Goal: Task Accomplishment & Management: Manage account settings

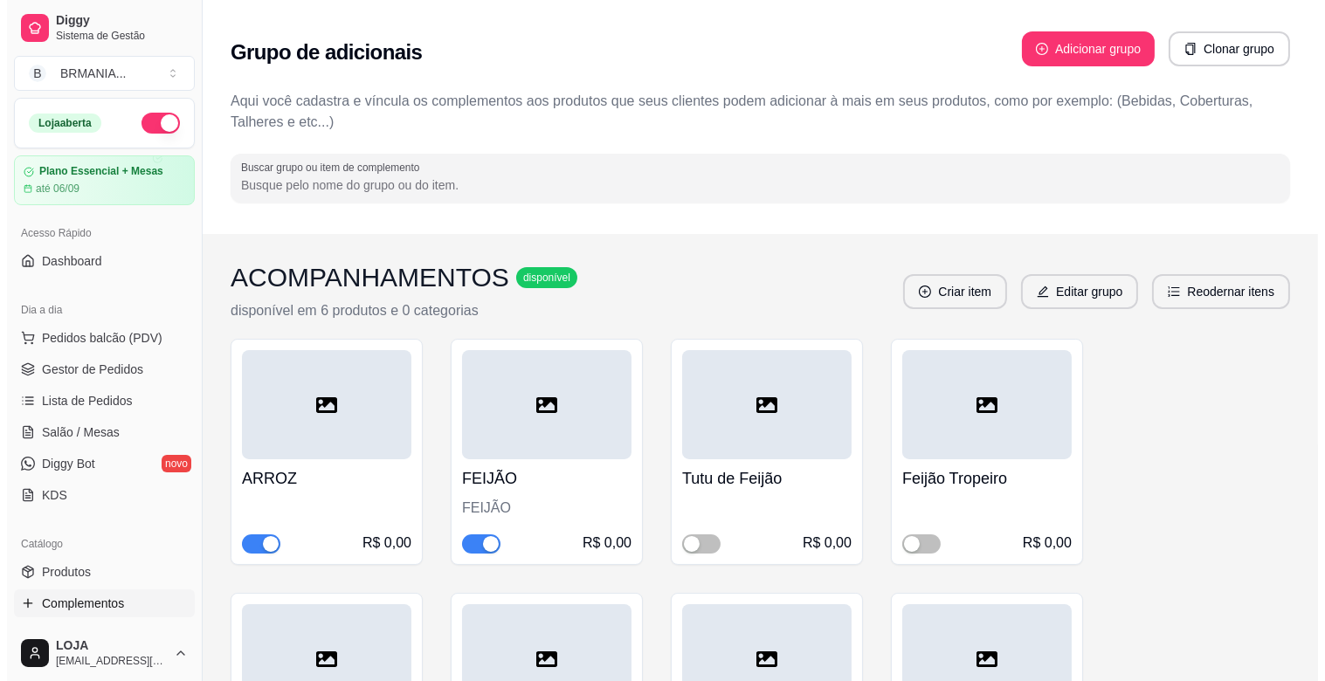
scroll to position [161, 0]
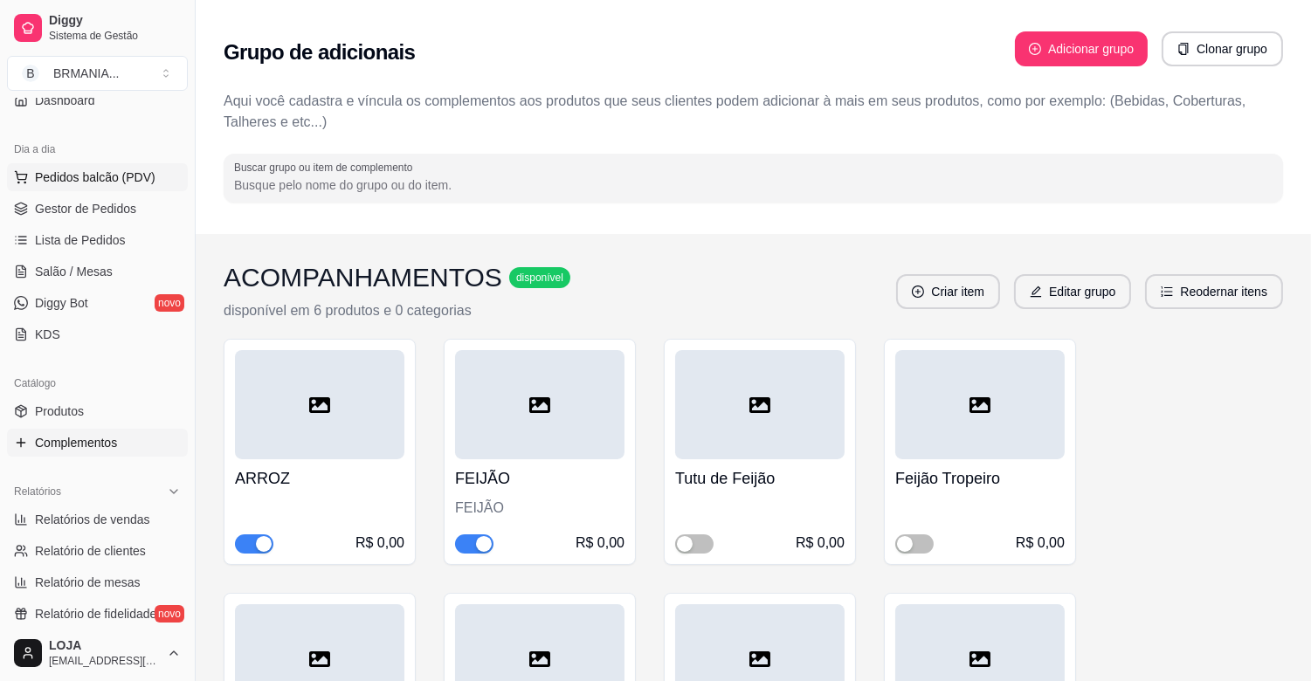
click at [106, 181] on span "Pedidos balcão (PDV)" at bounding box center [95, 177] width 121 height 17
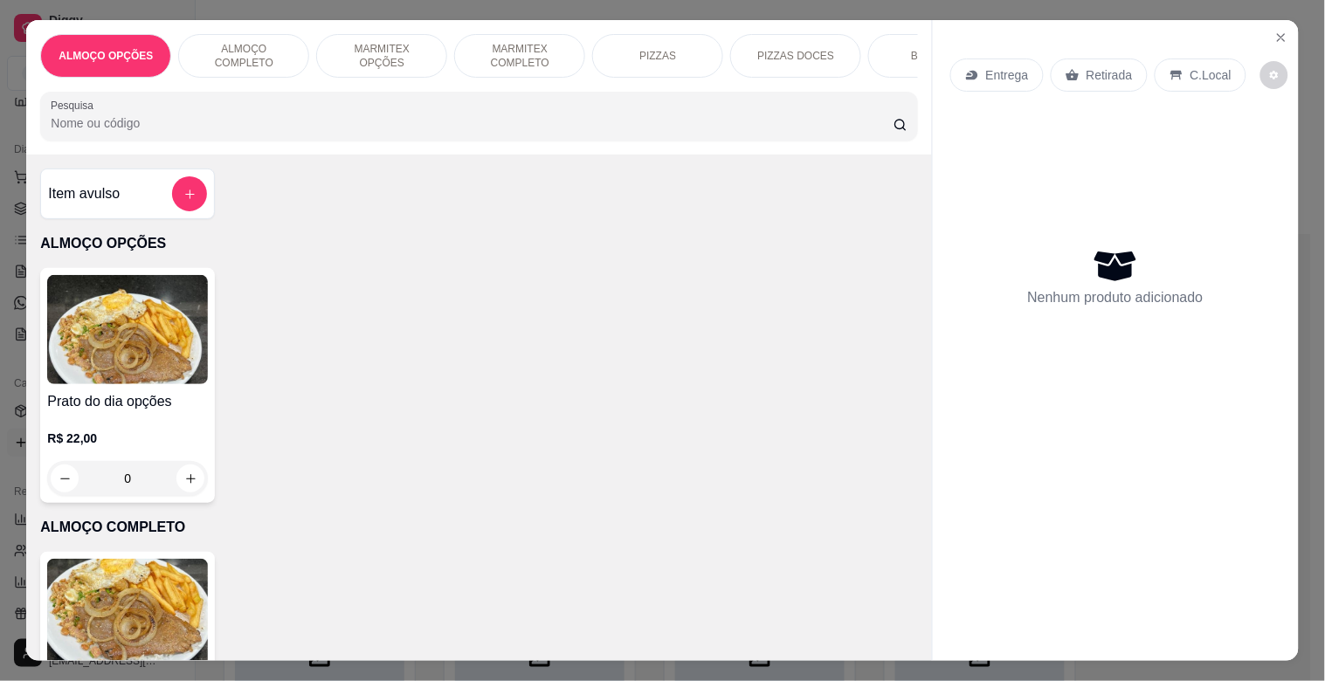
click at [893, 55] on div "BEBIDAS" at bounding box center [933, 56] width 131 height 44
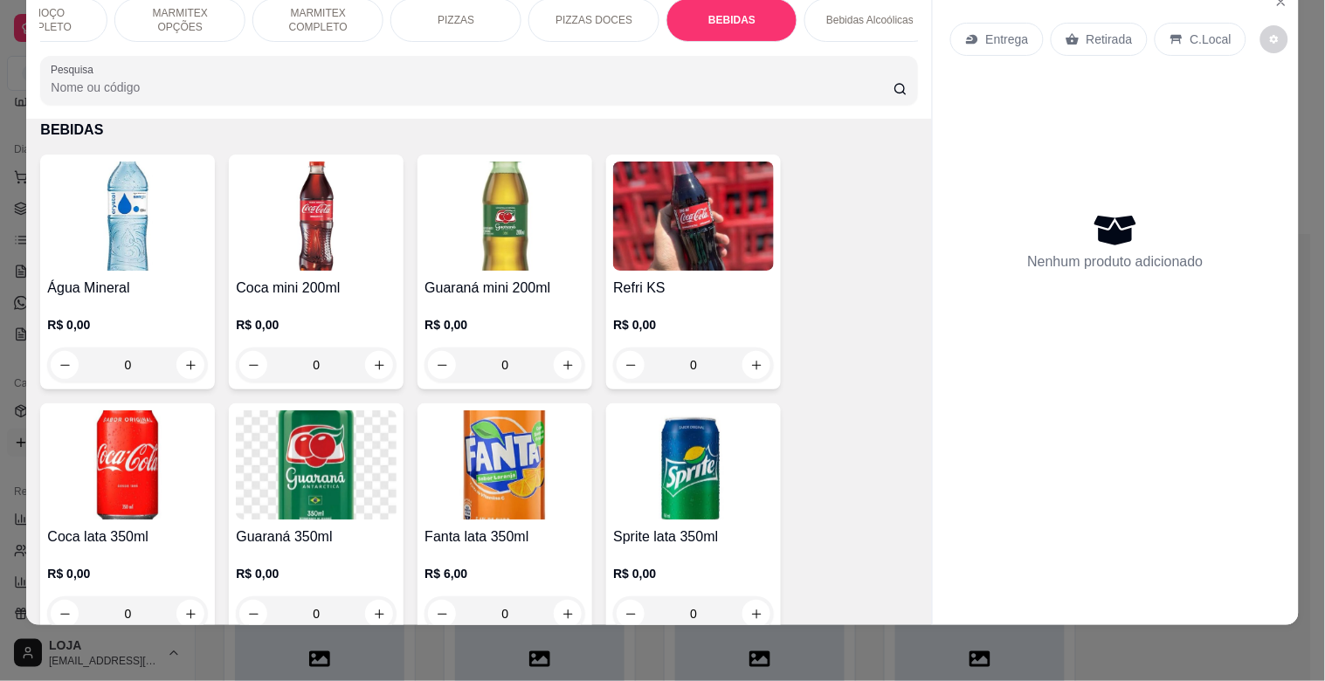
scroll to position [0, 232]
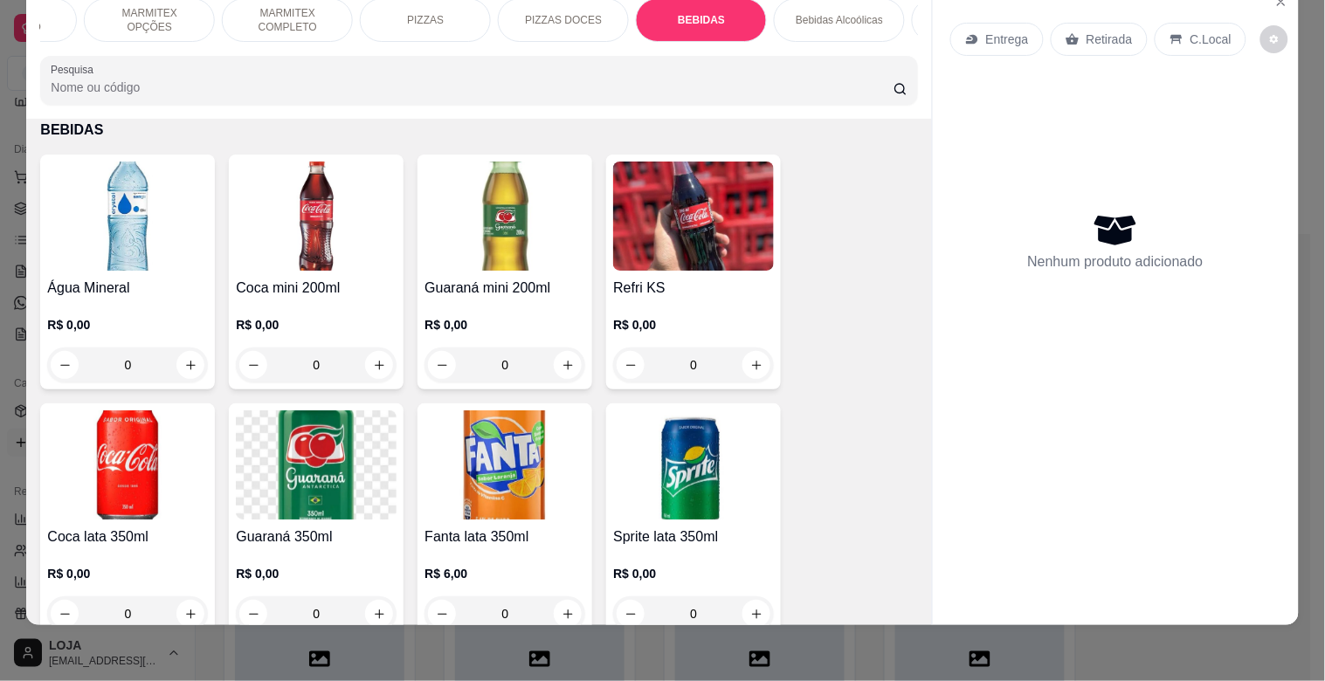
drag, startPoint x: 815, startPoint y: 9, endPoint x: 810, endPoint y: 38, distance: 30.0
click at [816, 13] on p "Bebidas Alcoólicas" at bounding box center [839, 20] width 87 height 14
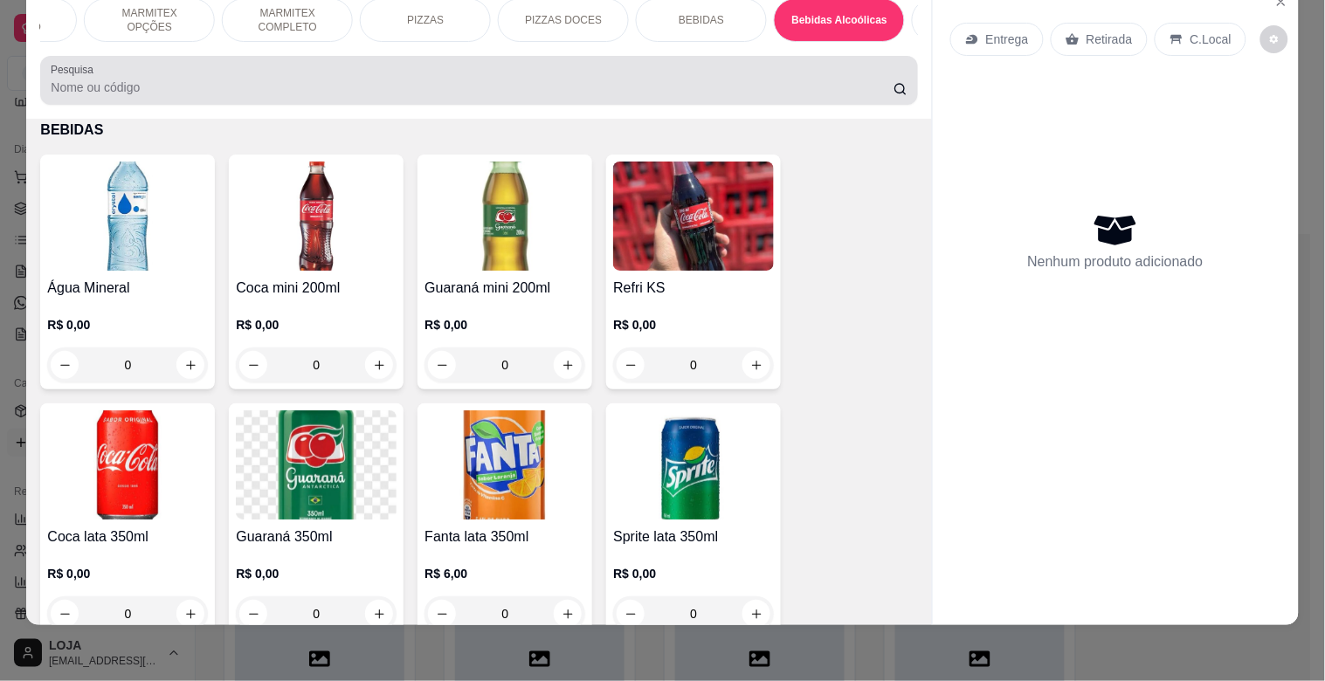
scroll to position [3558, 0]
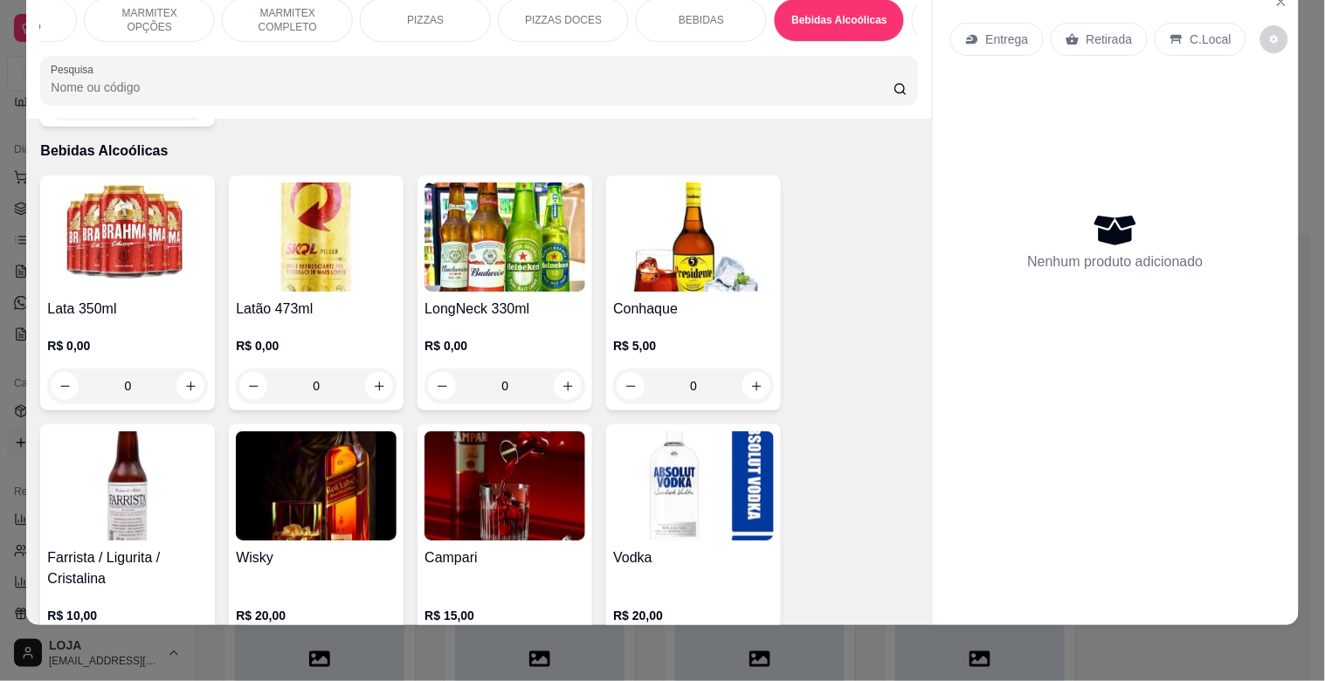
click at [194, 245] on img at bounding box center [127, 237] width 161 height 109
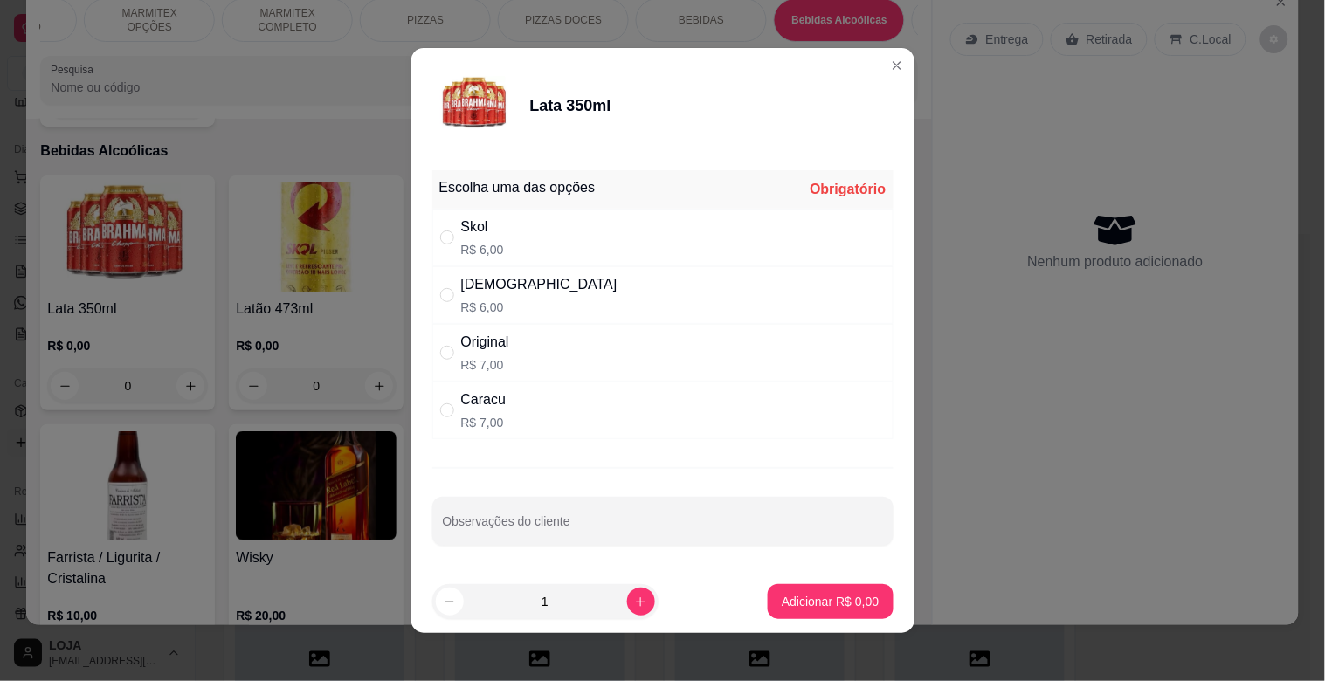
click at [478, 238] on div "Skol R$ 6,00" at bounding box center [482, 238] width 43 height 42
radio input "true"
click at [634, 604] on icon "increase-product-quantity" at bounding box center [640, 602] width 13 height 13
type input "2"
click at [784, 597] on p "Adicionar R$ 12,00" at bounding box center [827, 601] width 104 height 17
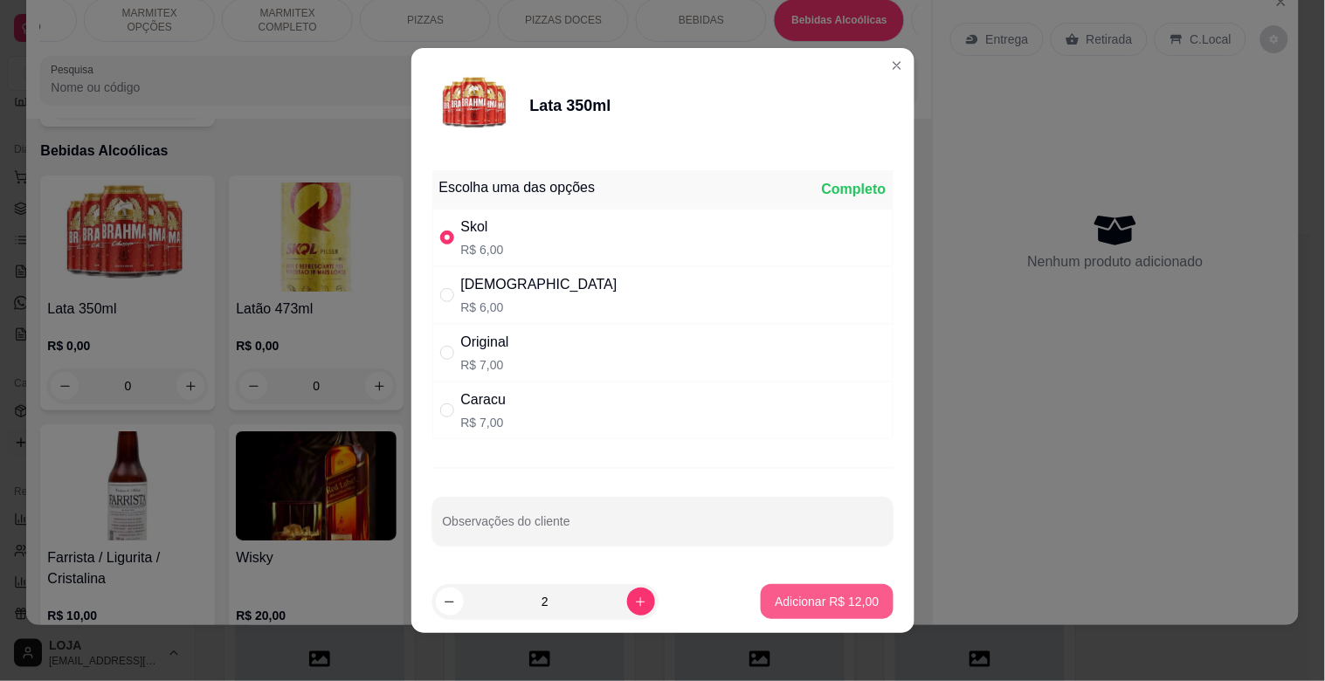
type input "2"
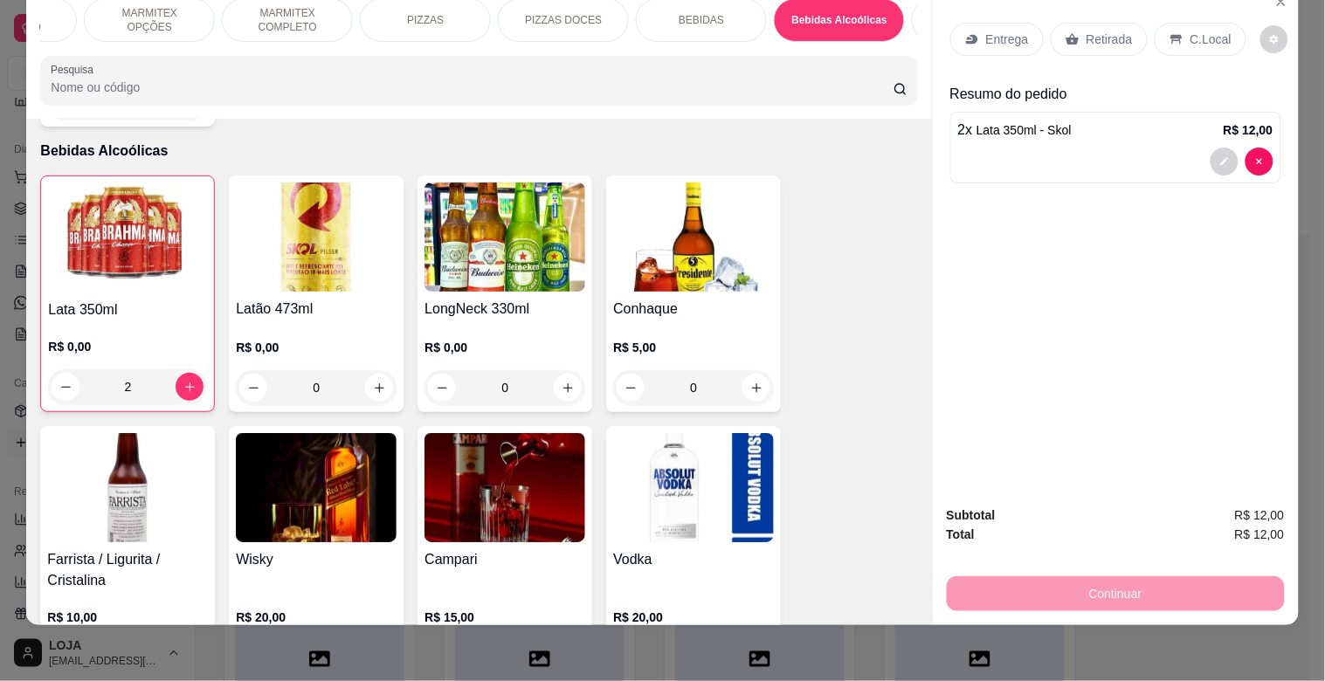
click at [1190, 31] on p "C.Local" at bounding box center [1210, 39] width 41 height 17
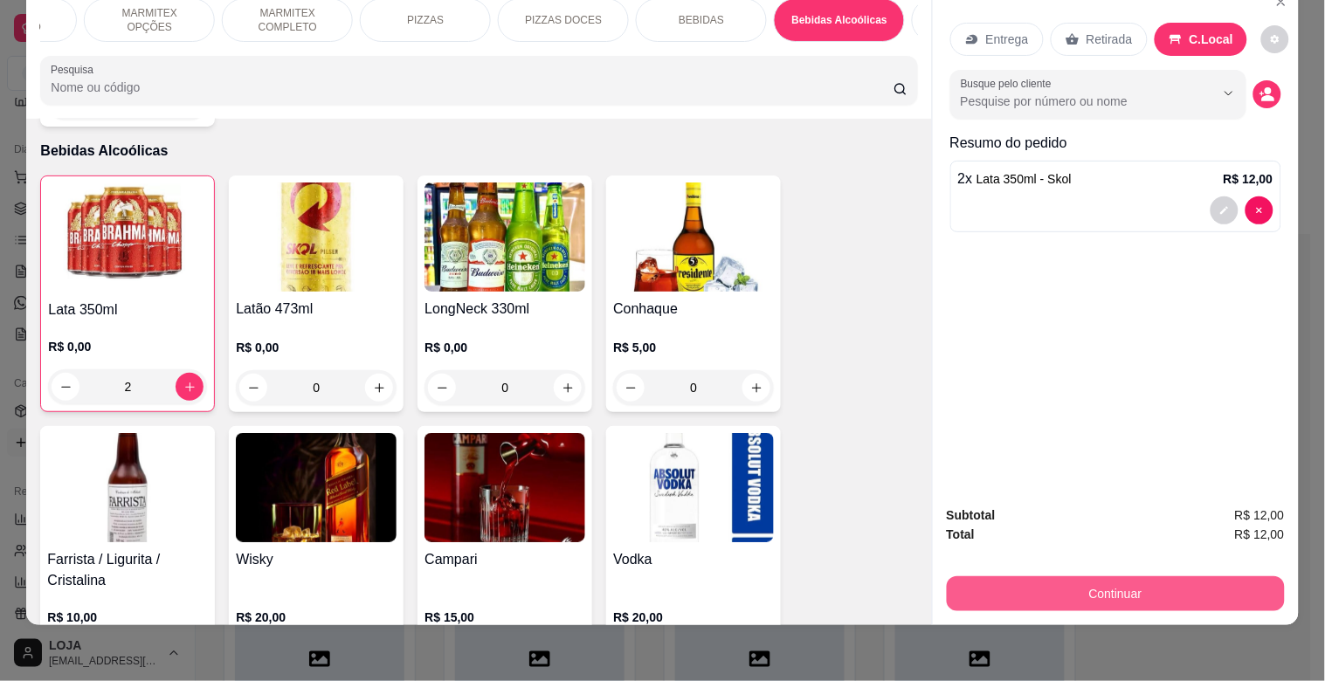
click at [1046, 579] on button "Continuar" at bounding box center [1116, 593] width 338 height 35
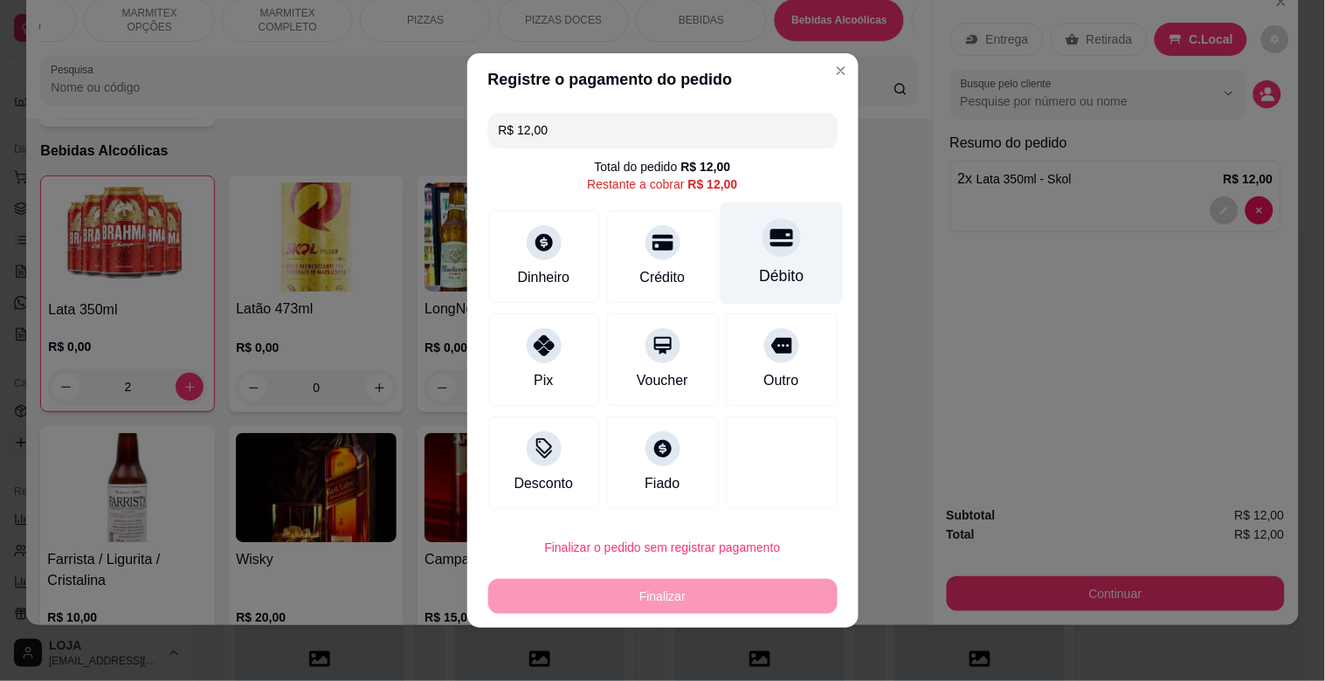
click at [762, 251] on div at bounding box center [781, 237] width 38 height 38
type input "R$ 0,00"
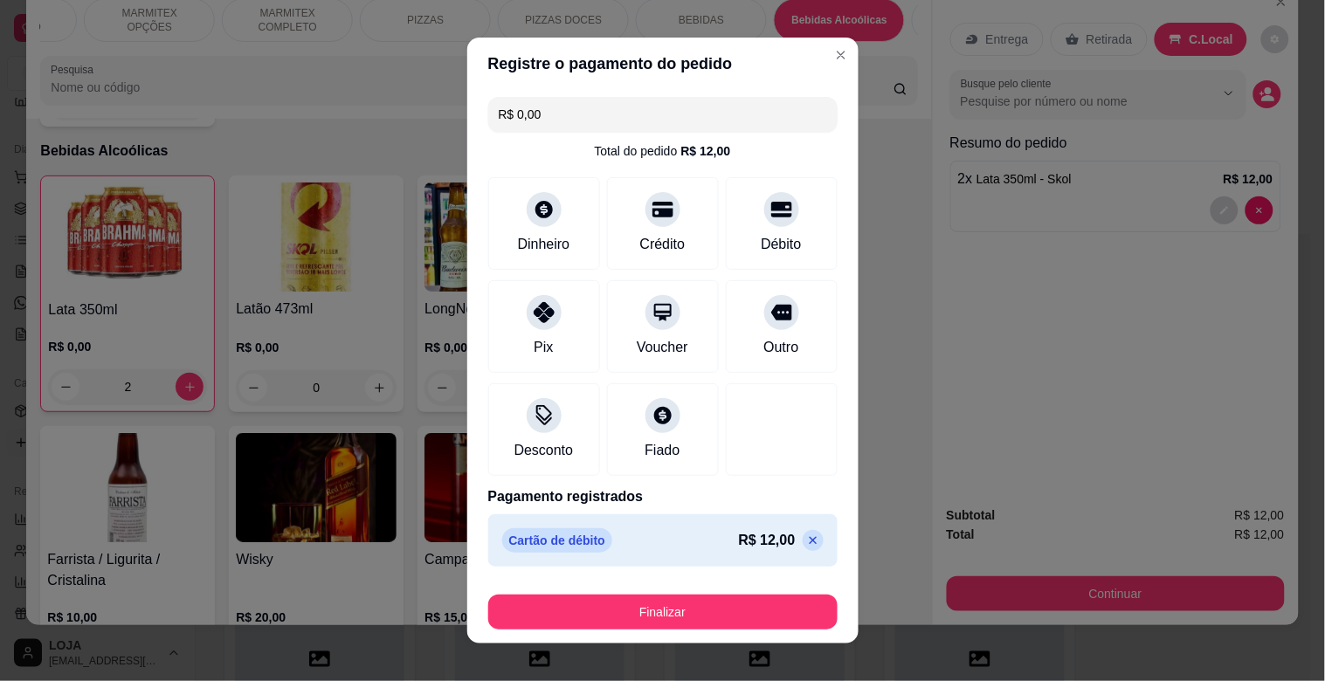
click at [625, 612] on button "Finalizar" at bounding box center [662, 612] width 349 height 35
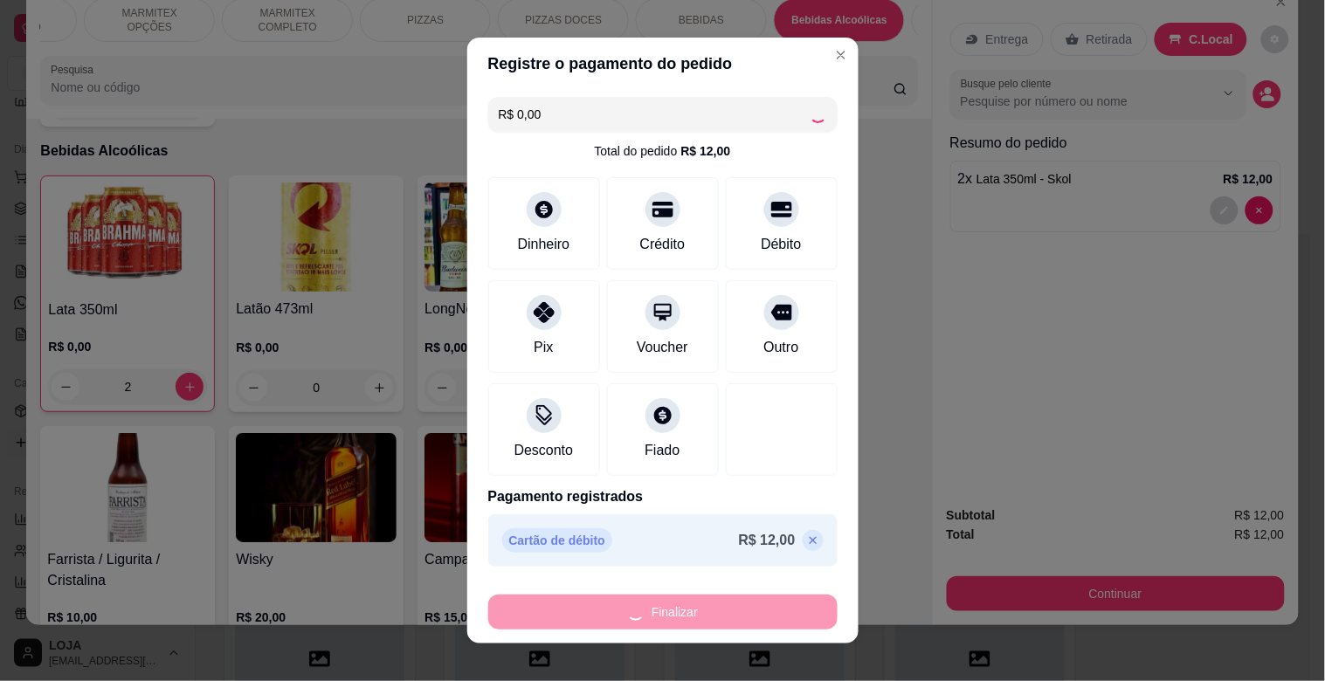
type input "0"
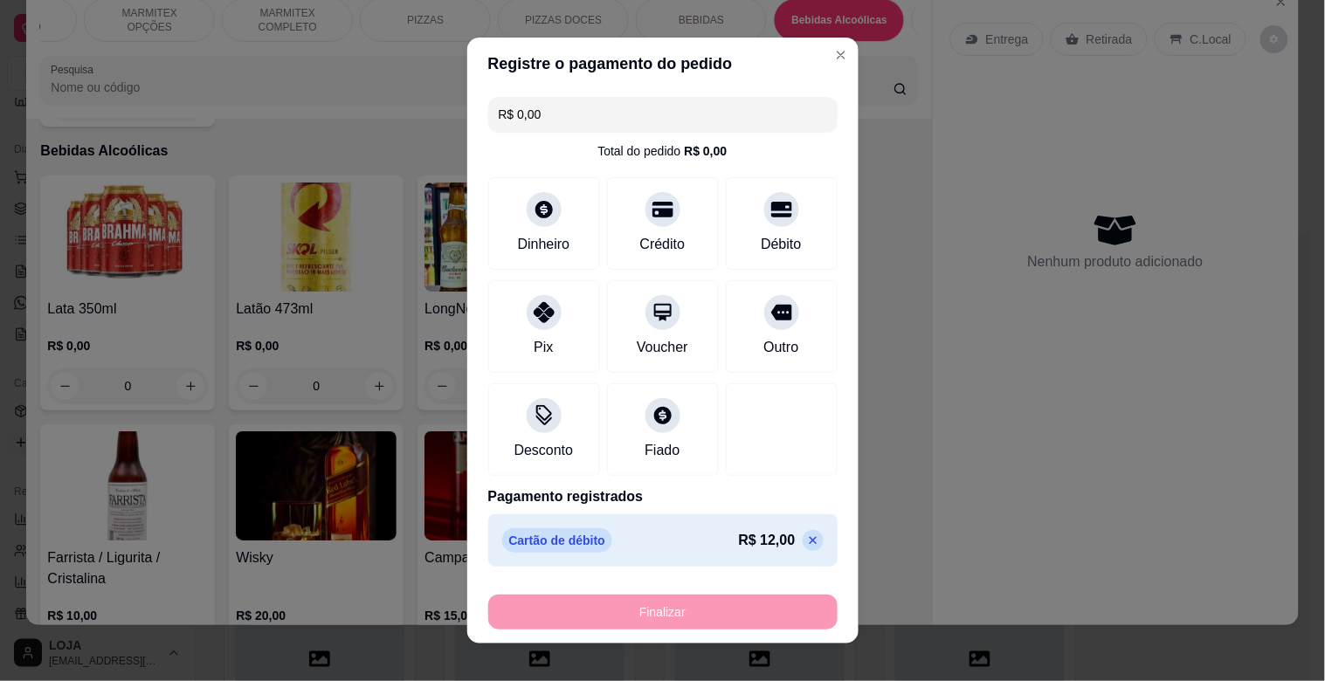
type input "-R$ 12,00"
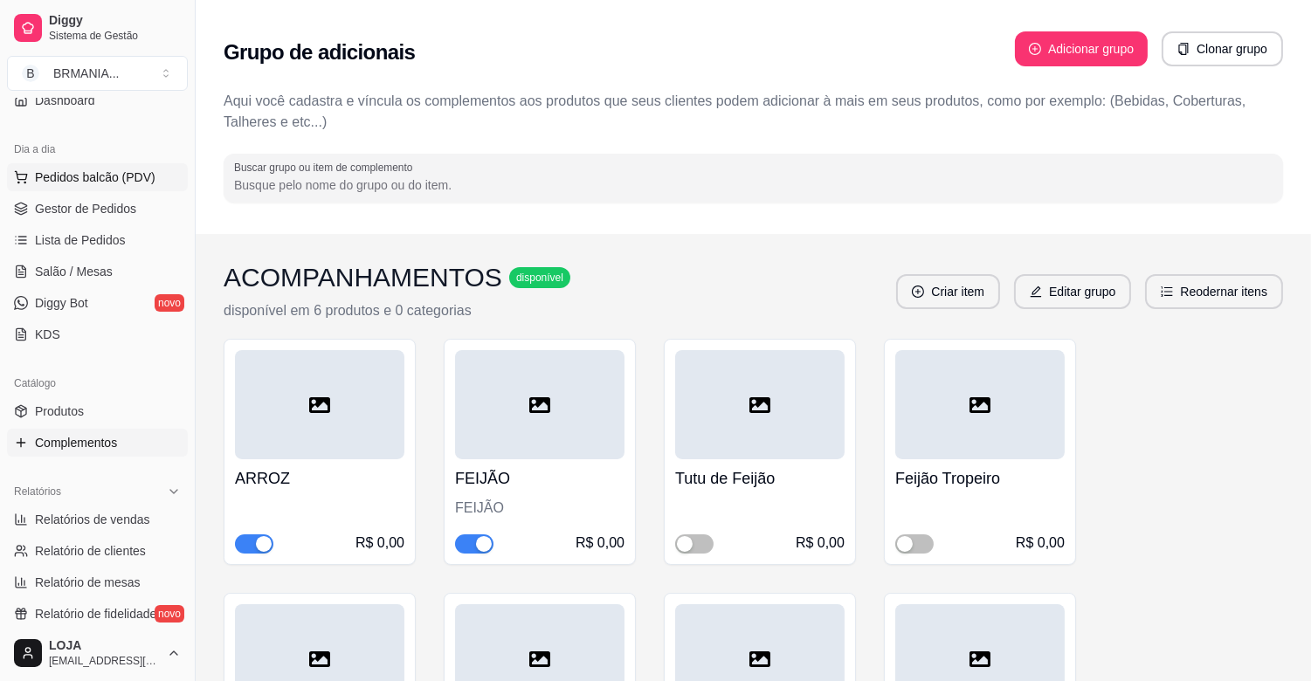
click at [91, 180] on span "Pedidos balcão (PDV)" at bounding box center [95, 177] width 121 height 17
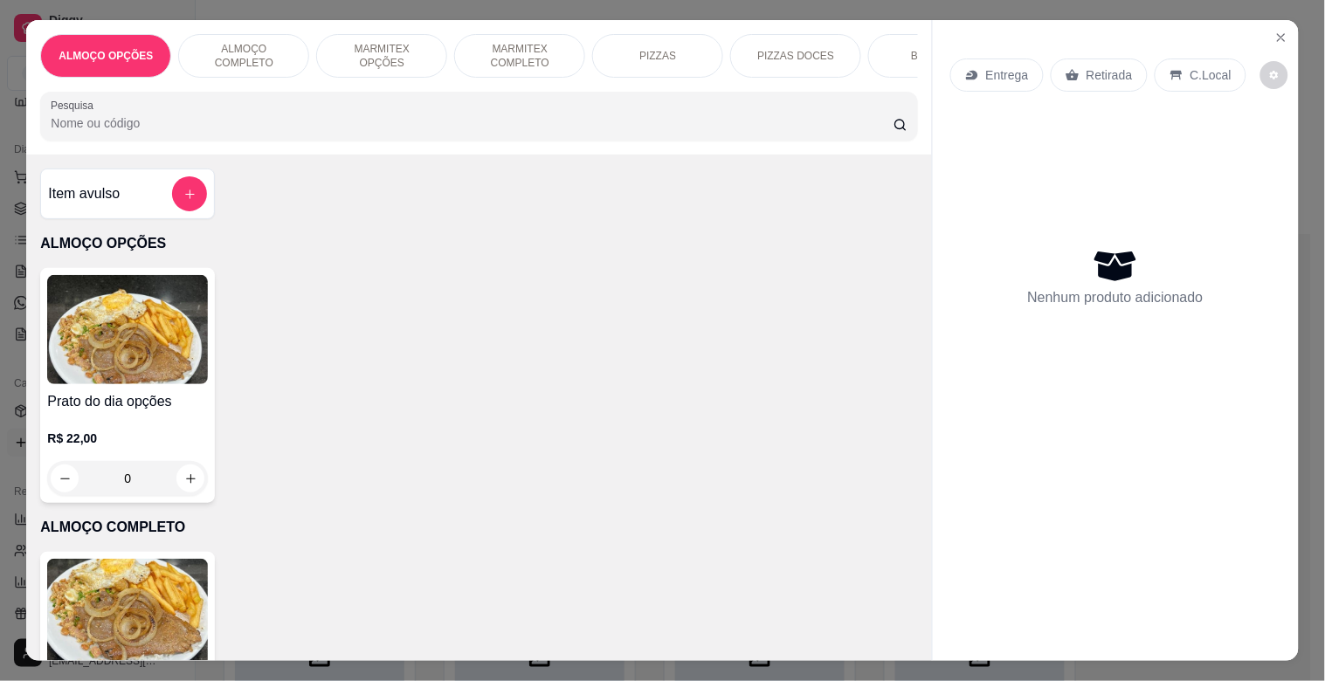
click at [898, 45] on div "BEBIDAS" at bounding box center [933, 56] width 131 height 44
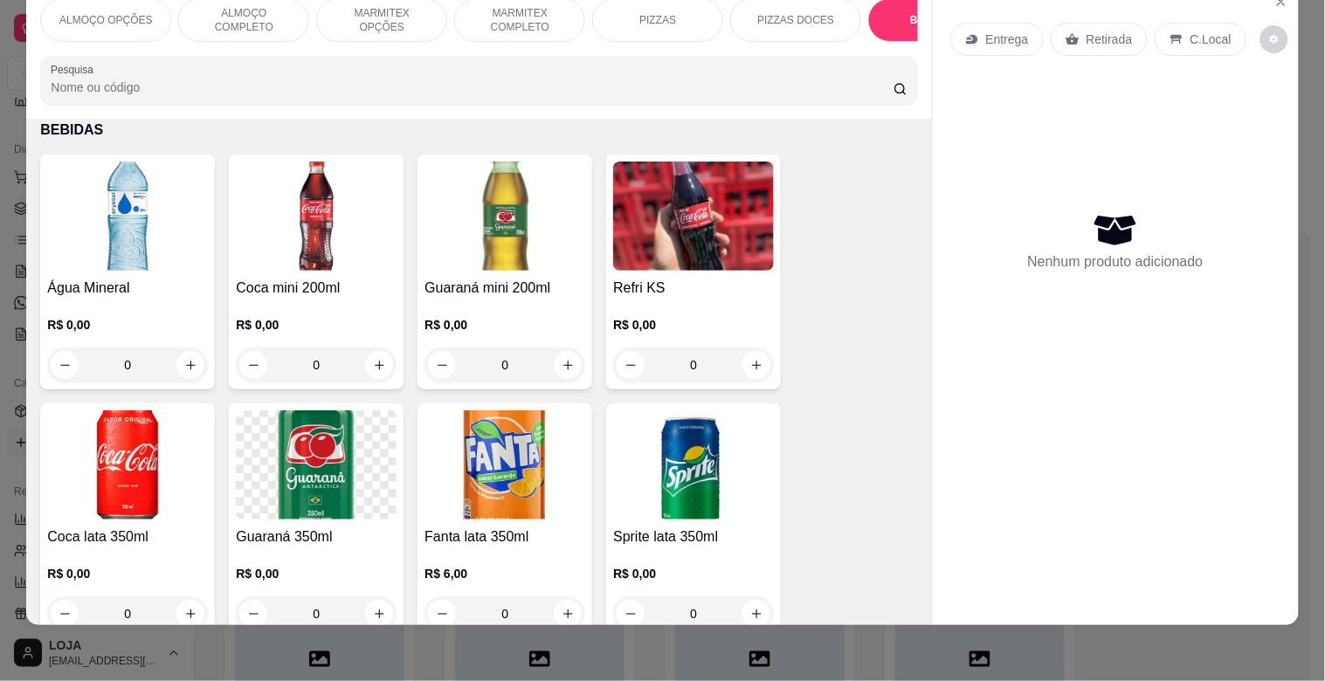
click at [891, 41] on div "ALMOÇO OPÇÕES ALMOÇO COMPLETO MARMITEX OPÇÕES MARMITEX COMPLETO PIZZAS PIZZAS D…" at bounding box center [478, 20] width 877 height 44
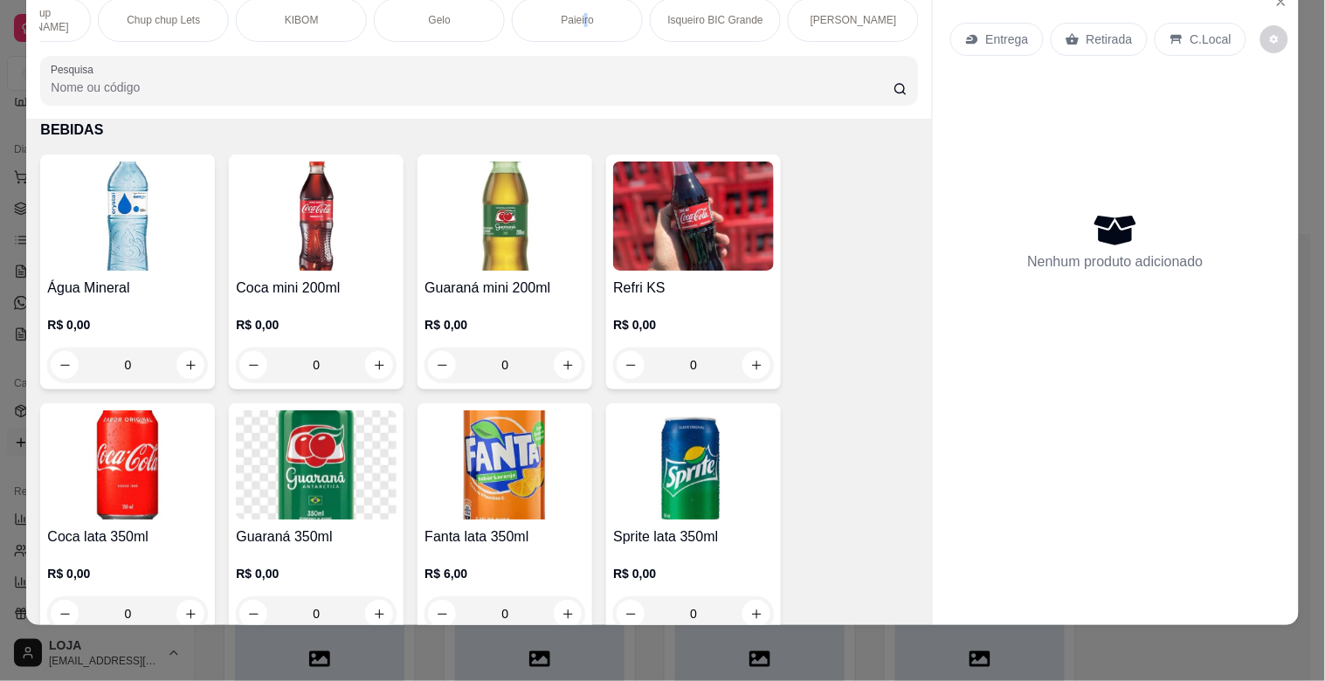
click at [577, 13] on p "Paieiro" at bounding box center [578, 20] width 32 height 14
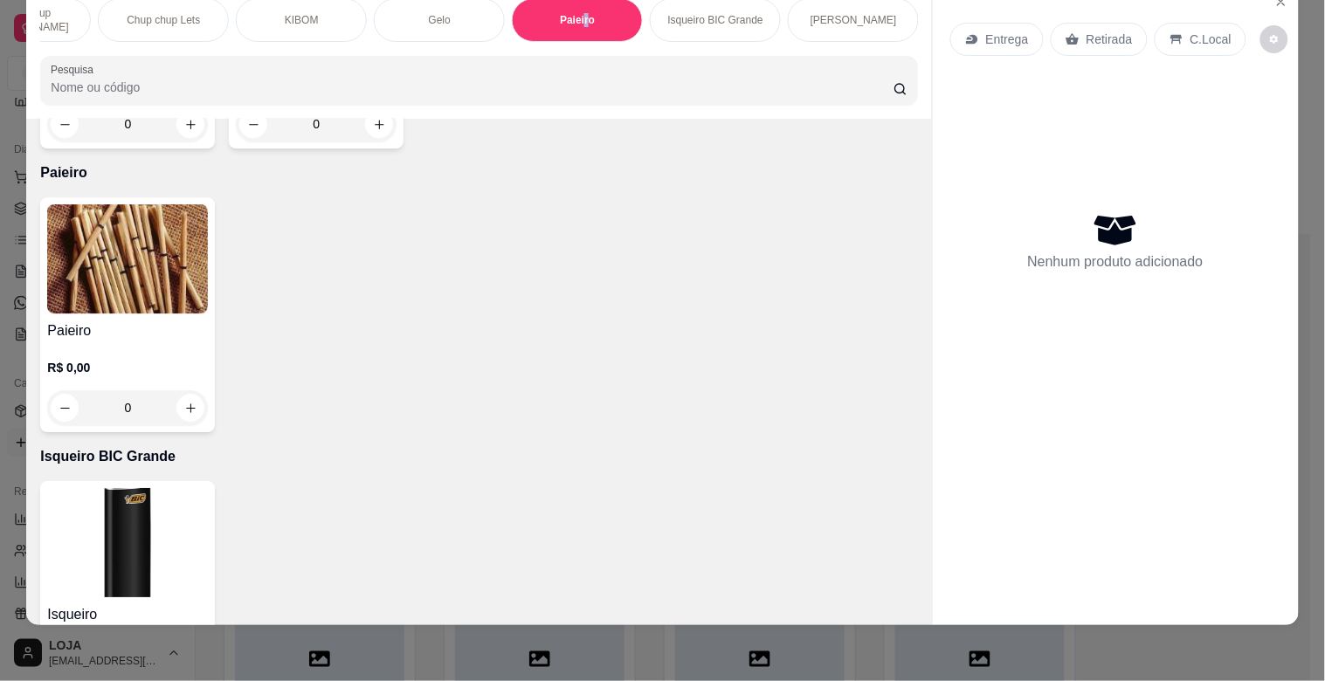
click at [90, 272] on div "Paieiro R$ 0,00 0" at bounding box center [127, 314] width 175 height 235
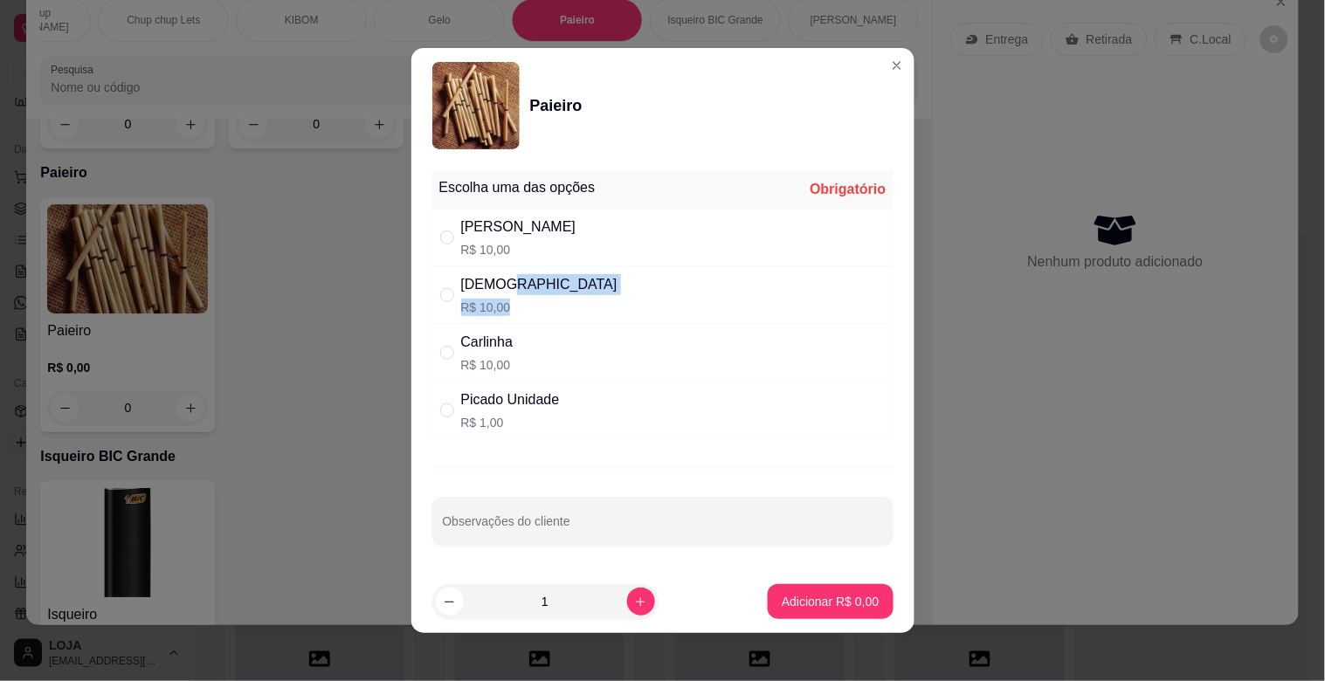
click at [500, 299] on div "Dinha R$ 10,00" at bounding box center [539, 295] width 156 height 42
radio input "true"
click at [822, 611] on button "Adicionar R$ 10,00" at bounding box center [827, 602] width 128 height 34
type input "1"
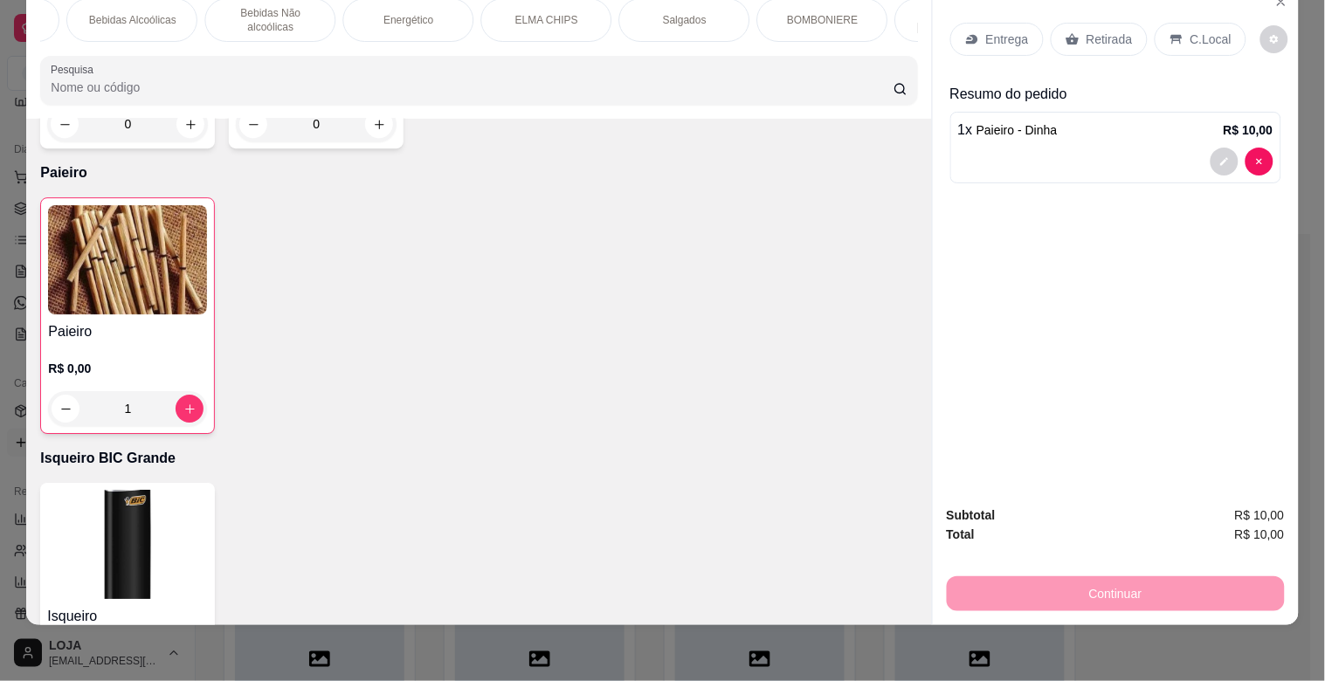
scroll to position [0, 953]
click at [832, 13] on p "BOMBONIERE" at bounding box center [809, 20] width 71 height 14
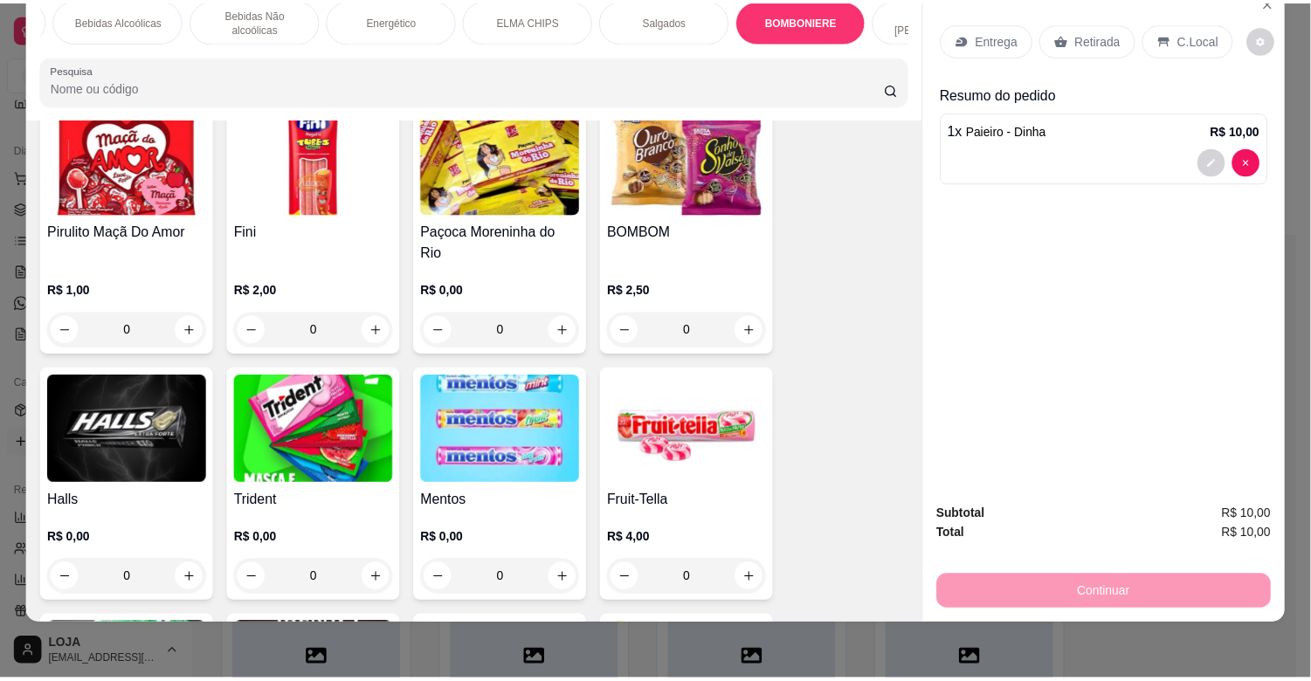
scroll to position [6116, 0]
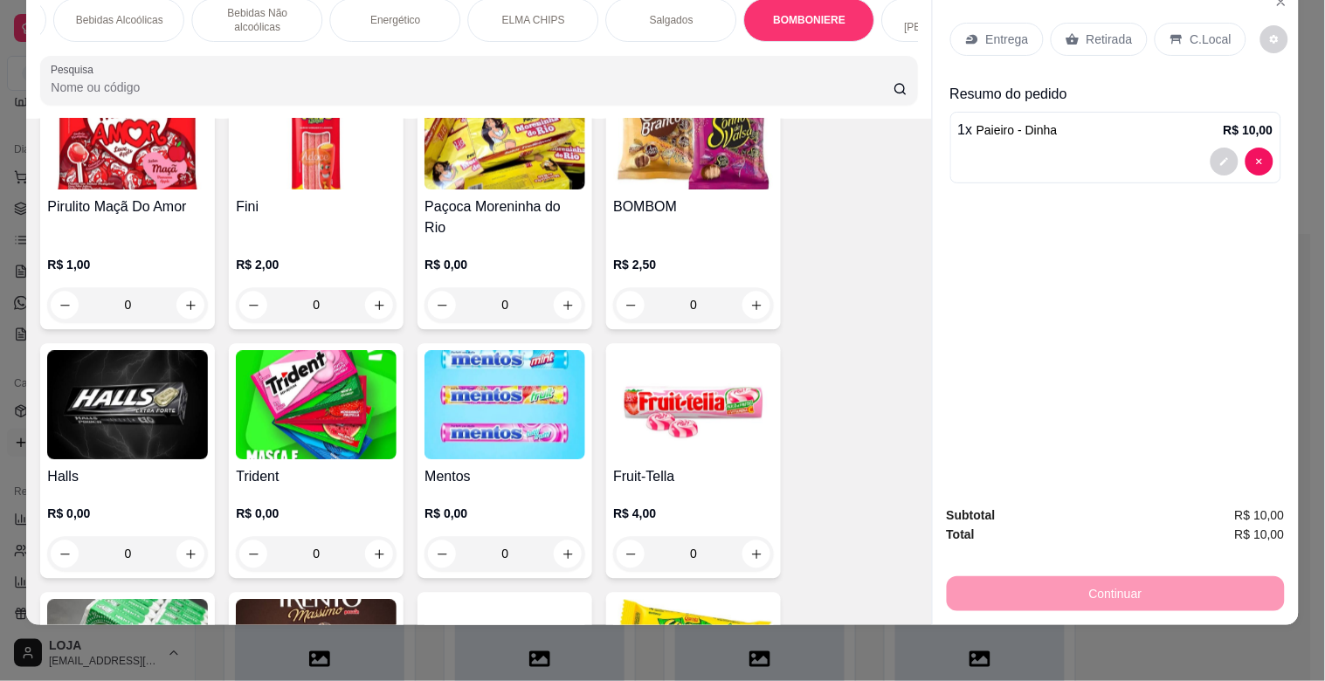
click at [53, 400] on img at bounding box center [127, 405] width 161 height 109
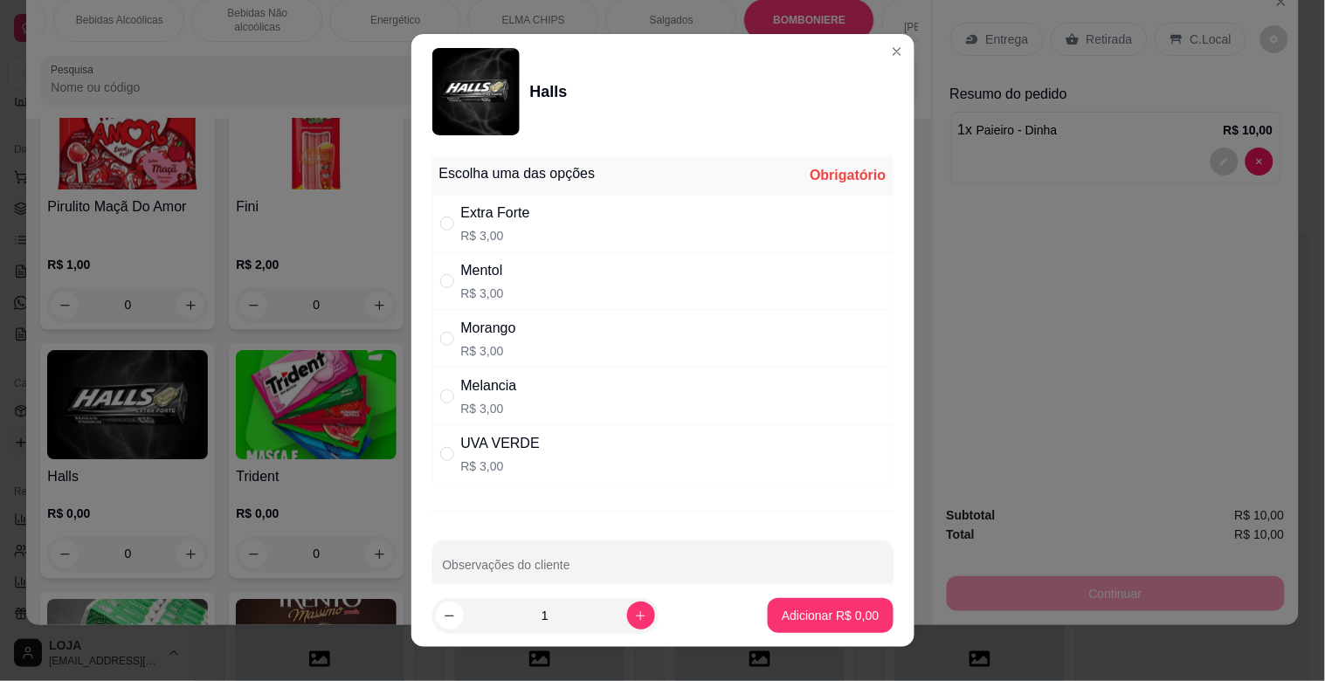
click at [510, 225] on div "Extra Forte R$ 3,00" at bounding box center [495, 224] width 69 height 42
radio input "true"
click at [804, 618] on p "Adicionar R$ 3,00" at bounding box center [830, 615] width 97 height 17
type input "1"
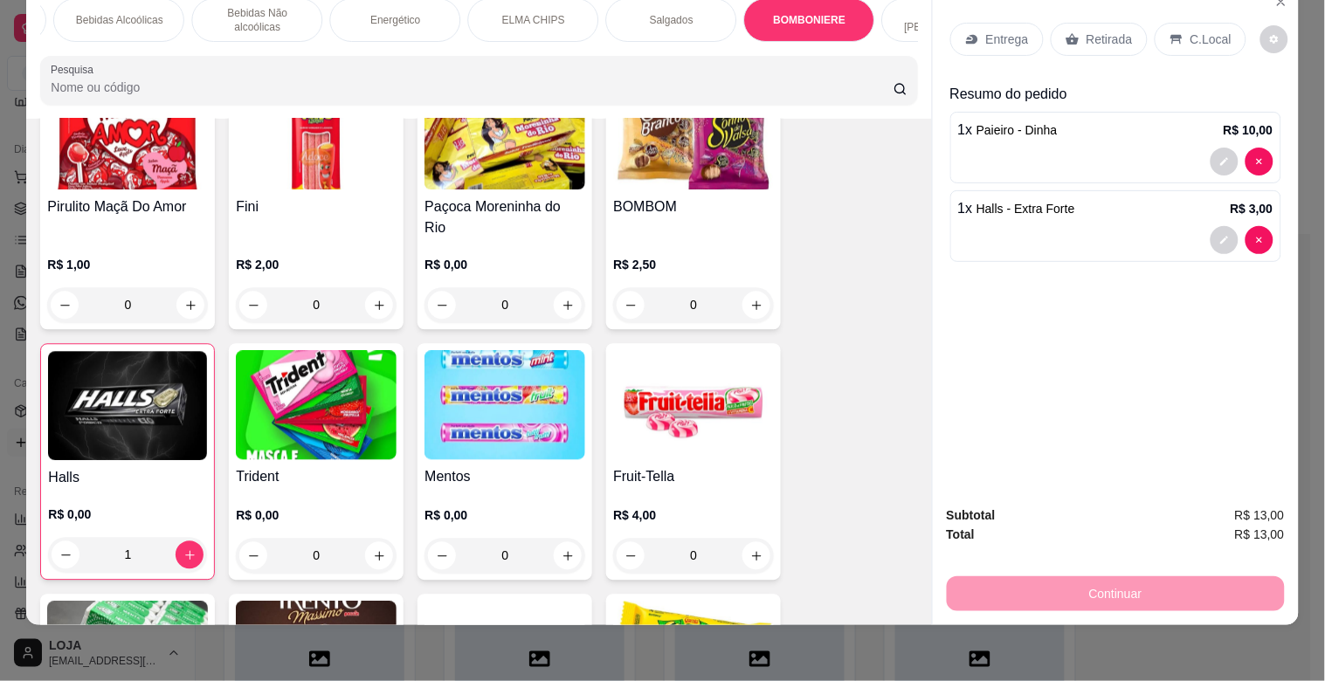
click at [1190, 31] on p "C.Local" at bounding box center [1210, 39] width 41 height 17
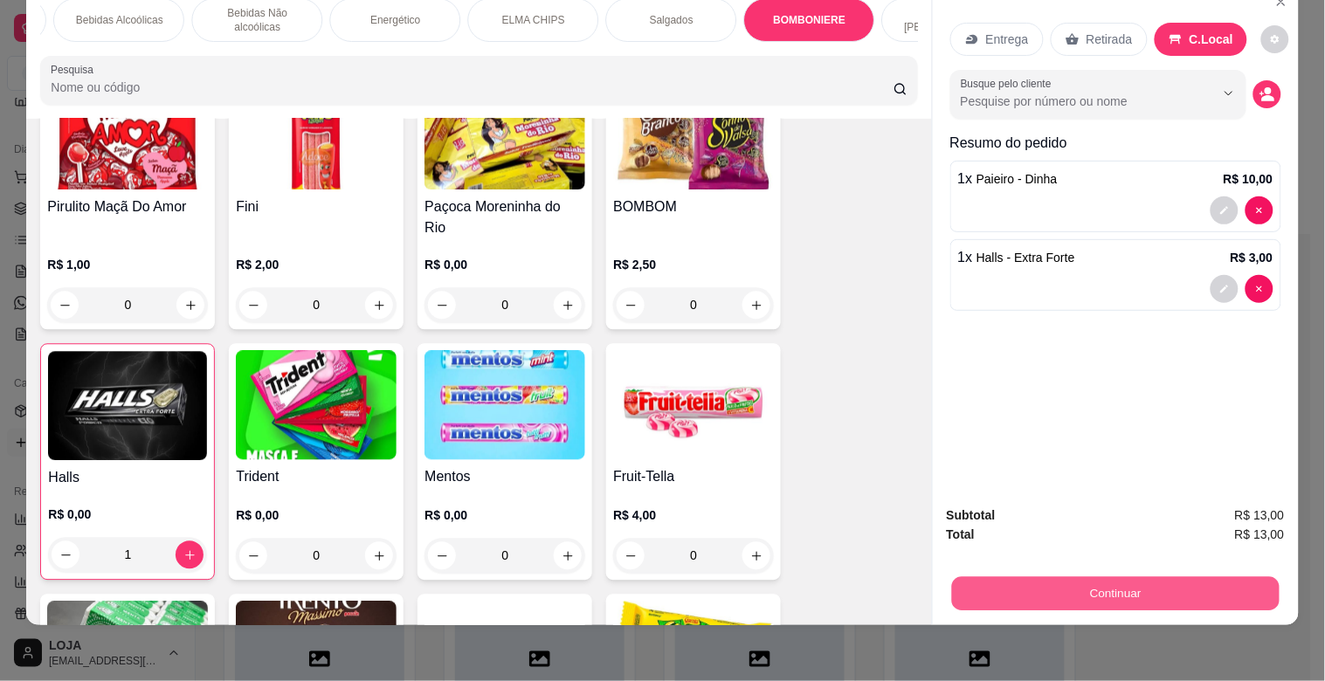
click at [1182, 581] on button "Continuar" at bounding box center [1114, 593] width 327 height 34
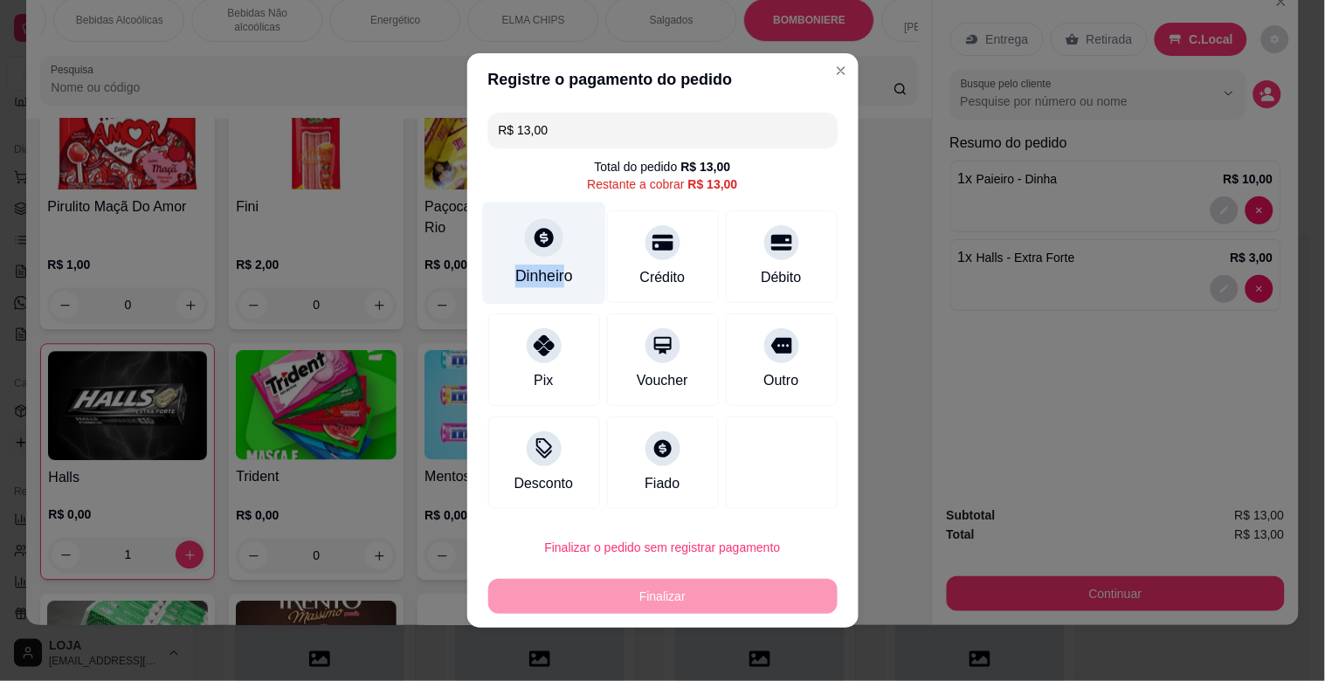
click at [555, 259] on div "Dinheiro" at bounding box center [543, 254] width 123 height 102
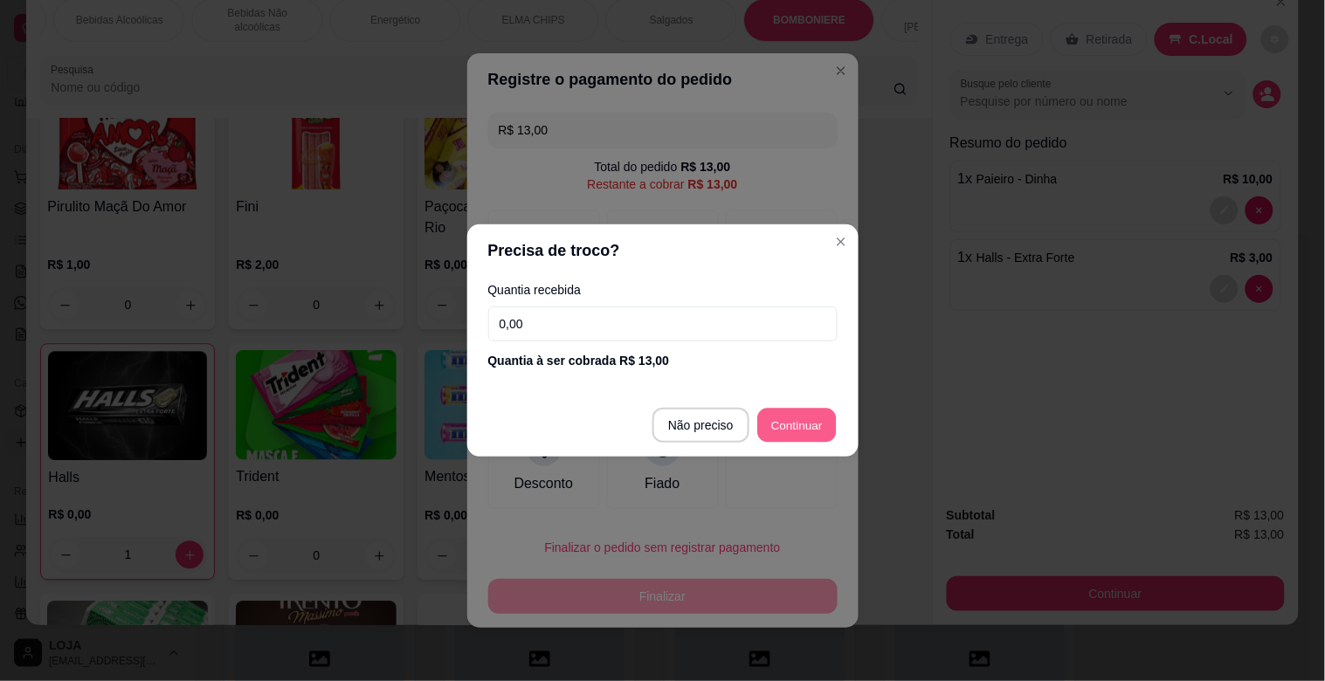
type input "R$ 0,00"
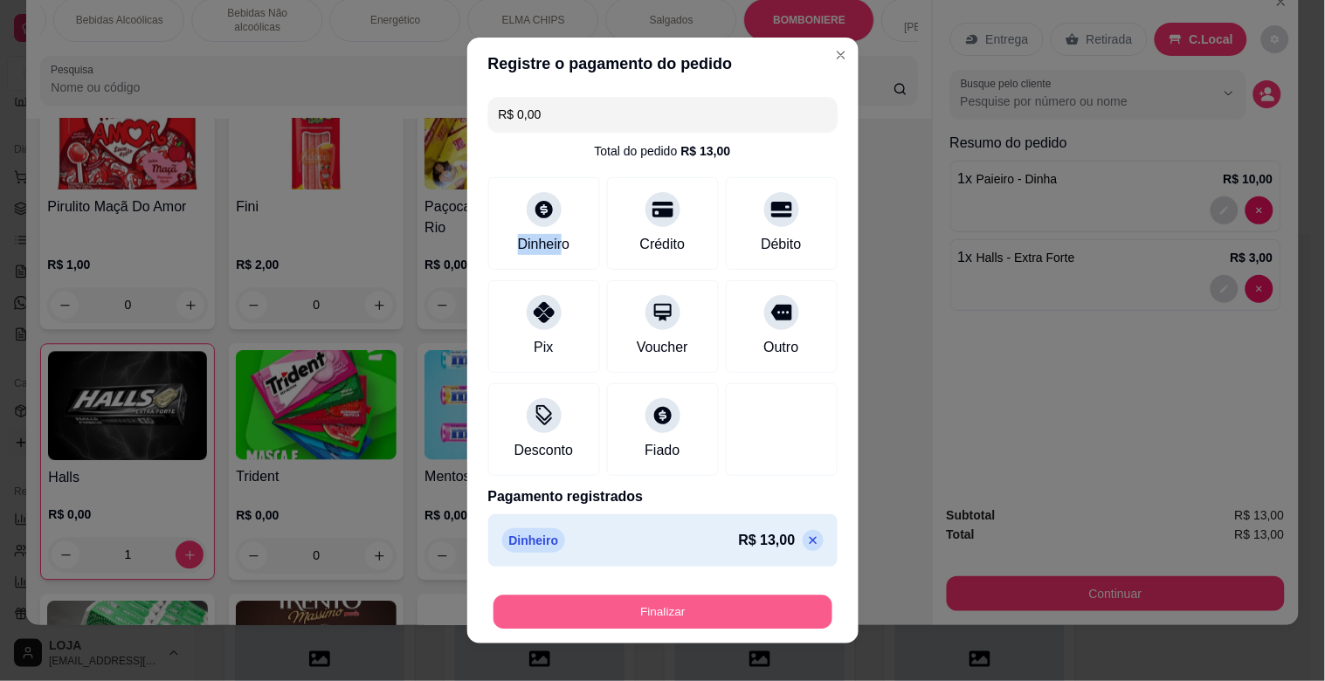
click at [685, 605] on button "Finalizar" at bounding box center [662, 613] width 339 height 34
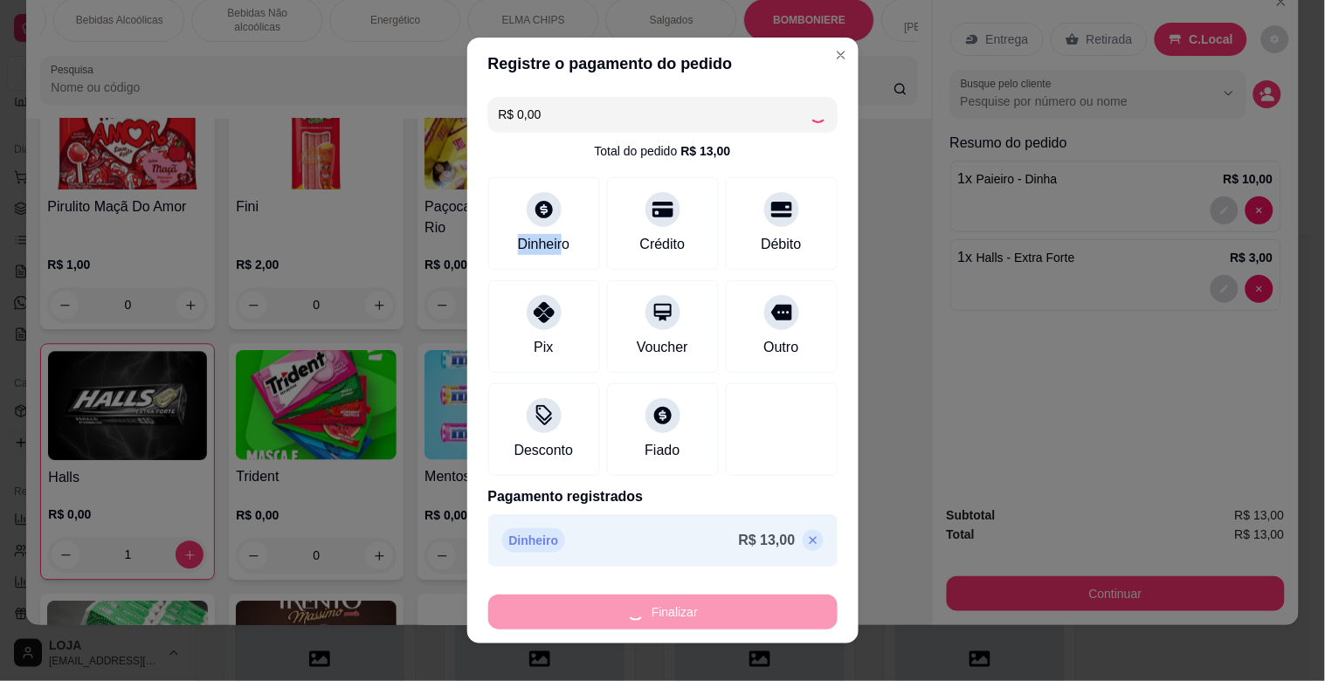
type input "0"
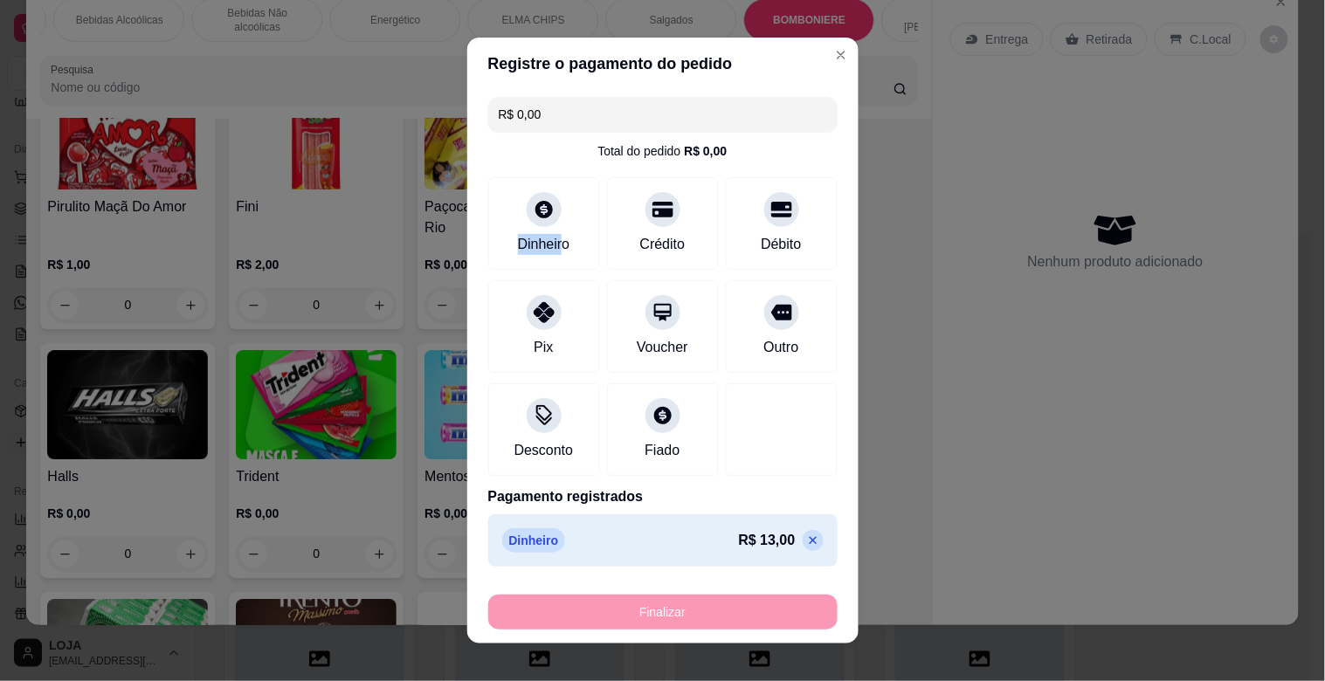
type input "-R$ 13,00"
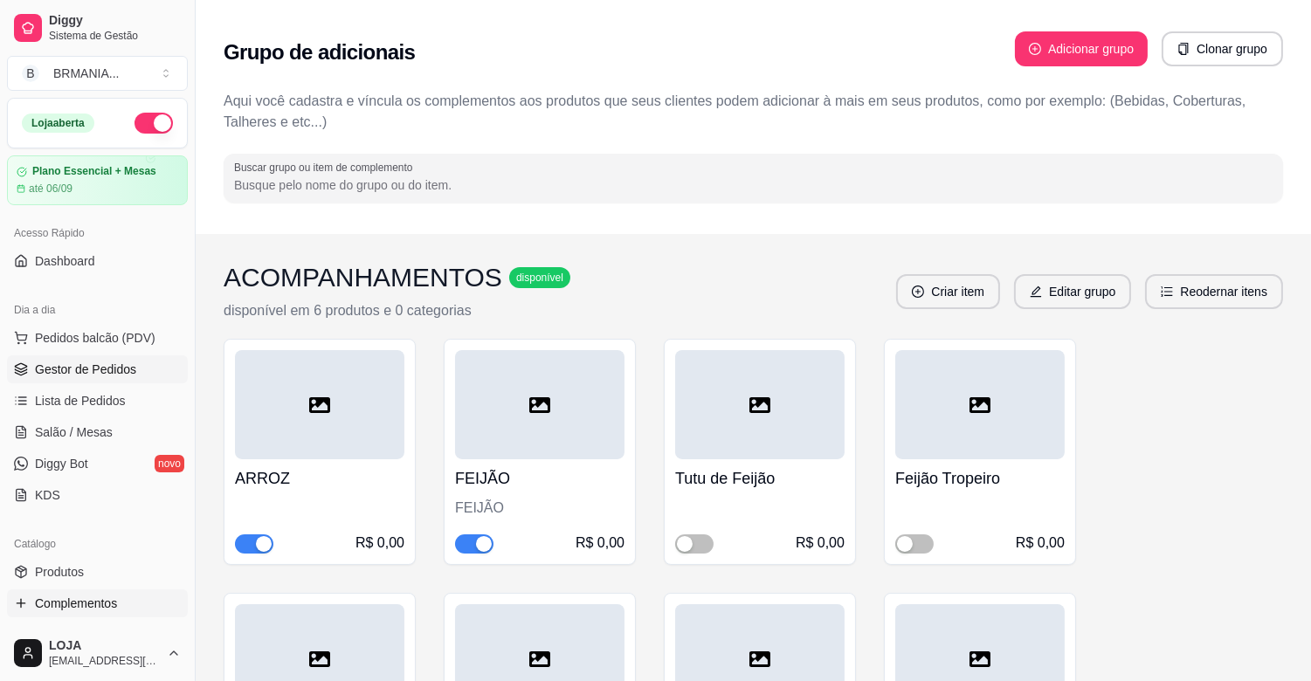
click at [100, 376] on span "Gestor de Pedidos" at bounding box center [85, 369] width 101 height 17
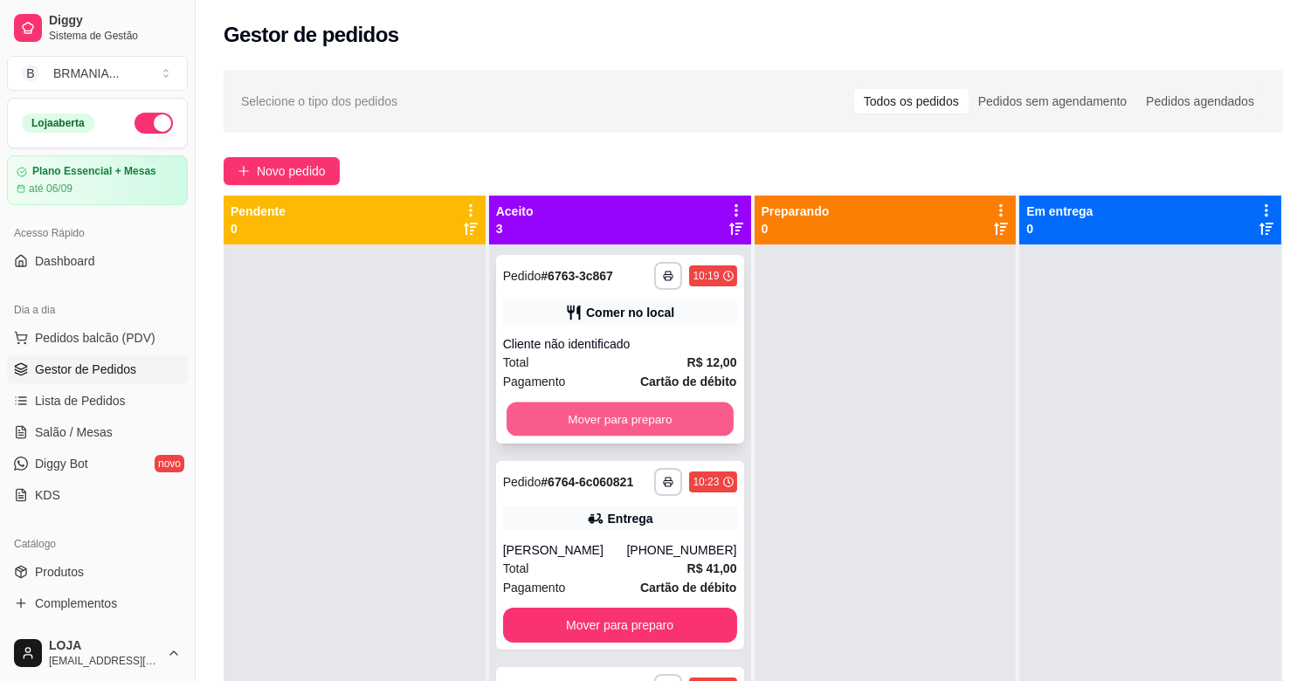
click at [620, 413] on button "Mover para preparo" at bounding box center [620, 420] width 227 height 34
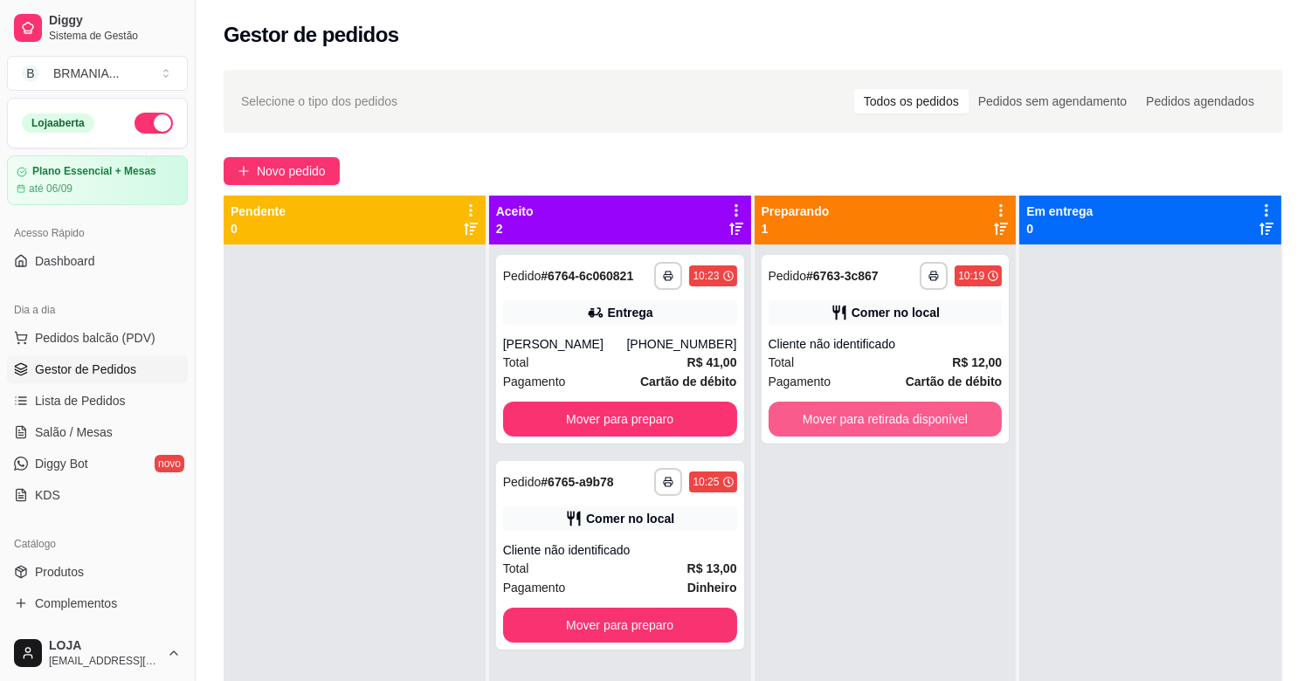
click at [841, 411] on button "Mover para retirada disponível" at bounding box center [885, 419] width 234 height 35
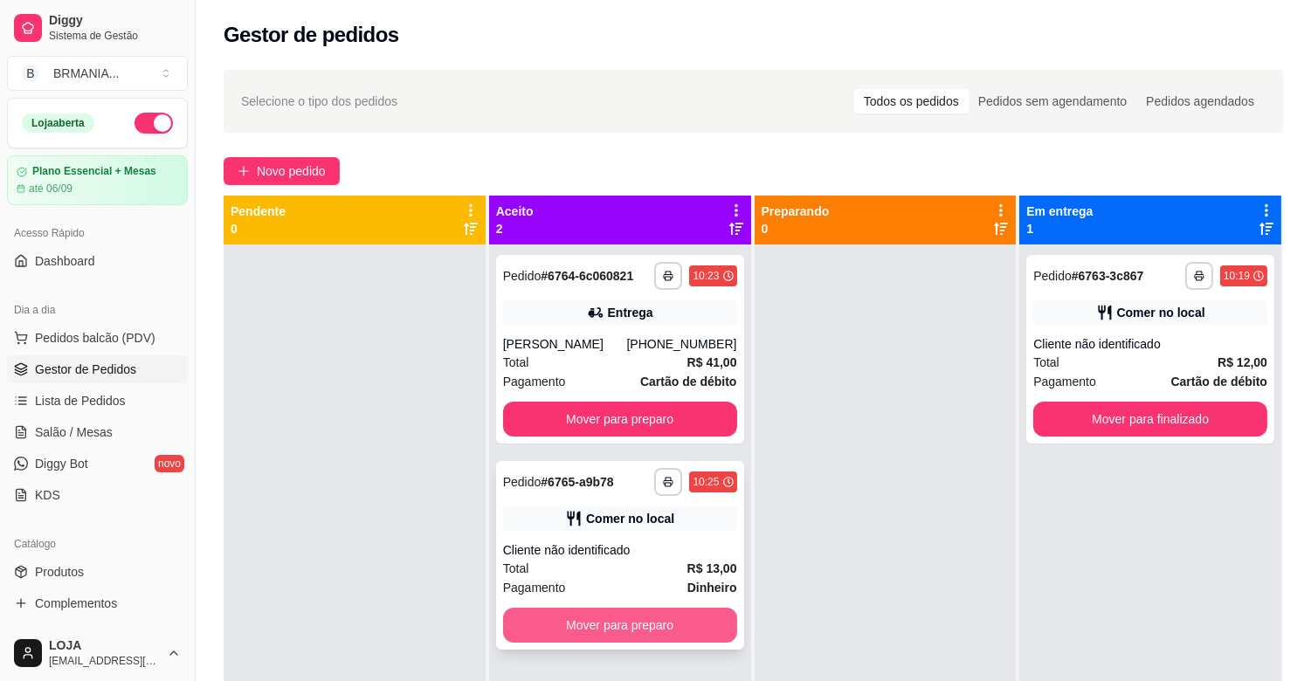
click at [648, 610] on button "Mover para preparo" at bounding box center [620, 625] width 234 height 35
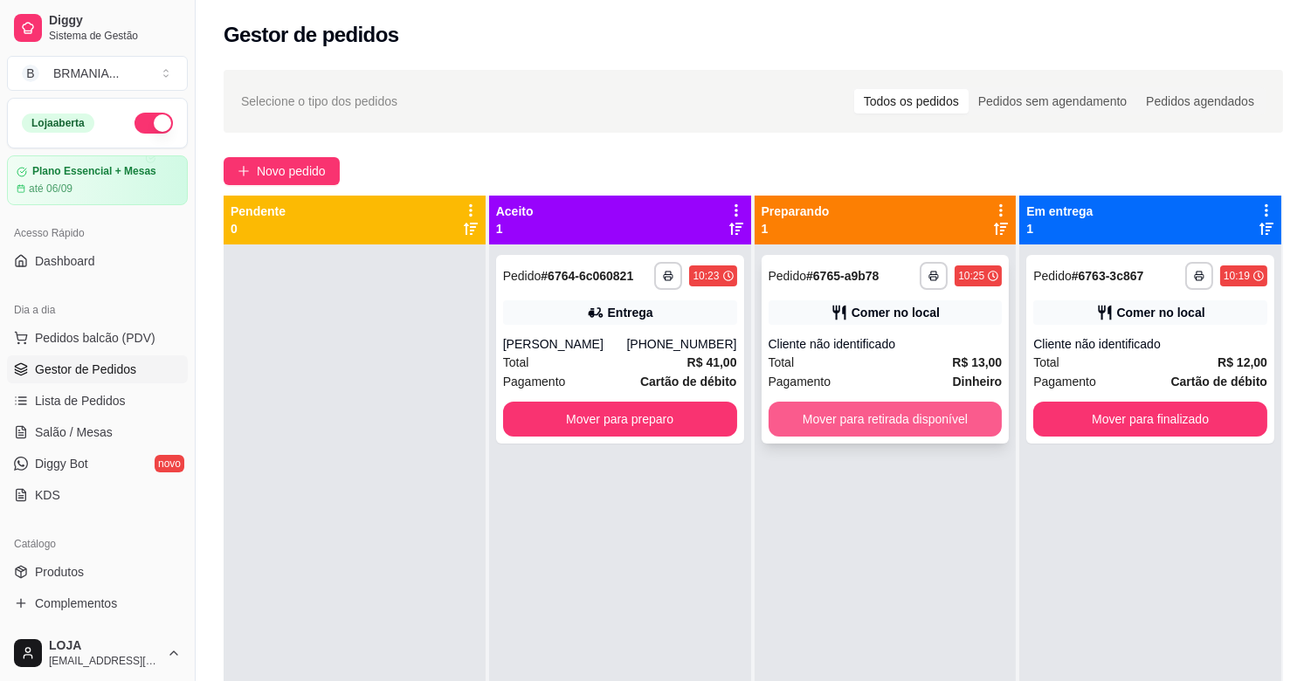
click at [863, 417] on button "Mover para retirada disponível" at bounding box center [885, 419] width 234 height 35
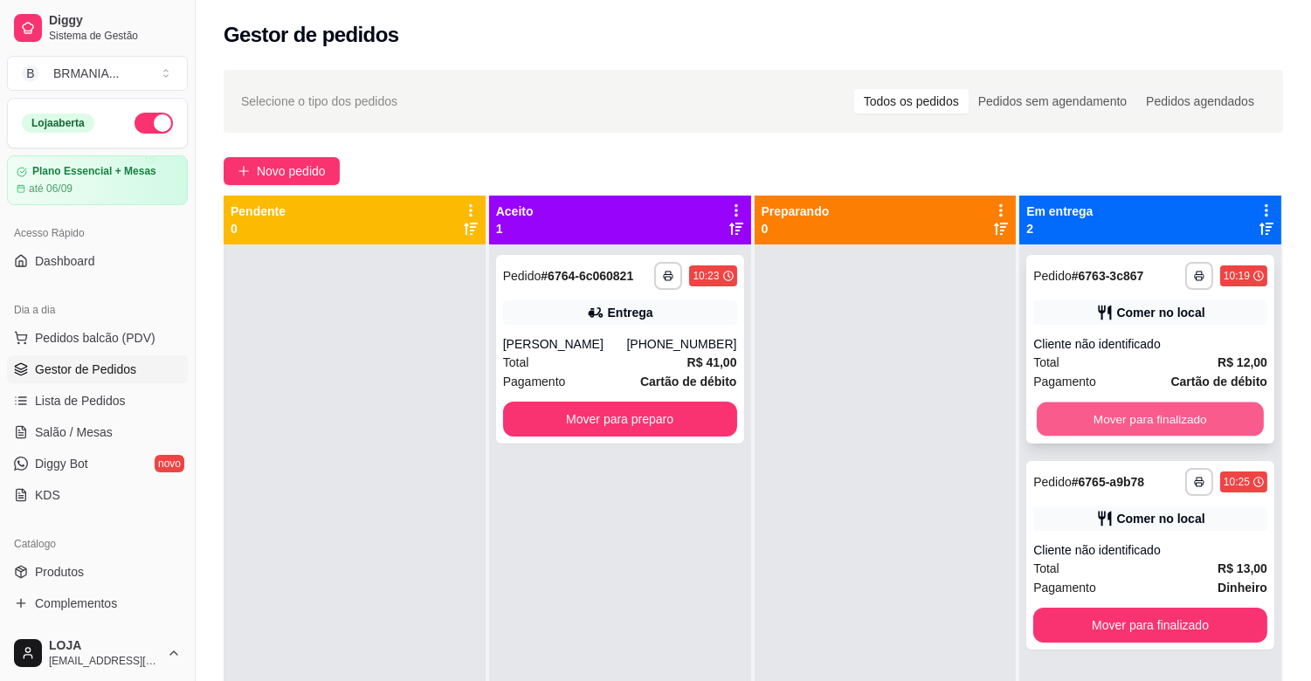
click at [1137, 415] on button "Mover para finalizado" at bounding box center [1150, 420] width 227 height 34
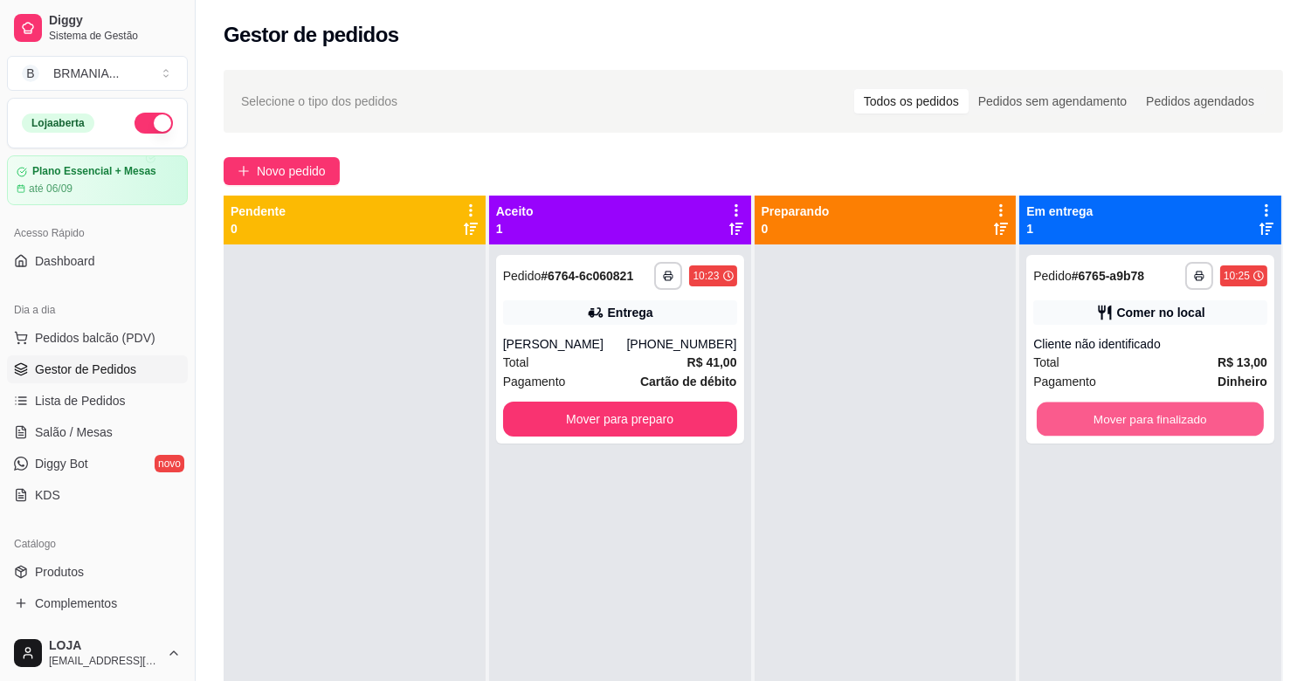
click at [1137, 415] on button "Mover para finalizado" at bounding box center [1150, 420] width 227 height 34
click at [1137, 415] on div "Mover para finalizado" at bounding box center [1150, 419] width 234 height 35
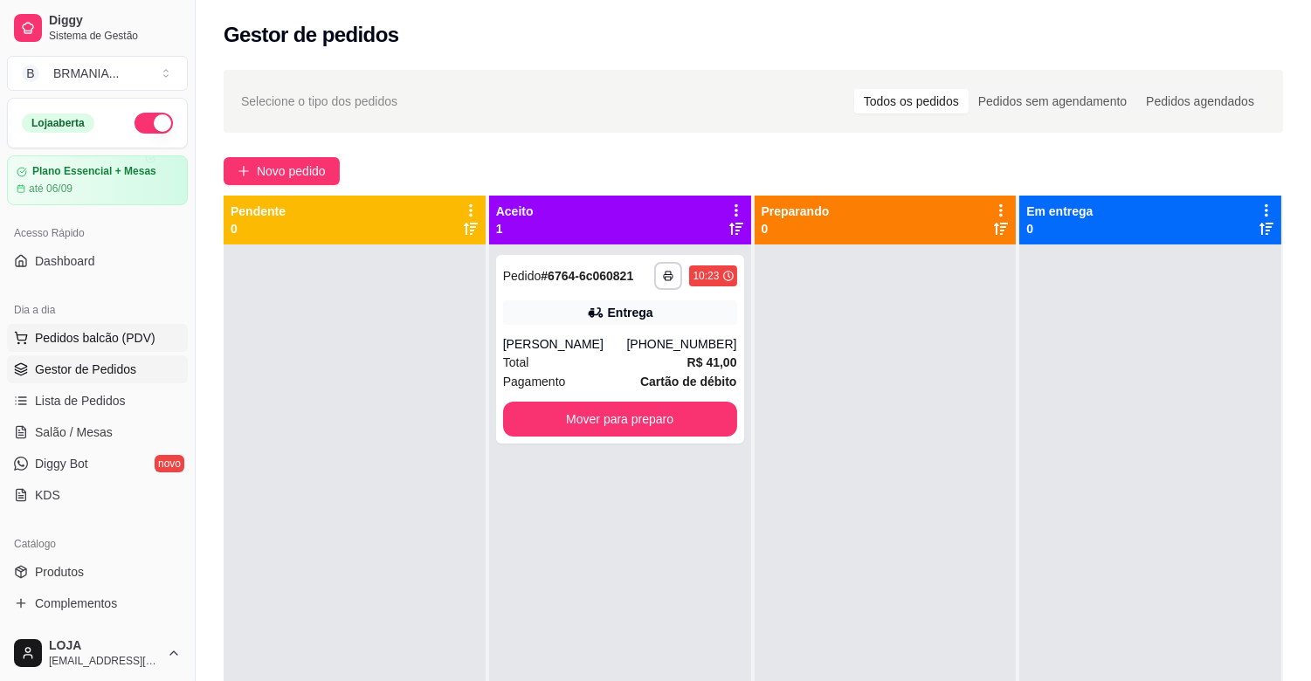
click at [107, 324] on button "Pedidos balcão (PDV)" at bounding box center [97, 338] width 181 height 28
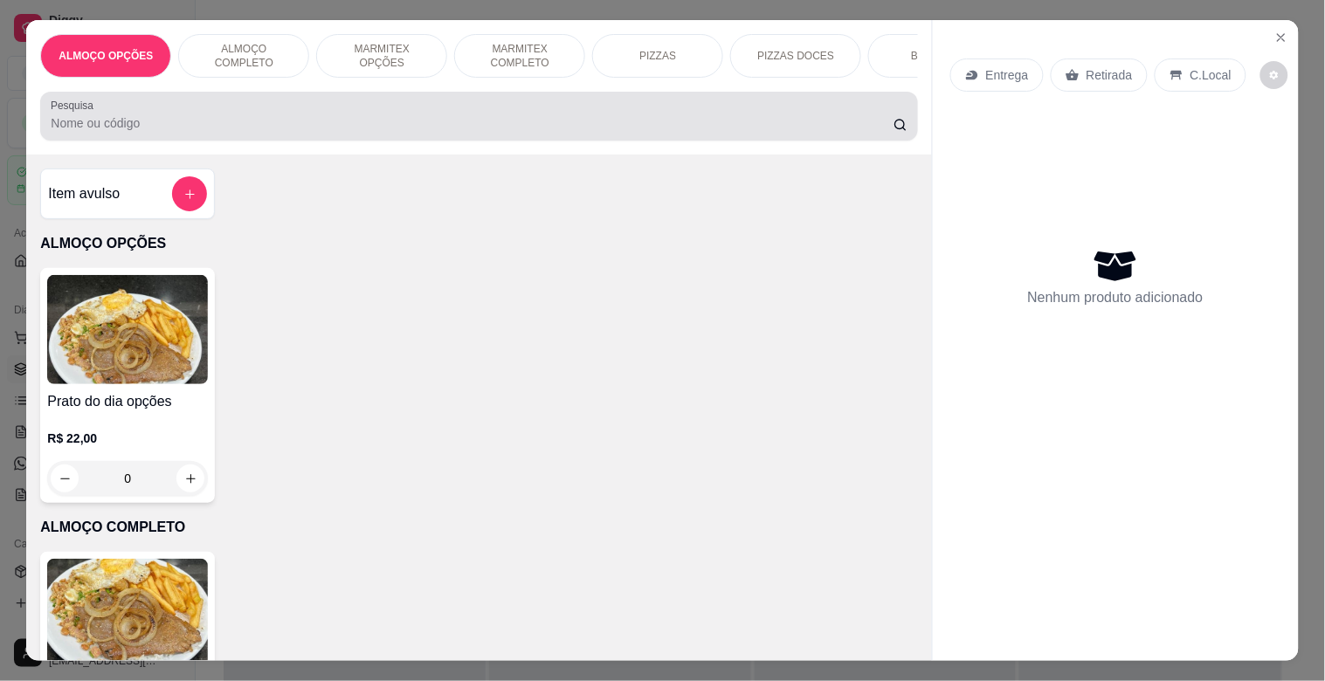
click at [190, 126] on input "Pesquisa" at bounding box center [472, 122] width 843 height 17
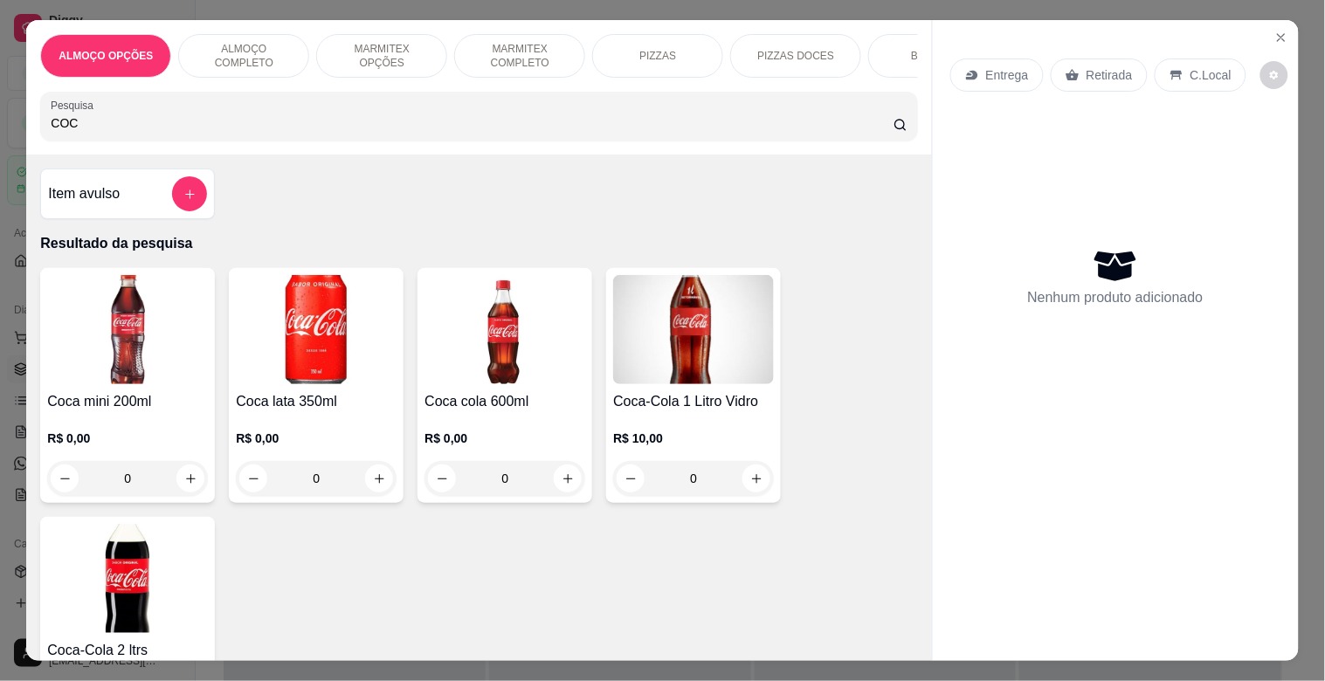
type input "COC"
click at [482, 342] on img at bounding box center [504, 329] width 161 height 109
click at [1290, 31] on div "Entrega Retirada C.Local Nenhum produto adicionado" at bounding box center [1116, 326] width 366 height 612
click at [1278, 34] on icon "Close" at bounding box center [1281, 37] width 7 height 7
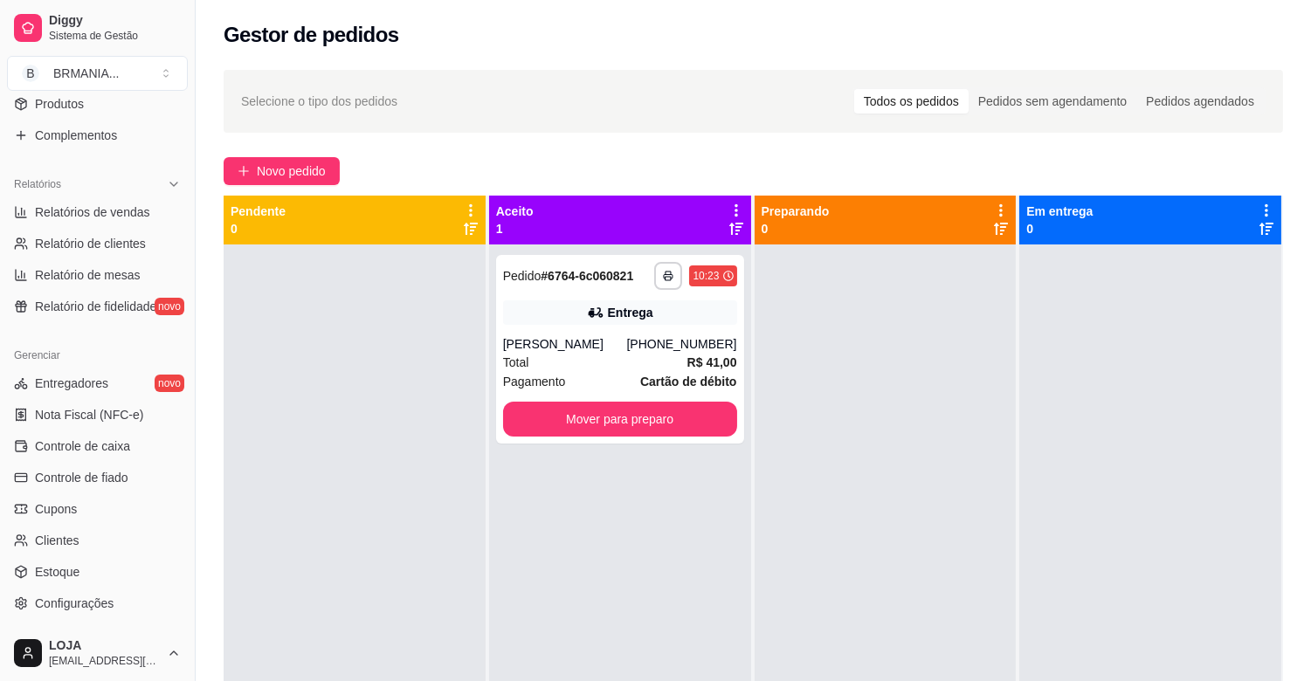
scroll to position [575, 0]
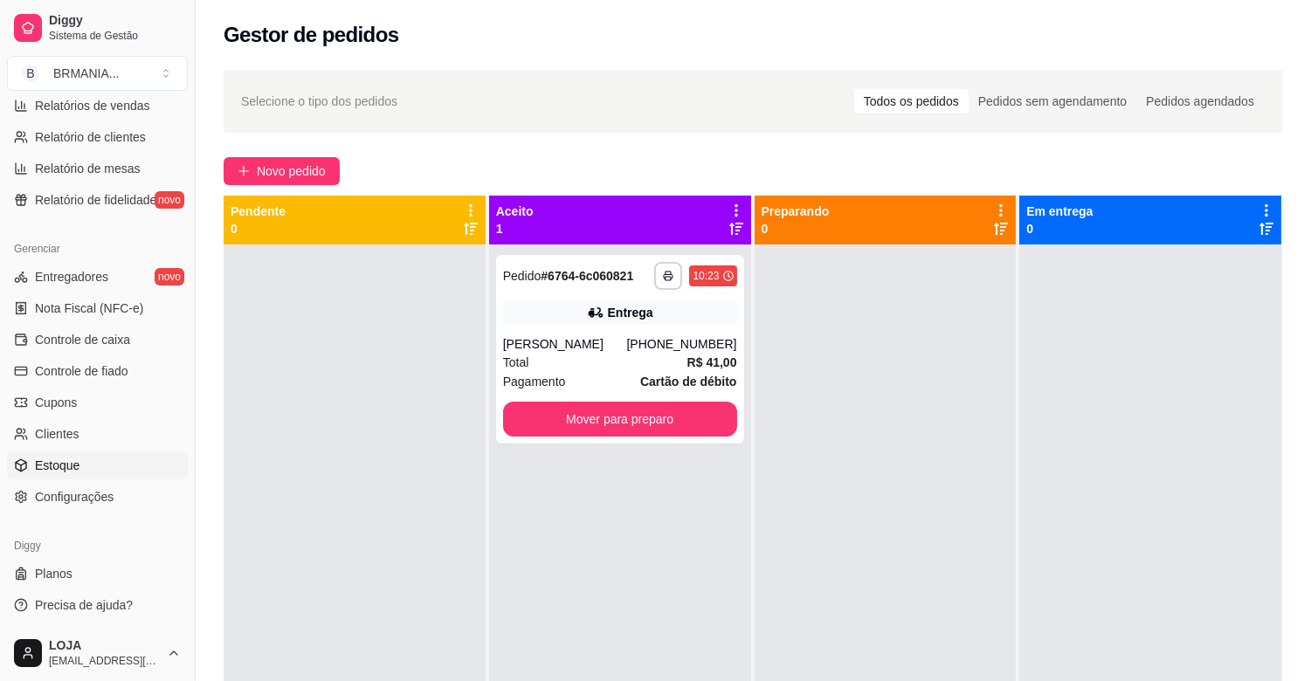
click at [77, 469] on span "Estoque" at bounding box center [57, 465] width 45 height 17
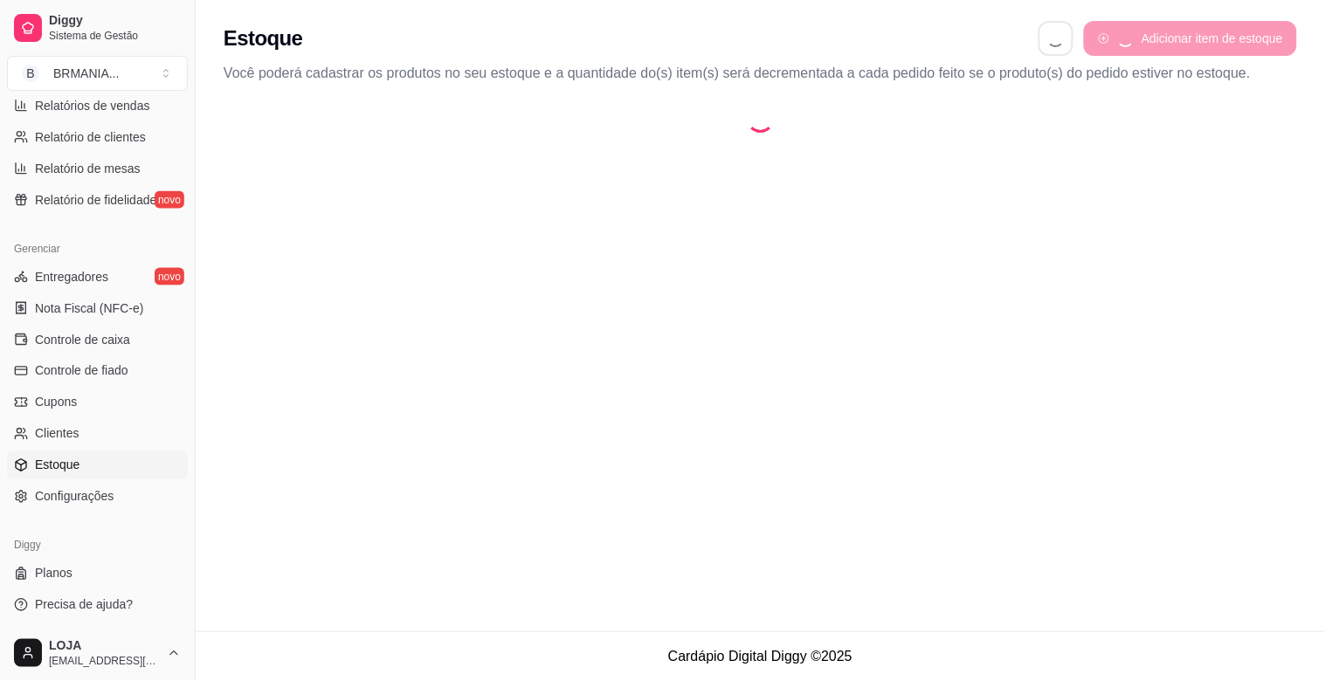
select select "QUANTITY_ORDER"
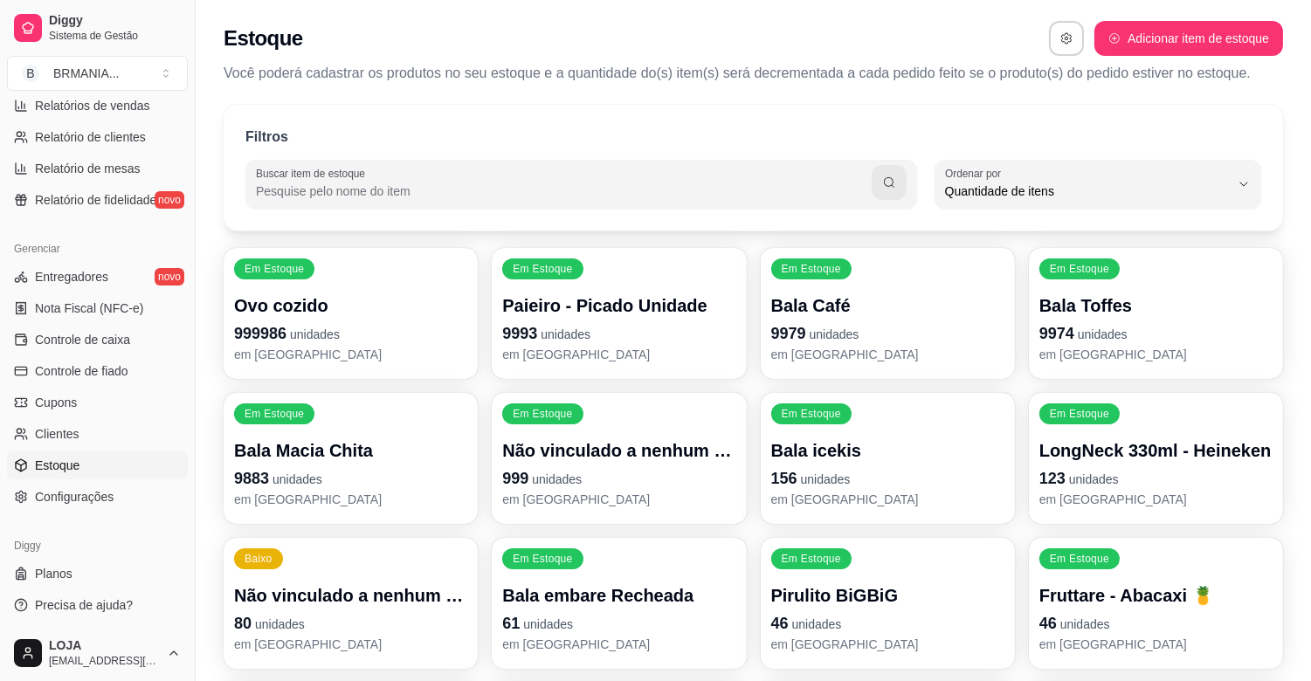
scroll to position [16, 0]
click at [313, 193] on input "Buscar item de estoque" at bounding box center [564, 191] width 616 height 17
type input "COCA"
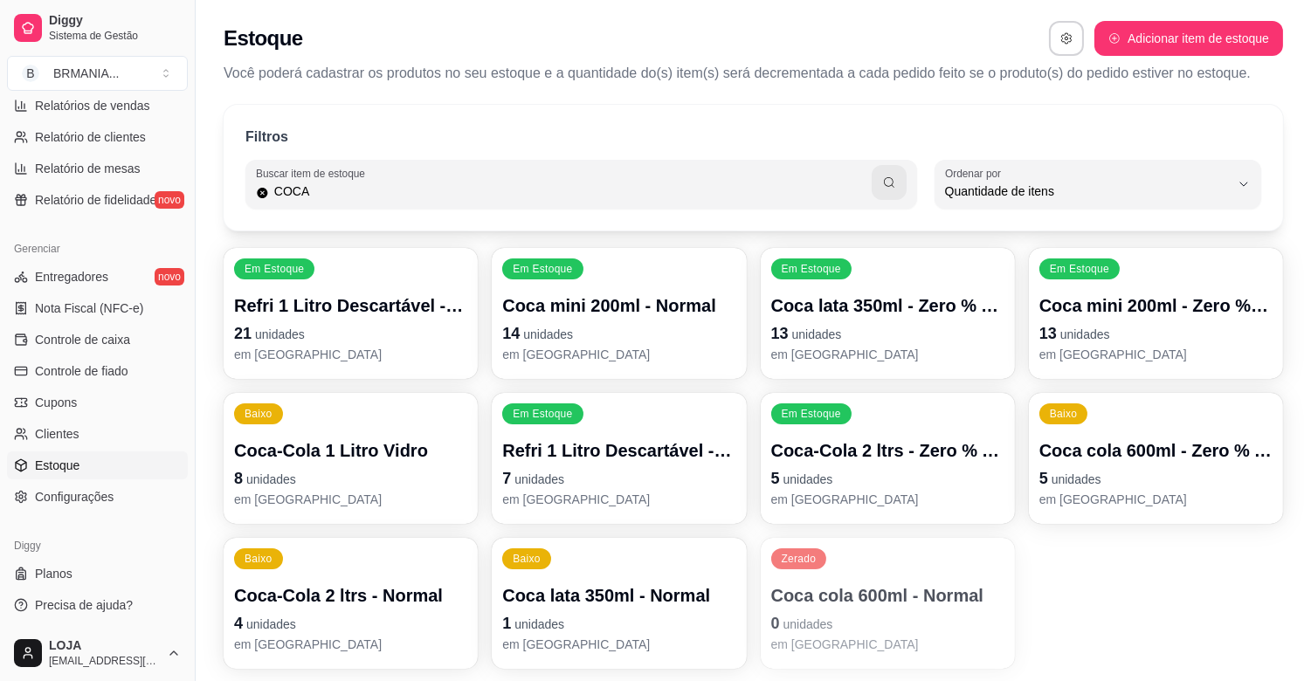
click at [903, 547] on div "Zerado Coca cola 600ml - Normal 0 unidades em [GEOGRAPHIC_DATA]" at bounding box center [888, 603] width 254 height 131
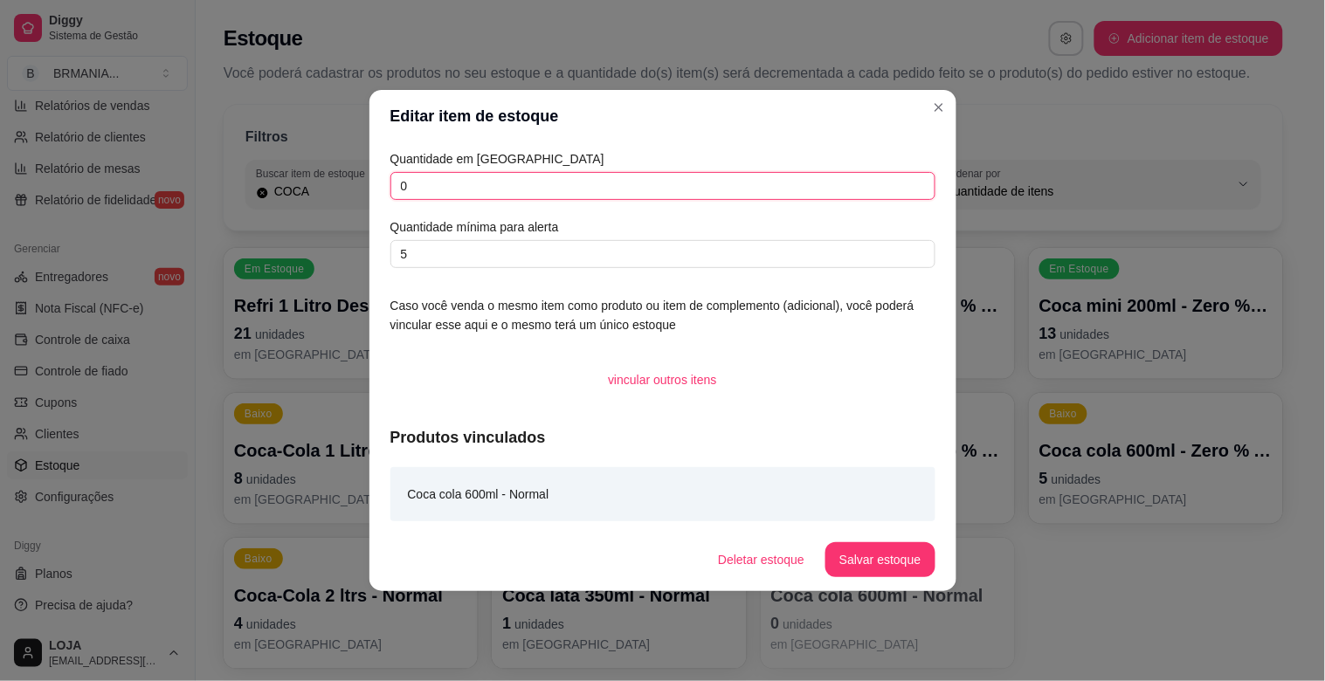
click at [574, 189] on input "0" at bounding box center [662, 186] width 545 height 28
type input "10"
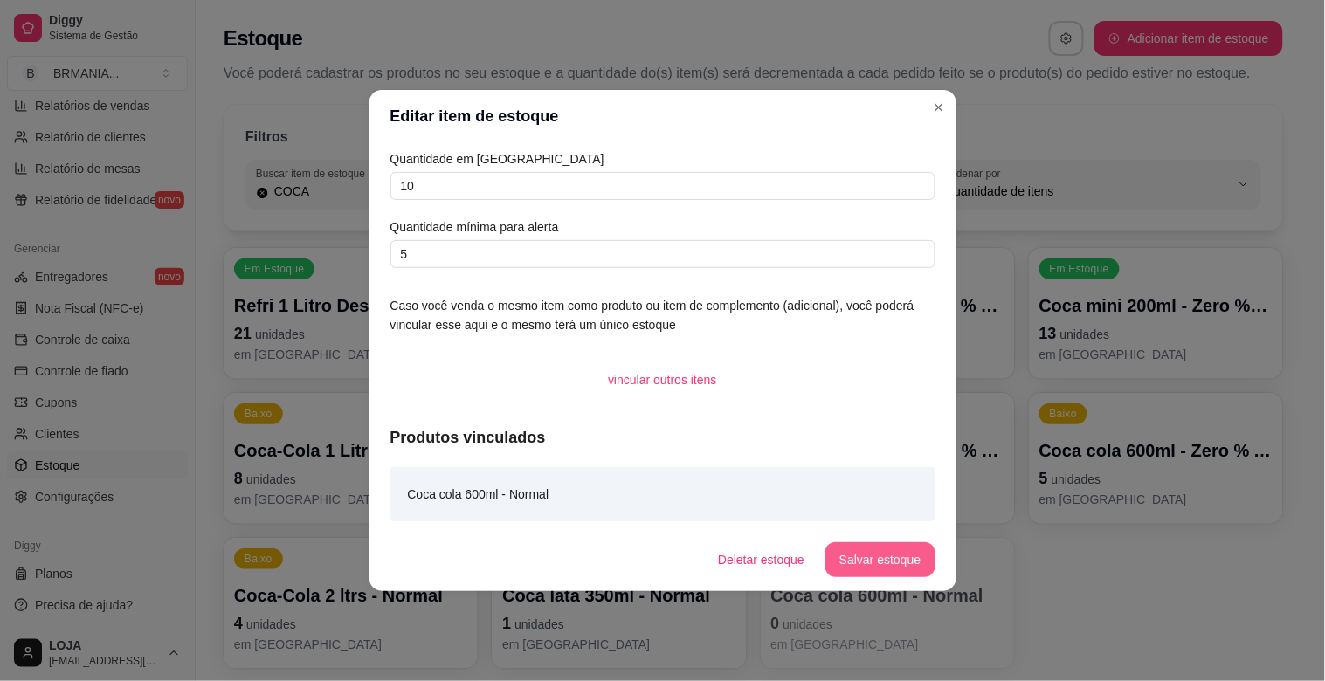
click at [882, 560] on button "Salvar estoque" at bounding box center [879, 559] width 109 height 35
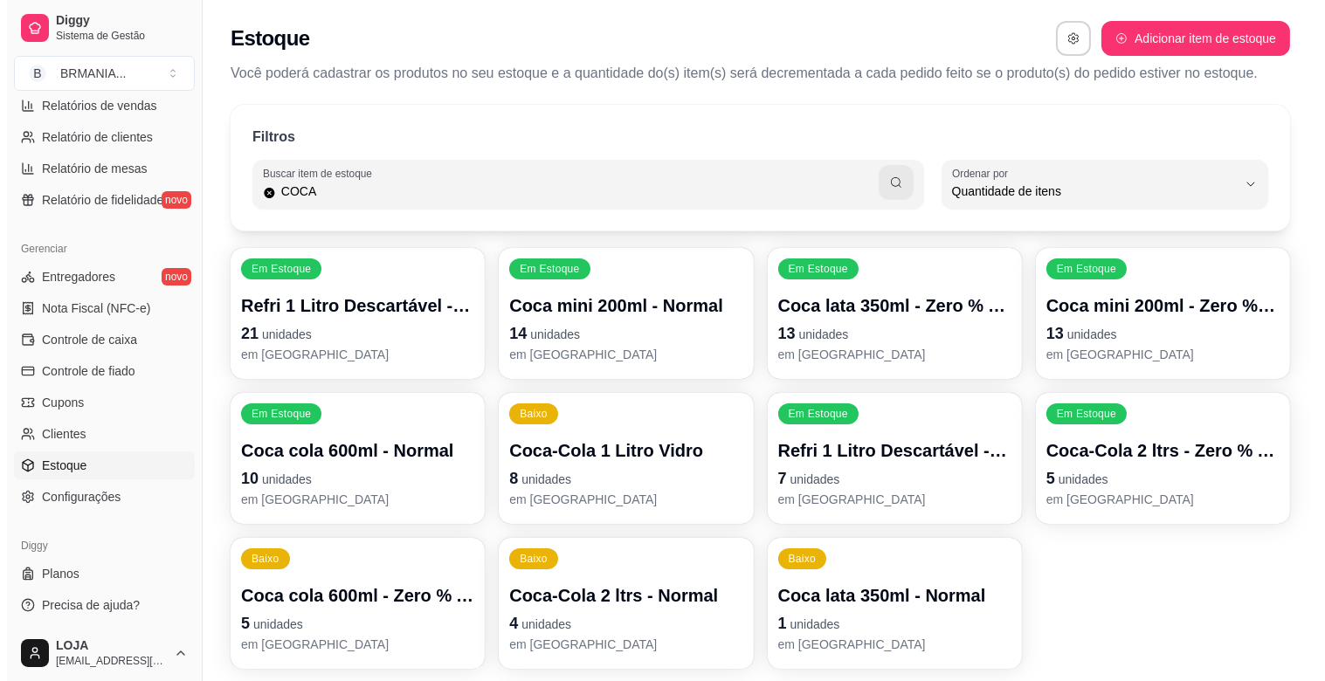
scroll to position [0, 0]
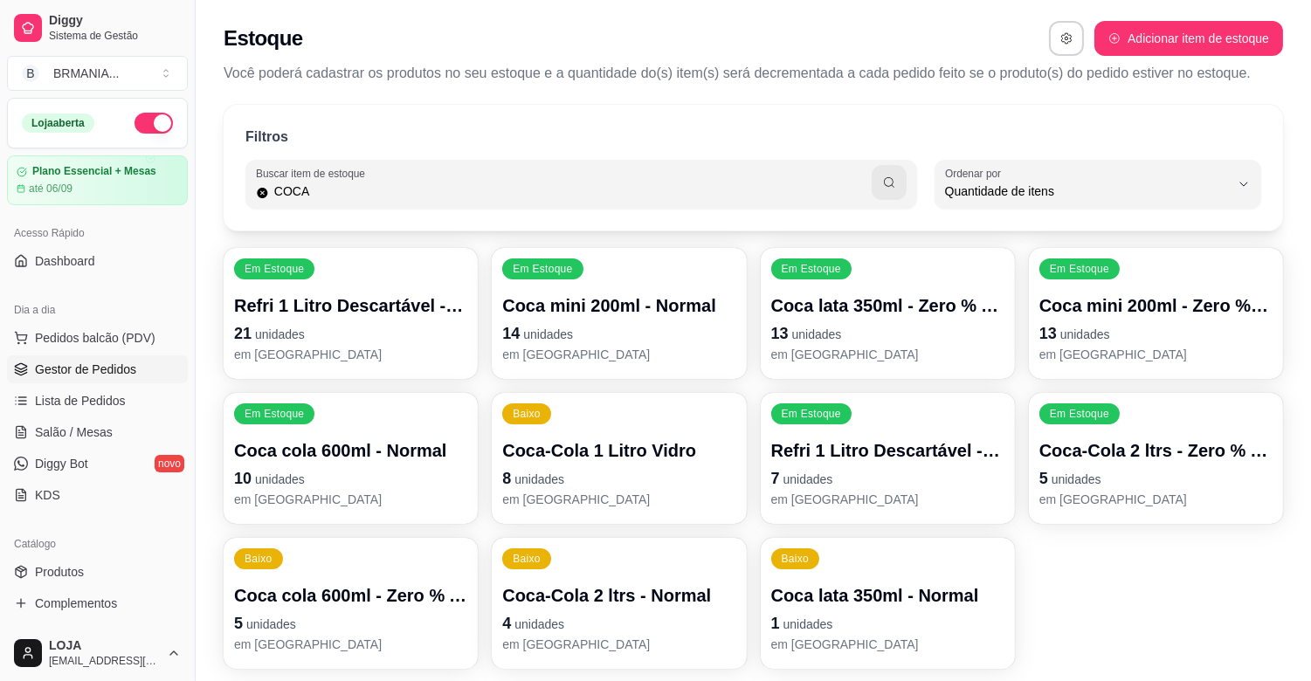
click at [100, 380] on link "Gestor de Pedidos" at bounding box center [97, 369] width 181 height 28
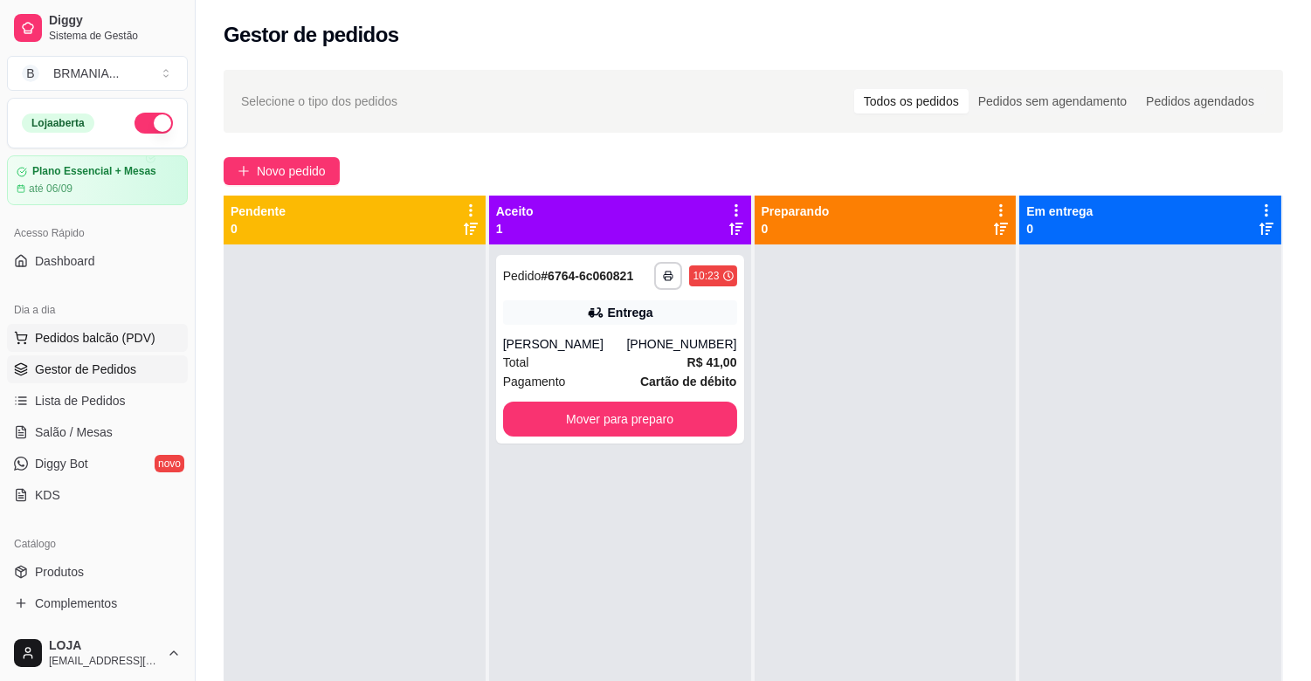
click at [112, 338] on span "Pedidos balcão (PDV)" at bounding box center [95, 337] width 121 height 17
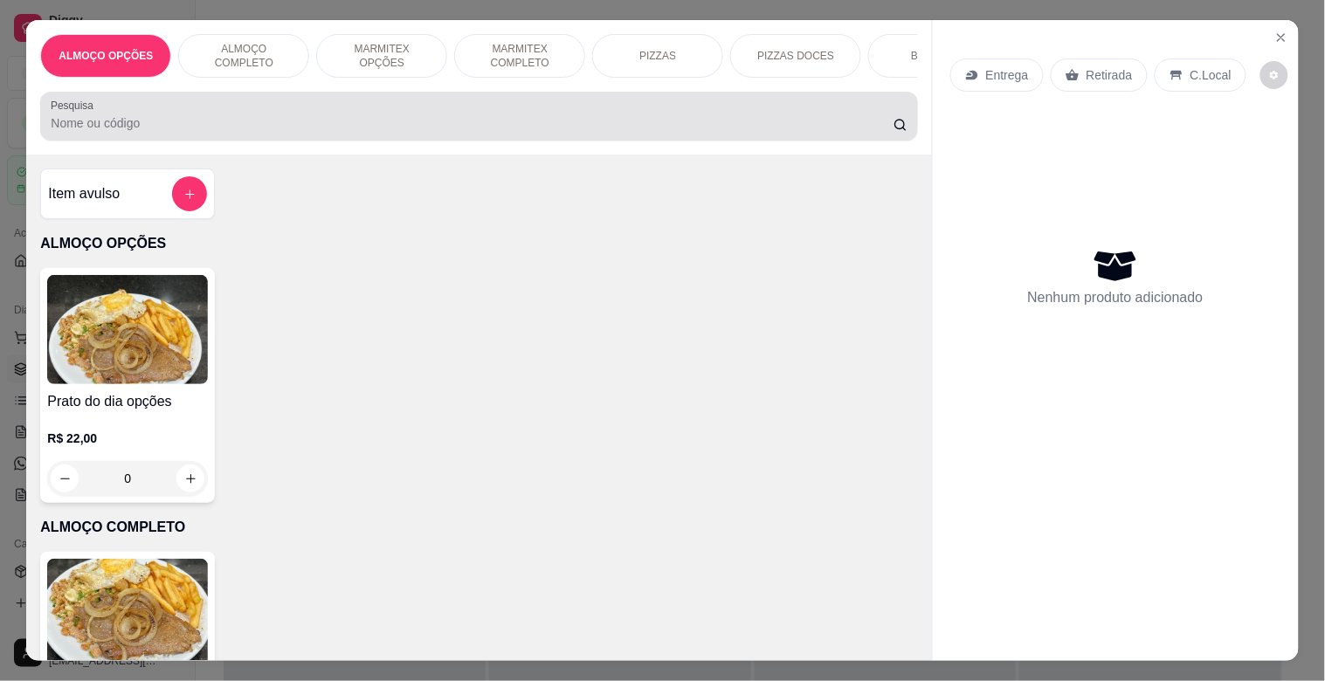
click at [365, 141] on div "Pesquisa" at bounding box center [478, 116] width 877 height 49
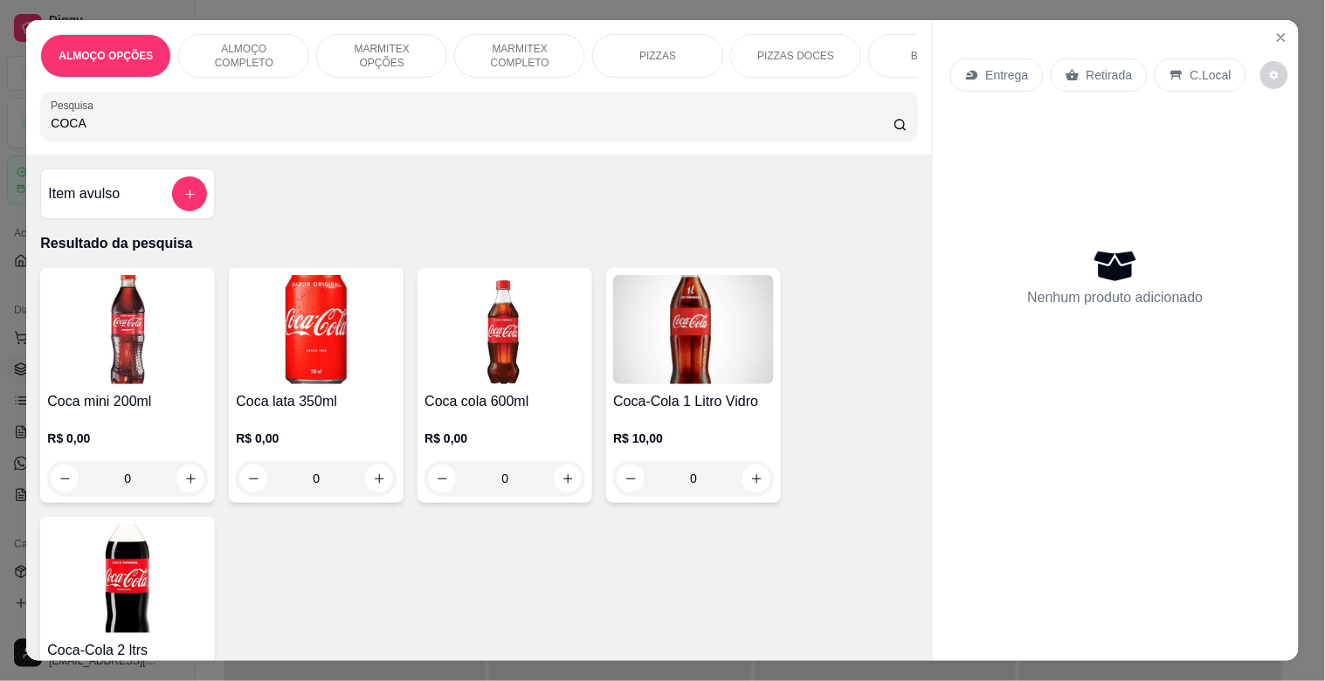
type input "COCA"
click at [473, 355] on img at bounding box center [504, 329] width 161 height 109
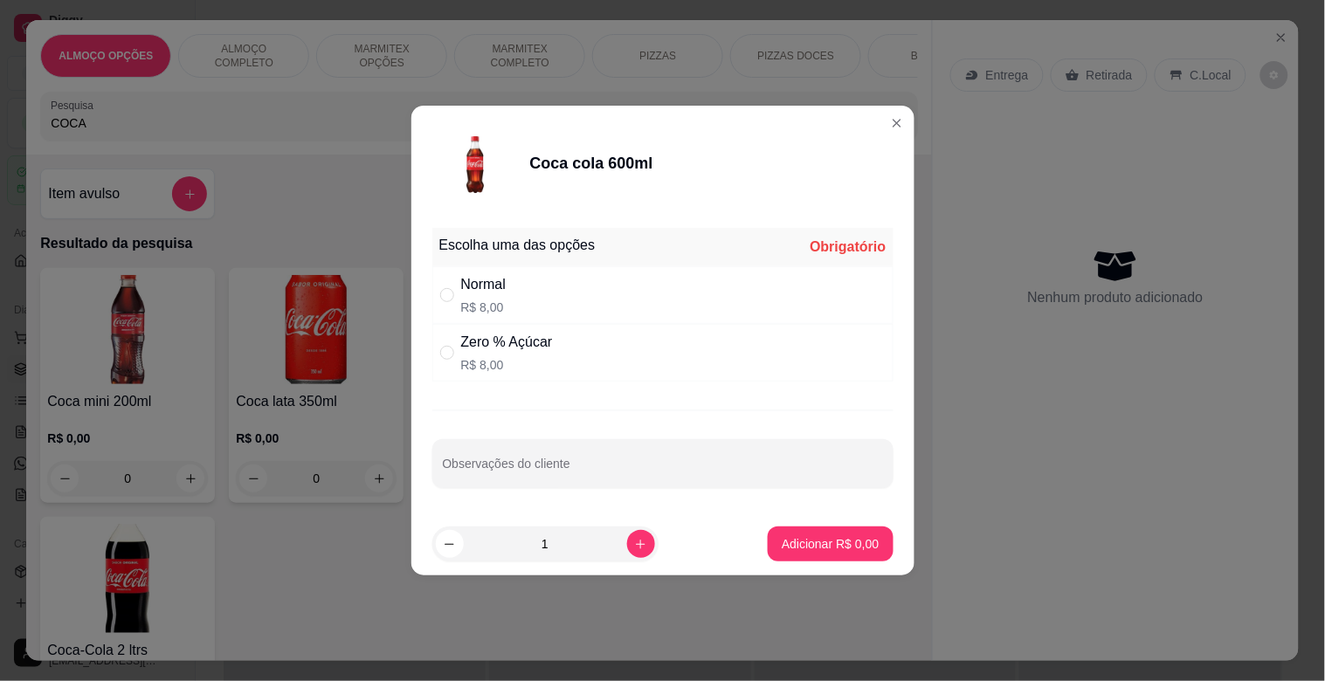
click at [554, 300] on div "Normal R$ 8,00" at bounding box center [662, 295] width 461 height 58
radio input "true"
click at [790, 541] on p "Adicionar R$ 8,00" at bounding box center [830, 543] width 97 height 17
type input "1"
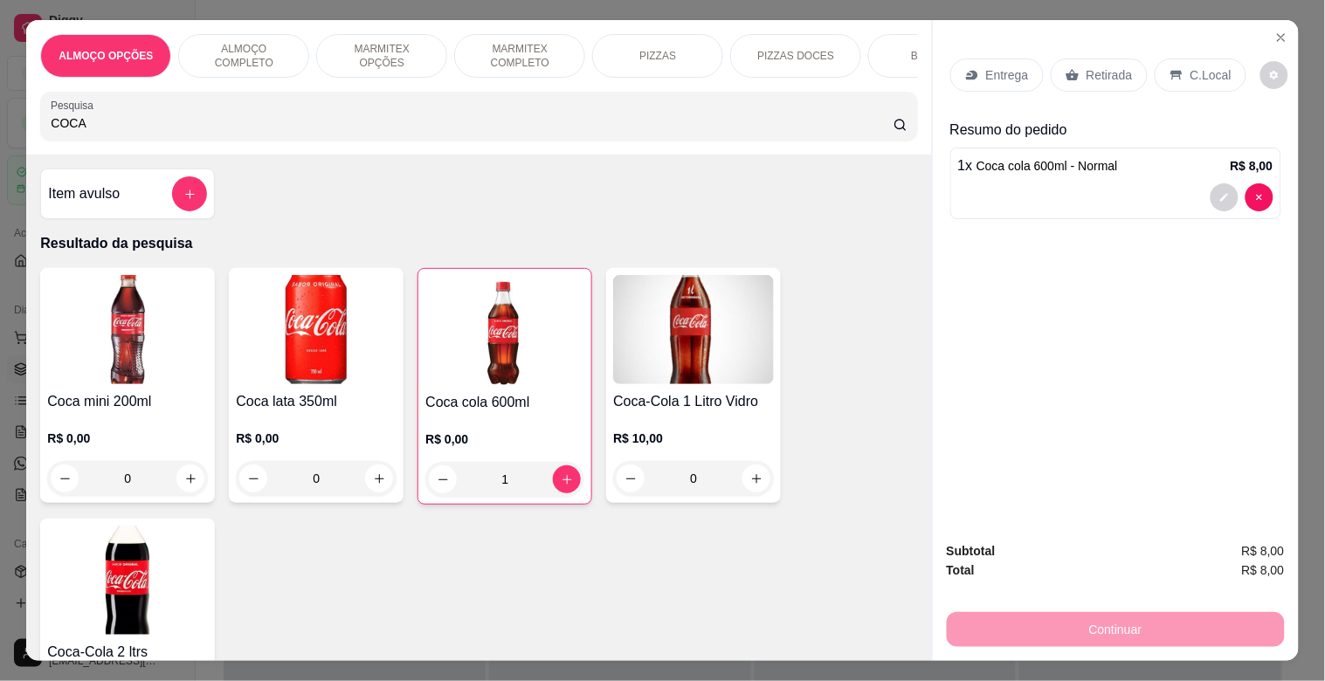
click at [1125, 73] on div "Retirada" at bounding box center [1099, 75] width 97 height 33
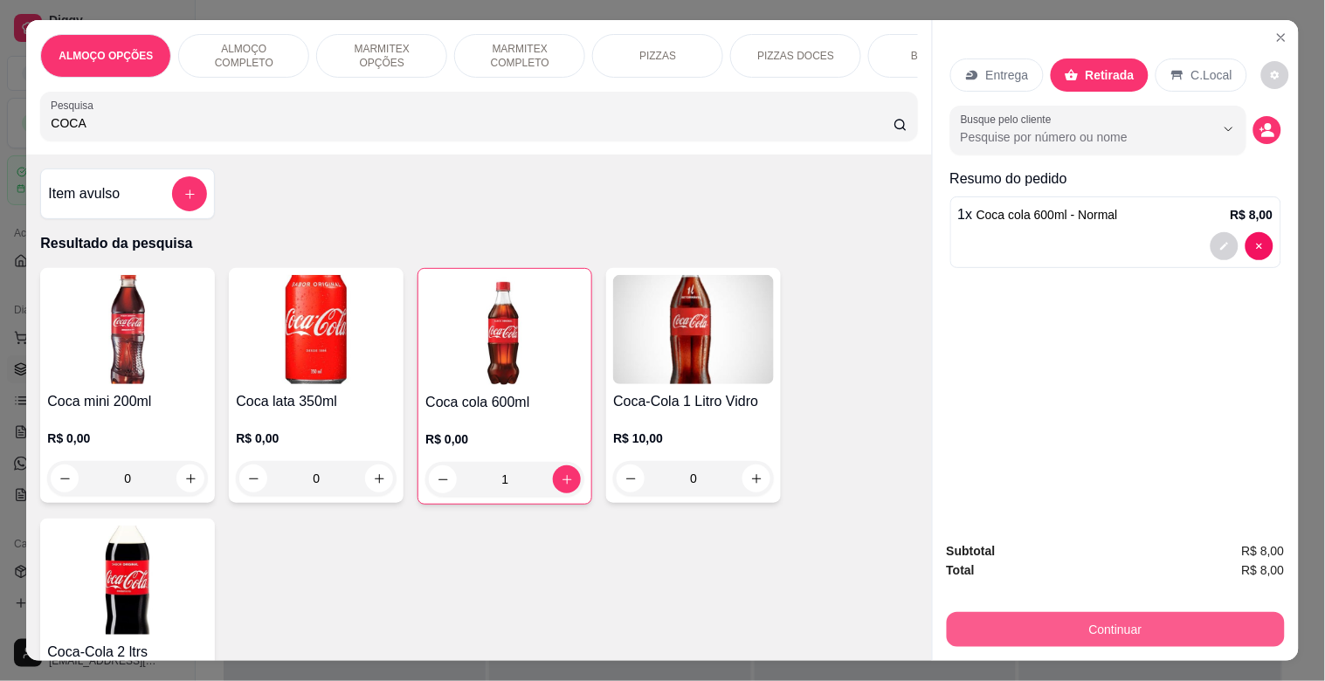
click at [1029, 612] on button "Continuar" at bounding box center [1116, 629] width 338 height 35
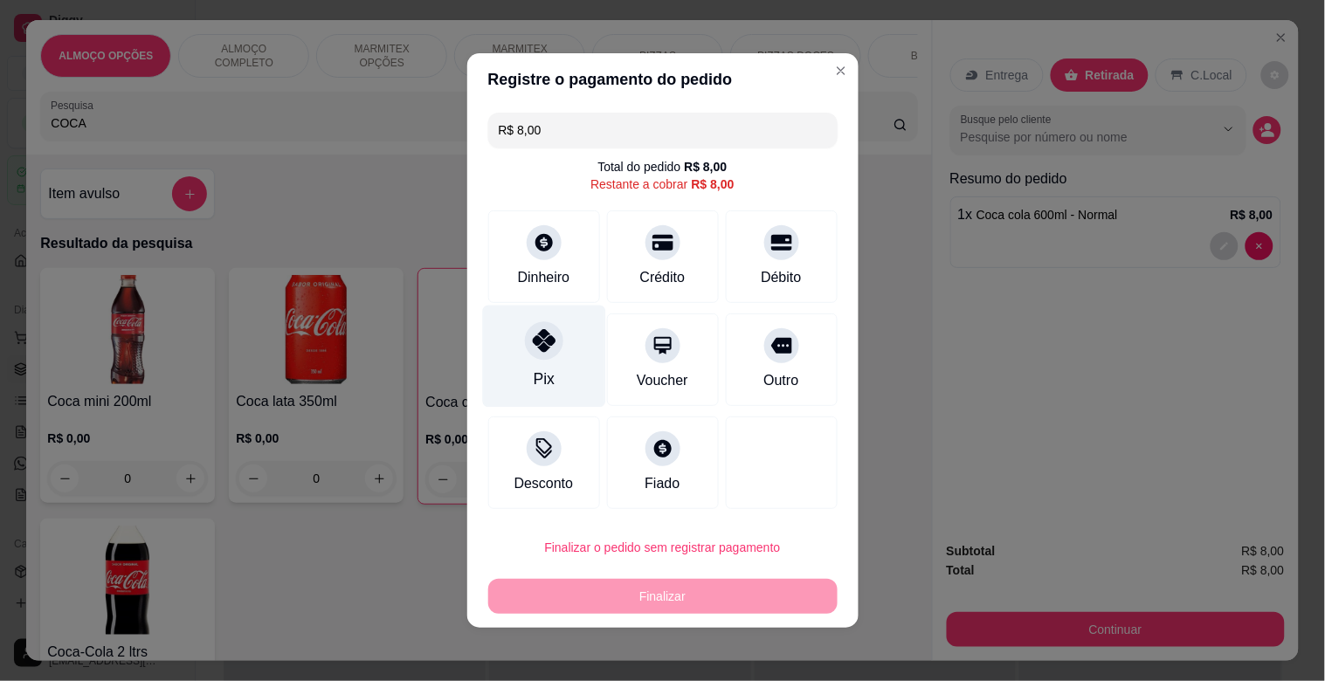
click at [548, 339] on div at bounding box center [544, 340] width 38 height 38
type input "R$ 0,00"
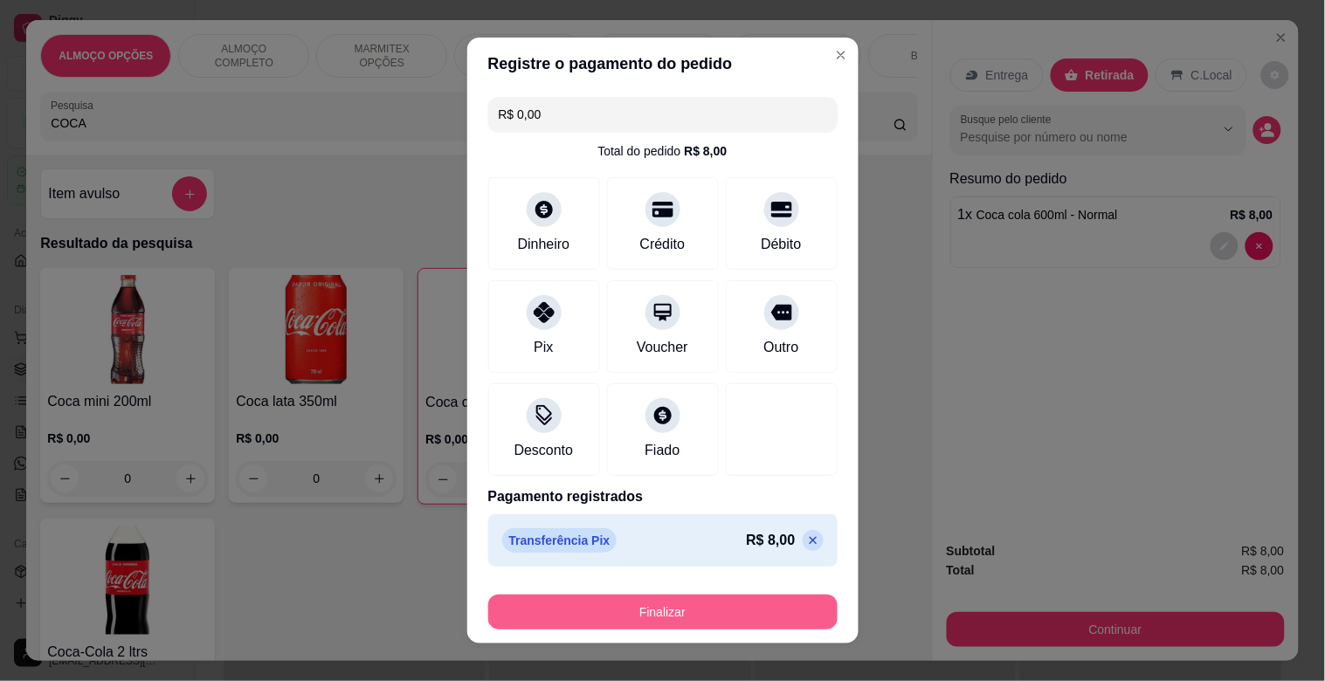
click at [627, 603] on button "Finalizar" at bounding box center [662, 612] width 349 height 35
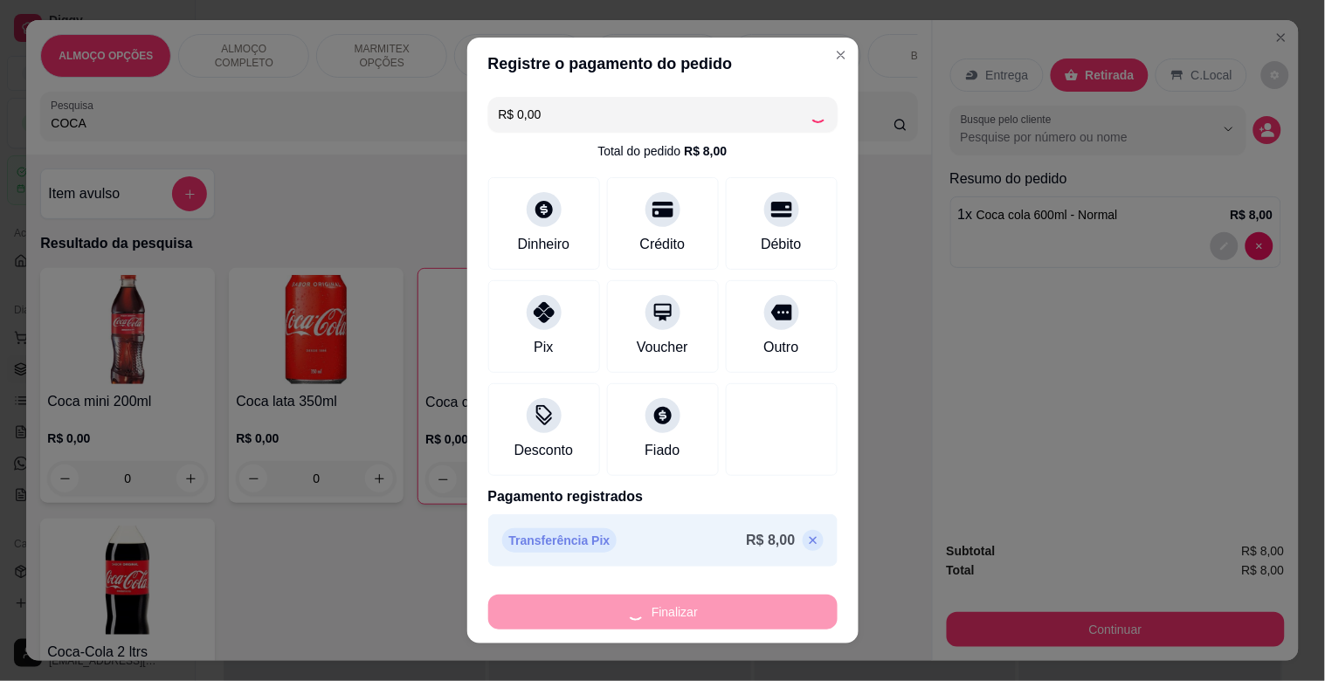
type input "0"
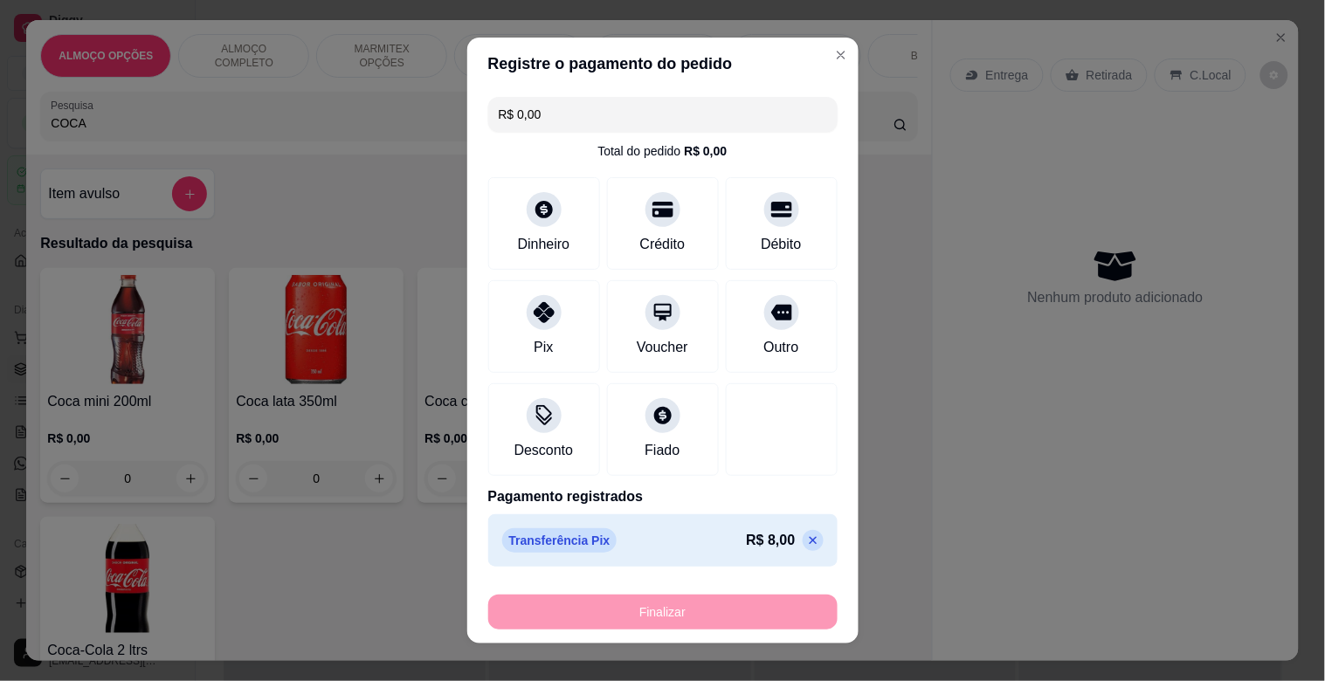
type input "-R$ 8,00"
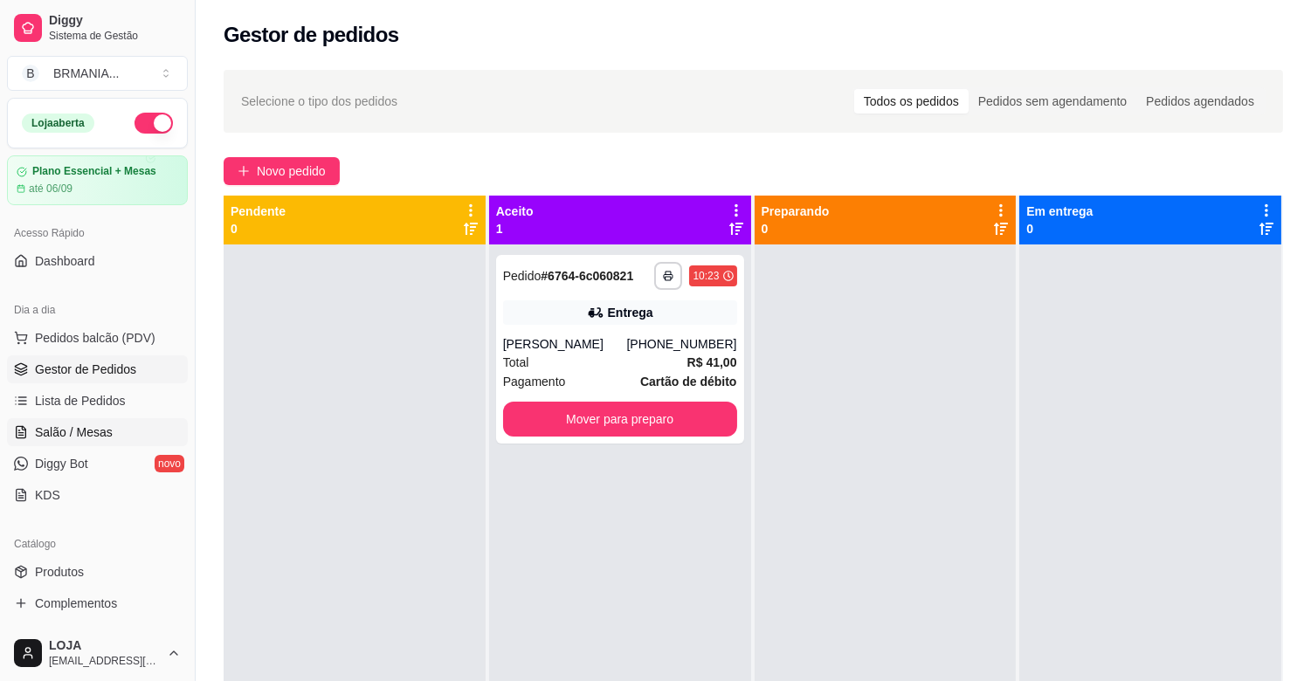
click at [102, 428] on span "Salão / Mesas" at bounding box center [74, 432] width 78 height 17
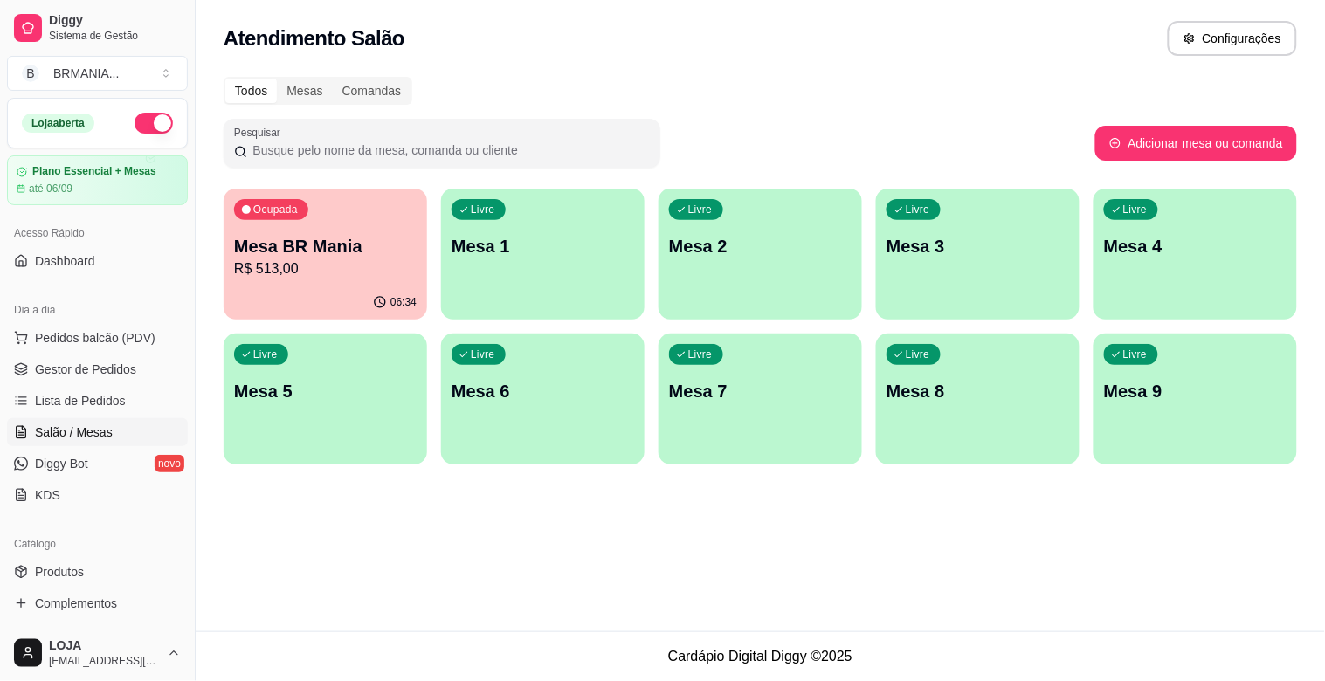
click at [329, 269] on p "R$ 513,00" at bounding box center [325, 268] width 183 height 21
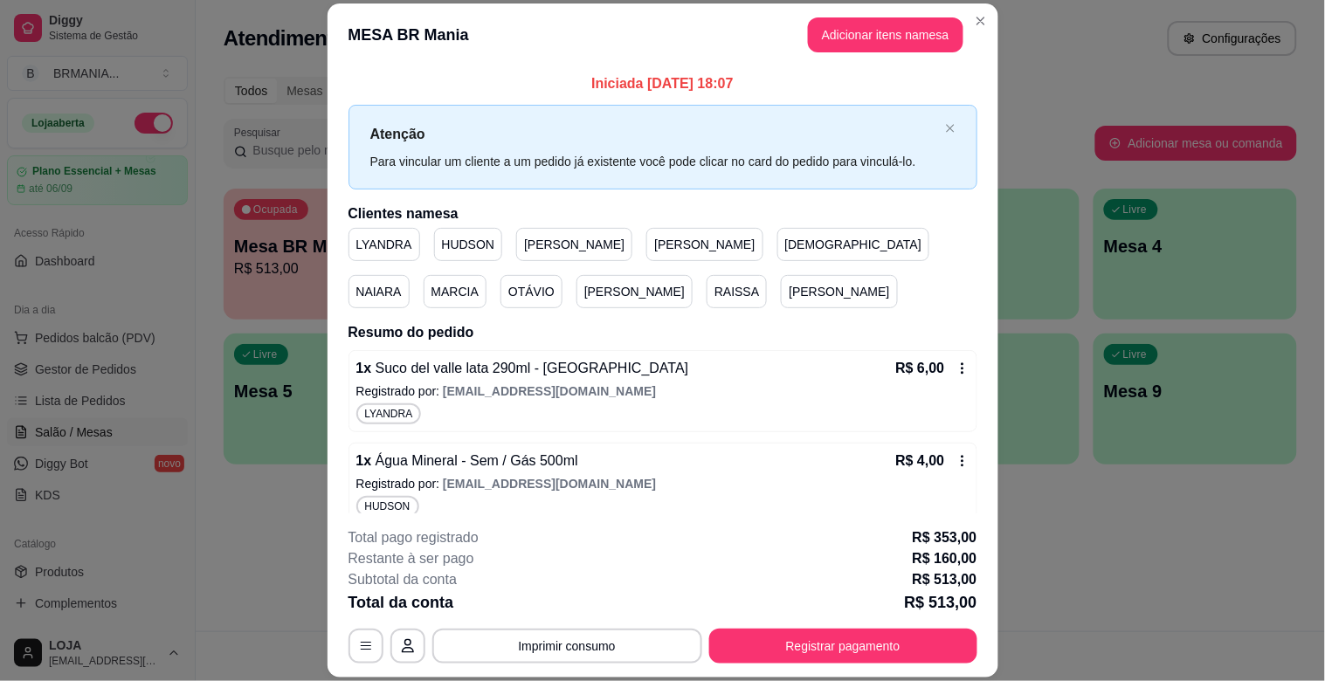
click at [842, 14] on header "MESA BR Mania Adicionar itens na mesa" at bounding box center [662, 34] width 671 height 63
click at [841, 30] on button "Adicionar itens na mesa" at bounding box center [885, 34] width 155 height 35
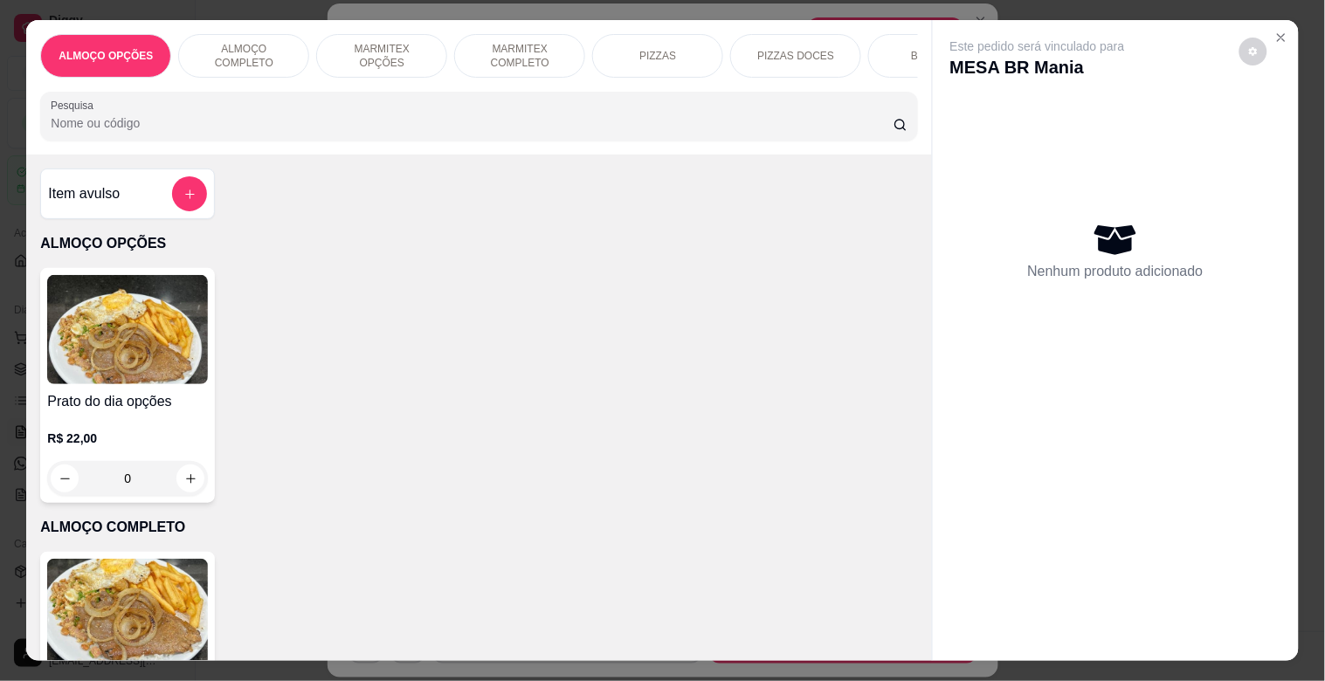
click at [312, 127] on input "Pesquisa" at bounding box center [472, 122] width 843 height 17
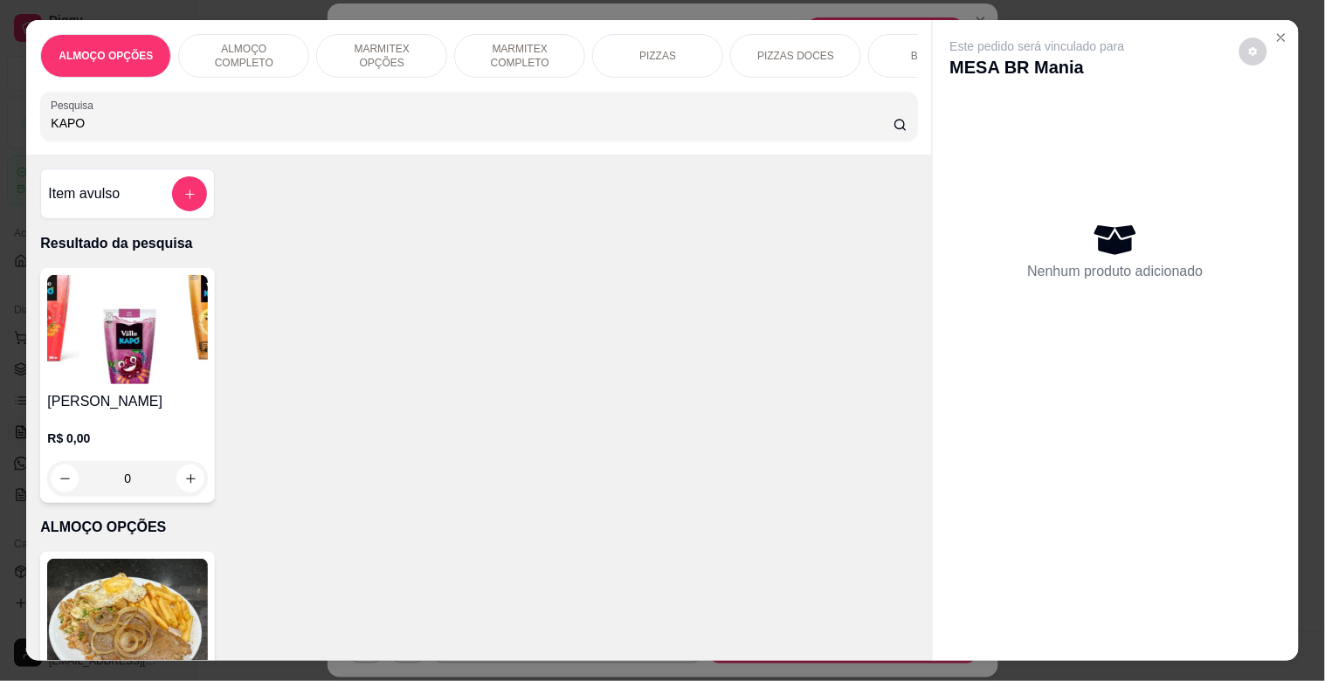
type input "KAPO"
click at [176, 402] on h4 "[PERSON_NAME]" at bounding box center [127, 401] width 161 height 21
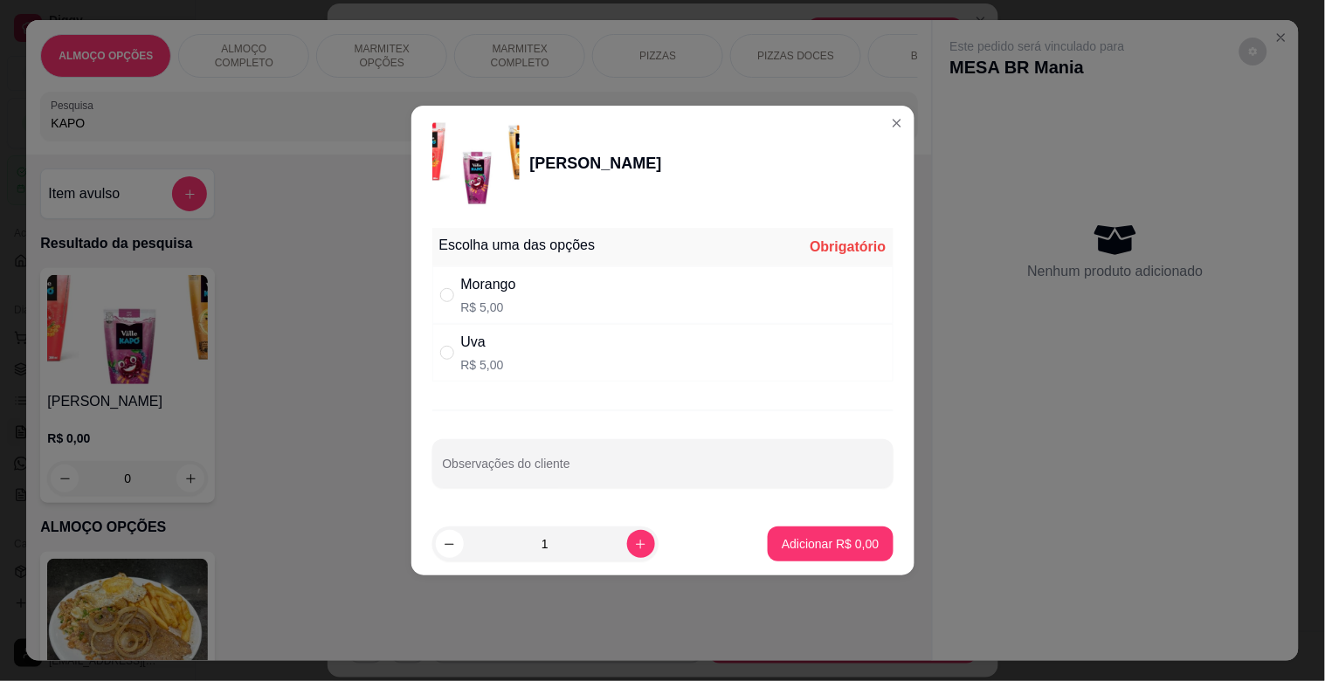
click at [521, 302] on div "Morango R$ 5,00" at bounding box center [662, 295] width 461 height 58
radio input "true"
click at [814, 535] on p "Adicionar R$ 5,00" at bounding box center [830, 543] width 94 height 17
type input "1"
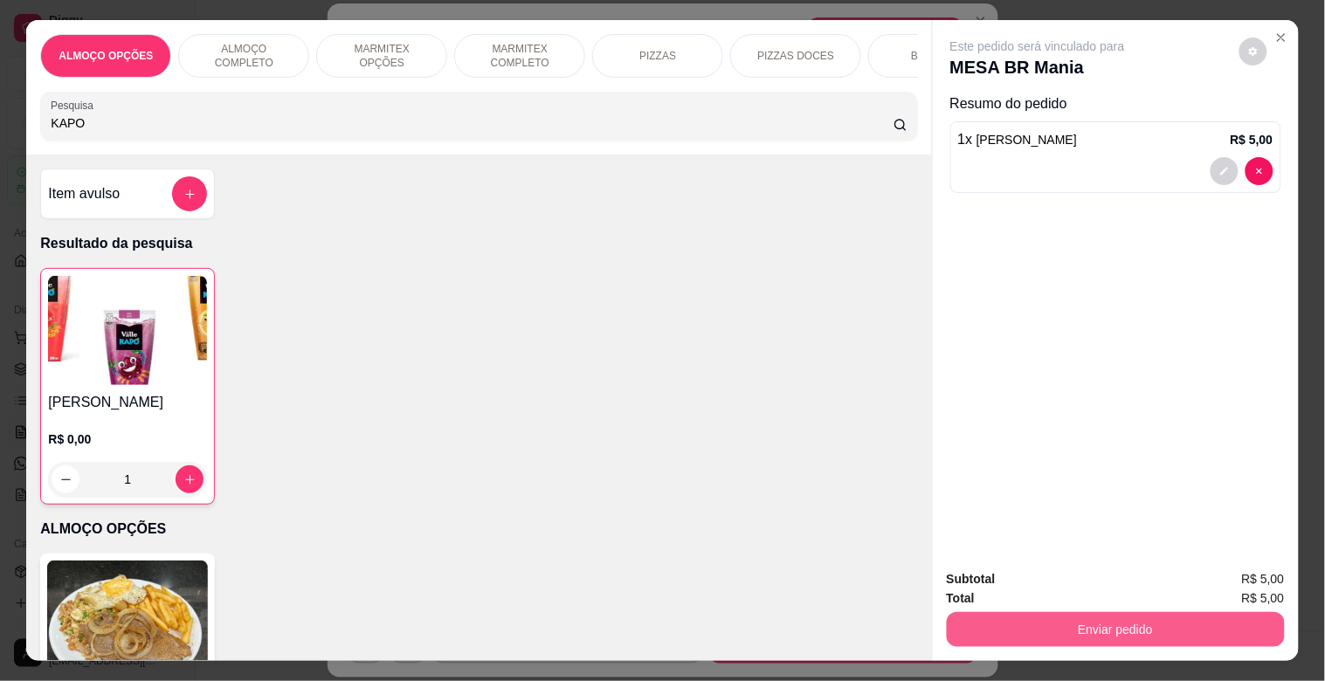
click at [1130, 612] on button "Enviar pedido" at bounding box center [1116, 629] width 338 height 35
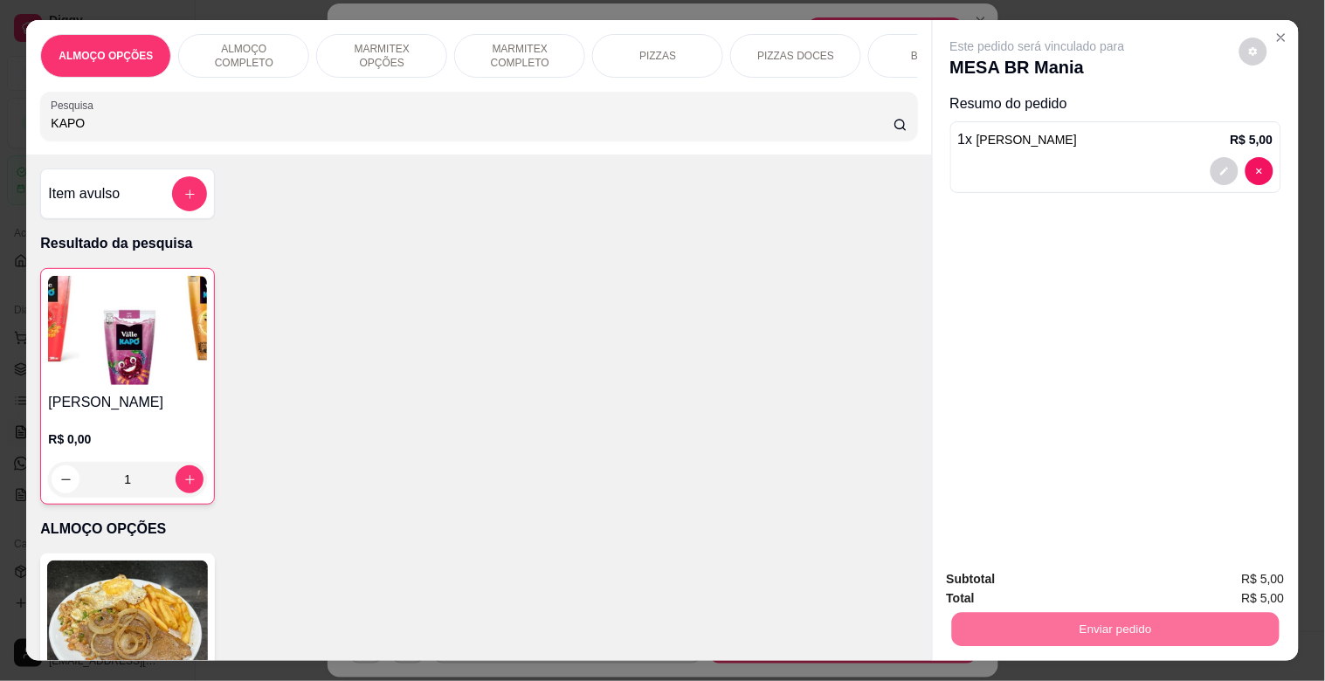
click at [1216, 577] on button "Sim, quero registrar" at bounding box center [1223, 578] width 130 height 33
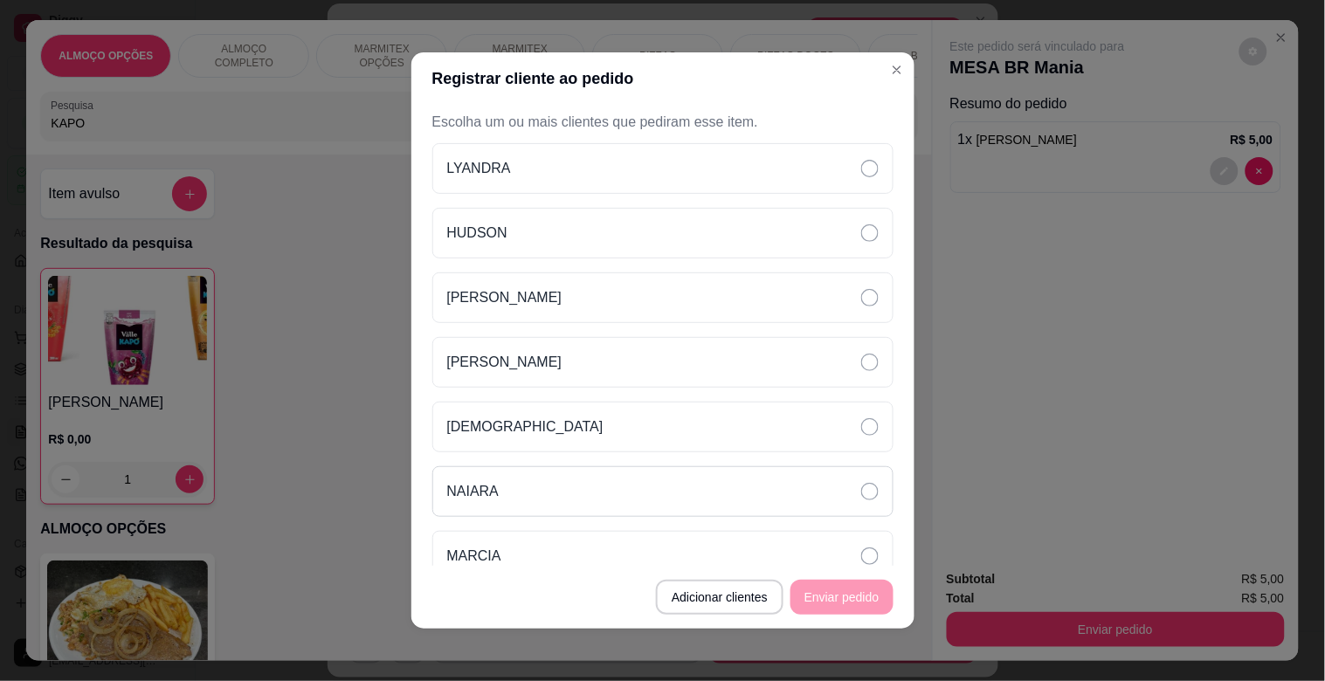
drag, startPoint x: 522, startPoint y: 500, endPoint x: 734, endPoint y: 572, distance: 223.1
click at [524, 500] on div "NAIARA" at bounding box center [662, 491] width 461 height 51
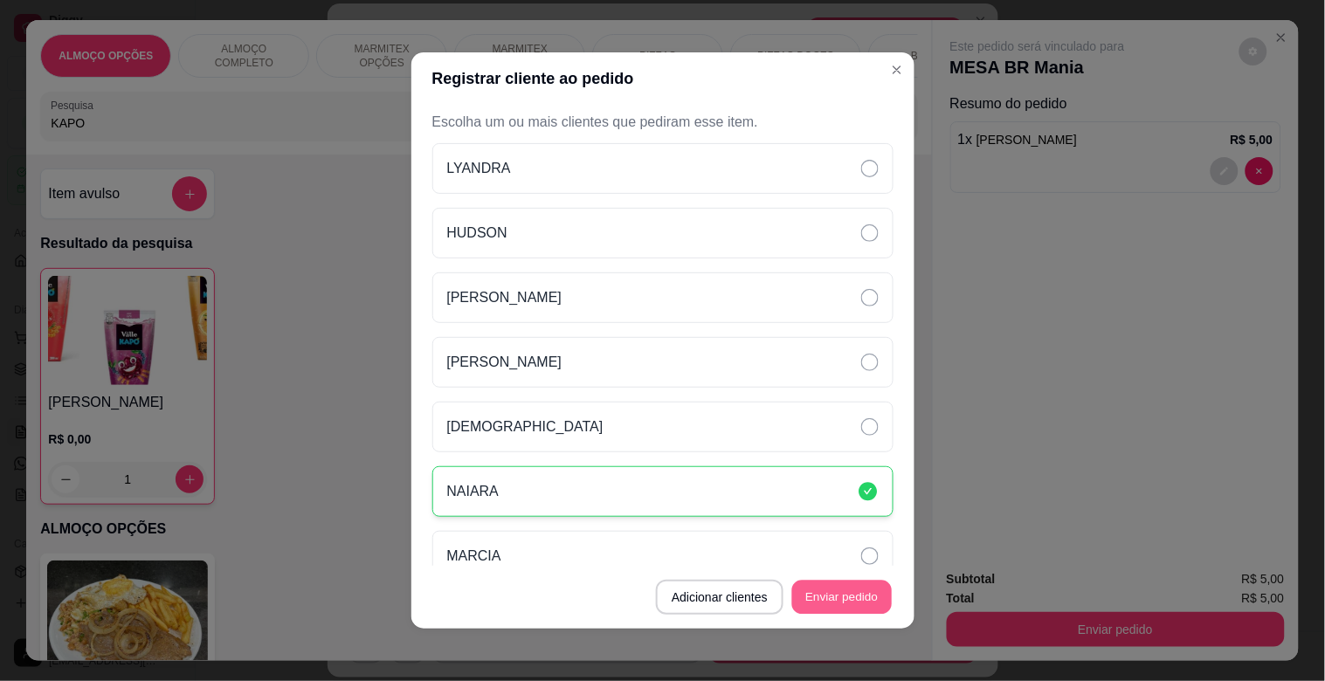
click at [823, 596] on button "Enviar pedido" at bounding box center [842, 598] width 100 height 34
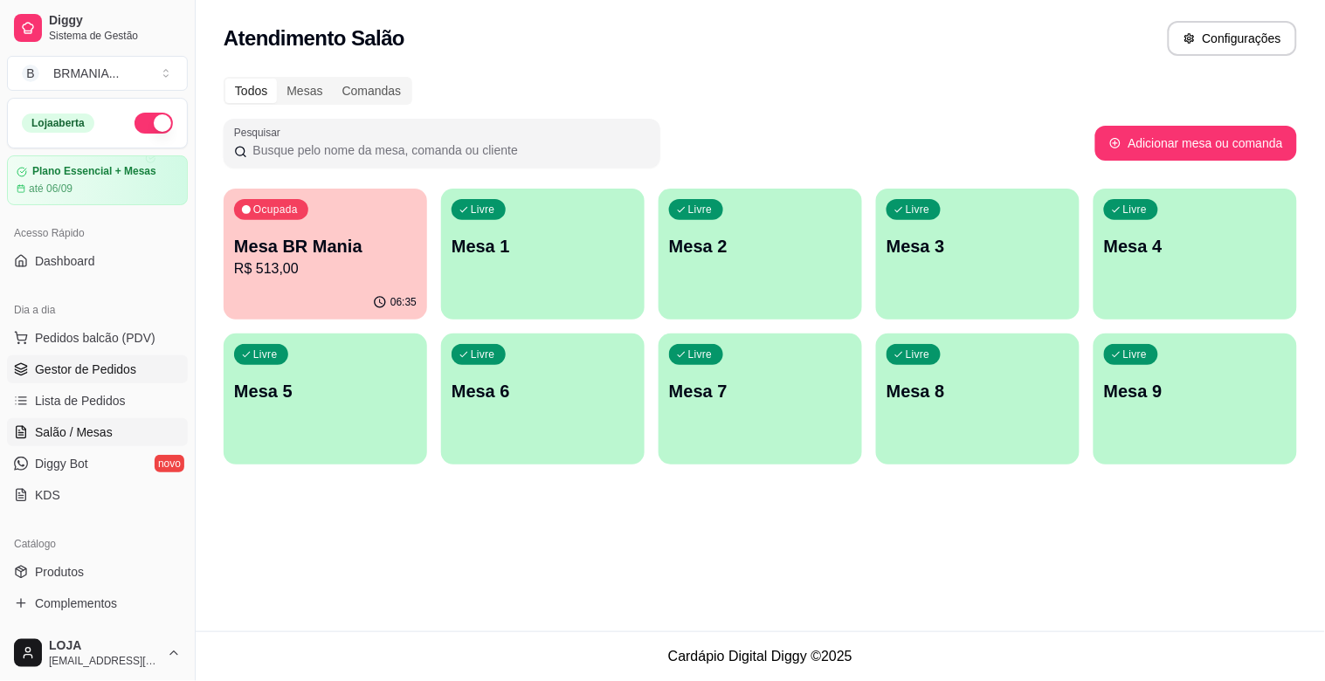
click at [100, 370] on span "Gestor de Pedidos" at bounding box center [85, 369] width 101 height 17
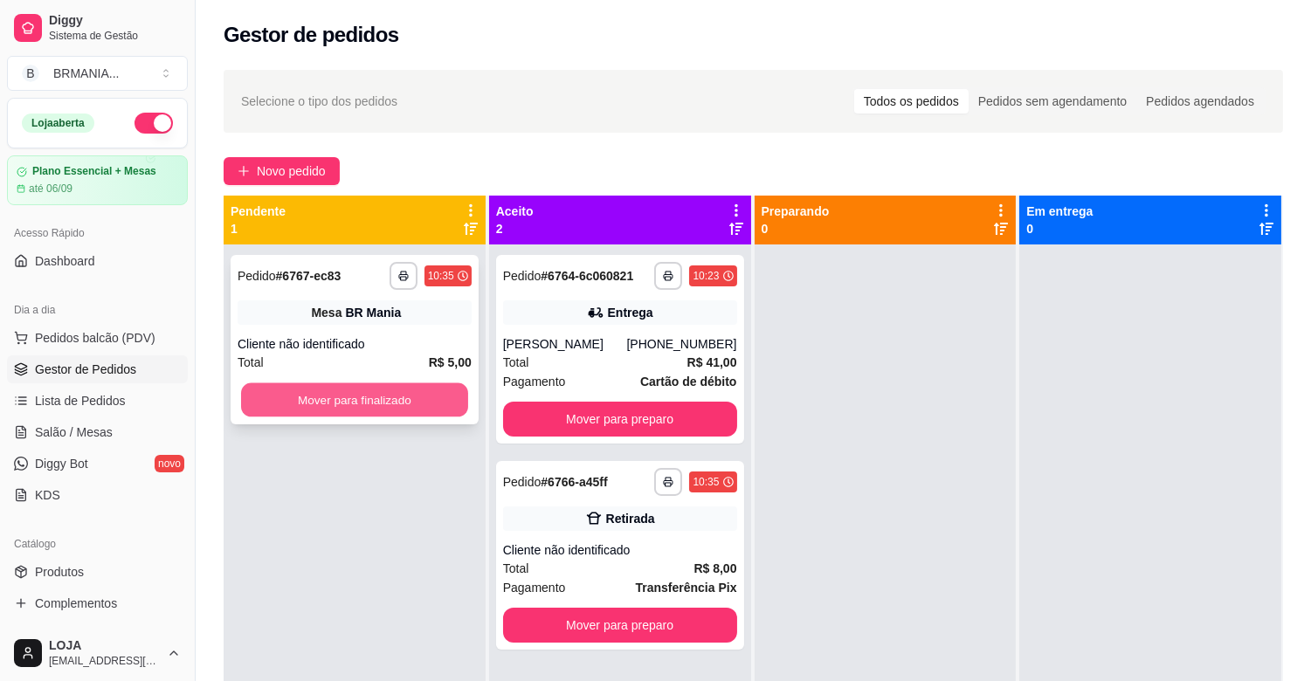
click at [358, 399] on button "Mover para finalizado" at bounding box center [354, 400] width 227 height 34
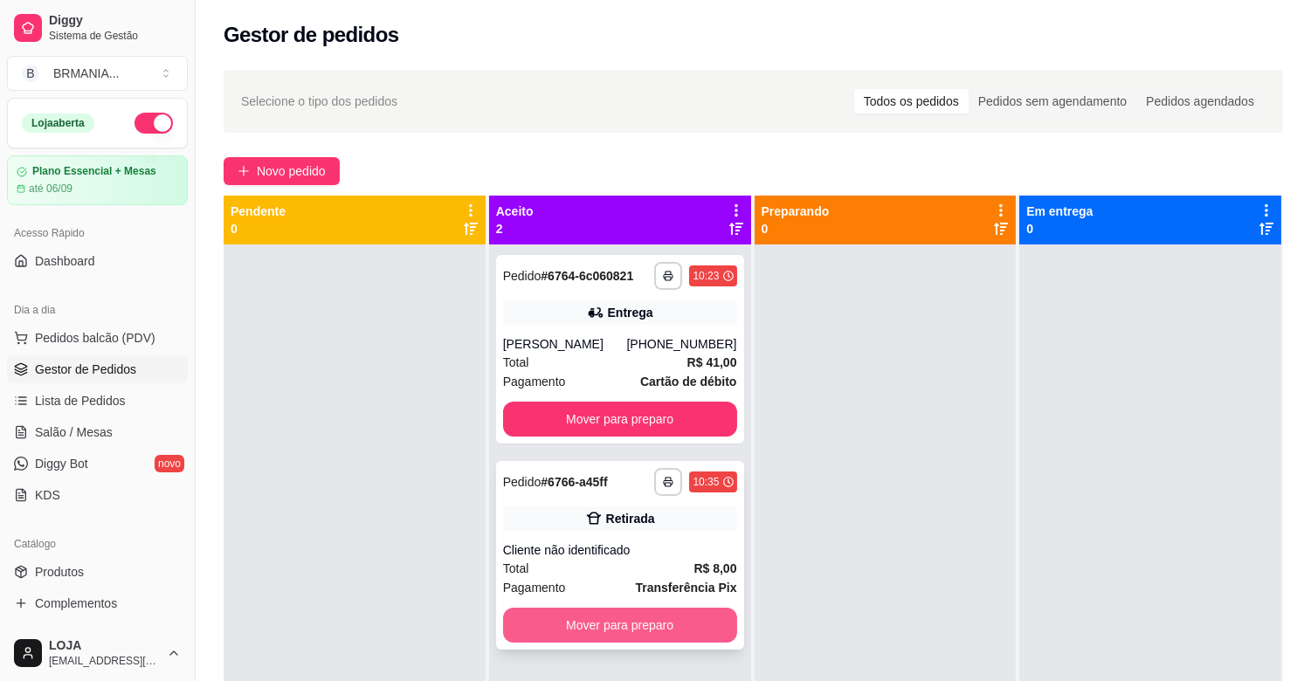
click at [639, 621] on button "Mover para preparo" at bounding box center [620, 625] width 234 height 35
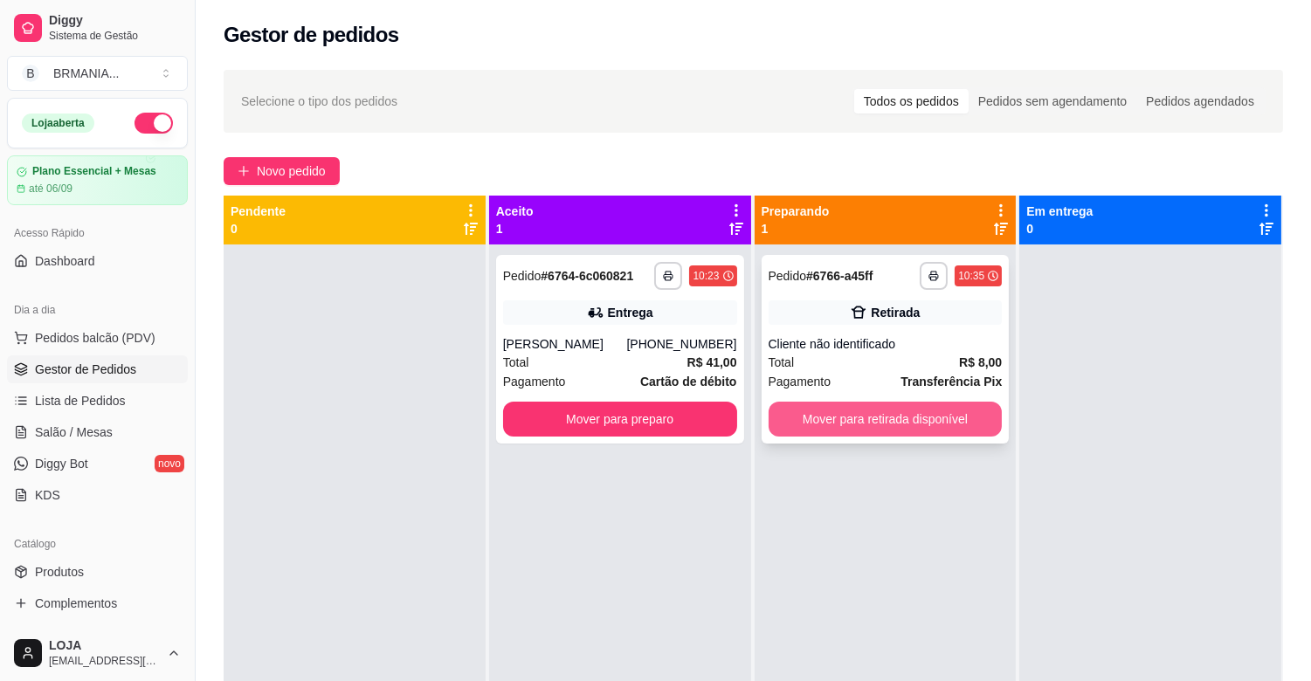
click at [897, 407] on button "Mover para retirada disponível" at bounding box center [885, 419] width 234 height 35
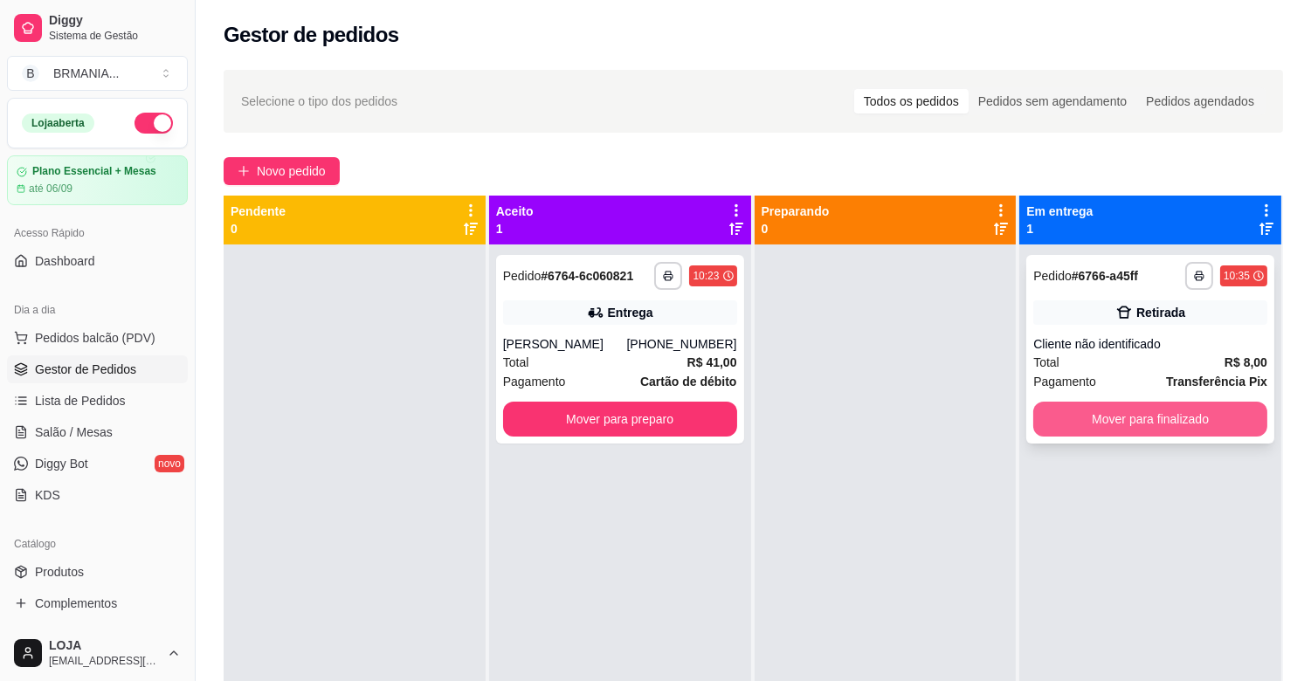
click at [1106, 411] on button "Mover para finalizado" at bounding box center [1150, 419] width 234 height 35
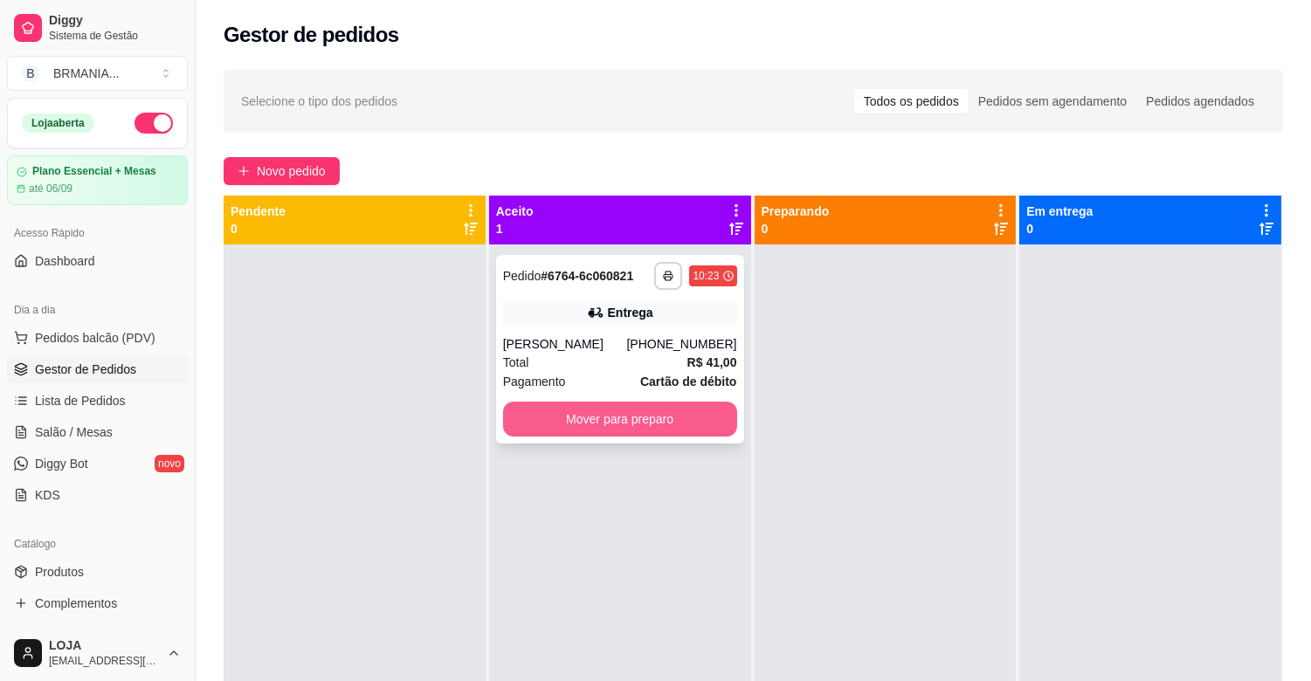
click at [559, 424] on button "Mover para preparo" at bounding box center [620, 419] width 234 height 35
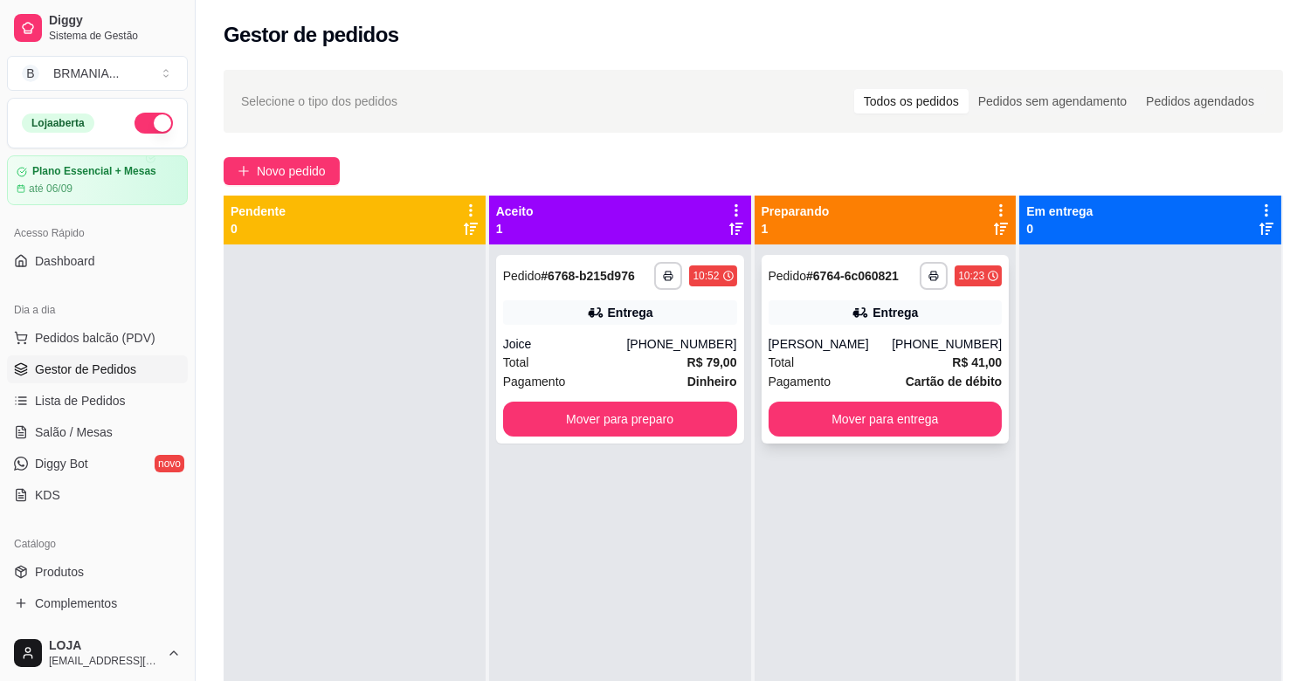
click at [865, 362] on div "Total R$ 41,00" at bounding box center [885, 362] width 234 height 19
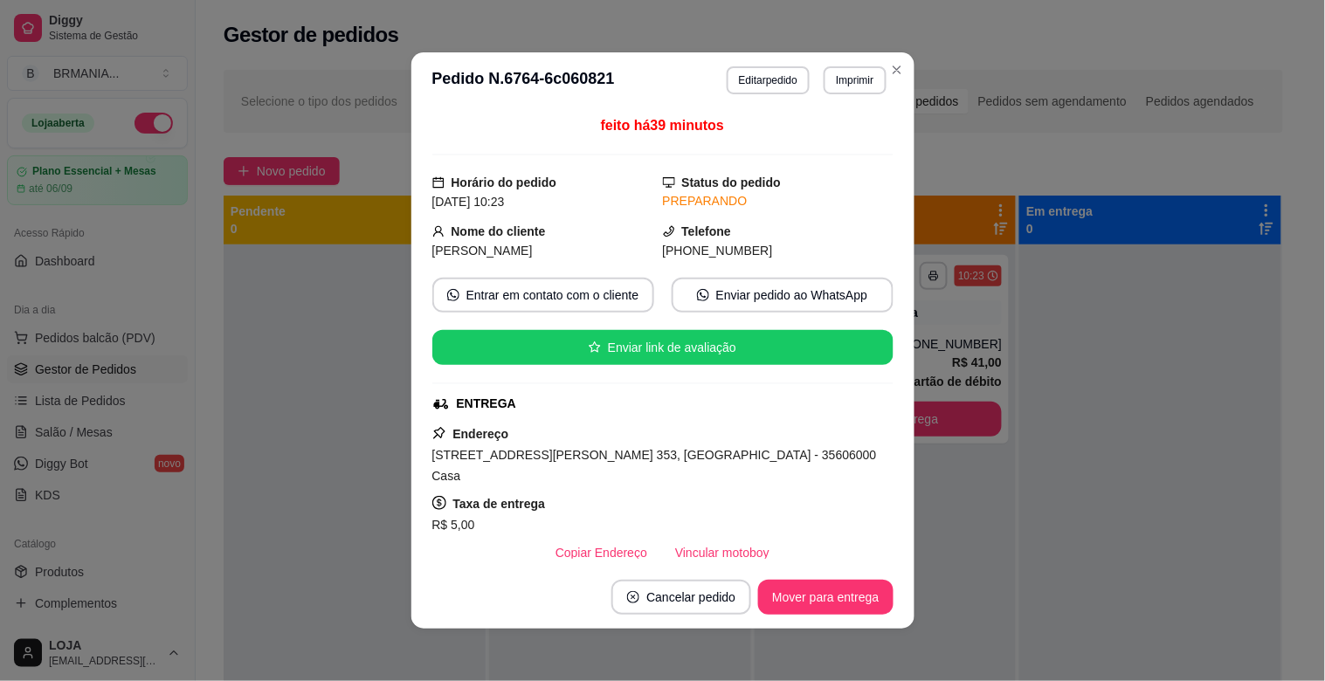
click at [869, 184] on div "Status do pedido PREPARANDO" at bounding box center [778, 192] width 231 height 38
click at [886, 207] on div "feito há 39 minutos Horário do pedido [DATE] 10:23 Status do pedido PREPARANDO …" at bounding box center [662, 337] width 503 height 458
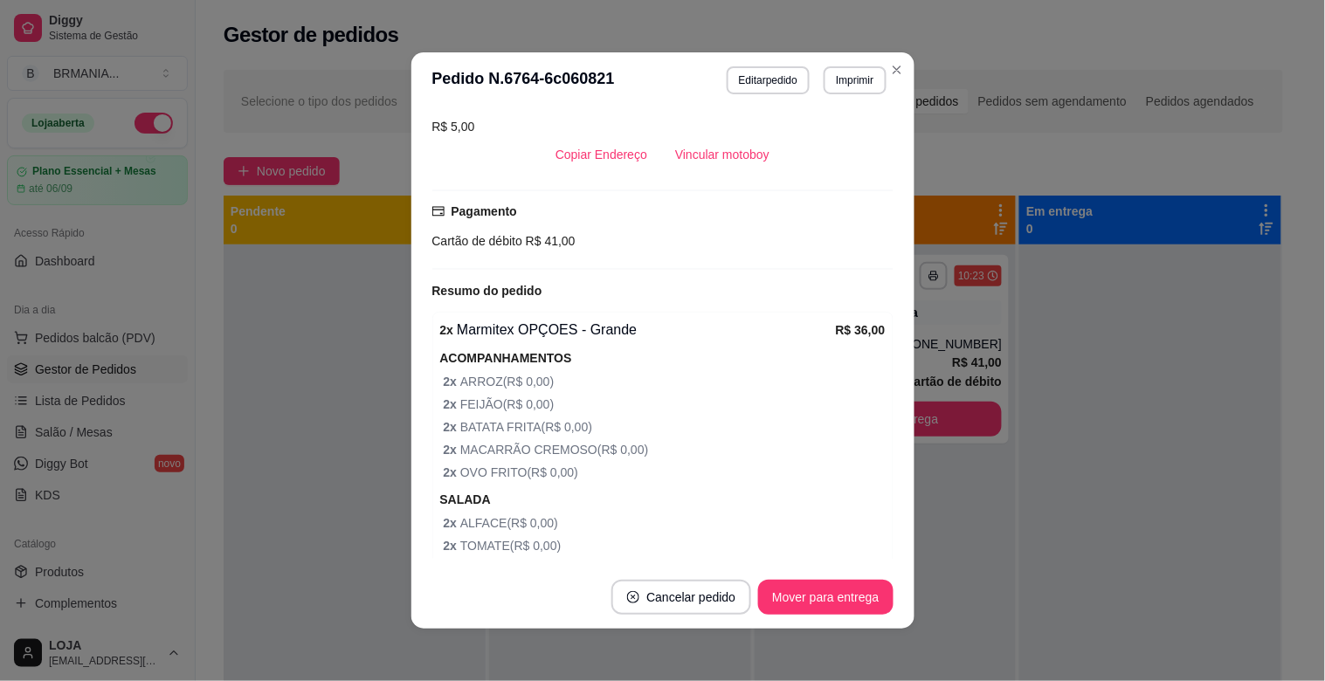
scroll to position [500, 0]
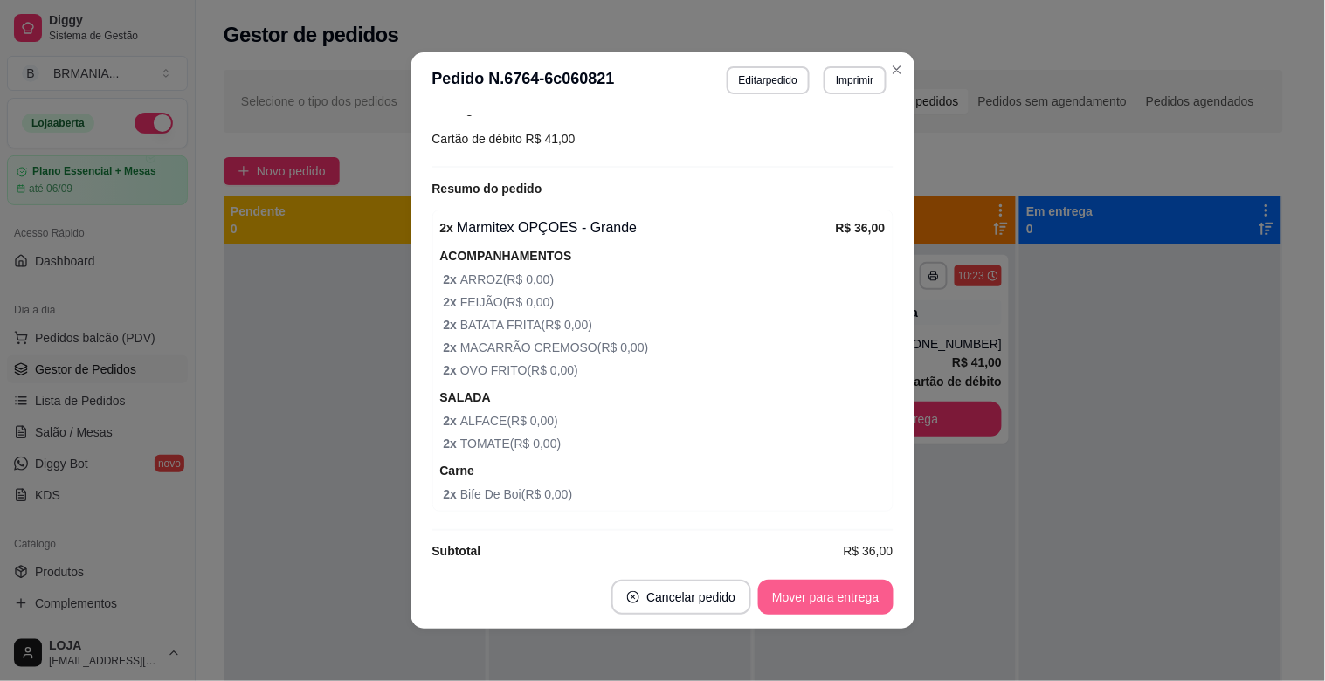
click at [828, 594] on button "Mover para entrega" at bounding box center [825, 597] width 134 height 35
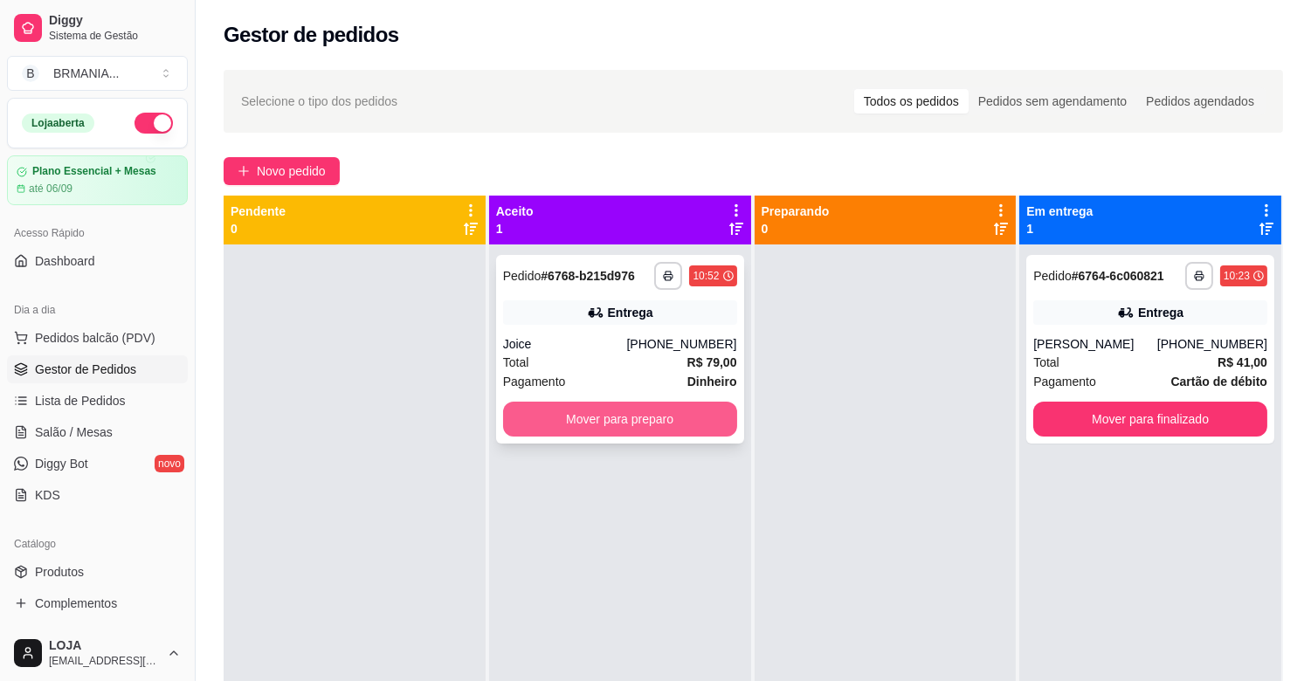
click at [646, 431] on button "Mover para preparo" at bounding box center [620, 419] width 234 height 35
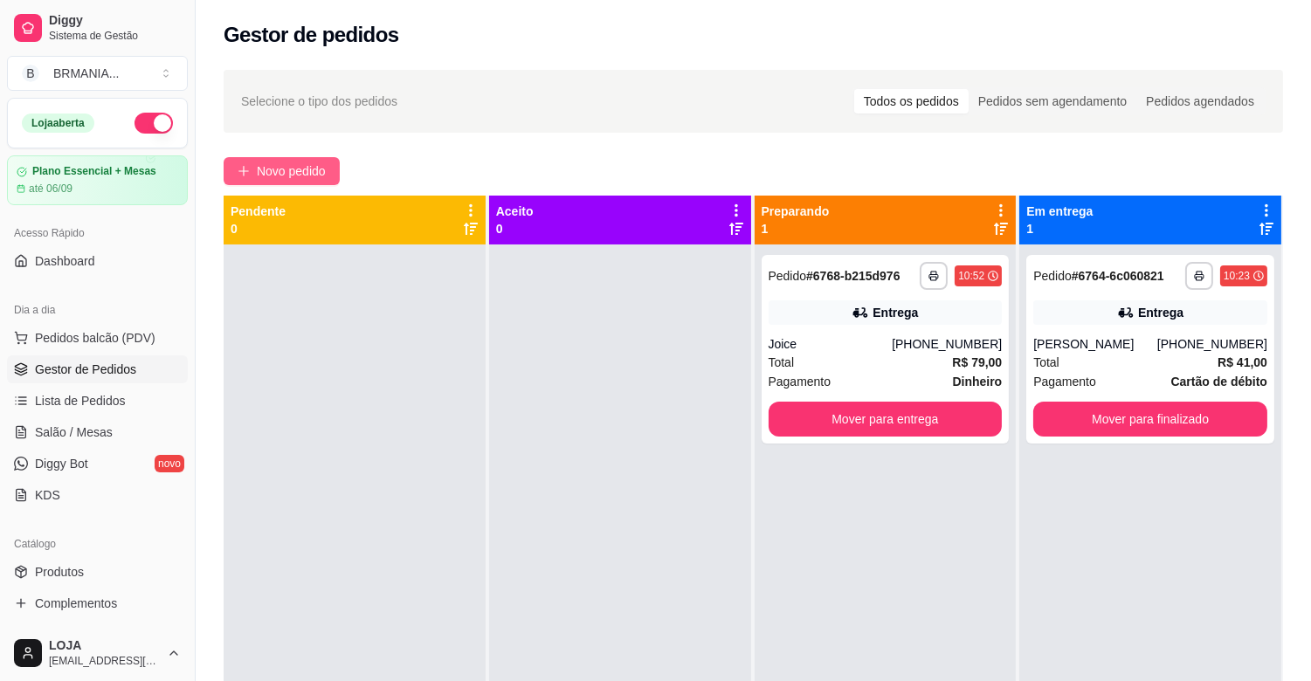
click at [245, 166] on icon "plus" at bounding box center [244, 171] width 12 height 12
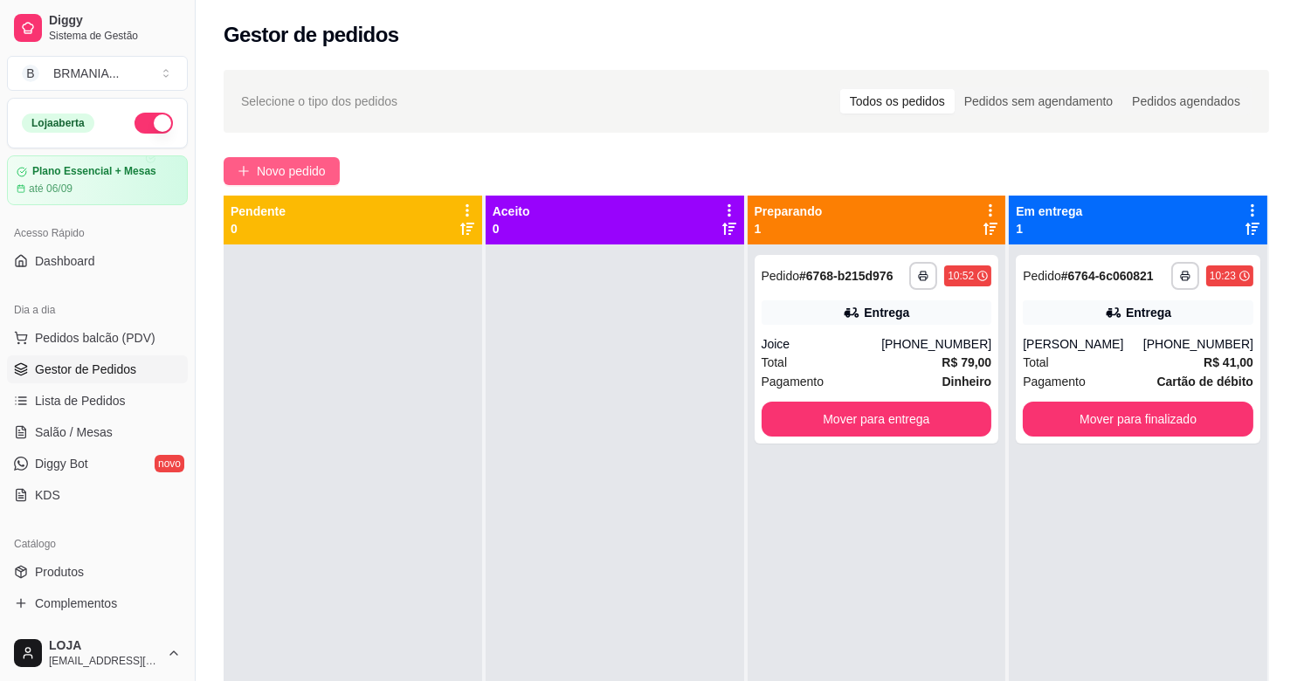
click at [321, 166] on div "Item avulso ALMOÇO OPÇÕES Prato do dia opções R$ 22,00 0 ALMOÇO COMPLETO PF Com…" at bounding box center [472, 408] width 892 height 506
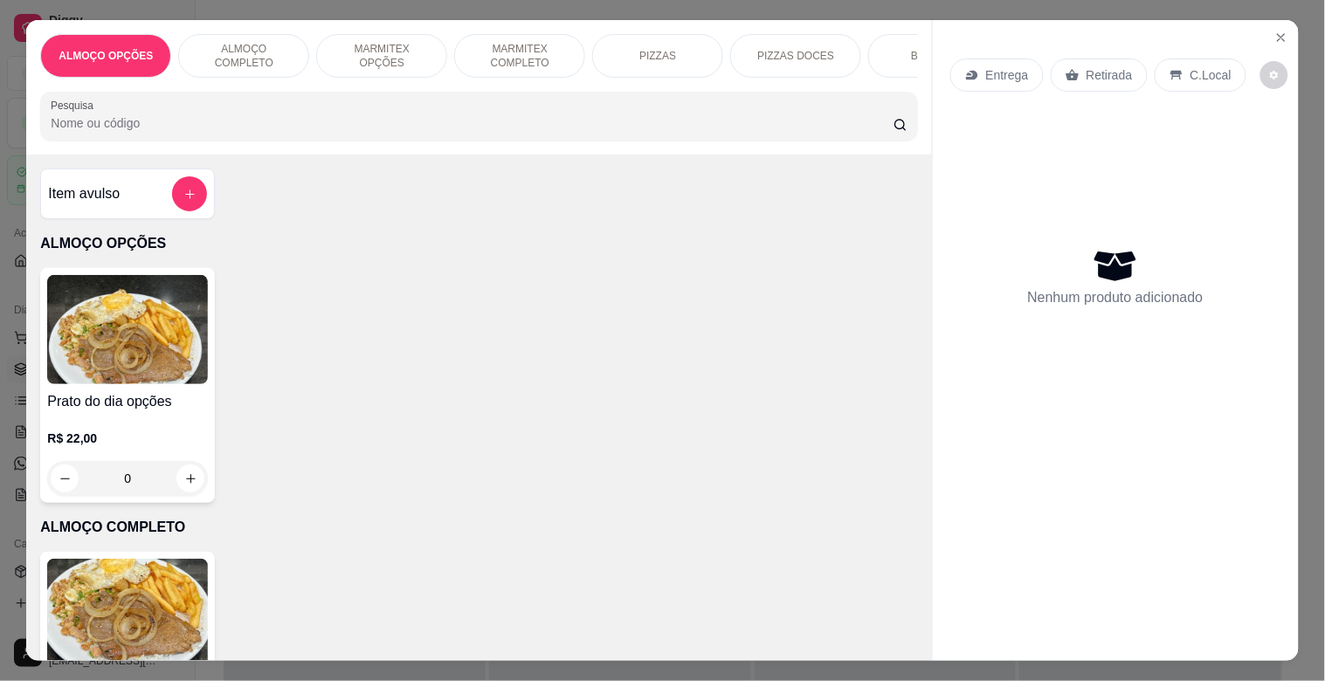
click at [396, 52] on p "MARMITEX OPÇÕES" at bounding box center [381, 56] width 101 height 28
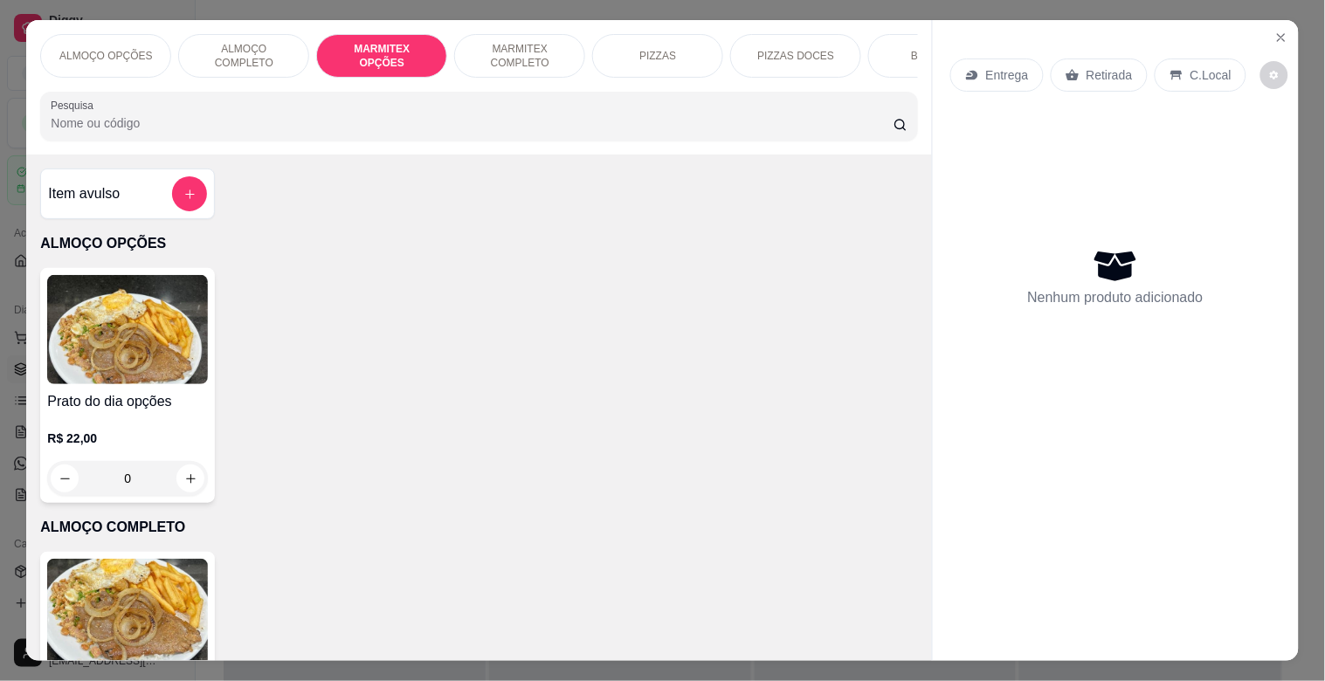
scroll to position [42, 0]
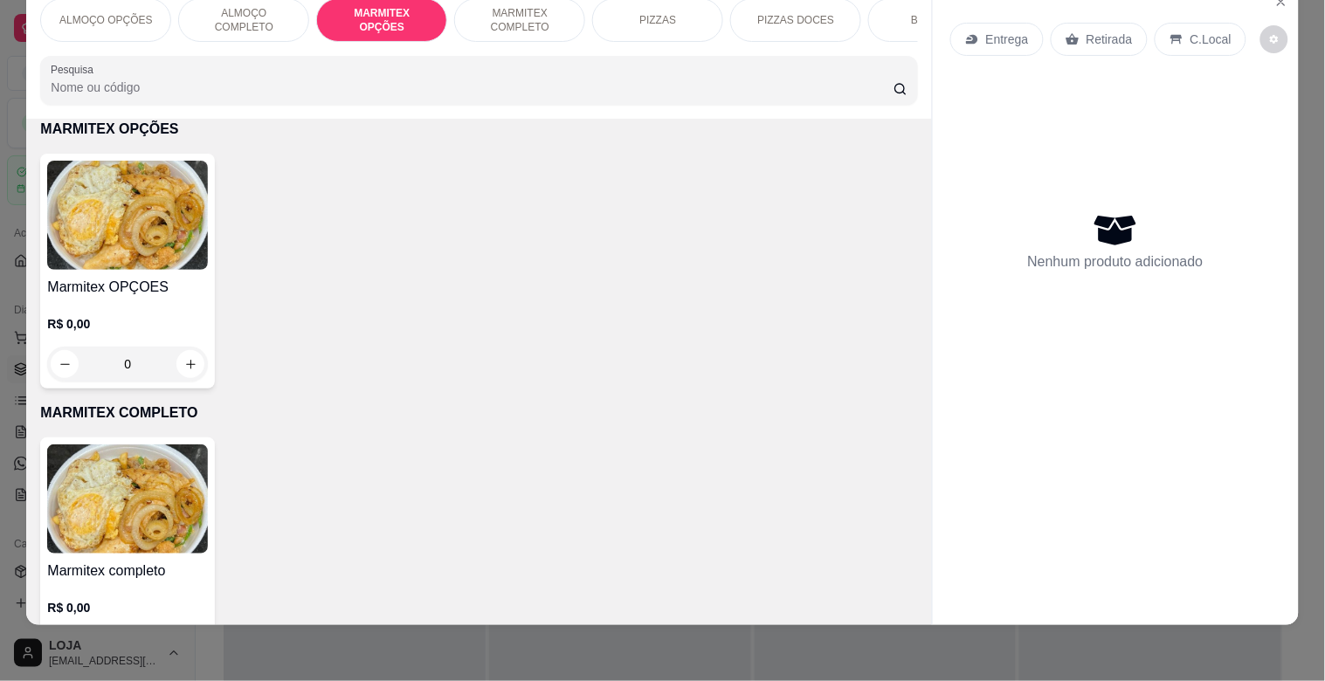
click at [140, 284] on h4 "Marmitex OPÇOES" at bounding box center [127, 287] width 161 height 21
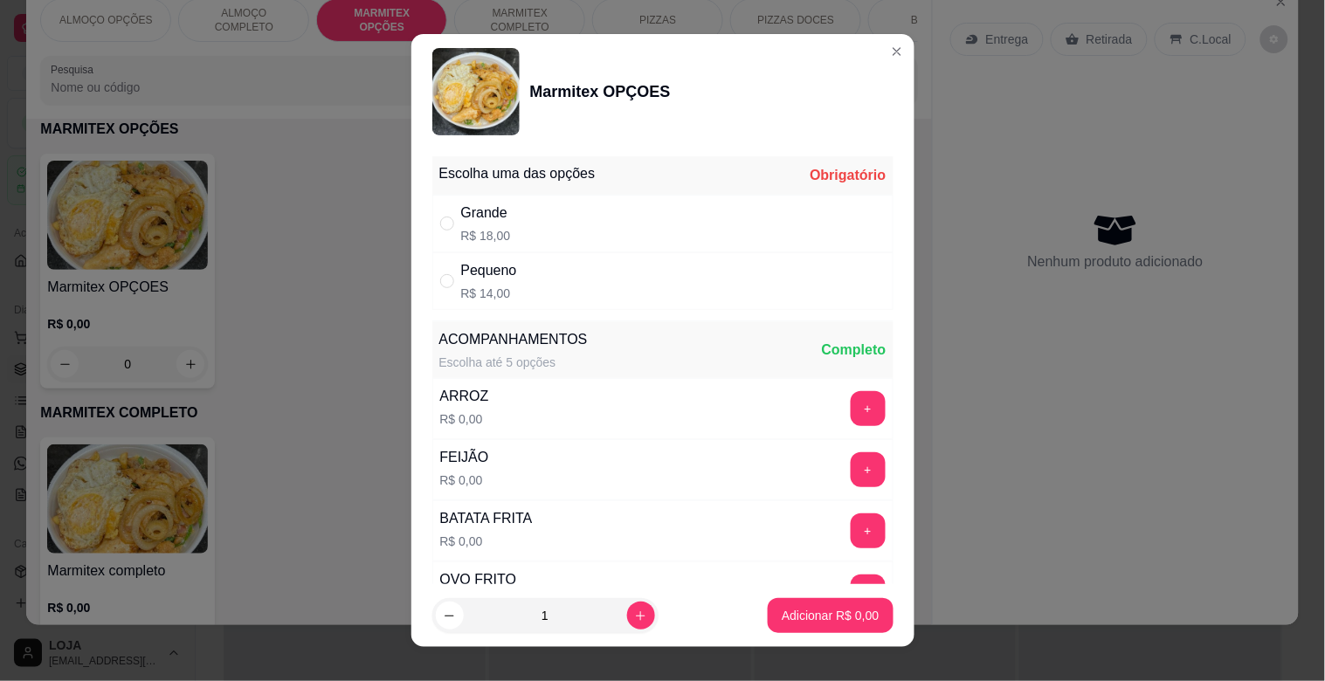
click at [468, 269] on div "Pequeno" at bounding box center [489, 270] width 56 height 21
radio input "true"
click at [761, 609] on button "Adicionar R$ 14,00" at bounding box center [827, 615] width 132 height 35
type input "1"
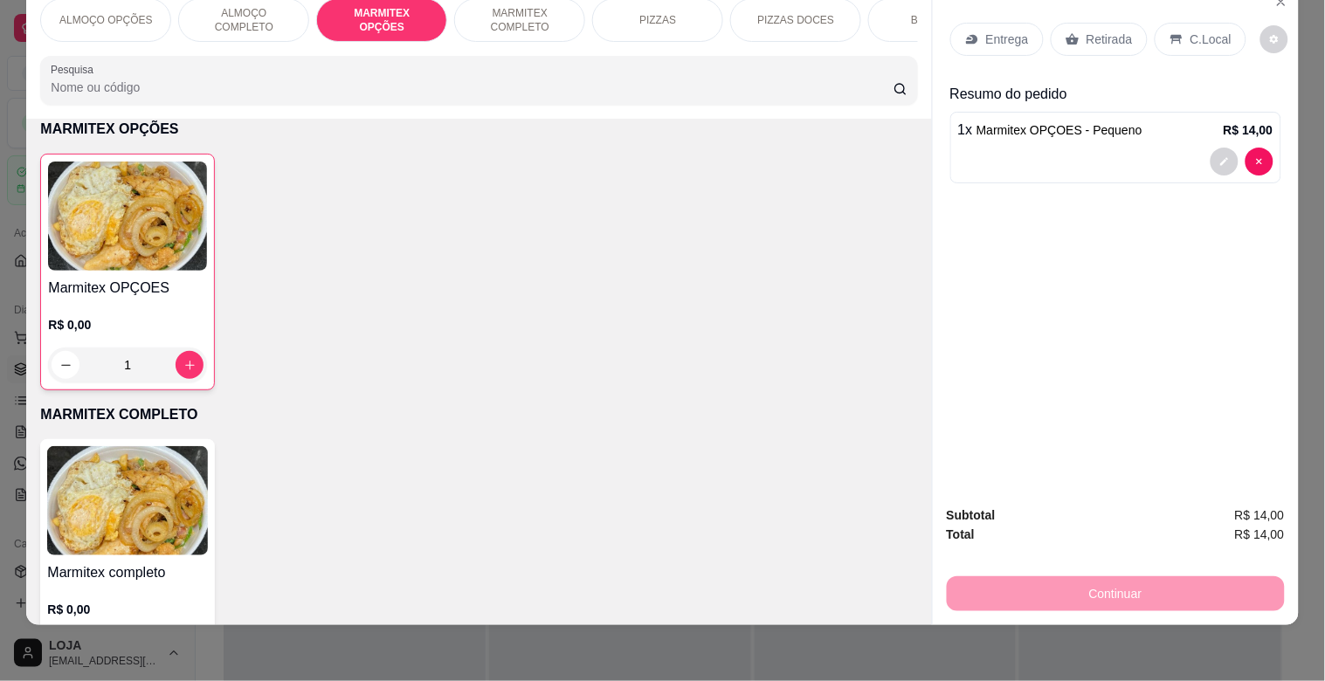
click at [1086, 31] on p "Retirada" at bounding box center [1109, 39] width 46 height 17
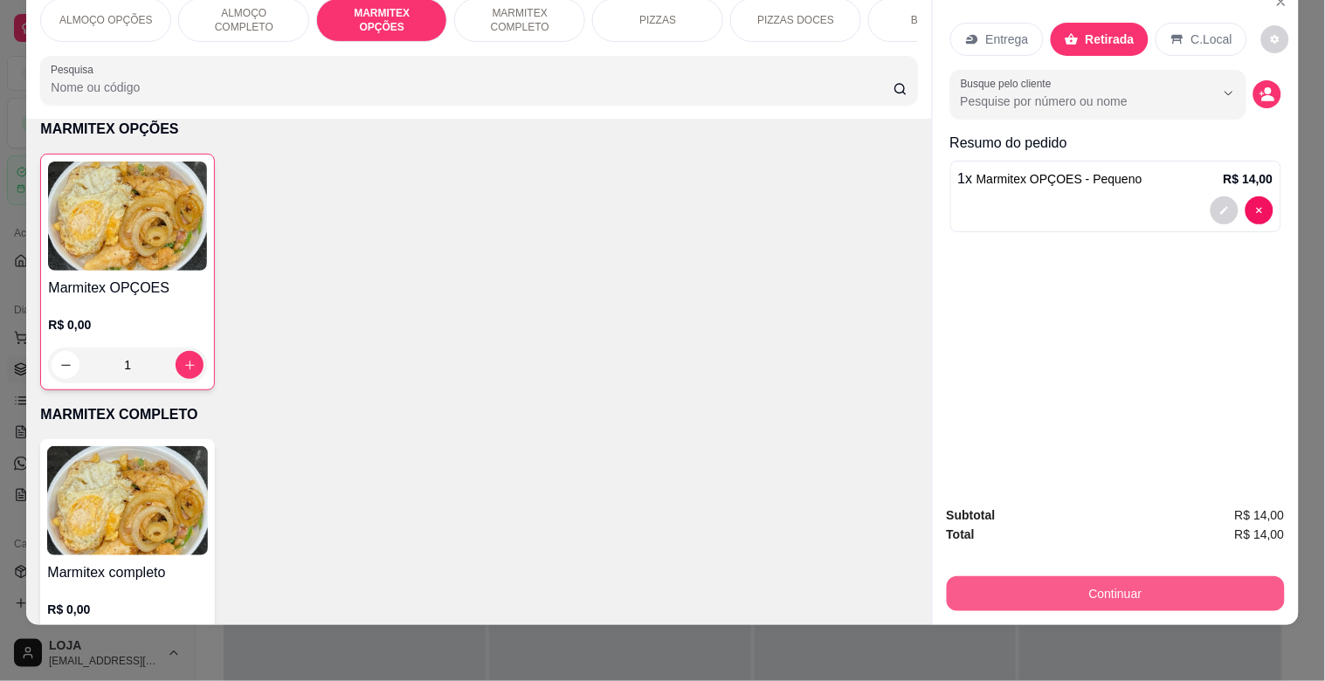
click at [1179, 576] on button "Continuar" at bounding box center [1116, 593] width 338 height 35
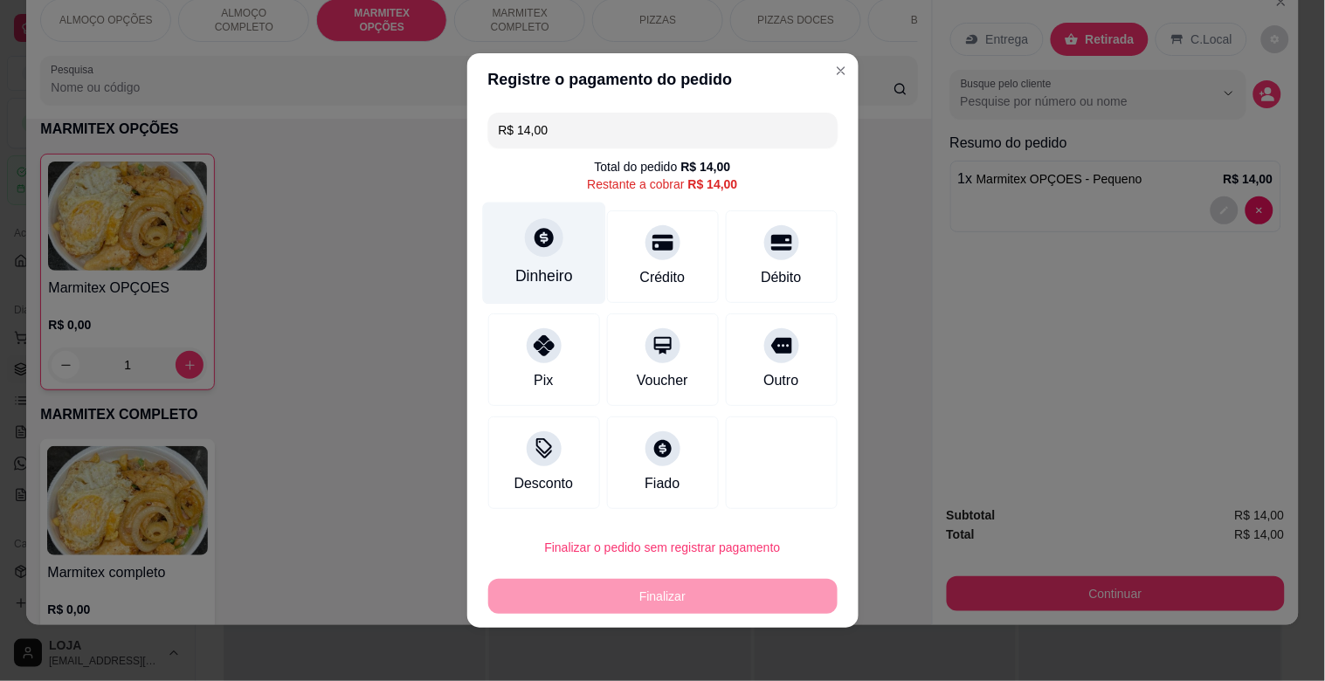
click at [566, 250] on div "Dinheiro" at bounding box center [543, 254] width 123 height 102
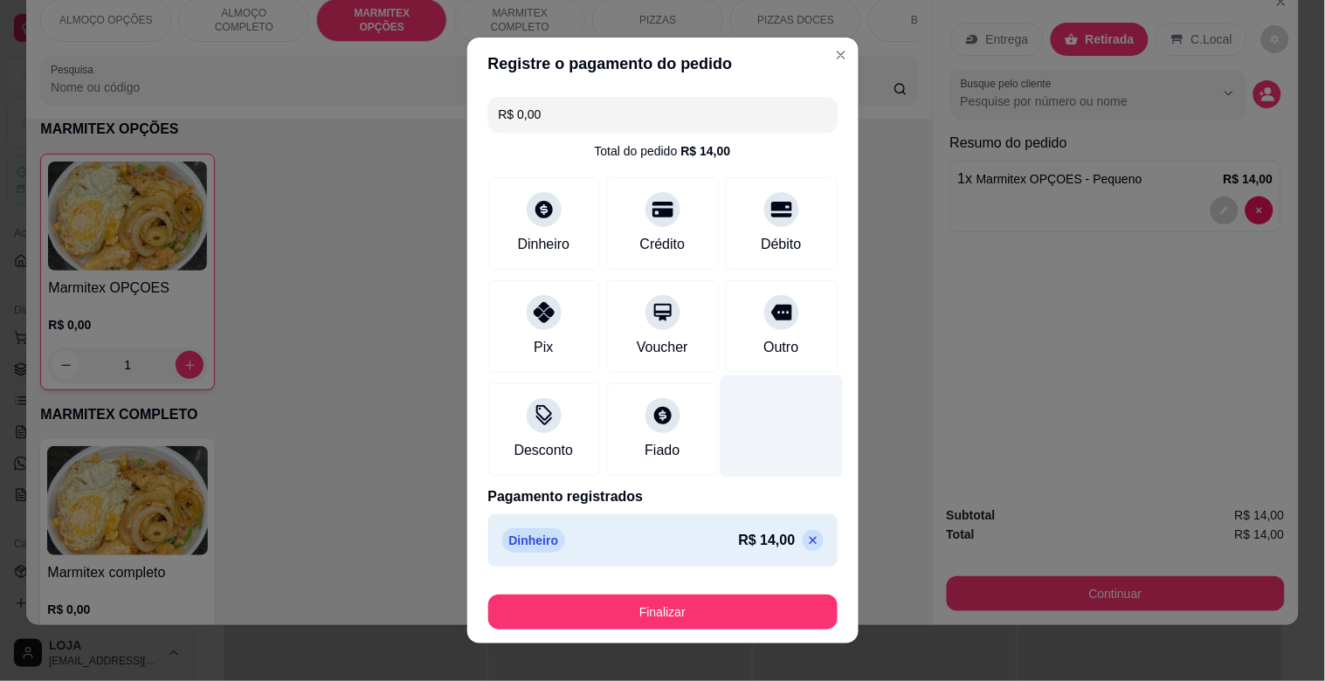
type input "R$ 0,00"
click at [766, 594] on div "Finalizar" at bounding box center [662, 609] width 349 height 42
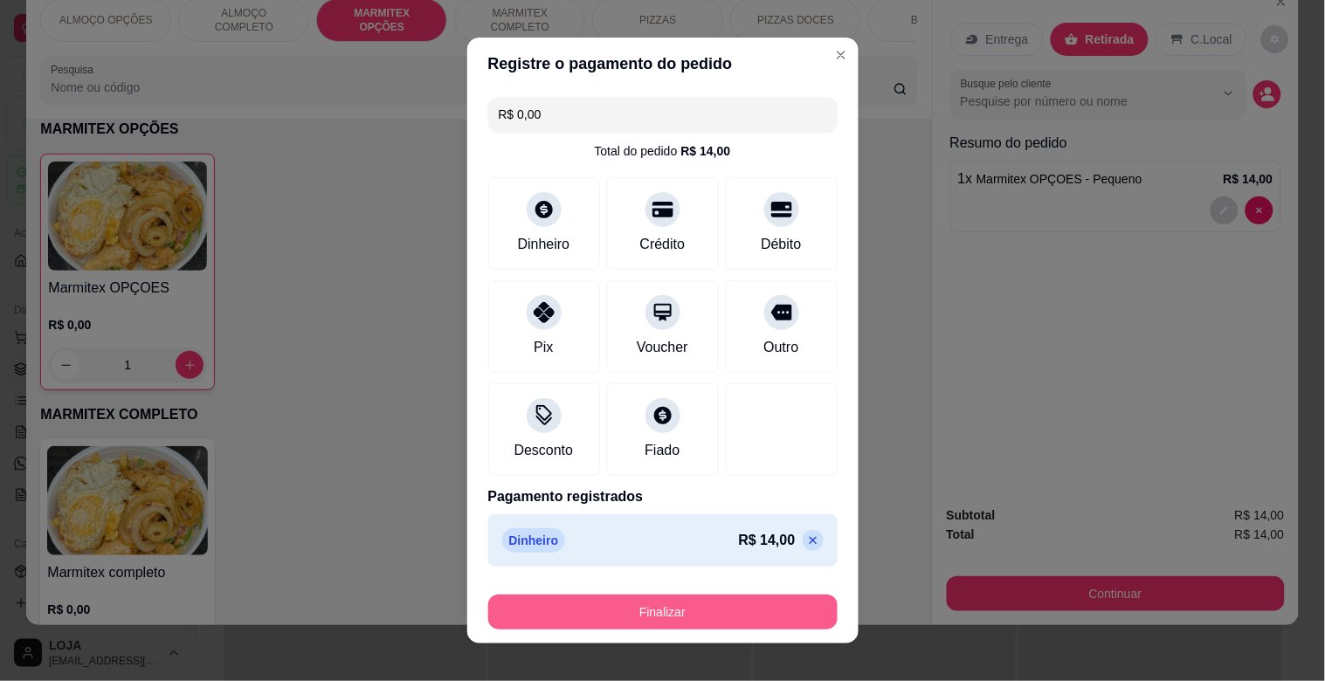
click at [767, 599] on button "Finalizar" at bounding box center [662, 612] width 349 height 35
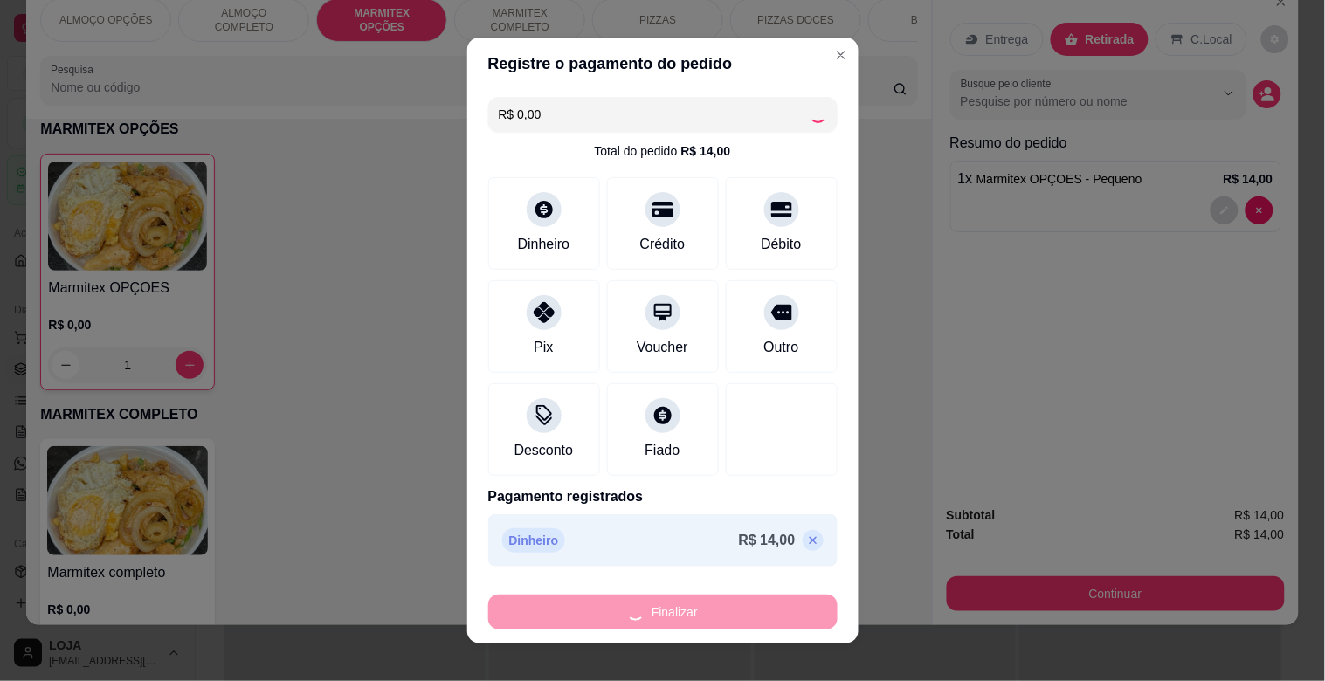
type input "0"
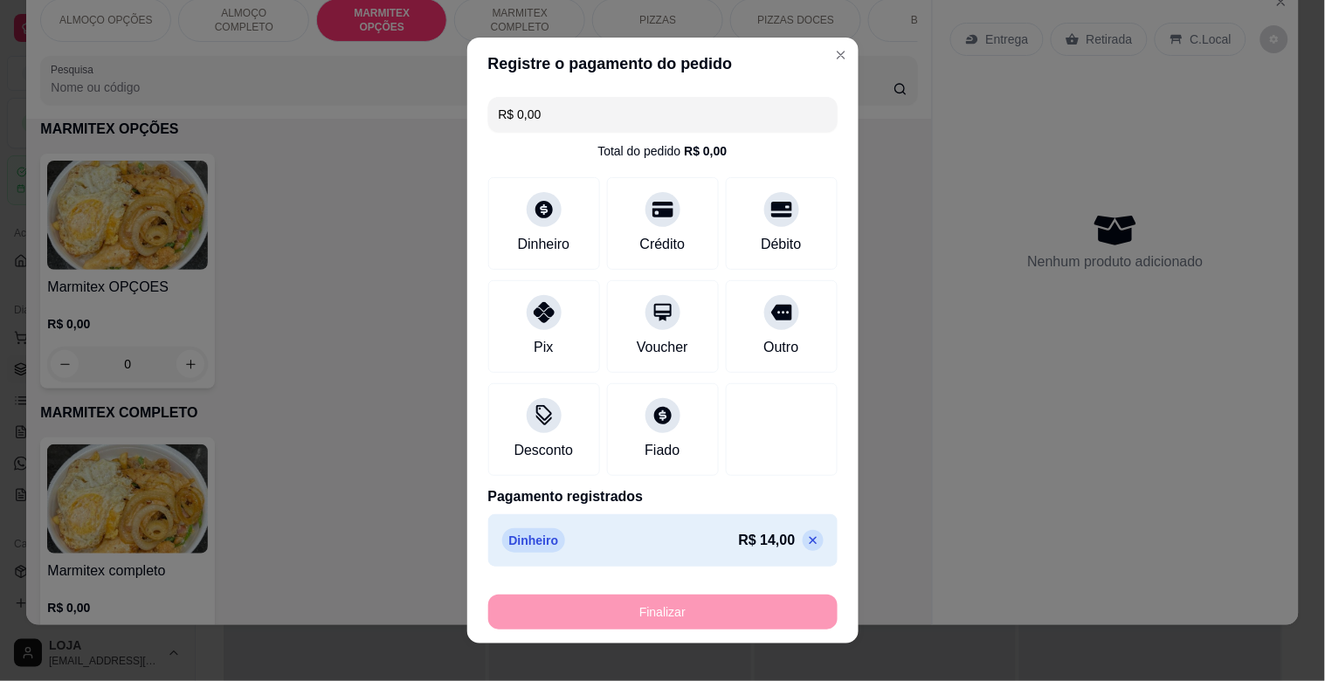
type input "-R$ 14,00"
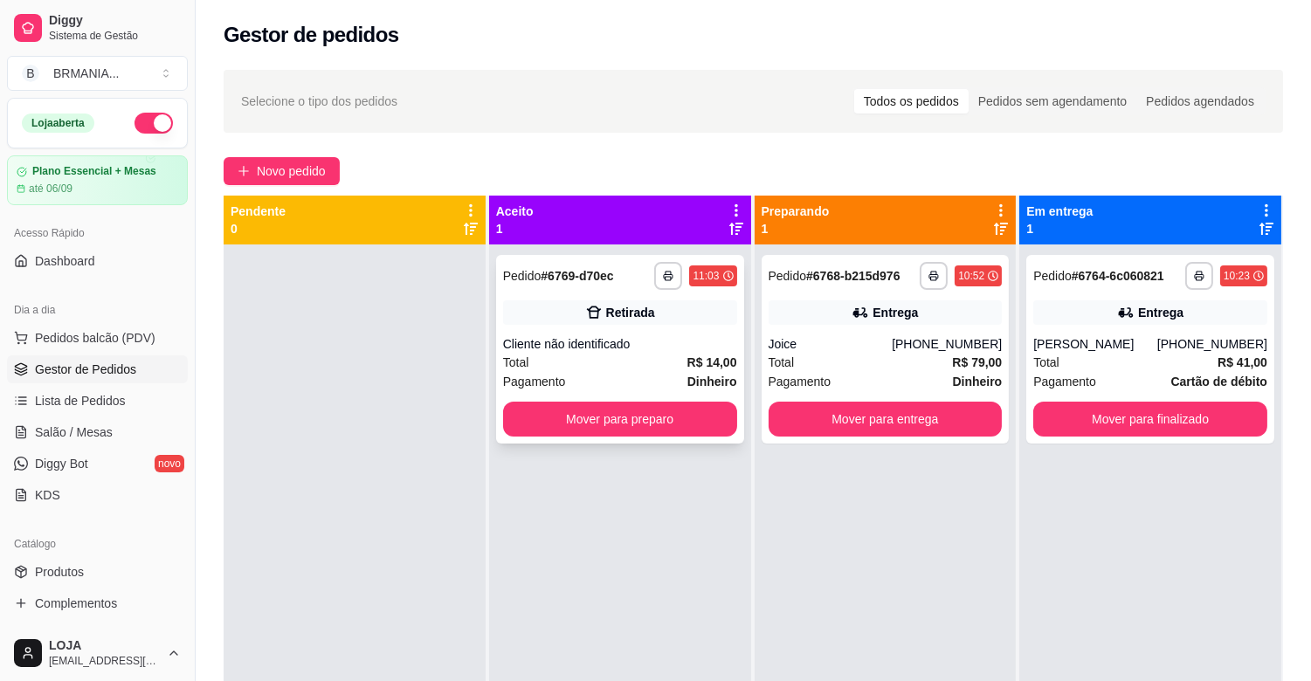
drag, startPoint x: 672, startPoint y: 326, endPoint x: 673, endPoint y: 335, distance: 9.6
click at [673, 335] on div "**********" at bounding box center [620, 349] width 248 height 189
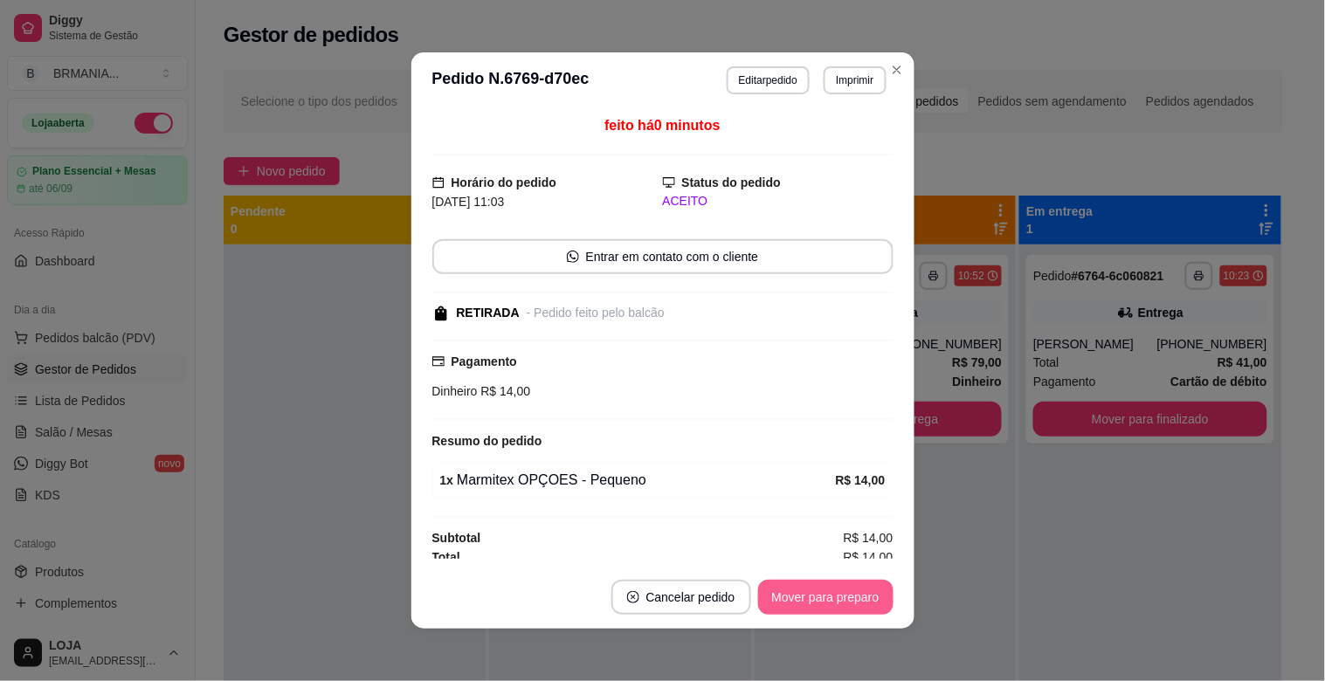
click at [847, 606] on button "Mover para preparo" at bounding box center [825, 597] width 135 height 35
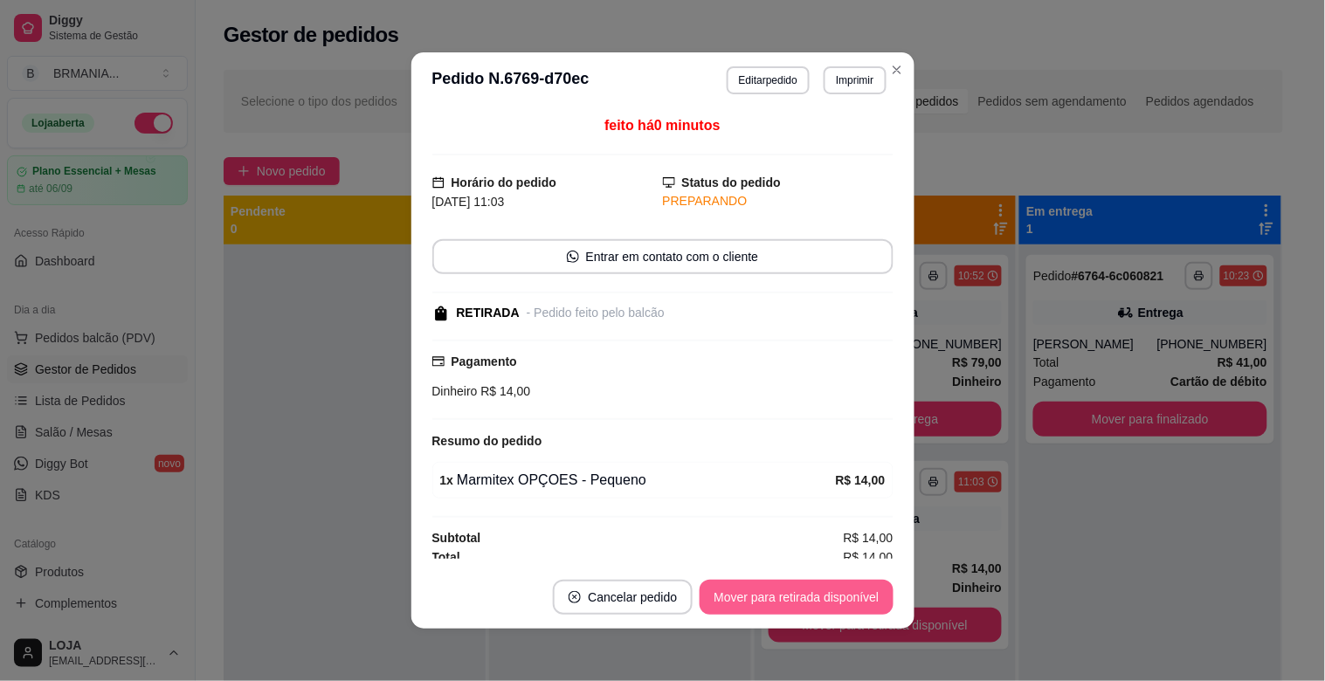
click at [847, 605] on button "Mover para retirada disponível" at bounding box center [795, 597] width 193 height 35
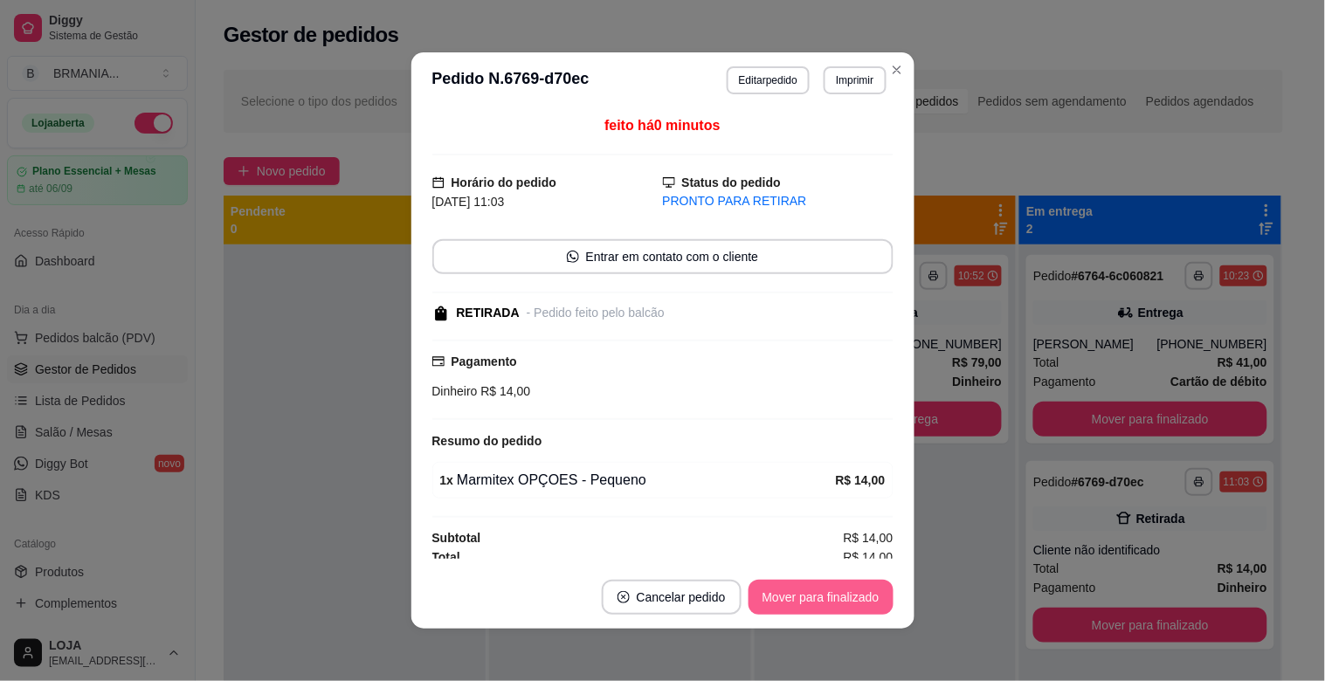
click at [819, 600] on button "Mover para finalizado" at bounding box center [820, 597] width 145 height 35
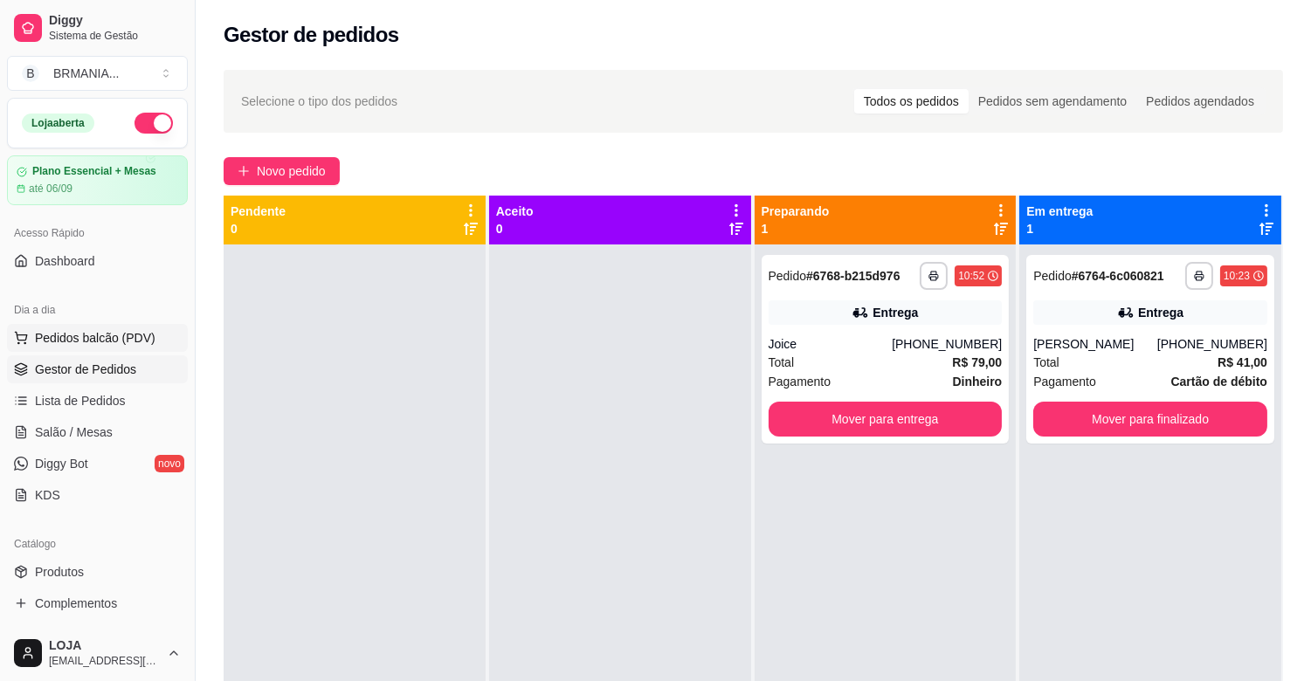
click at [150, 337] on button "Pedidos balcão (PDV)" at bounding box center [97, 338] width 181 height 28
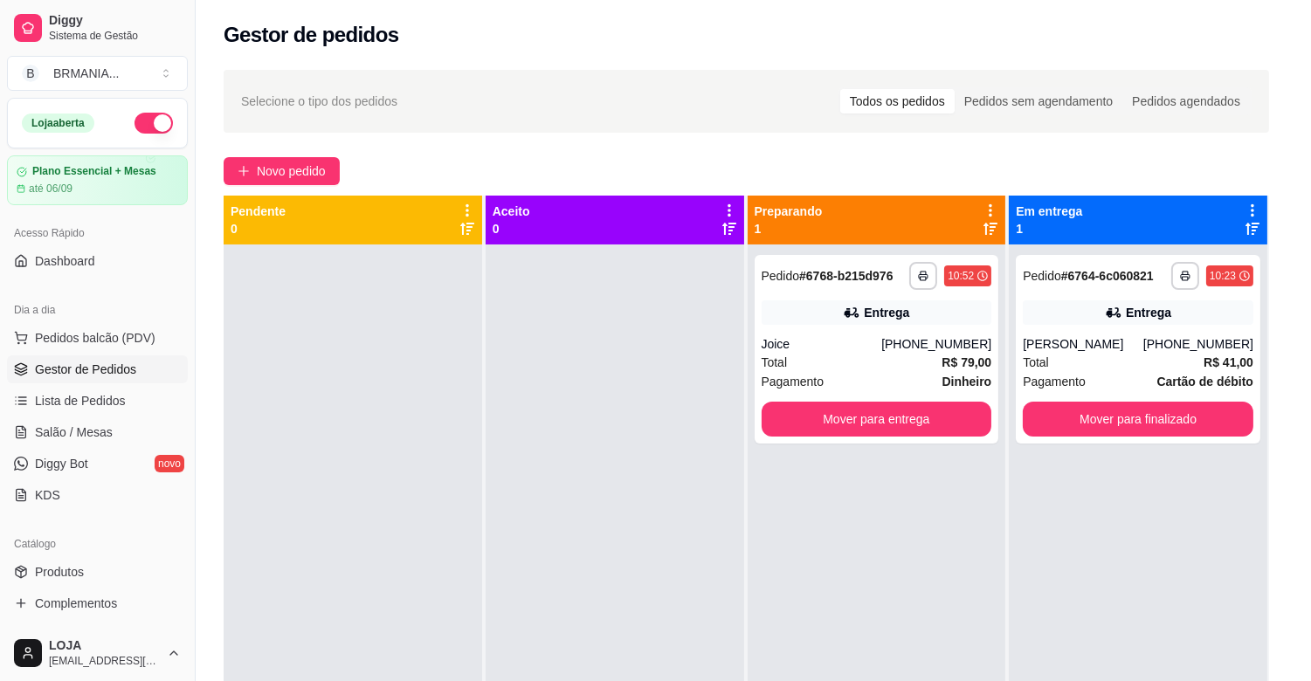
click at [101, 346] on img at bounding box center [117, 330] width 164 height 112
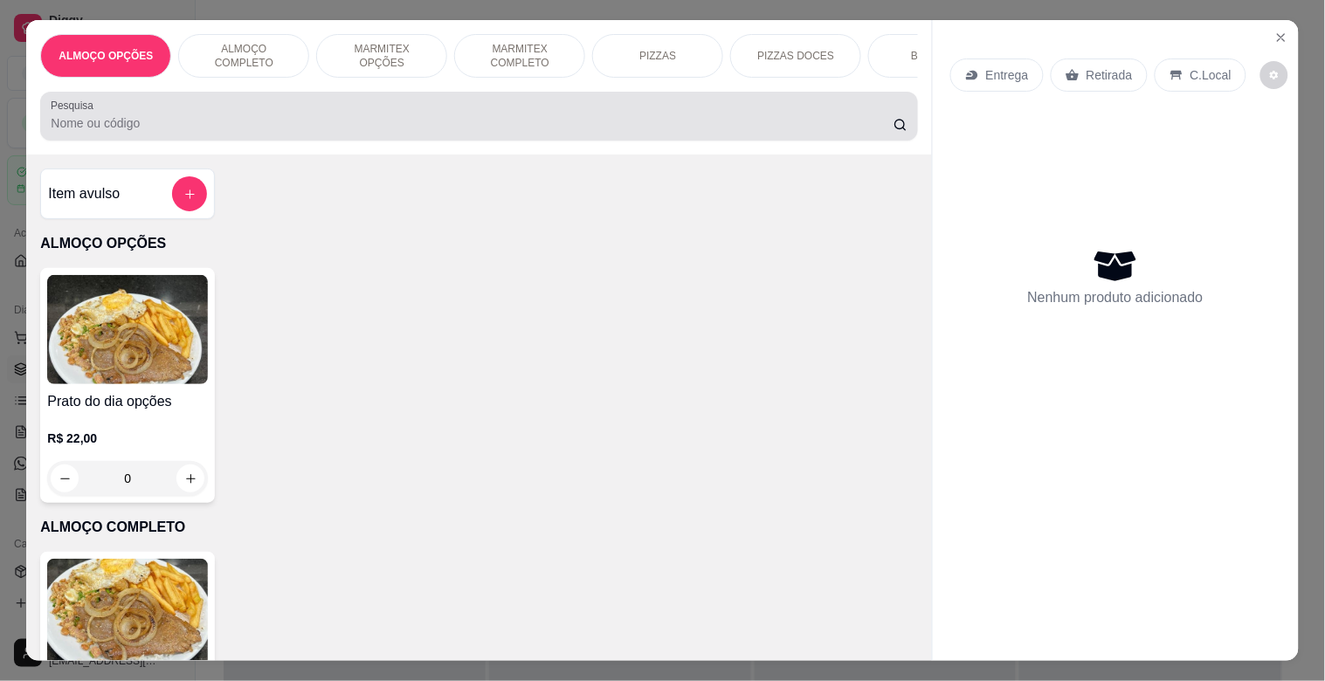
click at [337, 132] on input "Pesquisa" at bounding box center [472, 122] width 843 height 17
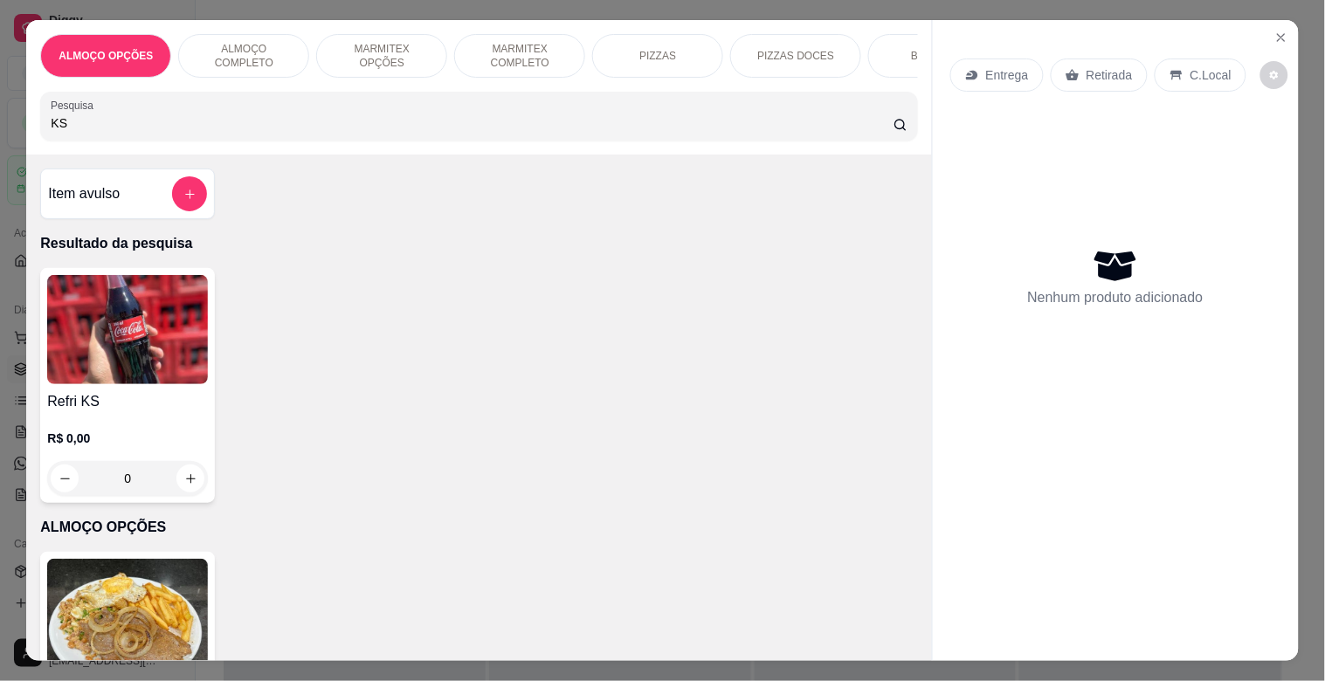
type input "KS"
click at [134, 384] on img at bounding box center [127, 329] width 161 height 109
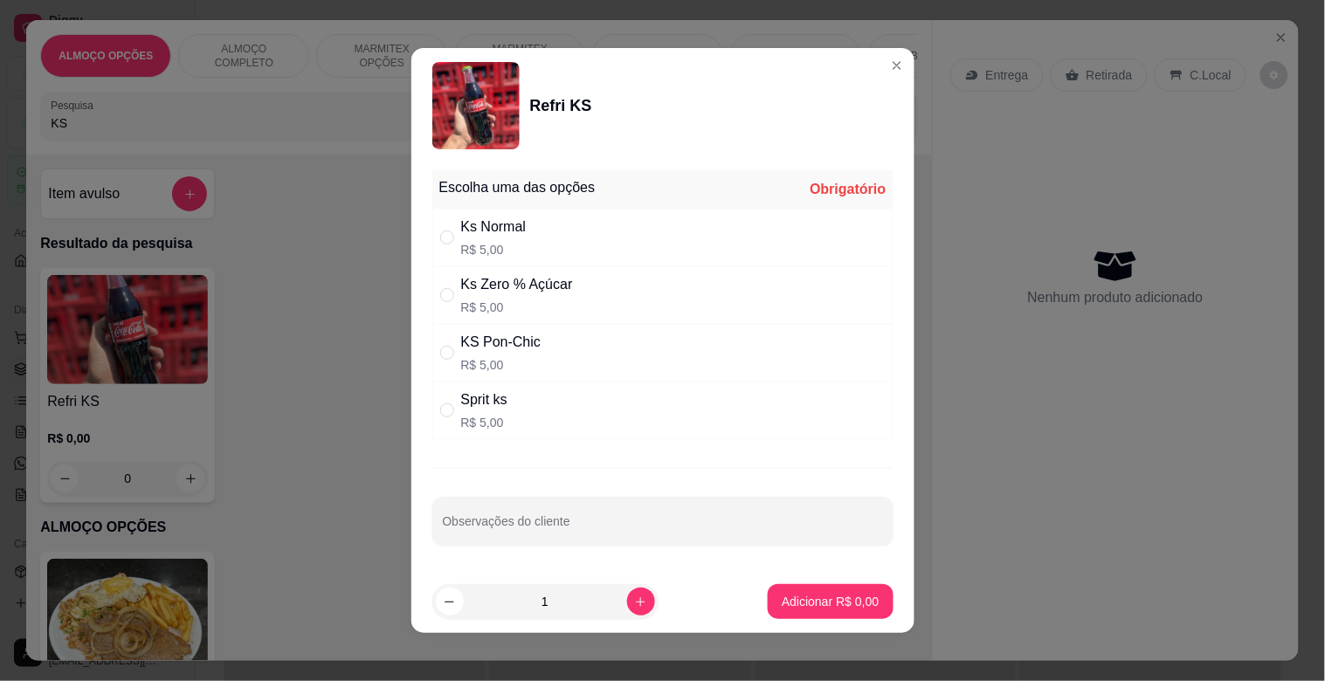
click at [563, 369] on div "KS Pon-Chic R$ 5,00" at bounding box center [662, 353] width 461 height 58
radio input "true"
click at [806, 594] on p "Adicionar R$ 5,00" at bounding box center [830, 601] width 97 height 17
type input "1"
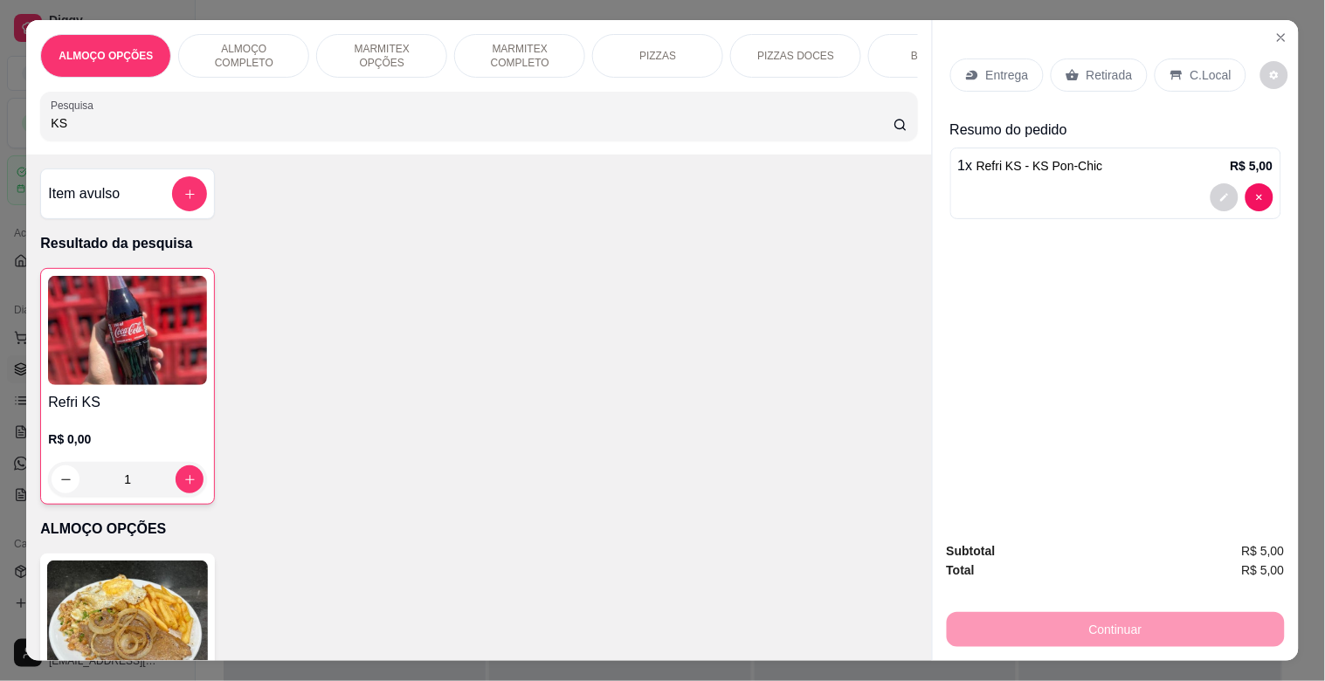
drag, startPoint x: 318, startPoint y: 126, endPoint x: 310, endPoint y: 103, distance: 24.0
click at [313, 112] on div "KS" at bounding box center [479, 116] width 856 height 35
type input "K"
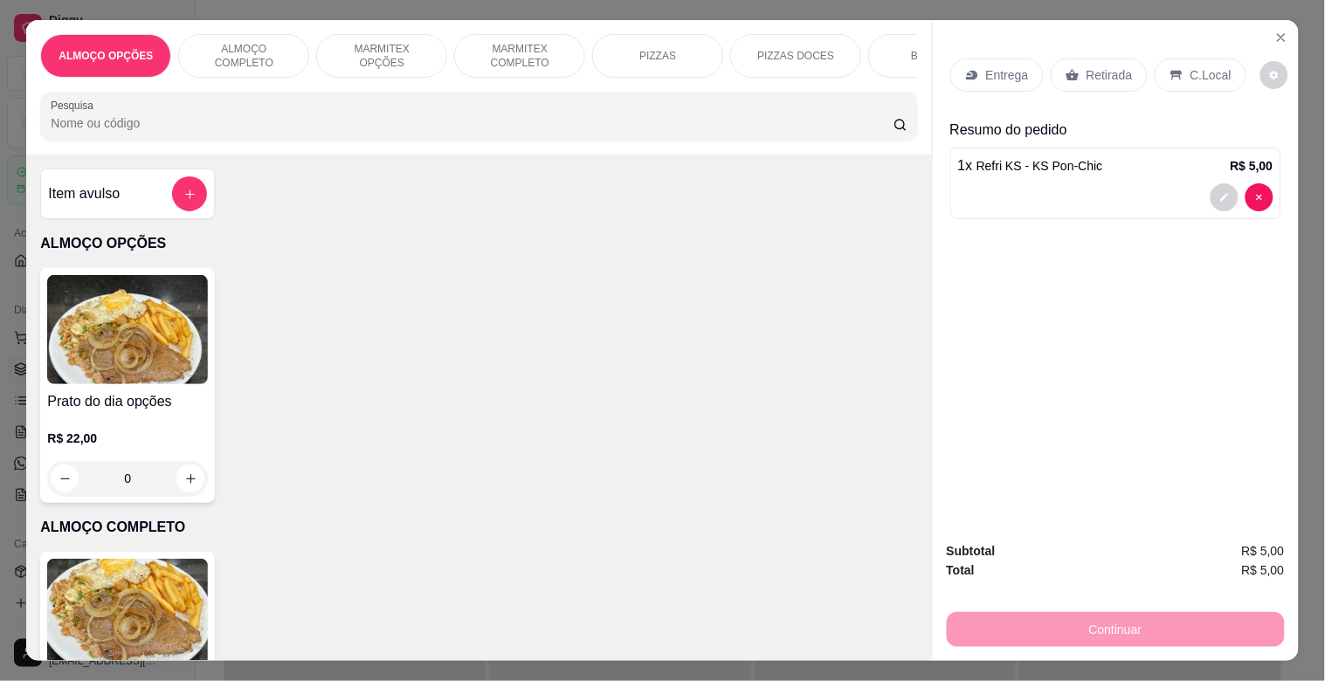
click at [163, 589] on img at bounding box center [127, 613] width 161 height 109
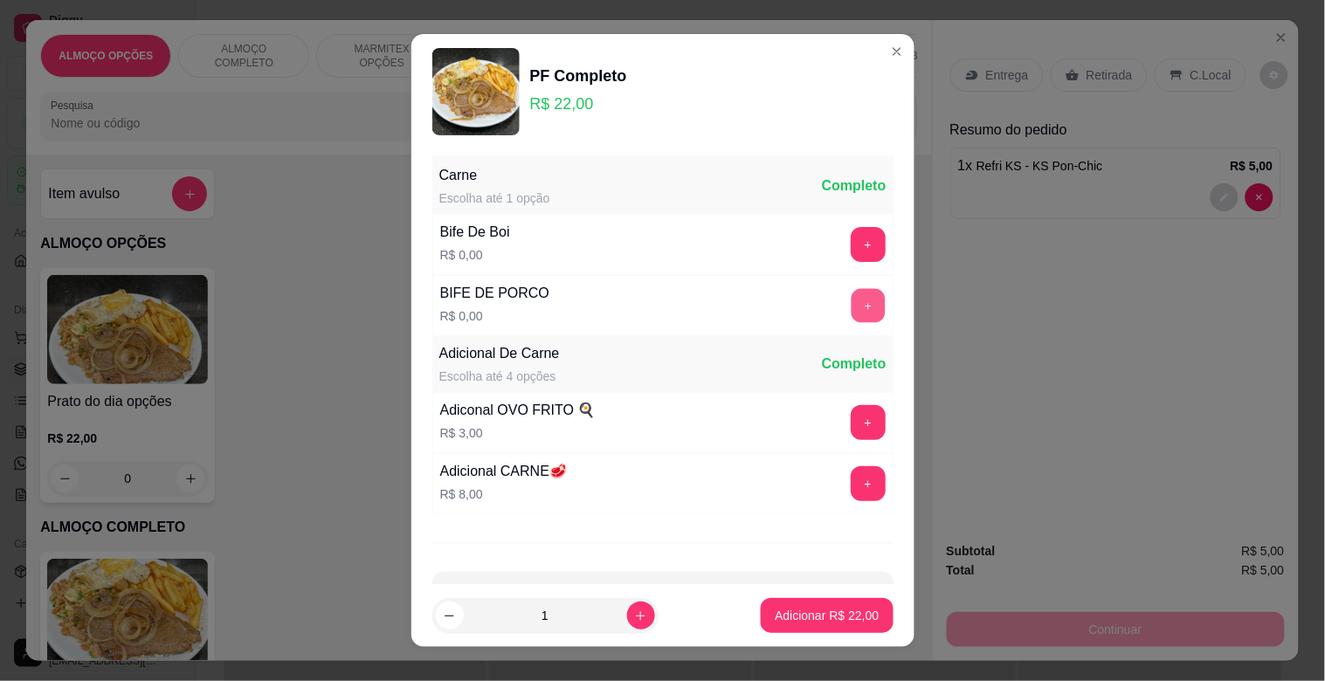
click at [851, 307] on button "+" at bounding box center [868, 306] width 34 height 34
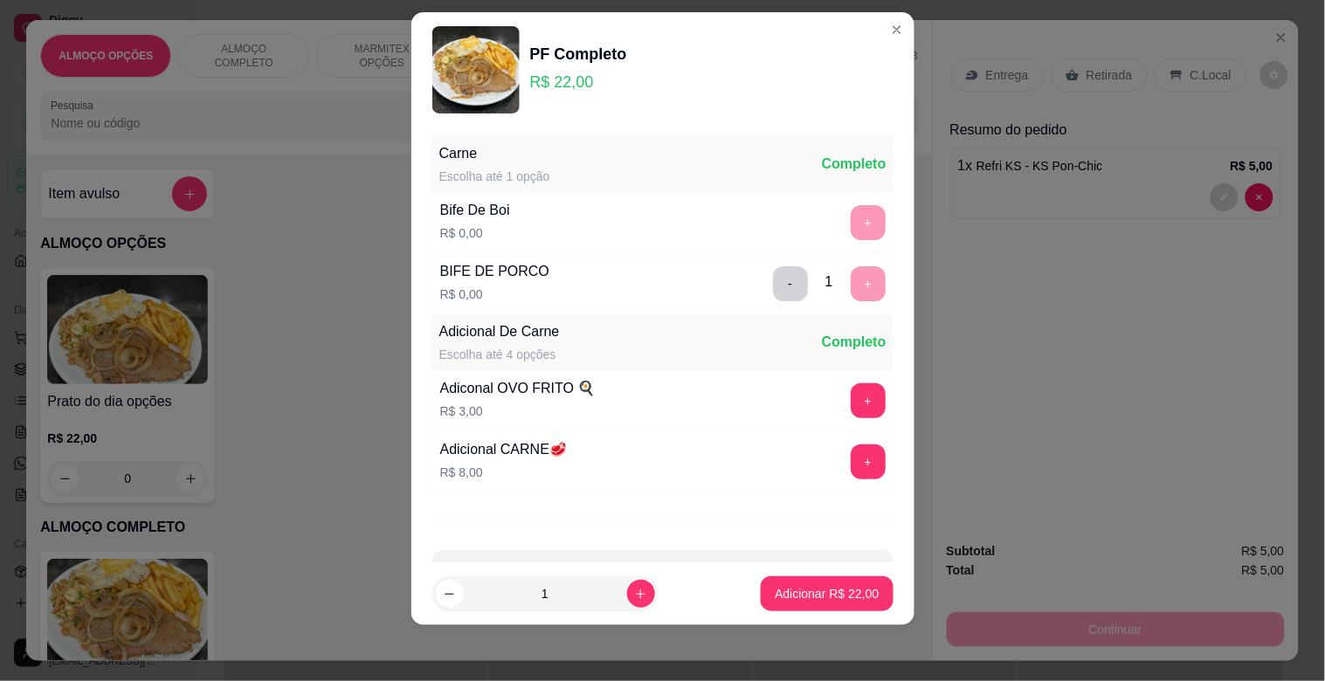
scroll to position [62, 0]
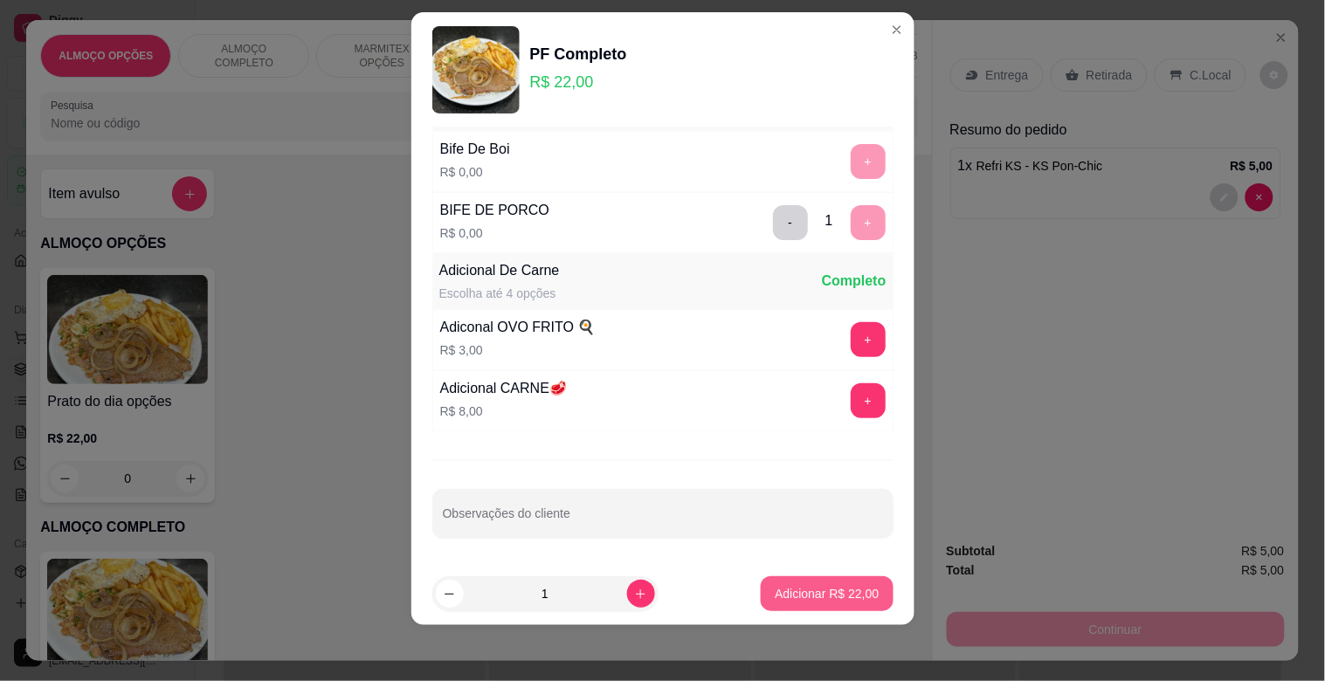
click at [818, 598] on p "Adicionar R$ 22,00" at bounding box center [827, 593] width 104 height 17
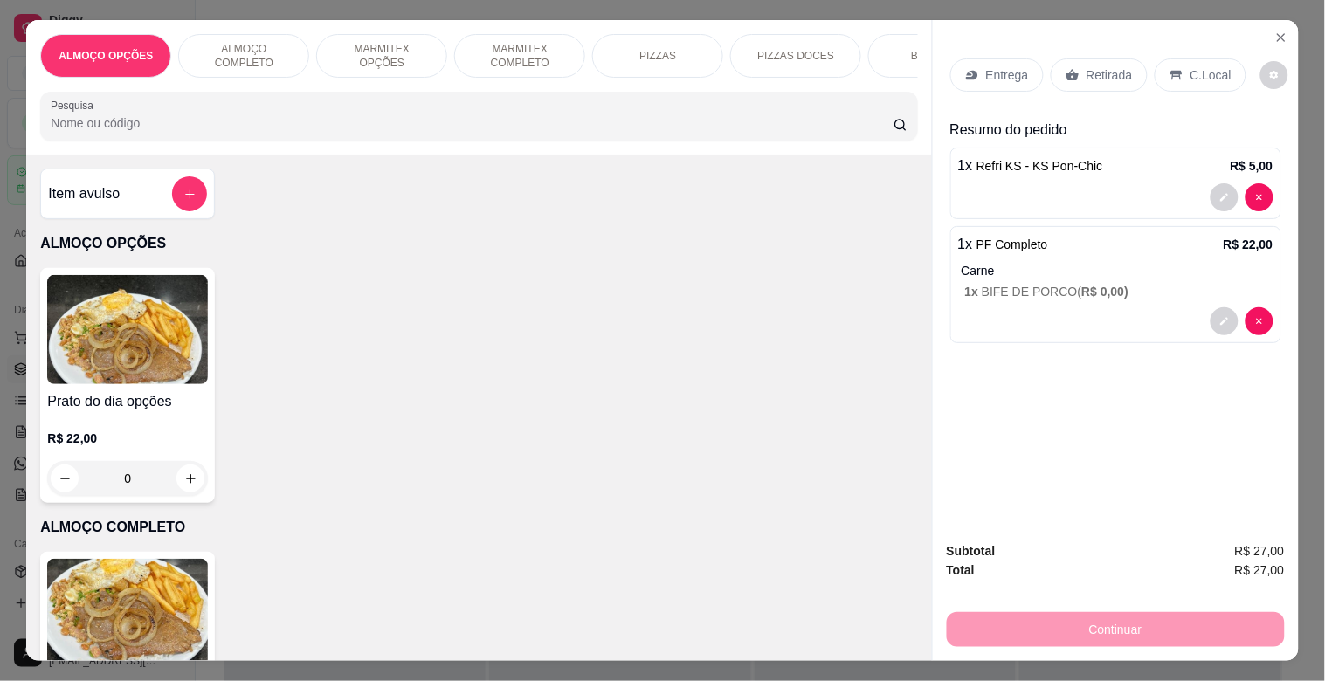
click at [133, 594] on img at bounding box center [127, 613] width 161 height 109
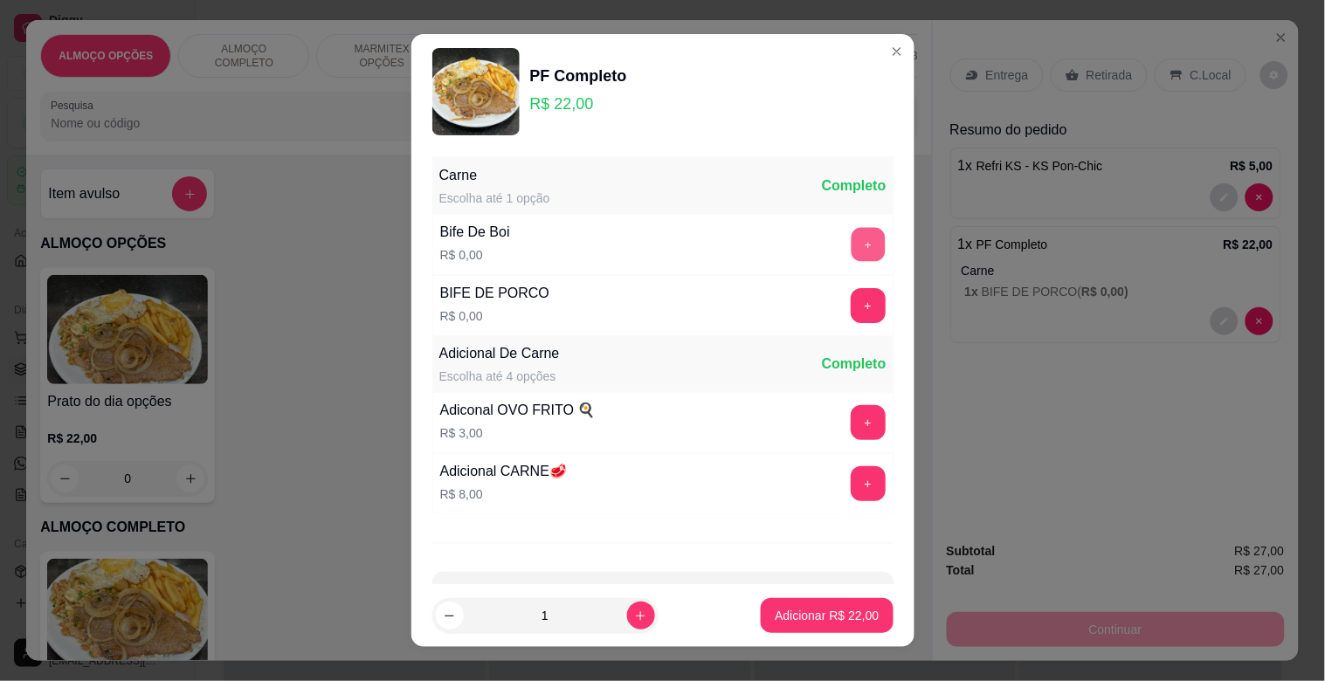
click at [851, 238] on button "+" at bounding box center [868, 245] width 34 height 34
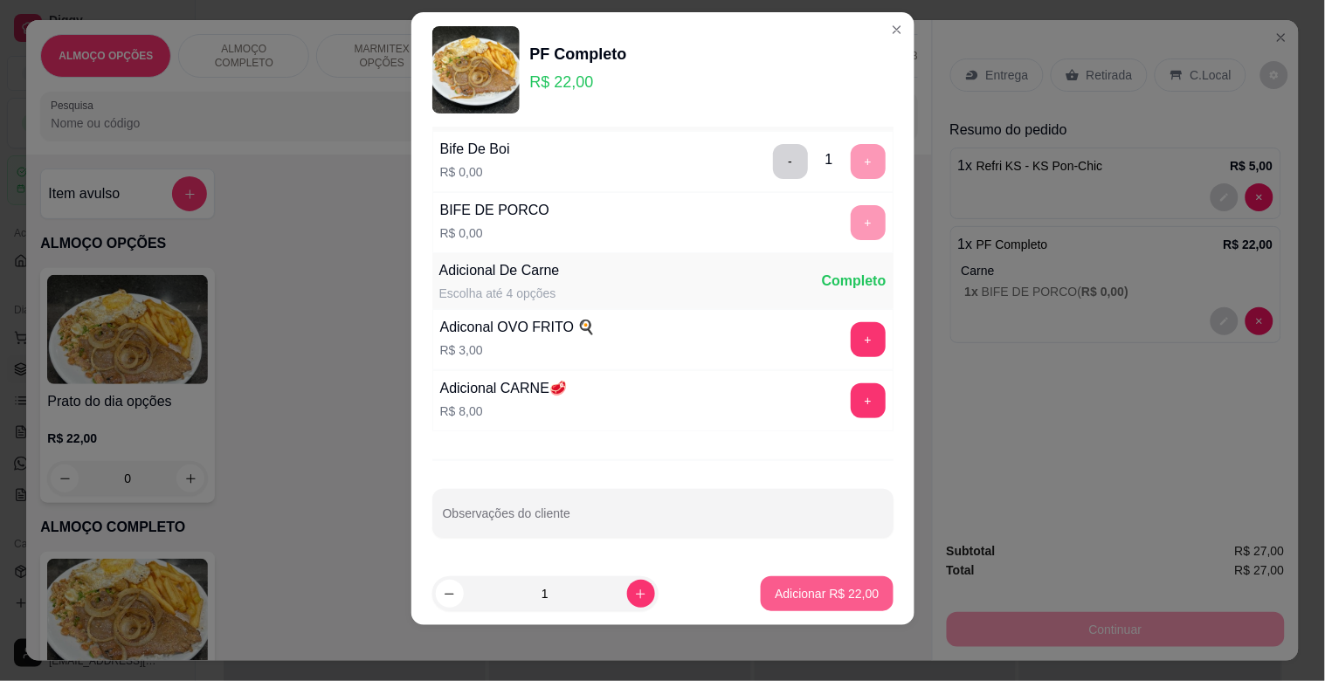
click at [807, 586] on p "Adicionar R$ 22,00" at bounding box center [827, 593] width 104 height 17
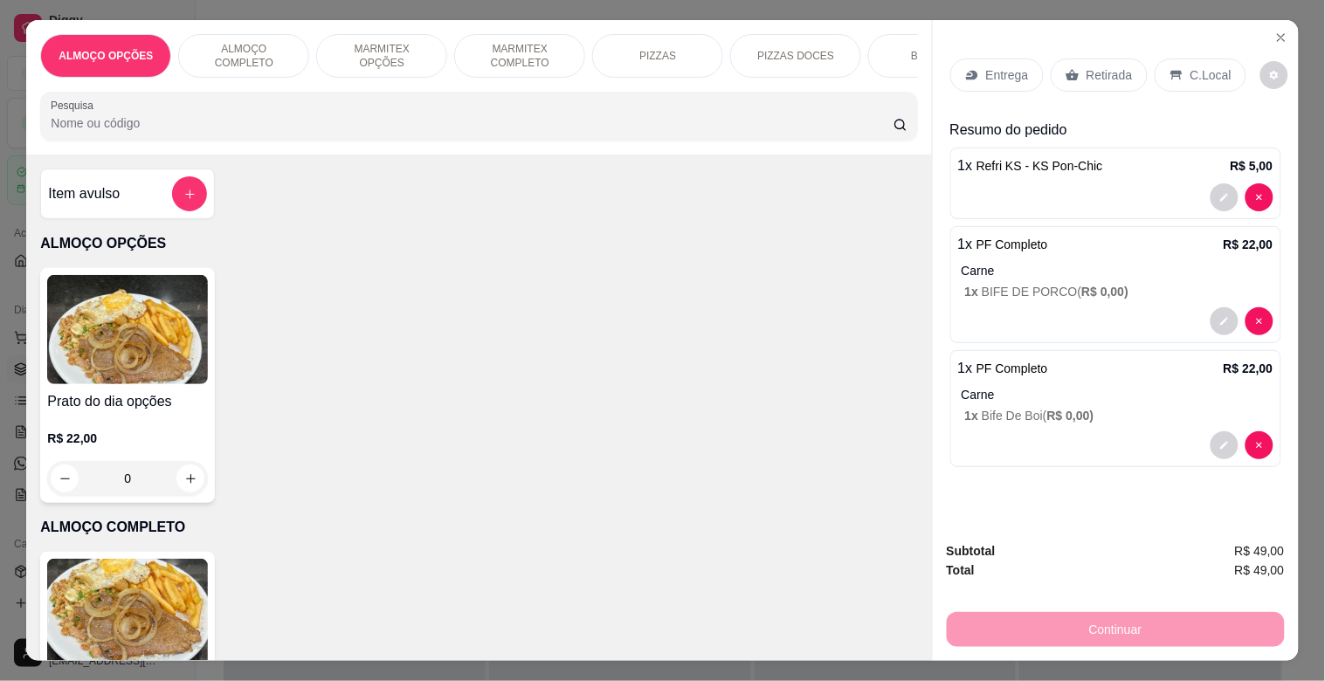
click at [1098, 66] on p "Retirada" at bounding box center [1109, 74] width 46 height 17
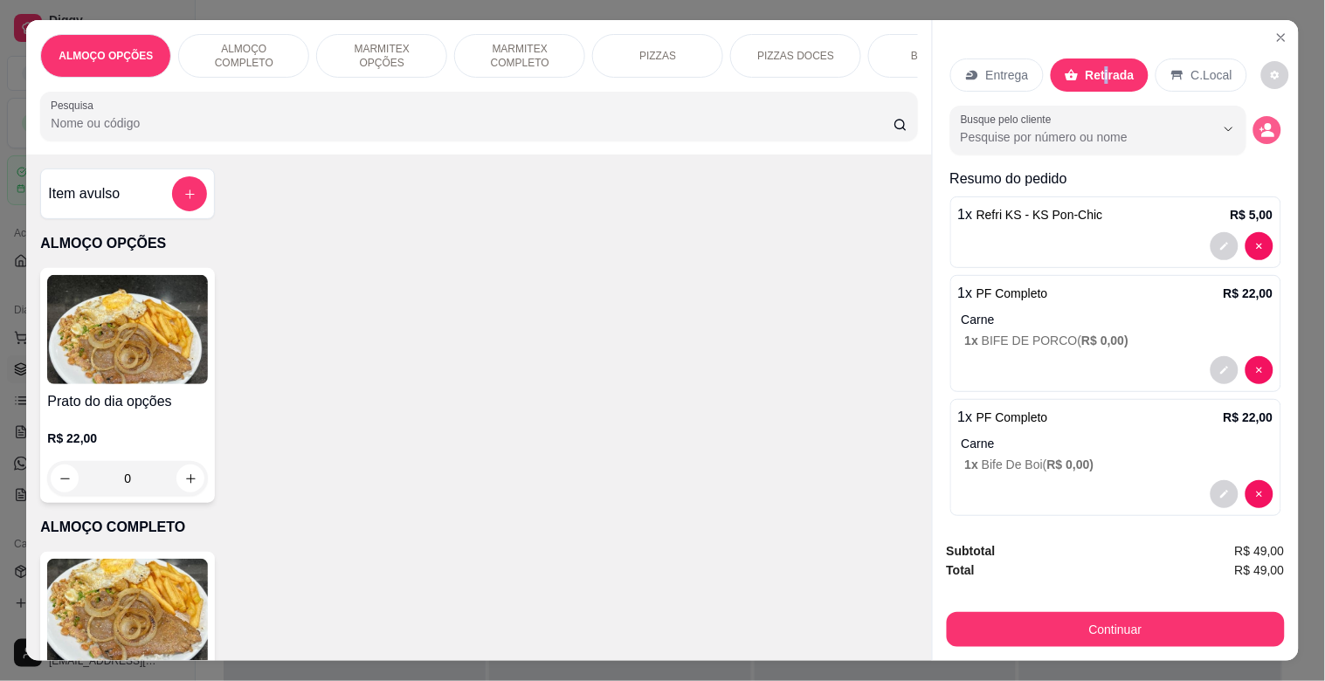
click at [1261, 132] on icon "decrease-product-quantity" at bounding box center [1267, 135] width 13 height 6
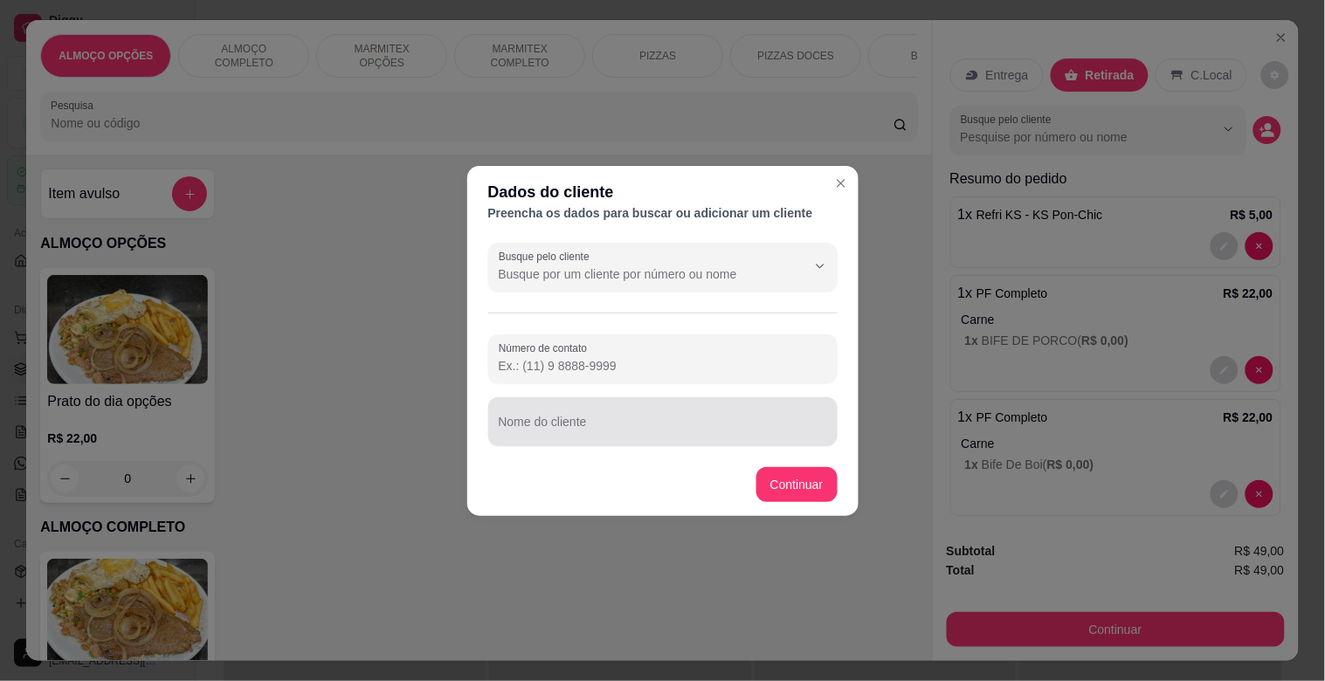
click at [579, 412] on div at bounding box center [663, 421] width 328 height 35
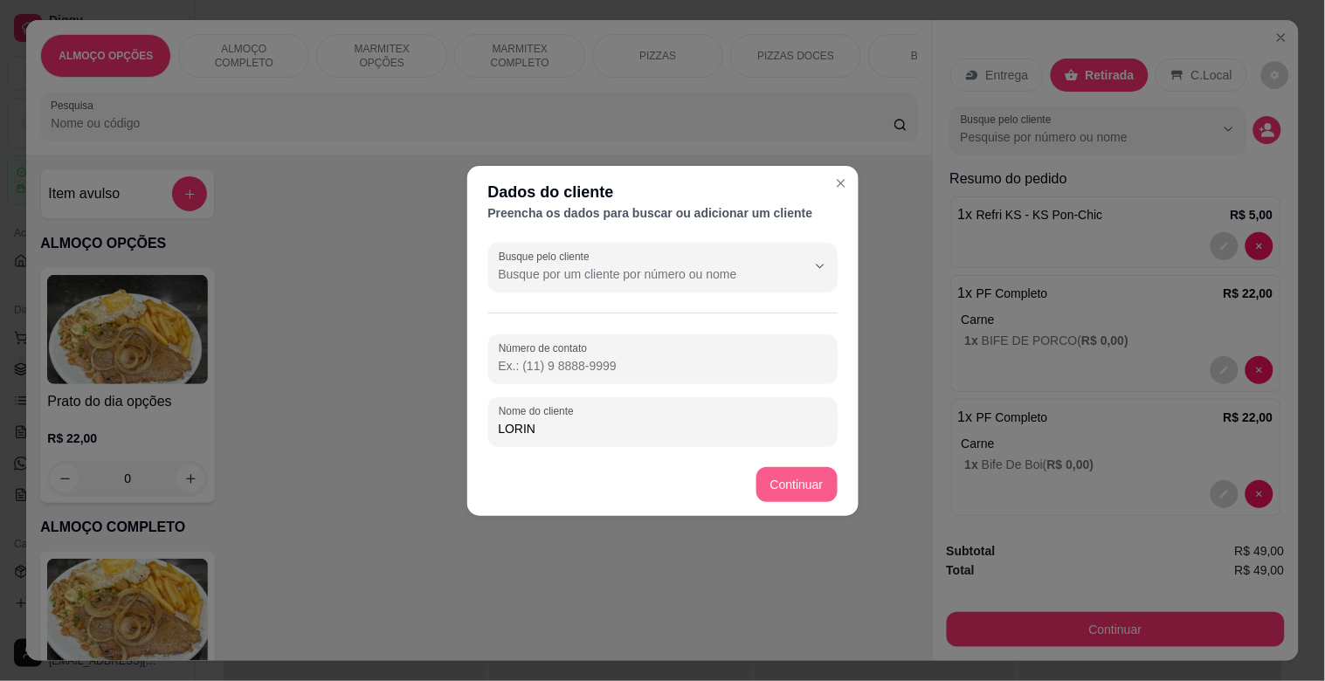
type input "LORIN"
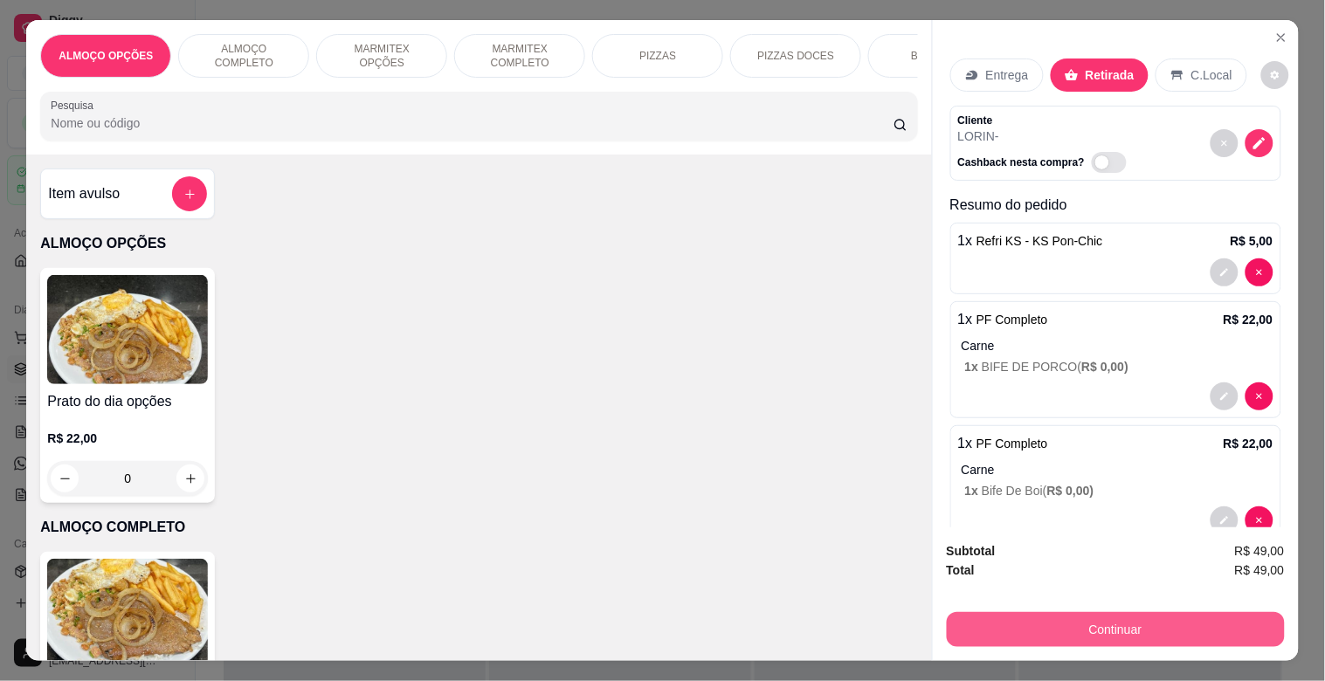
click at [1046, 618] on button "Continuar" at bounding box center [1116, 629] width 338 height 35
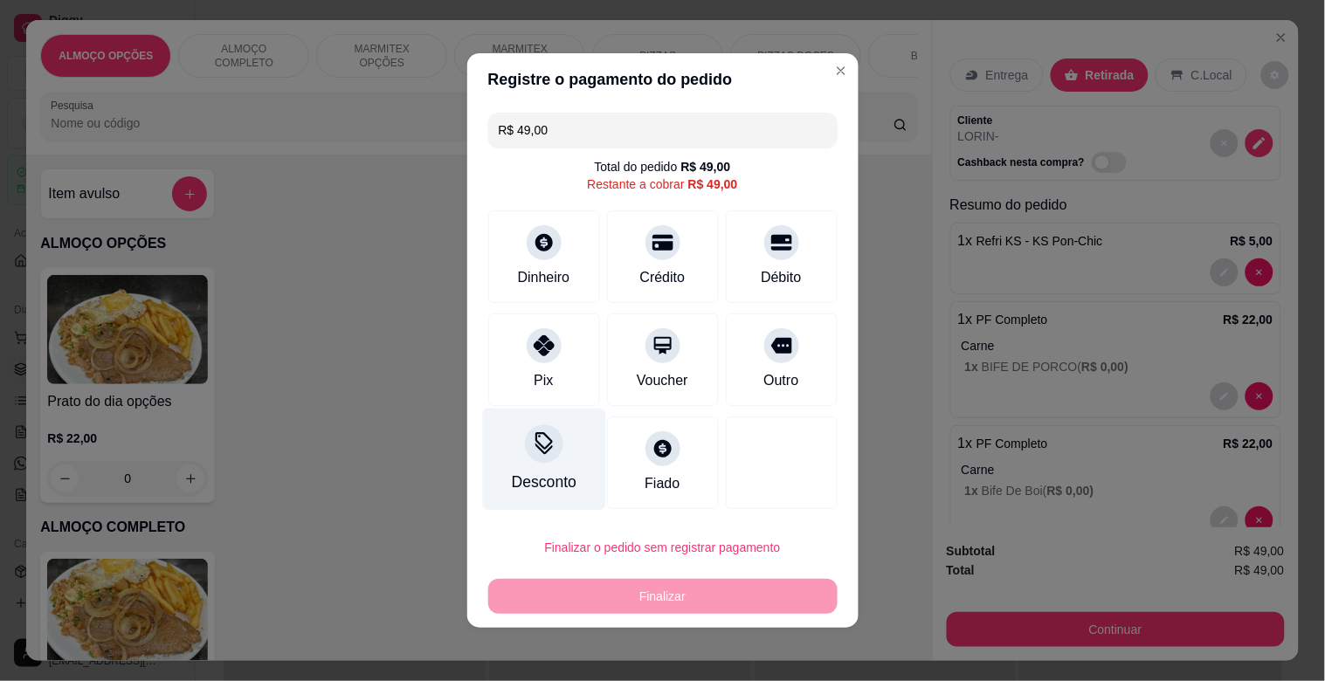
click at [535, 479] on div "Desconto" at bounding box center [543, 482] width 65 height 23
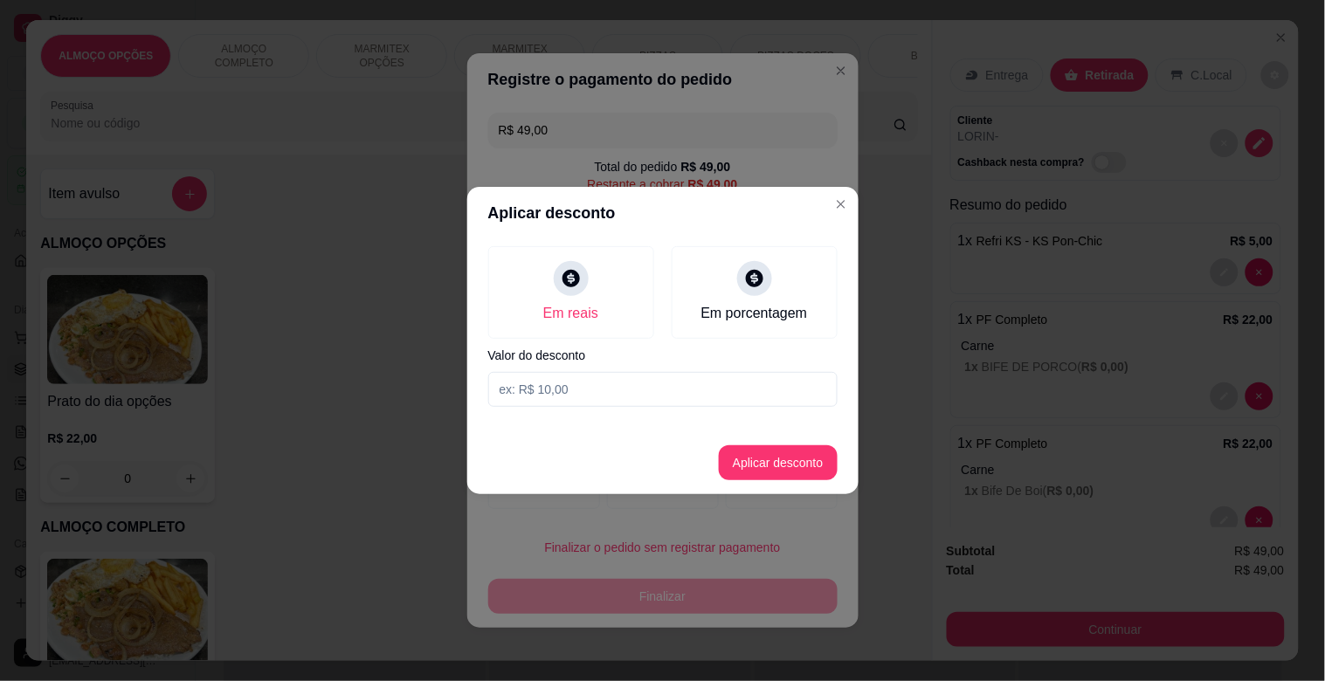
click at [539, 403] on input at bounding box center [662, 389] width 349 height 35
type input "4,00"
click at [779, 459] on button "Aplicar desconto" at bounding box center [778, 462] width 119 height 35
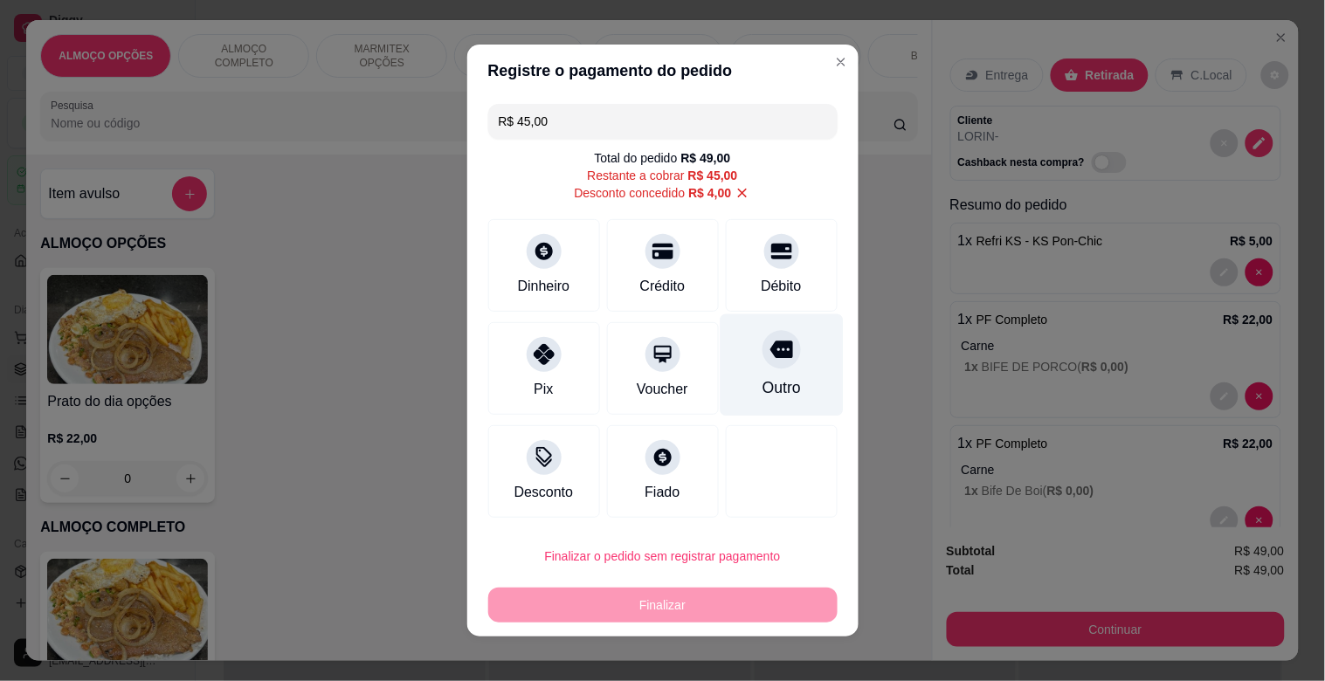
click at [771, 371] on div "Outro" at bounding box center [781, 365] width 123 height 102
type input "R$ 0,00"
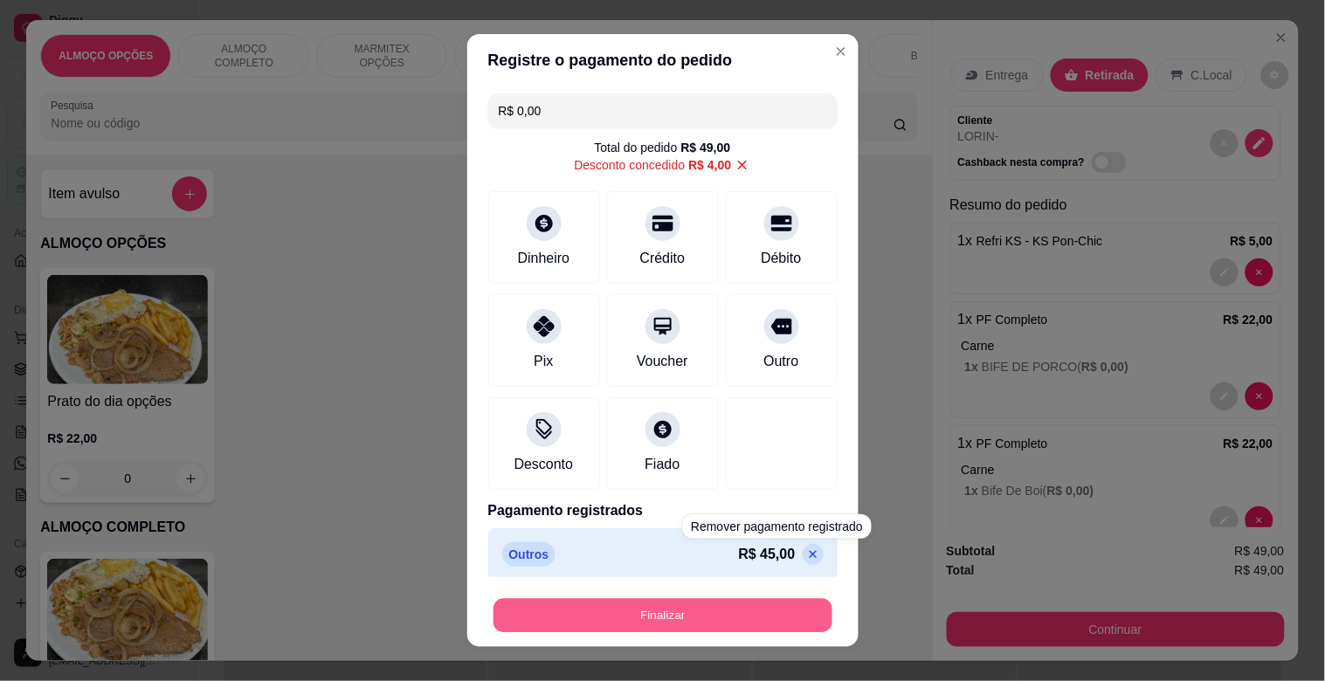
click at [620, 616] on button "Finalizar" at bounding box center [662, 616] width 339 height 34
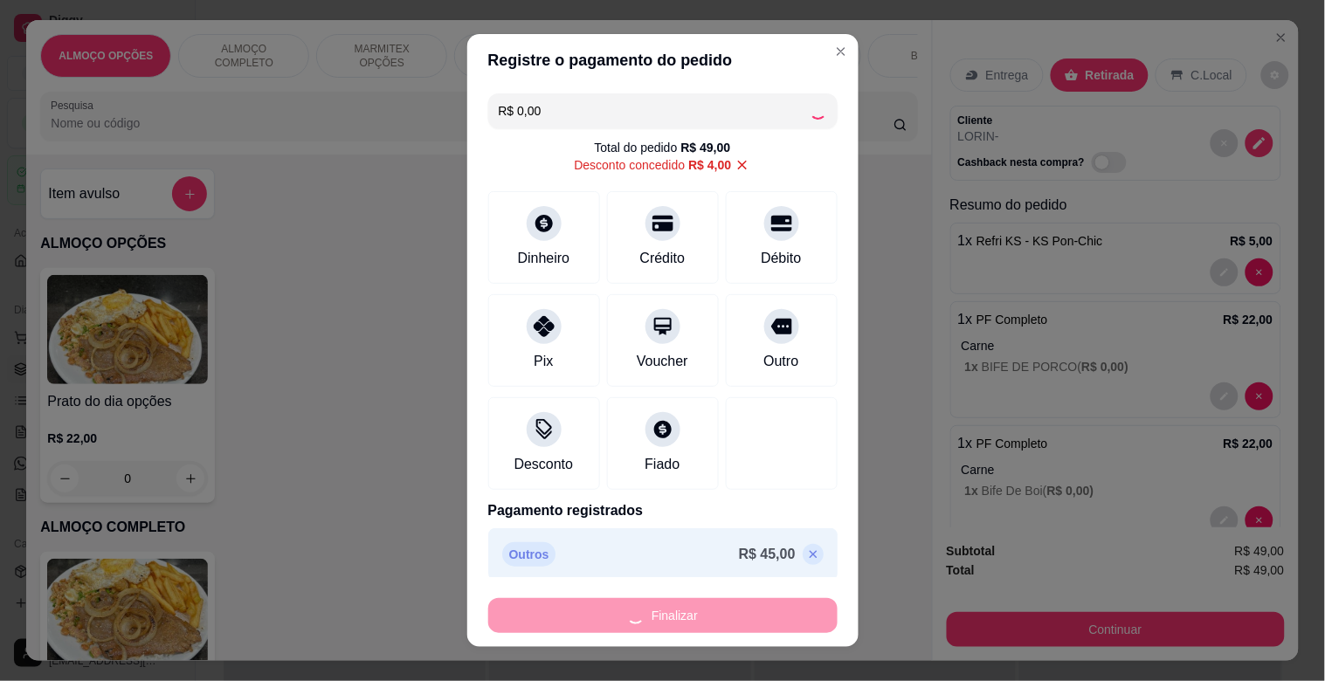
type input "0"
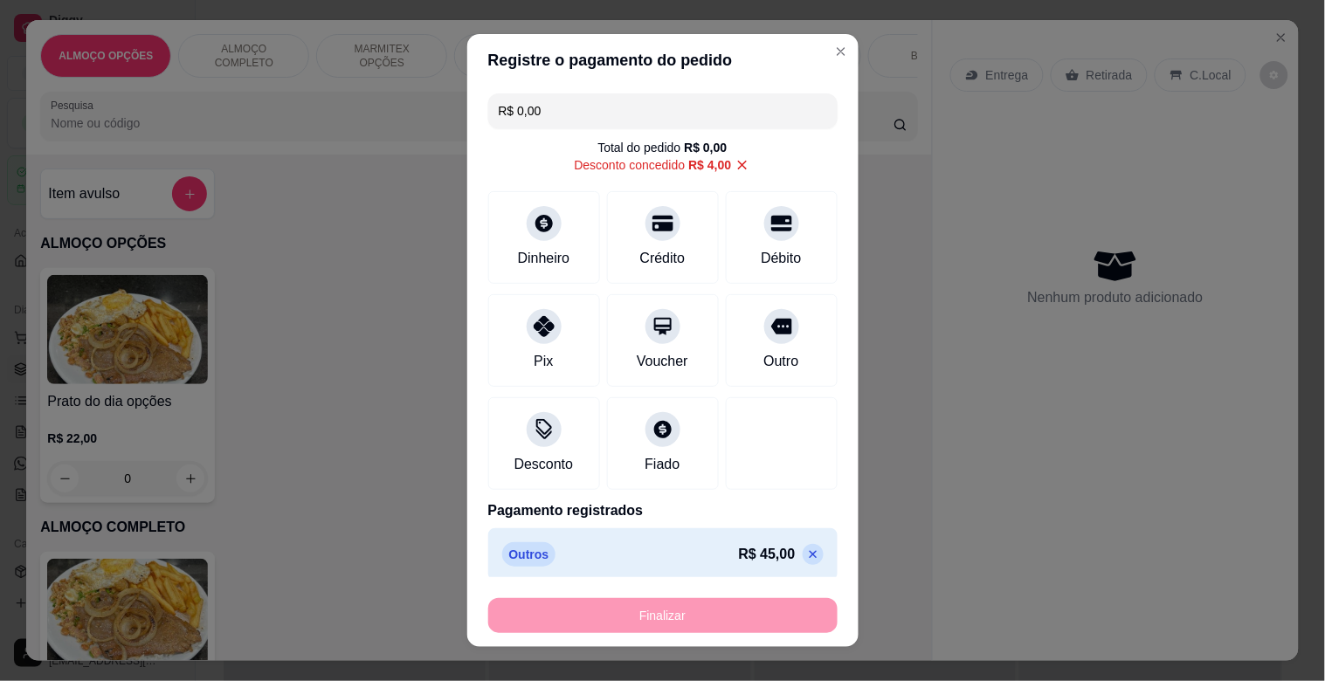
type input "-R$ 49,00"
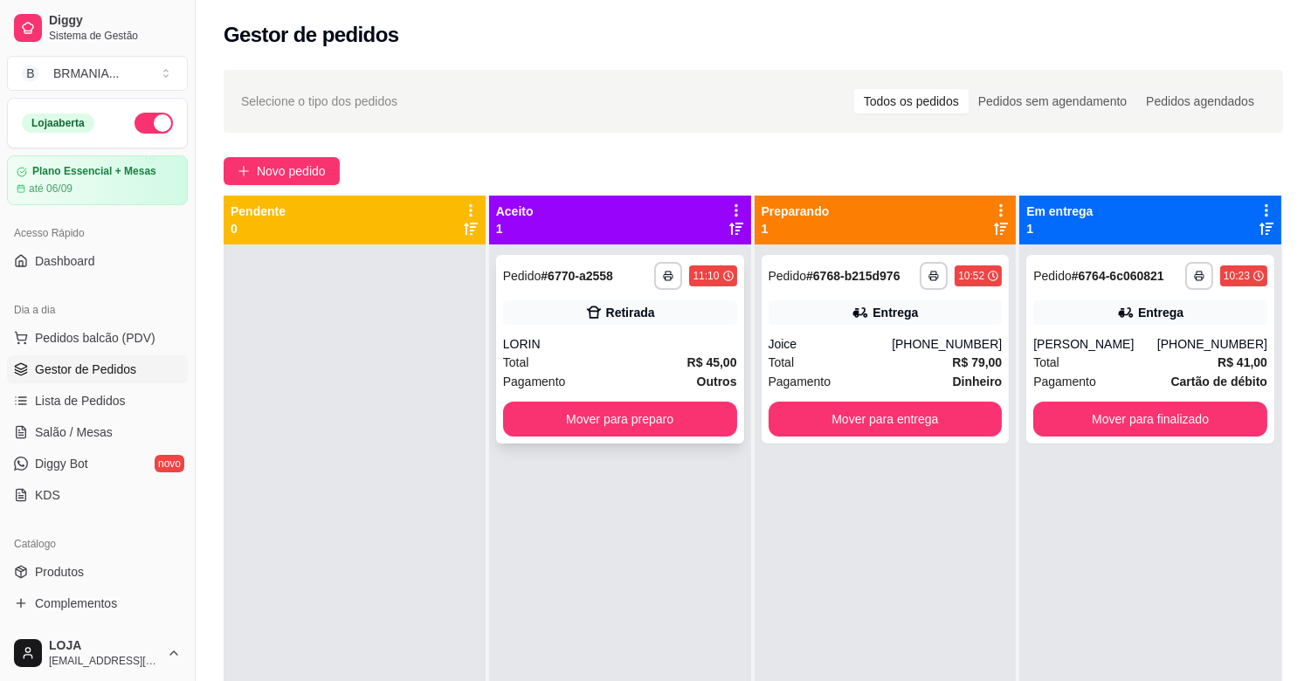
click at [609, 369] on div "Total R$ 45,00" at bounding box center [620, 362] width 234 height 19
click at [664, 277] on icon "button" at bounding box center [668, 276] width 10 height 10
click at [634, 325] on button "IMPRESSORA" at bounding box center [617, 337] width 127 height 28
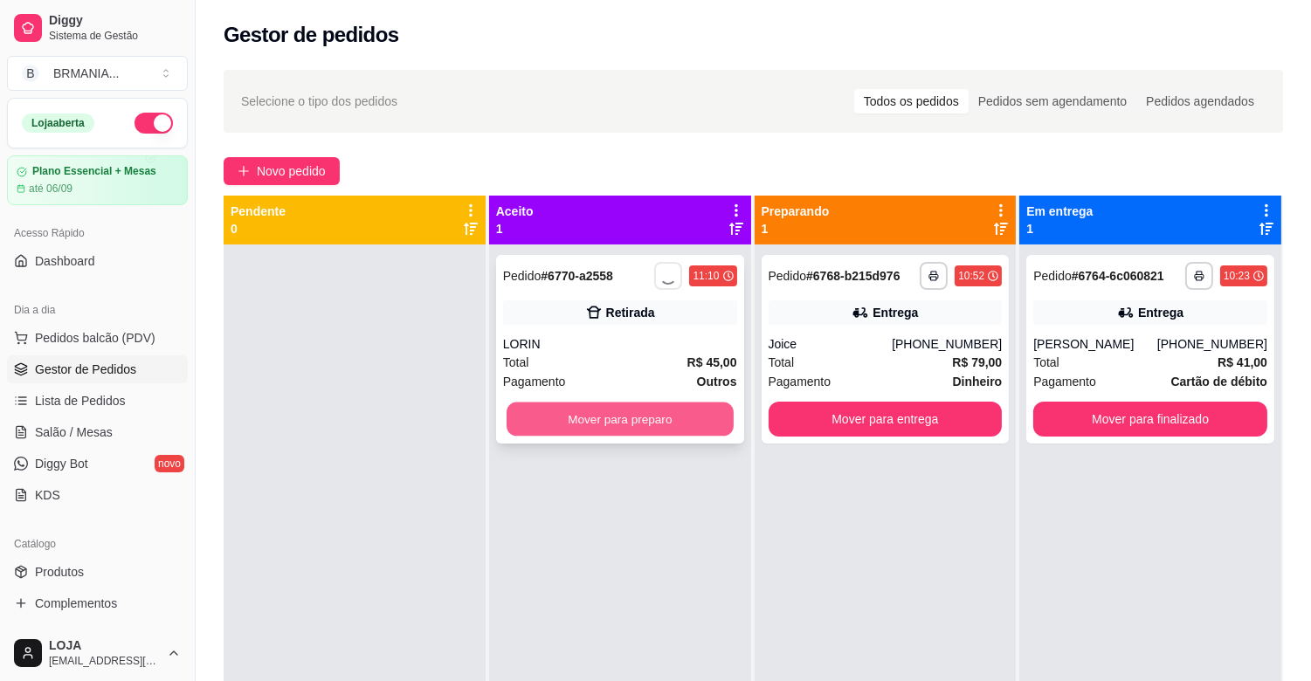
click at [659, 420] on button "Mover para preparo" at bounding box center [620, 420] width 227 height 34
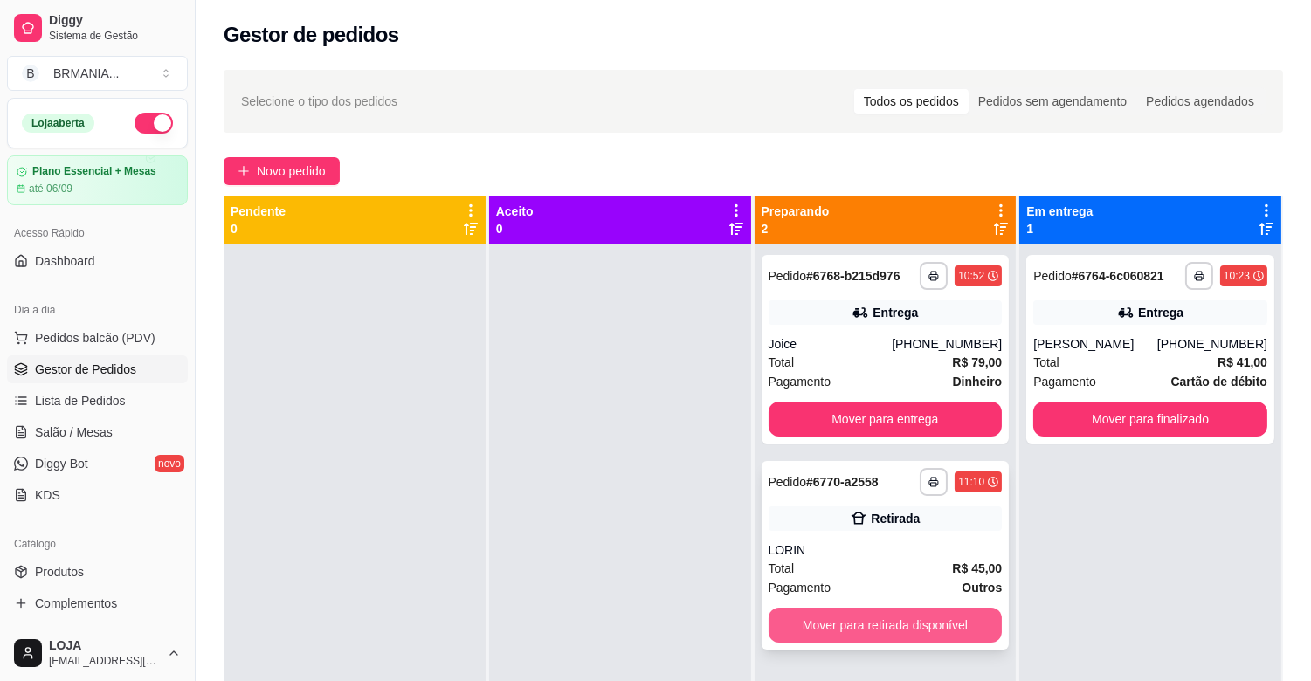
click at [874, 632] on button "Mover para retirada disponível" at bounding box center [885, 625] width 234 height 35
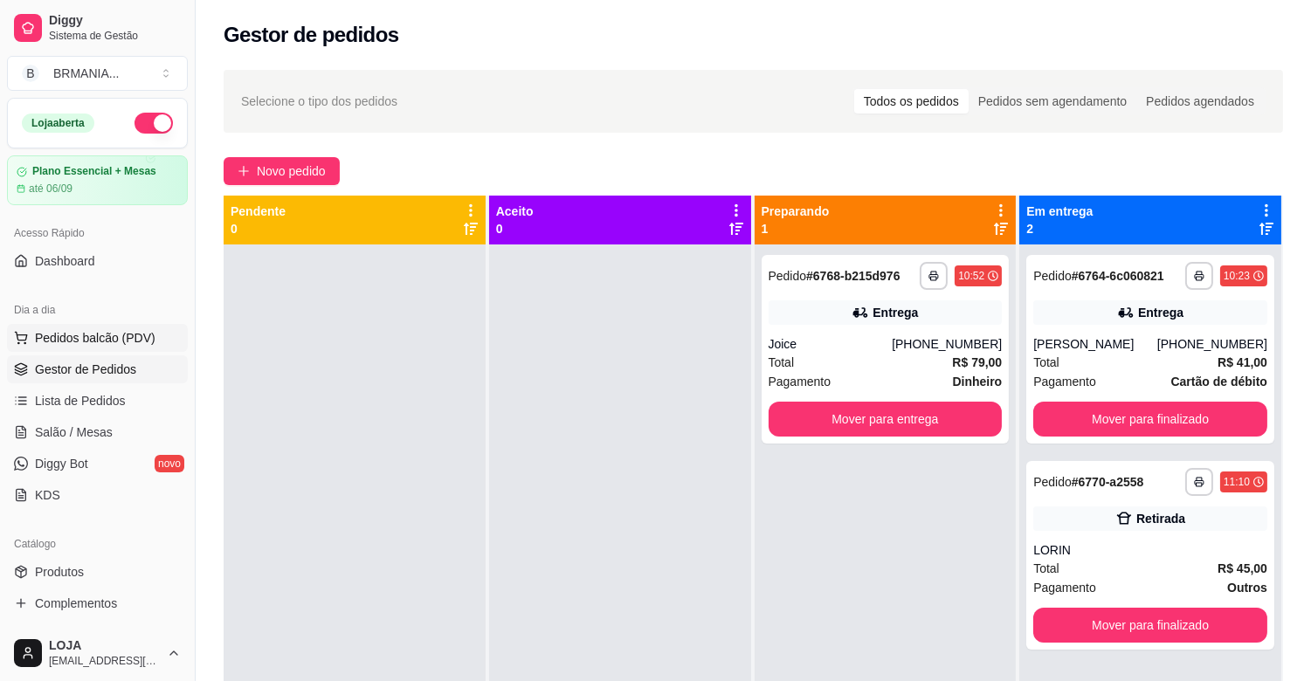
click at [90, 346] on span "Pedidos balcão (PDV)" at bounding box center [95, 337] width 121 height 17
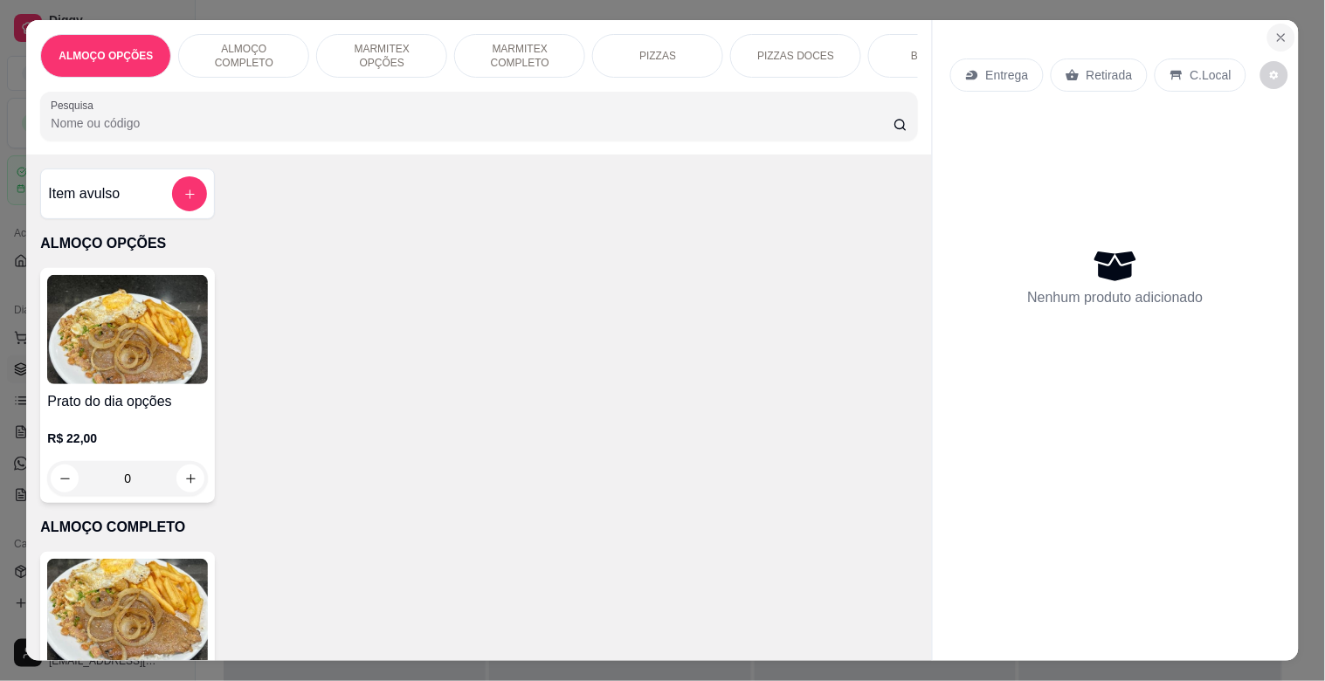
click at [1274, 31] on icon "Close" at bounding box center [1281, 38] width 14 height 14
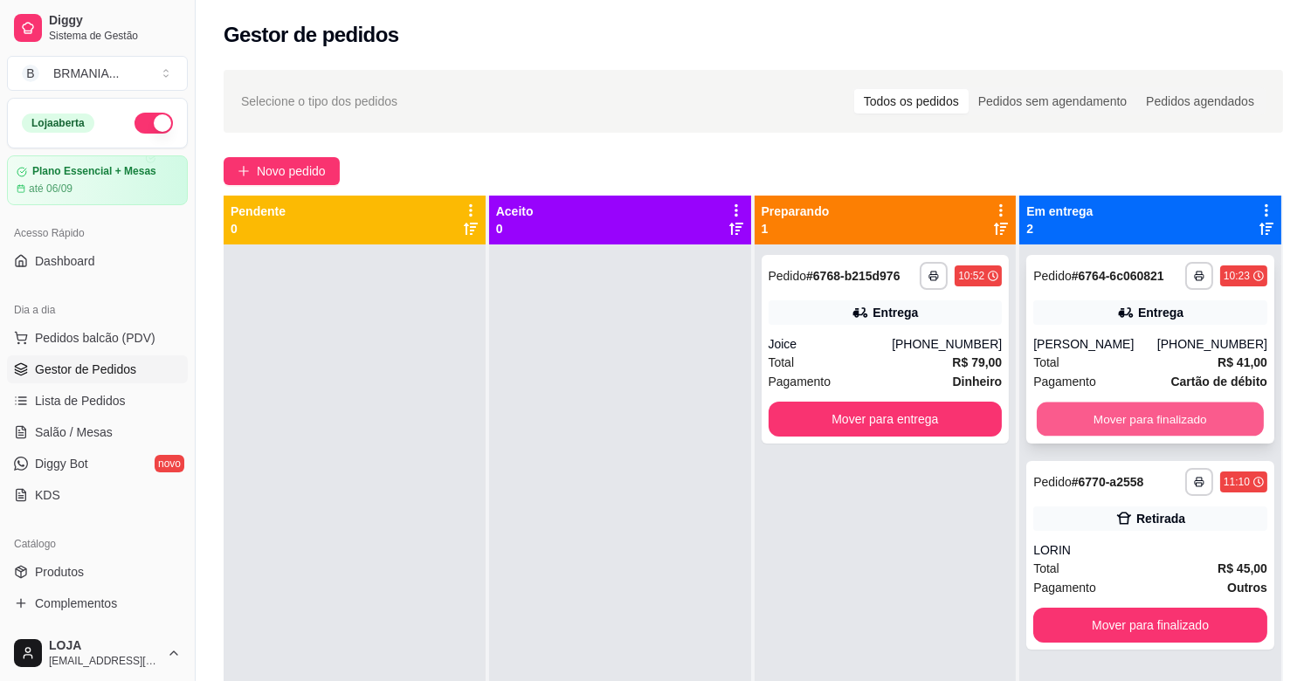
click at [1142, 412] on button "Mover para finalizado" at bounding box center [1150, 420] width 227 height 34
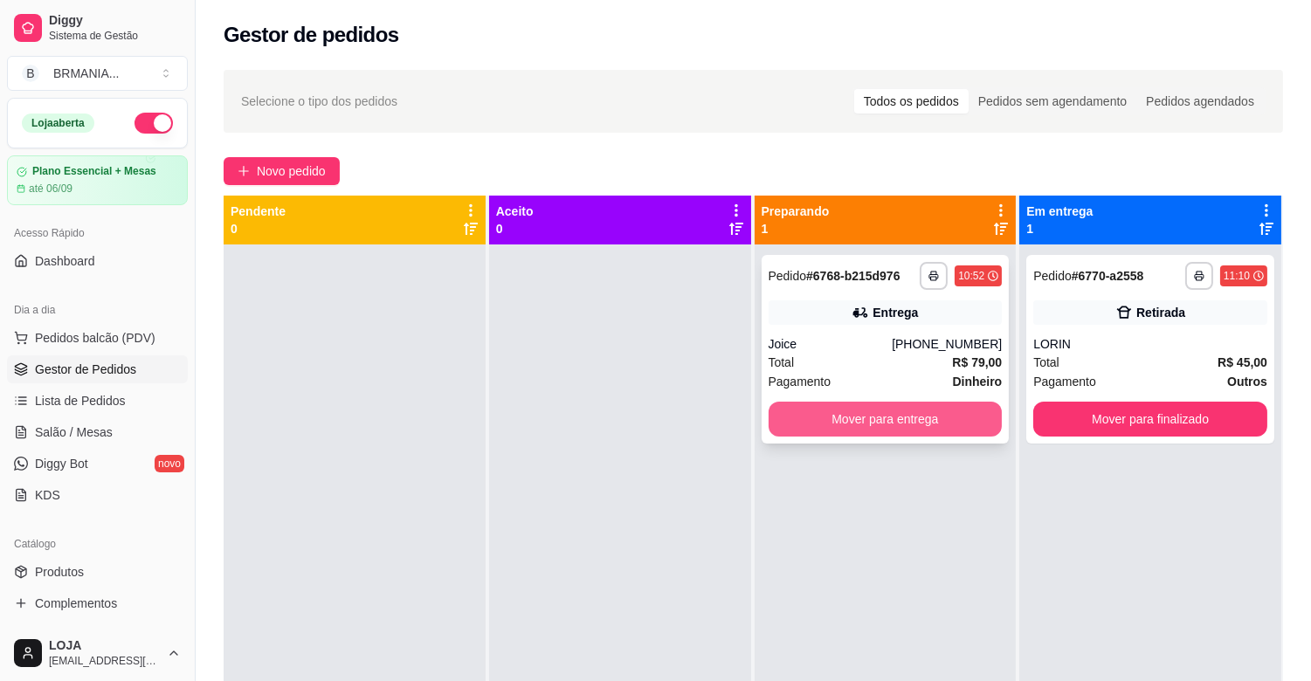
click at [885, 410] on button "Mover para entrega" at bounding box center [885, 419] width 234 height 35
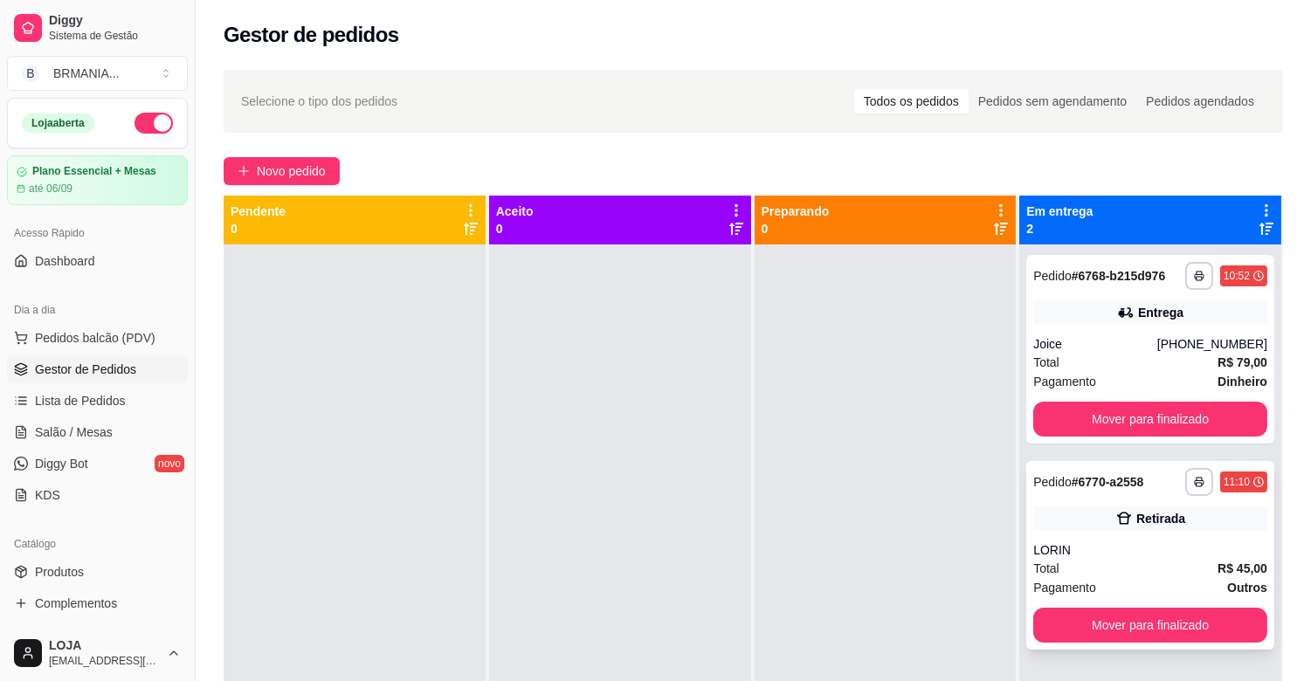
click at [1161, 566] on div "Total R$ 45,00" at bounding box center [1150, 568] width 234 height 19
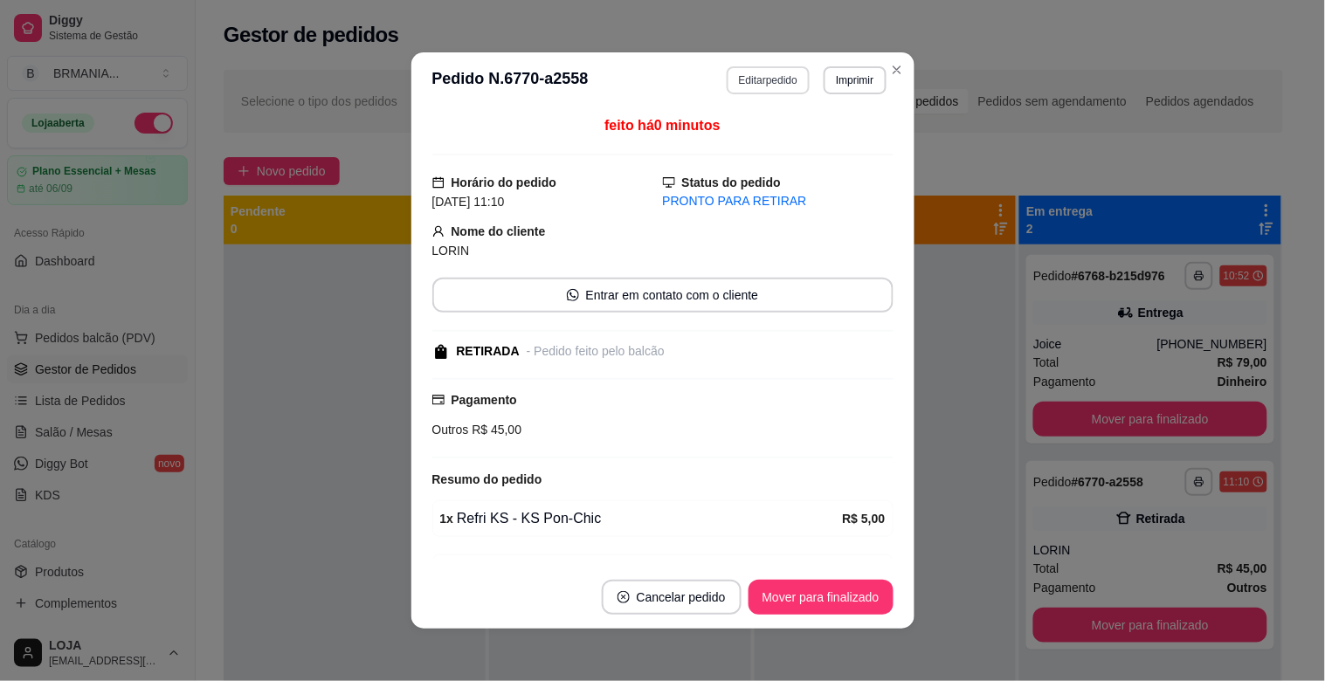
click at [767, 81] on button "Editar pedido" at bounding box center [768, 80] width 83 height 28
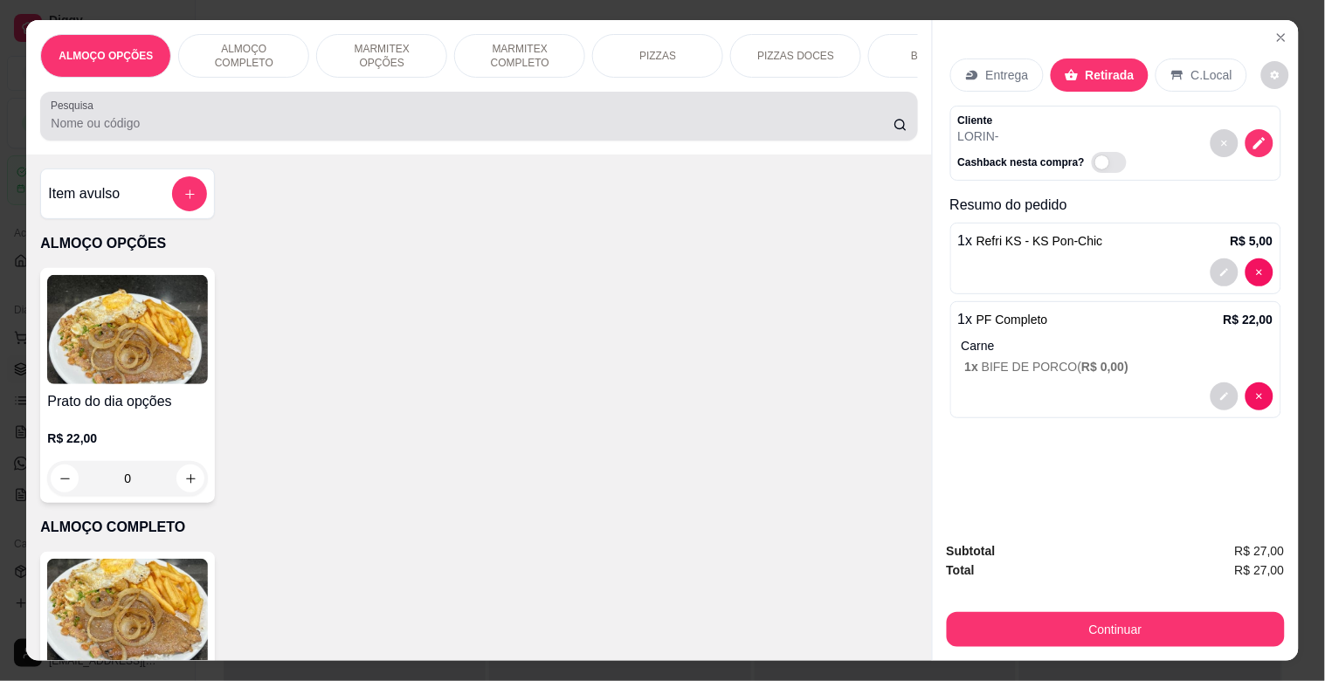
click at [395, 150] on div "ALMOÇO OPÇÕES ALMOÇO COMPLETO MARMITEX OPÇÕES MARMITEX COMPLETO PIZZAS PIZZAS D…" at bounding box center [478, 87] width 905 height 134
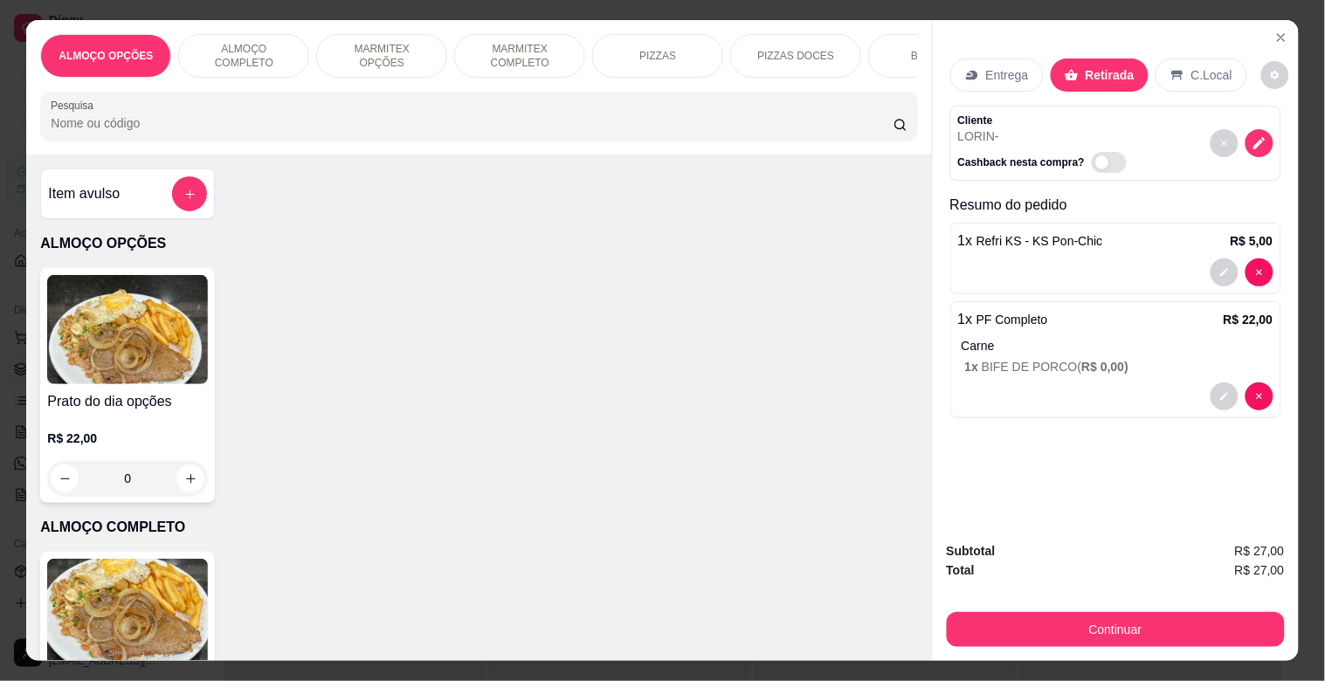
click at [399, 125] on input "Pesquisa" at bounding box center [472, 122] width 843 height 17
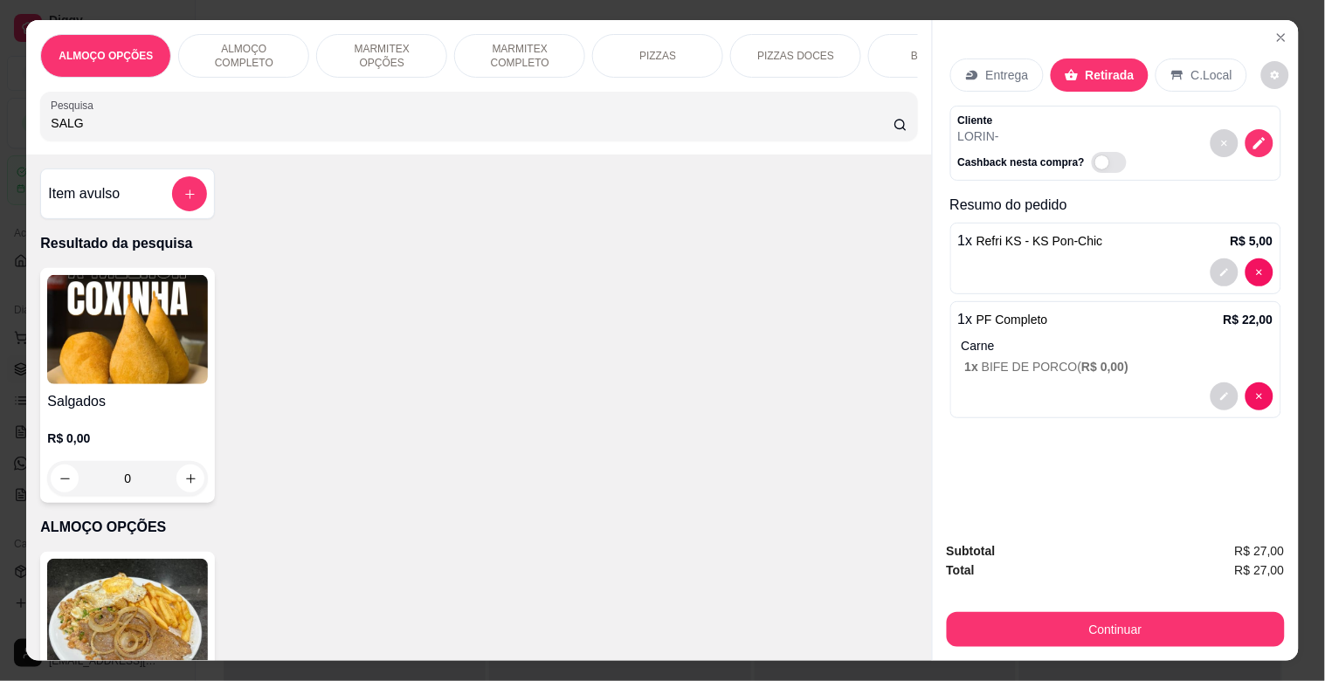
type input "SALG"
click at [178, 320] on div "Item avulso Resultado da pesquisa Salgados R$ 0,00 0 ALMOÇO OPÇÕES Prato do dia…" at bounding box center [478, 408] width 905 height 506
click at [175, 326] on img at bounding box center [127, 329] width 161 height 109
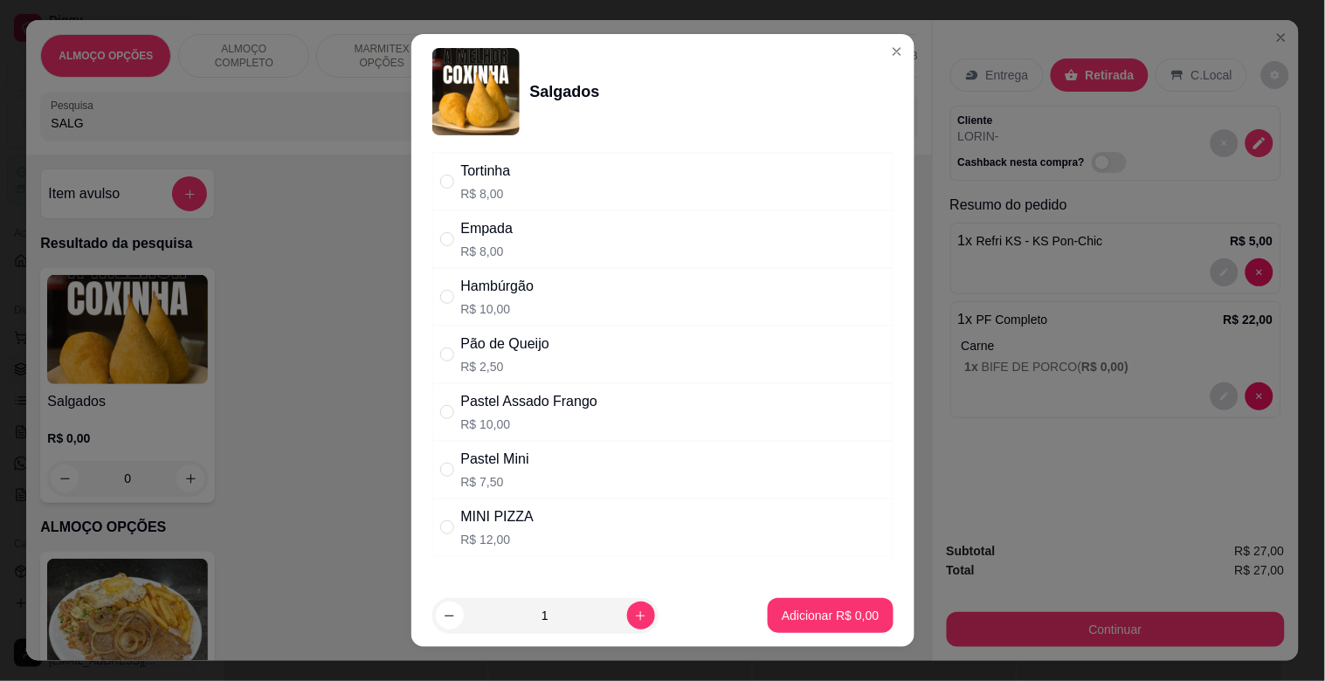
scroll to position [203, 0]
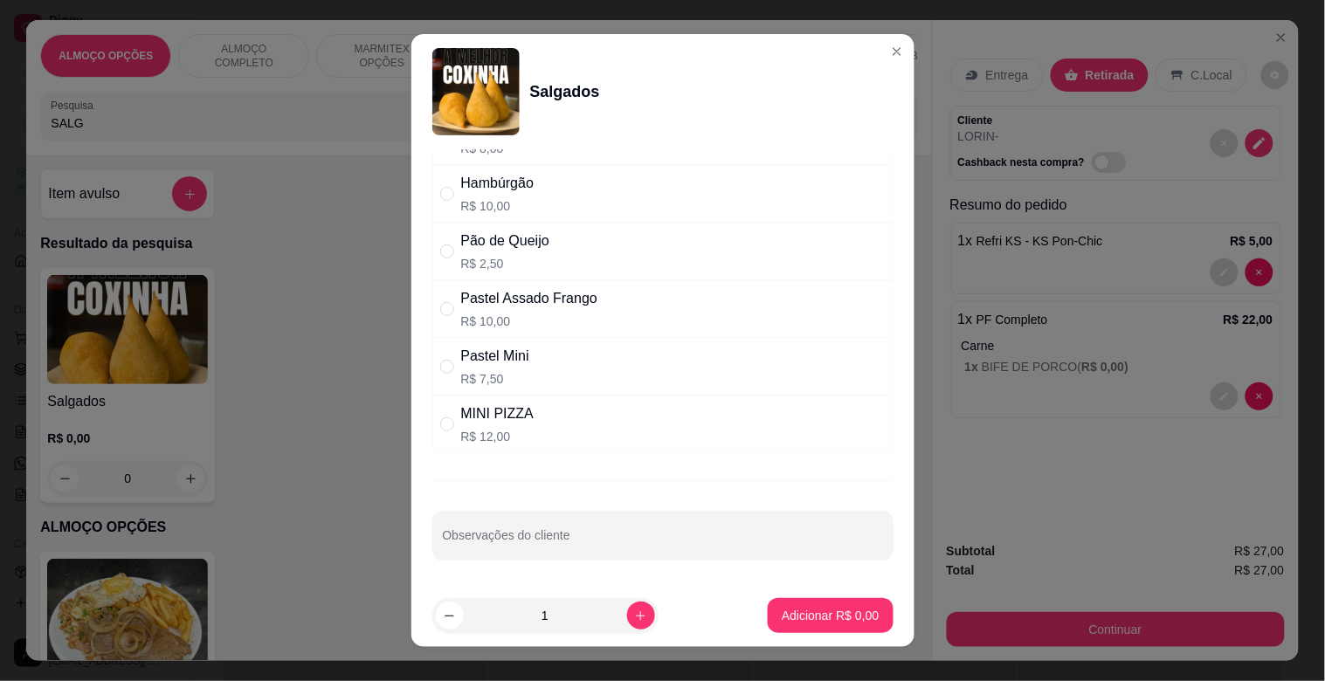
click at [617, 452] on div "Escolha uma das opções Obrigatório Coxinha R$ 8,00 Tortinha R$ 8,00 Empada R$ 8…" at bounding box center [662, 366] width 503 height 435
click at [631, 425] on div "MINI PIZZA R$ 12,00" at bounding box center [662, 425] width 461 height 58
radio input "true"
click at [634, 616] on icon "increase-product-quantity" at bounding box center [640, 616] width 13 height 13
type input "2"
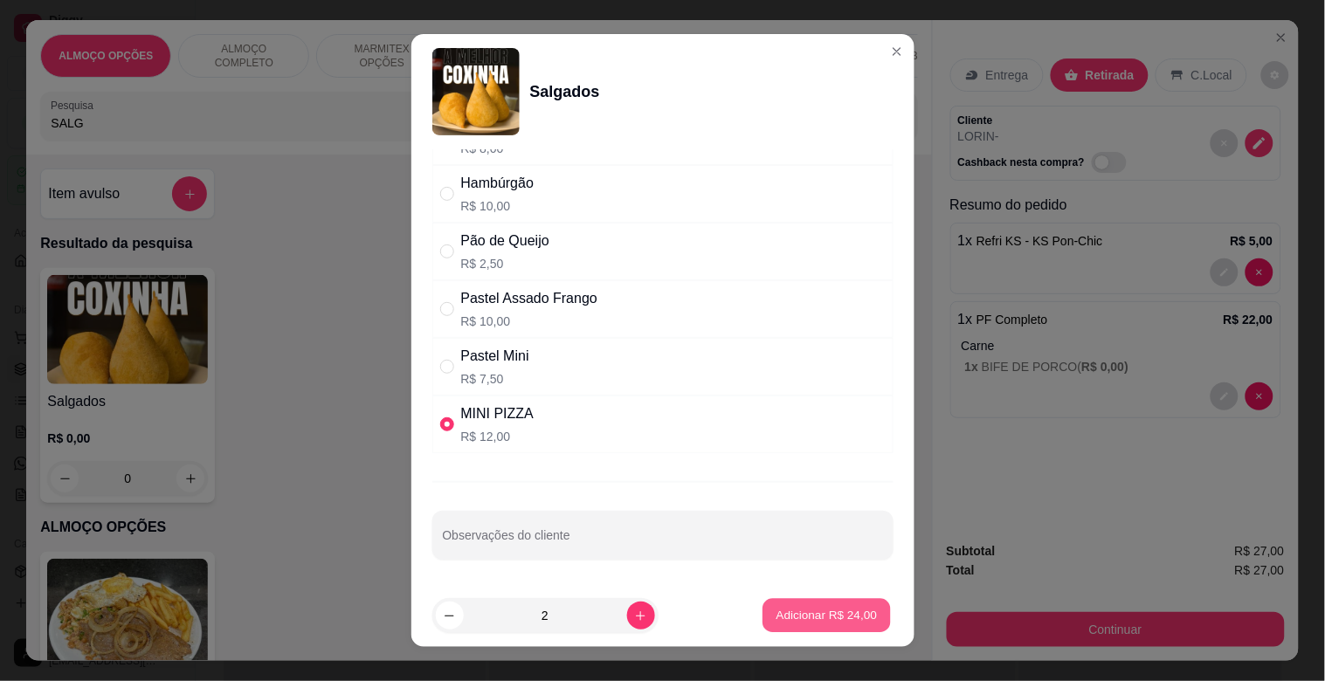
click at [835, 611] on p "Adicionar R$ 24,00" at bounding box center [826, 615] width 101 height 17
type input "2"
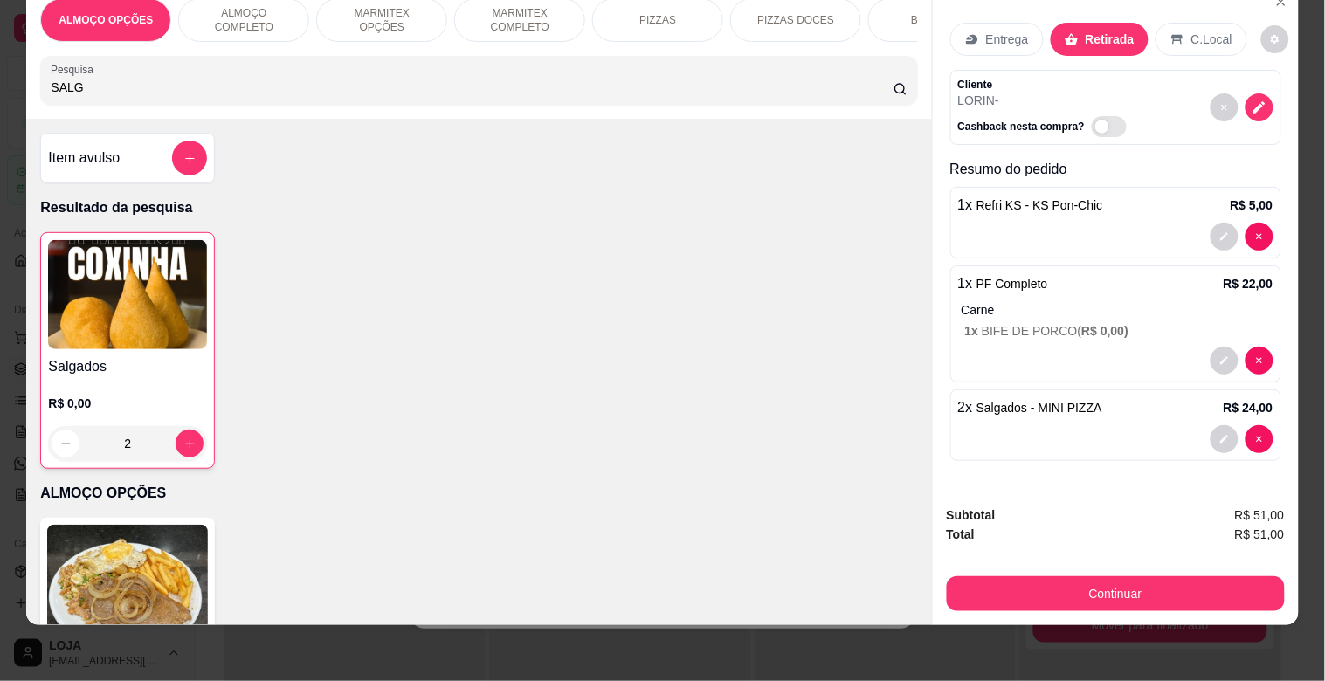
scroll to position [0, 0]
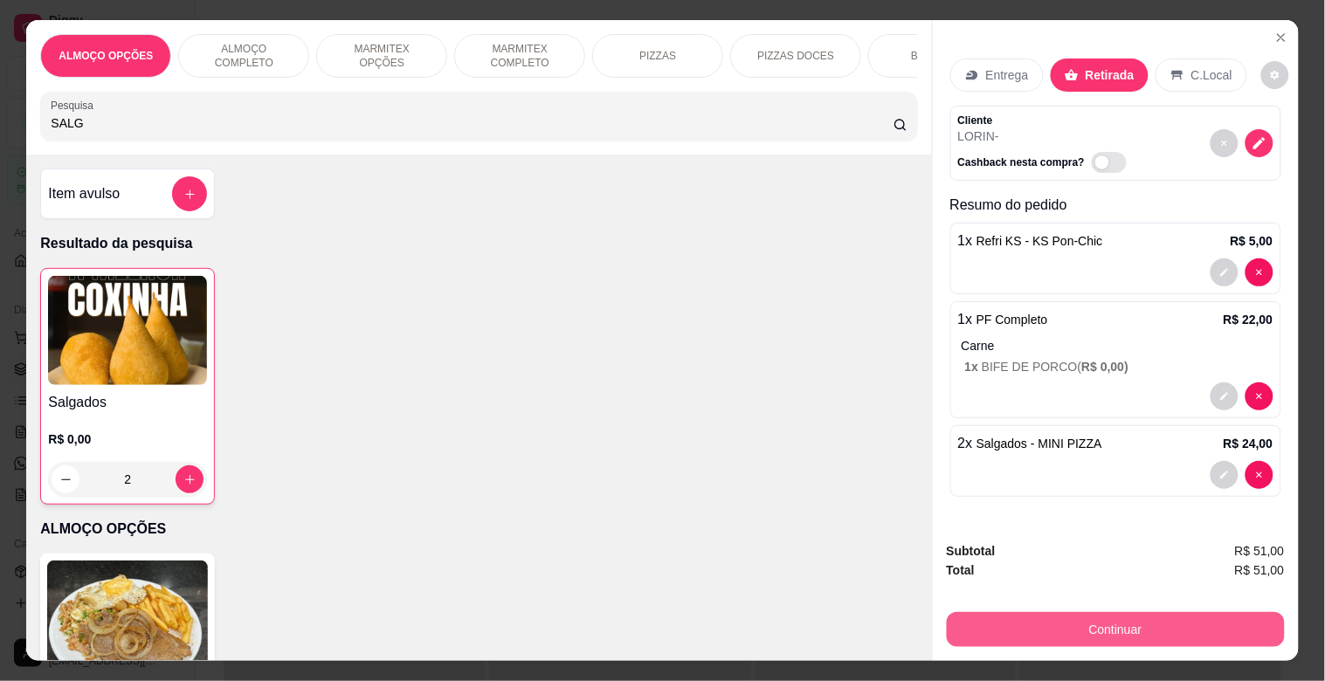
click at [1105, 616] on button "Continuar" at bounding box center [1116, 629] width 338 height 35
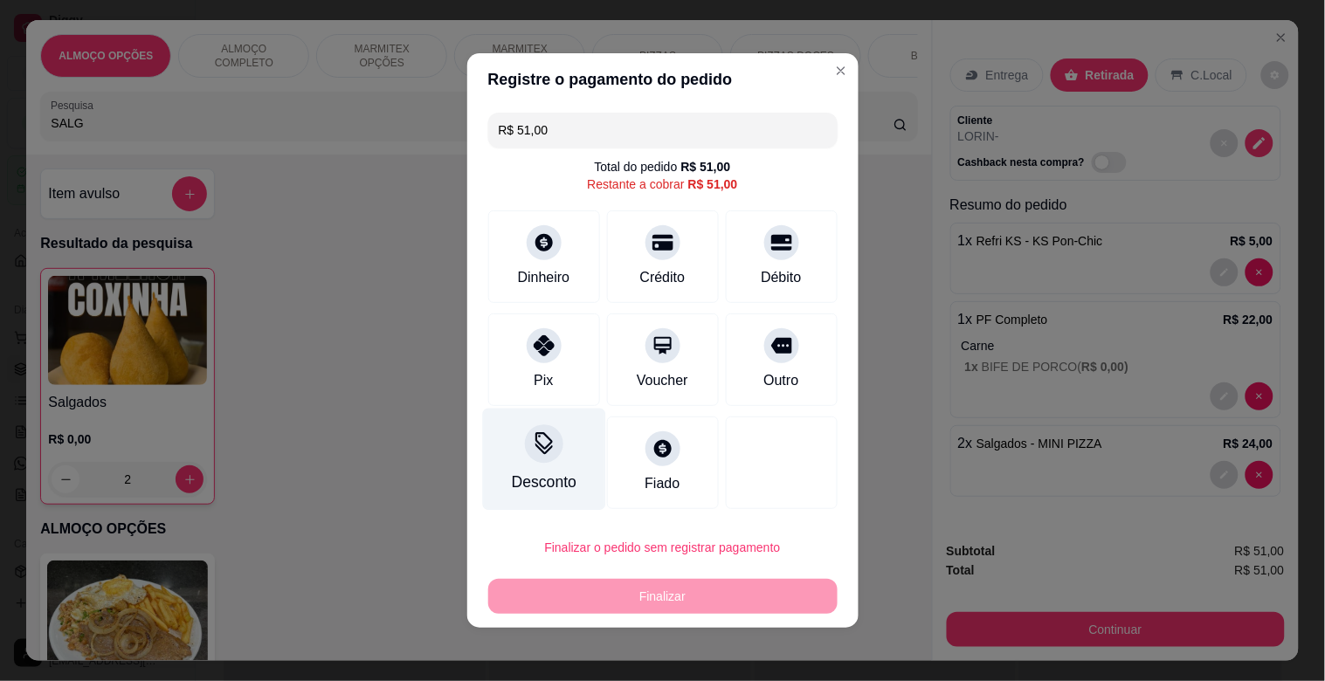
click at [534, 447] on icon at bounding box center [543, 443] width 23 height 23
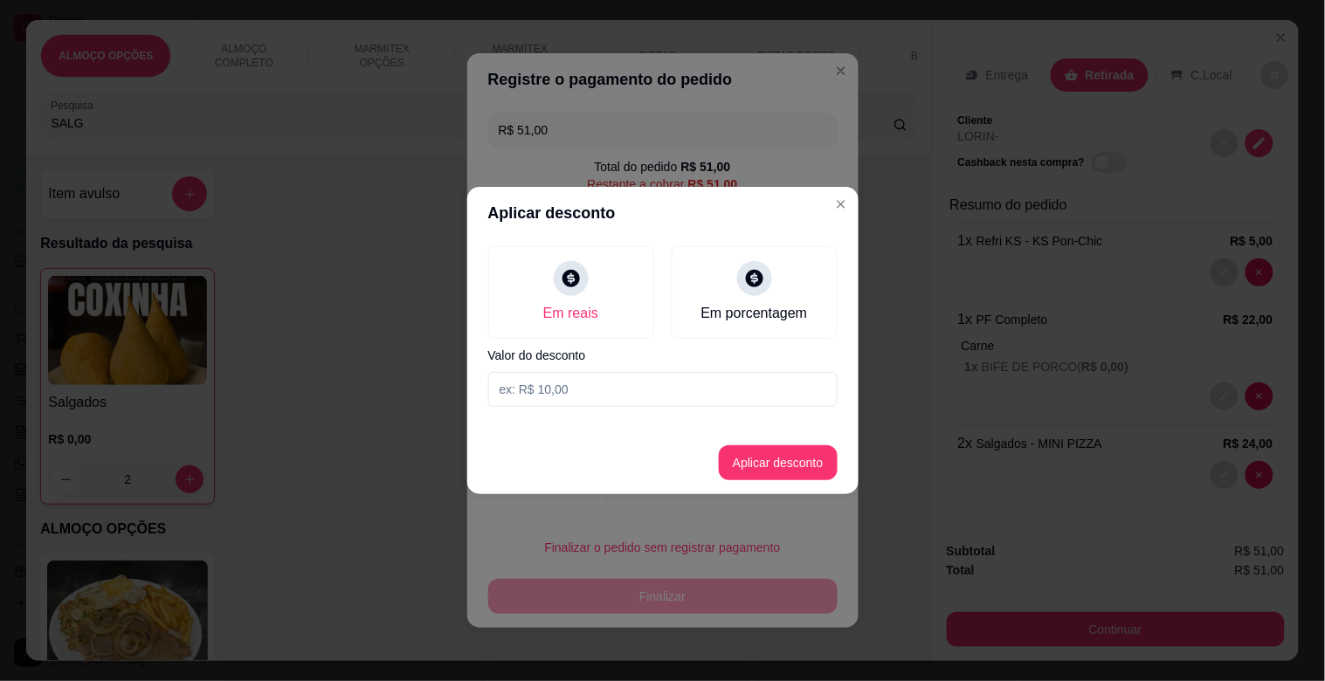
click at [573, 382] on input at bounding box center [662, 389] width 349 height 35
type input "2,00"
click at [771, 446] on button "Aplicar desconto" at bounding box center [777, 463] width 114 height 34
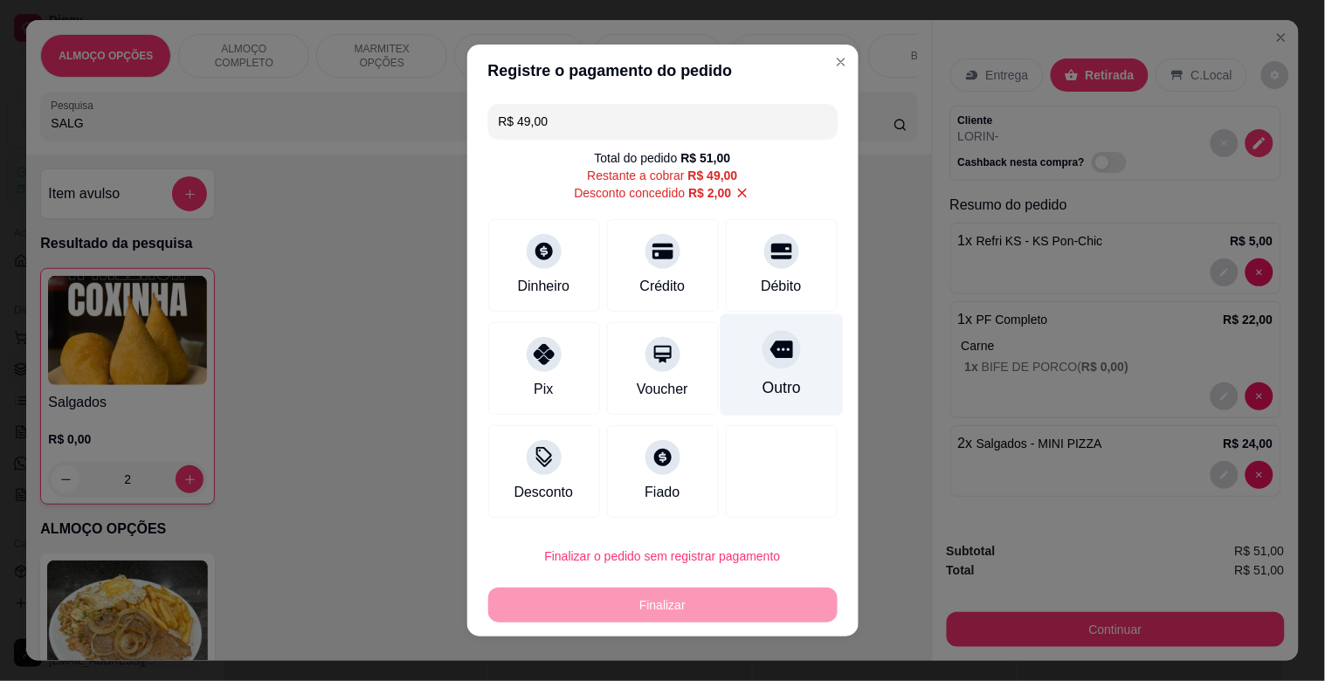
click at [734, 380] on div "Outro" at bounding box center [781, 365] width 123 height 102
type input "R$ 0,00"
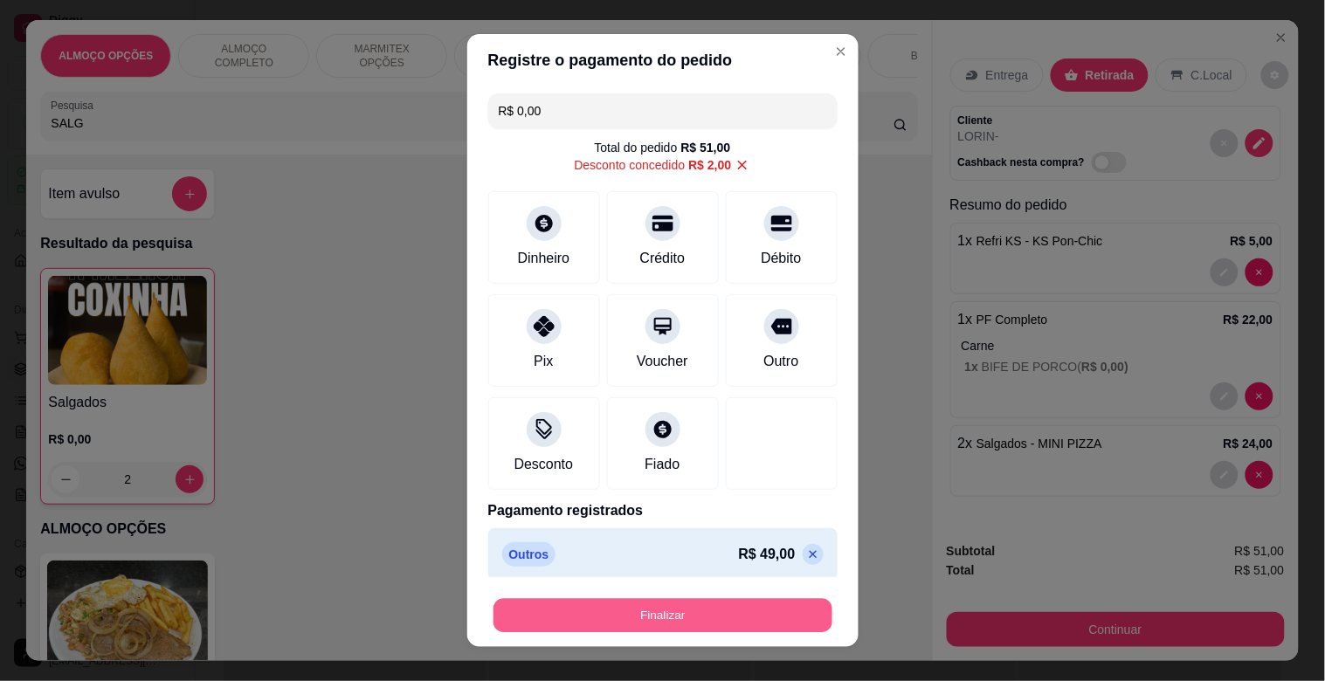
click at [717, 603] on button "Finalizar" at bounding box center [662, 616] width 339 height 34
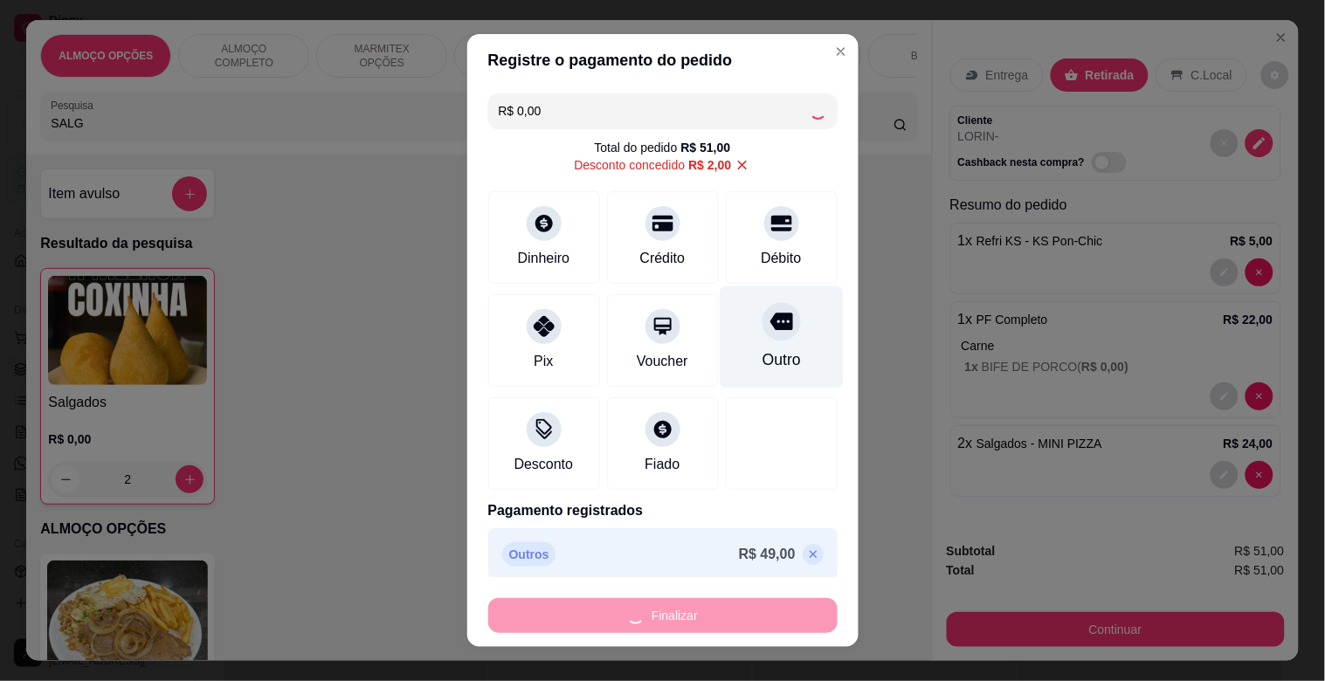
type input "0"
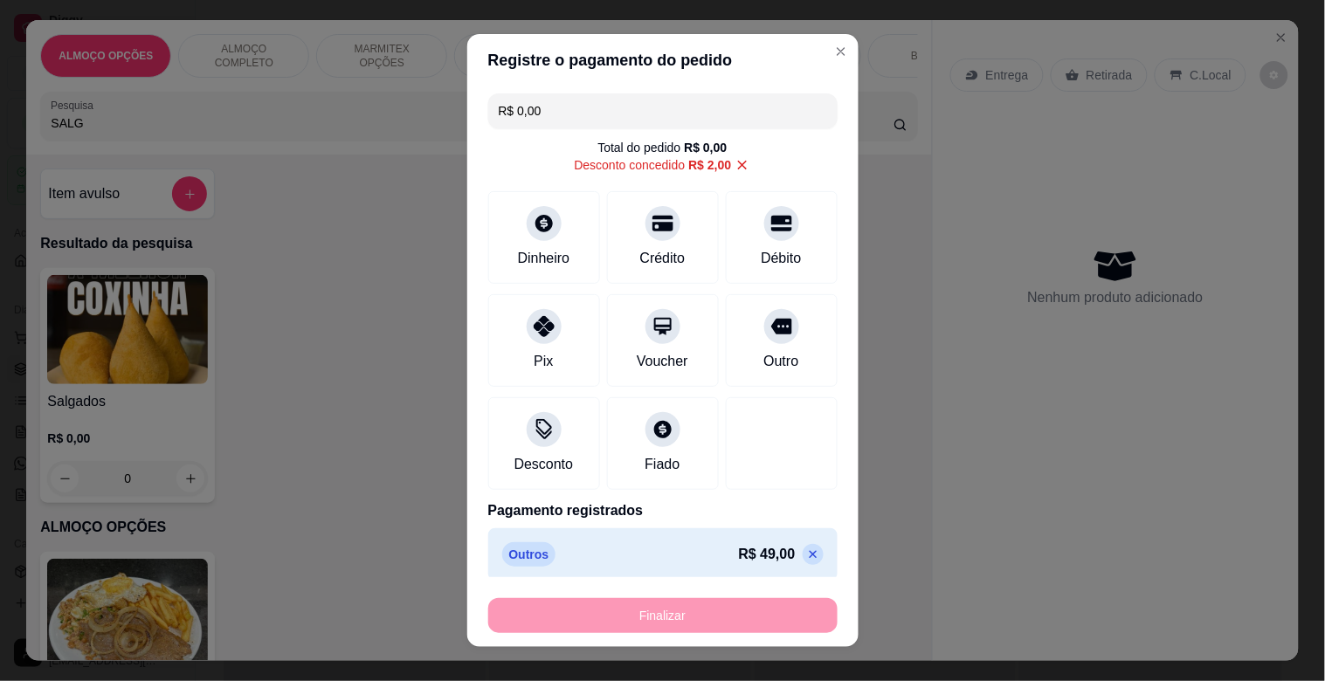
type input "-R$ 51,00"
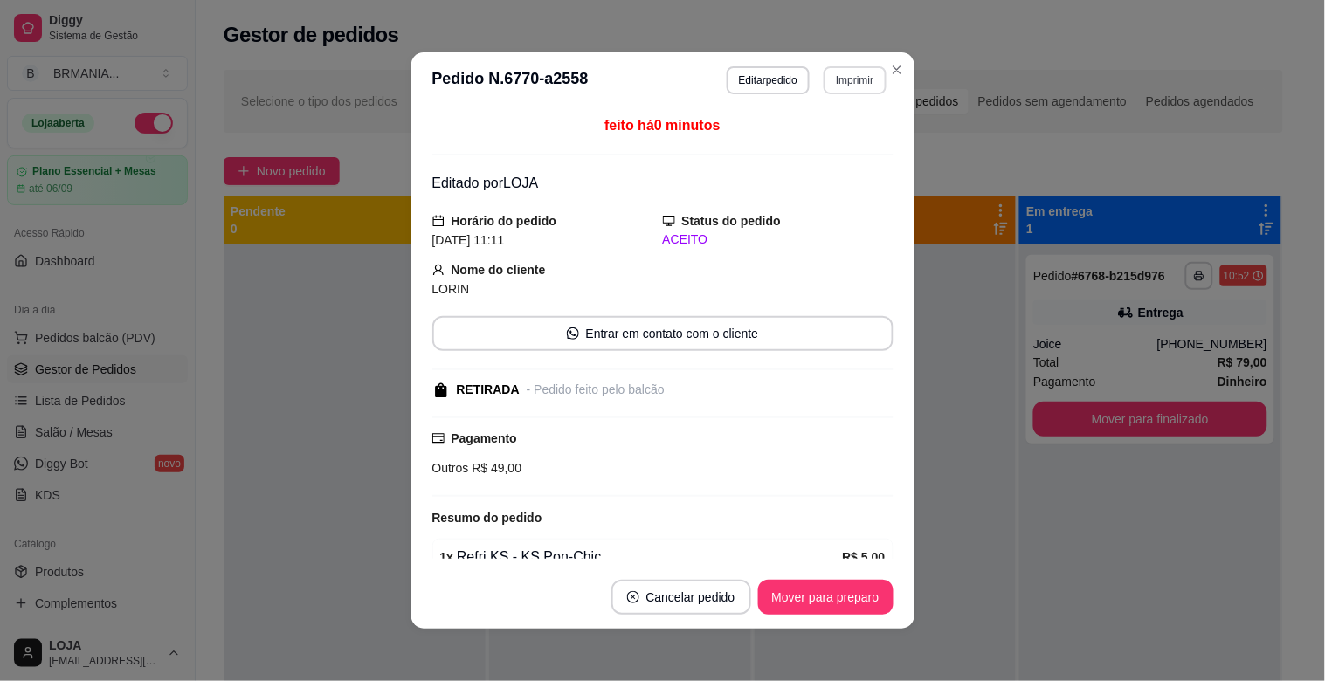
click at [834, 79] on button "Imprimir" at bounding box center [855, 80] width 62 height 28
click at [835, 145] on button "IMPRESSORA" at bounding box center [818, 142] width 127 height 28
click at [830, 599] on button "Mover para preparo" at bounding box center [825, 597] width 135 height 35
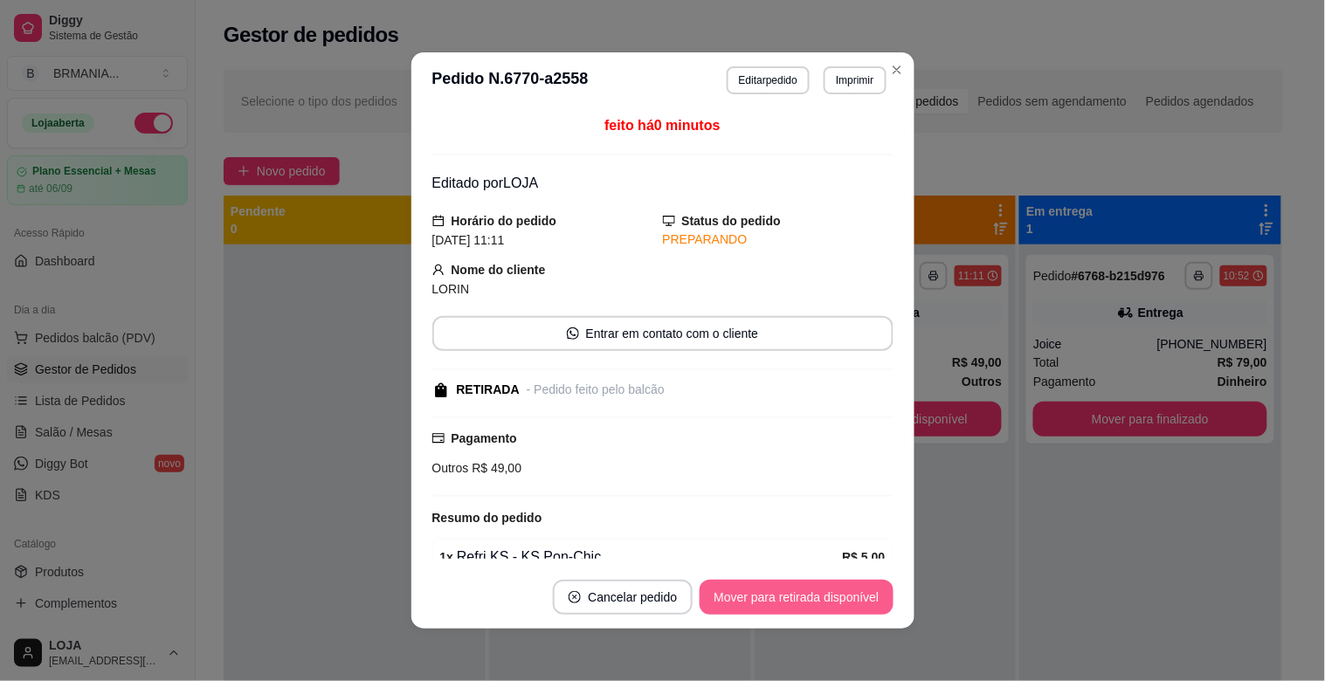
click at [852, 606] on button "Mover para retirada disponível" at bounding box center [795, 597] width 193 height 35
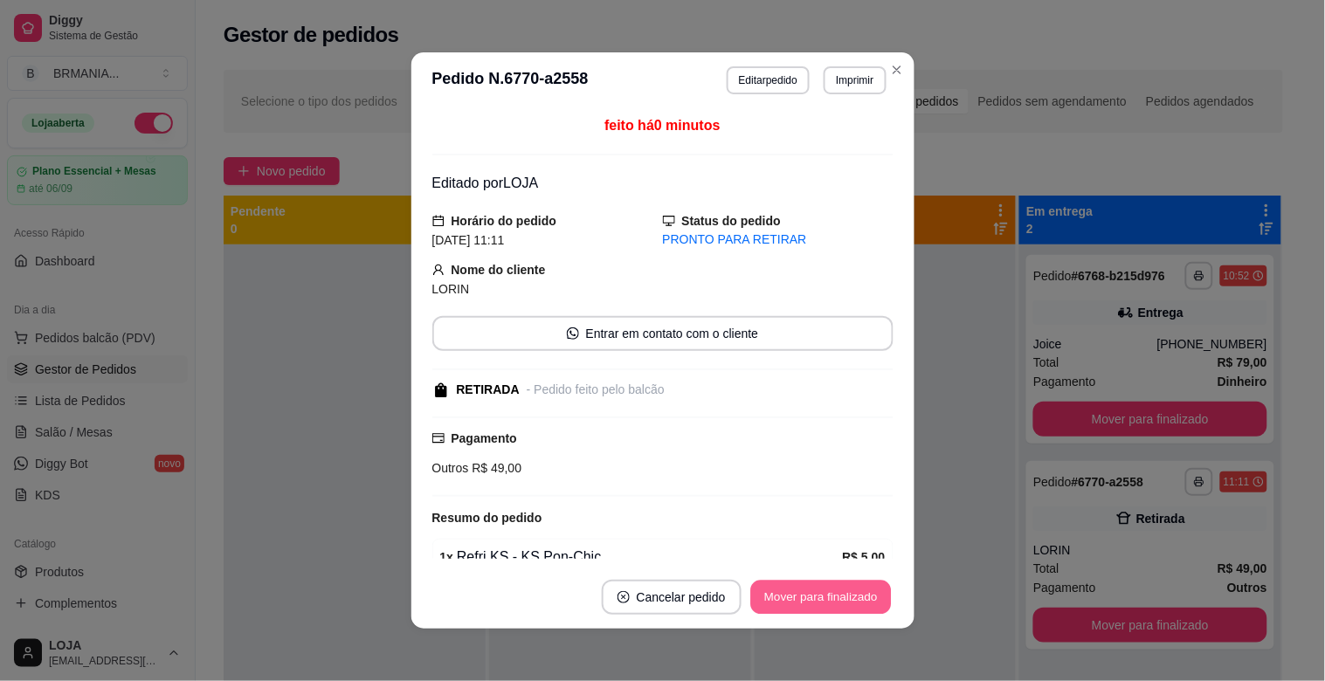
click at [844, 600] on button "Mover para finalizado" at bounding box center [820, 598] width 141 height 34
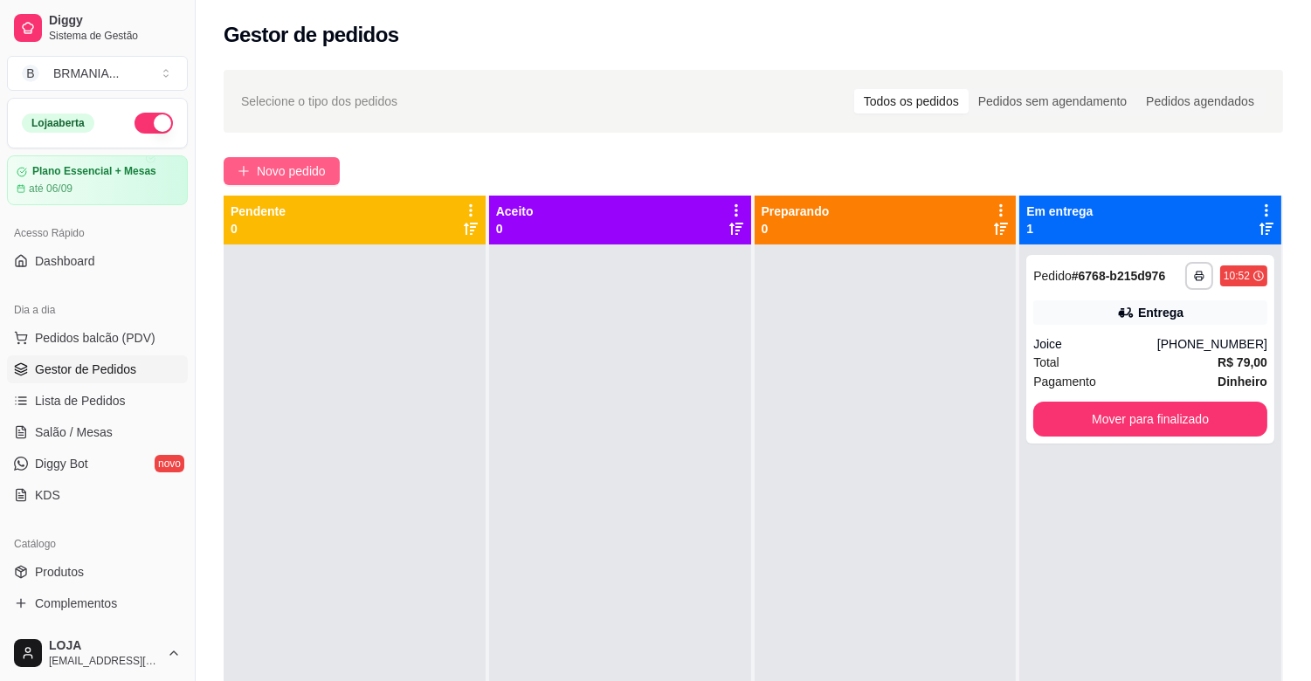
click at [248, 176] on icon "plus" at bounding box center [244, 171] width 12 height 12
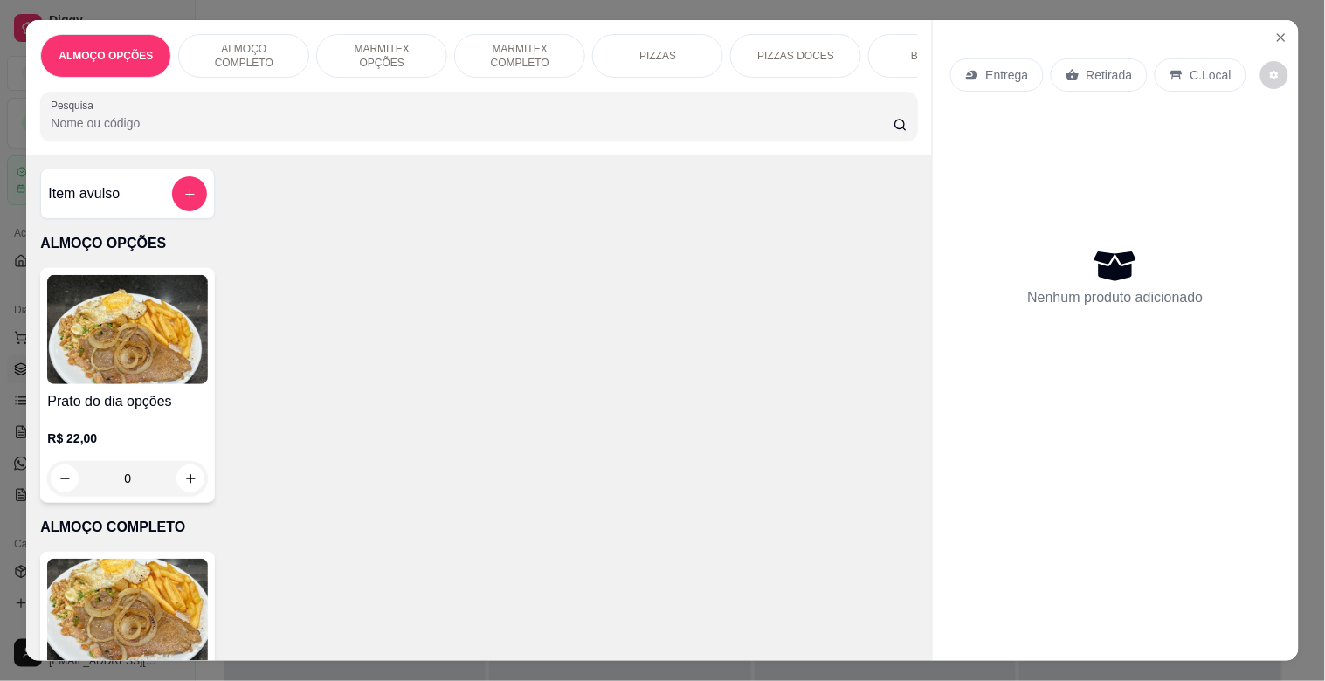
click at [402, 61] on div "MARMITEX OPÇÕES" at bounding box center [381, 56] width 131 height 44
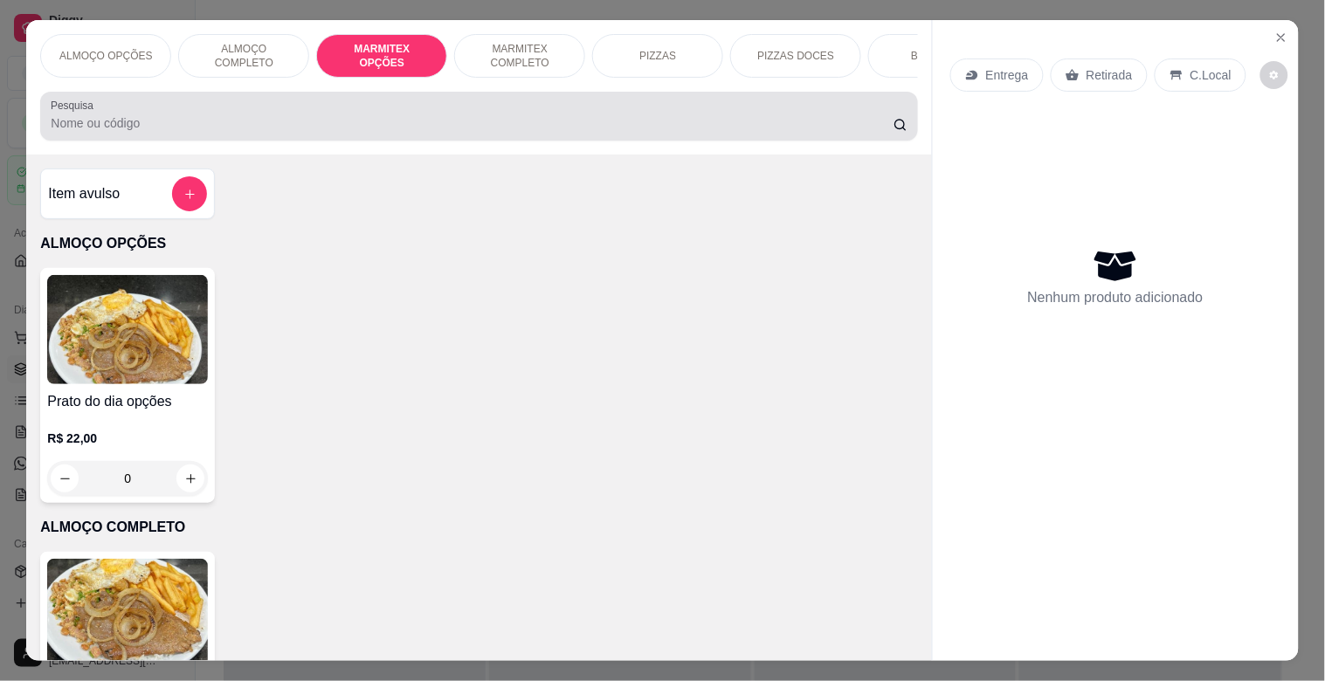
scroll to position [42, 0]
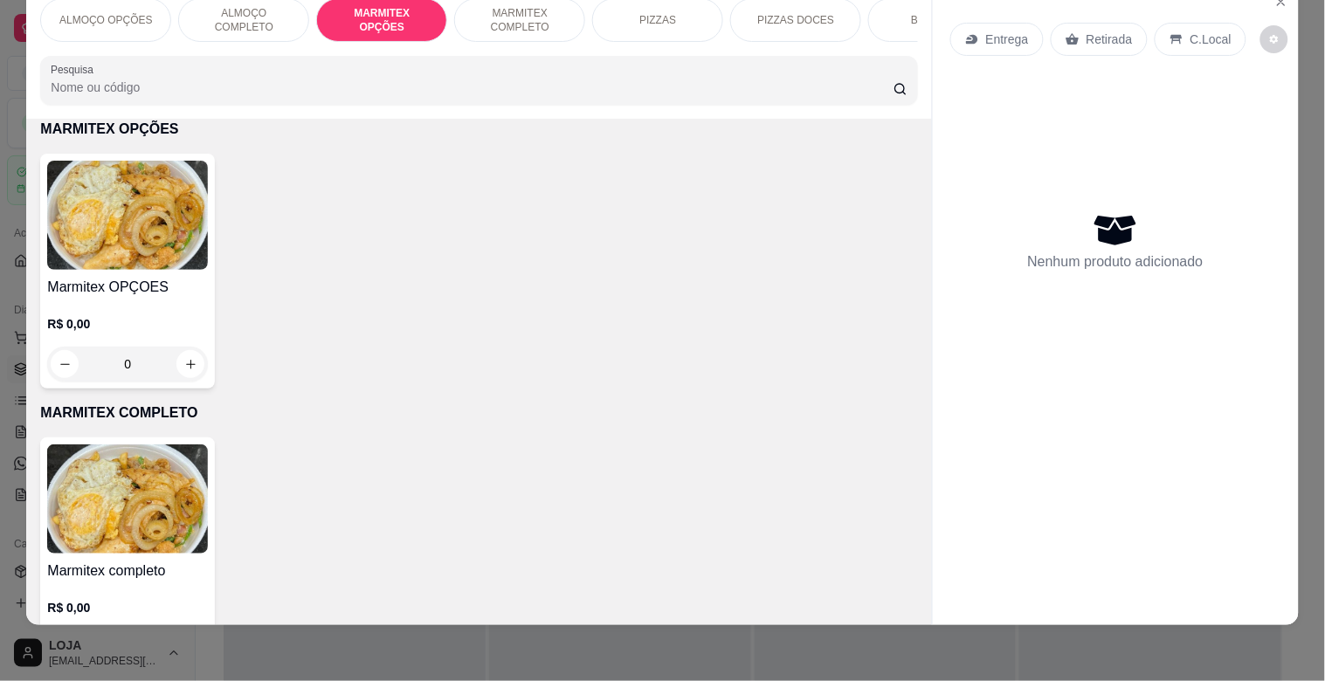
click at [135, 278] on h4 "Marmitex OPÇOES" at bounding box center [127, 287] width 161 height 21
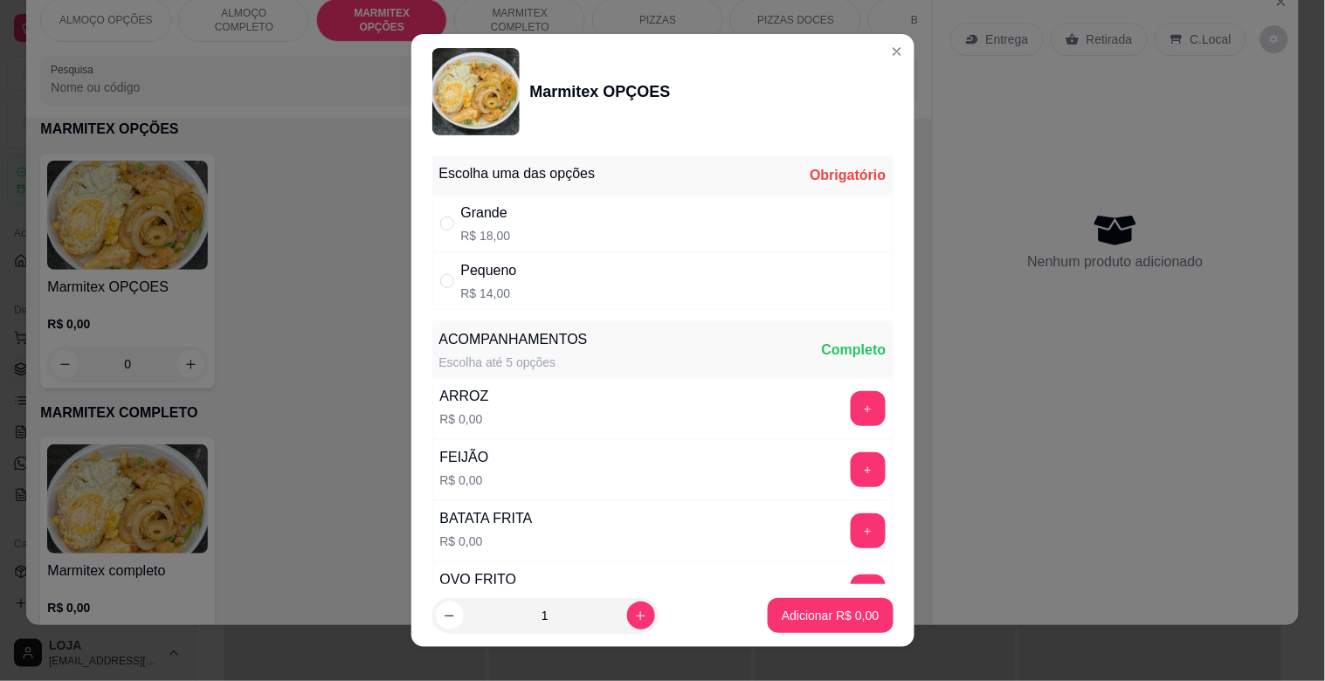
click at [575, 225] on div "Grande R$ 18,00" at bounding box center [662, 224] width 461 height 58
radio input "true"
click at [836, 617] on p "Adicionar R$ 18,00" at bounding box center [827, 615] width 104 height 17
type input "1"
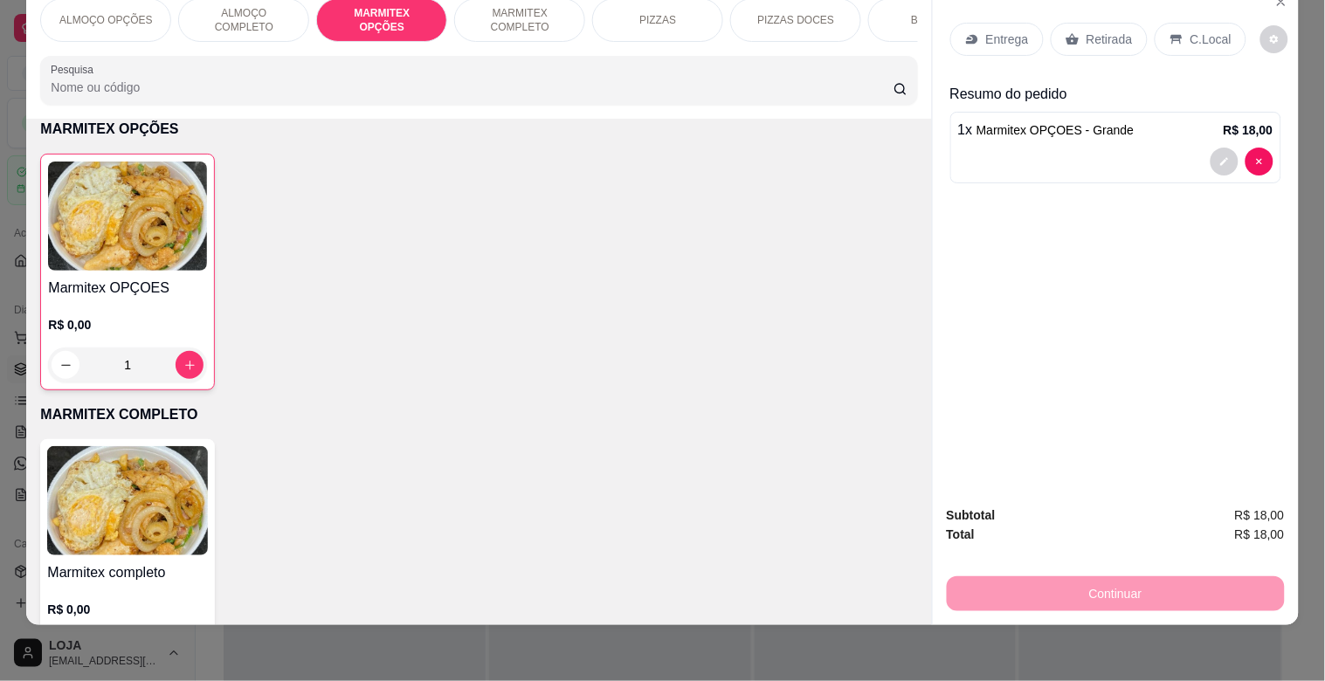
click at [106, 265] on img at bounding box center [127, 216] width 159 height 109
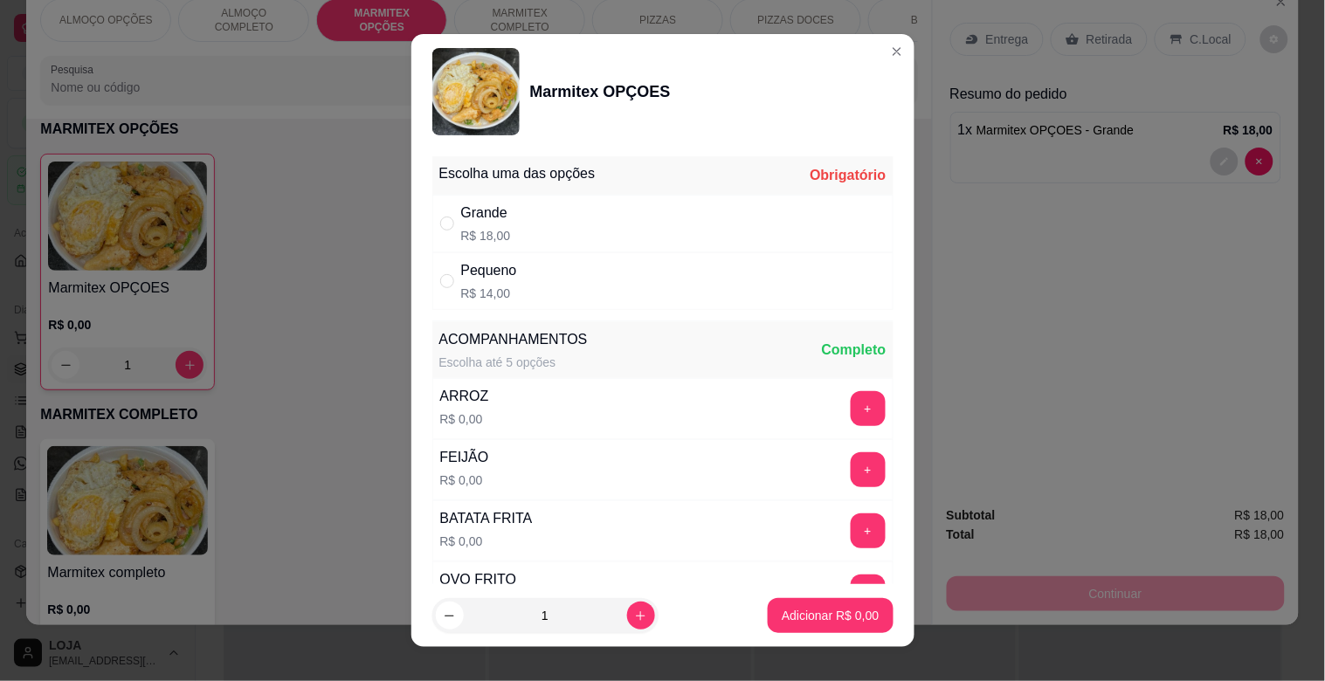
click at [495, 286] on p "R$ 14,00" at bounding box center [489, 293] width 56 height 17
radio input "true"
click at [627, 605] on button "increase-product-quantity" at bounding box center [640, 615] width 27 height 27
type input "2"
click at [775, 618] on p "Adicionar R$ 28,00" at bounding box center [827, 615] width 104 height 17
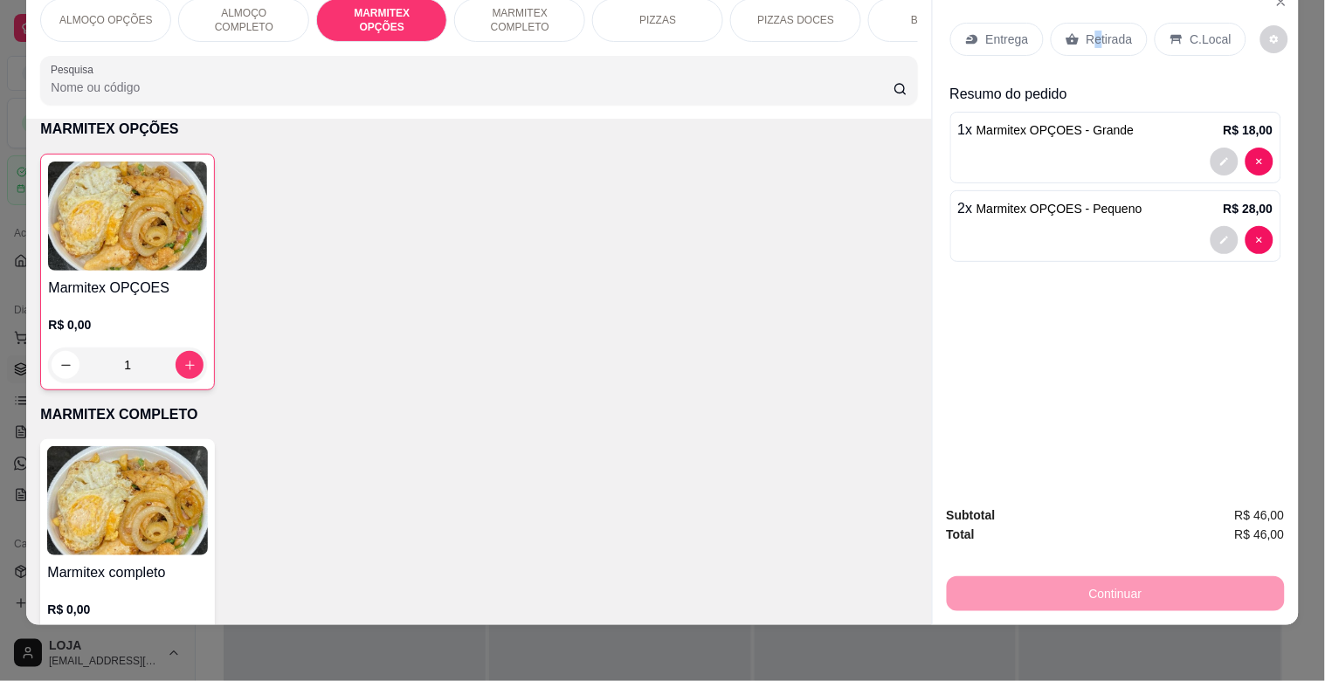
click at [1089, 36] on div "Retirada" at bounding box center [1099, 39] width 97 height 33
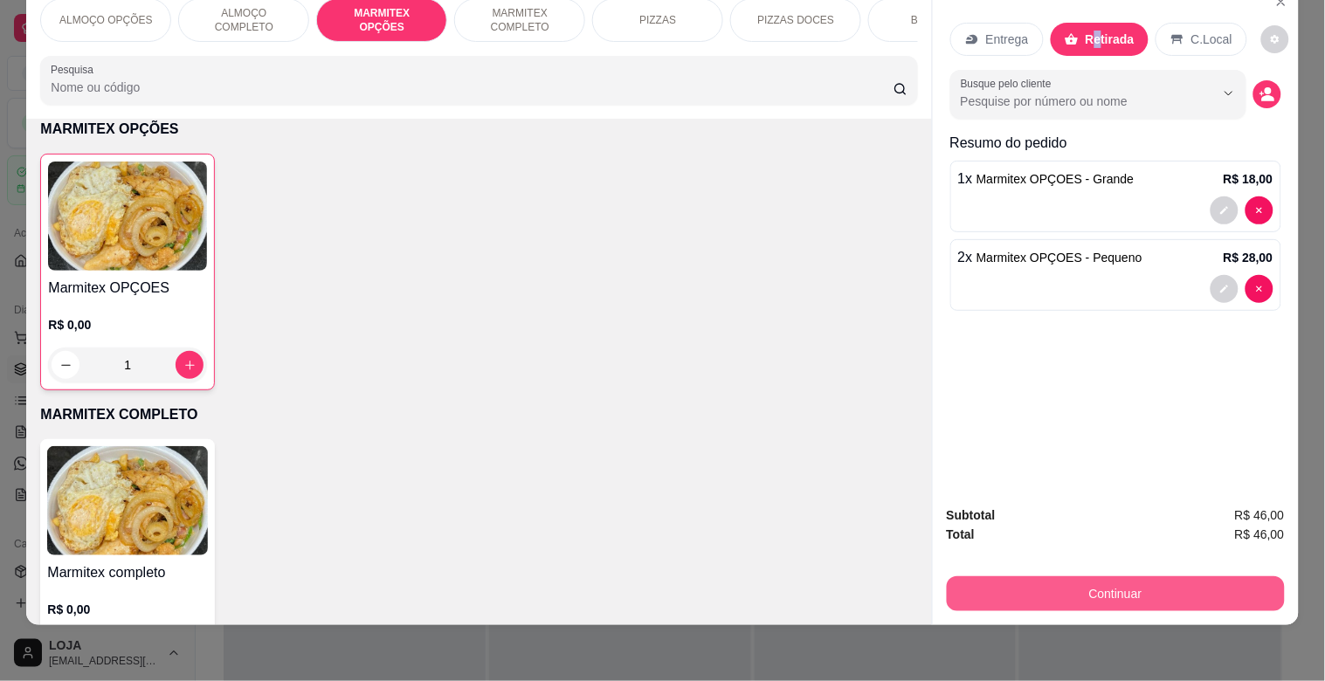
click at [1097, 586] on button "Continuar" at bounding box center [1116, 593] width 338 height 35
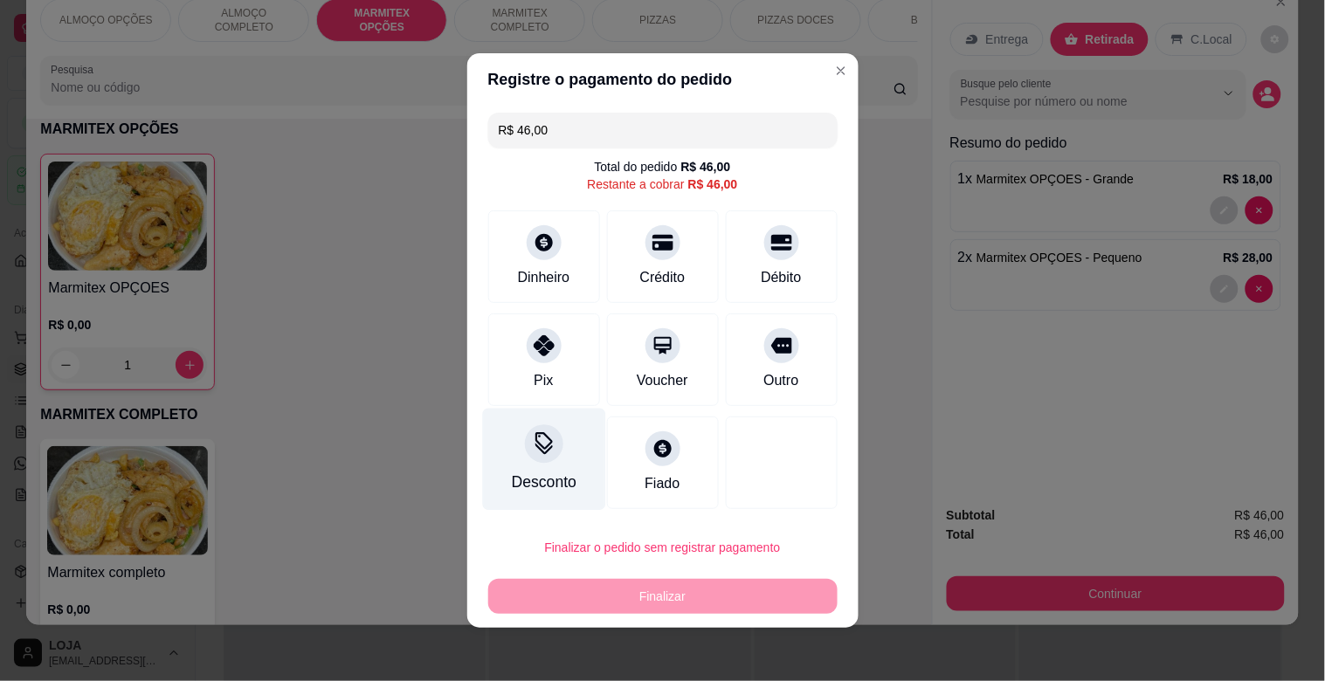
click at [516, 473] on div "Desconto" at bounding box center [543, 482] width 65 height 23
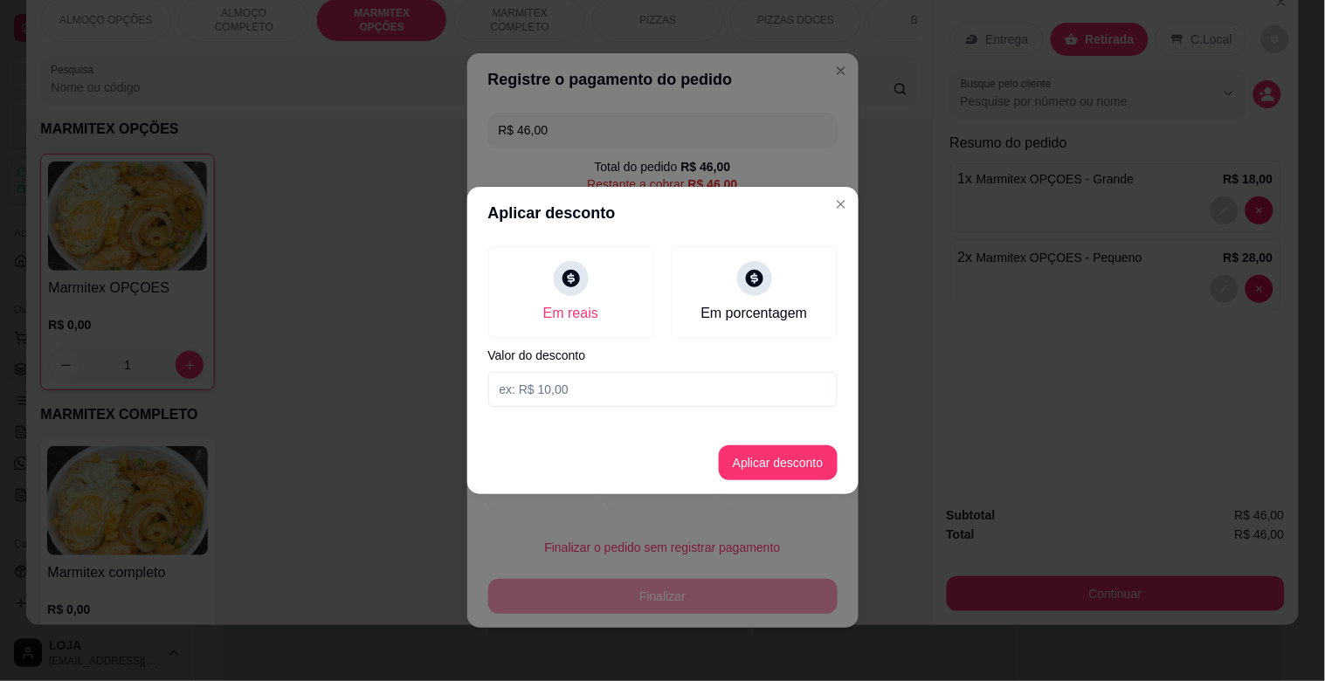
click at [580, 388] on input at bounding box center [662, 389] width 349 height 35
type input "5,00"
click at [754, 466] on button "Aplicar desconto" at bounding box center [778, 462] width 119 height 35
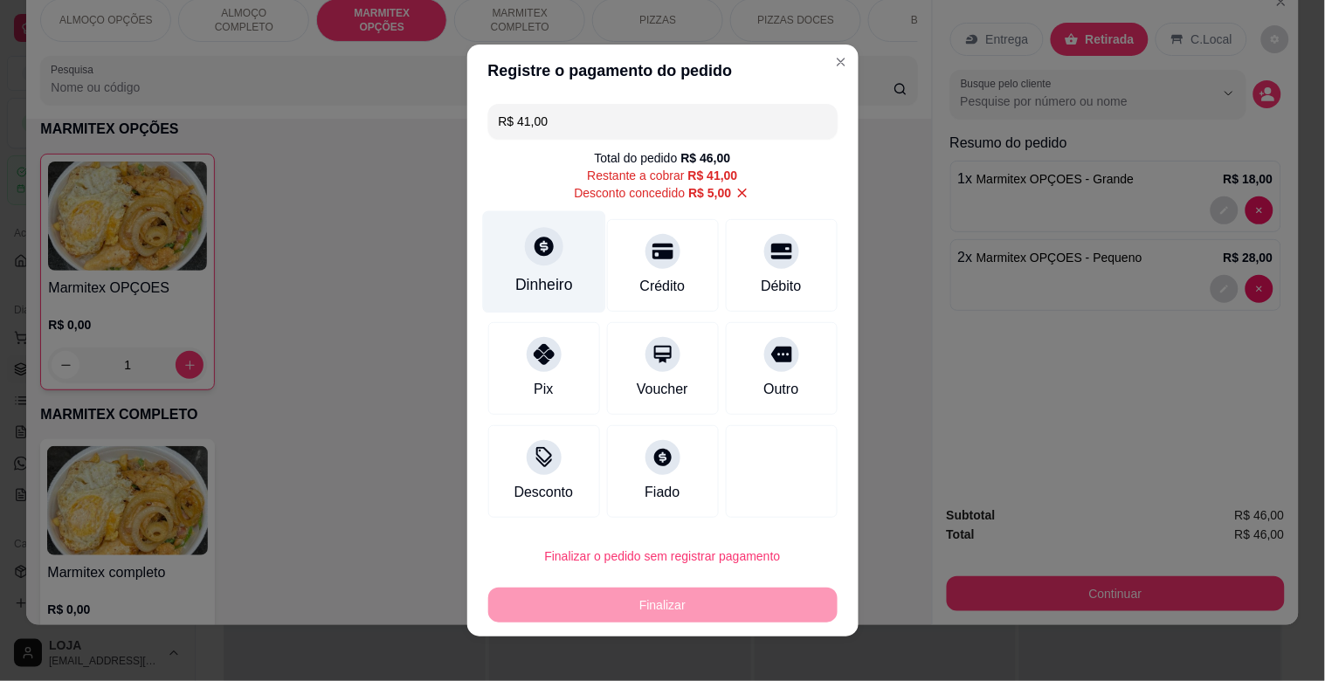
click at [533, 276] on div "Dinheiro" at bounding box center [544, 284] width 58 height 23
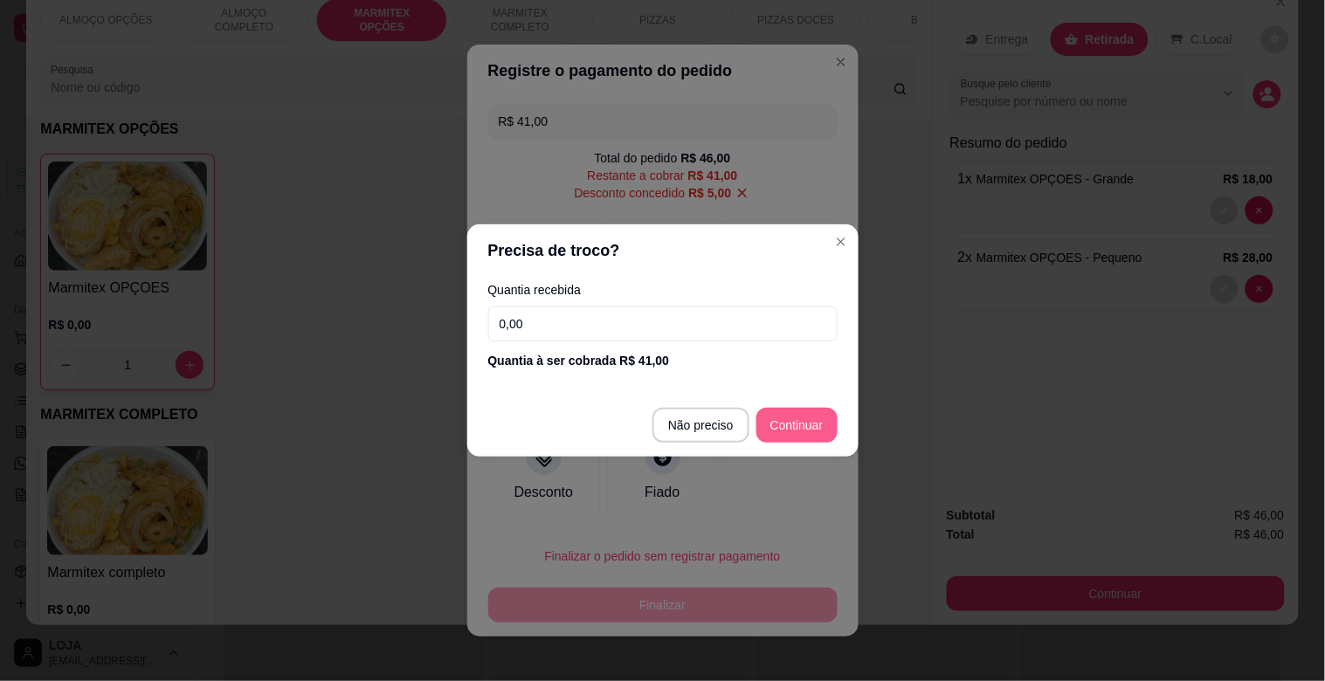
type input "R$ 0,00"
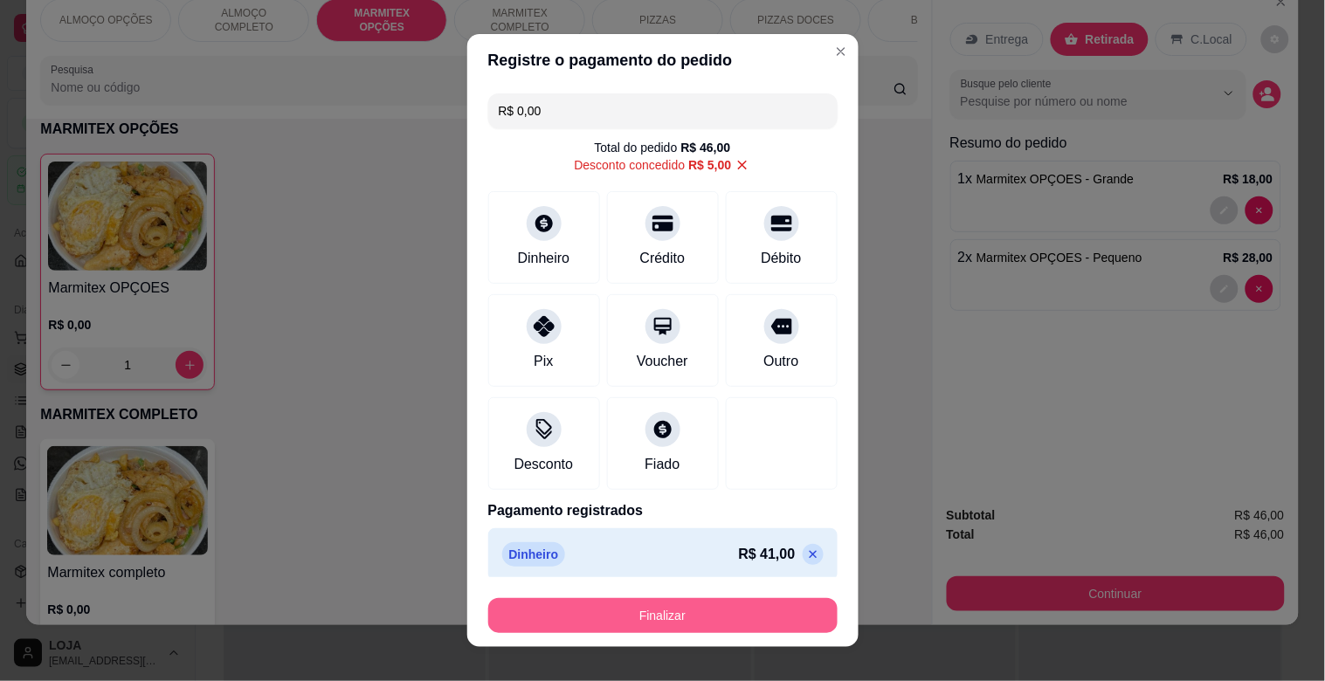
click at [741, 623] on button "Finalizar" at bounding box center [662, 615] width 349 height 35
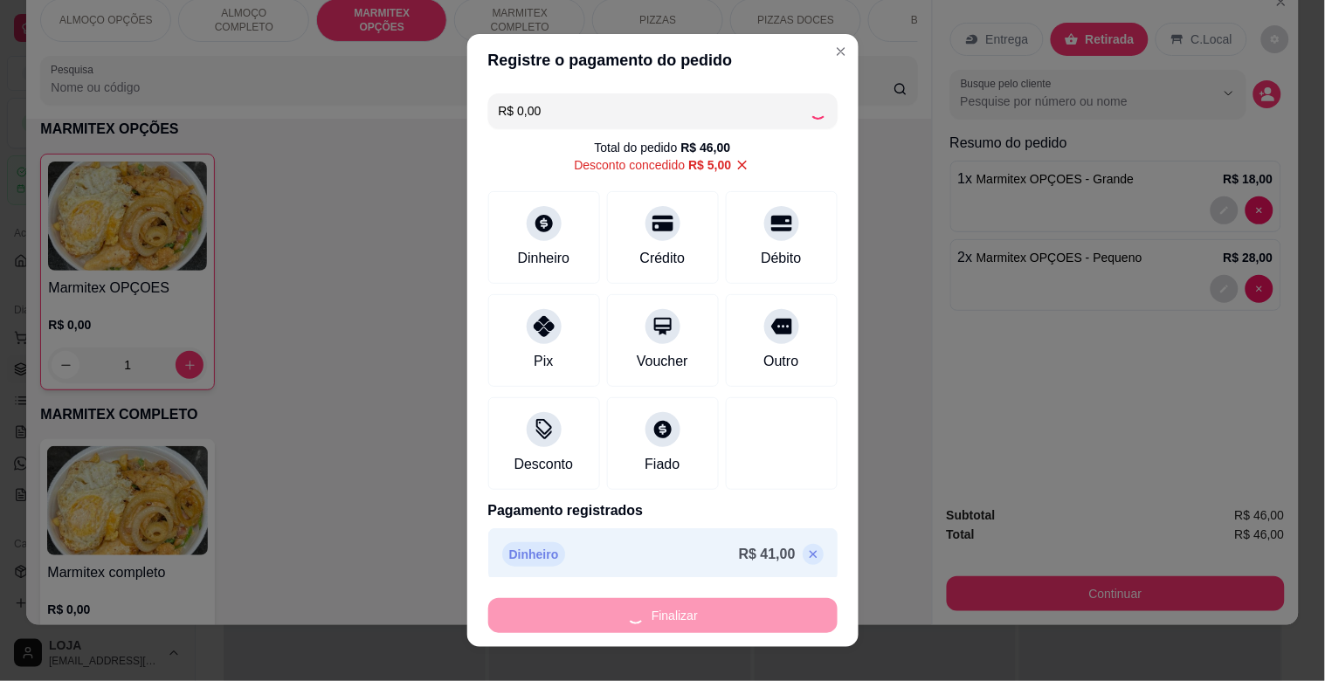
type input "0"
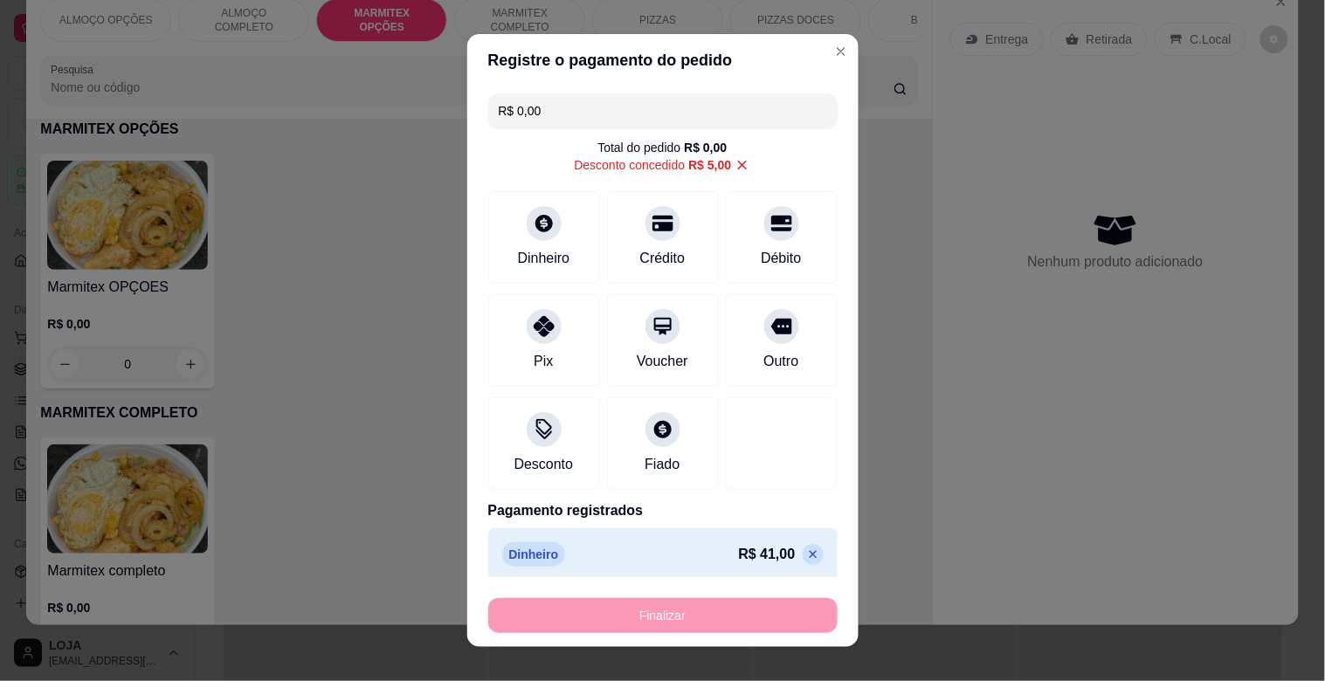
type input "-R$ 46,00"
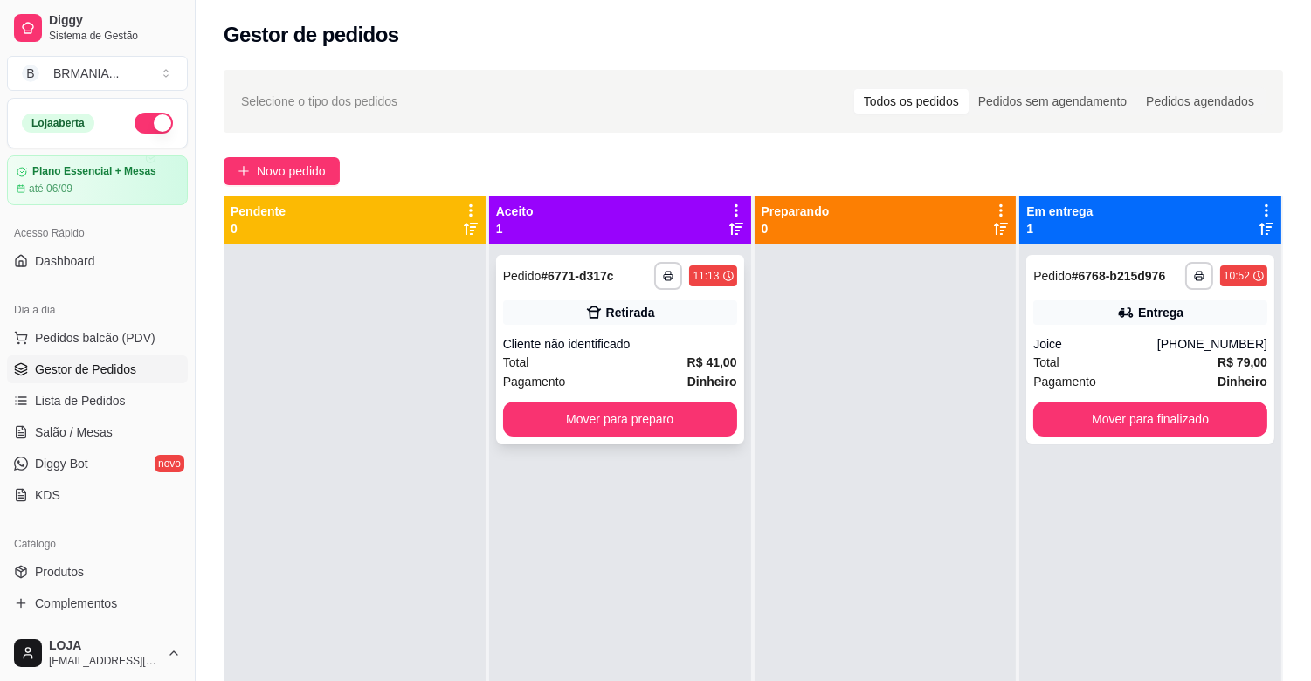
click at [662, 355] on div "Total R$ 41,00" at bounding box center [620, 362] width 234 height 19
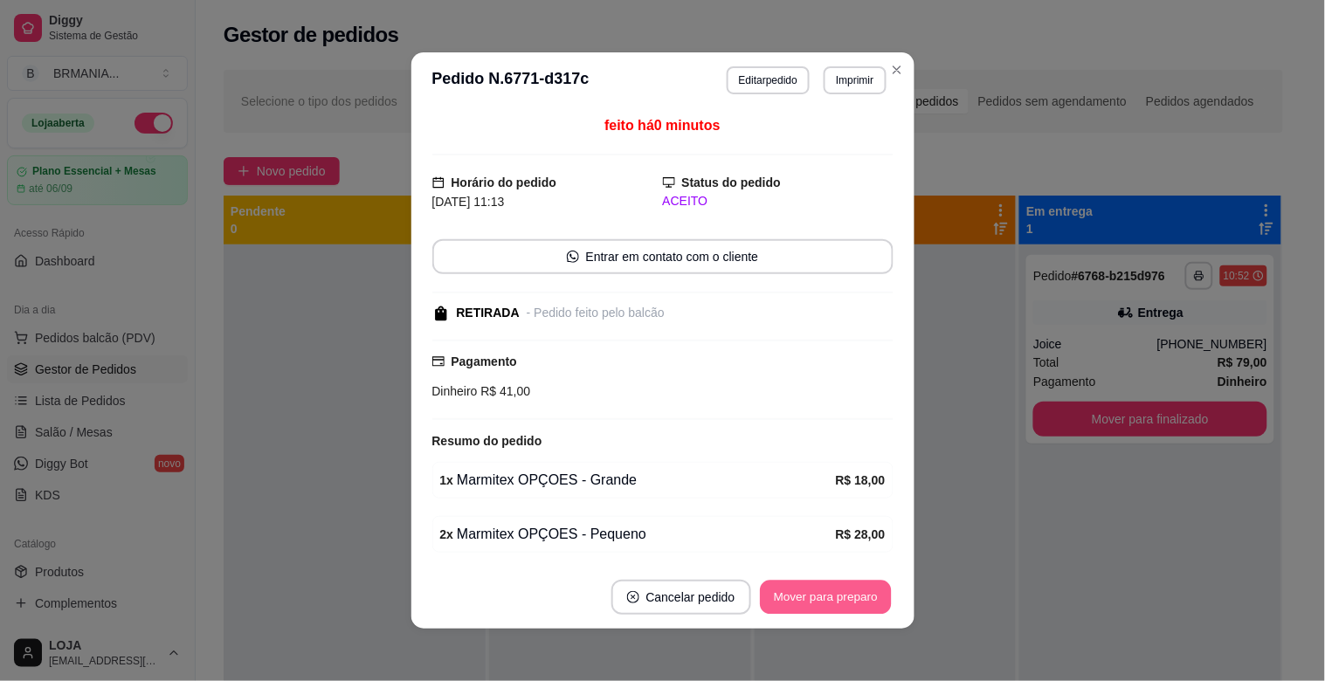
click at [852, 589] on button "Mover para preparo" at bounding box center [825, 598] width 131 height 34
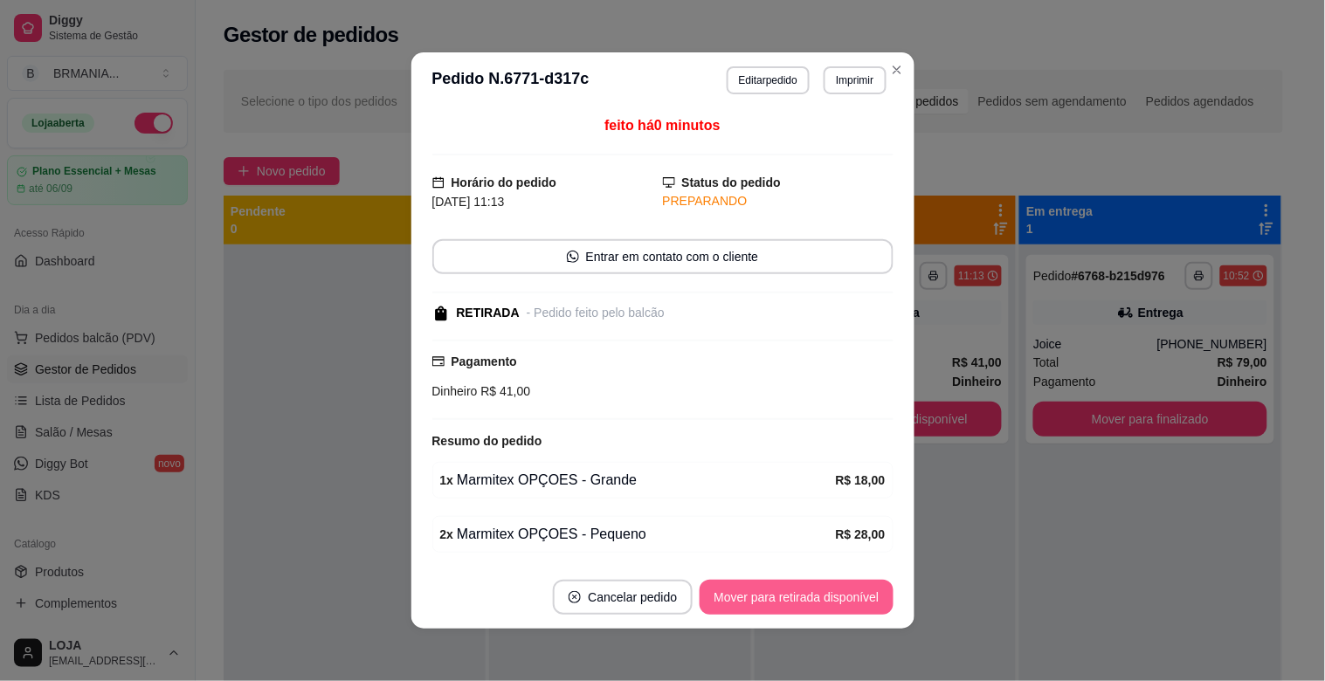
click at [851, 589] on button "Mover para retirada disponível" at bounding box center [795, 597] width 193 height 35
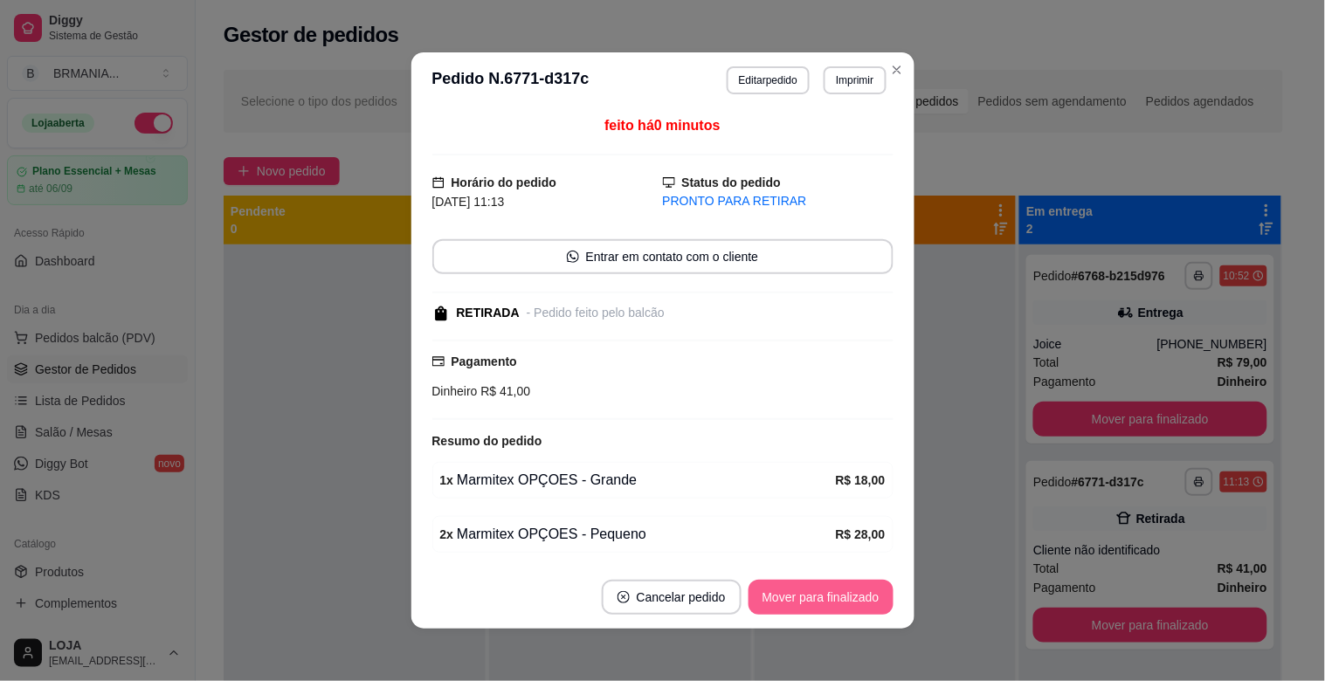
click at [851, 589] on button "Mover para finalizado" at bounding box center [820, 597] width 145 height 35
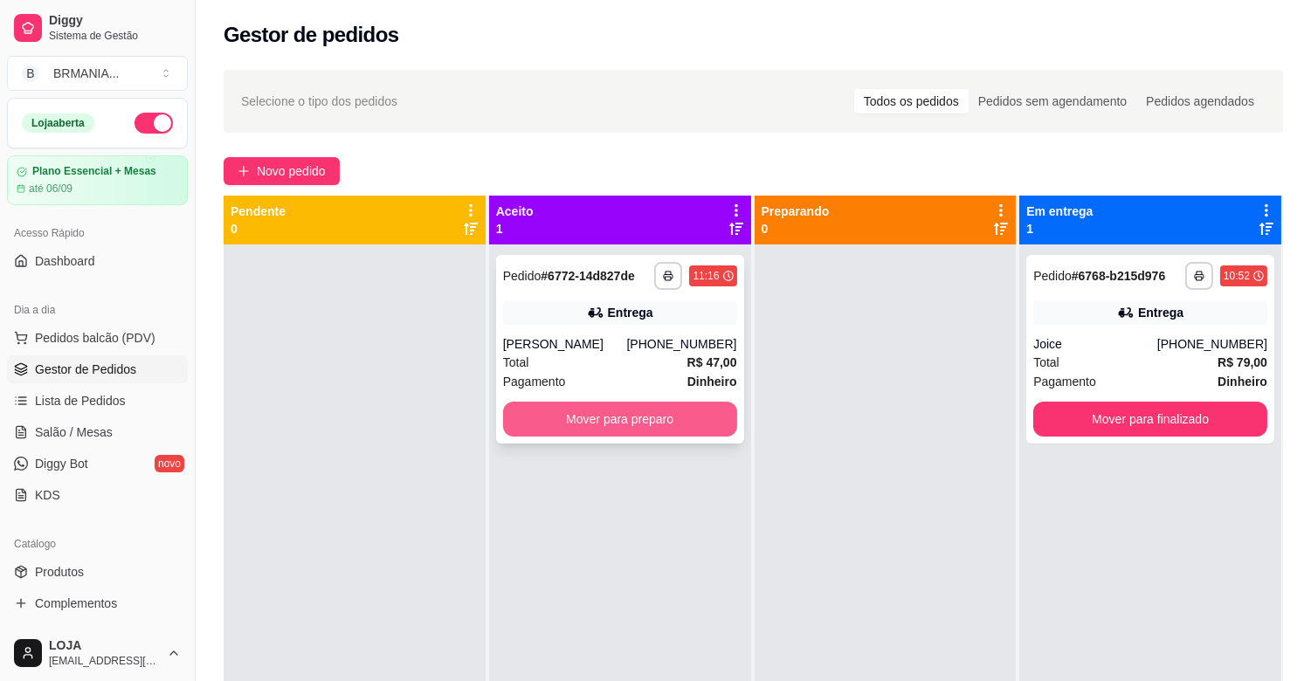
click at [638, 422] on button "Mover para preparo" at bounding box center [620, 419] width 234 height 35
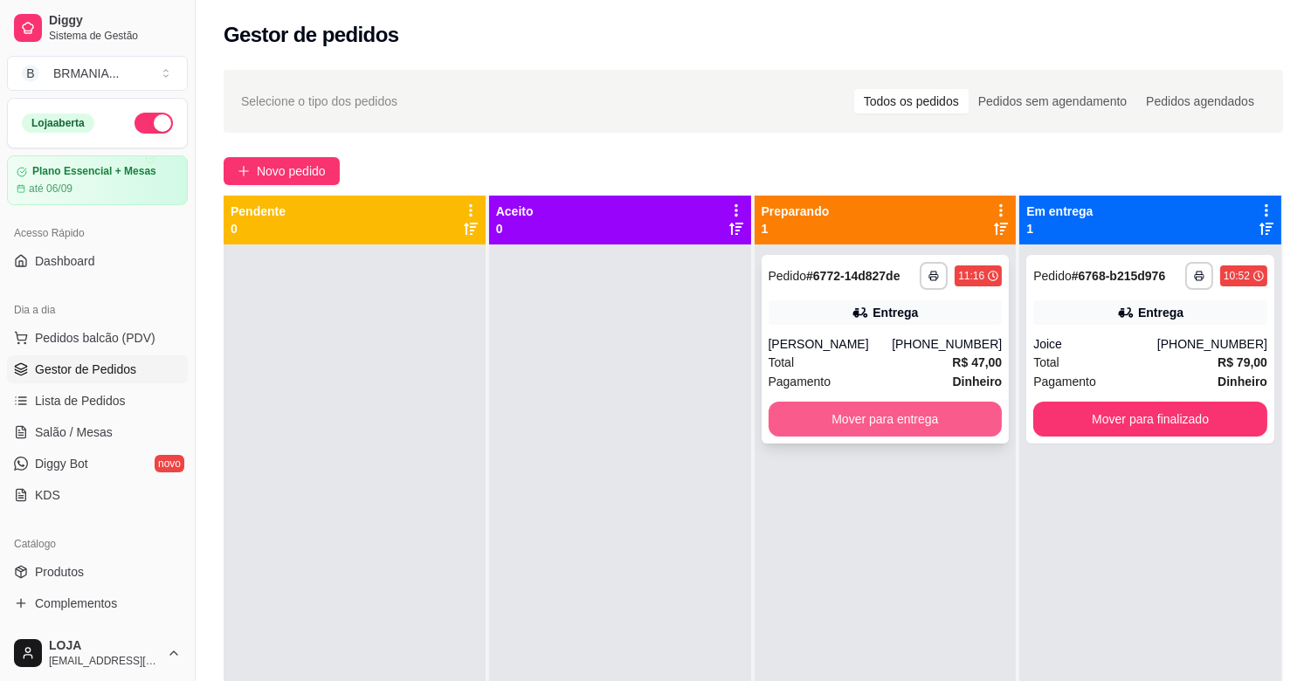
click at [853, 431] on button "Mover para entrega" at bounding box center [885, 419] width 234 height 35
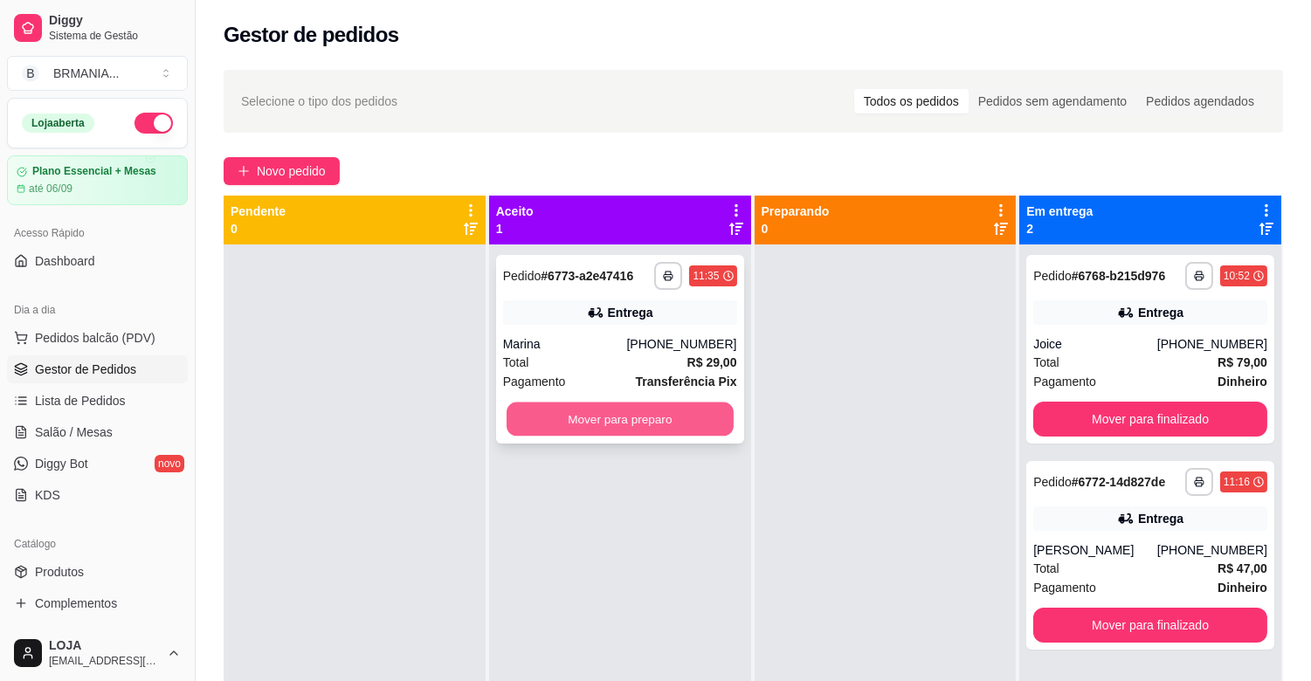
click at [617, 408] on button "Mover para preparo" at bounding box center [620, 420] width 227 height 34
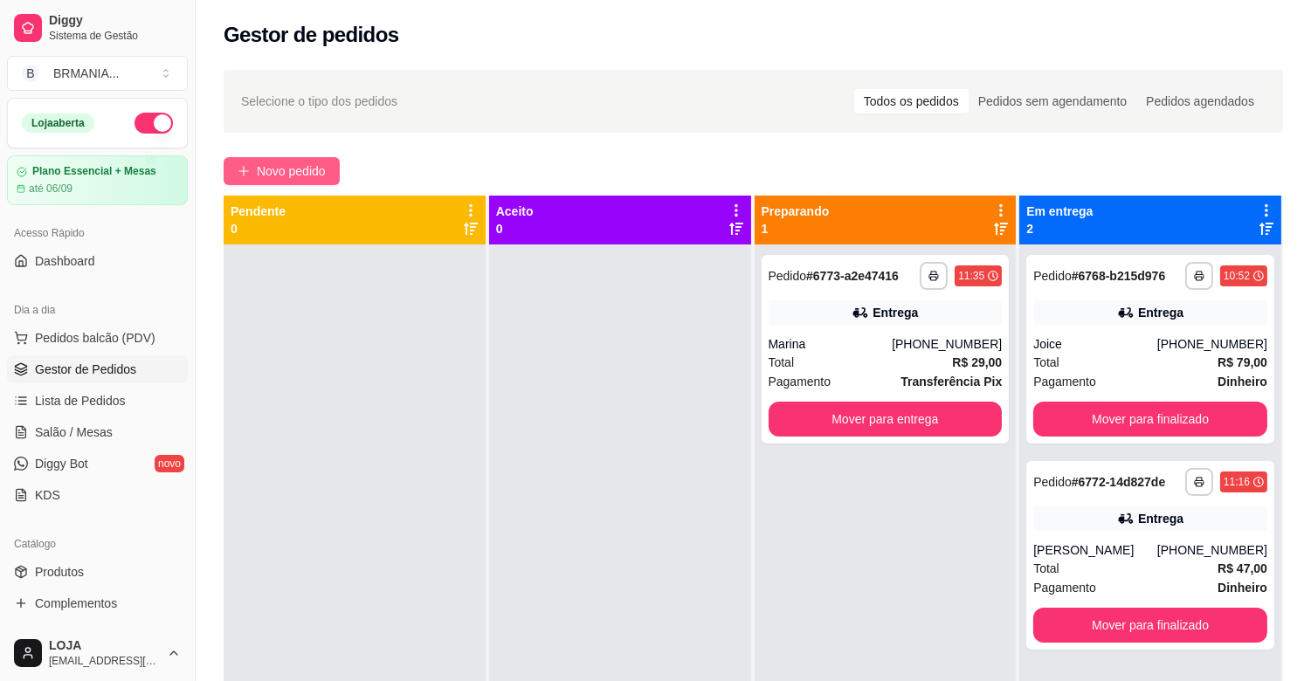
click at [302, 176] on span "Novo pedido" at bounding box center [291, 171] width 69 height 19
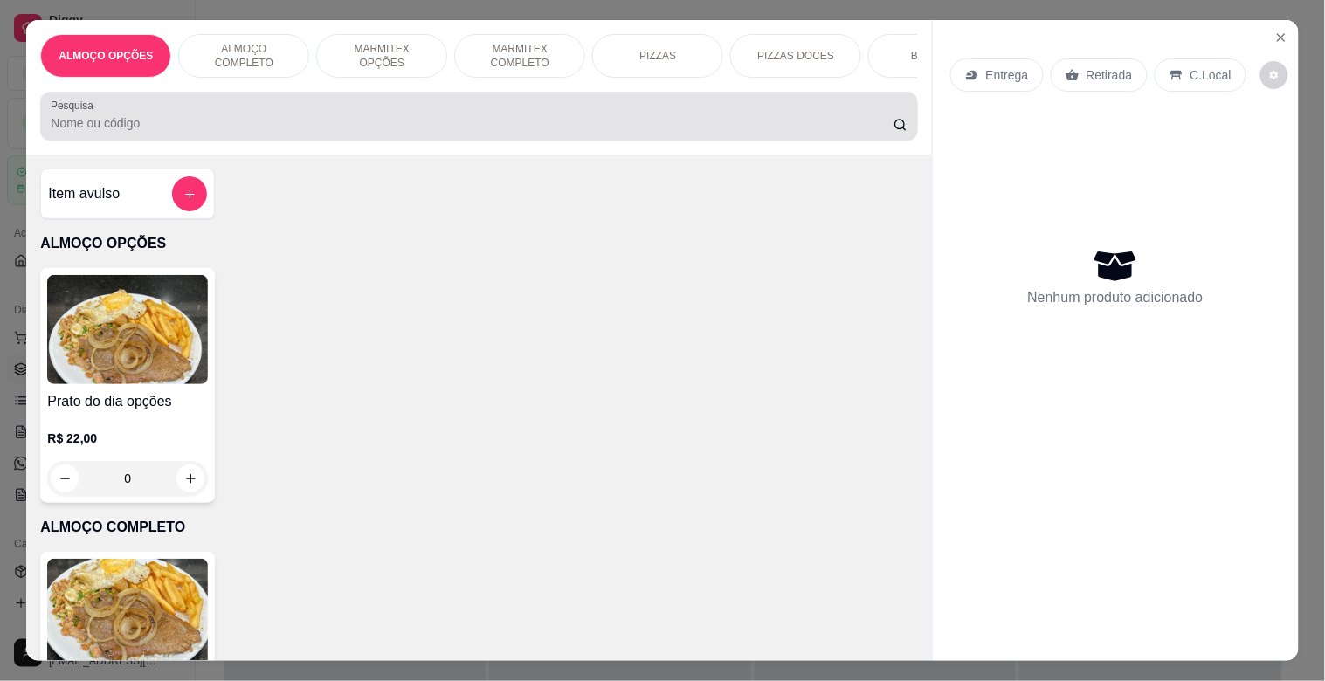
click at [253, 111] on div at bounding box center [479, 116] width 856 height 35
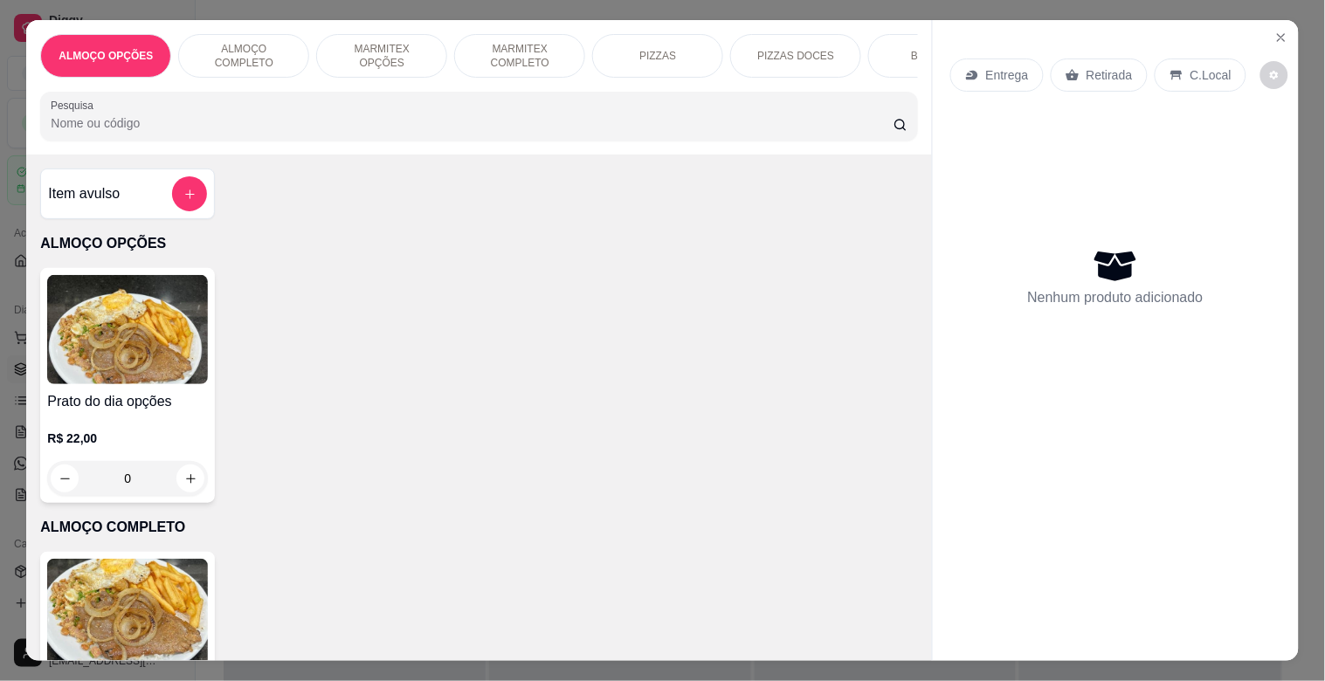
click at [258, 127] on input "Pesquisa" at bounding box center [472, 122] width 843 height 17
click at [400, 36] on div "MARMITEX OPÇÕES" at bounding box center [381, 56] width 131 height 44
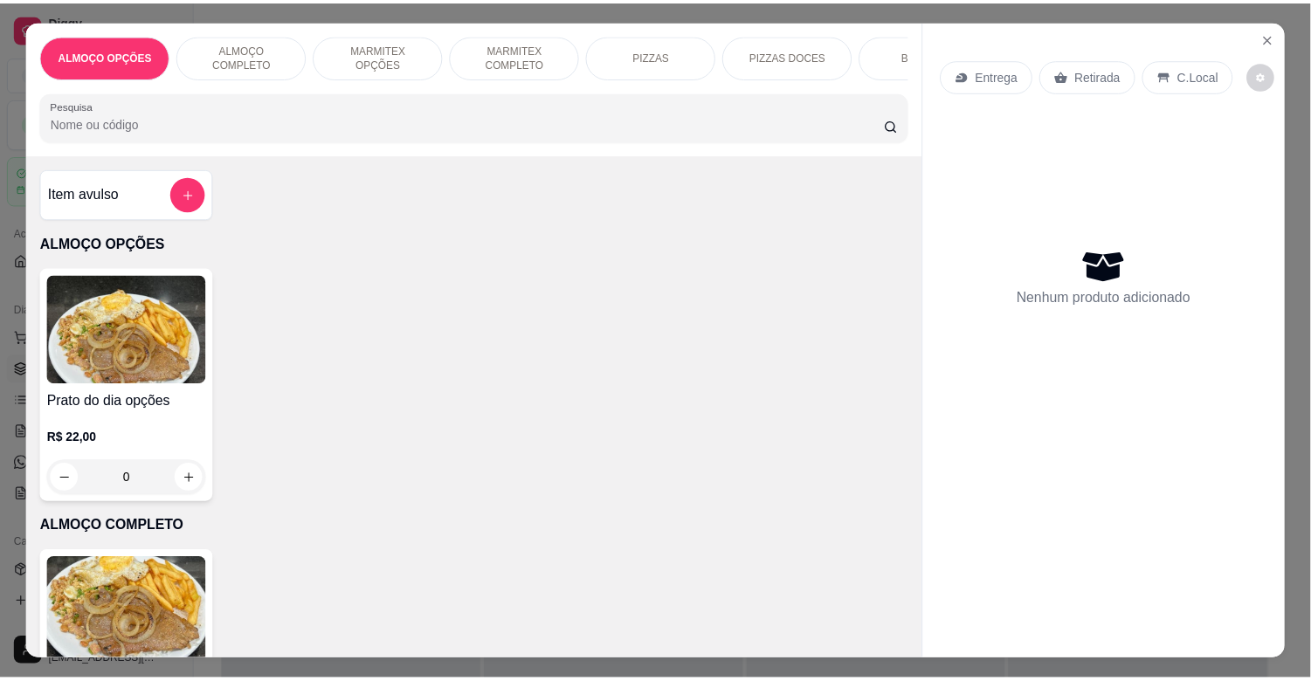
scroll to position [42, 0]
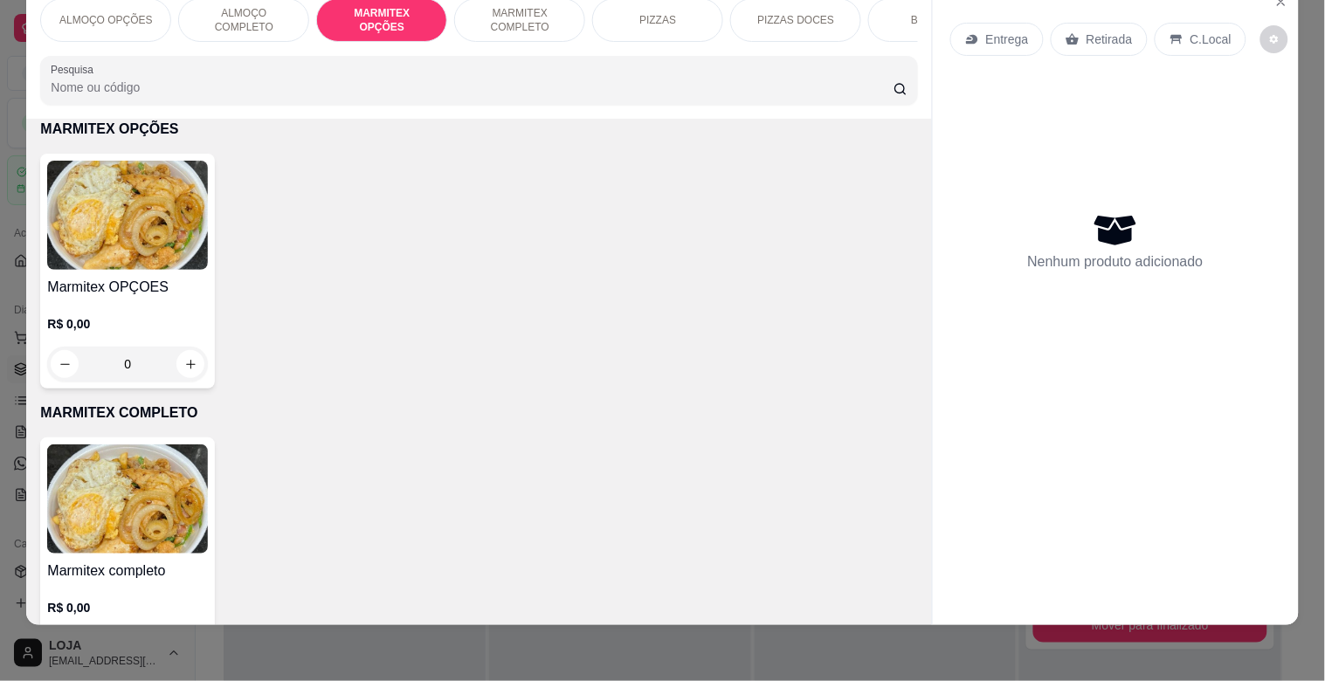
click at [100, 253] on img at bounding box center [127, 215] width 161 height 109
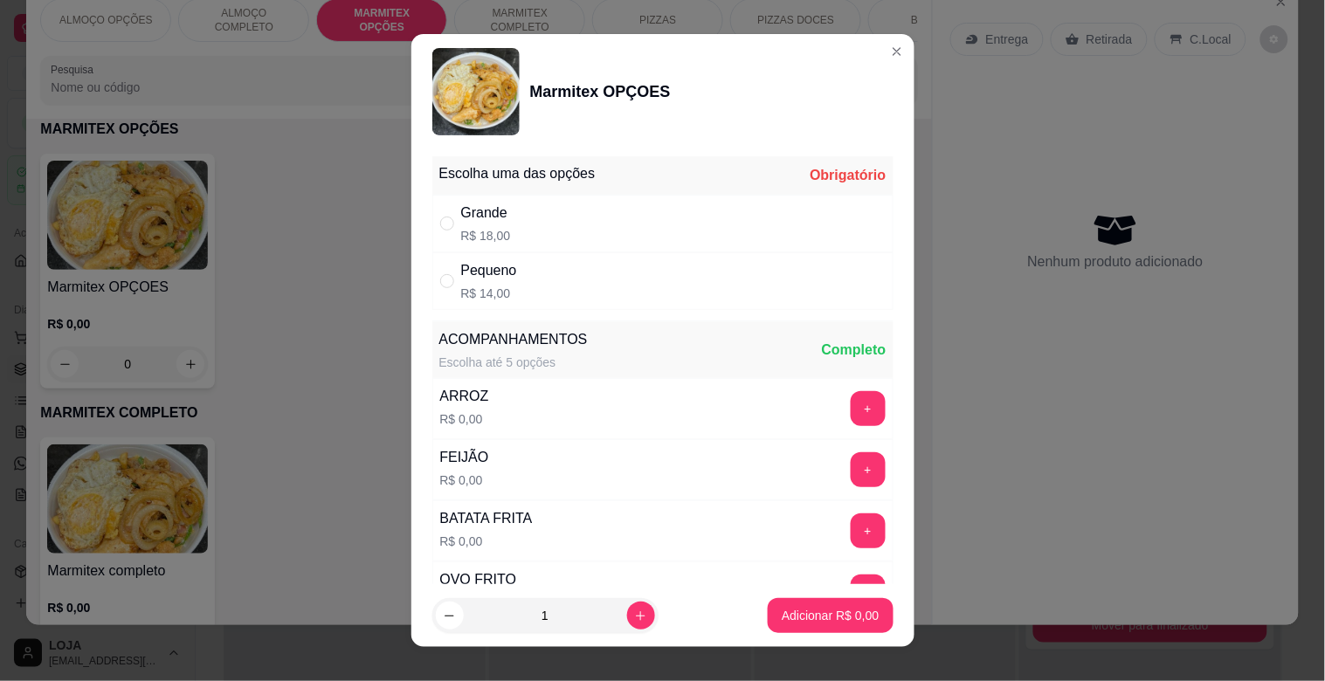
click at [490, 274] on div "Pequeno" at bounding box center [489, 270] width 56 height 21
radio input "true"
click at [765, 629] on button "Adicionar R$ 14,00" at bounding box center [827, 615] width 132 height 35
type input "1"
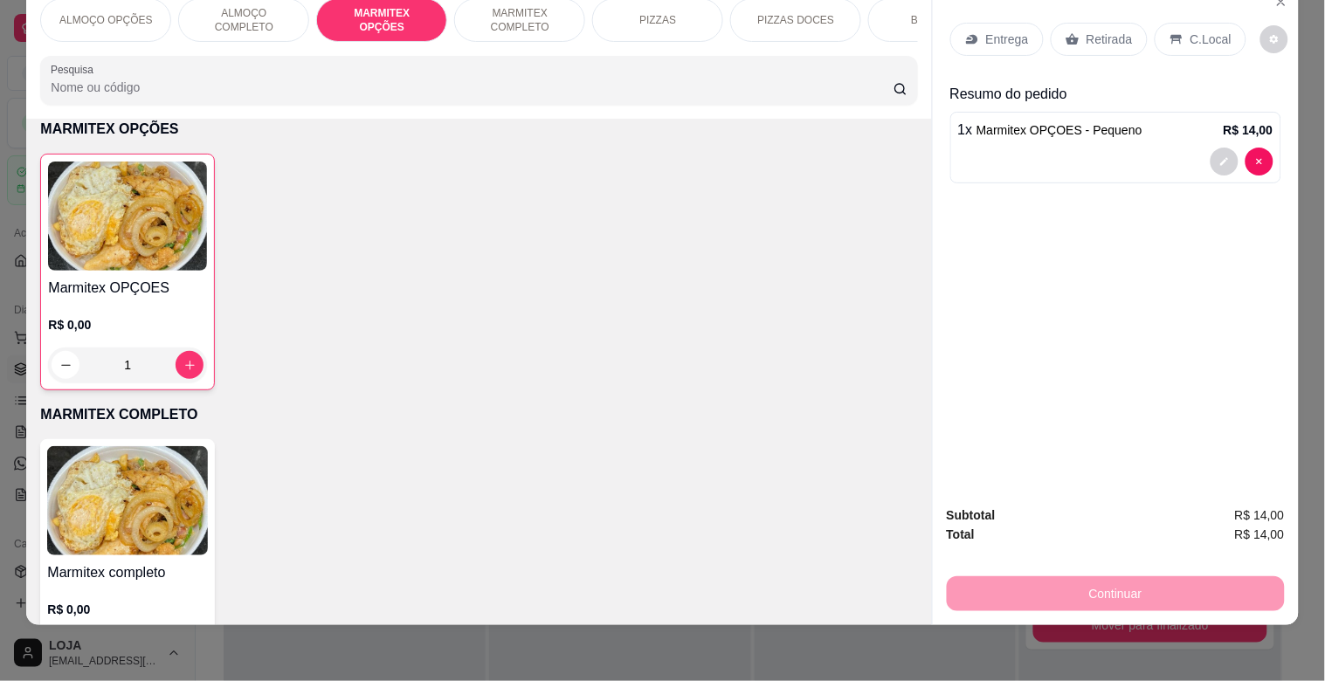
click at [1116, 31] on p "Retirada" at bounding box center [1109, 39] width 46 height 17
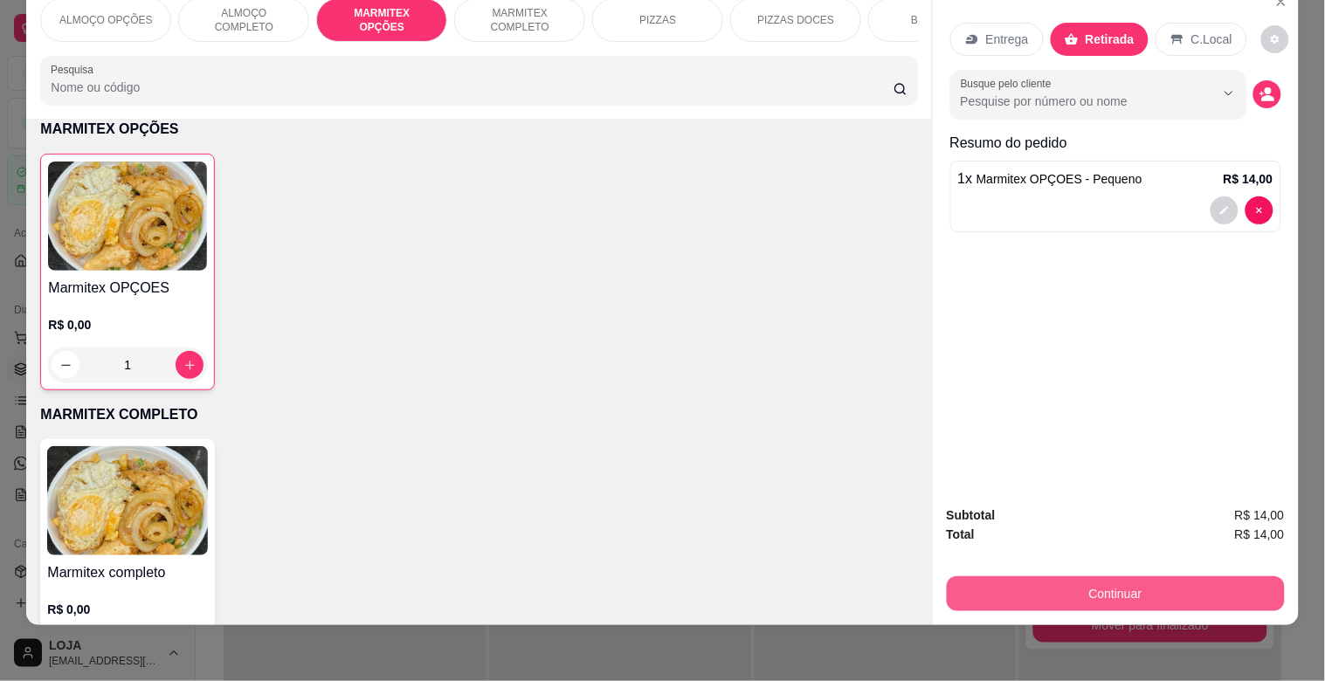
click at [1142, 576] on button "Continuar" at bounding box center [1116, 593] width 338 height 35
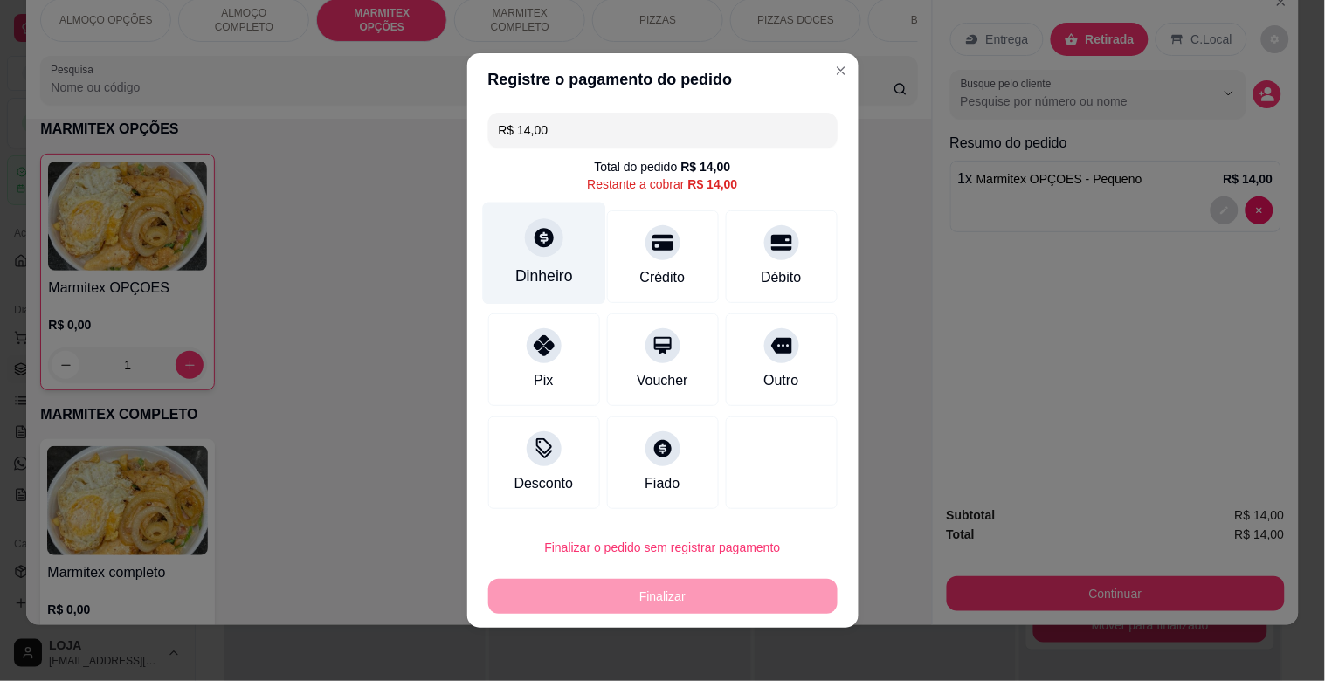
click at [555, 272] on div "Dinheiro" at bounding box center [544, 276] width 58 height 23
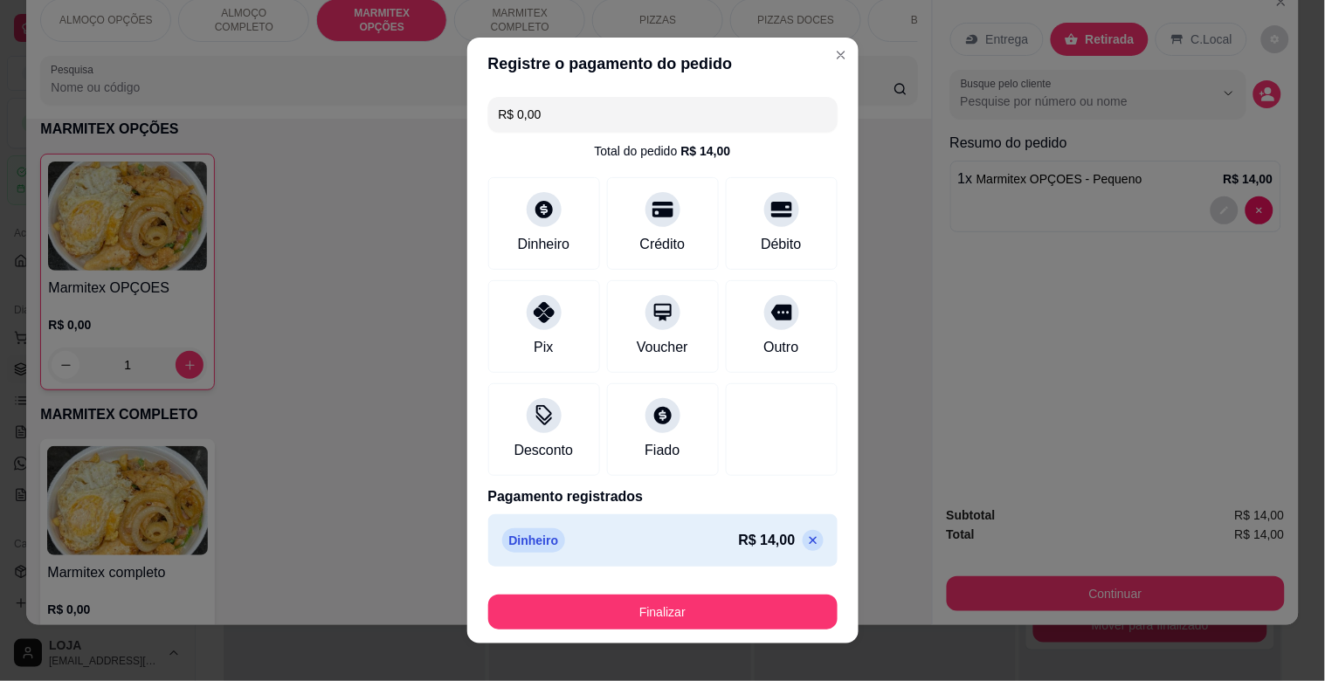
type input "R$ 0,00"
click at [660, 632] on footer "Finalizar" at bounding box center [662, 609] width 391 height 70
click at [669, 624] on button "Finalizar" at bounding box center [662, 612] width 349 height 35
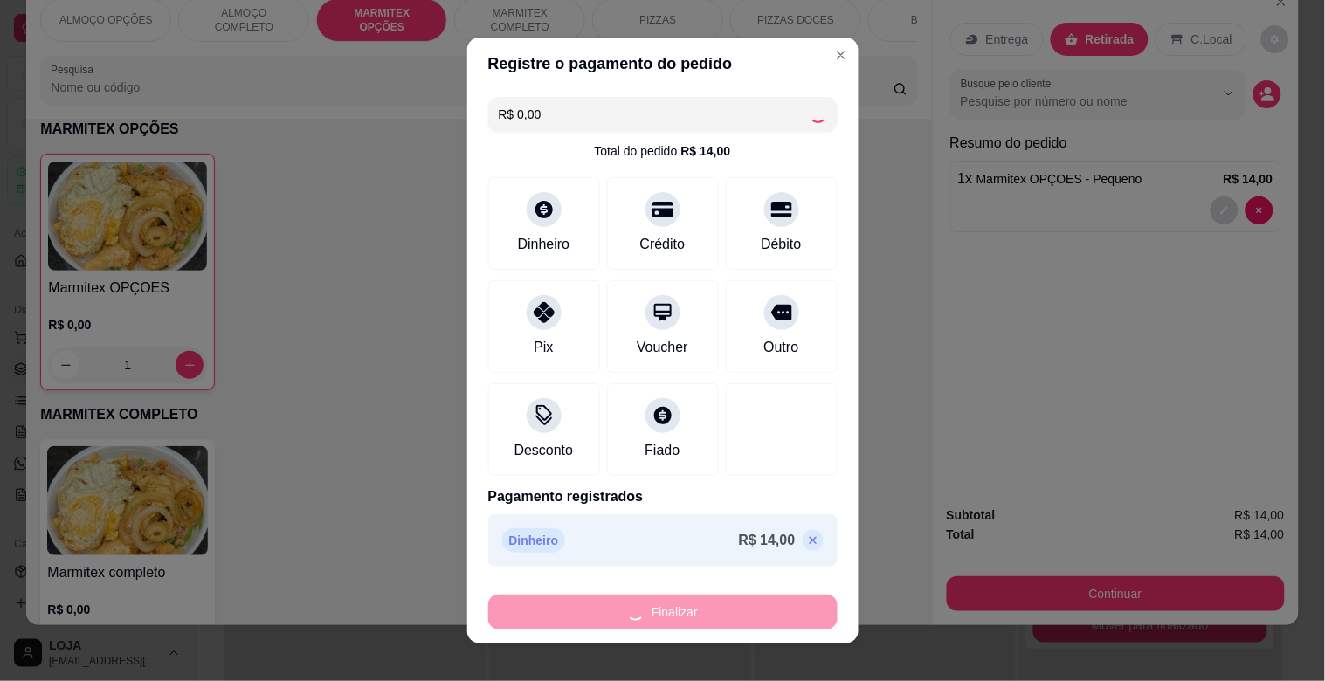
type input "0"
type input "-R$ 14,00"
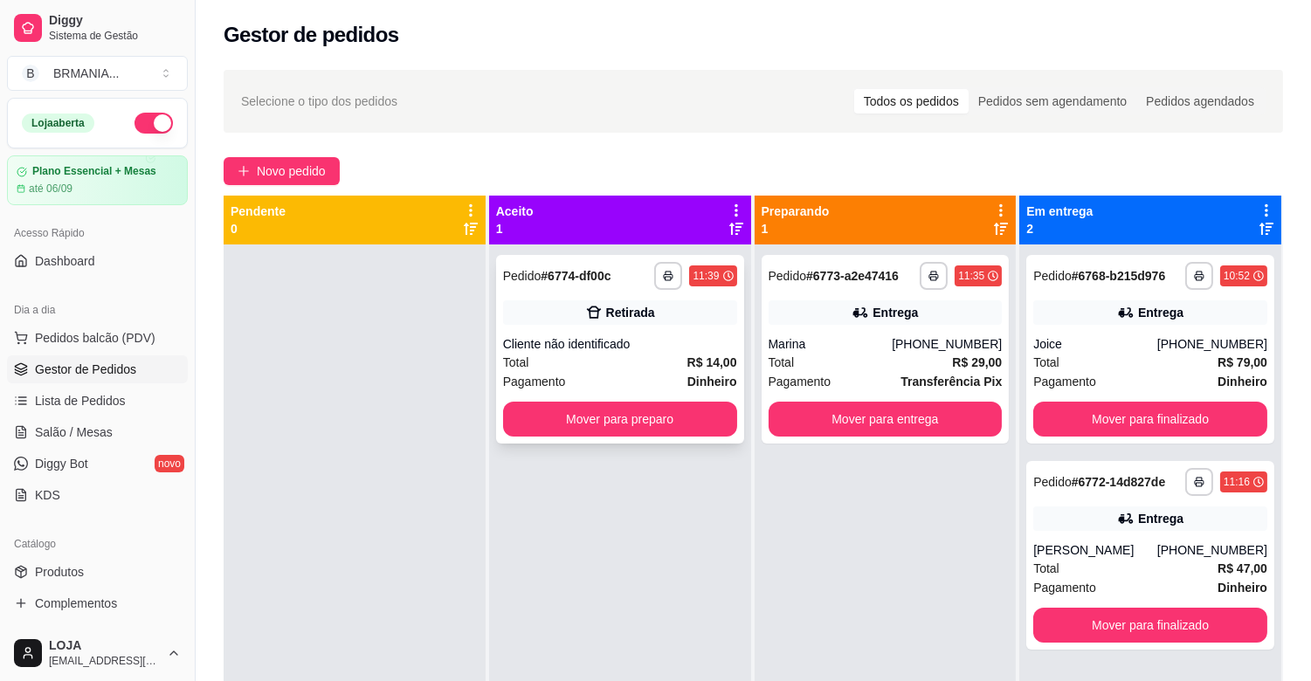
click at [683, 369] on div "Total R$ 14,00" at bounding box center [620, 362] width 234 height 19
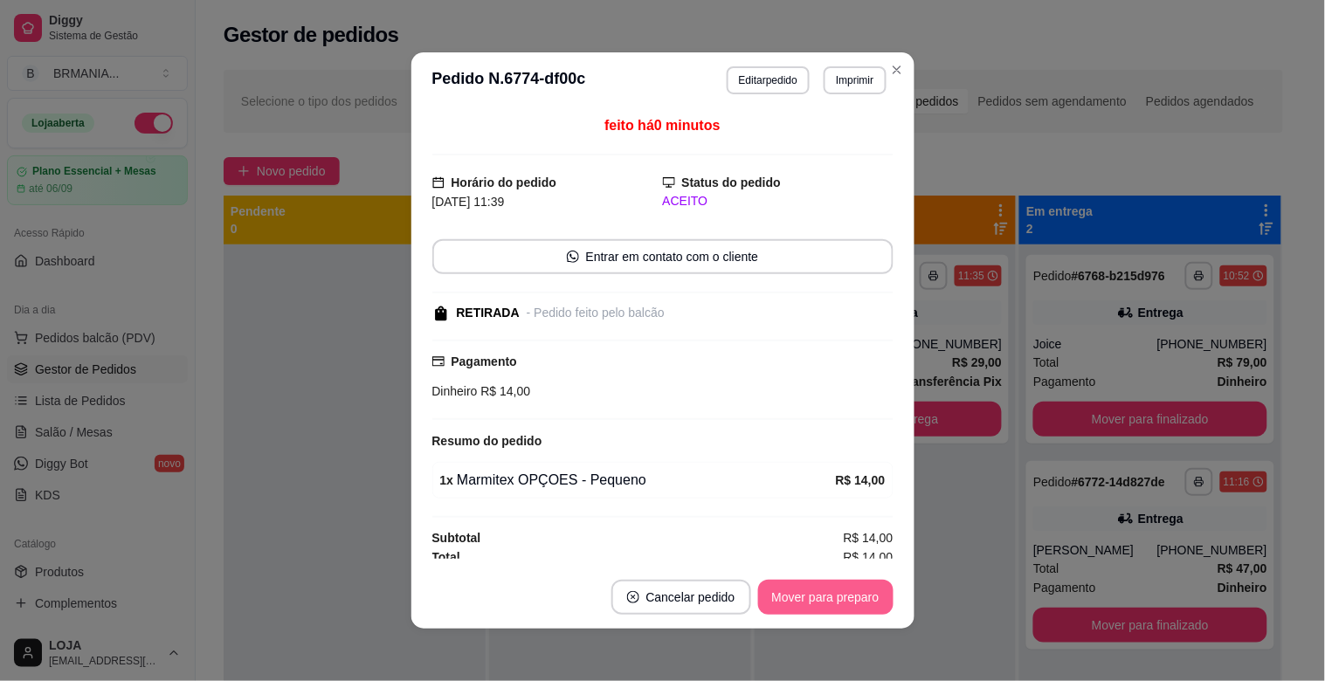
click at [839, 588] on button "Mover para preparo" at bounding box center [825, 597] width 135 height 35
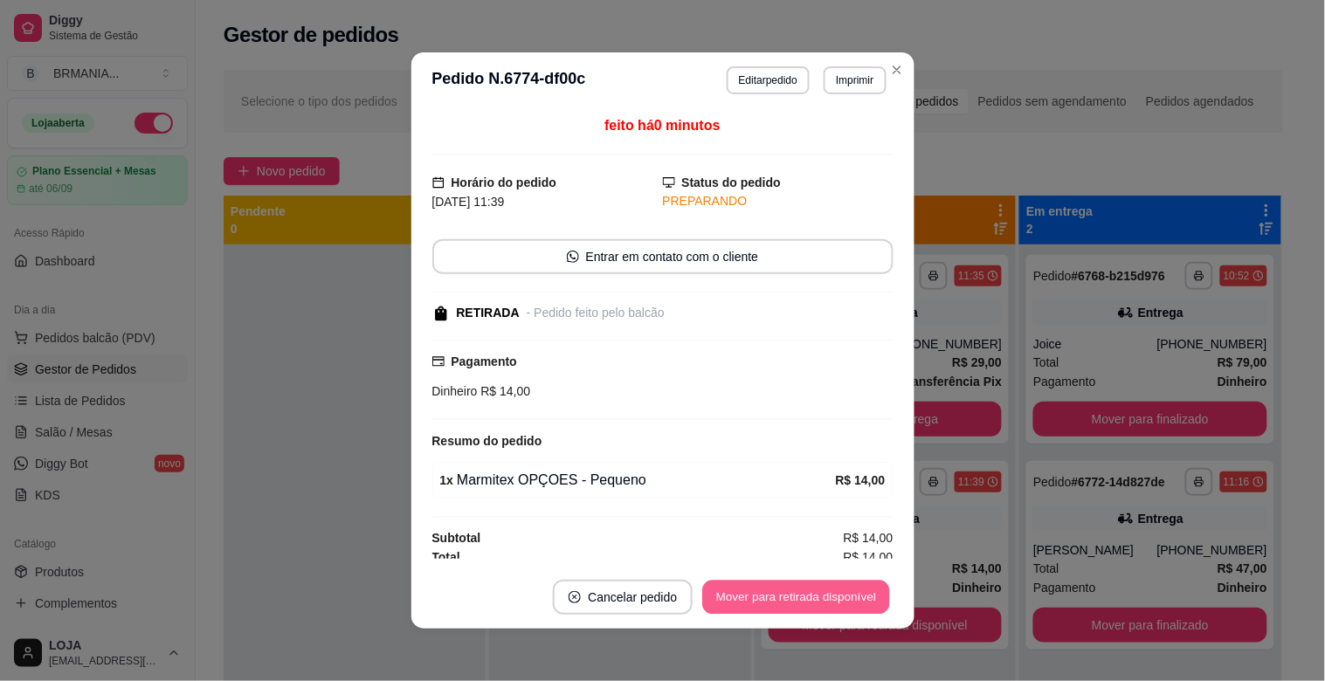
click at [840, 595] on button "Mover para retirada disponível" at bounding box center [796, 598] width 187 height 34
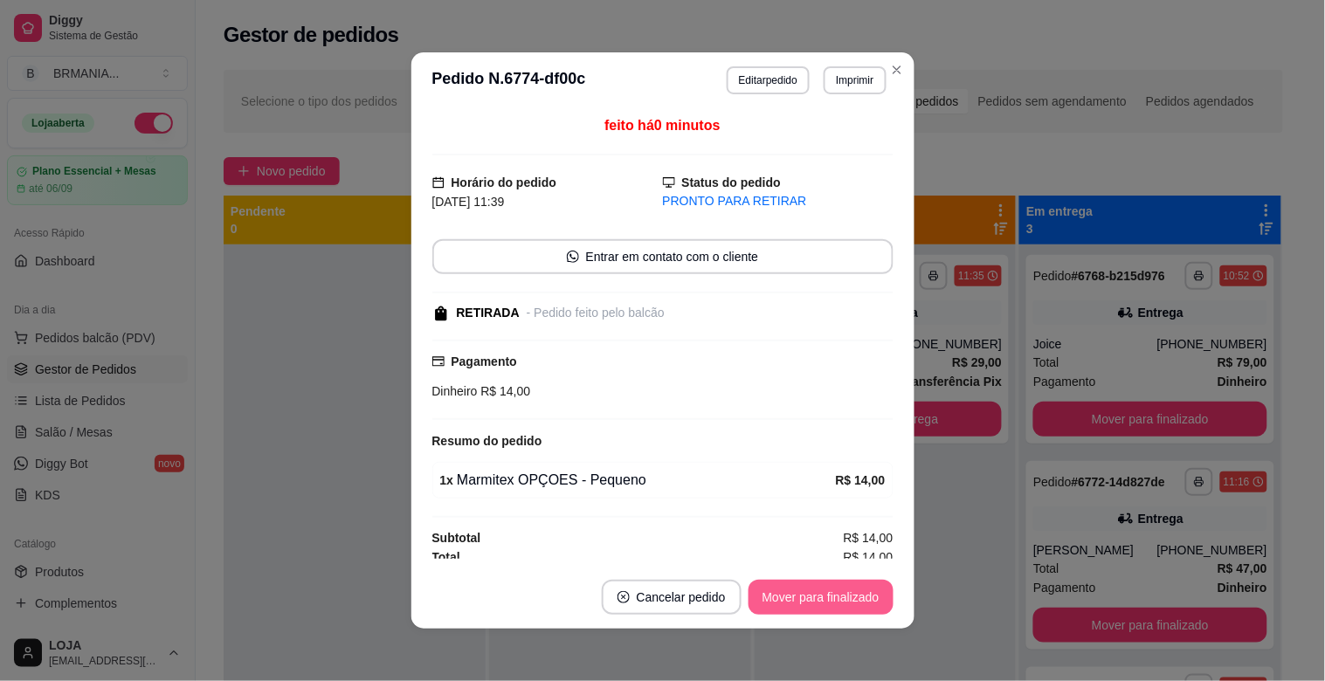
click at [840, 595] on button "Mover para finalizado" at bounding box center [820, 597] width 145 height 35
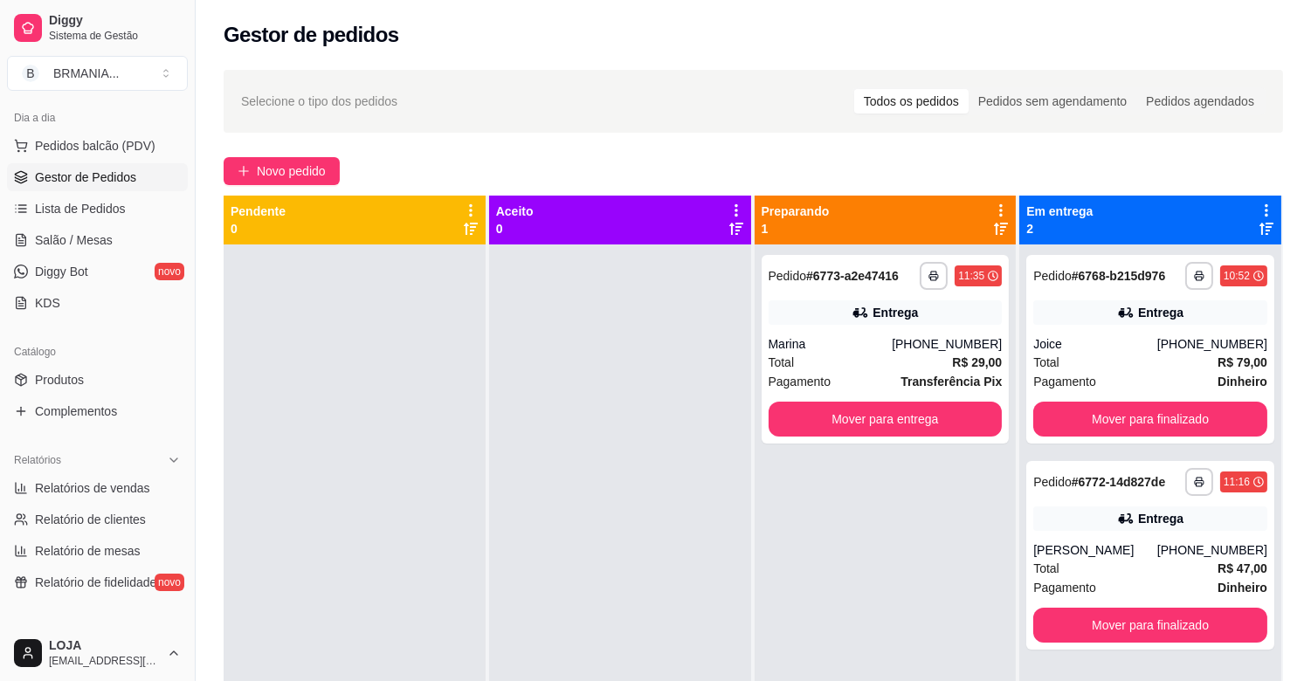
scroll to position [229, 0]
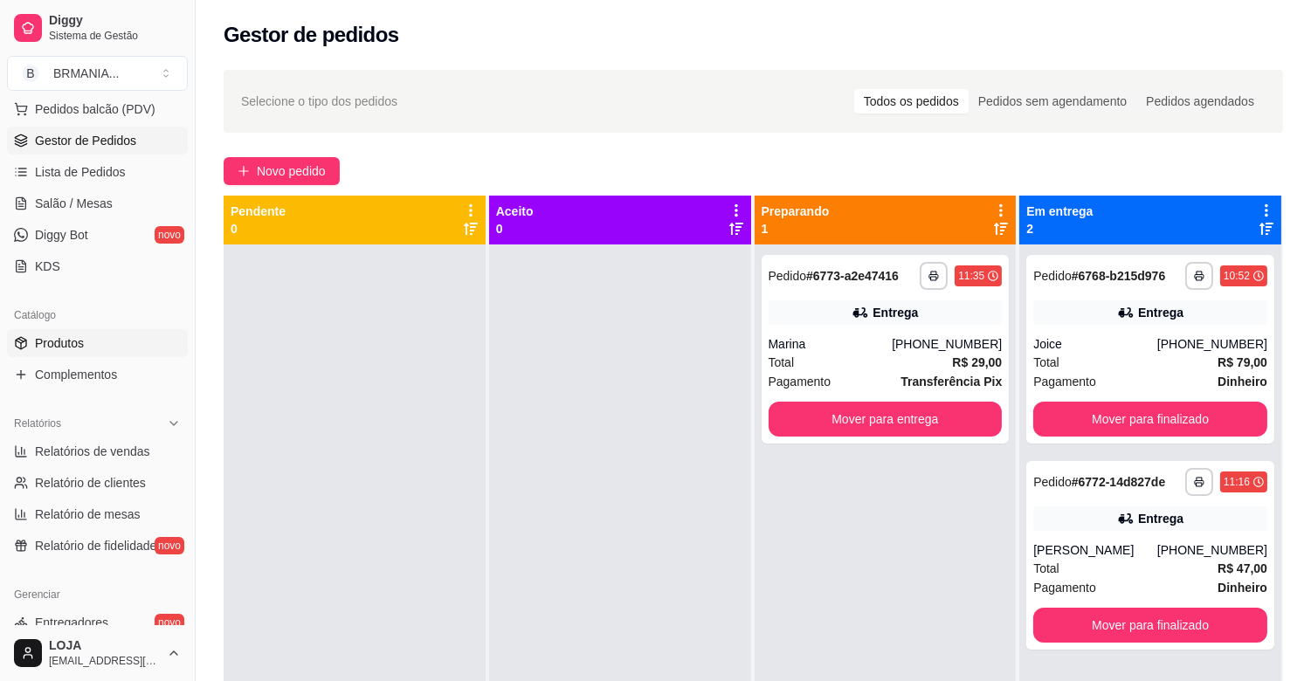
click at [107, 347] on link "Produtos" at bounding box center [97, 343] width 181 height 28
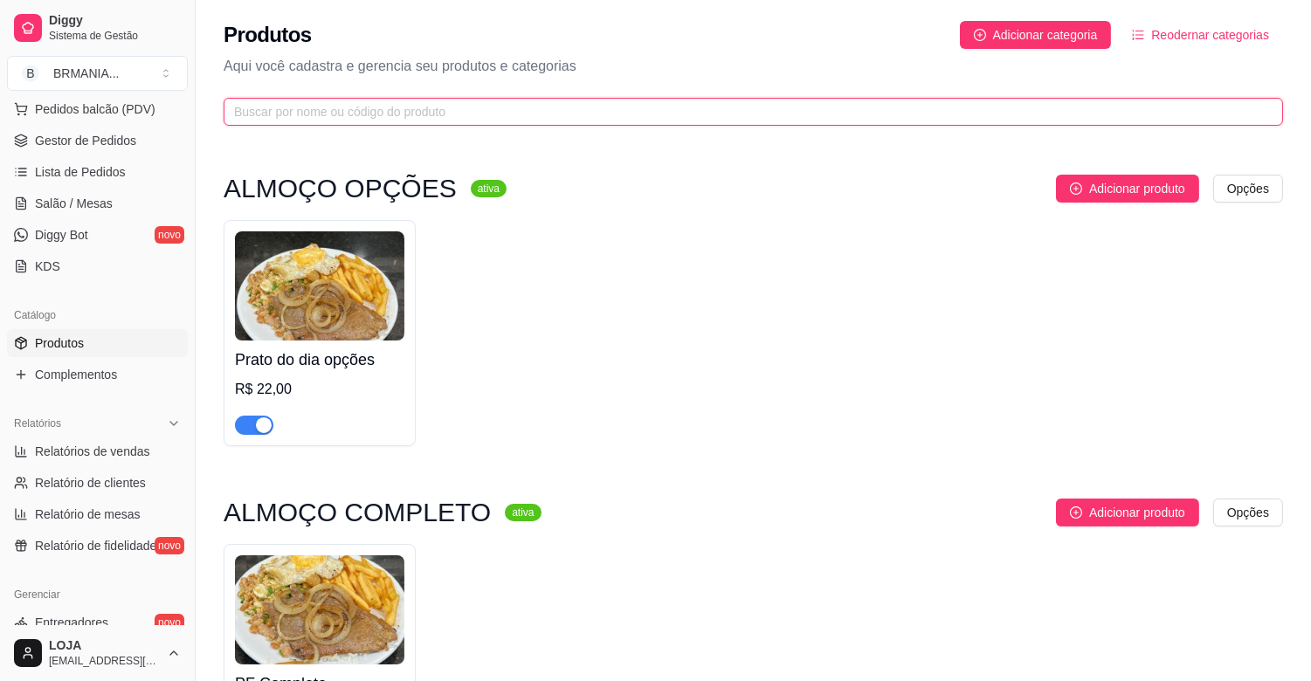
click at [323, 109] on input "text" at bounding box center [746, 111] width 1024 height 19
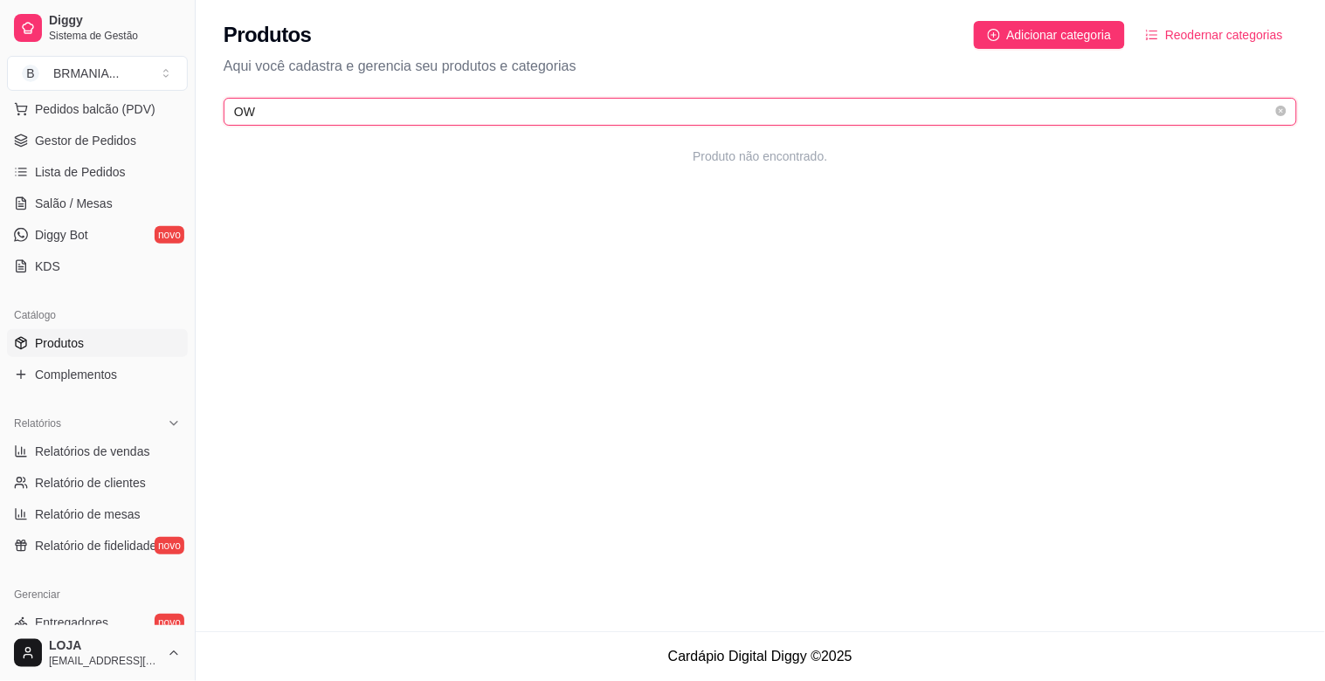
type input "O"
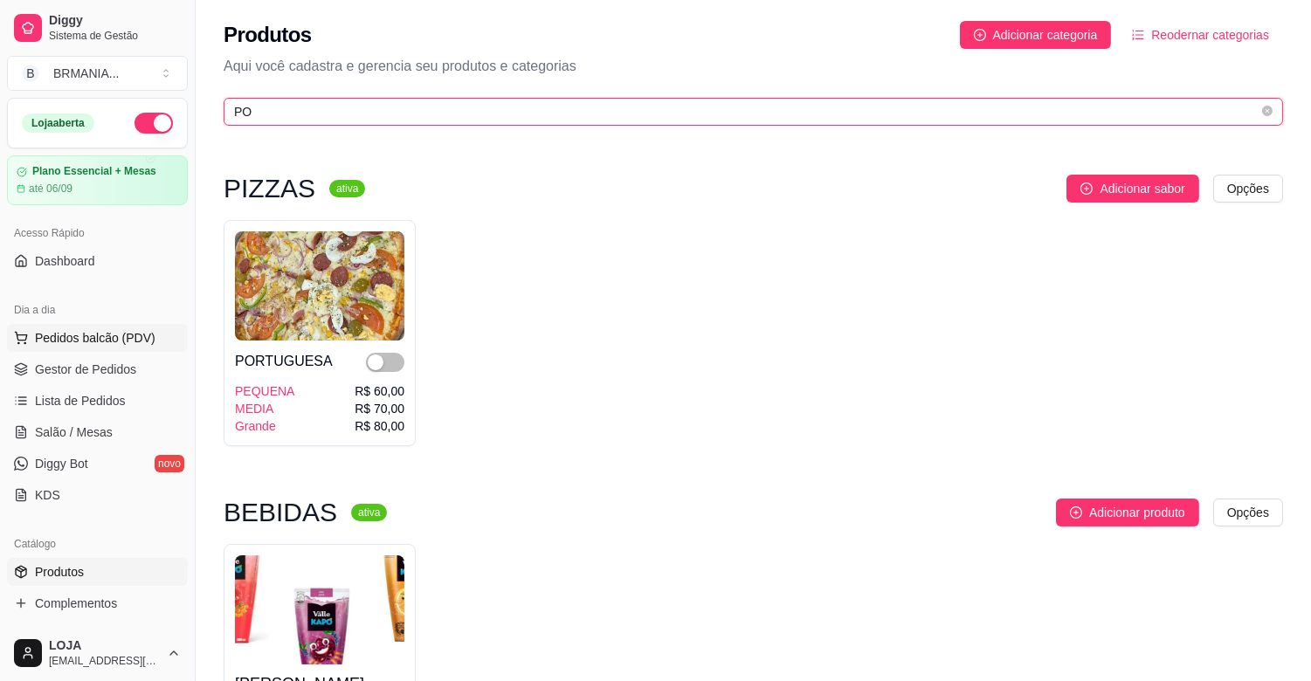
type input "PO"
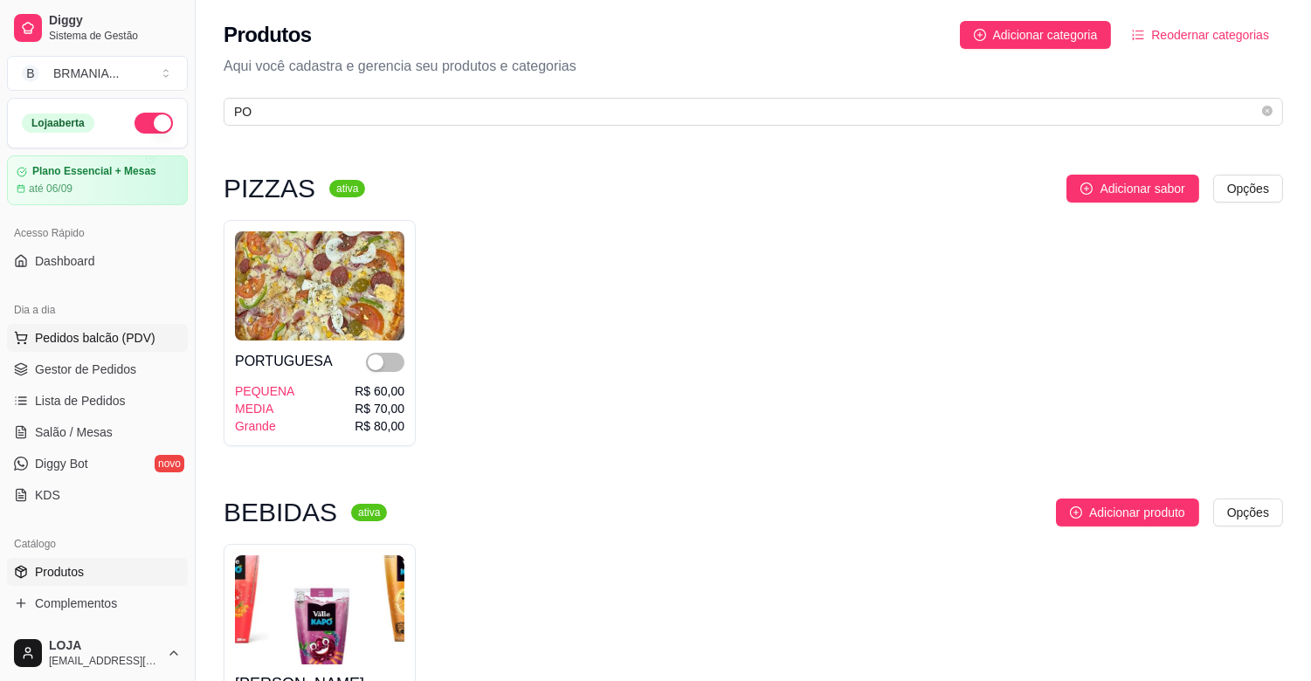
click at [99, 327] on button "Pedidos balcão (PDV)" at bounding box center [97, 338] width 181 height 28
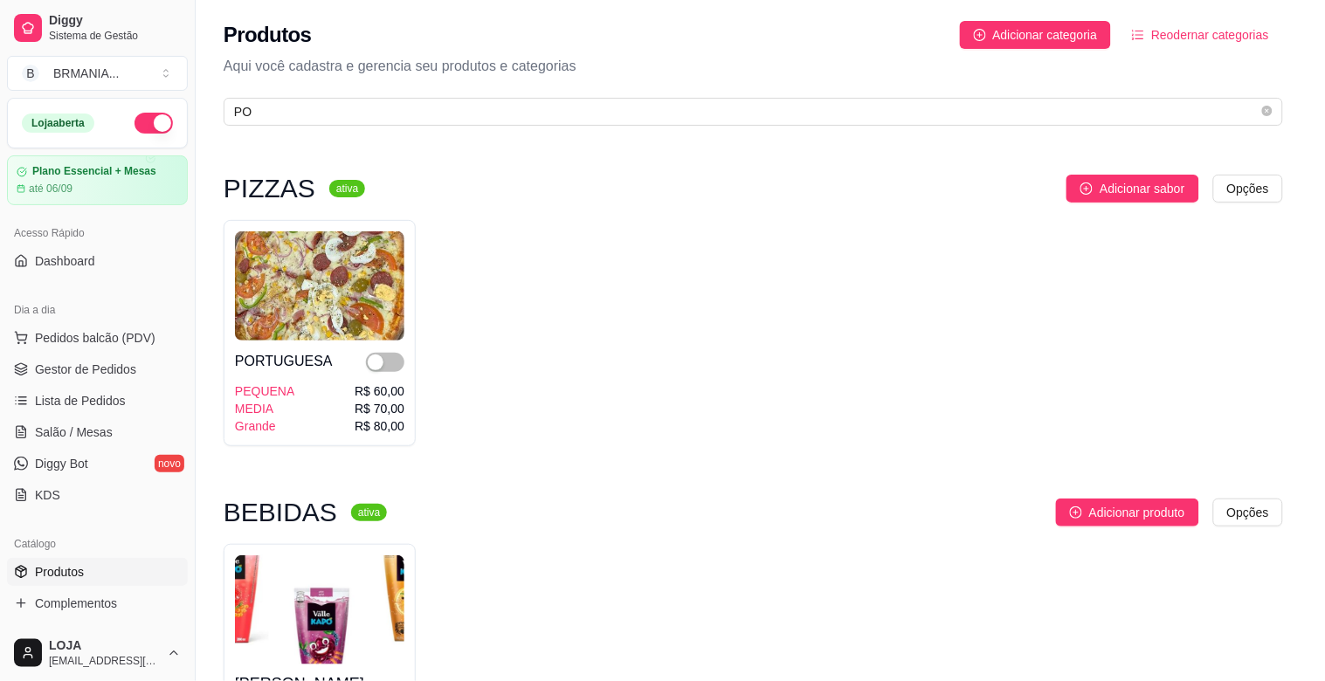
click at [290, 116] on div at bounding box center [479, 116] width 856 height 35
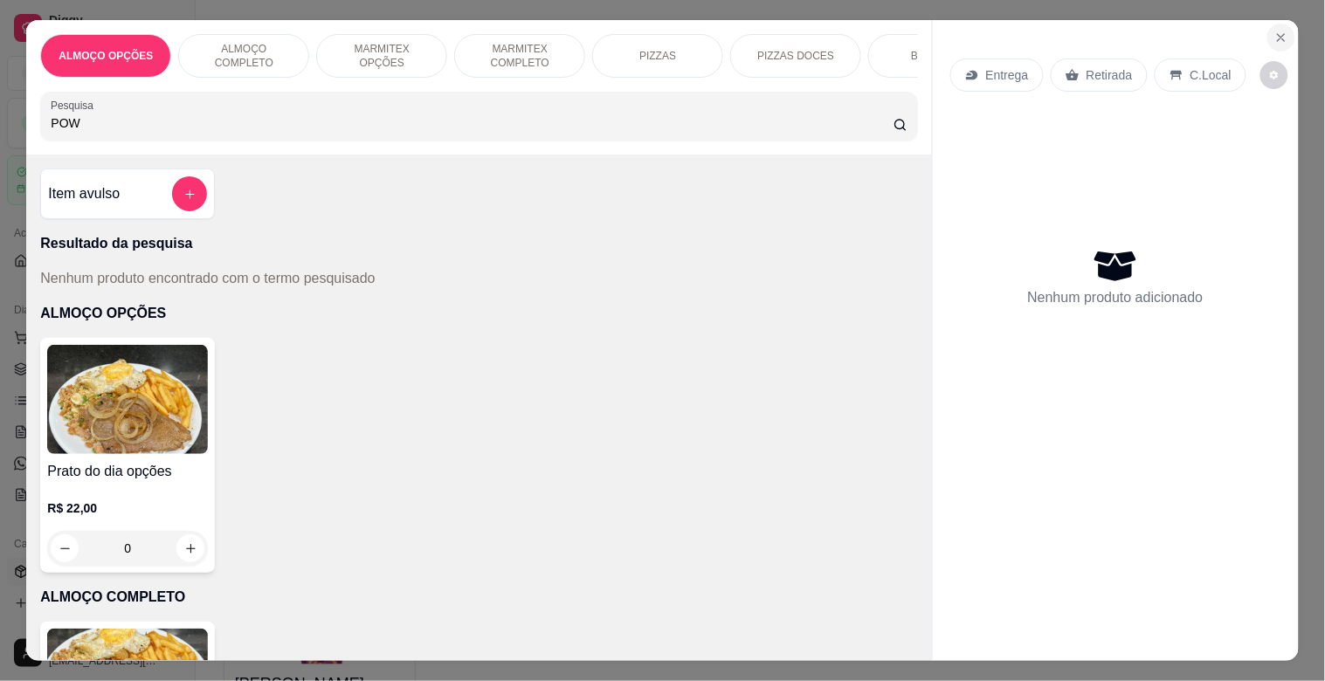
type input "POW"
click at [1274, 31] on icon "Close" at bounding box center [1281, 38] width 14 height 14
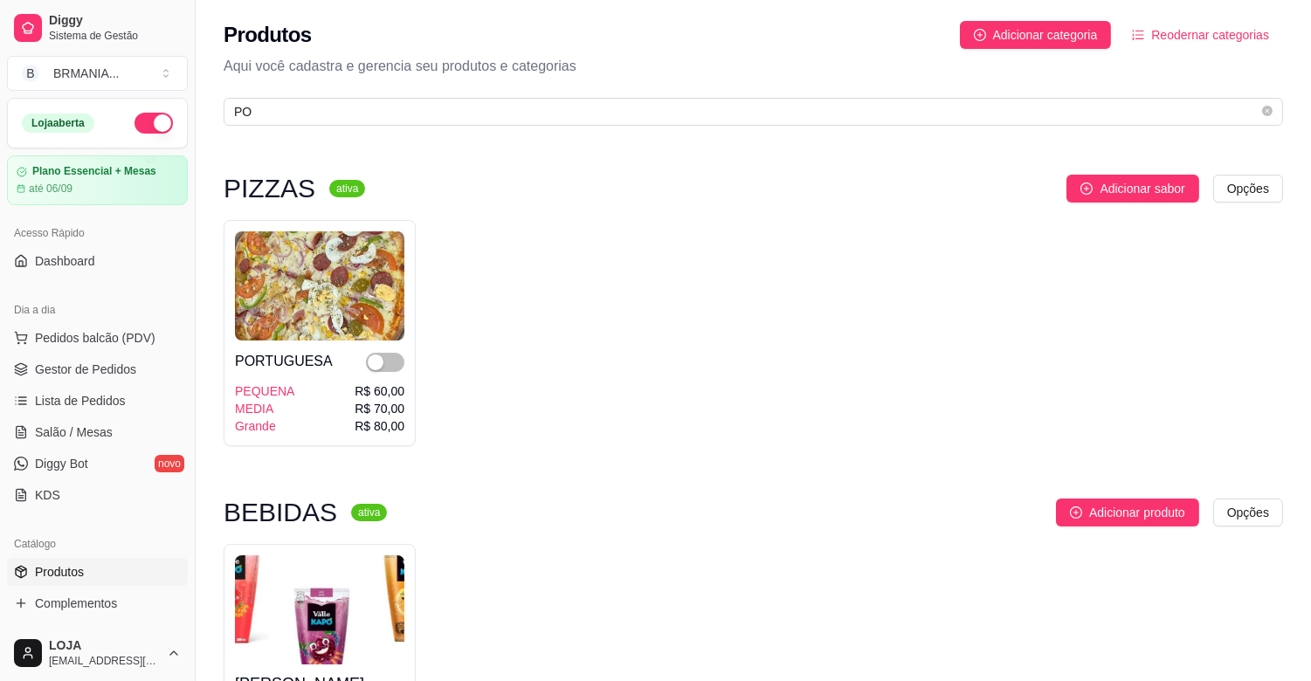
click at [87, 576] on link "Produtos" at bounding box center [97, 572] width 181 height 28
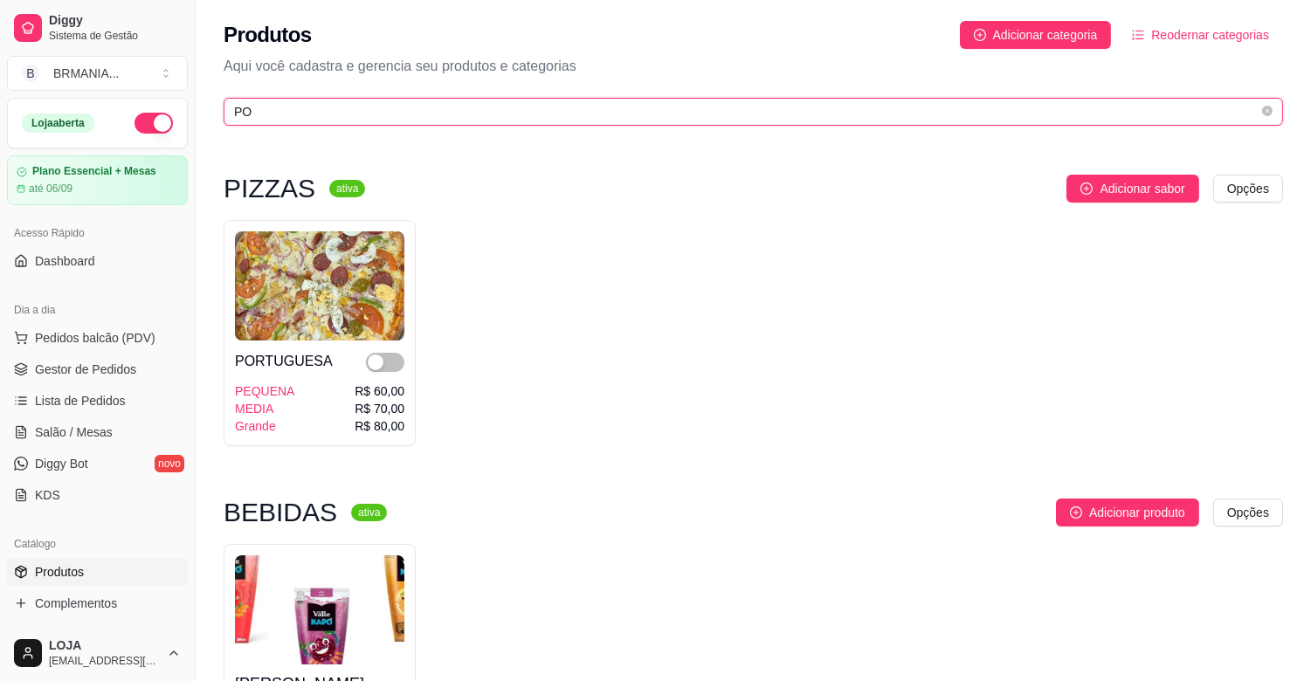
click at [498, 114] on input "PO" at bounding box center [746, 111] width 1024 height 19
type input "P"
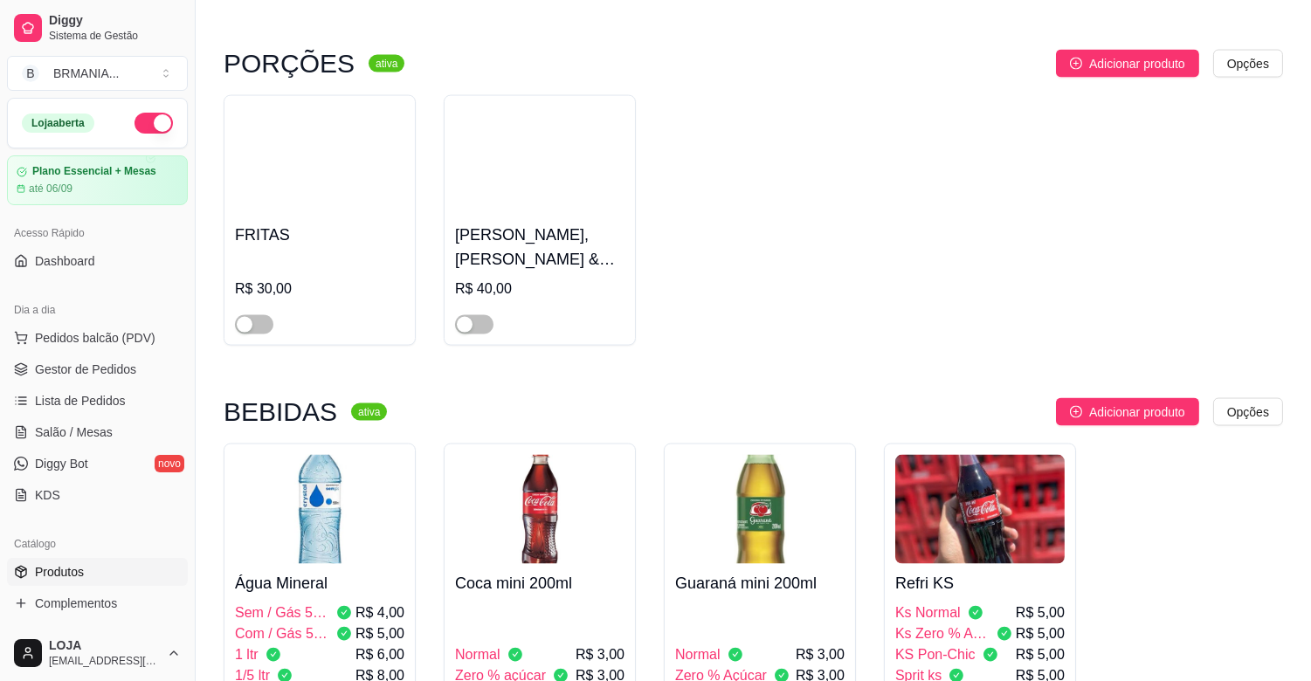
scroll to position [5282, 0]
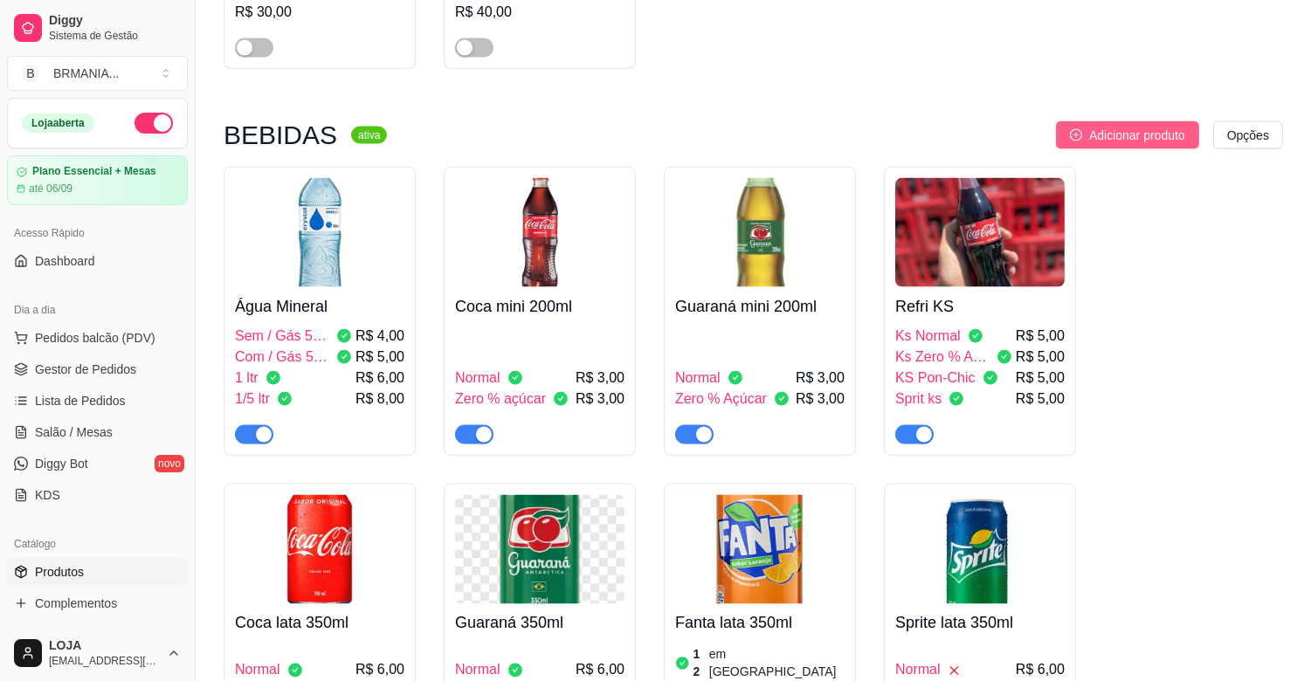
click at [1118, 126] on span "Adicionar produto" at bounding box center [1137, 135] width 96 height 19
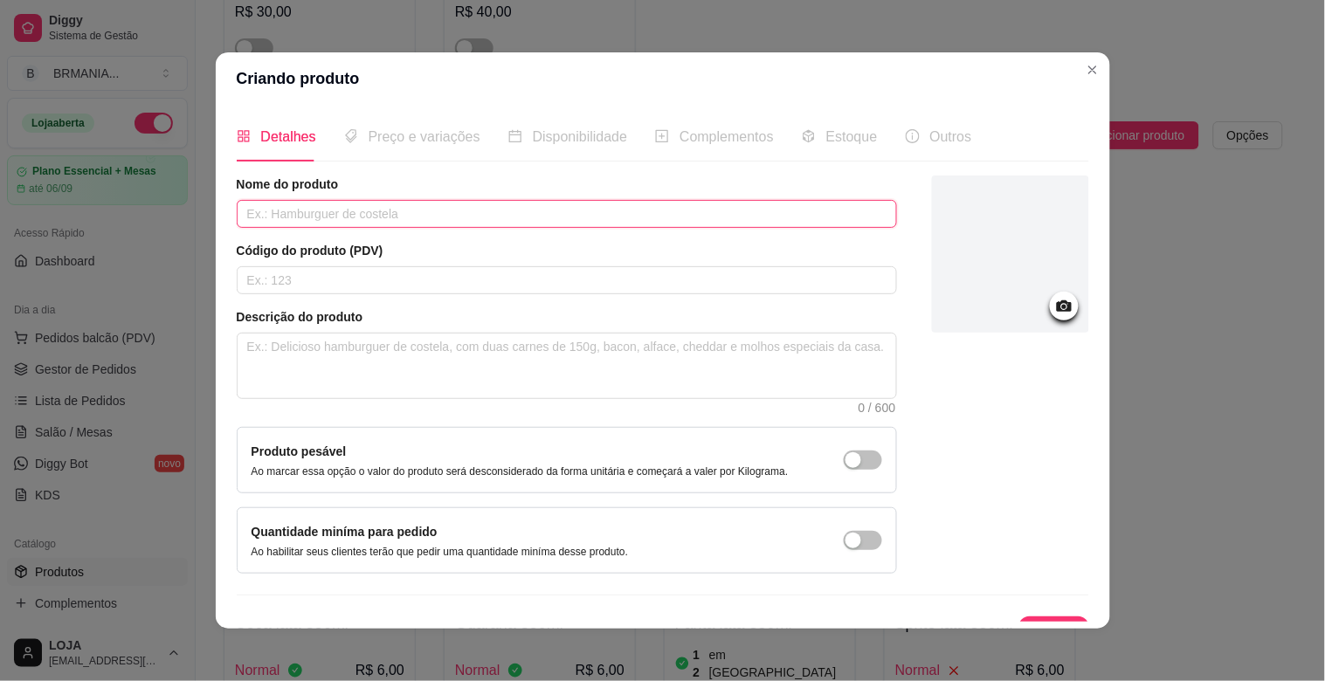
click at [245, 224] on input "text" at bounding box center [567, 214] width 660 height 28
type input "POWER ADE"
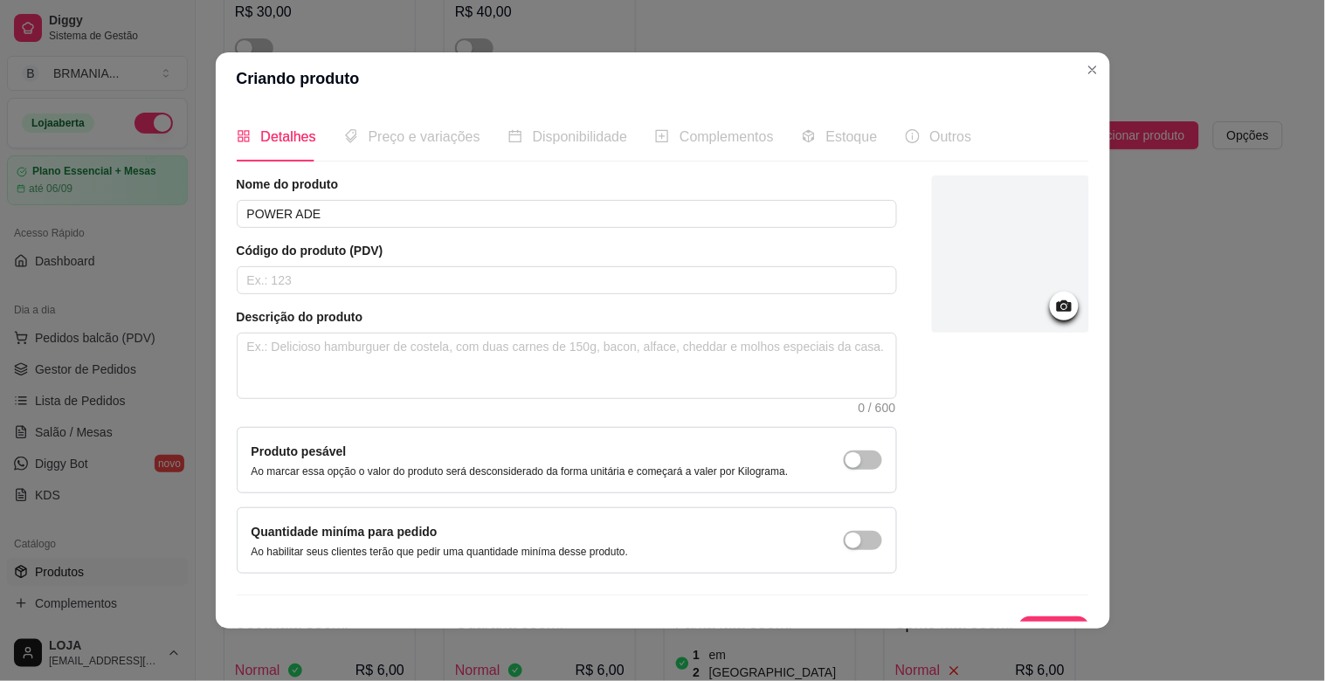
click at [417, 140] on span "Preço e variações" at bounding box center [425, 136] width 112 height 15
click at [1019, 615] on div "Nome do produto POWER ADE Código do produto (PDV) Descrição do produto 0 / 600 …" at bounding box center [663, 414] width 852 height 476
click at [1031, 618] on button "Salvar" at bounding box center [1054, 634] width 70 height 35
click at [1031, 618] on div "Salvar" at bounding box center [663, 634] width 852 height 35
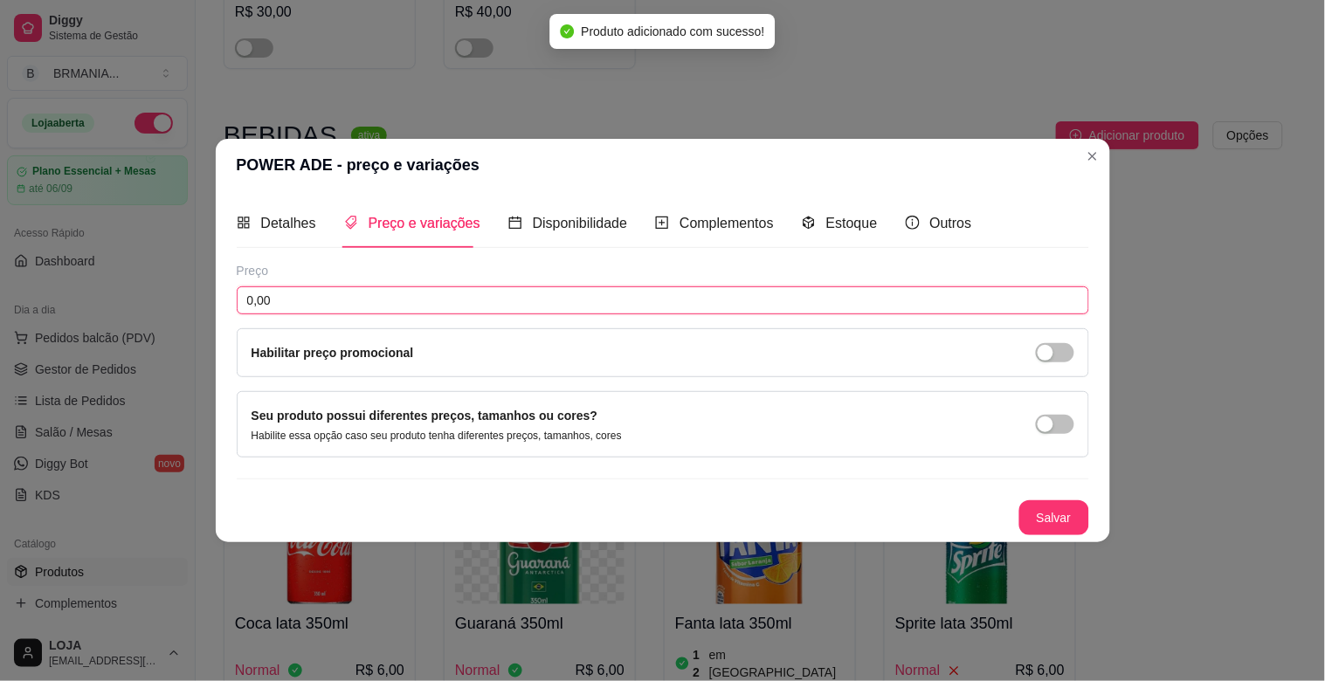
click at [359, 302] on input "0,00" at bounding box center [663, 300] width 852 height 28
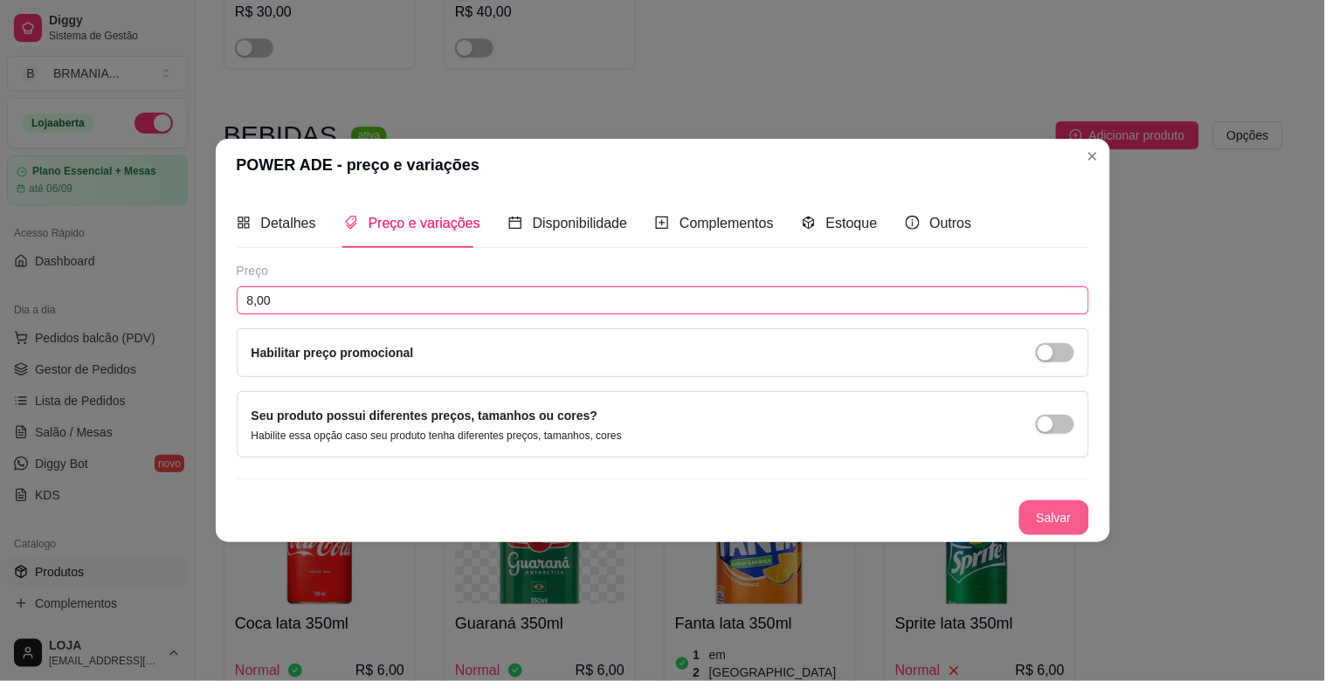
type input "8,00"
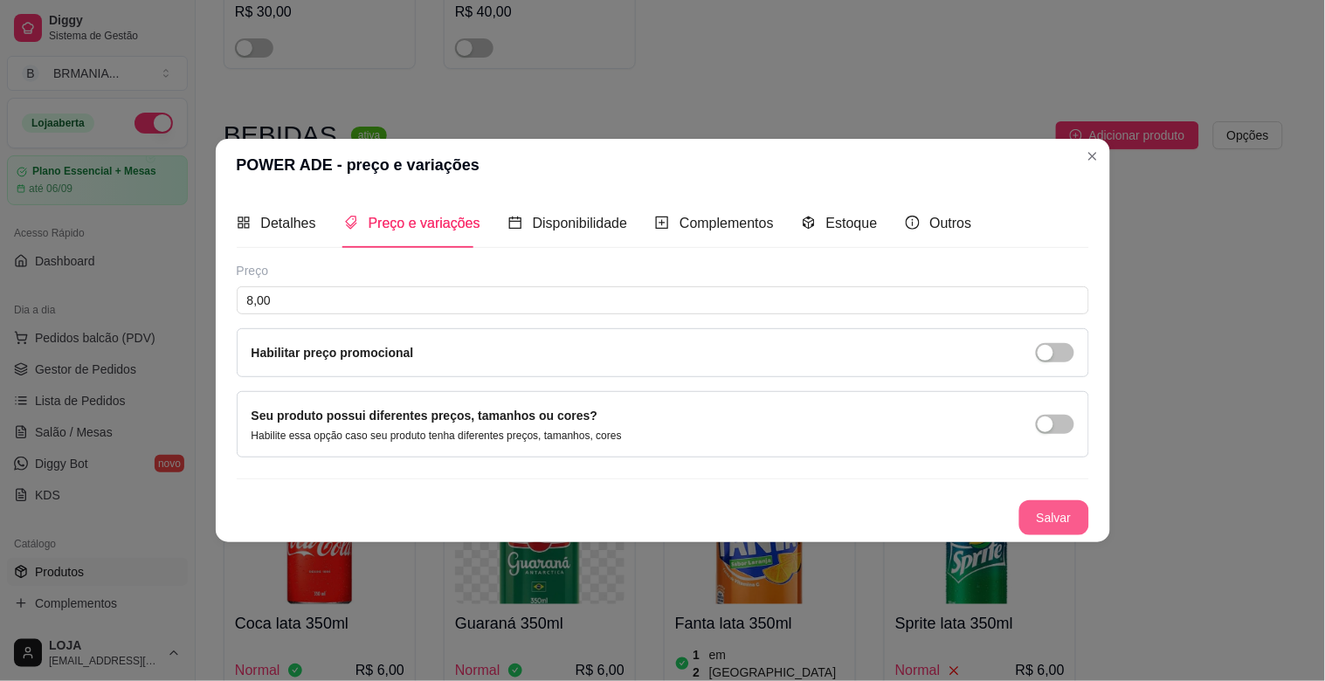
click at [1055, 520] on button "Salvar" at bounding box center [1054, 517] width 70 height 35
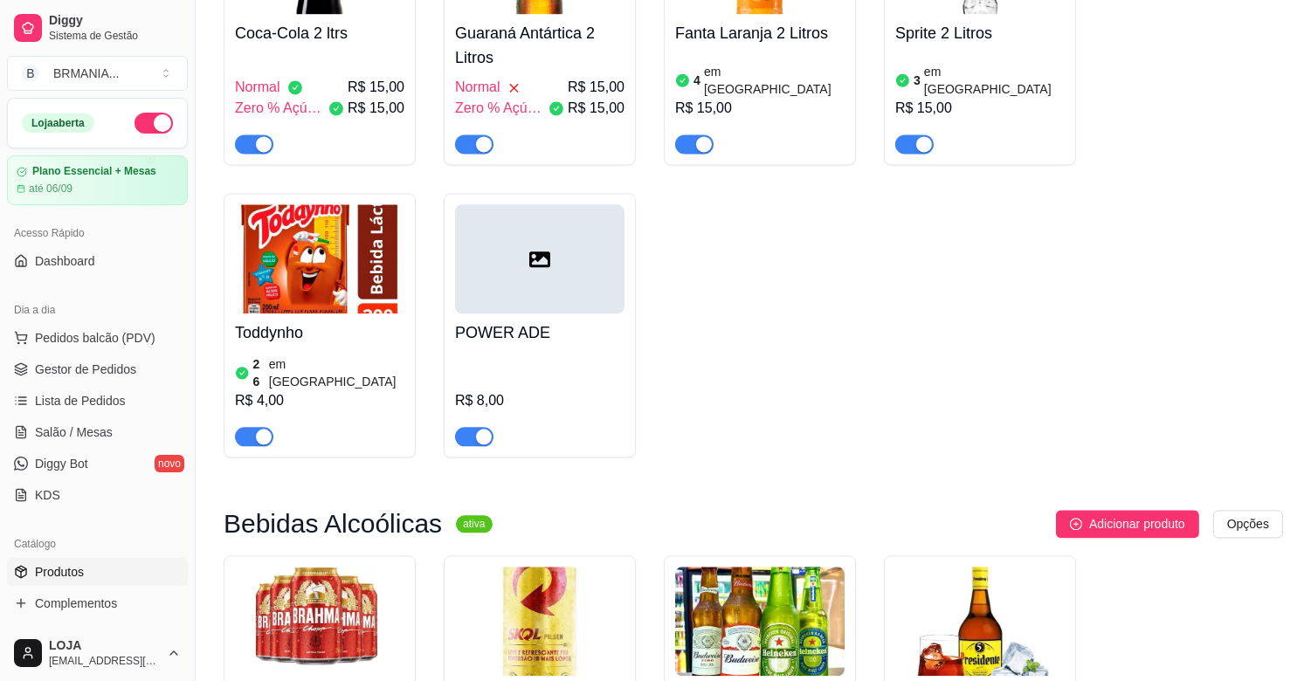
scroll to position [7128, 0]
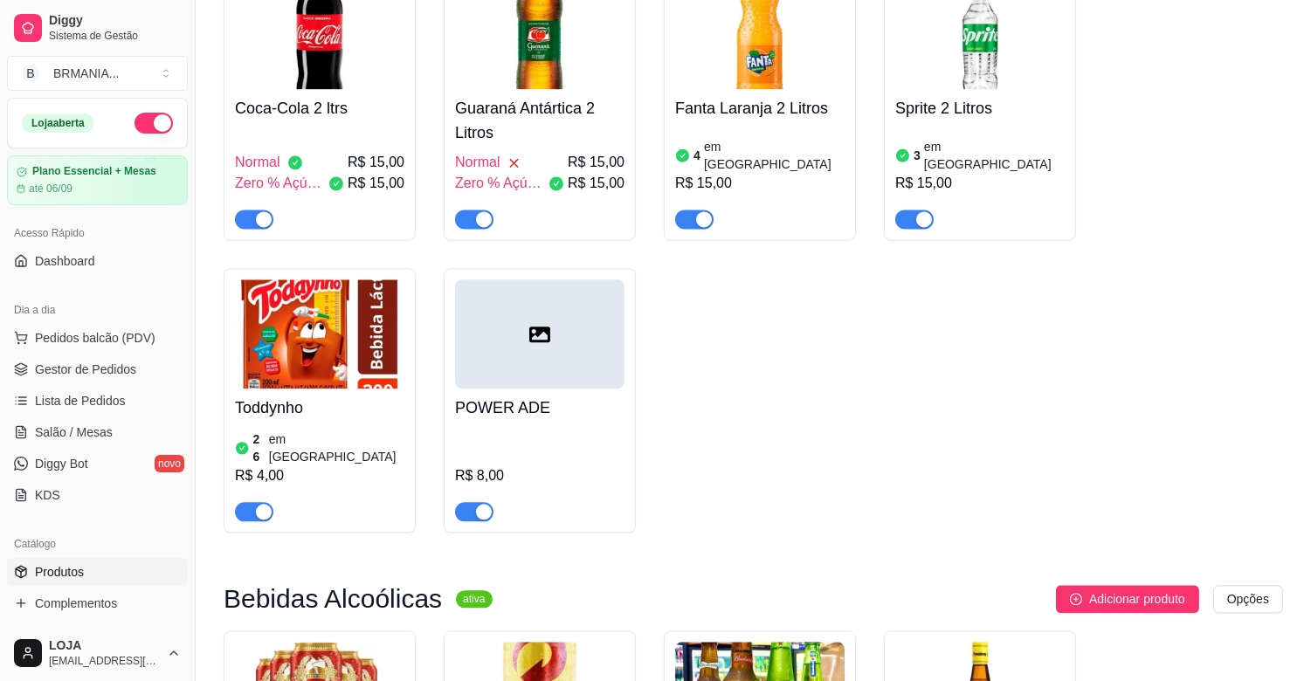
click at [617, 312] on div at bounding box center [539, 333] width 169 height 109
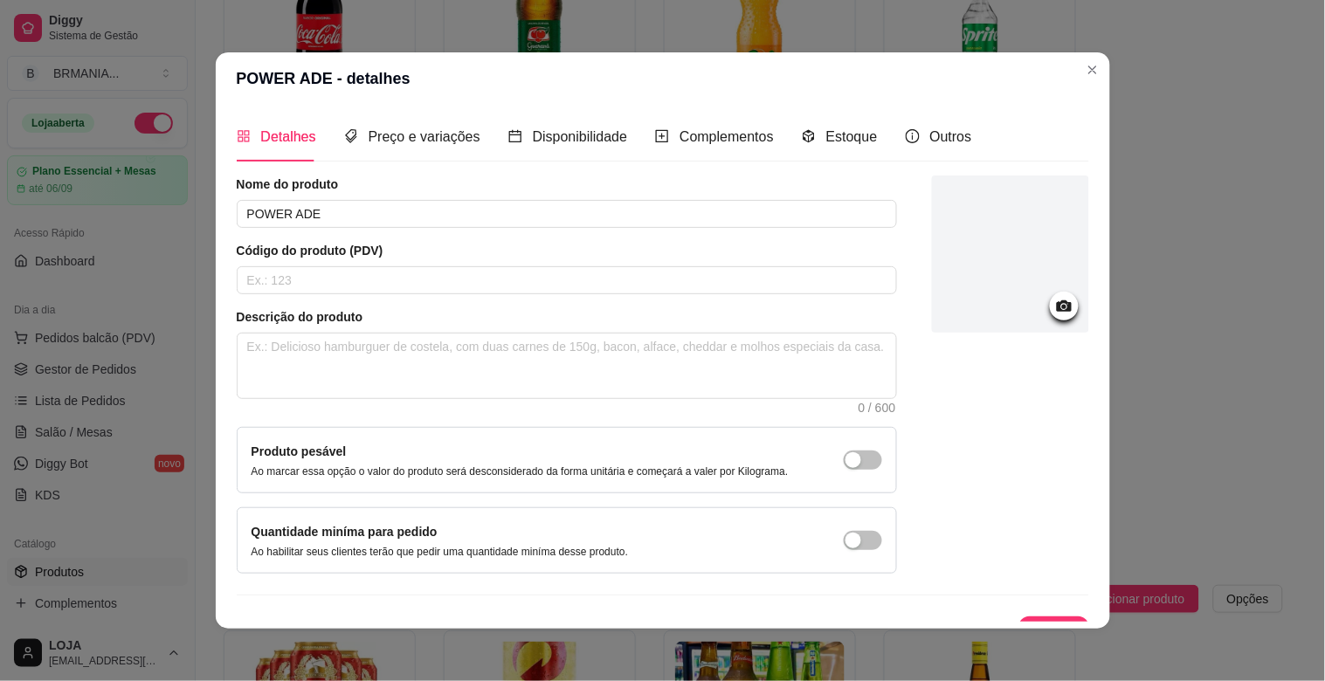
click at [769, 136] on div "Detalhes Preço e variações Disponibilidade Complementos Estoque Outros" at bounding box center [604, 137] width 735 height 50
drag, startPoint x: 736, startPoint y: 134, endPoint x: 866, endPoint y: 134, distance: 130.1
click at [765, 134] on div "Detalhes Preço e variações Disponibilidade Complementos Estoque Outros" at bounding box center [604, 137] width 735 height 50
click at [826, 136] on span "Estoque" at bounding box center [852, 136] width 52 height 15
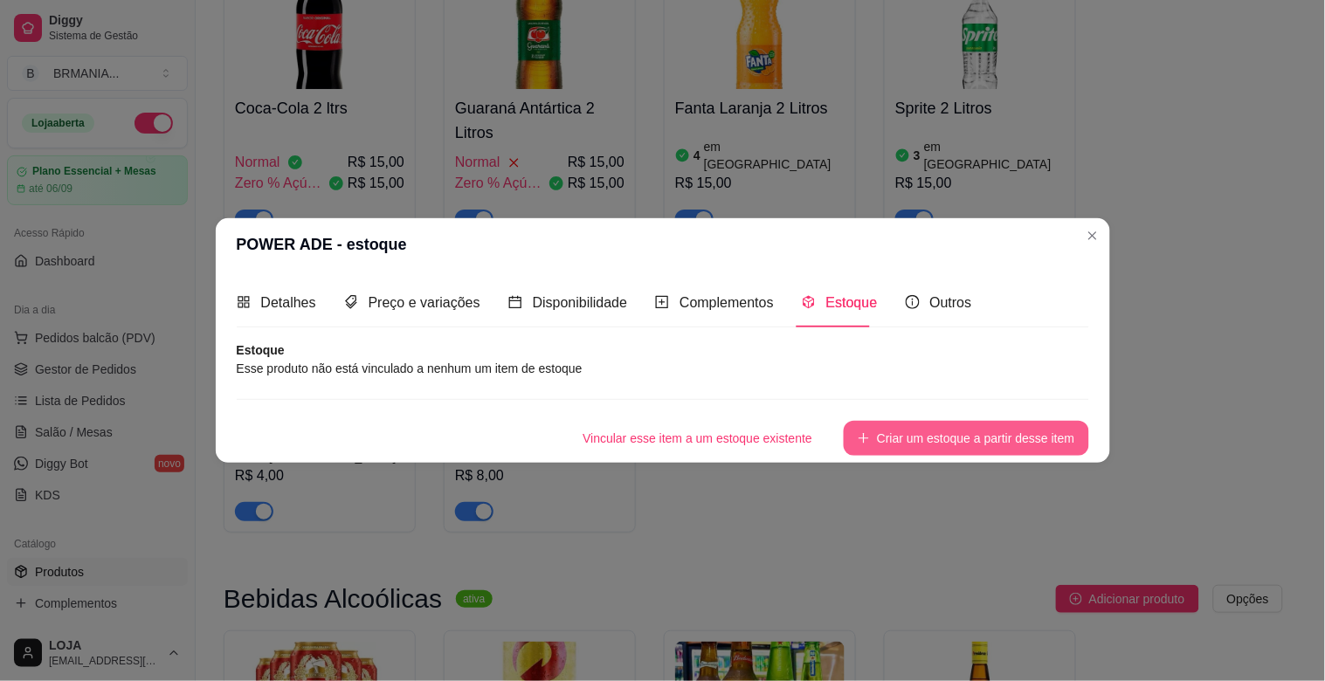
click at [982, 449] on button "Criar um estoque a partir desse item" at bounding box center [966, 438] width 245 height 35
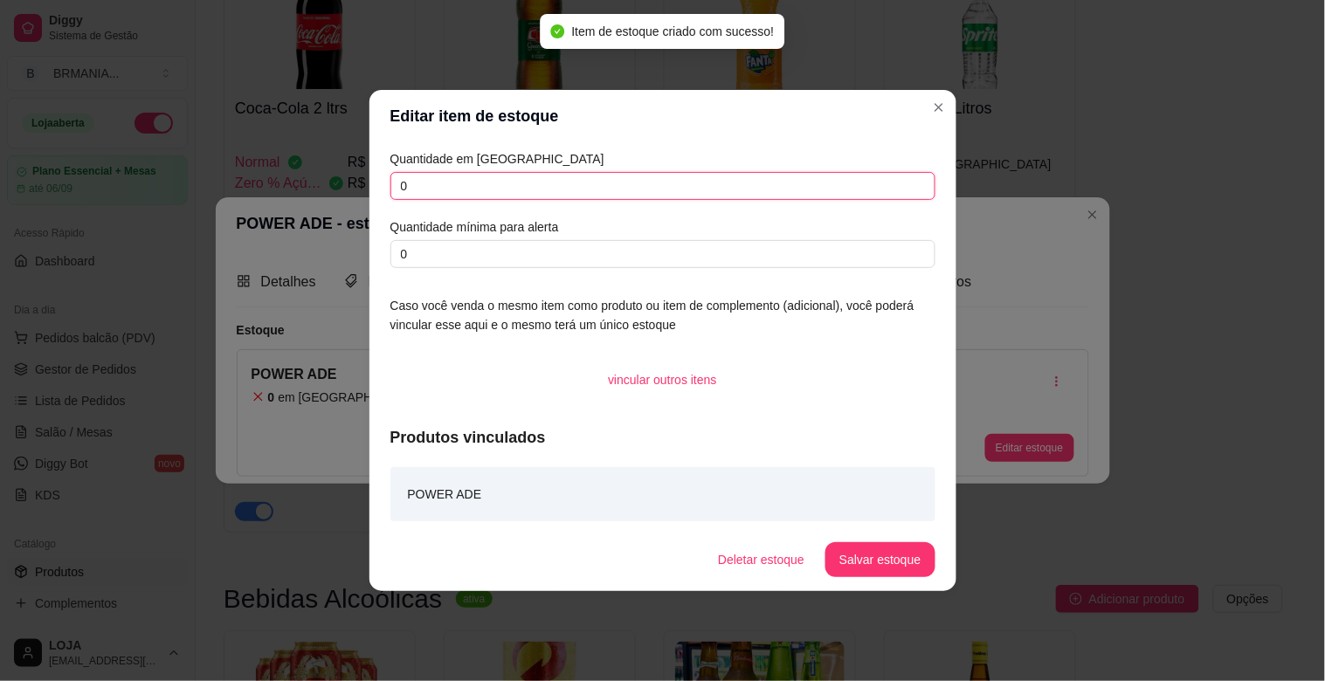
click at [458, 178] on input "0" at bounding box center [662, 186] width 545 height 28
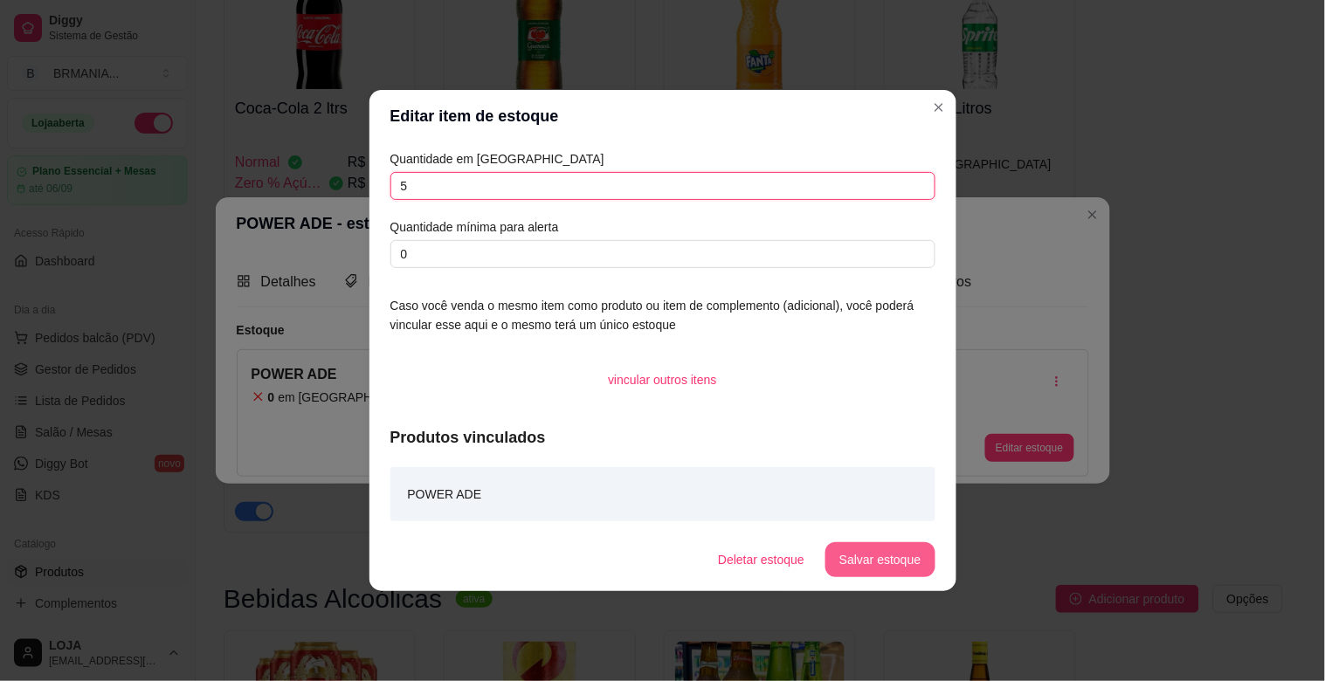
type input "5"
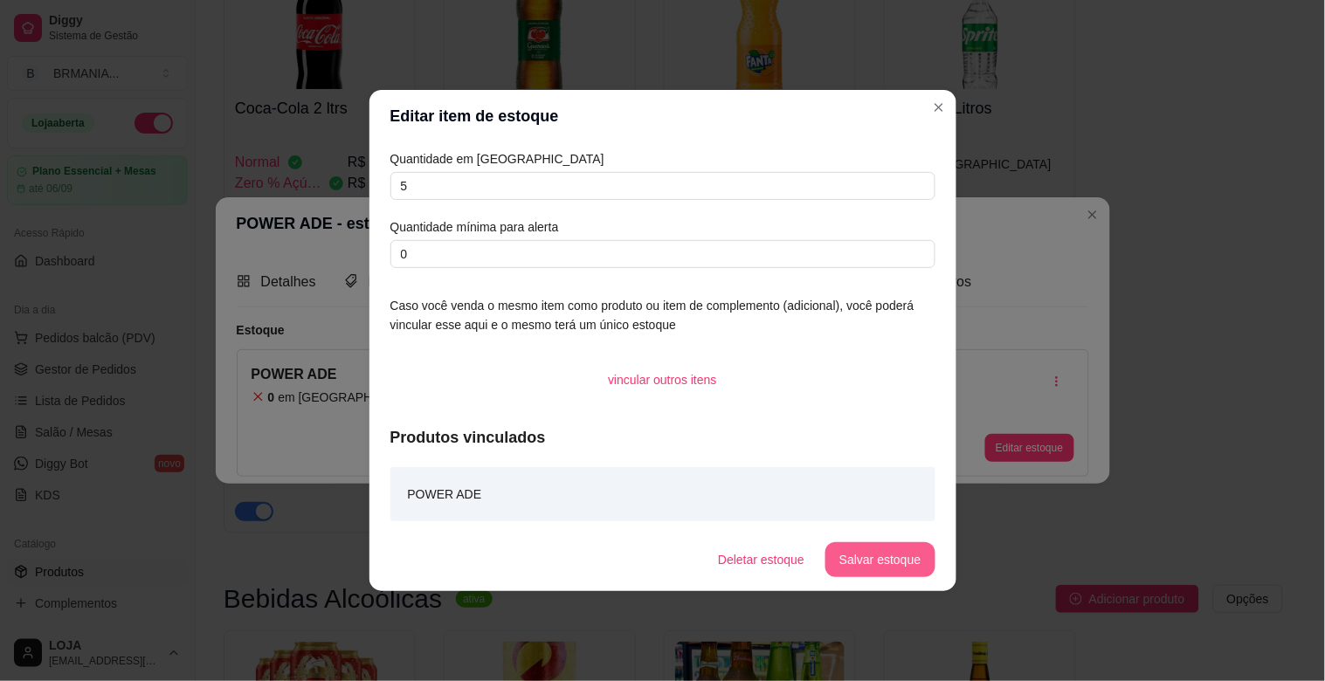
click at [894, 556] on button "Salvar estoque" at bounding box center [879, 559] width 109 height 35
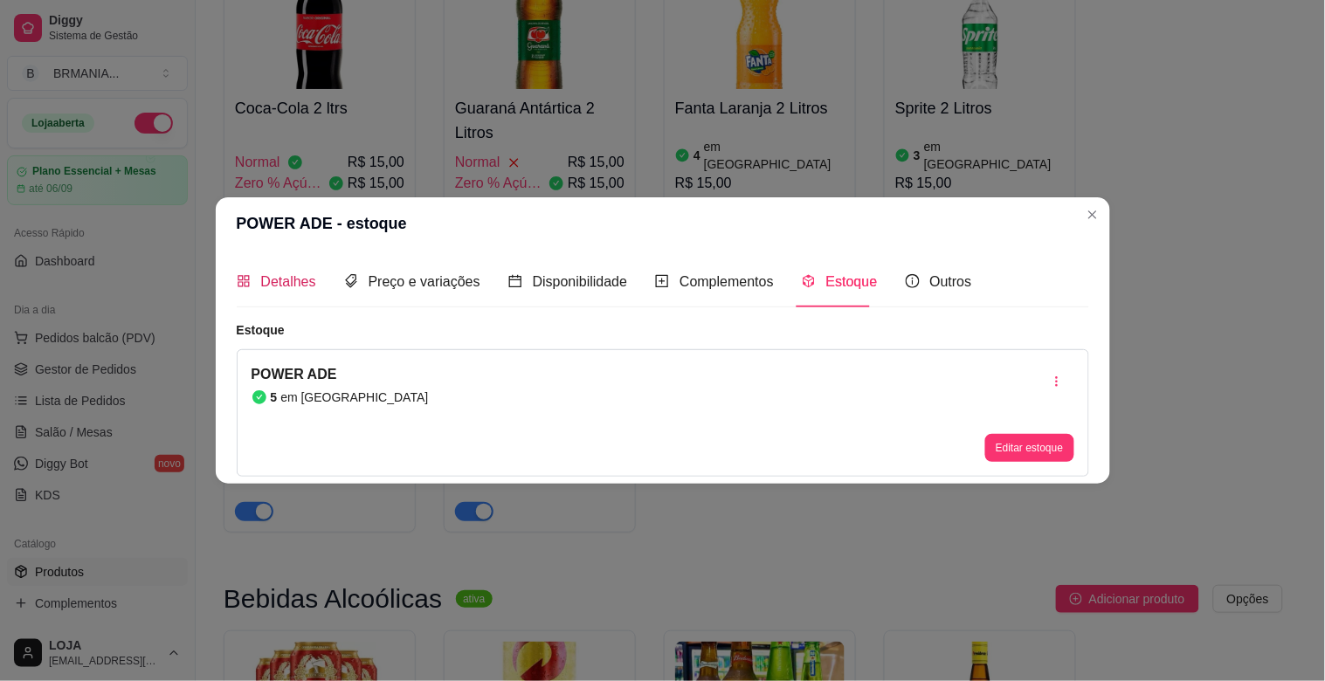
click at [272, 281] on span "Detalhes" at bounding box center [288, 281] width 55 height 15
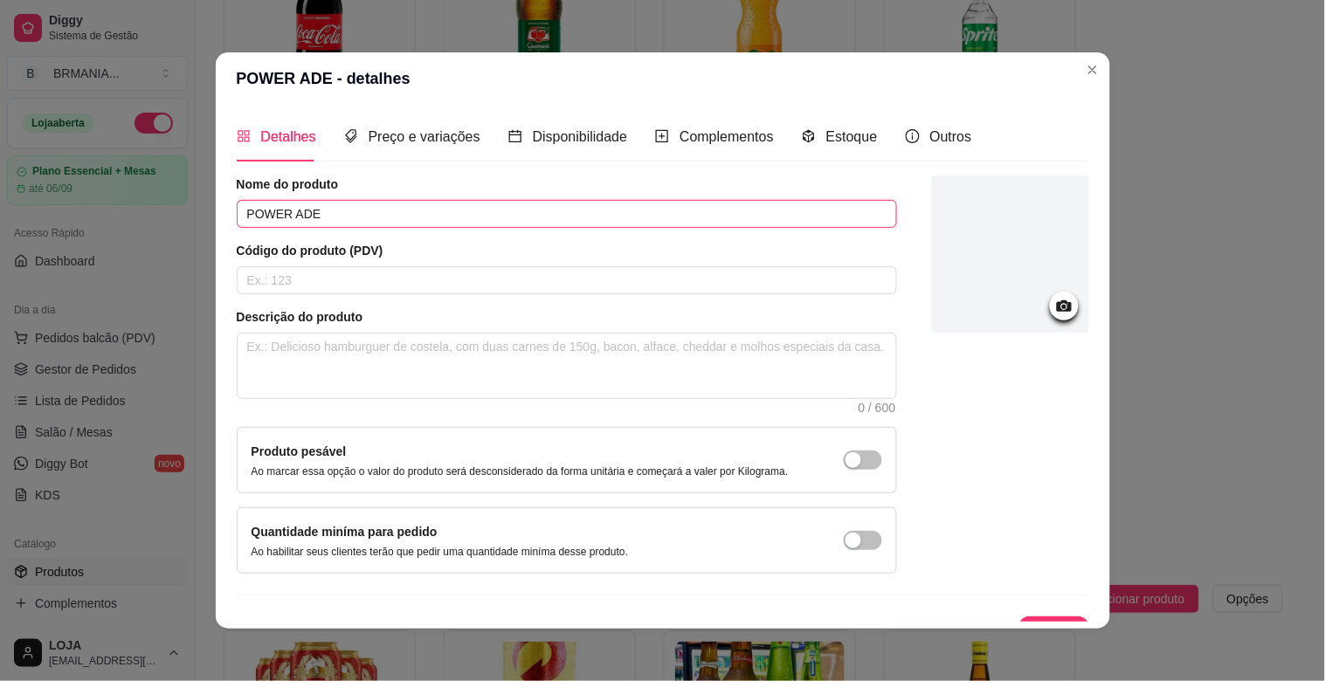
click at [333, 211] on input "POWER ADE" at bounding box center [567, 214] width 660 height 28
type input "POWER ADE - LARANJA"
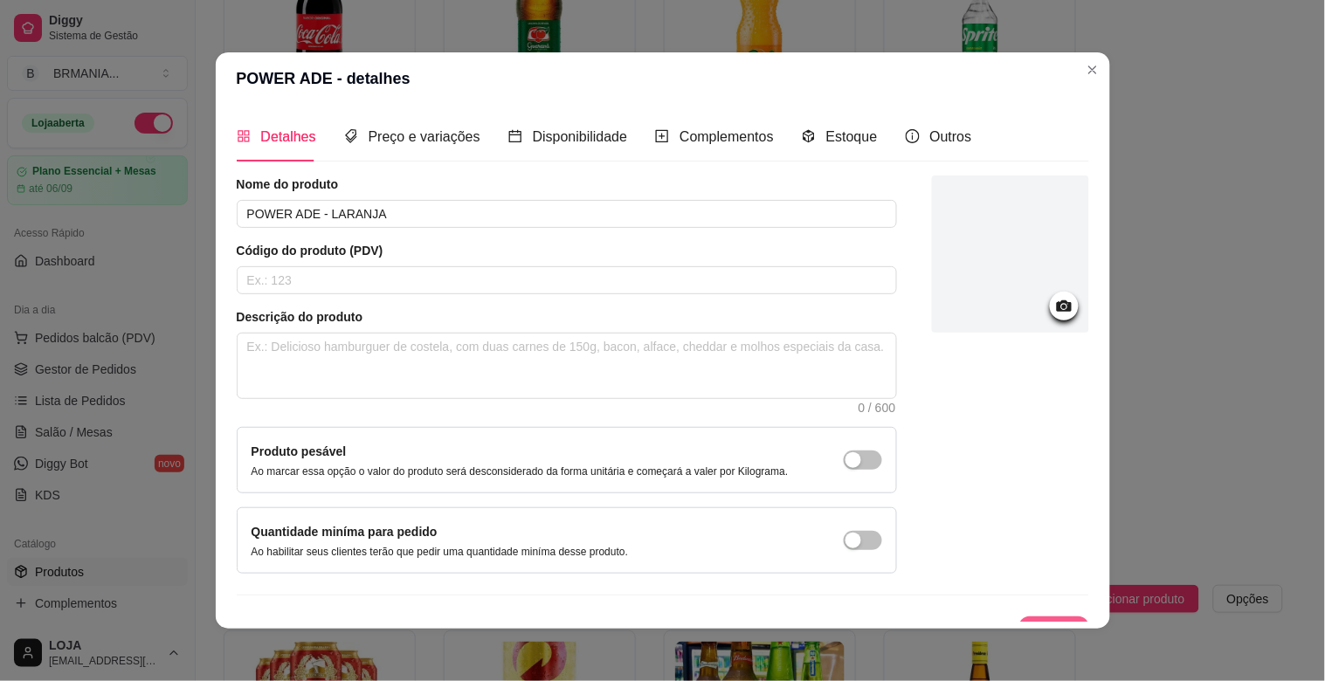
click at [1044, 617] on button "Salvar" at bounding box center [1054, 634] width 70 height 35
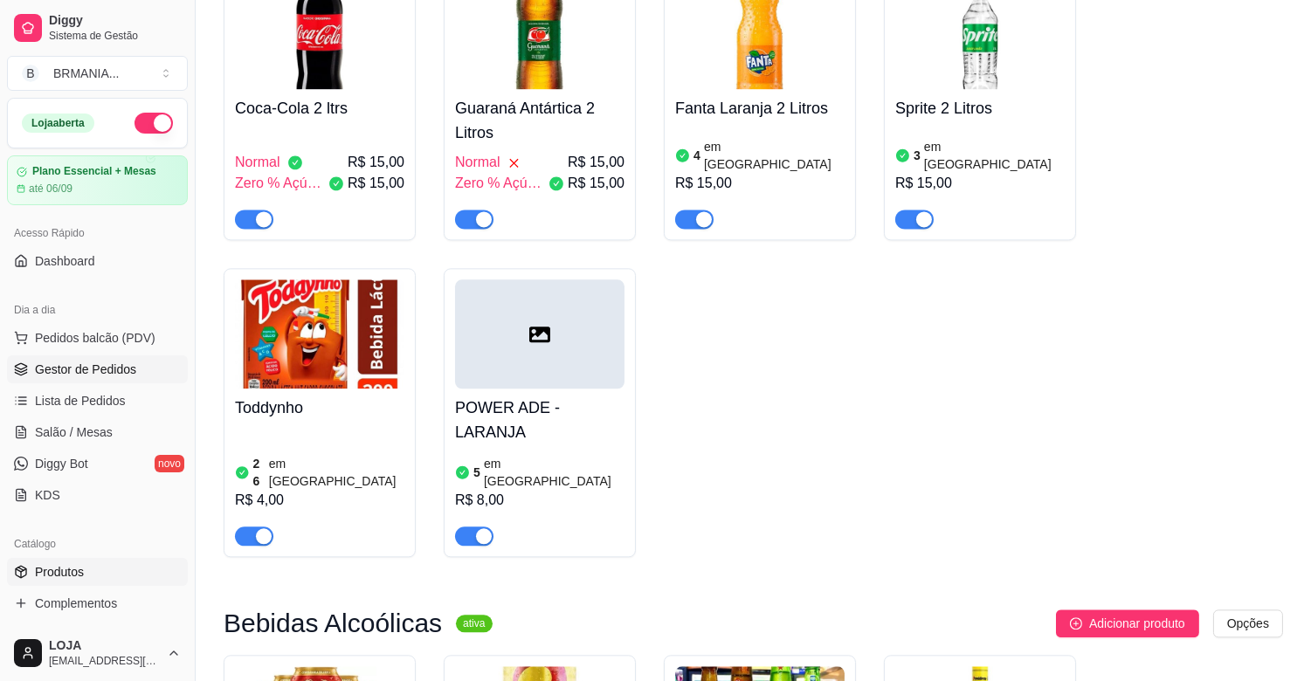
click at [114, 371] on span "Gestor de Pedidos" at bounding box center [85, 369] width 101 height 17
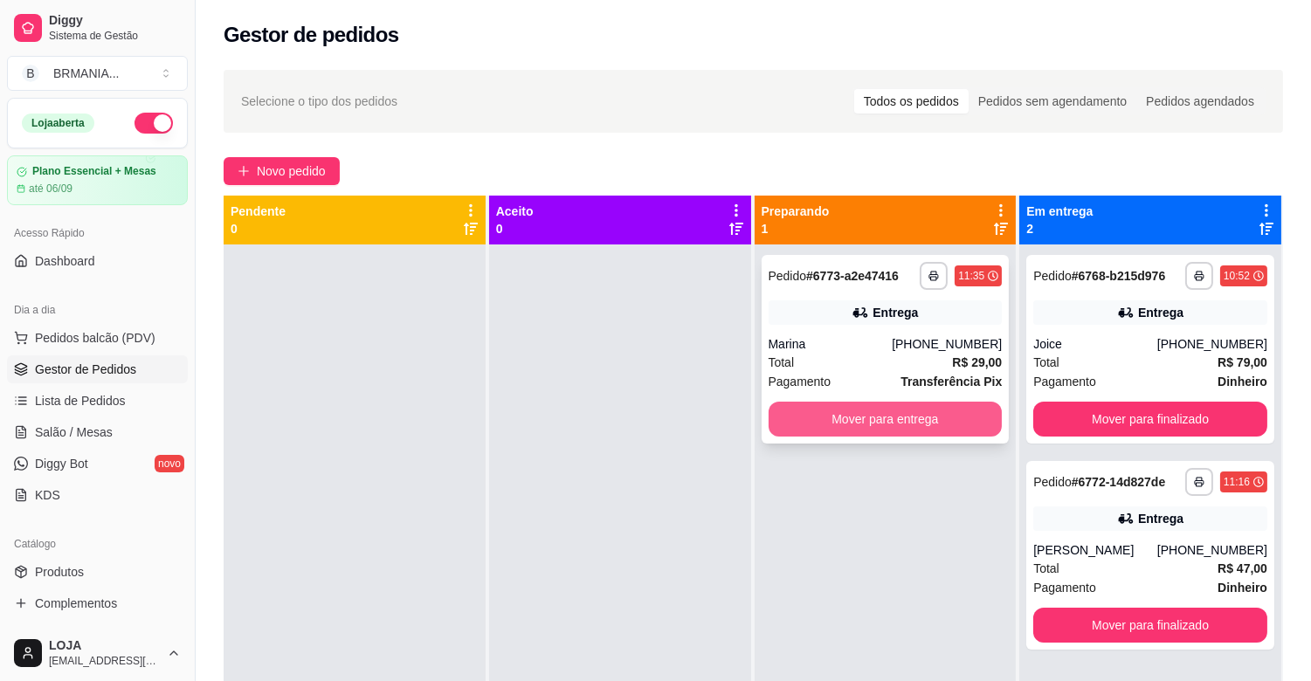
click at [863, 417] on button "Mover para entrega" at bounding box center [885, 419] width 234 height 35
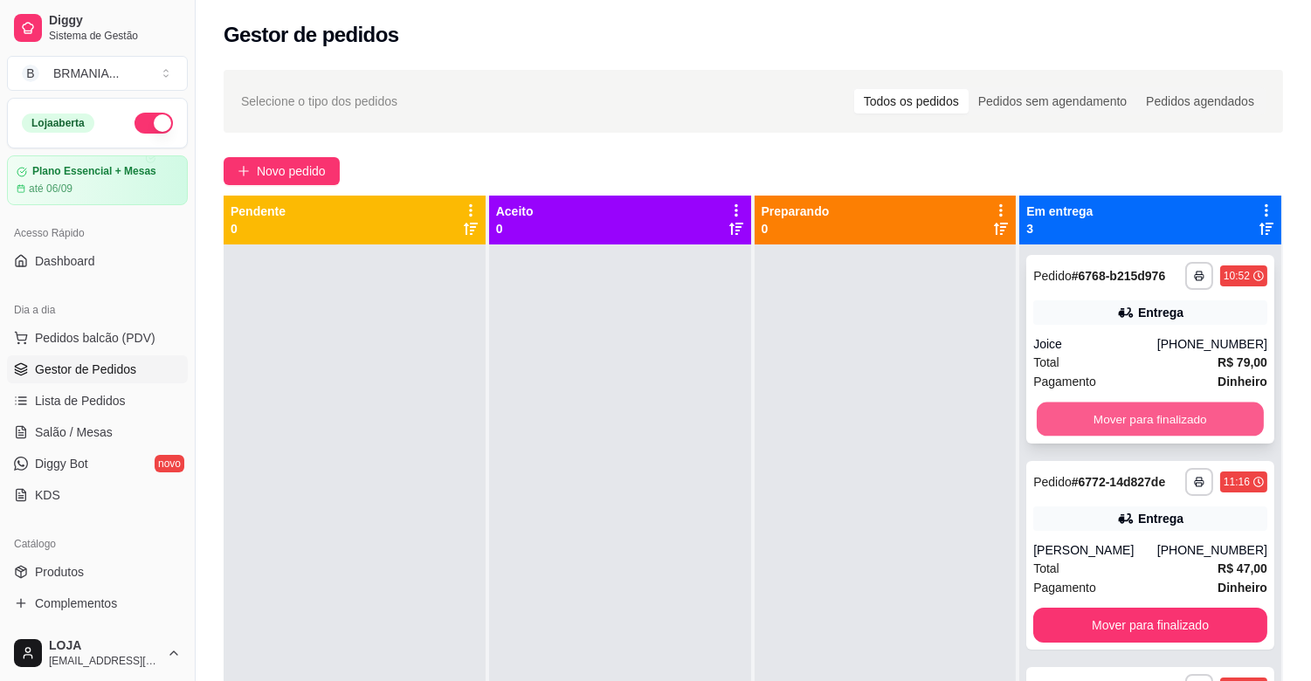
click at [1155, 421] on button "Mover para finalizado" at bounding box center [1150, 420] width 227 height 34
click at [1155, 420] on button "Mover para finalizado" at bounding box center [1150, 419] width 234 height 35
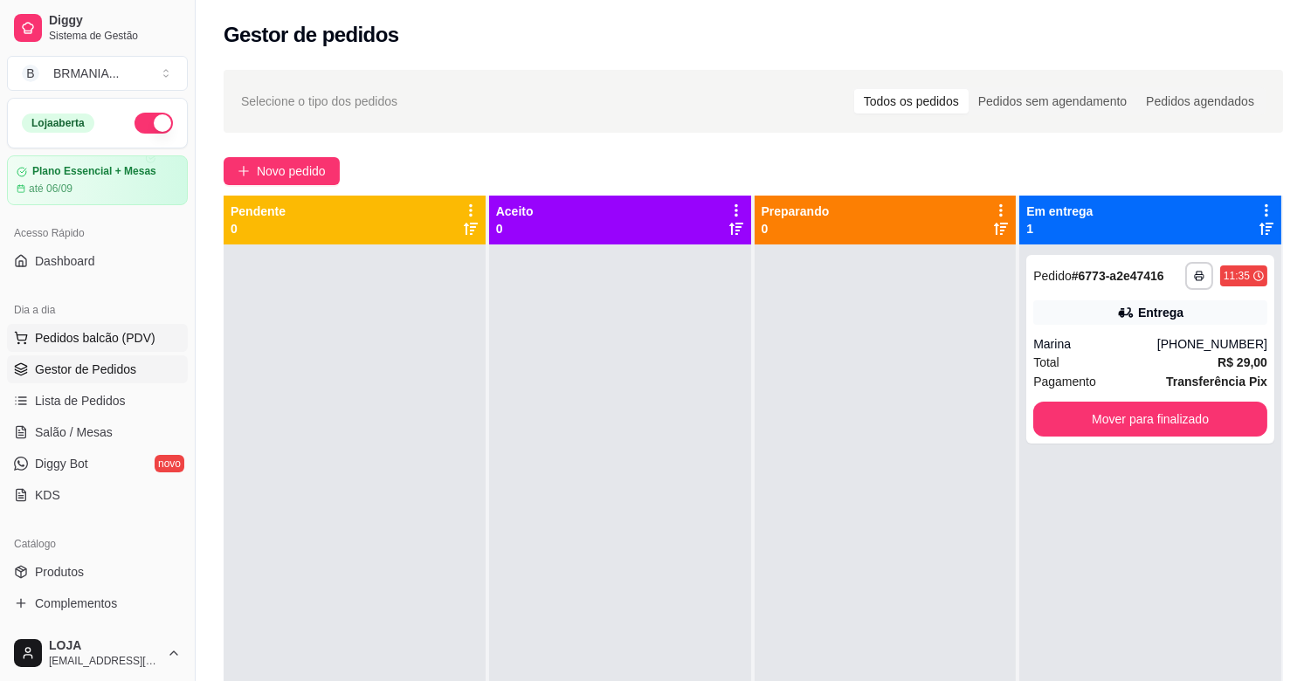
click at [114, 337] on span "Pedidos balcão (PDV)" at bounding box center [95, 337] width 121 height 17
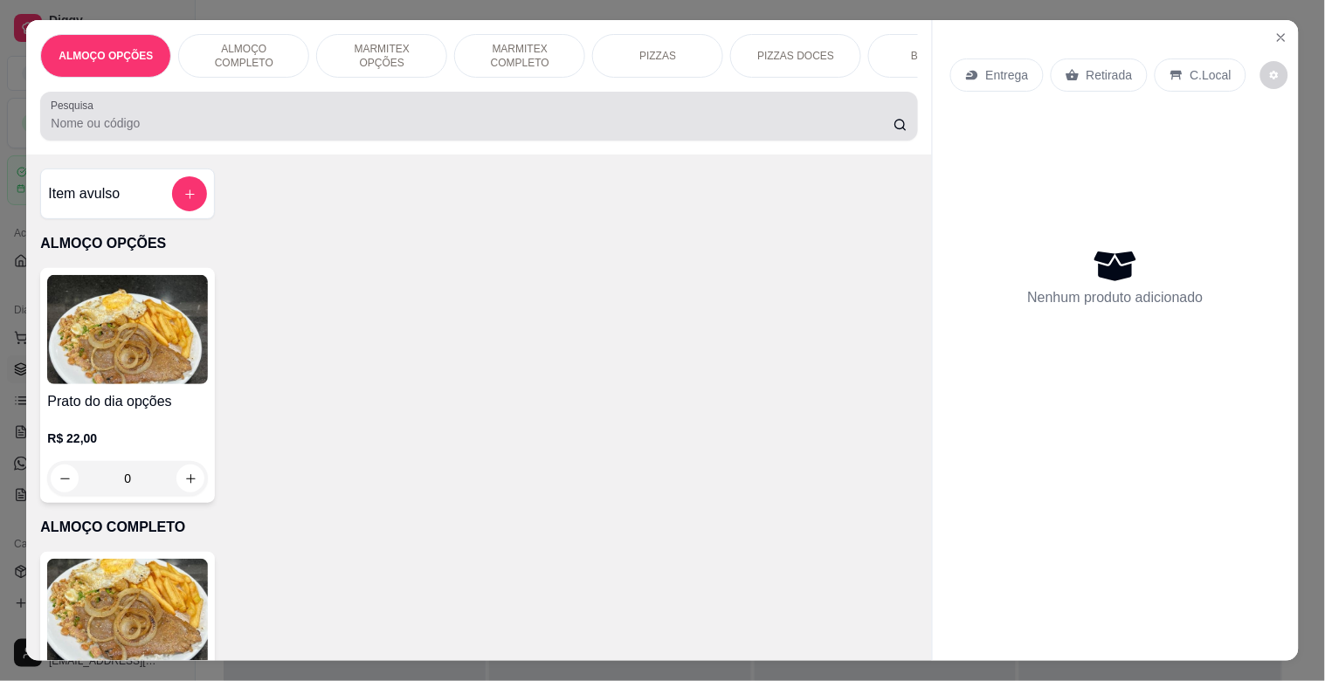
click at [276, 124] on input "Pesquisa" at bounding box center [472, 122] width 843 height 17
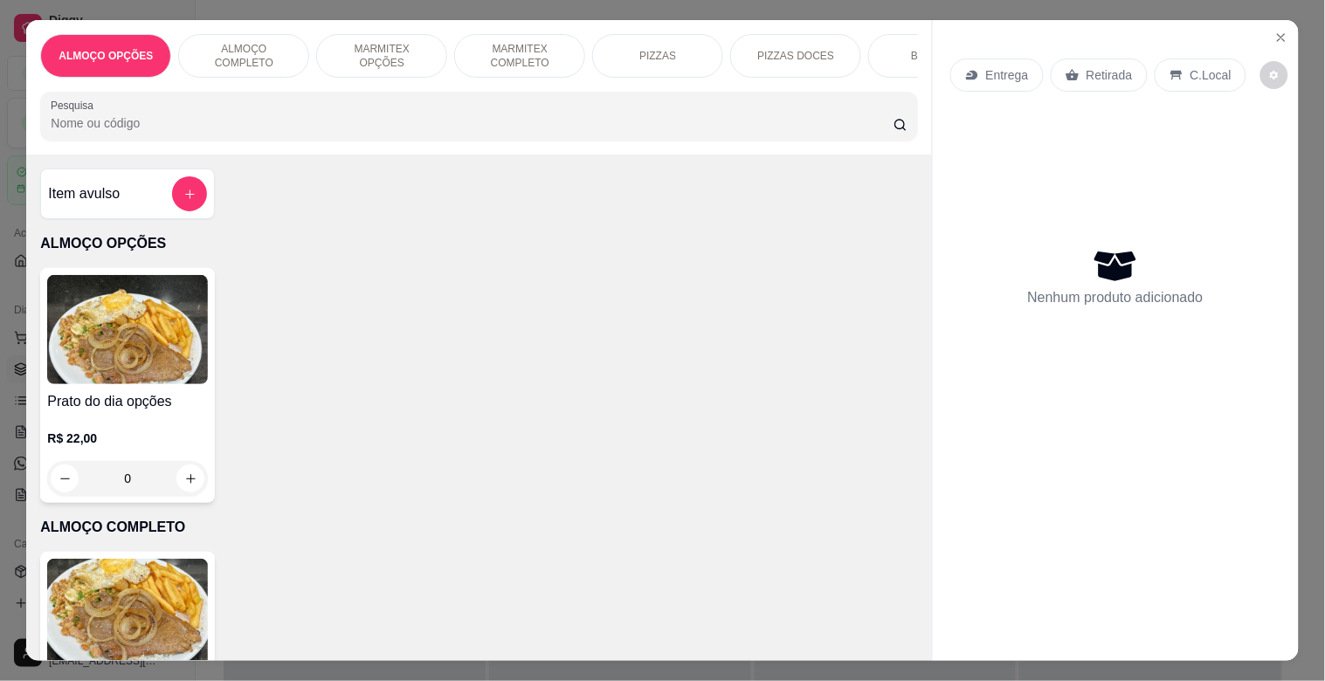
click at [515, 48] on p "MARMITEX COMPLETO" at bounding box center [519, 56] width 101 height 28
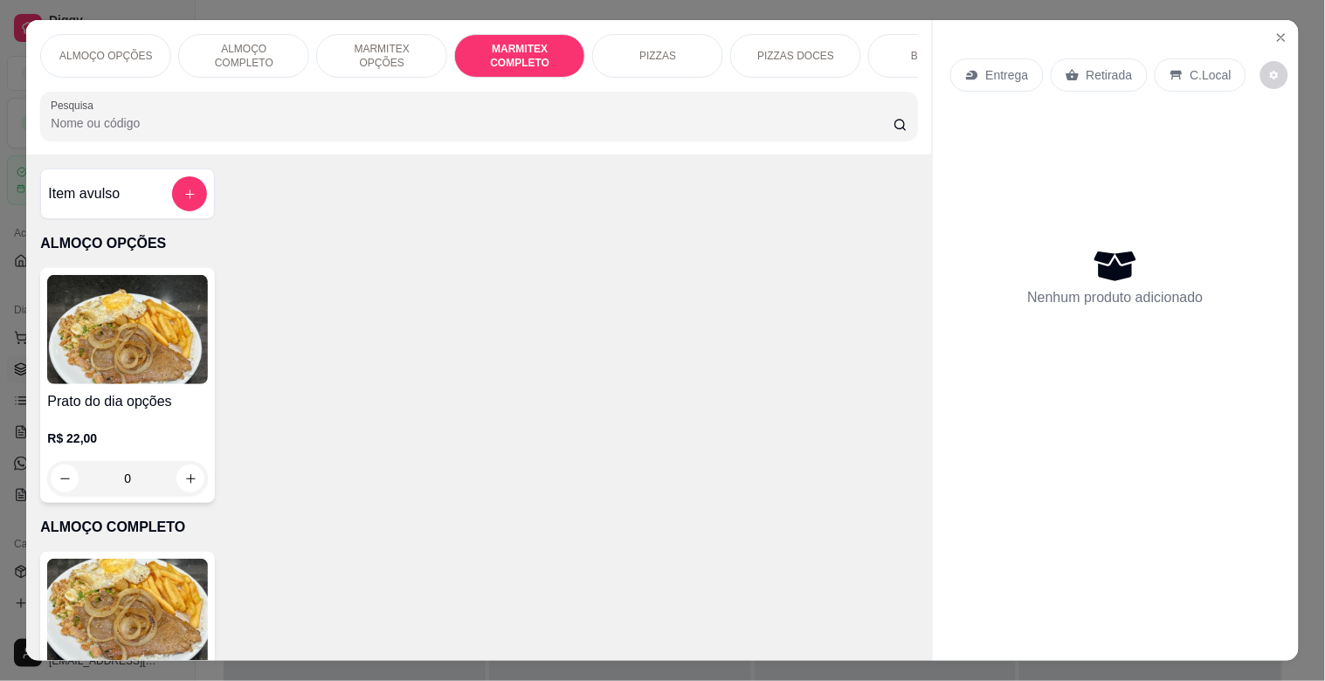
scroll to position [42, 0]
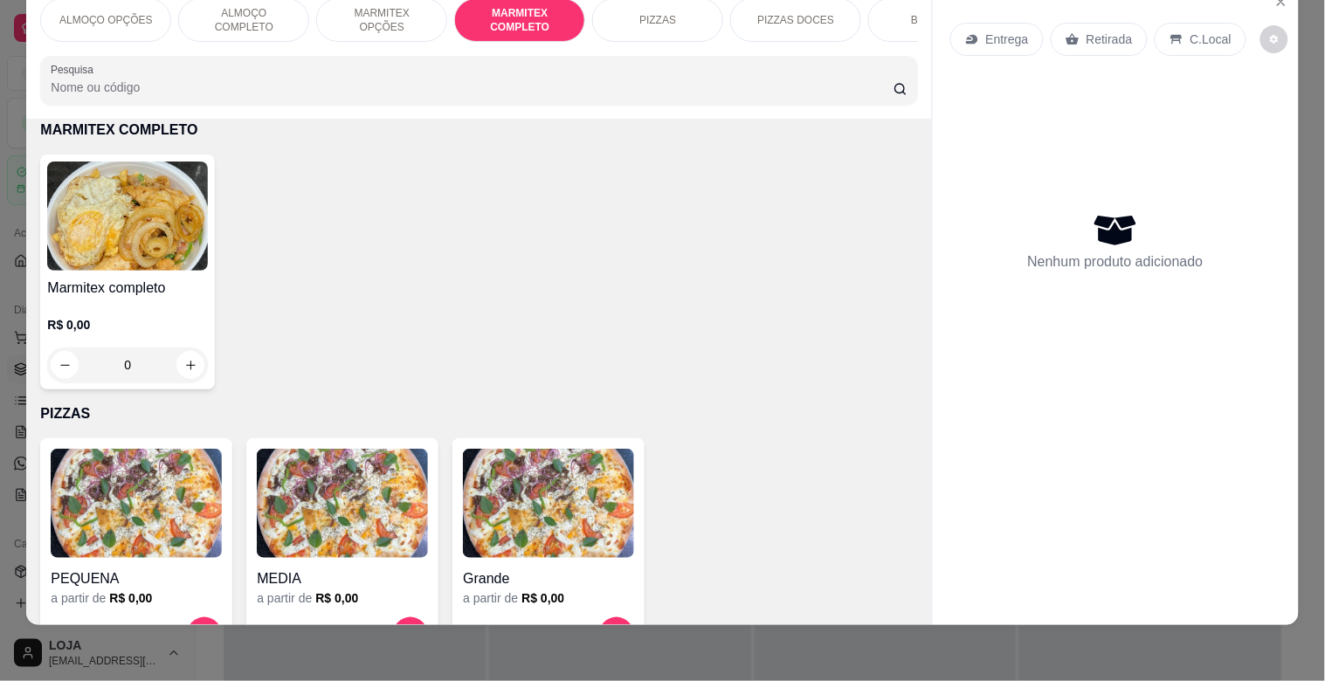
click at [441, 207] on div "Marmitex completo R$ 0,00 0" at bounding box center [478, 272] width 877 height 235
click at [106, 219] on img at bounding box center [127, 216] width 161 height 109
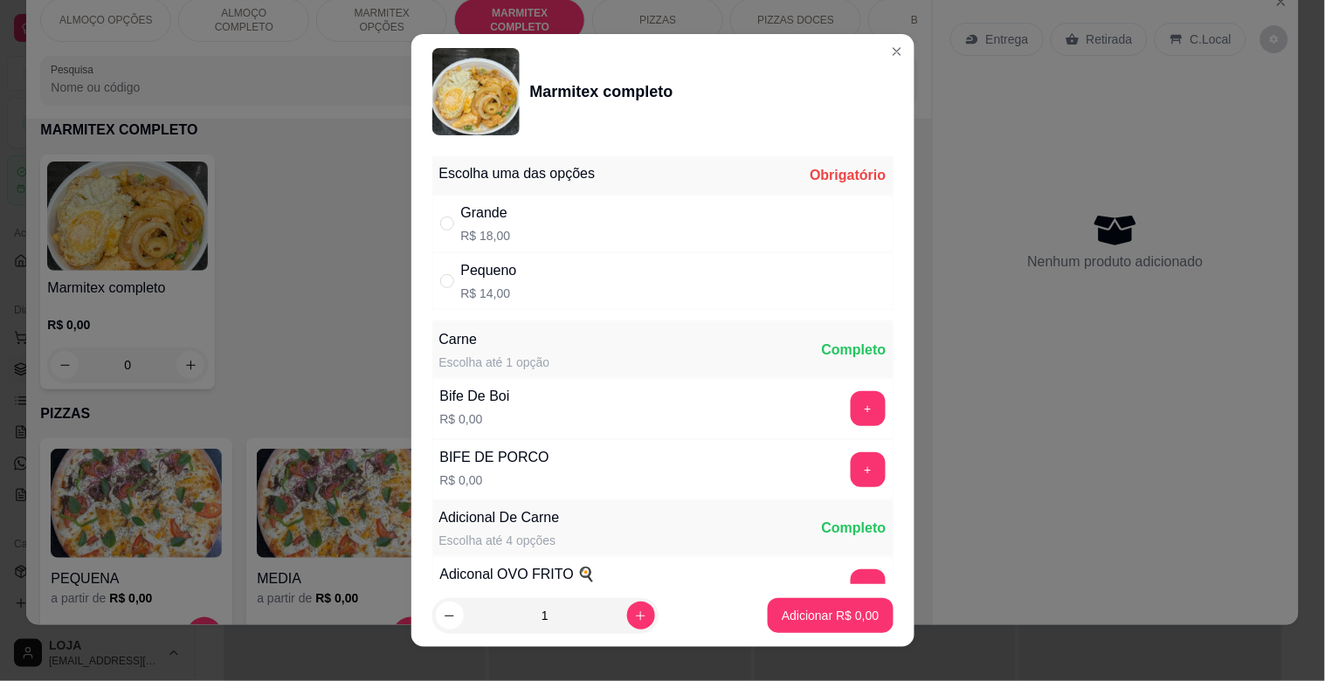
click at [560, 227] on div "Grande R$ 18,00" at bounding box center [662, 224] width 461 height 58
radio input "true"
click at [851, 416] on button "+" at bounding box center [868, 409] width 34 height 34
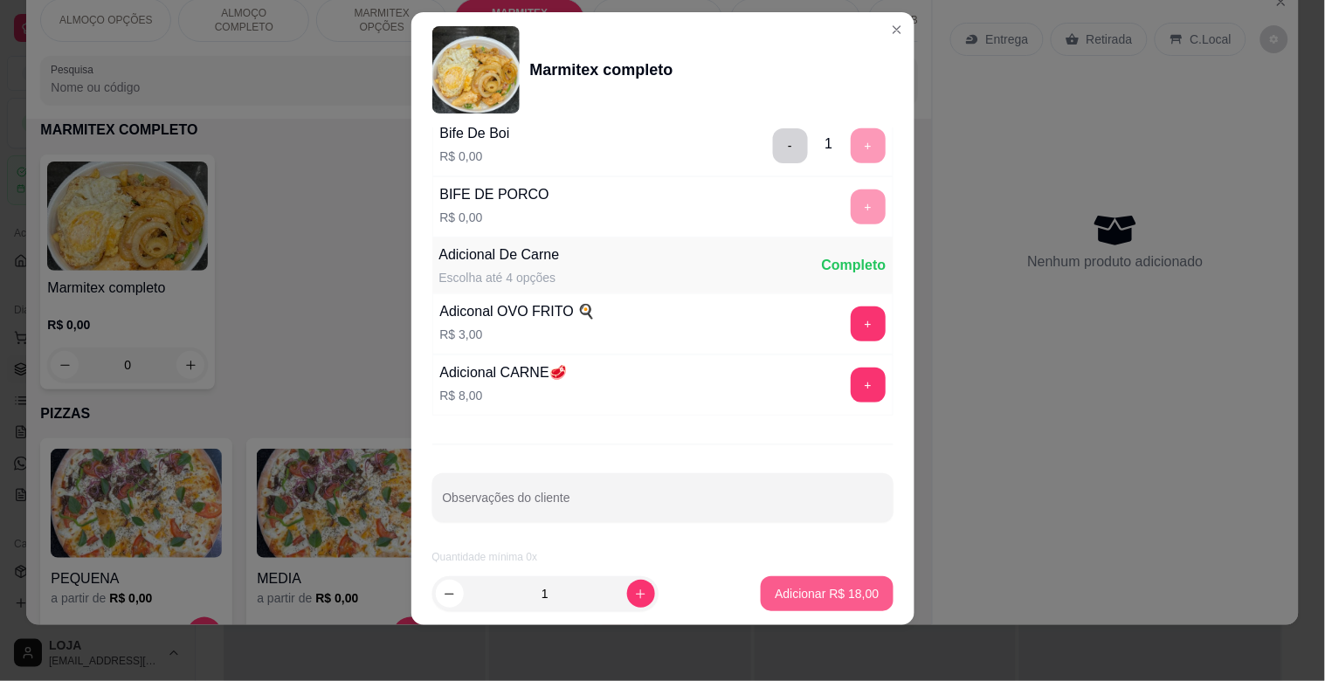
scroll to position [245, 0]
click at [813, 603] on button "Adicionar R$ 18,00" at bounding box center [827, 593] width 132 height 35
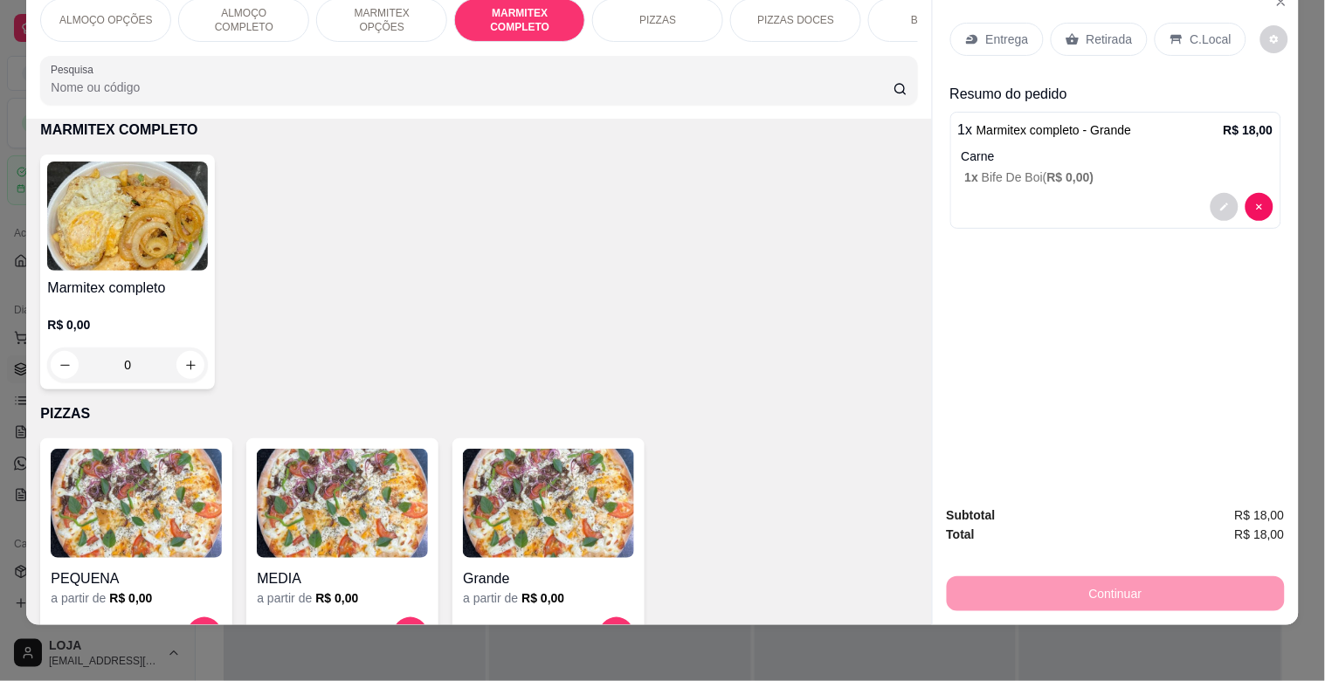
click at [160, 279] on h4 "Marmitex completo" at bounding box center [127, 288] width 161 height 21
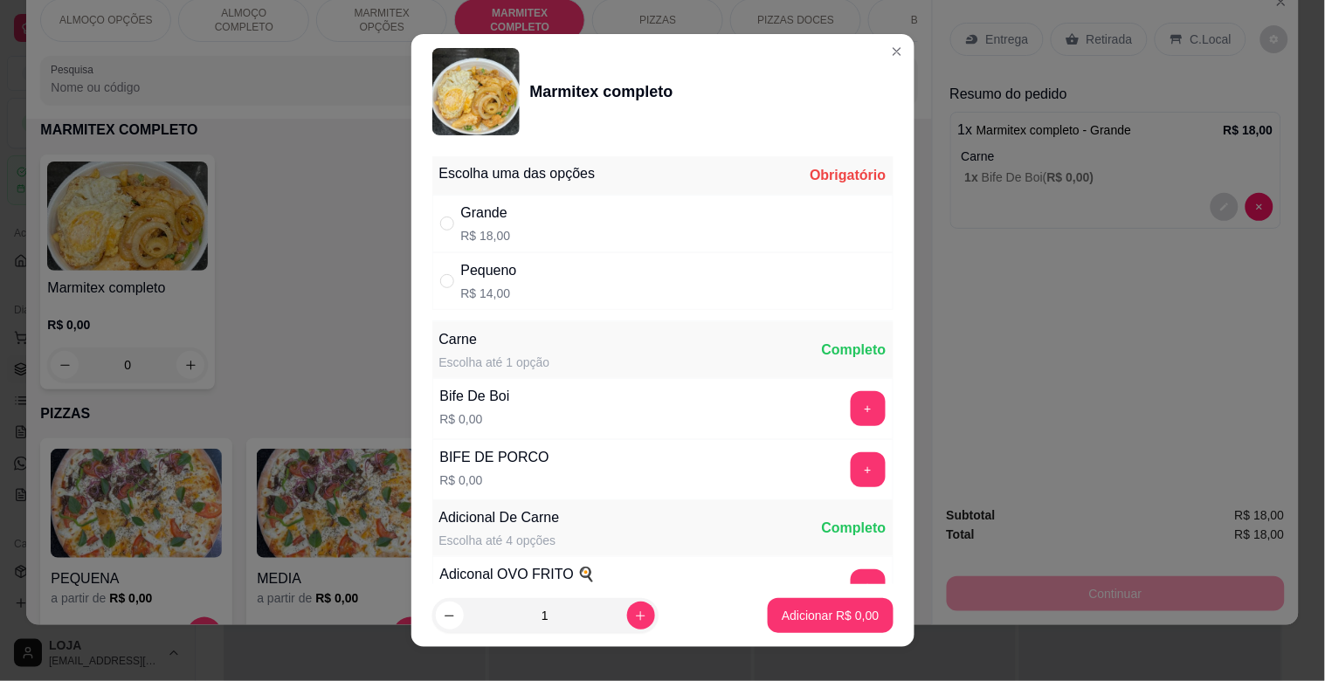
click at [574, 284] on div "Pequeno R$ 14,00" at bounding box center [662, 281] width 461 height 58
radio input "true"
click at [851, 408] on button "+" at bounding box center [868, 408] width 35 height 35
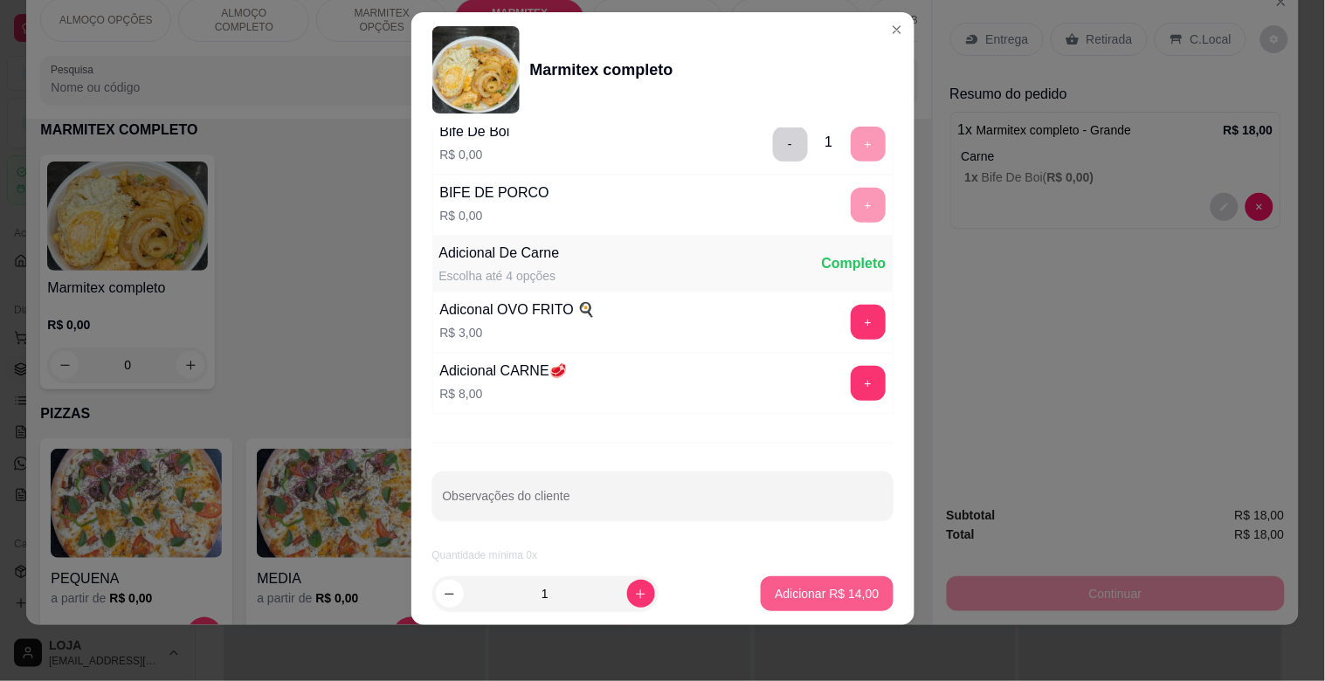
click at [822, 597] on p "Adicionar R$ 14,00" at bounding box center [827, 593] width 104 height 17
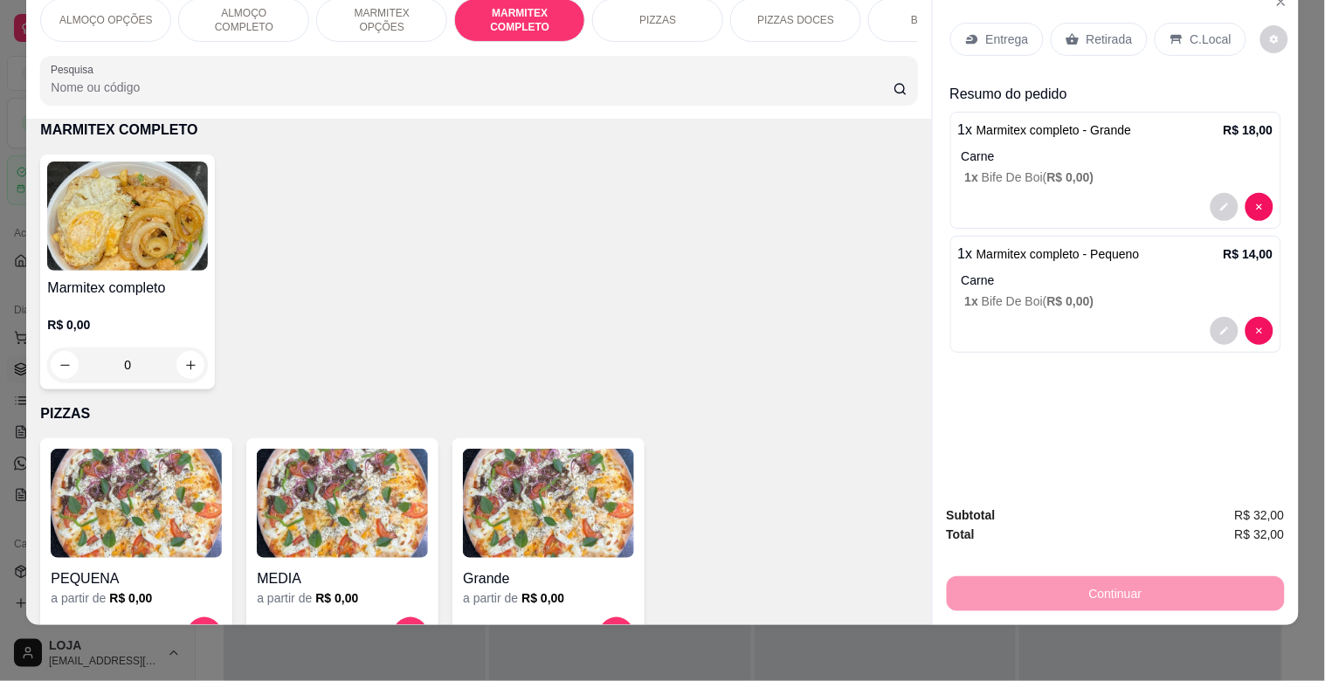
click at [1046, 193] on div at bounding box center [1115, 207] width 315 height 28
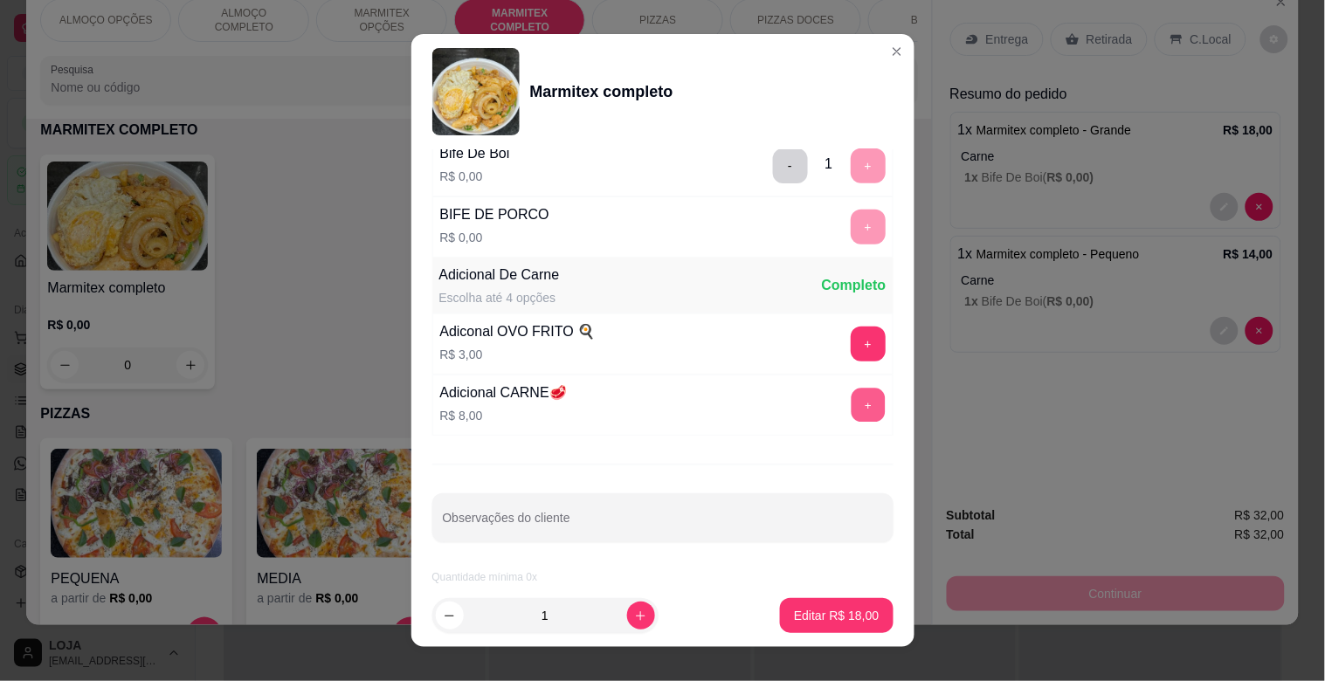
click at [851, 393] on button "+" at bounding box center [868, 406] width 34 height 34
click at [843, 625] on button "Editar R$ 26,00" at bounding box center [836, 616] width 109 height 34
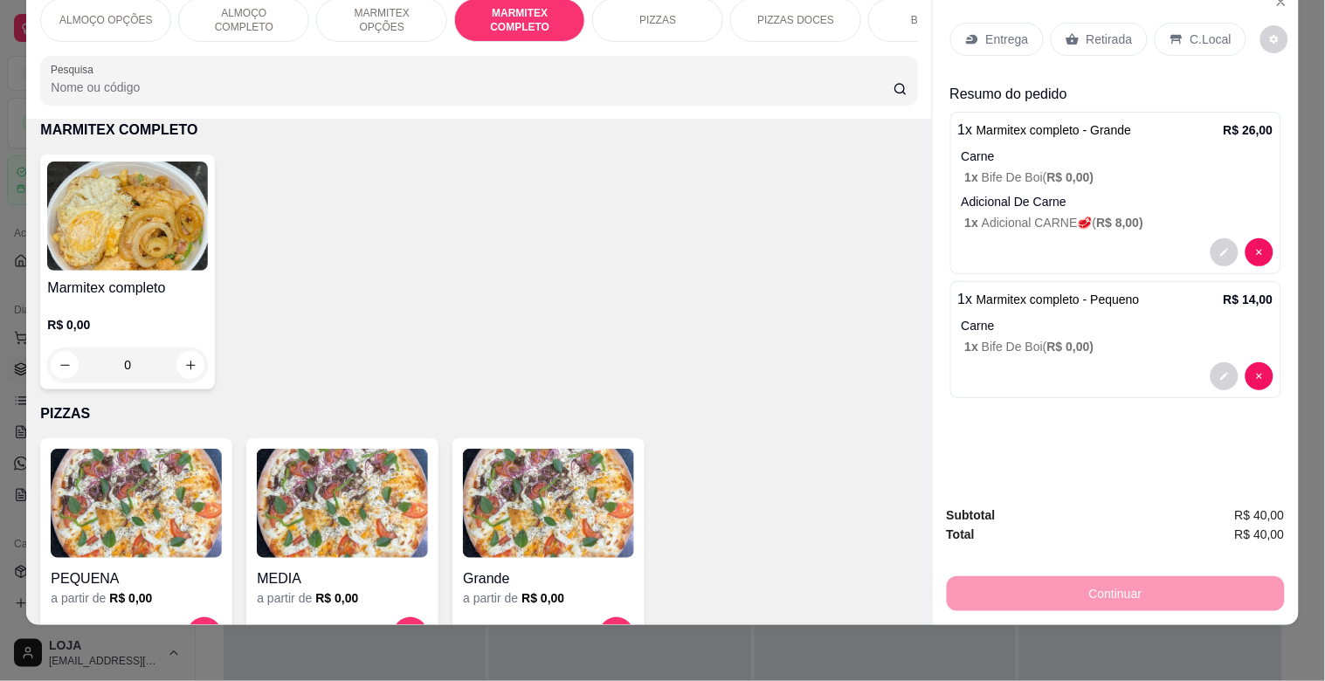
click at [1077, 33] on div "Retirada" at bounding box center [1099, 39] width 97 height 33
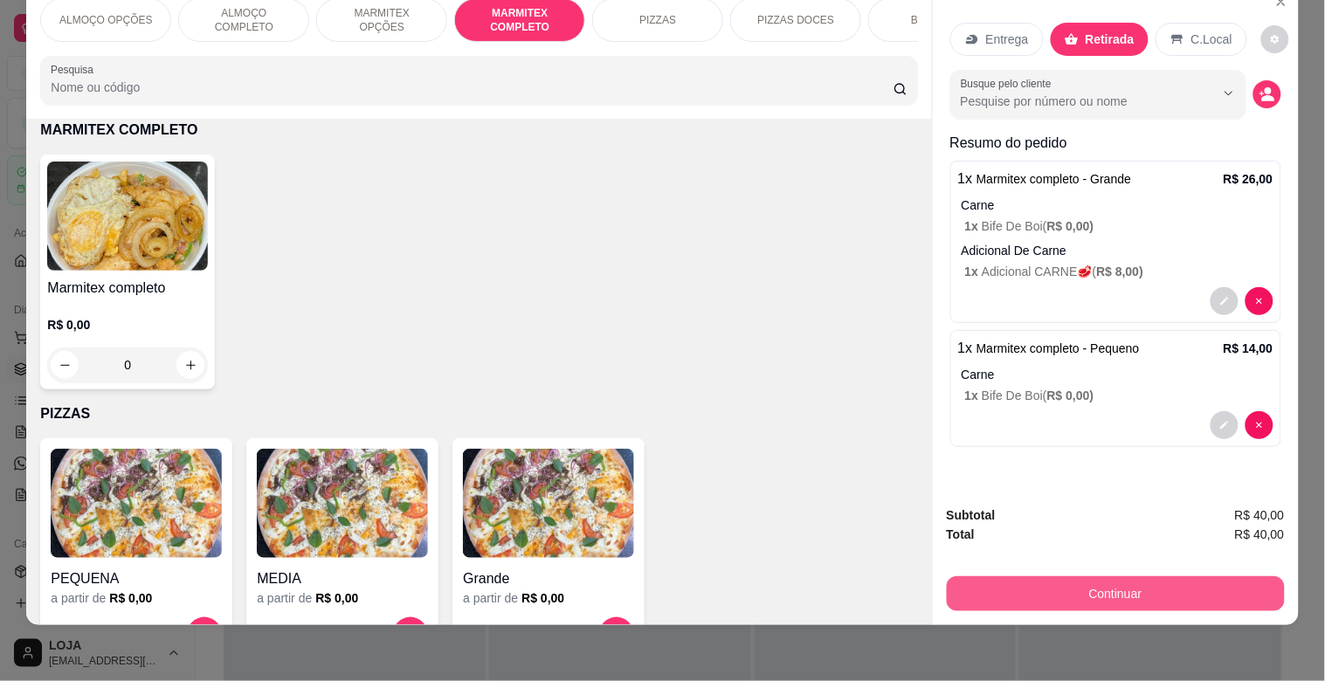
click at [1182, 576] on button "Continuar" at bounding box center [1116, 593] width 338 height 35
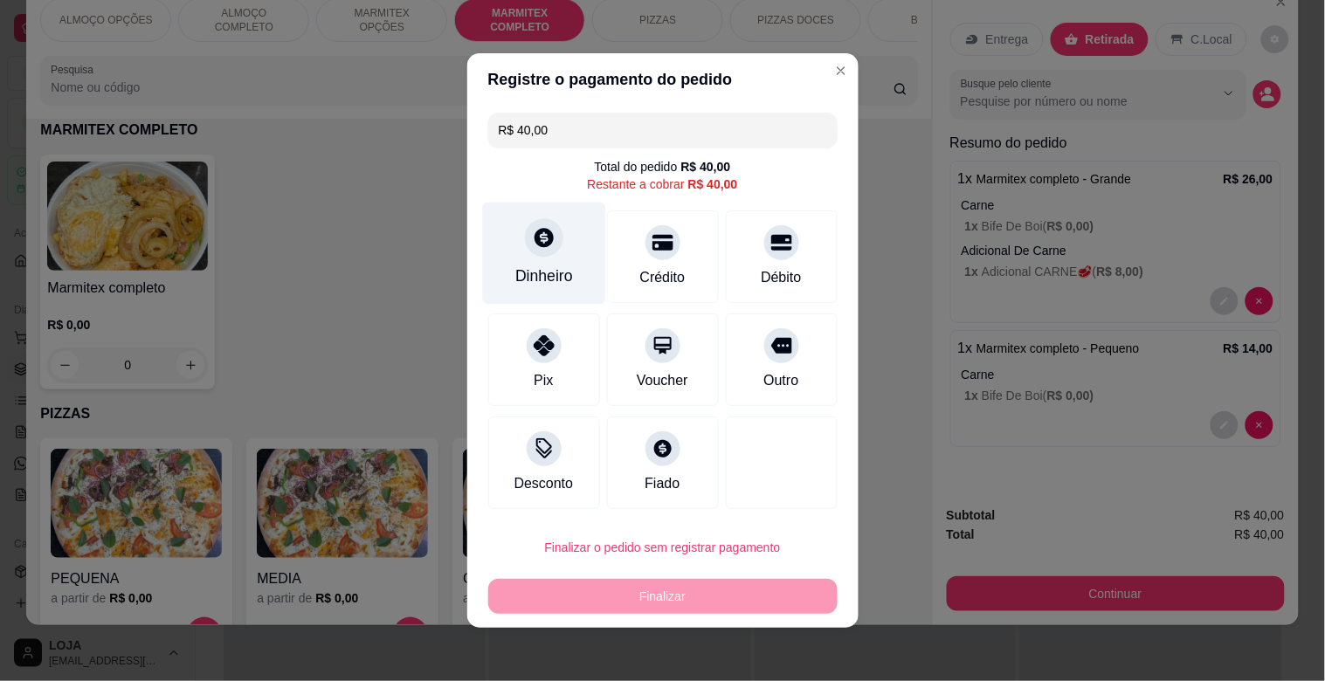
click at [542, 268] on div "Dinheiro" at bounding box center [544, 276] width 58 height 23
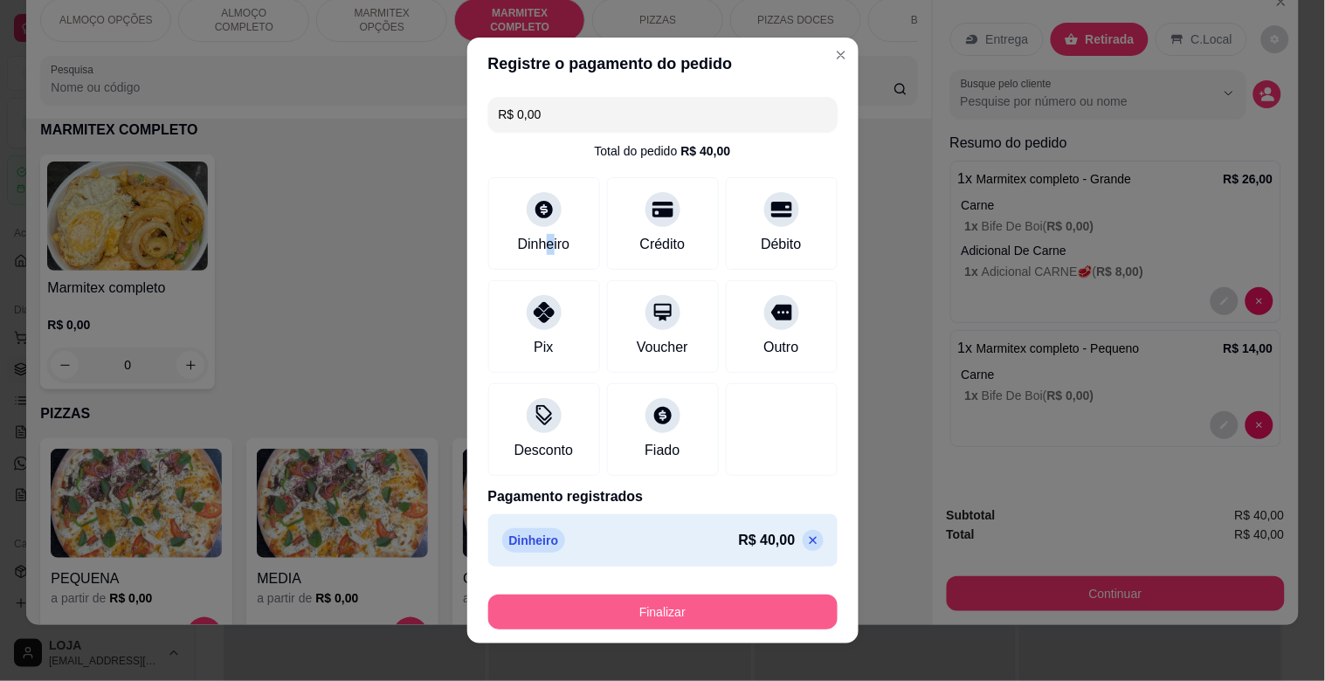
click at [640, 604] on button "Finalizar" at bounding box center [662, 612] width 349 height 35
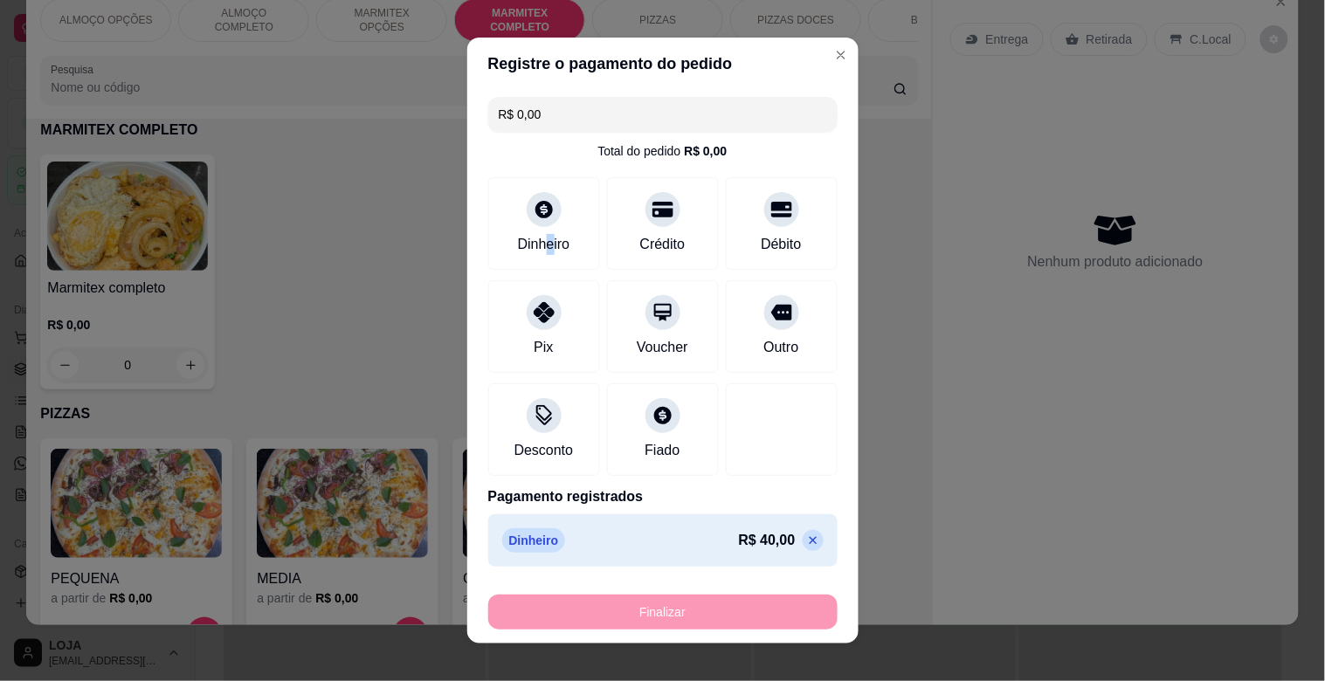
type input "-R$ 40,00"
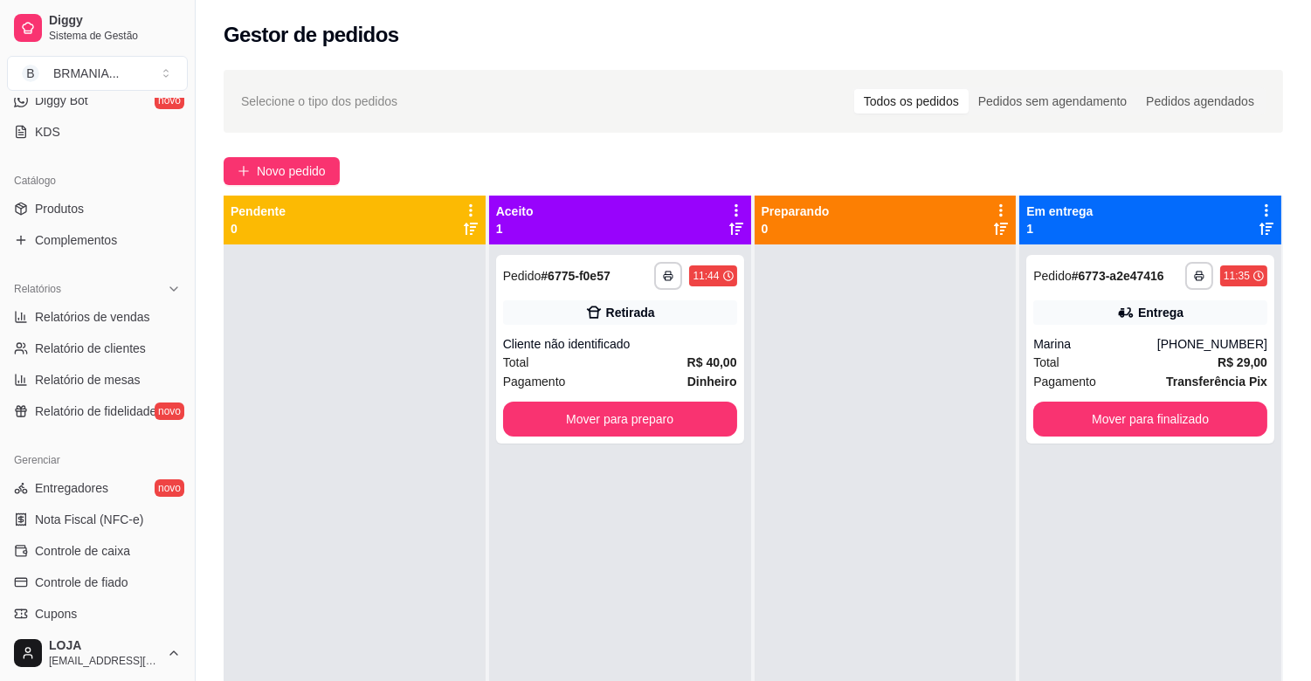
scroll to position [575, 0]
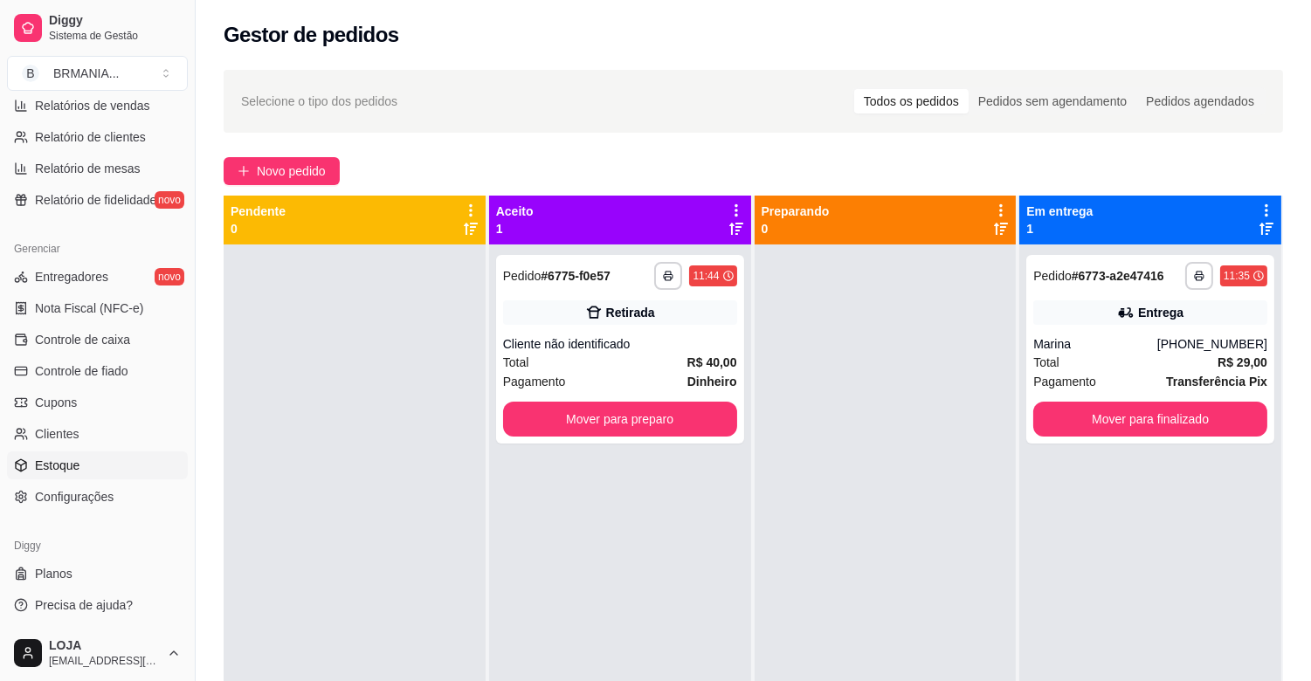
click at [70, 465] on span "Estoque" at bounding box center [57, 465] width 45 height 17
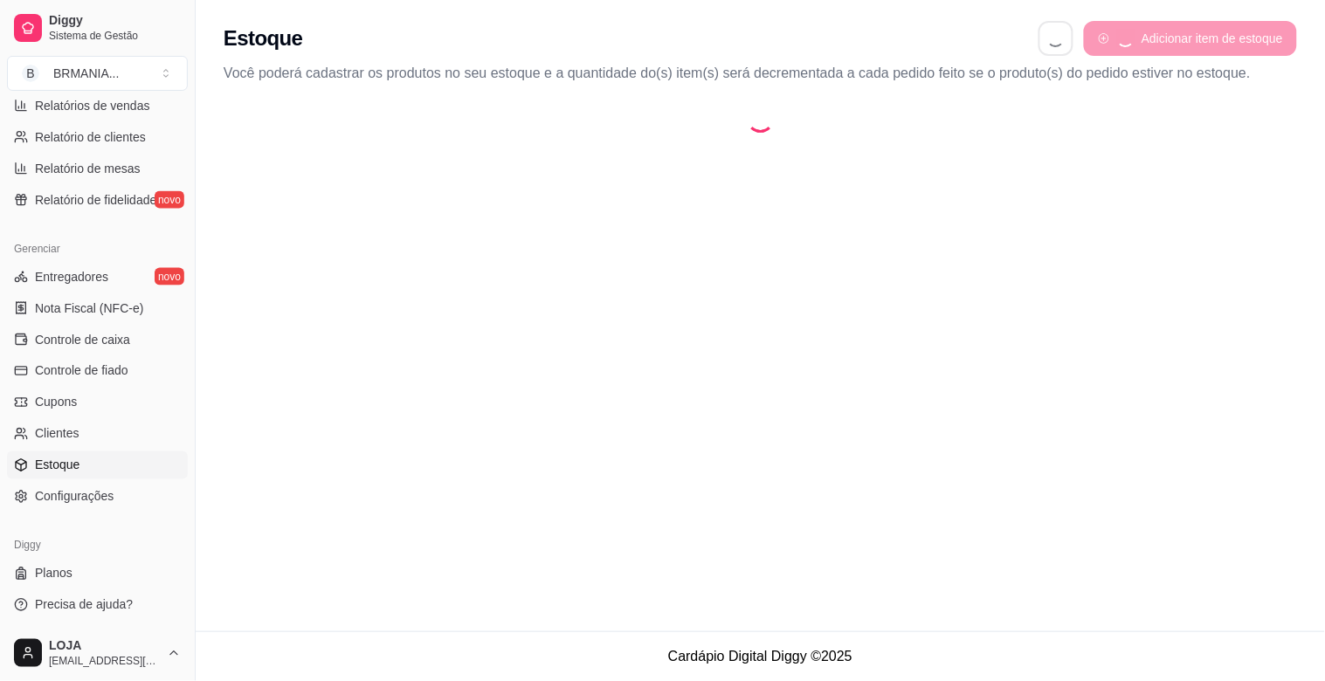
select select "QUANTITY_ORDER"
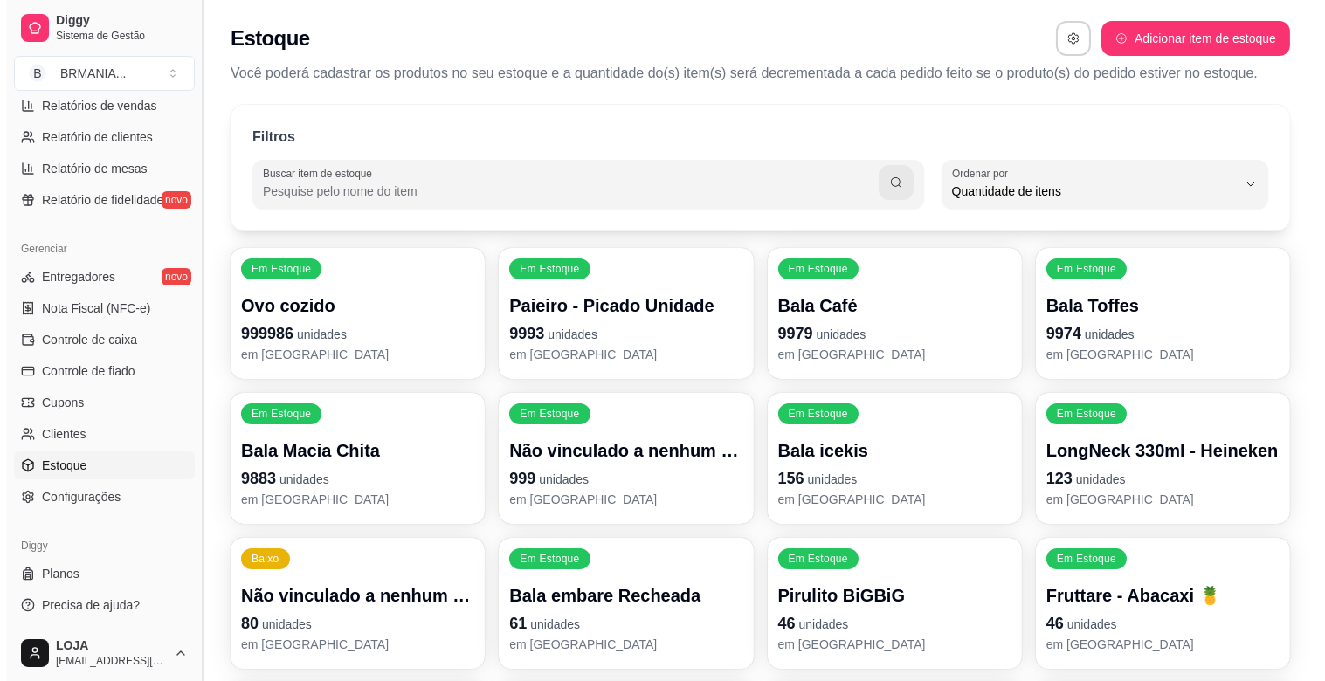
scroll to position [16, 0]
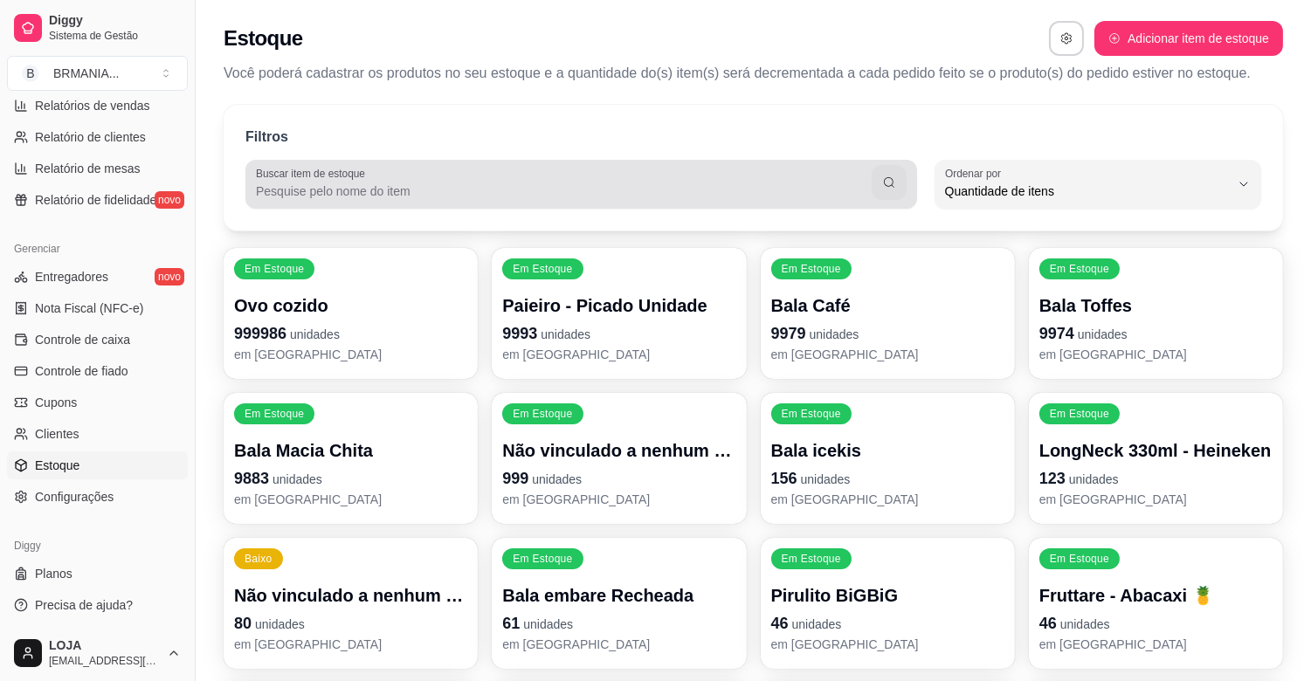
click at [456, 180] on div at bounding box center [581, 184] width 651 height 35
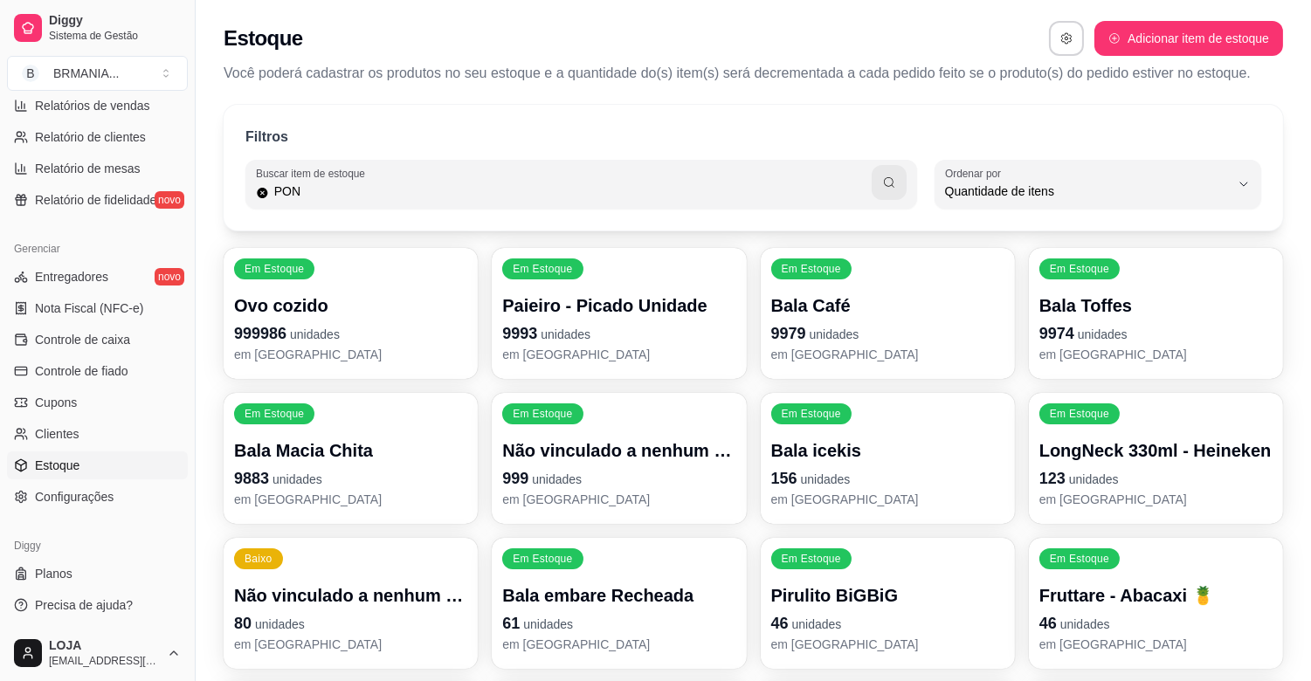
type input "PON"
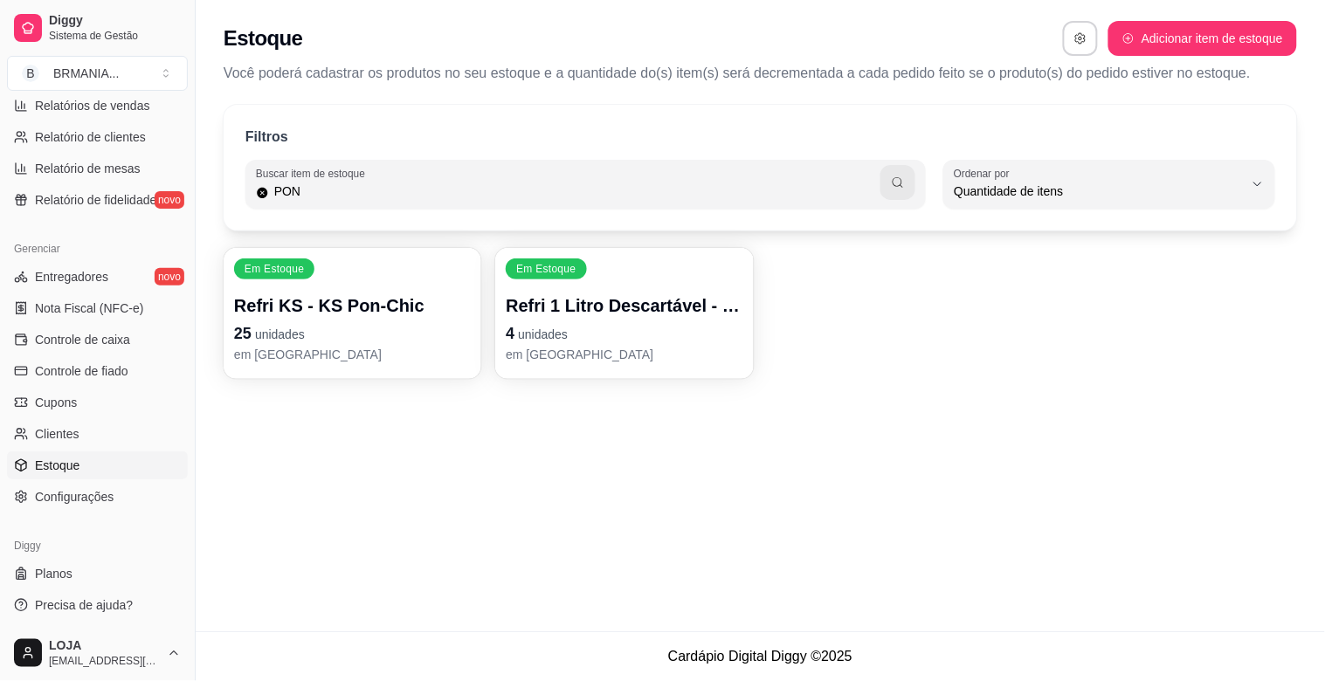
click at [334, 306] on p "Refri KS - KS Pon-Chic" at bounding box center [352, 305] width 237 height 24
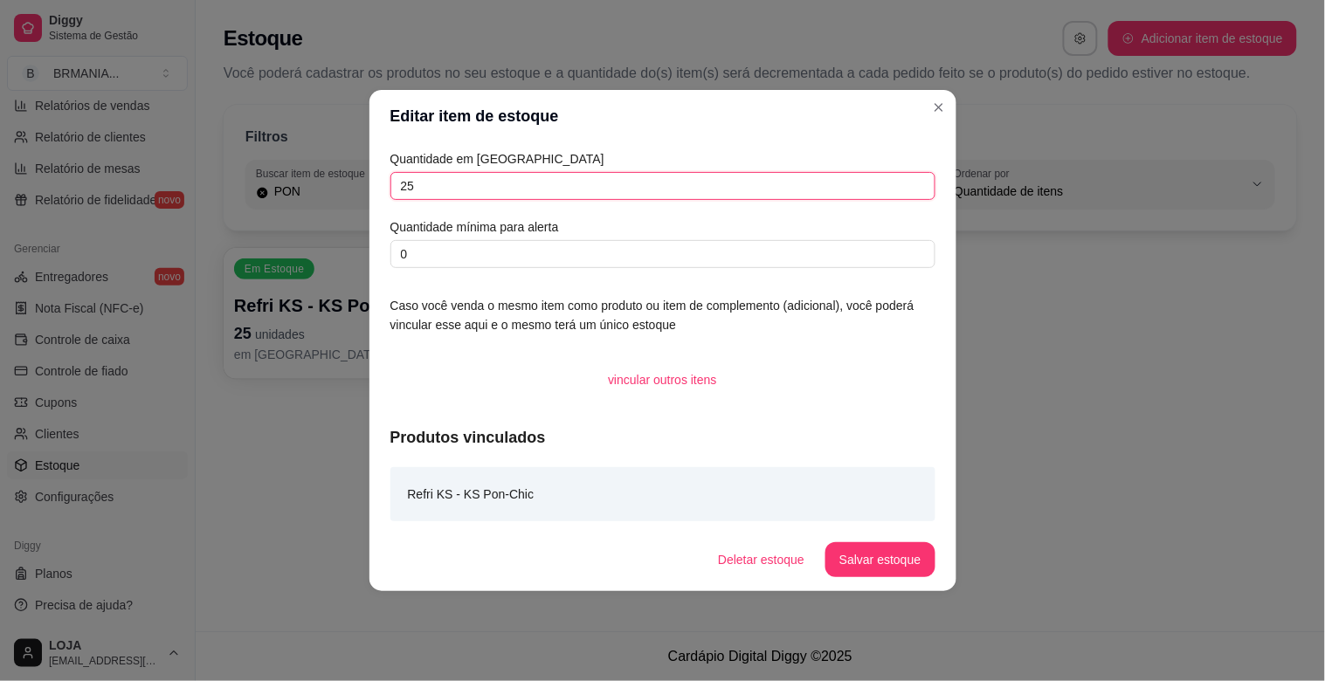
click at [465, 198] on input "25" at bounding box center [662, 186] width 545 height 28
type input "2"
type input "13"
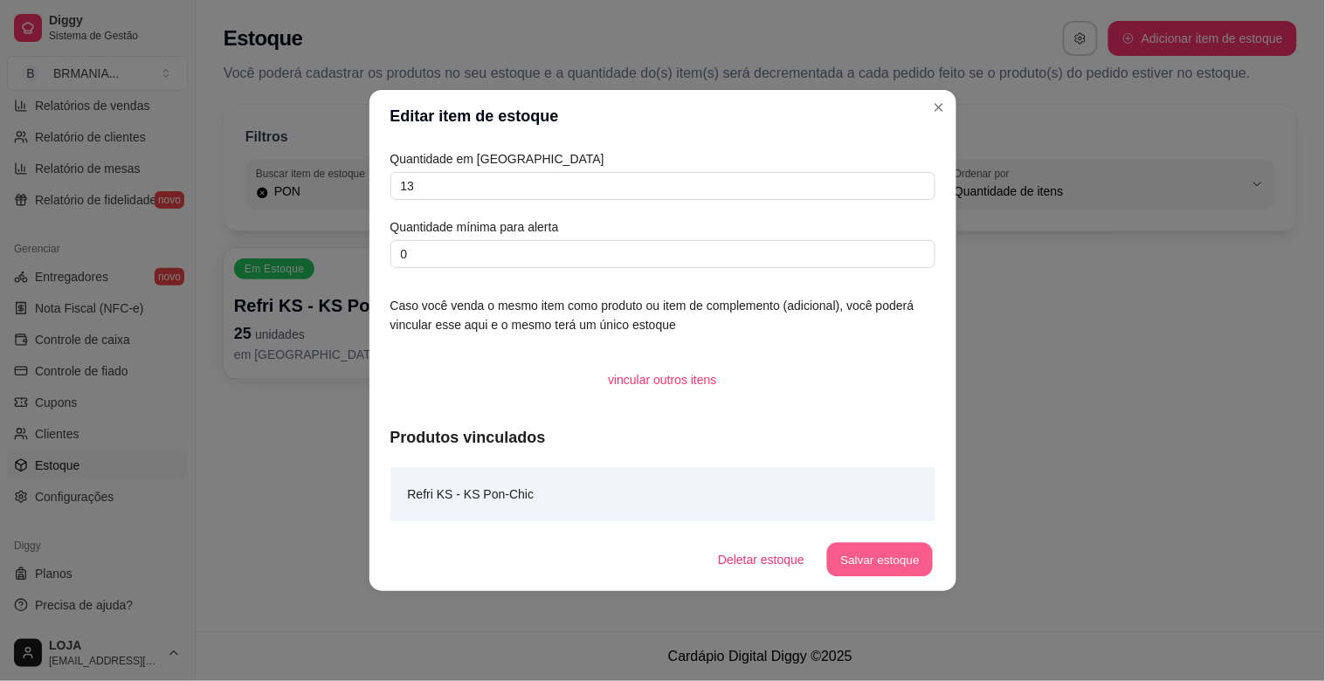
click at [897, 575] on button "Salvar estoque" at bounding box center [880, 560] width 107 height 34
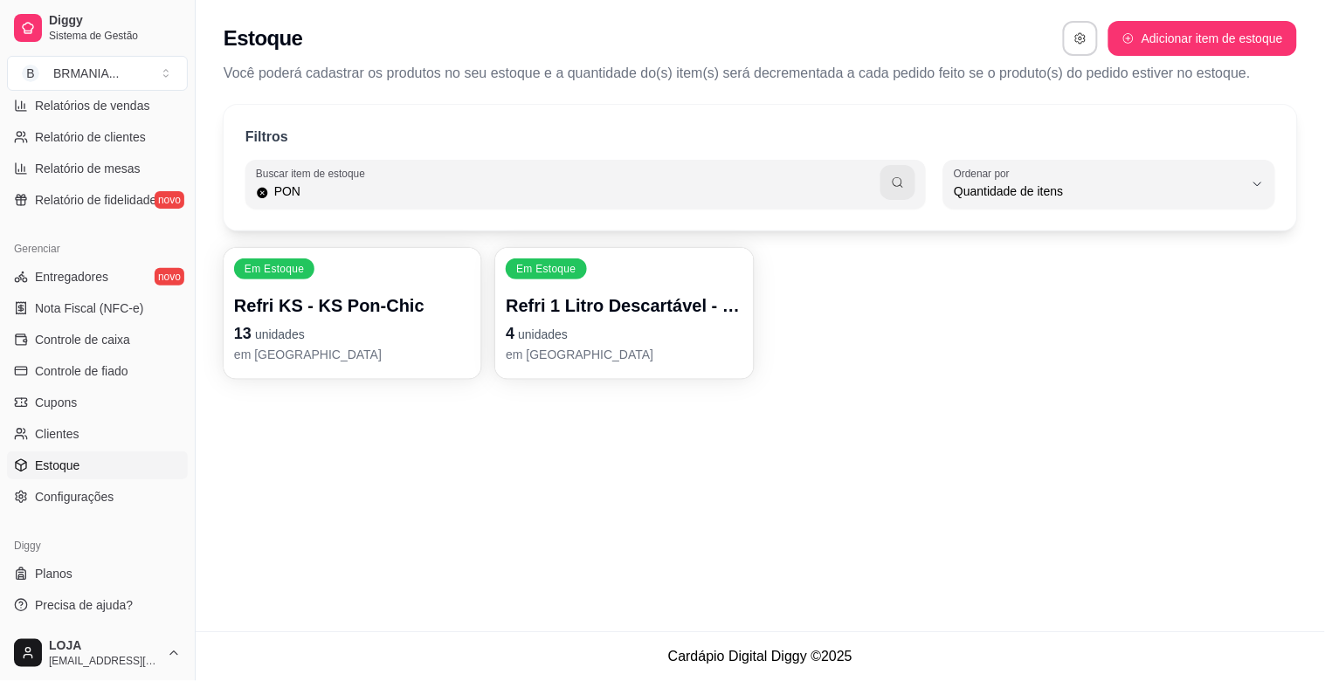
drag, startPoint x: 1044, startPoint y: 443, endPoint x: 1033, endPoint y: 423, distance: 22.7
click at [1044, 440] on div "Estoque Adicionar item de estoque Você poderá cadastrar os produtos no seu esto…" at bounding box center [760, 315] width 1129 height 631
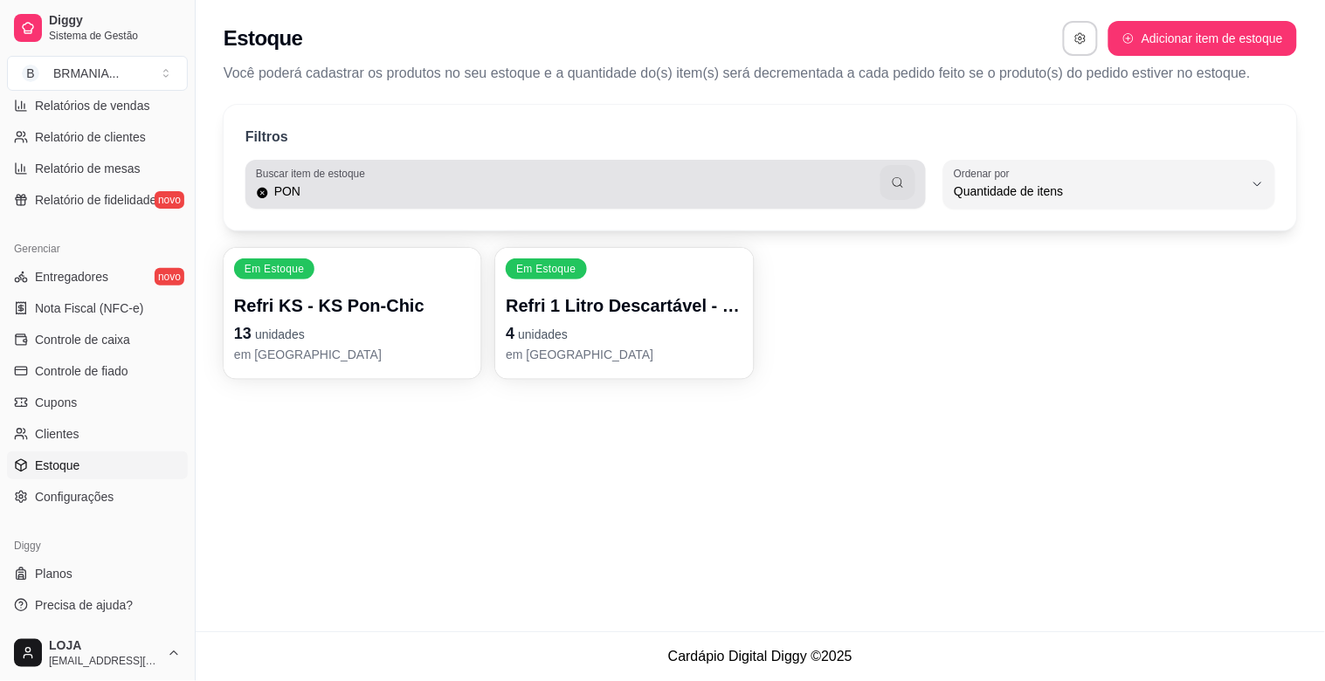
click at [344, 204] on div "Buscar item de estoque PON" at bounding box center [585, 184] width 680 height 49
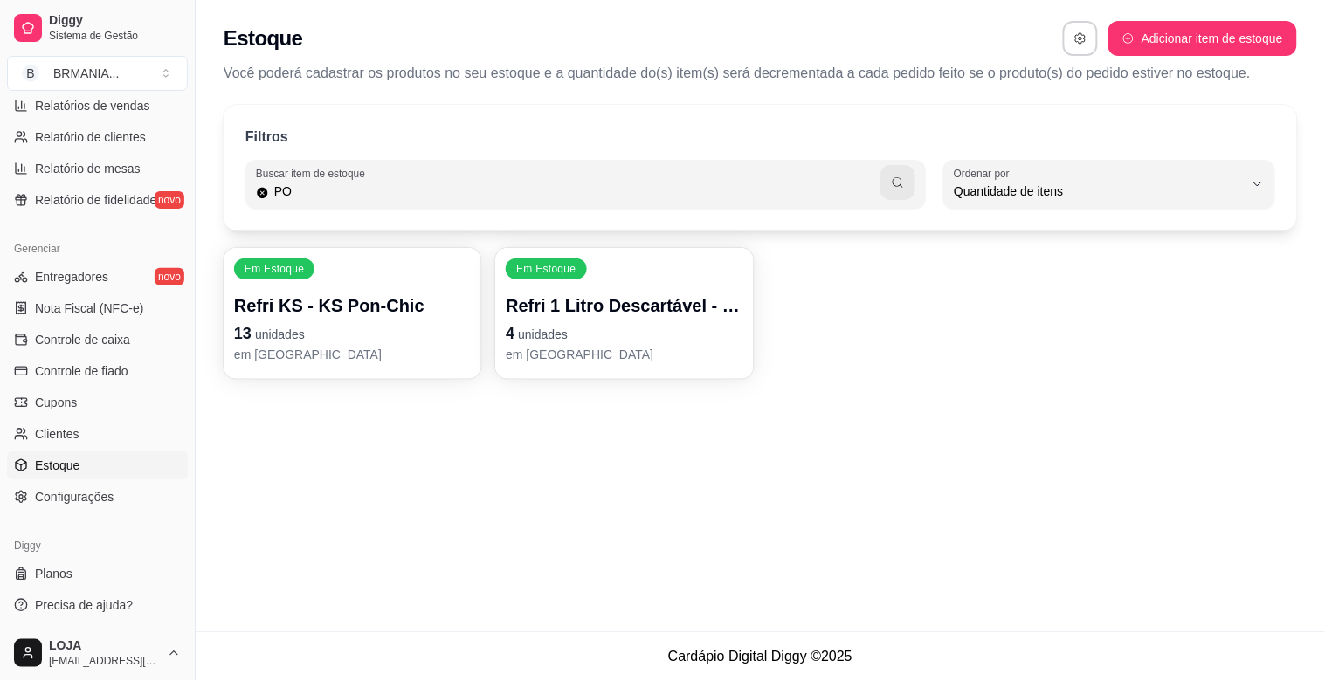
type input "P"
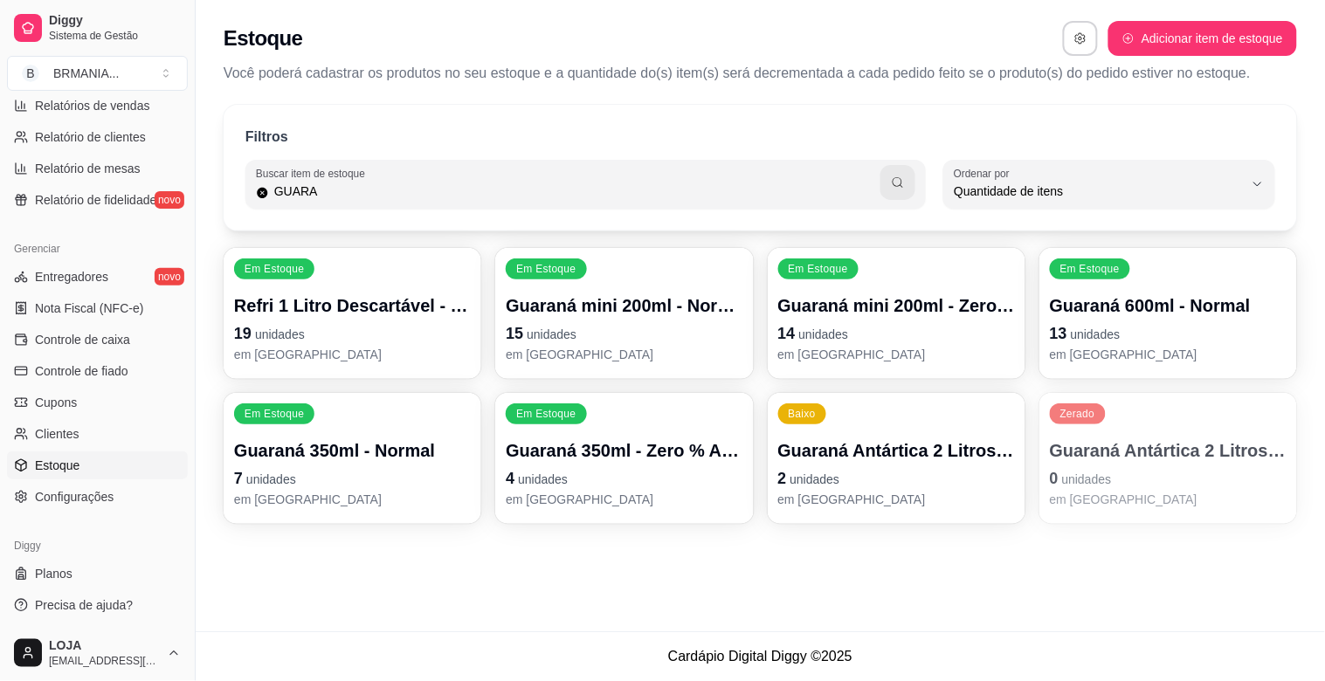
click at [410, 353] on p "em [GEOGRAPHIC_DATA]" at bounding box center [352, 354] width 237 height 17
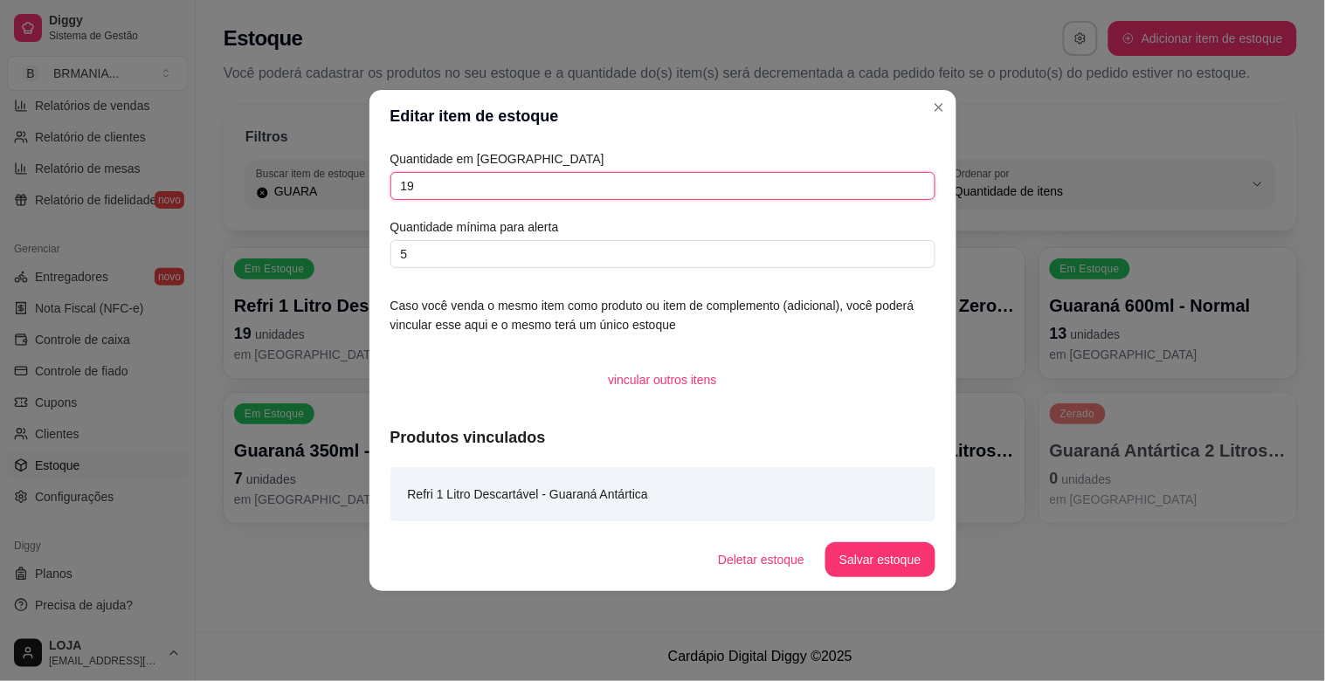
click at [495, 184] on input "19" at bounding box center [662, 186] width 545 height 28
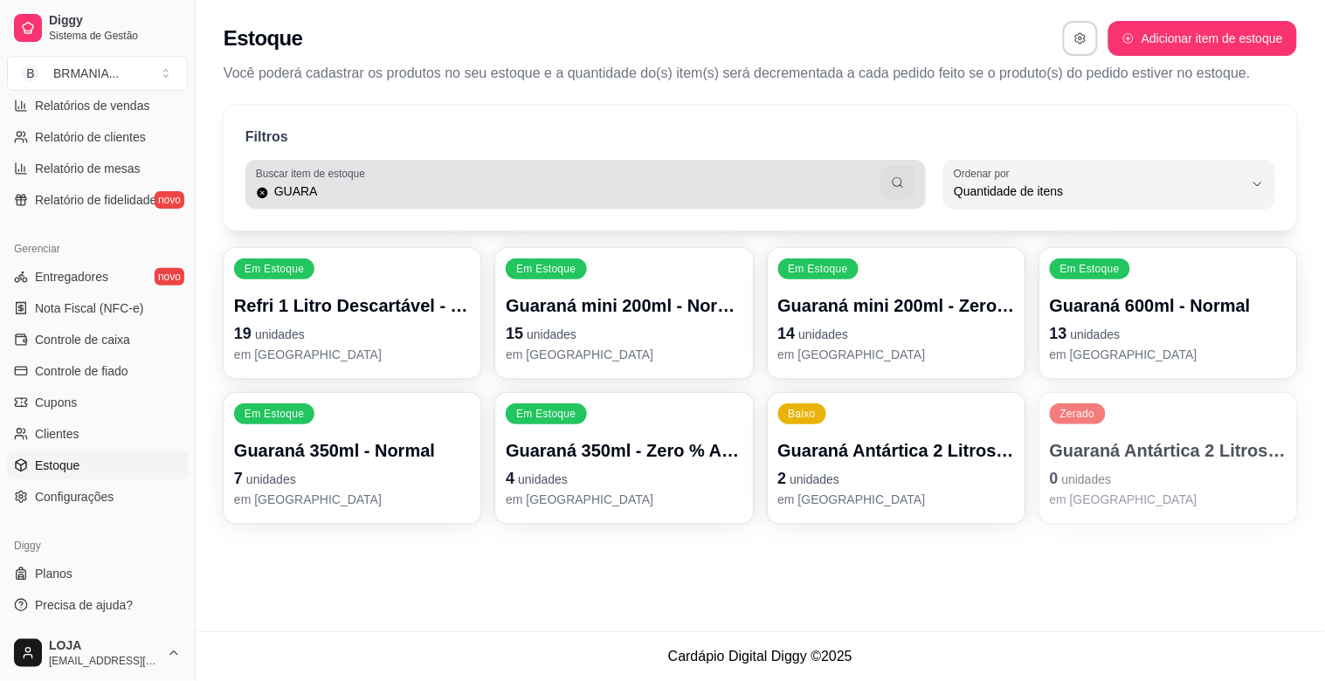
click at [430, 188] on input "GUARA" at bounding box center [575, 191] width 612 height 17
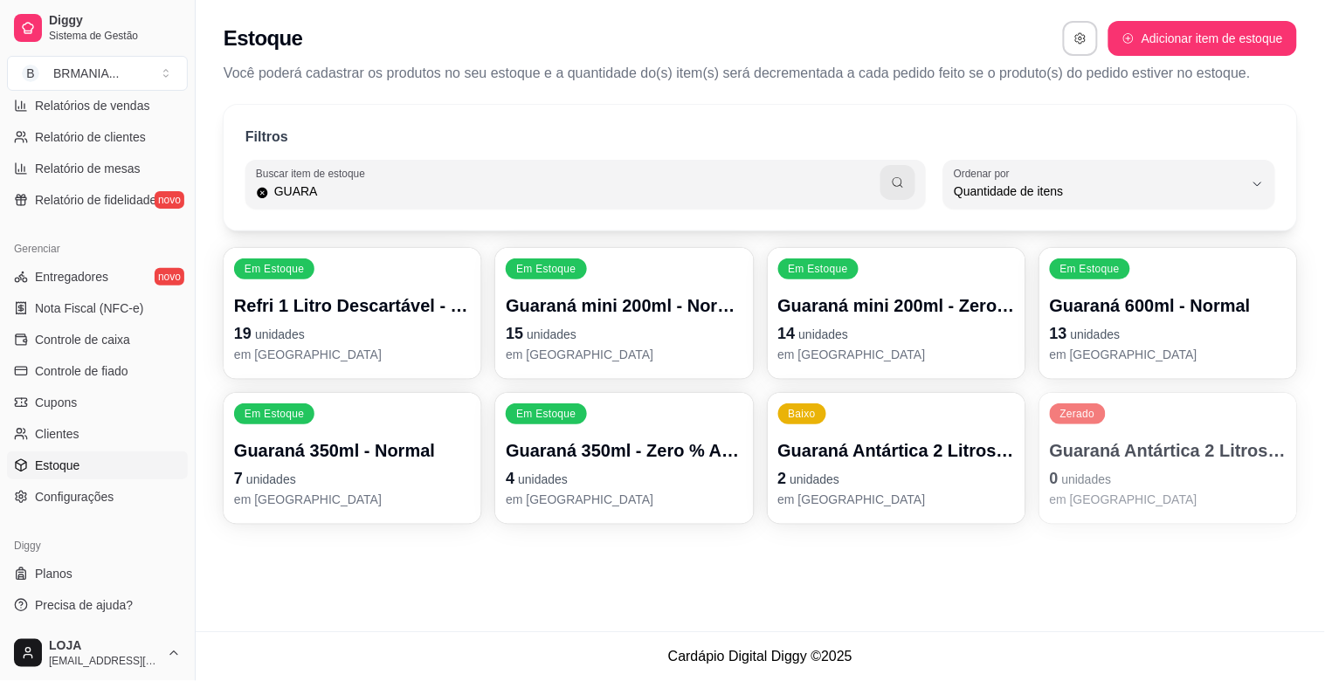
click at [430, 188] on input "GUARA" at bounding box center [575, 191] width 612 height 17
type input "COCA"
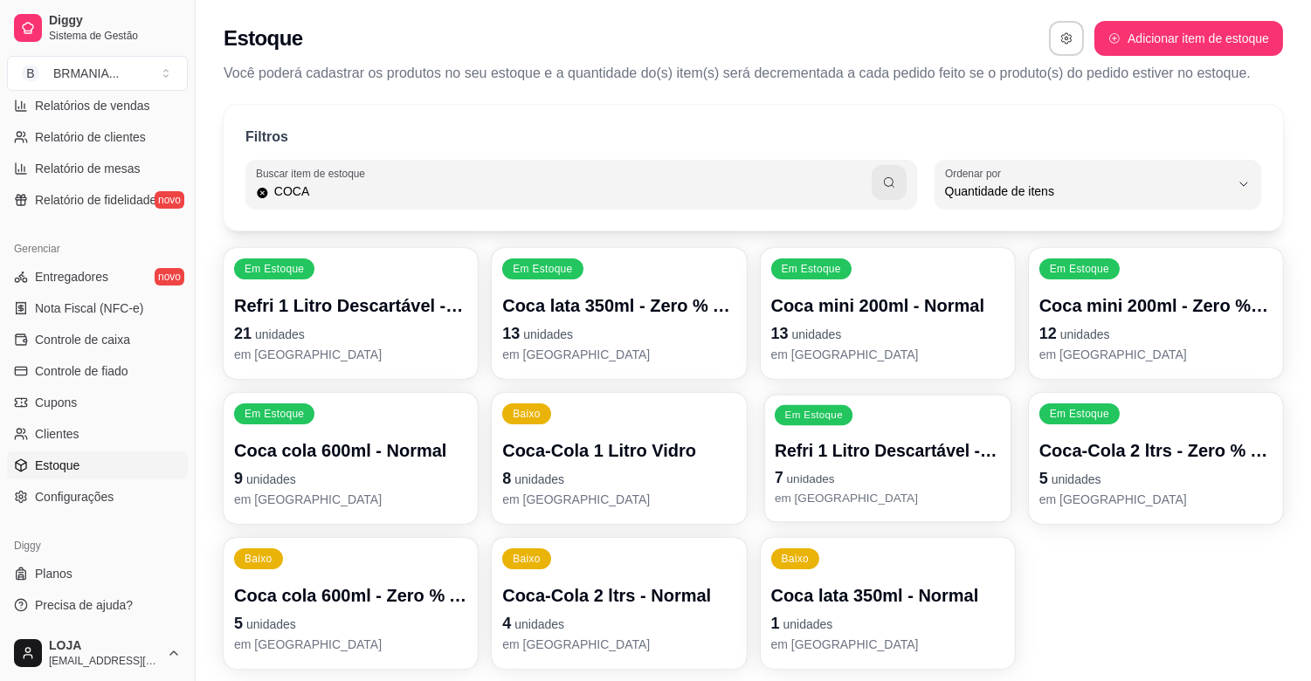
click at [869, 487] on p "7 unidades" at bounding box center [888, 478] width 226 height 24
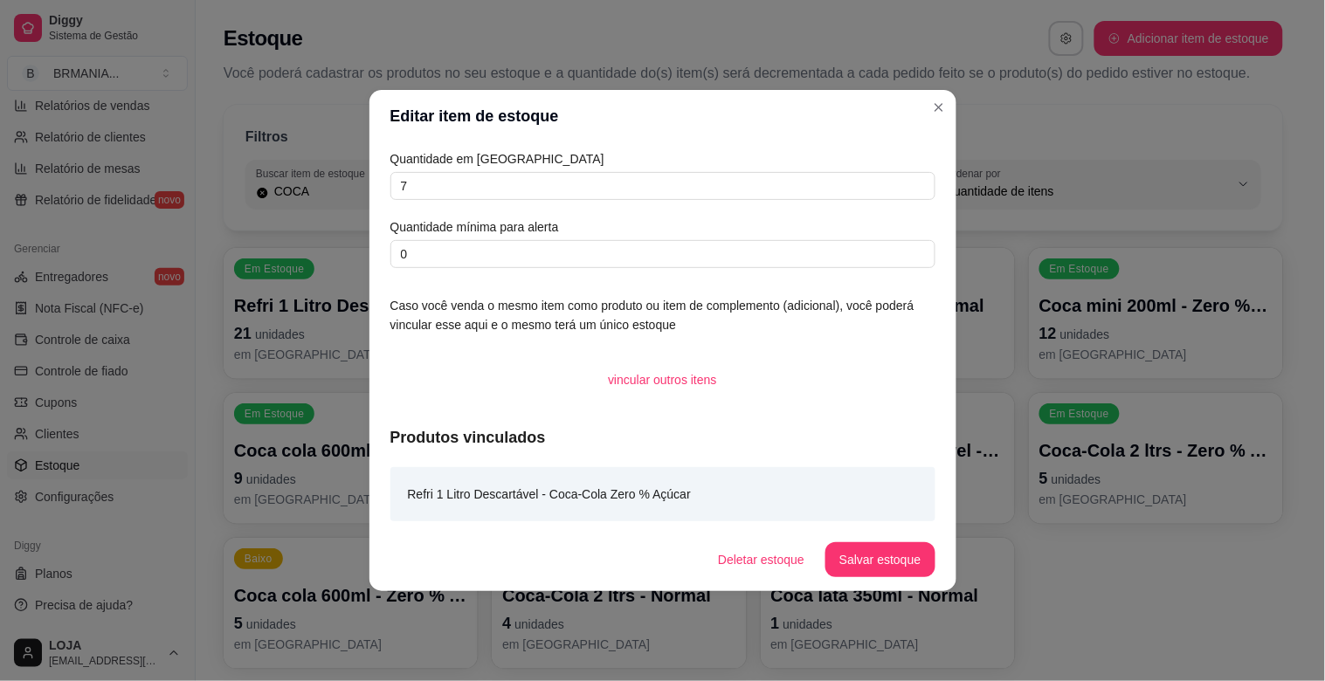
click at [493, 205] on div "Quantidade em estoque 7 Quantidade mínima para alerta 0" at bounding box center [662, 208] width 545 height 119
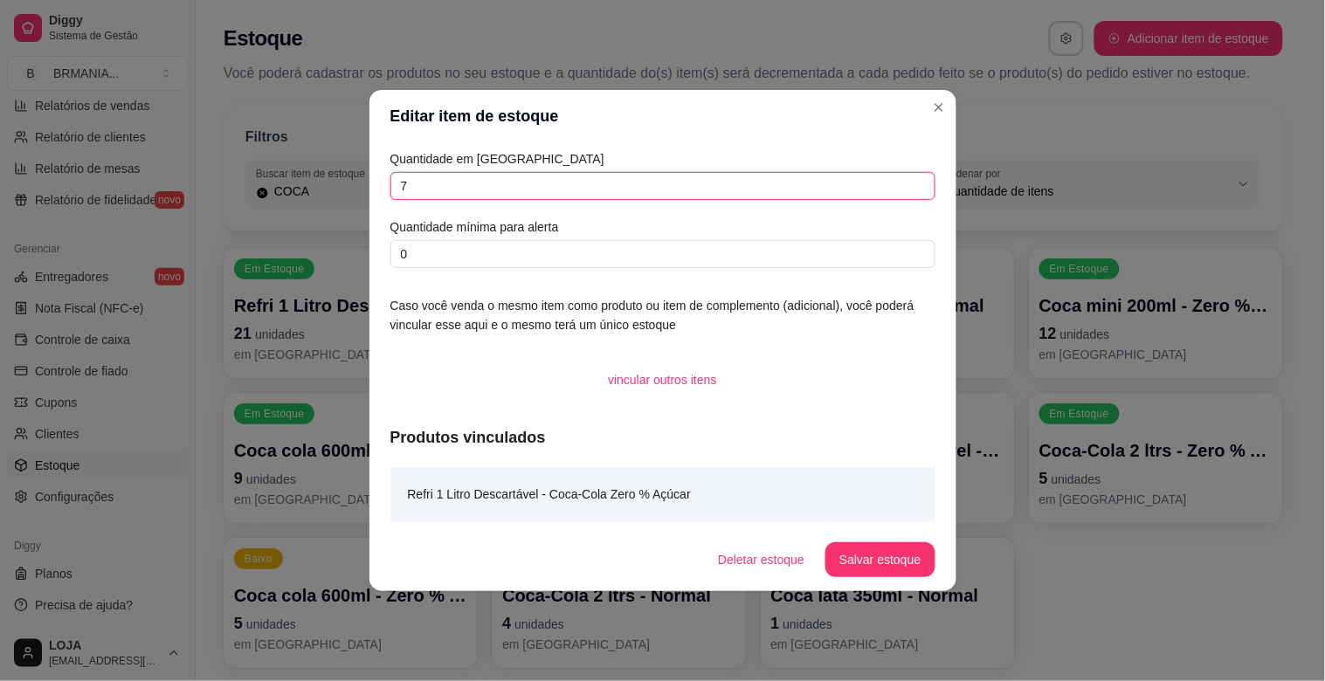
click at [493, 194] on input "7" at bounding box center [662, 186] width 545 height 28
type input "15"
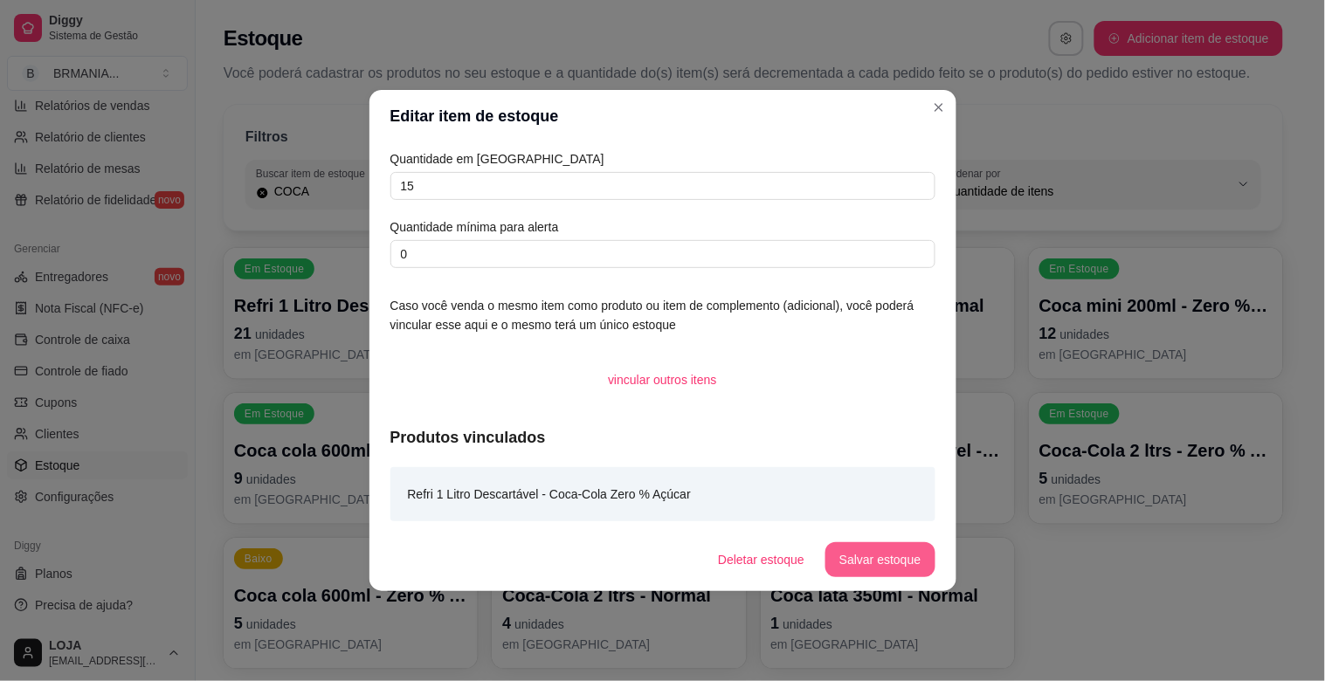
click at [885, 545] on button "Salvar estoque" at bounding box center [879, 559] width 109 height 35
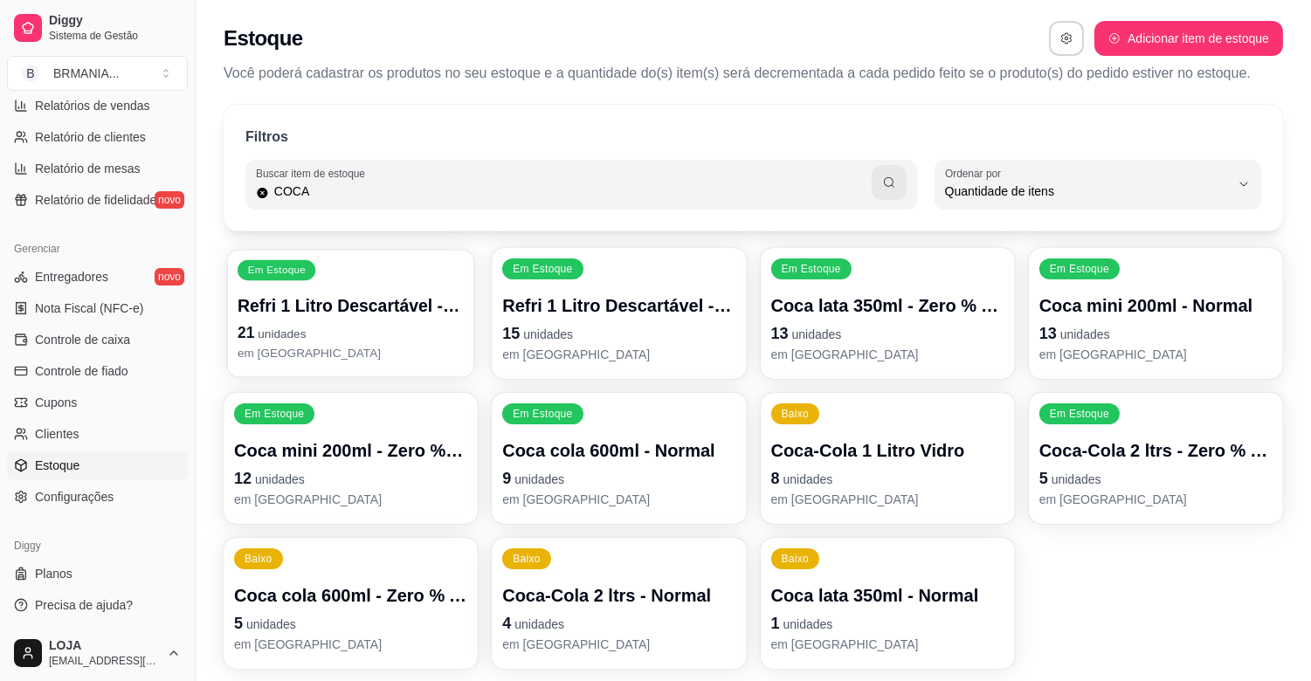
click at [429, 315] on p "Refri 1 Litro Descartável - Coca-Cola" at bounding box center [351, 306] width 226 height 24
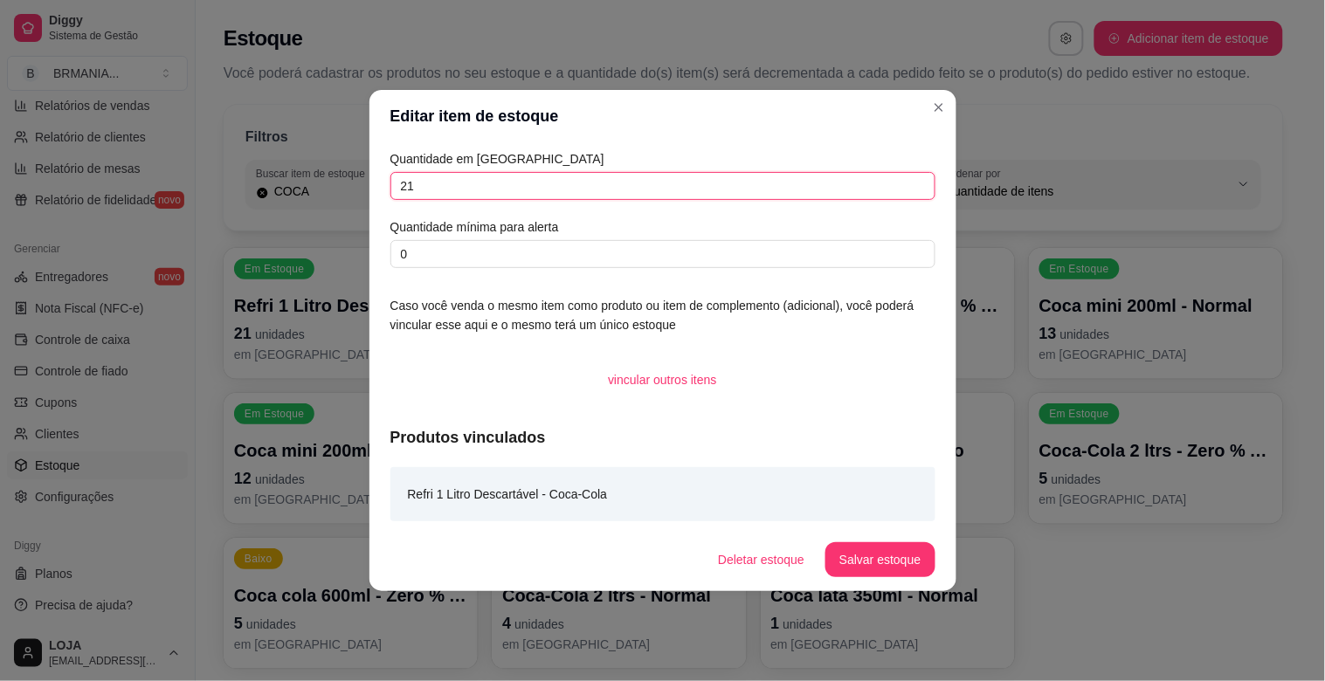
click at [516, 198] on input "21" at bounding box center [662, 186] width 545 height 28
type input "26"
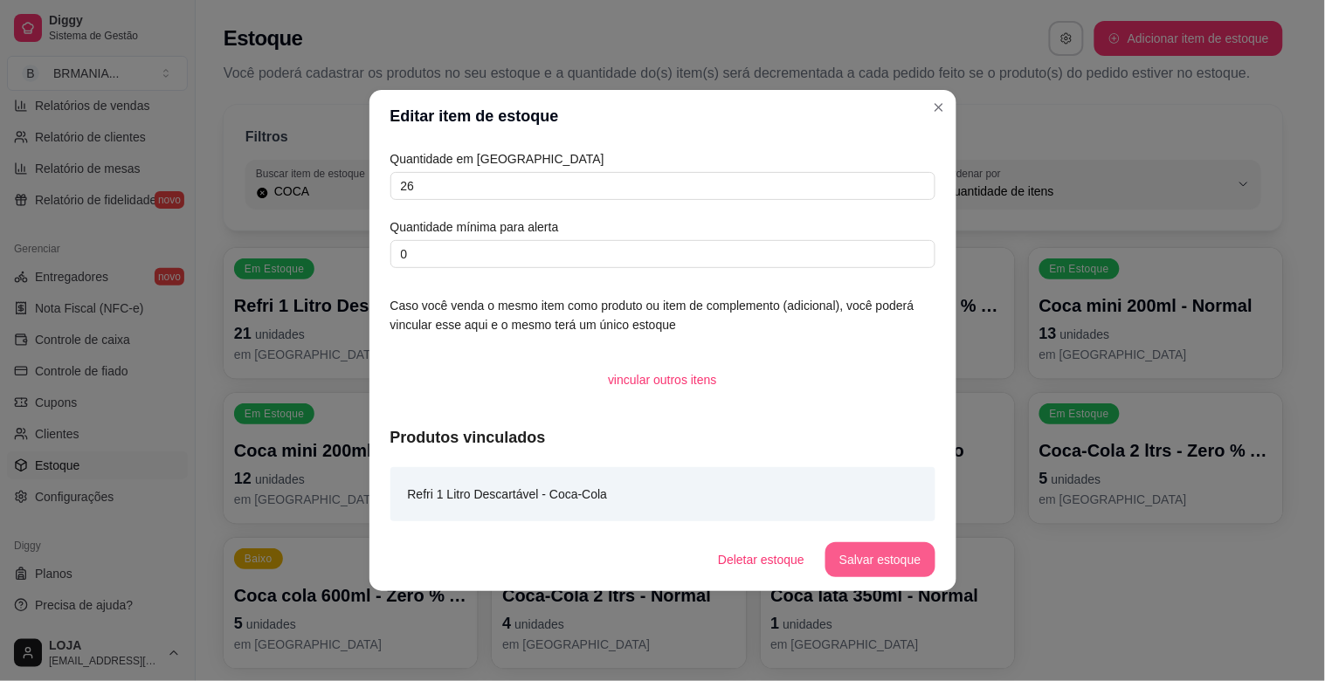
click at [896, 566] on button "Salvar estoque" at bounding box center [879, 559] width 109 height 35
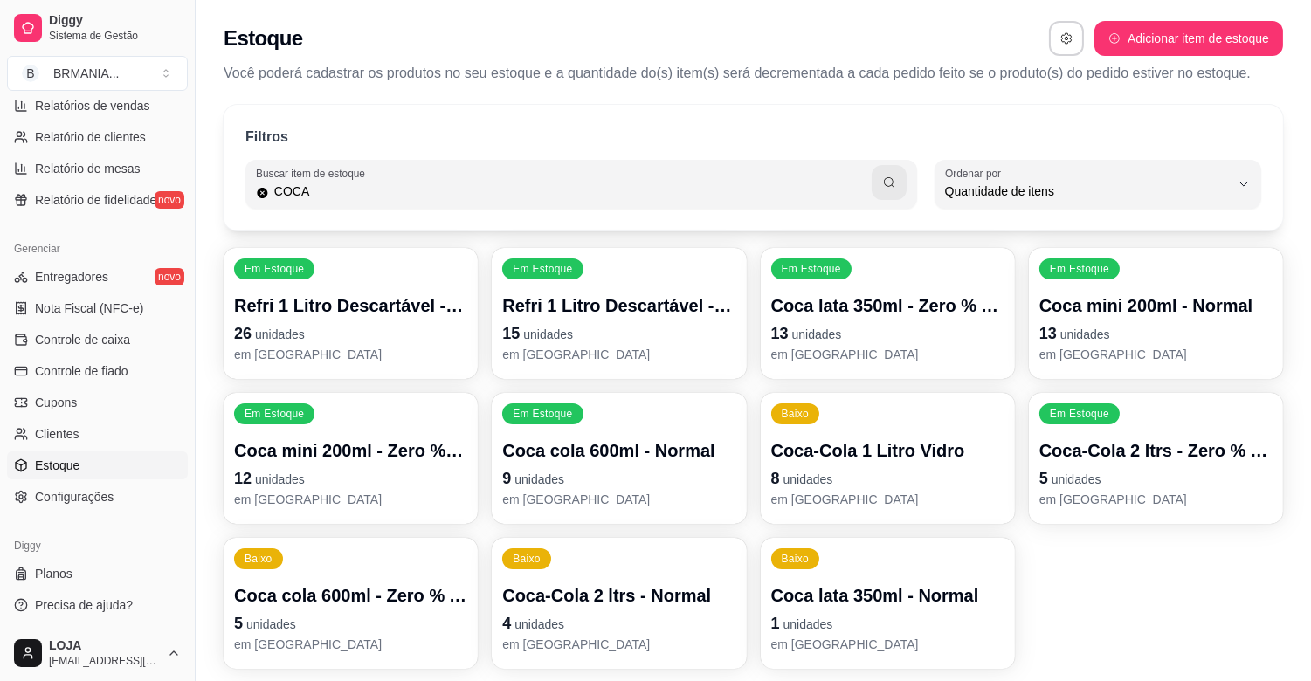
click at [349, 193] on input "COCA" at bounding box center [570, 191] width 603 height 17
type input "C"
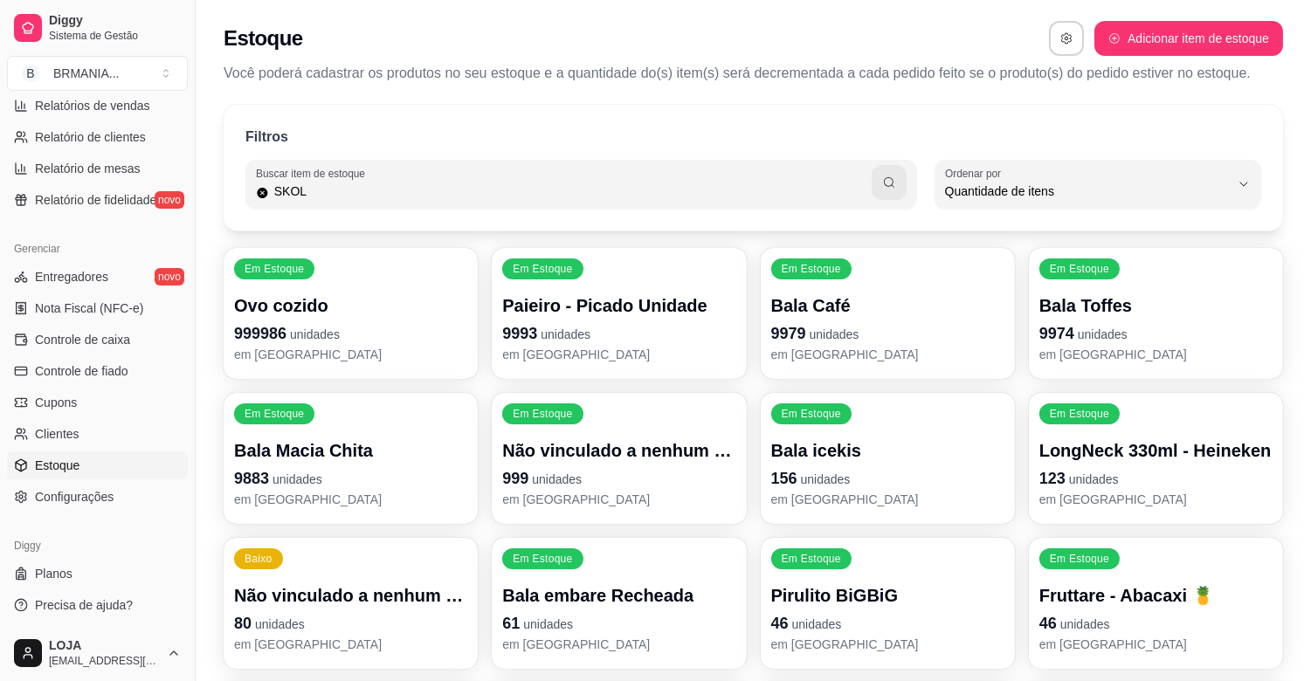
type input "SKOL"
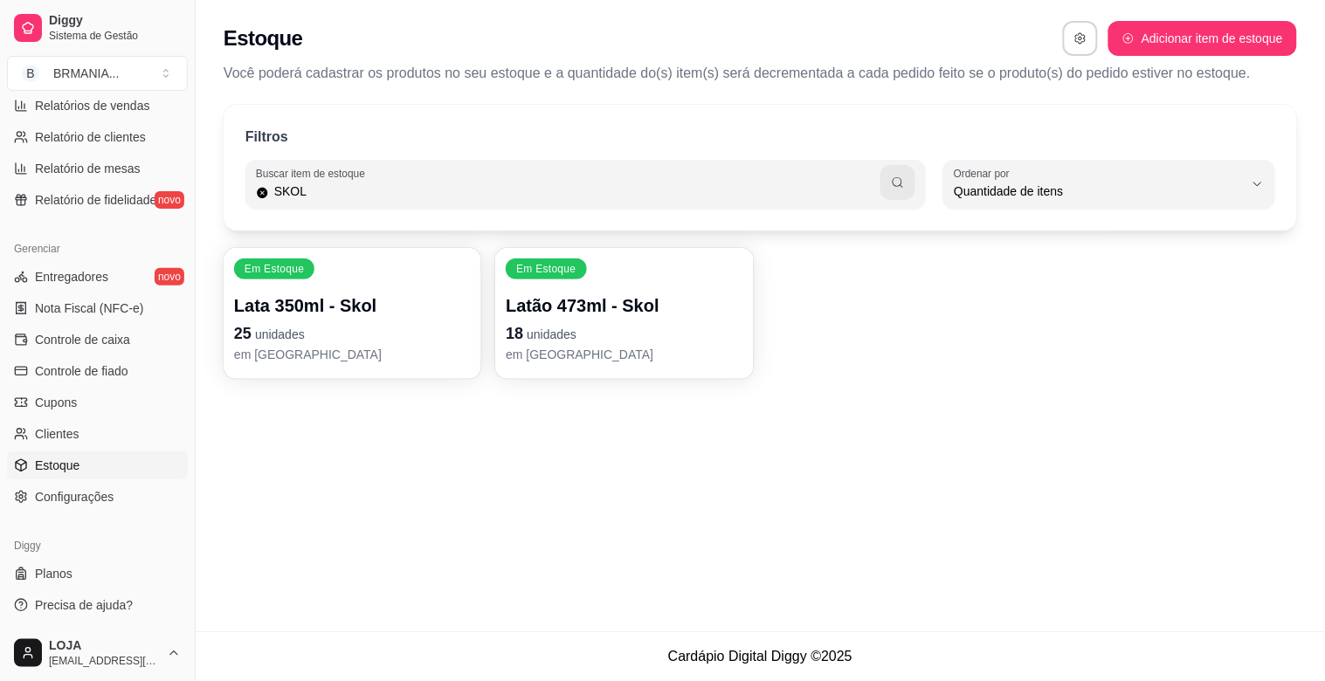
click at [341, 332] on p "25 unidades" at bounding box center [352, 333] width 237 height 24
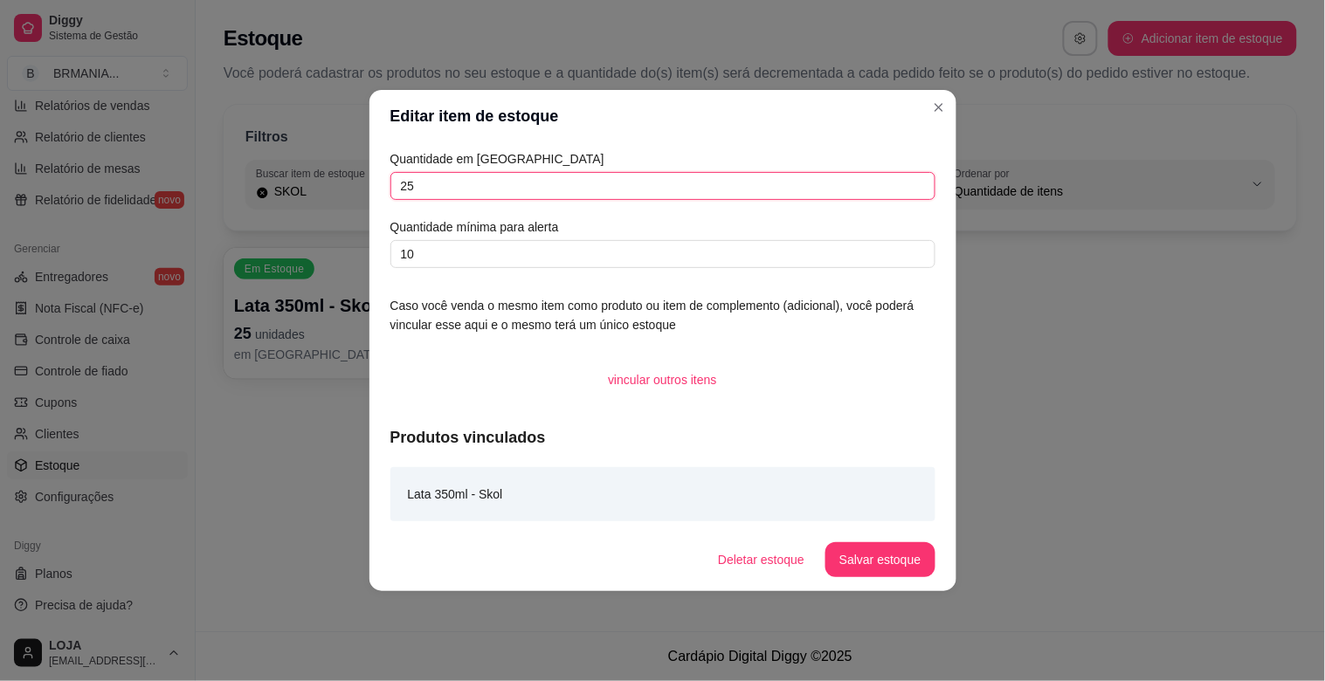
click at [487, 190] on input "25" at bounding box center [662, 186] width 545 height 28
type input "2"
type input "36"
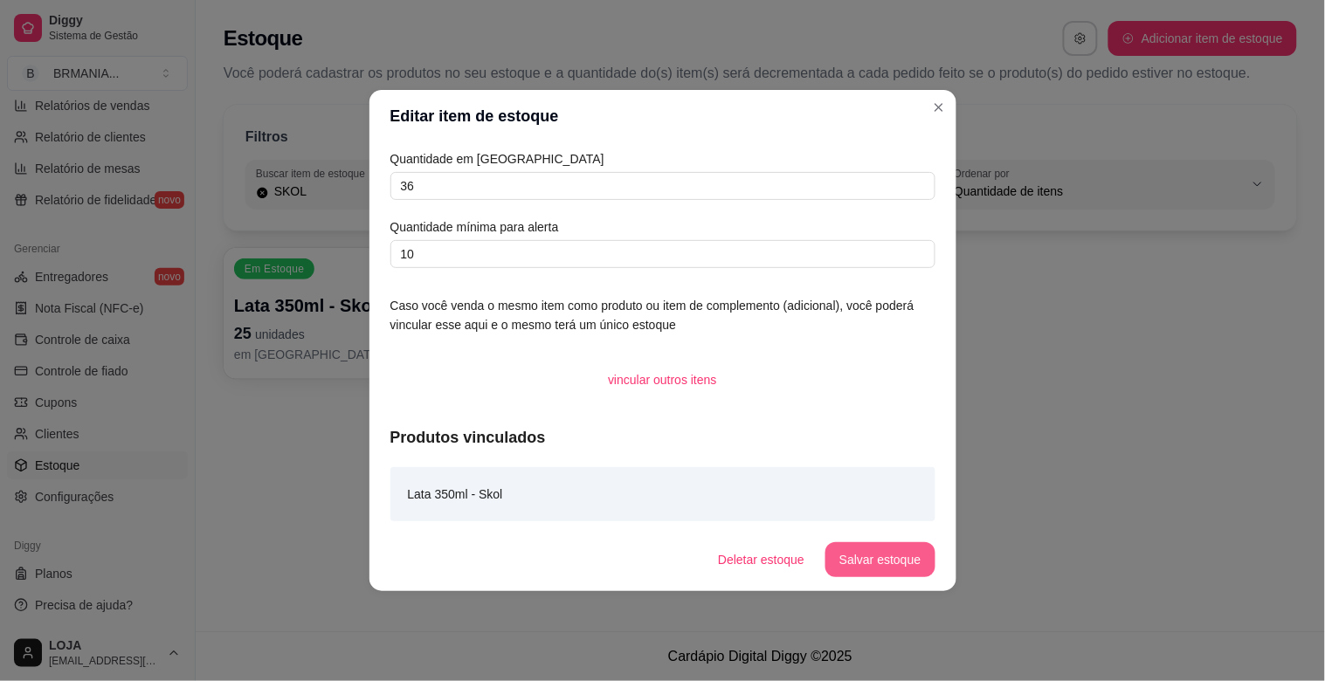
click at [885, 552] on button "Salvar estoque" at bounding box center [879, 559] width 109 height 35
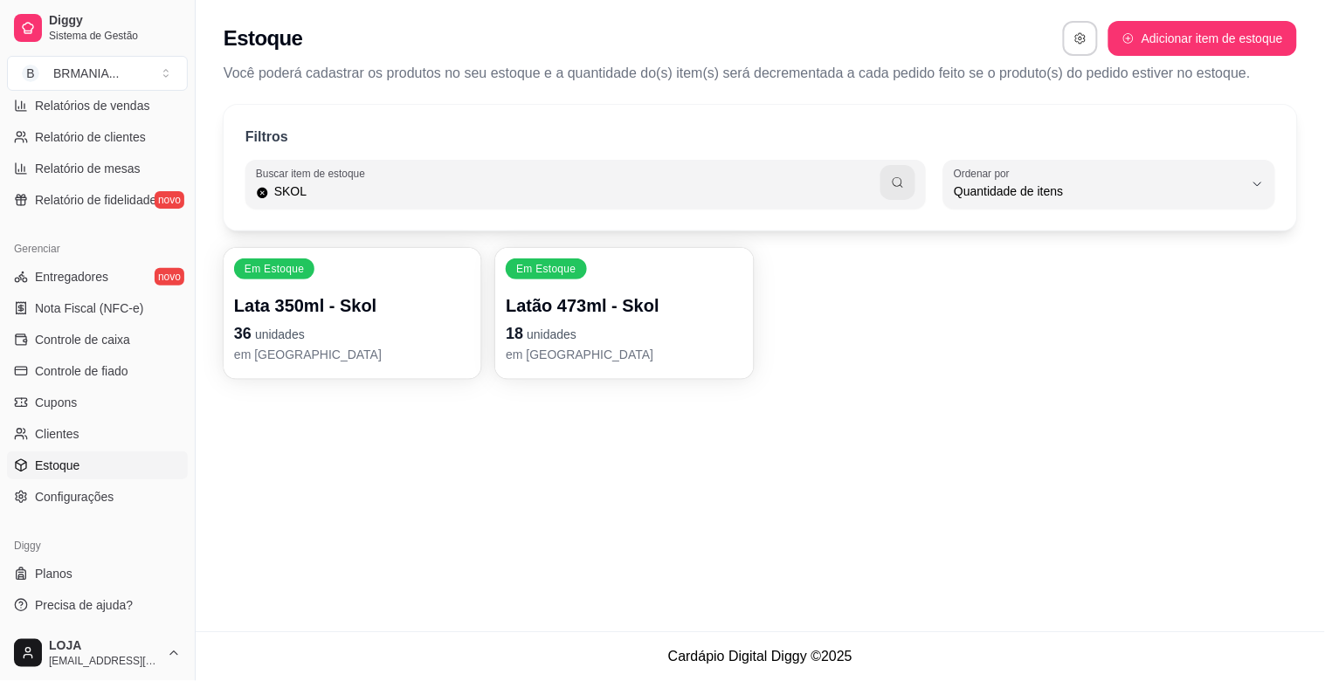
click at [327, 205] on div "Filtros Buscar item de estoque SKOL QUANTITY_ORDER Ordenar por Ordem alfabética…" at bounding box center [760, 168] width 1073 height 126
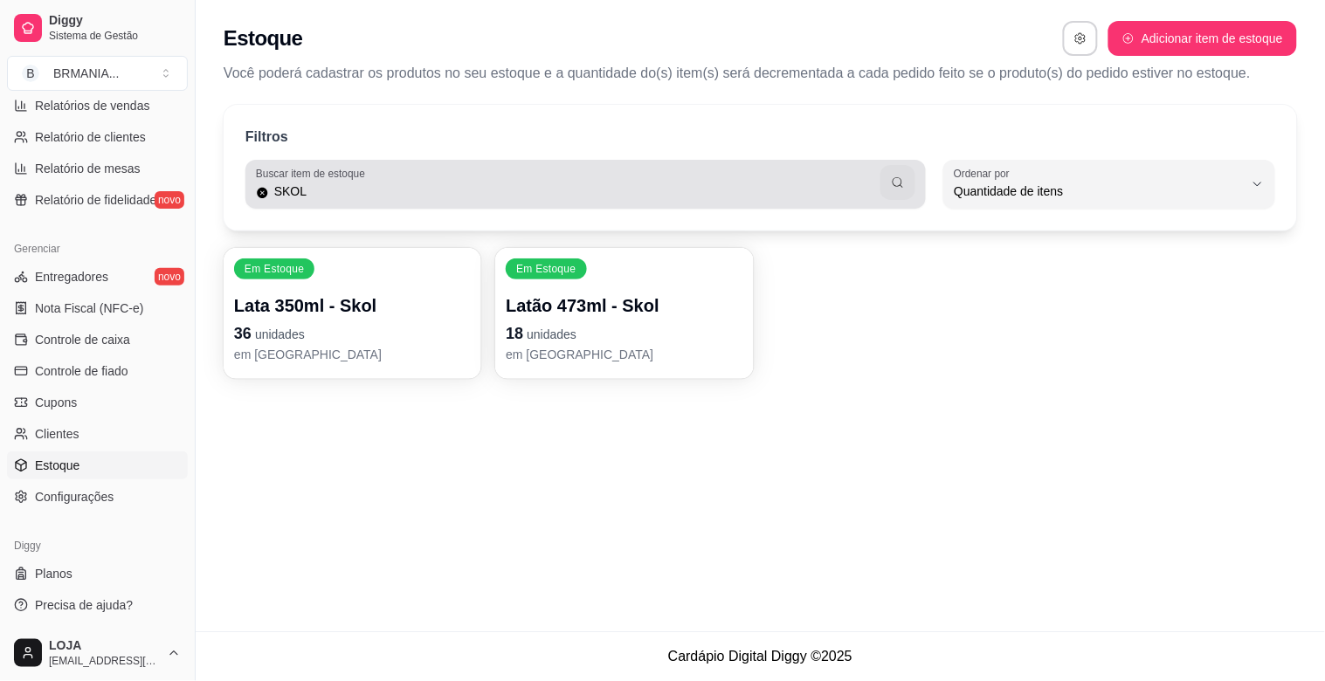
click at [332, 203] on div "Buscar item de estoque SKOL" at bounding box center [585, 184] width 680 height 49
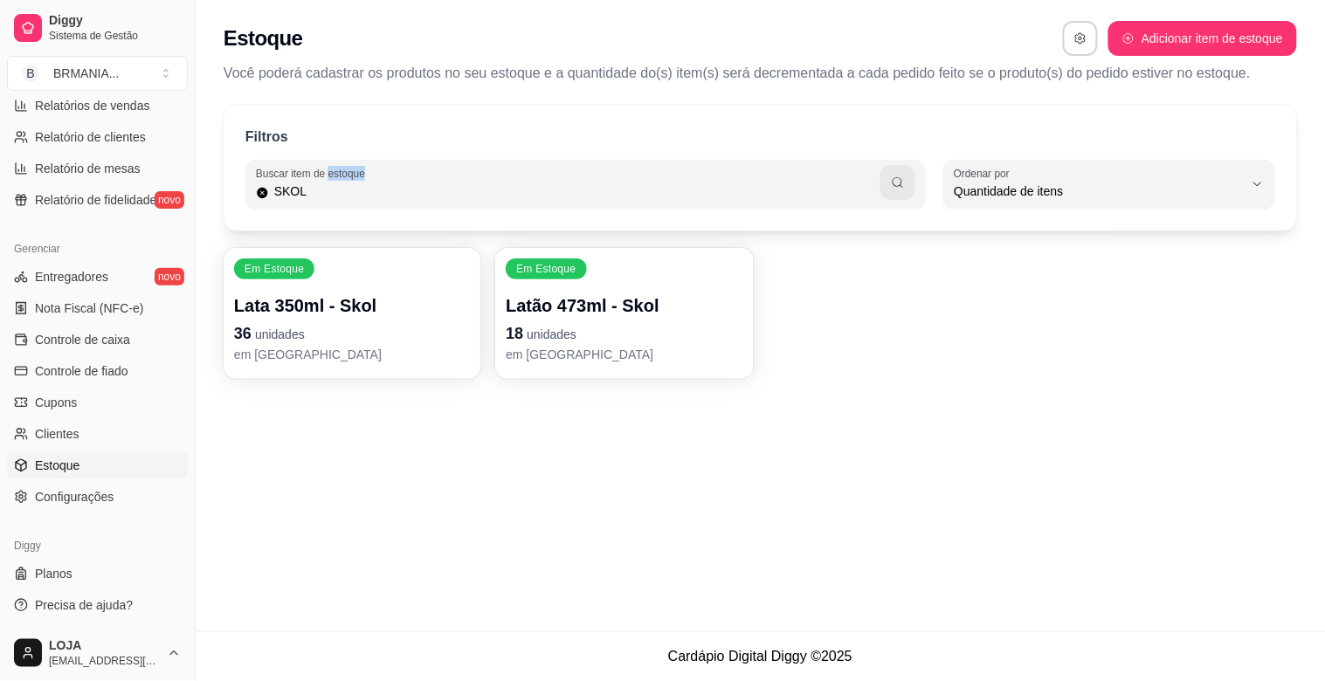
click at [332, 203] on div "Buscar item de estoque SKOL" at bounding box center [585, 184] width 680 height 49
type input "S"
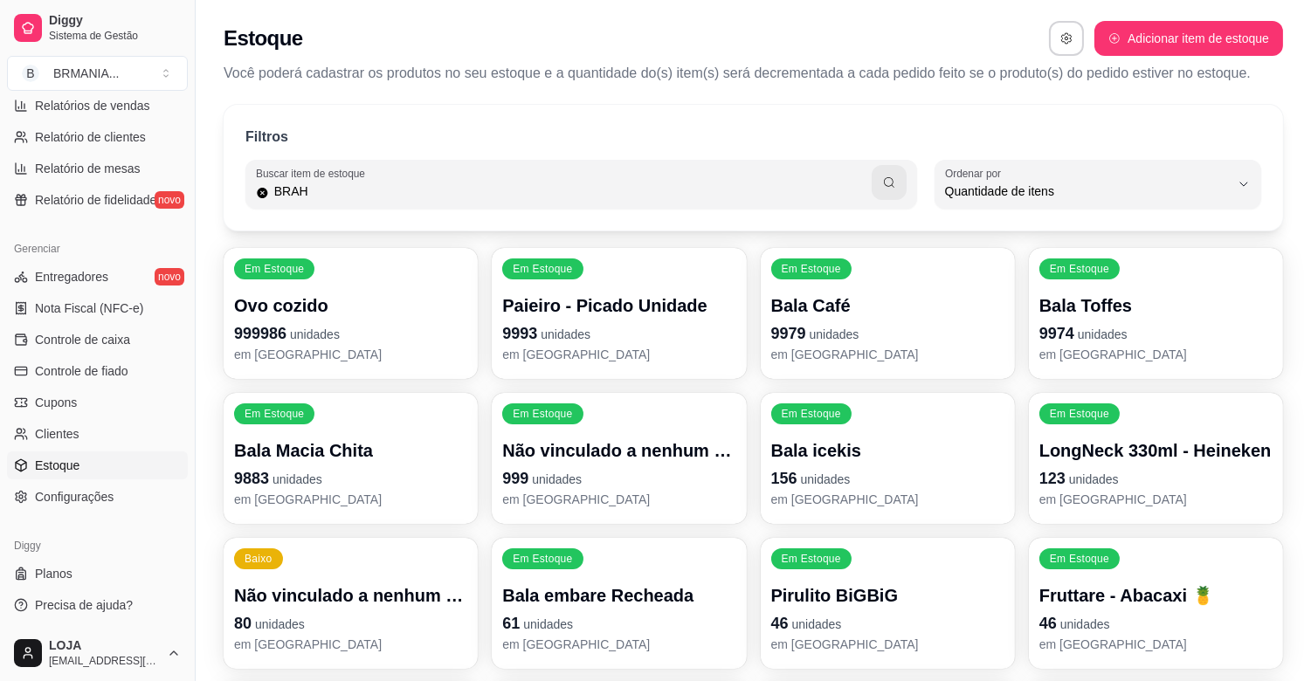
type input "BRAH"
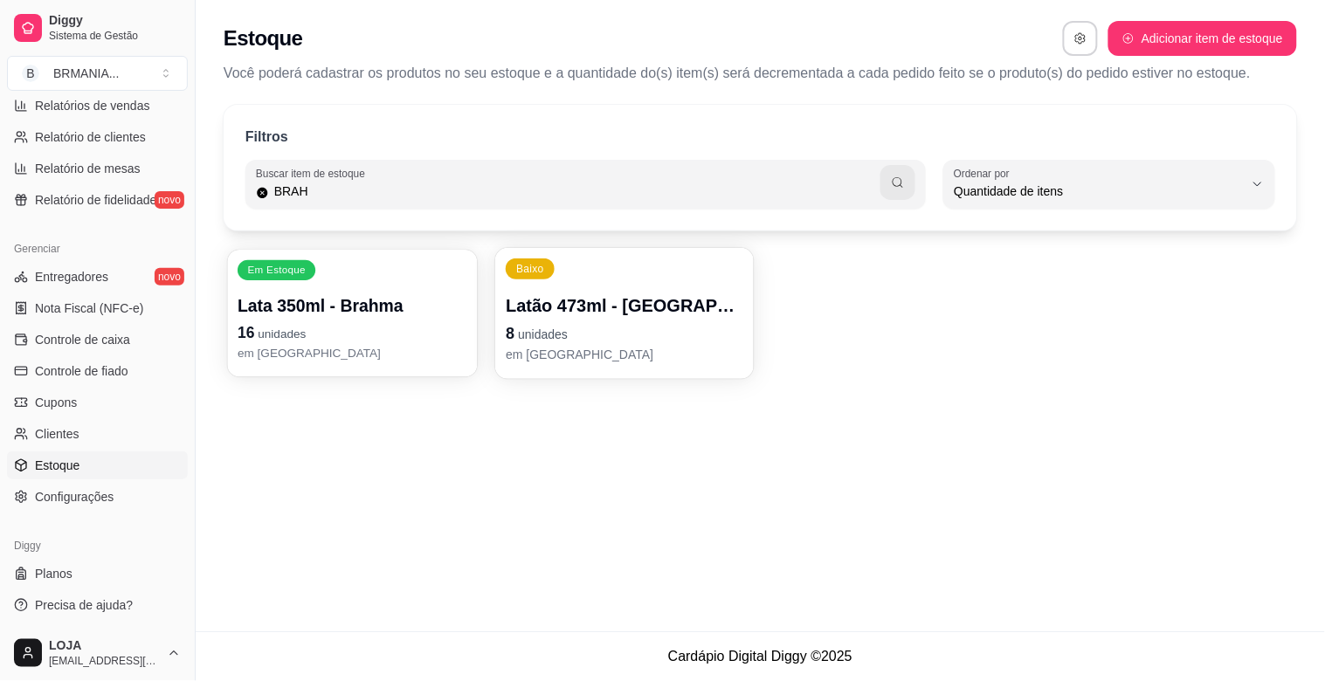
click at [369, 338] on p "16 unidades" at bounding box center [353, 333] width 230 height 24
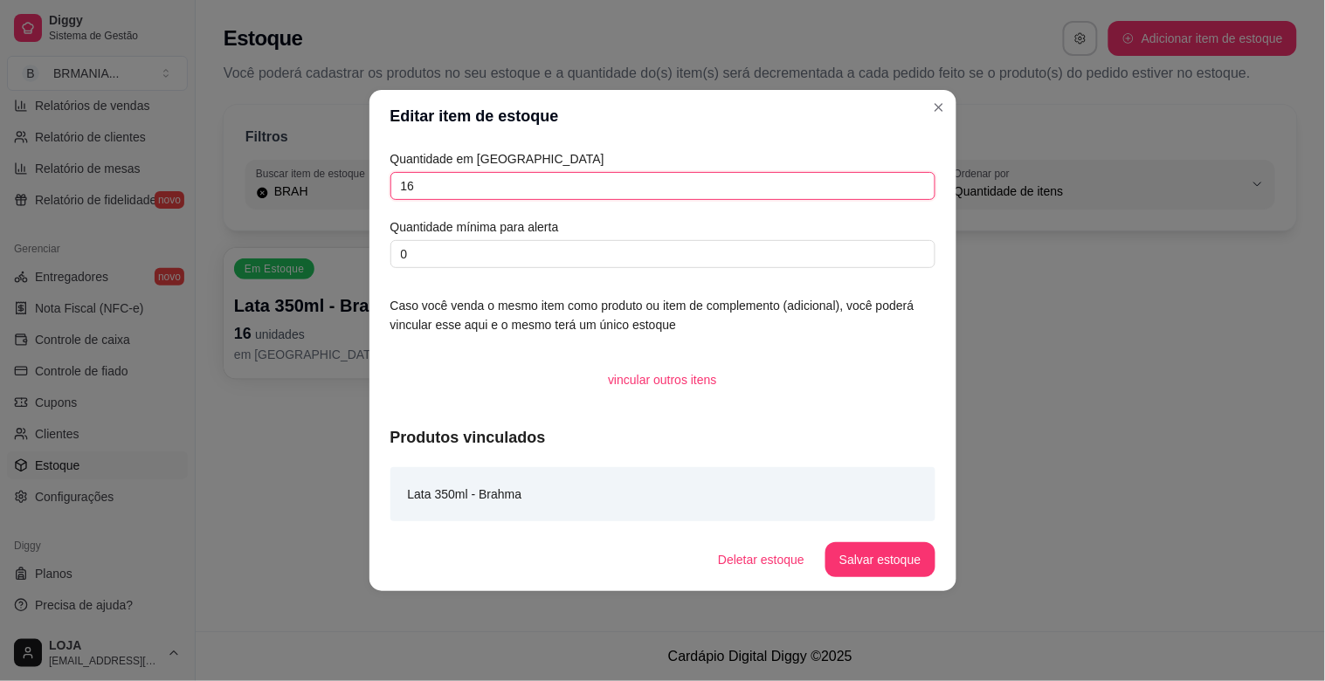
click at [437, 185] on input "16" at bounding box center [662, 186] width 545 height 28
type input "15"
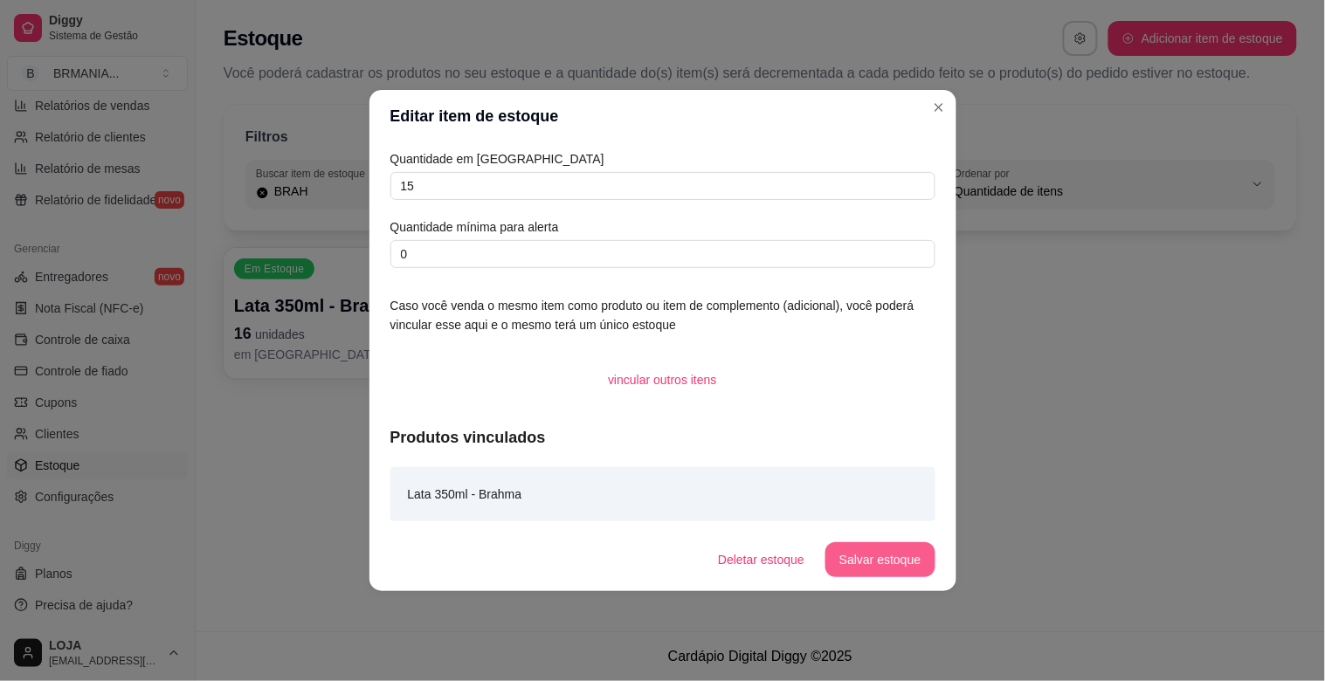
click at [883, 568] on button "Salvar estoque" at bounding box center [879, 559] width 109 height 35
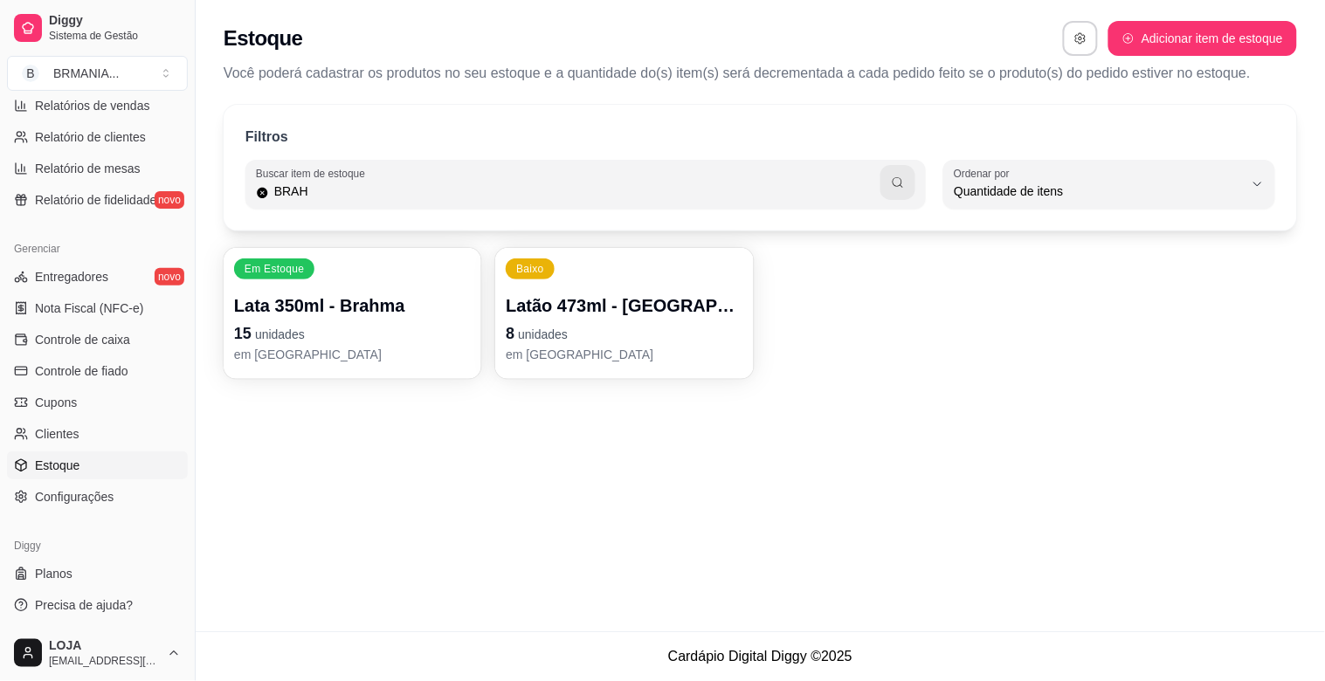
click at [380, 183] on input "BRAH" at bounding box center [575, 191] width 612 height 17
type input "AMS"
click at [298, 341] on span "unidades" at bounding box center [280, 334] width 50 height 14
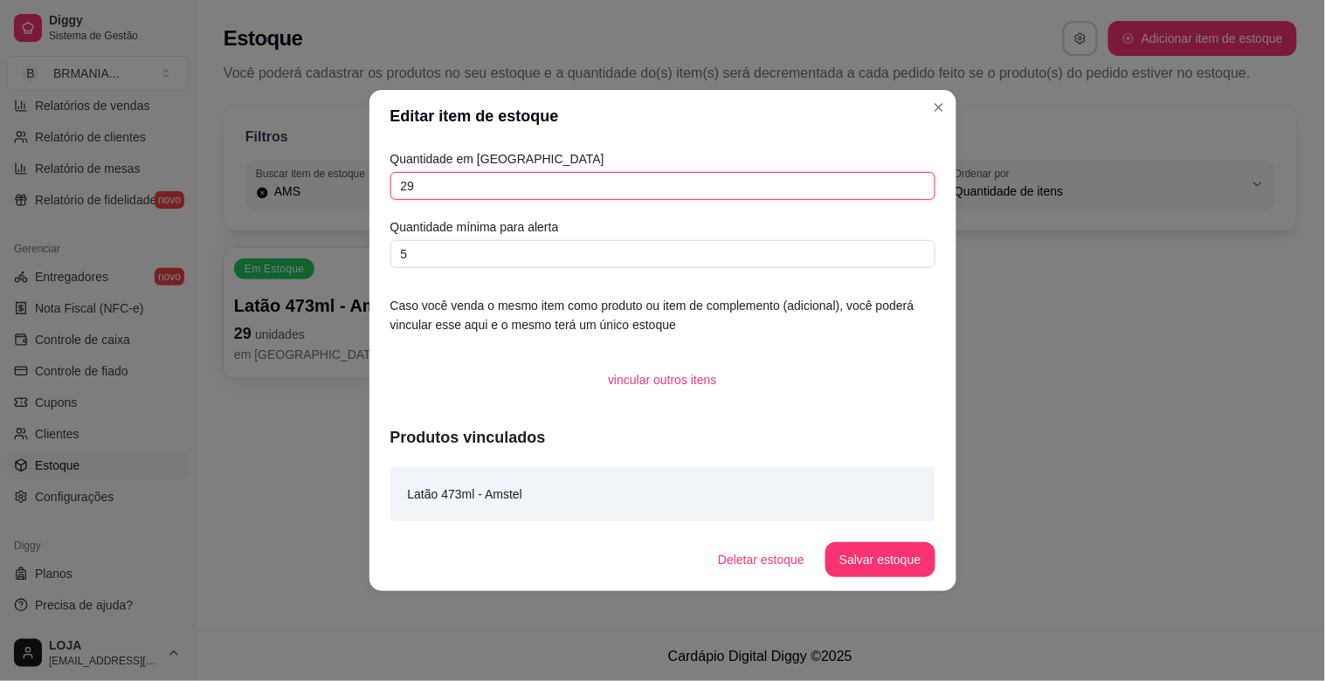
click at [451, 173] on input "29" at bounding box center [662, 186] width 545 height 28
type input "2"
type input "29"
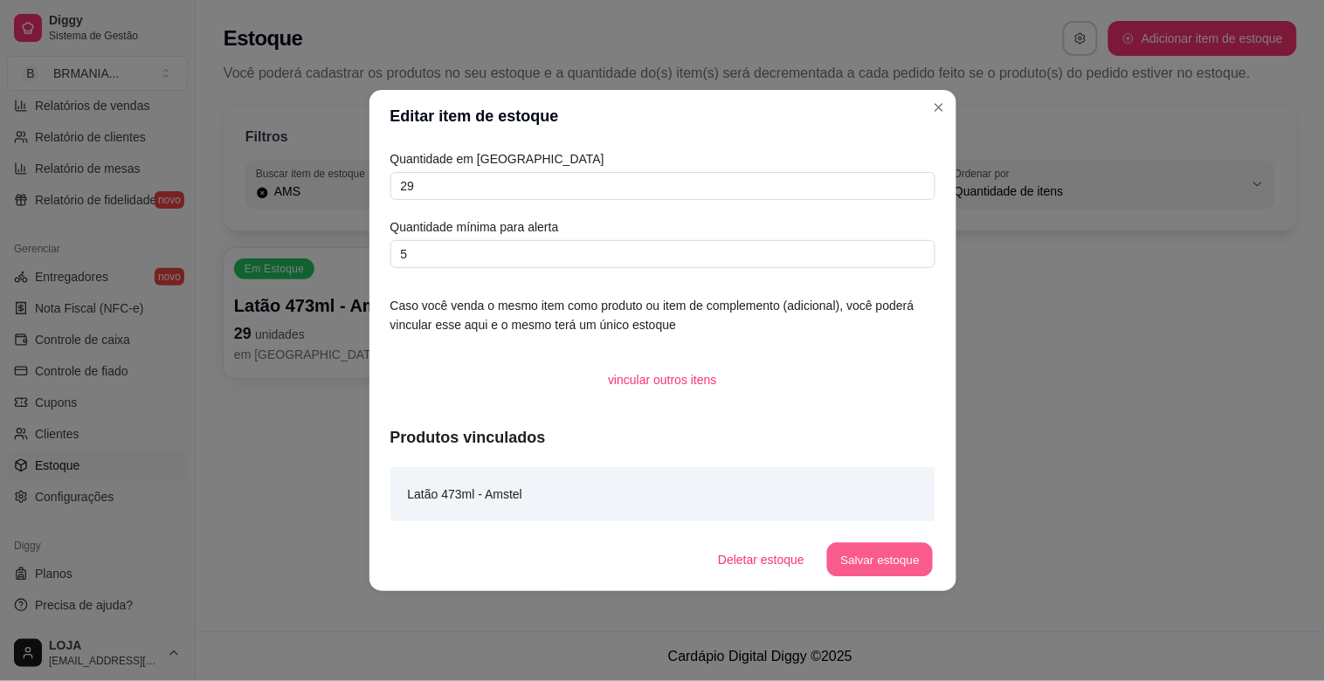
click at [847, 554] on button "Salvar estoque" at bounding box center [880, 560] width 107 height 34
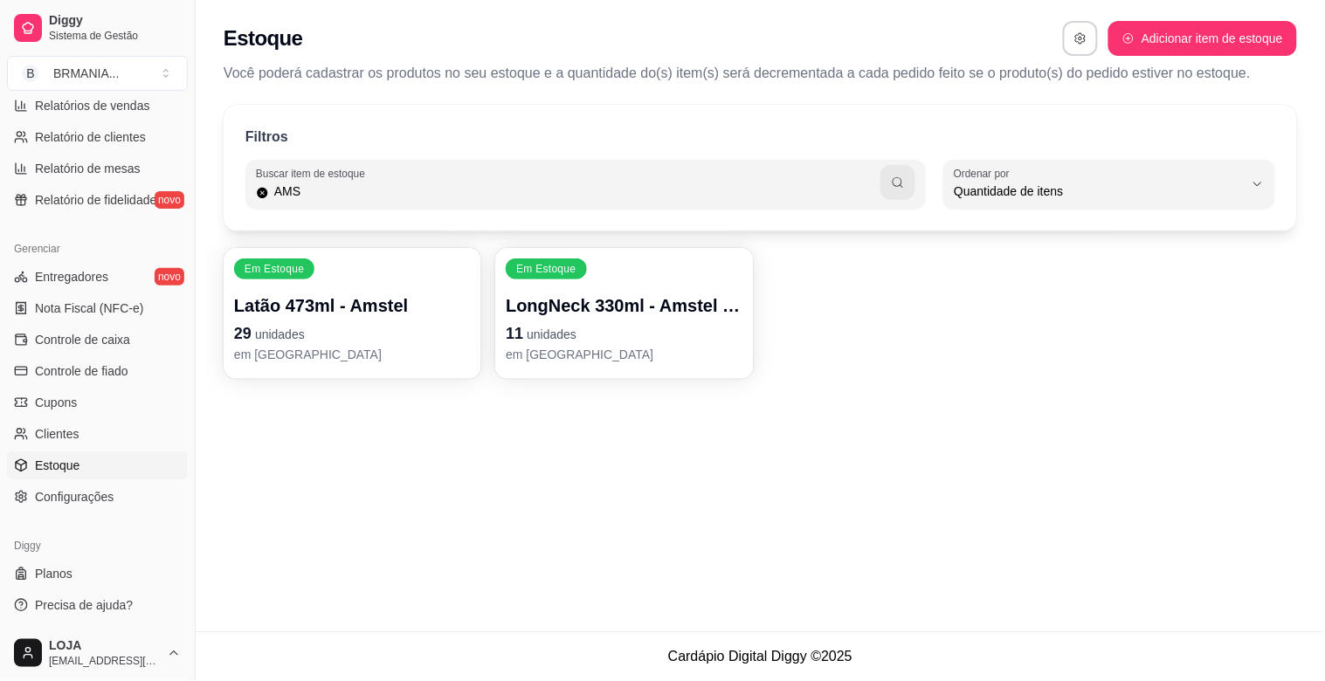
click at [623, 339] on p "11 unidades" at bounding box center [624, 333] width 237 height 24
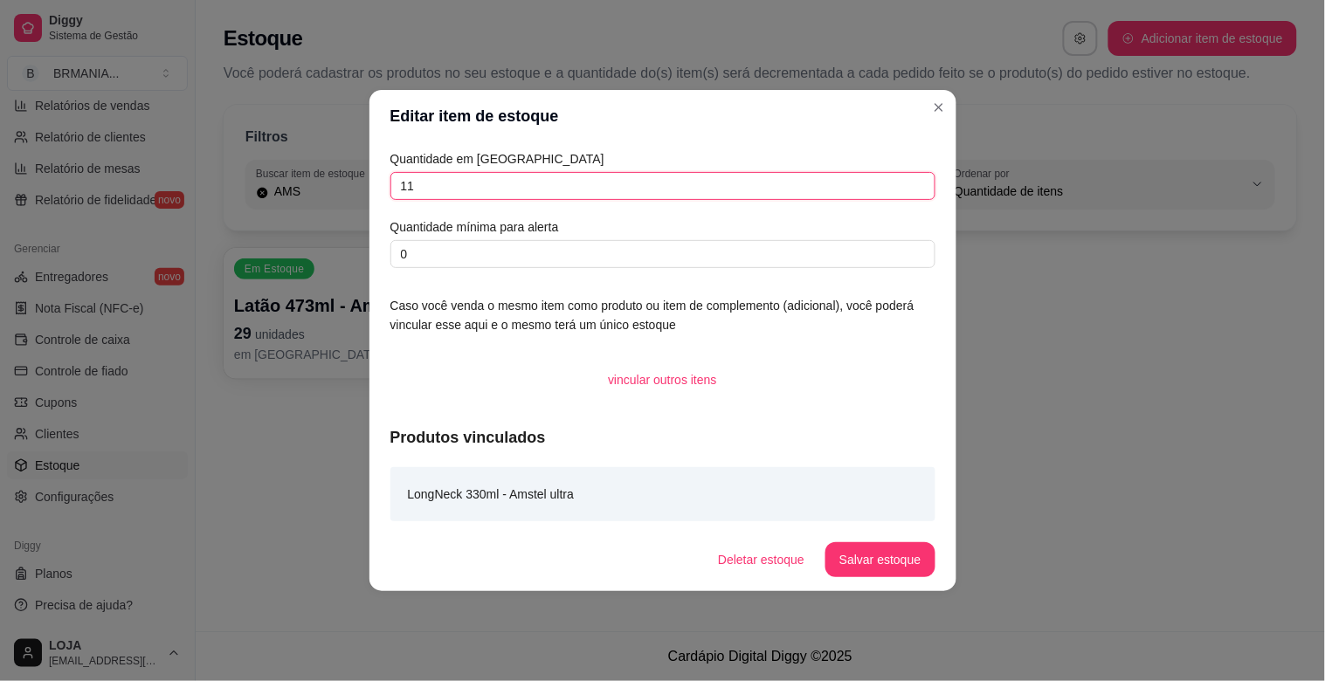
click at [500, 181] on input "11" at bounding box center [662, 186] width 545 height 28
type input "12"
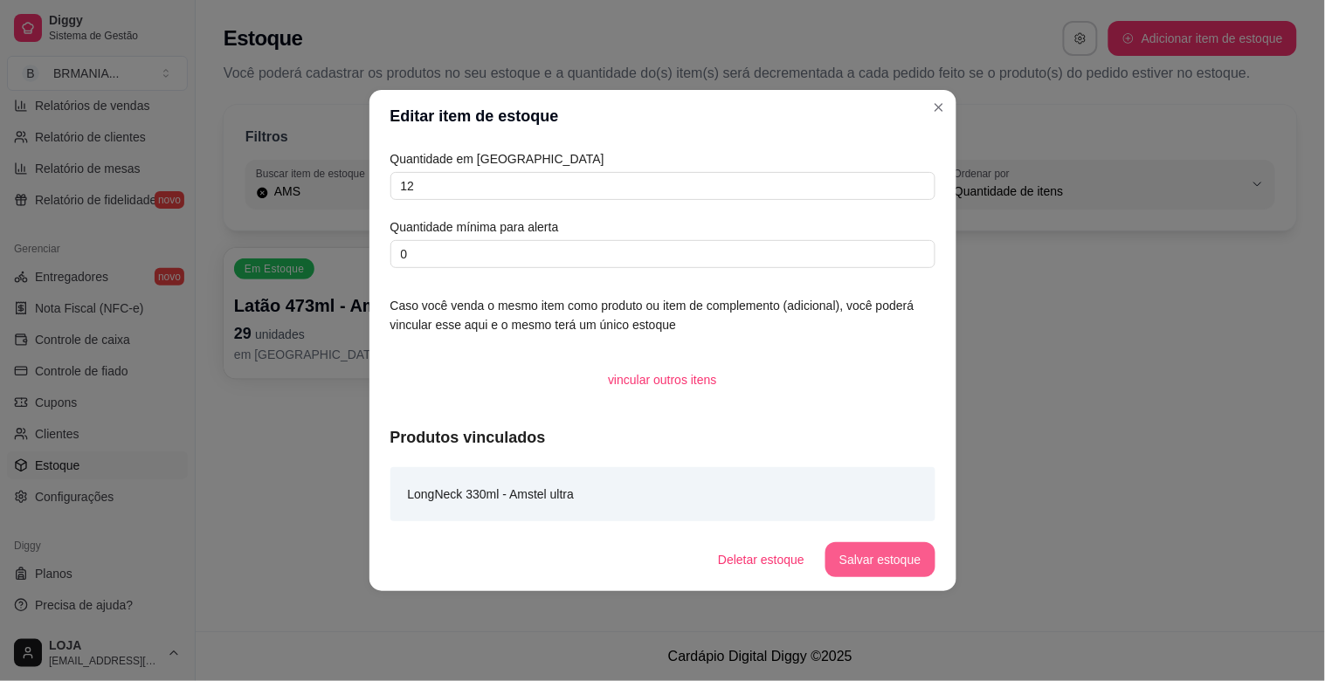
click at [884, 552] on button "Salvar estoque" at bounding box center [879, 559] width 109 height 35
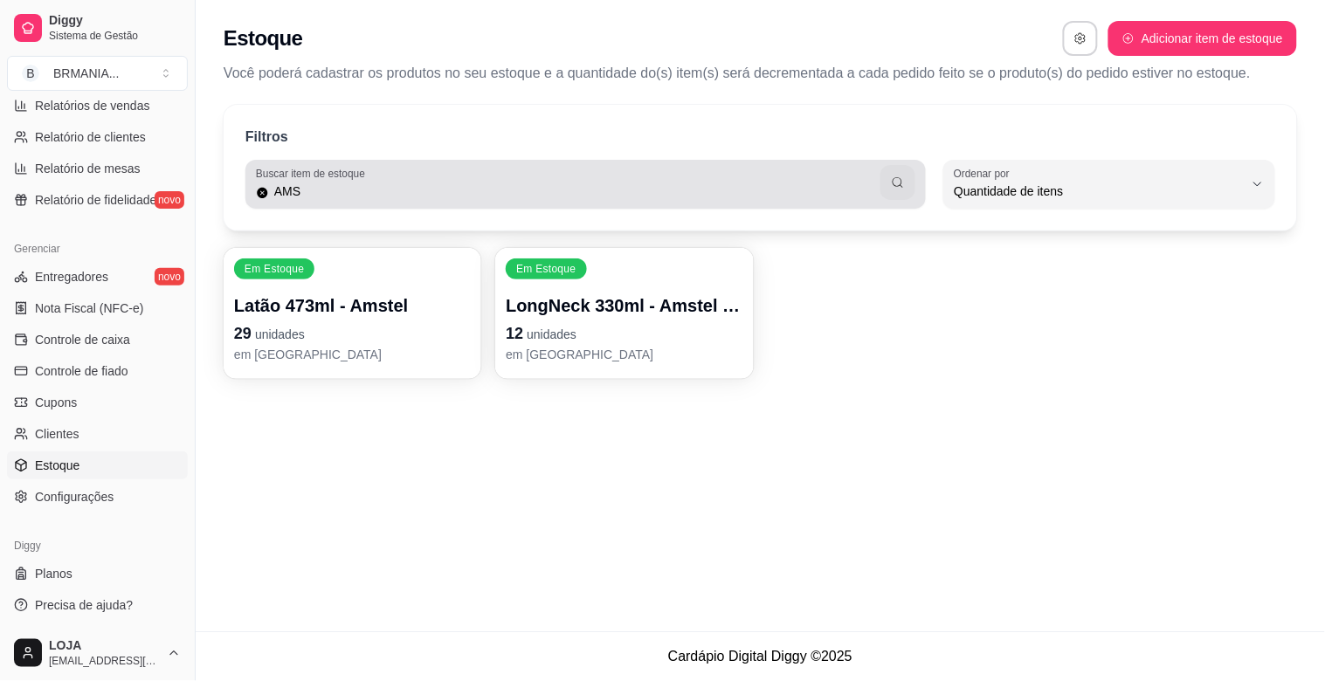
click at [367, 199] on input "AMS" at bounding box center [575, 191] width 612 height 17
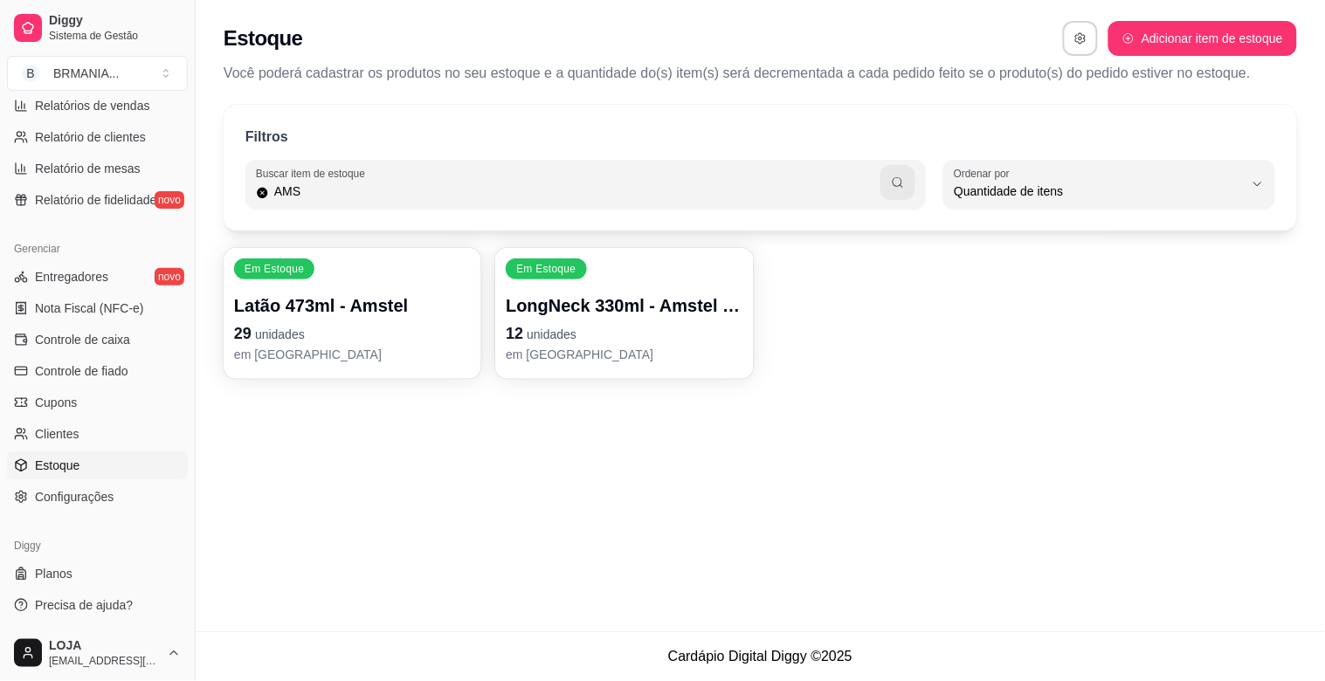
click at [367, 199] on input "AMS" at bounding box center [575, 191] width 612 height 17
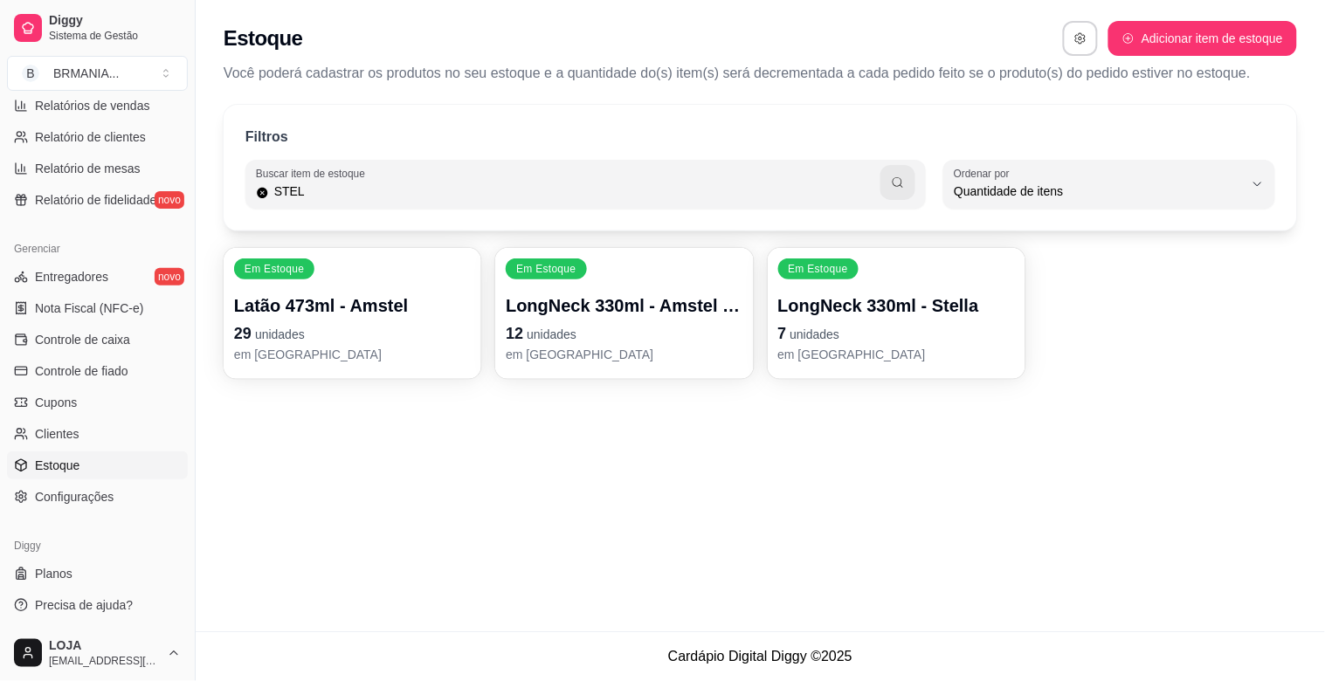
click at [395, 185] on input "STEL" at bounding box center [575, 191] width 612 height 17
type input "CARA"
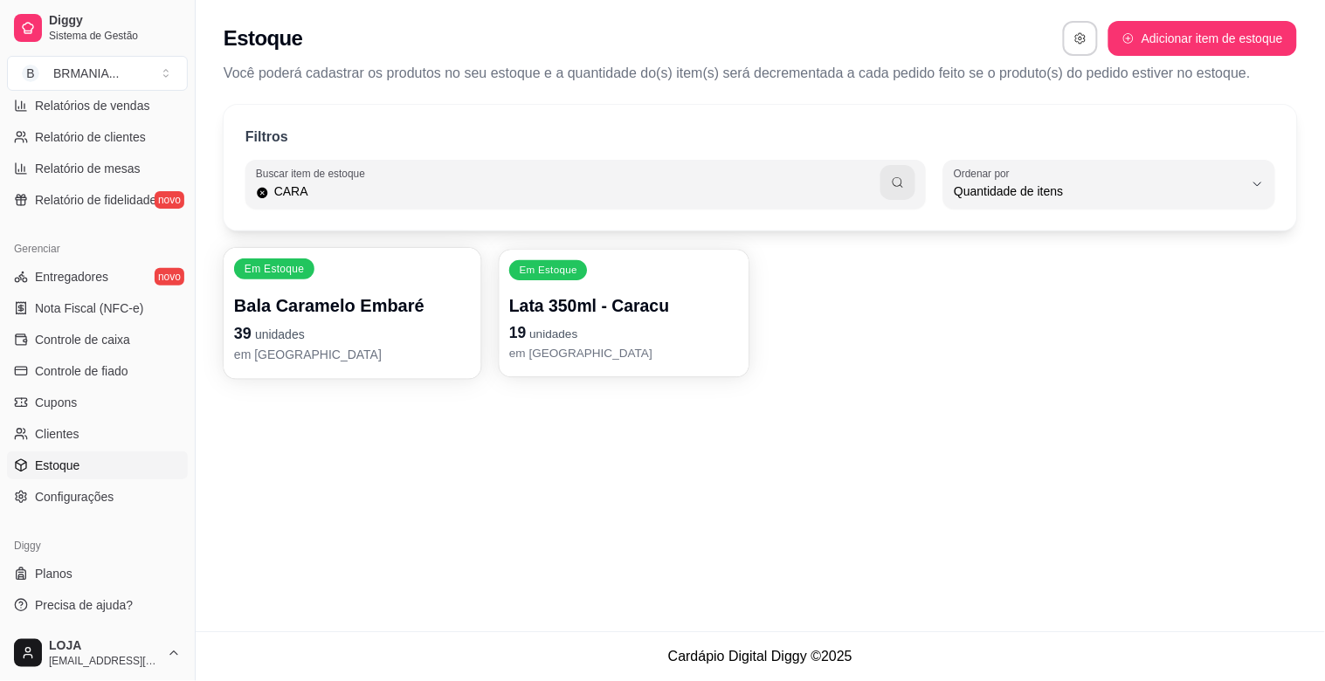
click at [566, 345] on p "em [GEOGRAPHIC_DATA]" at bounding box center [624, 353] width 230 height 17
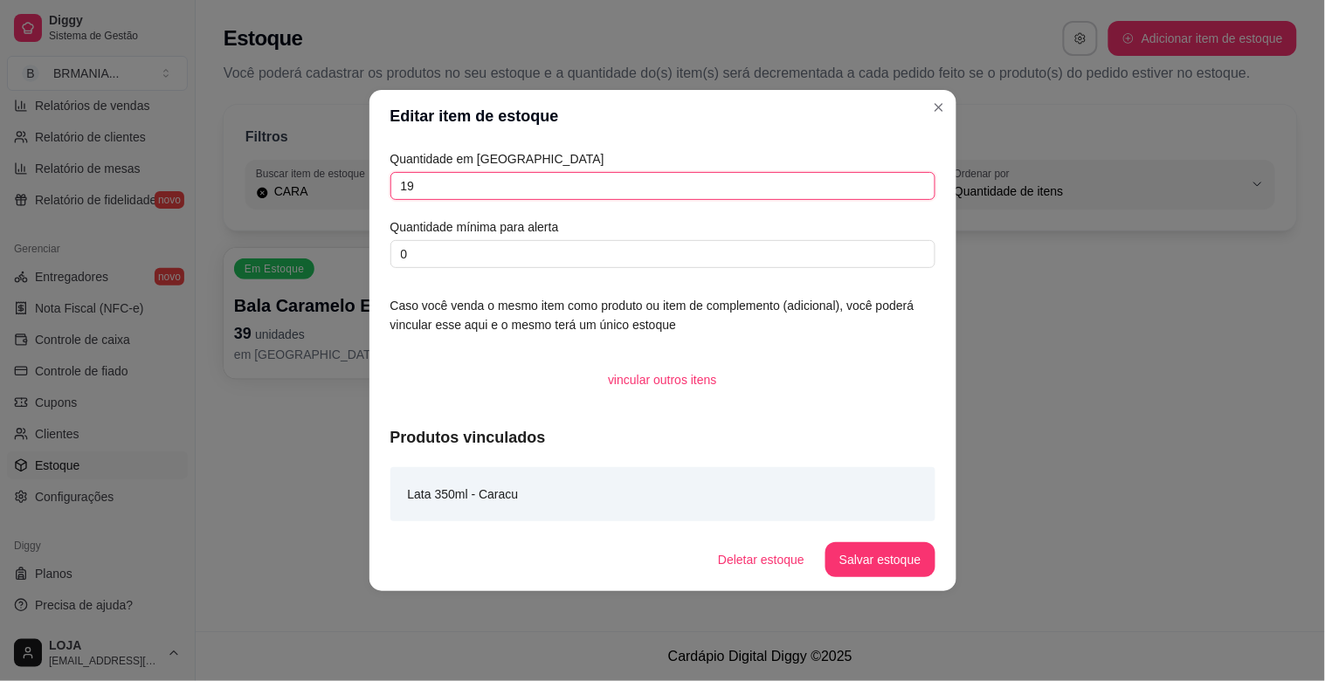
click at [490, 186] on input "19" at bounding box center [662, 186] width 545 height 28
type input "18"
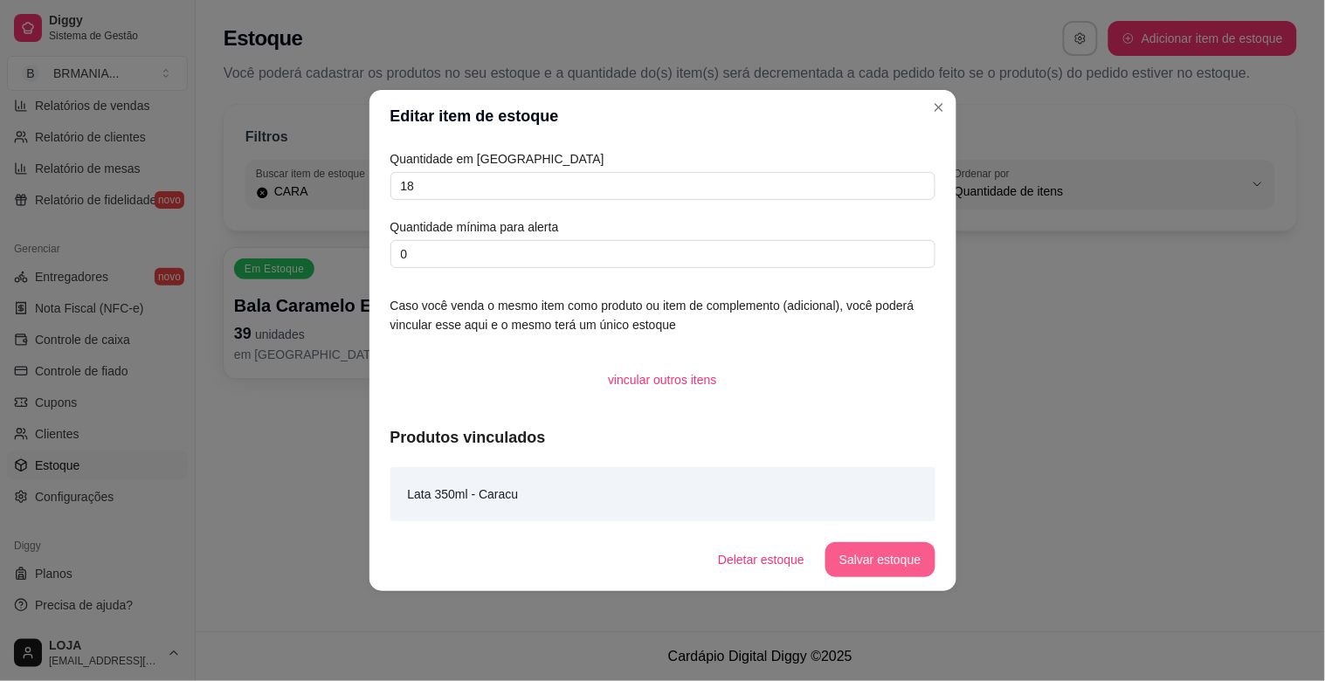
click at [900, 544] on button "Salvar estoque" at bounding box center [879, 559] width 109 height 35
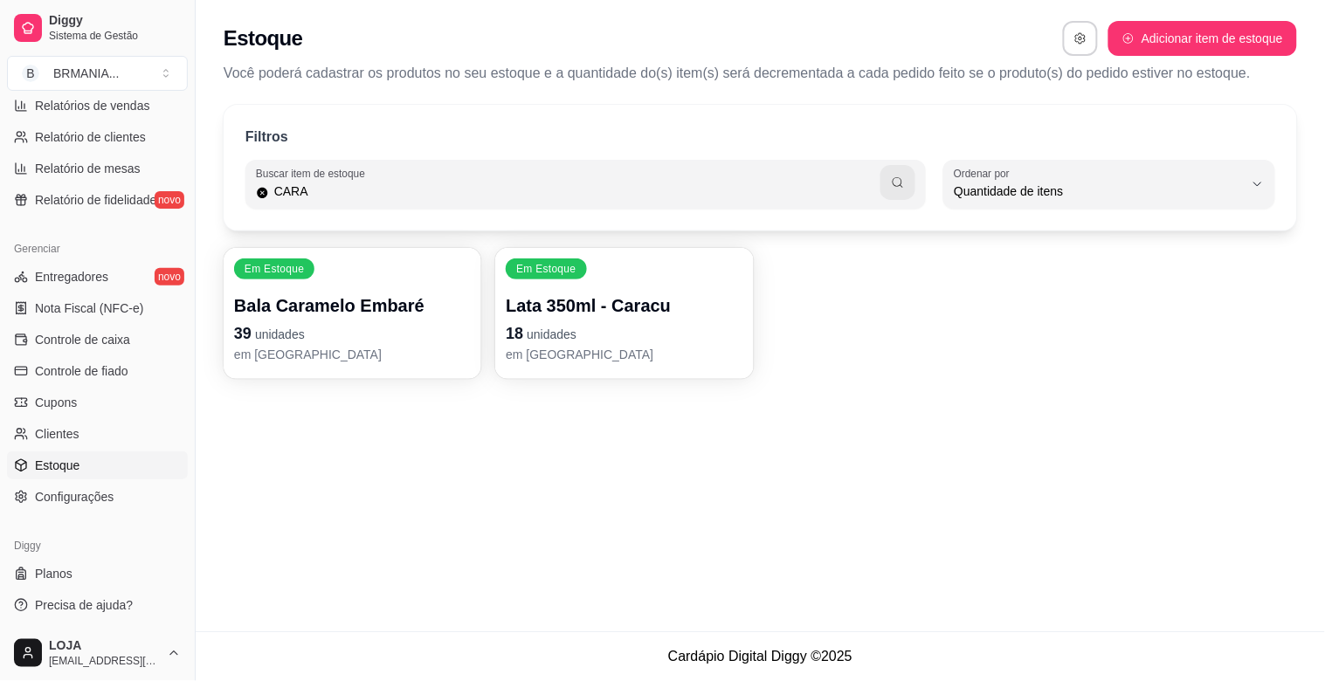
click at [397, 213] on div "Filtros Buscar item de estoque CARA QUANTITY_ORDER Ordenar por Ordem alfabética…" at bounding box center [760, 168] width 1073 height 126
click at [394, 208] on div "Filtros Buscar item de estoque CARA QUANTITY_ORDER Ordenar por Ordem alfabética…" at bounding box center [760, 168] width 1073 height 126
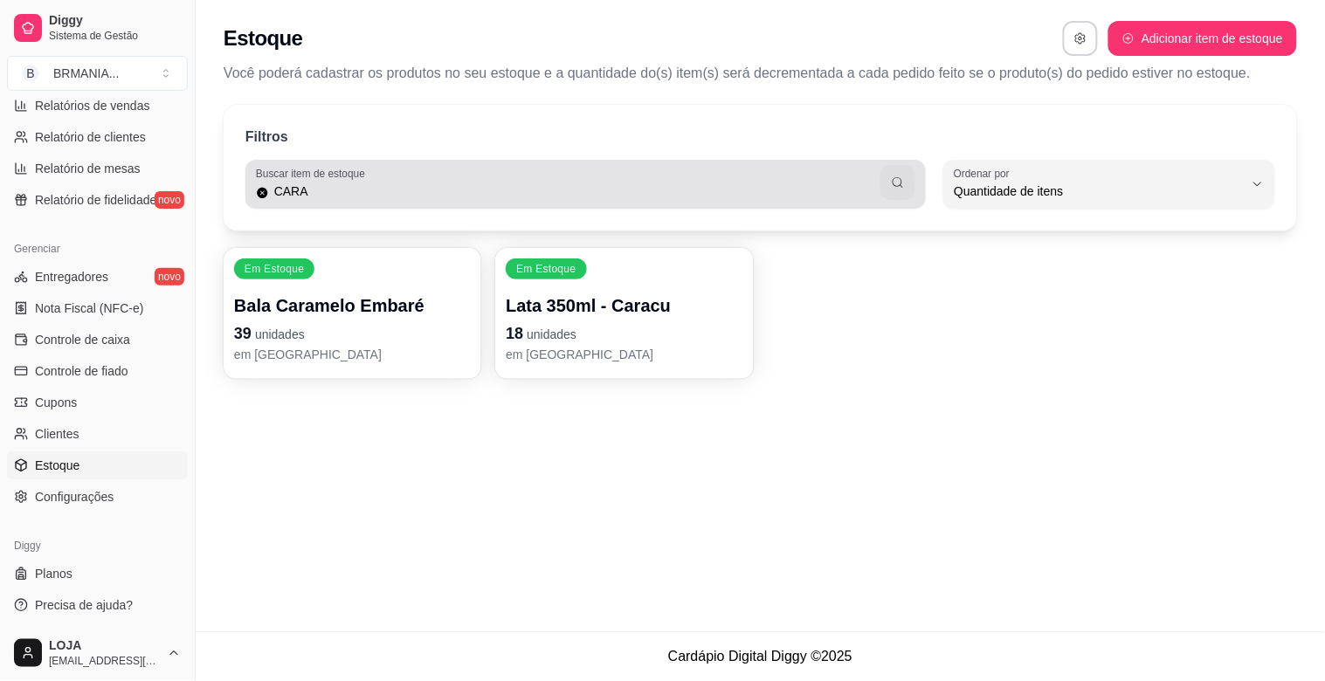
click at [394, 204] on div "Buscar item de estoque CARA" at bounding box center [585, 184] width 680 height 49
click at [394, 201] on div "CARA" at bounding box center [585, 184] width 659 height 35
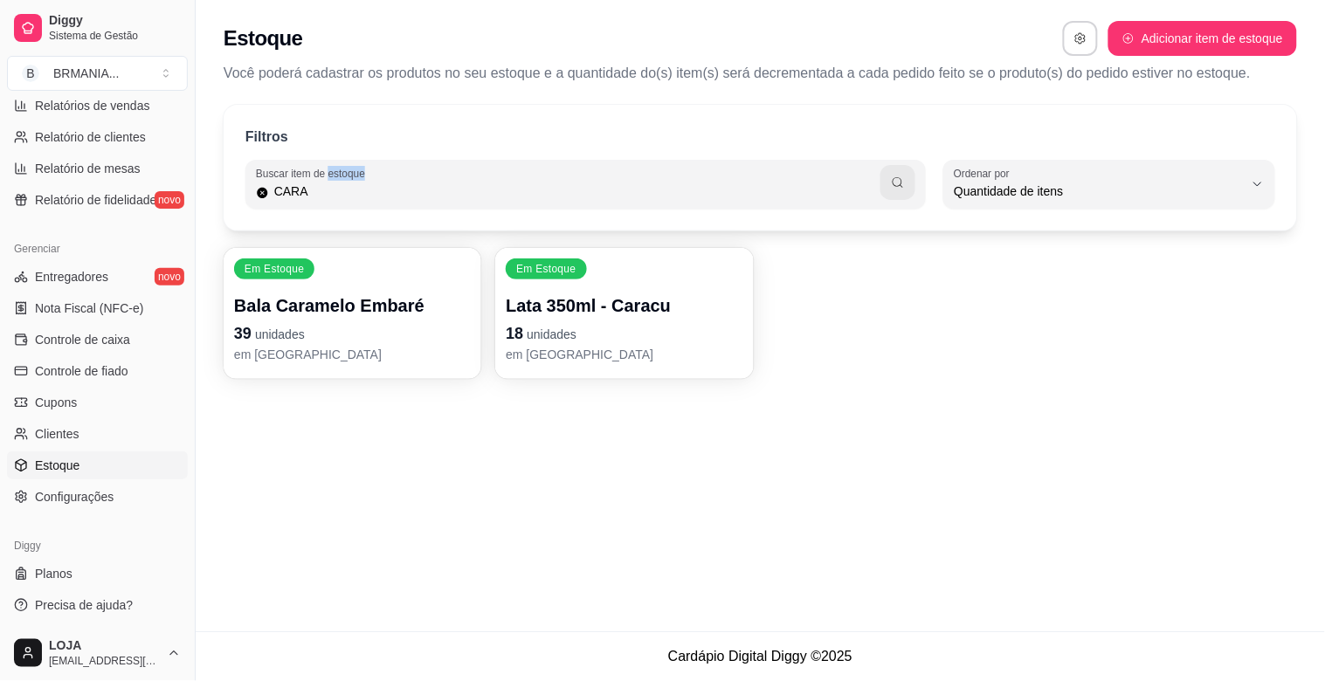
click at [394, 201] on div "CARA" at bounding box center [585, 184] width 659 height 35
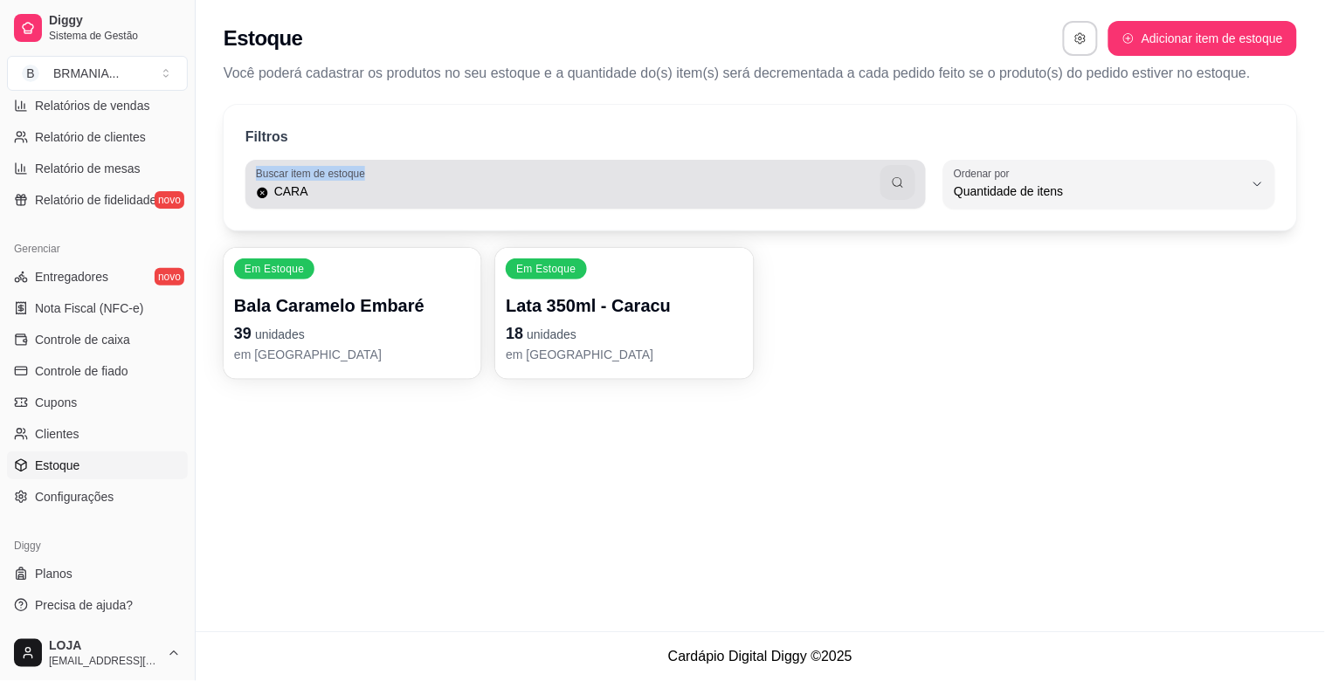
click at [394, 201] on div "CARA" at bounding box center [585, 184] width 659 height 35
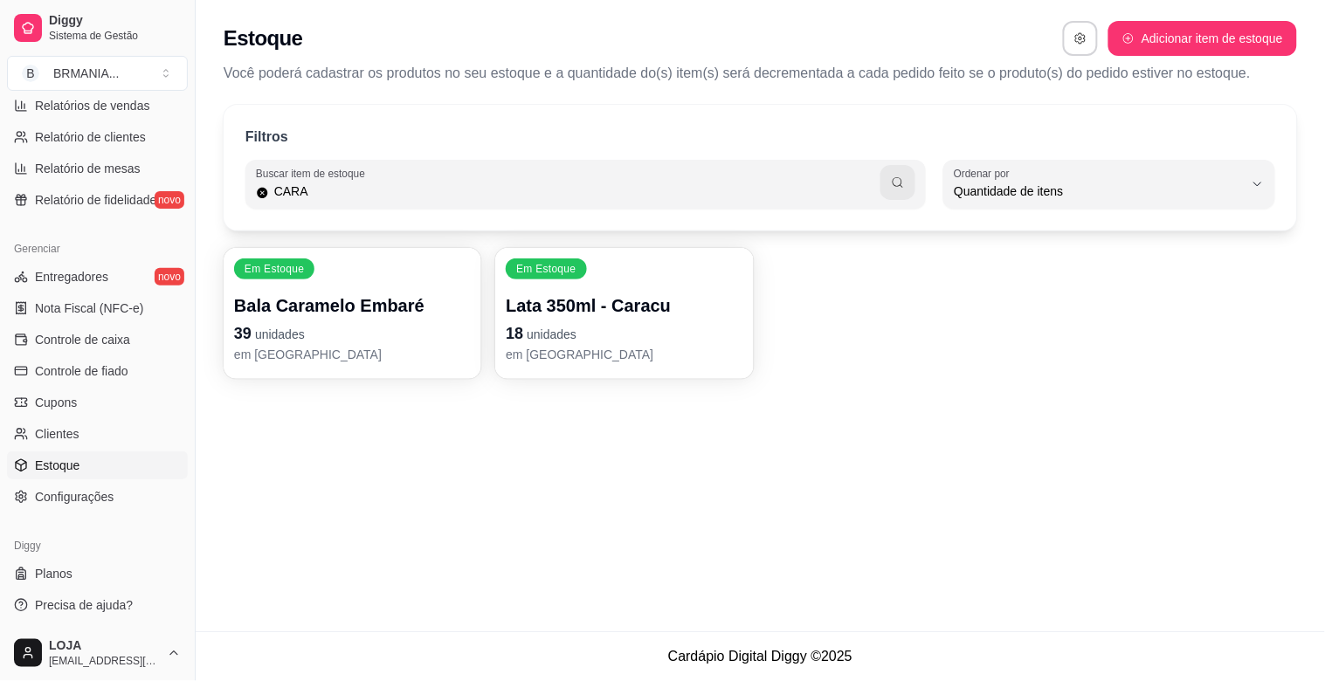
click at [394, 201] on div "CARA" at bounding box center [585, 184] width 659 height 35
click at [304, 196] on input "CARA" at bounding box center [575, 191] width 612 height 17
type input "ORIG"
click at [621, 316] on p "Lata 350ml - Original" at bounding box center [624, 305] width 237 height 24
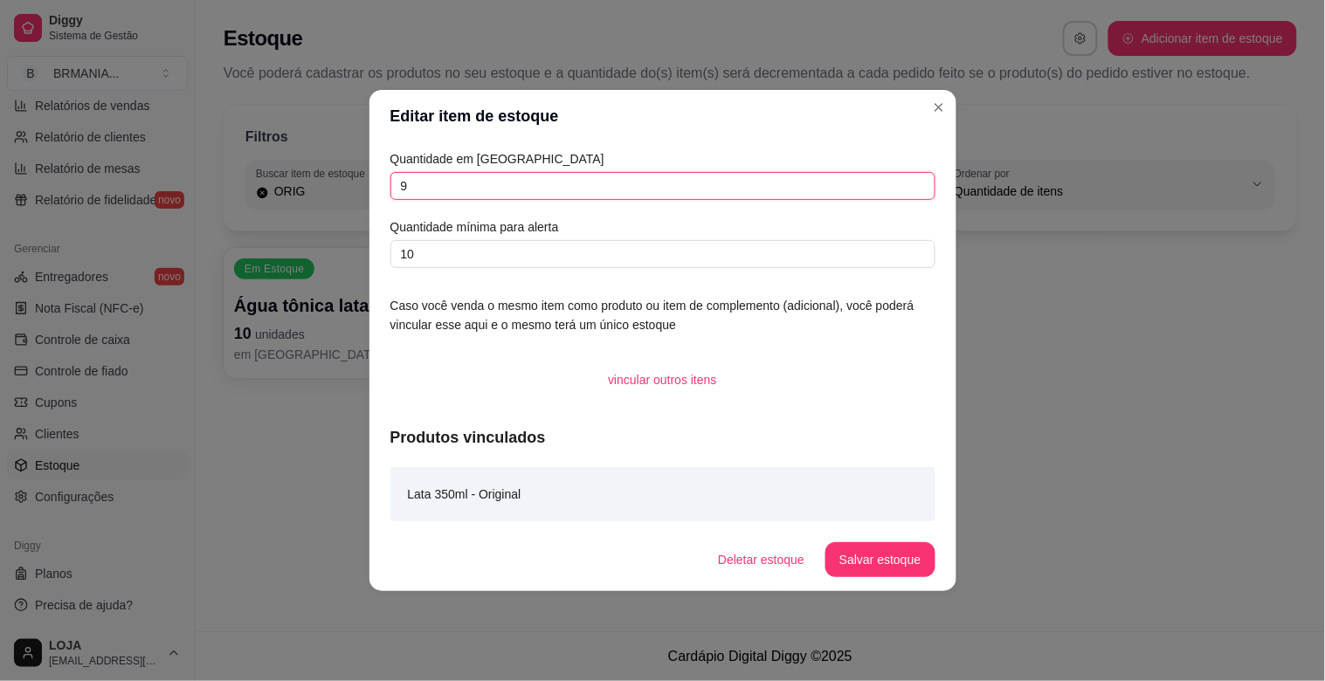
click at [494, 183] on input "9" at bounding box center [662, 186] width 545 height 28
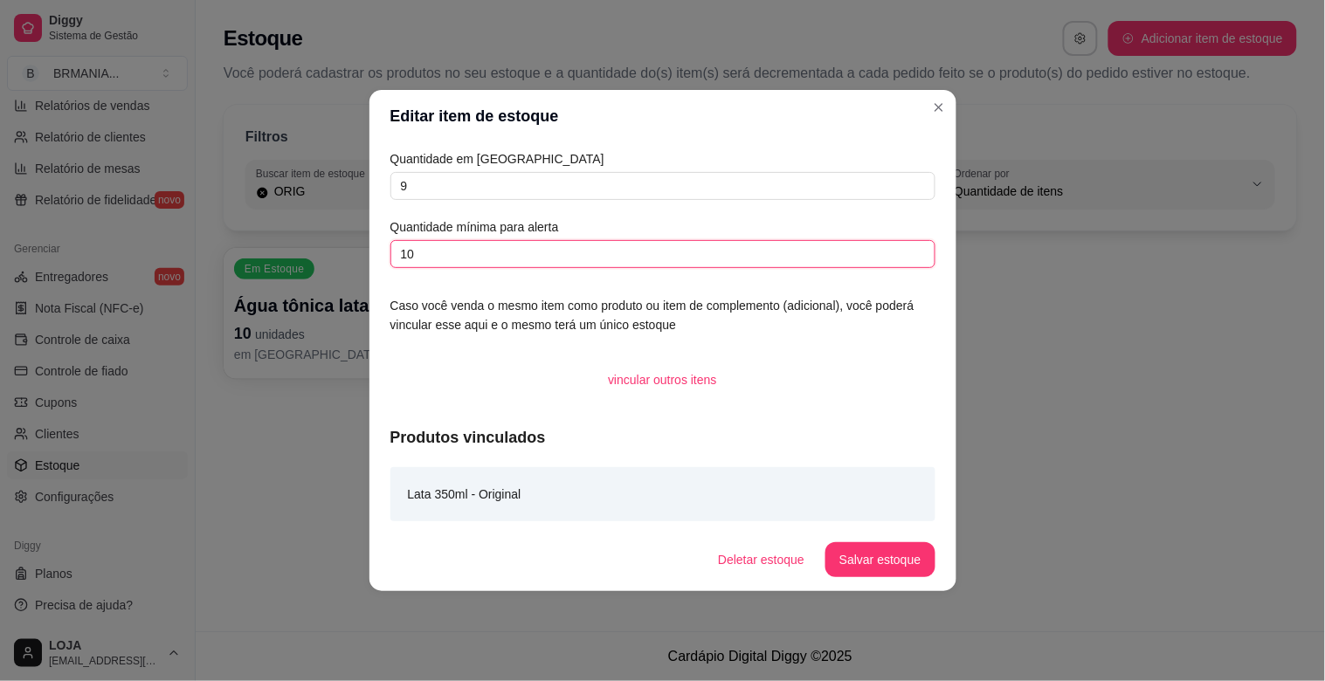
click at [440, 265] on input "10" at bounding box center [662, 254] width 545 height 28
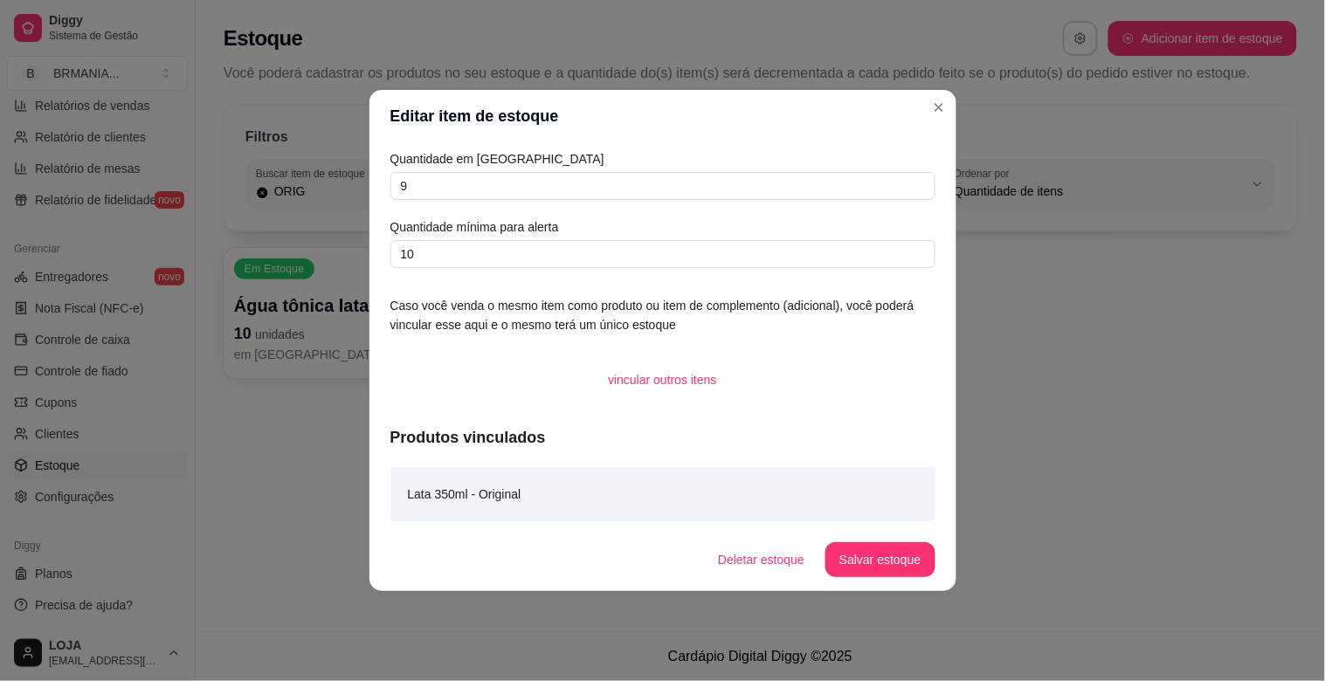
drag, startPoint x: 448, startPoint y: 162, endPoint x: 448, endPoint y: 175, distance: 13.1
click at [448, 164] on article "Quantidade em [GEOGRAPHIC_DATA]" at bounding box center [662, 158] width 545 height 19
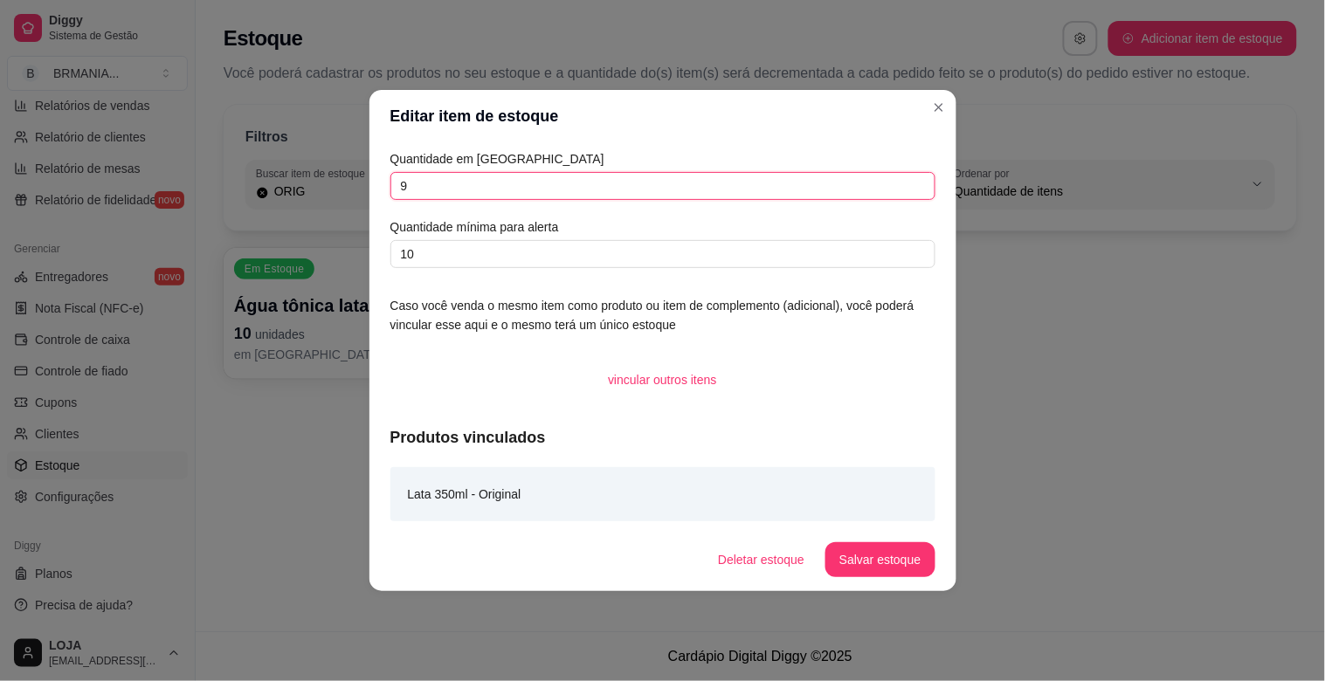
click at [451, 182] on input "9" at bounding box center [662, 186] width 545 height 28
type input "4"
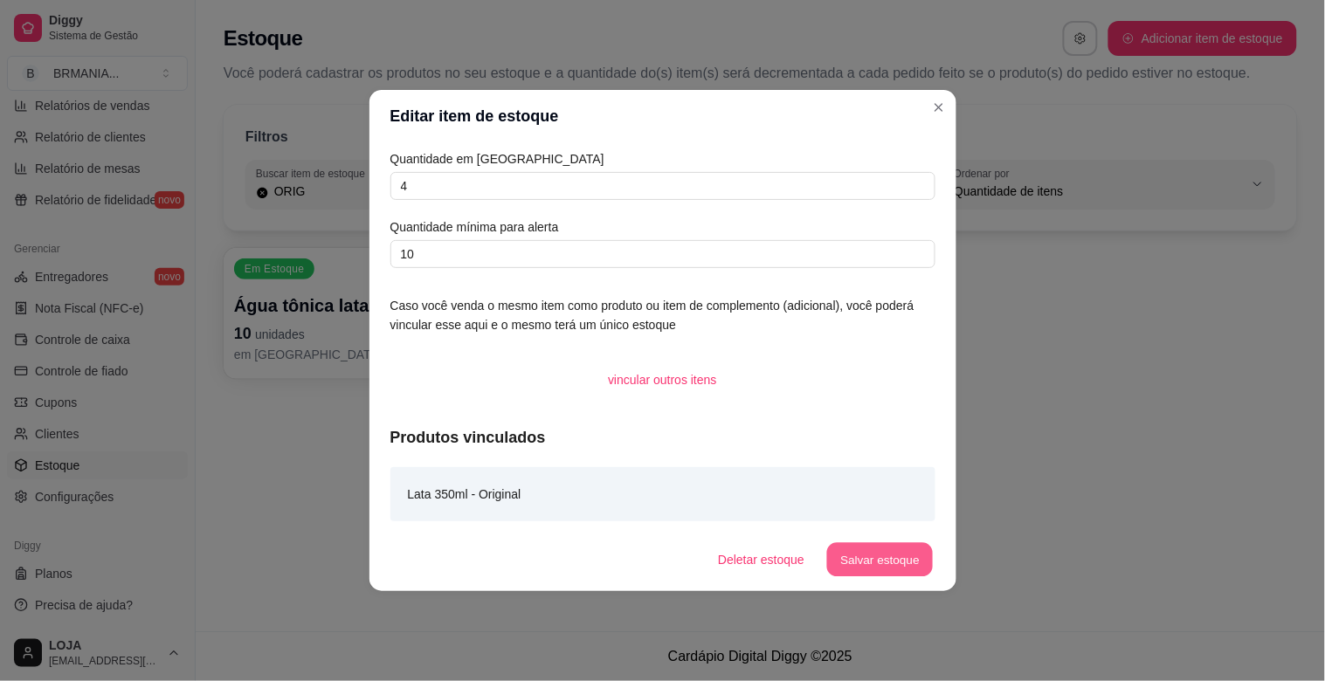
click at [865, 554] on button "Salvar estoque" at bounding box center [880, 560] width 107 height 34
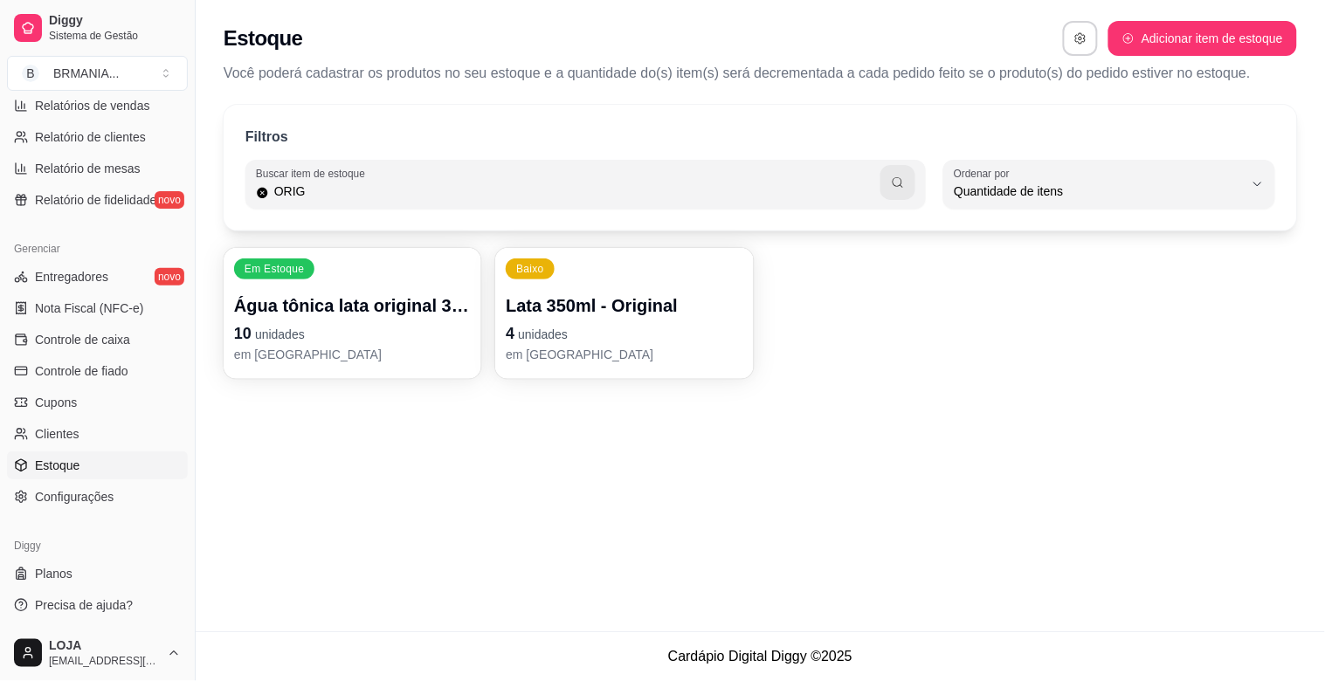
click at [342, 199] on input "ORIG" at bounding box center [575, 191] width 612 height 17
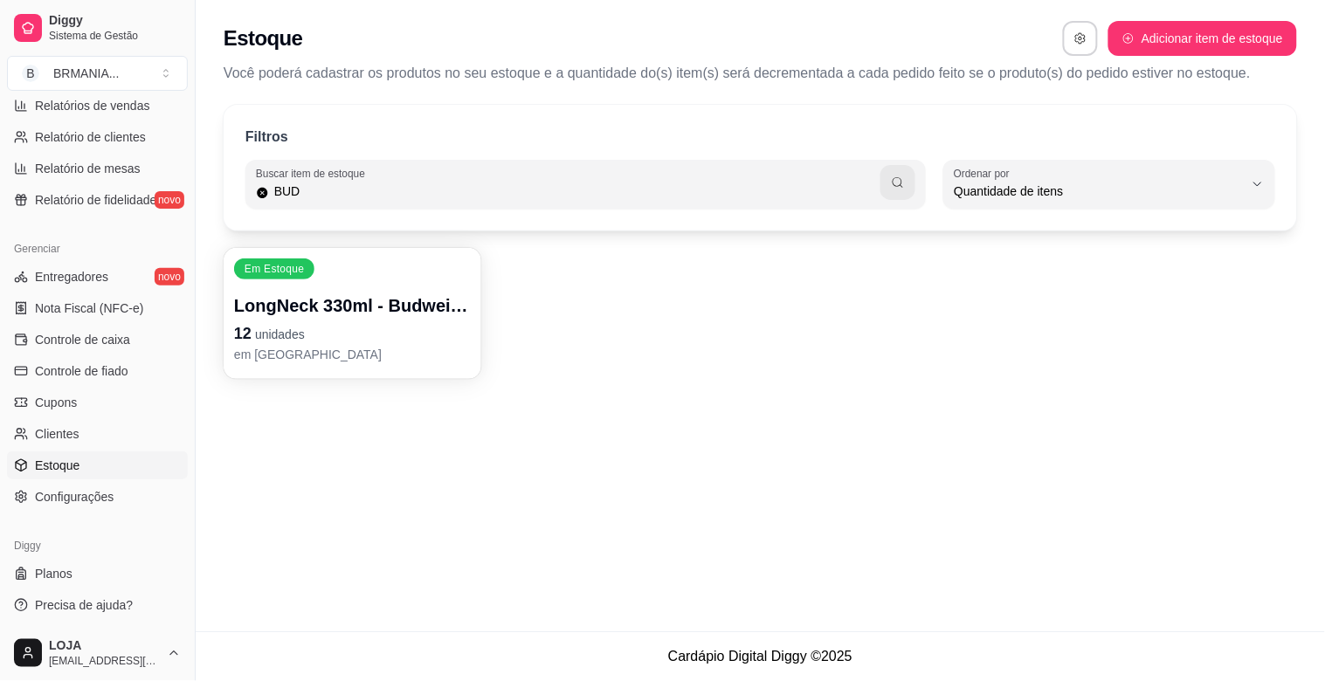
click at [370, 336] on p "12 unidades" at bounding box center [352, 333] width 237 height 24
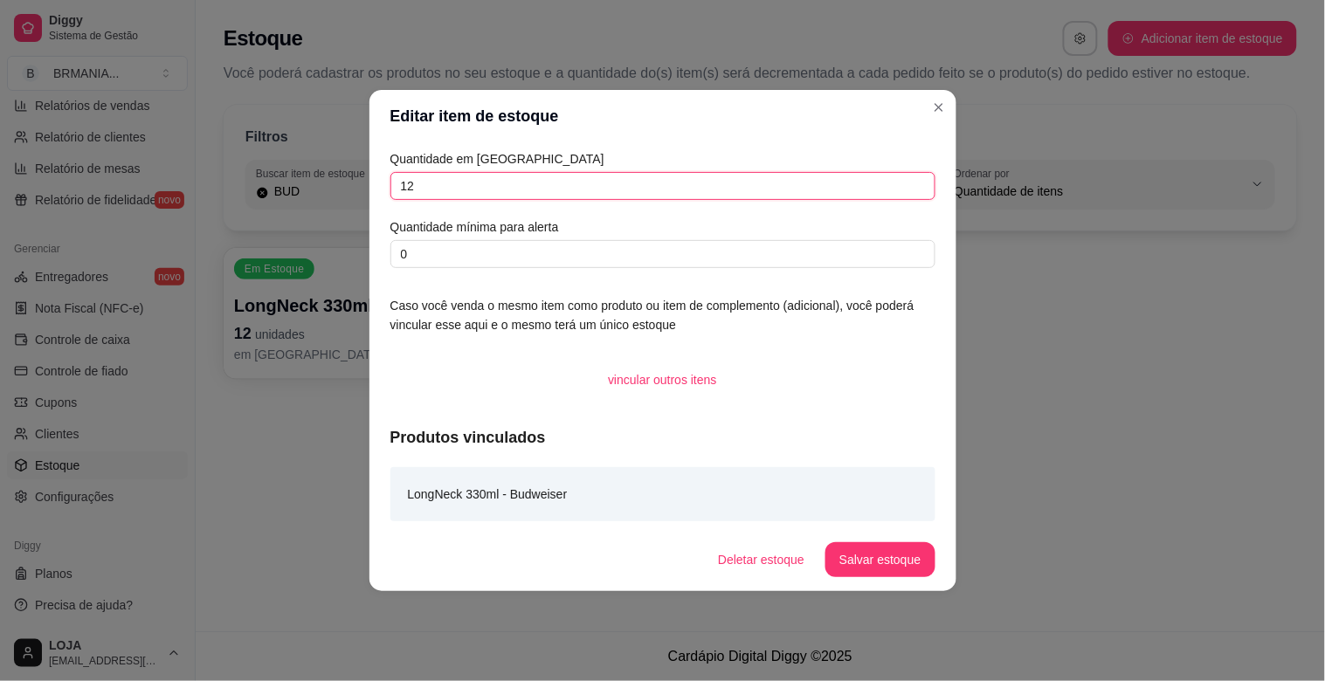
click at [448, 188] on input "12" at bounding box center [662, 186] width 545 height 28
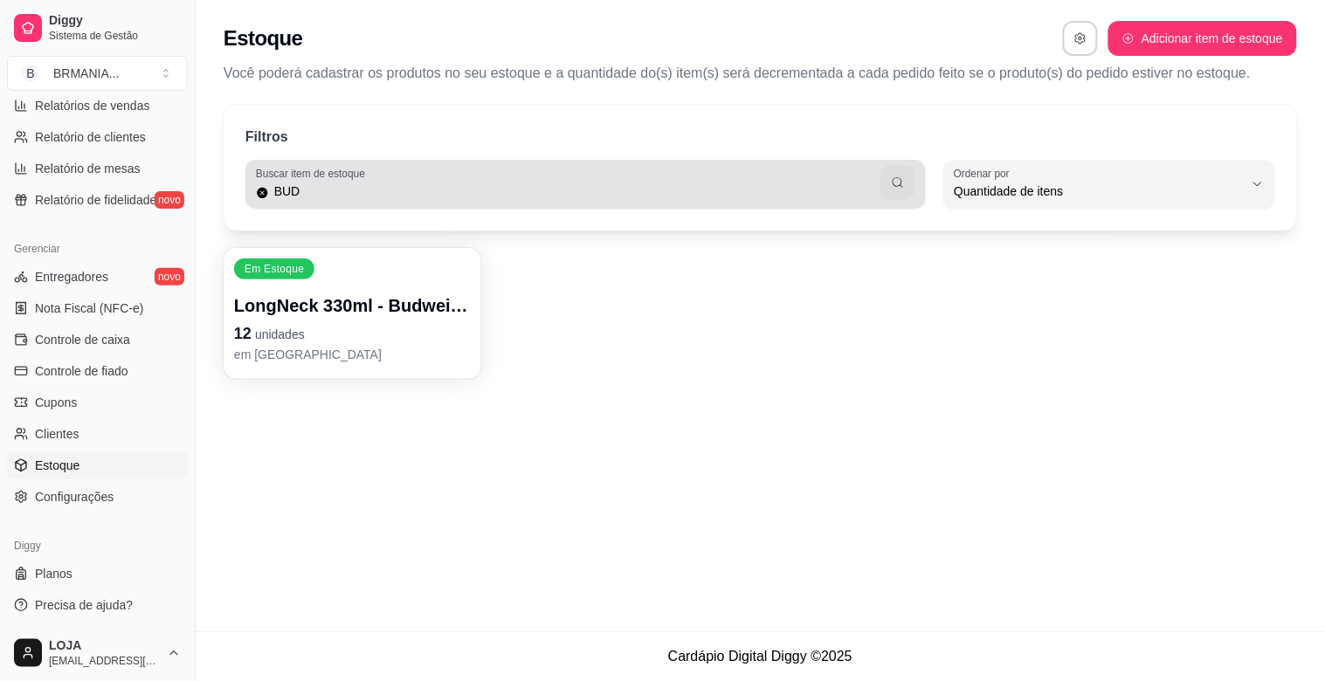
drag, startPoint x: 439, startPoint y: 199, endPoint x: 422, endPoint y: 199, distance: 17.5
click at [429, 199] on input "BUD" at bounding box center [575, 191] width 612 height 17
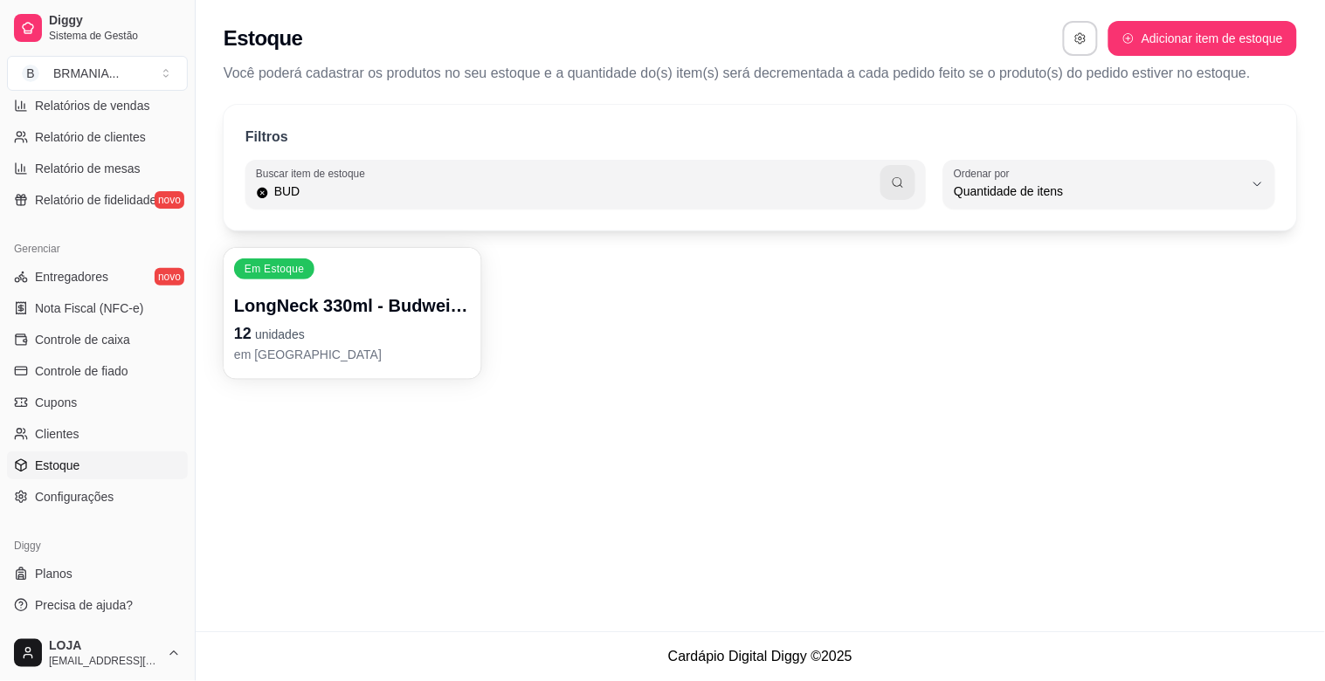
click at [421, 198] on input "BUD" at bounding box center [575, 191] width 612 height 17
click at [417, 195] on input "BUD" at bounding box center [575, 191] width 612 height 17
type input "BRAH"
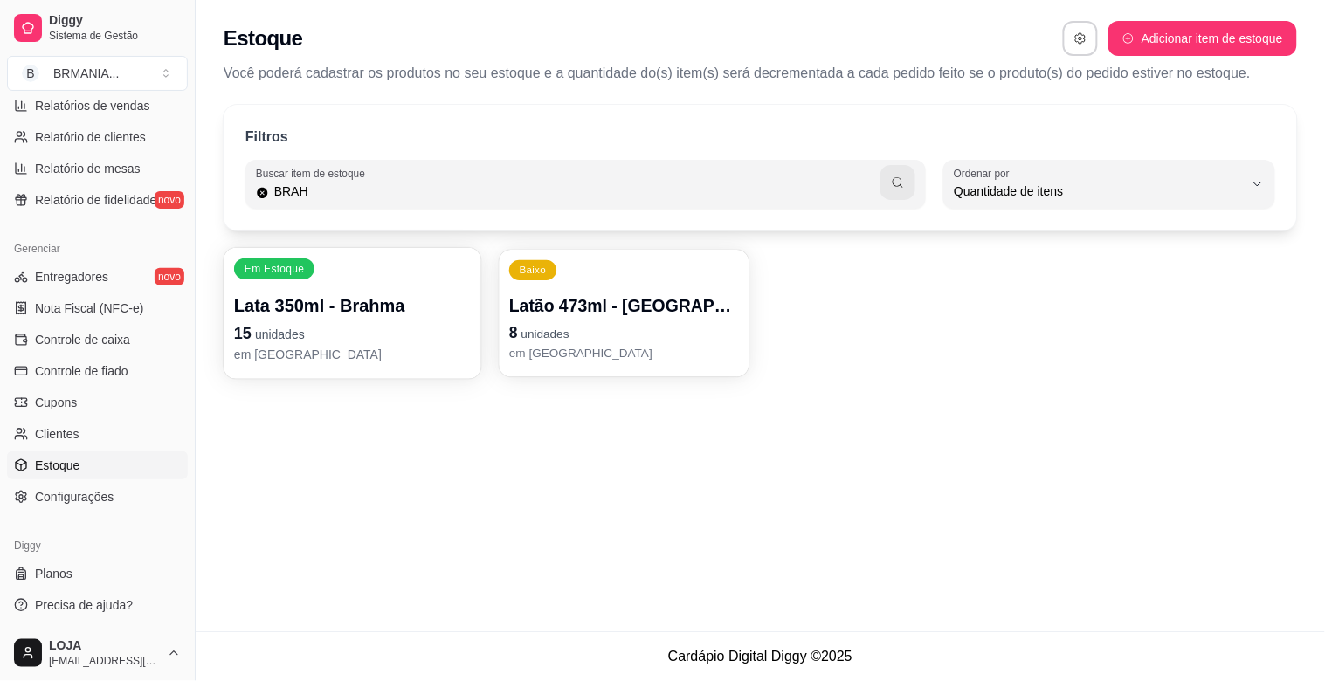
click at [624, 325] on p "8 unidades" at bounding box center [624, 333] width 230 height 24
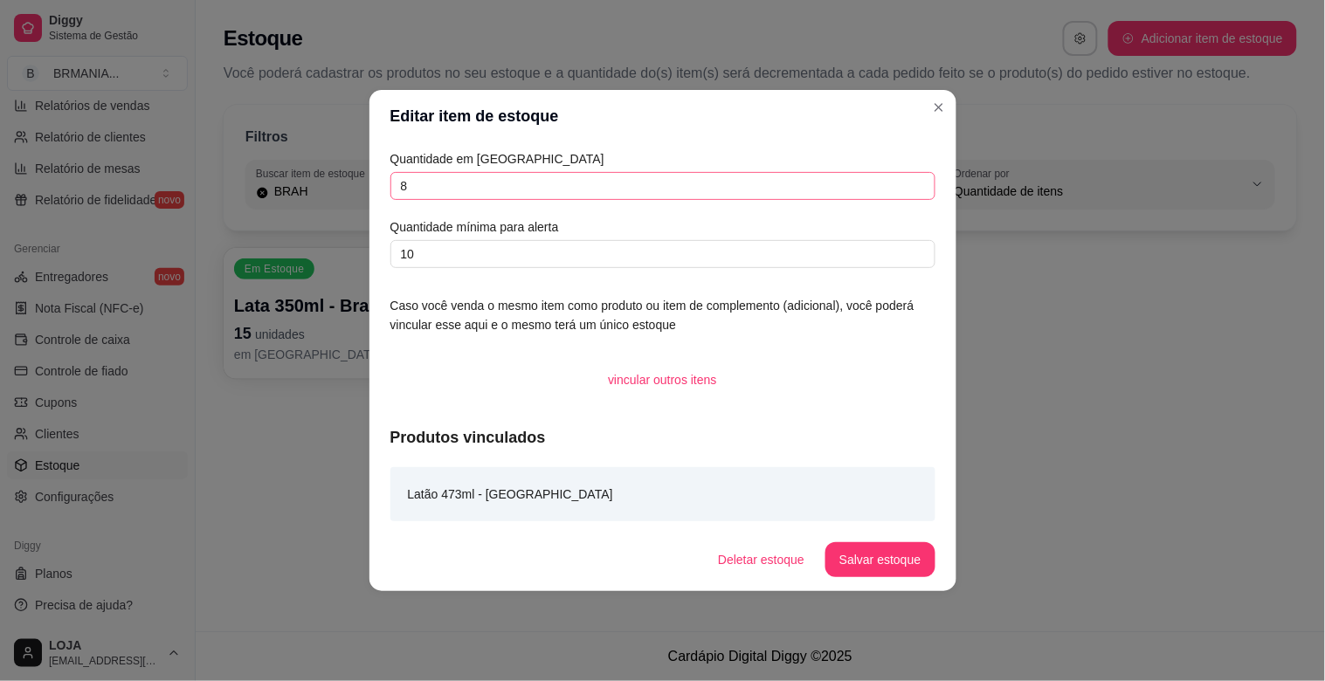
click at [491, 171] on div "Quantidade em estoque 8 Quantidade mínima para alerta 10" at bounding box center [662, 208] width 545 height 119
click at [489, 176] on input "8" at bounding box center [662, 186] width 545 height 28
type input "20"
click at [896, 553] on button "Salvar estoque" at bounding box center [880, 560] width 107 height 34
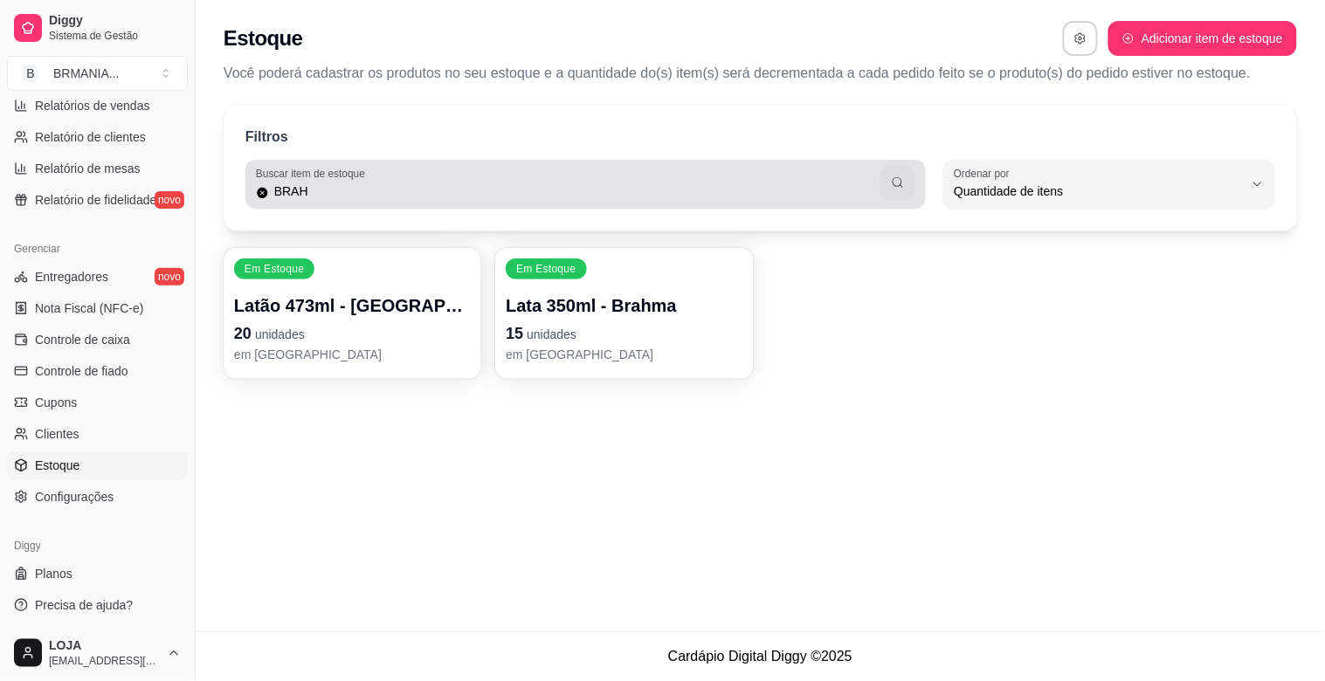
click at [358, 192] on input "BRAH" at bounding box center [575, 191] width 612 height 17
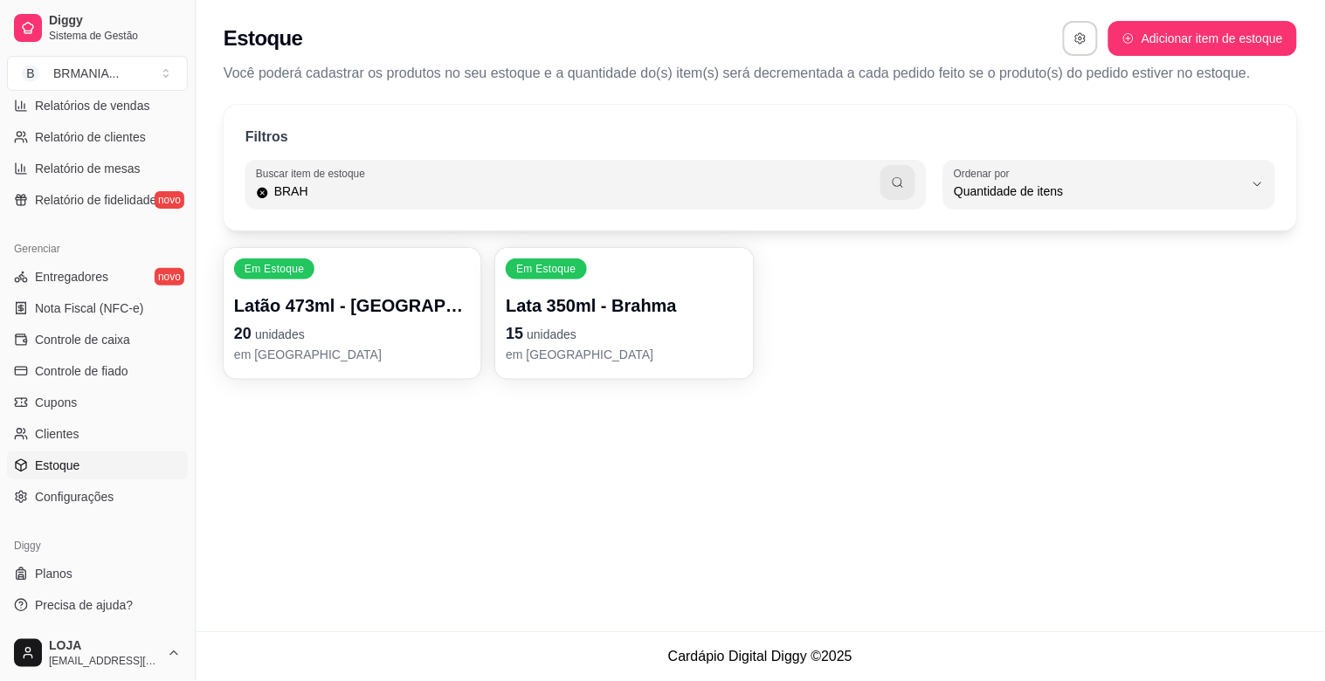
click at [358, 192] on input "BRAH" at bounding box center [575, 191] width 612 height 17
type input "BOA"
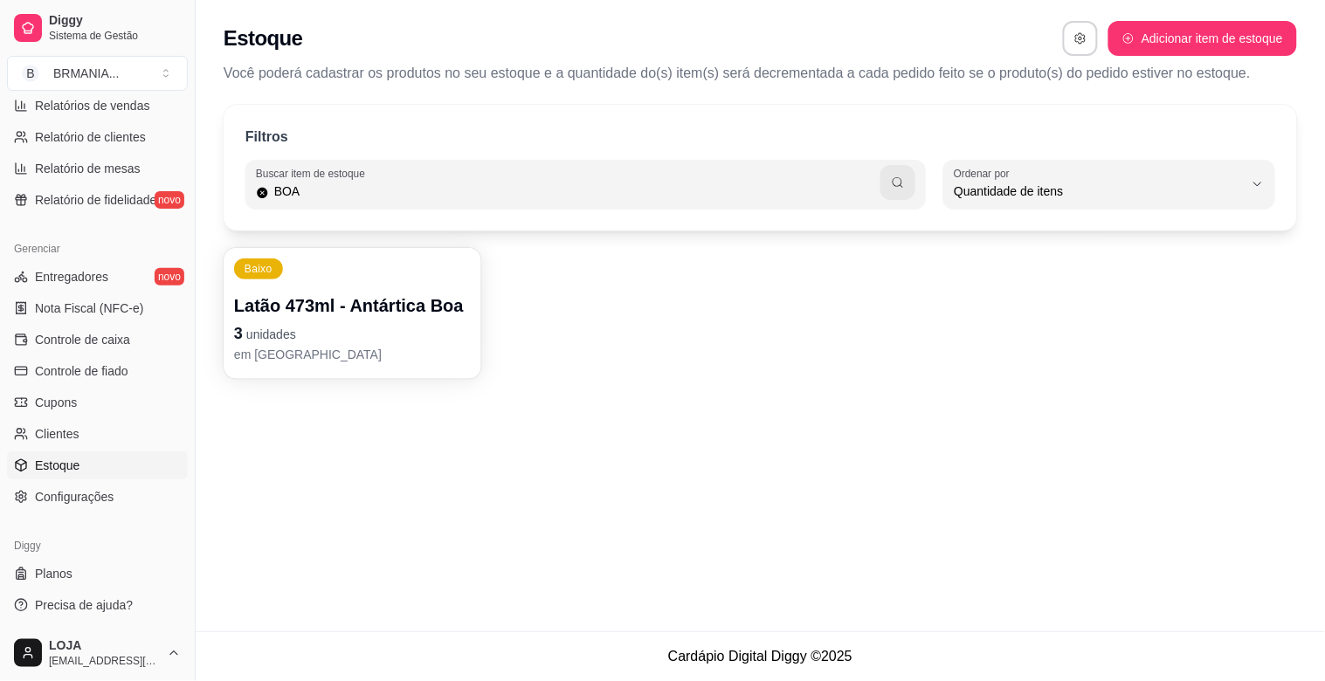
click at [407, 308] on p "Latão 473ml - Antártica Boa" at bounding box center [352, 305] width 237 height 24
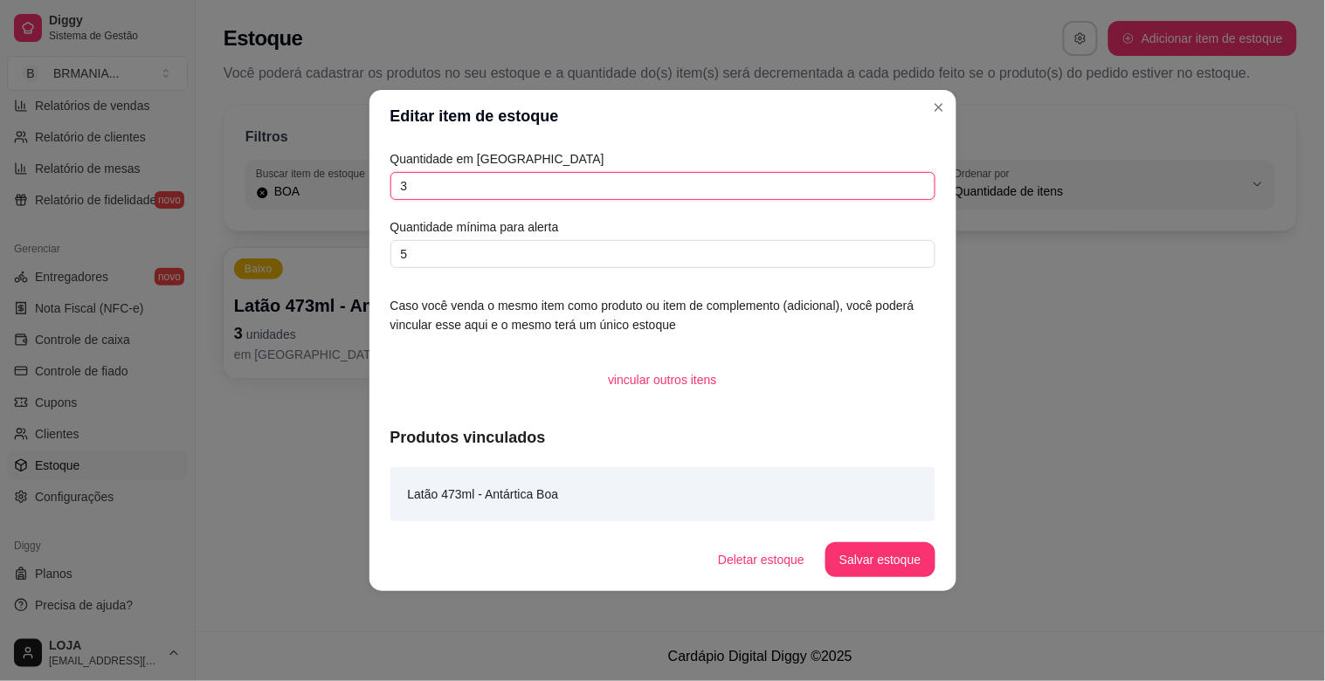
click at [535, 189] on input "3" at bounding box center [662, 186] width 545 height 28
type input "15"
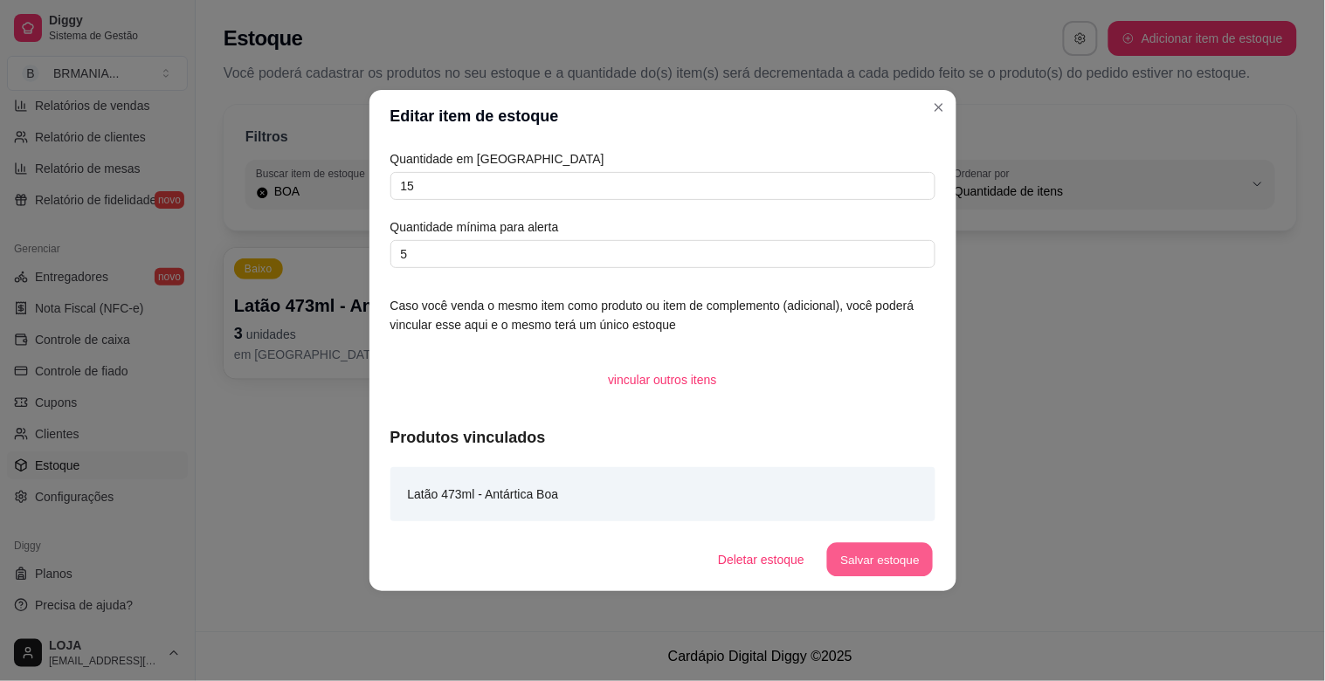
click at [898, 561] on button "Salvar estoque" at bounding box center [880, 560] width 107 height 34
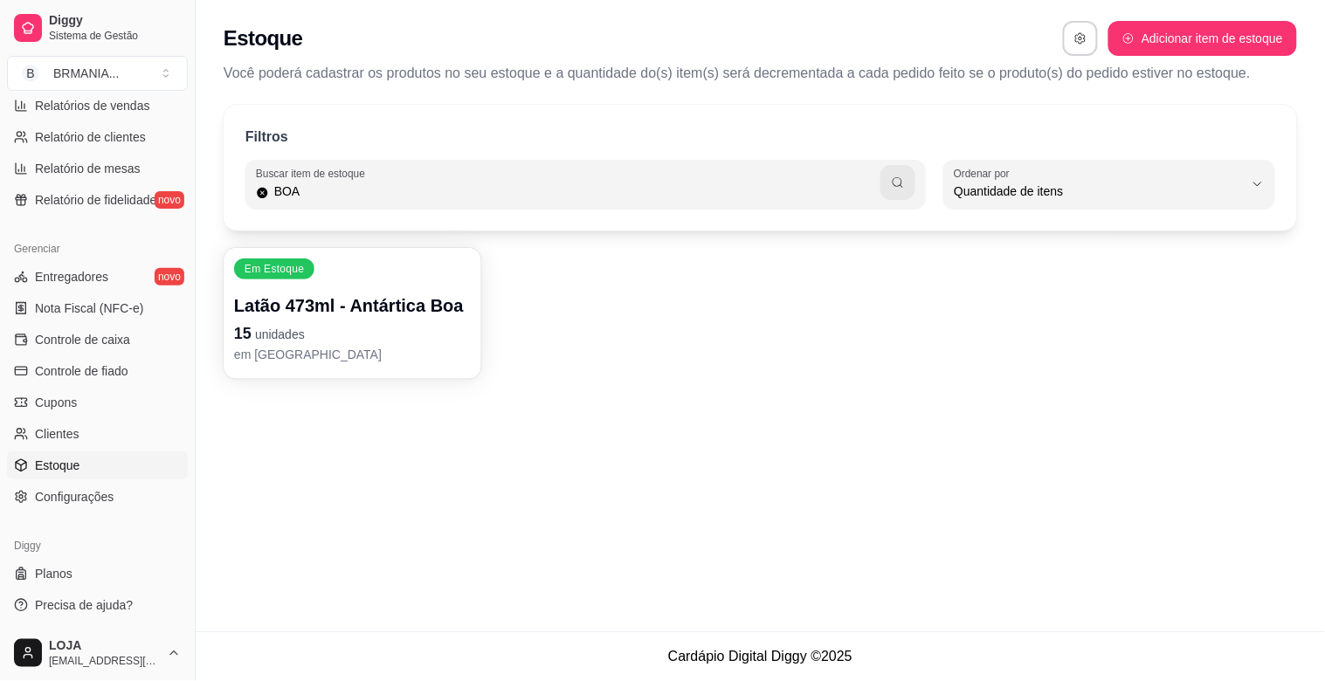
drag, startPoint x: 368, startPoint y: 190, endPoint x: 349, endPoint y: 190, distance: 18.4
click at [368, 190] on input "BOA" at bounding box center [575, 191] width 612 height 17
click at [349, 190] on input "BOA" at bounding box center [575, 191] width 612 height 17
type input "SKOL"
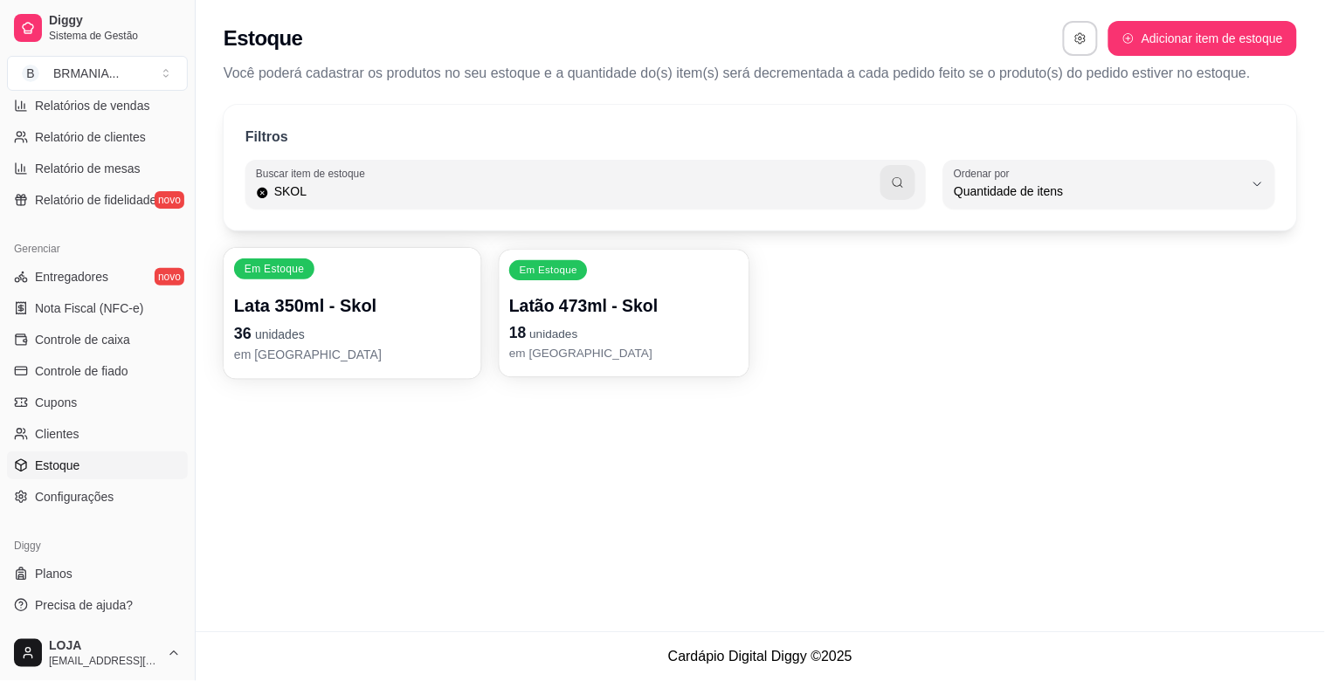
click at [579, 359] on p "em [GEOGRAPHIC_DATA]" at bounding box center [624, 353] width 230 height 17
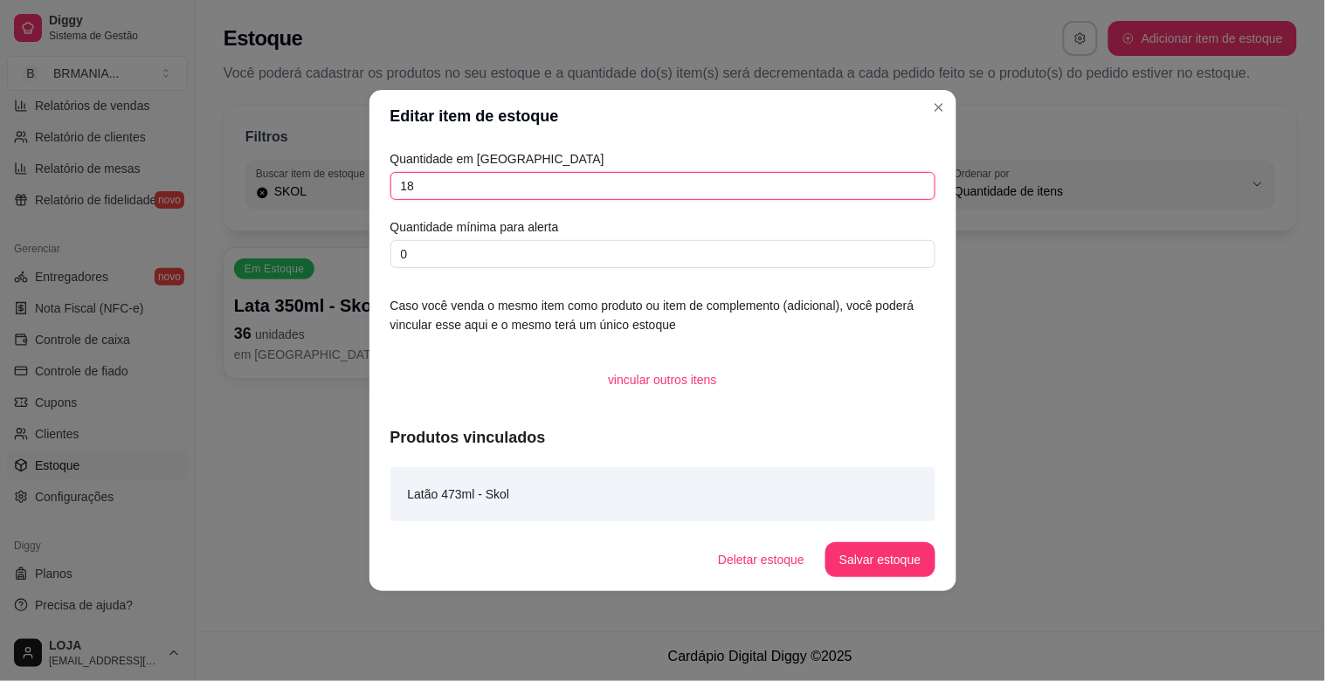
click at [409, 185] on input "18" at bounding box center [662, 186] width 545 height 28
type input "28"
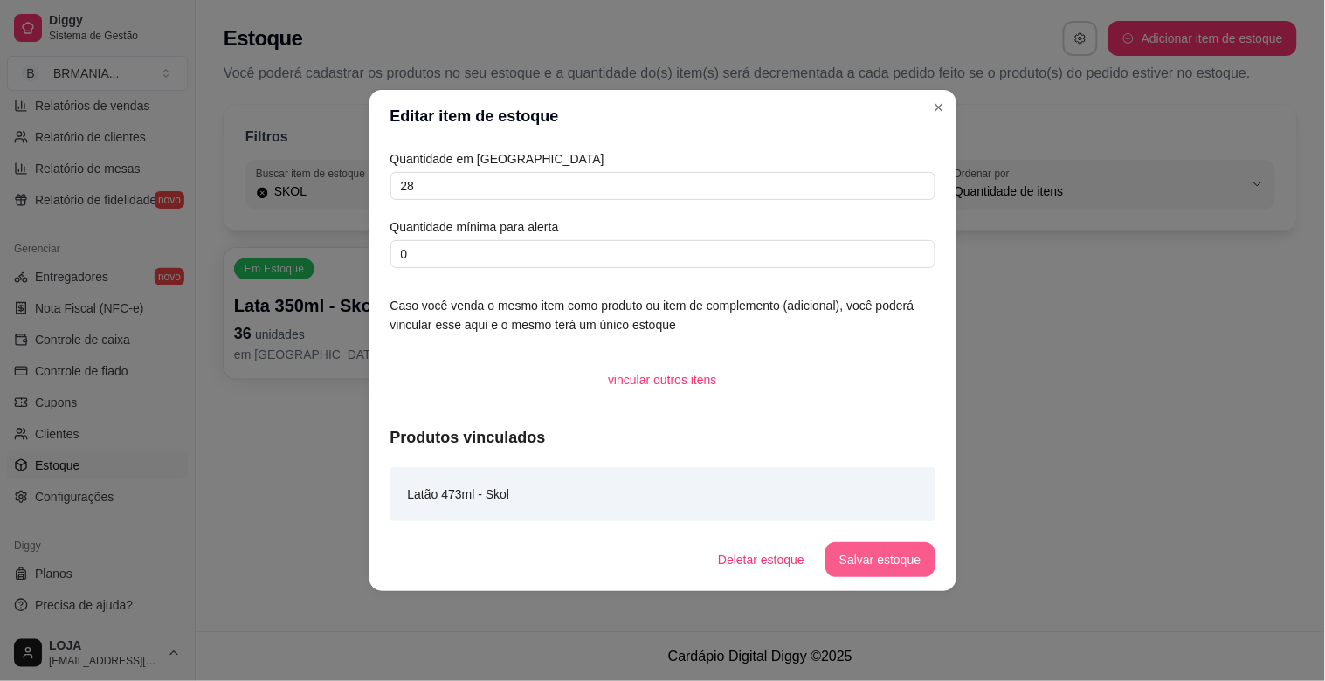
click at [901, 552] on button "Salvar estoque" at bounding box center [879, 559] width 109 height 35
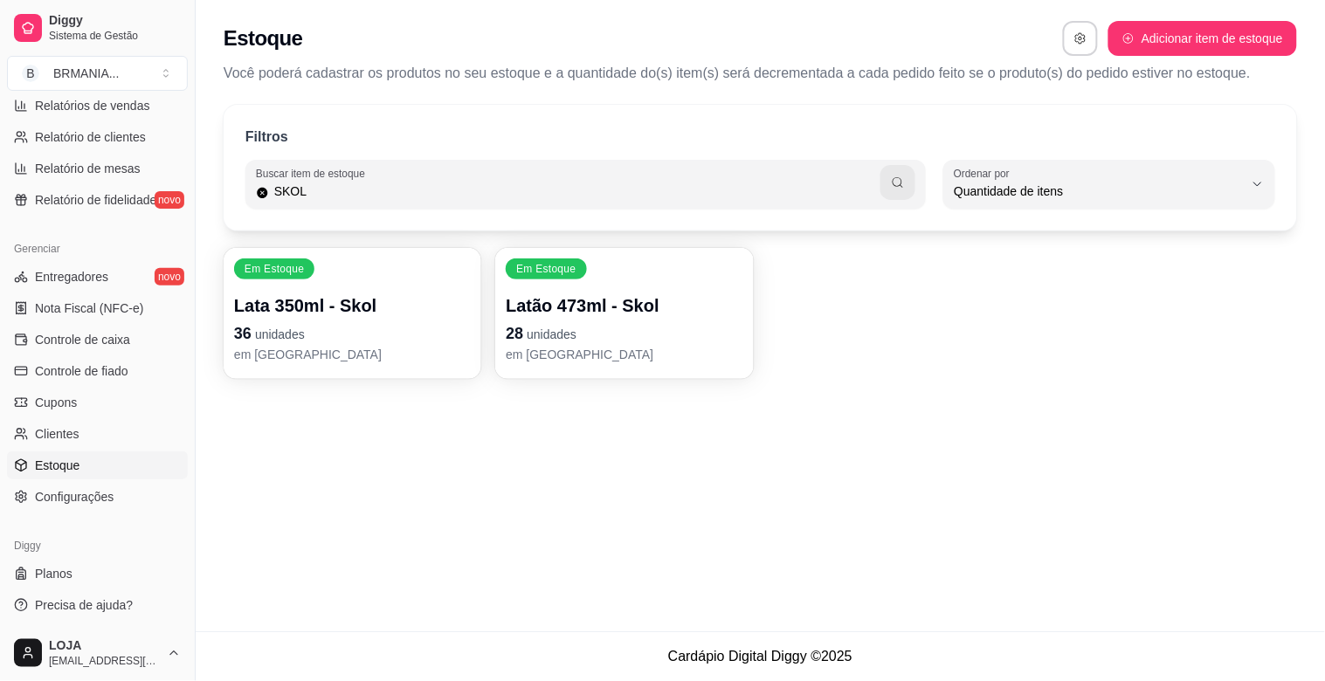
click at [351, 194] on input "SKOL" at bounding box center [575, 191] width 612 height 17
click at [349, 193] on input "SKOL" at bounding box center [575, 191] width 612 height 17
type input "COCA"
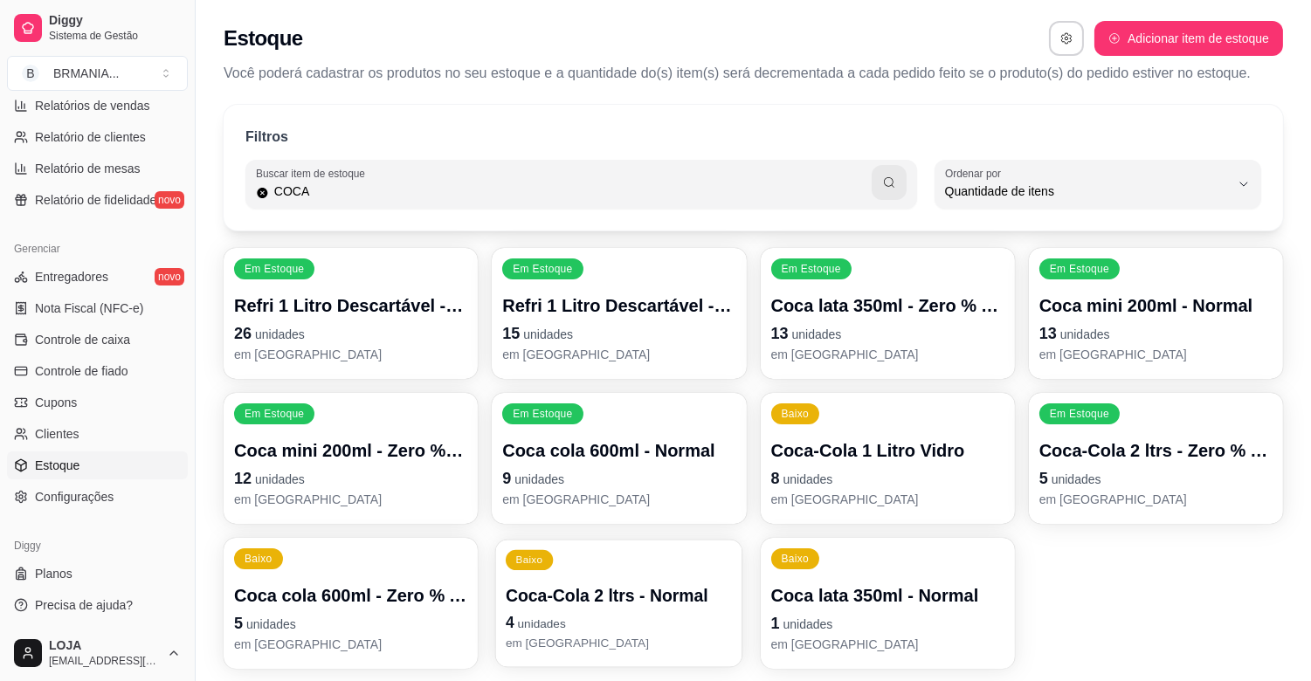
click at [607, 599] on p "Coca-Cola 2 ltrs - Normal" at bounding box center [619, 596] width 226 height 24
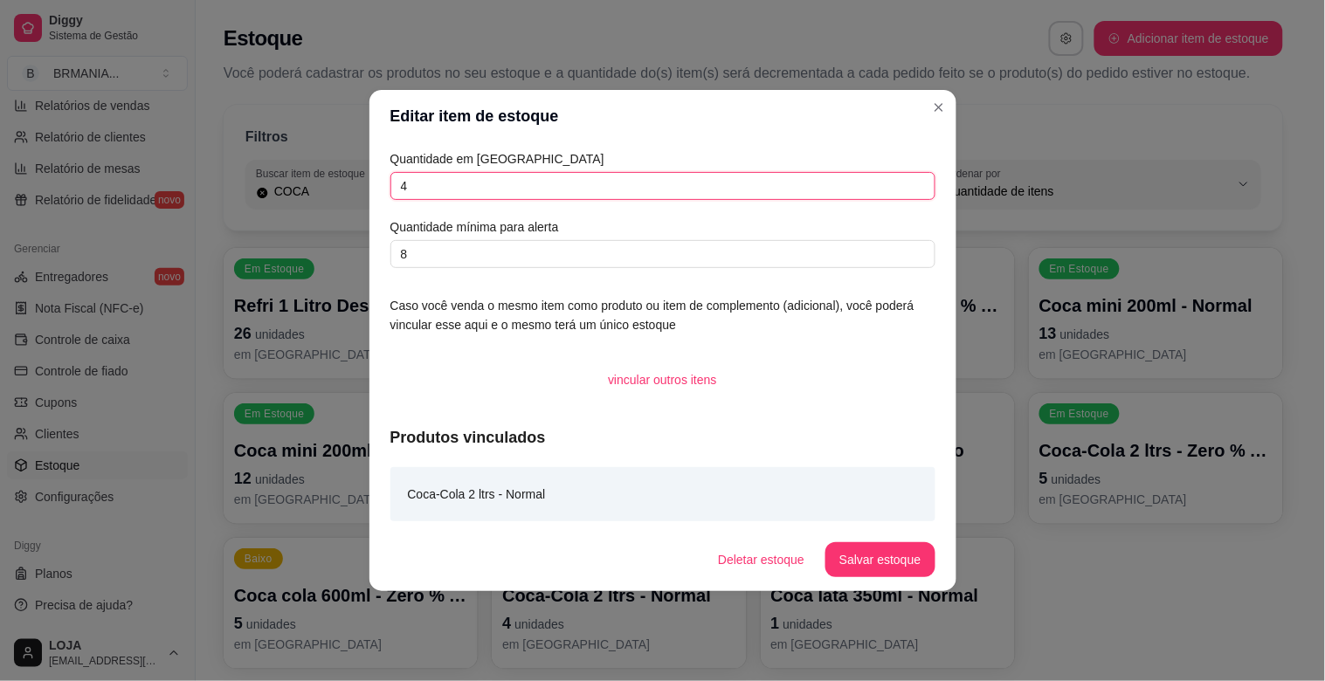
click at [451, 183] on input "4" at bounding box center [662, 186] width 545 height 28
type input "24"
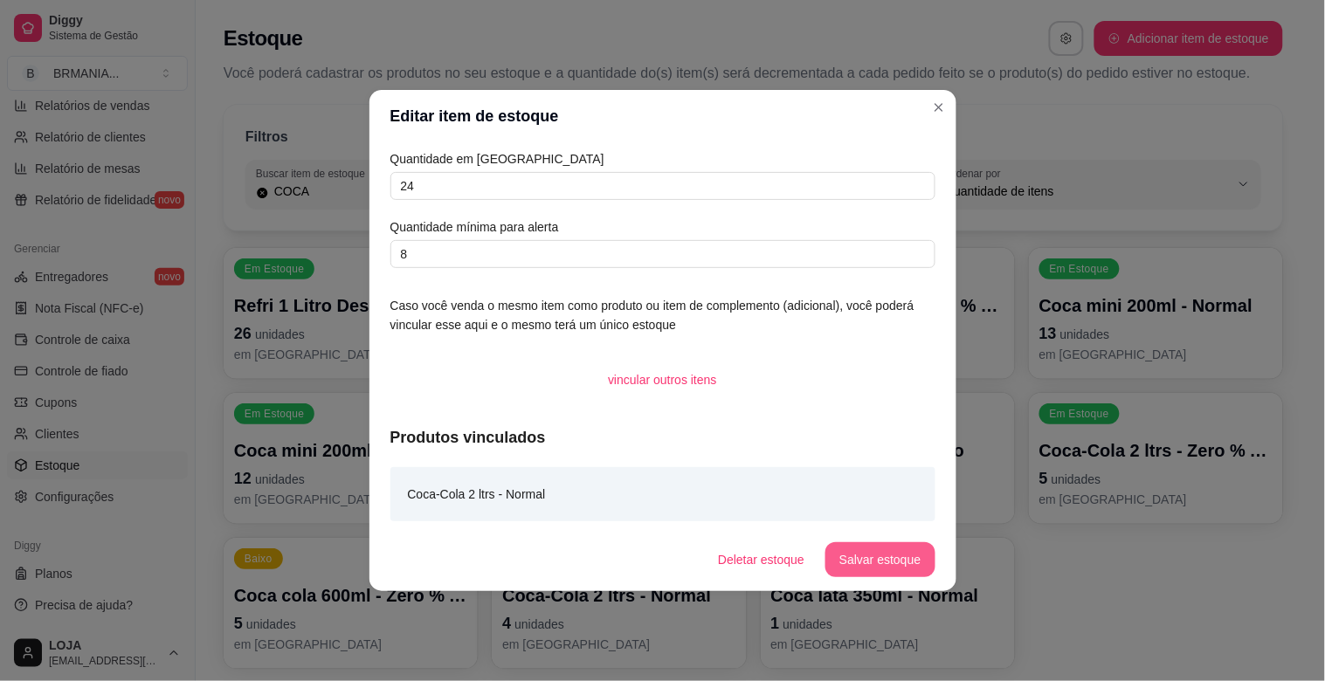
click at [858, 568] on button "Salvar estoque" at bounding box center [879, 559] width 109 height 35
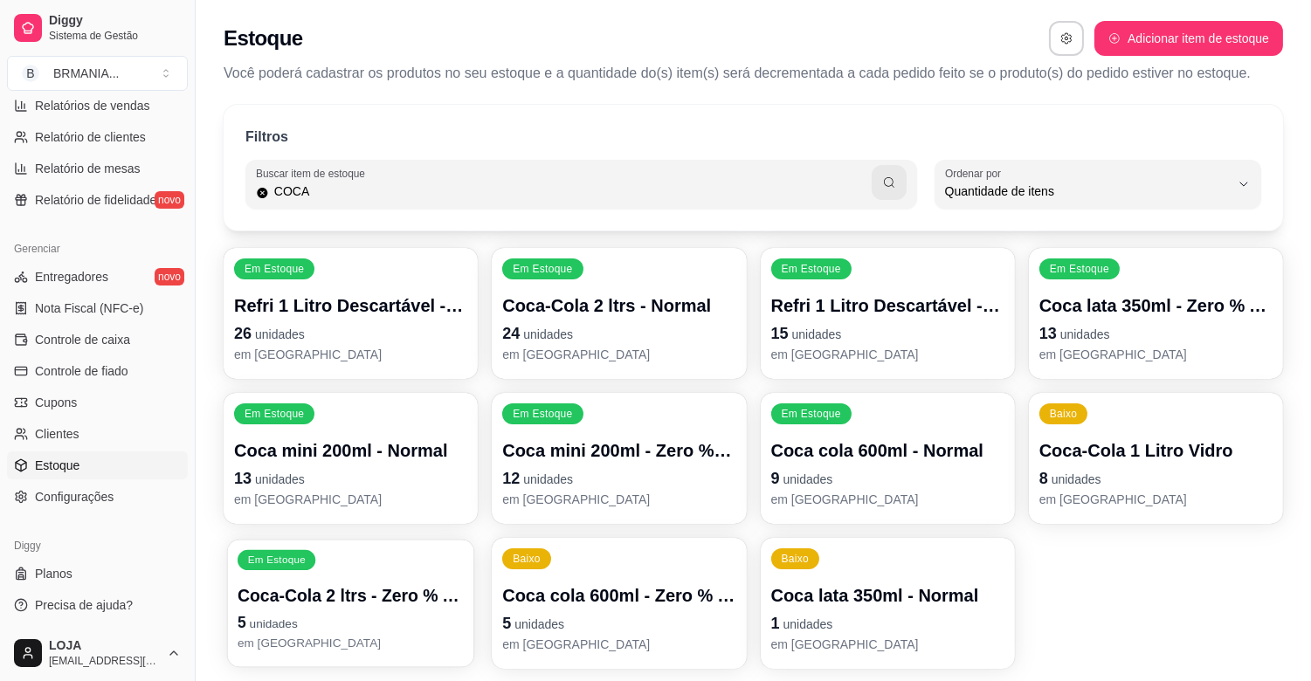
click at [373, 601] on p "Coca-Cola 2 ltrs - Zero % Açúcar" at bounding box center [351, 596] width 226 height 24
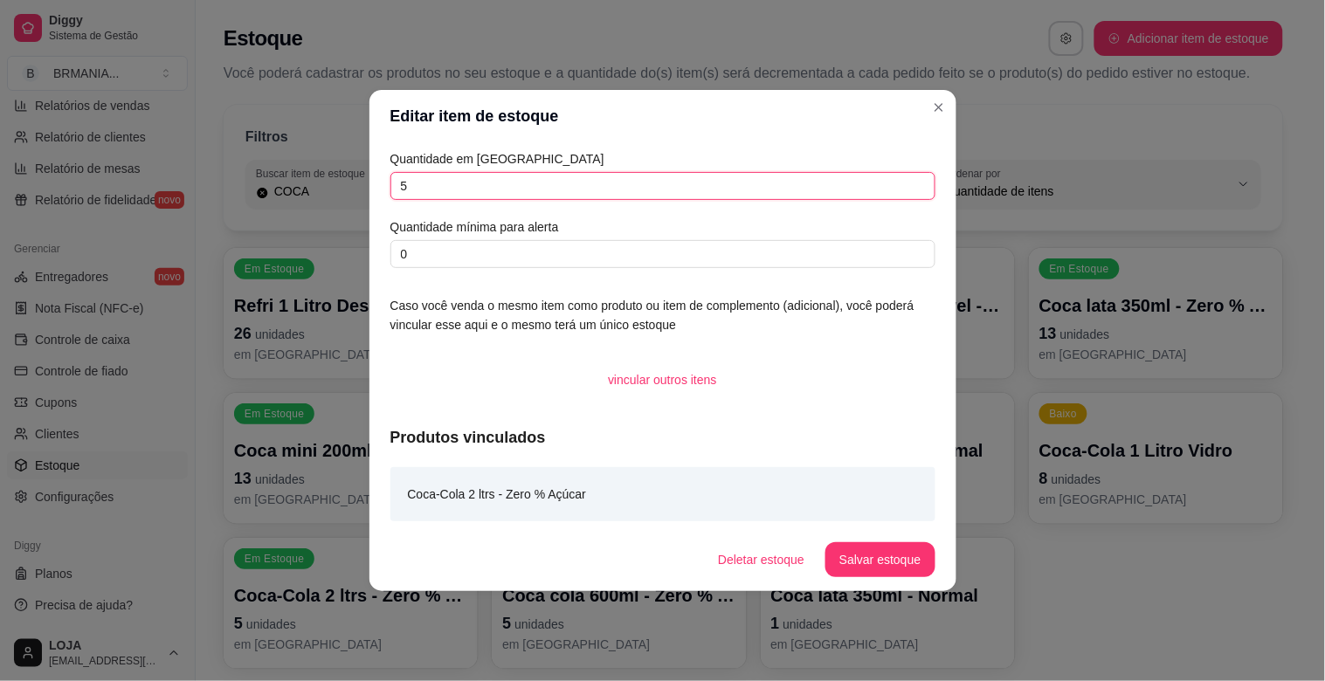
click at [491, 183] on input "5" at bounding box center [662, 186] width 545 height 28
type input "20"
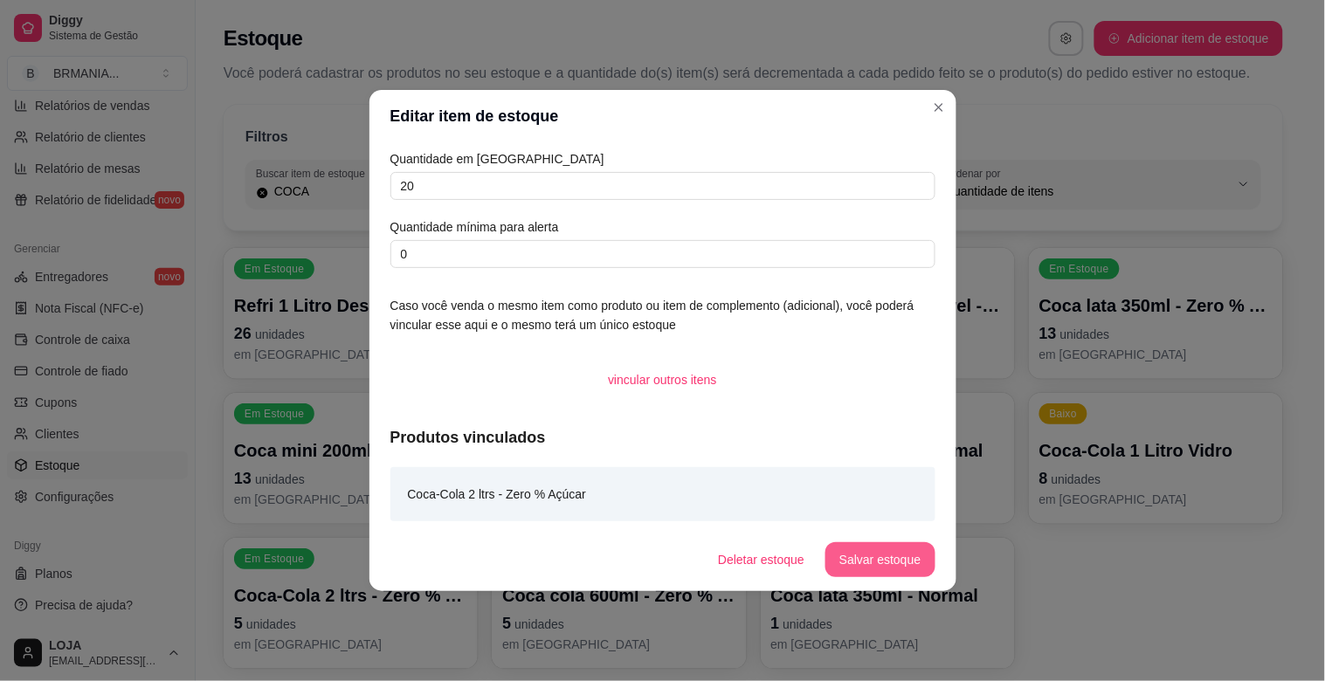
click at [841, 562] on button "Salvar estoque" at bounding box center [879, 559] width 109 height 35
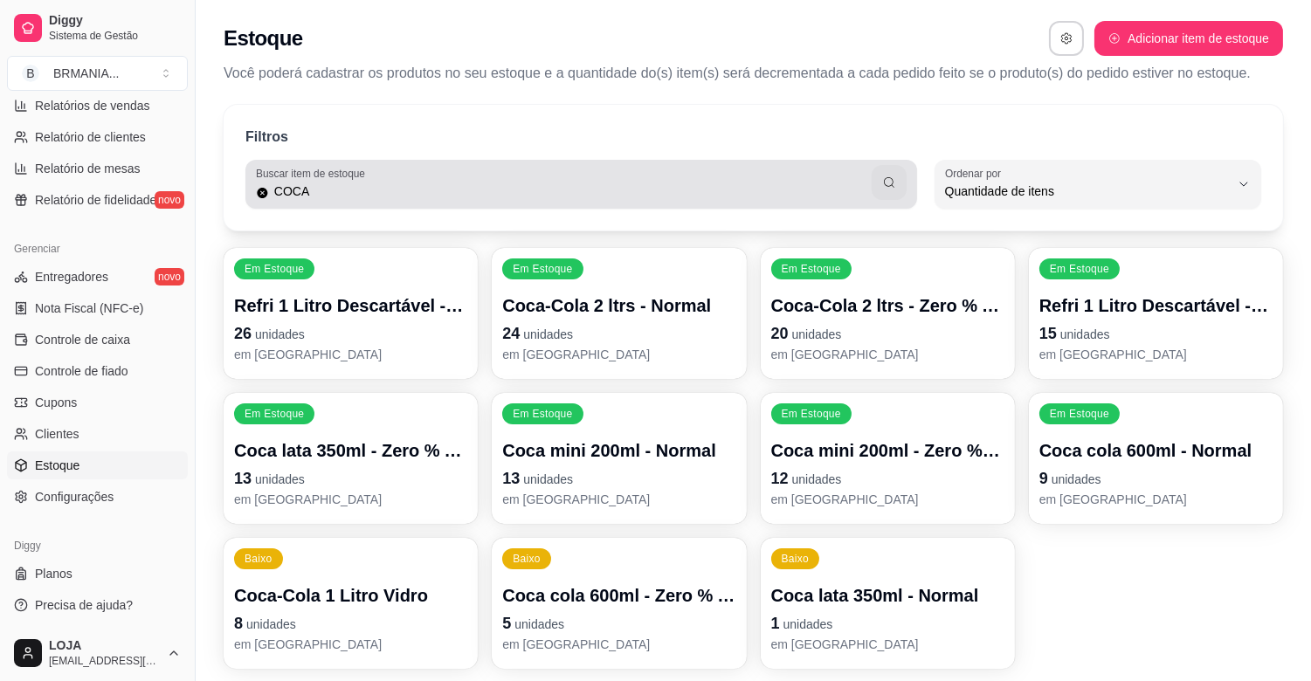
click at [328, 198] on input "COCA" at bounding box center [570, 191] width 603 height 17
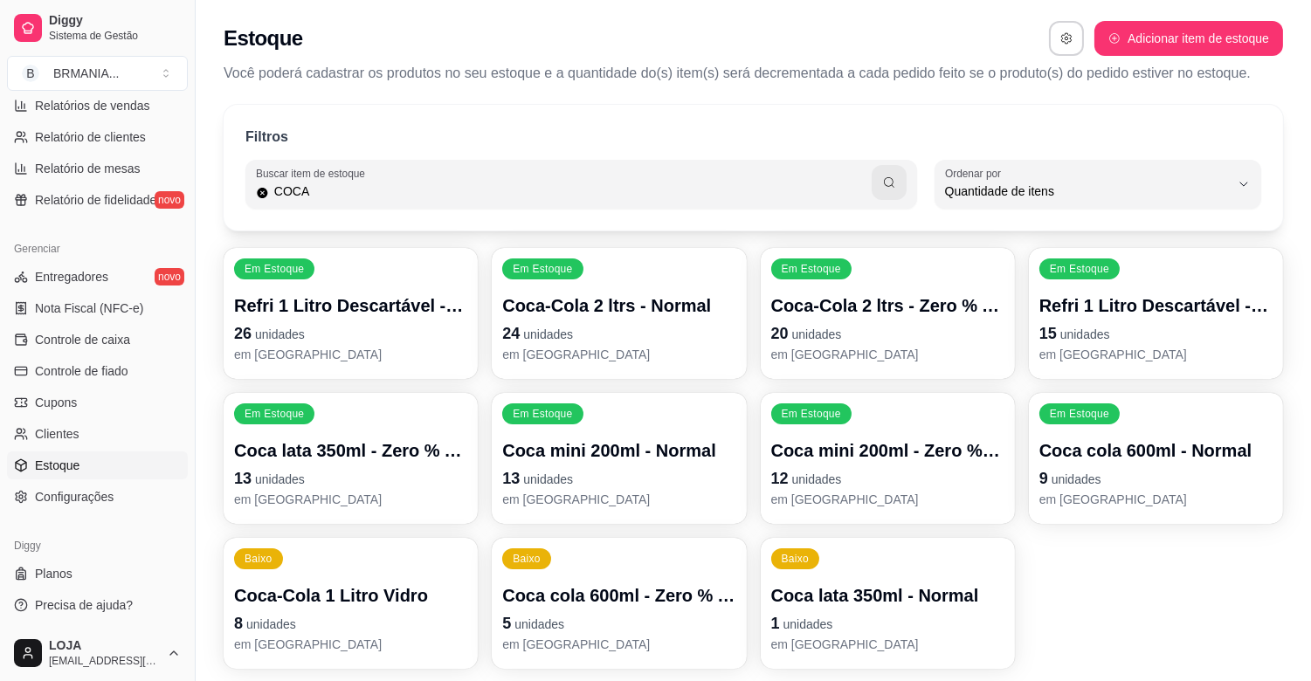
click at [328, 198] on input "COCA" at bounding box center [570, 191] width 603 height 17
type input "FANTA"
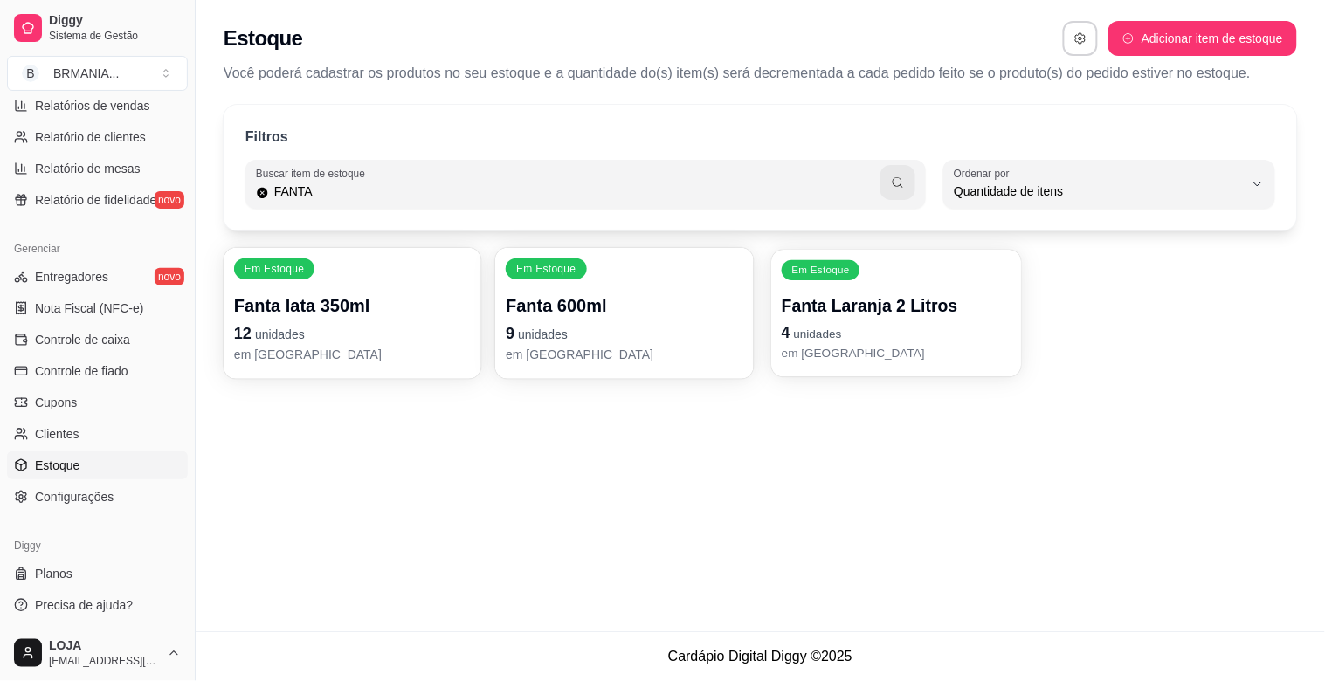
click at [878, 332] on p "4 unidades" at bounding box center [897, 333] width 230 height 24
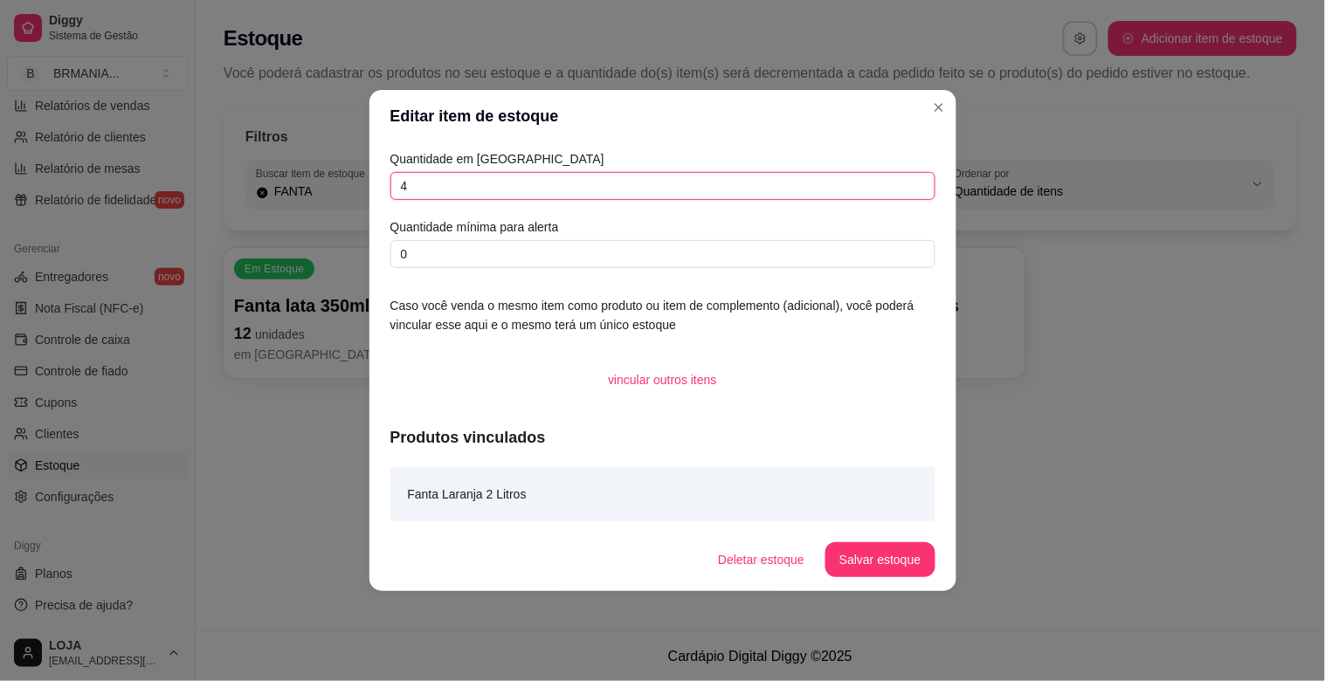
click at [470, 182] on input "4" at bounding box center [662, 186] width 545 height 28
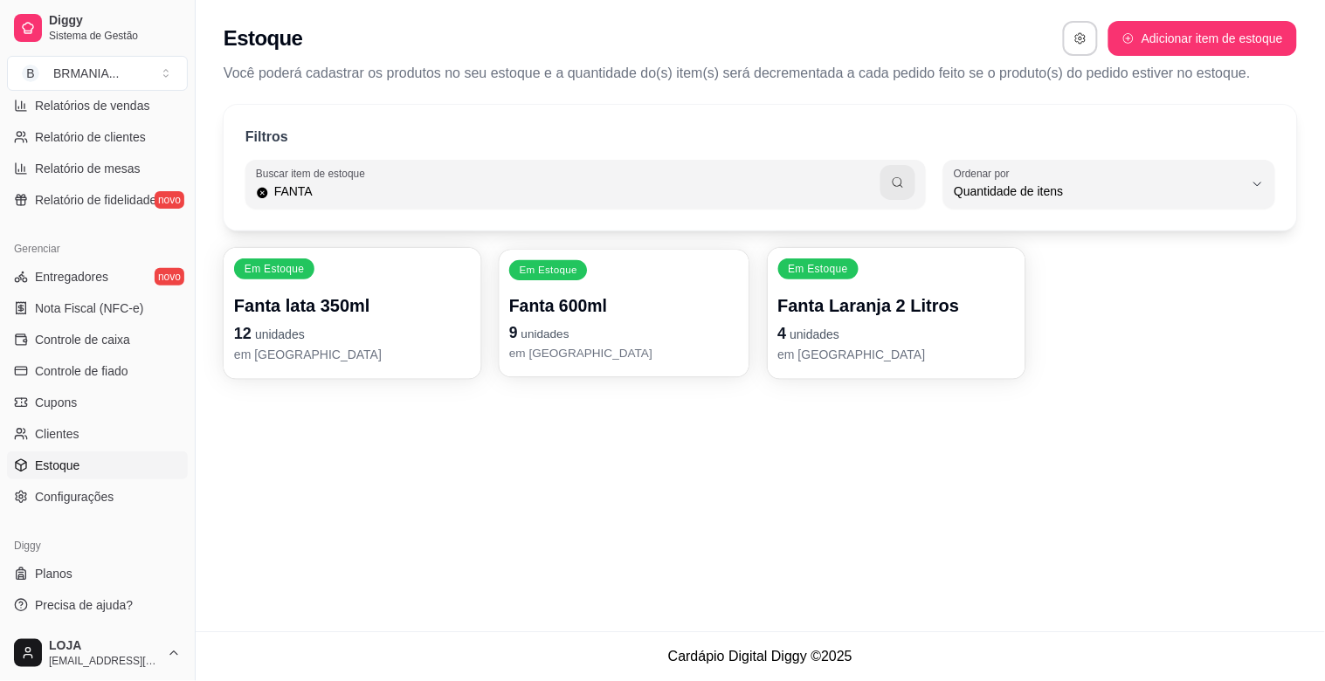
click at [657, 352] on p "em [GEOGRAPHIC_DATA]" at bounding box center [624, 353] width 230 height 17
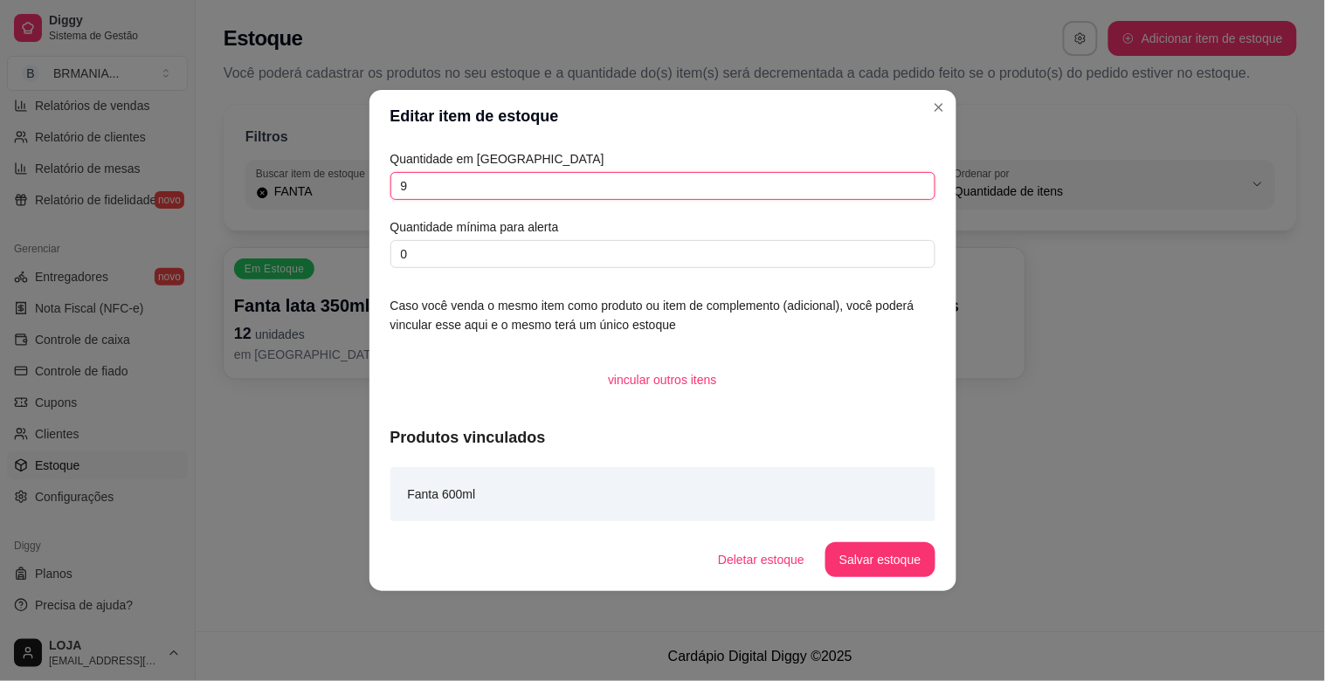
click at [605, 176] on input "9" at bounding box center [662, 186] width 545 height 28
type input "8"
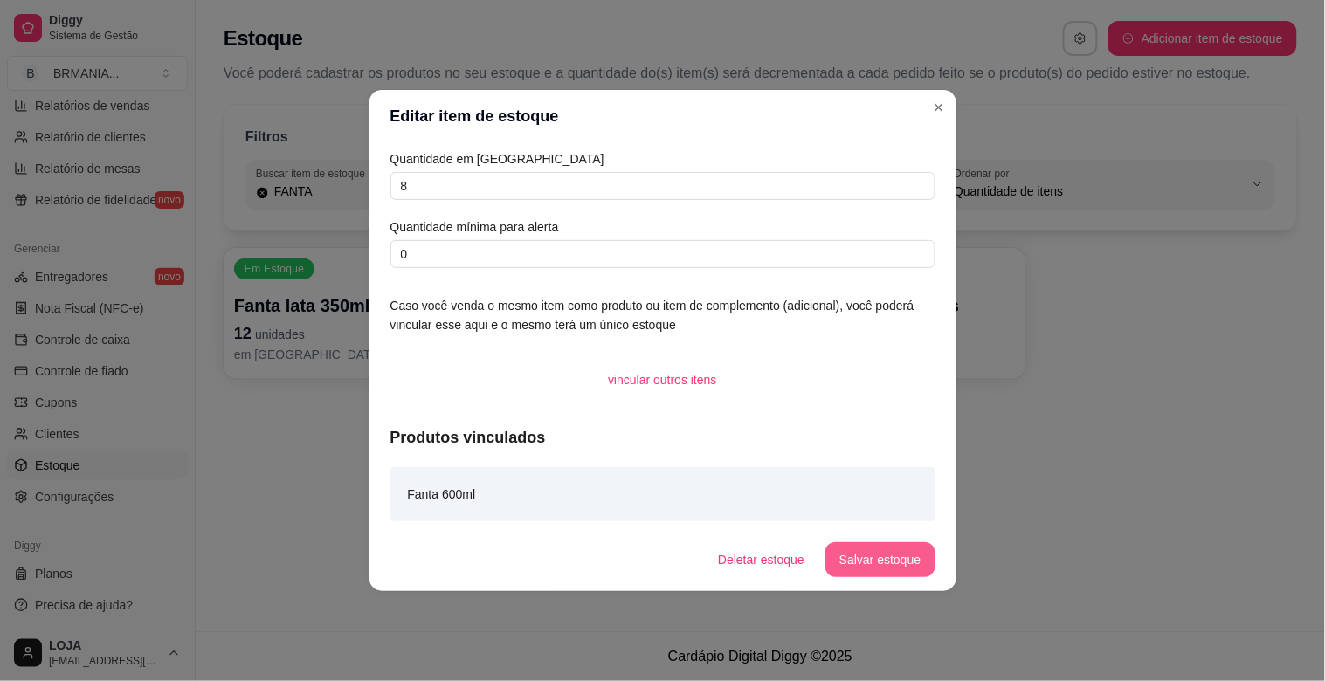
click at [873, 557] on button "Salvar estoque" at bounding box center [879, 559] width 109 height 35
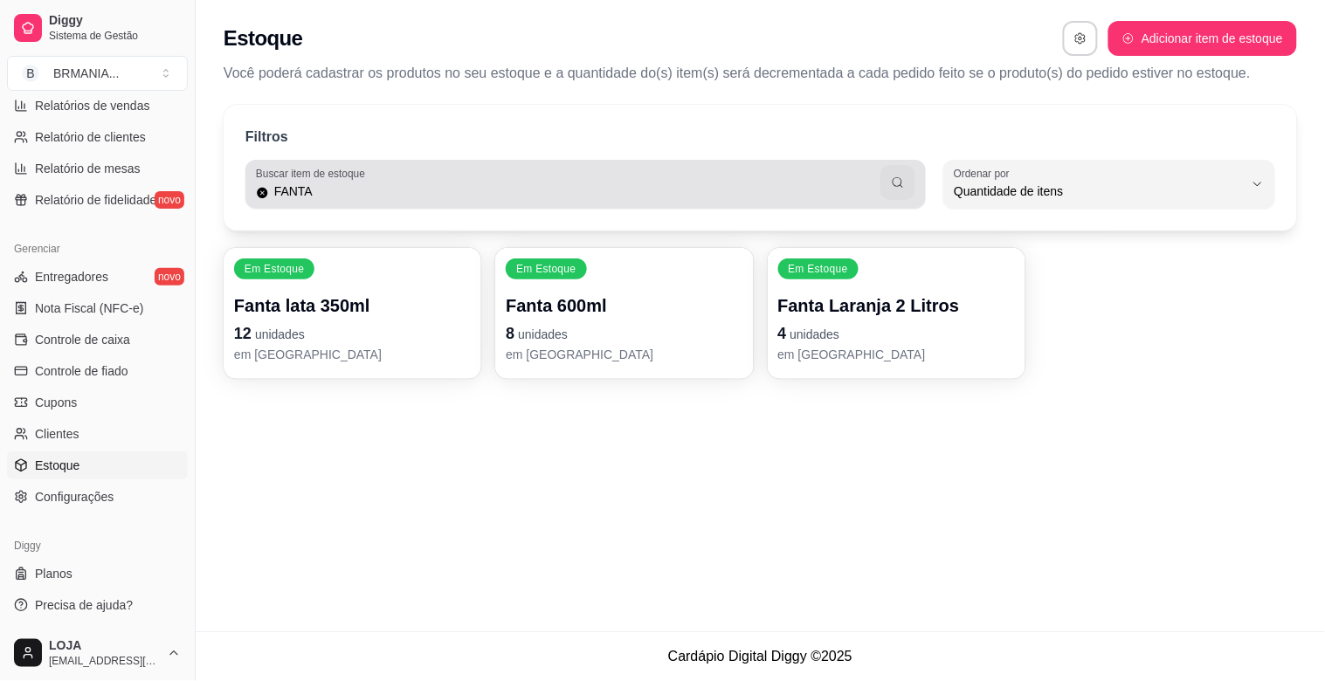
click at [394, 189] on input "FANTA" at bounding box center [575, 191] width 612 height 17
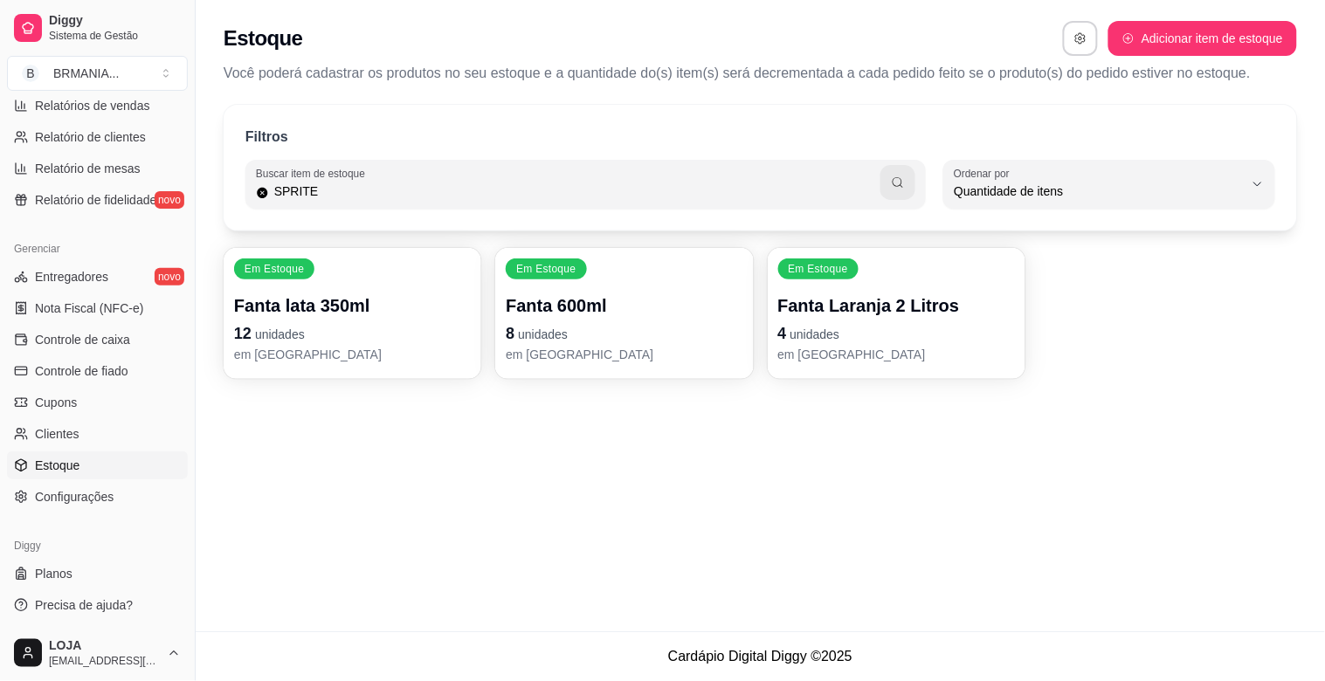
type input "SPRITE"
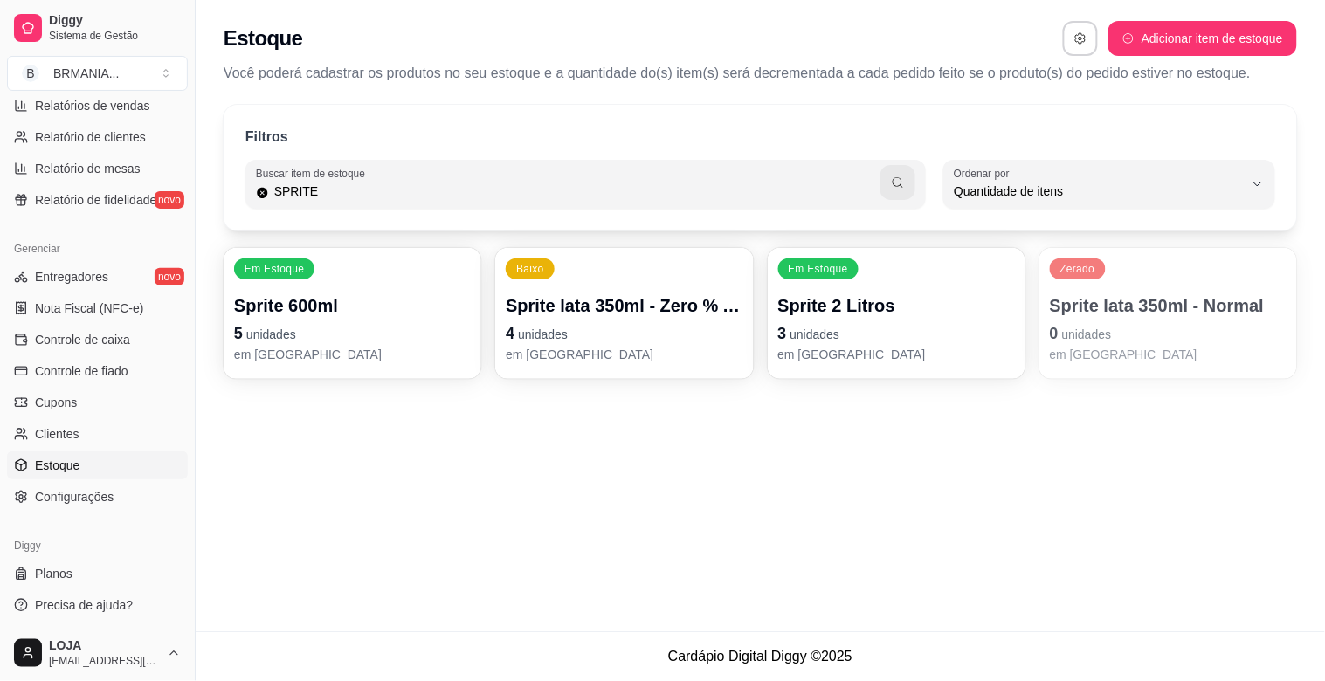
click at [294, 313] on p "Sprite 600ml" at bounding box center [352, 305] width 237 height 24
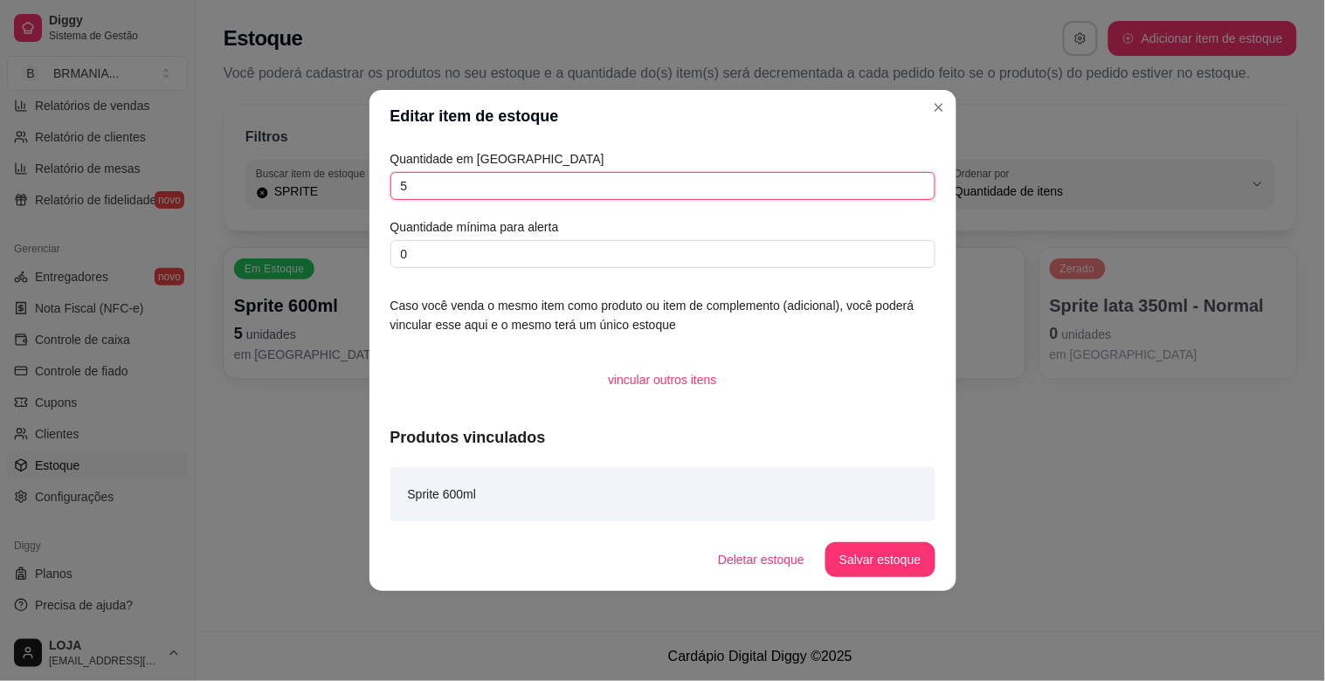
click at [487, 190] on input "5" at bounding box center [662, 186] width 545 height 28
type input "8"
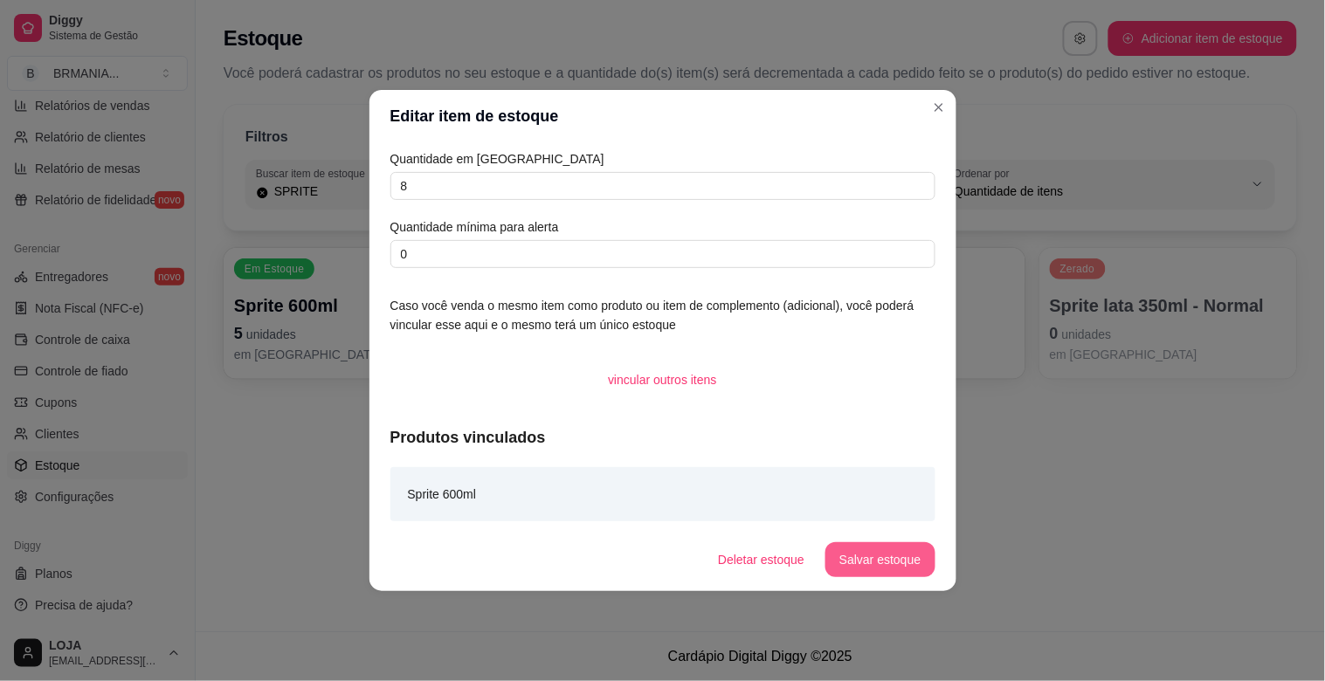
click at [871, 561] on button "Salvar estoque" at bounding box center [879, 559] width 109 height 35
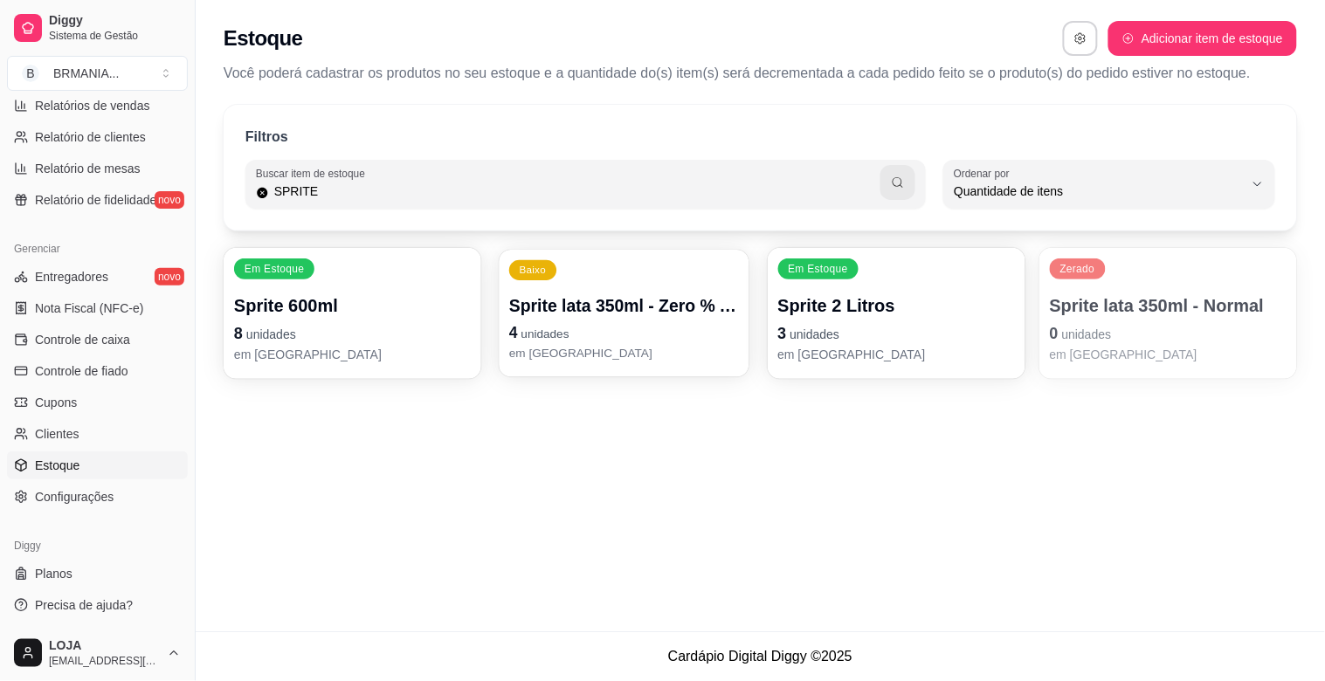
click at [613, 313] on p "Sprite lata 350ml - Zero % Açúcar" at bounding box center [624, 306] width 230 height 24
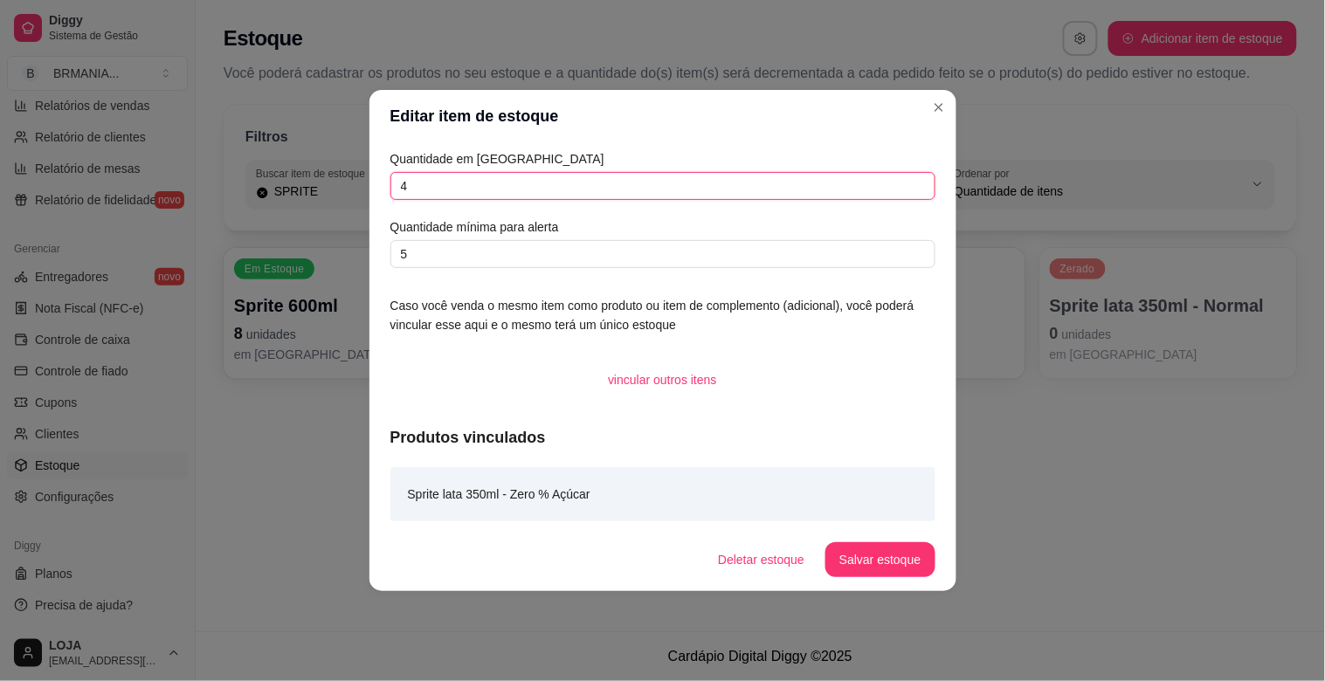
click at [566, 184] on input "4" at bounding box center [662, 186] width 545 height 28
type input "10"
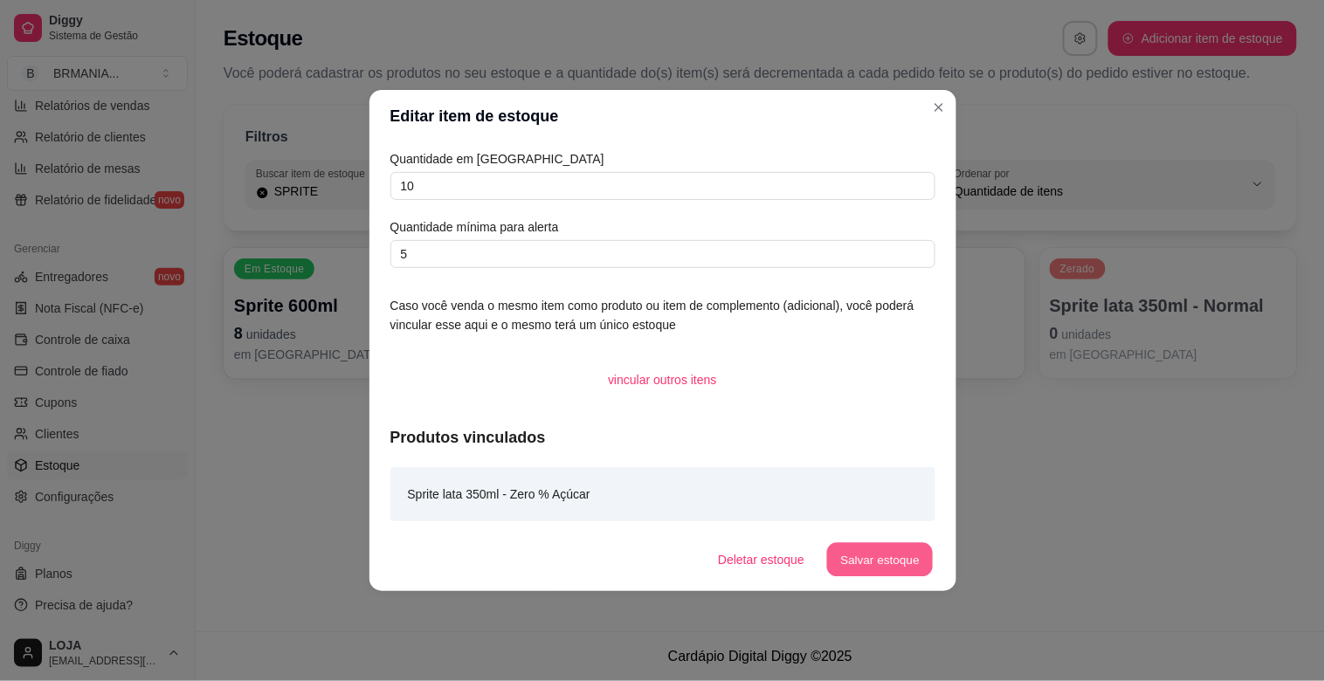
click at [886, 565] on button "Salvar estoque" at bounding box center [880, 560] width 107 height 34
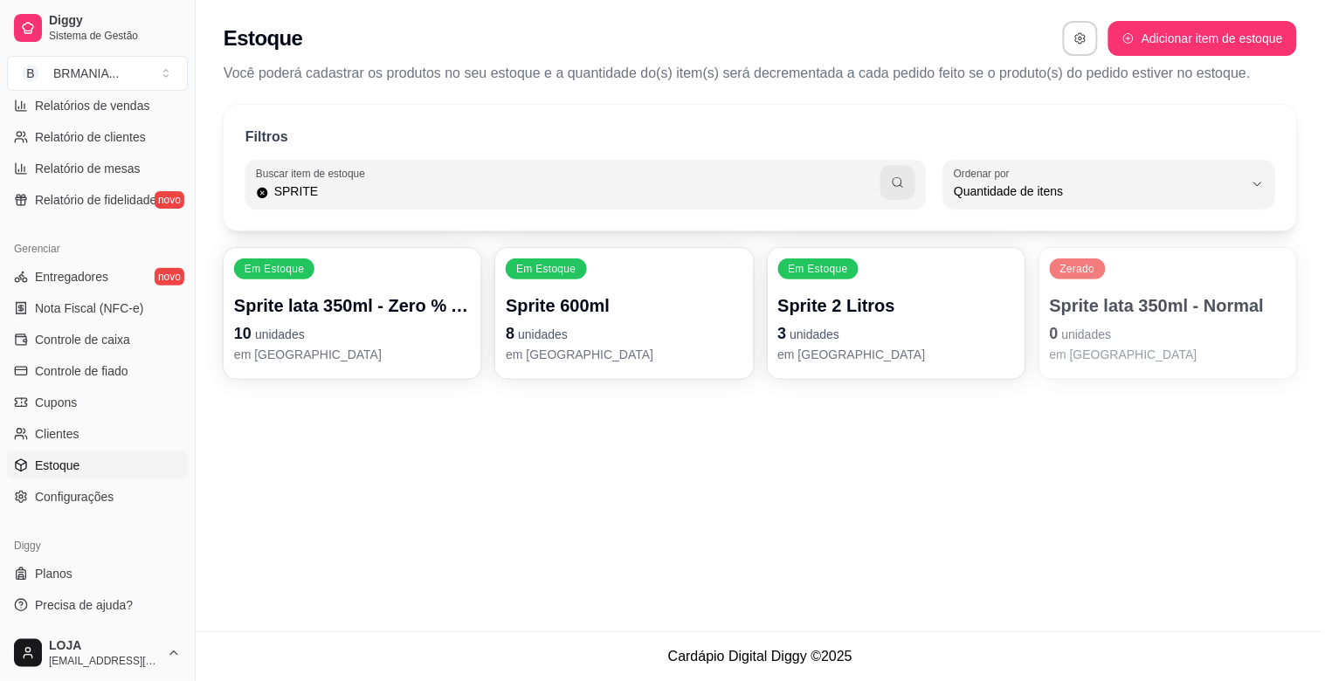
click at [1175, 283] on div "Zerado Sprite lata 350ml - Normal 0 unidades em [GEOGRAPHIC_DATA]" at bounding box center [1168, 313] width 258 height 131
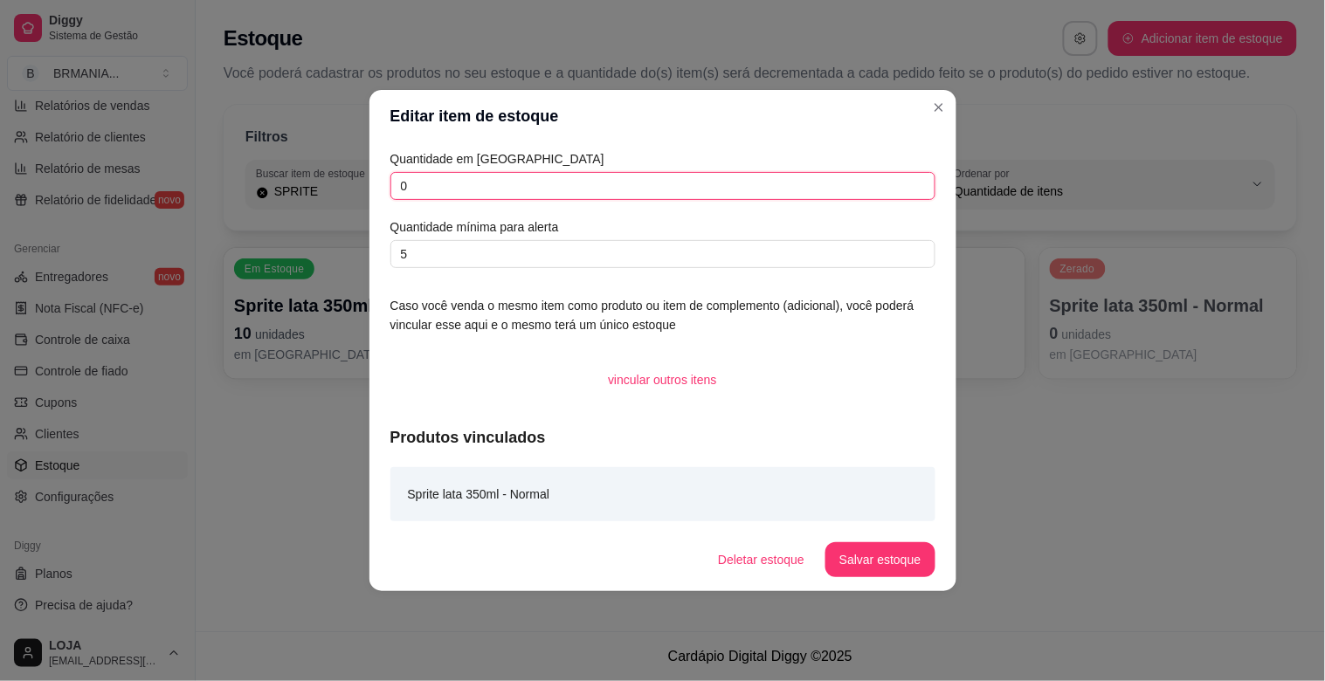
click at [507, 176] on input "0" at bounding box center [662, 186] width 545 height 28
type input "6"
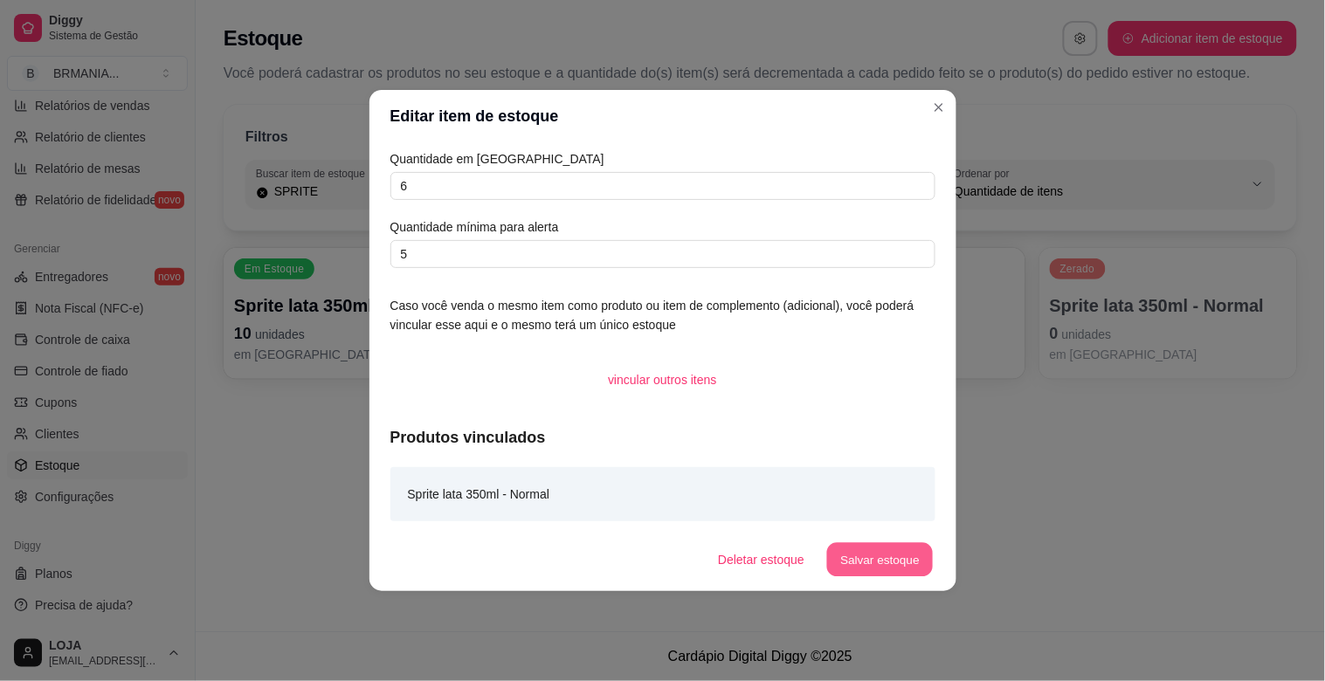
click at [879, 562] on button "Salvar estoque" at bounding box center [880, 560] width 107 height 34
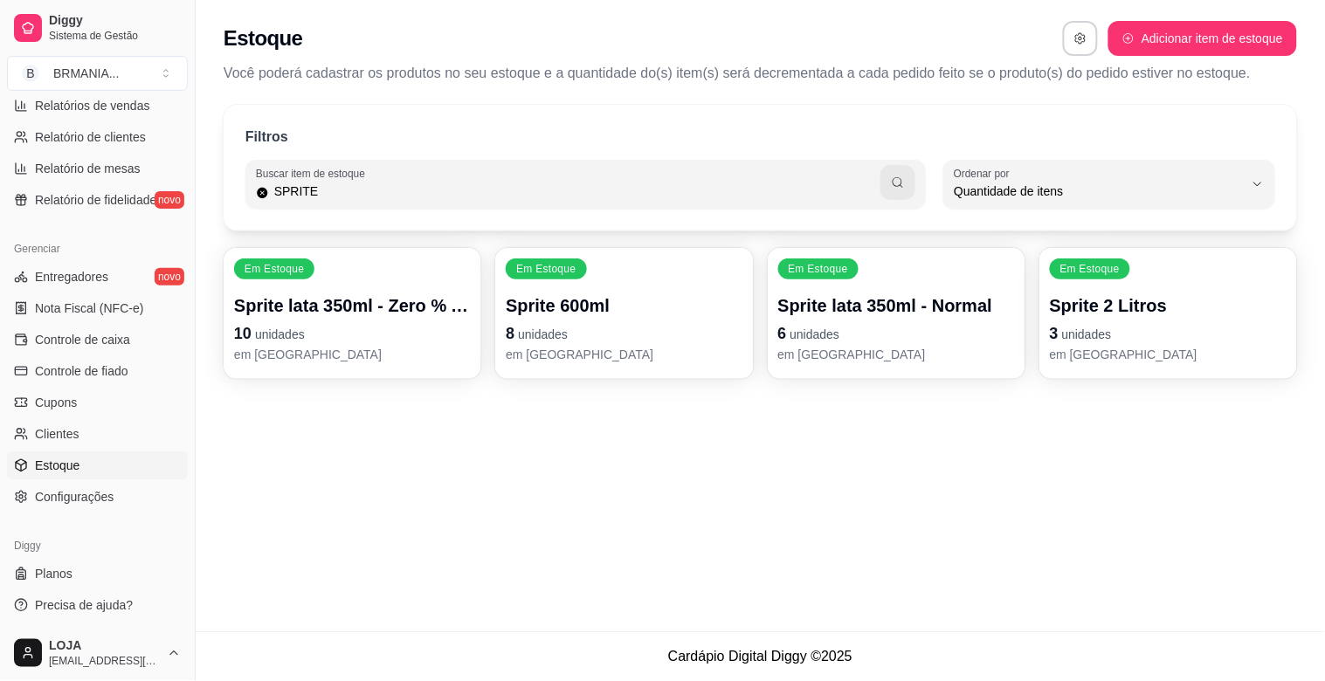
click at [1124, 347] on p "em [GEOGRAPHIC_DATA]" at bounding box center [1168, 354] width 237 height 17
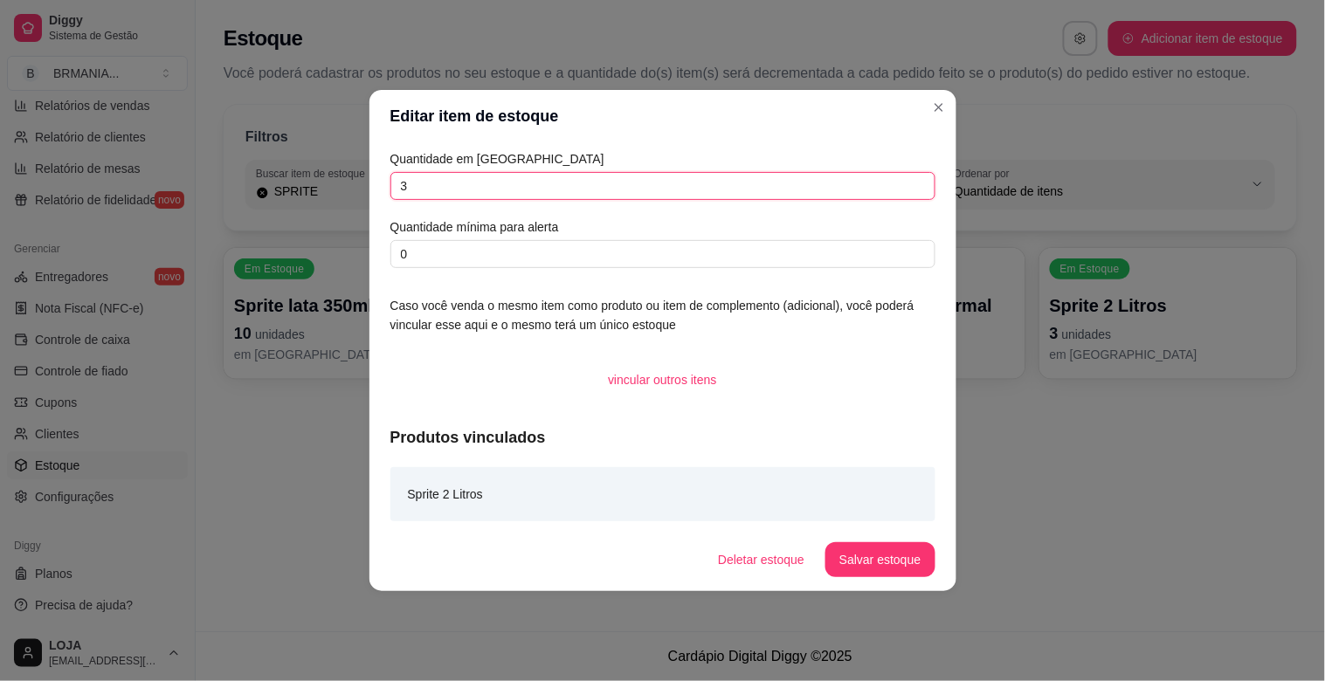
click at [617, 178] on input "3" at bounding box center [662, 186] width 545 height 28
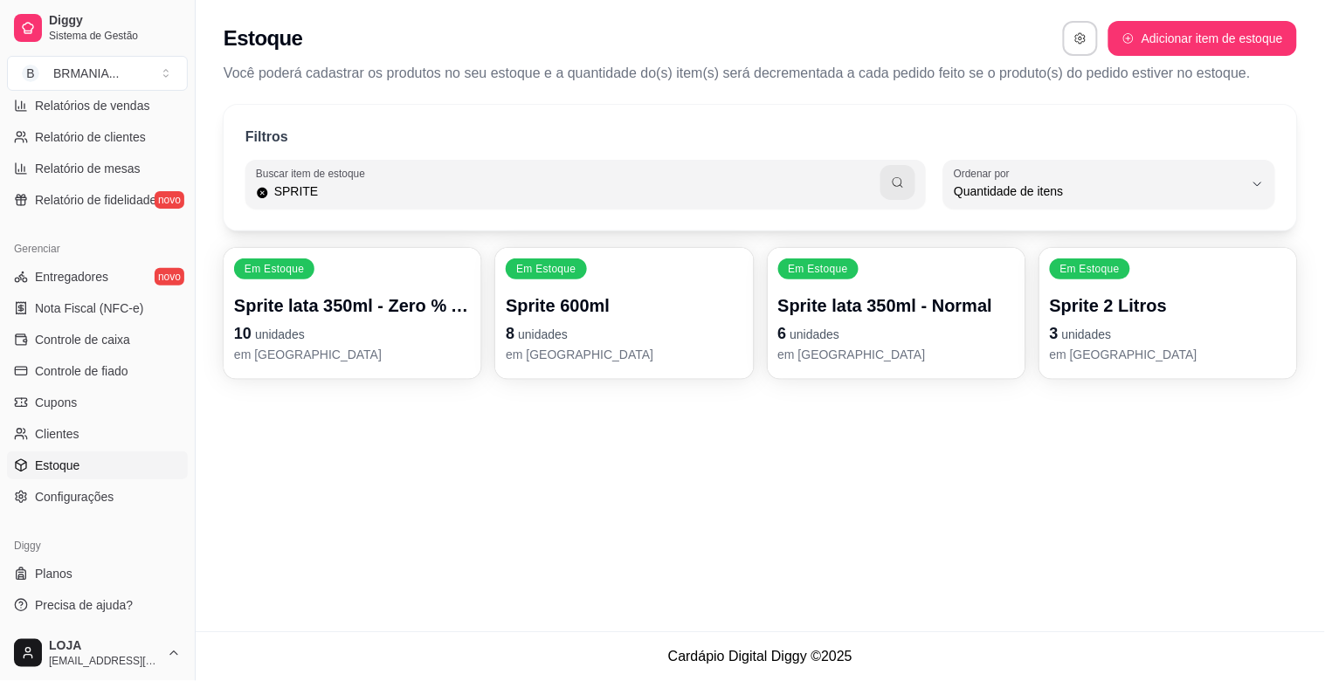
click at [1096, 353] on p "em [GEOGRAPHIC_DATA]" at bounding box center [1168, 354] width 237 height 17
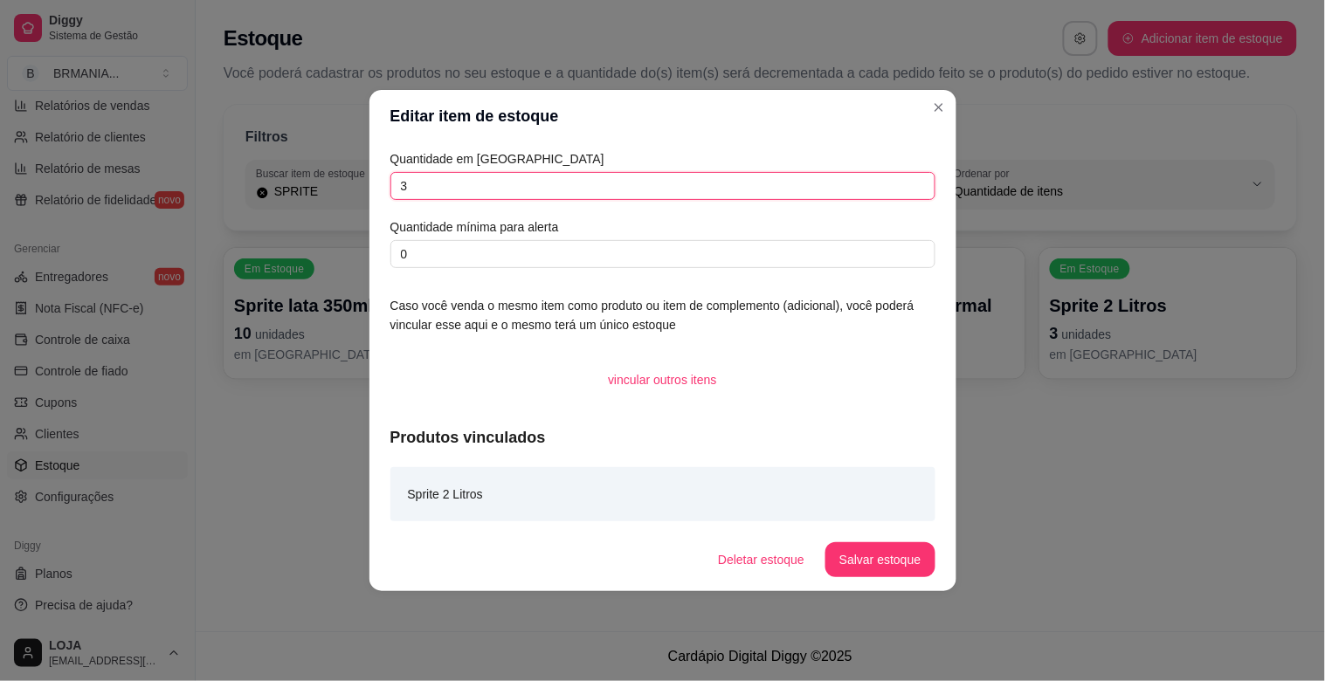
drag, startPoint x: 611, startPoint y: 180, endPoint x: 620, endPoint y: 168, distance: 15.0
click at [614, 173] on input "3" at bounding box center [662, 186] width 545 height 28
type input "13"
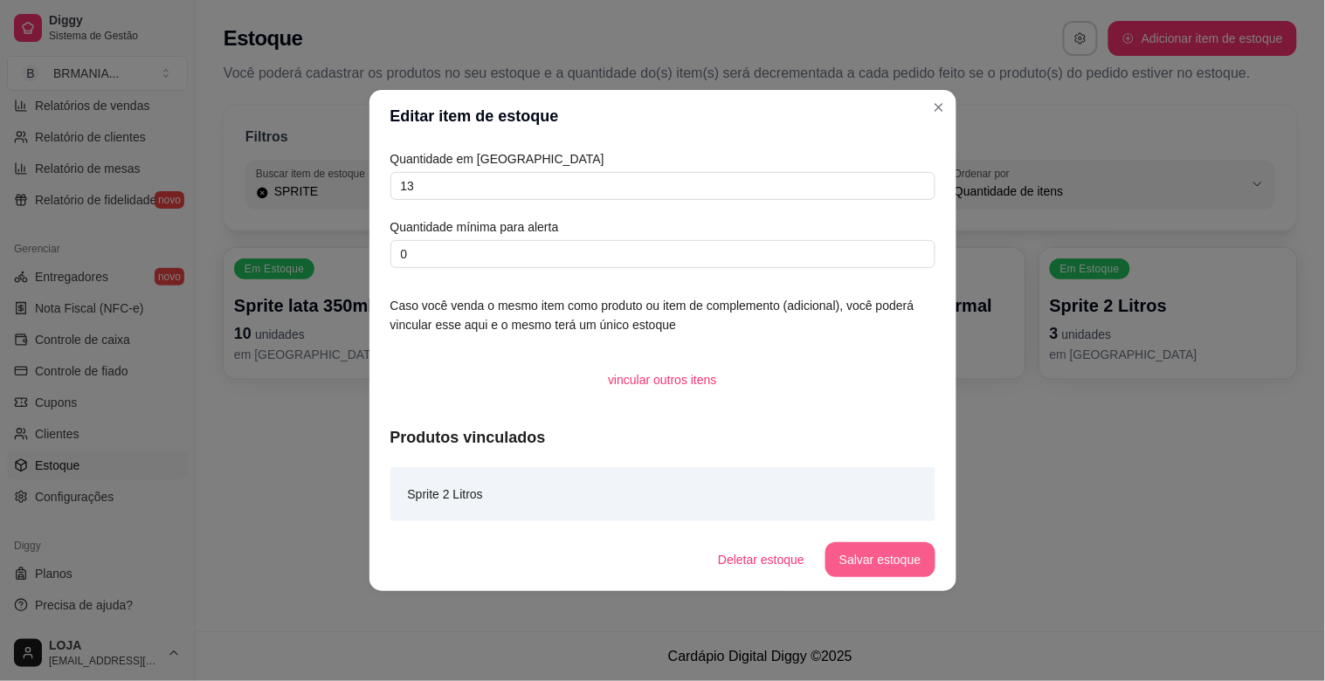
click at [882, 552] on button "Salvar estoque" at bounding box center [879, 559] width 109 height 35
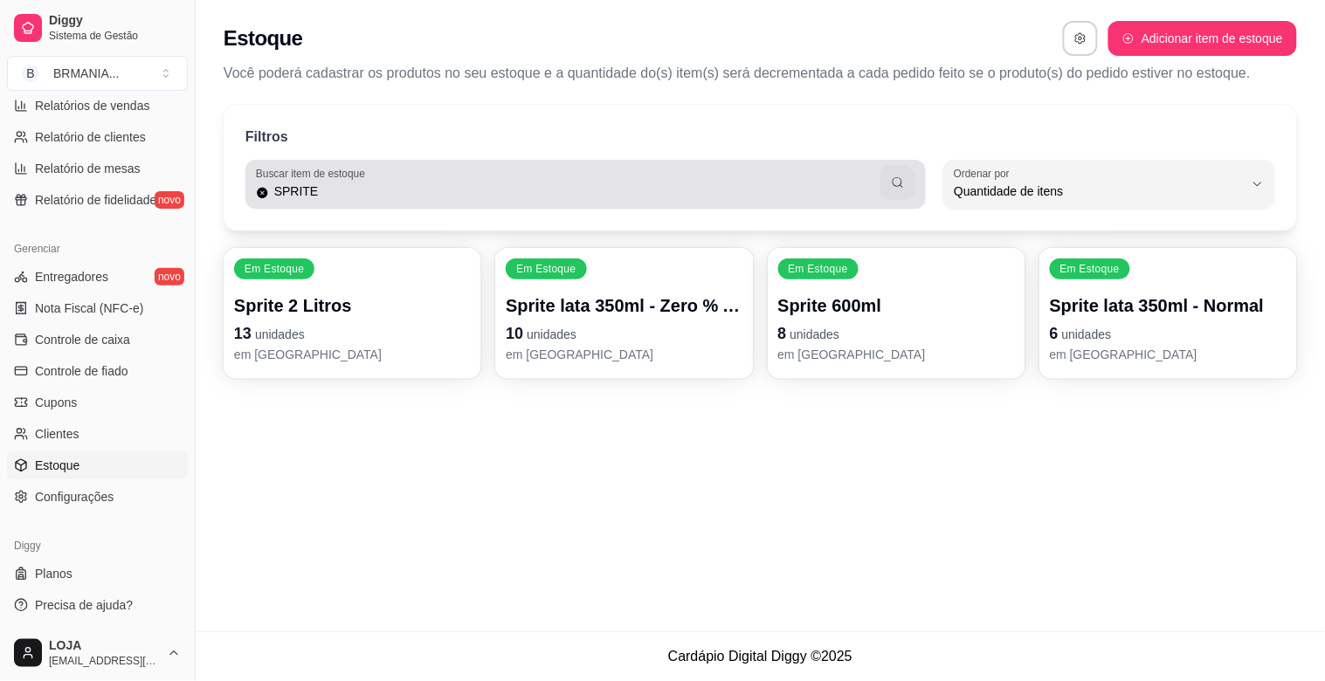
click at [518, 167] on div "SPRITE" at bounding box center [585, 184] width 659 height 35
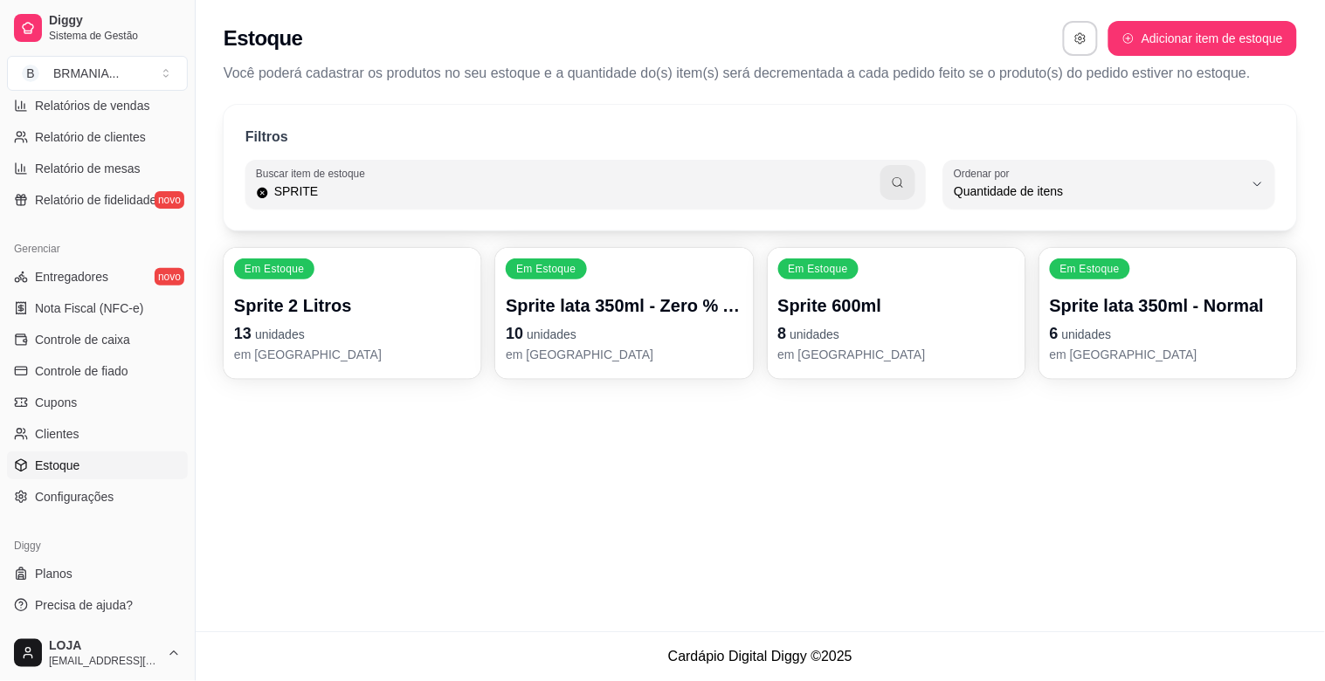
click at [516, 167] on div "SPRITE" at bounding box center [585, 184] width 659 height 35
type input "S"
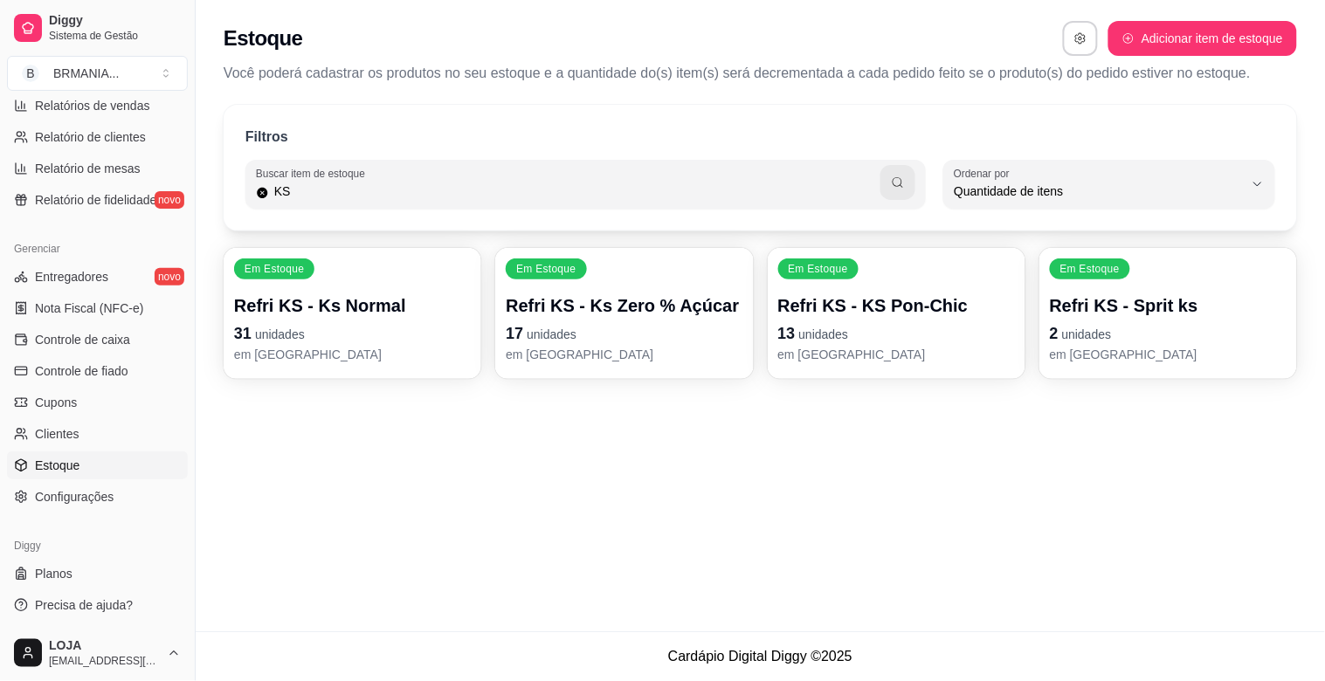
click at [376, 184] on input "KS" at bounding box center [575, 191] width 612 height 17
type input "K"
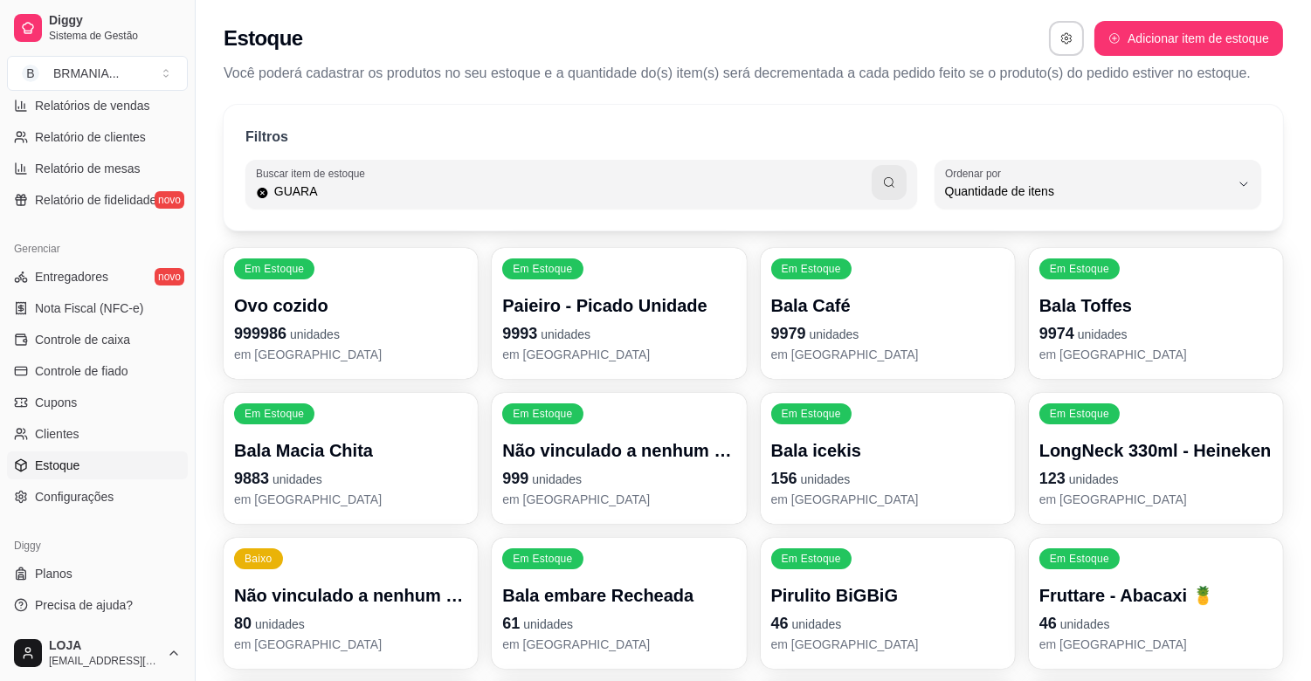
type input "GUARA"
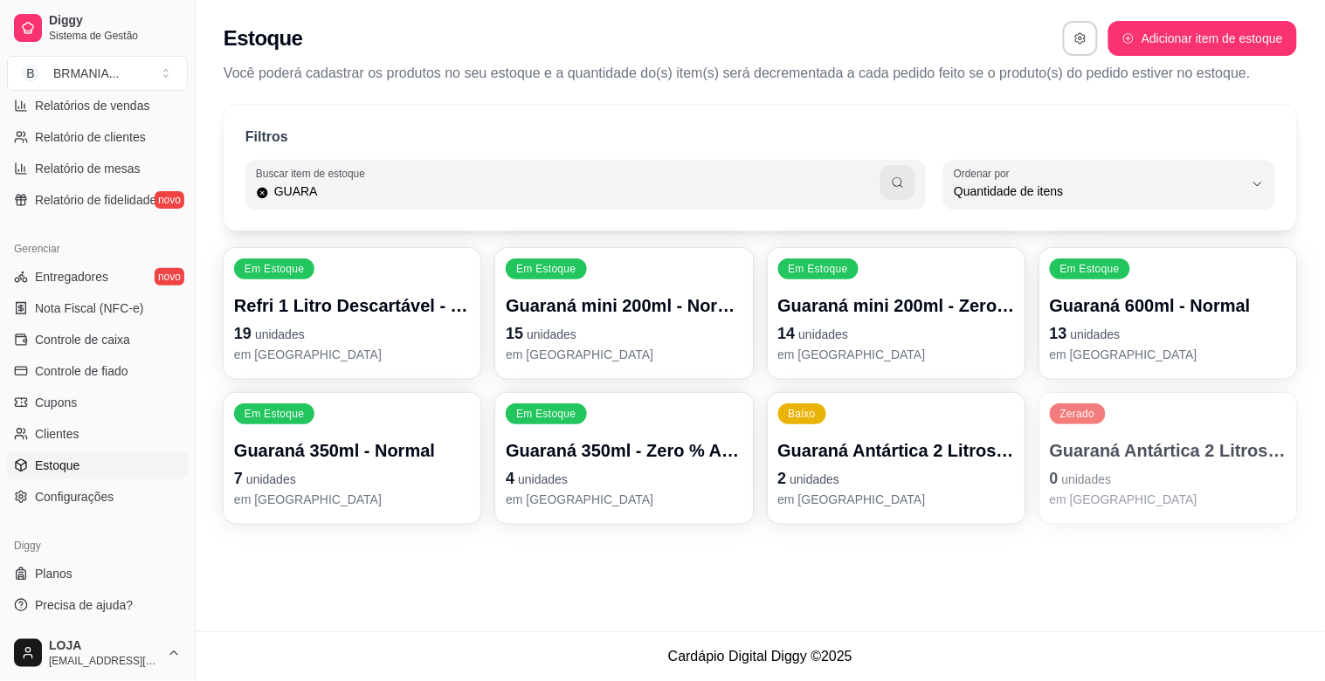
click at [1140, 481] on p "0 unidades" at bounding box center [1168, 478] width 237 height 24
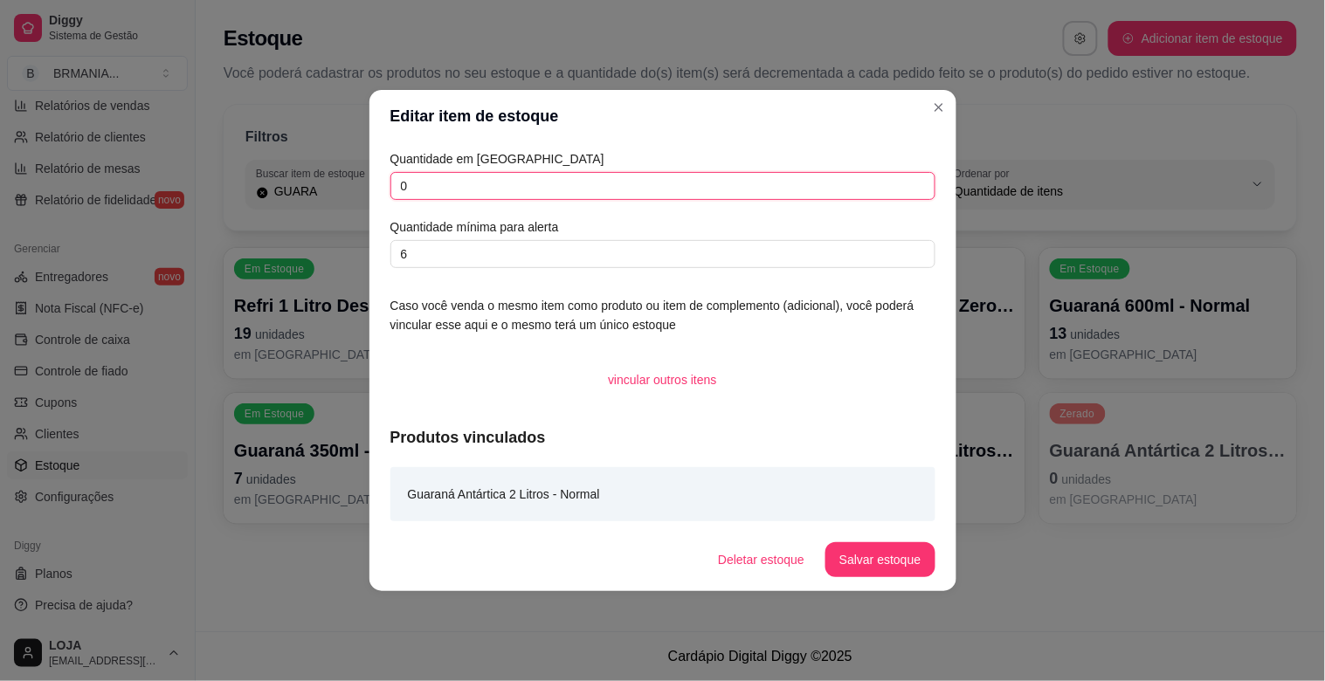
click at [479, 192] on input "0" at bounding box center [662, 186] width 545 height 28
type input "7"
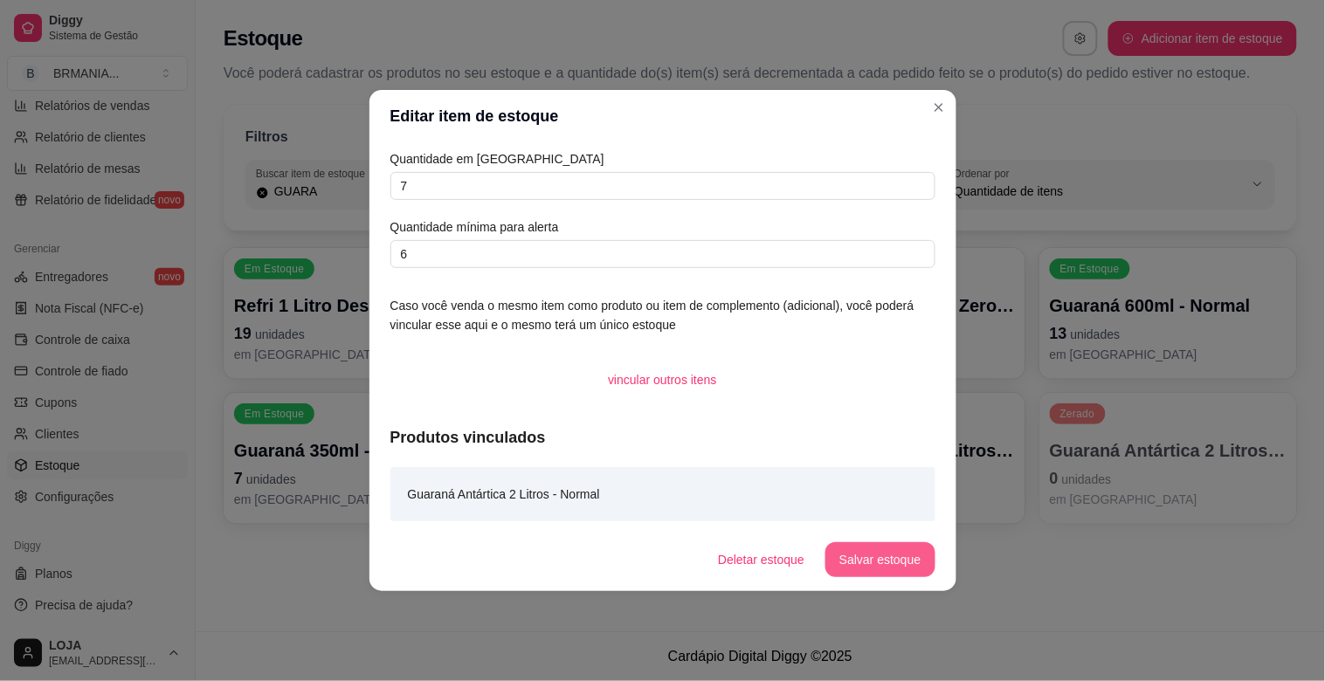
click at [879, 570] on button "Salvar estoque" at bounding box center [879, 559] width 109 height 35
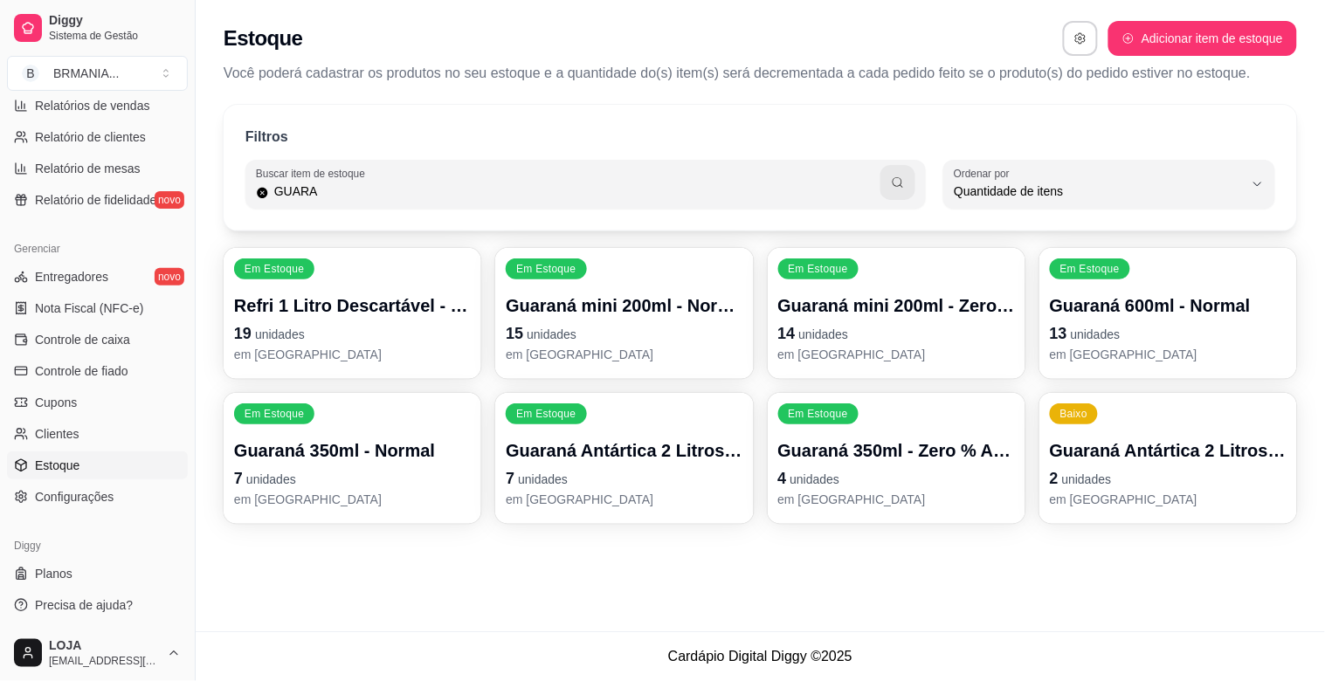
click at [1140, 483] on p "2 unidades" at bounding box center [1168, 478] width 237 height 24
click at [1188, 330] on p "13 unidades" at bounding box center [1168, 333] width 237 height 24
click at [867, 309] on p "Guaraná mini 200ml - Zero % Açúcar" at bounding box center [896, 305] width 237 height 24
click at [849, 494] on p "em [GEOGRAPHIC_DATA]" at bounding box center [896, 499] width 237 height 17
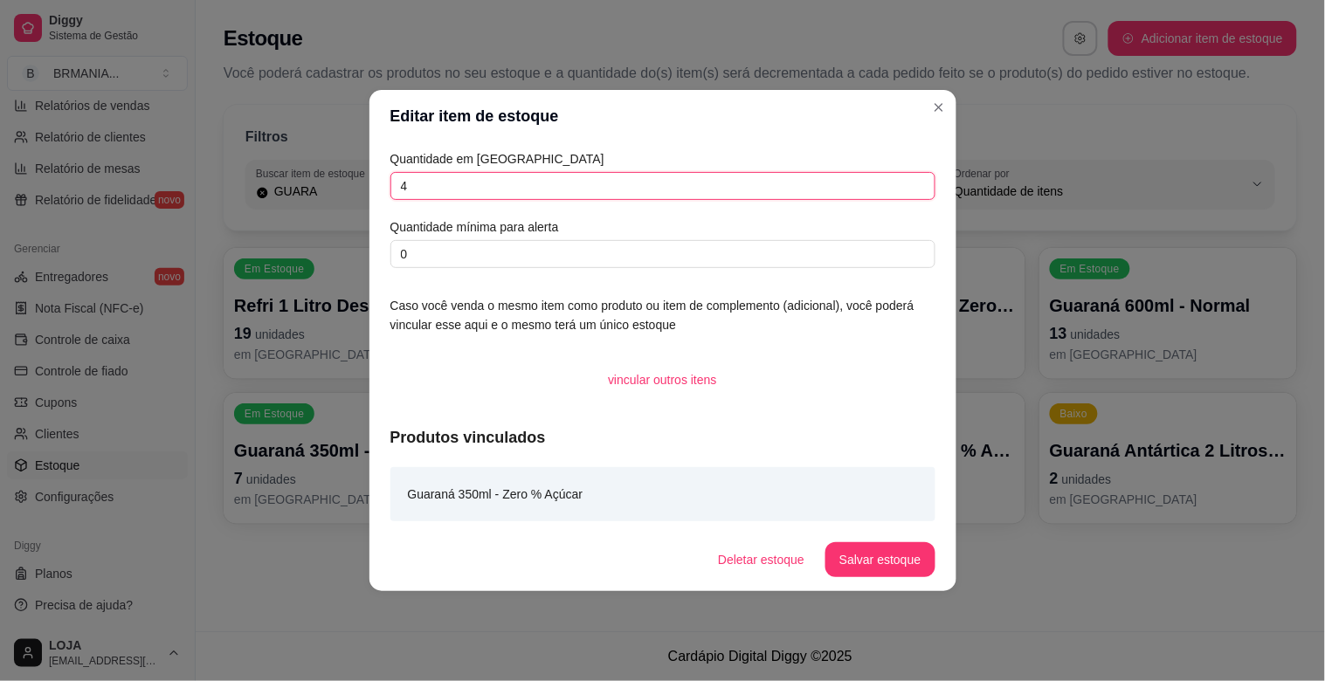
click at [517, 196] on input "4" at bounding box center [662, 186] width 545 height 28
type input "3"
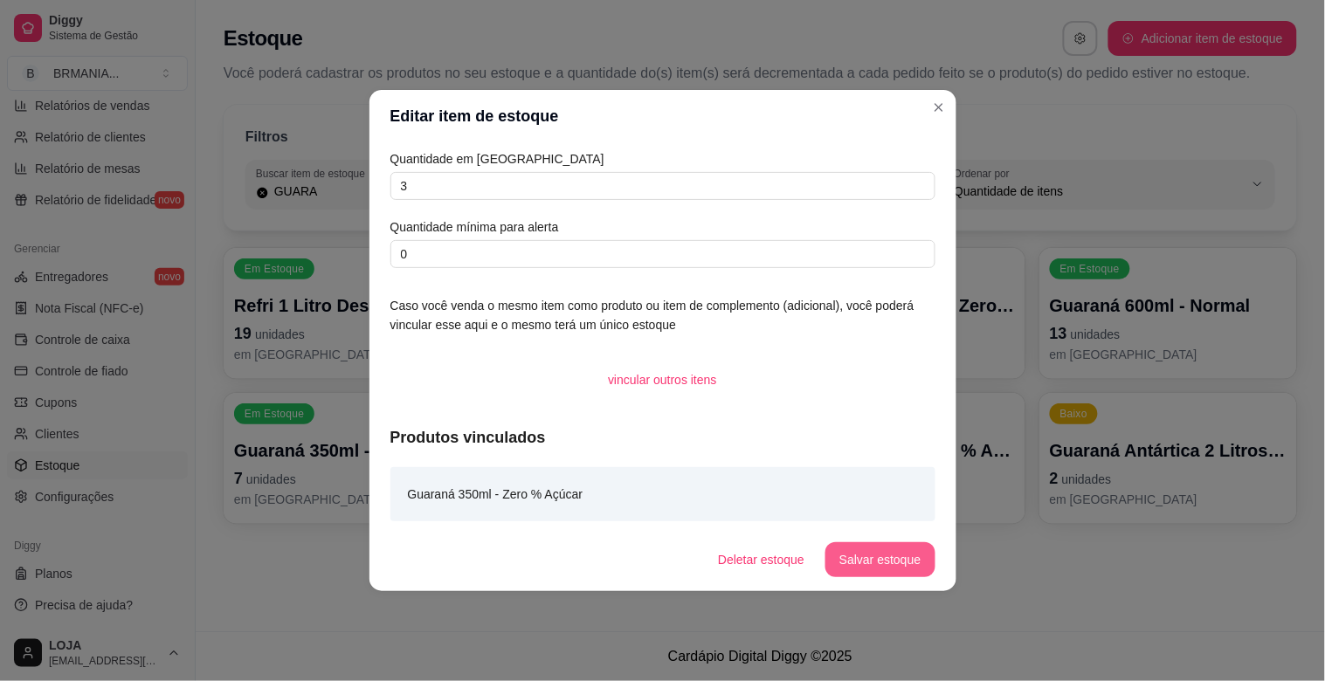
click at [873, 557] on button "Salvar estoque" at bounding box center [879, 559] width 109 height 35
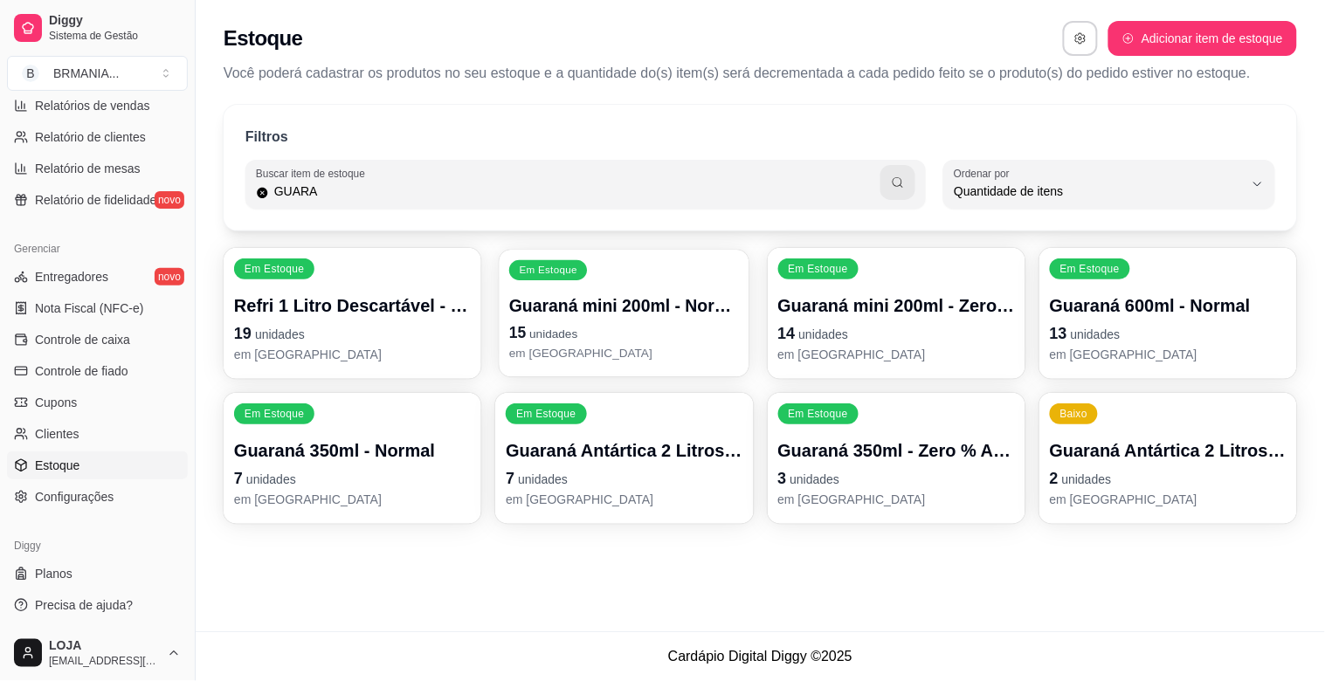
click at [603, 326] on p "15 unidades" at bounding box center [624, 333] width 230 height 24
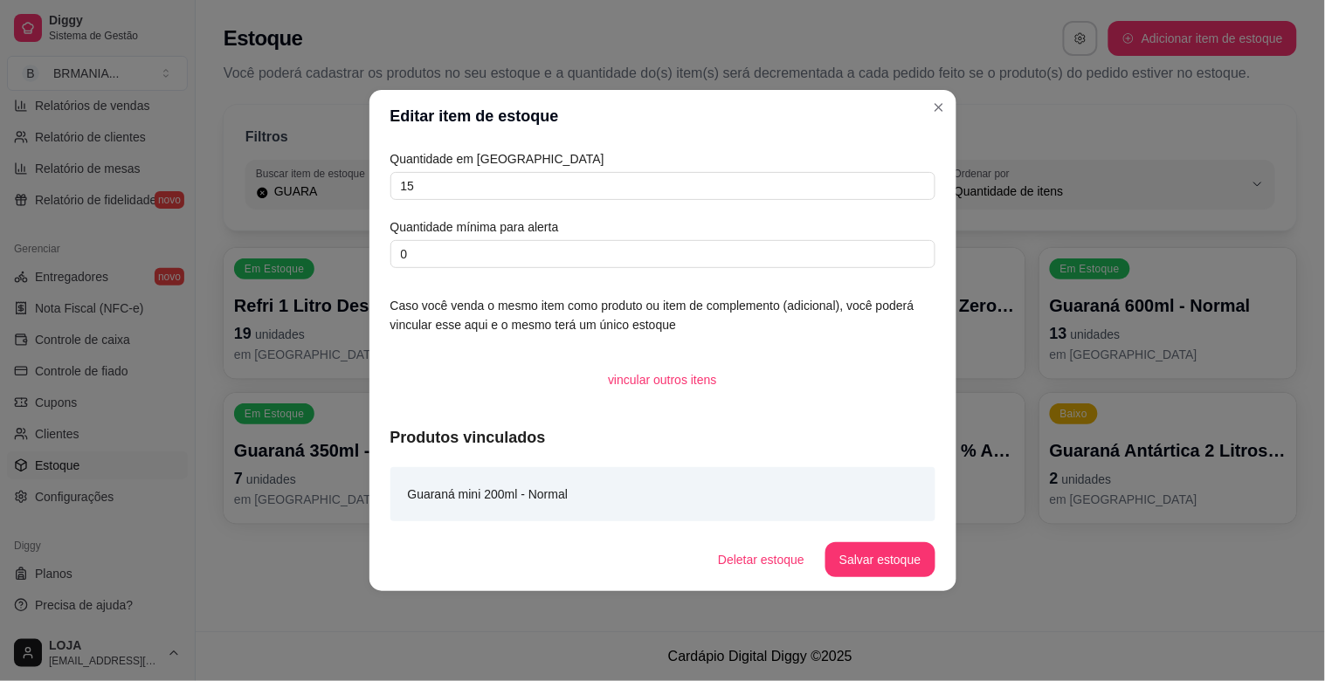
click at [482, 204] on div "Quantidade em estoque 15 Quantidade mínima para alerta 0" at bounding box center [662, 208] width 545 height 119
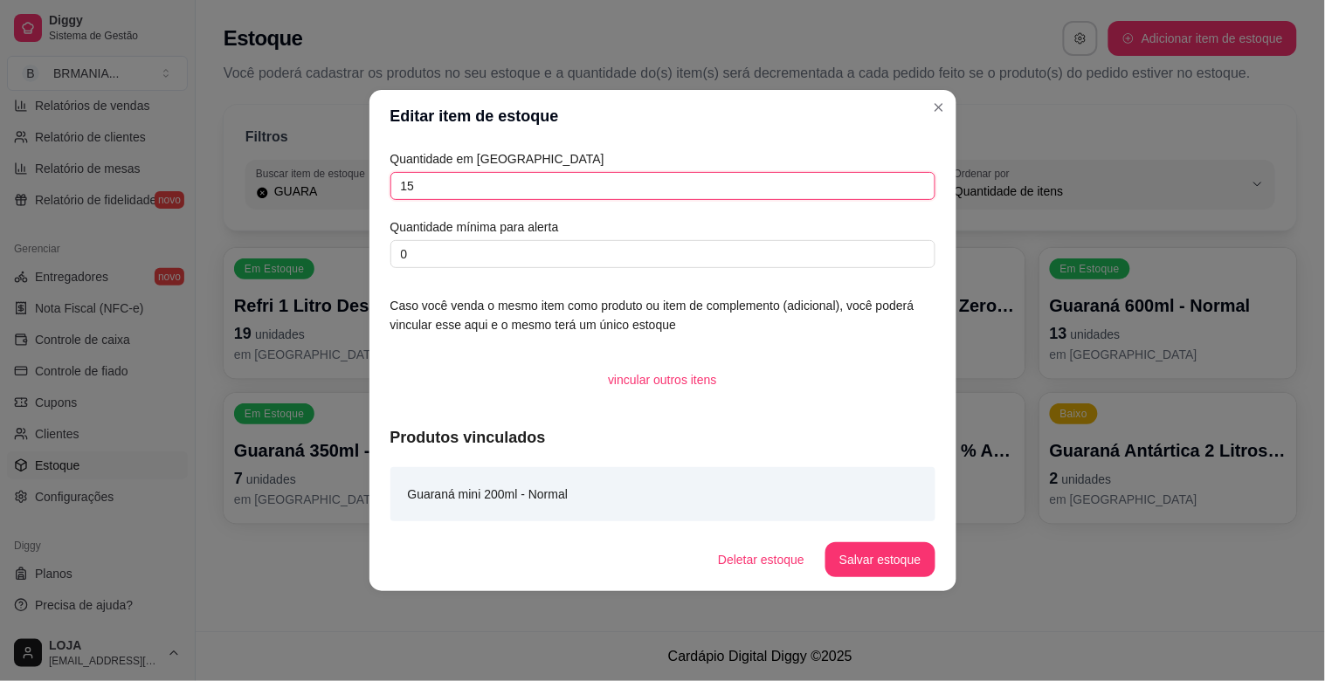
click at [480, 198] on input "15" at bounding box center [662, 186] width 545 height 28
type input "16"
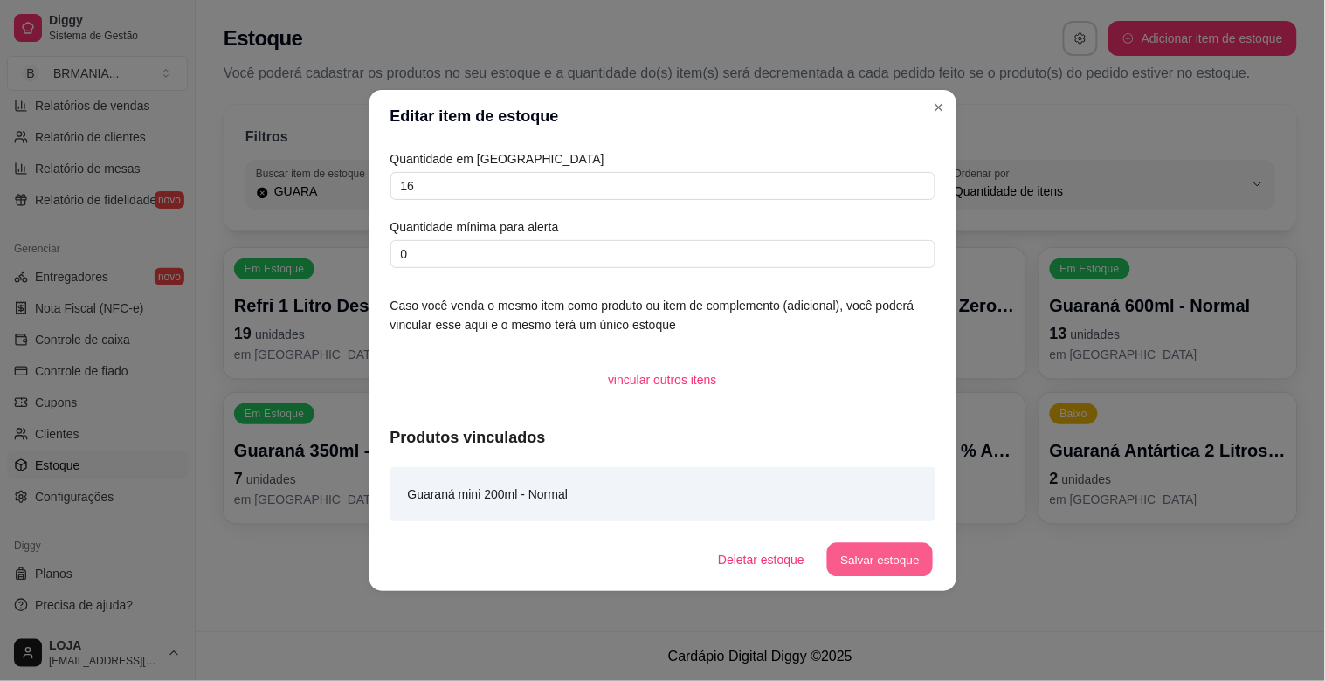
click at [874, 560] on button "Salvar estoque" at bounding box center [880, 560] width 107 height 34
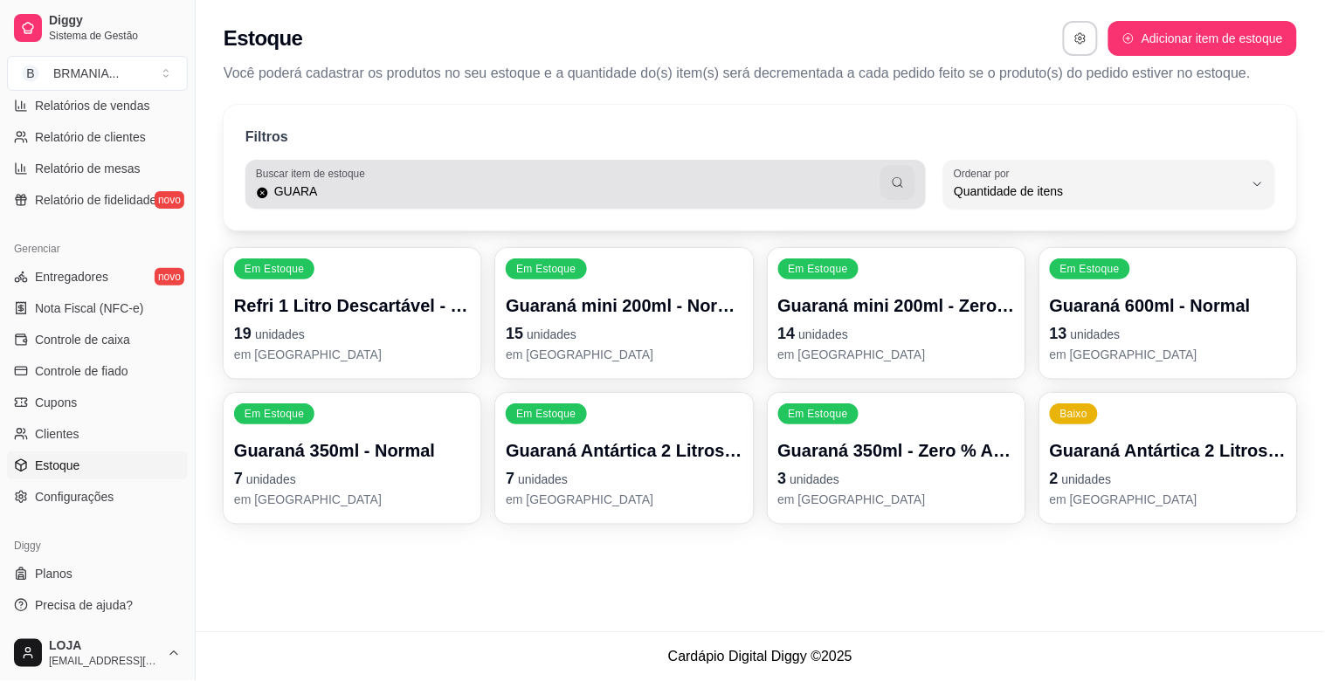
click at [326, 203] on div "Buscar item de estoque GUARA" at bounding box center [585, 184] width 680 height 49
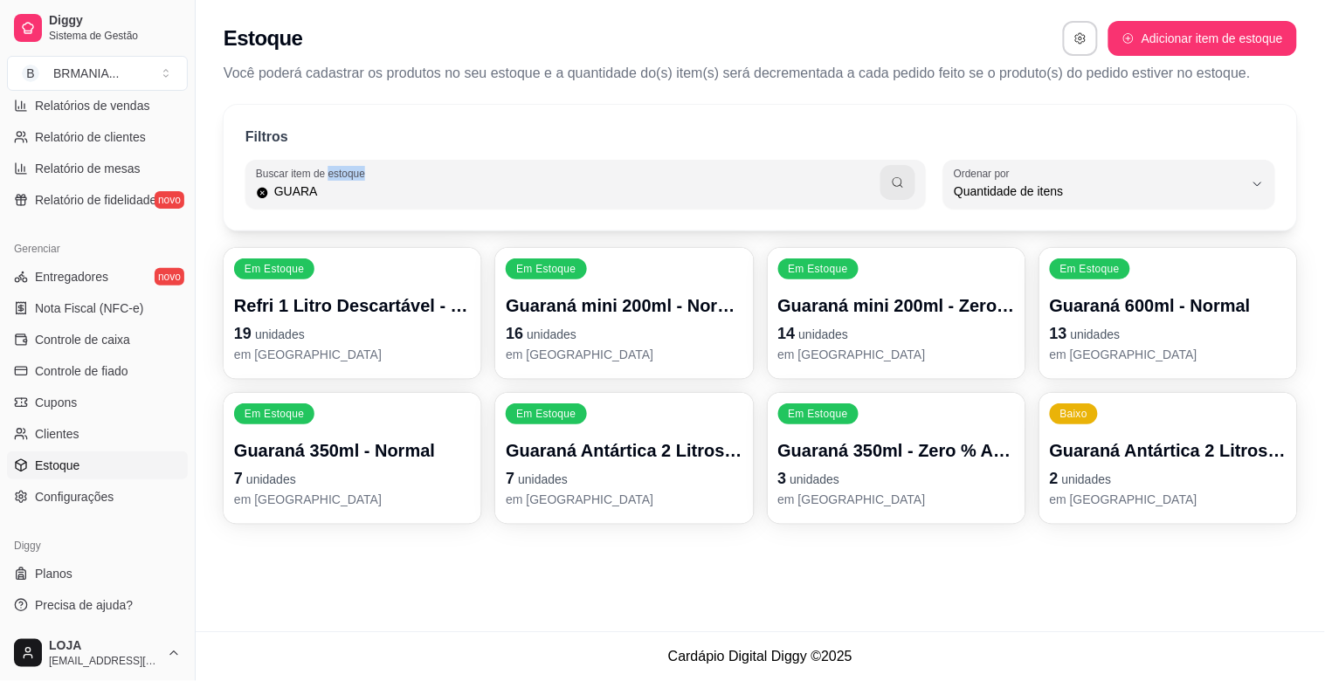
click at [326, 203] on div "Buscar item de estoque GUARA" at bounding box center [585, 184] width 680 height 49
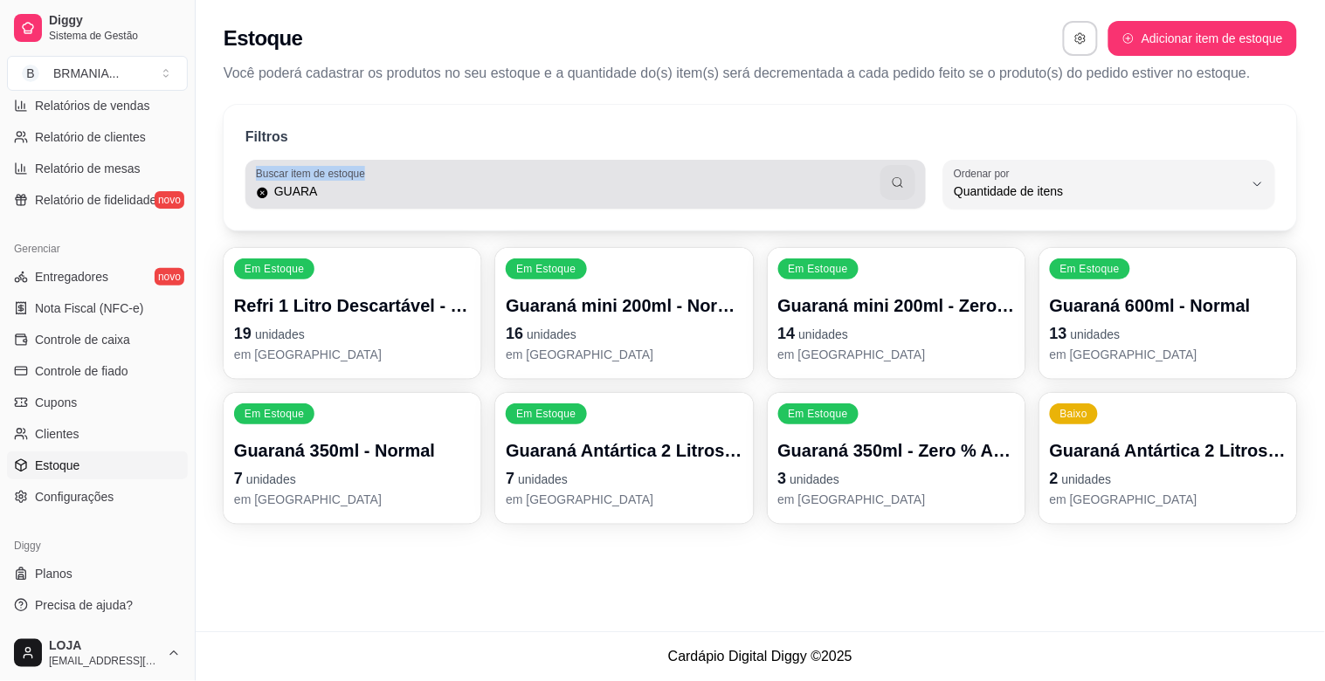
click at [326, 203] on div "Buscar item de estoque GUARA" at bounding box center [585, 184] width 680 height 49
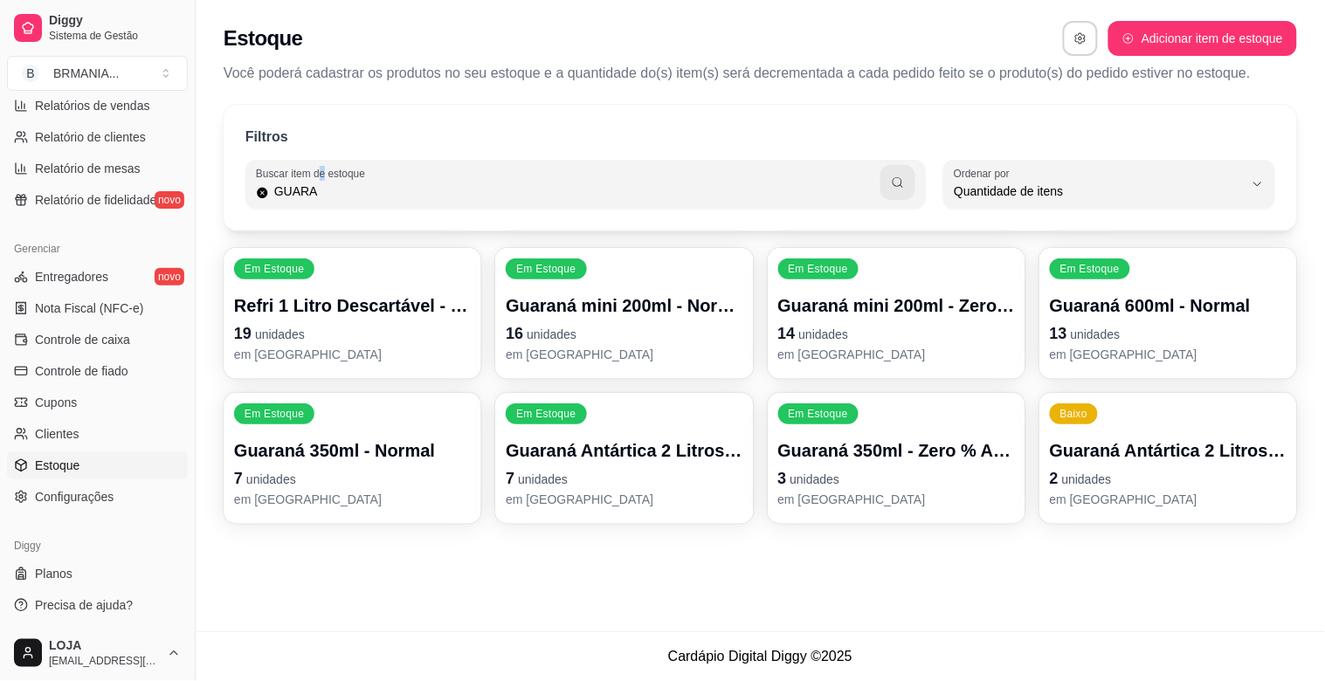
drag, startPoint x: 321, startPoint y: 179, endPoint x: 309, endPoint y: 198, distance: 22.8
click at [314, 188] on div "Buscar item de estoque GUARA" at bounding box center [585, 184] width 680 height 49
click at [308, 199] on input "GUARA" at bounding box center [575, 191] width 612 height 17
click at [308, 198] on input "GUARA" at bounding box center [575, 191] width 612 height 17
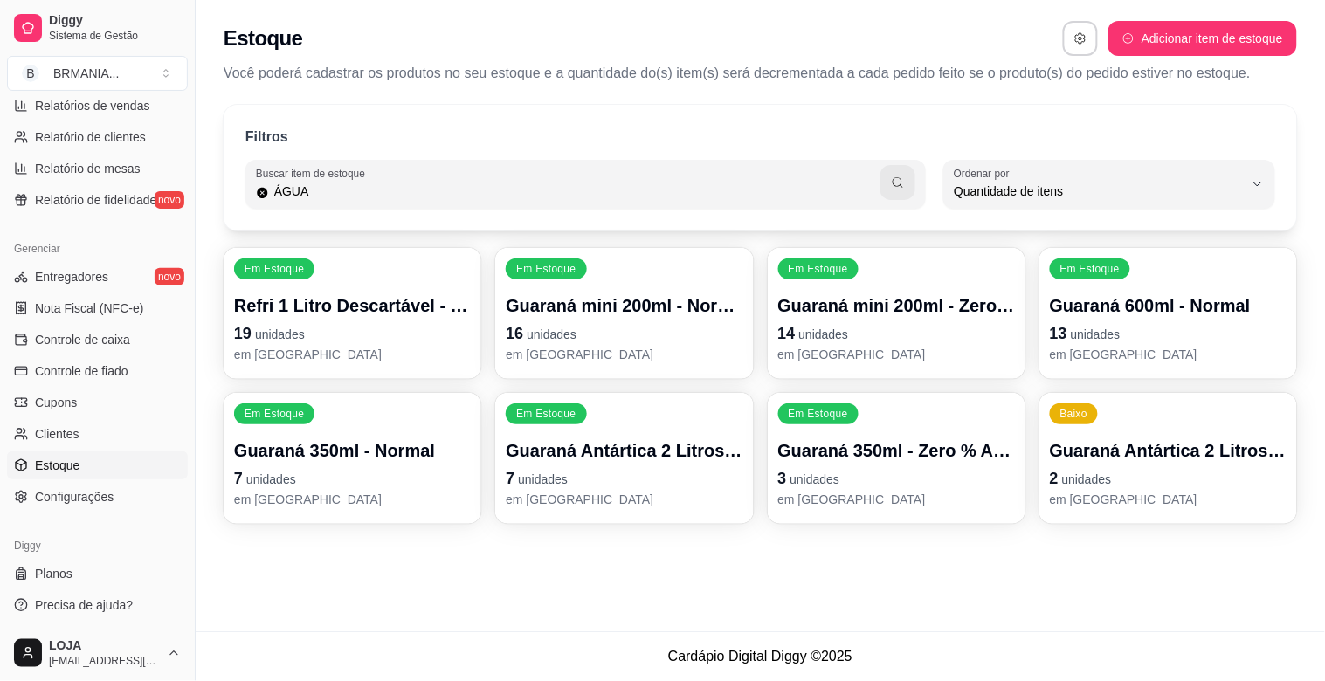
type input "ÁGUA"
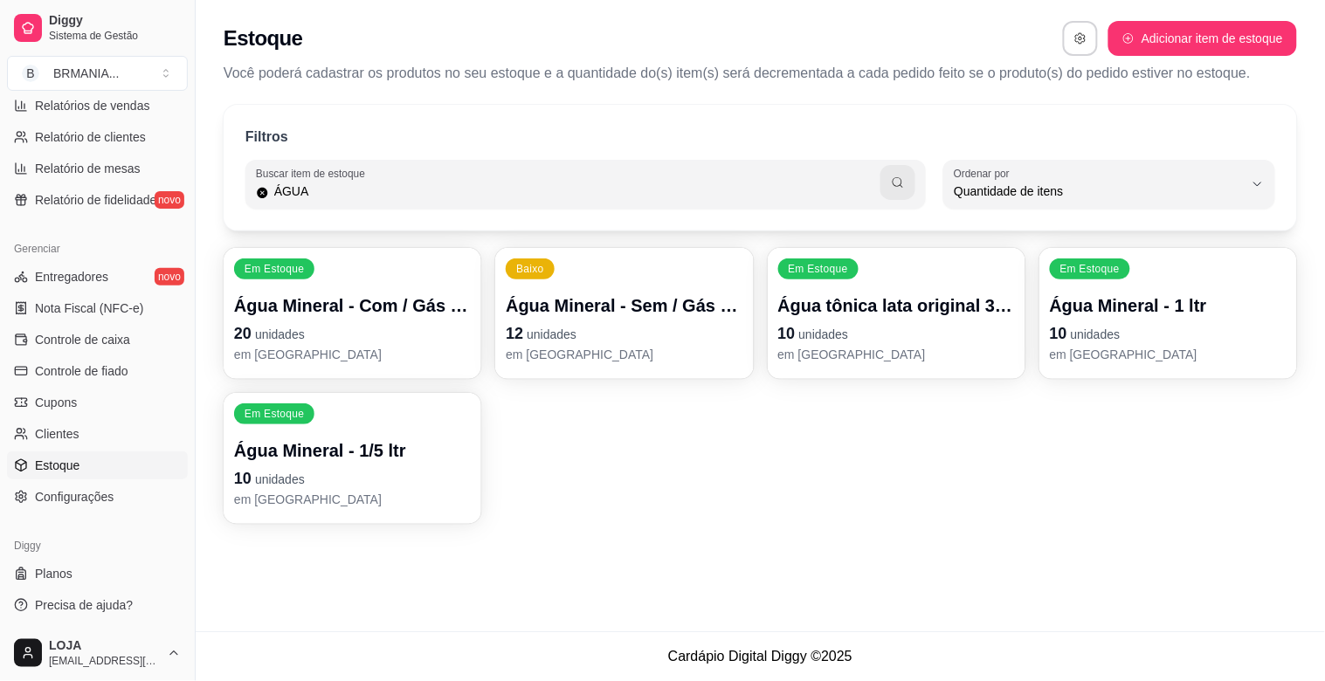
click at [1160, 349] on p "em [GEOGRAPHIC_DATA]" at bounding box center [1168, 354] width 237 height 17
click at [362, 348] on p "em [GEOGRAPHIC_DATA]" at bounding box center [352, 354] width 237 height 17
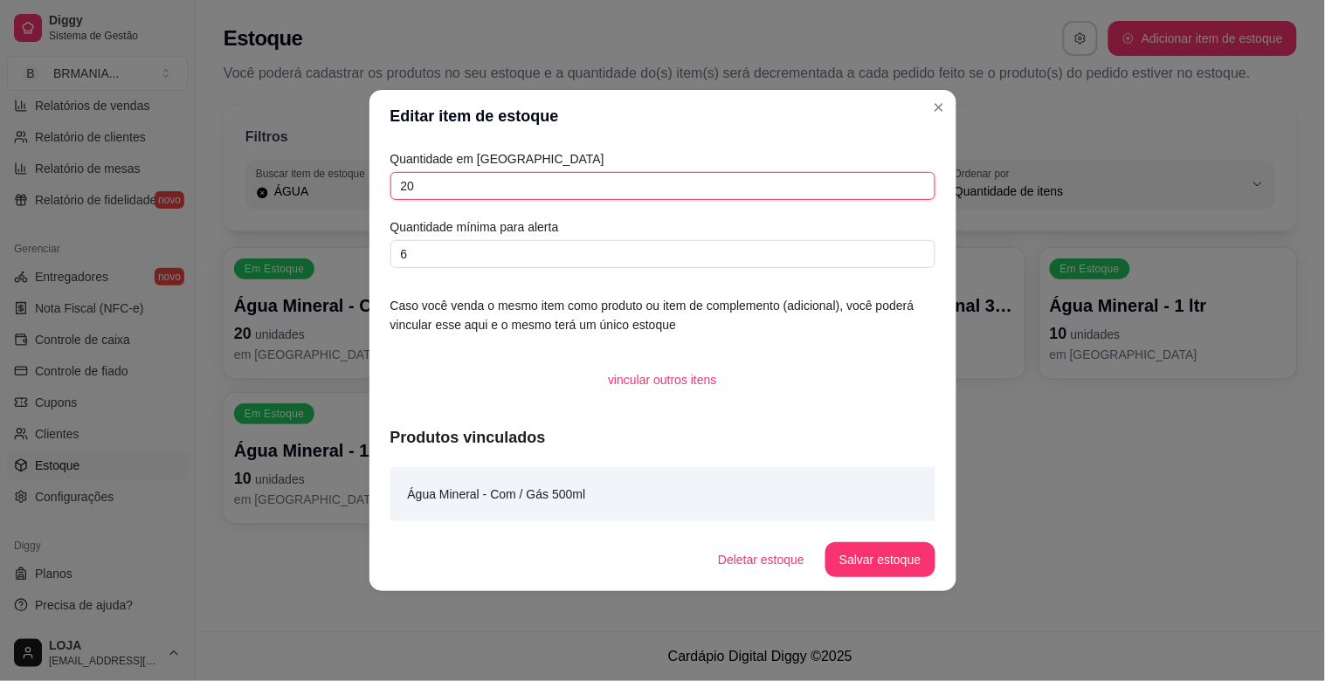
click at [510, 194] on input "20" at bounding box center [662, 186] width 545 height 28
type input "2"
type input "56"
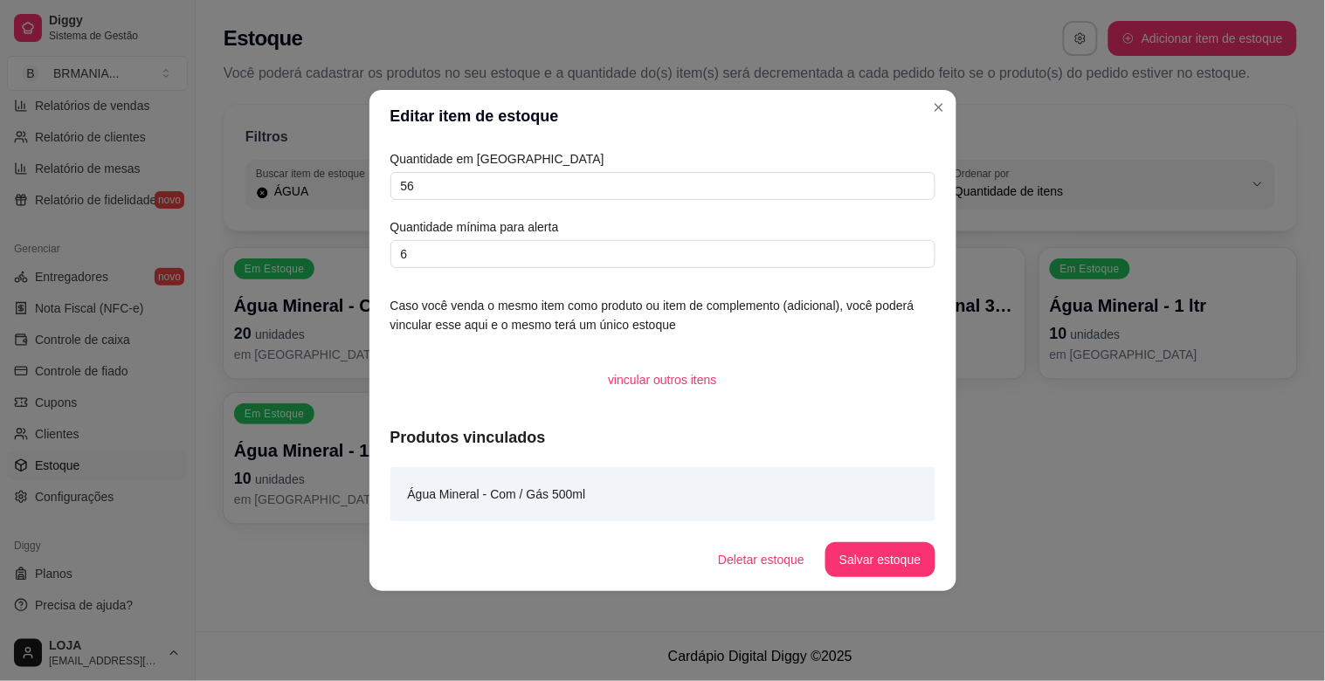
drag, startPoint x: 919, startPoint y: 540, endPoint x: 911, endPoint y: 547, distance: 10.5
click at [917, 540] on footer "Deletar estoque Salvar estoque" at bounding box center [662, 559] width 587 height 63
click at [909, 550] on button "Salvar estoque" at bounding box center [879, 559] width 109 height 35
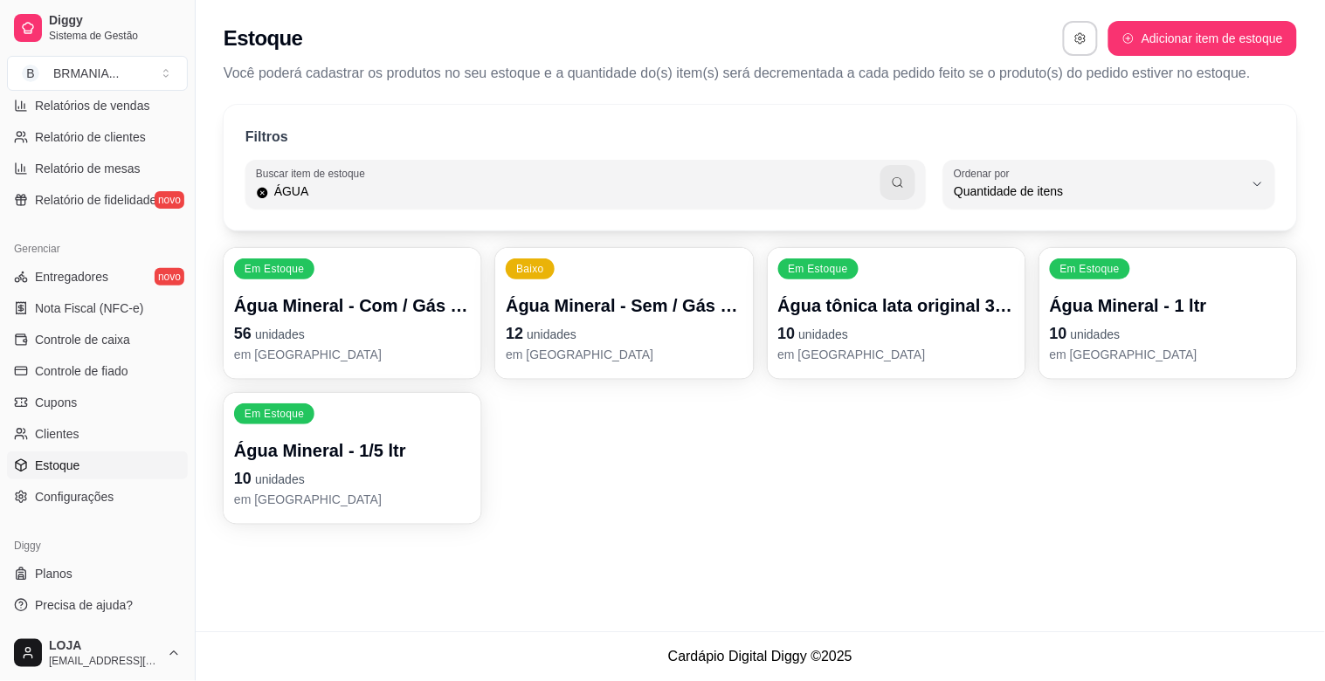
click at [647, 341] on p "12 unidades" at bounding box center [624, 333] width 237 height 24
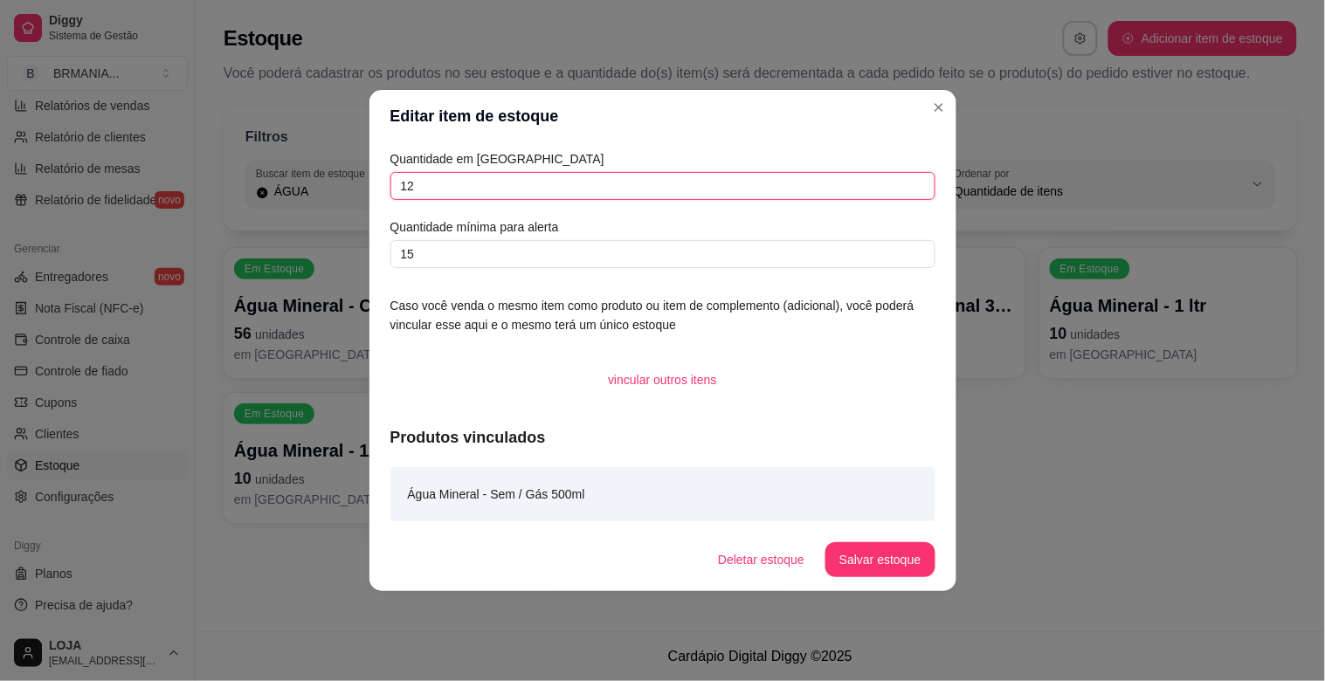
click at [439, 189] on input "12" at bounding box center [662, 186] width 545 height 28
click at [440, 188] on input "12" at bounding box center [662, 186] width 545 height 28
type input "53"
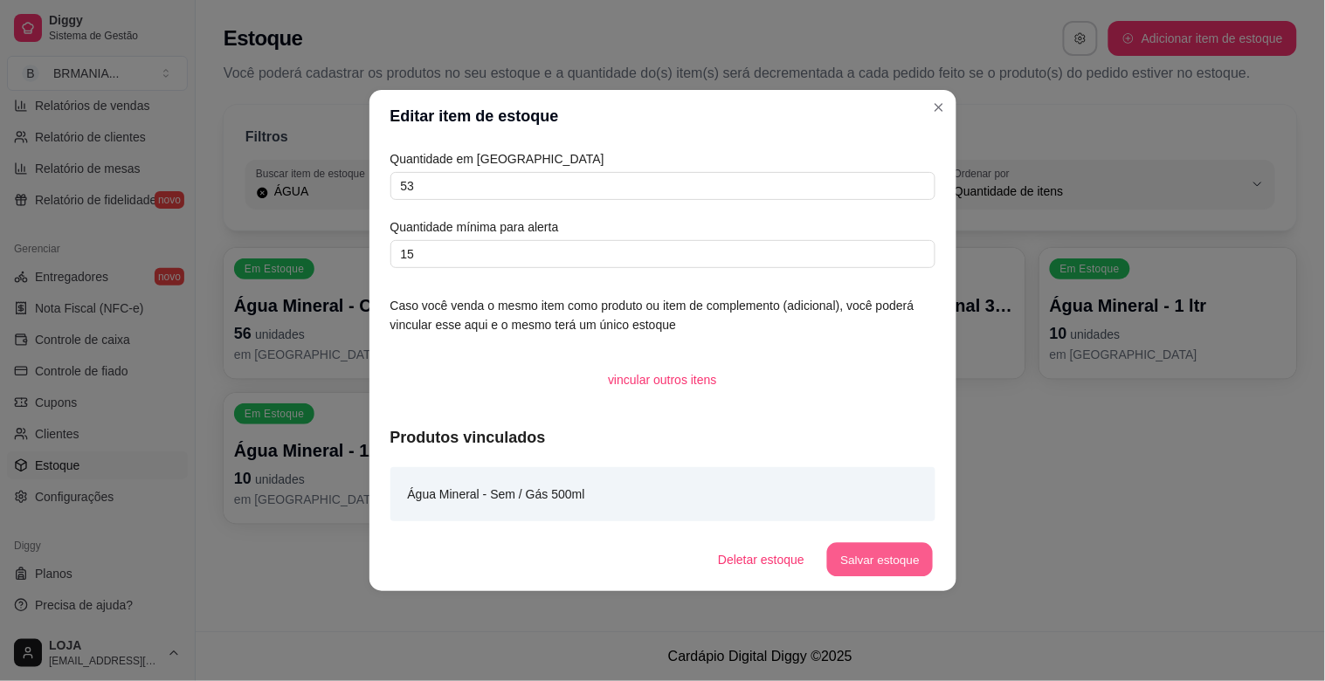
click at [872, 547] on button "Salvar estoque" at bounding box center [880, 560] width 107 height 34
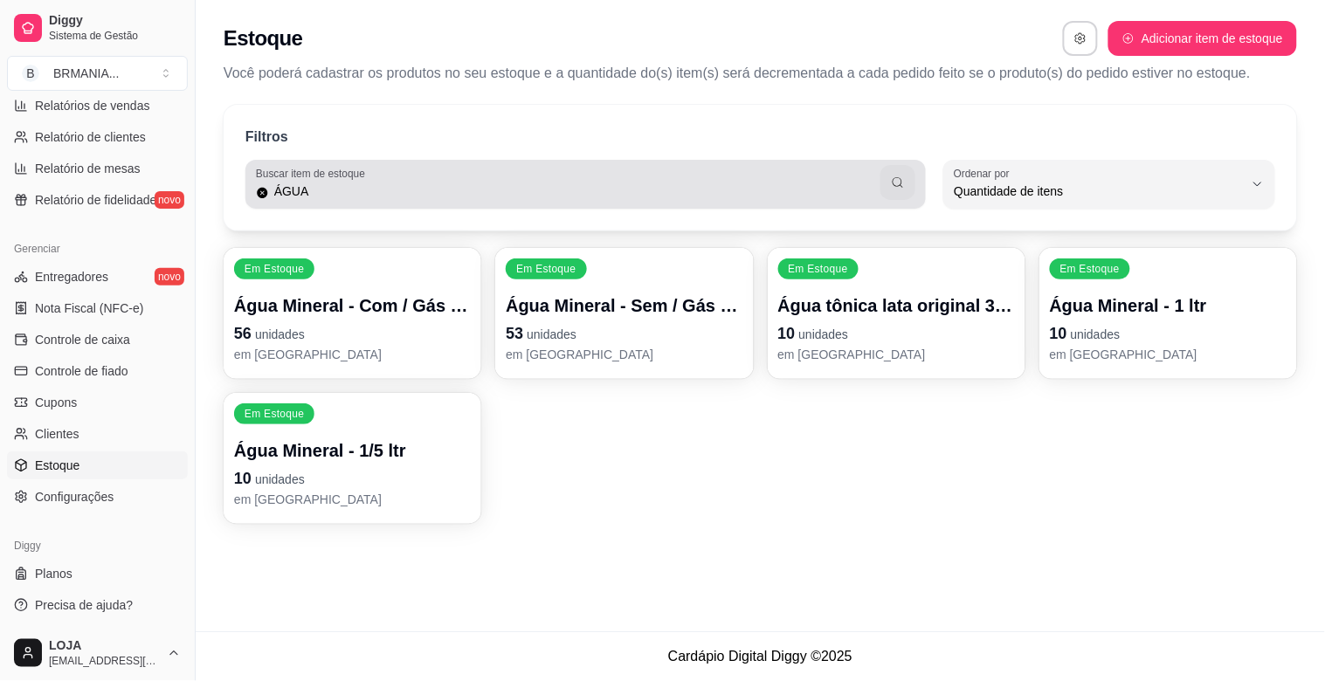
click at [332, 185] on input "ÁGUA" at bounding box center [575, 191] width 612 height 17
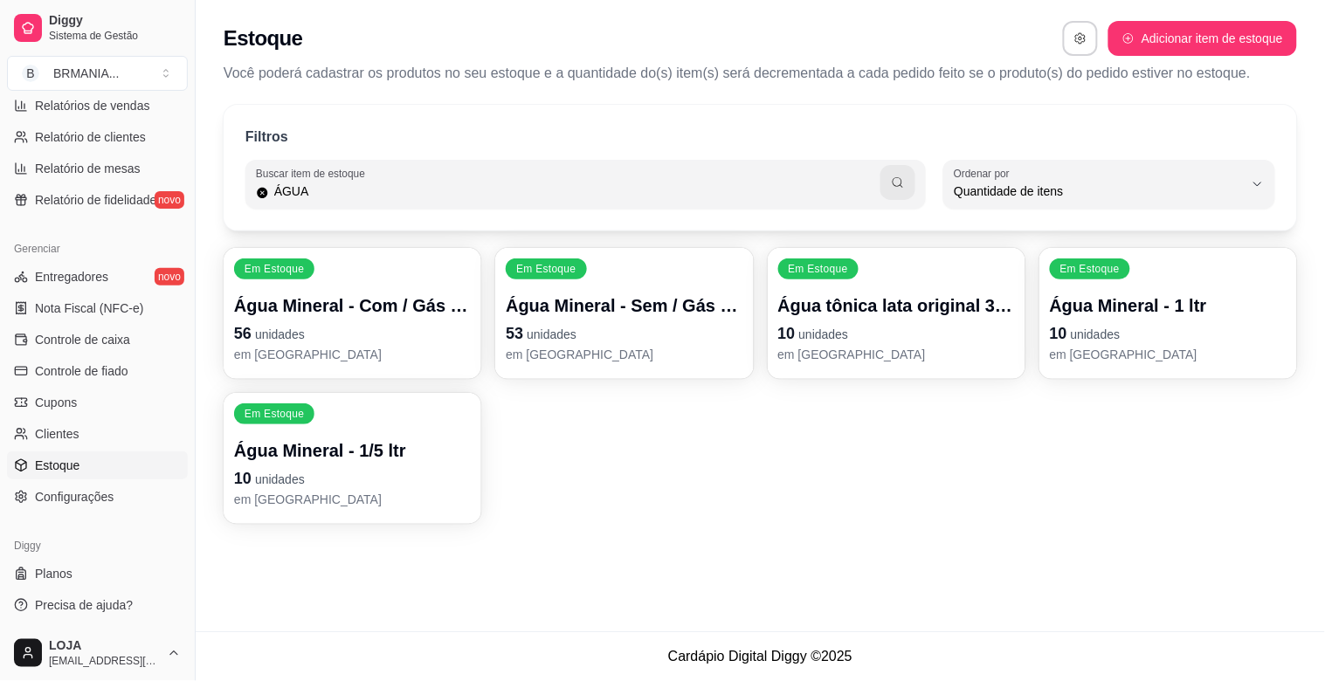
click at [332, 185] on input "ÁGUA" at bounding box center [575, 191] width 612 height 17
type input "GATORA"
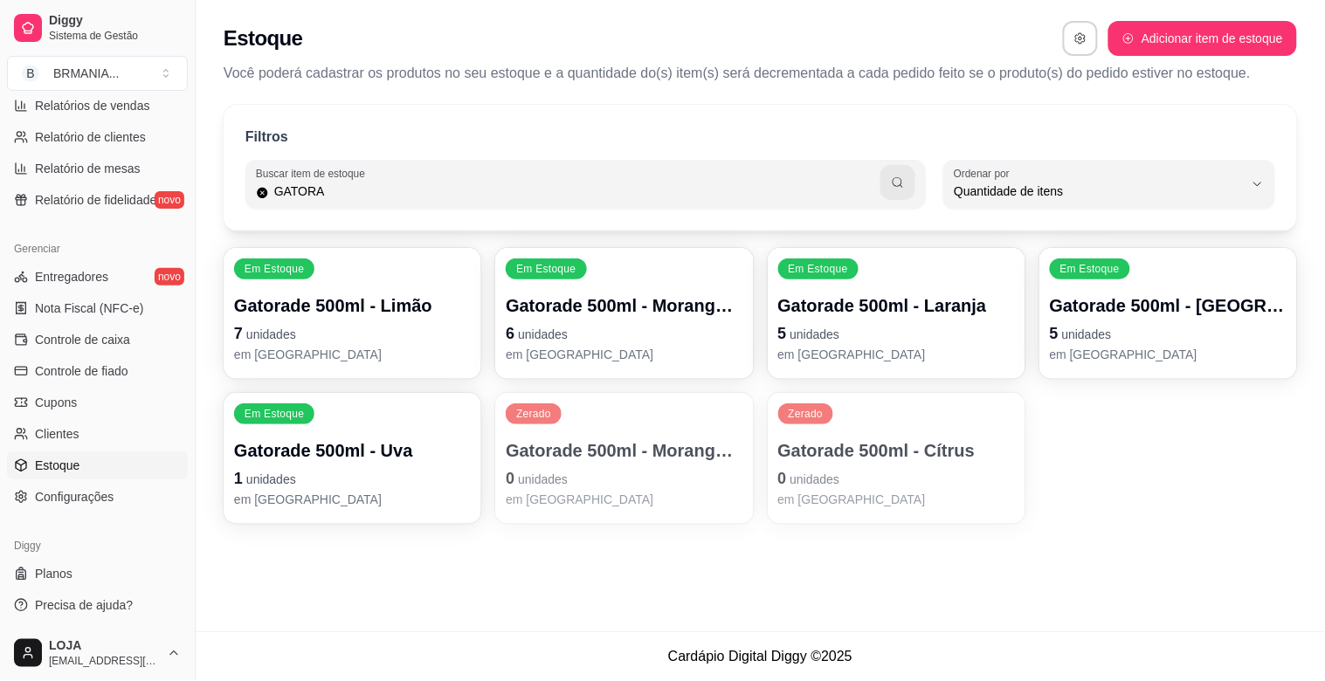
click at [892, 368] on div "Em Estoque Gatorade 500ml - Laranja 5 unidades em estoque" at bounding box center [897, 313] width 258 height 131
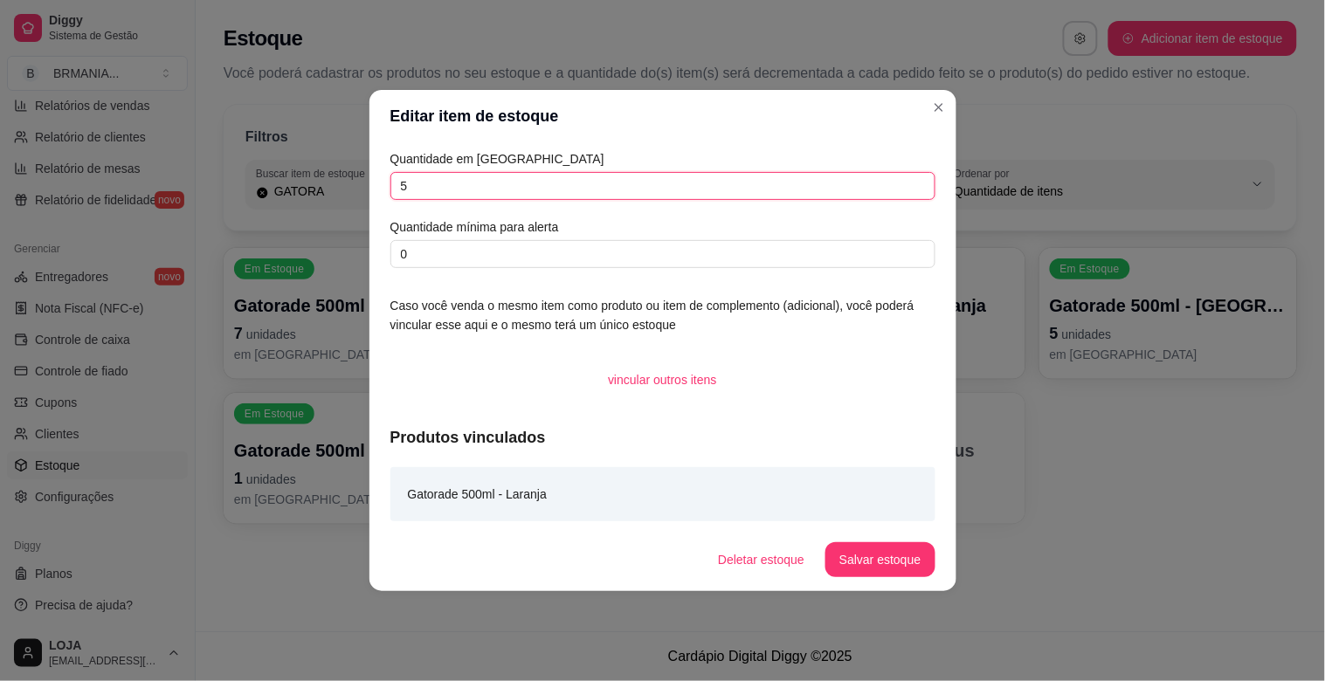
click at [489, 196] on input "5" at bounding box center [662, 186] width 545 height 28
type input "4"
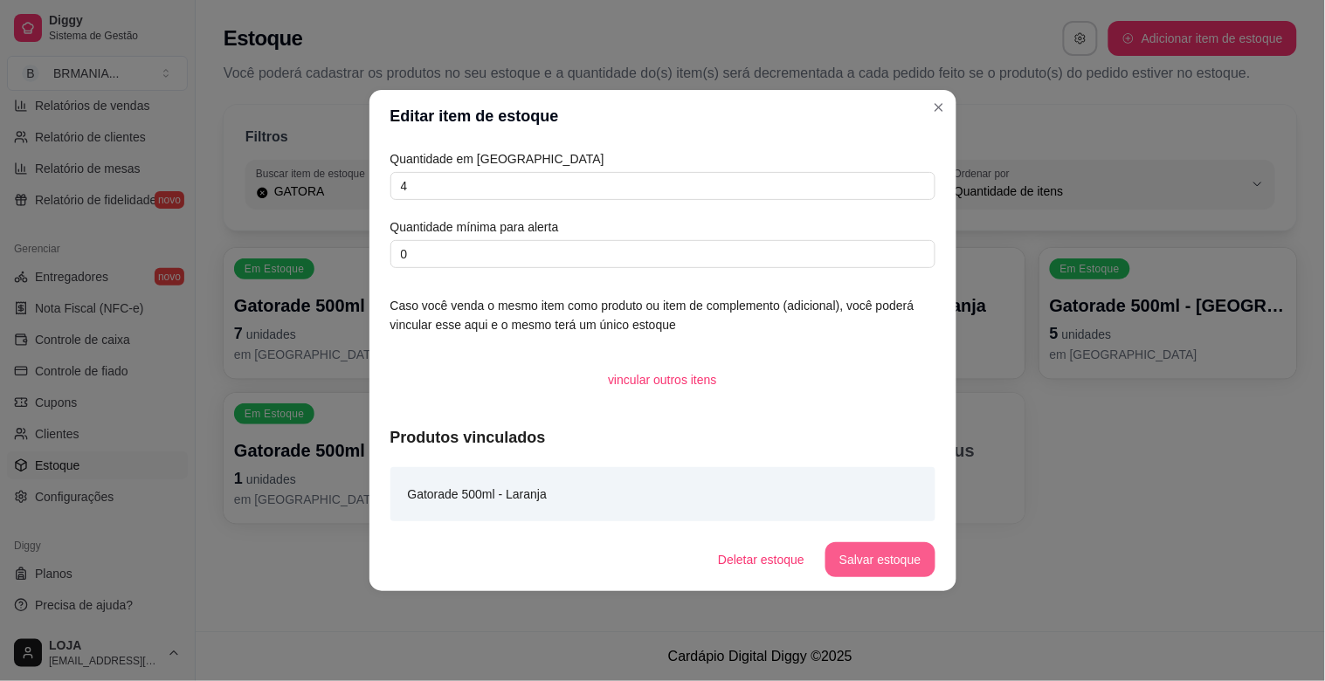
click at [858, 545] on button "Salvar estoque" at bounding box center [879, 559] width 109 height 35
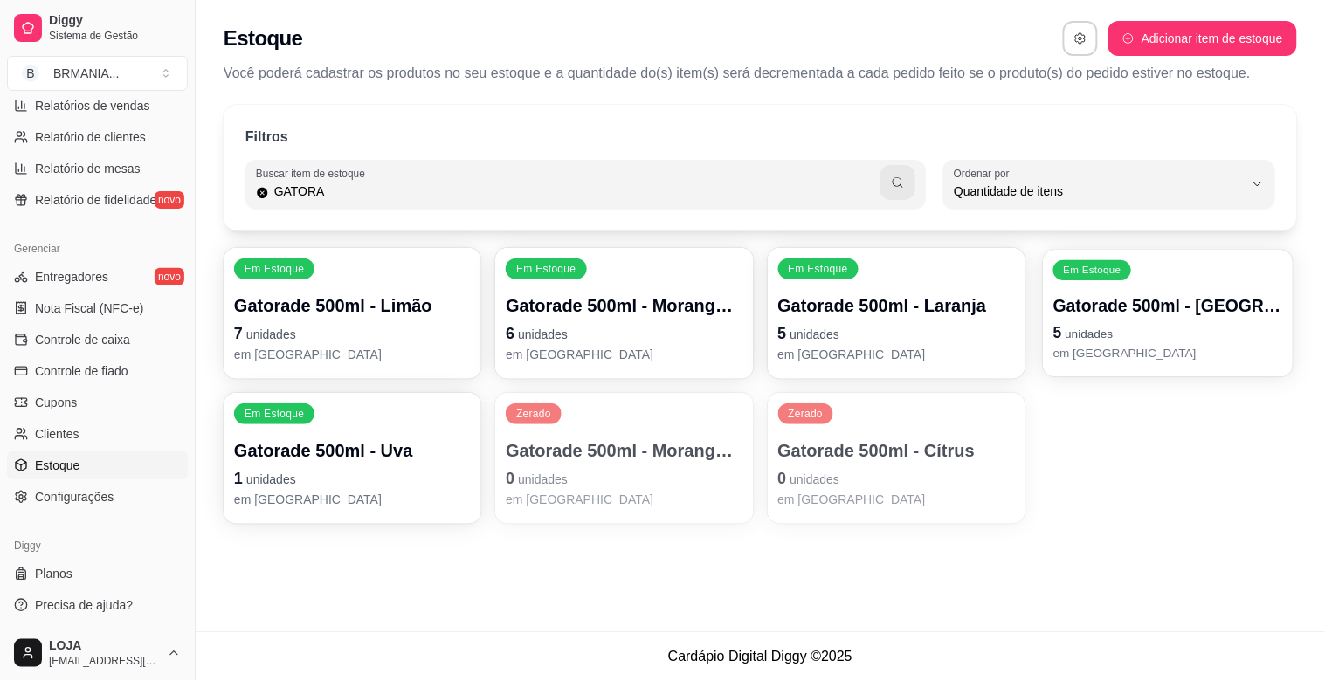
click at [1194, 306] on p "Gatorade 500ml - [GEOGRAPHIC_DATA]" at bounding box center [1168, 306] width 230 height 24
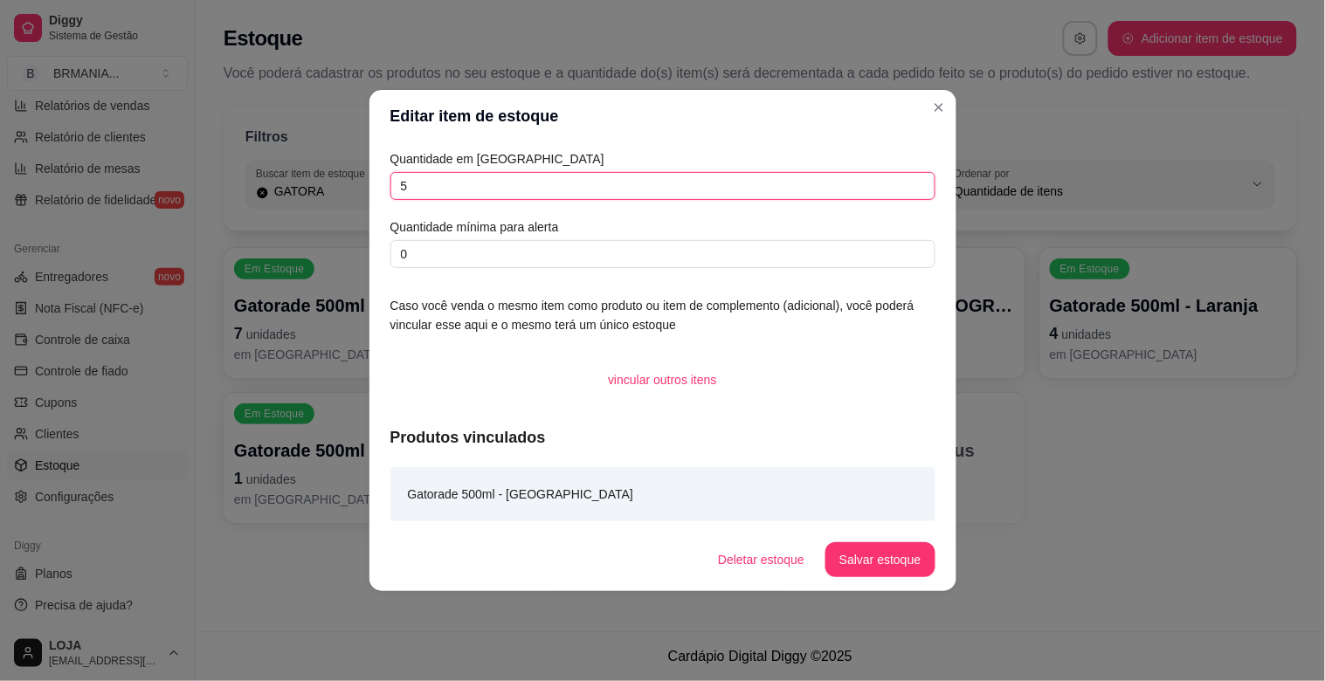
click at [531, 185] on input "5" at bounding box center [662, 186] width 545 height 28
type input "4"
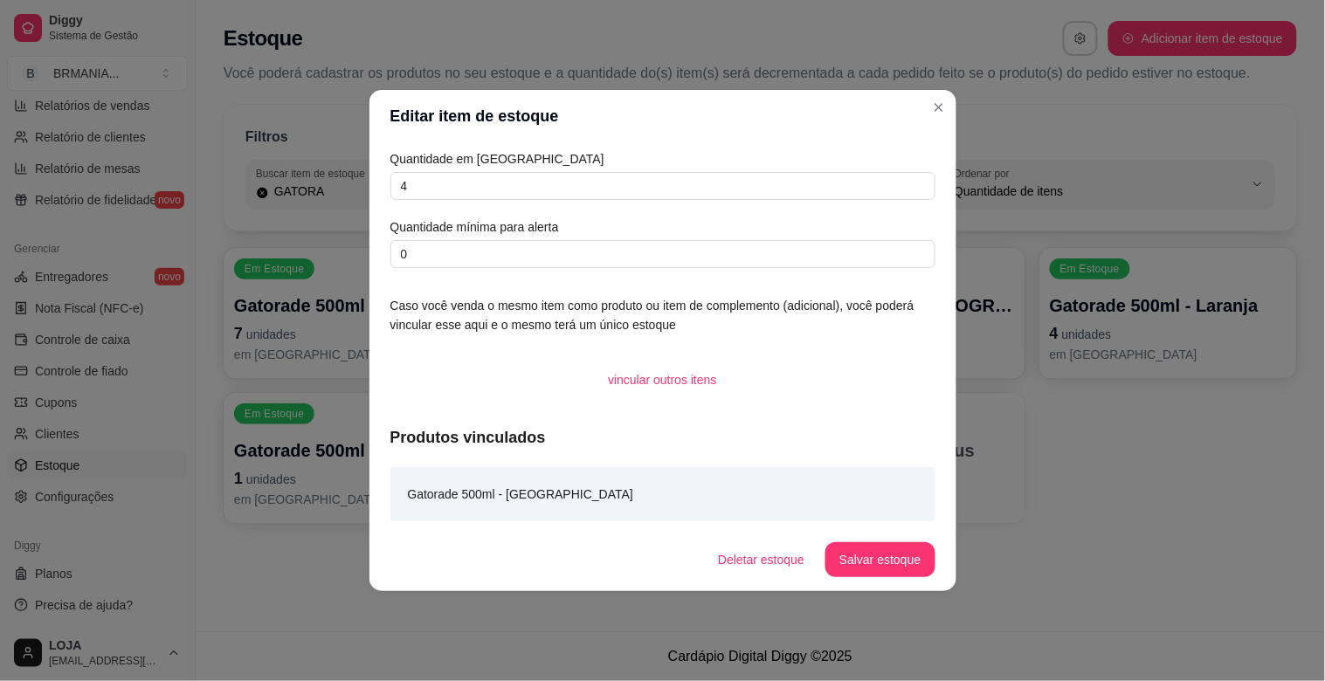
click at [835, 569] on button "Salvar estoque" at bounding box center [879, 559] width 109 height 35
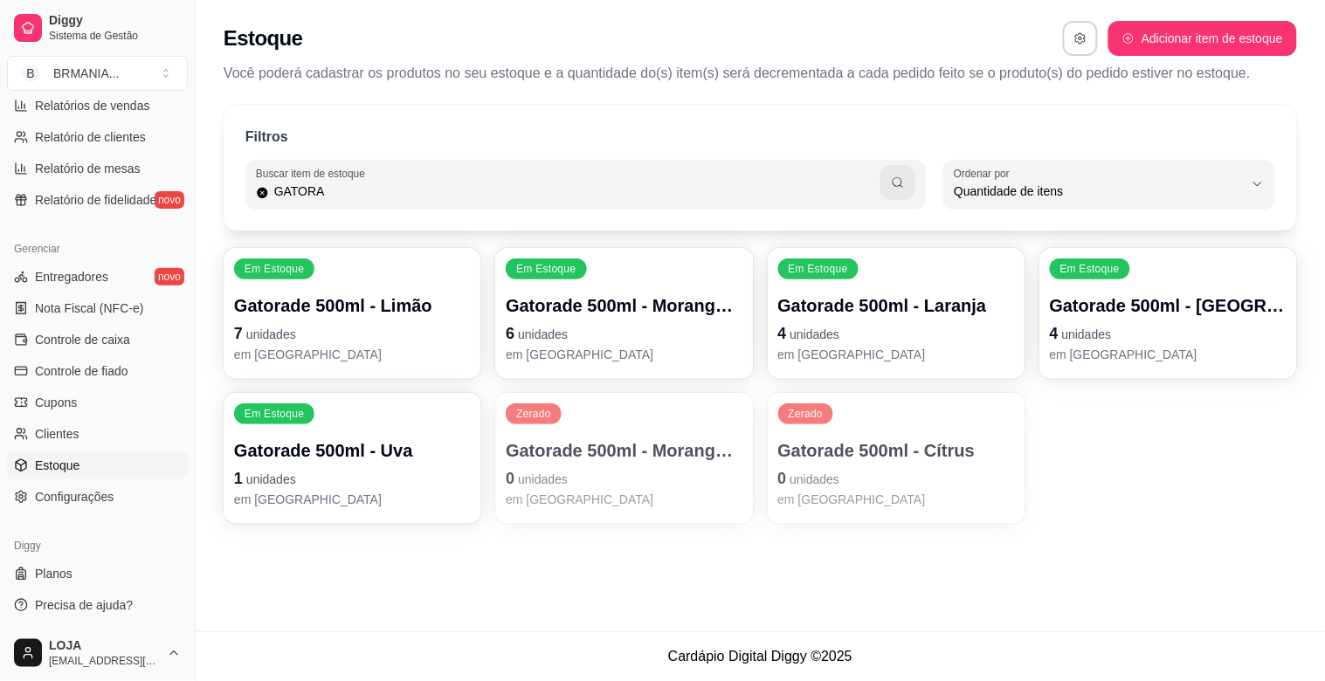
click at [382, 327] on p "7 unidades" at bounding box center [352, 333] width 237 height 24
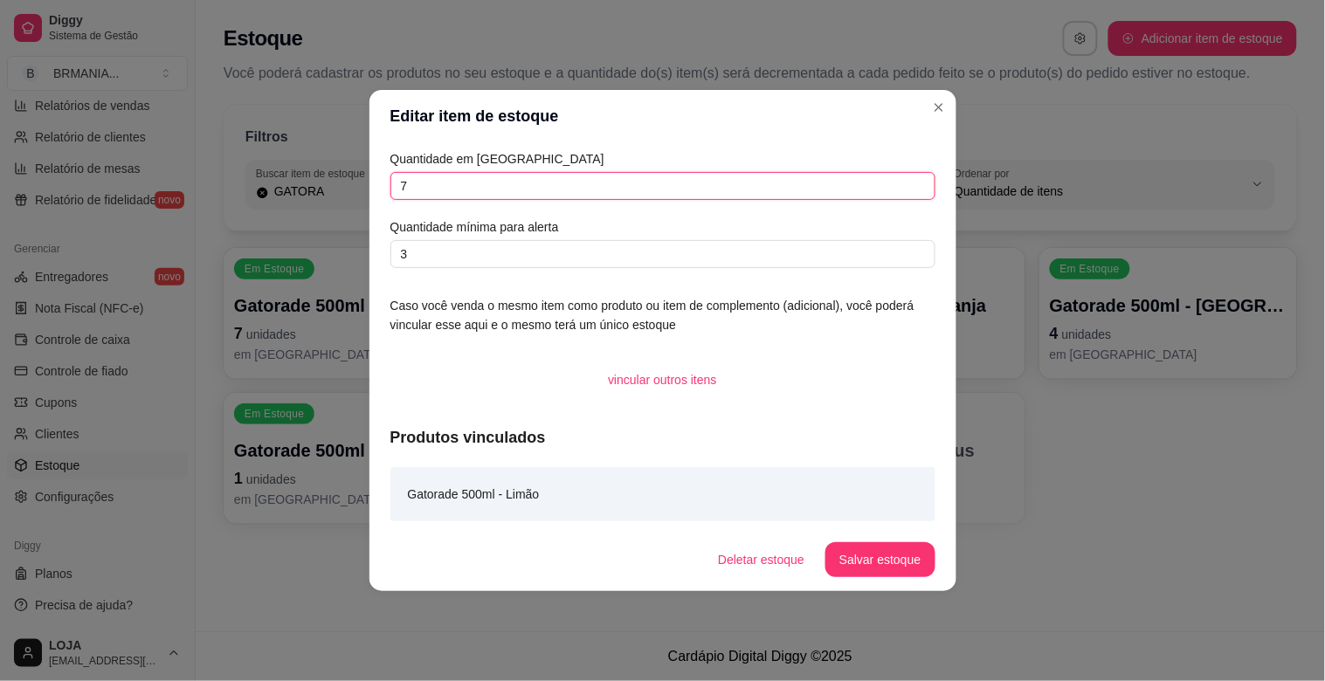
click at [446, 186] on input "7" at bounding box center [662, 186] width 545 height 28
type input "6"
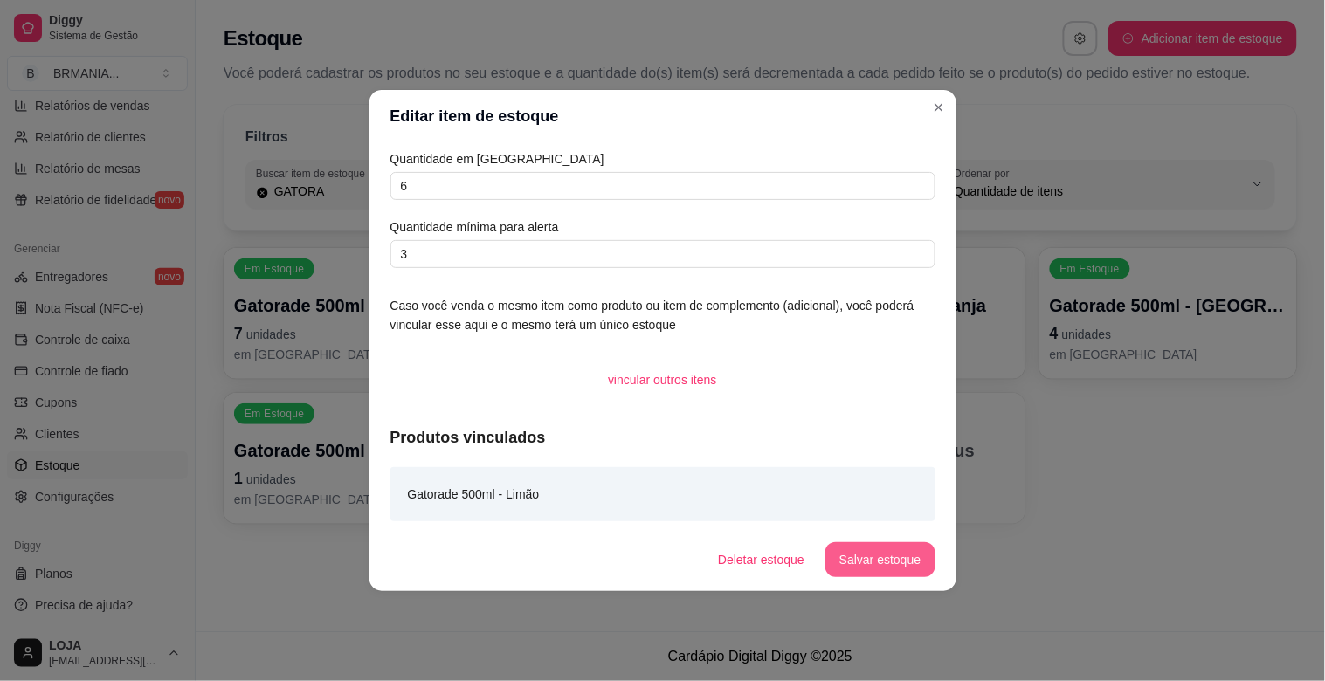
click at [858, 575] on button "Salvar estoque" at bounding box center [879, 559] width 109 height 35
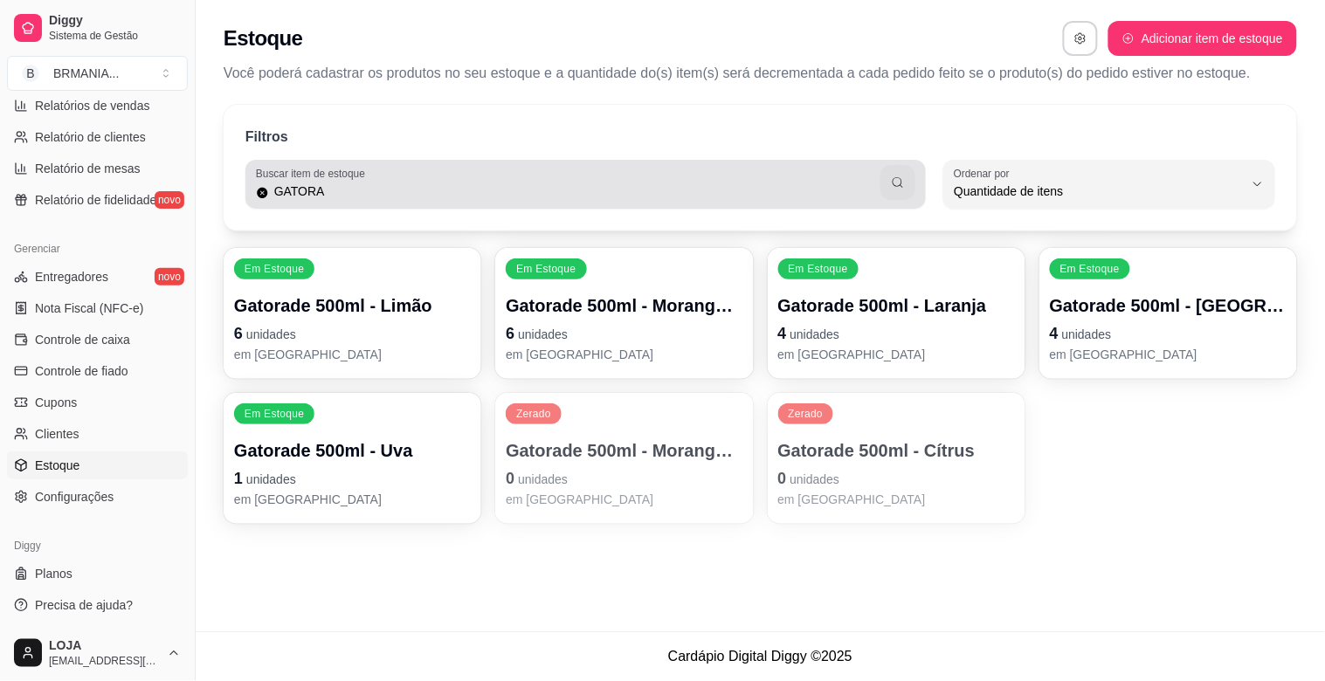
drag, startPoint x: 412, startPoint y: 171, endPoint x: 398, endPoint y: 178, distance: 15.6
click at [403, 176] on div "GATORA" at bounding box center [585, 184] width 659 height 35
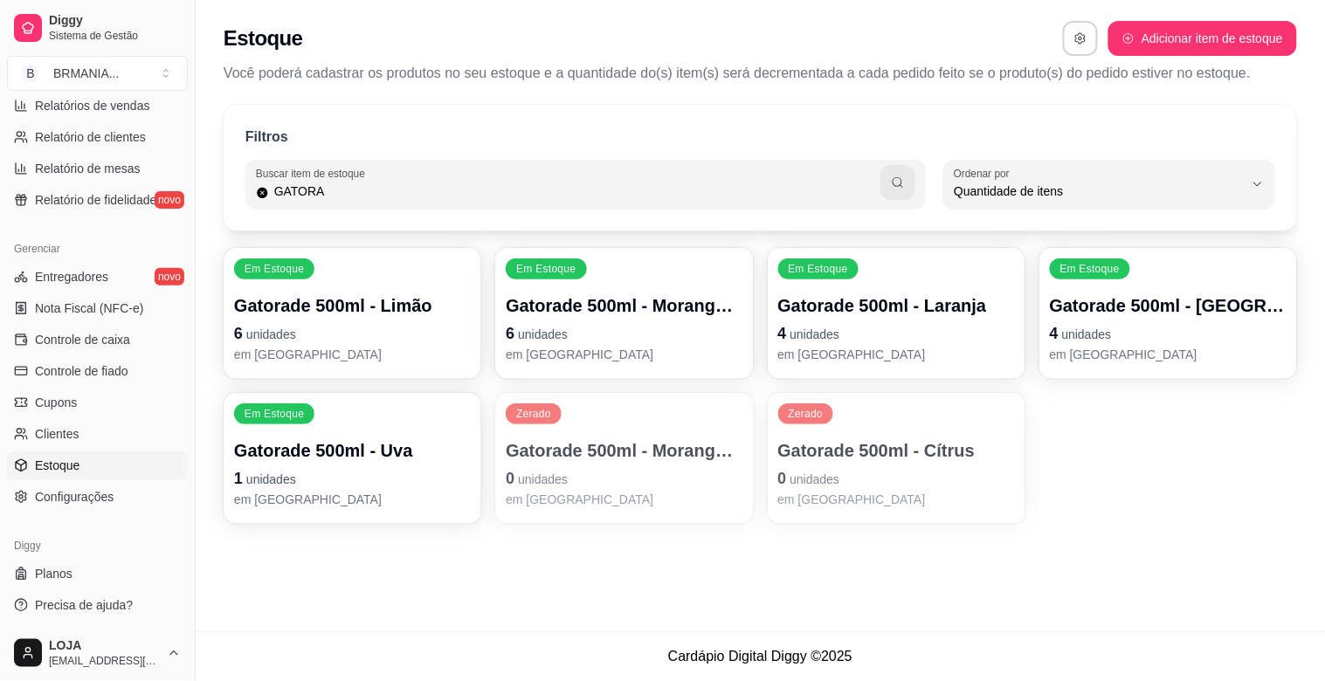
click at [398, 178] on div "GATORA" at bounding box center [585, 184] width 659 height 35
click at [611, 311] on p "Gatorade 500ml - Morango & [PERSON_NAME]" at bounding box center [624, 306] width 230 height 24
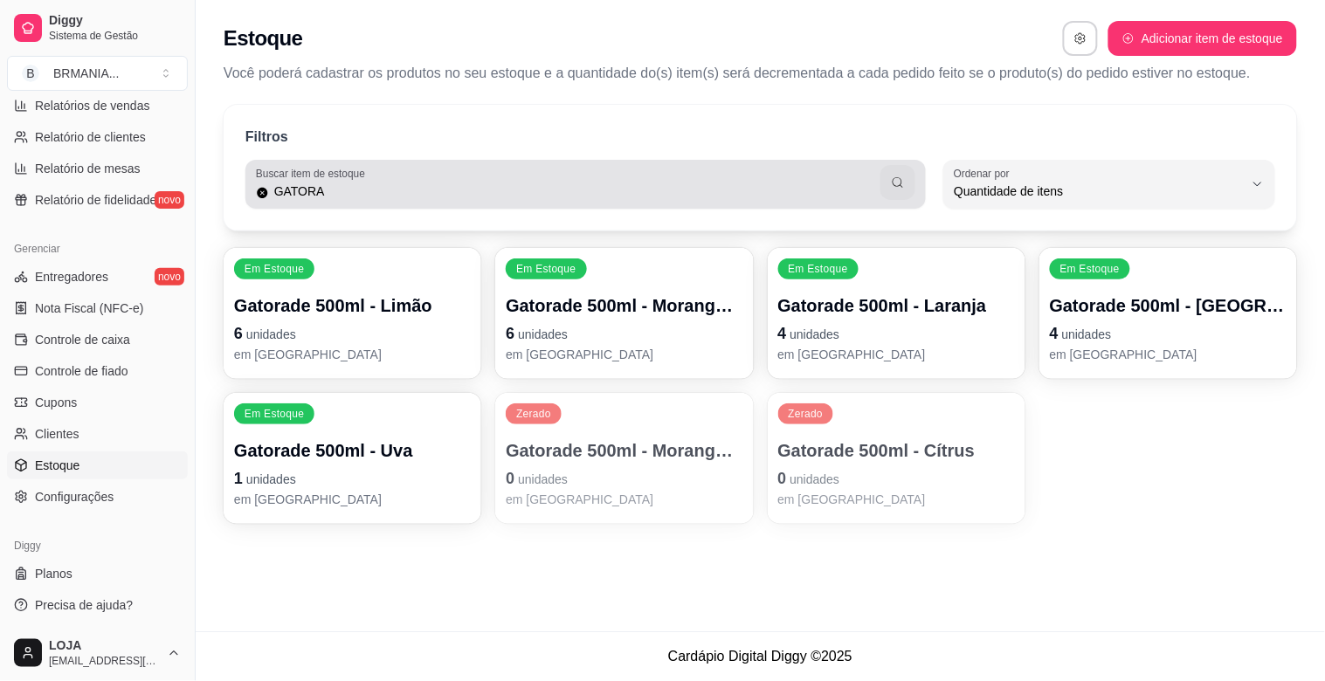
click at [335, 196] on input "GATORA" at bounding box center [575, 191] width 612 height 17
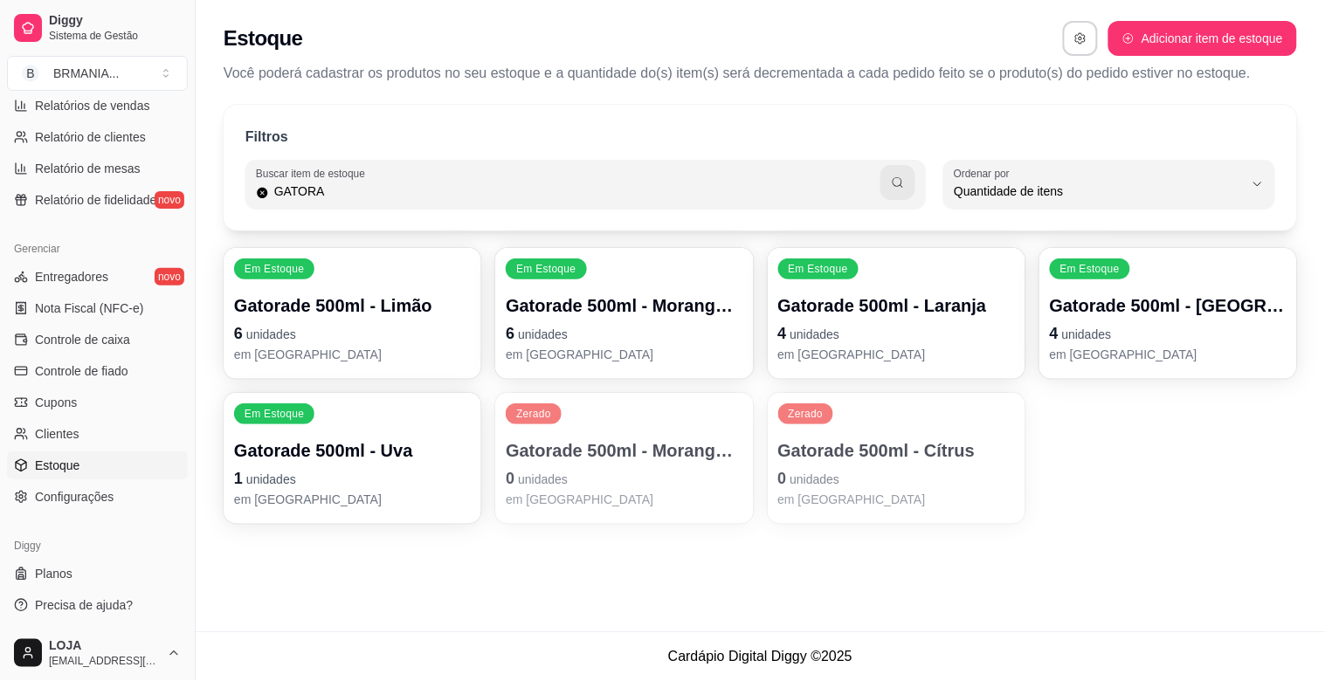
click at [335, 196] on input "GATORA" at bounding box center [575, 191] width 612 height 17
type input "COCA"
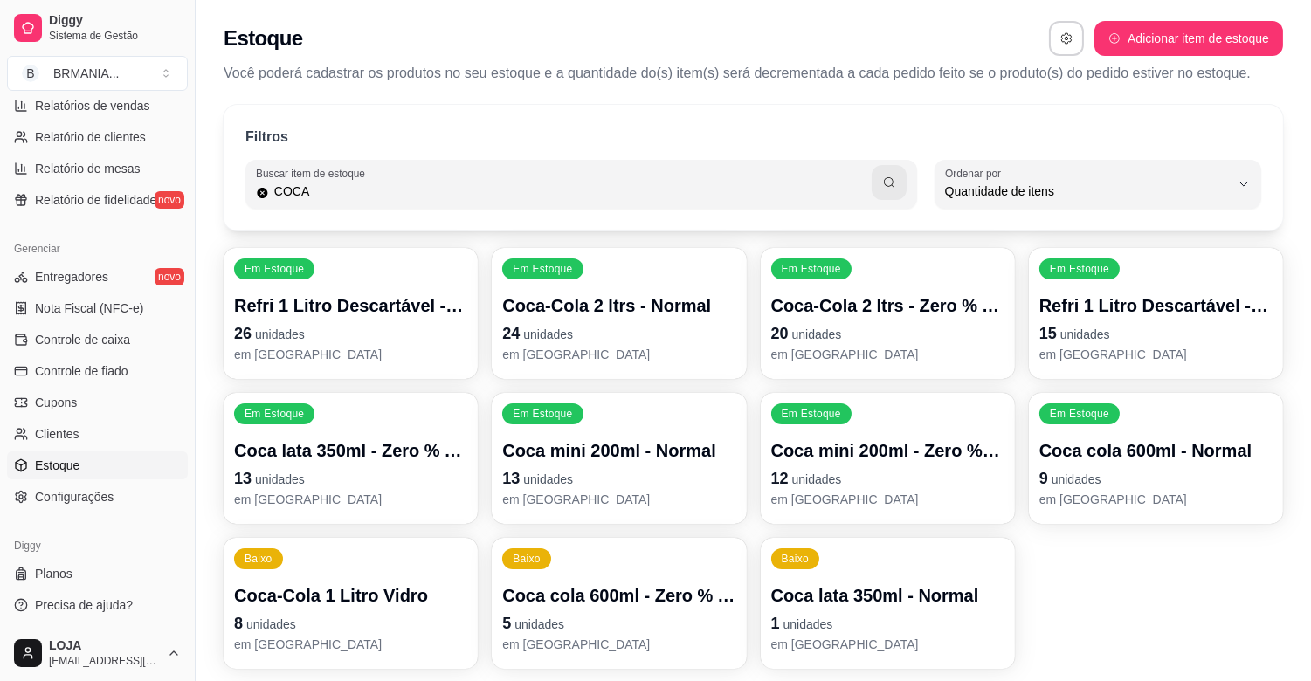
click at [650, 486] on p "13 unidades" at bounding box center [618, 478] width 233 height 24
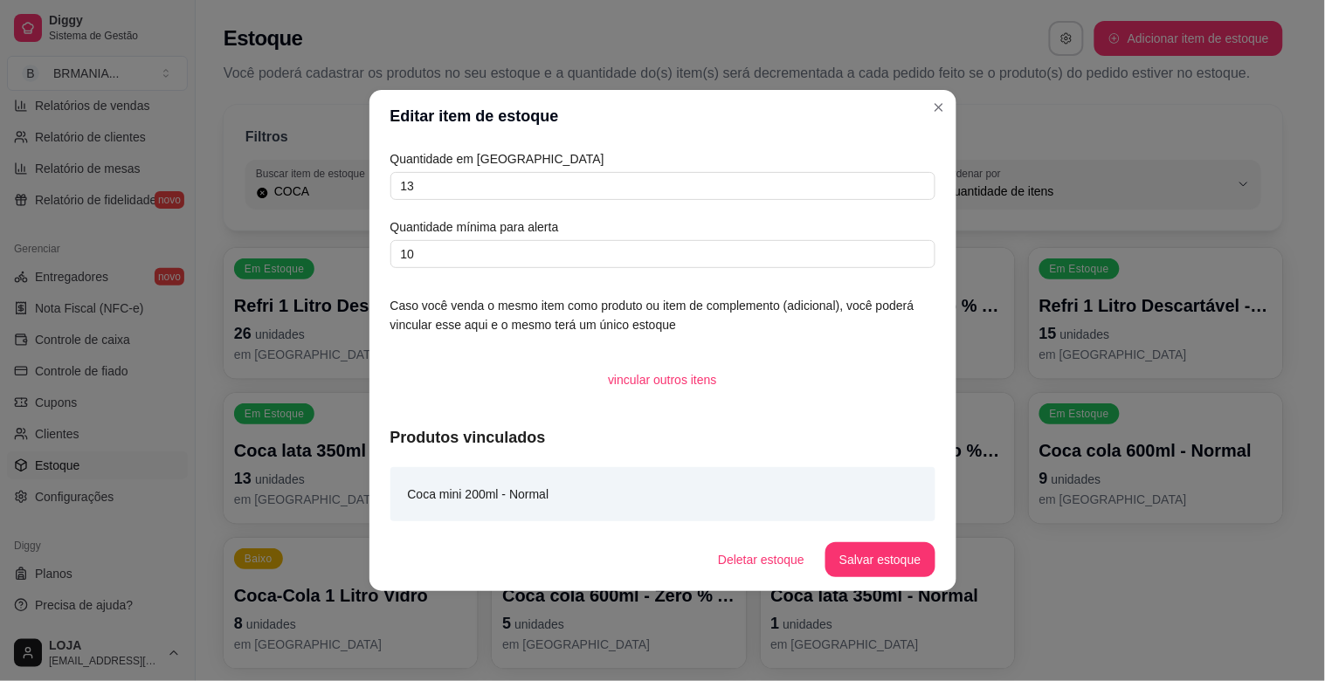
click at [554, 170] on div "Quantidade em estoque 13 Quantidade mínima para alerta 10" at bounding box center [662, 208] width 545 height 119
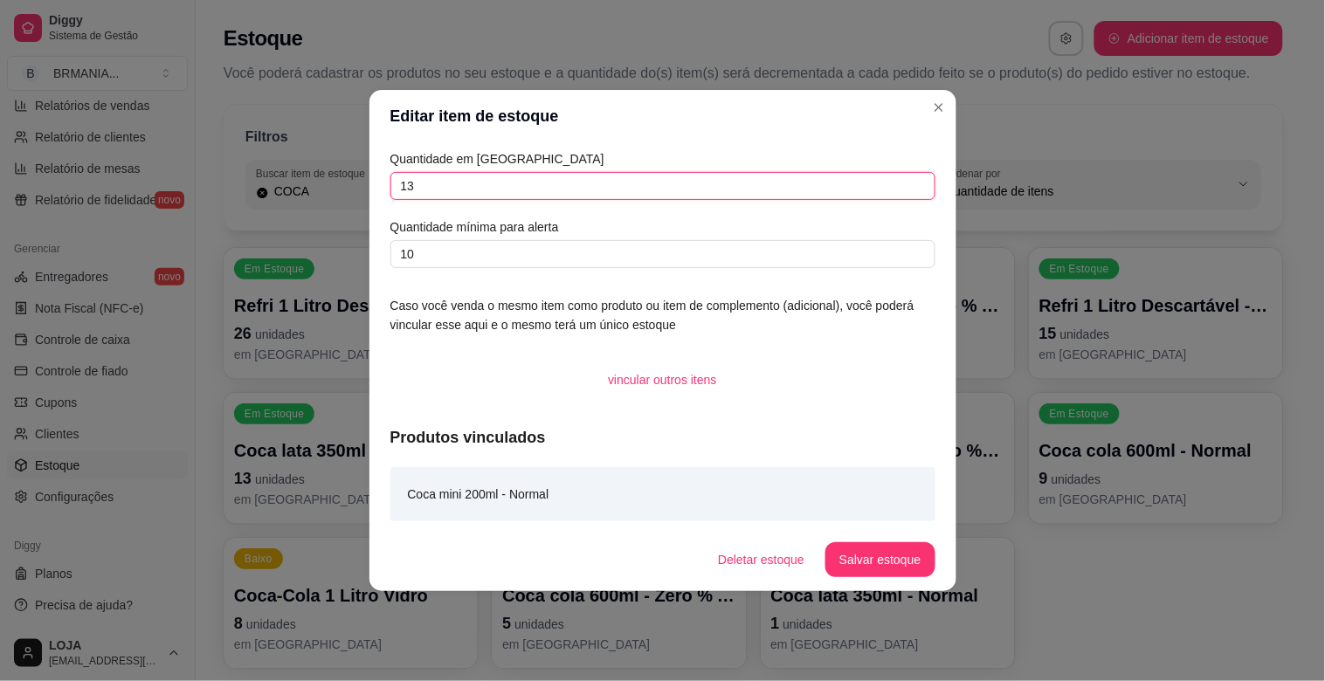
click at [553, 182] on input "13" at bounding box center [662, 186] width 545 height 28
type input "1"
type input "24"
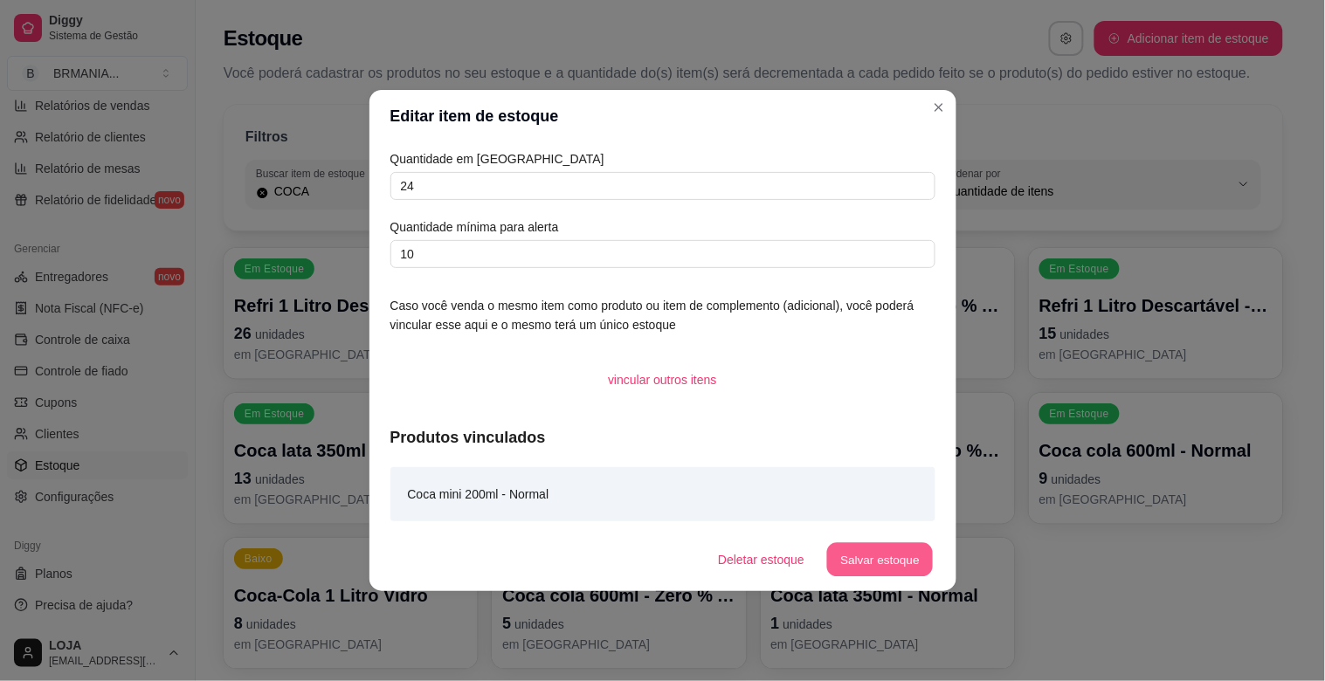
click at [892, 555] on button "Salvar estoque" at bounding box center [880, 560] width 107 height 34
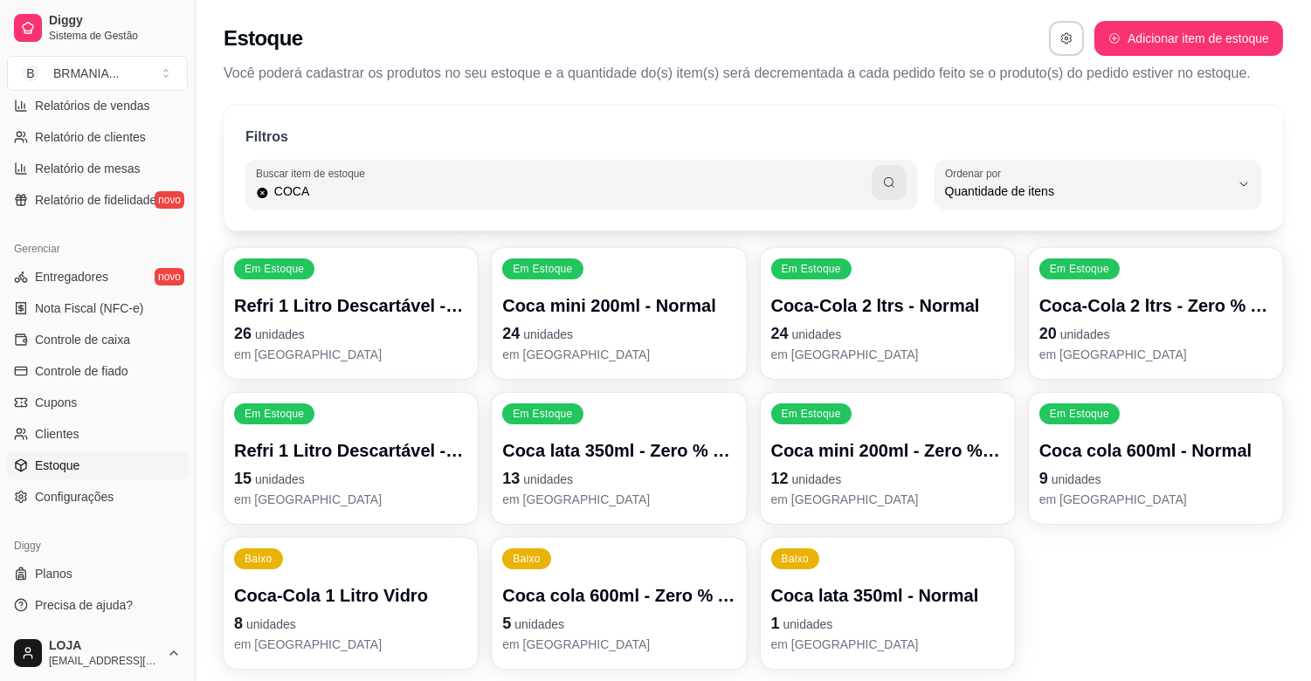
click at [884, 467] on p "12 unidades" at bounding box center [887, 478] width 233 height 24
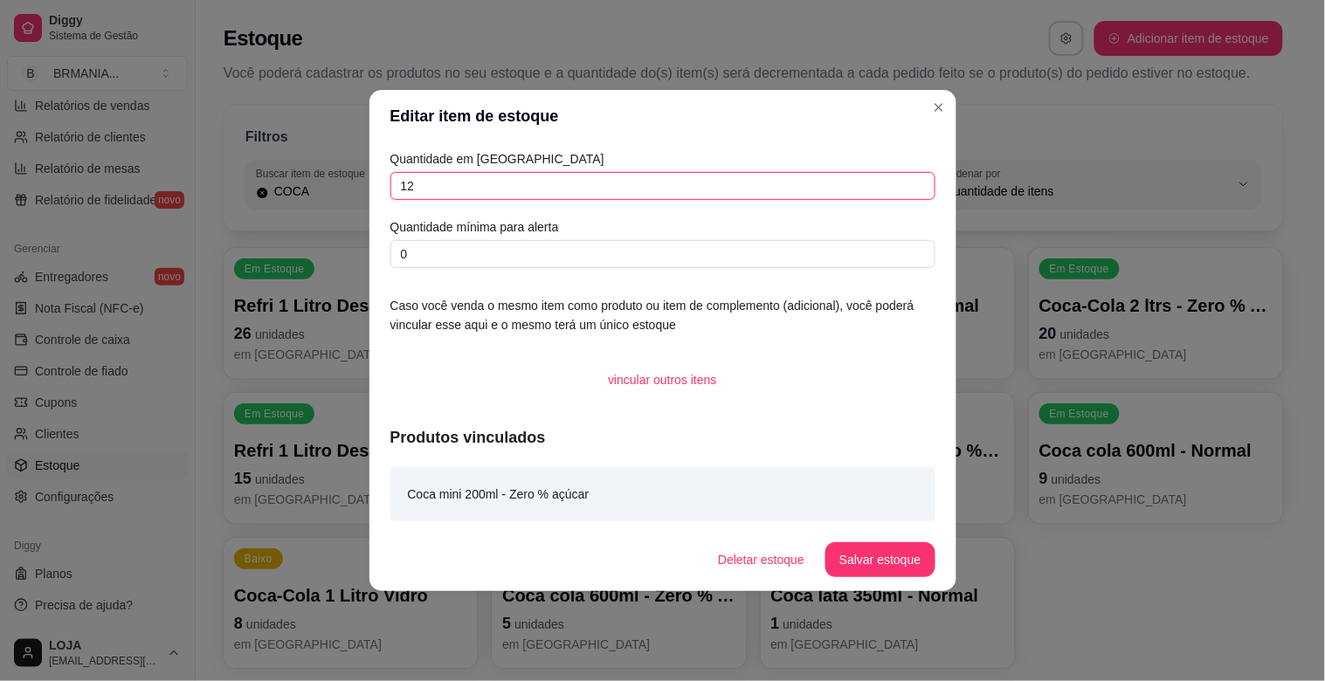
click at [539, 183] on input "12" at bounding box center [662, 186] width 545 height 28
type input "11"
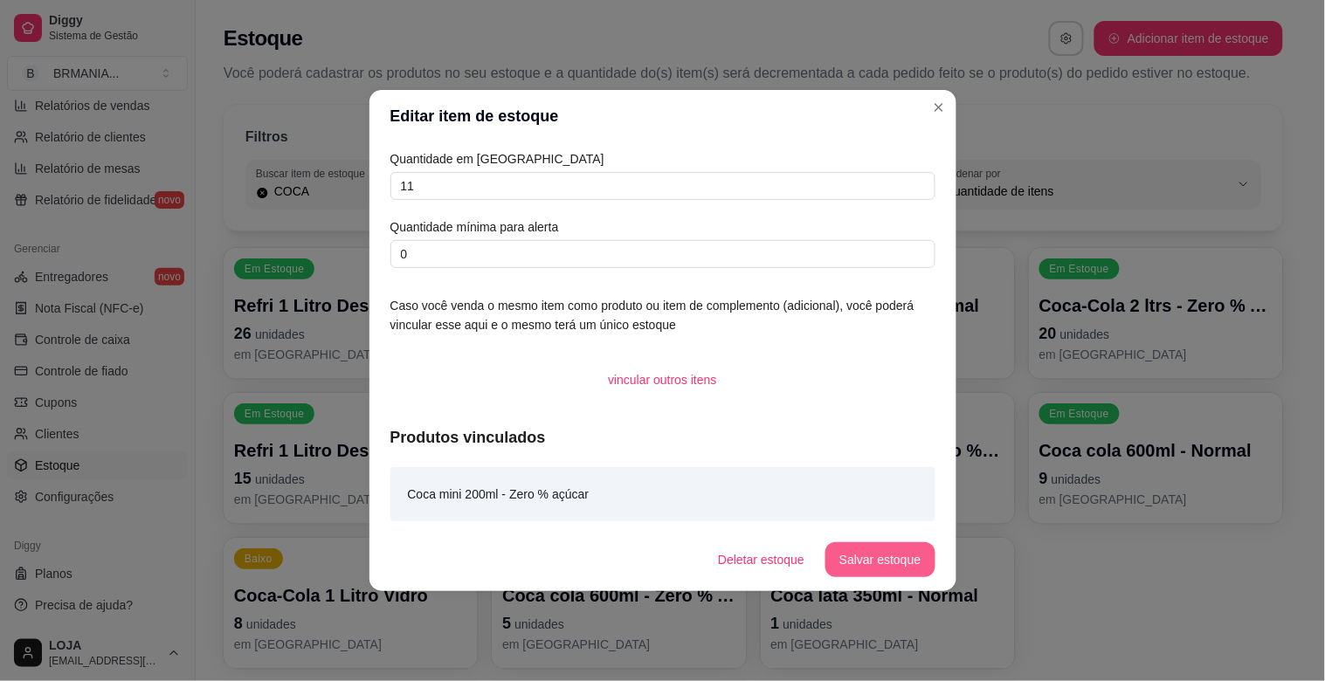
click at [880, 561] on button "Salvar estoque" at bounding box center [879, 559] width 109 height 35
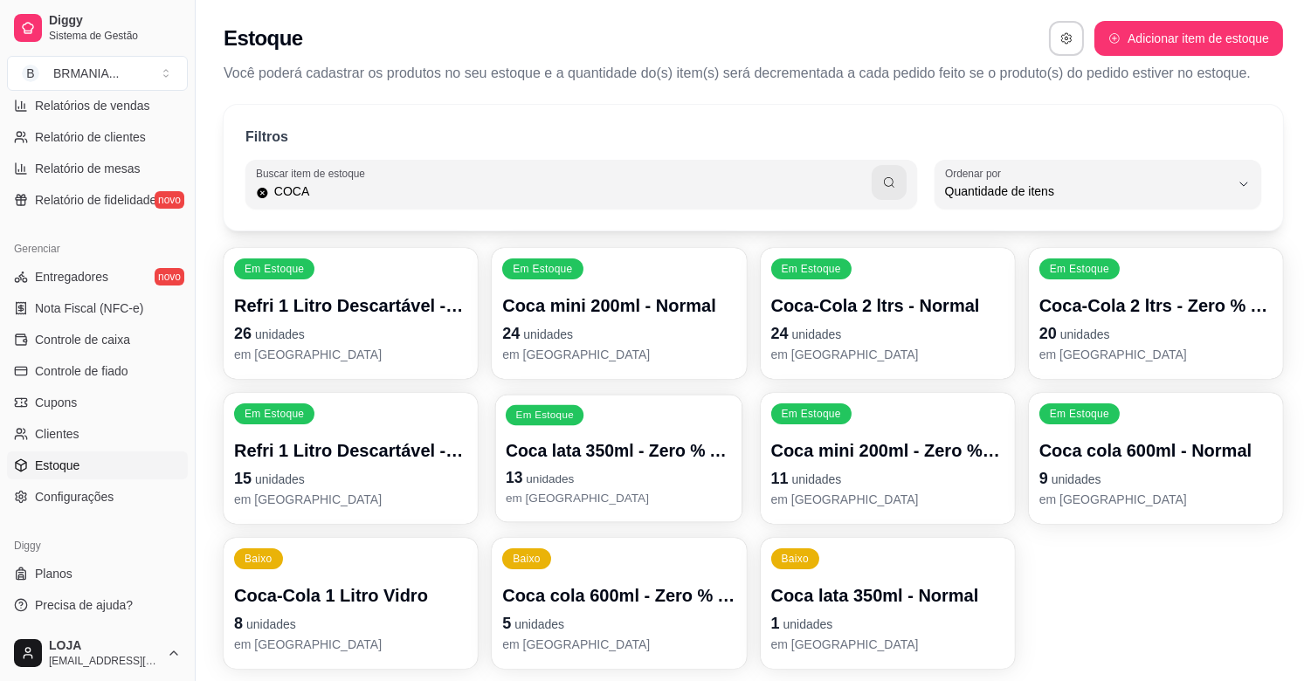
click at [610, 500] on p "em [GEOGRAPHIC_DATA]" at bounding box center [619, 498] width 226 height 17
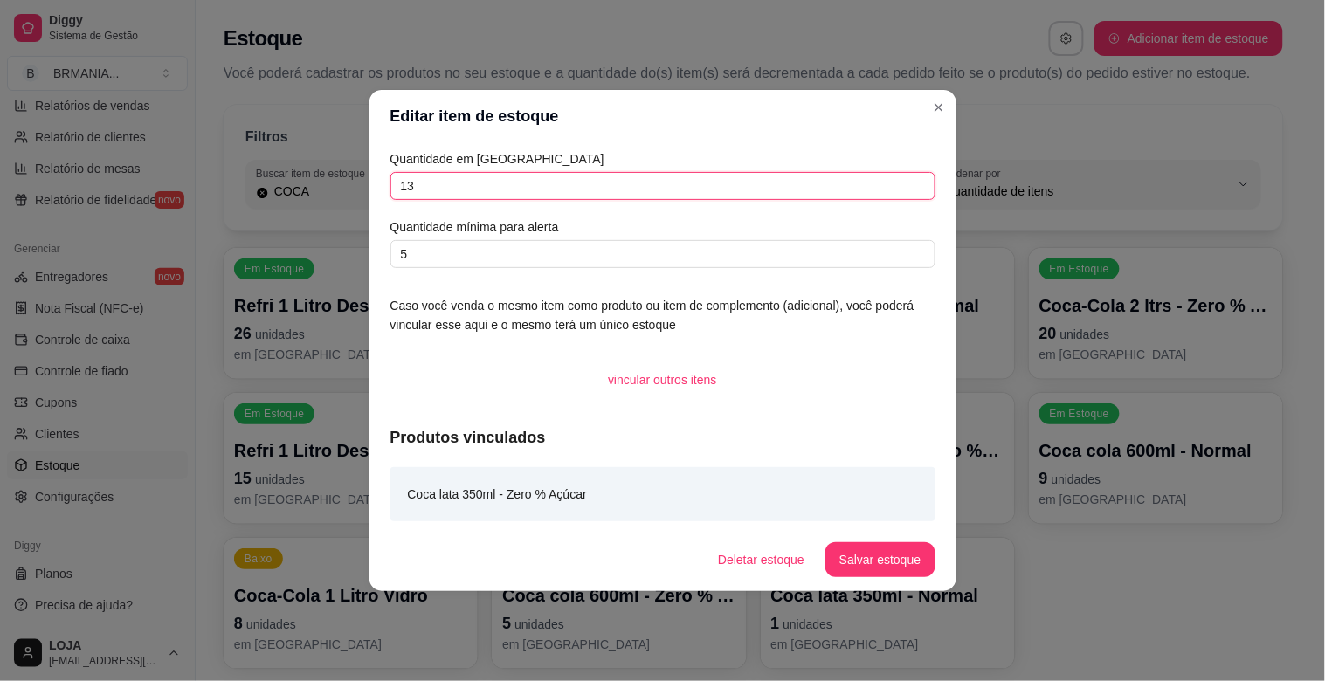
click at [470, 179] on input "13" at bounding box center [662, 186] width 545 height 28
type input "1"
type input "22"
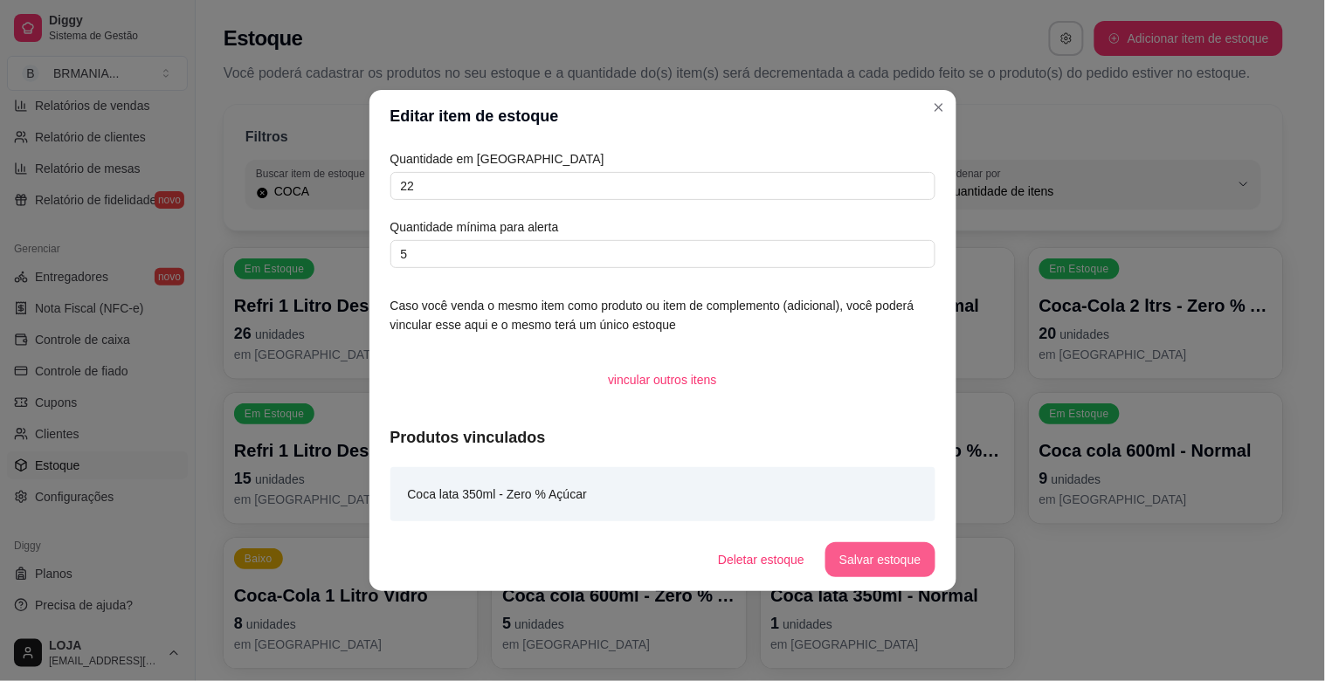
click at [883, 561] on button "Salvar estoque" at bounding box center [879, 559] width 109 height 35
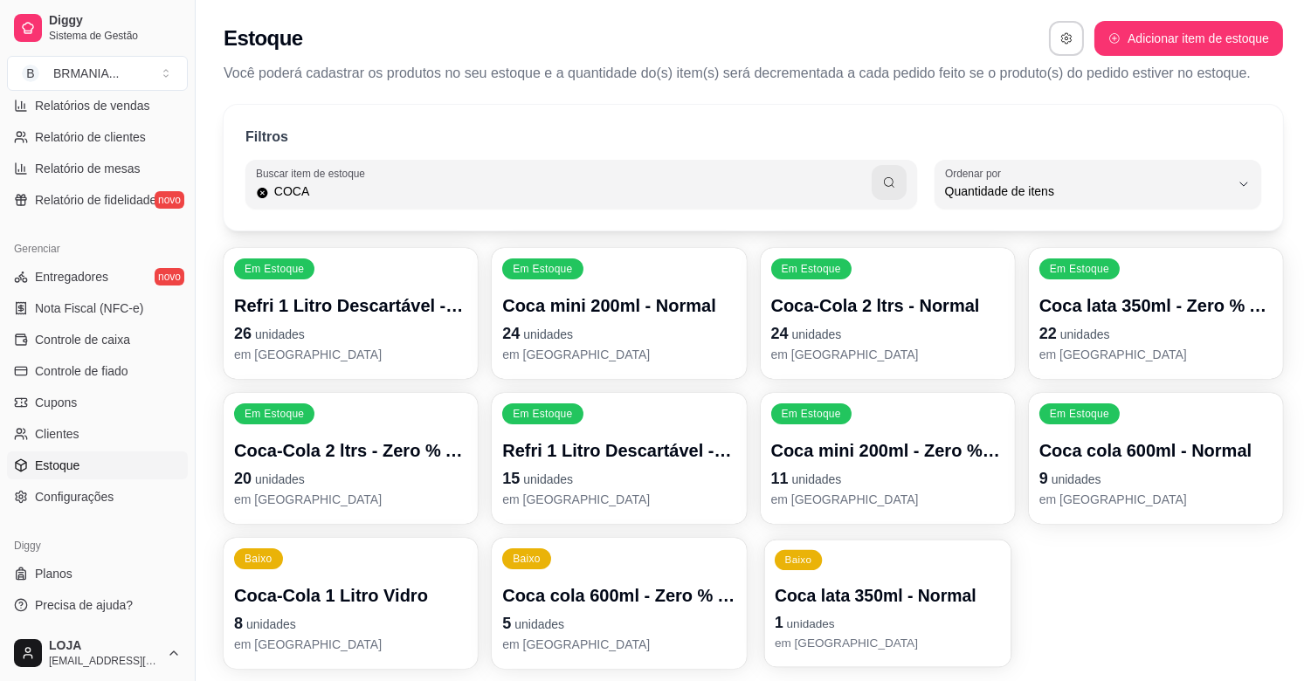
click at [877, 605] on p "Coca lata 350ml - Normal" at bounding box center [888, 596] width 226 height 24
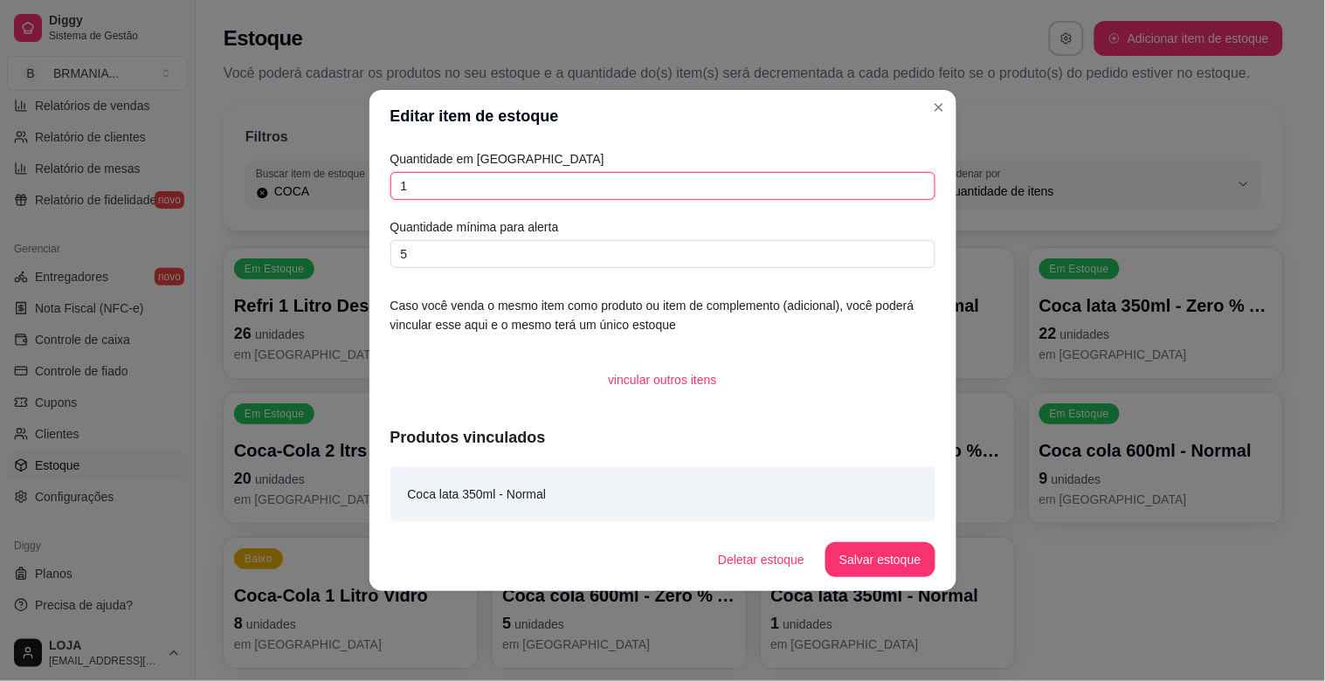
click at [508, 190] on input "1" at bounding box center [662, 186] width 545 height 28
type input "20"
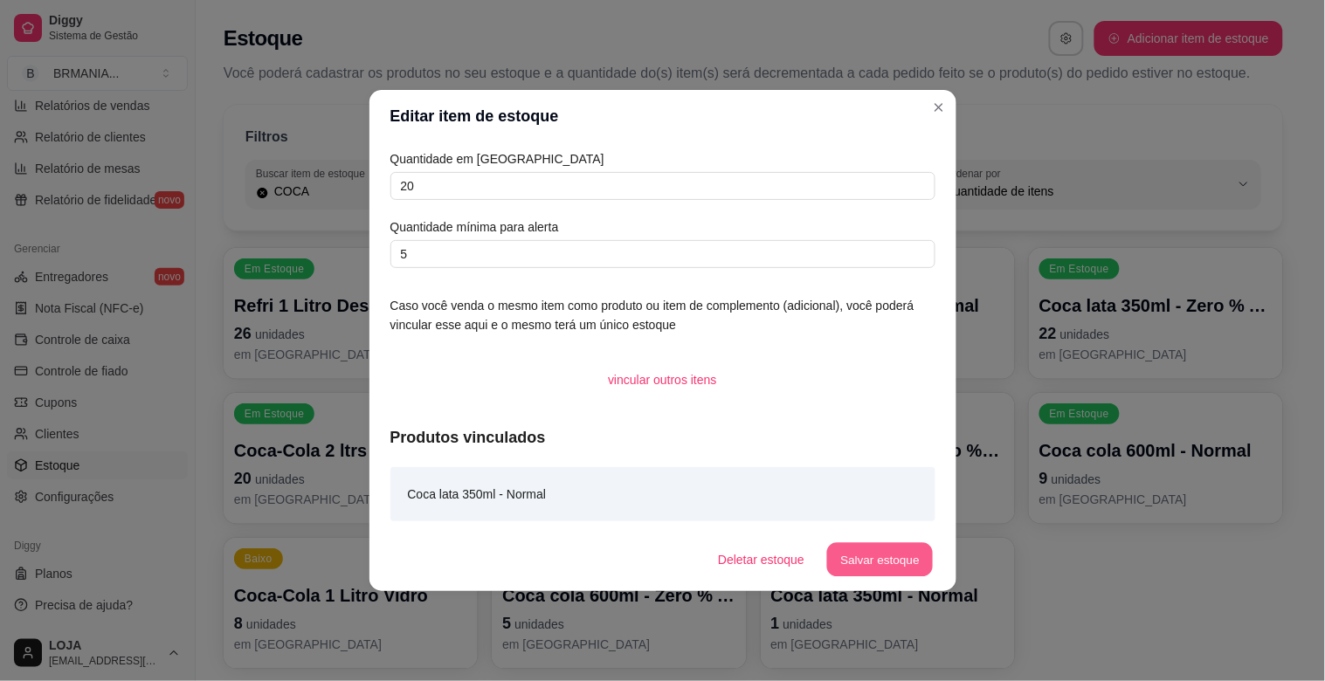
click at [884, 563] on button "Salvar estoque" at bounding box center [880, 560] width 107 height 34
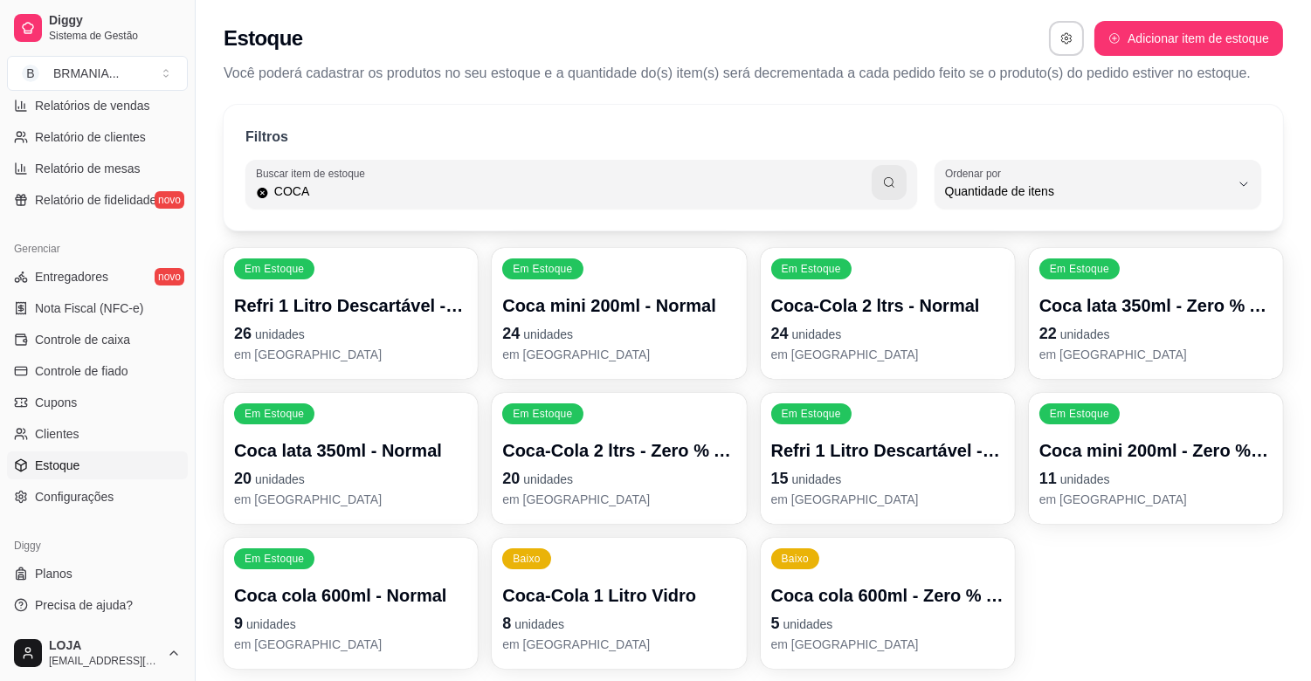
click at [958, 616] on p "5 unidades" at bounding box center [887, 623] width 233 height 24
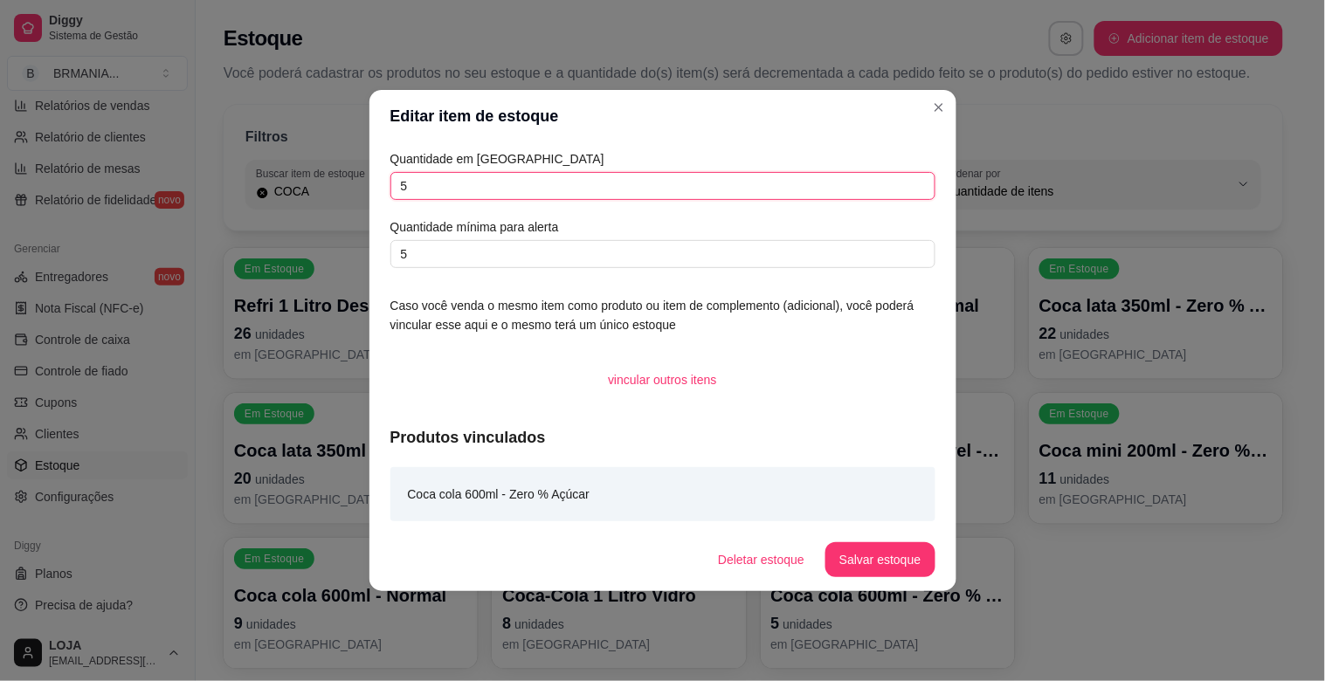
click at [568, 181] on input "5" at bounding box center [662, 186] width 545 height 28
type input "16"
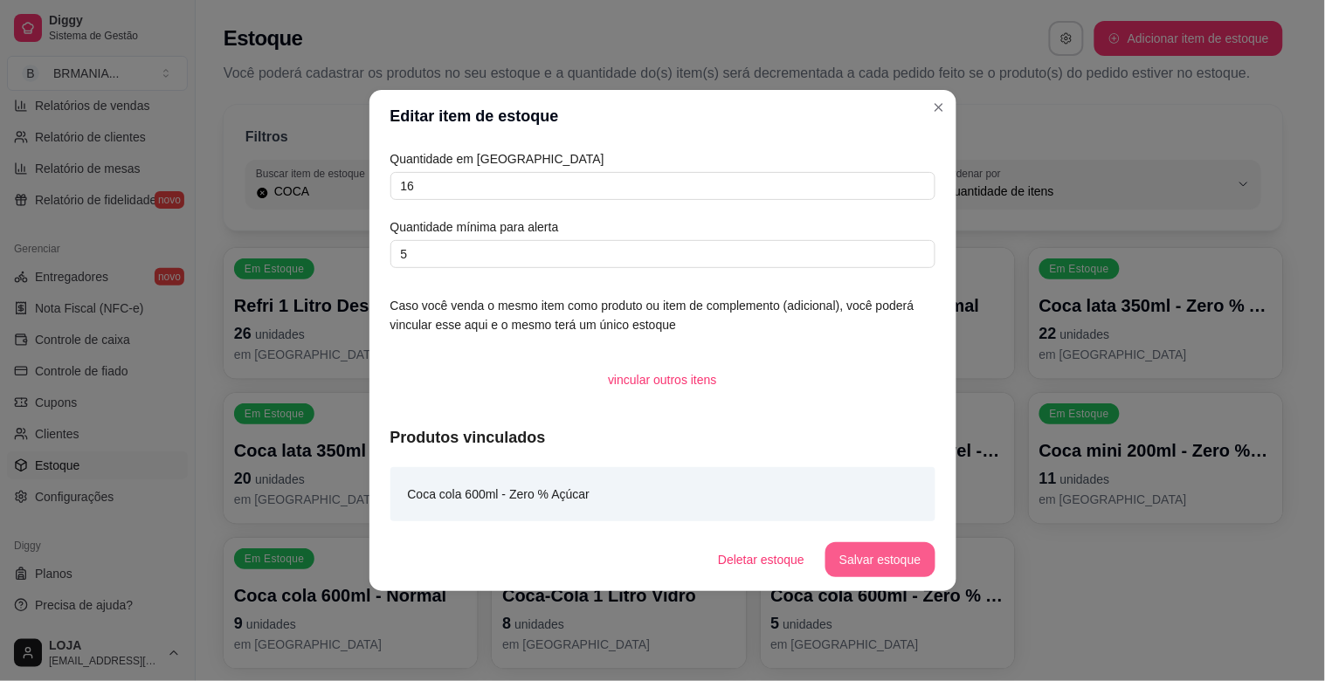
click at [891, 553] on button "Salvar estoque" at bounding box center [879, 559] width 109 height 35
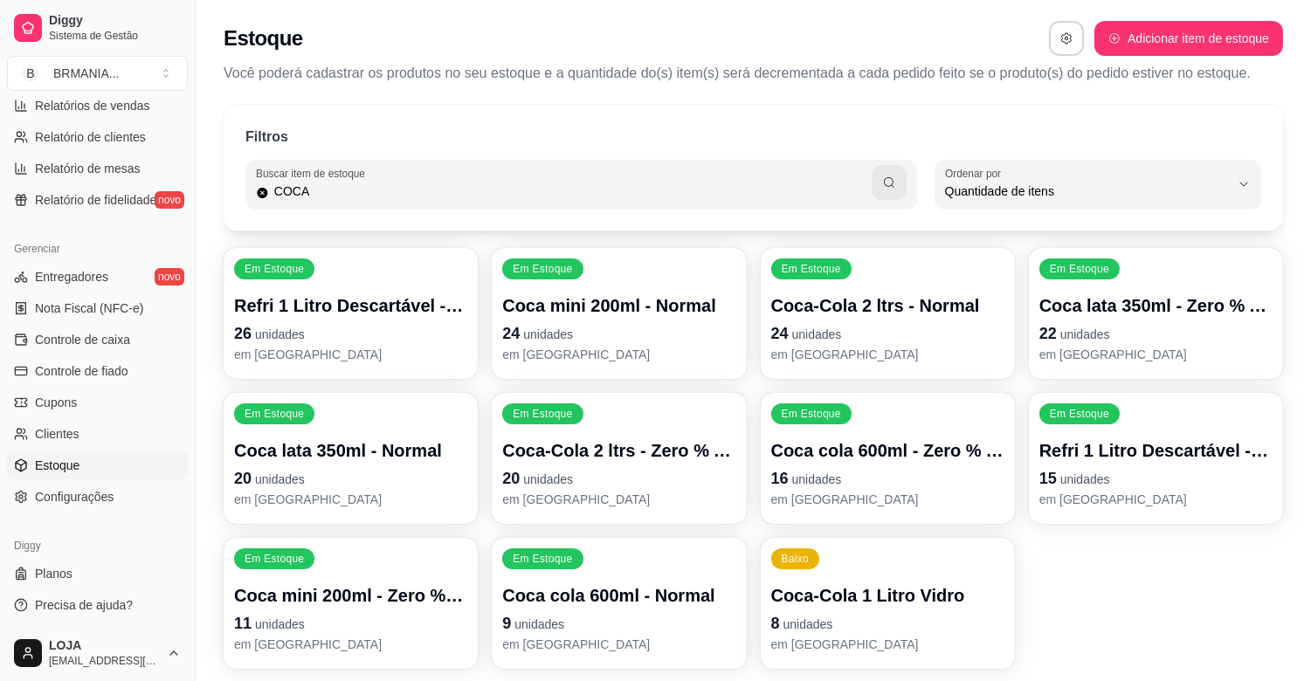
click at [825, 611] on p "8 unidades" at bounding box center [887, 623] width 233 height 24
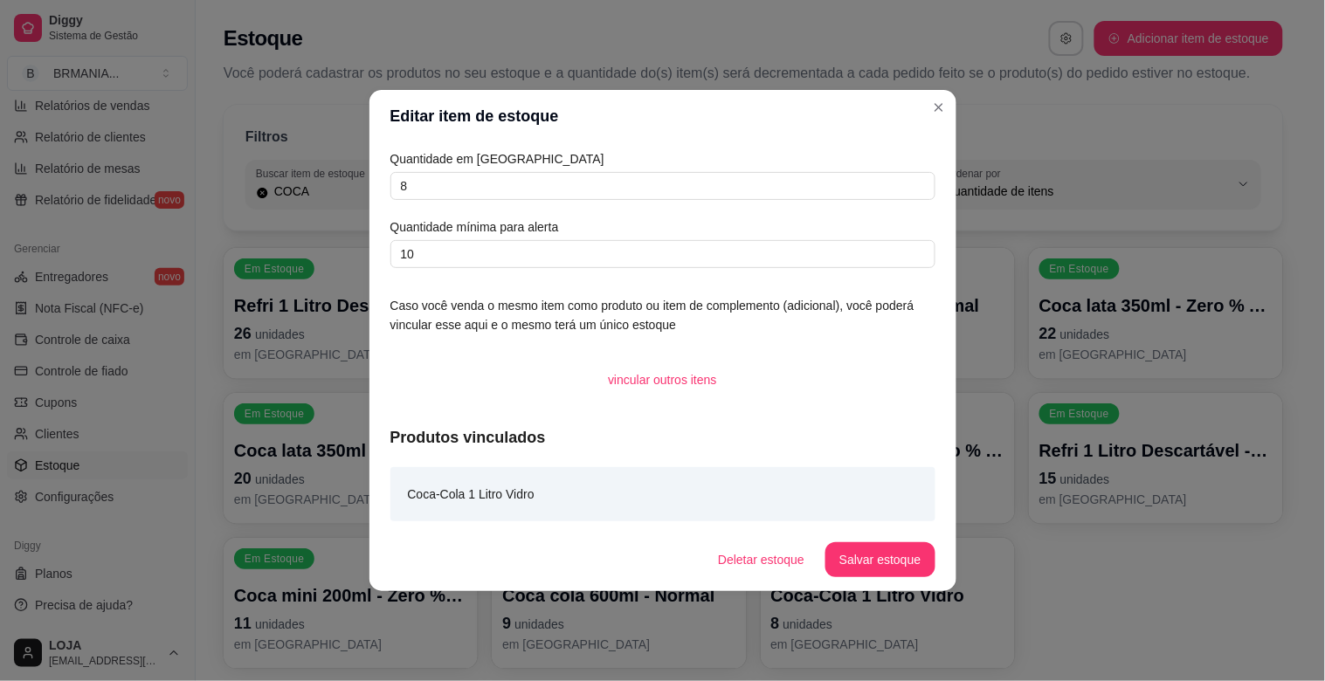
click at [587, 169] on div "Quantidade em estoque 8 Quantidade mínima para alerta 10" at bounding box center [662, 208] width 545 height 119
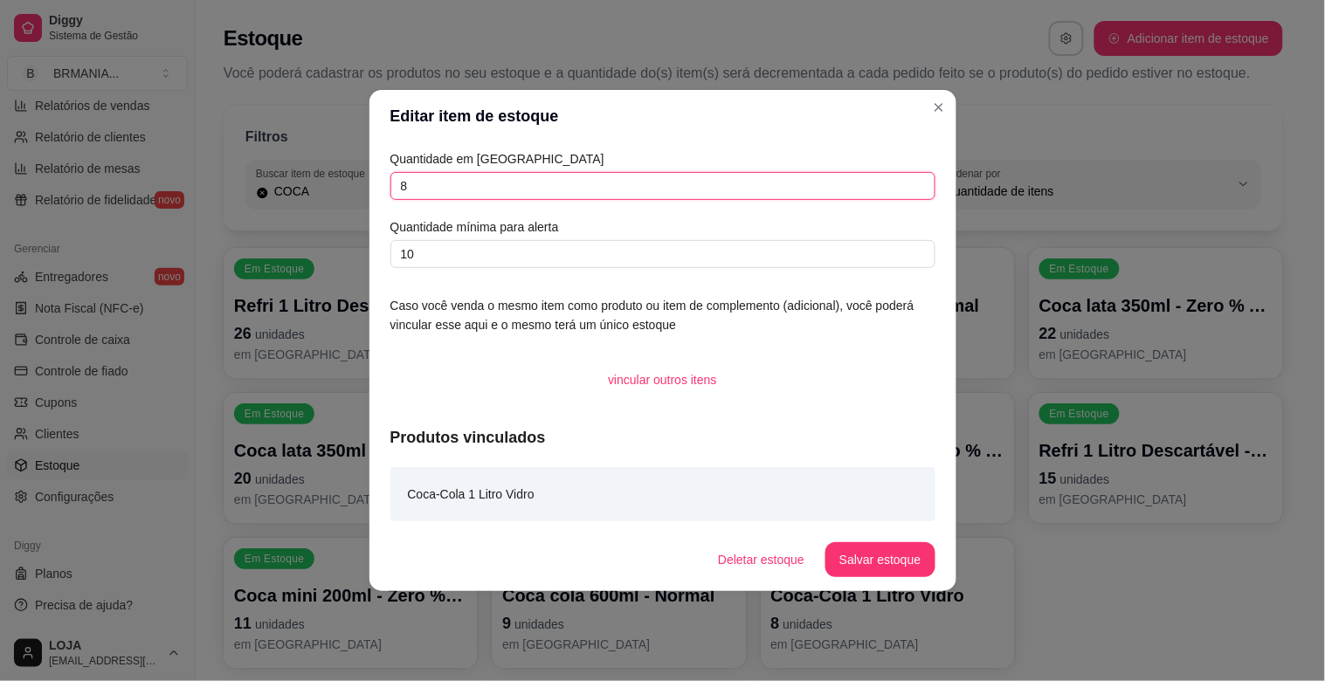
click at [592, 172] on input "8" at bounding box center [662, 186] width 545 height 28
type input "43"
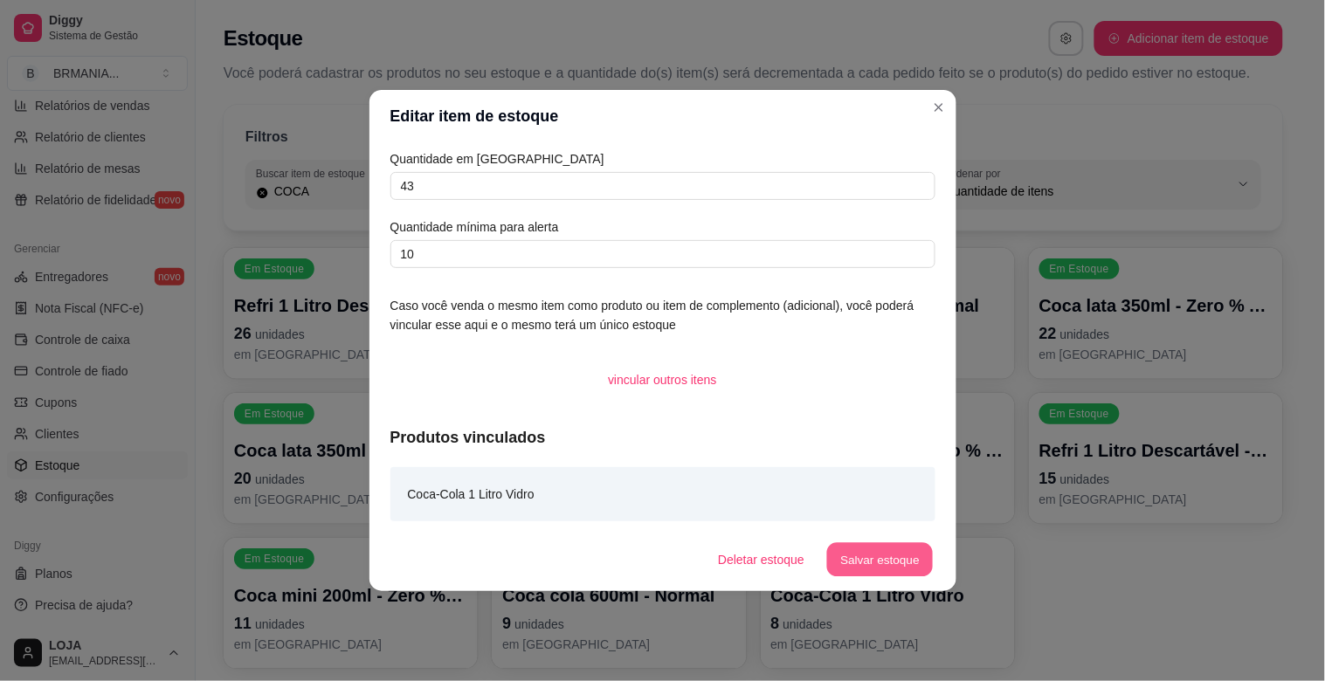
click at [906, 551] on button "Salvar estoque" at bounding box center [880, 560] width 107 height 34
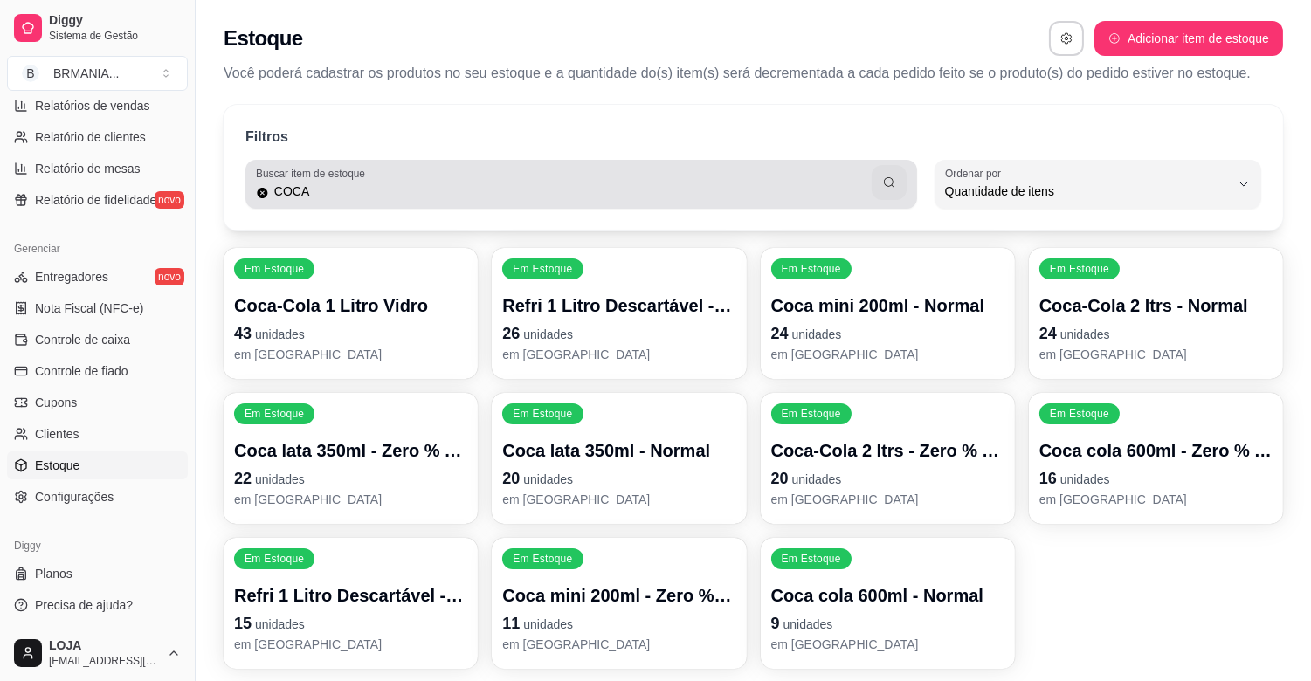
click at [388, 207] on div "Buscar item de estoque COCA" at bounding box center [581, 184] width 672 height 49
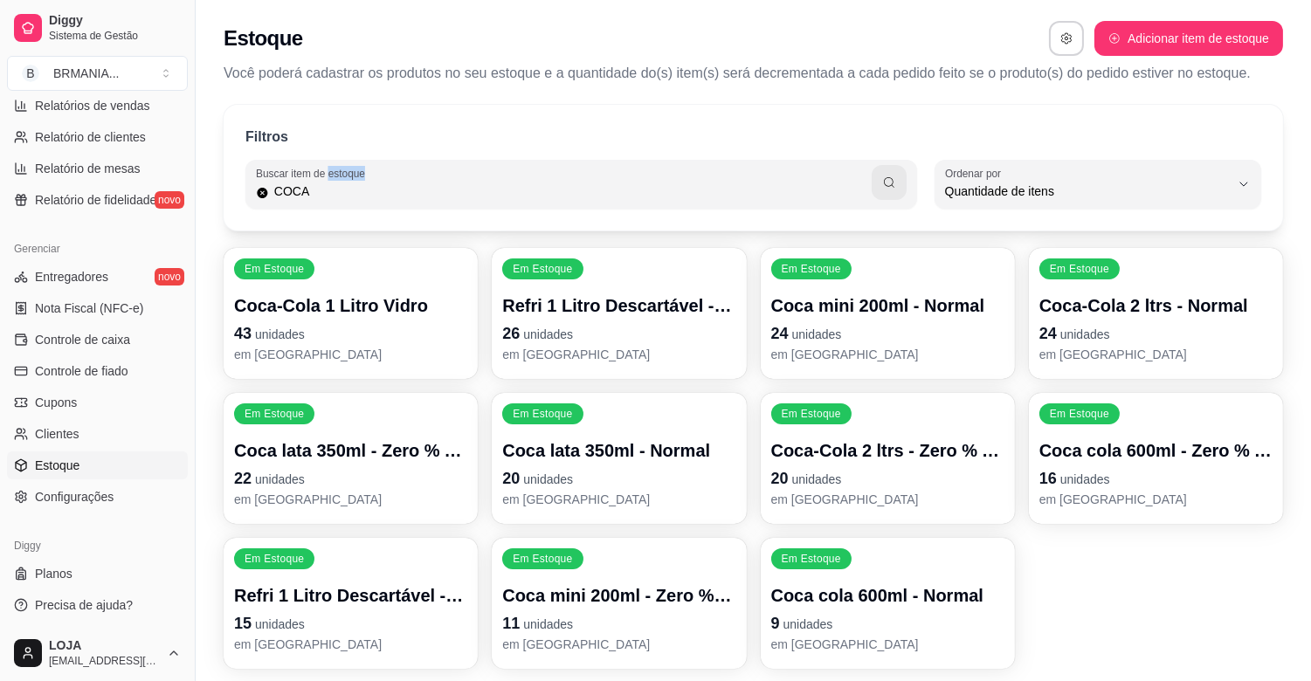
click at [388, 207] on div "Buscar item de estoque COCA" at bounding box center [581, 184] width 672 height 49
type input "C"
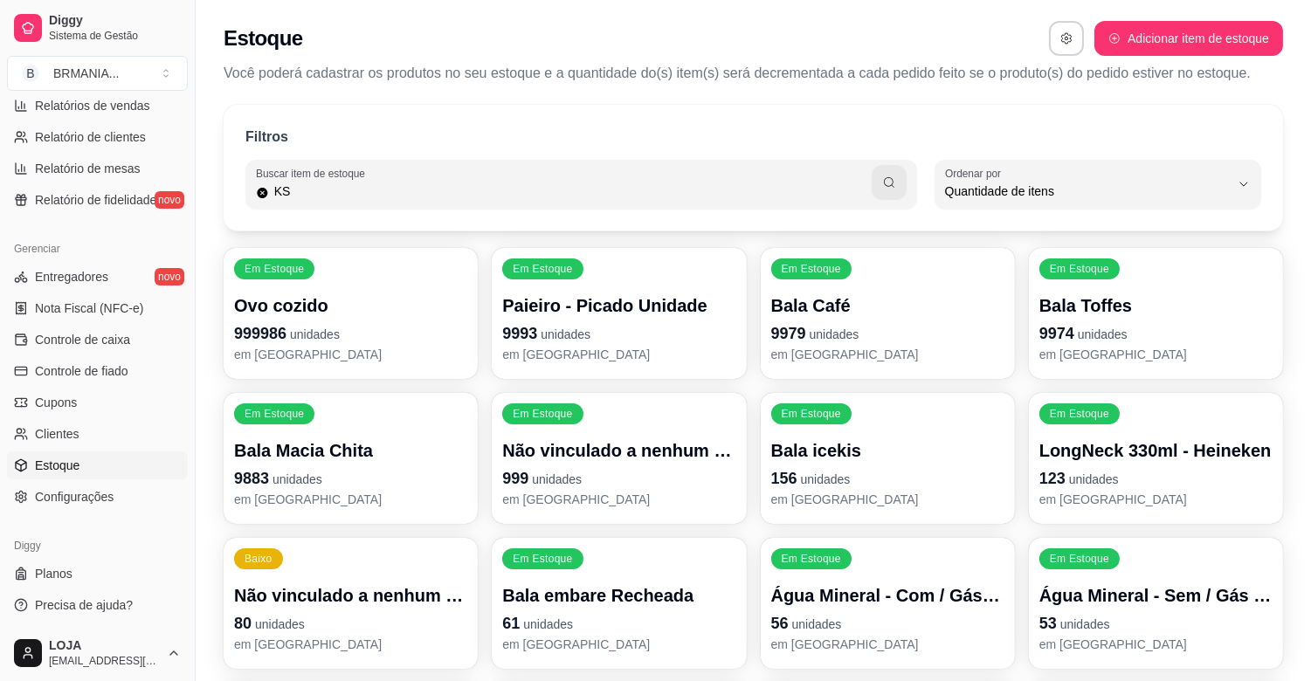
type input "KS"
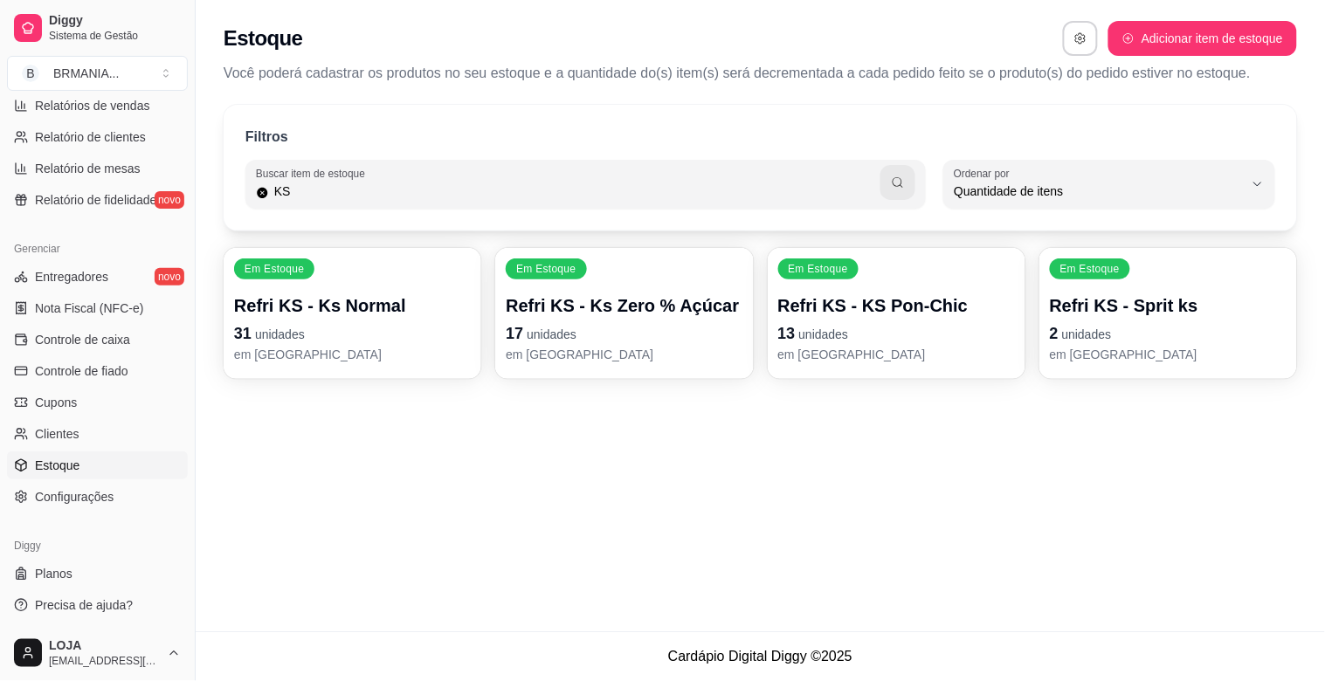
click at [353, 300] on p "Refri KS - Ks Normal" at bounding box center [352, 305] width 237 height 24
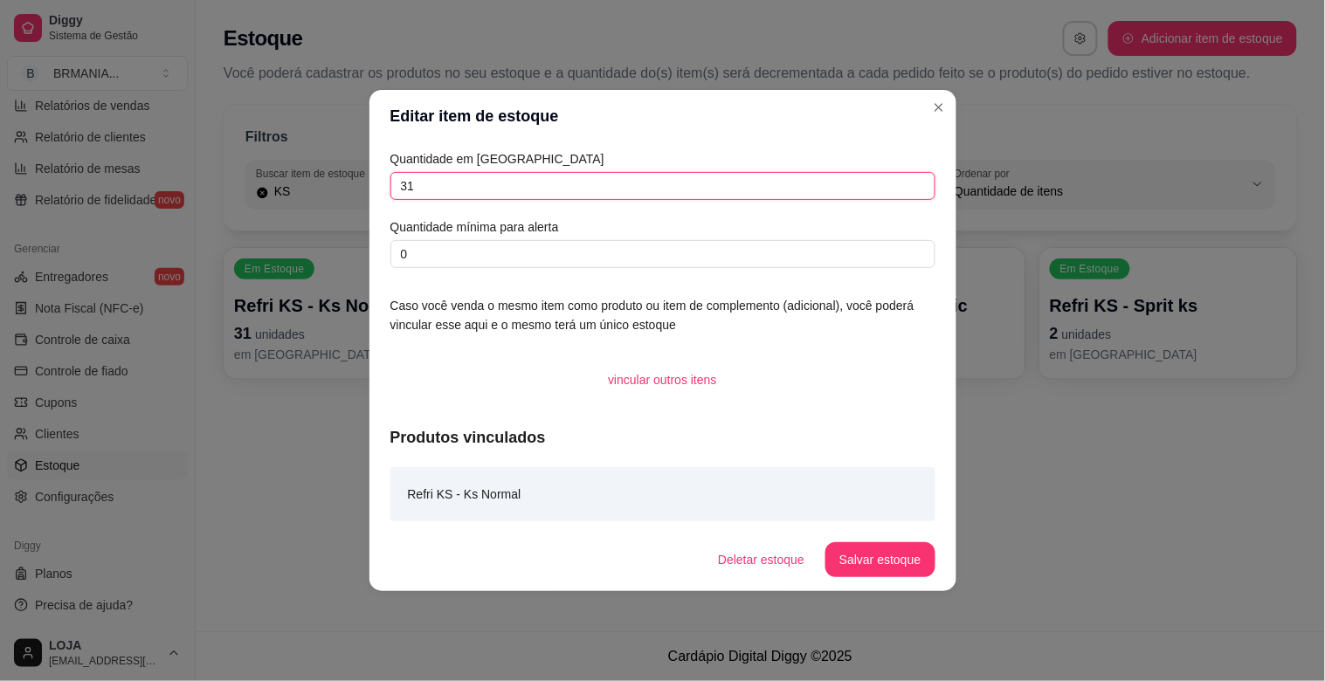
click at [519, 173] on input "31" at bounding box center [662, 186] width 545 height 28
type input "3"
type input "55"
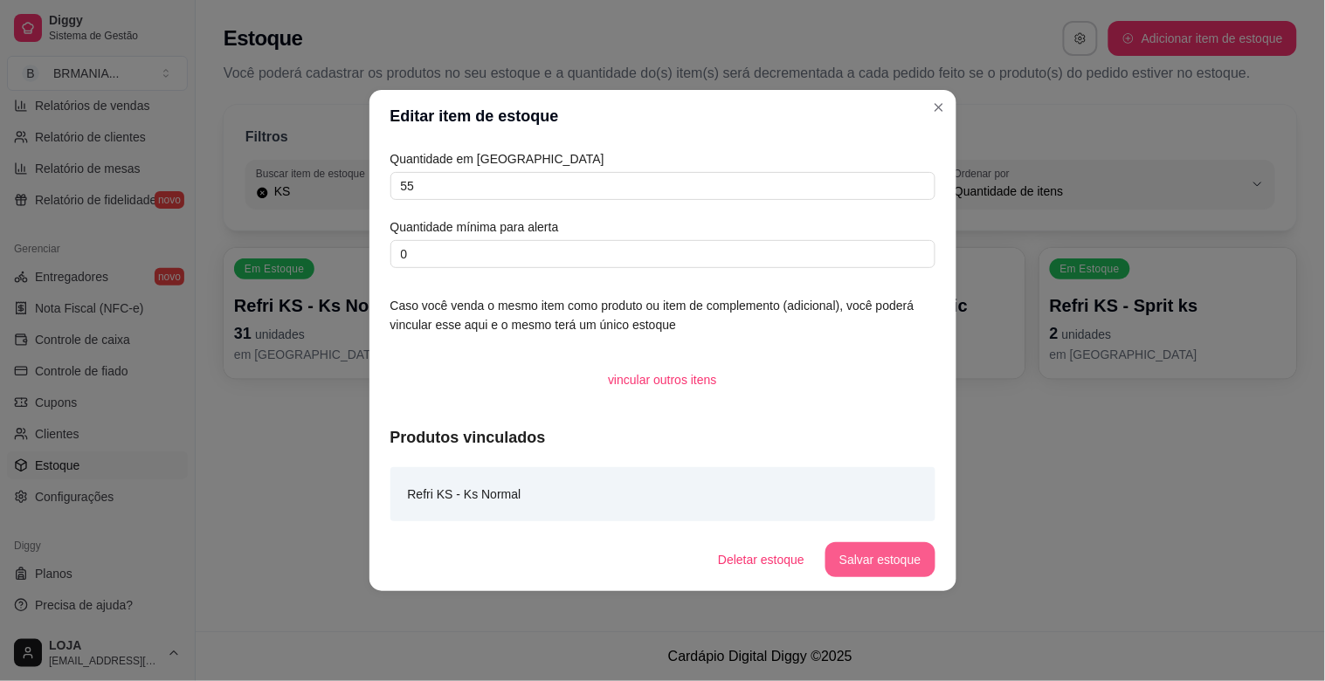
click at [867, 564] on button "Salvar estoque" at bounding box center [879, 559] width 109 height 35
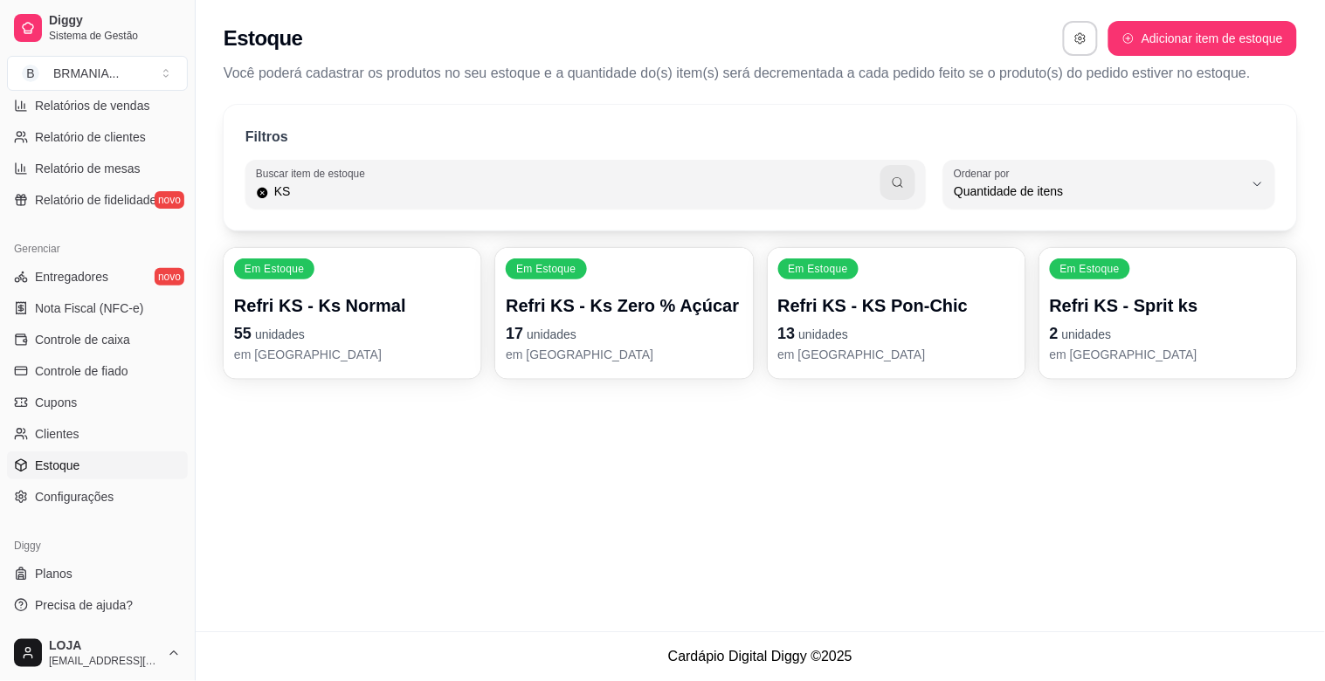
click at [527, 309] on p "Refri KS - Ks Zero % Açúcar" at bounding box center [624, 305] width 237 height 24
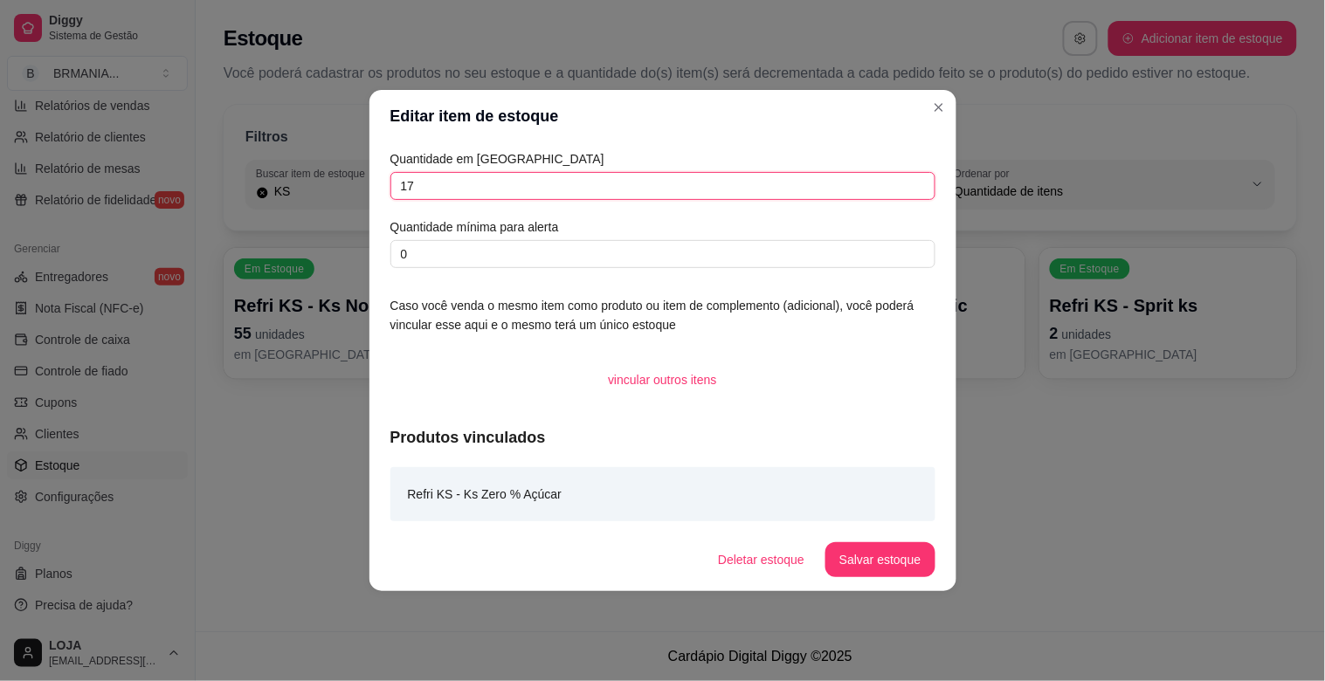
click at [472, 177] on input "17" at bounding box center [662, 186] width 545 height 28
type input "15"
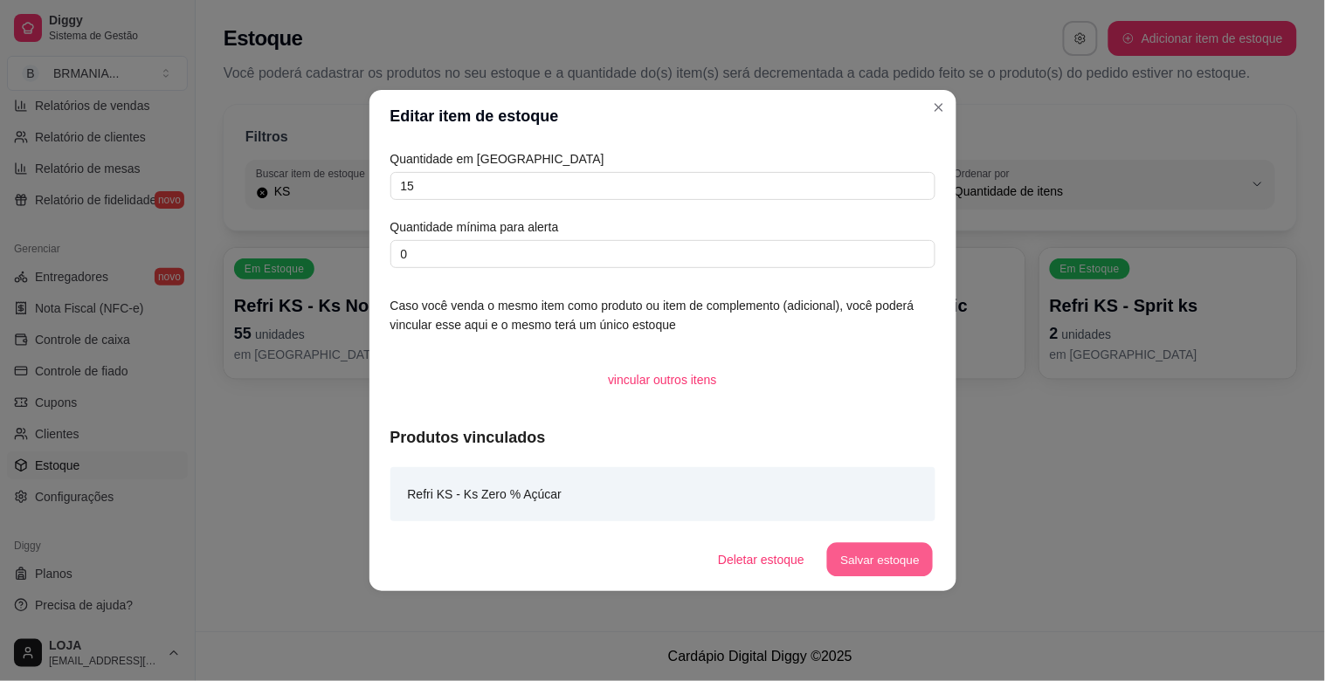
click at [896, 555] on button "Salvar estoque" at bounding box center [880, 560] width 107 height 34
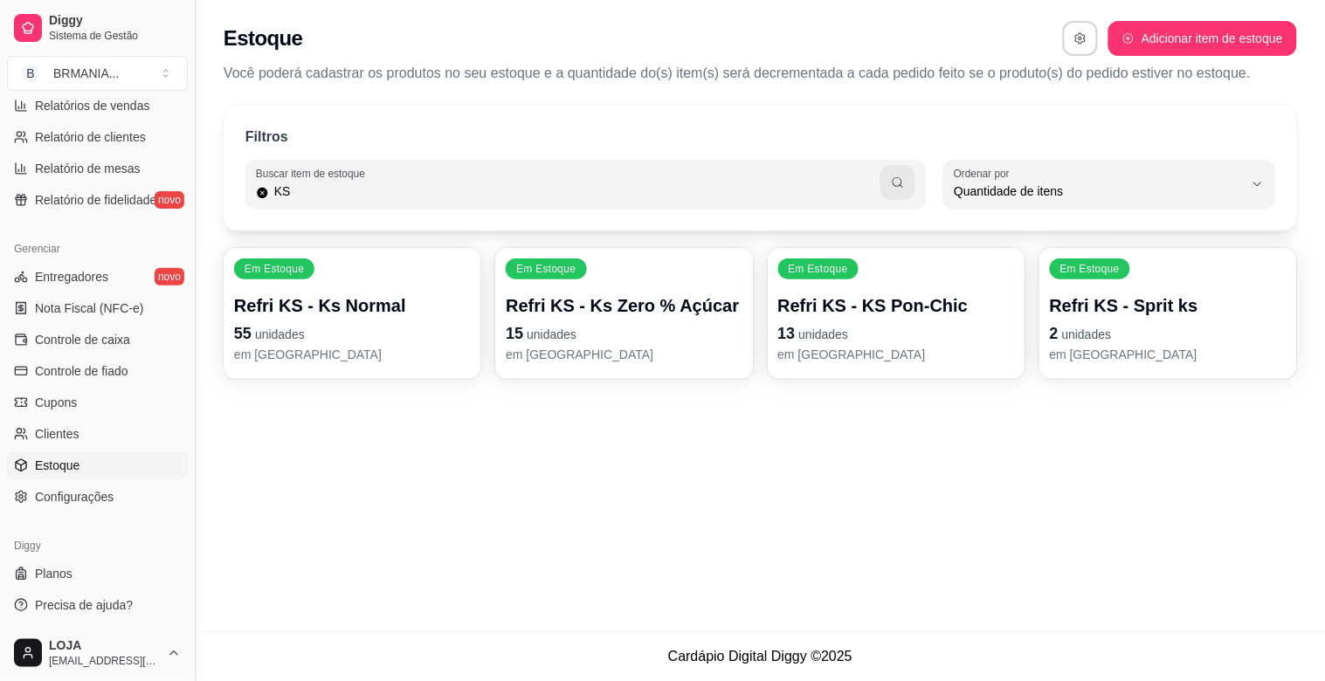
drag, startPoint x: 187, startPoint y: 588, endPoint x: 190, endPoint y: 404, distance: 183.4
click at [190, 404] on button "Toggle Sidebar" at bounding box center [195, 340] width 14 height 681
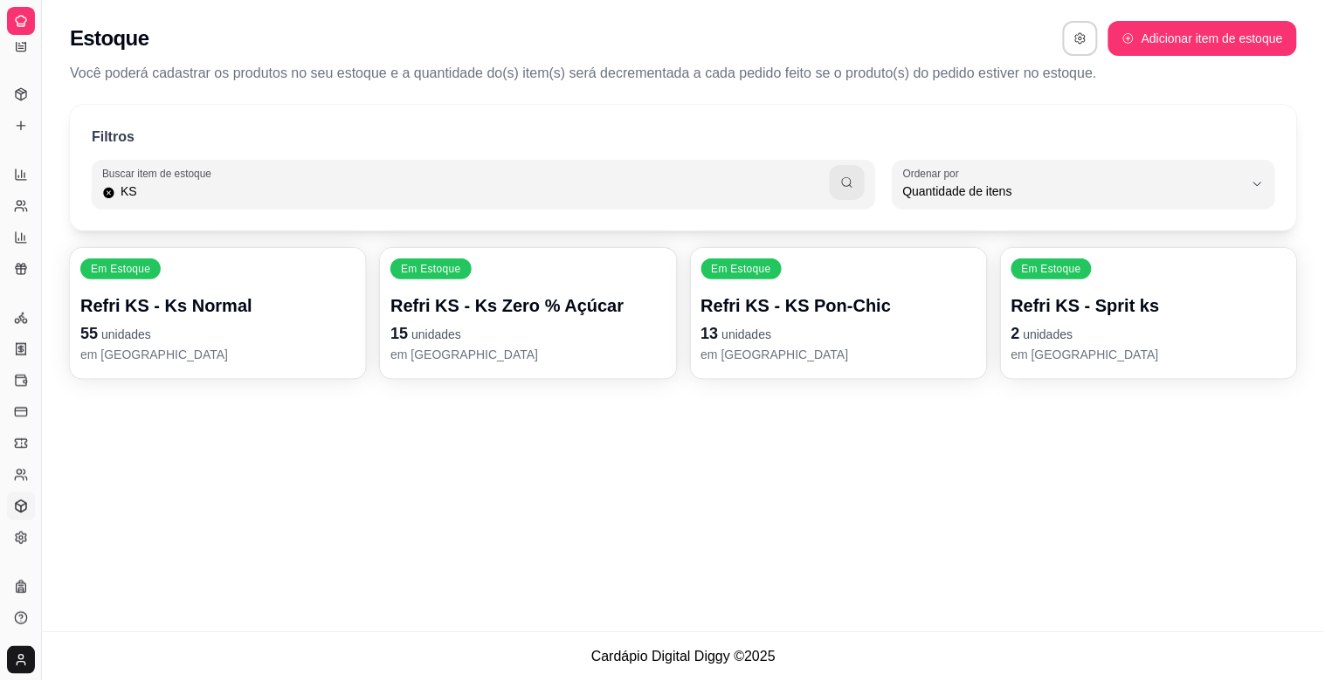
scroll to position [223, 0]
click at [45, 428] on button "Toggle Sidebar" at bounding box center [41, 340] width 14 height 681
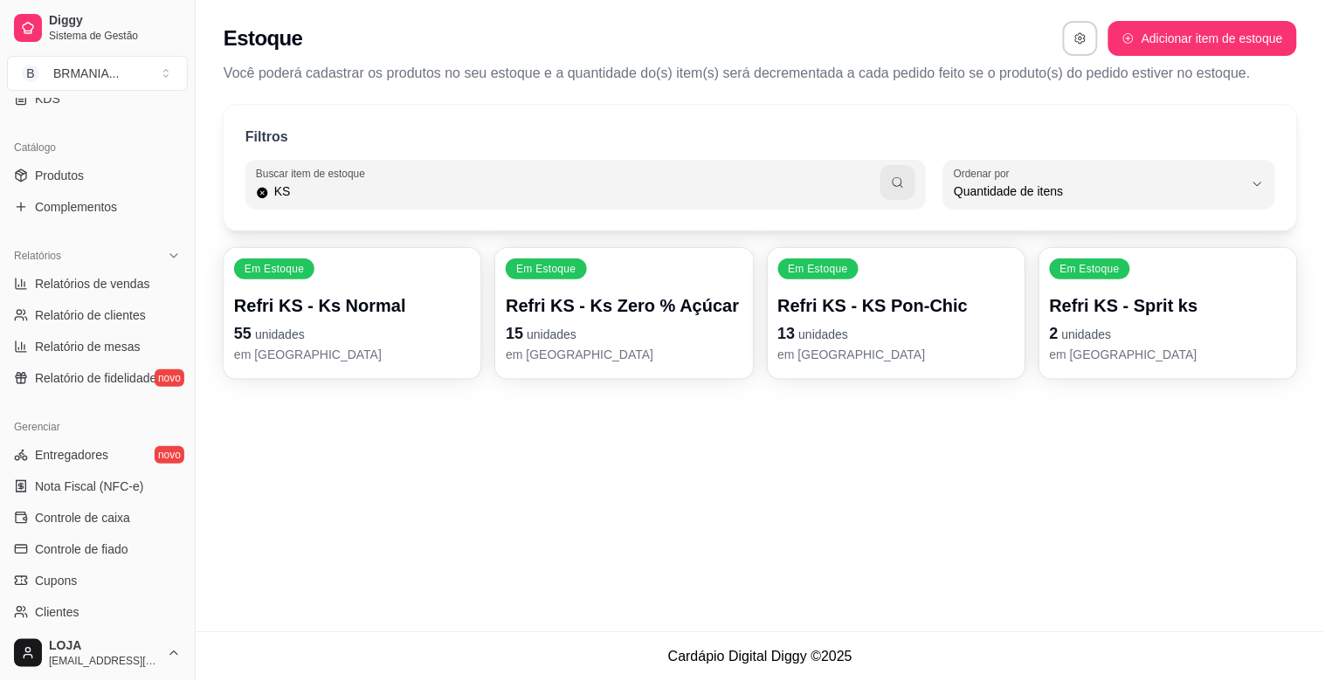
scroll to position [0, 0]
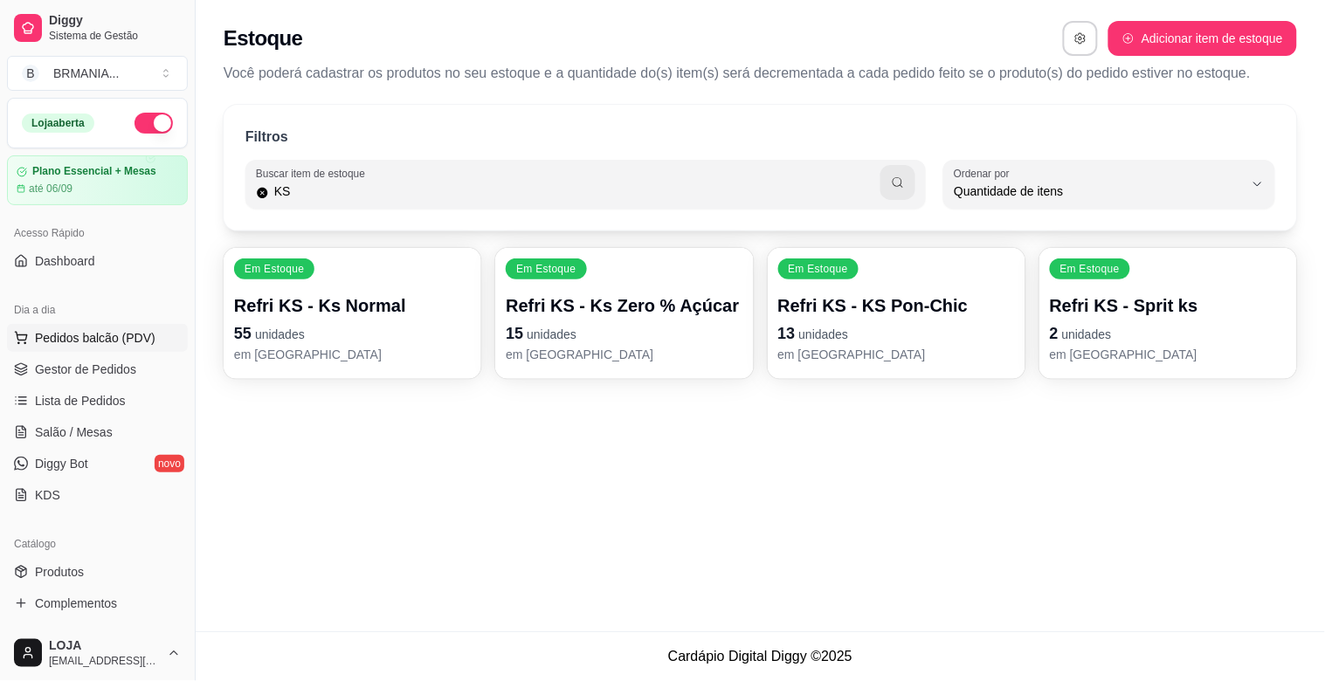
click at [106, 341] on span "Pedidos balcão (PDV)" at bounding box center [95, 337] width 121 height 17
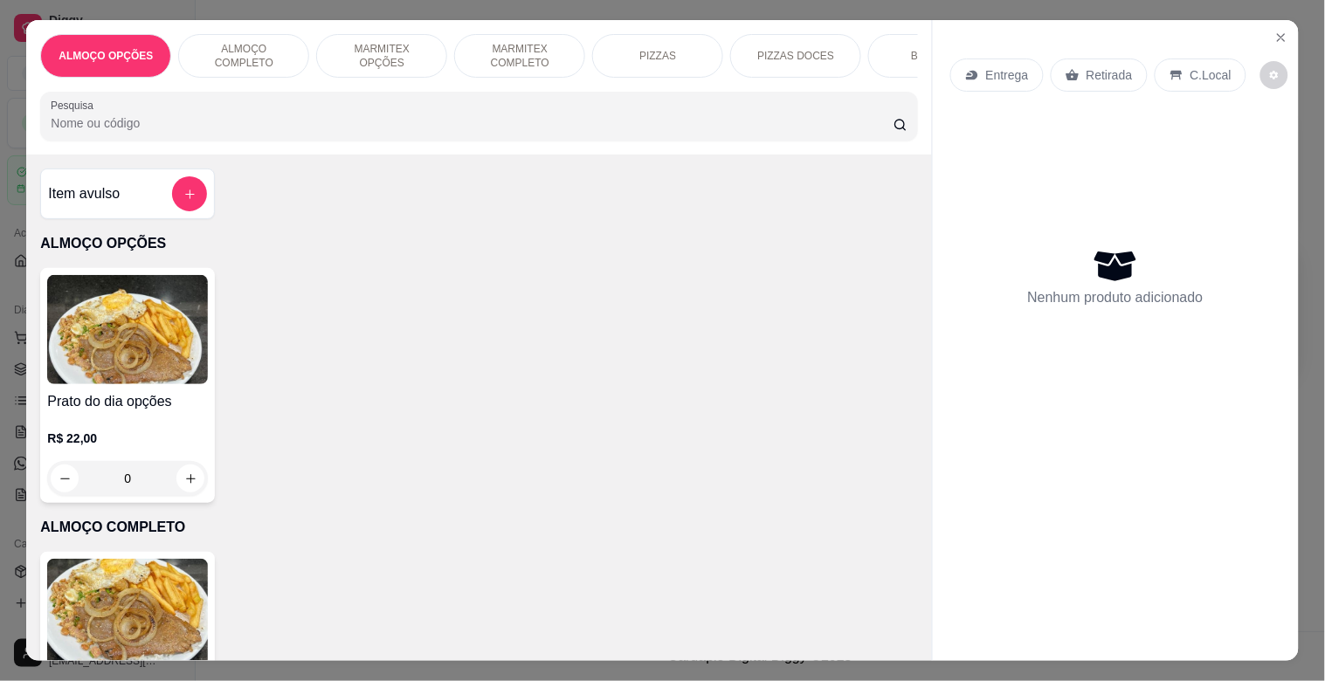
click at [155, 605] on img at bounding box center [127, 613] width 161 height 109
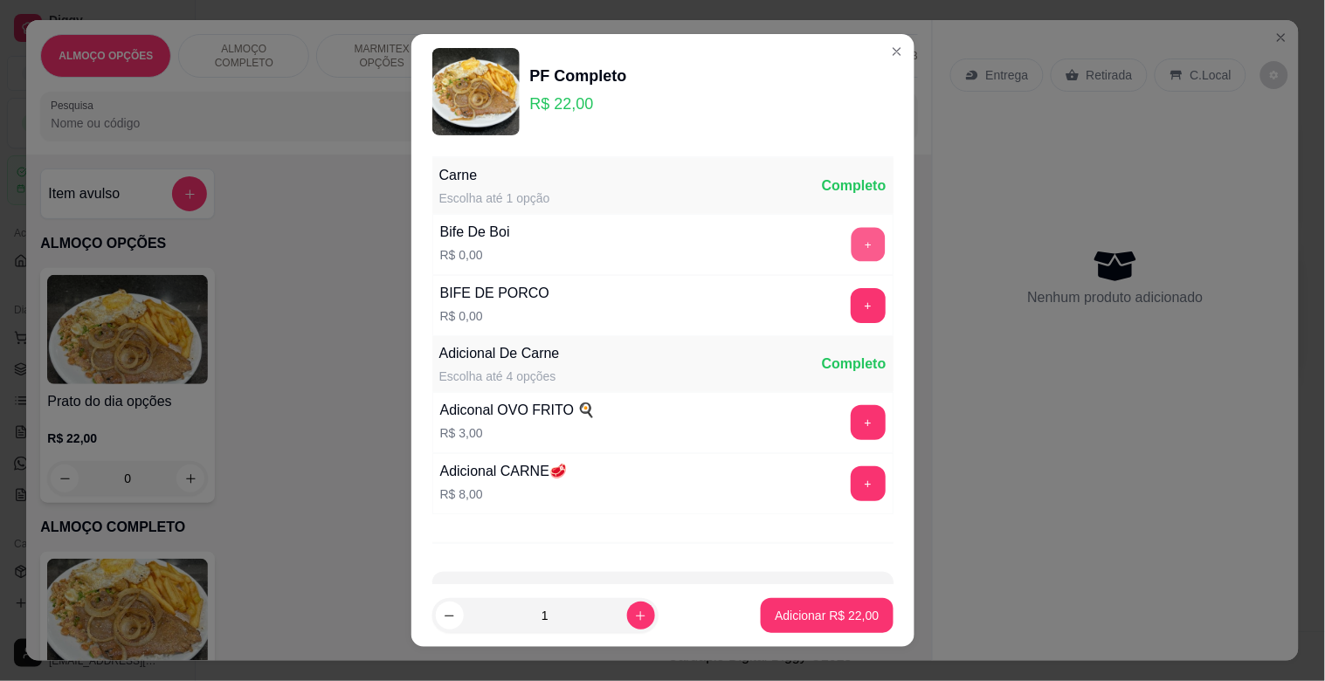
click at [851, 238] on button "+" at bounding box center [868, 245] width 34 height 34
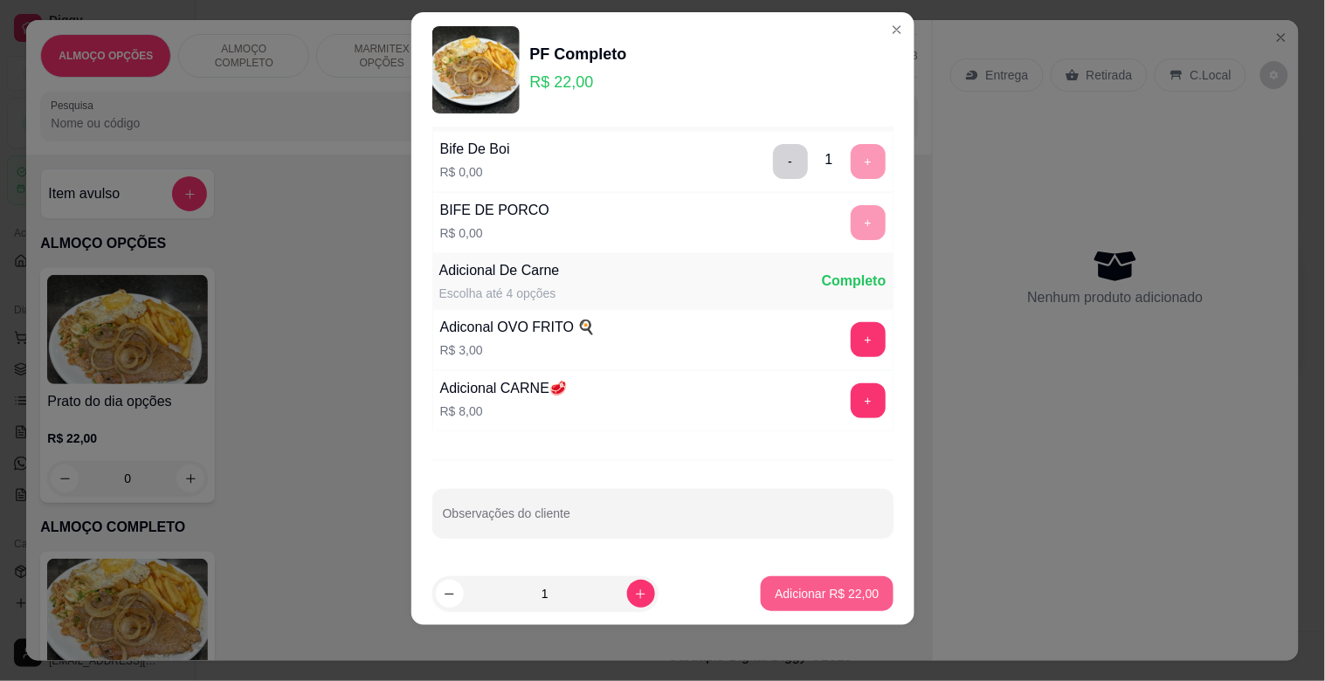
click at [832, 587] on p "Adicionar R$ 22,00" at bounding box center [827, 593] width 104 height 17
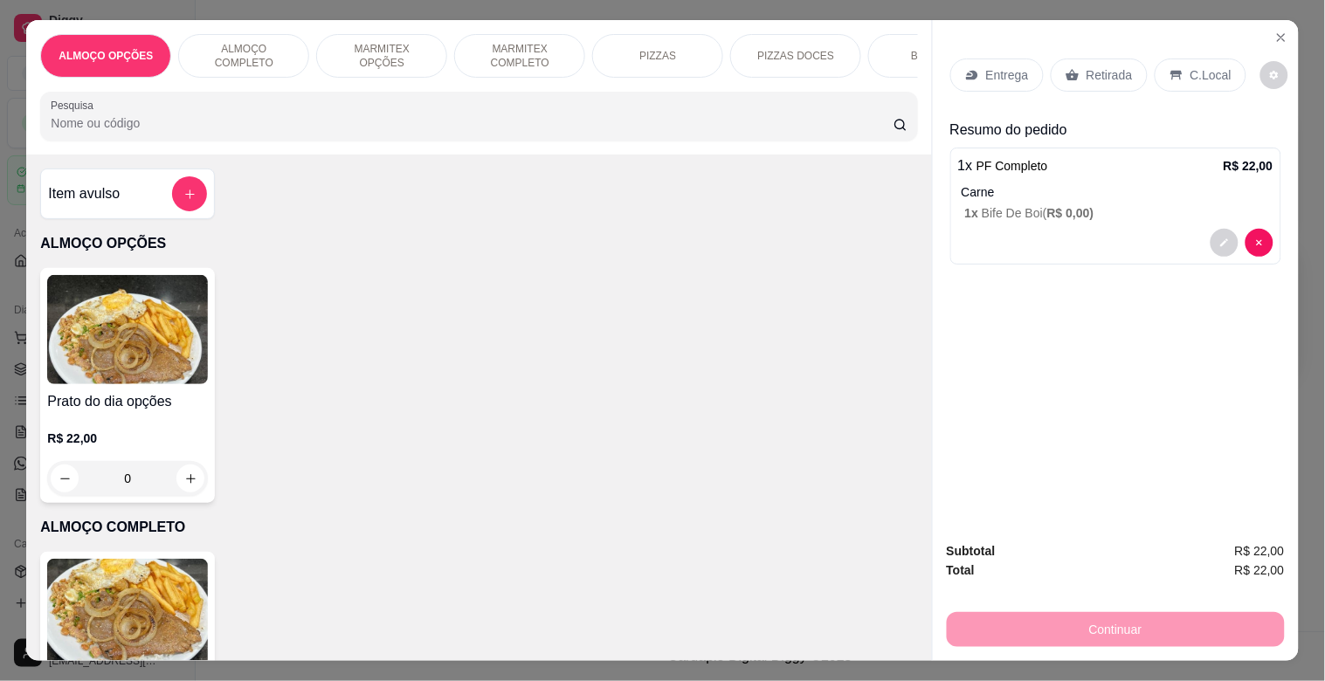
click at [1177, 59] on div "C.Local" at bounding box center [1200, 75] width 92 height 33
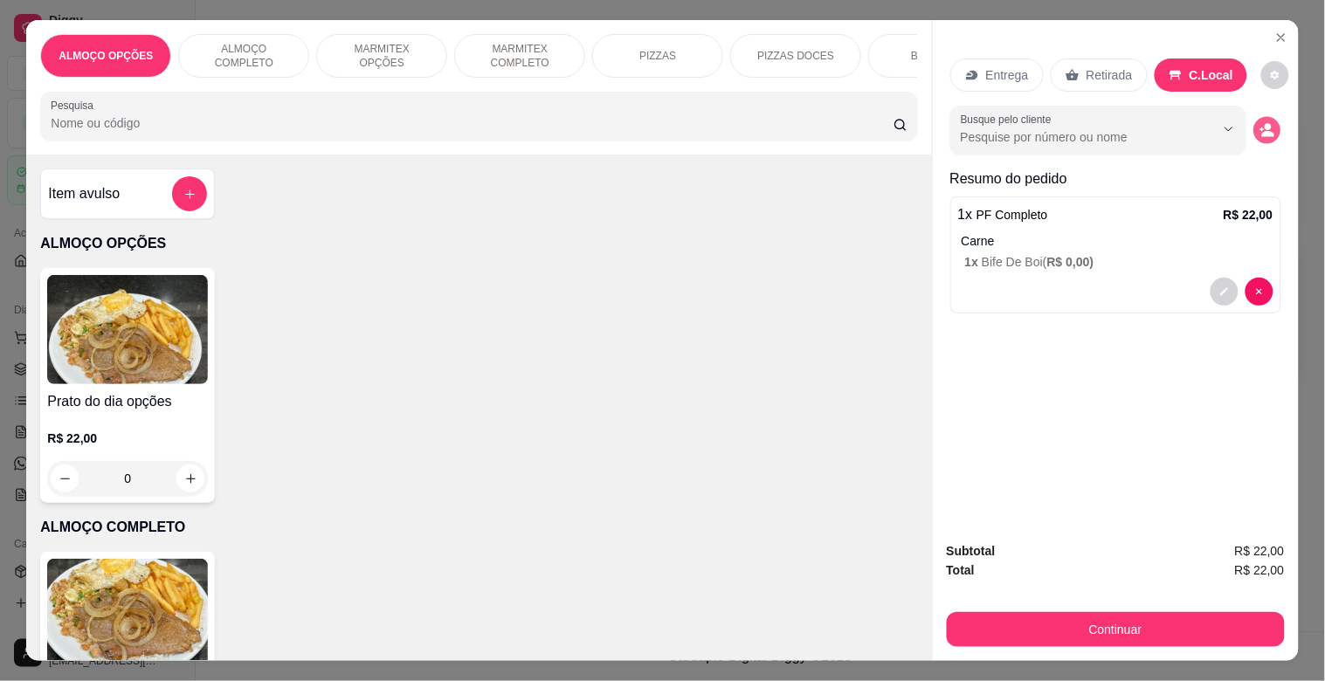
click at [1264, 124] on icon "decrease-product-quantity" at bounding box center [1266, 130] width 15 height 15
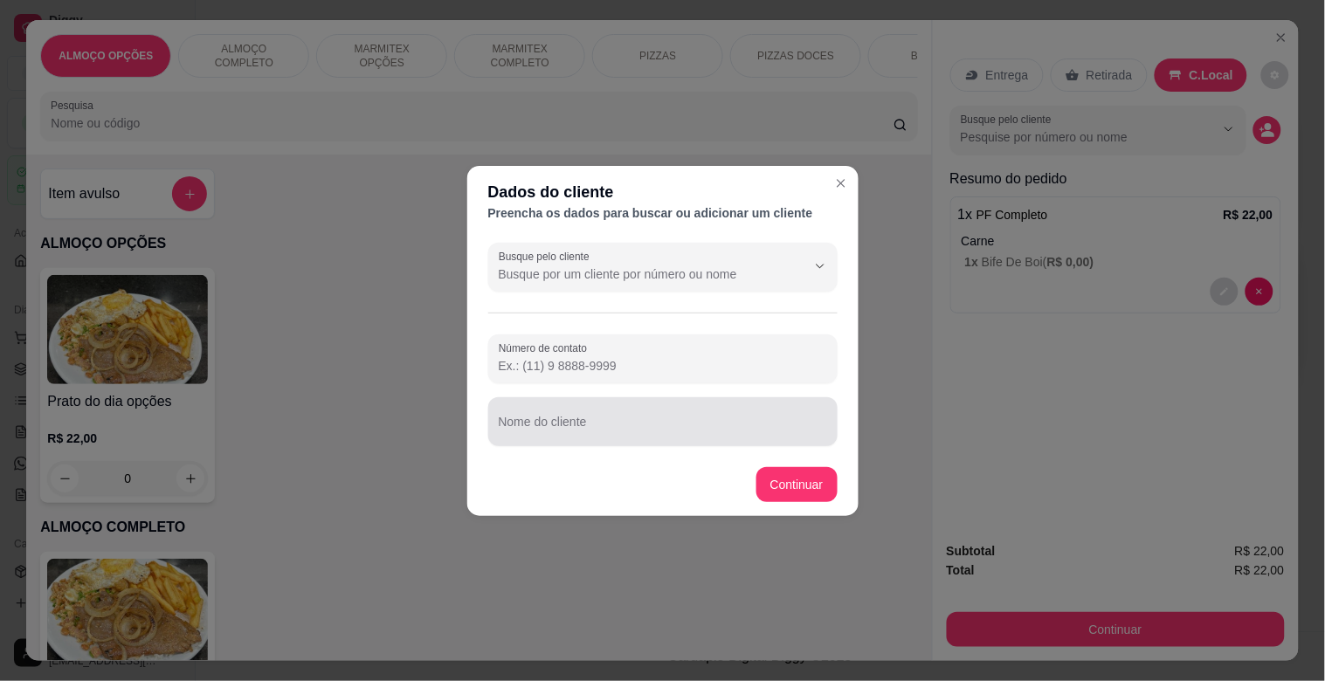
click at [594, 415] on div at bounding box center [663, 421] width 328 height 35
type input "[PERSON_NAME] ([PERSON_NAME])"
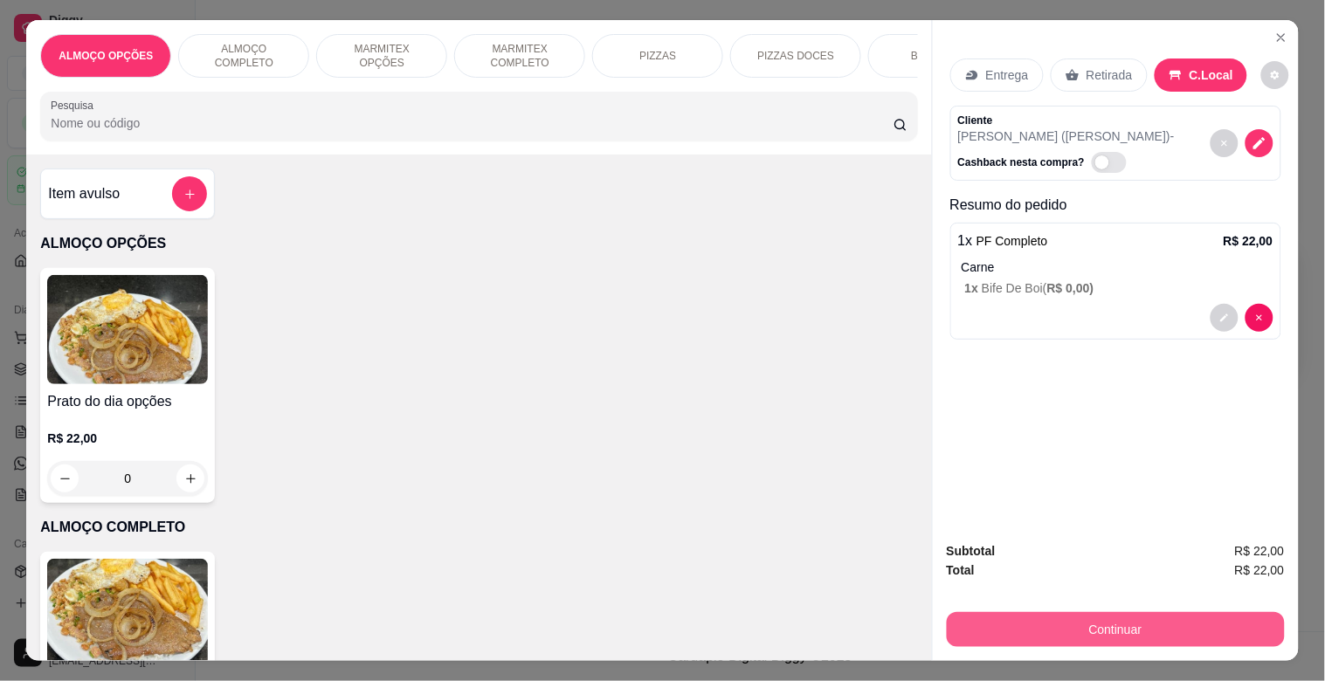
click at [1011, 617] on button "Continuar" at bounding box center [1116, 629] width 338 height 35
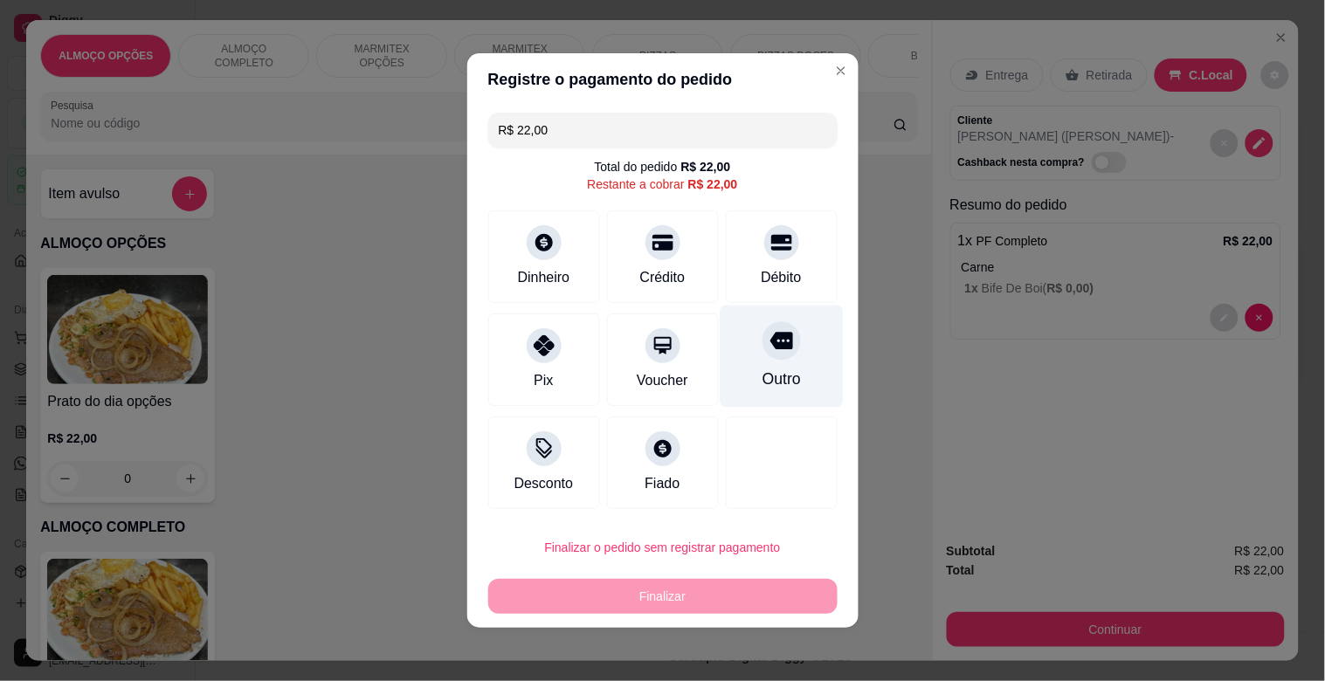
click at [761, 380] on div "Outro" at bounding box center [780, 379] width 38 height 23
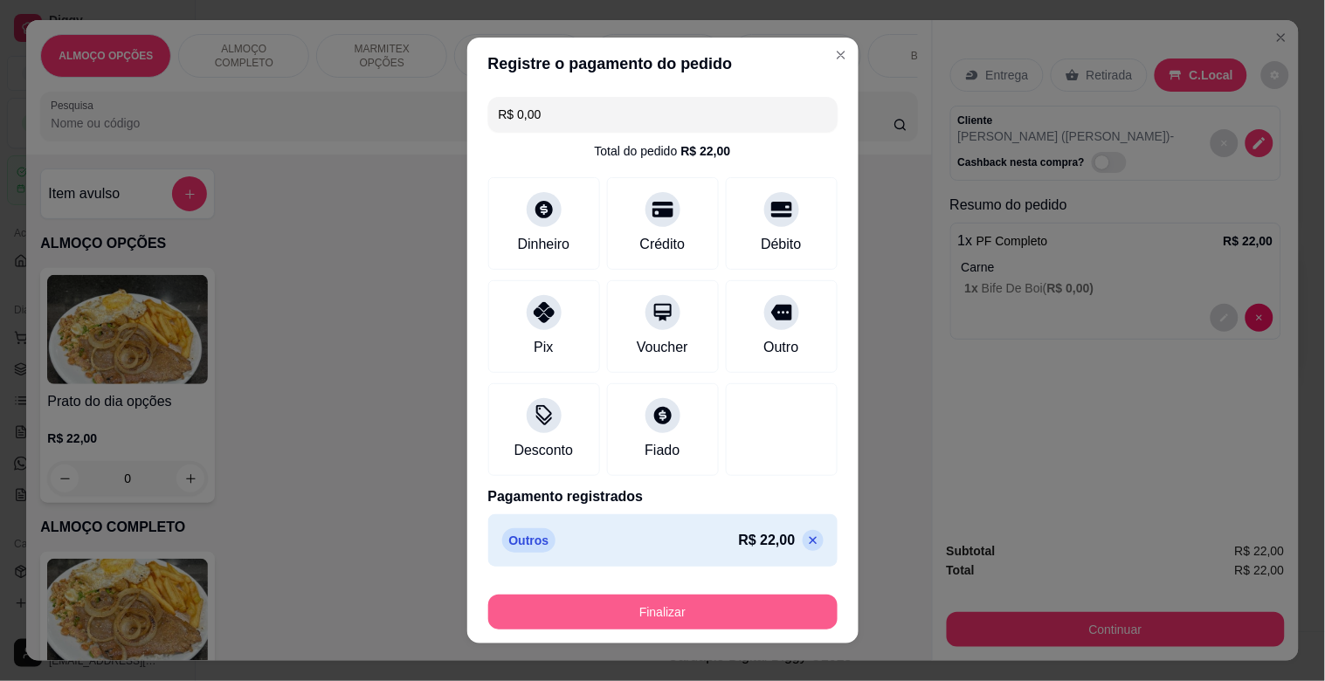
click at [621, 611] on button "Finalizar" at bounding box center [662, 612] width 349 height 35
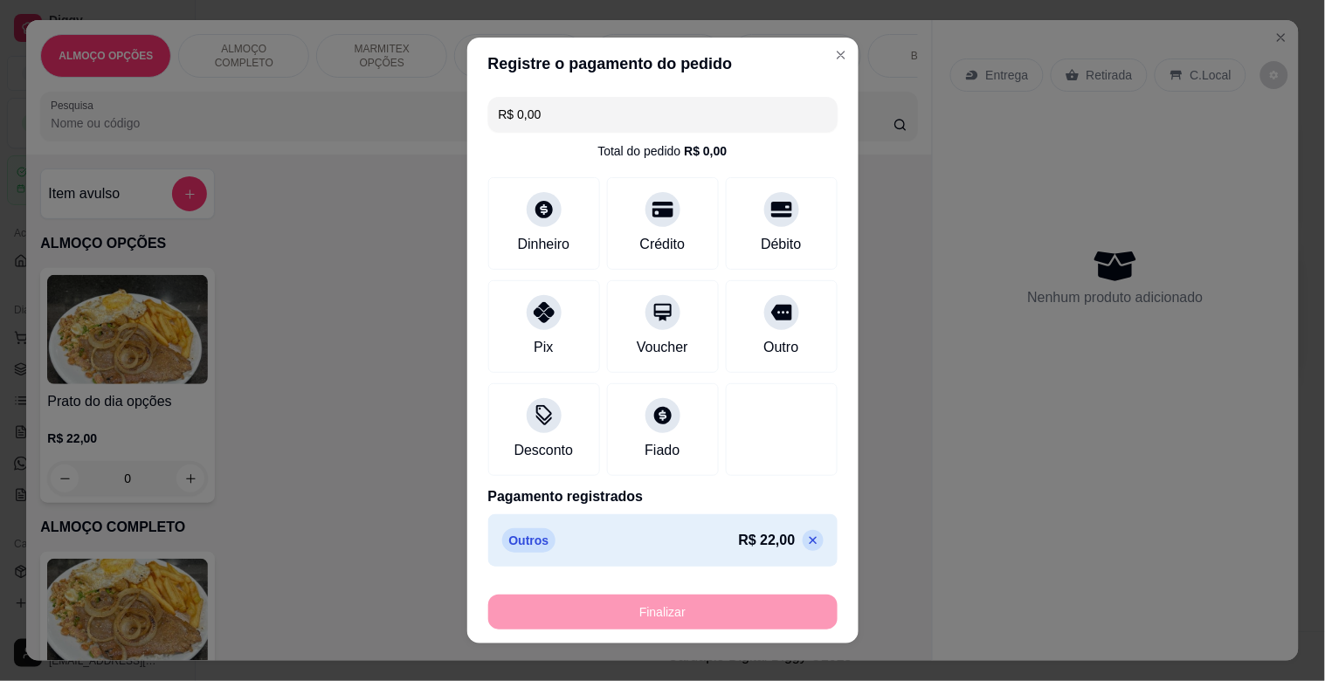
type input "-R$ 22,00"
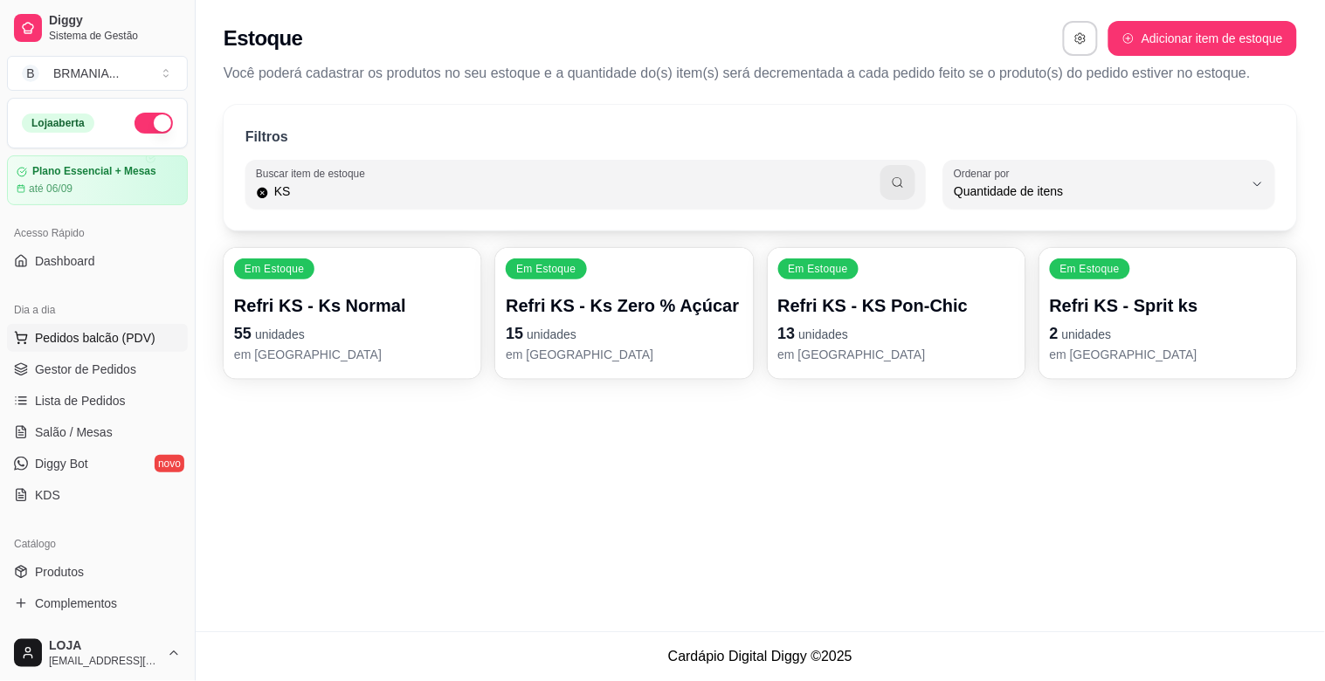
click at [97, 329] on span "Pedidos balcão (PDV)" at bounding box center [95, 337] width 121 height 17
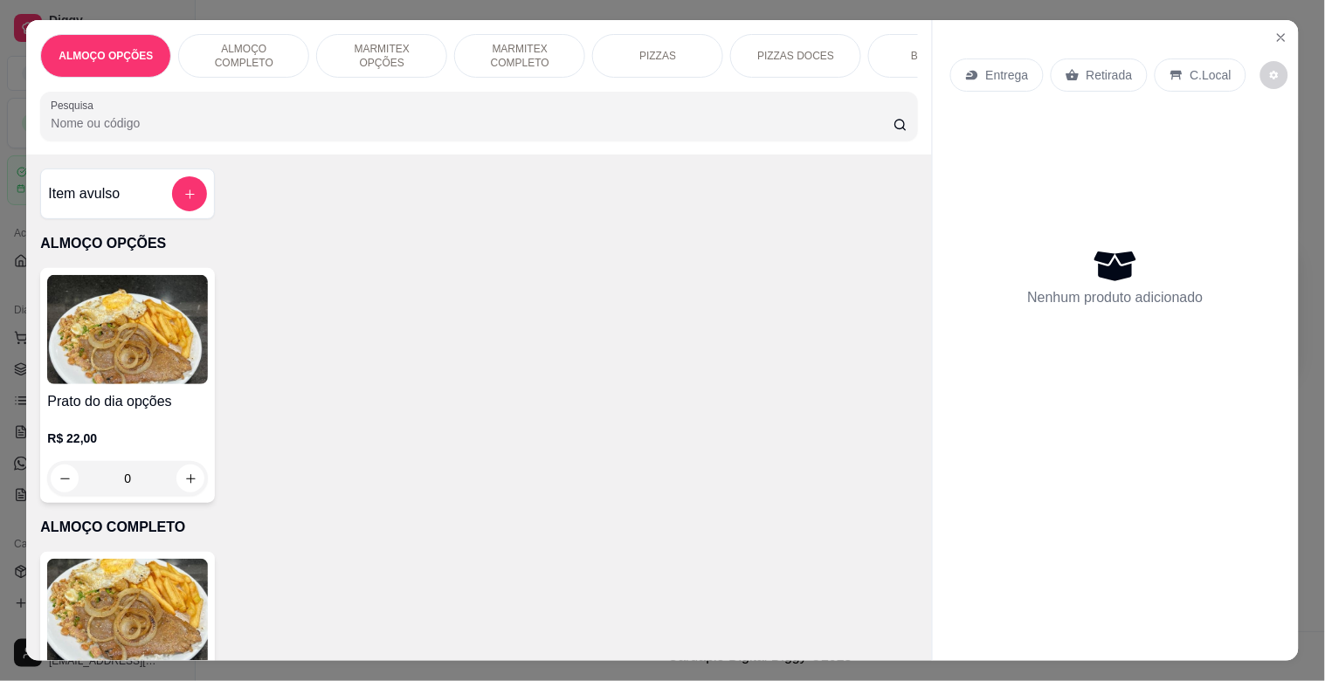
click at [476, 50] on p "MARMITEX COMPLETO" at bounding box center [519, 56] width 101 height 28
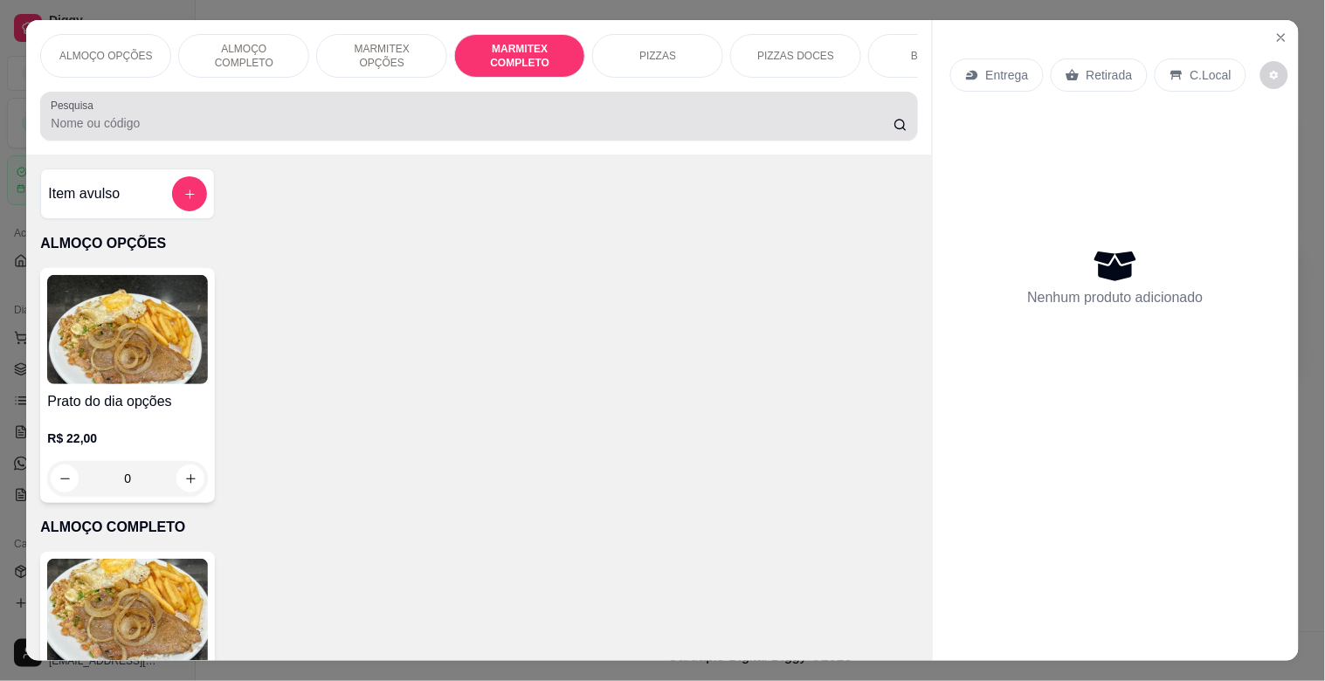
scroll to position [42, 0]
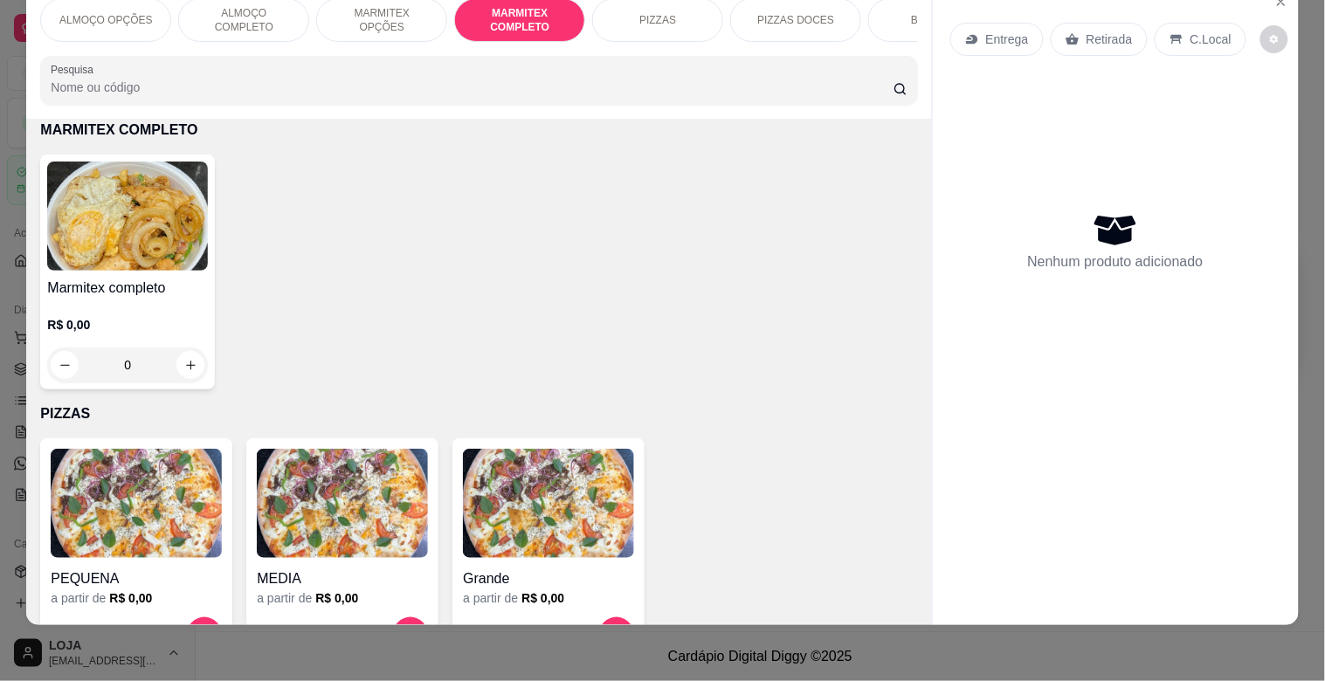
click at [181, 272] on div "Marmitex completo R$ 0,00 0" at bounding box center [127, 272] width 175 height 235
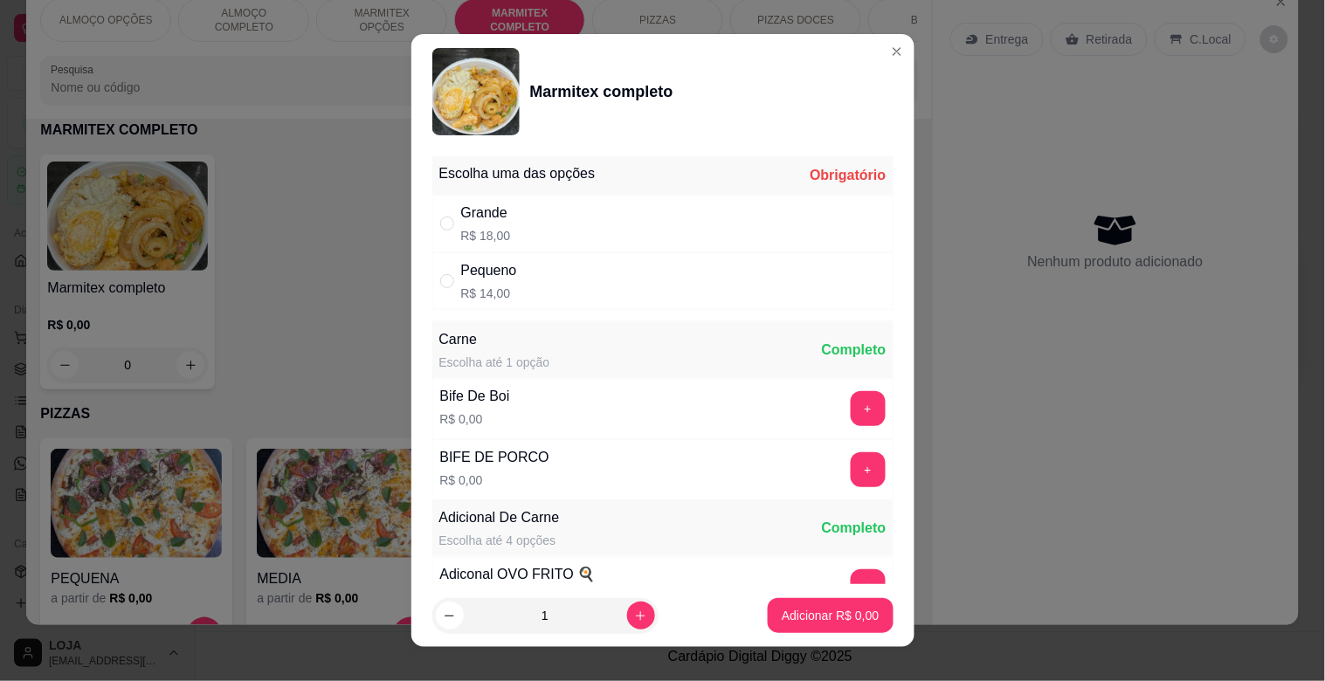
click at [566, 281] on div "Pequeno R$ 14,00" at bounding box center [662, 281] width 461 height 58
radio input "true"
click at [824, 623] on p "Adicionar R$ 14,00" at bounding box center [827, 615] width 104 height 17
type input "1"
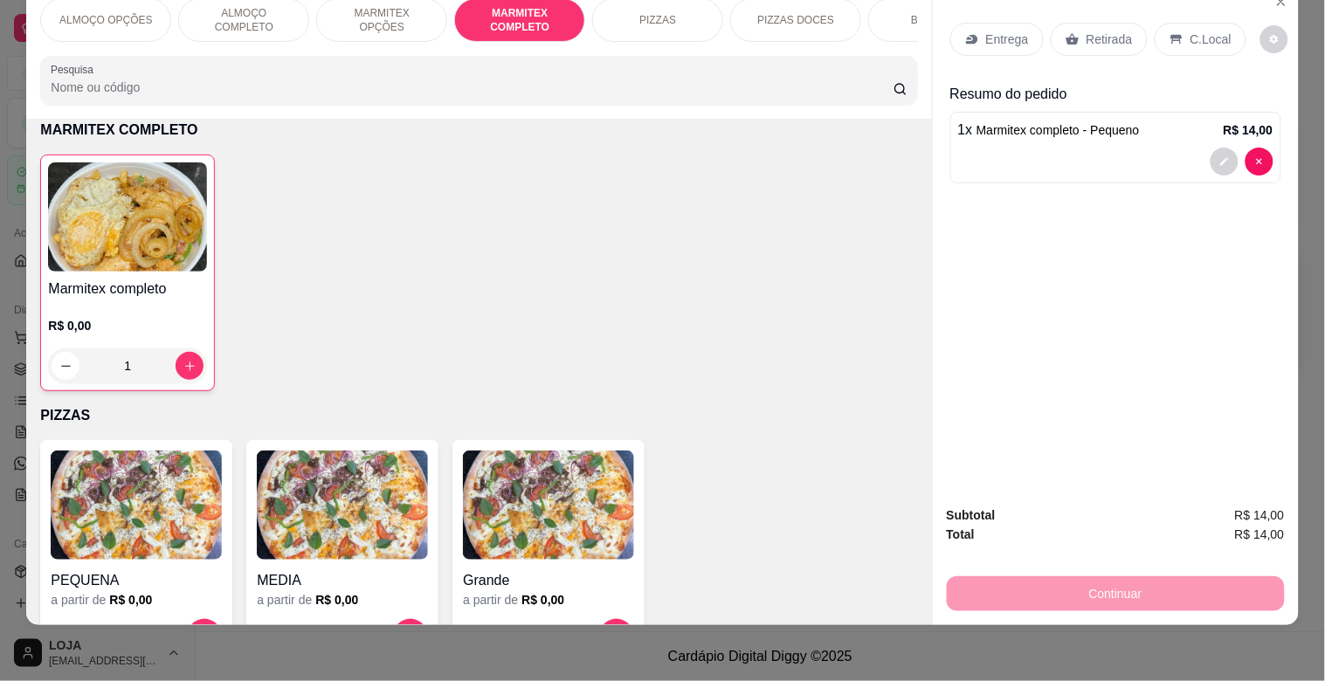
drag, startPoint x: 1110, startPoint y: 24, endPoint x: 1201, endPoint y: 86, distance: 109.5
click at [1128, 44] on div "Entrega Retirada C.Local" at bounding box center [1115, 39] width 331 height 61
click at [1210, 148] on div at bounding box center [1241, 162] width 63 height 28
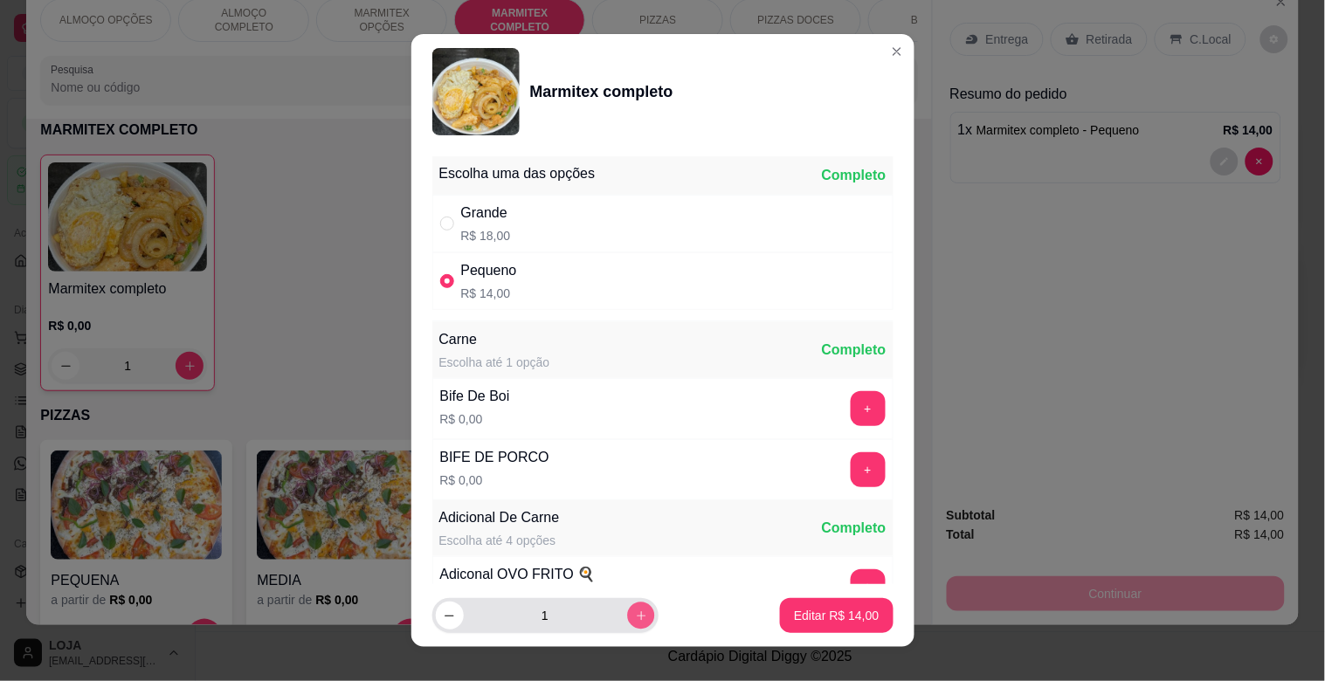
click at [634, 615] on icon "increase-product-quantity" at bounding box center [640, 616] width 13 height 13
type input "2"
click at [819, 613] on p "Editar R$ 28,00" at bounding box center [837, 615] width 82 height 17
type input "2"
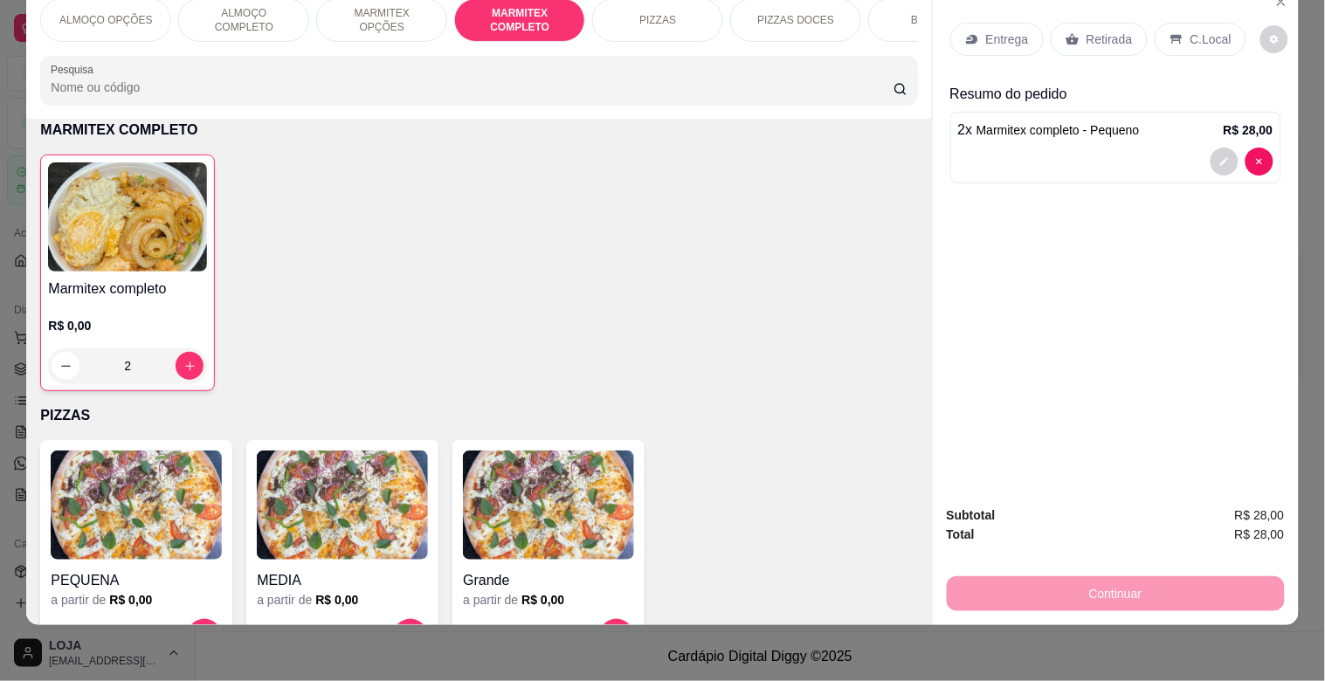
click at [1101, 31] on p "Retirada" at bounding box center [1109, 39] width 46 height 17
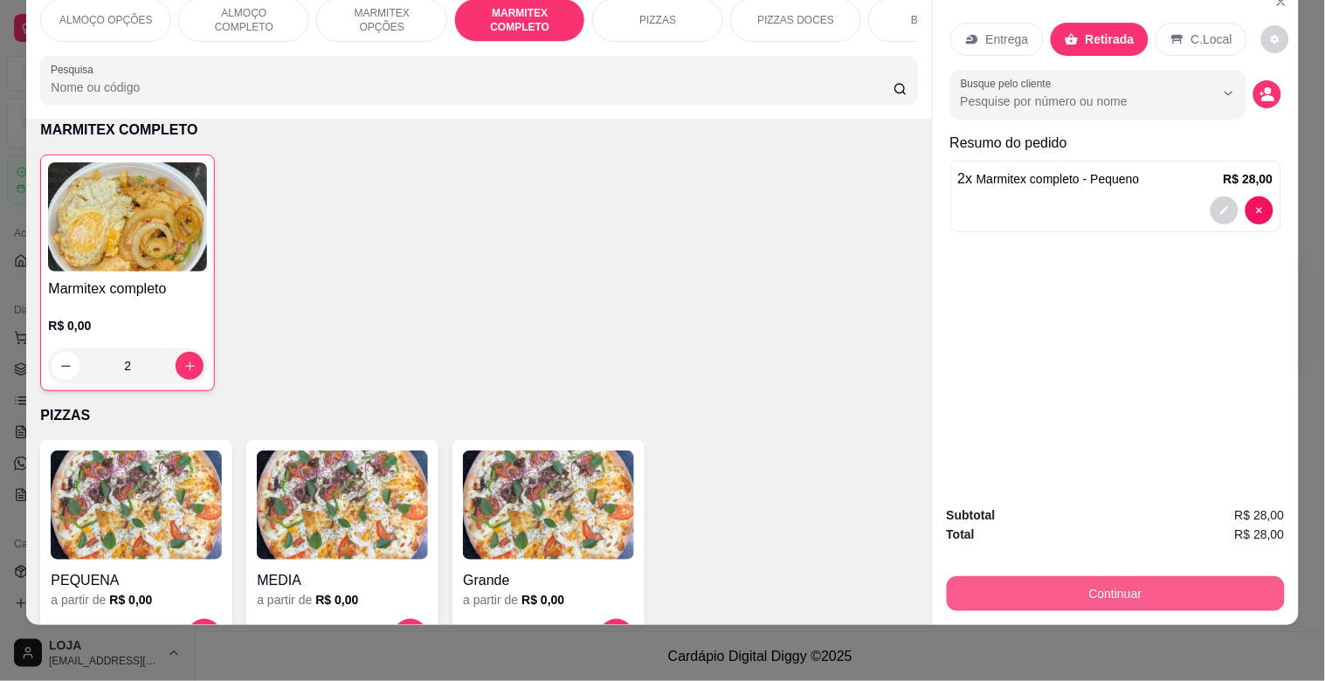
click at [1116, 576] on button "Continuar" at bounding box center [1116, 593] width 338 height 35
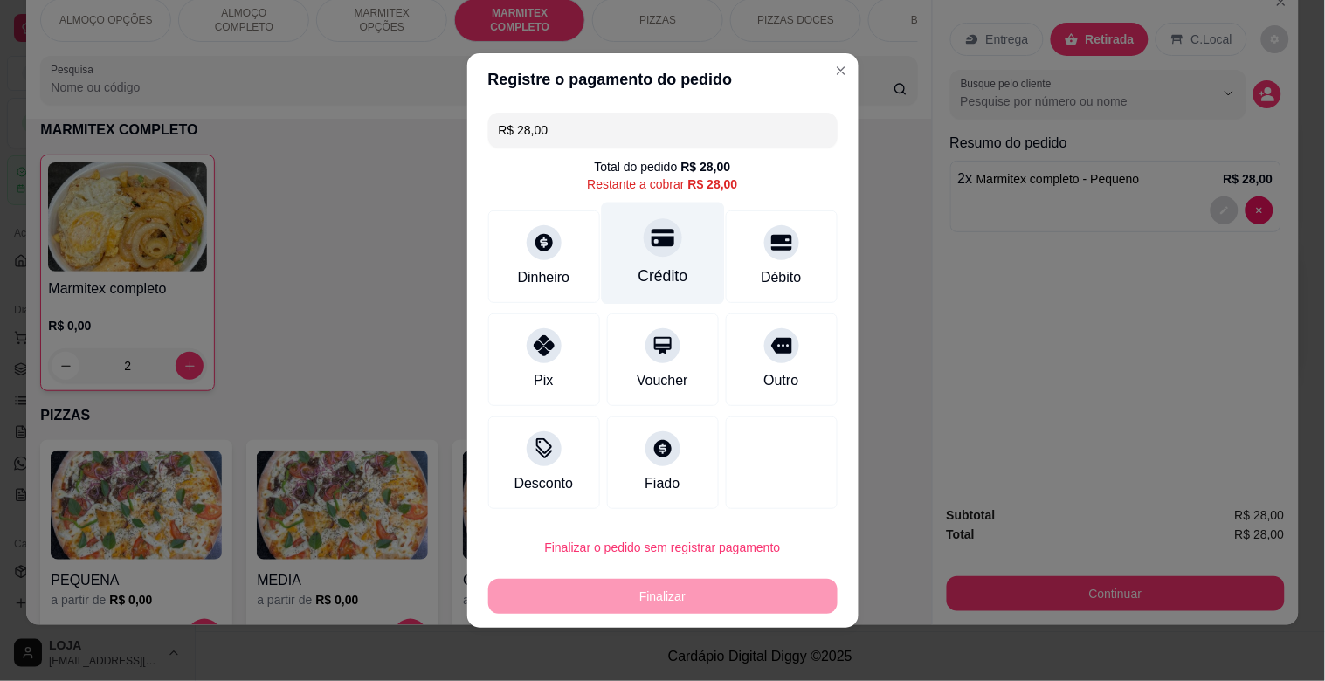
click at [662, 254] on div "Crédito" at bounding box center [662, 254] width 123 height 102
type input "R$ 0,00"
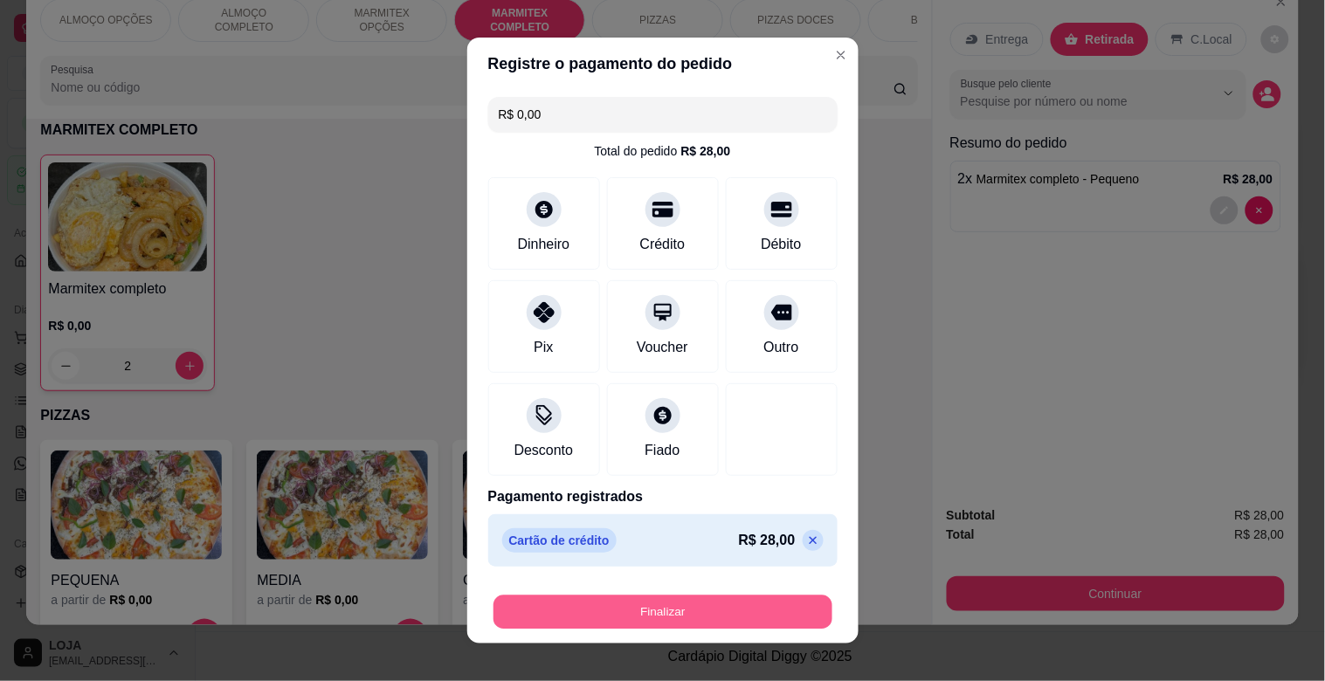
click at [644, 617] on button "Finalizar" at bounding box center [662, 613] width 339 height 34
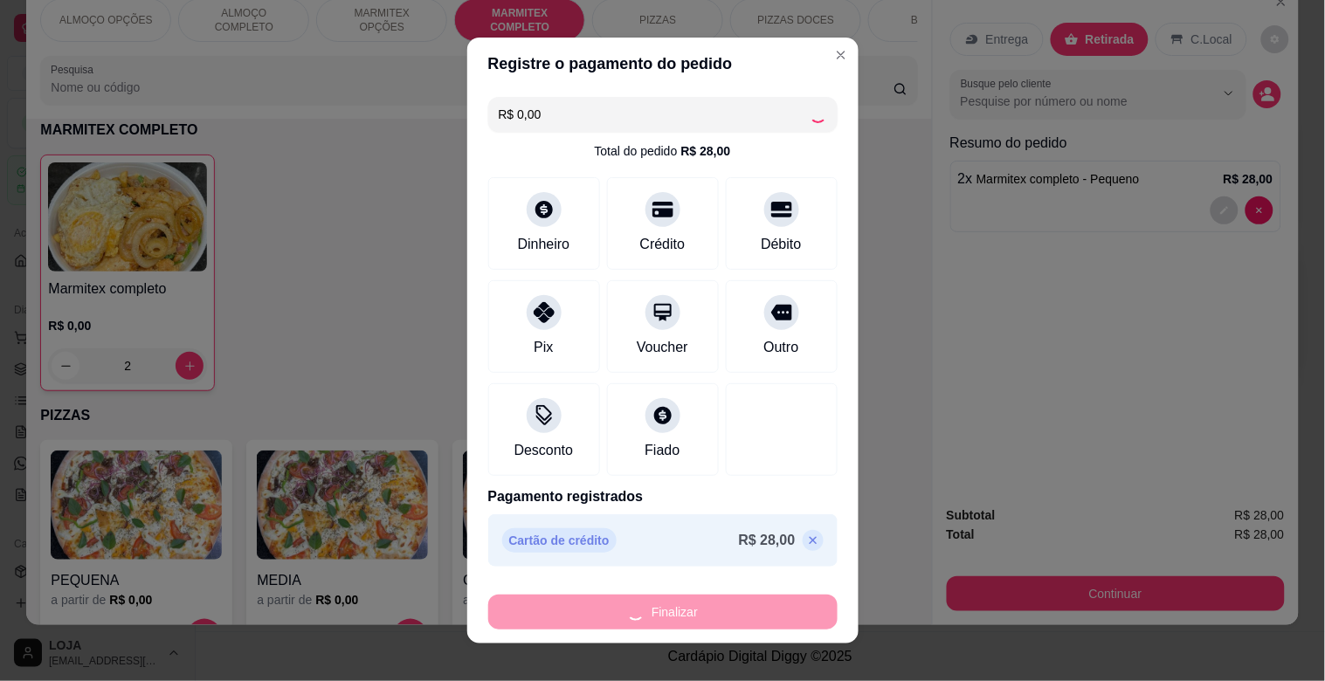
type input "0"
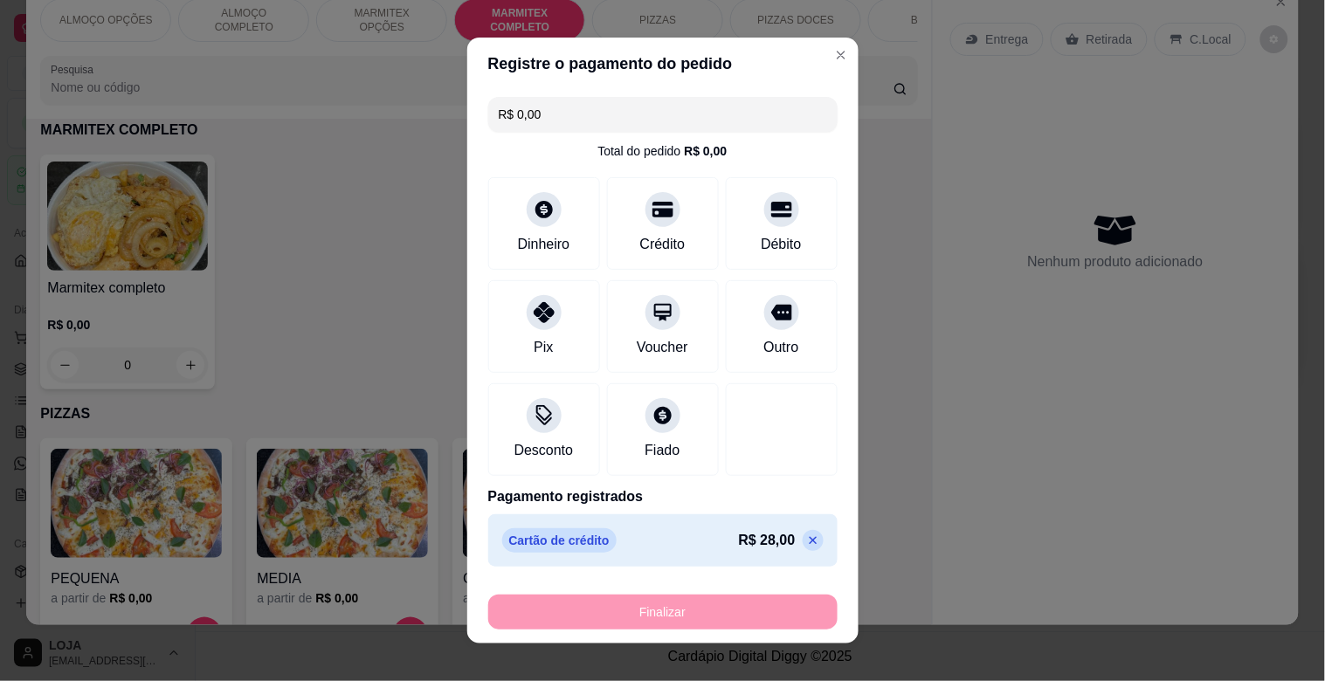
type input "-R$ 28,00"
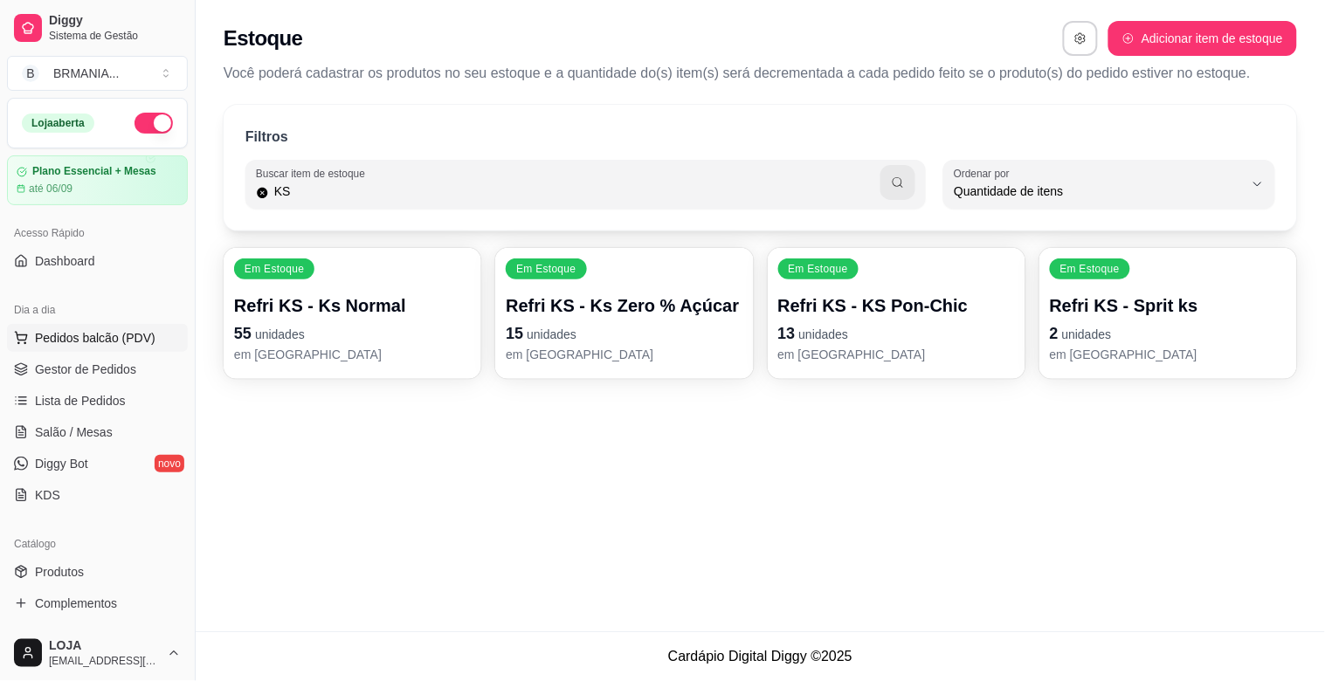
click at [63, 337] on span "Pedidos balcão (PDV)" at bounding box center [95, 337] width 121 height 17
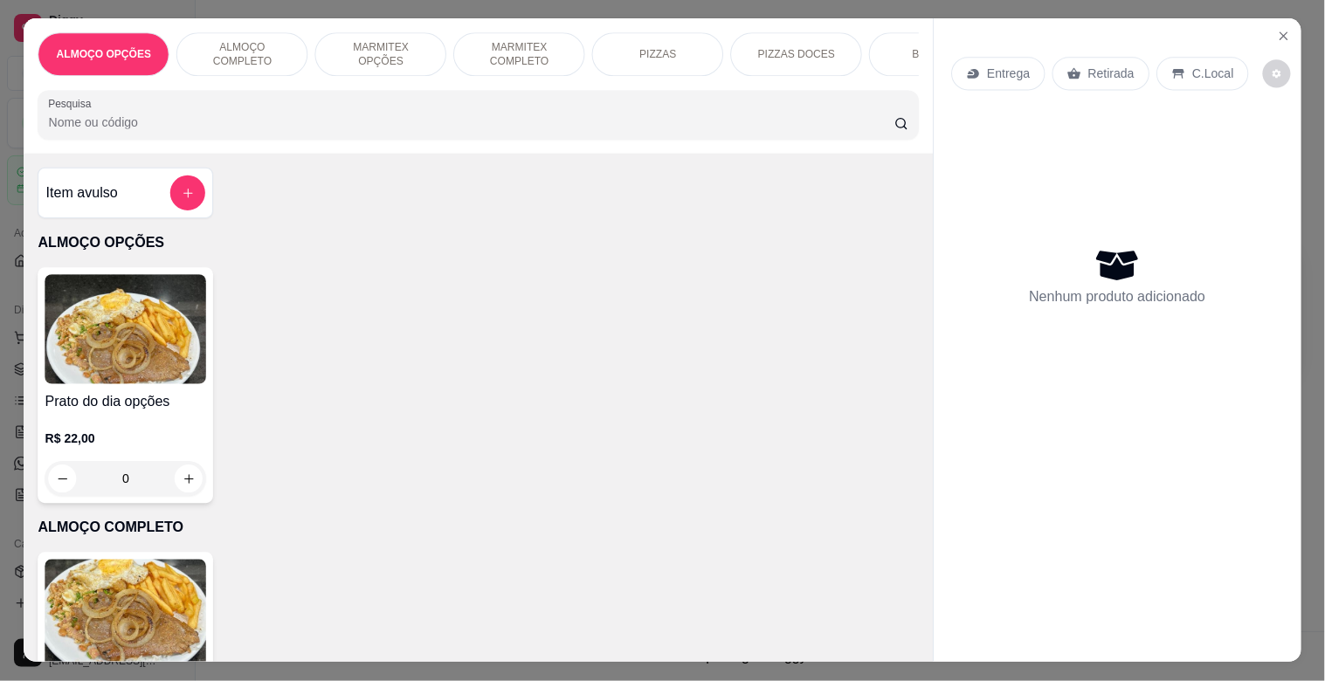
click at [128, 598] on img at bounding box center [126, 615] width 162 height 110
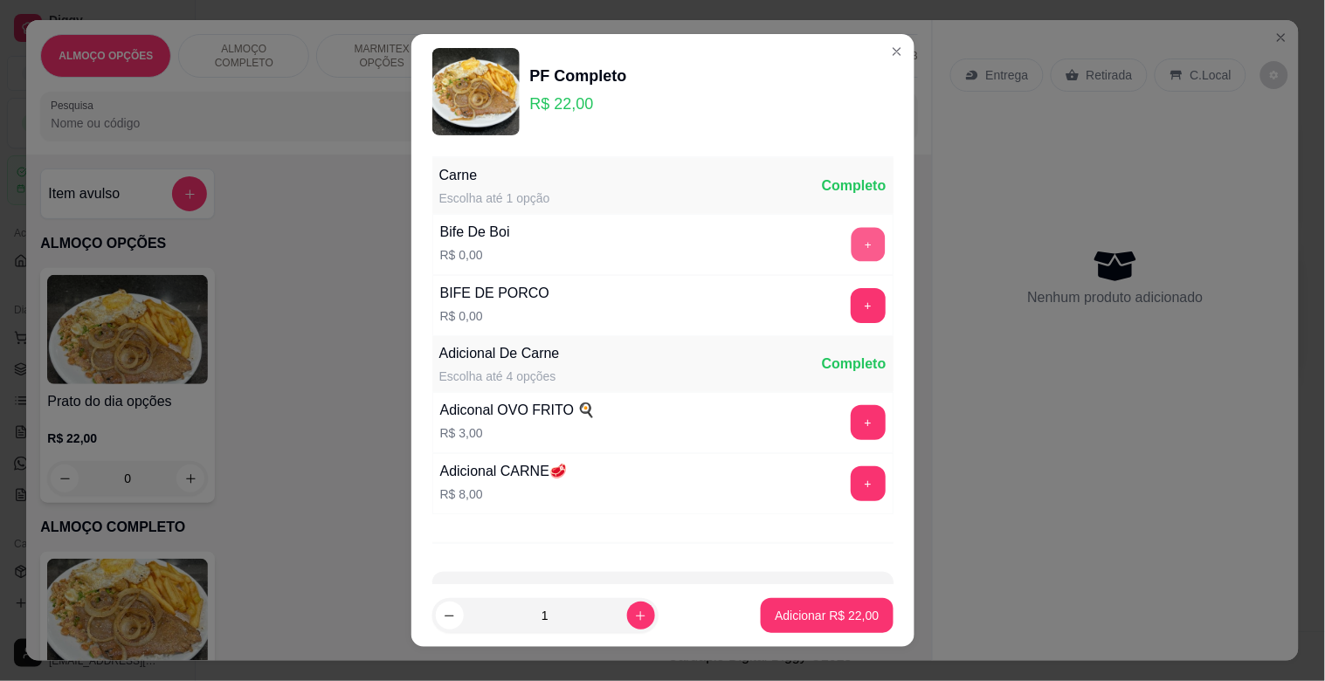
click at [851, 234] on button "+" at bounding box center [868, 245] width 34 height 34
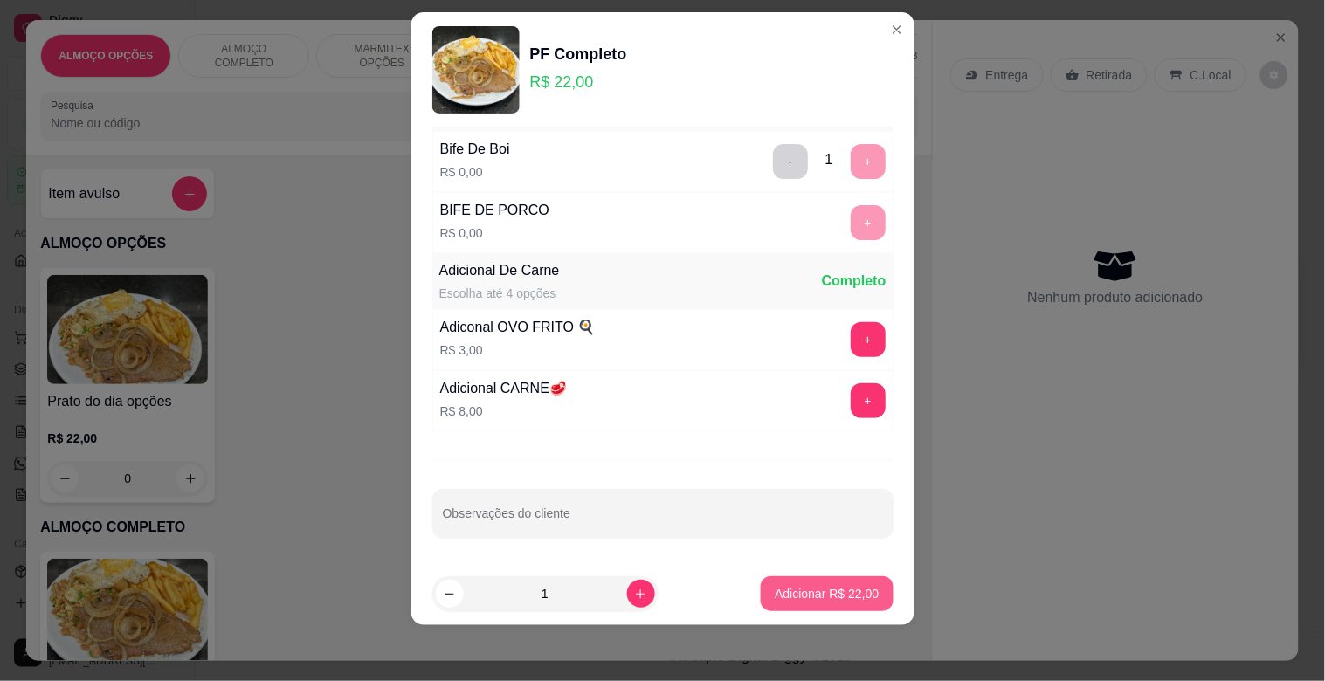
click at [790, 591] on p "Adicionar R$ 22,00" at bounding box center [827, 593] width 104 height 17
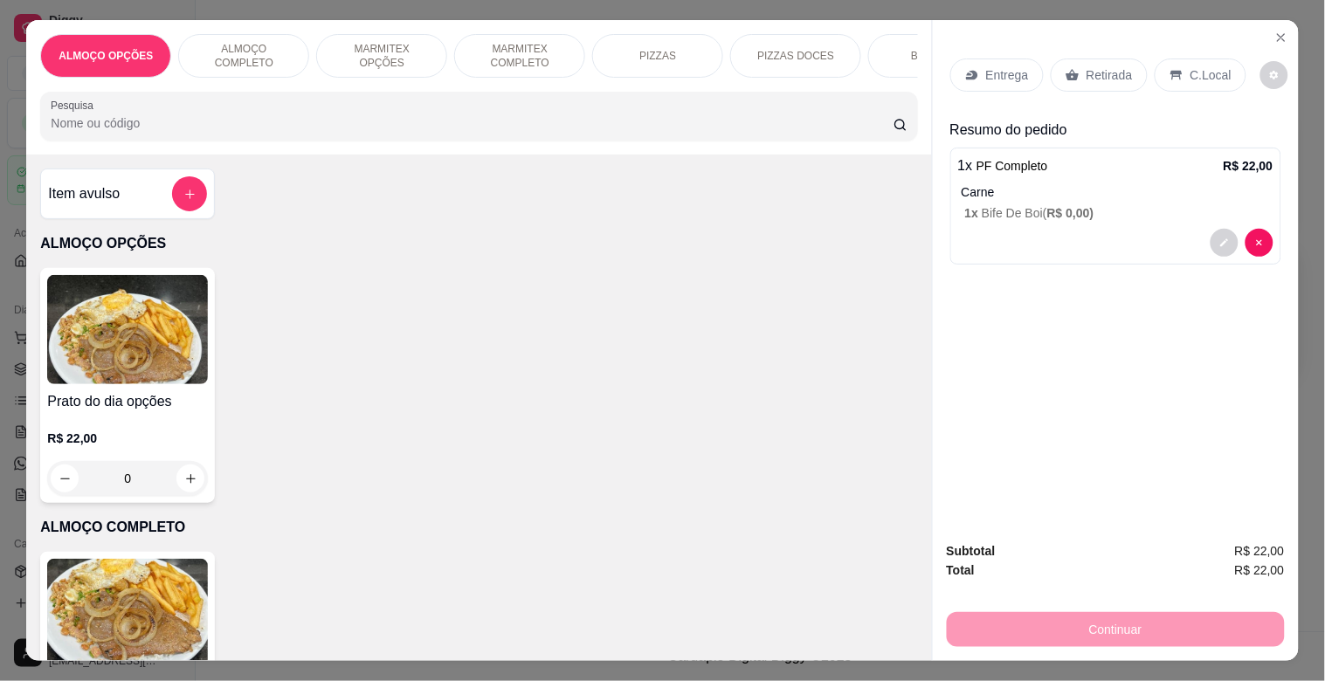
click at [1092, 71] on p "Retirada" at bounding box center [1109, 74] width 46 height 17
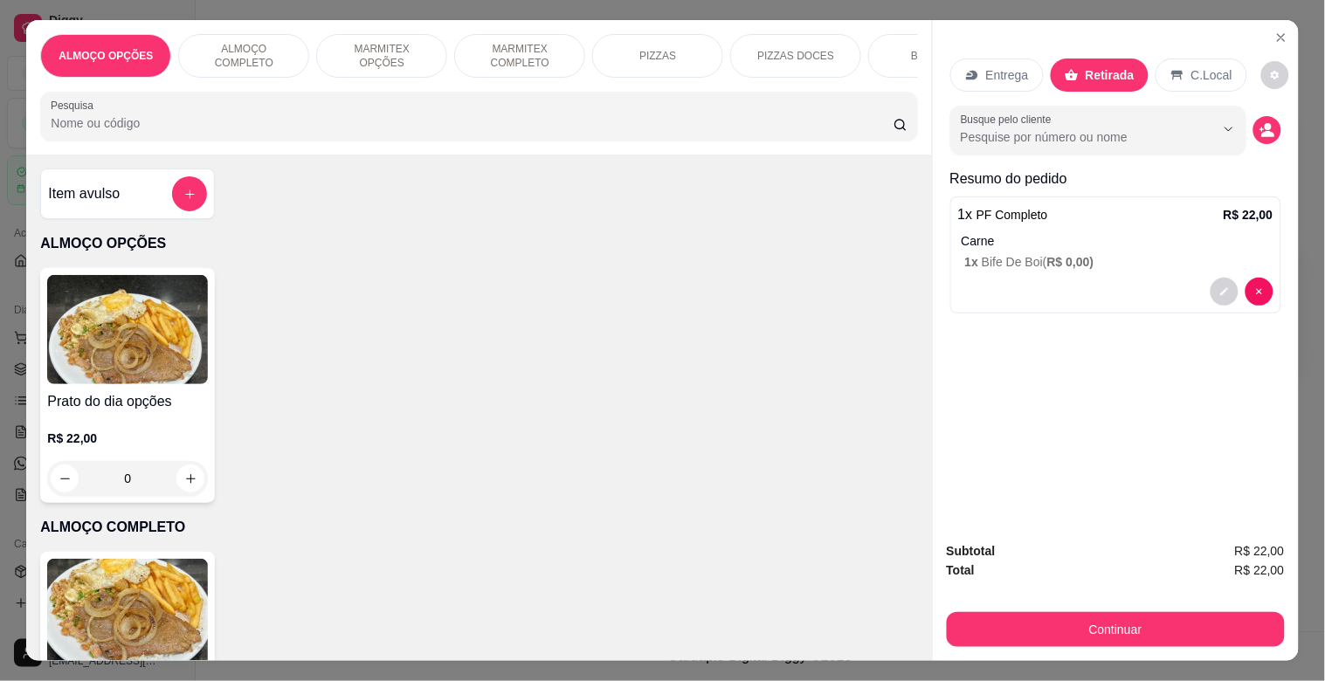
click at [1275, 127] on div "Entrega Retirada C.Local Busque pelo cliente Resumo do pedido 1 x PF Completo R…" at bounding box center [1116, 273] width 366 height 507
click at [1259, 124] on icon "decrease-product-quantity" at bounding box center [1267, 130] width 16 height 16
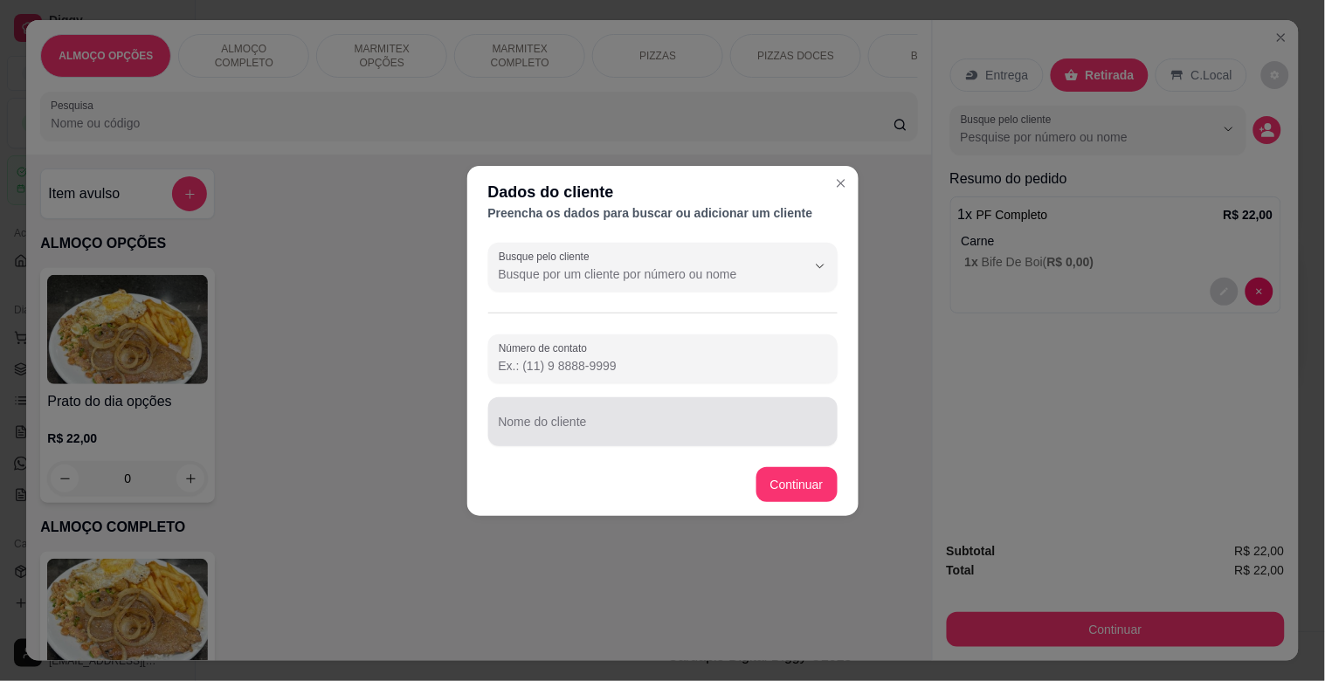
click at [580, 417] on div at bounding box center [663, 421] width 328 height 35
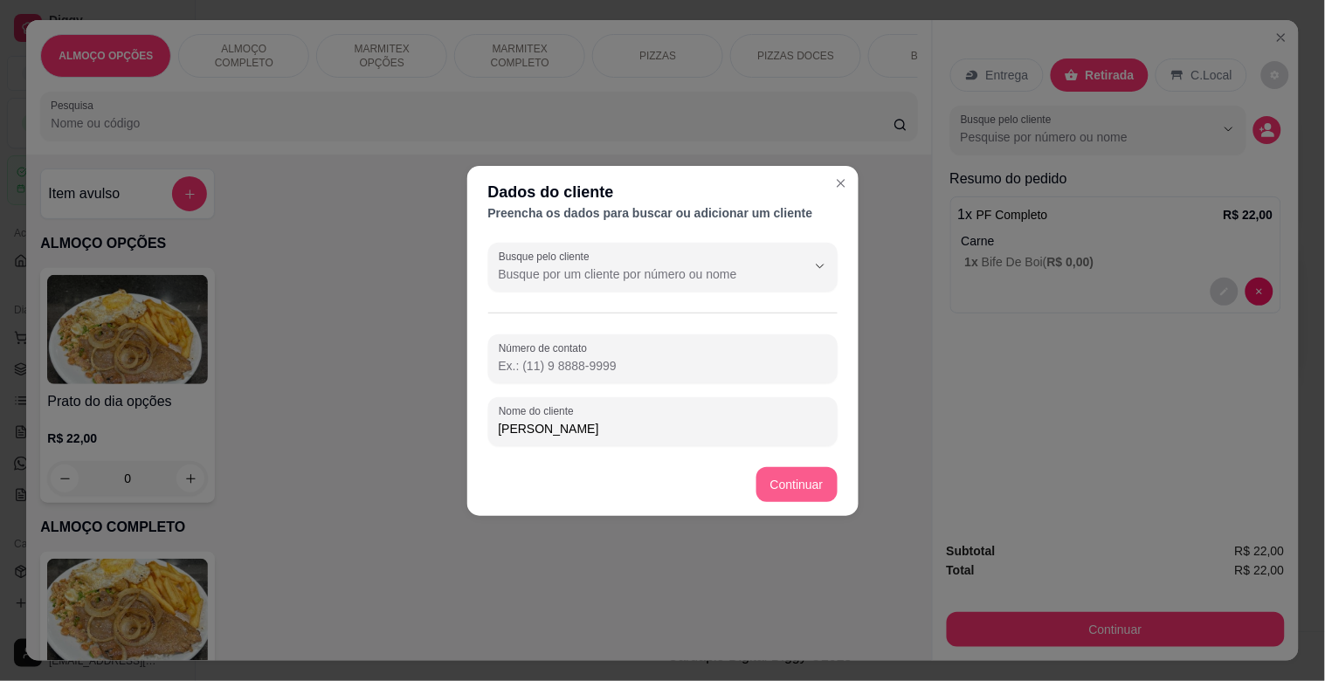
type input "[PERSON_NAME]"
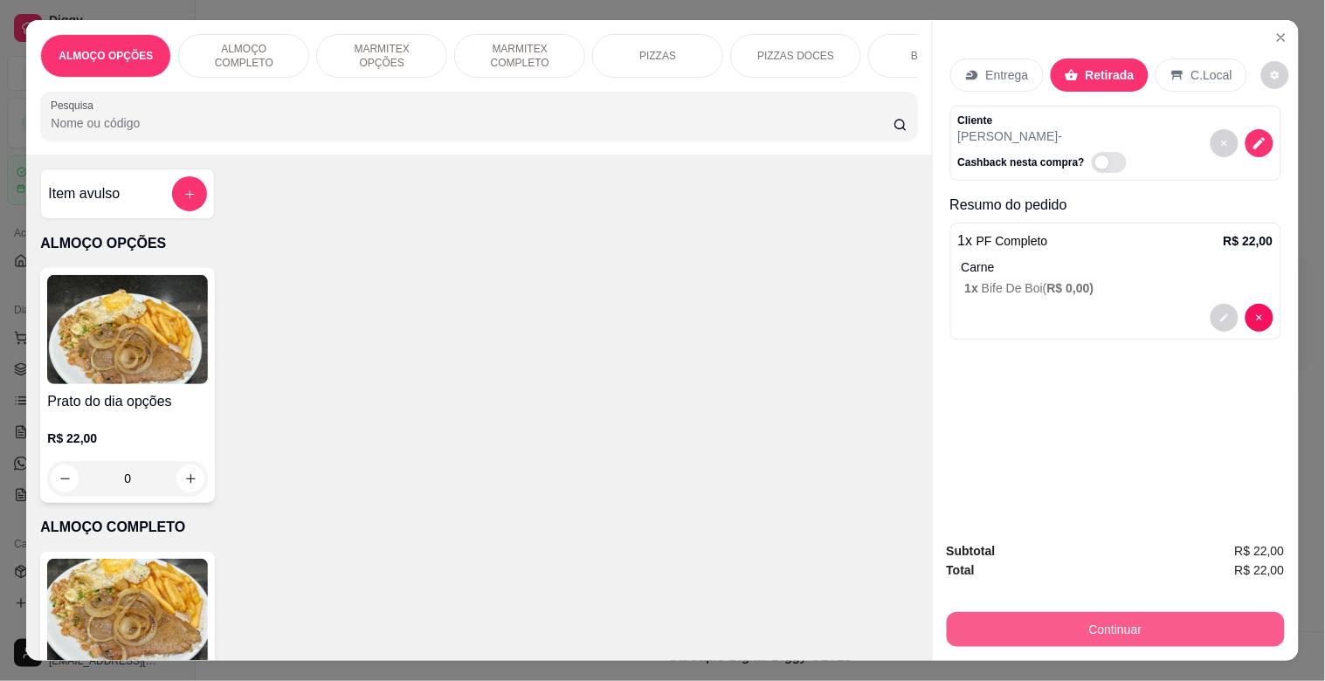
click at [1083, 623] on button "Continuar" at bounding box center [1116, 629] width 338 height 35
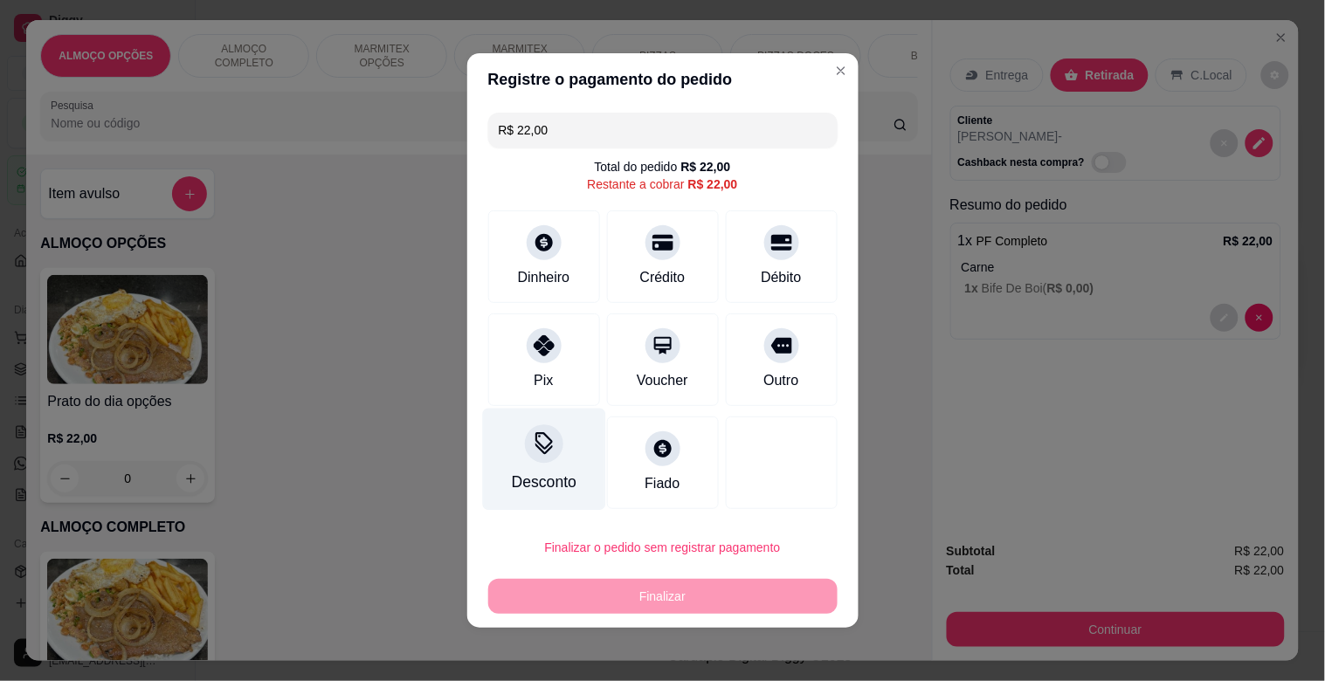
click at [515, 472] on div "Desconto" at bounding box center [543, 482] width 65 height 23
click at [543, 400] on input at bounding box center [661, 389] width 349 height 35
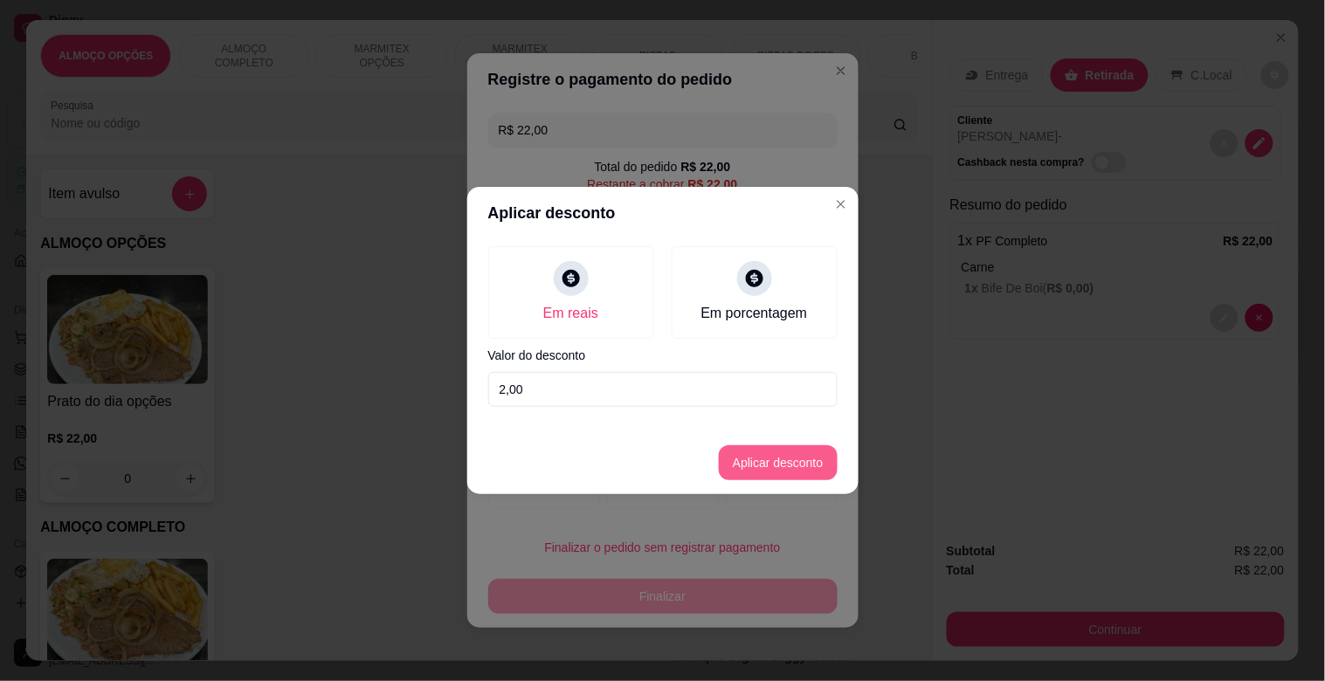
type input "2,00"
click at [773, 467] on button "Aplicar desconto" at bounding box center [778, 462] width 119 height 35
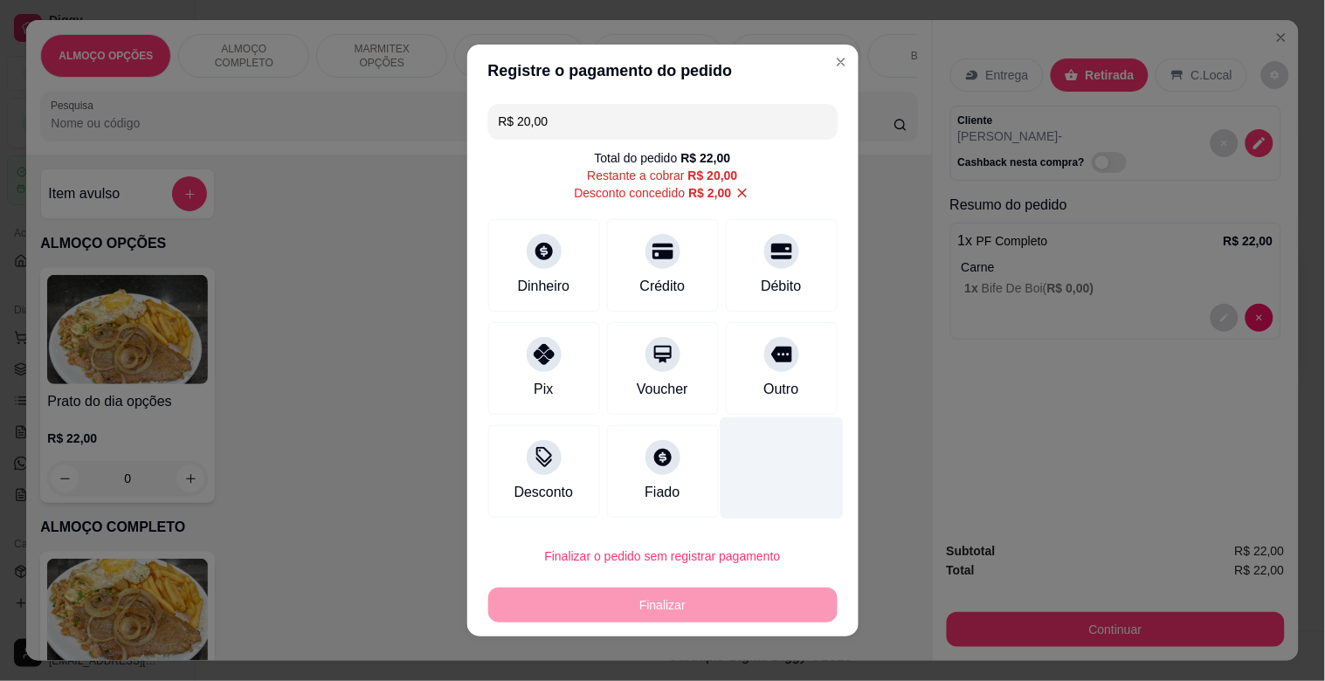
click at [763, 394] on div "Outro" at bounding box center [780, 389] width 35 height 21
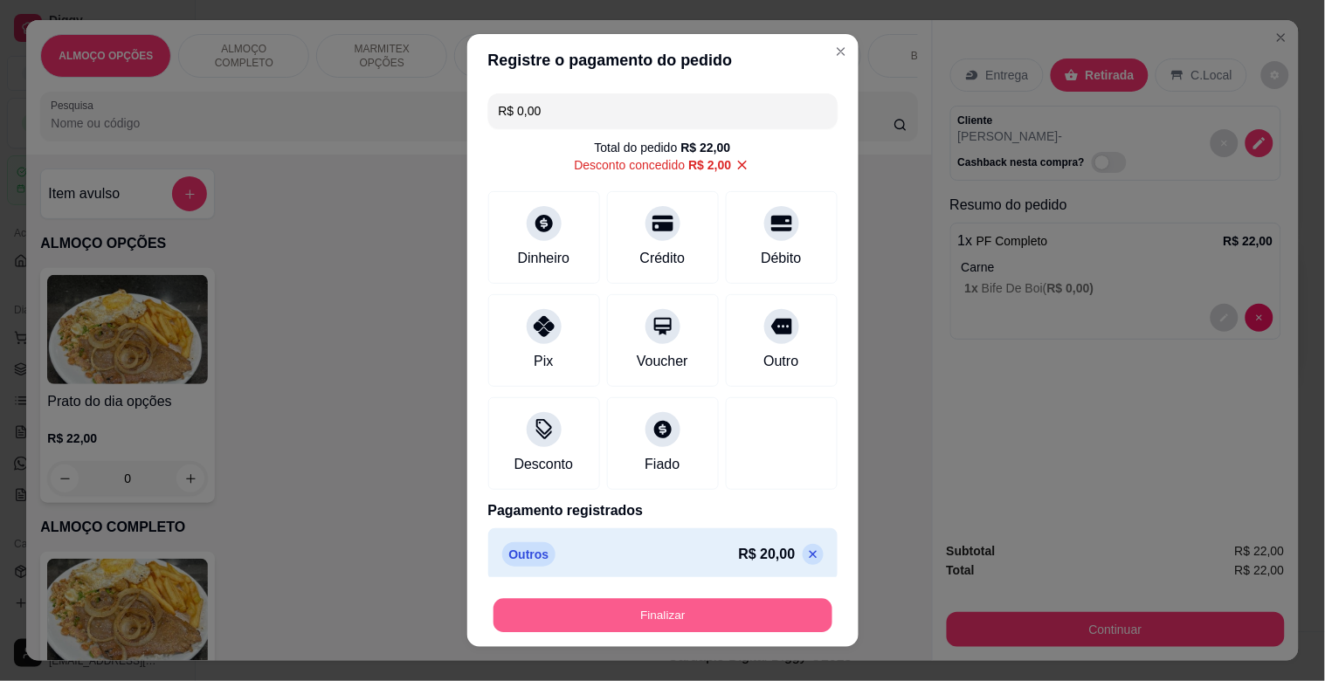
click at [677, 612] on button "Finalizar" at bounding box center [662, 616] width 339 height 34
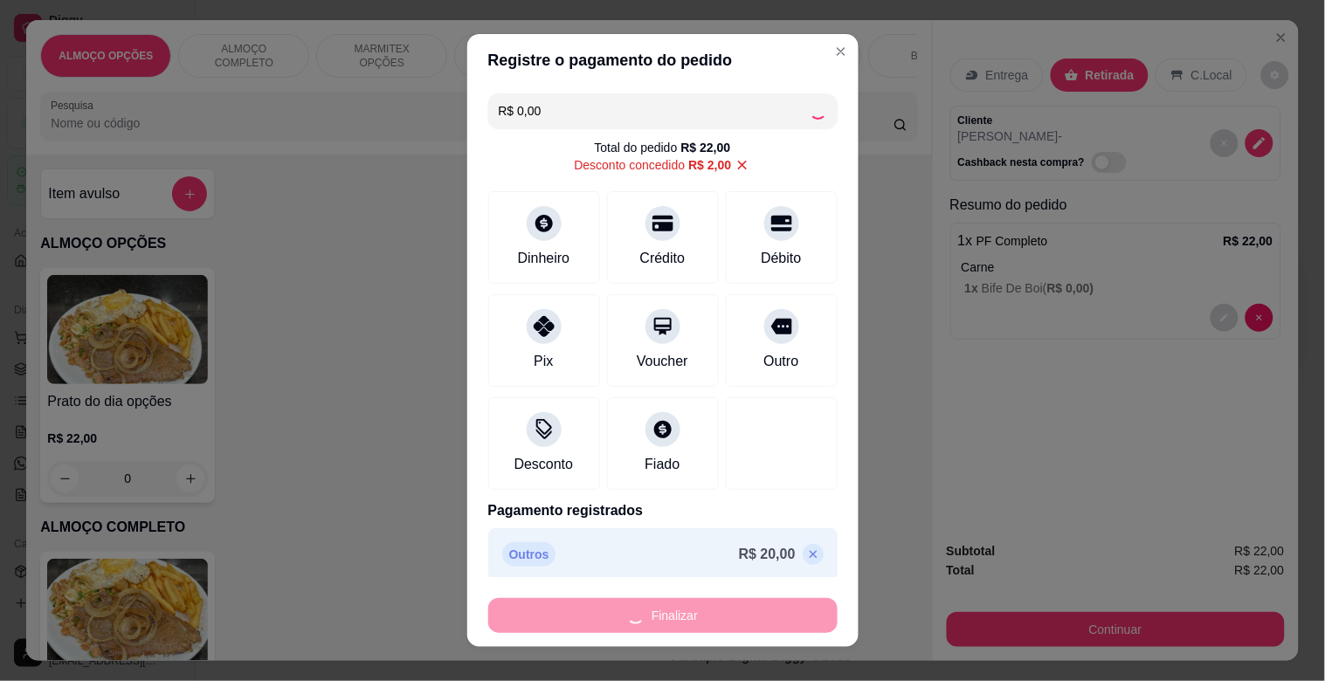
type input "-R$ 22,00"
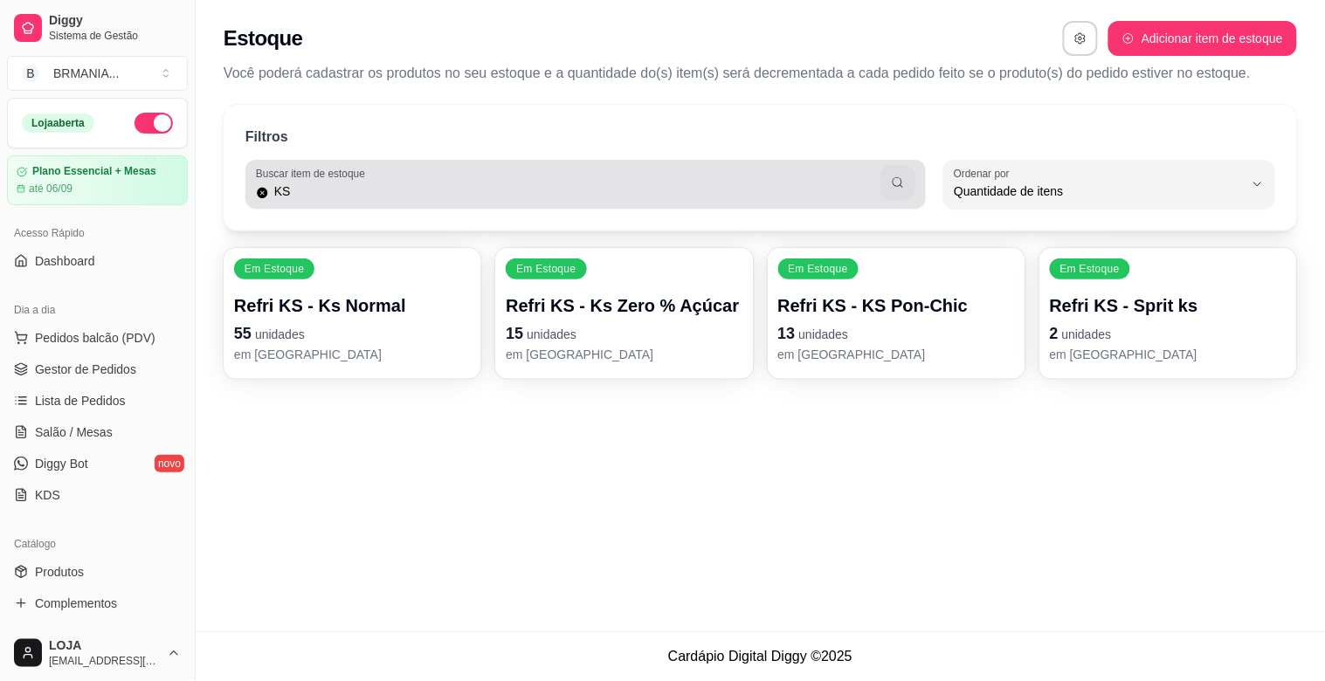
click at [413, 177] on div "KS" at bounding box center [585, 184] width 659 height 35
click at [413, 178] on div "KS" at bounding box center [585, 184] width 659 height 35
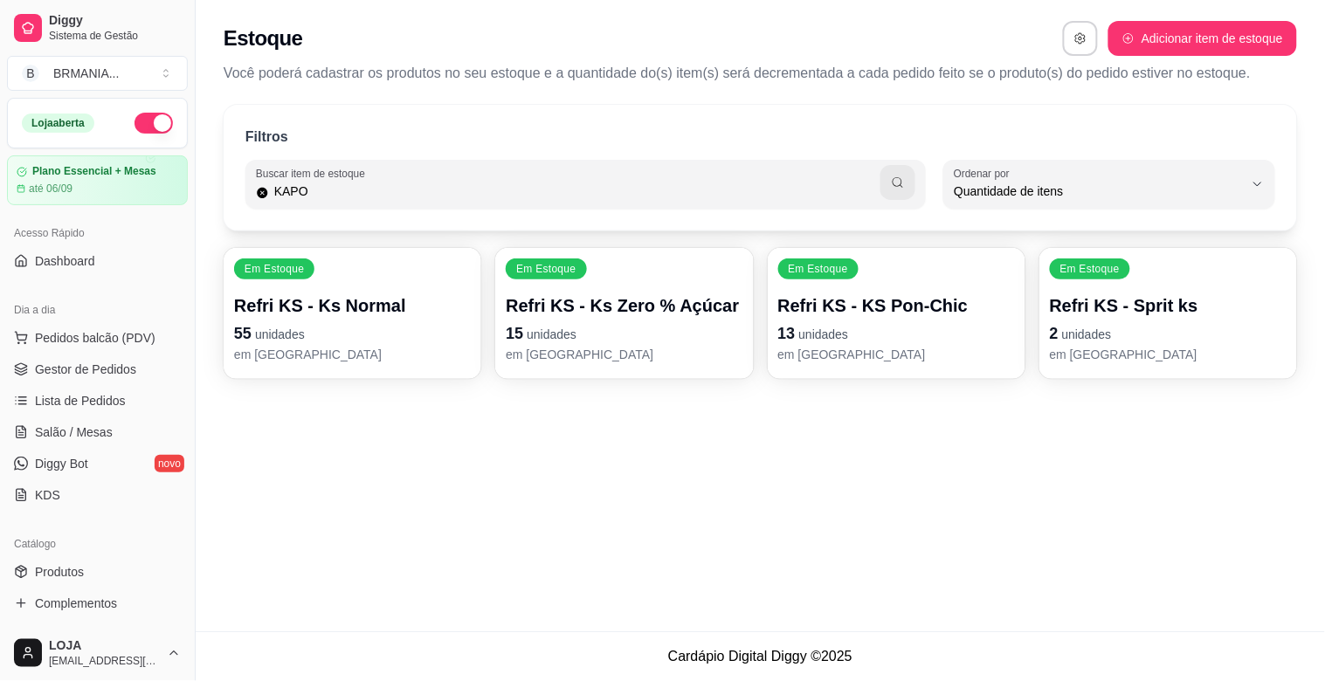
type input "KAPO"
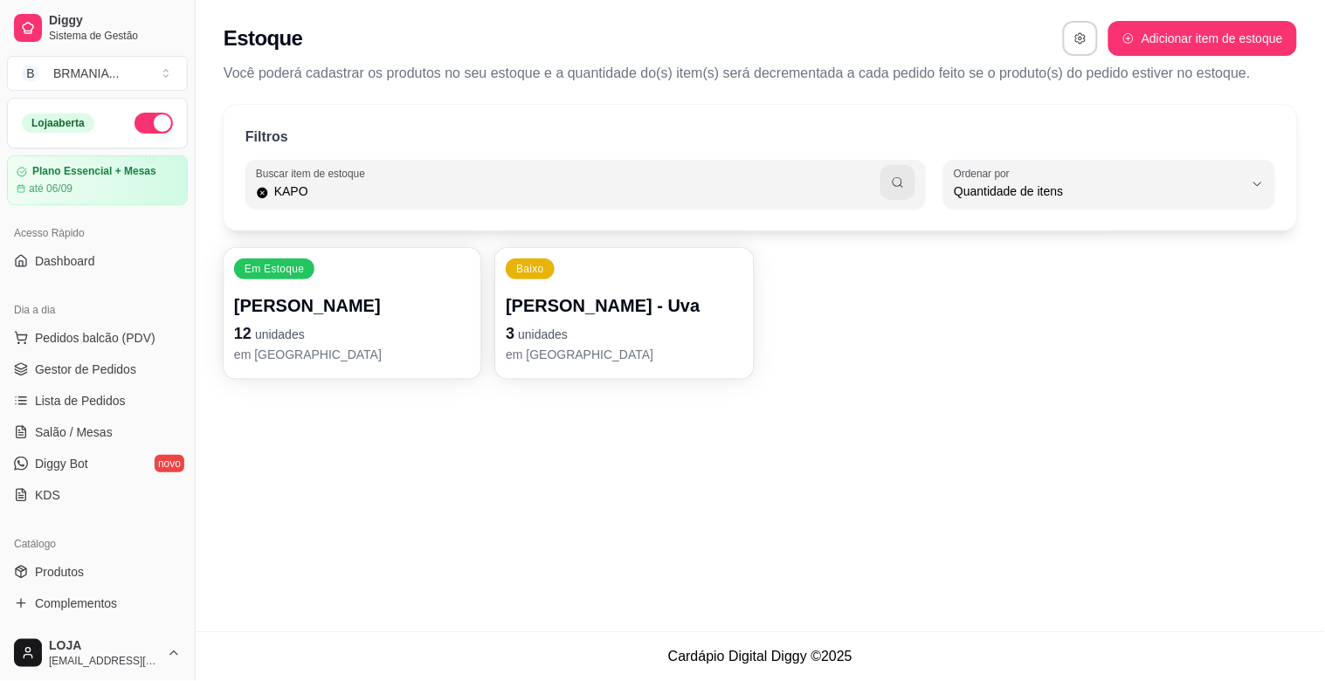
click at [581, 363] on div "Baixo Suco Kapo - Uva 3 unidades em [GEOGRAPHIC_DATA]" at bounding box center [624, 313] width 258 height 131
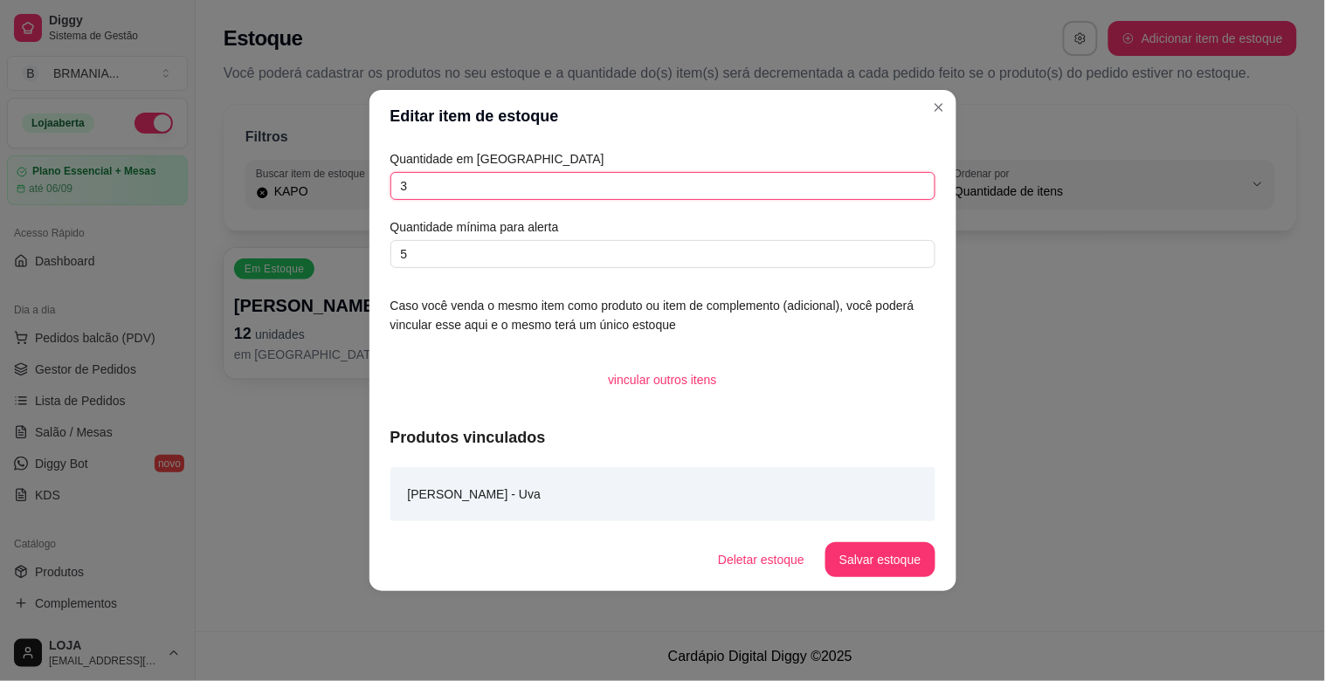
click at [426, 190] on input "3" at bounding box center [662, 186] width 545 height 28
type input "2"
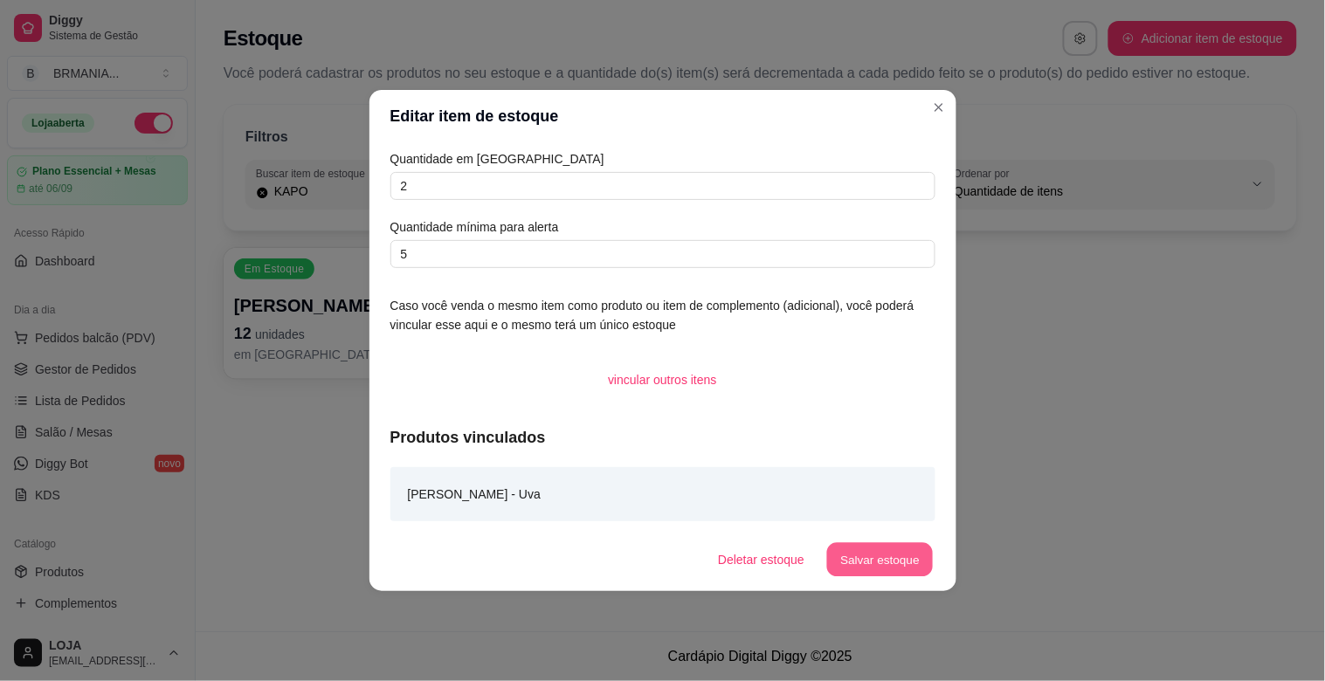
click at [884, 547] on button "Salvar estoque" at bounding box center [880, 560] width 107 height 34
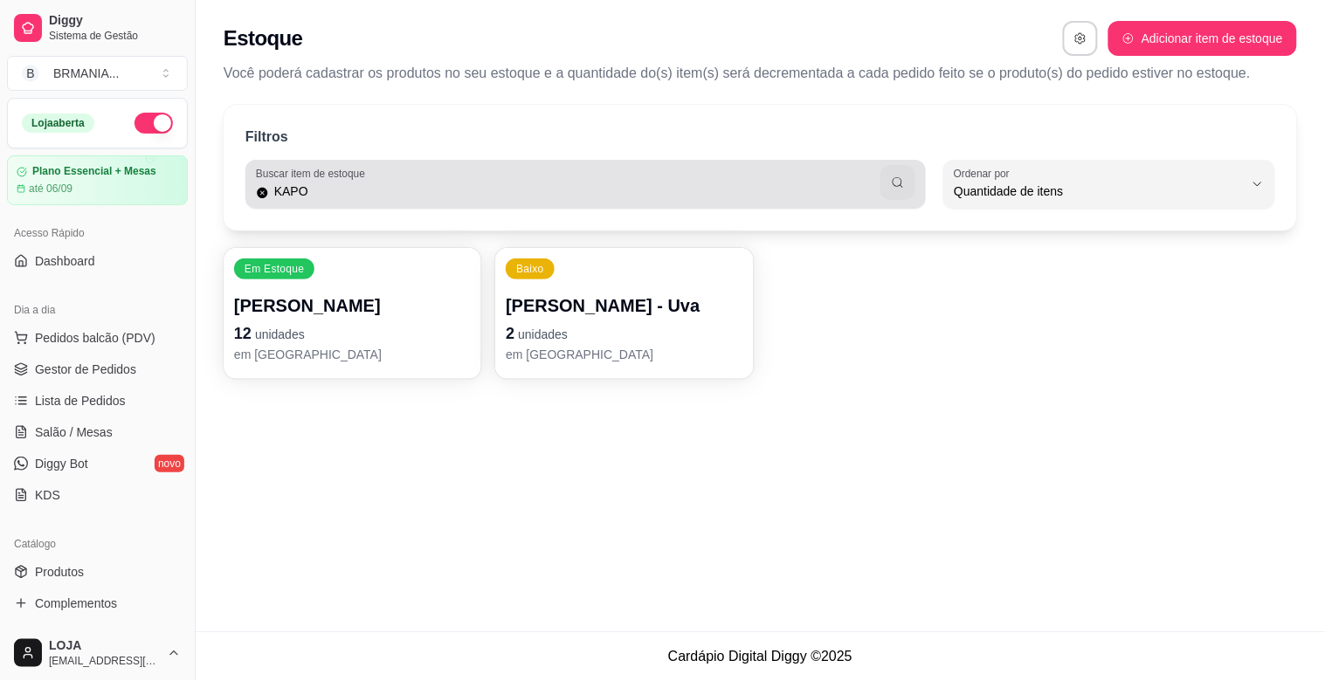
click at [364, 199] on input "KAPO" at bounding box center [575, 191] width 612 height 17
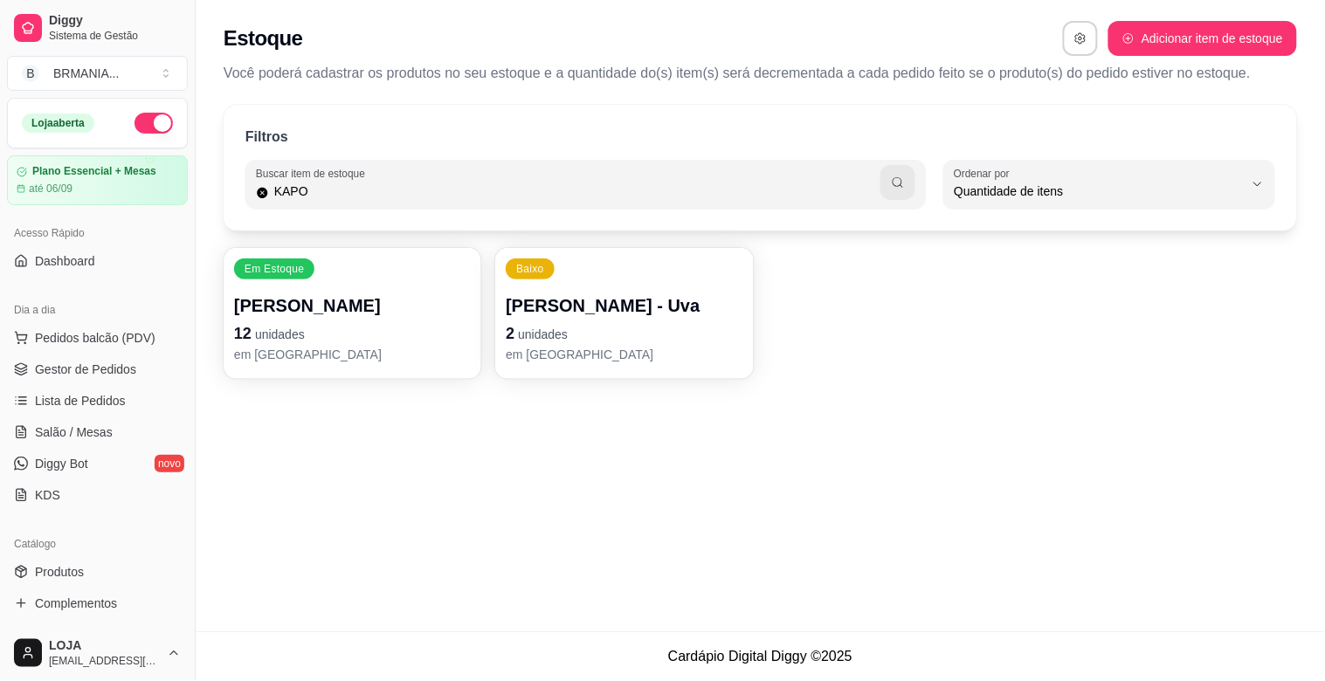
click at [364, 199] on input "KAPO" at bounding box center [575, 191] width 612 height 17
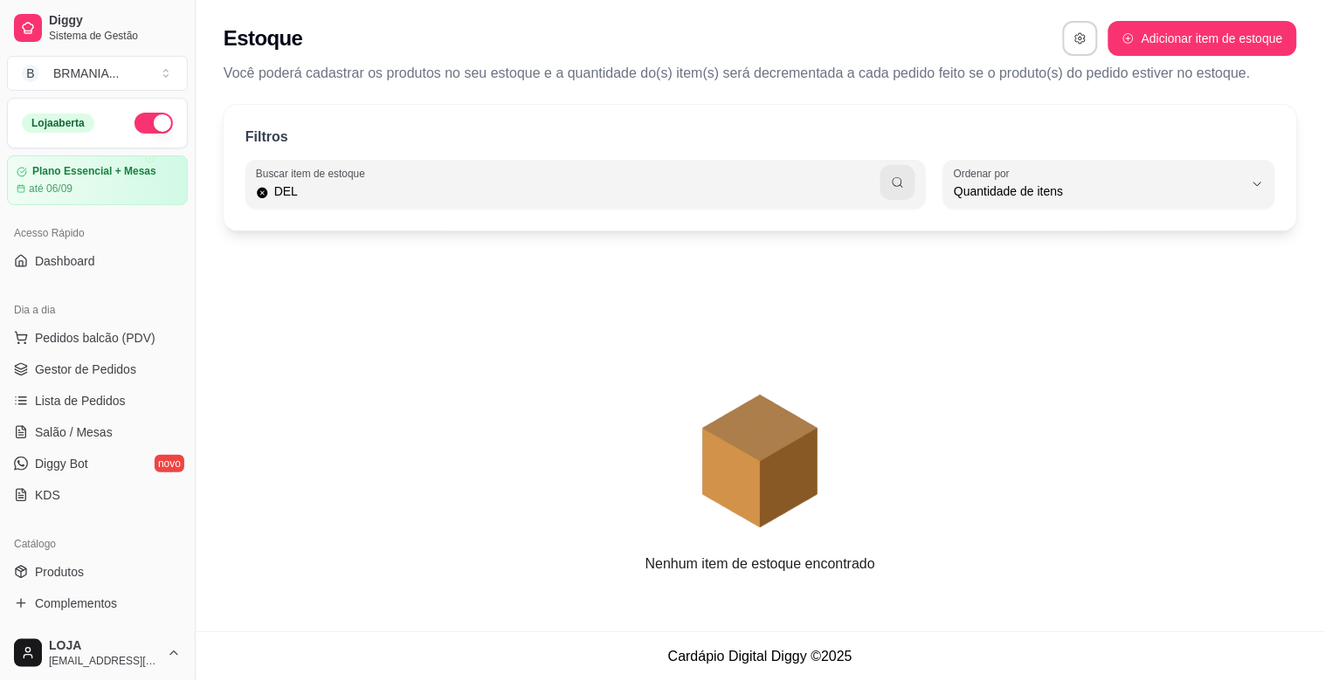
type input "DEL"
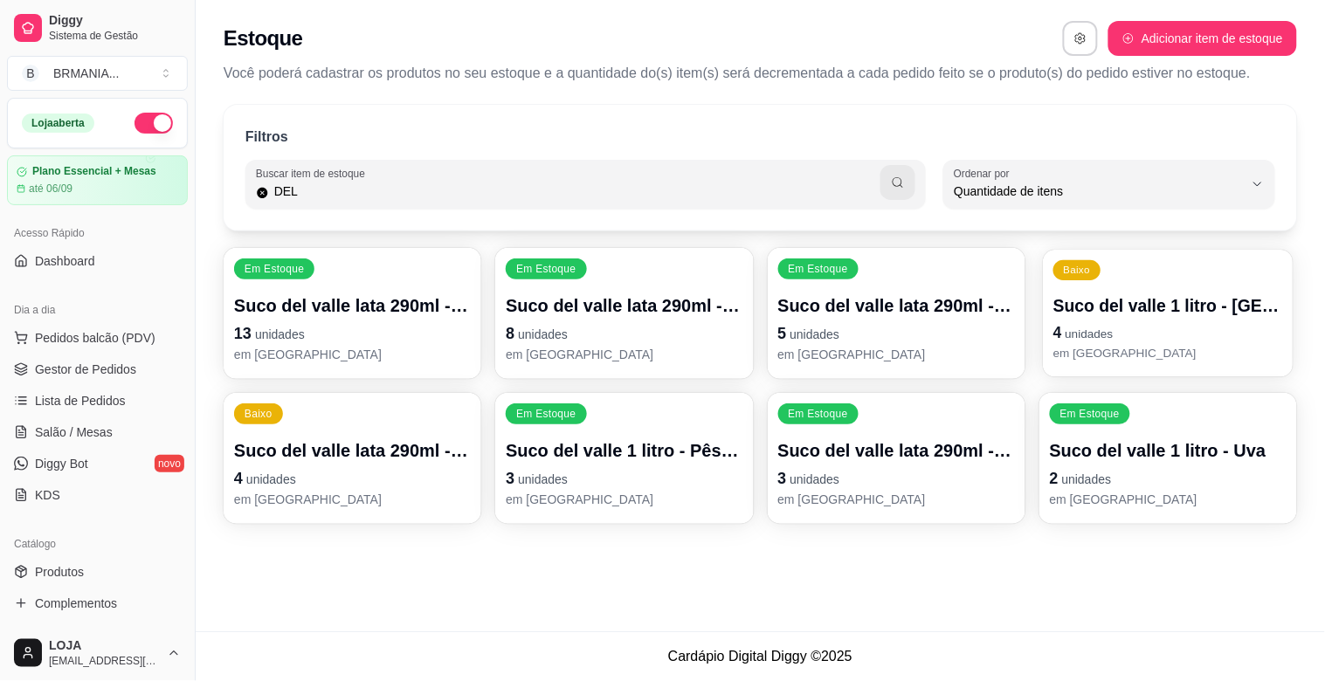
click at [1172, 355] on p "em [GEOGRAPHIC_DATA]" at bounding box center [1168, 353] width 230 height 17
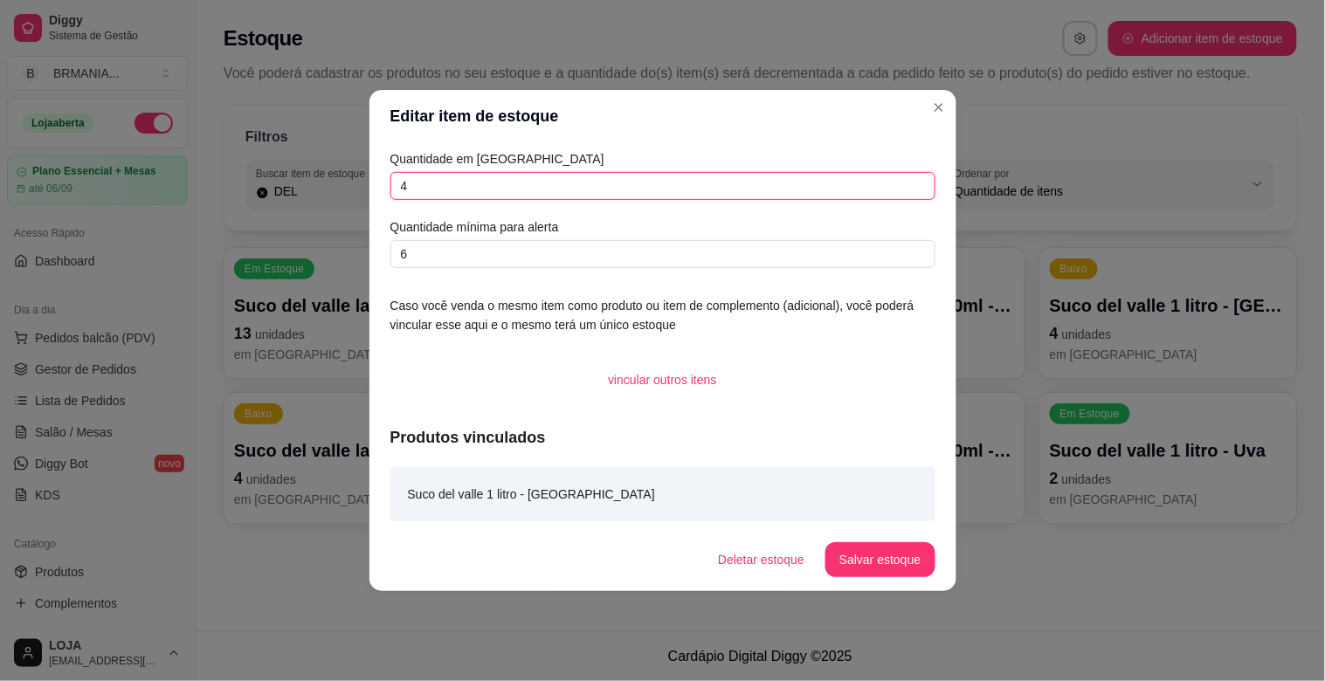
click at [504, 189] on input "4" at bounding box center [662, 186] width 545 height 28
type input "3"
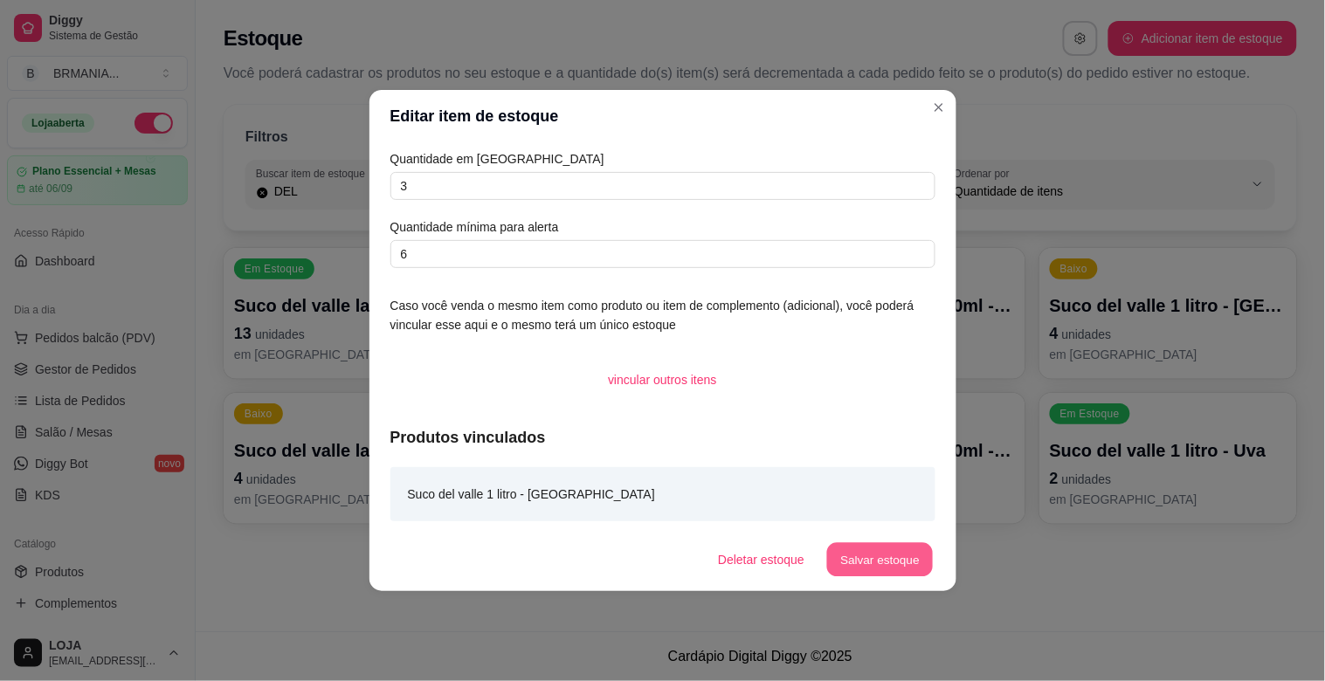
click at [858, 542] on div "Deletar estoque Salvar estoque" at bounding box center [819, 559] width 231 height 35
click at [886, 560] on button "Salvar estoque" at bounding box center [880, 560] width 107 height 34
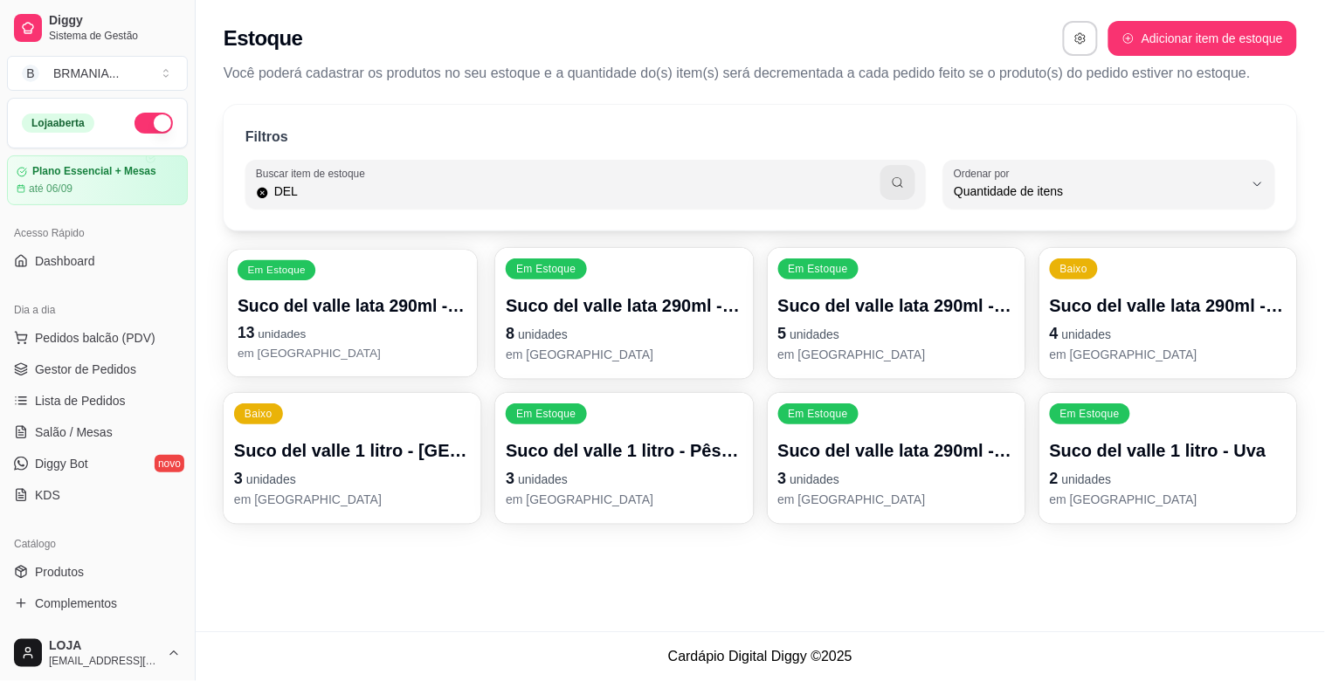
click at [344, 347] on p "em [GEOGRAPHIC_DATA]" at bounding box center [353, 353] width 230 height 17
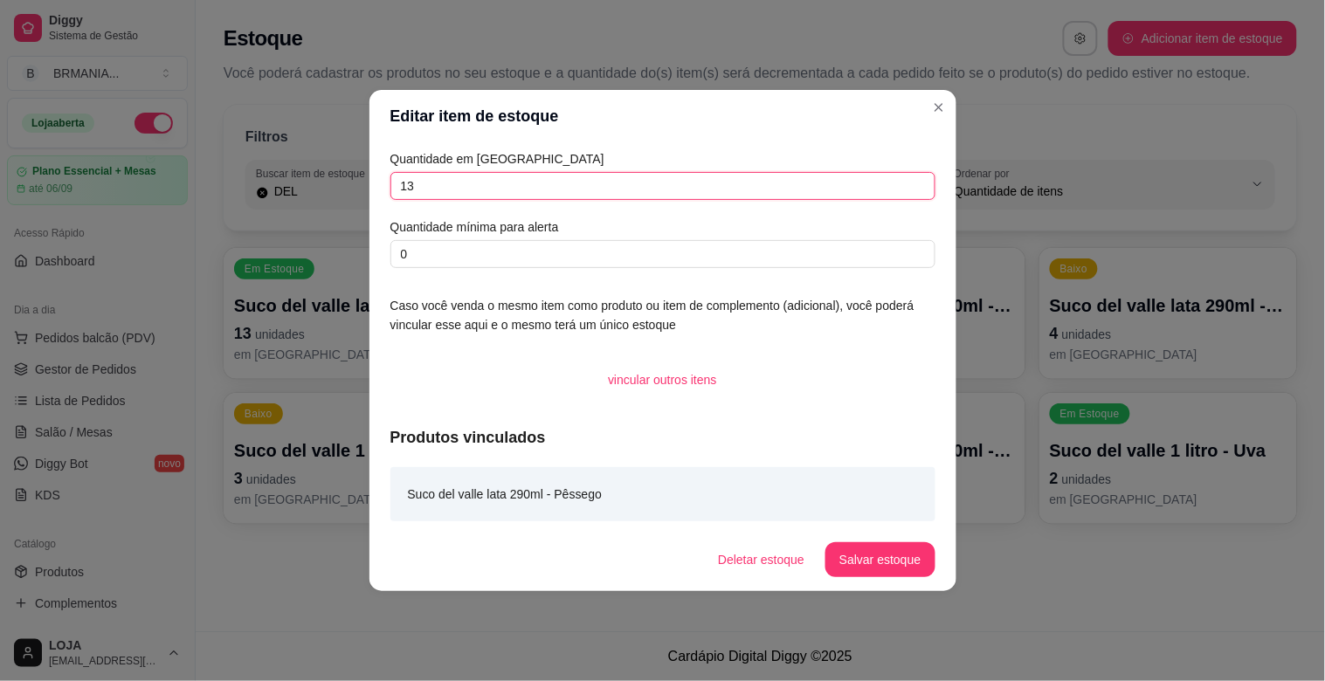
click at [560, 180] on input "13" at bounding box center [662, 186] width 545 height 28
type input "18"
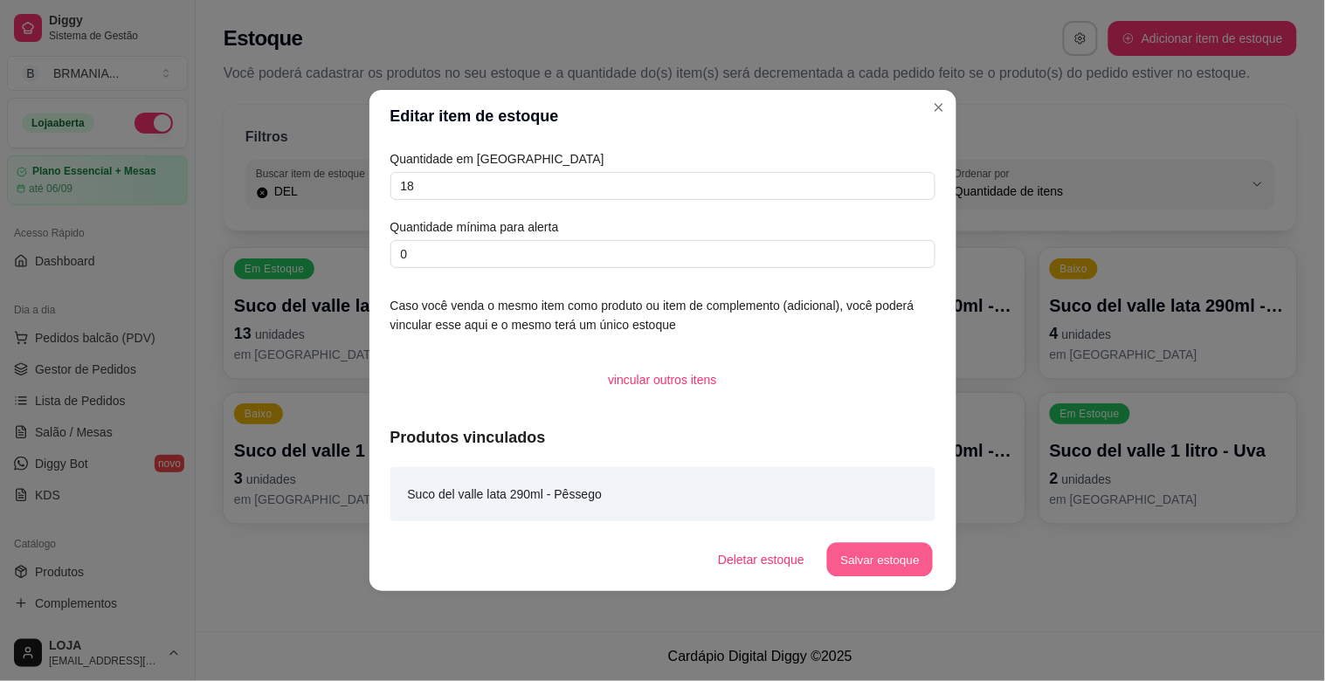
click at [882, 562] on button "Salvar estoque" at bounding box center [880, 560] width 107 height 34
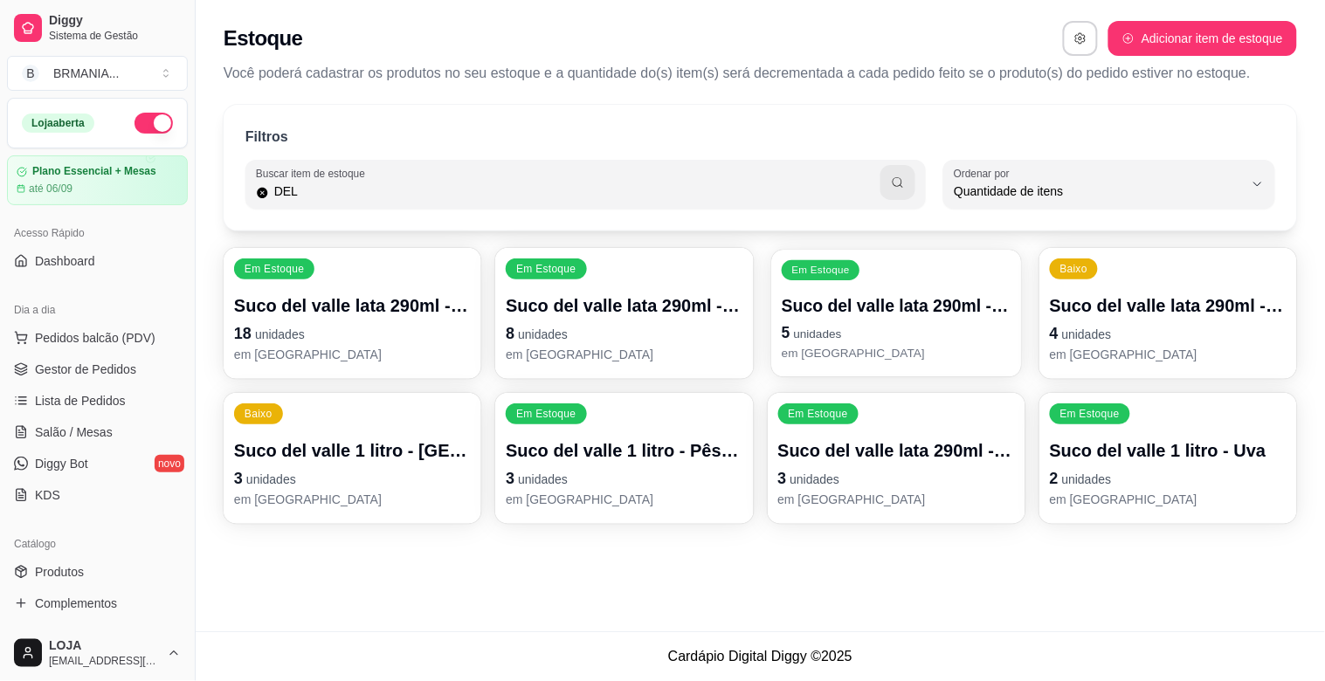
click at [908, 348] on p "em [GEOGRAPHIC_DATA]" at bounding box center [897, 353] width 230 height 17
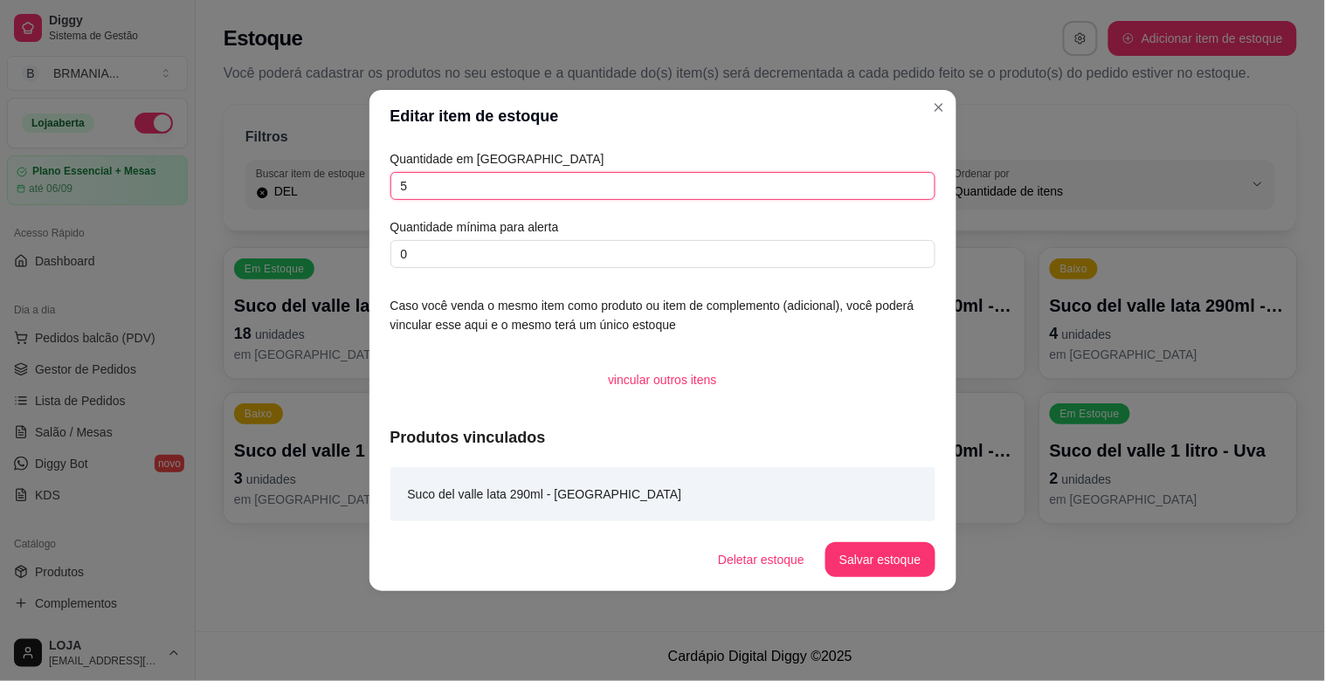
click at [536, 188] on input "5" at bounding box center [662, 186] width 545 height 28
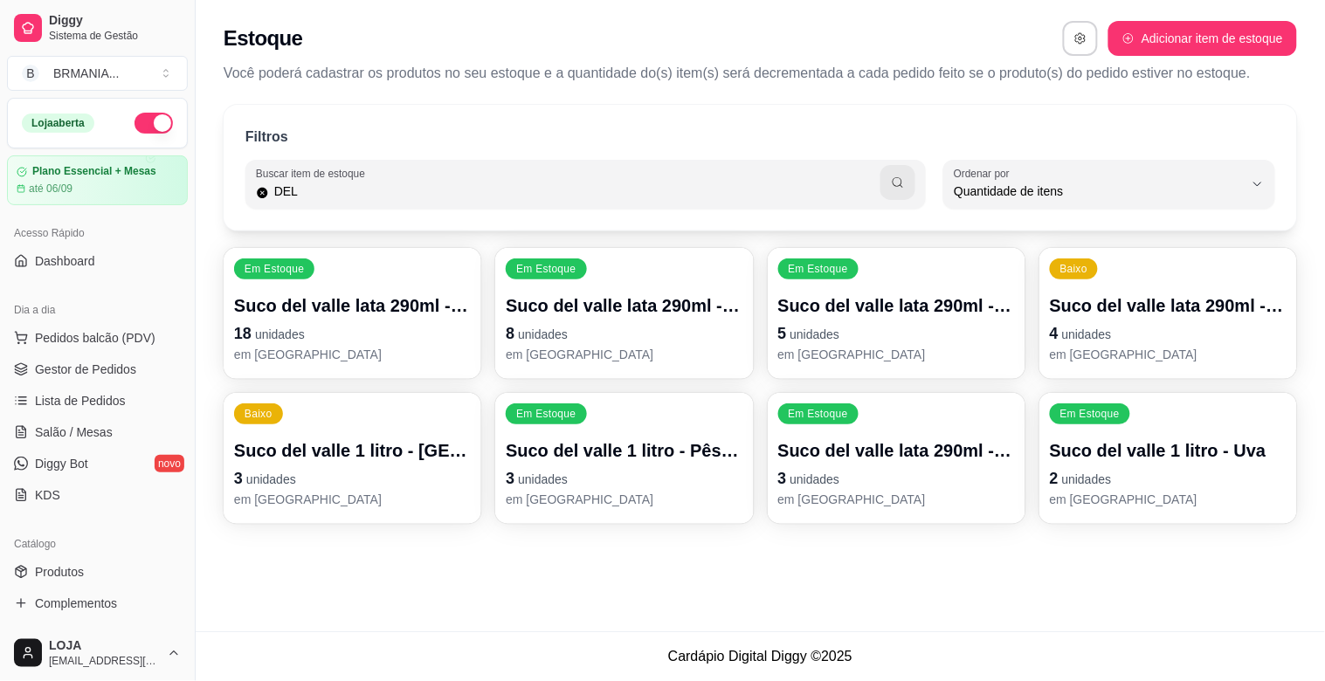
click at [617, 316] on p "Suco del valle lata 290ml - [GEOGRAPHIC_DATA]" at bounding box center [624, 305] width 237 height 24
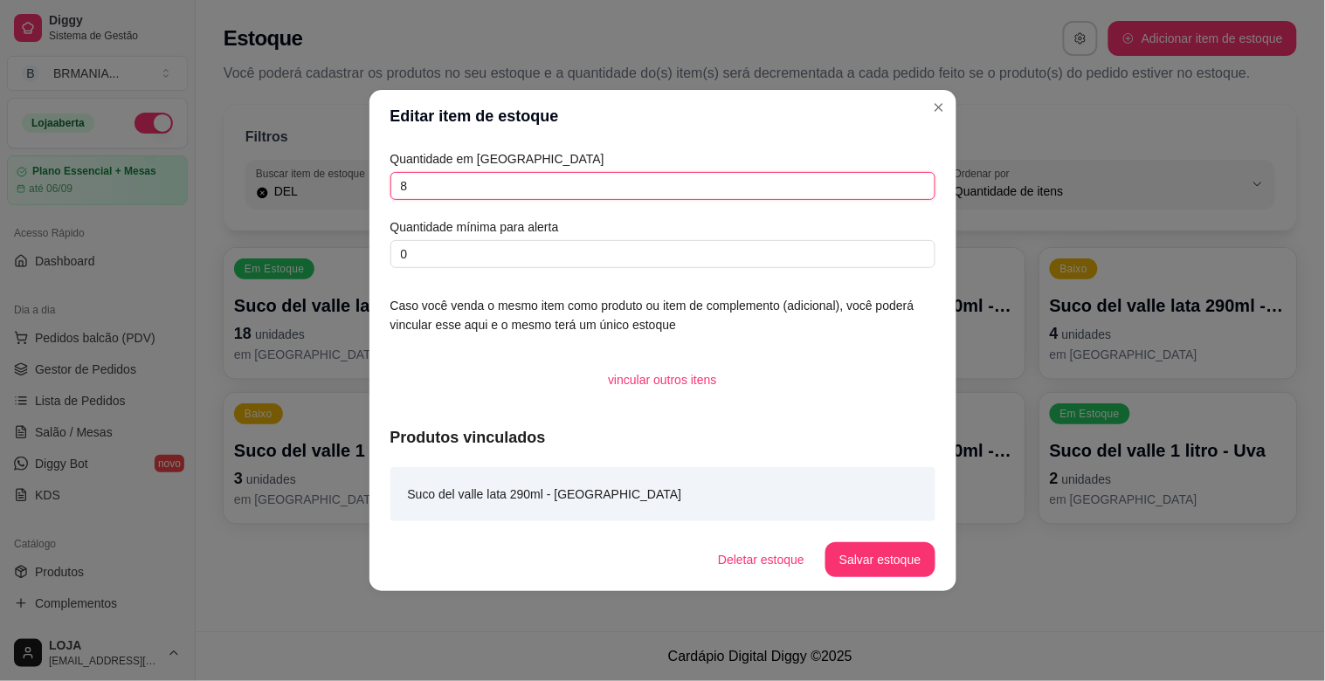
click at [499, 185] on input "8" at bounding box center [662, 186] width 545 height 28
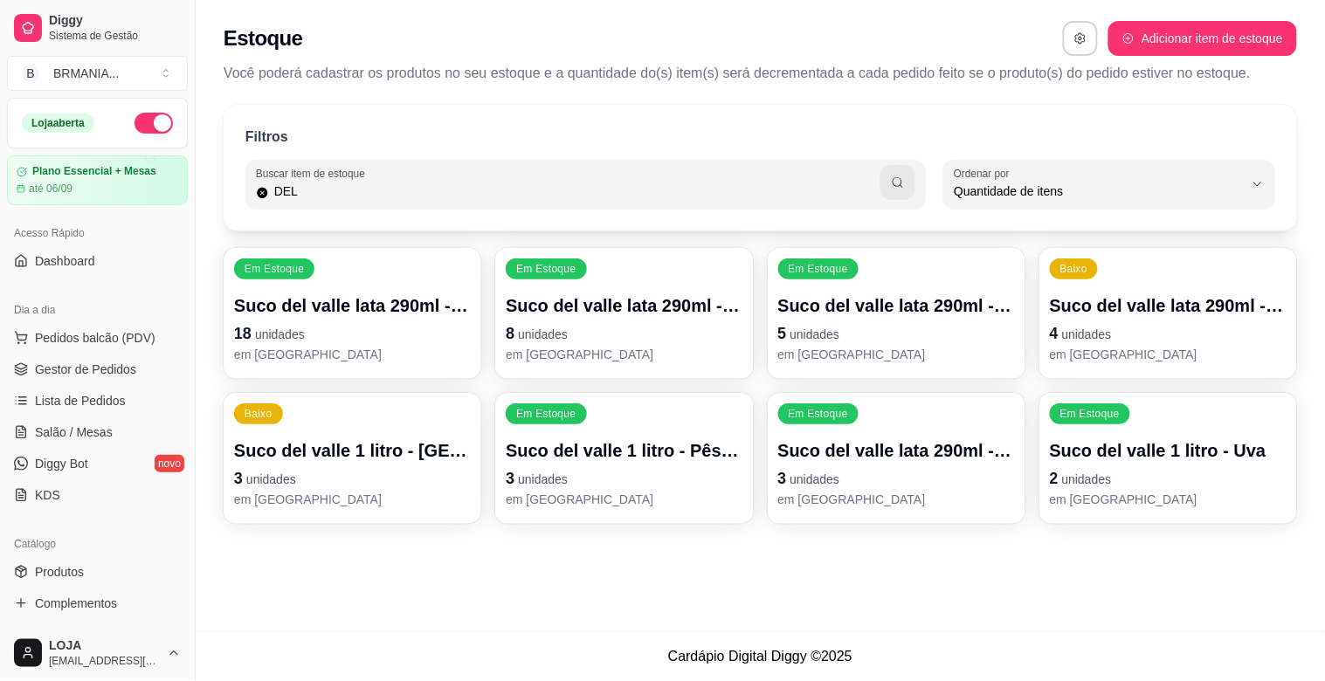
click at [385, 341] on p "18 unidades" at bounding box center [352, 333] width 237 height 24
click at [996, 469] on p "3 unidades" at bounding box center [896, 478] width 237 height 24
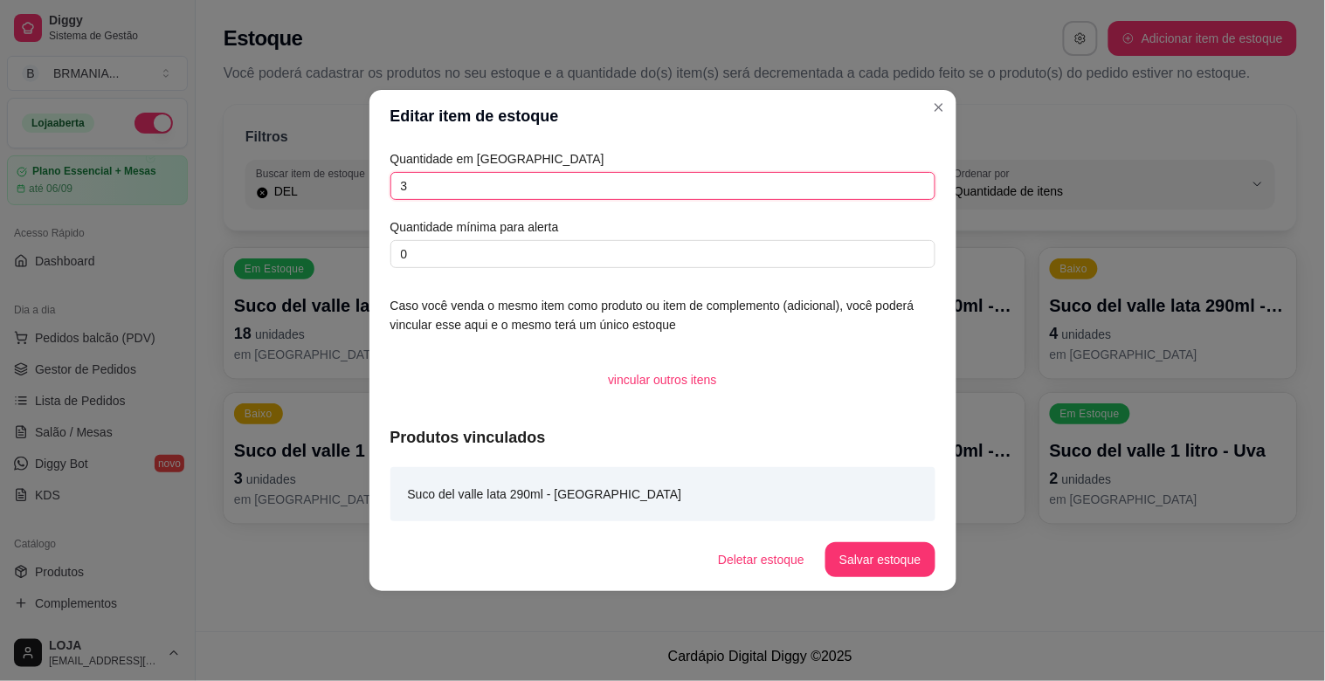
click at [534, 194] on input "3" at bounding box center [662, 186] width 545 height 28
type input "9"
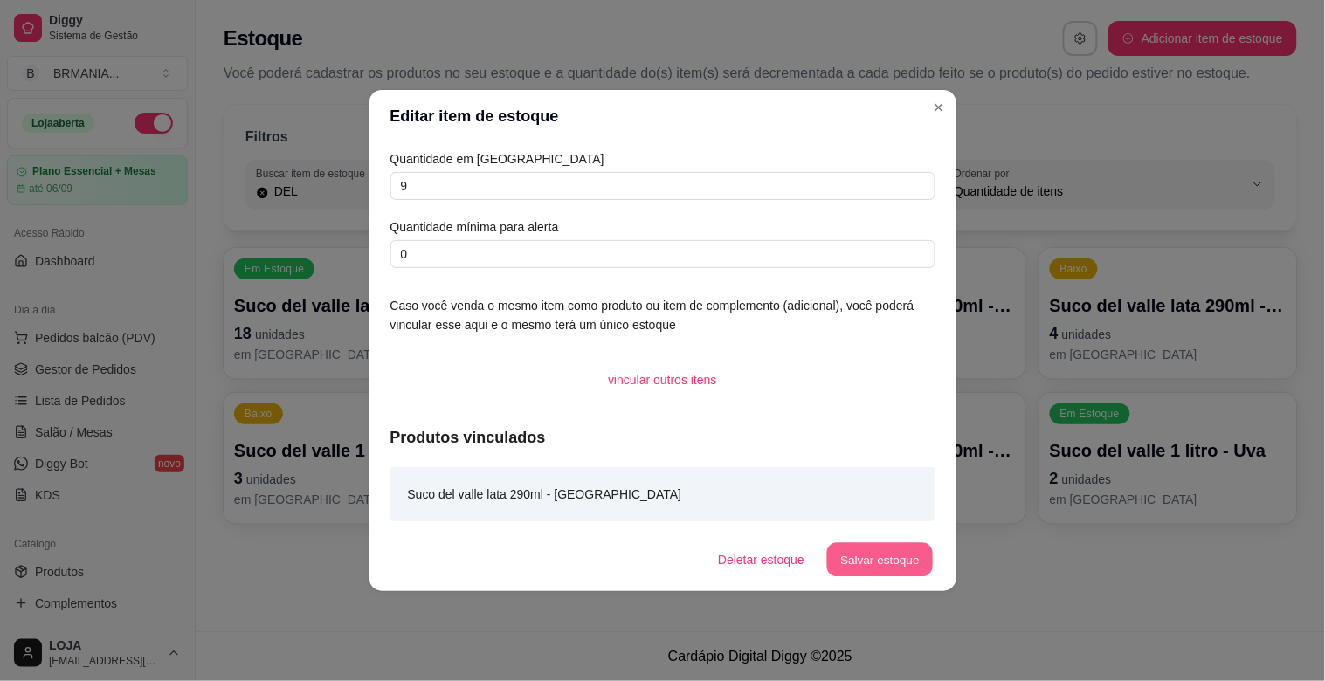
click at [888, 564] on button "Salvar estoque" at bounding box center [880, 560] width 107 height 34
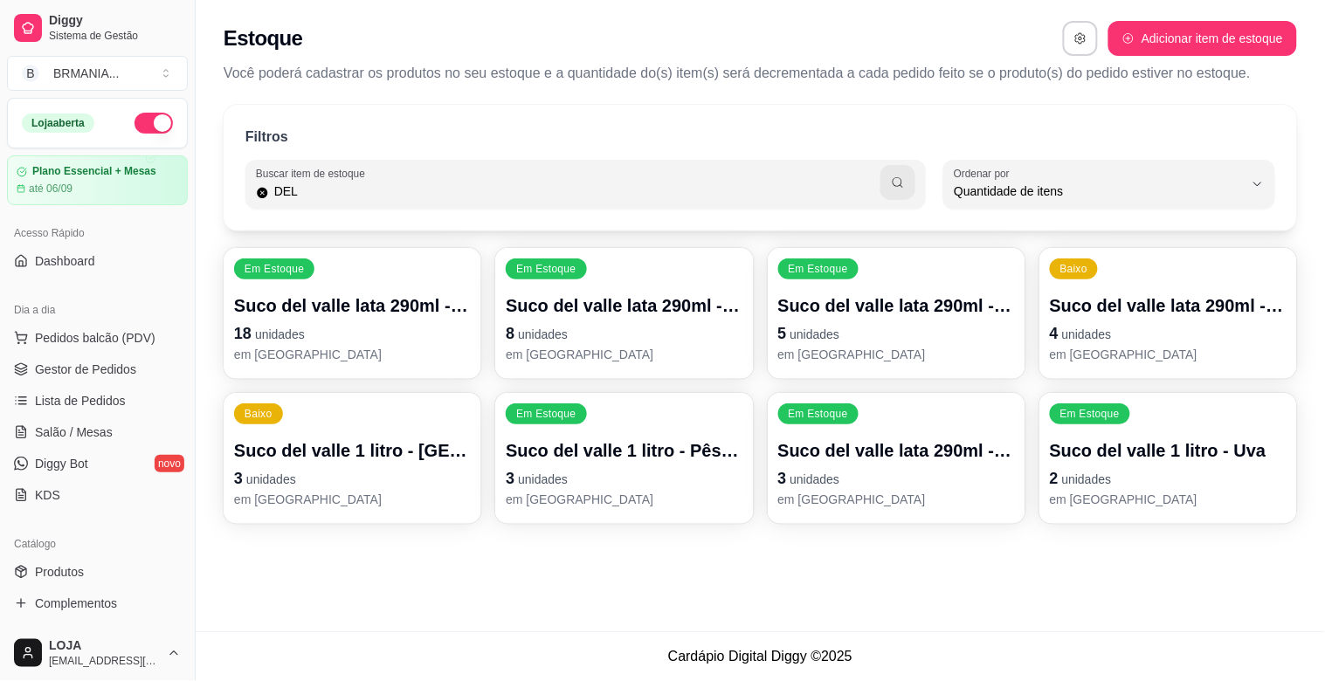
drag, startPoint x: 1175, startPoint y: 243, endPoint x: 1174, endPoint y: 263, distance: 20.1
click at [1175, 245] on div "Filtros Buscar item de estoque DEL QUANTITY_ORDER Ordenar por Ordem alfabética …" at bounding box center [760, 319] width 1129 height 451
click at [601, 454] on p "Suco del valle 1 litro - [GEOGRAPHIC_DATA]" at bounding box center [624, 451] width 230 height 24
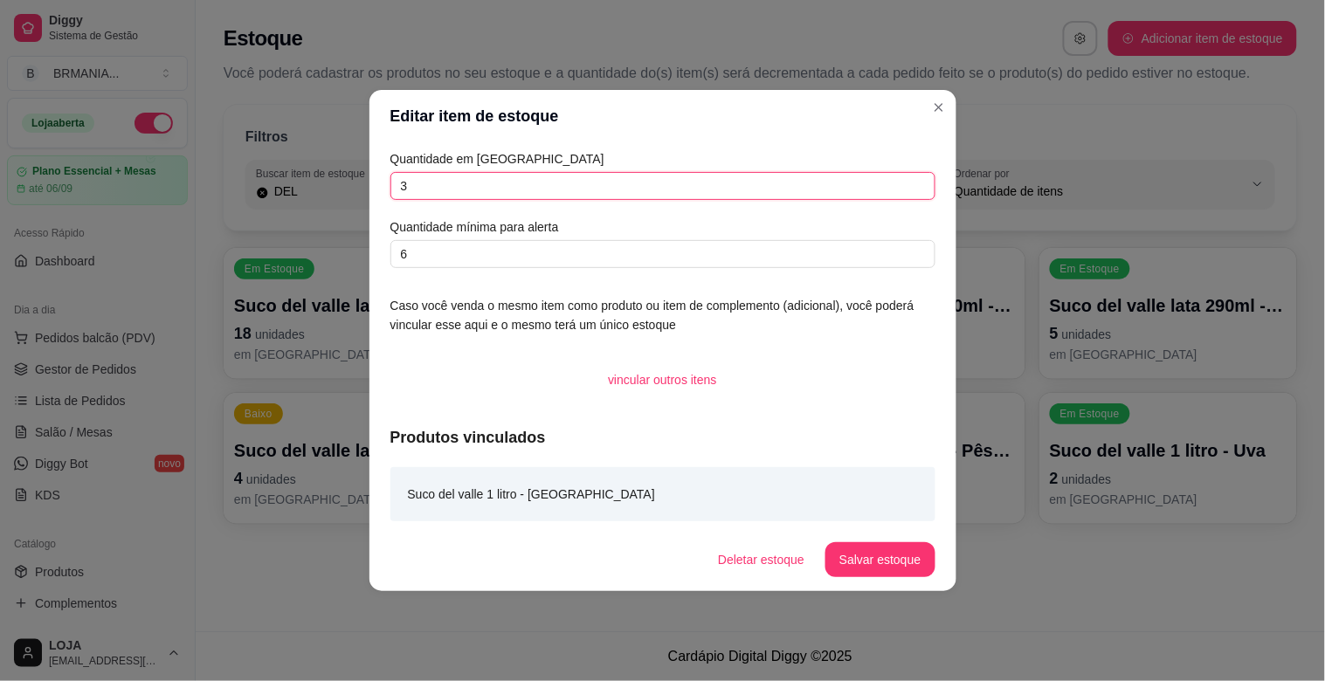
click at [512, 187] on input "3" at bounding box center [662, 186] width 545 height 28
type input "10"
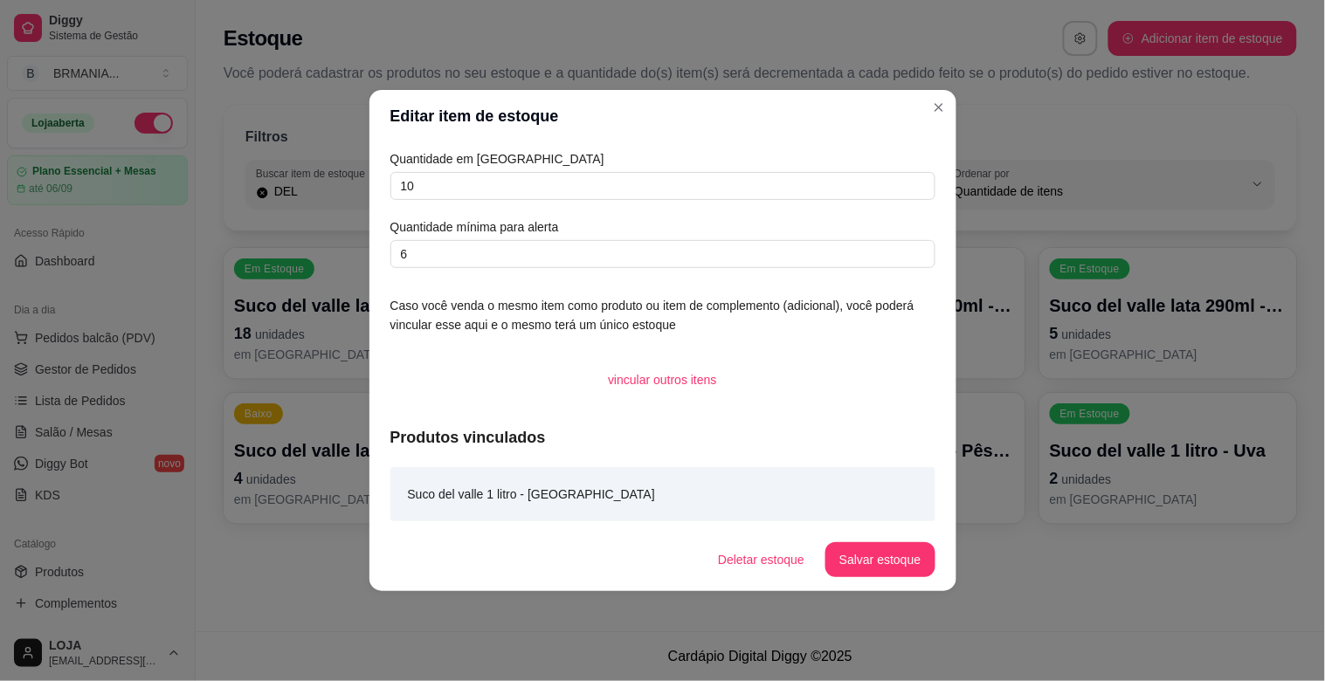
click at [870, 576] on button "Salvar estoque" at bounding box center [879, 559] width 109 height 35
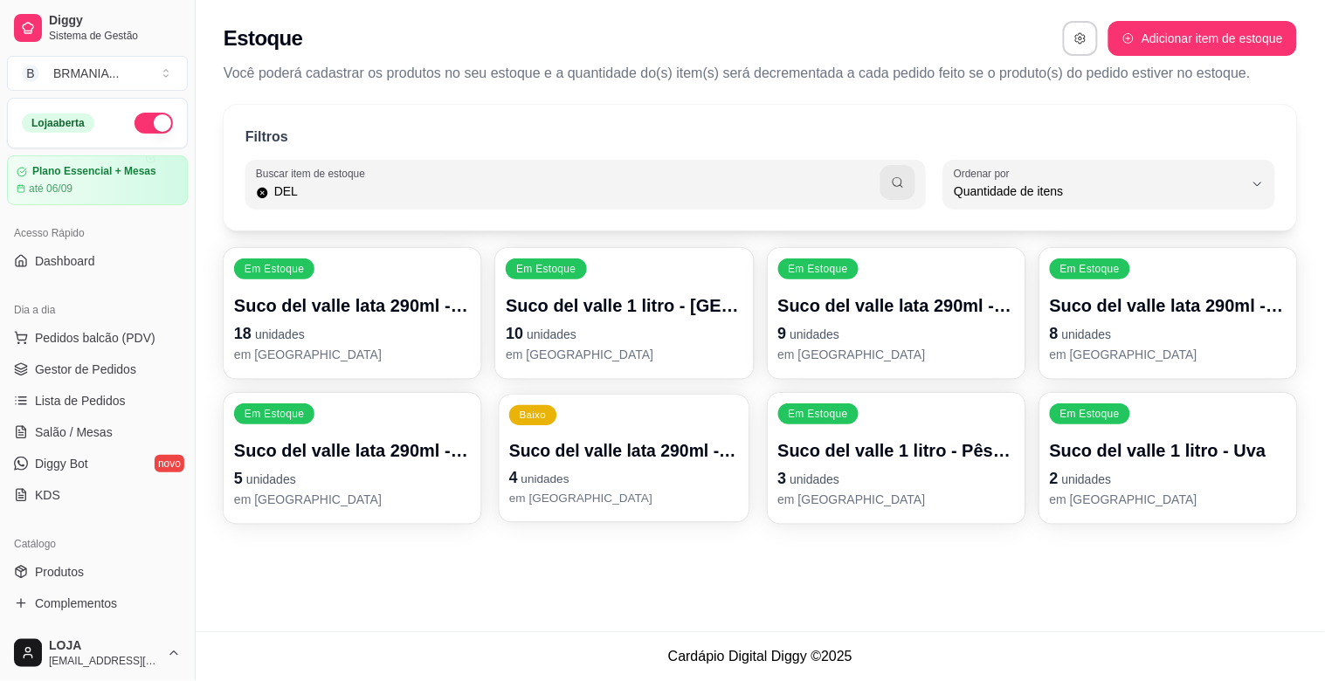
click at [631, 444] on p "Suco del valle lata 290ml - [GEOGRAPHIC_DATA]" at bounding box center [624, 451] width 230 height 24
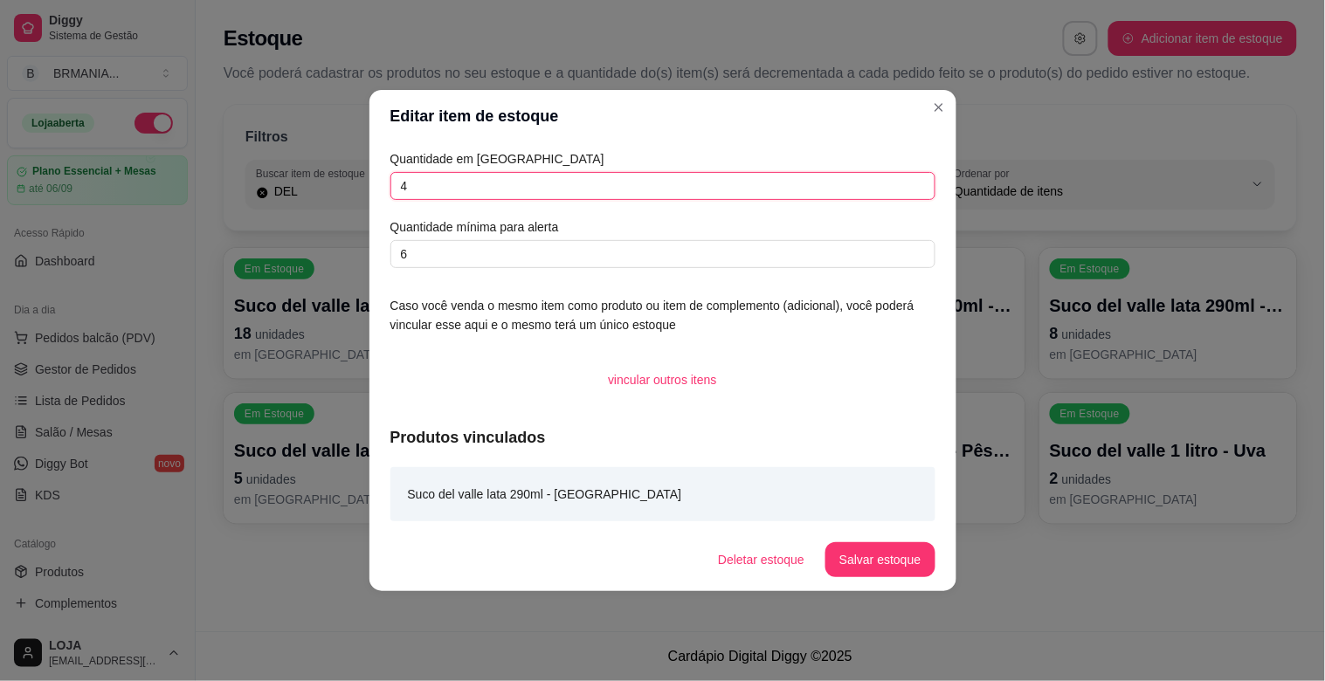
click at [545, 190] on input "4" at bounding box center [662, 186] width 545 height 28
type input "10"
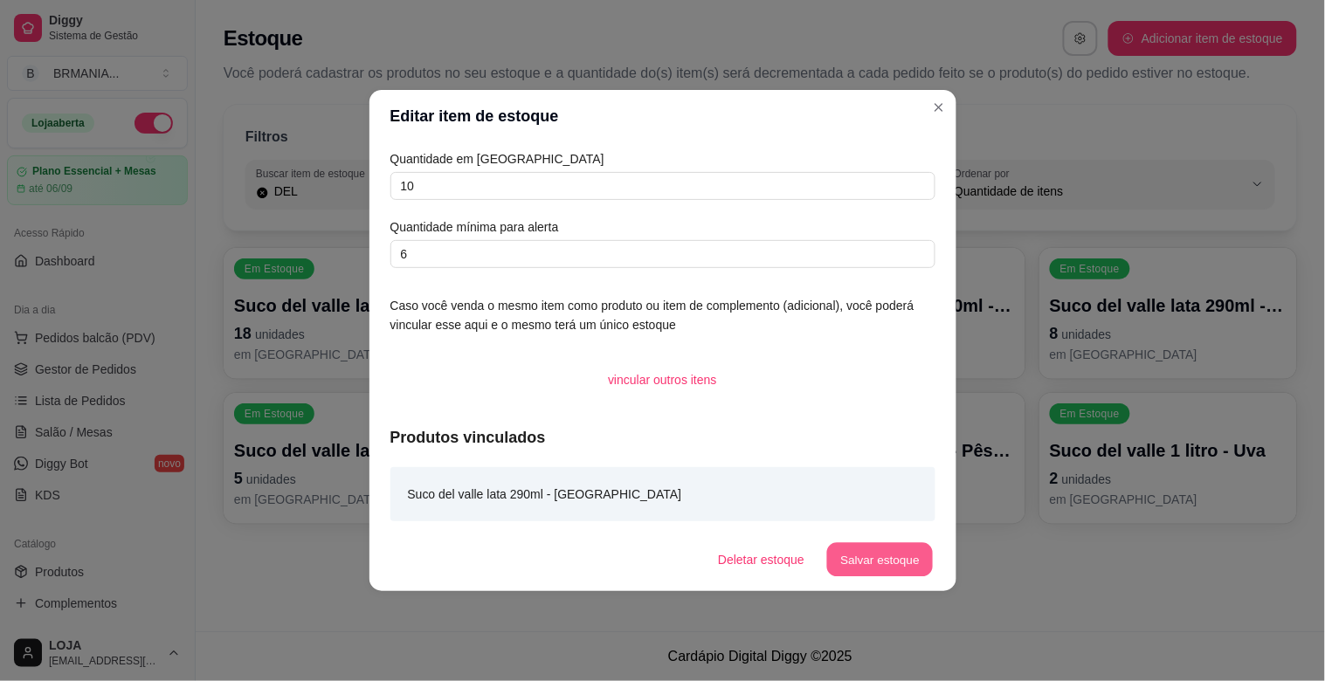
click at [893, 571] on button "Salvar estoque" at bounding box center [880, 560] width 107 height 34
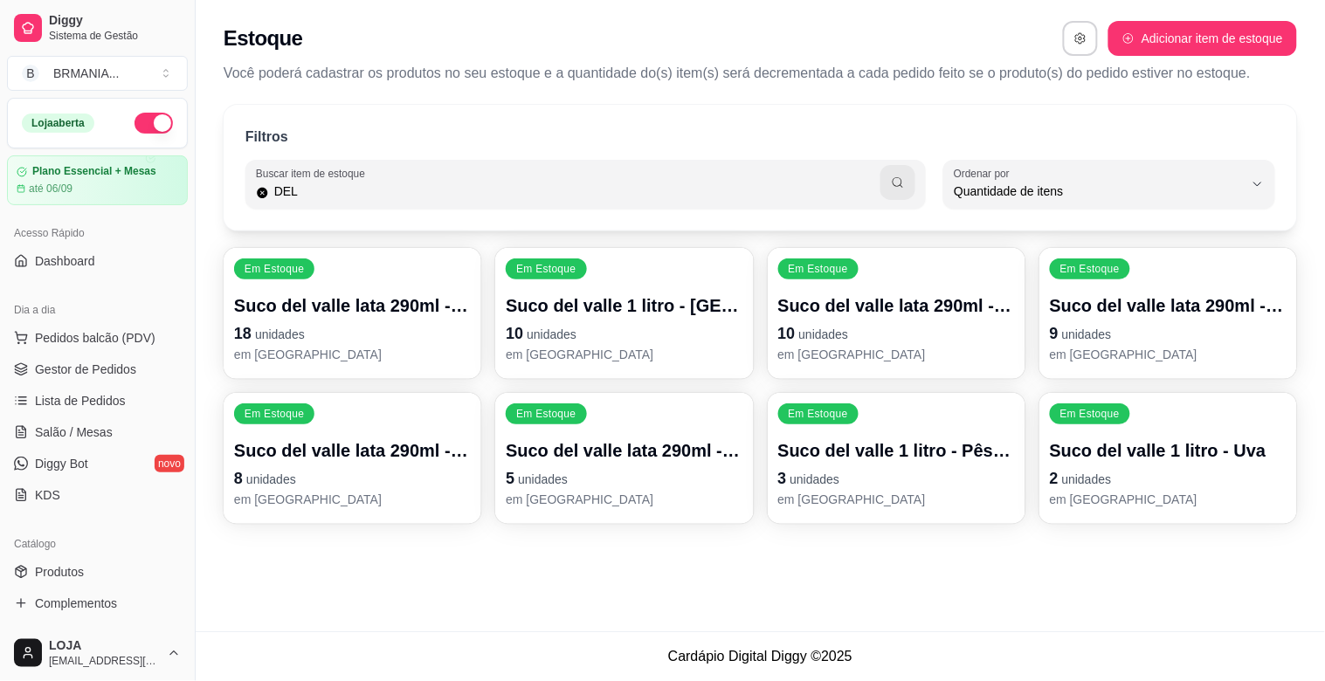
click at [635, 335] on p "10 unidades" at bounding box center [624, 333] width 237 height 24
click at [973, 351] on p "em [GEOGRAPHIC_DATA]" at bounding box center [896, 354] width 237 height 17
click at [643, 360] on p "em [GEOGRAPHIC_DATA]" at bounding box center [624, 354] width 237 height 17
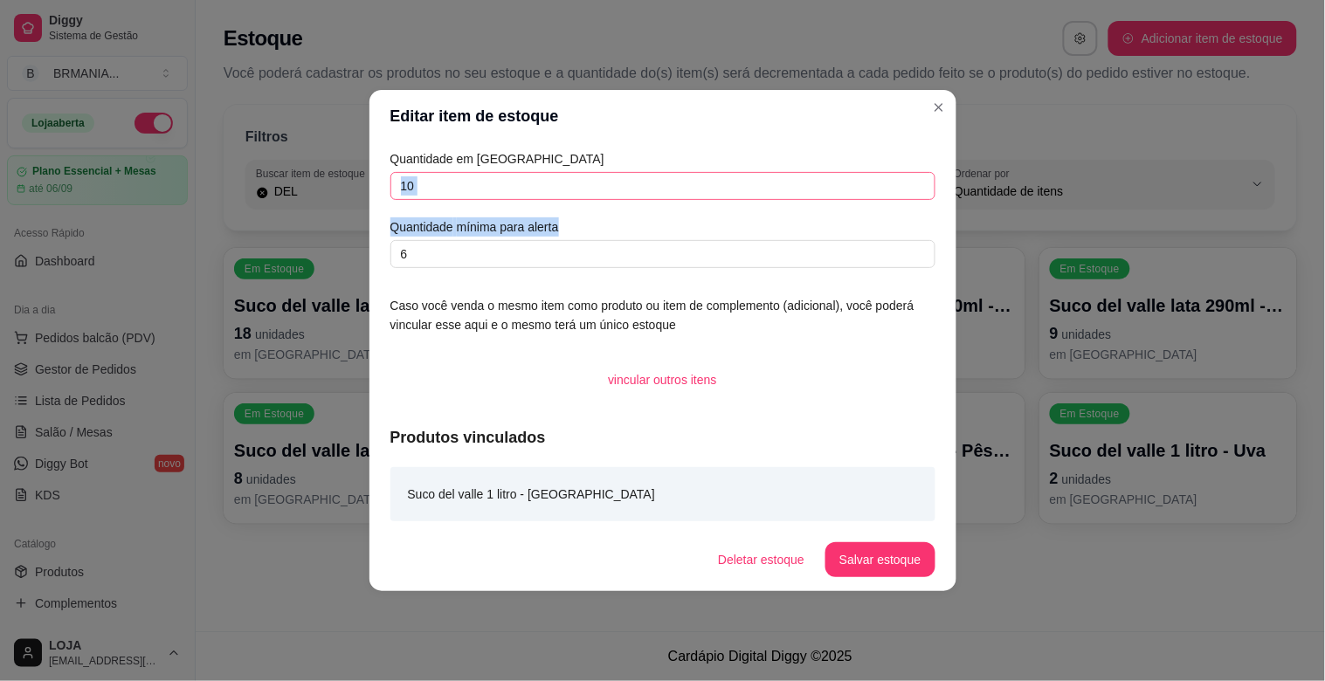
drag, startPoint x: 555, startPoint y: 203, endPoint x: 557, endPoint y: 179, distance: 24.6
click at [556, 190] on div "Quantidade em estoque 10 Quantidade mínima para alerta 6" at bounding box center [662, 208] width 545 height 119
click at [557, 179] on input "10" at bounding box center [662, 186] width 545 height 28
type input "1"
type input "3"
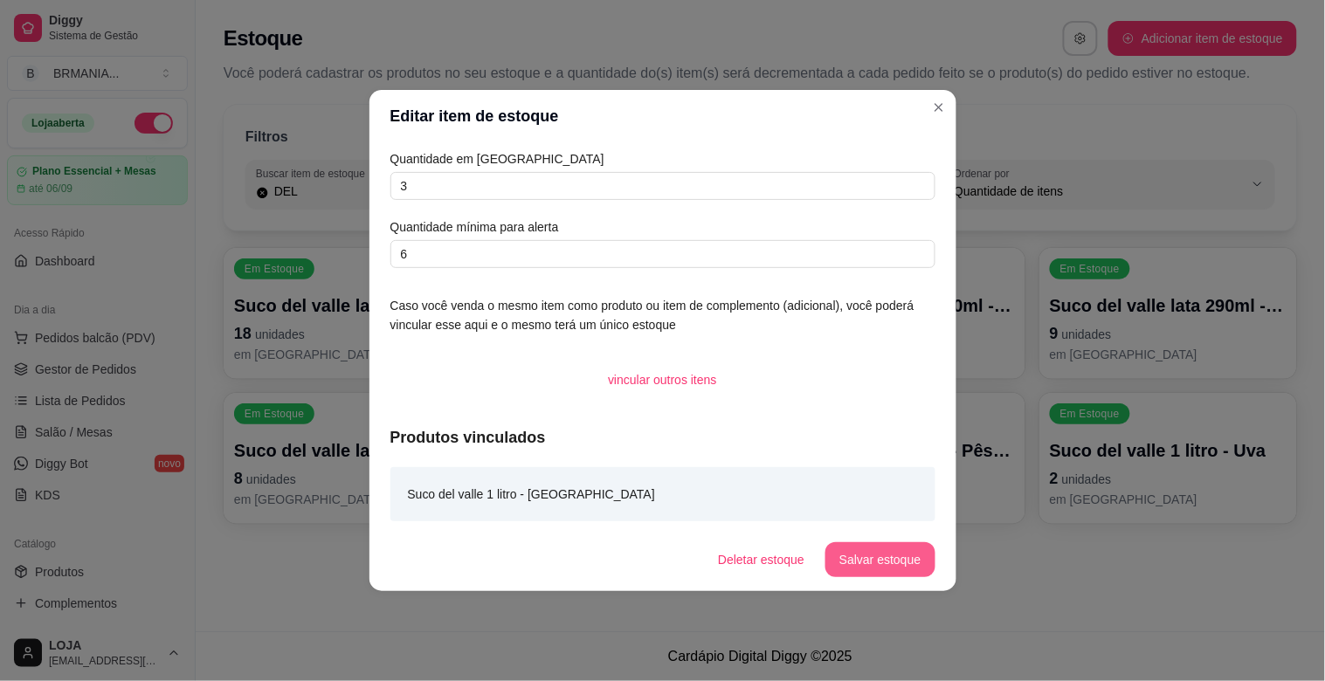
click at [879, 564] on button "Salvar estoque" at bounding box center [879, 559] width 109 height 35
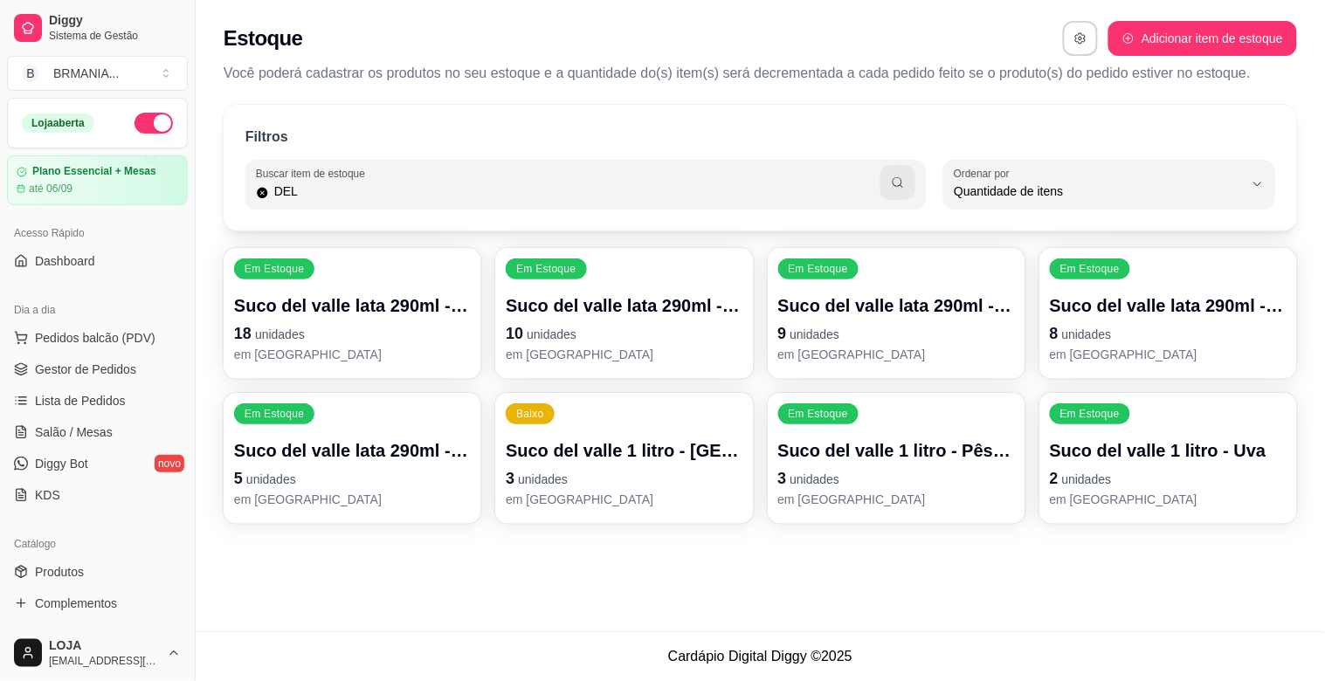
click at [381, 442] on p "Suco del valle lata 290ml - [GEOGRAPHIC_DATA]" at bounding box center [352, 450] width 237 height 24
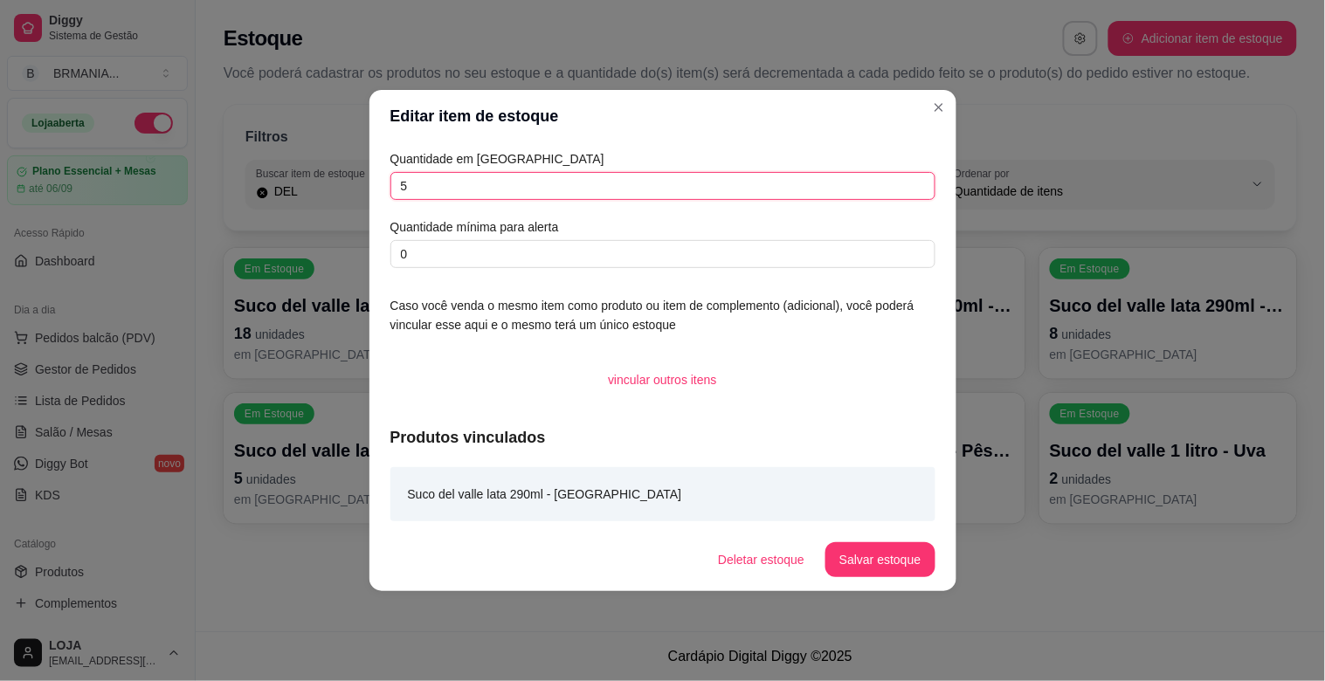
click at [630, 175] on input "5" at bounding box center [662, 186] width 545 height 28
type input "7"
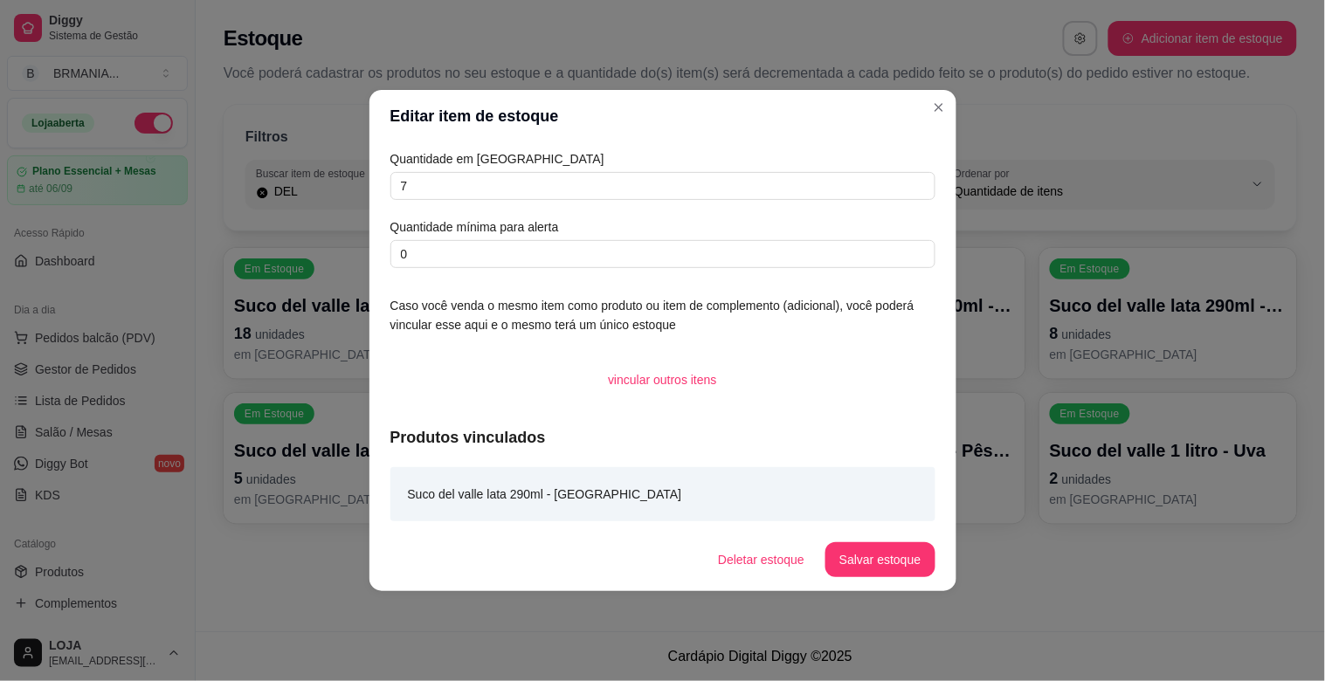
click at [875, 569] on button "Salvar estoque" at bounding box center [879, 559] width 109 height 35
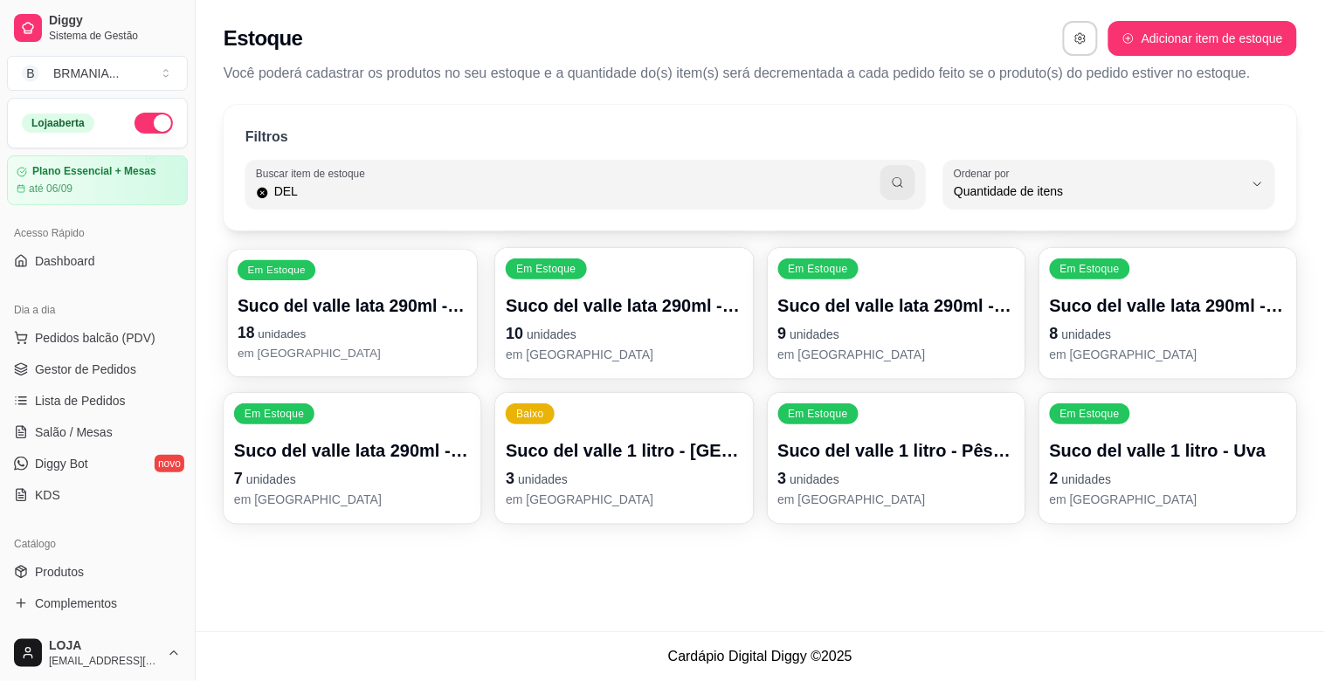
click at [341, 341] on p "18 unidades" at bounding box center [353, 333] width 230 height 24
click at [412, 473] on p "7 unidades" at bounding box center [352, 478] width 237 height 24
click at [653, 319] on div "Suco del valle lata 290ml - [GEOGRAPHIC_DATA] 10 unidades em [GEOGRAPHIC_DATA]" at bounding box center [624, 328] width 237 height 70
click at [913, 323] on p "9 unidades" at bounding box center [896, 333] width 237 height 24
click at [1170, 362] on p "em [GEOGRAPHIC_DATA]" at bounding box center [1168, 354] width 237 height 17
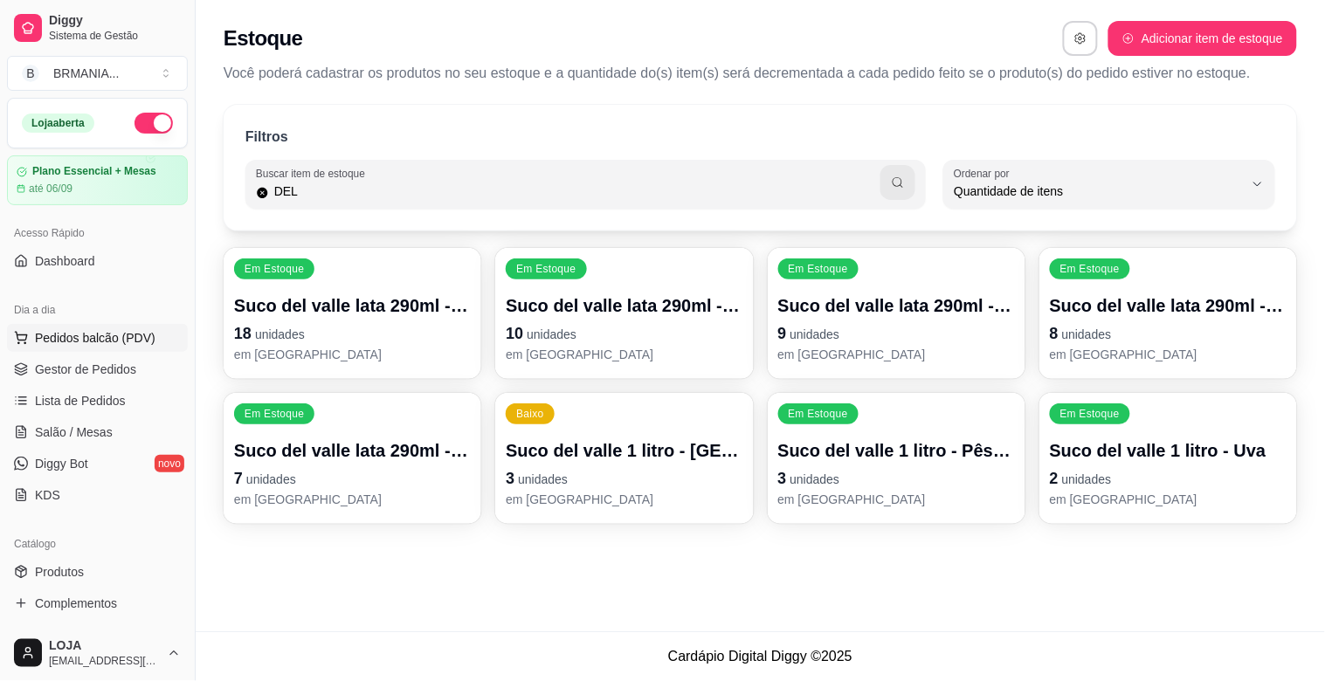
click at [149, 327] on button "Pedidos balcão (PDV)" at bounding box center [97, 338] width 181 height 28
click at [249, 132] on input "Pesquisa" at bounding box center [472, 122] width 843 height 17
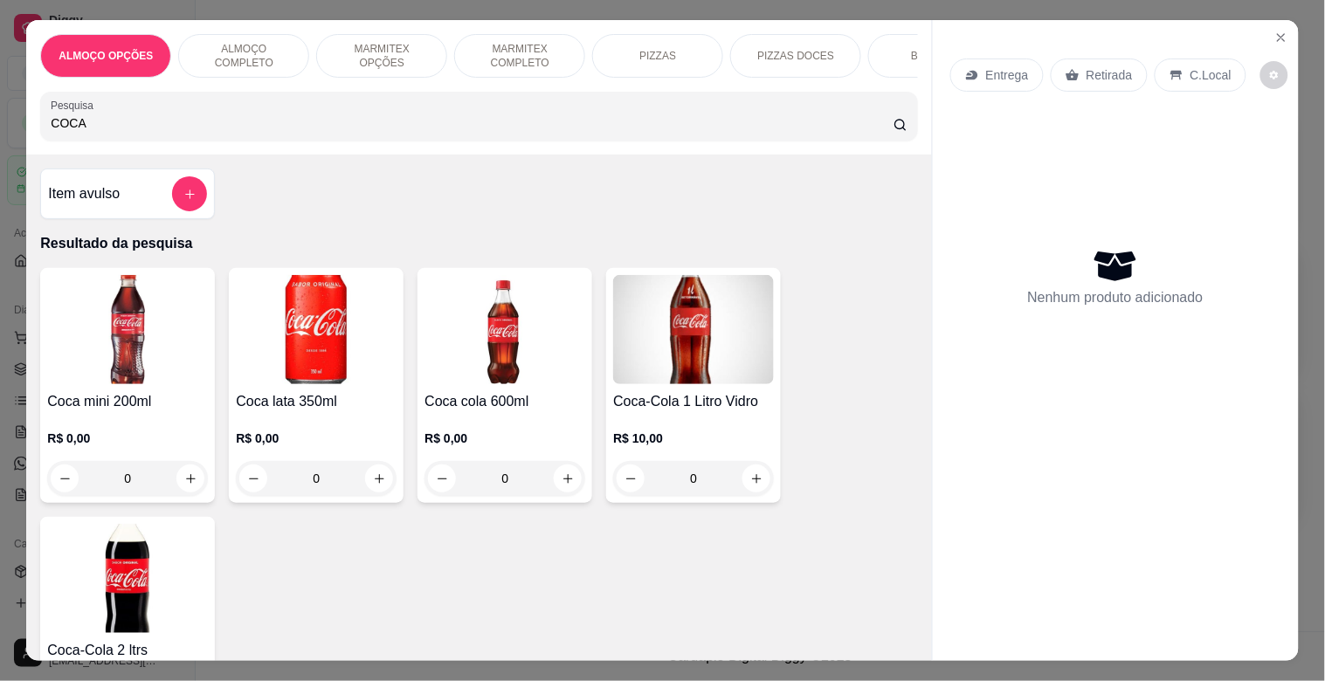
click at [151, 128] on input "COCA" at bounding box center [472, 122] width 843 height 17
type input "COCA"
click at [132, 356] on img at bounding box center [127, 329] width 161 height 109
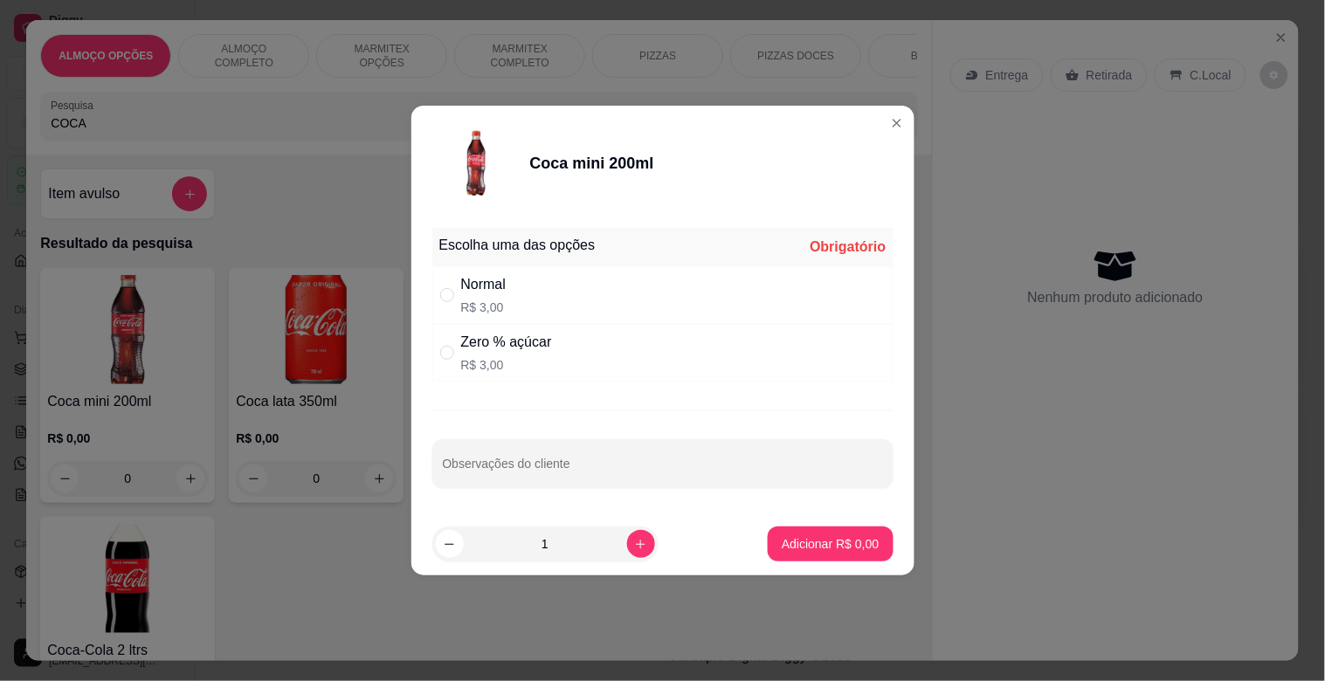
click at [528, 289] on div "Normal R$ 3,00" at bounding box center [662, 295] width 461 height 58
radio input "true"
click at [818, 540] on p "Adicionar R$ 3,00" at bounding box center [830, 543] width 97 height 17
type input "1"
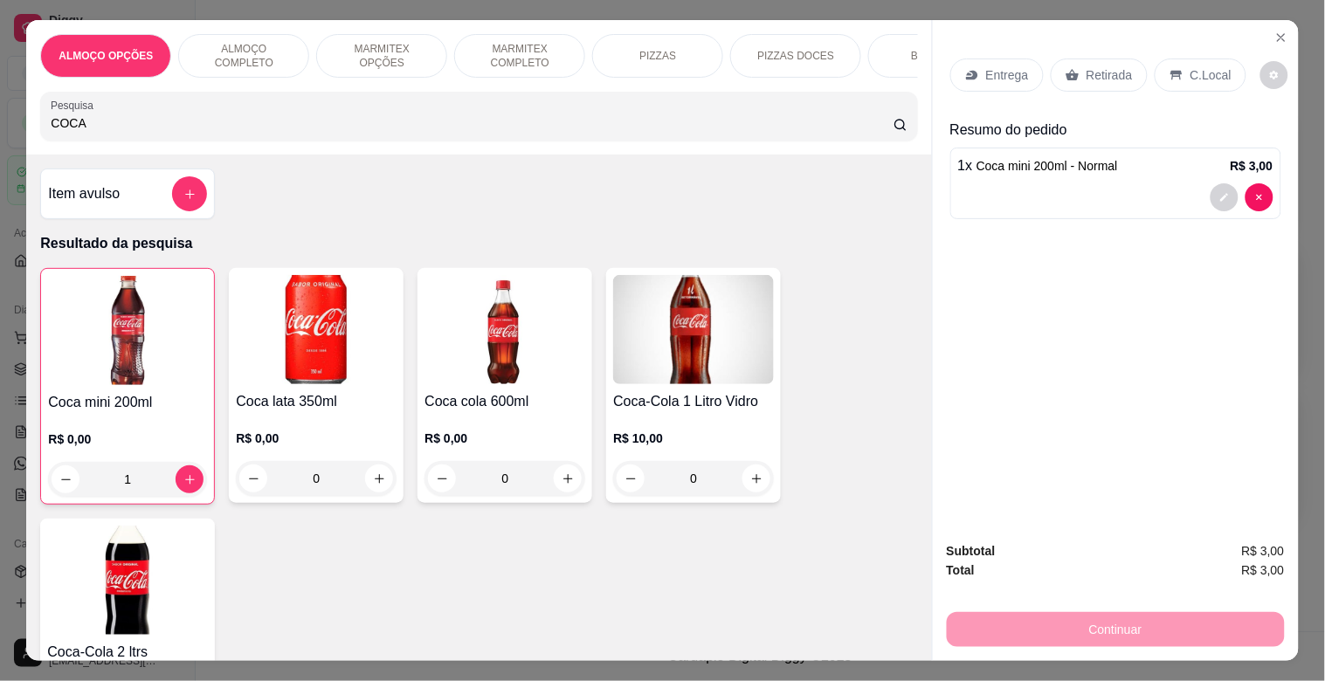
drag, startPoint x: 1127, startPoint y: 57, endPoint x: 1181, endPoint y: 183, distance: 137.4
click at [1127, 59] on div "Retirada" at bounding box center [1099, 75] width 97 height 33
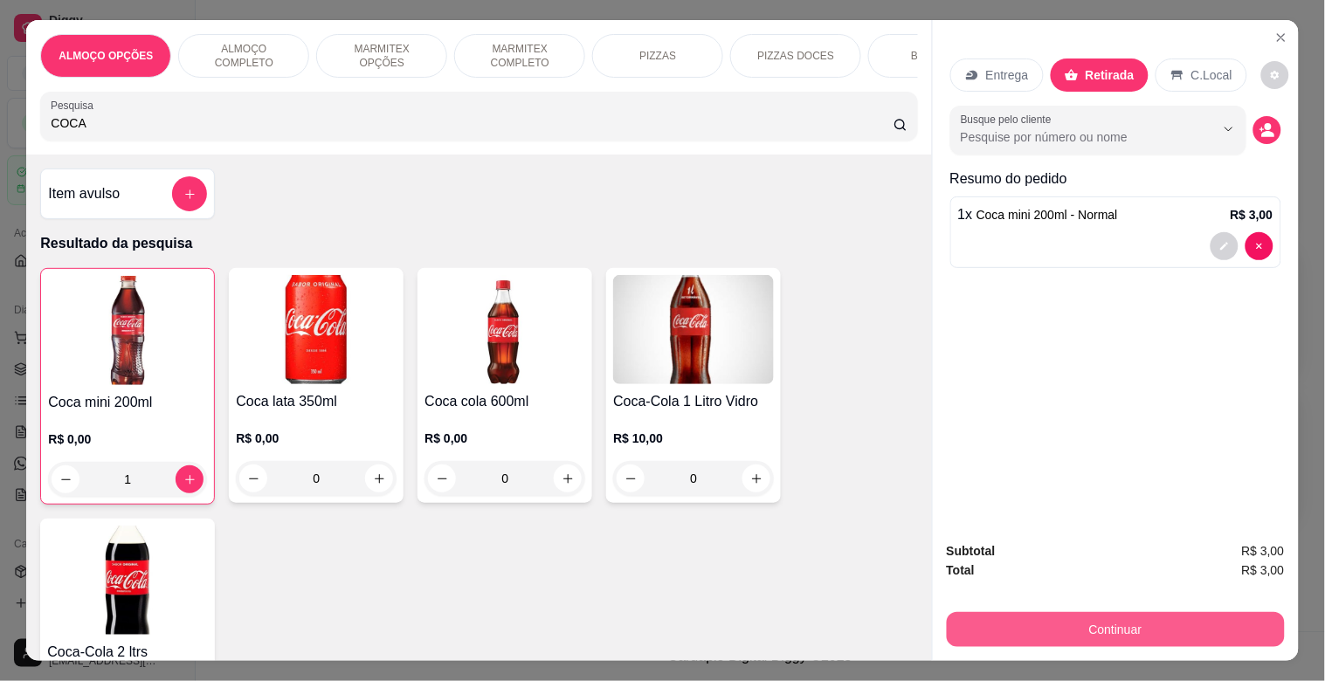
click at [1154, 614] on button "Continuar" at bounding box center [1116, 629] width 338 height 35
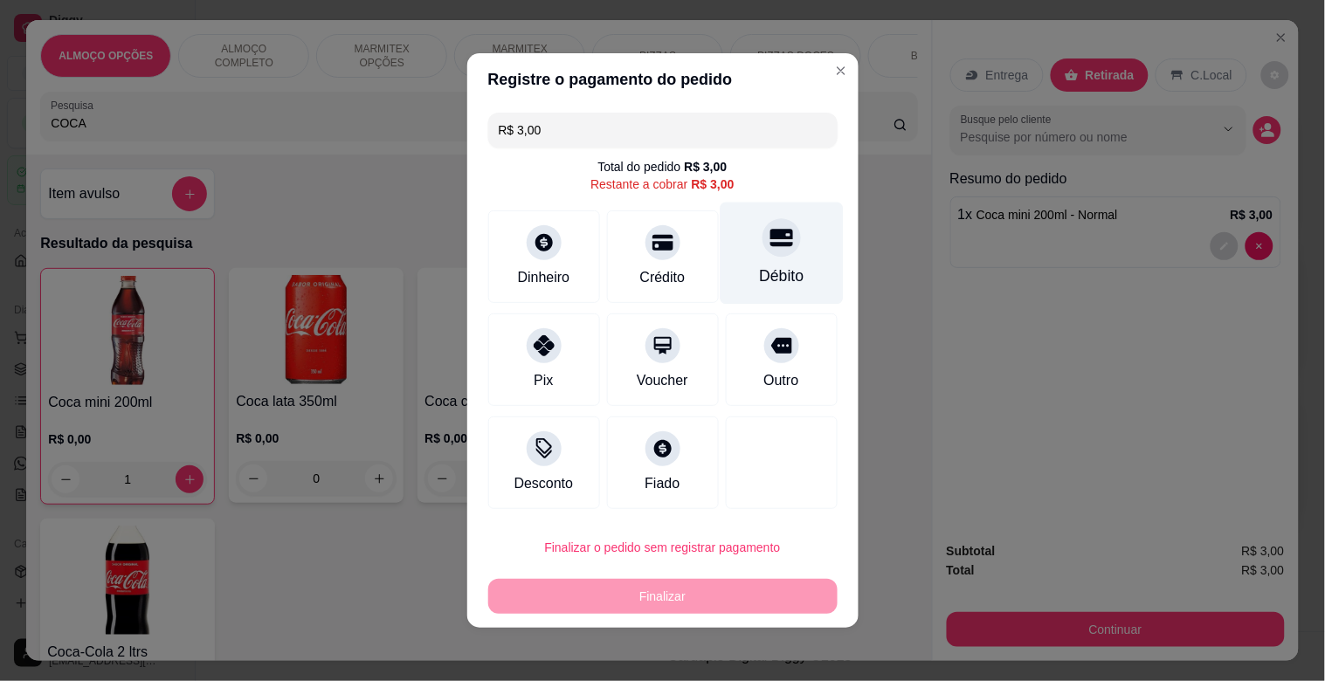
click at [747, 253] on div "Débito" at bounding box center [781, 254] width 123 height 102
type input "R$ 0,00"
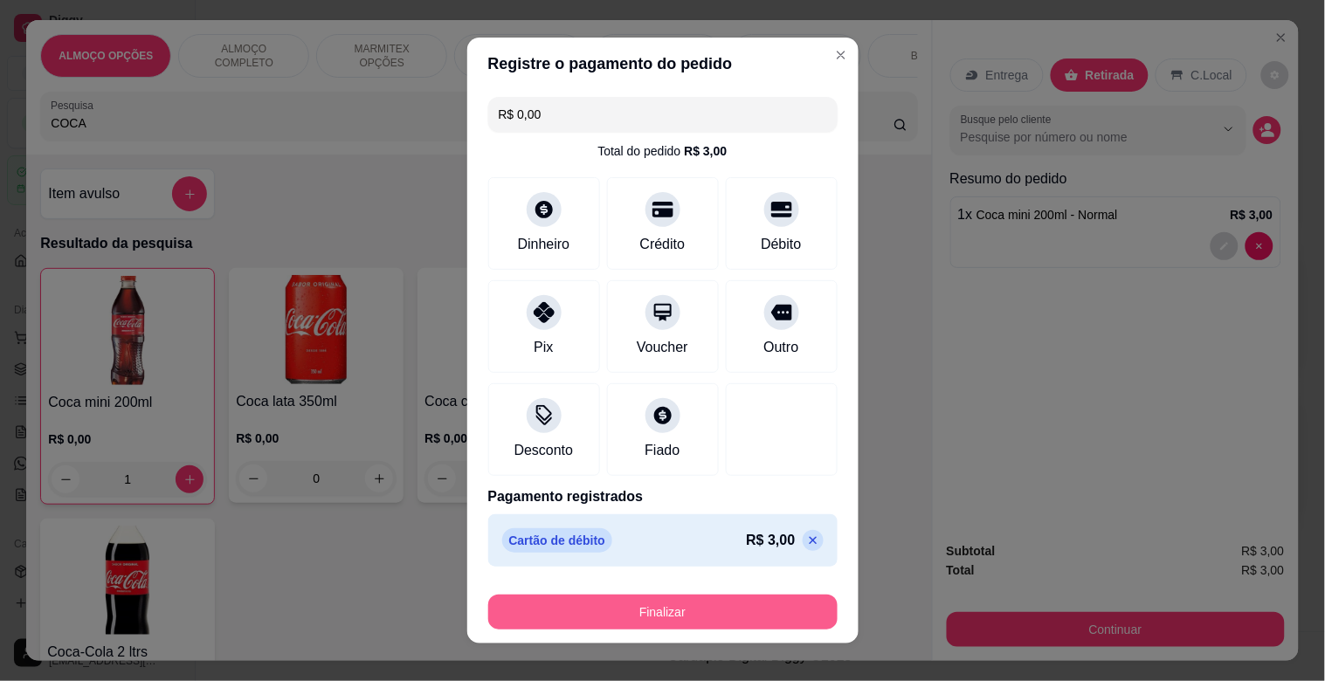
click at [657, 606] on button "Finalizar" at bounding box center [662, 612] width 349 height 35
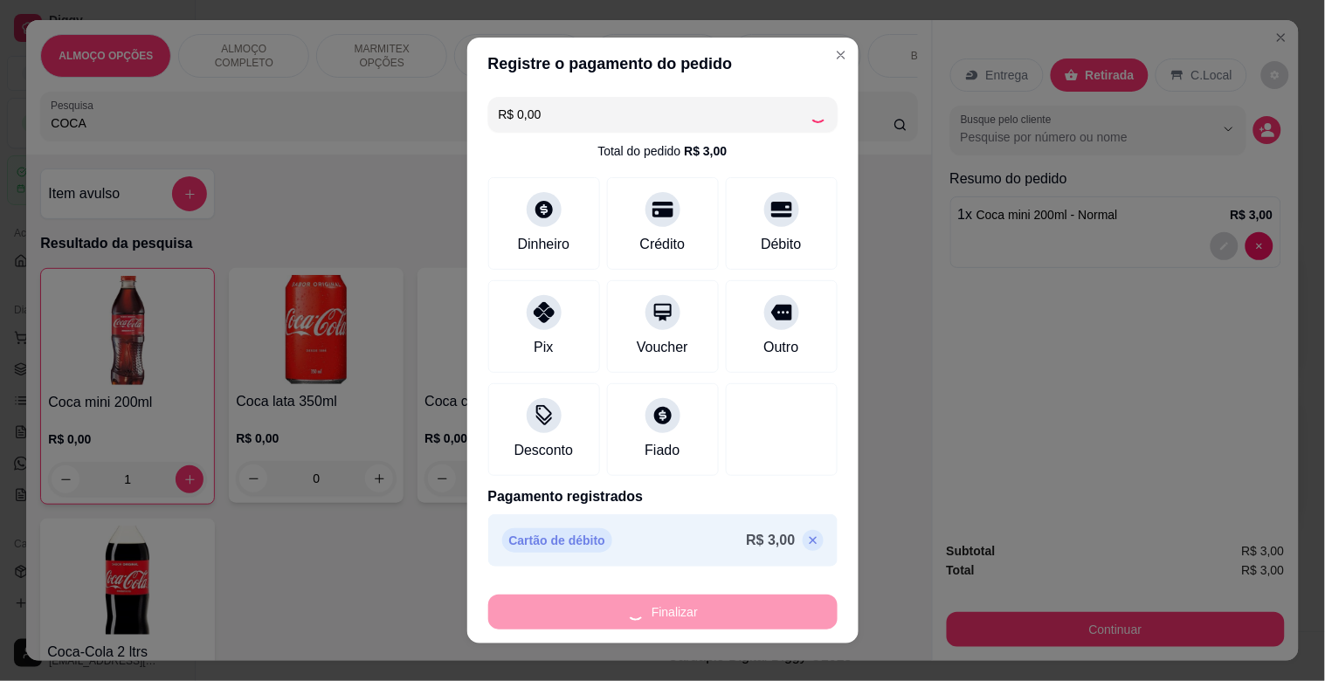
type input "0"
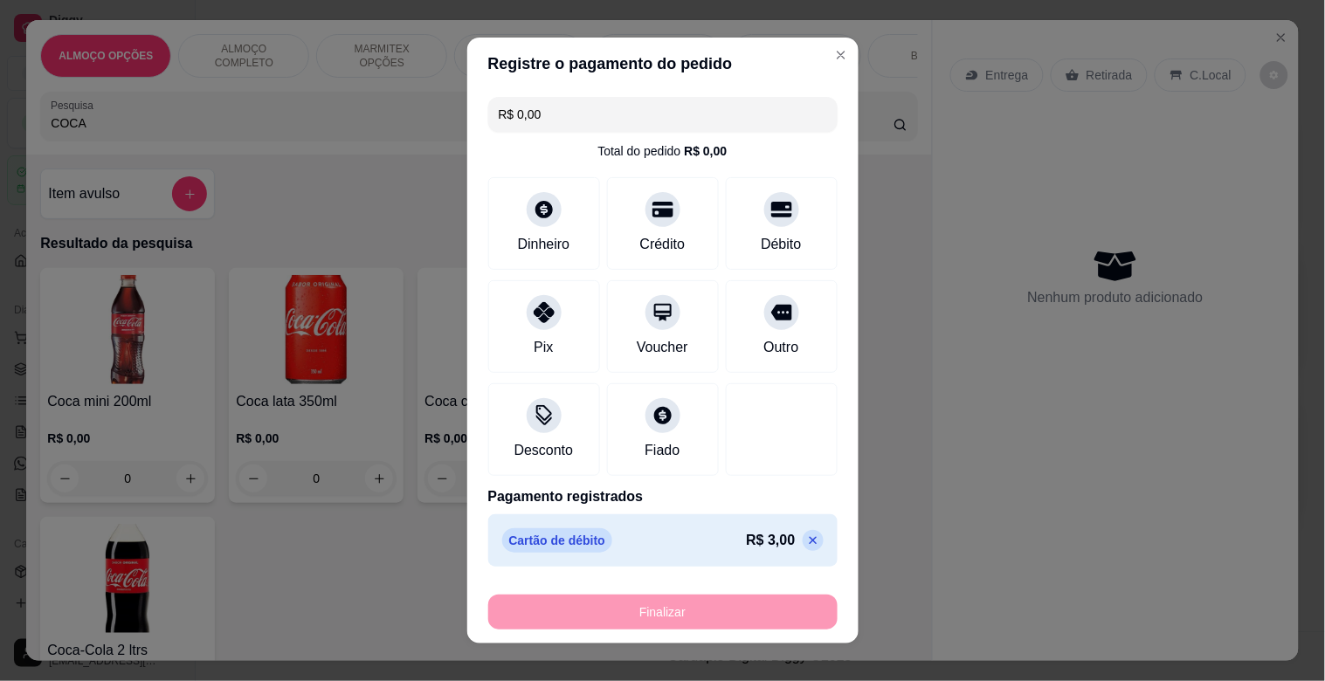
type input "-R$ 3,00"
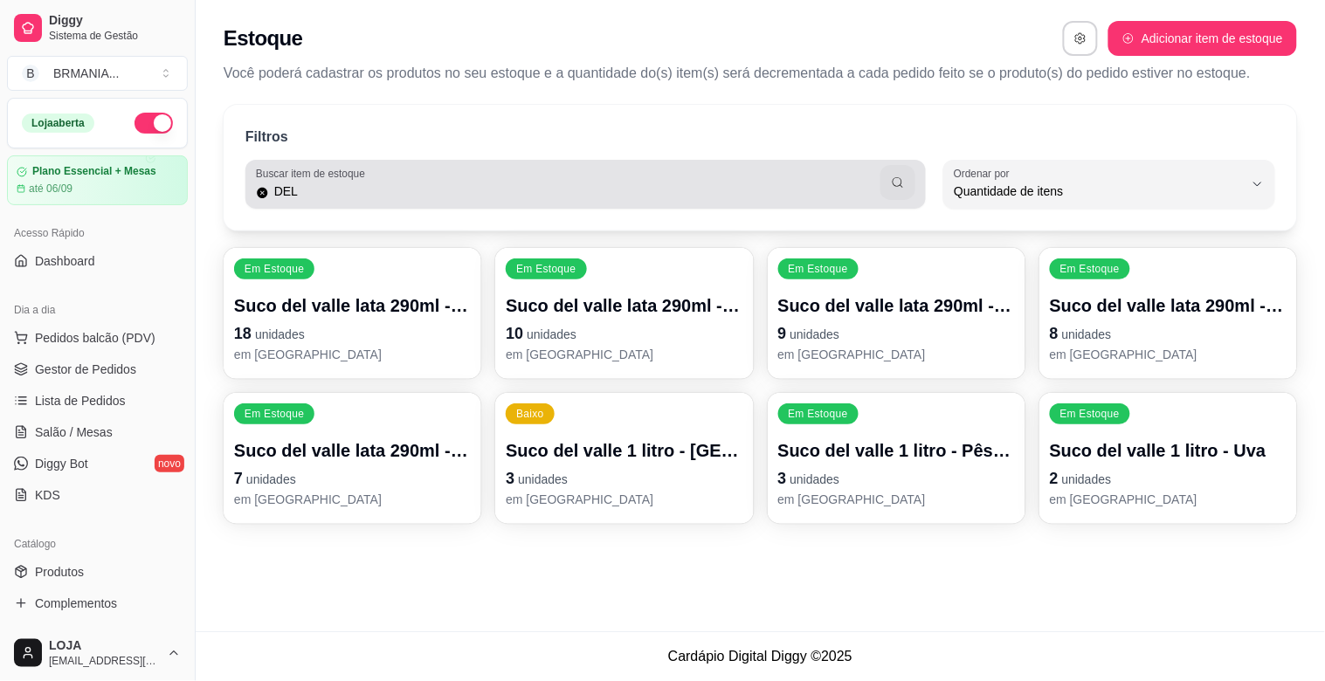
click at [369, 220] on div "Filtros Buscar item de estoque DEL QUANTITY_ORDER Ordenar por Ordem alfabética …" at bounding box center [760, 168] width 1073 height 126
click at [370, 203] on div "Buscar item de estoque DEL" at bounding box center [585, 184] width 680 height 49
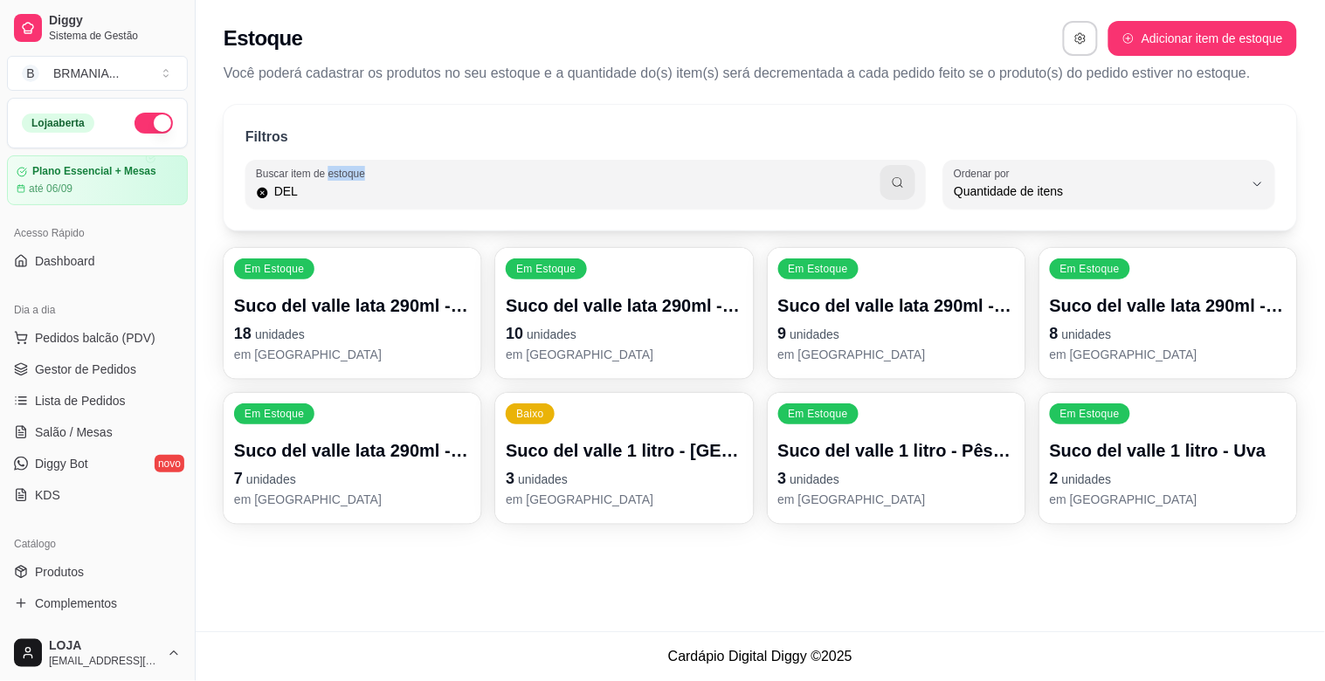
click at [370, 203] on div "Buscar item de estoque DEL" at bounding box center [585, 184] width 680 height 49
click at [369, 192] on input "DEL" at bounding box center [575, 191] width 612 height 17
click at [369, 190] on input "DEL" at bounding box center [575, 191] width 612 height 17
click at [316, 197] on input "DEL" at bounding box center [575, 191] width 612 height 17
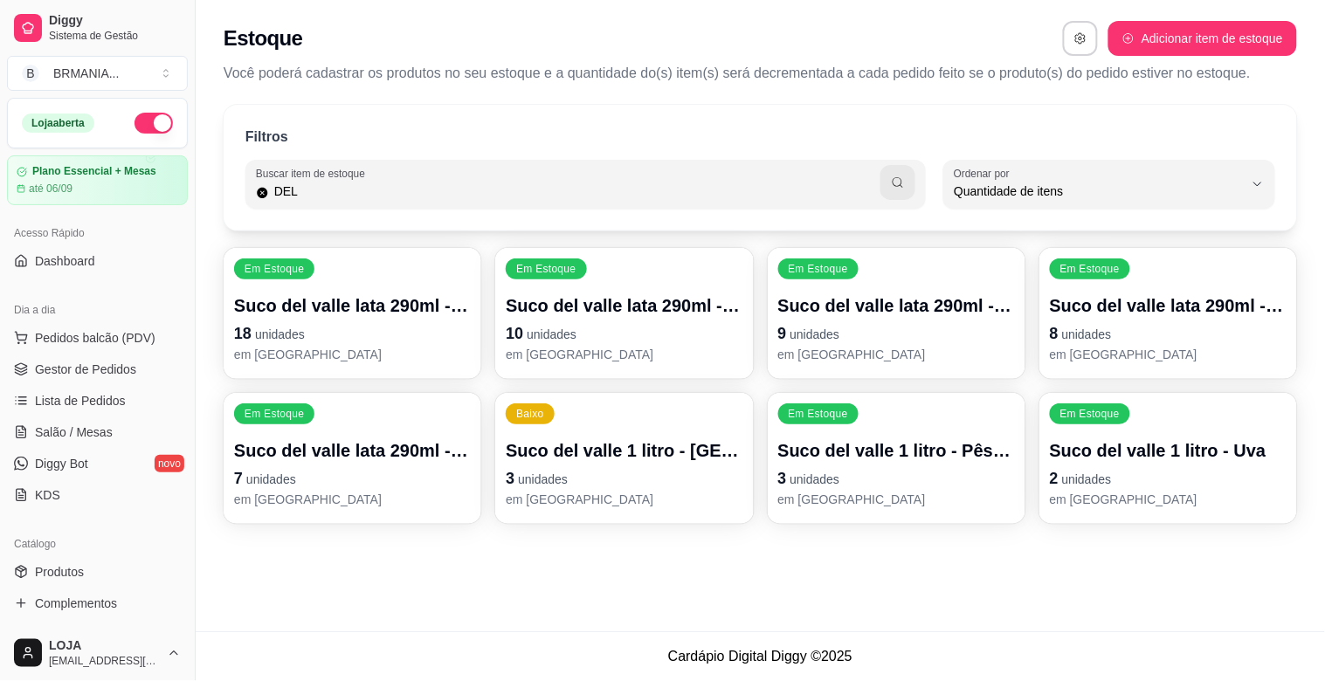
click at [316, 197] on input "DEL" at bounding box center [575, 191] width 612 height 17
type input "H2"
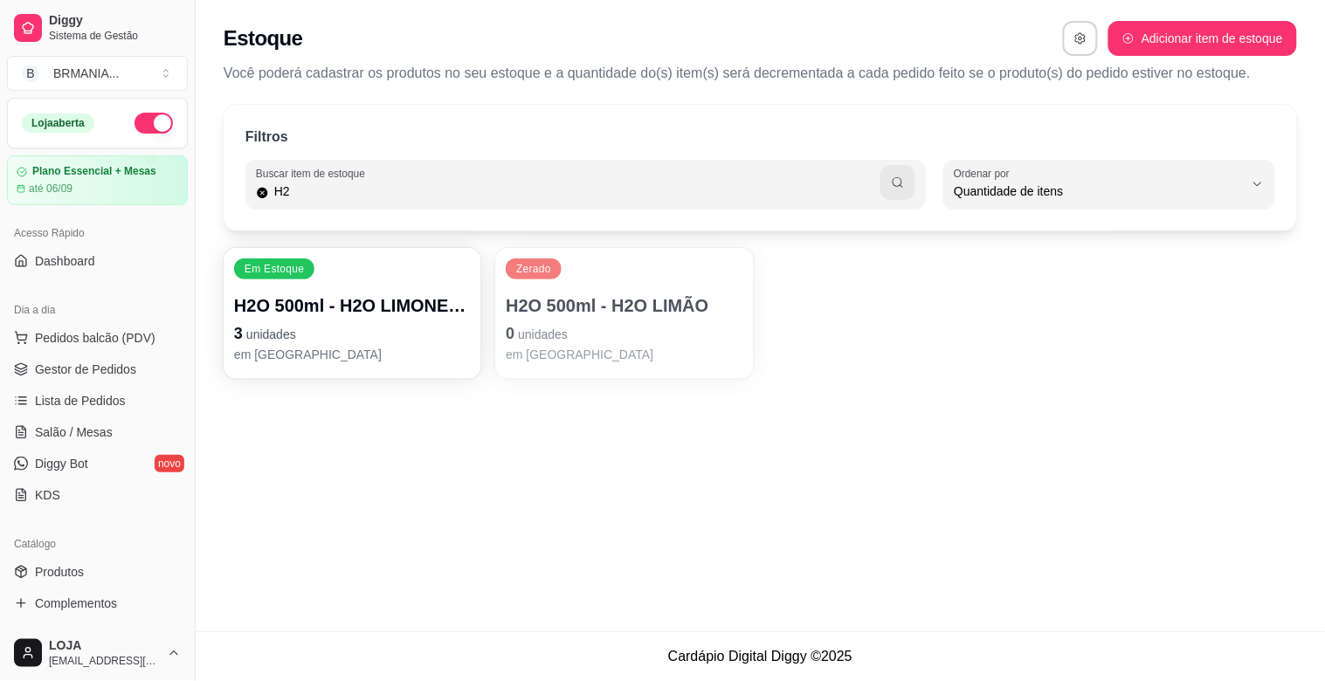
click at [403, 299] on p "H2O 500ml - H2O LIMONETO" at bounding box center [352, 305] width 237 height 24
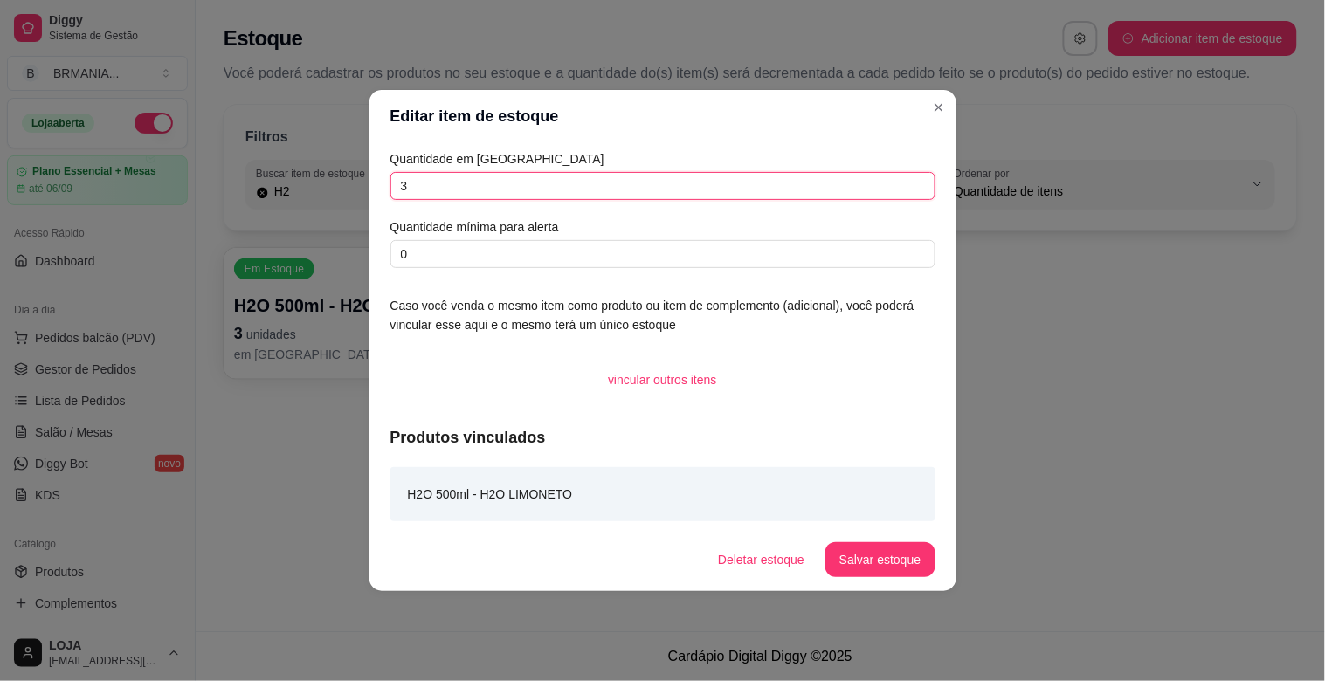
click at [472, 189] on input "3" at bounding box center [662, 186] width 545 height 28
type input "2"
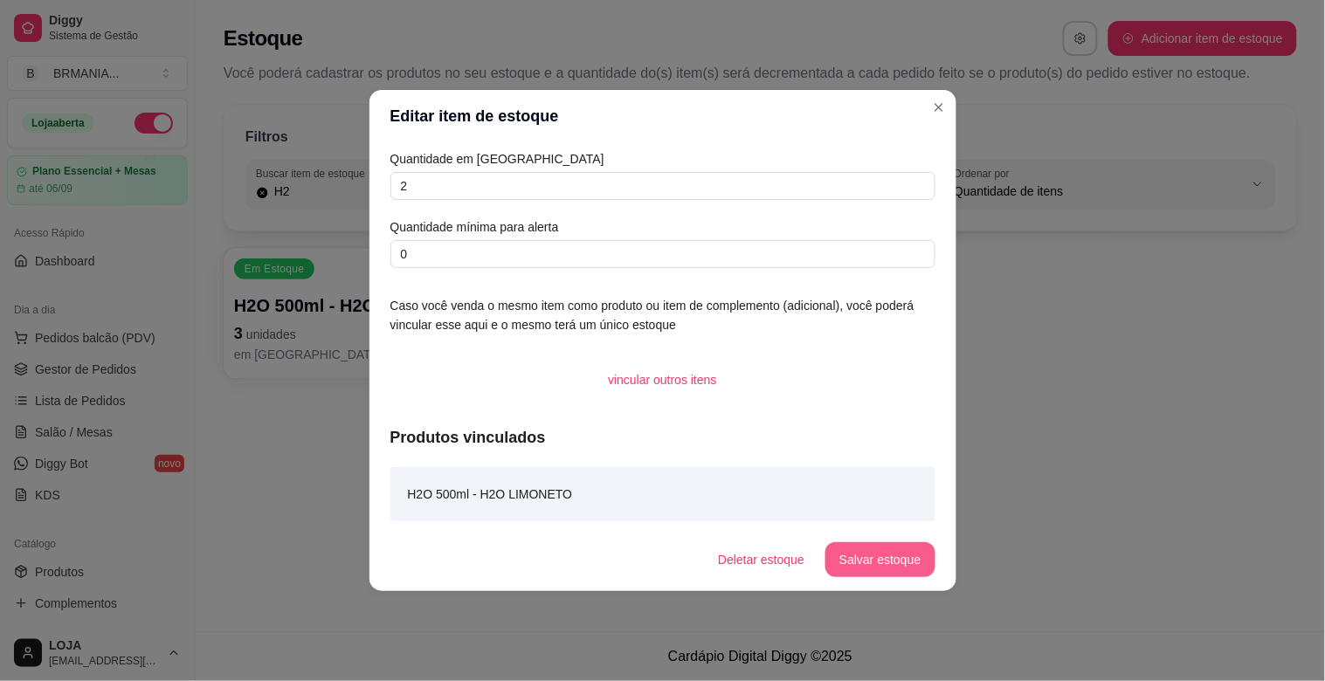
click at [851, 555] on button "Salvar estoque" at bounding box center [879, 559] width 109 height 35
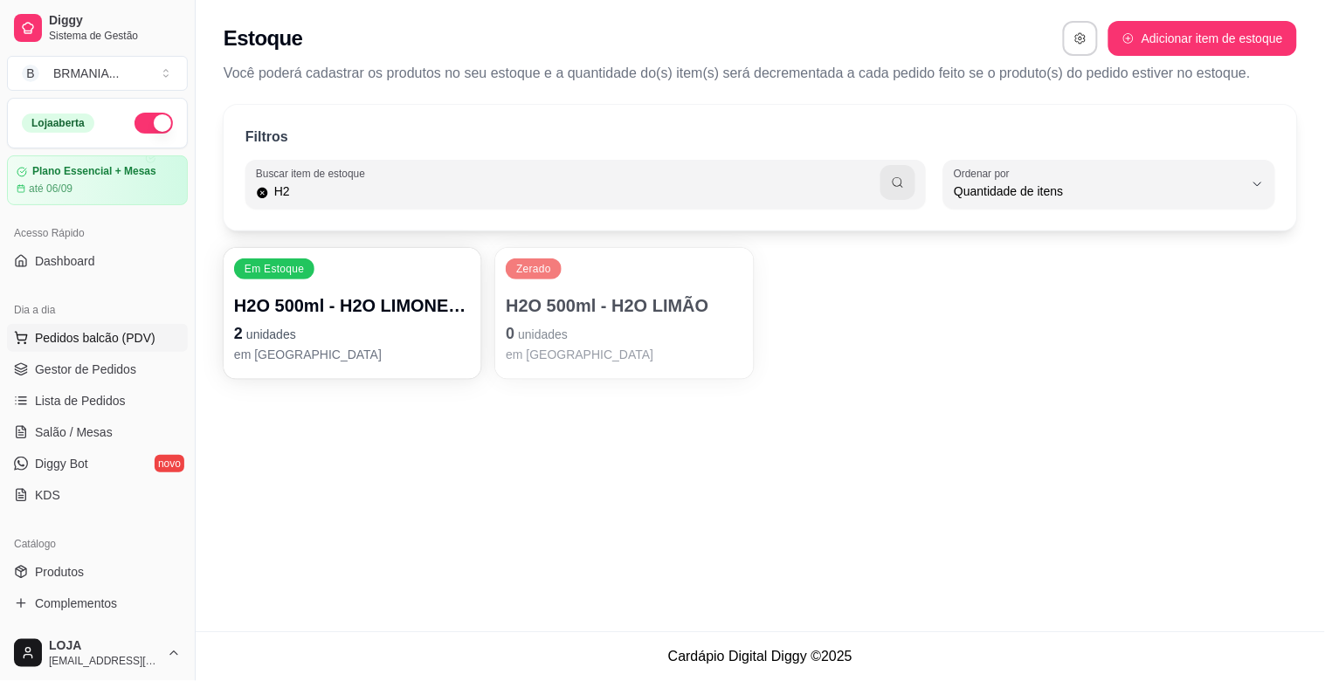
click at [109, 337] on span "Pedidos balcão (PDV)" at bounding box center [95, 337] width 121 height 17
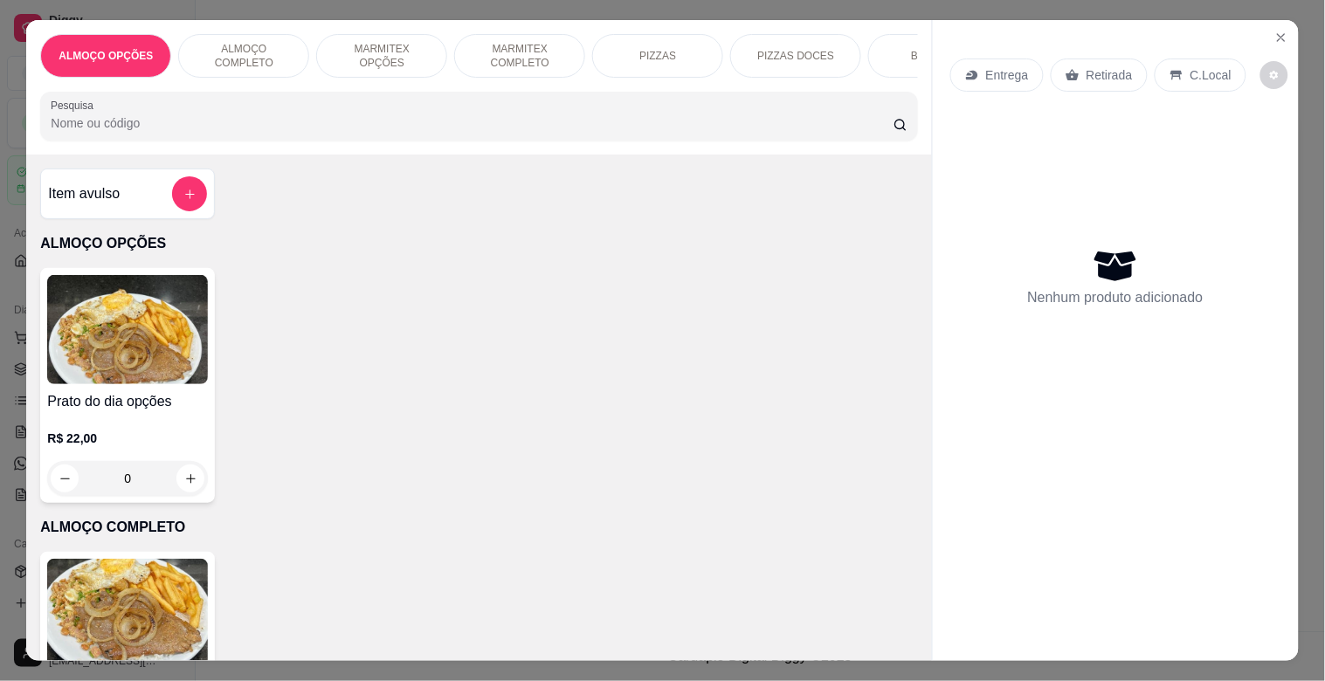
click at [284, 132] on input "Pesquisa" at bounding box center [472, 122] width 843 height 17
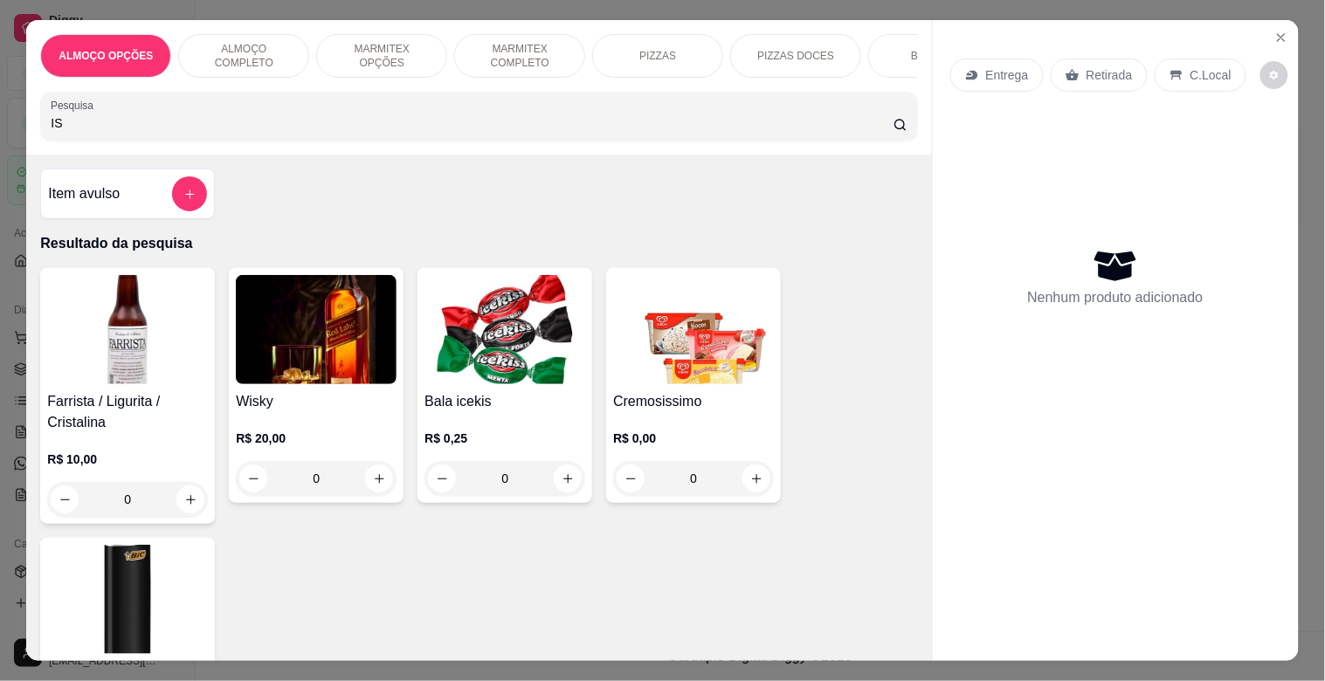
type input "IS"
click at [74, 604] on img at bounding box center [127, 599] width 161 height 109
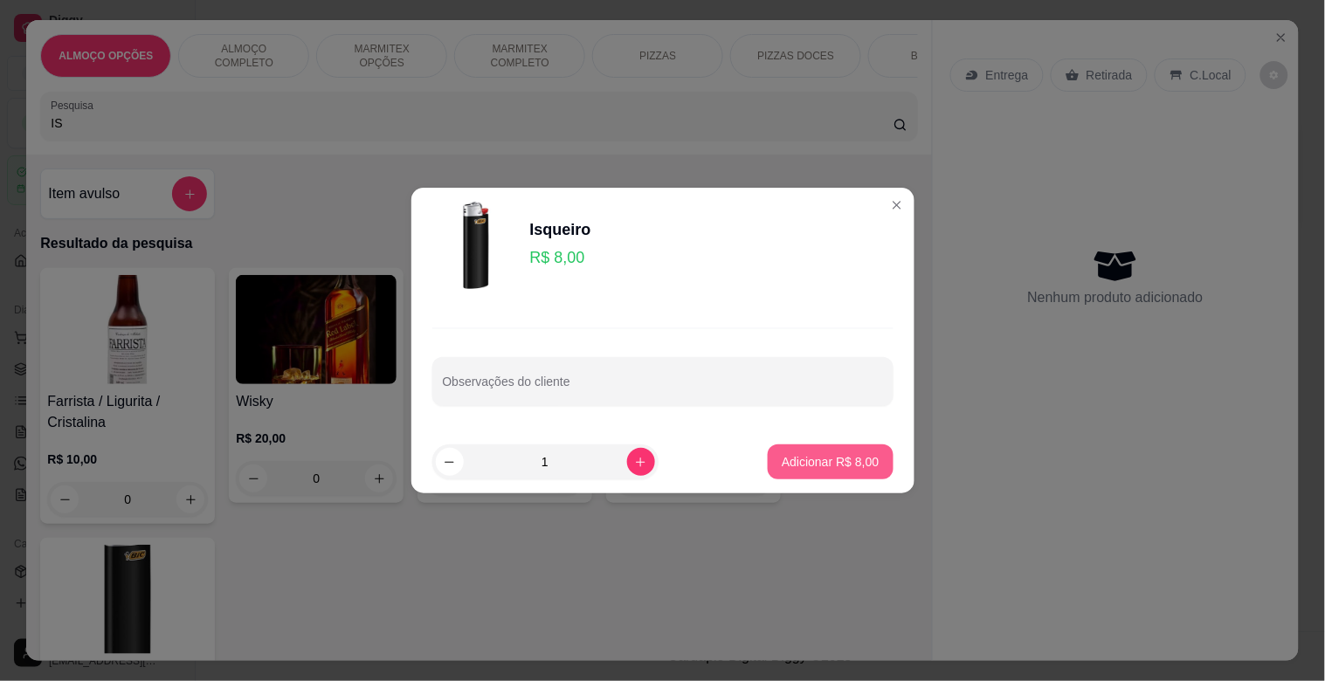
click at [825, 467] on p "Adicionar R$ 8,00" at bounding box center [830, 461] width 97 height 17
type input "1"
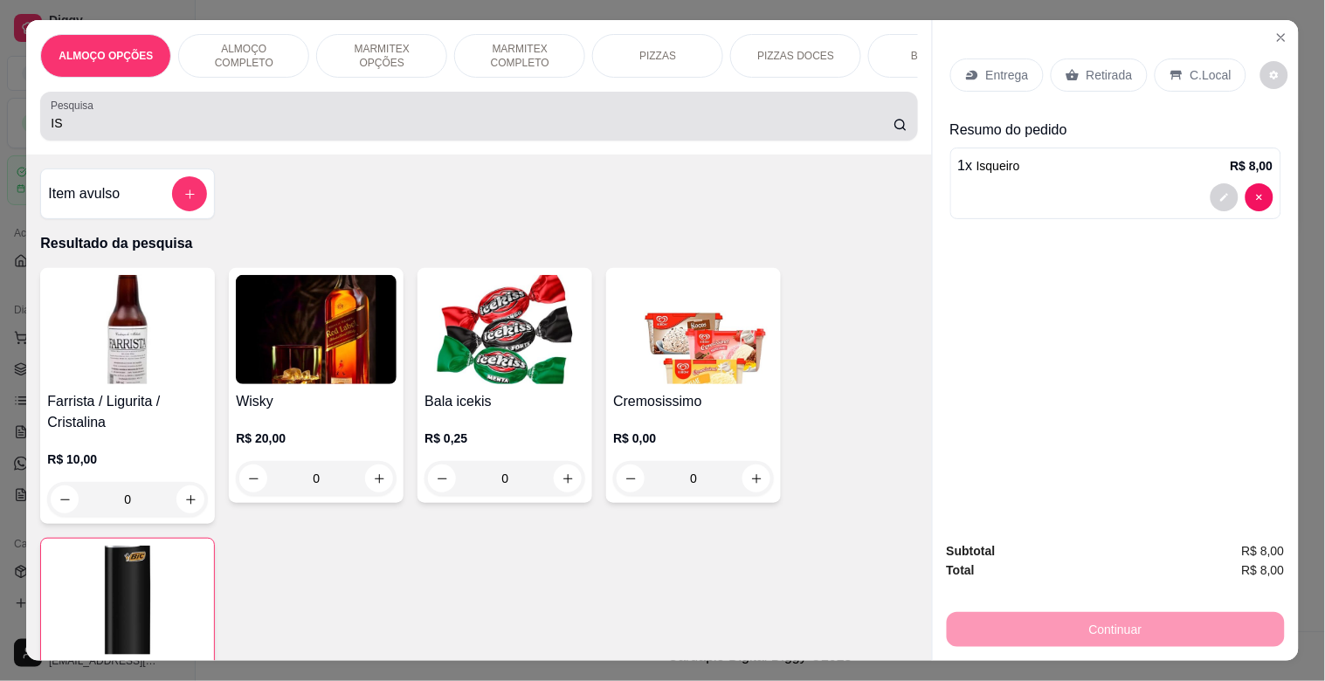
click at [308, 134] on div "IS" at bounding box center [479, 116] width 856 height 35
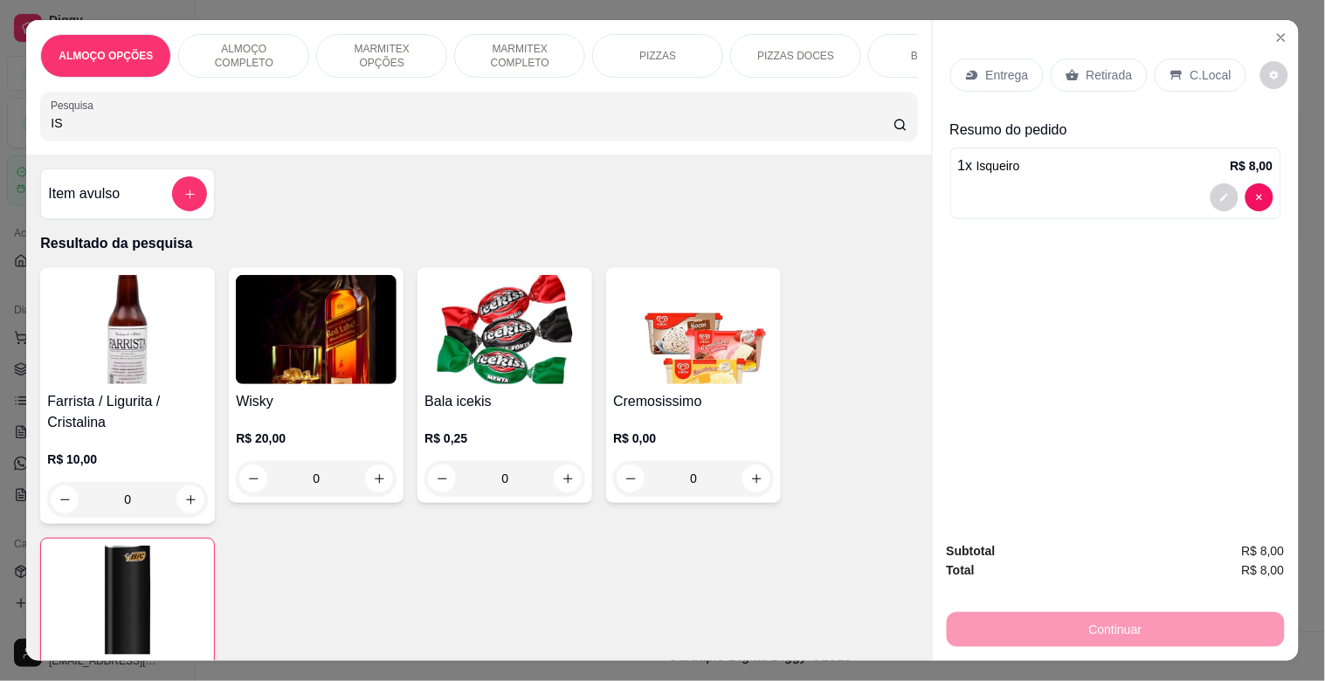
type input "I"
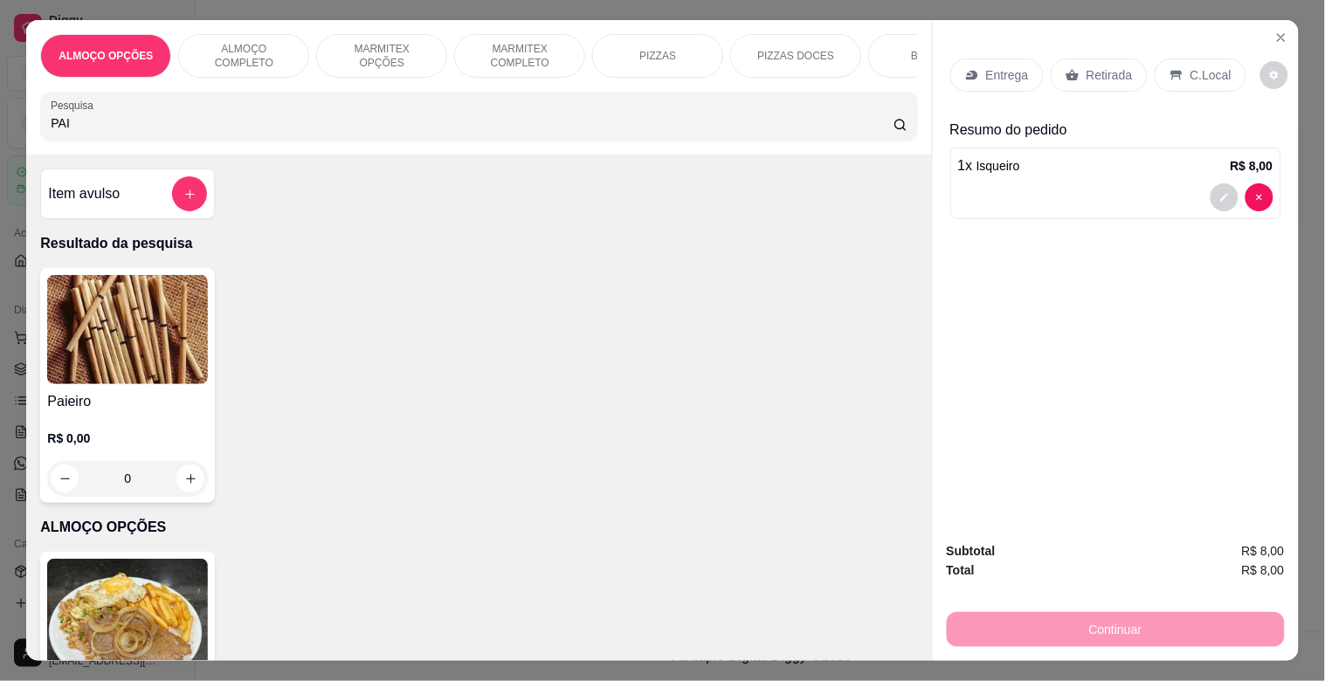
type input "PAI"
click at [93, 412] on h4 "Paieiro" at bounding box center [127, 401] width 161 height 21
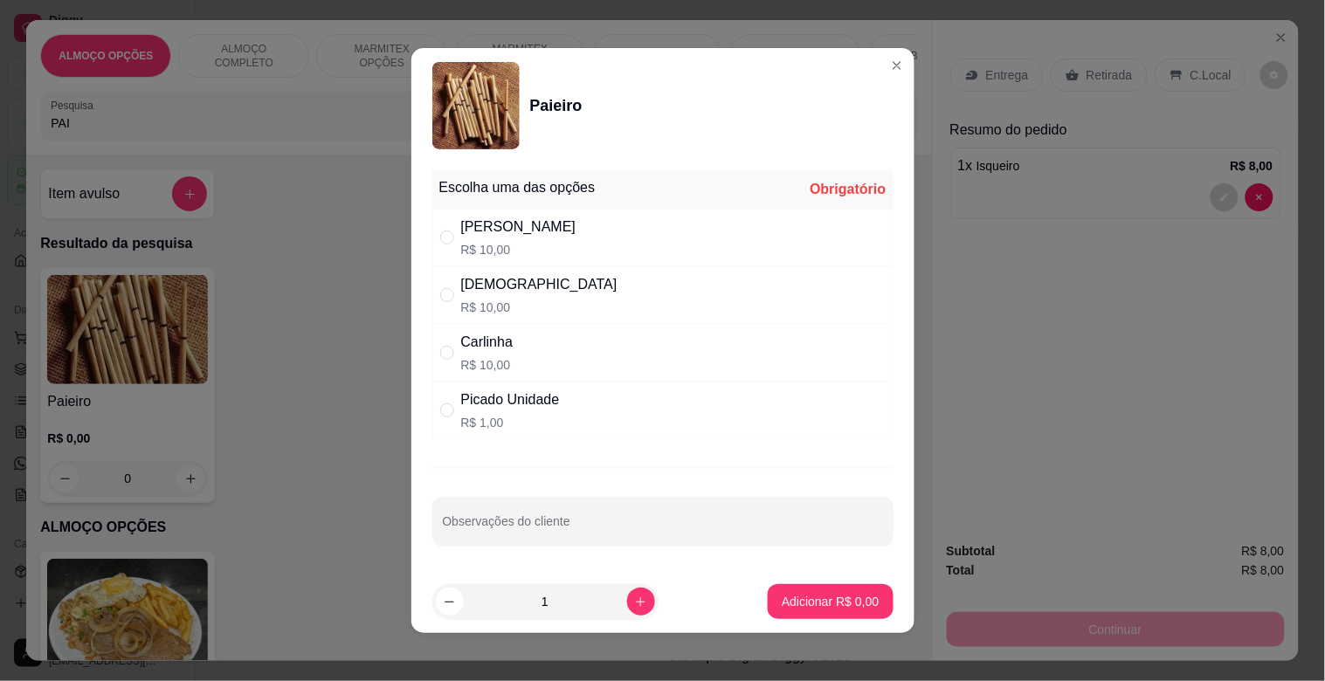
click at [507, 424] on p "R$ 1,00" at bounding box center [510, 422] width 99 height 17
radio input "true"
click at [634, 599] on icon "increase-product-quantity" at bounding box center [640, 602] width 13 height 13
type input "2"
click at [783, 606] on p "Adicionar R$ 2,00" at bounding box center [830, 601] width 94 height 17
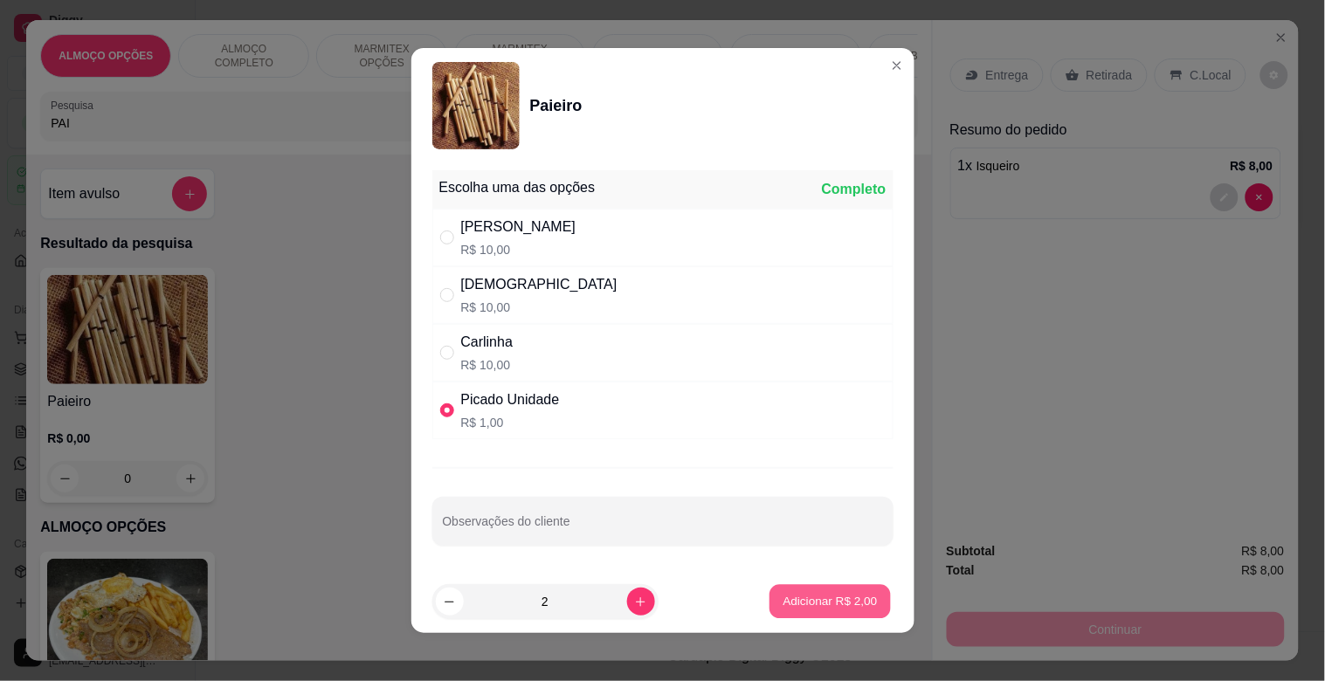
type input "2"
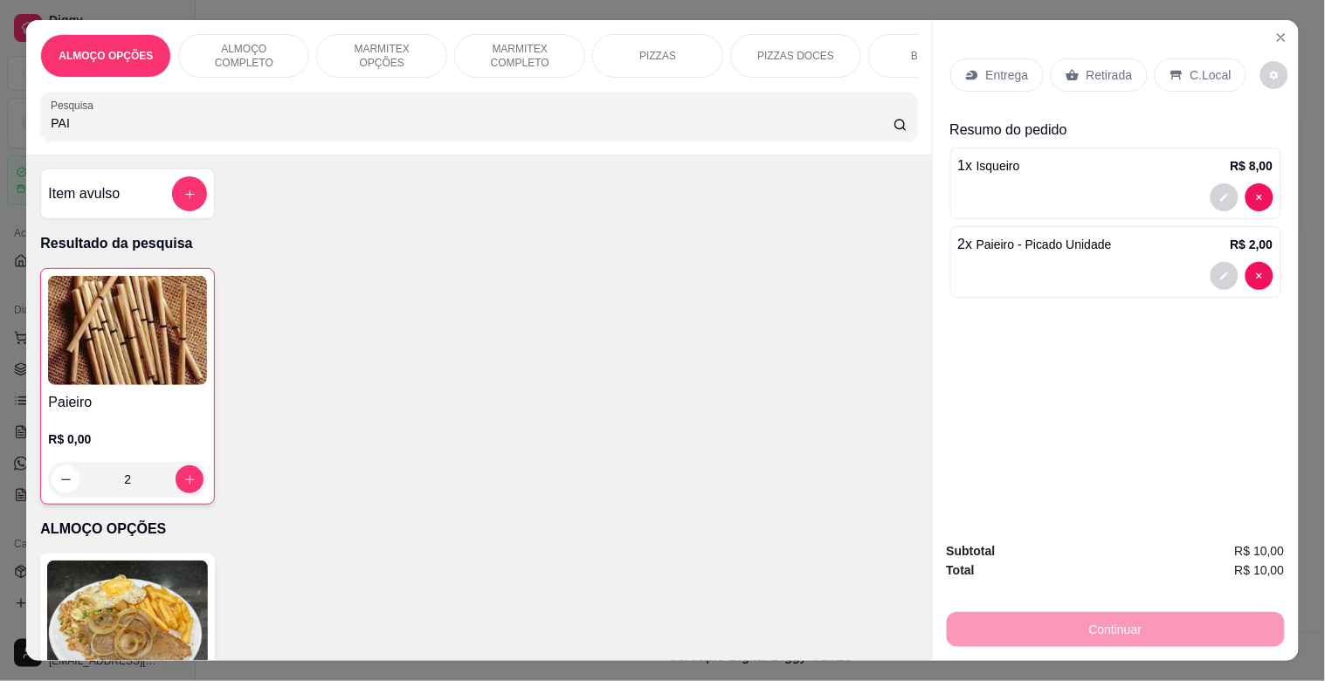
click at [1086, 67] on p "Retirada" at bounding box center [1109, 74] width 46 height 17
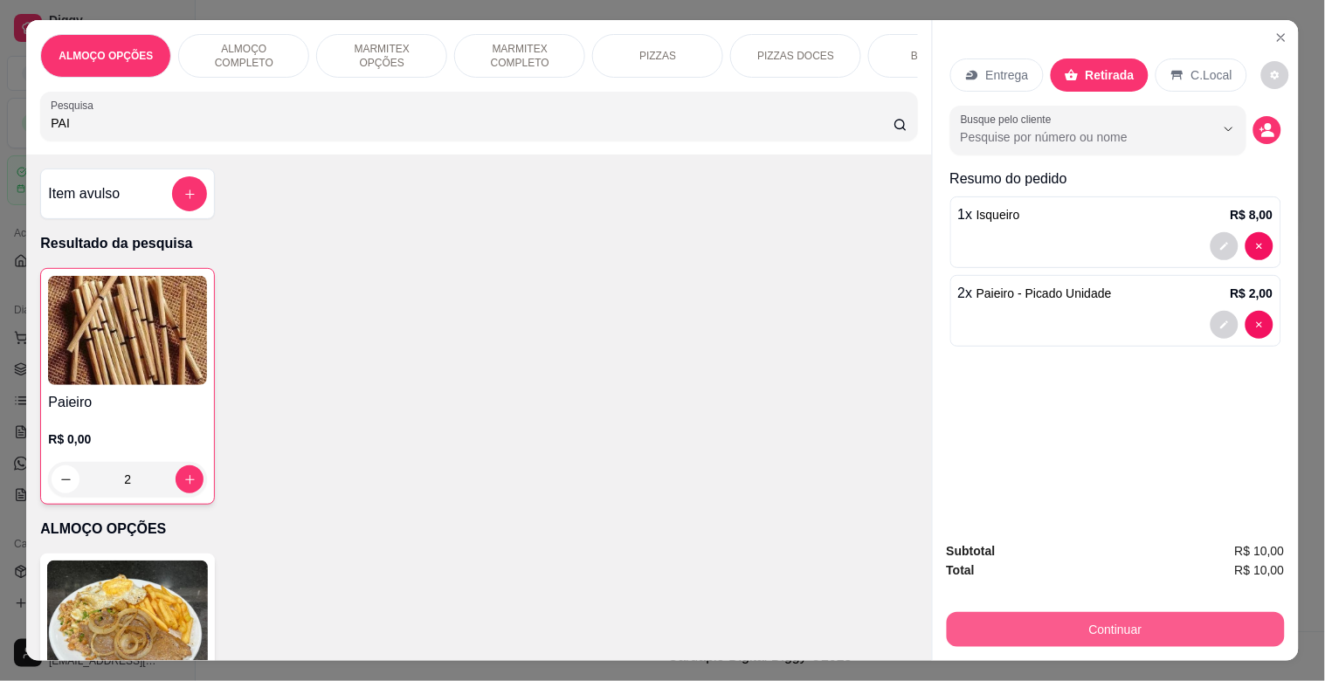
click at [1129, 620] on button "Continuar" at bounding box center [1116, 629] width 338 height 35
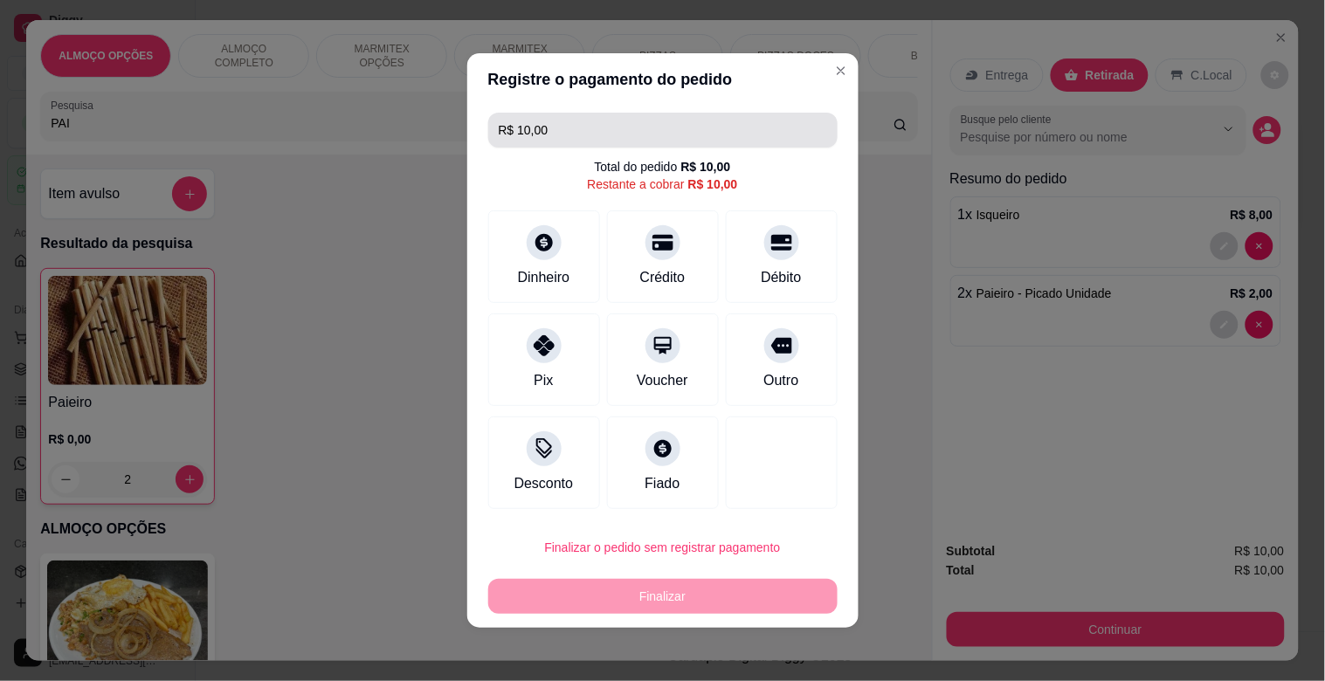
click at [566, 125] on input "R$ 10,00" at bounding box center [663, 130] width 328 height 35
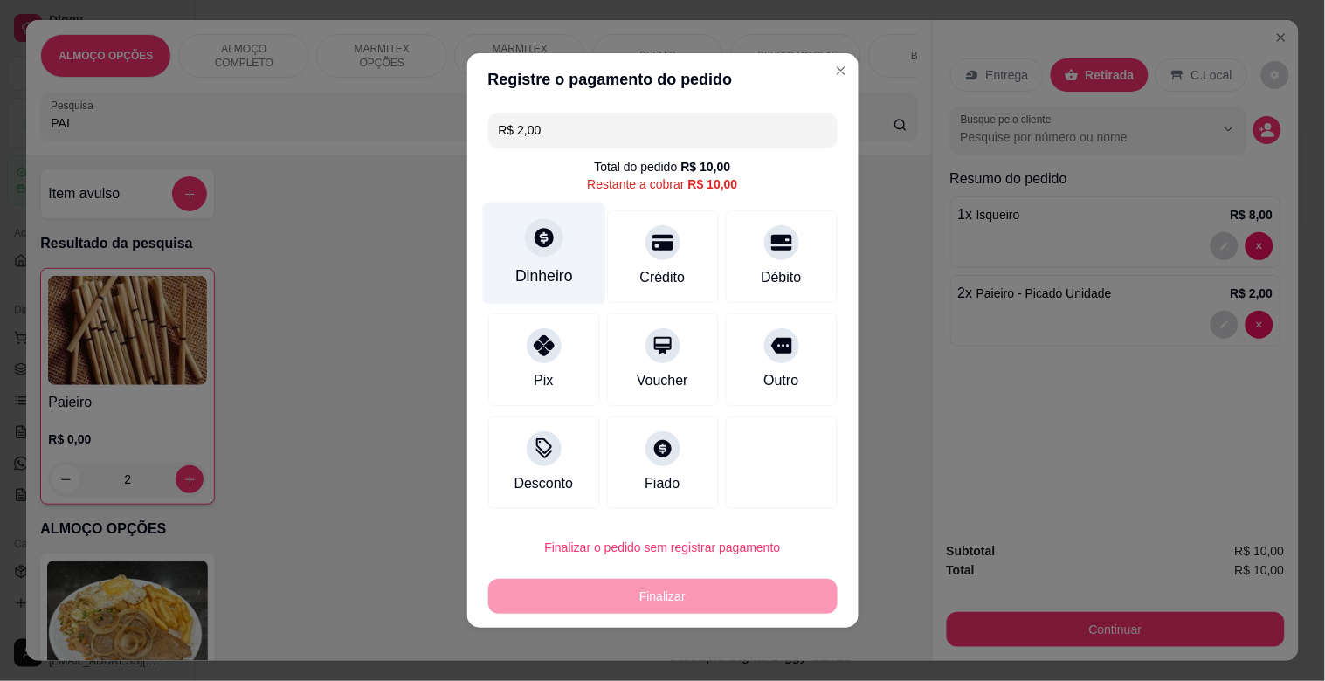
click at [562, 265] on div "Dinheiro" at bounding box center [543, 254] width 123 height 102
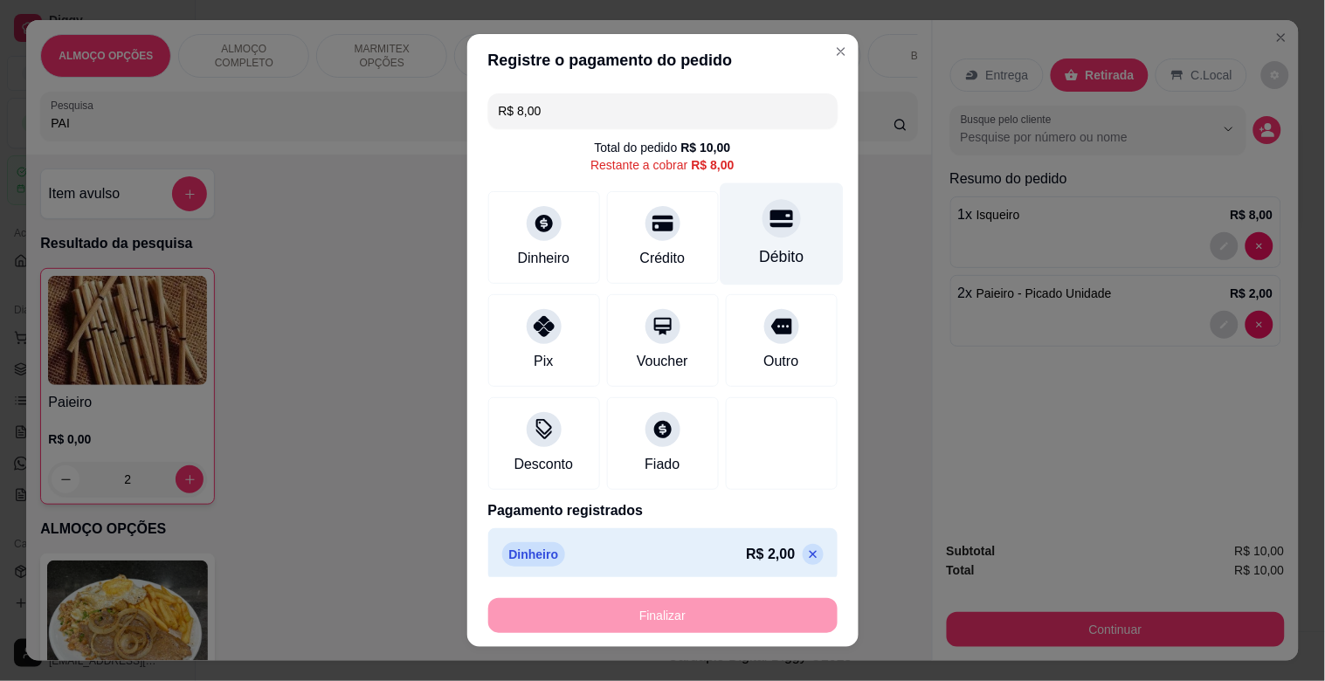
drag, startPoint x: 730, startPoint y: 242, endPoint x: 744, endPoint y: 278, distance: 38.4
click at [730, 243] on div "Débito" at bounding box center [781, 234] width 123 height 102
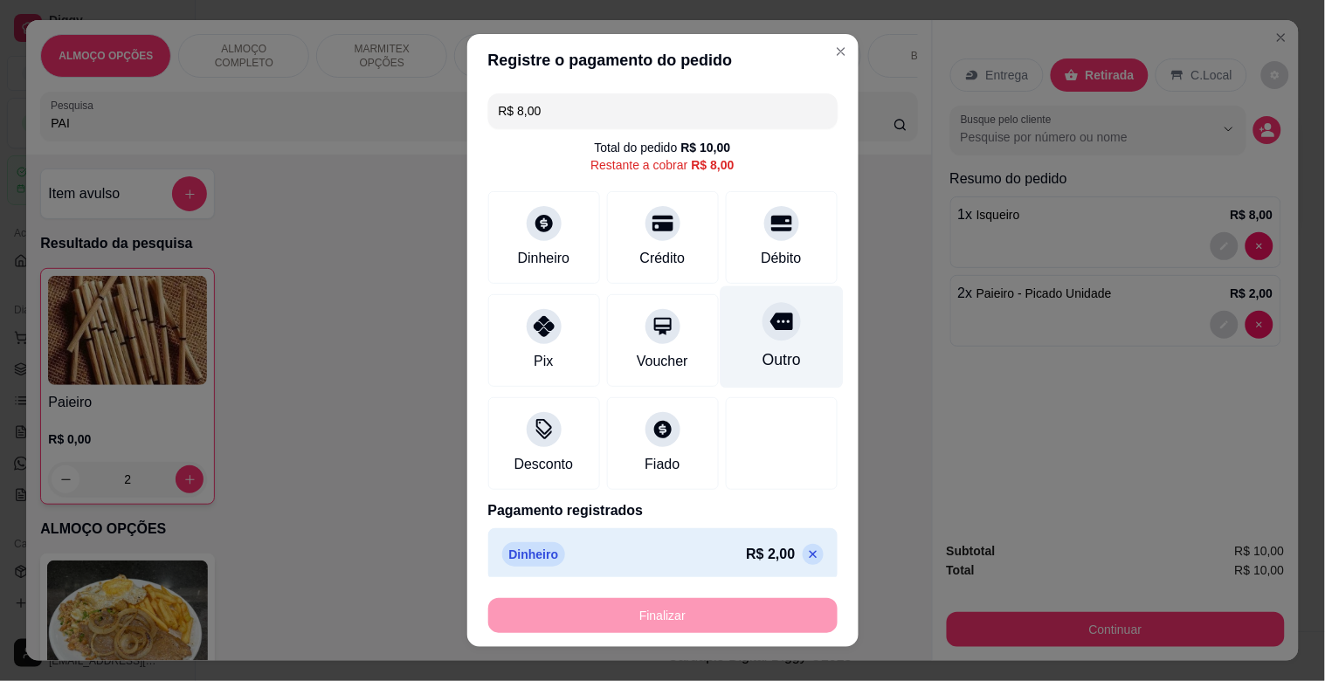
type input "R$ 0,00"
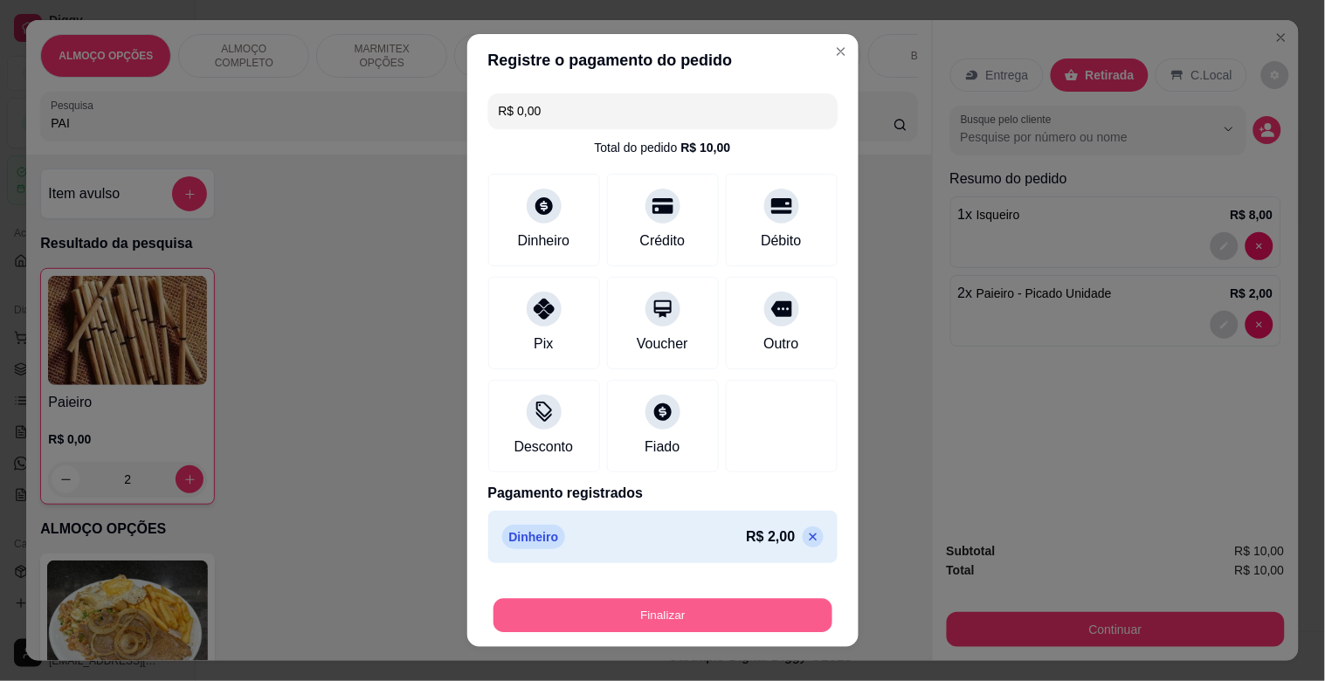
click at [632, 617] on button "Finalizar" at bounding box center [662, 616] width 339 height 34
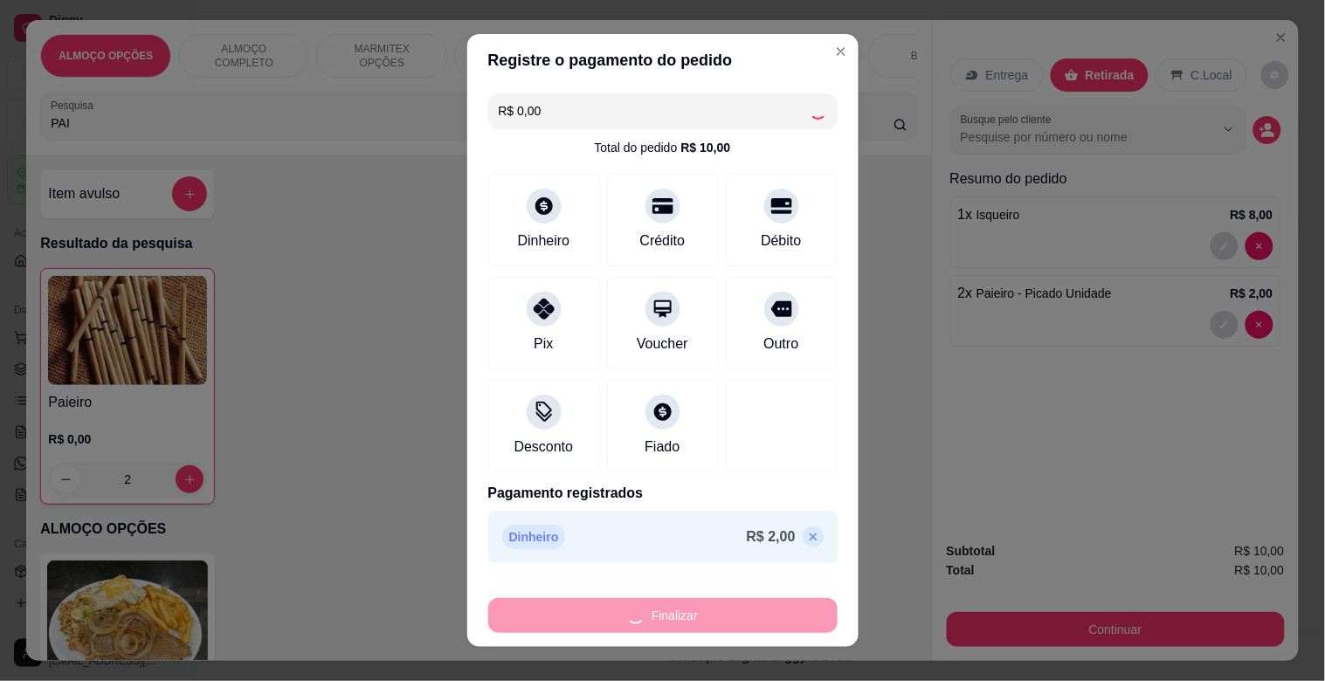
type input "0"
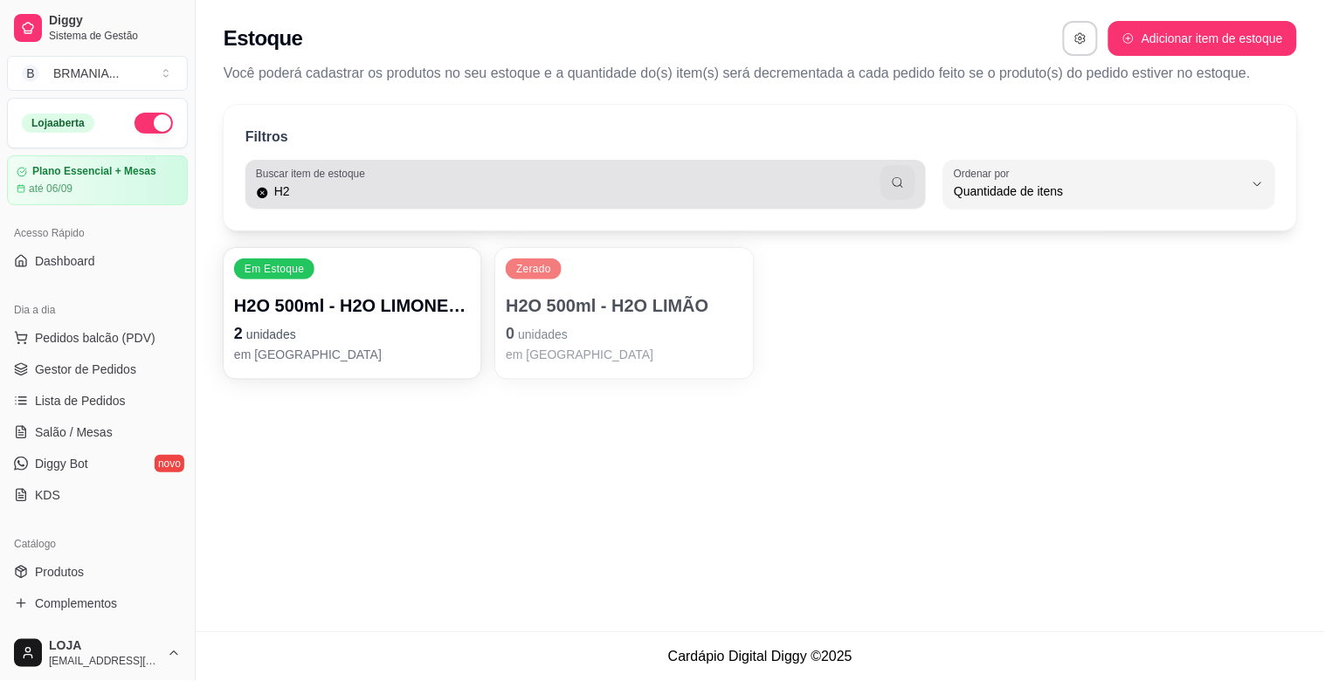
click at [302, 197] on input "H2" at bounding box center [575, 191] width 612 height 17
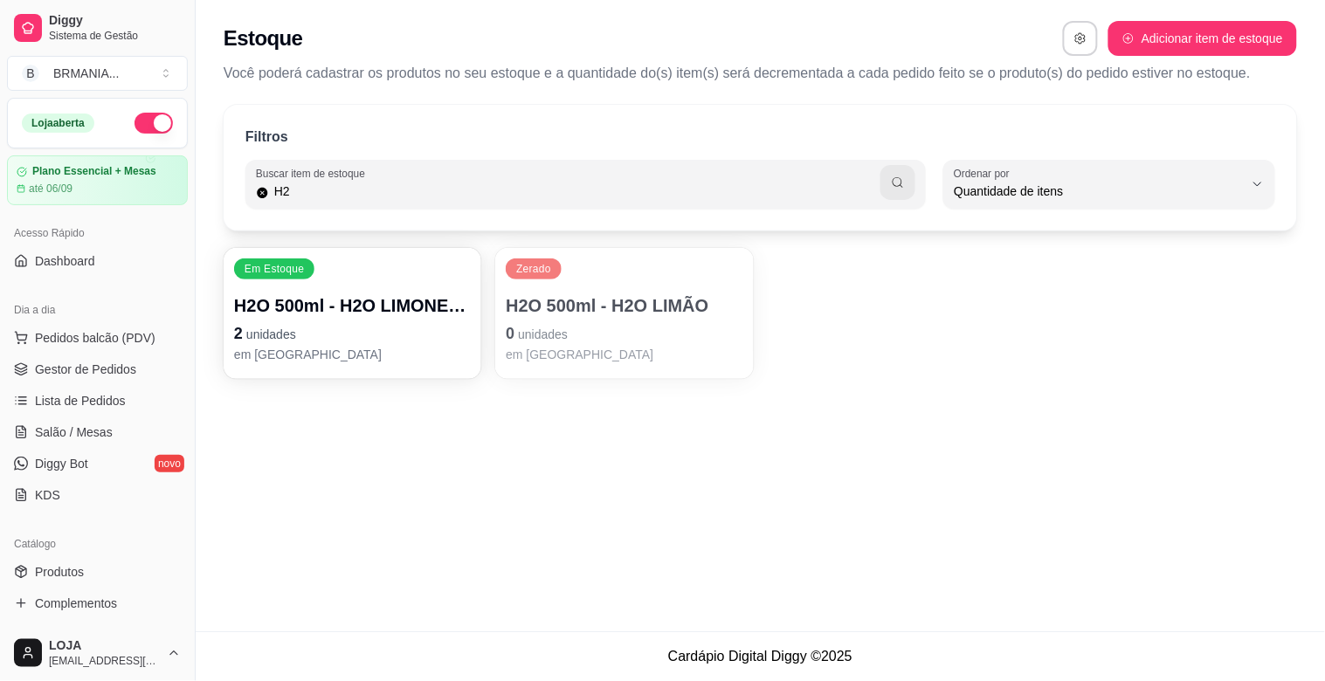
click at [302, 197] on input "H2" at bounding box center [575, 191] width 612 height 17
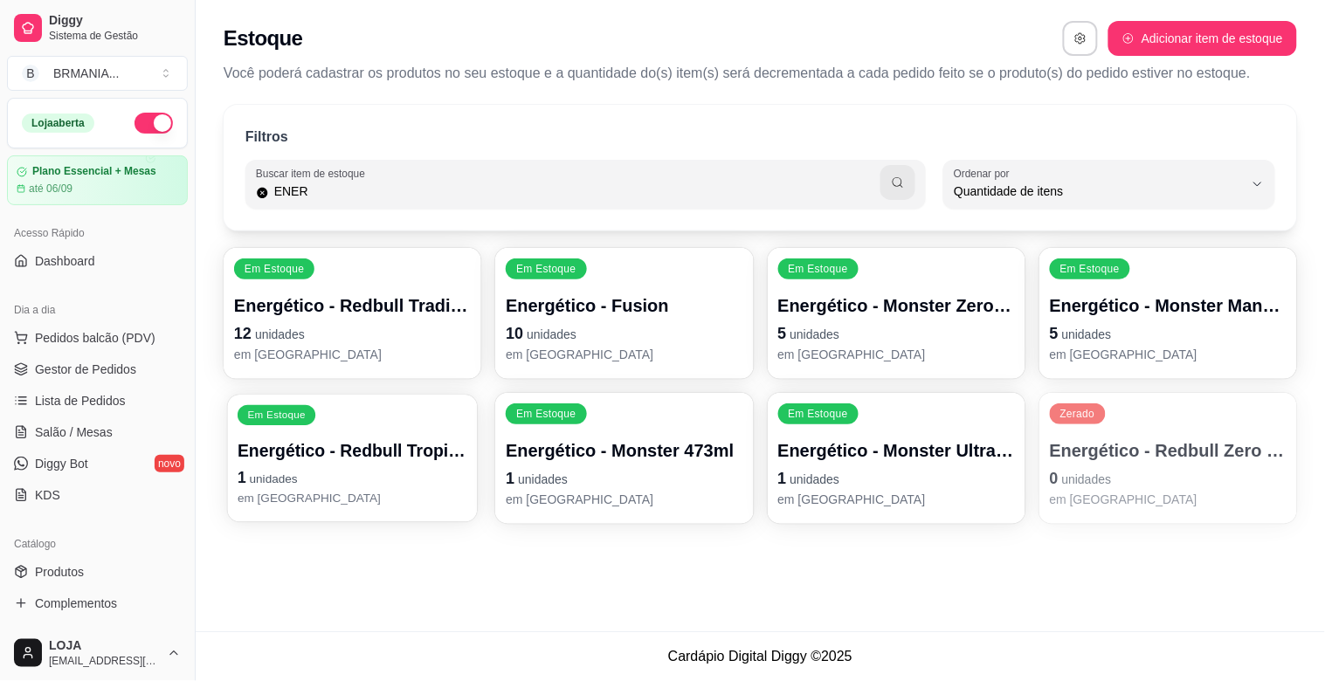
click at [387, 466] on p "1 unidades" at bounding box center [353, 478] width 230 height 24
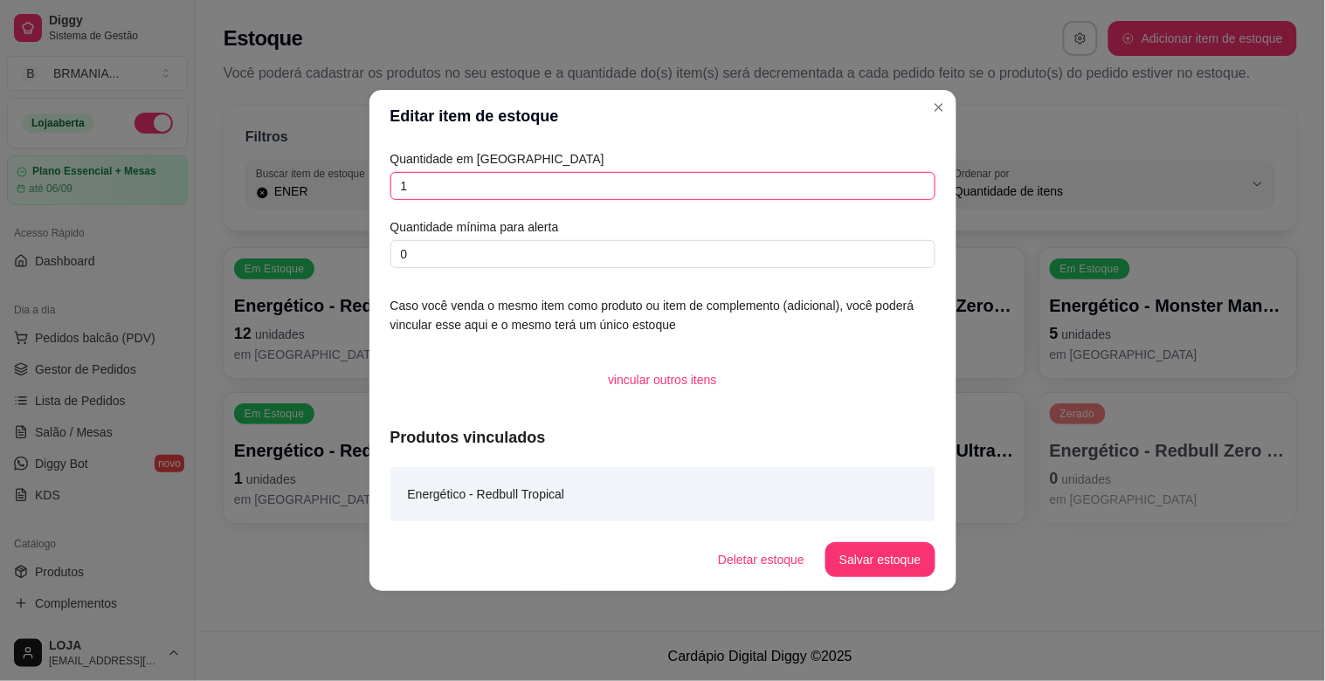
click at [450, 175] on input "1" at bounding box center [662, 186] width 545 height 28
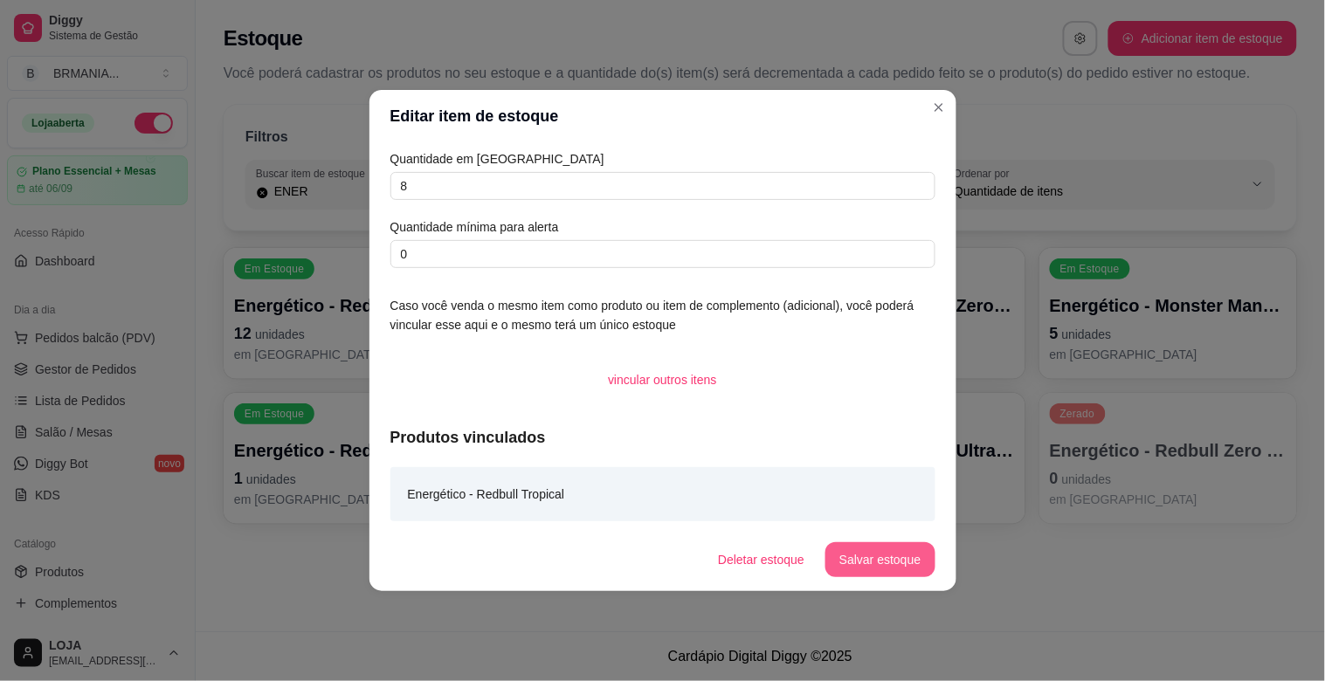
click at [892, 576] on button "Salvar estoque" at bounding box center [879, 559] width 109 height 35
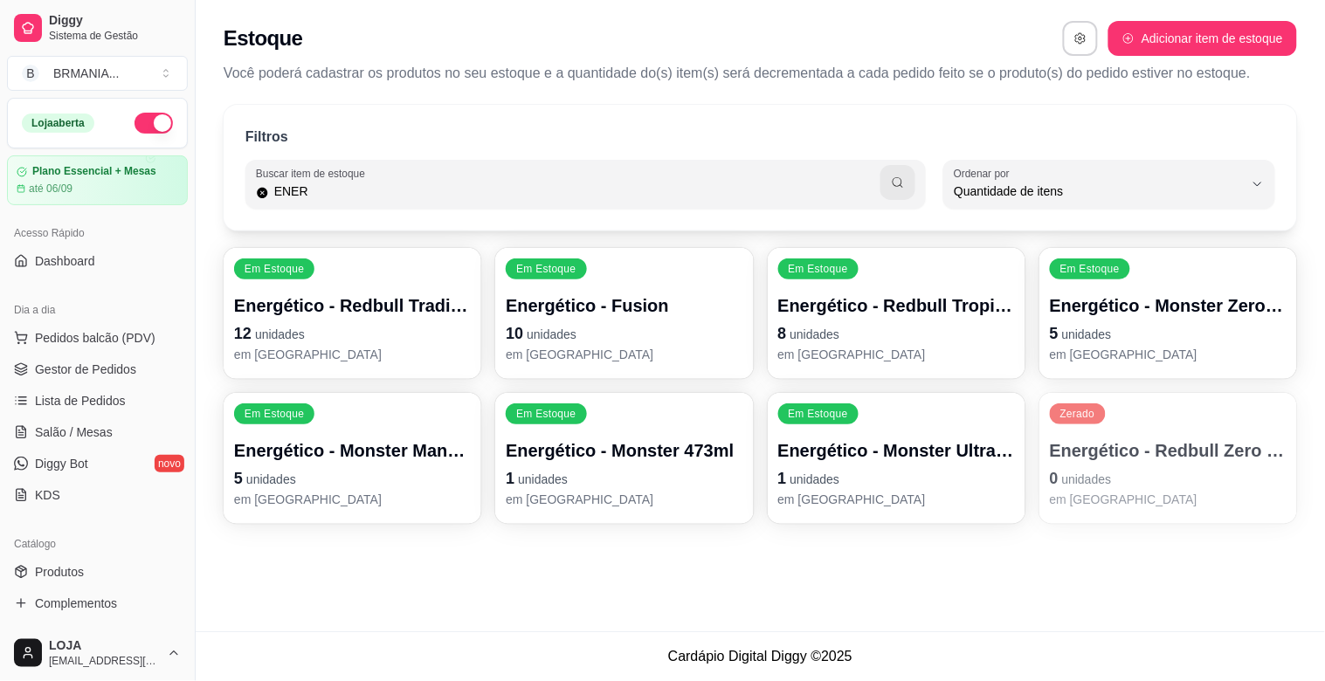
click at [1154, 483] on p "0 unidades" at bounding box center [1168, 478] width 237 height 24
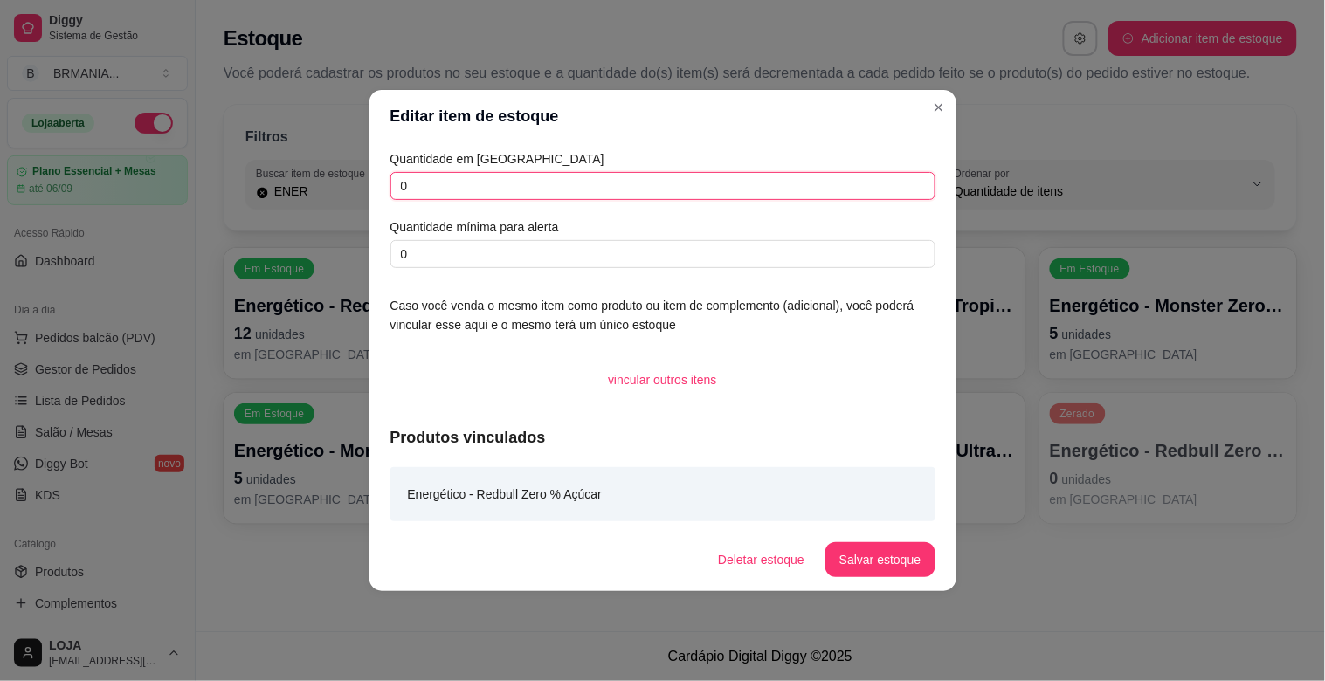
click at [445, 189] on input "0" at bounding box center [662, 186] width 545 height 28
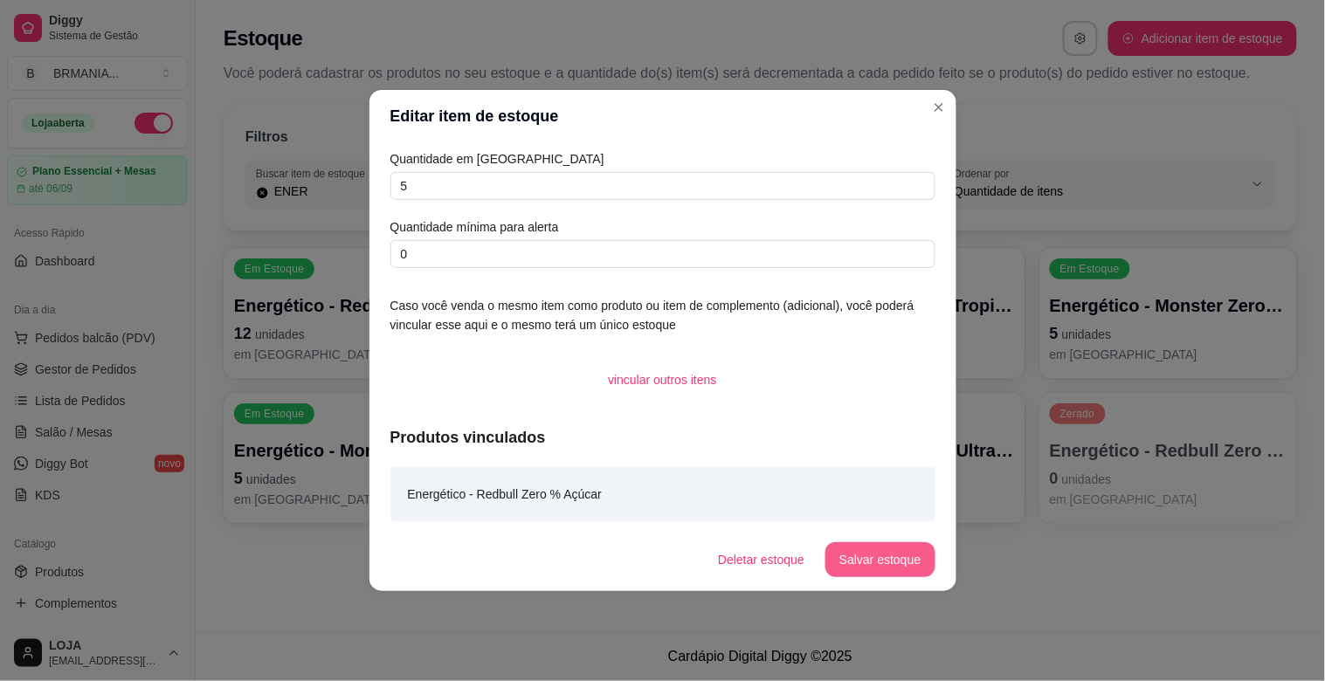
click at [862, 556] on button "Salvar estoque" at bounding box center [879, 559] width 109 height 35
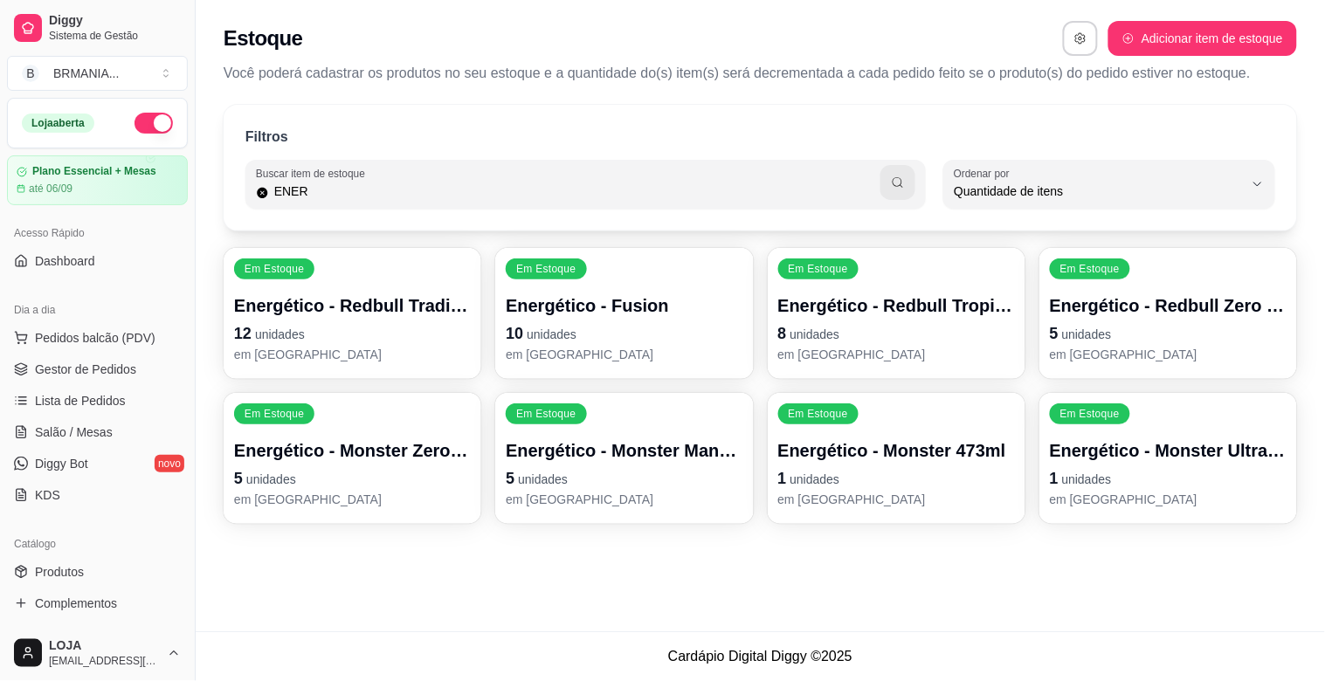
click at [737, 440] on p "Energético - Monster Mango Loco" at bounding box center [624, 450] width 237 height 24
click at [1168, 463] on div "Energético - Monster Ultra Paradise 1 unidades em estoque" at bounding box center [1168, 473] width 230 height 68
click at [300, 480] on p "5 unidades" at bounding box center [353, 478] width 230 height 24
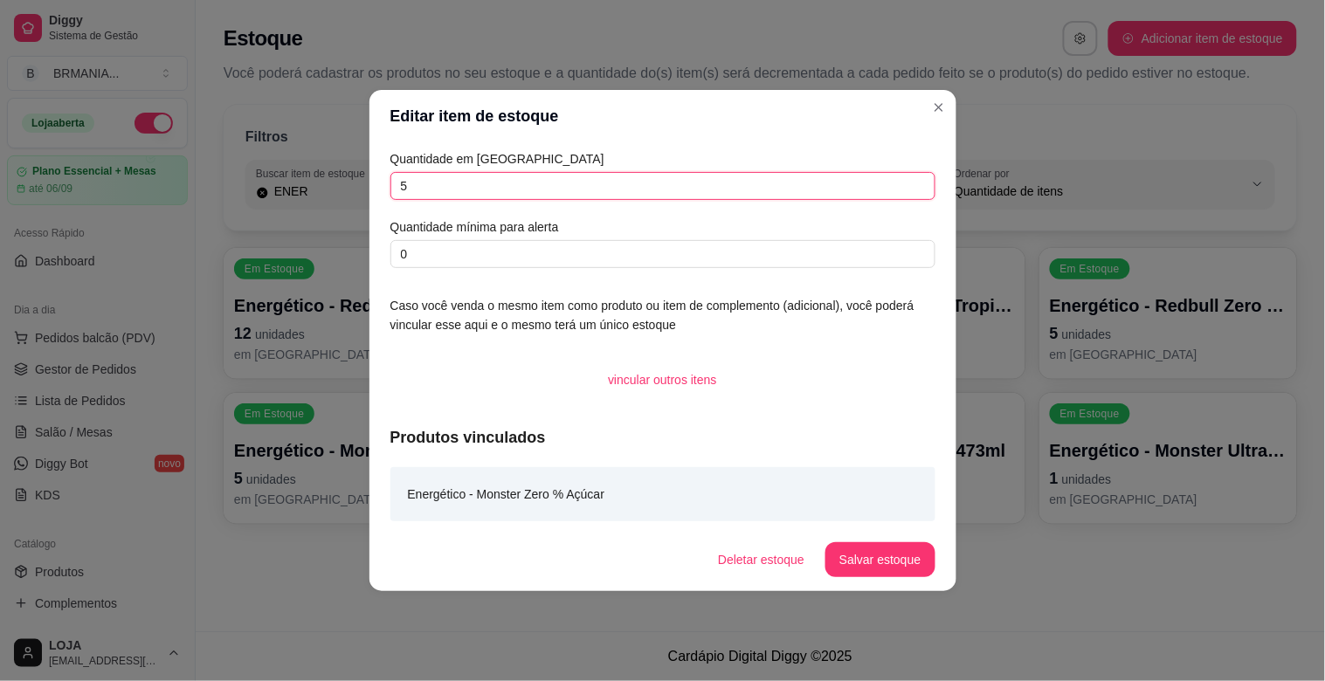
click at [529, 181] on input "5" at bounding box center [662, 186] width 545 height 28
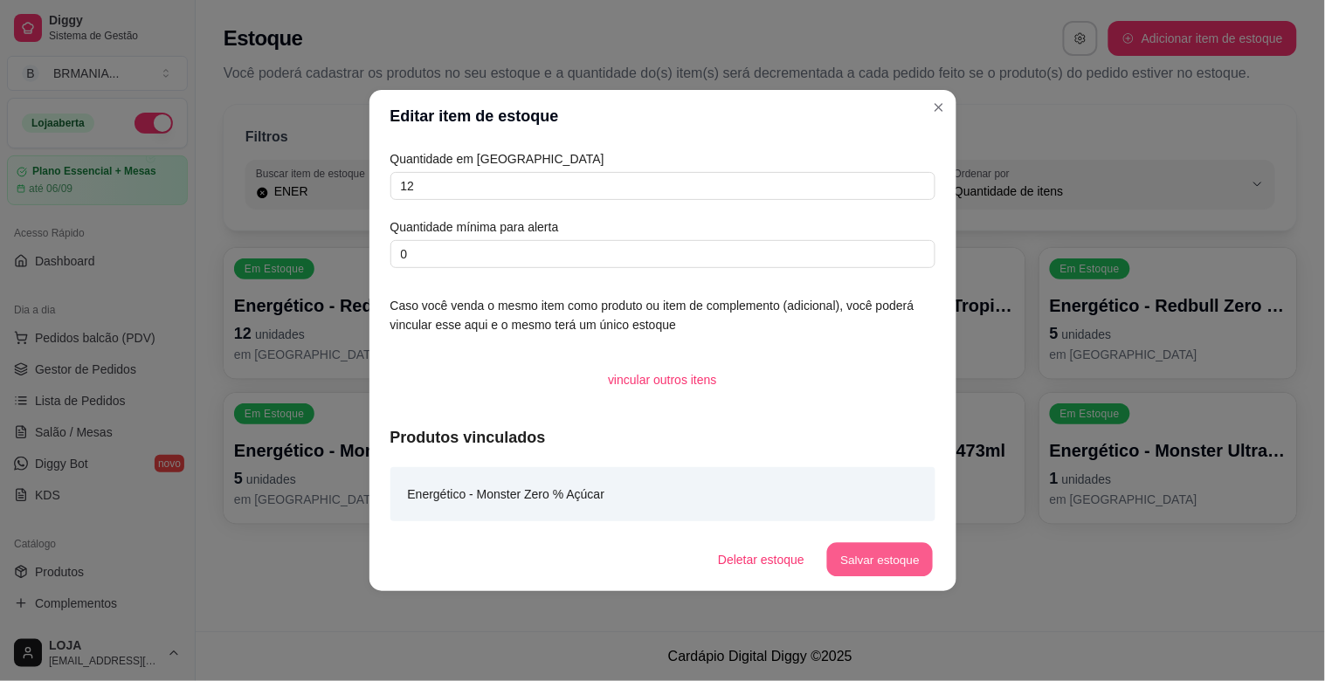
click at [872, 555] on button "Salvar estoque" at bounding box center [880, 560] width 107 height 34
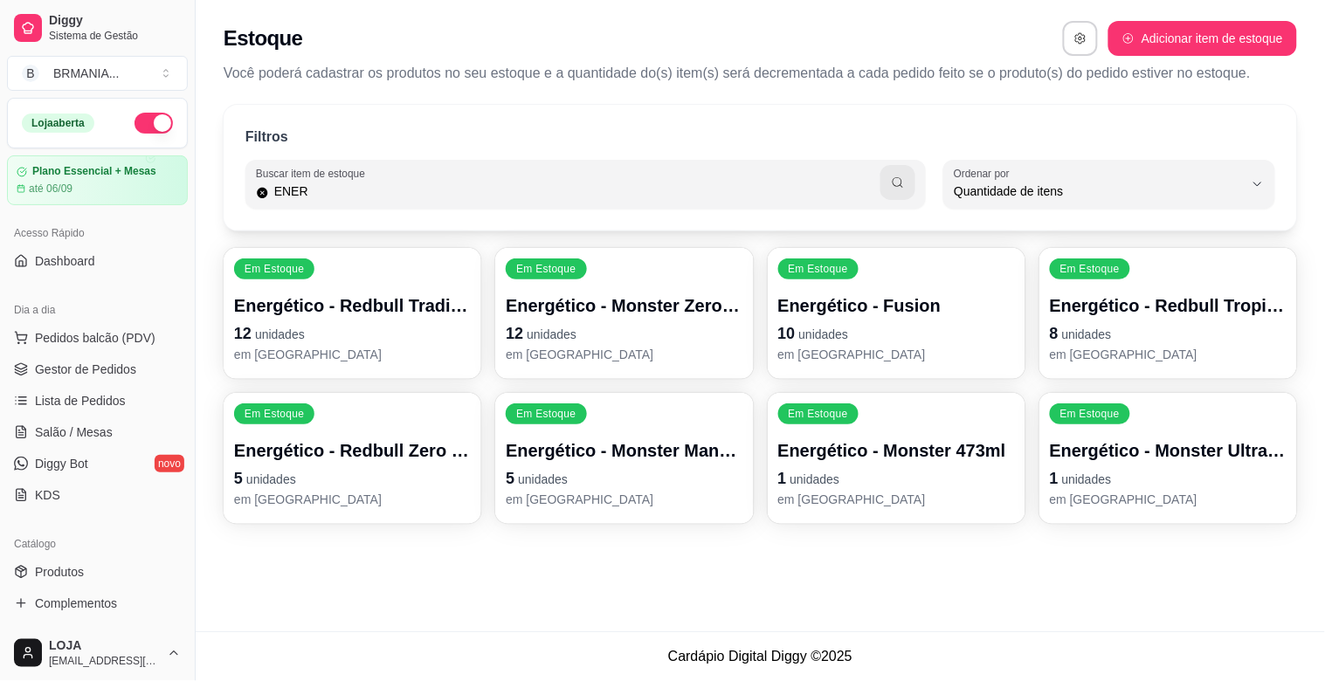
click at [922, 452] on p "Energético - Monster 473ml" at bounding box center [896, 450] width 237 height 24
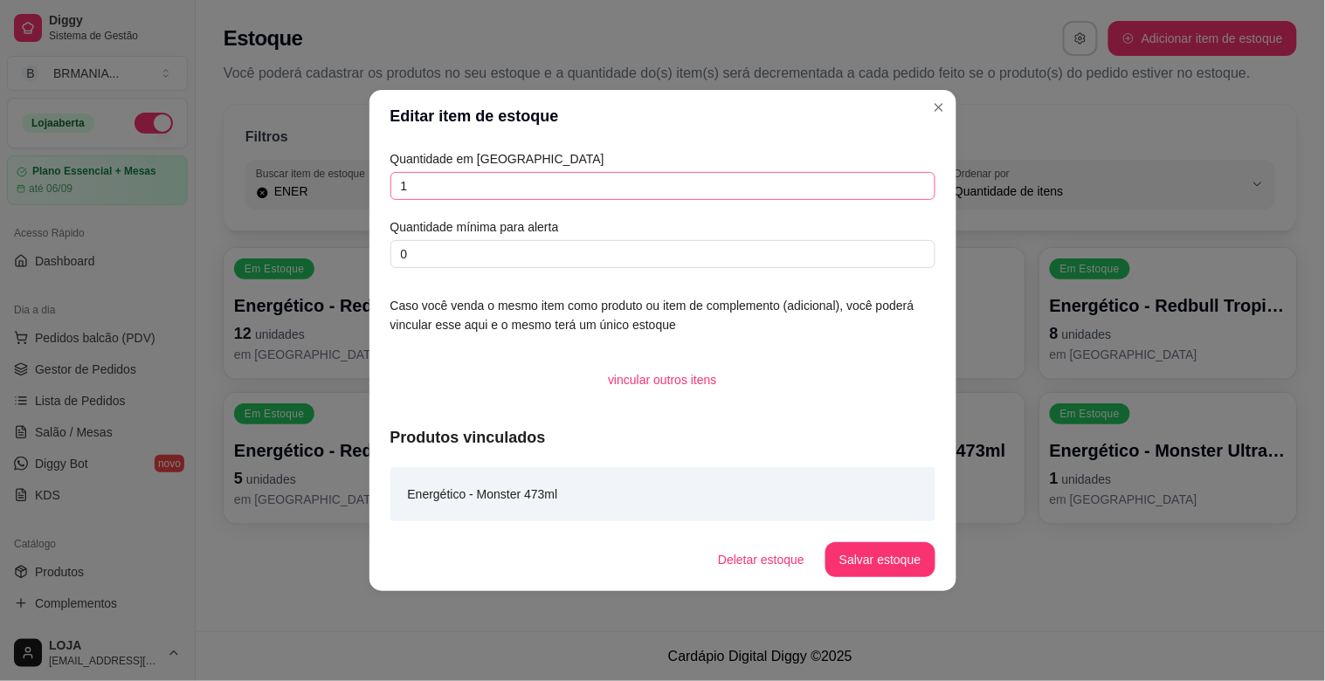
click at [555, 176] on div "Quantidade em estoque 1 Quantidade mínima para alerta 0" at bounding box center [662, 208] width 545 height 119
click at [561, 182] on input "1" at bounding box center [662, 186] width 545 height 28
click at [865, 568] on button "Salvar estoque" at bounding box center [880, 560] width 107 height 34
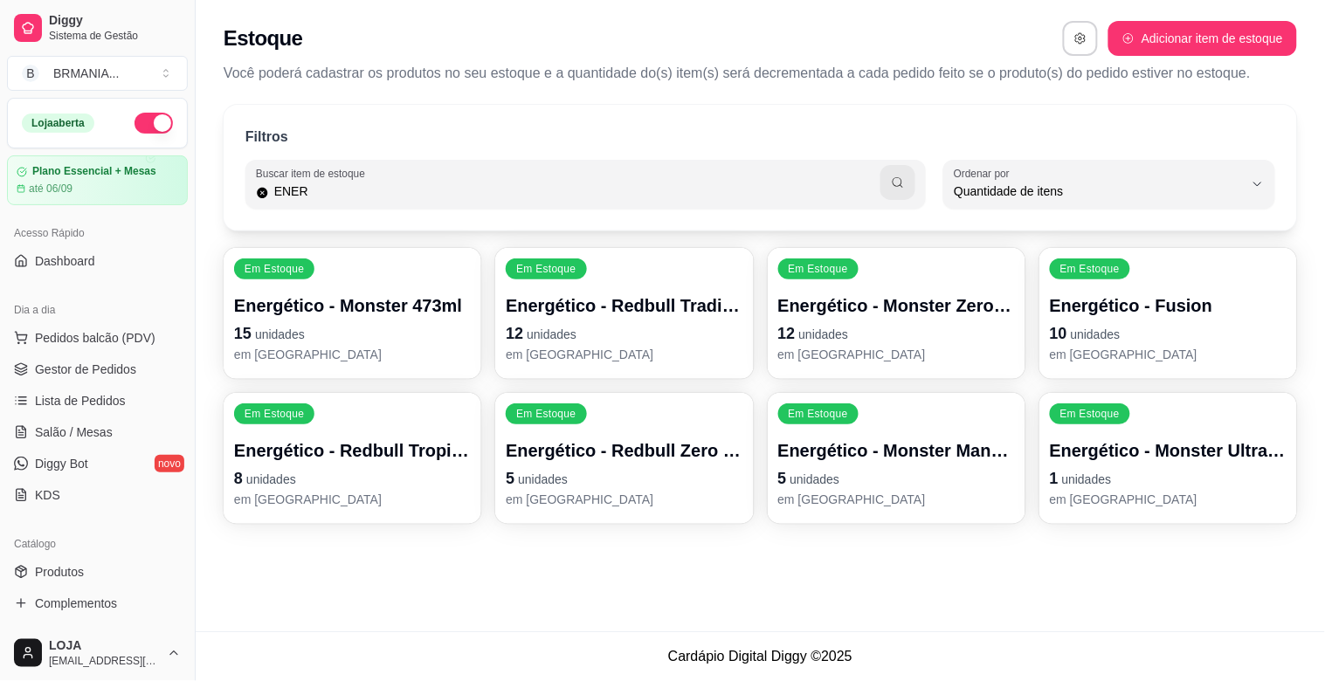
click at [876, 507] on p "em [GEOGRAPHIC_DATA]" at bounding box center [896, 499] width 237 height 17
click at [1148, 472] on p "1 unidades" at bounding box center [1168, 478] width 237 height 24
click at [1168, 329] on p "10 unidades" at bounding box center [1168, 333] width 237 height 24
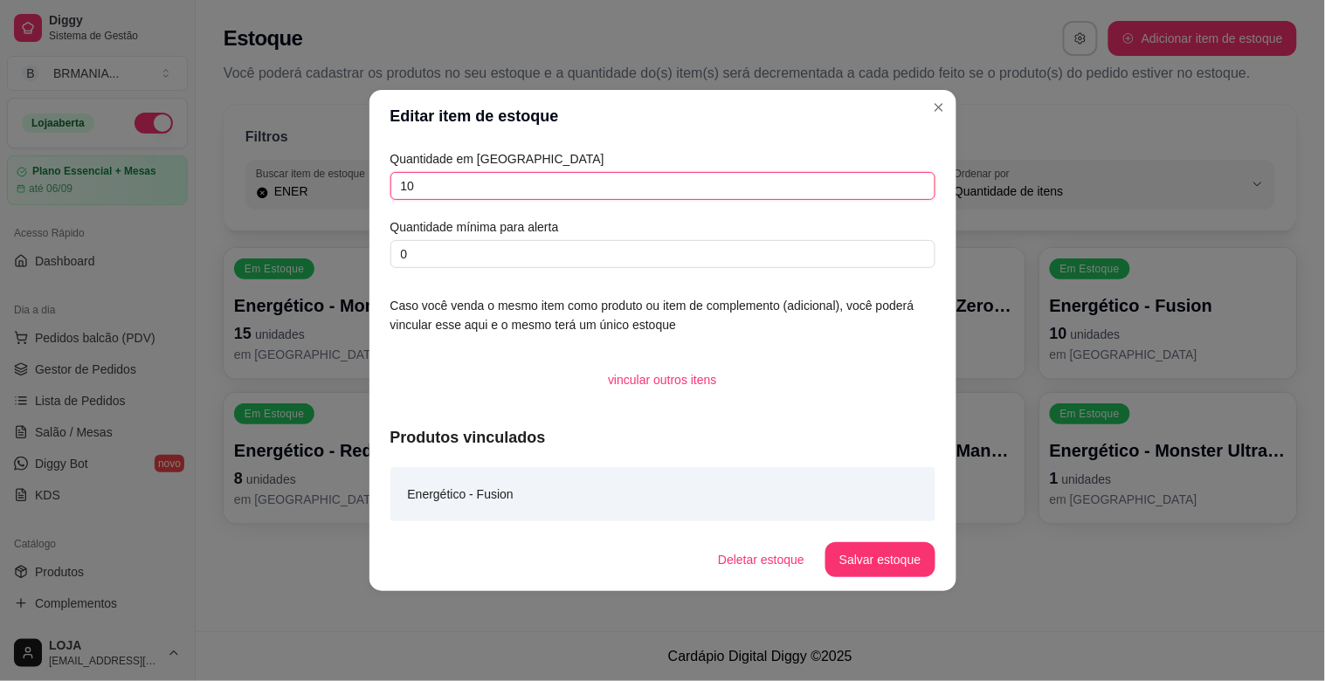
click at [430, 184] on input "10" at bounding box center [662, 186] width 545 height 28
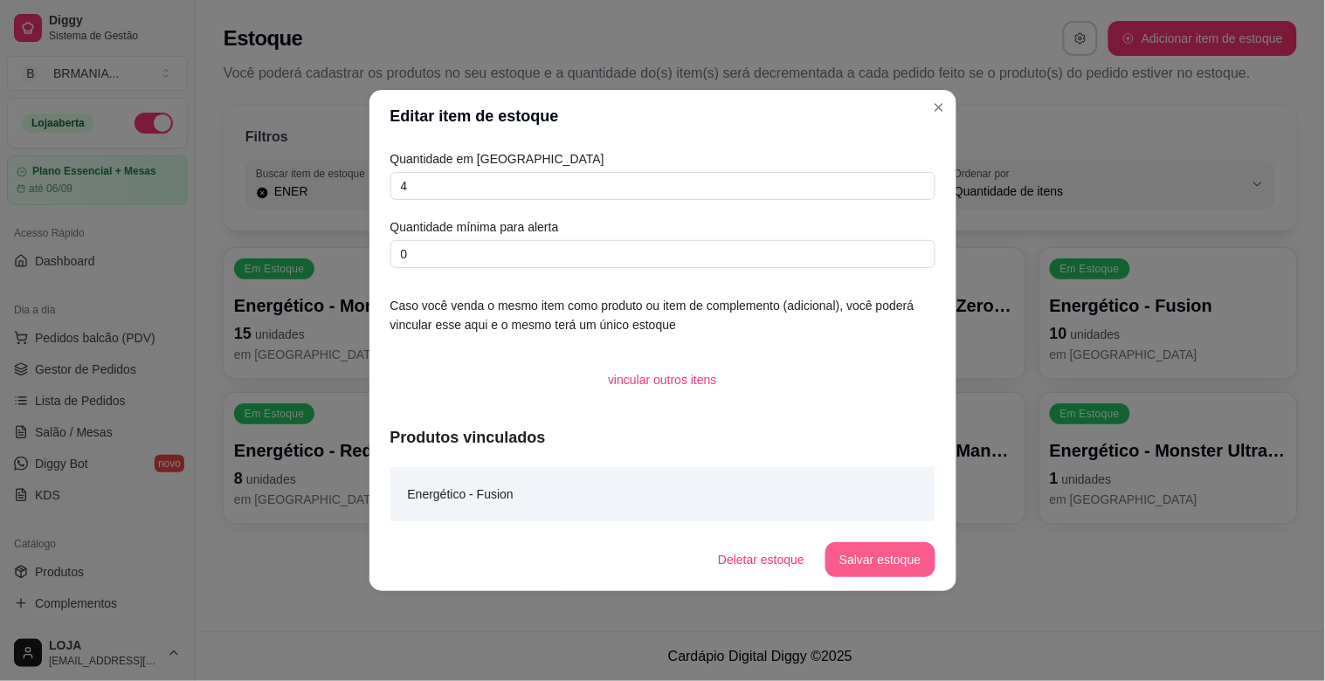
click at [886, 554] on button "Salvar estoque" at bounding box center [879, 559] width 109 height 35
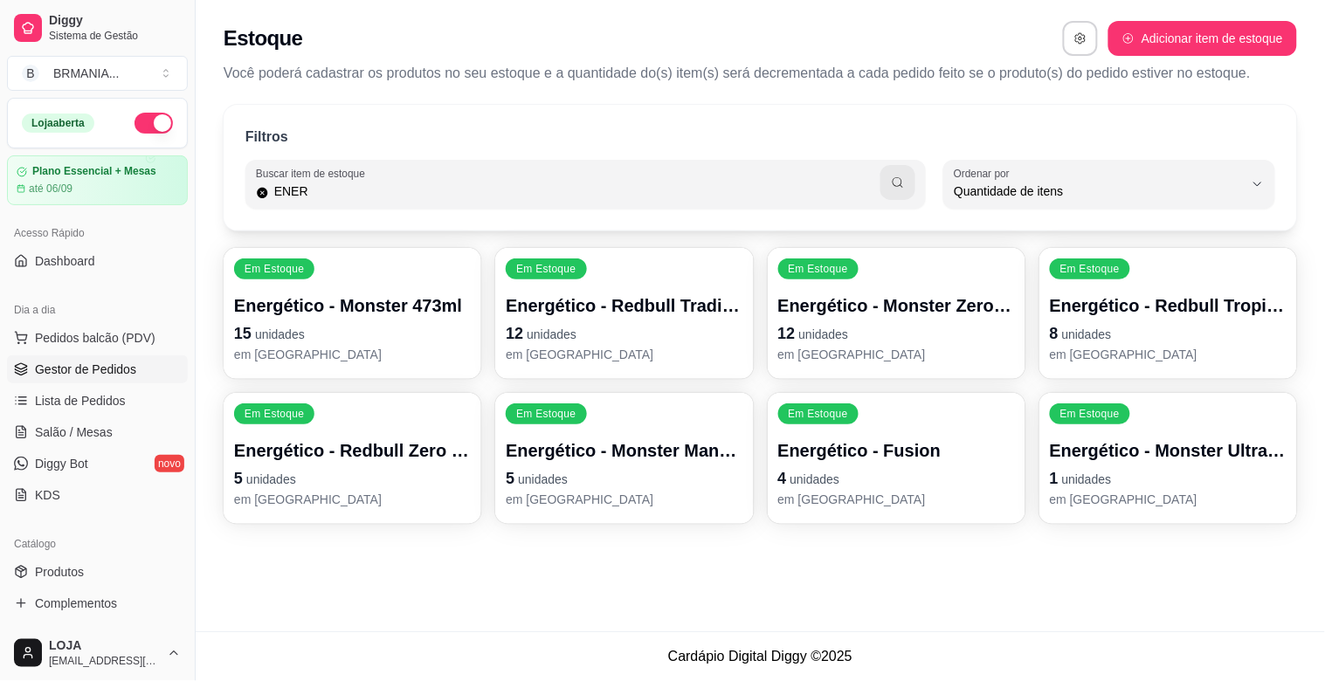
click at [83, 371] on span "Gestor de Pedidos" at bounding box center [85, 369] width 101 height 17
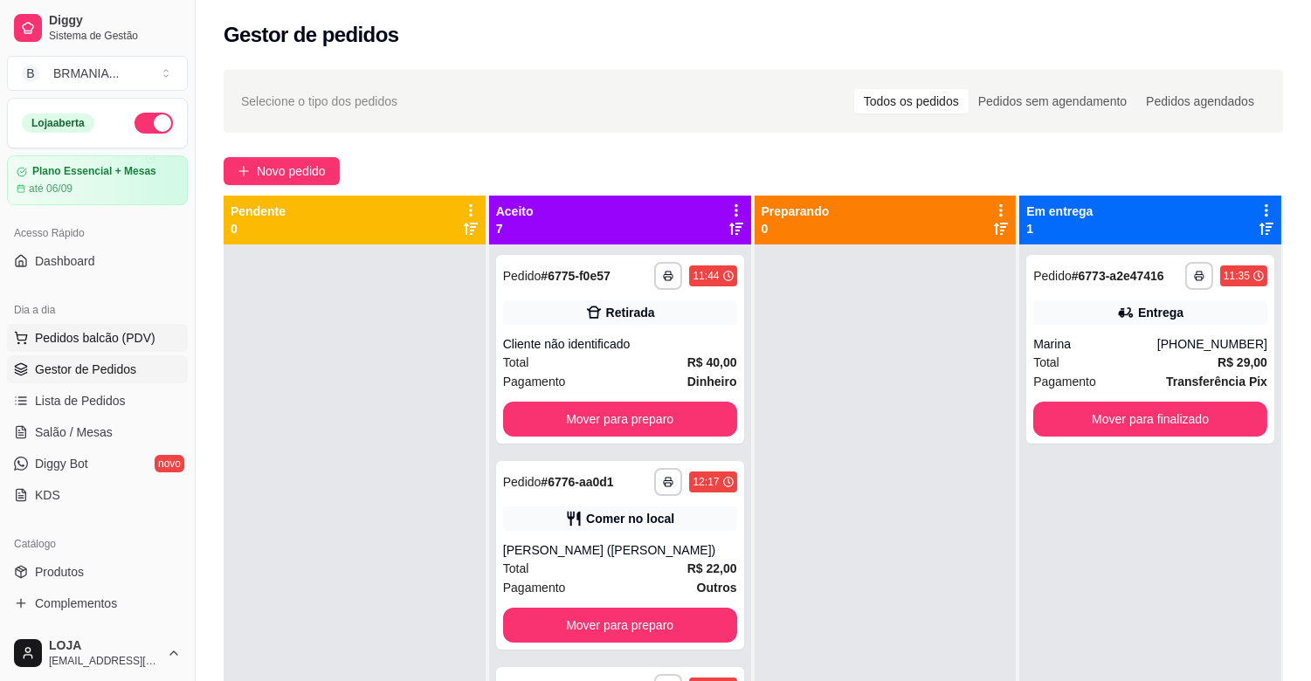
click at [109, 345] on span "Pedidos balcão (PDV)" at bounding box center [95, 337] width 121 height 17
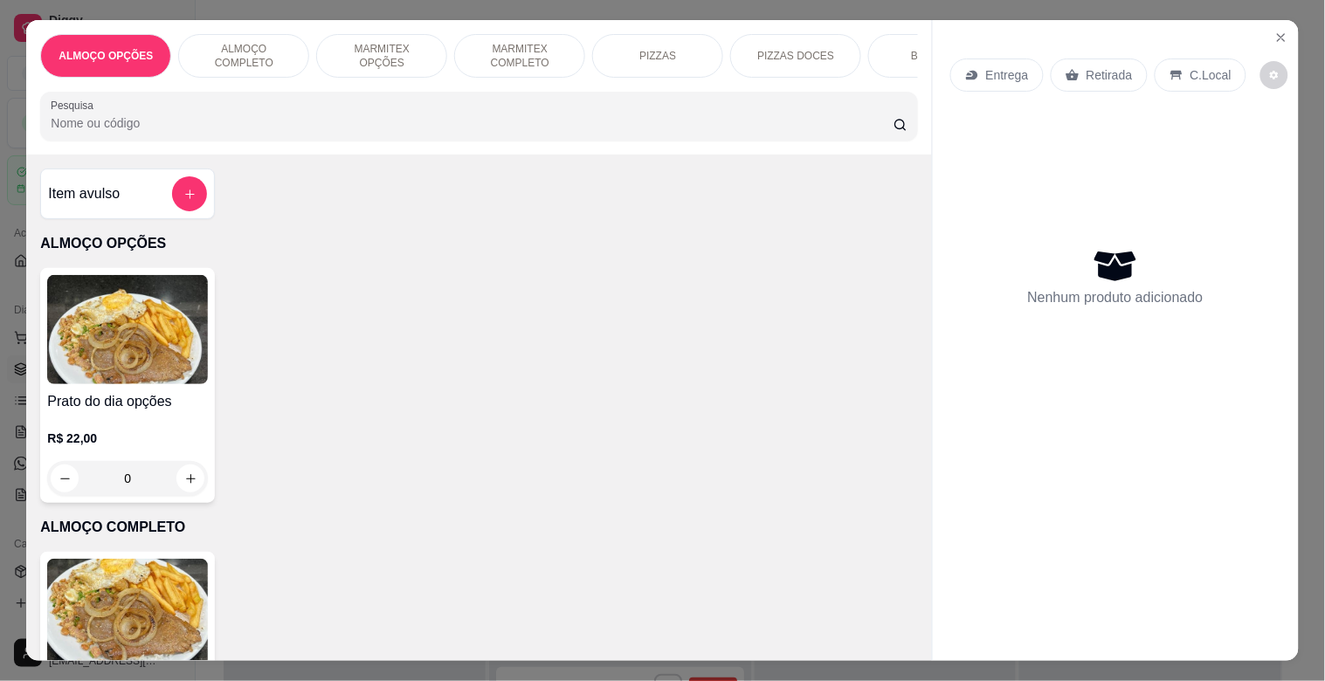
click at [133, 591] on img at bounding box center [127, 613] width 161 height 109
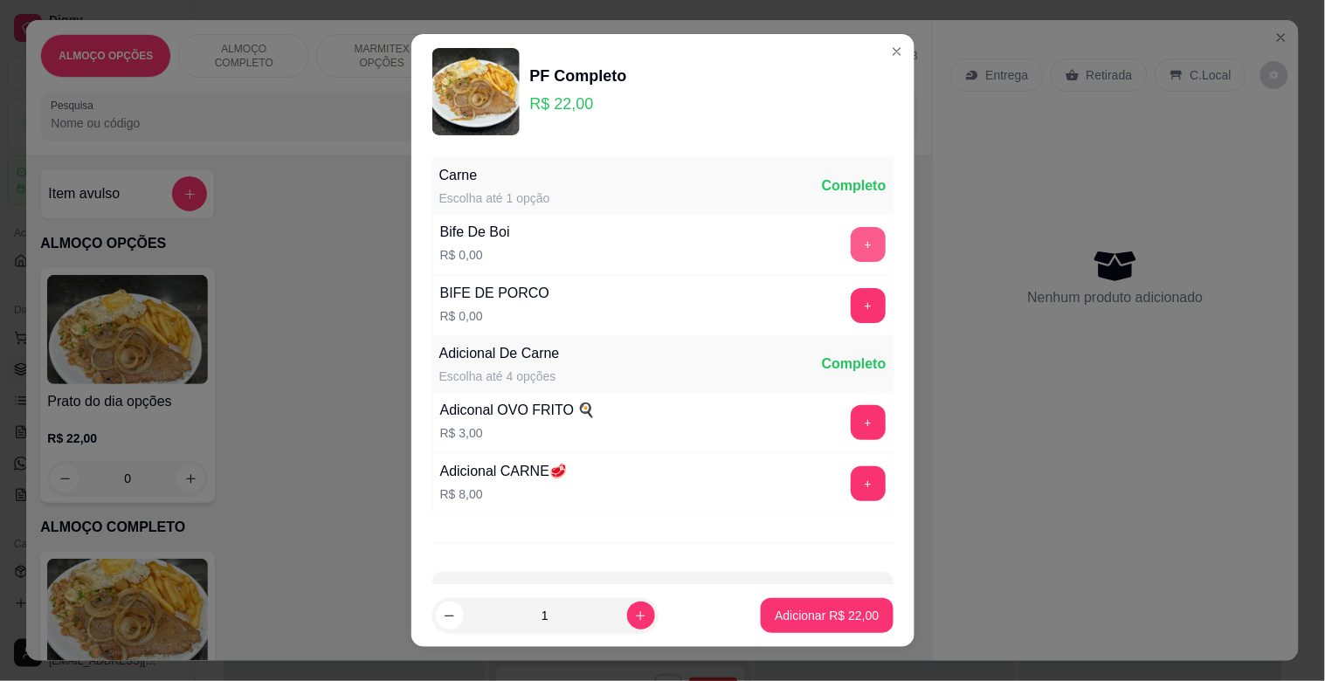
click at [851, 237] on button "+" at bounding box center [868, 244] width 35 height 35
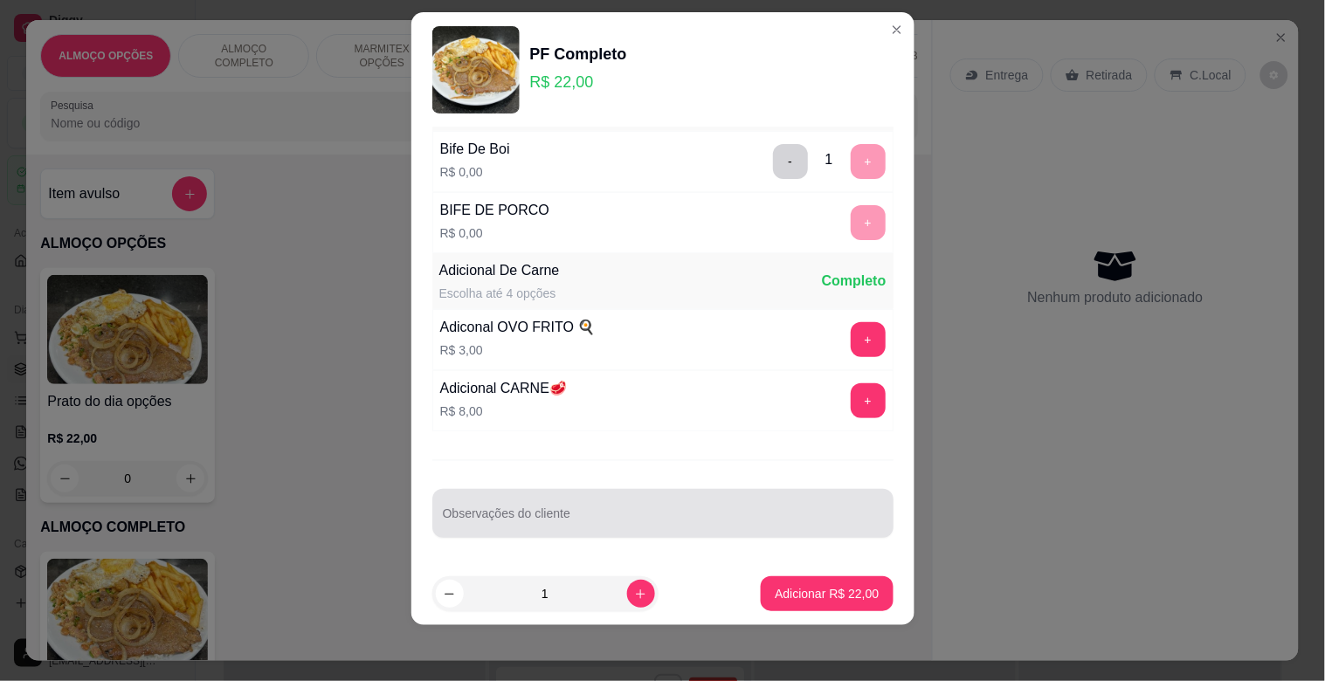
click at [685, 519] on input "Observações do cliente" at bounding box center [663, 520] width 440 height 17
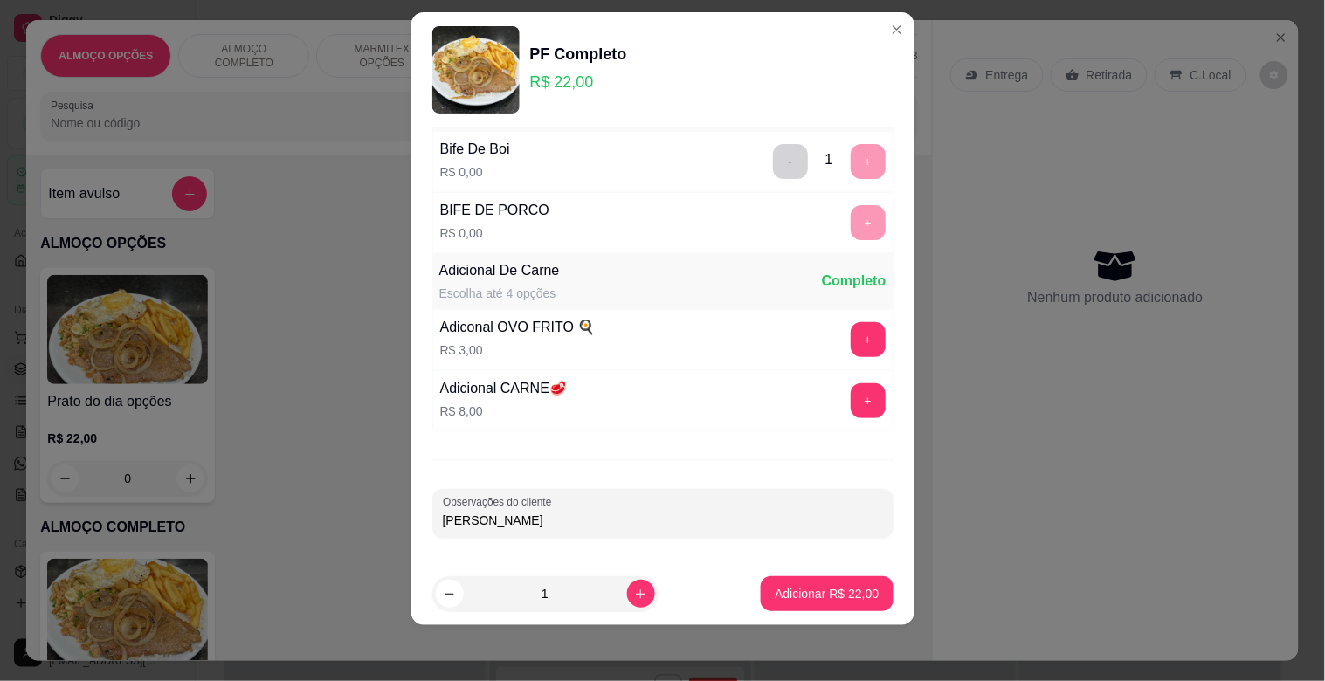
click at [812, 591] on p "Adicionar R$ 22,00" at bounding box center [827, 593] width 104 height 17
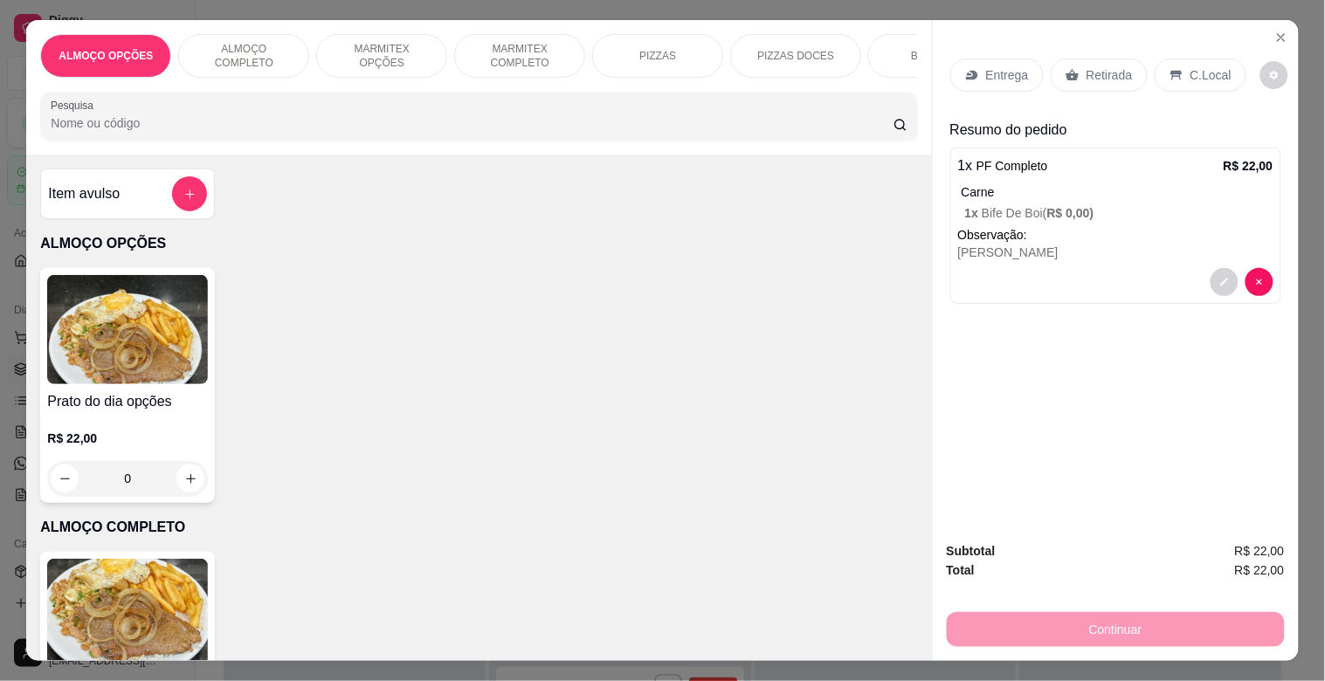
click at [136, 607] on img at bounding box center [127, 613] width 161 height 109
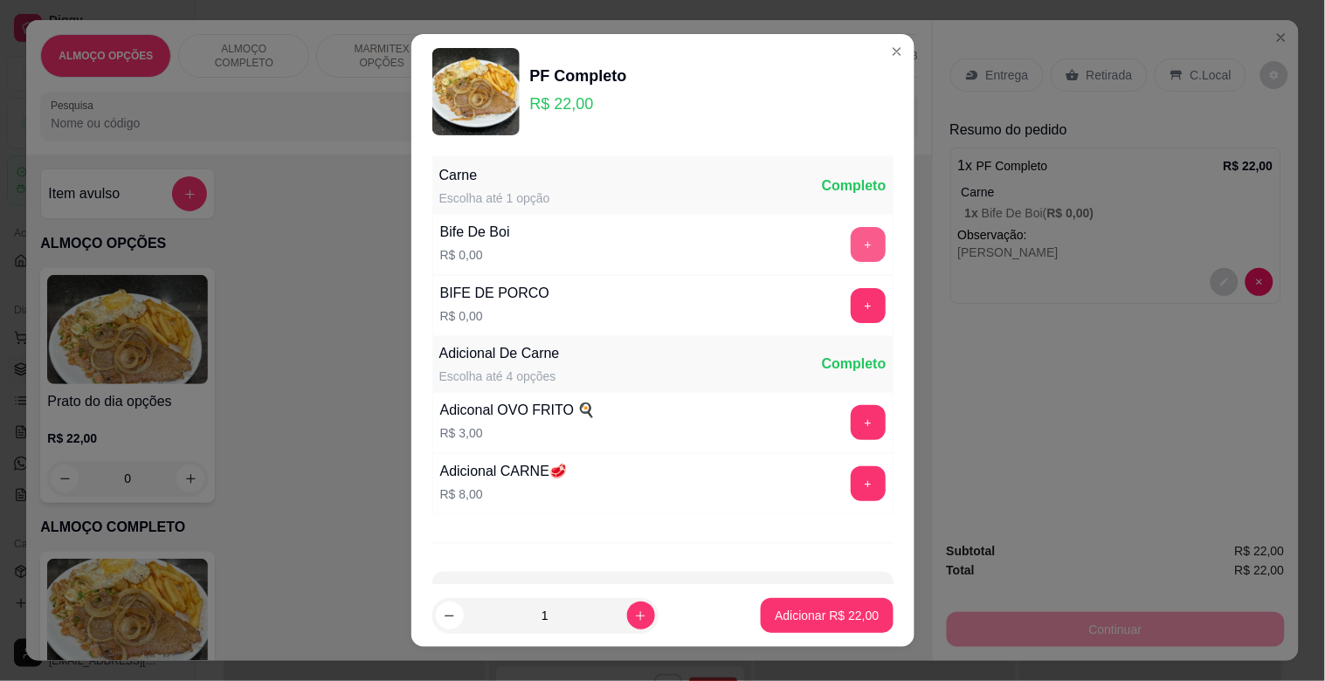
click at [851, 241] on button "+" at bounding box center [868, 244] width 35 height 35
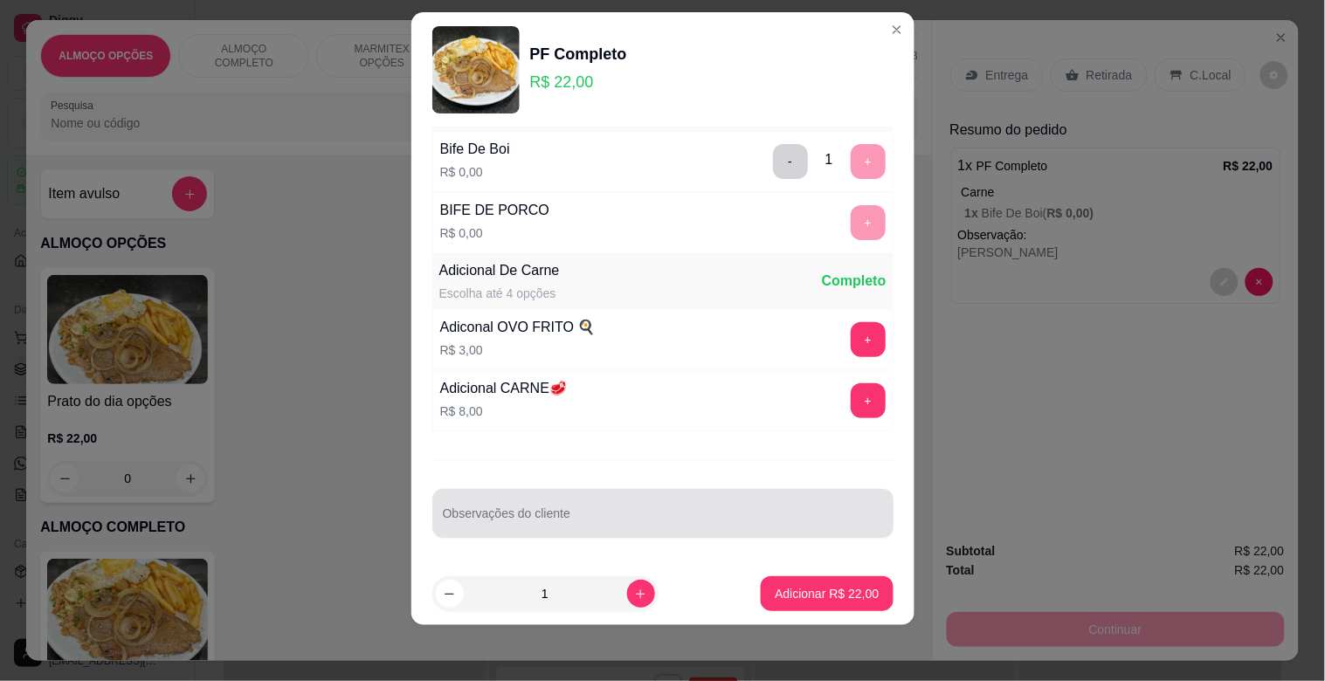
click at [526, 502] on div at bounding box center [663, 513] width 440 height 35
click at [526, 502] on div "Observações do cliente" at bounding box center [662, 513] width 461 height 49
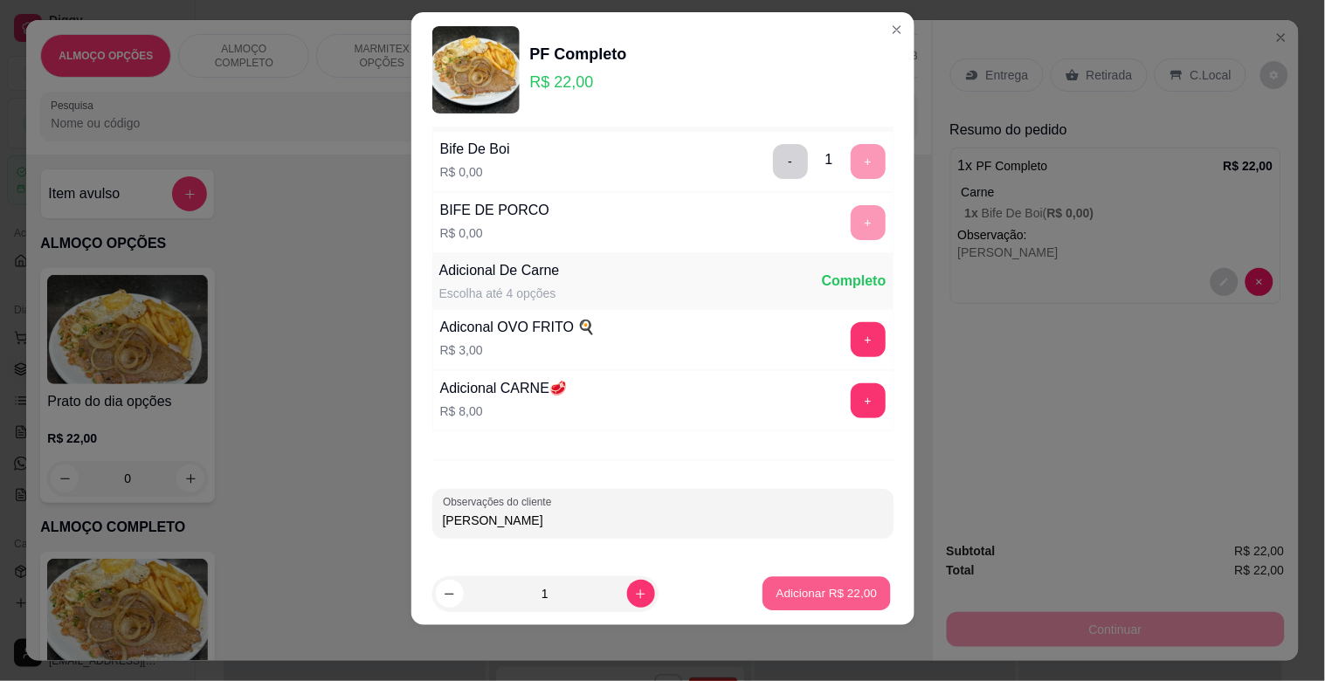
click at [802, 595] on p "Adicionar R$ 22,00" at bounding box center [826, 593] width 101 height 17
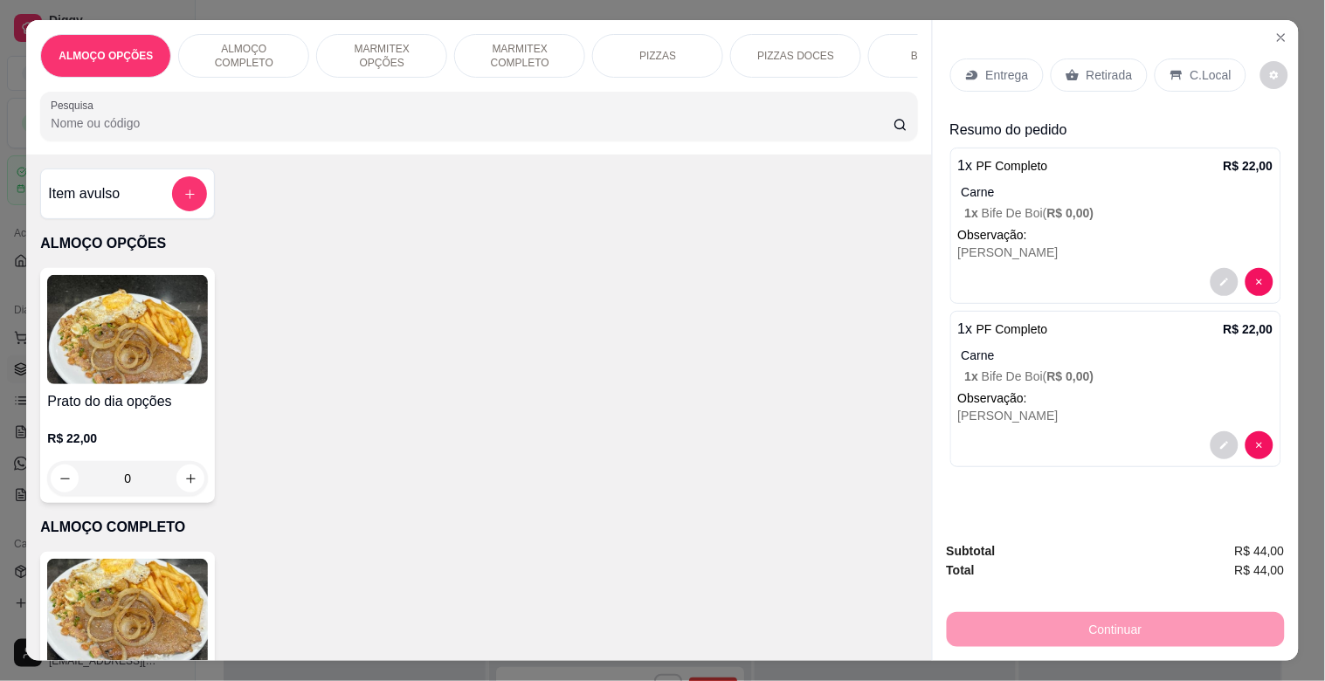
click at [193, 606] on img at bounding box center [127, 613] width 161 height 109
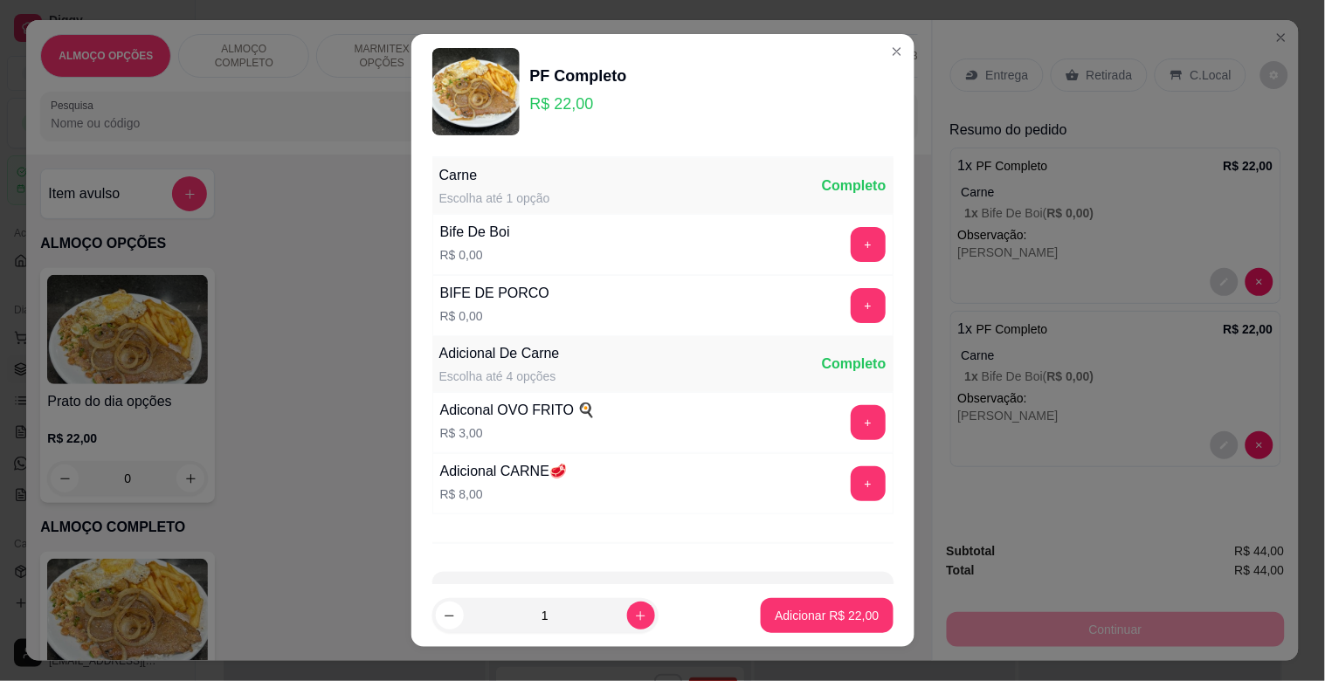
click at [851, 234] on button "+" at bounding box center [868, 244] width 35 height 35
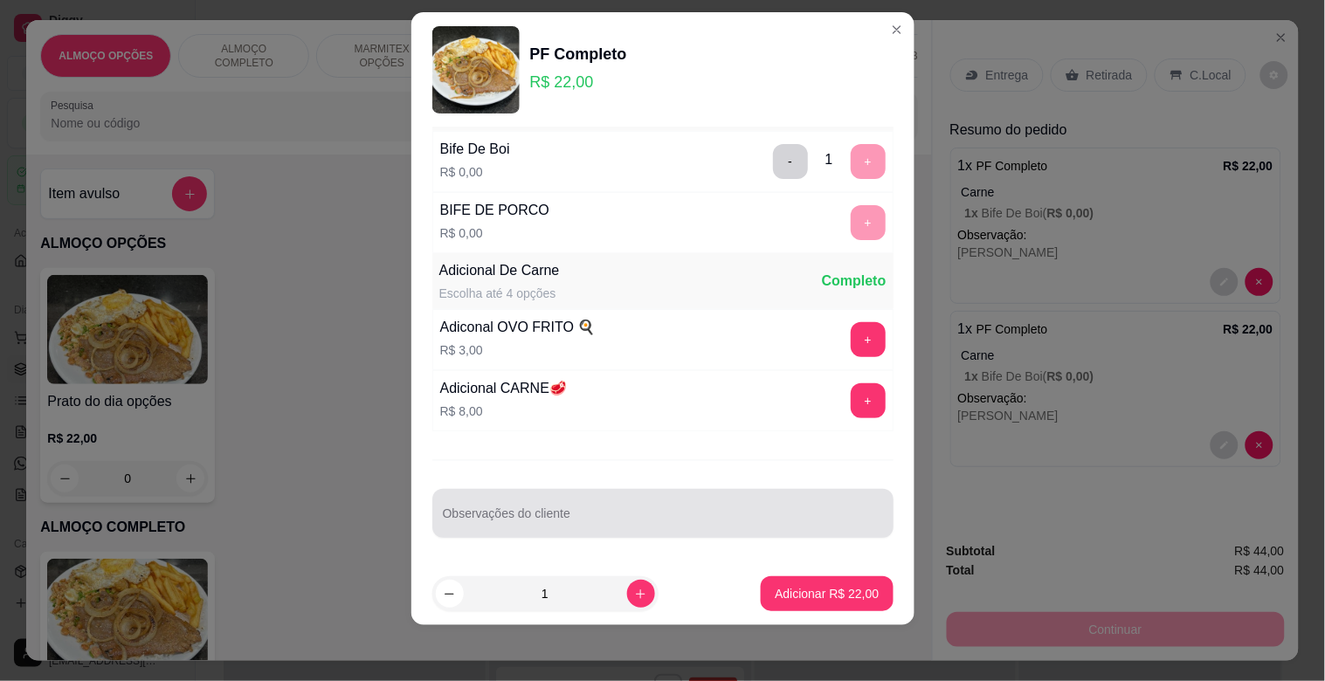
click at [590, 507] on div at bounding box center [663, 513] width 440 height 35
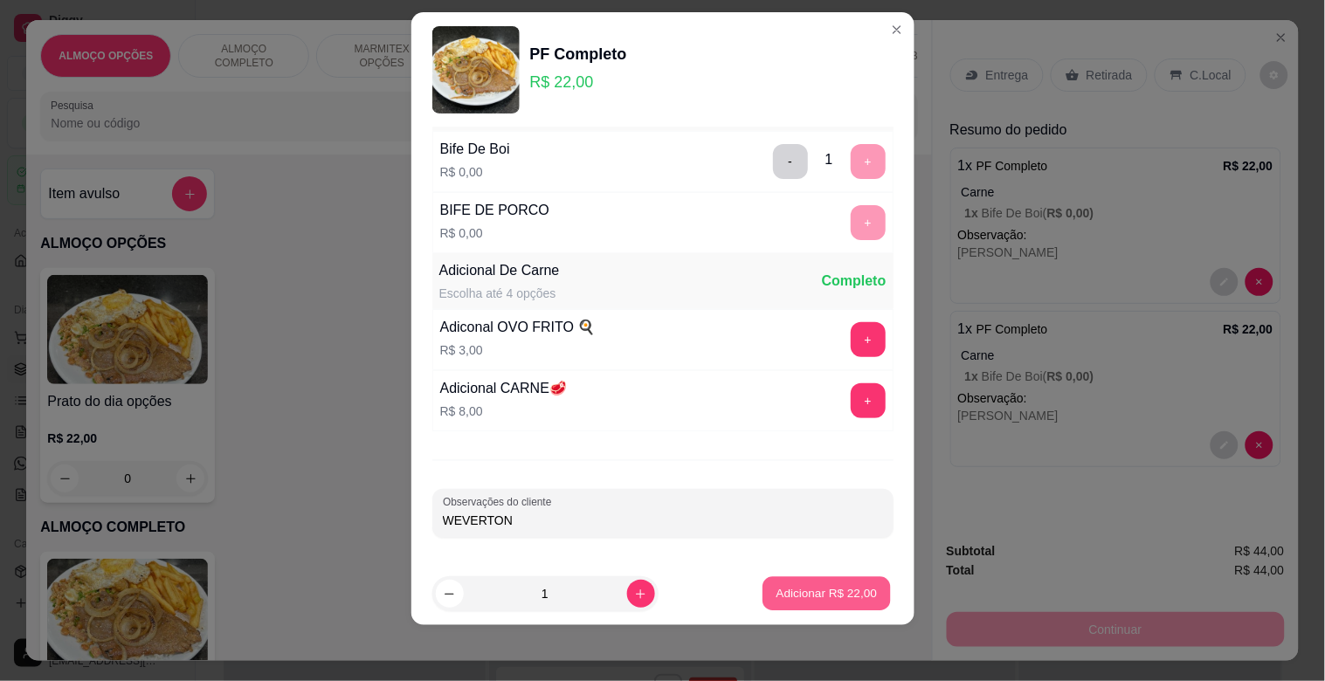
click at [788, 603] on button "Adicionar R$ 22,00" at bounding box center [827, 594] width 128 height 34
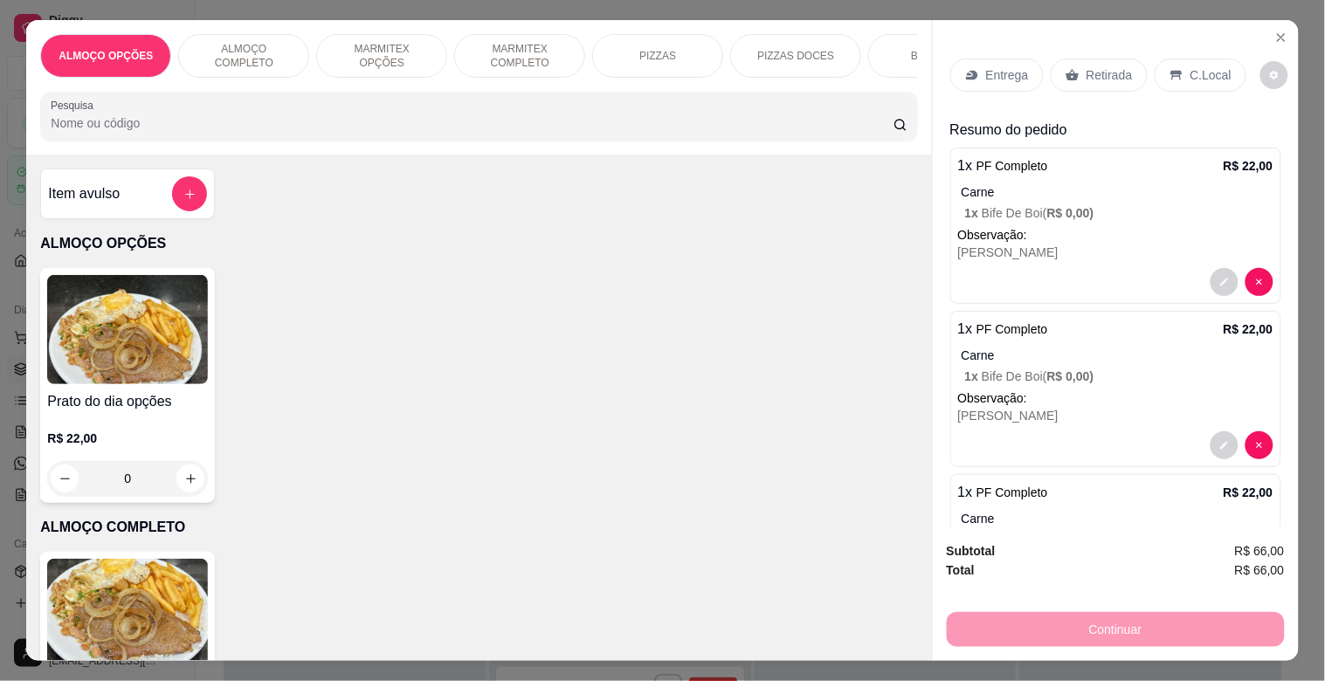
click at [155, 590] on img at bounding box center [127, 613] width 161 height 109
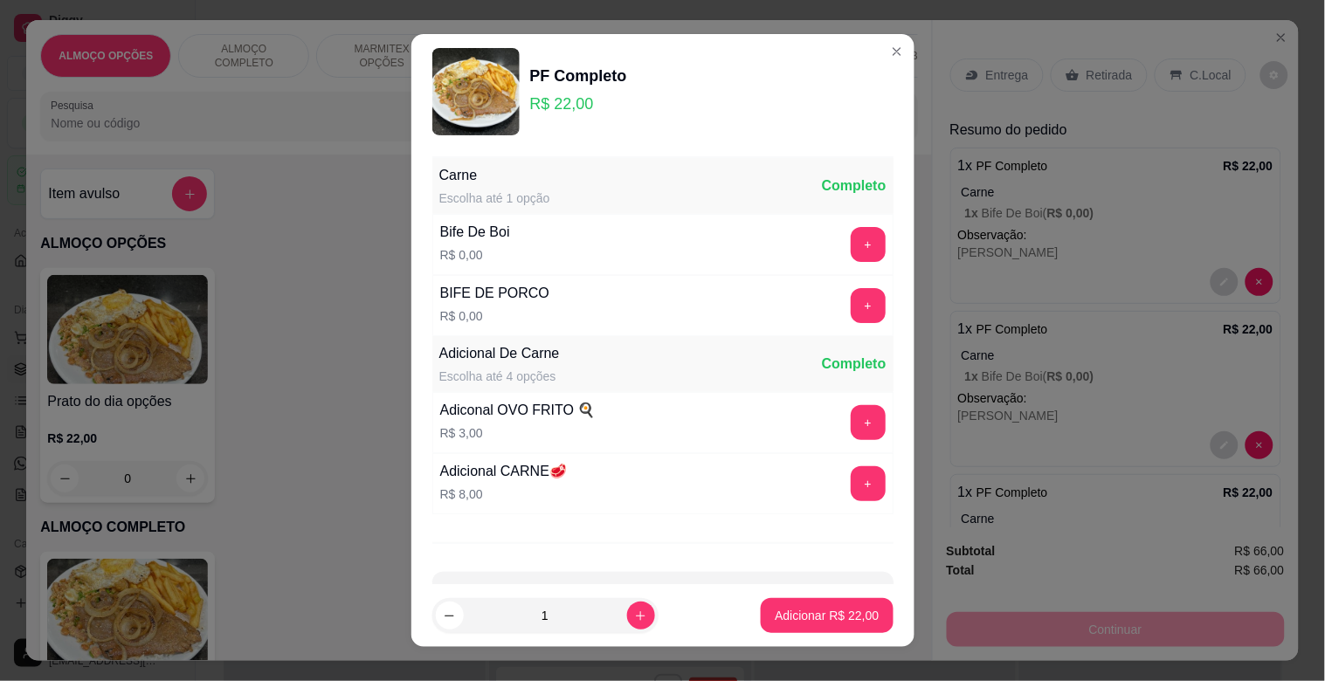
click at [552, 252] on div "Bife De Boi R$ 0,00 +" at bounding box center [662, 244] width 461 height 61
click at [851, 258] on button "+" at bounding box center [868, 244] width 35 height 35
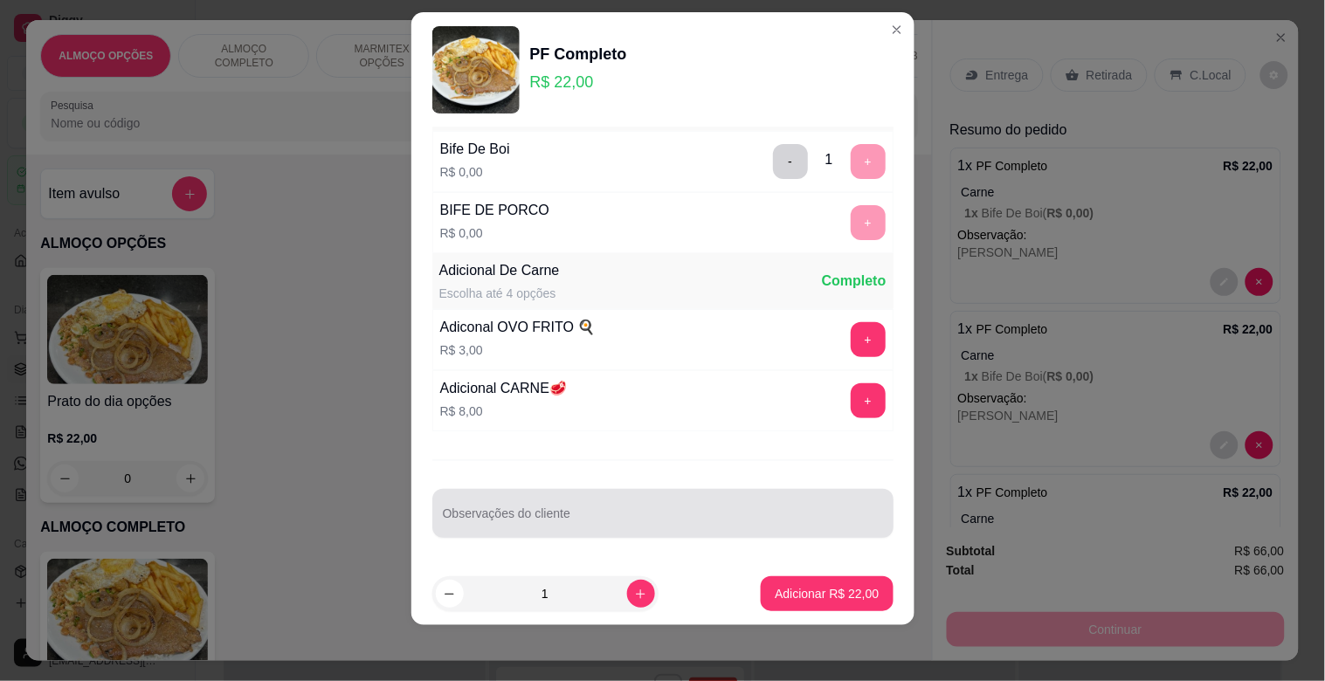
click at [633, 520] on input "Observações do cliente" at bounding box center [663, 520] width 440 height 17
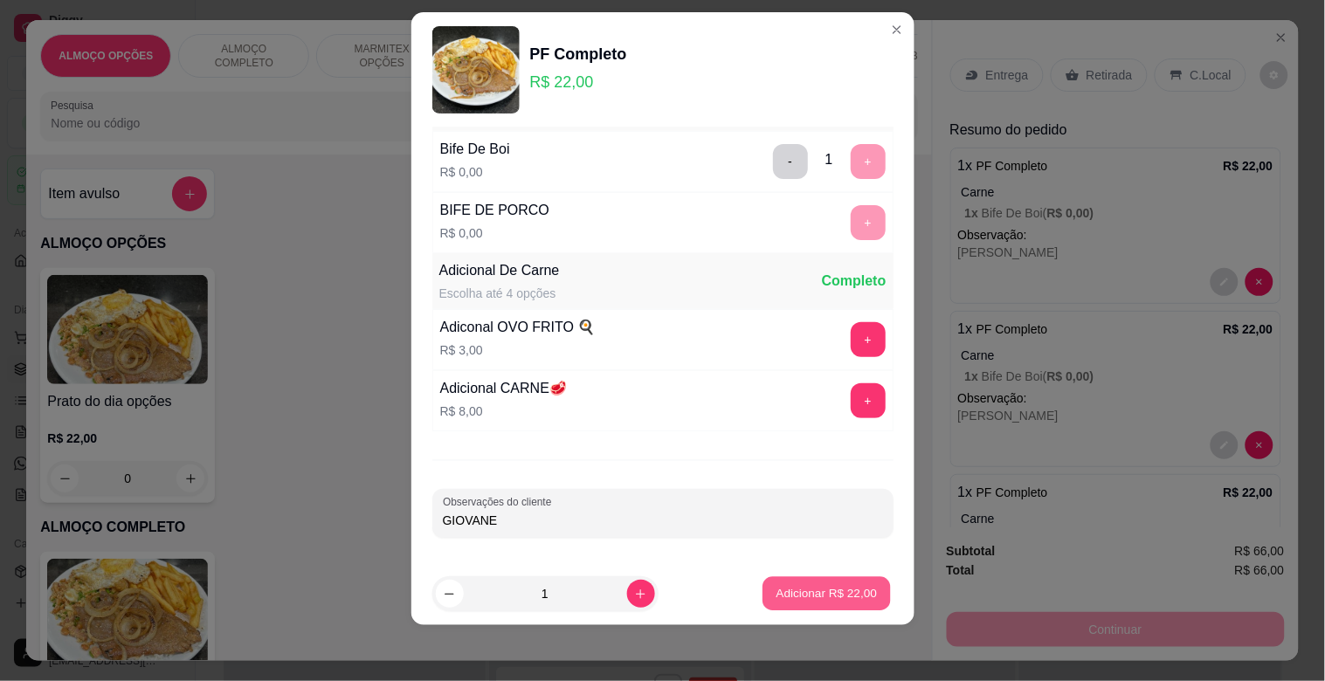
click at [780, 606] on button "Adicionar R$ 22,00" at bounding box center [827, 594] width 128 height 34
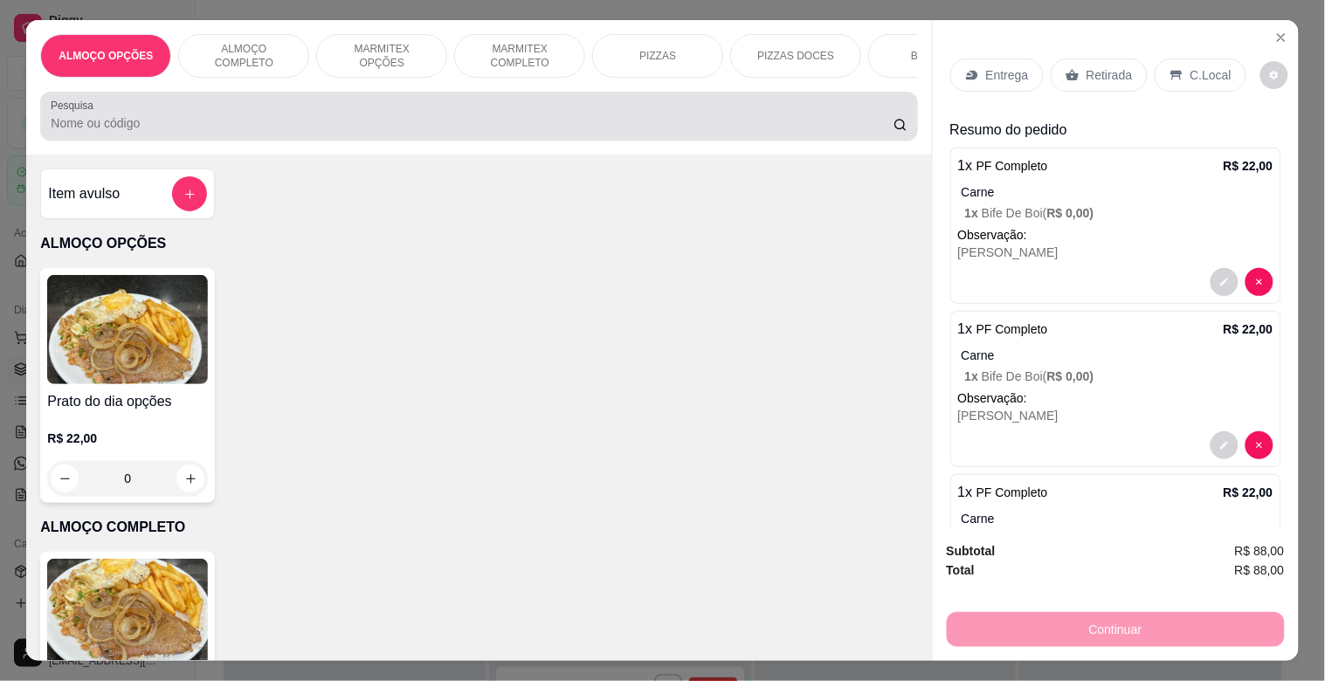
click at [194, 117] on div at bounding box center [479, 116] width 856 height 35
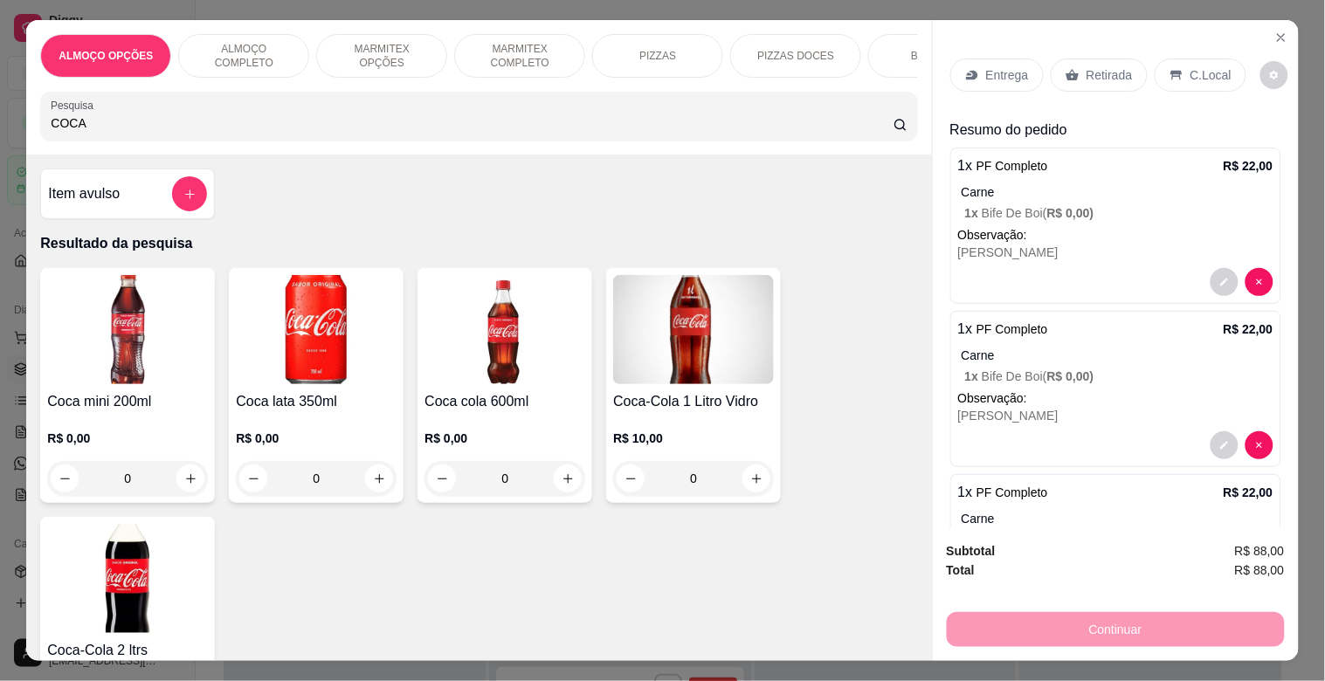
click at [140, 531] on div "Coca-Cola 2 ltrs R$ 15,00 0" at bounding box center [127, 634] width 175 height 235
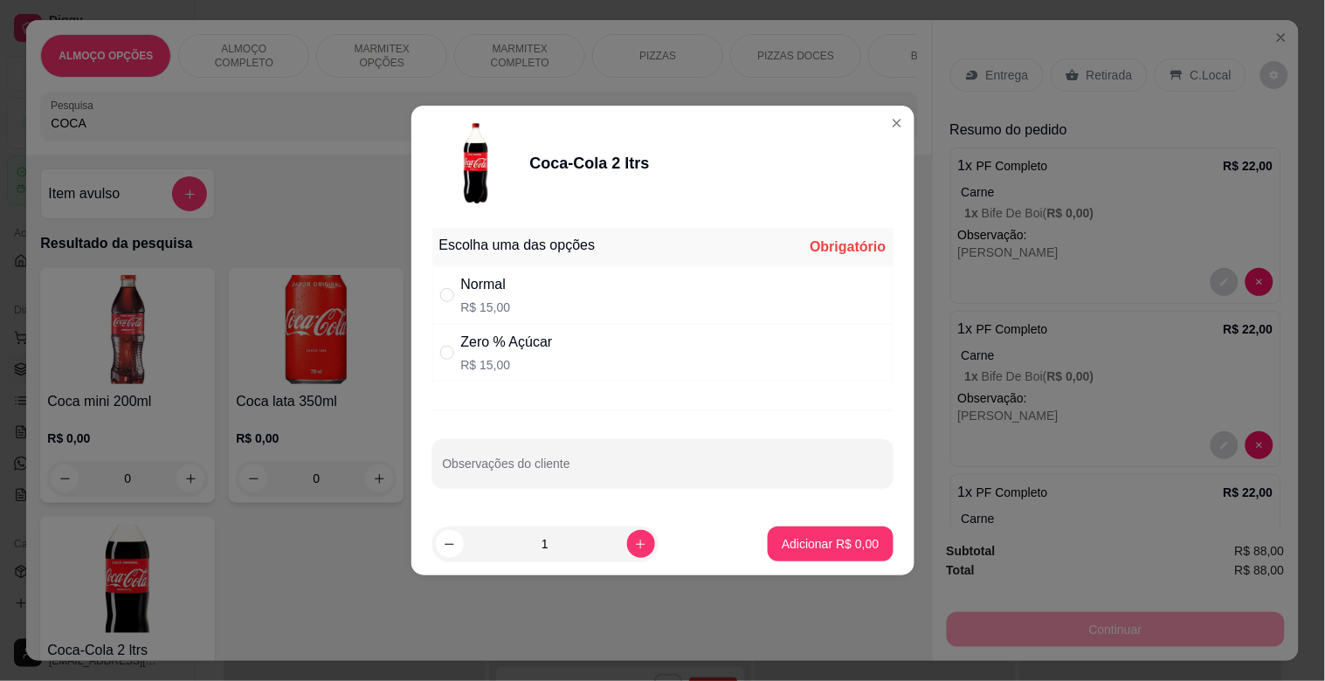
click at [529, 300] on div "Normal R$ 15,00" at bounding box center [662, 295] width 461 height 58
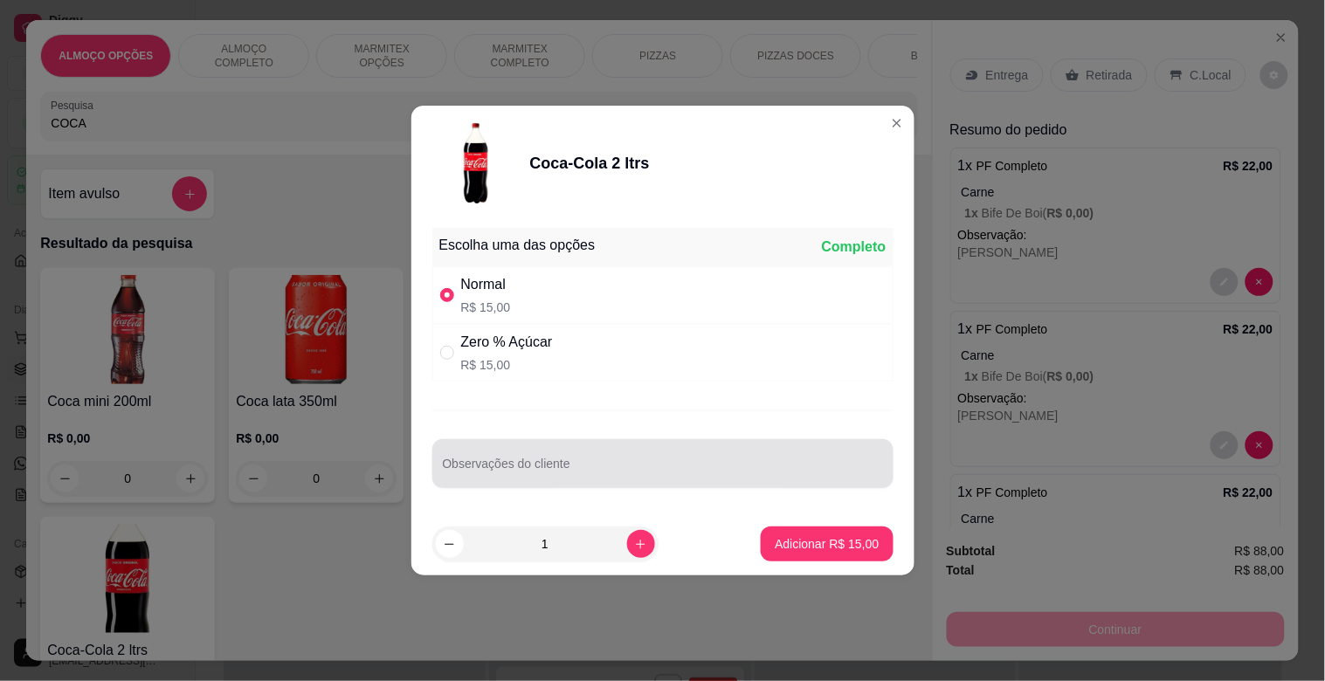
click at [616, 472] on input "Observações do cliente" at bounding box center [663, 470] width 440 height 17
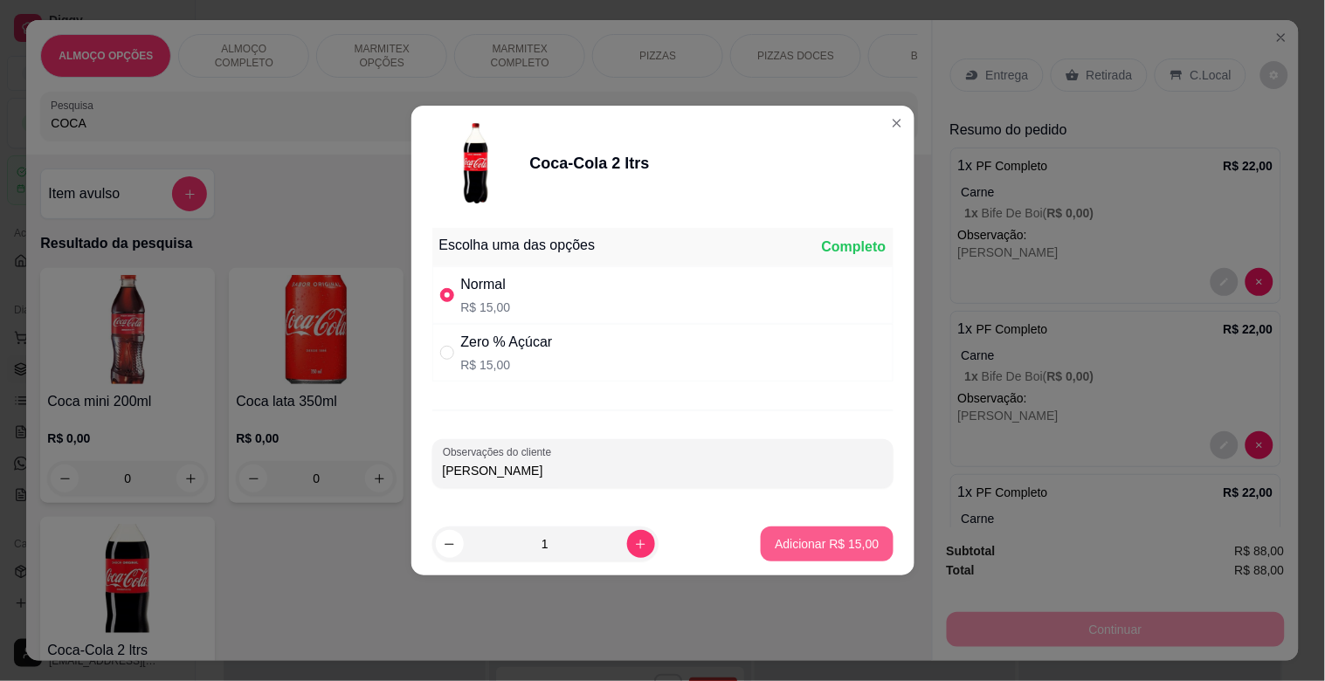
click at [818, 547] on p "Adicionar R$ 15,00" at bounding box center [827, 543] width 104 height 17
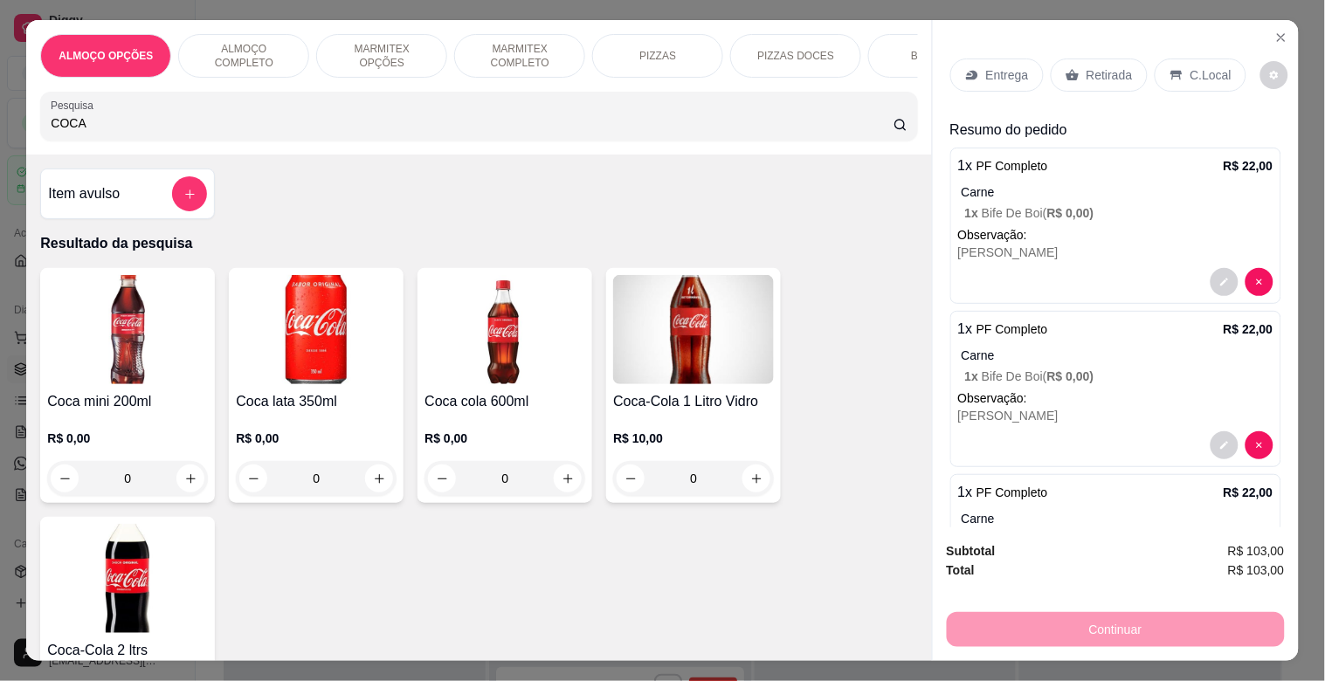
click at [1010, 66] on p "Entrega" at bounding box center [1007, 74] width 43 height 17
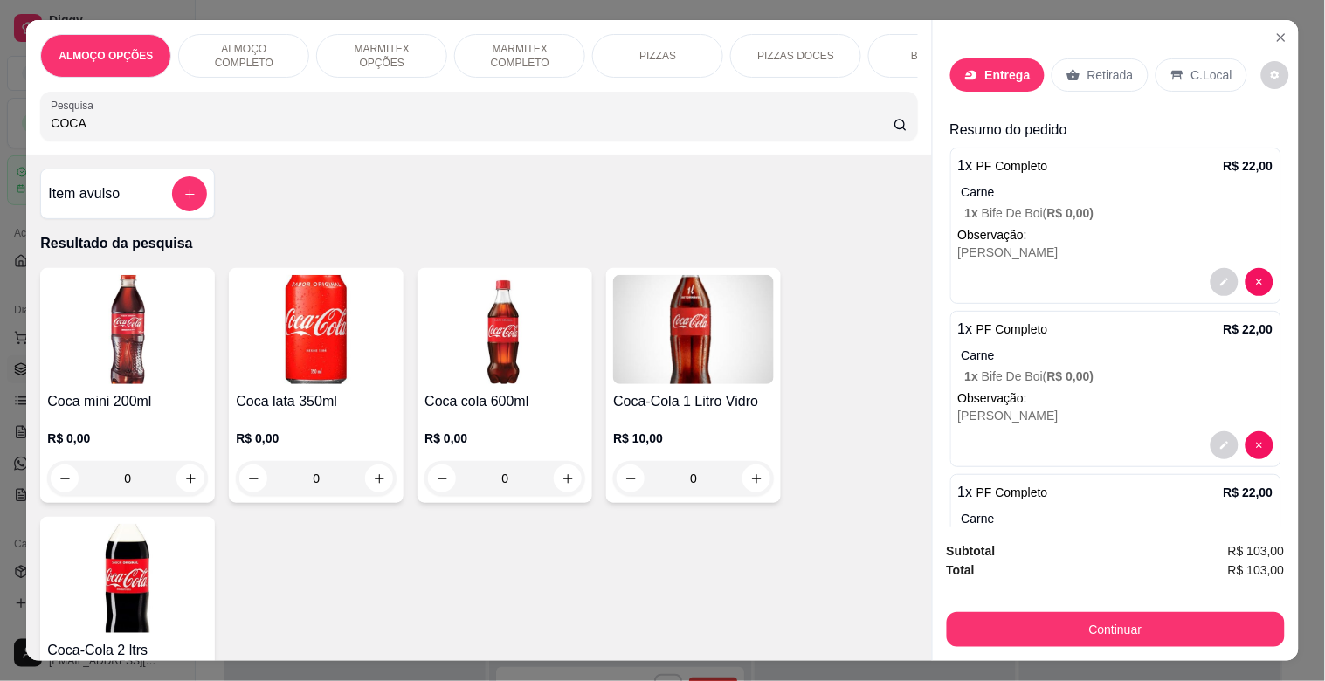
click at [576, 276] on input "text" at bounding box center [662, 277] width 349 height 28
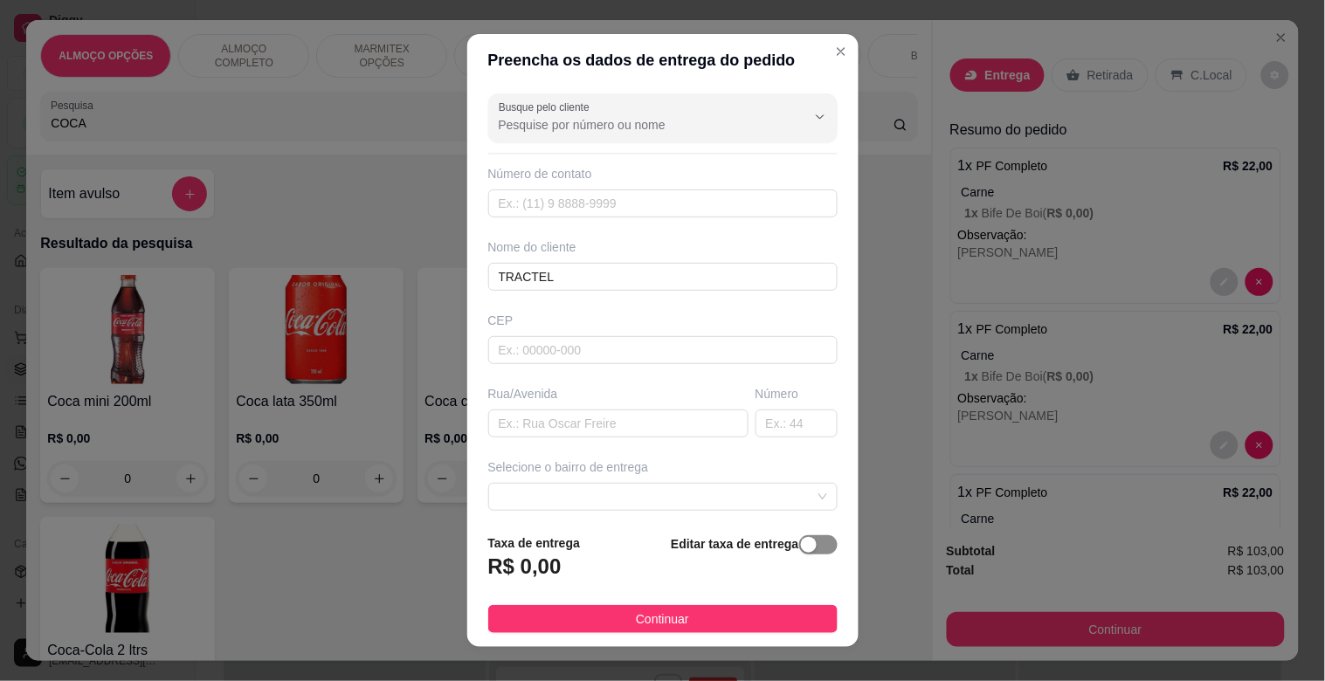
click at [801, 542] on div "button" at bounding box center [809, 545] width 16 height 16
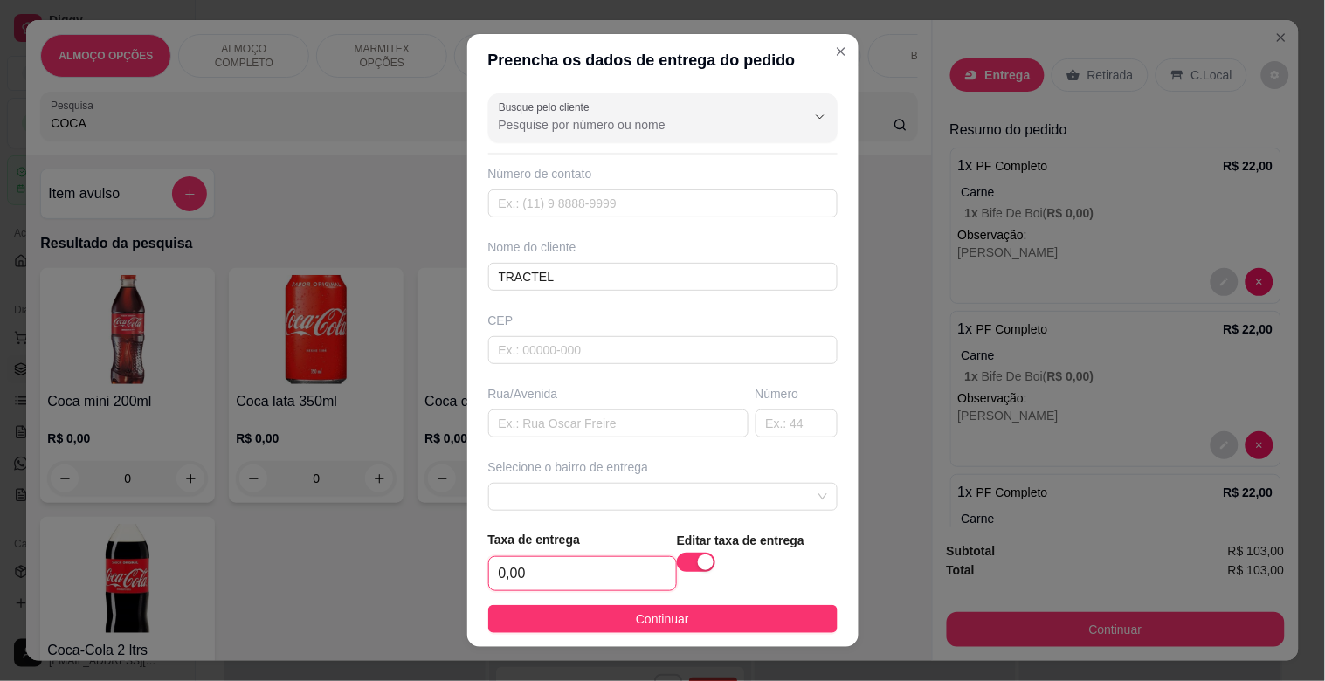
click at [626, 573] on input "0,00" at bounding box center [582, 573] width 187 height 33
click at [706, 622] on button "Continuar" at bounding box center [662, 619] width 349 height 28
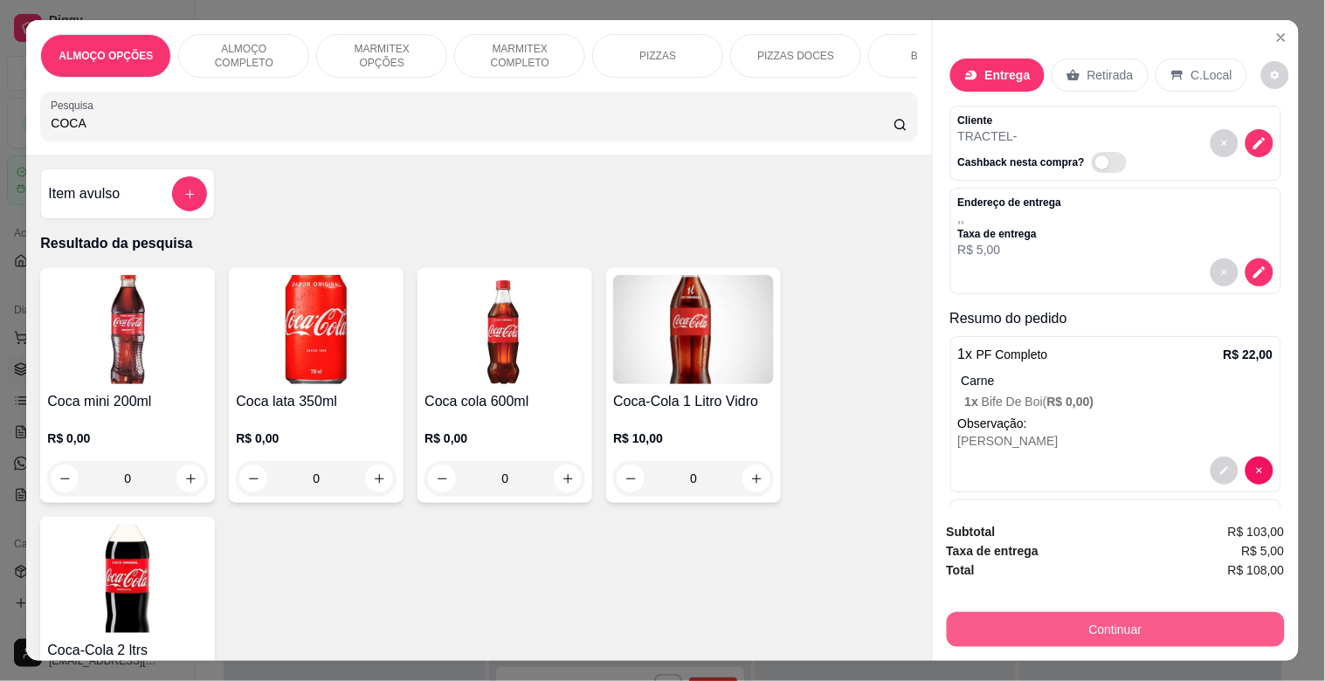
click at [1089, 624] on button "Continuar" at bounding box center [1116, 629] width 338 height 35
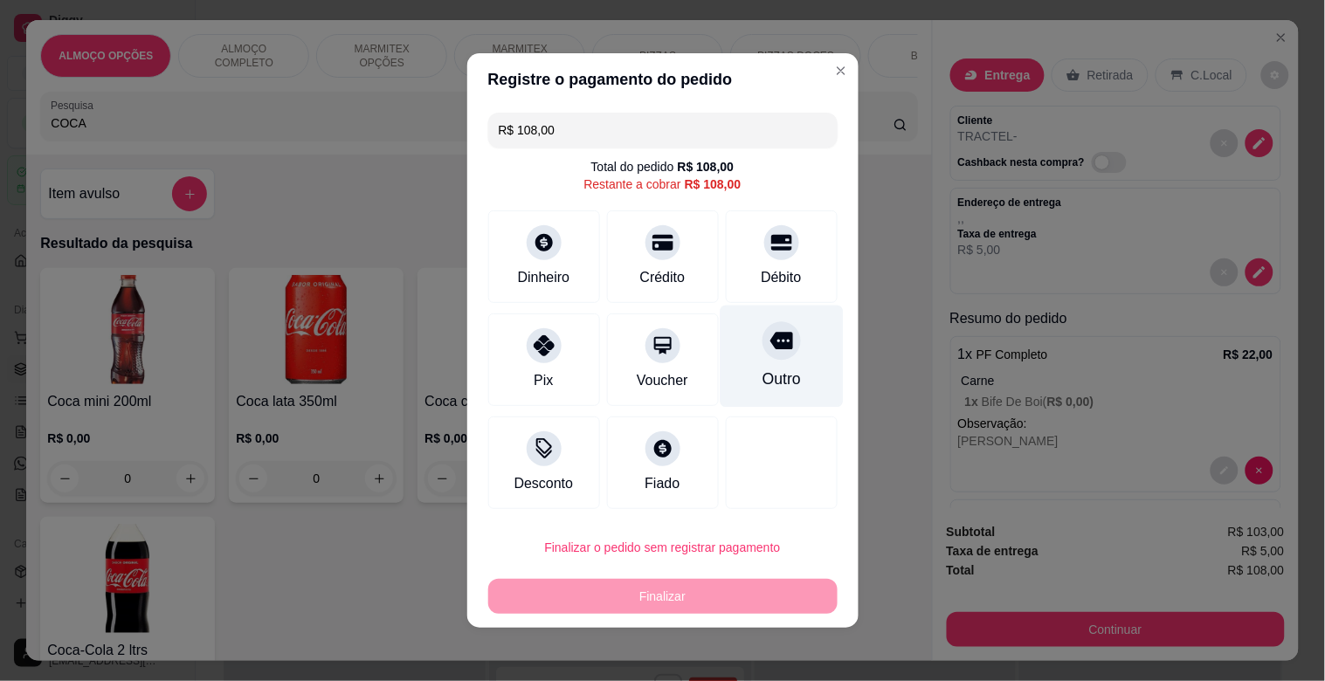
click at [773, 369] on div "Outro" at bounding box center [780, 379] width 38 height 23
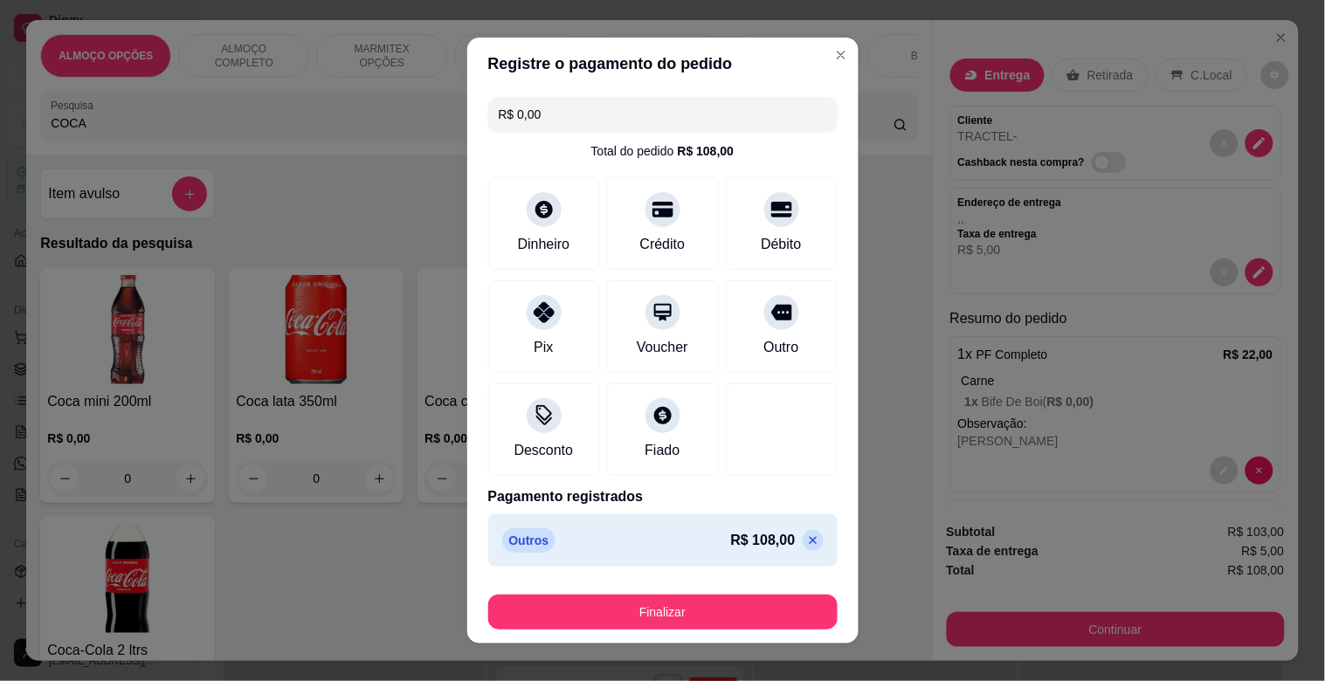
click at [809, 543] on icon at bounding box center [813, 541] width 8 height 8
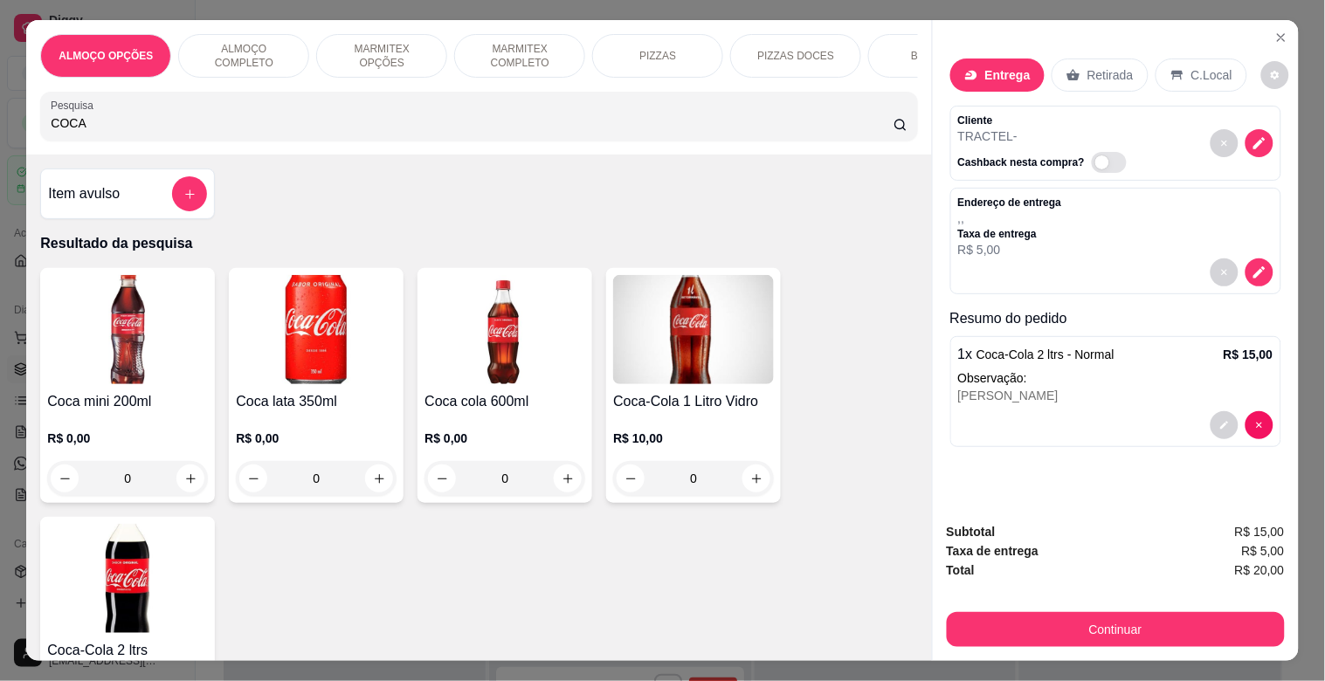
click at [496, 45] on p "MARMITEX COMPLETO" at bounding box center [519, 56] width 101 height 28
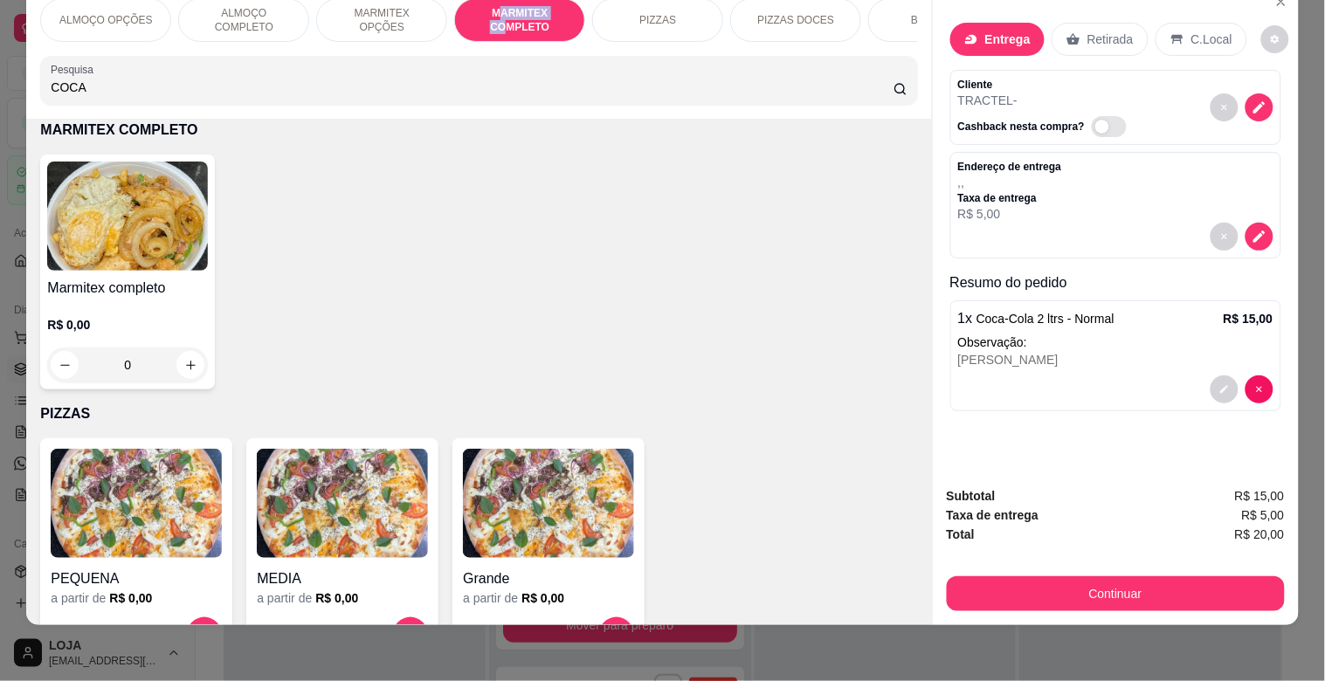
click at [173, 221] on img at bounding box center [127, 216] width 161 height 109
click at [494, 222] on div "Grande" at bounding box center [486, 213] width 50 height 21
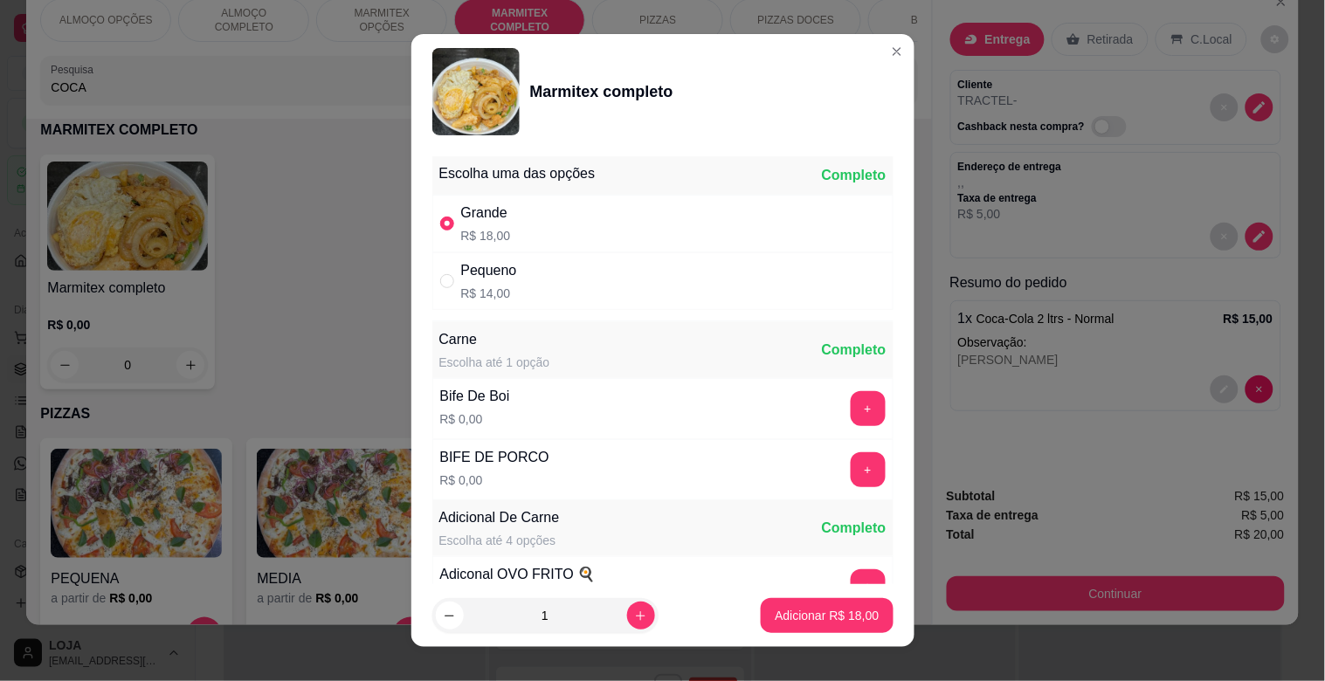
scroll to position [245, 0]
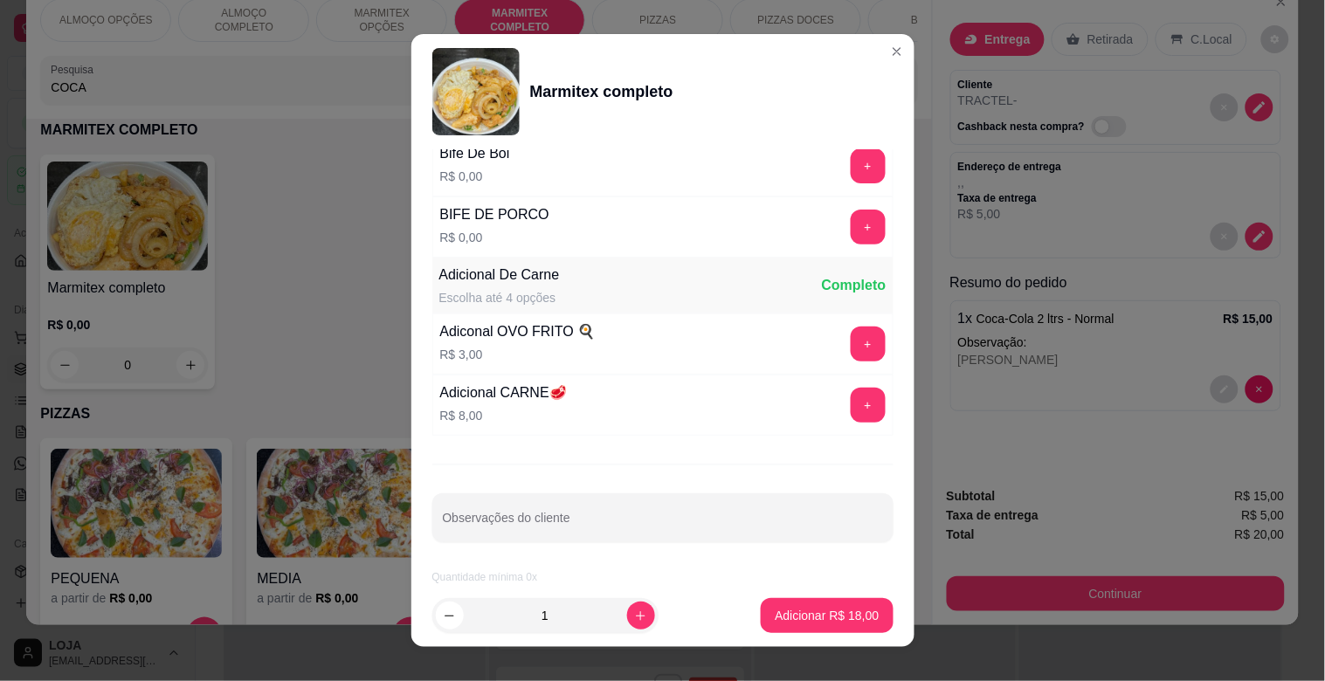
click at [824, 598] on button "Adicionar R$ 18,00" at bounding box center [827, 615] width 132 height 35
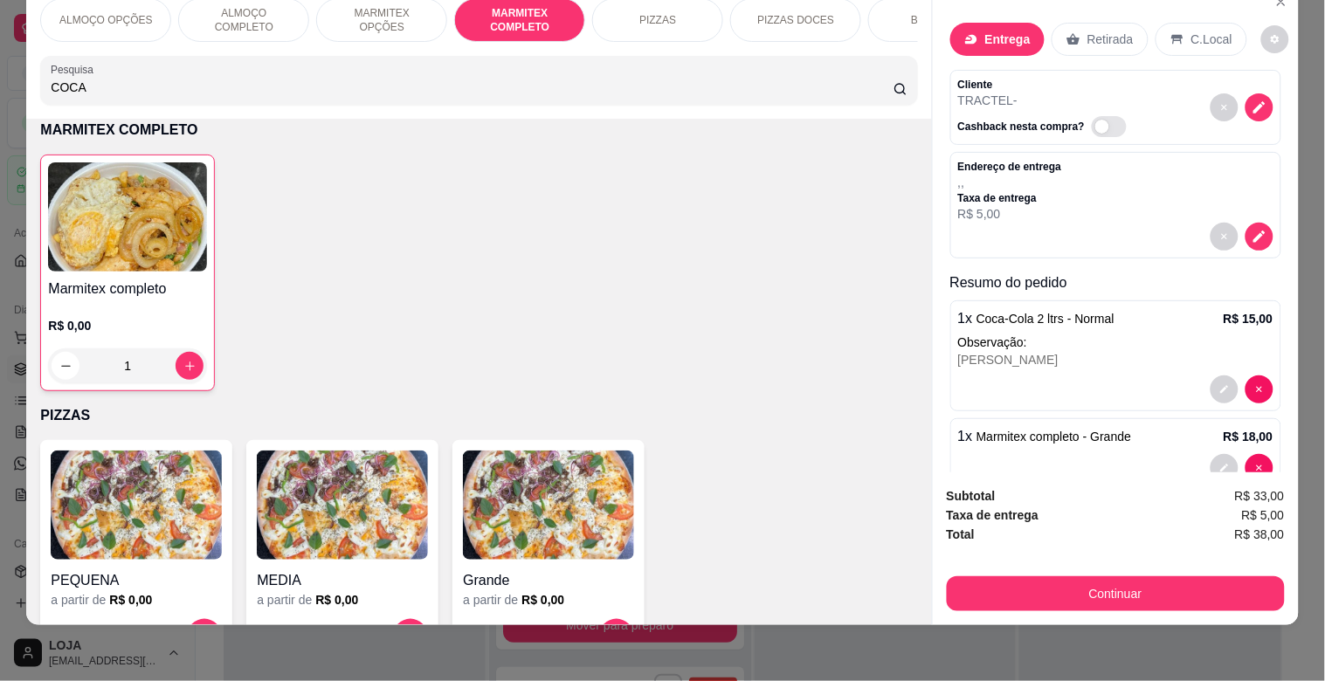
click at [96, 243] on img at bounding box center [127, 216] width 159 height 109
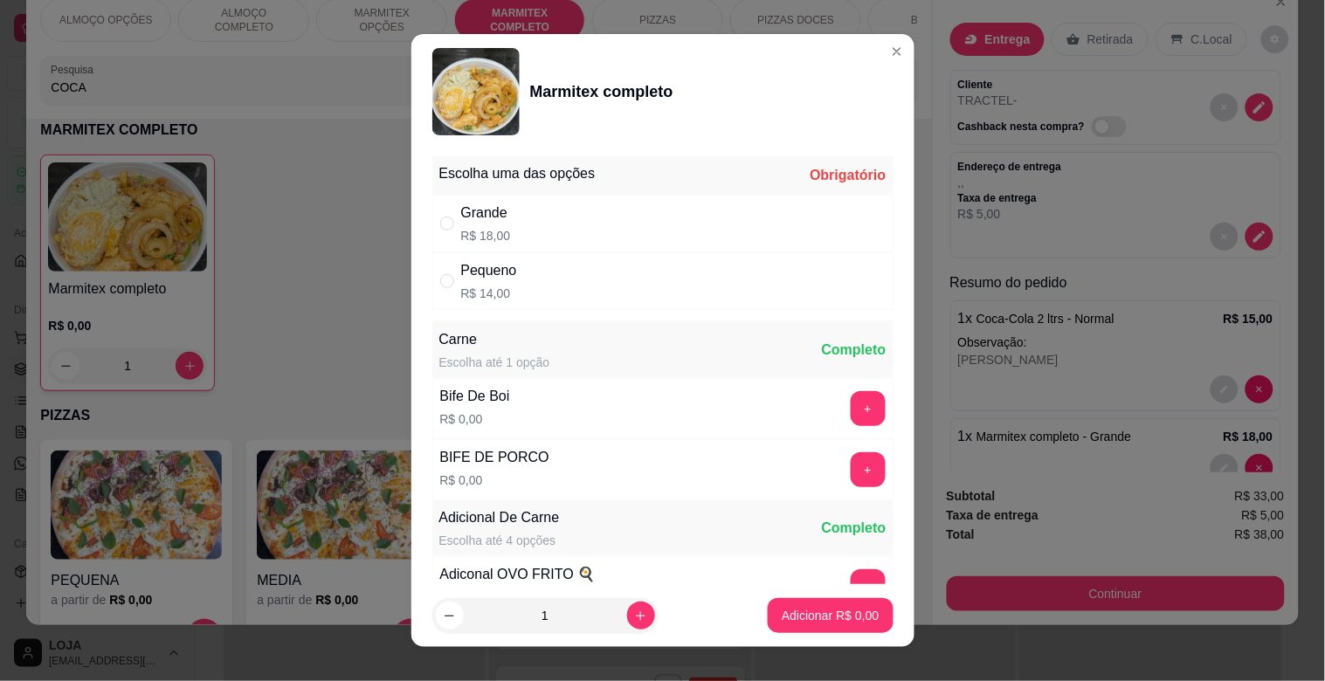
click at [517, 238] on div "Grande R$ 18,00" at bounding box center [662, 224] width 461 height 58
click at [851, 406] on button "+" at bounding box center [868, 408] width 35 height 35
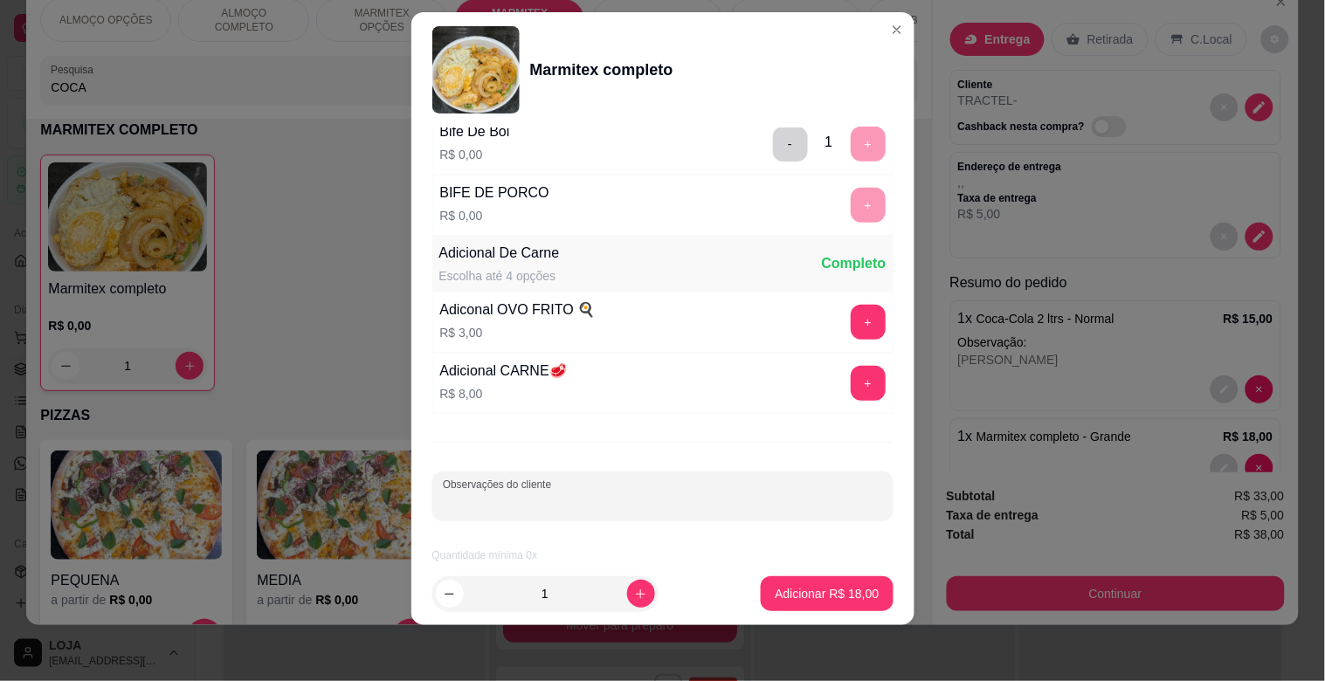
click at [528, 499] on input "Observações do cliente" at bounding box center [663, 502] width 440 height 17
click at [825, 592] on p "Adicionar R$ 18,00" at bounding box center [827, 593] width 104 height 17
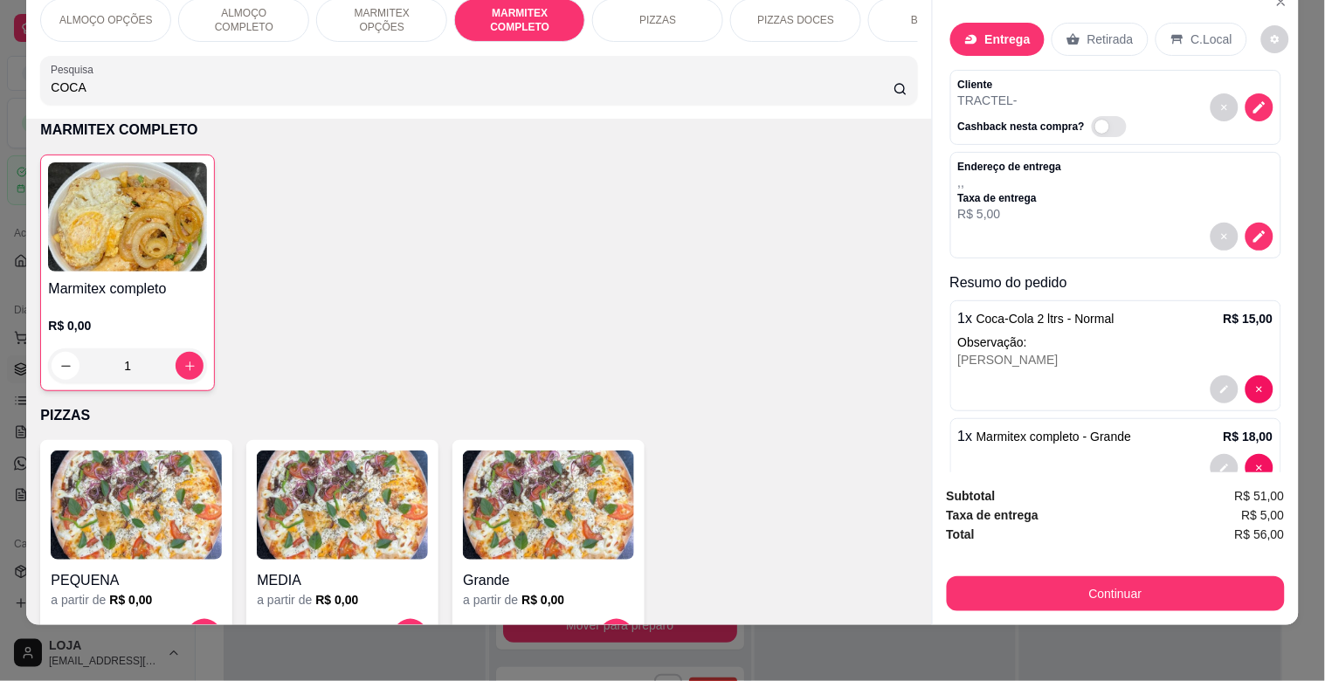
click at [131, 272] on img at bounding box center [127, 216] width 159 height 109
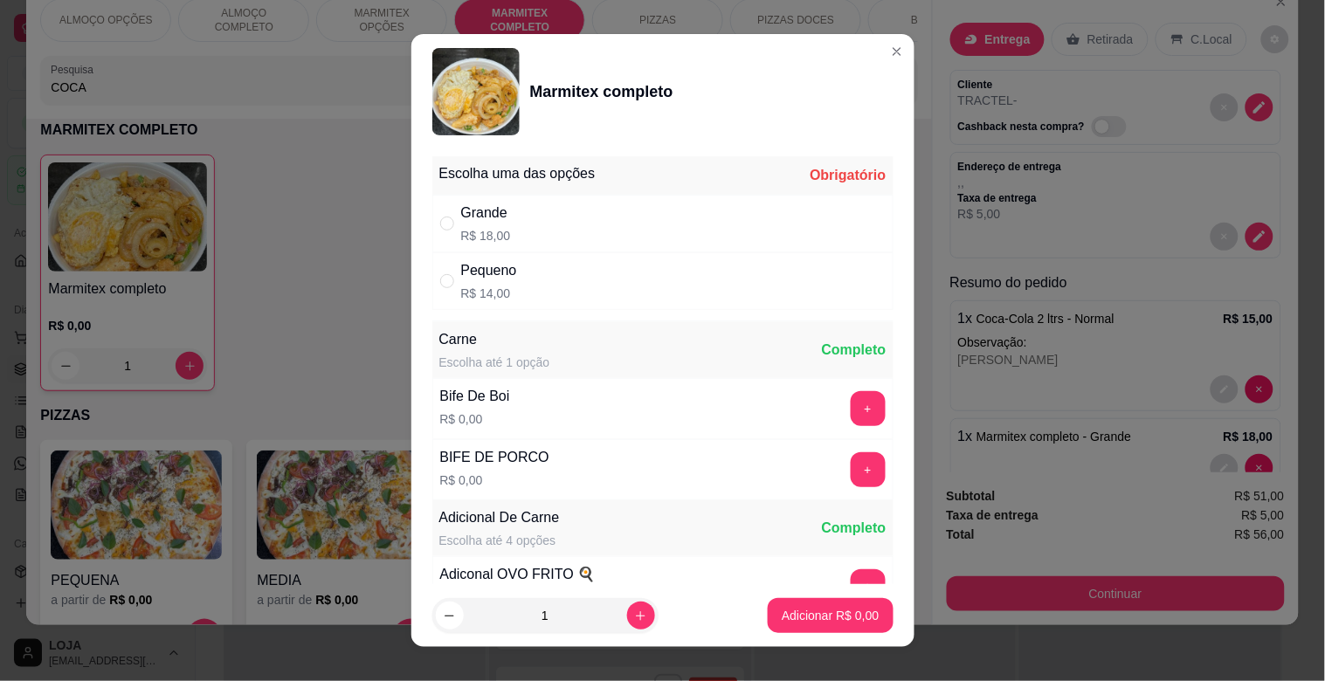
drag, startPoint x: 543, startPoint y: 215, endPoint x: 795, endPoint y: 377, distance: 299.4
click at [545, 216] on div "Grande R$ 18,00" at bounding box center [662, 224] width 461 height 58
click at [851, 405] on button "+" at bounding box center [868, 408] width 35 height 35
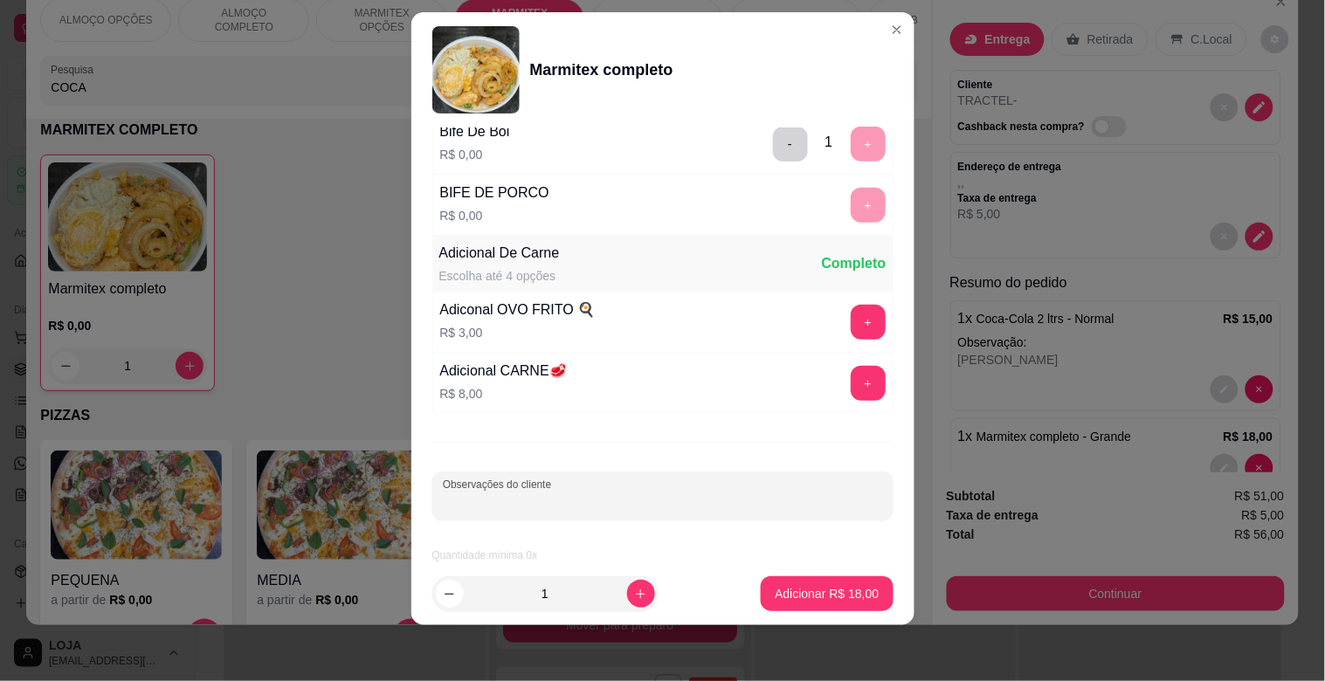
click at [472, 496] on input "Observações do cliente" at bounding box center [663, 502] width 440 height 17
click at [819, 585] on p "Adicionar R$ 18,00" at bounding box center [826, 593] width 101 height 17
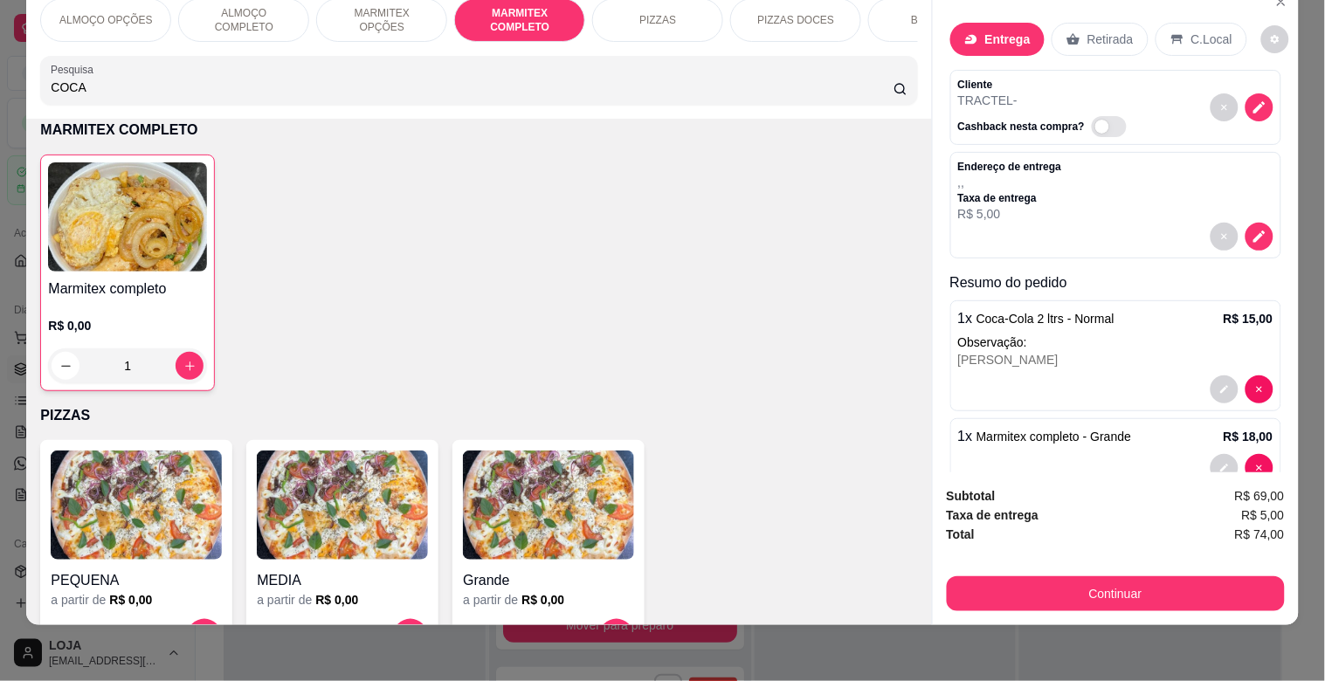
click at [162, 298] on h4 "Marmitex completo" at bounding box center [127, 289] width 159 height 21
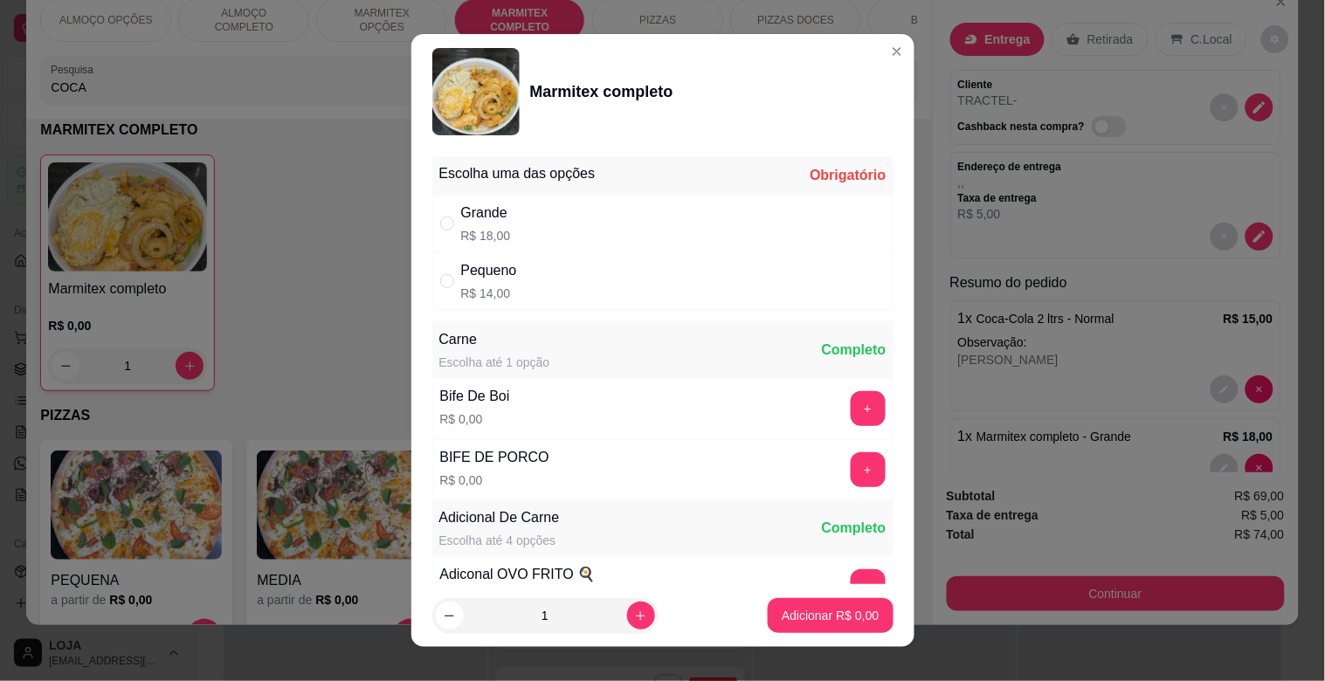
drag, startPoint x: 525, startPoint y: 237, endPoint x: 731, endPoint y: 324, distance: 223.8
click at [527, 239] on div "Grande R$ 18,00" at bounding box center [662, 224] width 461 height 58
click at [851, 414] on button "+" at bounding box center [868, 408] width 35 height 35
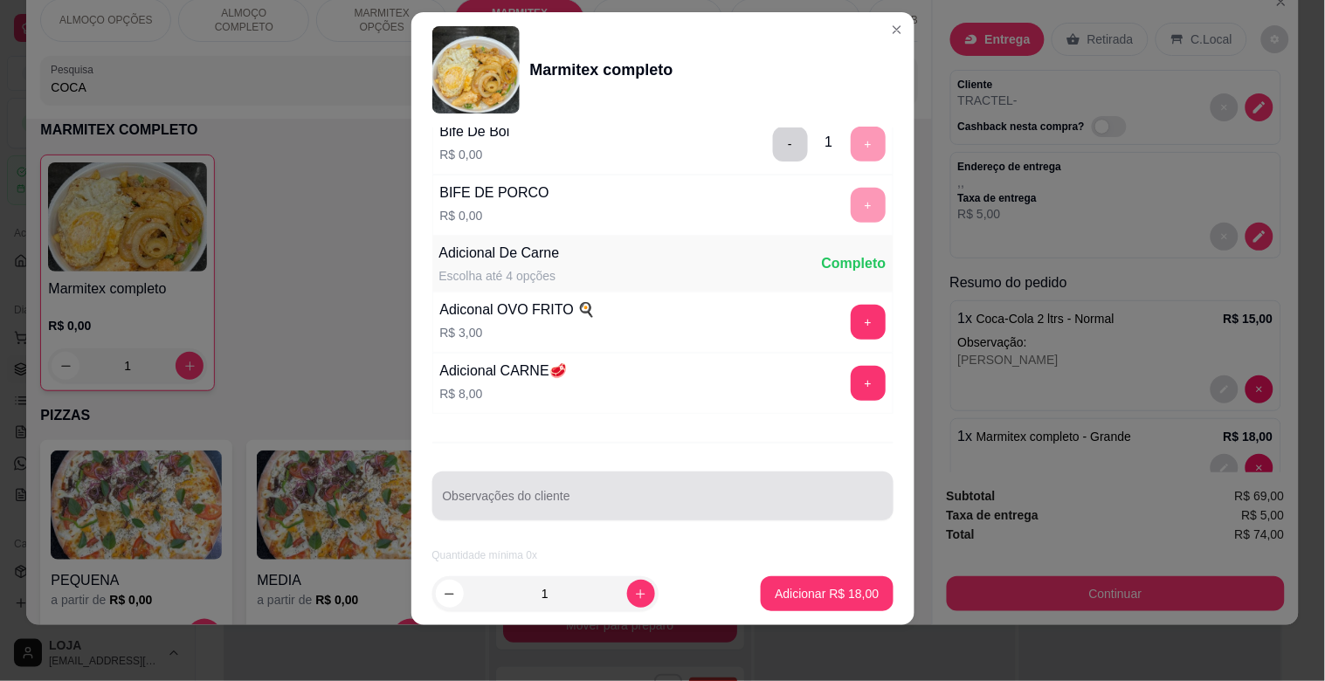
click at [526, 507] on input "Observações do cliente" at bounding box center [663, 502] width 440 height 17
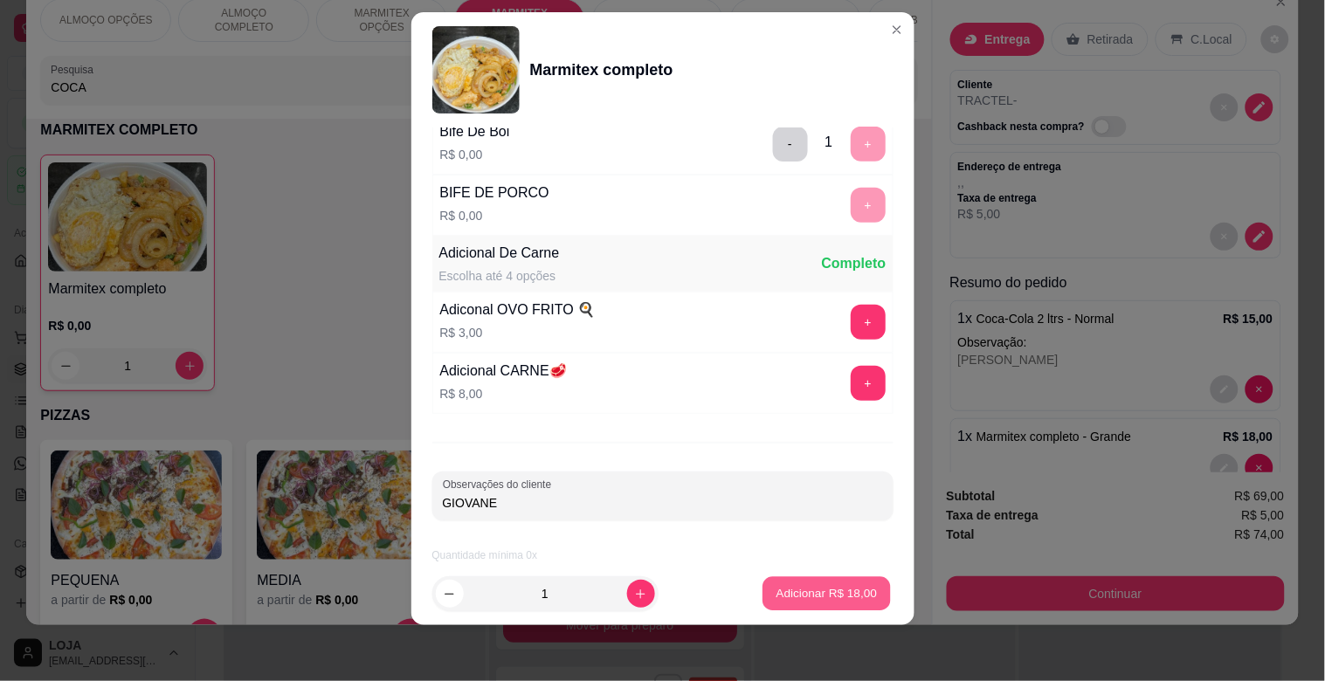
click at [800, 586] on p "Adicionar R$ 18,00" at bounding box center [826, 593] width 101 height 17
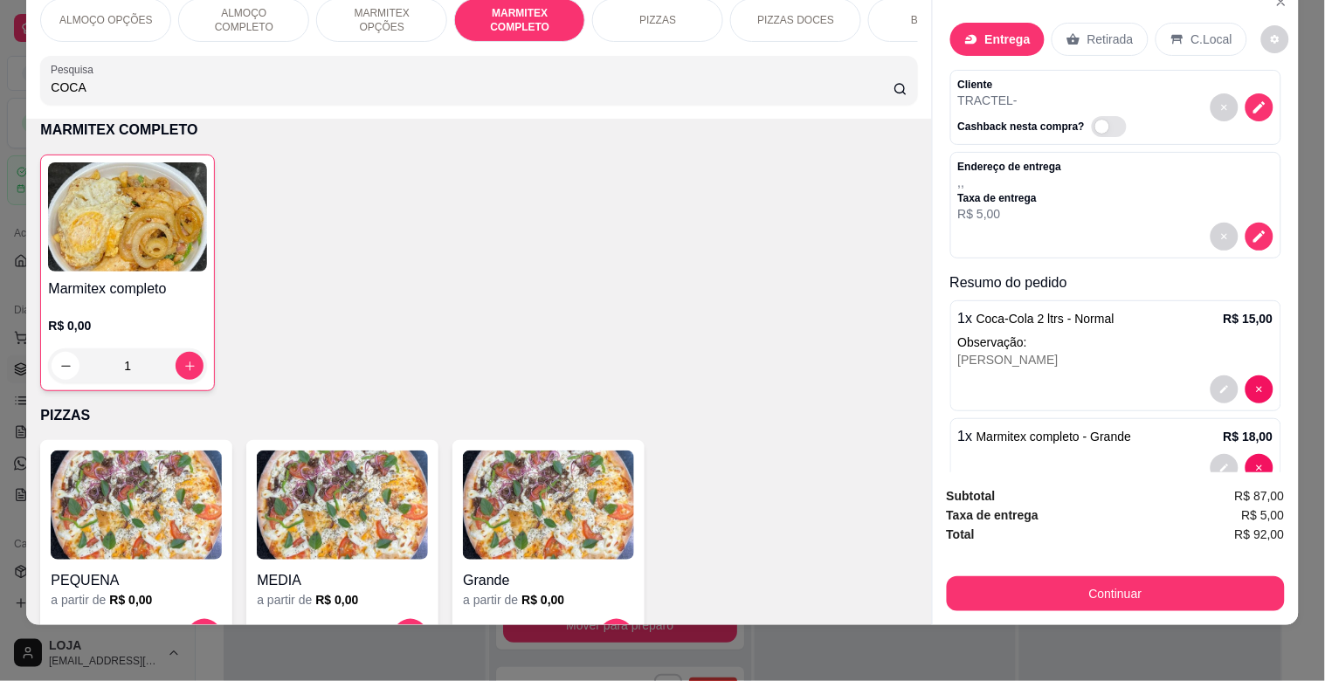
click at [188, 315] on div "R$ 0,00 1" at bounding box center [127, 342] width 159 height 84
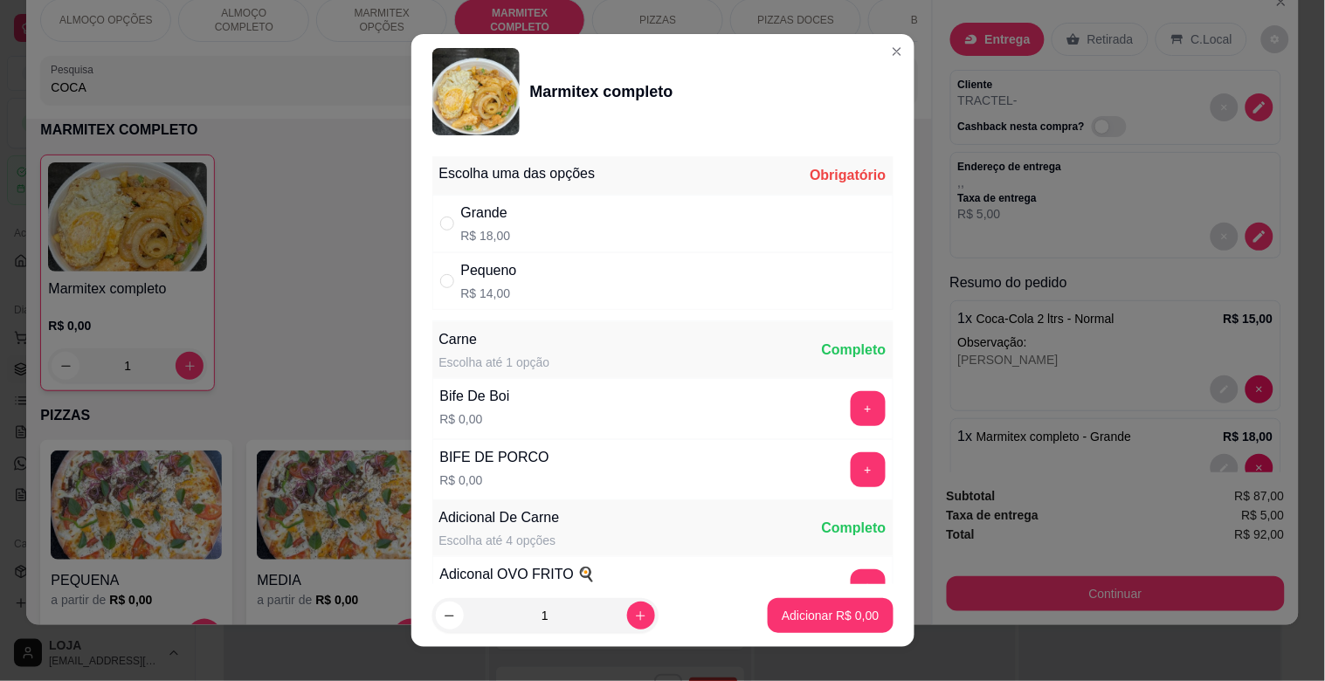
drag, startPoint x: 527, startPoint y: 221, endPoint x: 661, endPoint y: 274, distance: 143.8
click at [529, 221] on div "Grande R$ 18,00" at bounding box center [662, 224] width 461 height 58
click at [851, 403] on button "+" at bounding box center [868, 408] width 35 height 35
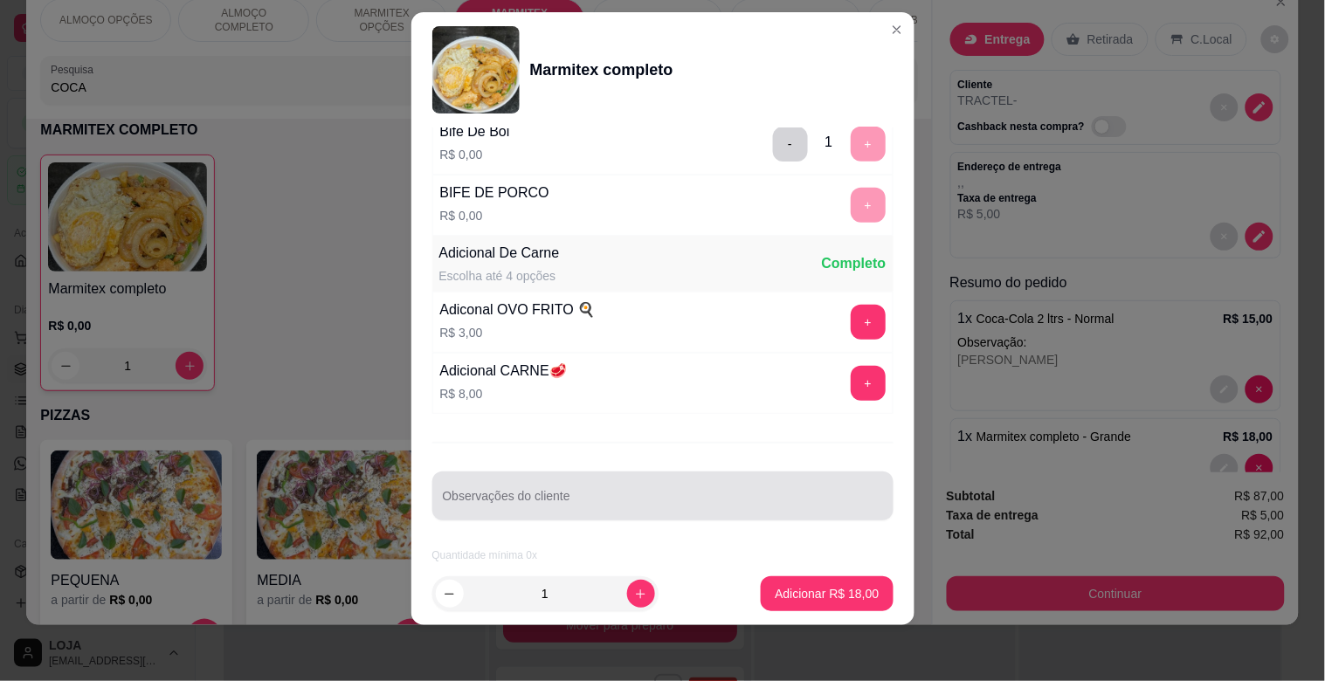
click at [485, 475] on div "Observações do cliente" at bounding box center [662, 496] width 461 height 49
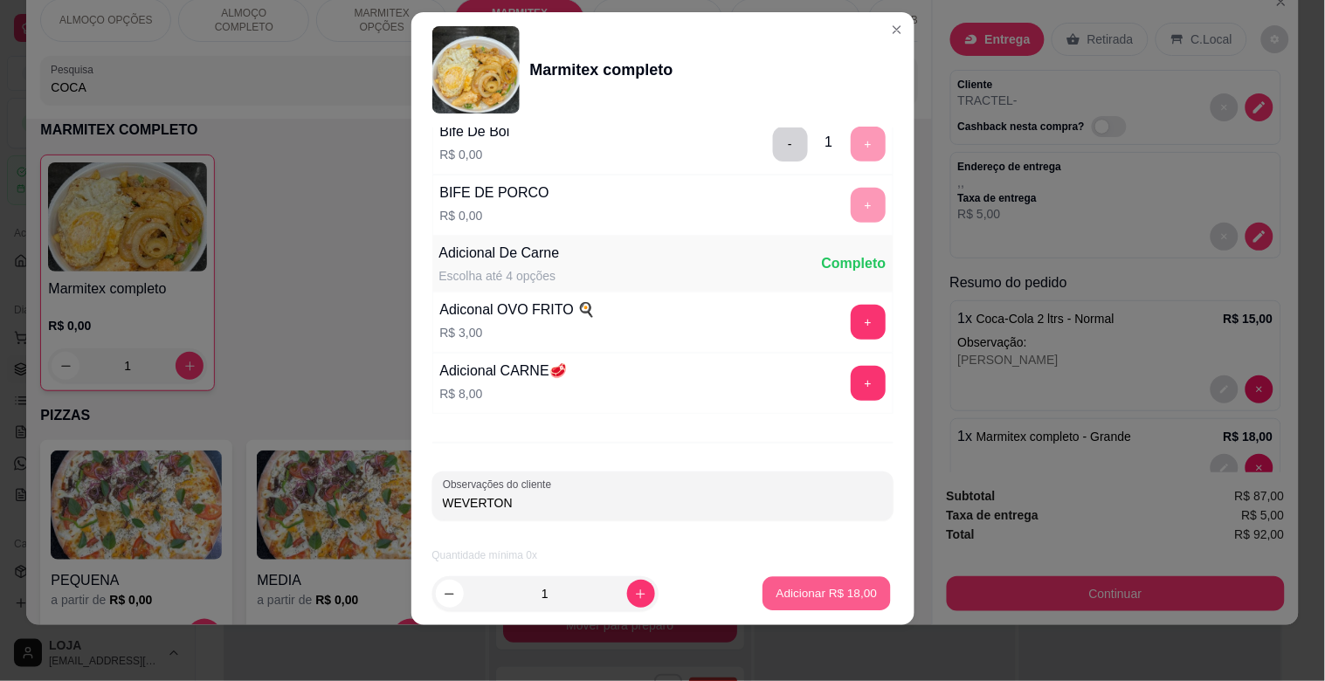
click at [834, 588] on p "Adicionar R$ 18,00" at bounding box center [826, 593] width 101 height 17
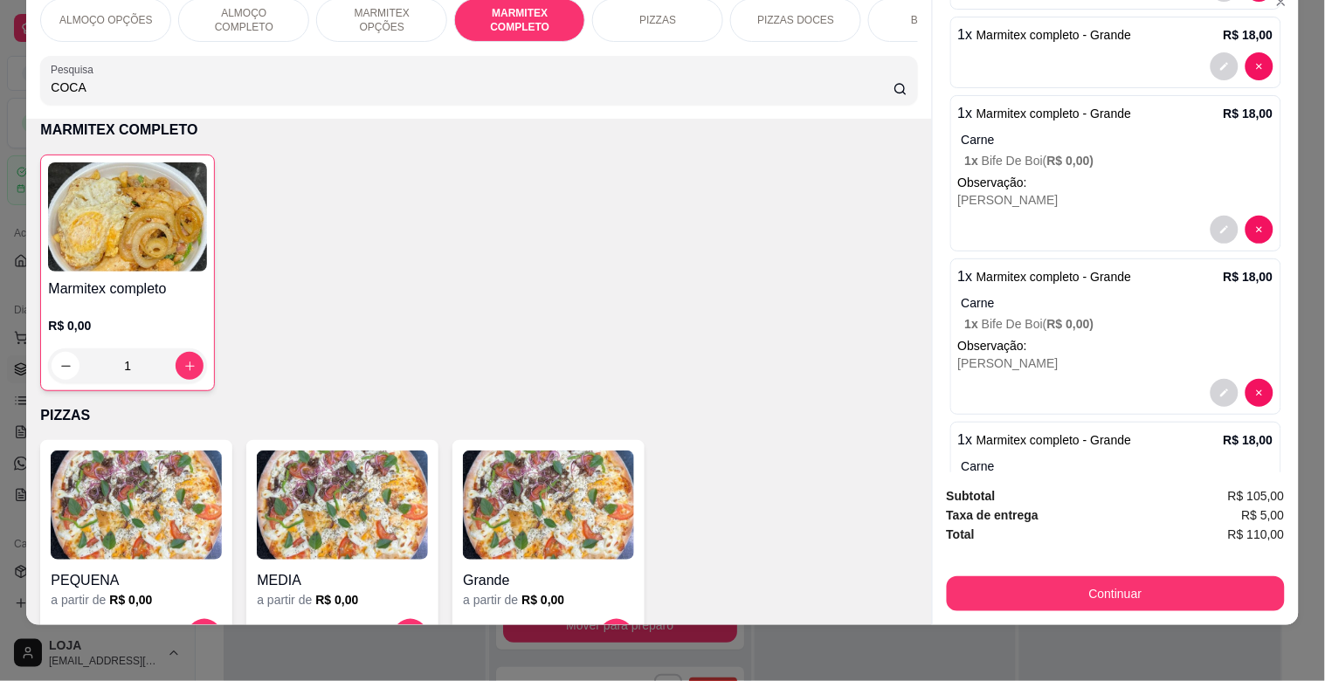
scroll to position [696, 0]
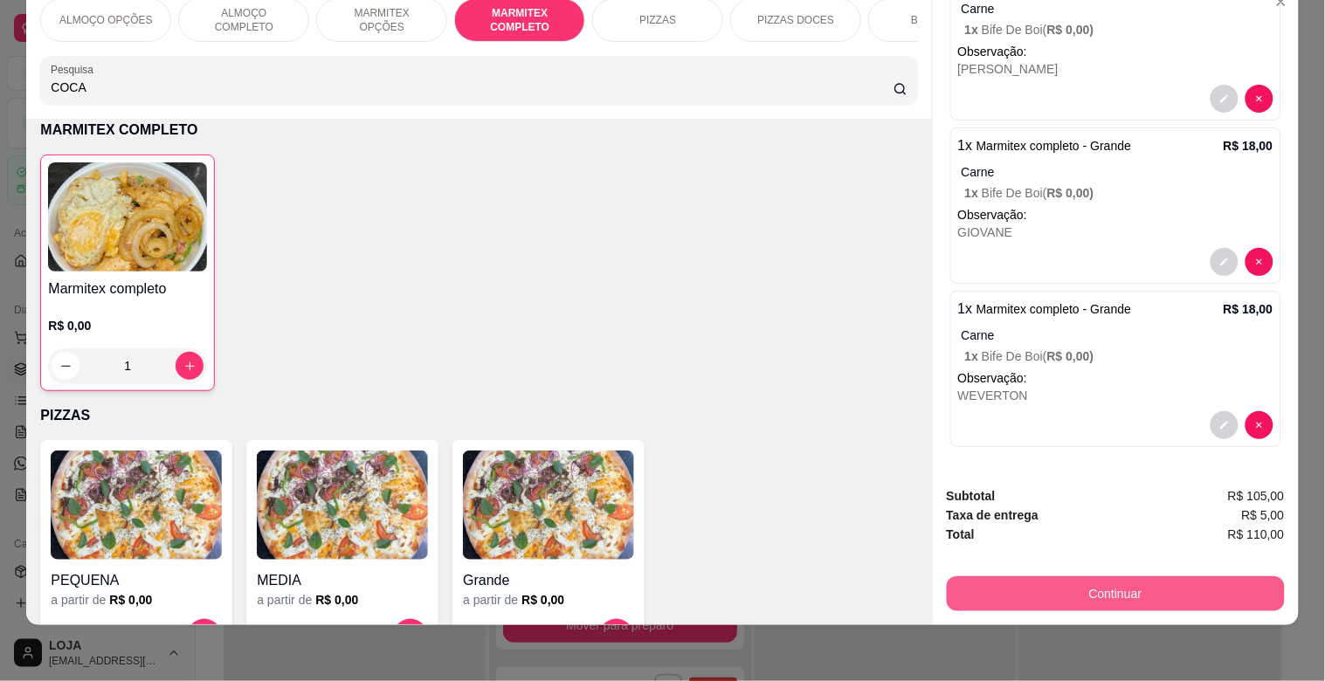
click at [1180, 576] on button "Continuar" at bounding box center [1116, 593] width 338 height 35
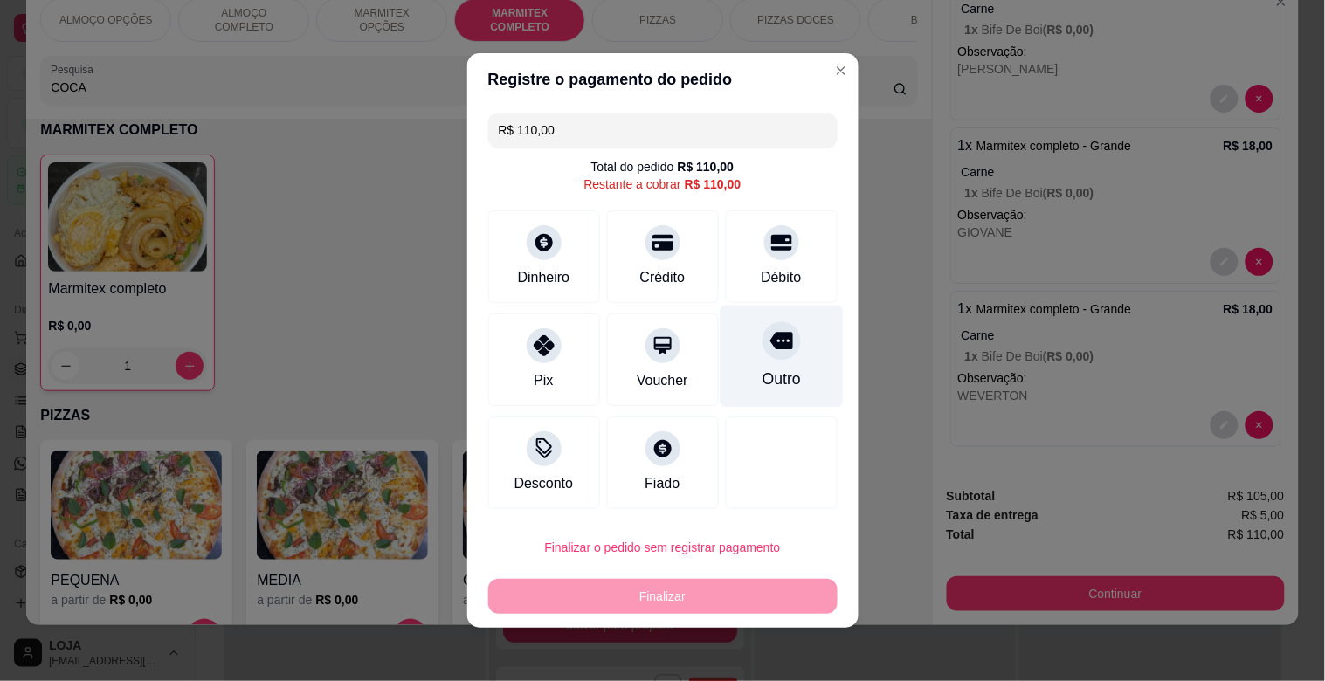
click at [774, 348] on div at bounding box center [781, 340] width 38 height 38
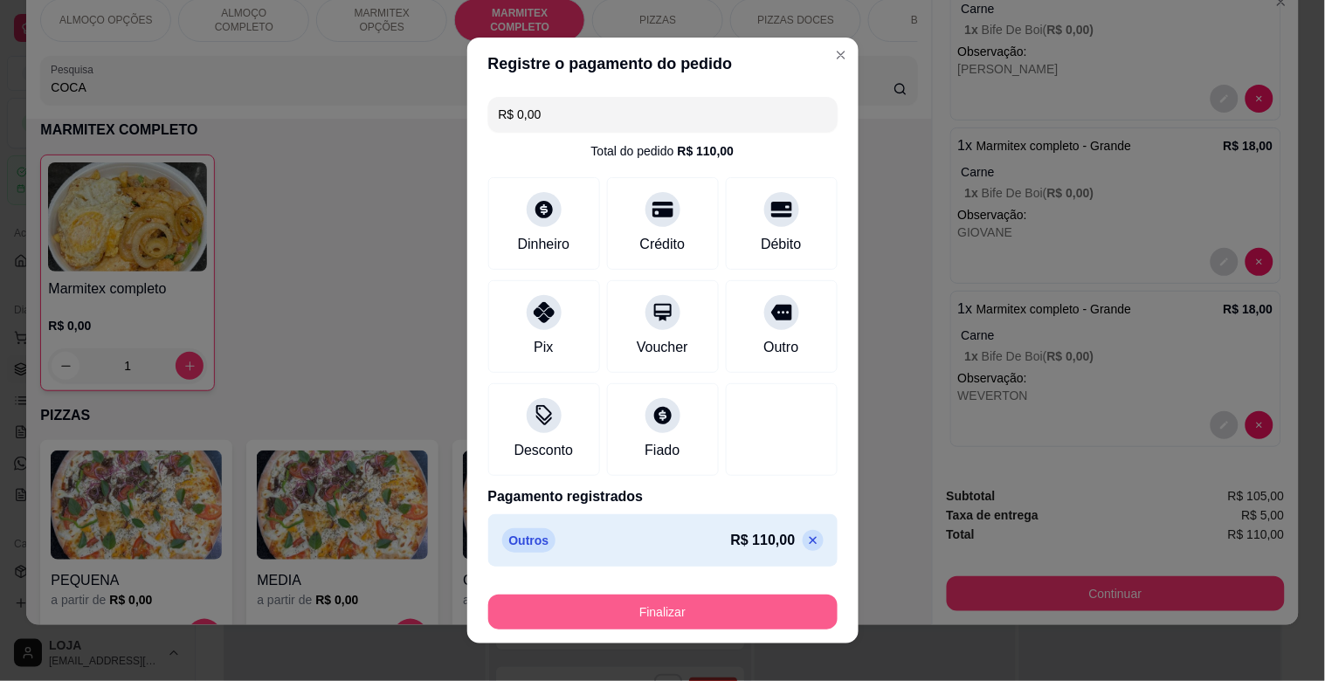
click at [699, 606] on button "Finalizar" at bounding box center [662, 612] width 349 height 35
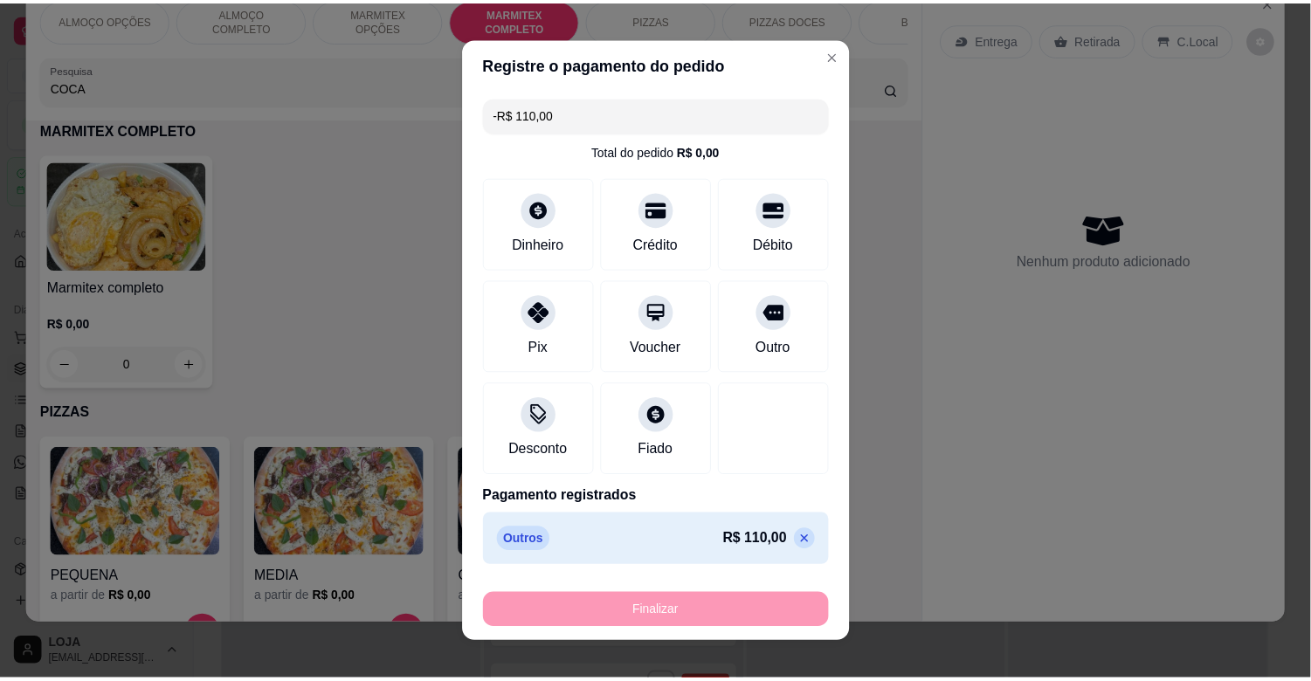
scroll to position [0, 0]
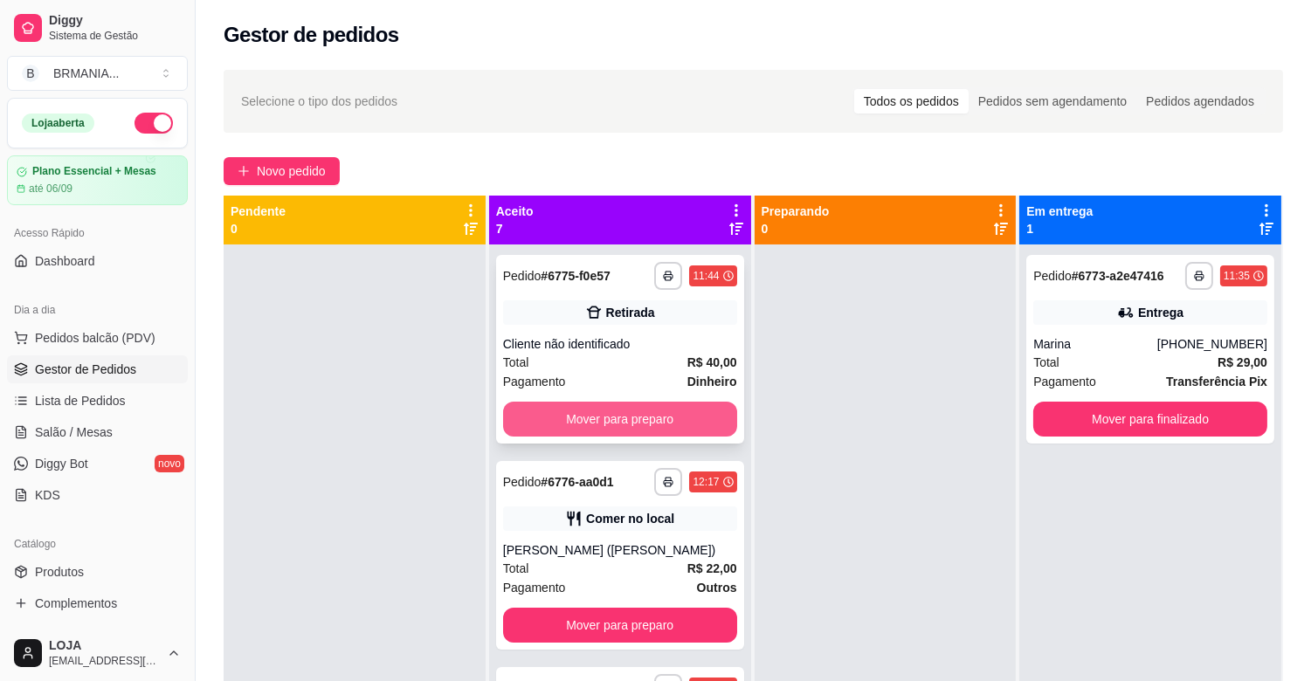
click at [640, 412] on button "Mover para preparo" at bounding box center [620, 419] width 234 height 35
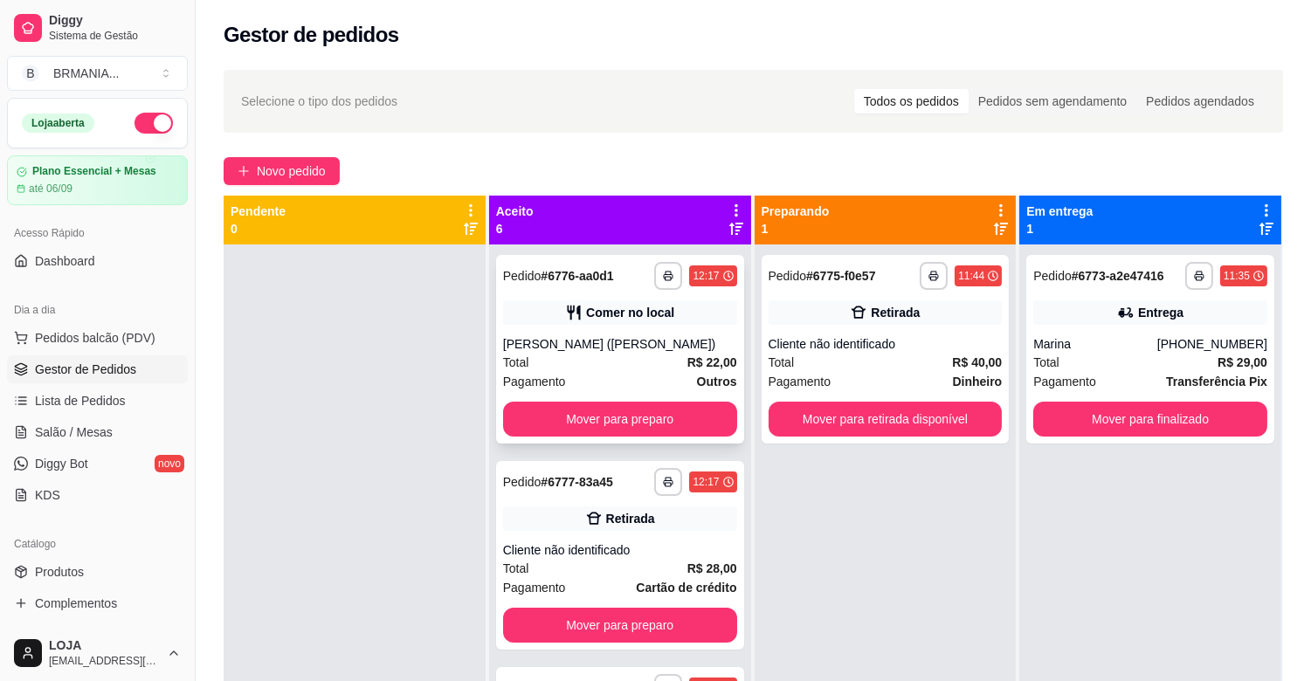
click at [654, 266] on button "button" at bounding box center [668, 276] width 28 height 28
click at [607, 335] on button "IMPRESSORA" at bounding box center [602, 337] width 127 height 28
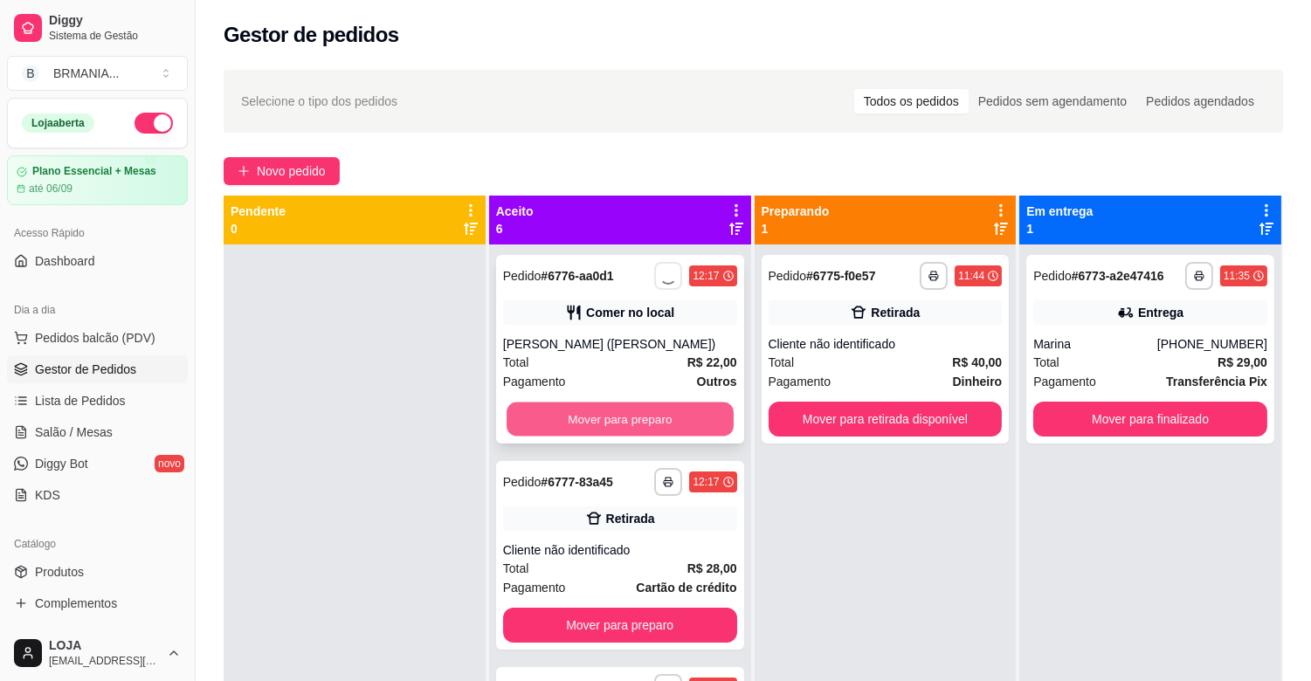
click at [636, 411] on button "Mover para preparo" at bounding box center [620, 420] width 227 height 34
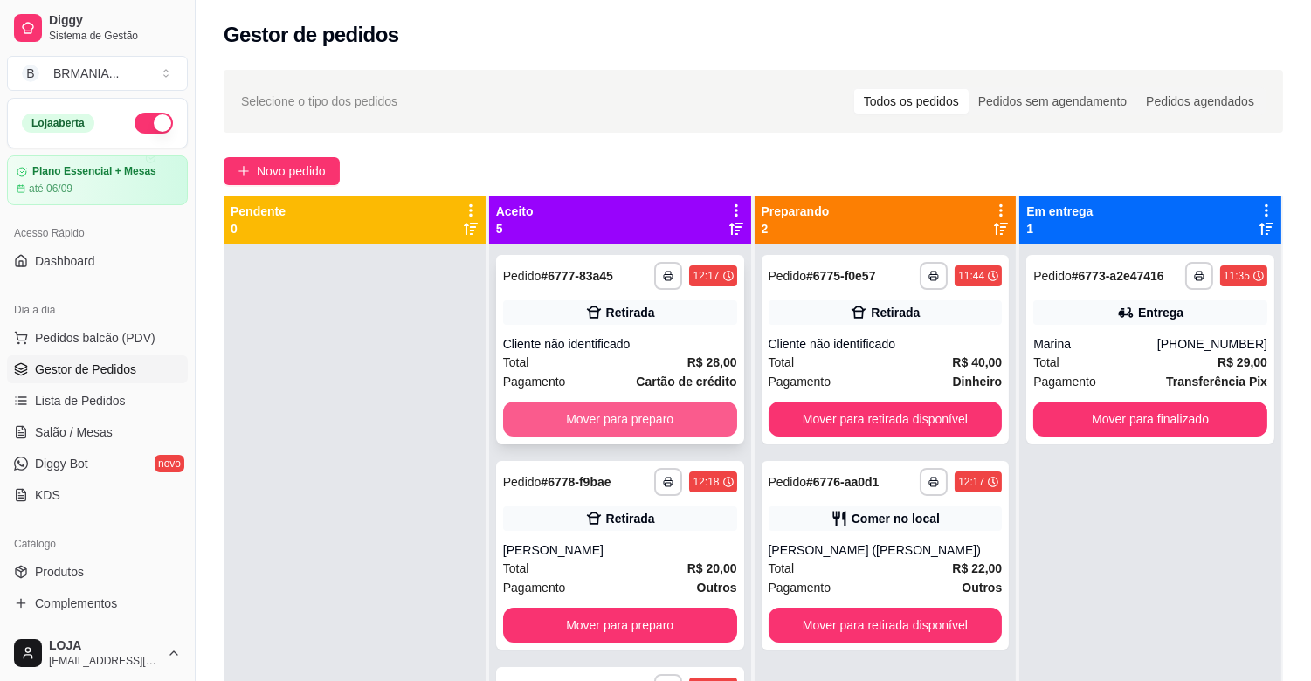
click at [633, 411] on button "Mover para preparo" at bounding box center [620, 419] width 234 height 35
click at [633, 410] on button "Mover para preparo" at bounding box center [620, 420] width 227 height 34
click at [638, 411] on button "Mover para preparo" at bounding box center [620, 419] width 234 height 35
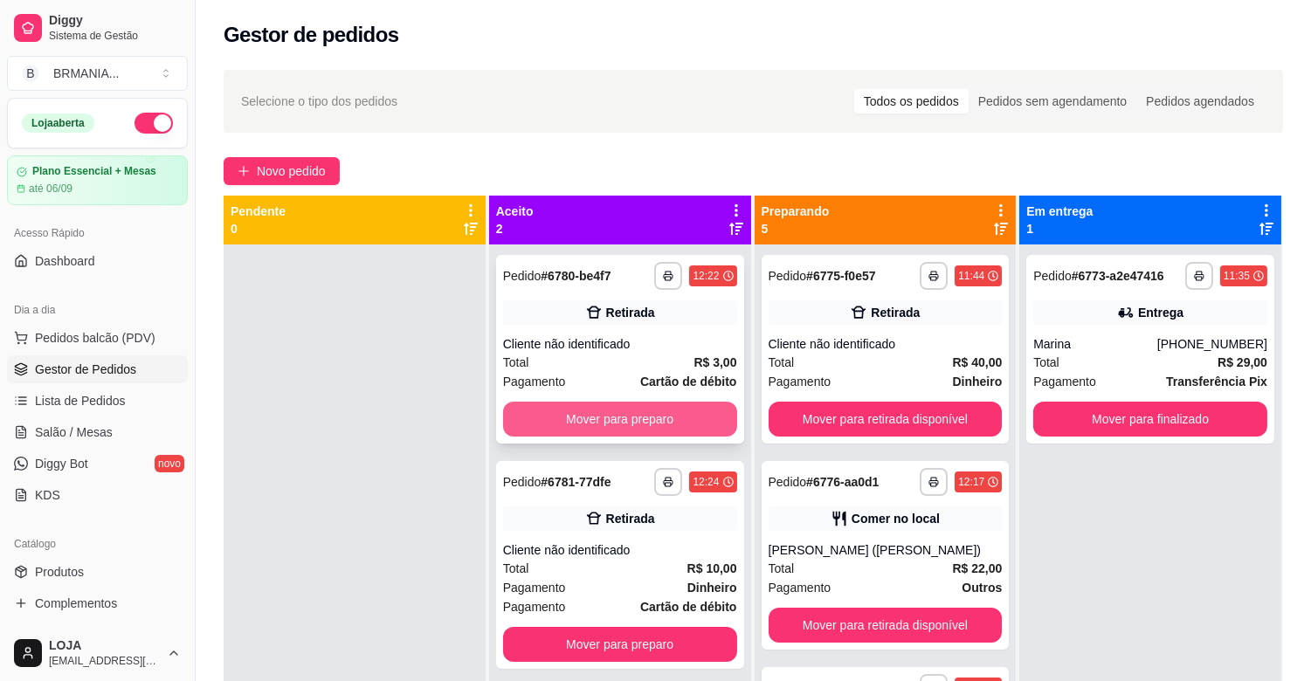
click at [651, 415] on button "Mover para preparo" at bounding box center [620, 419] width 234 height 35
click at [651, 461] on div "**********" at bounding box center [620, 565] width 248 height 208
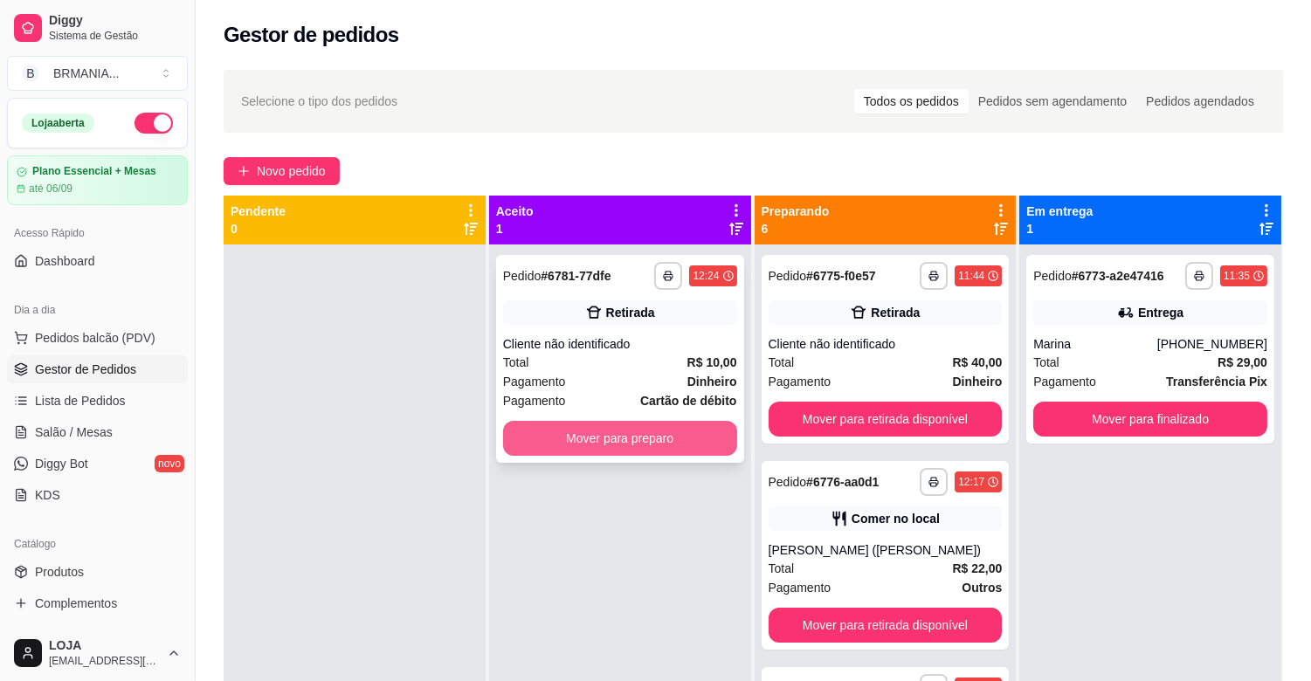
click at [640, 439] on button "Mover para preparo" at bounding box center [620, 438] width 234 height 35
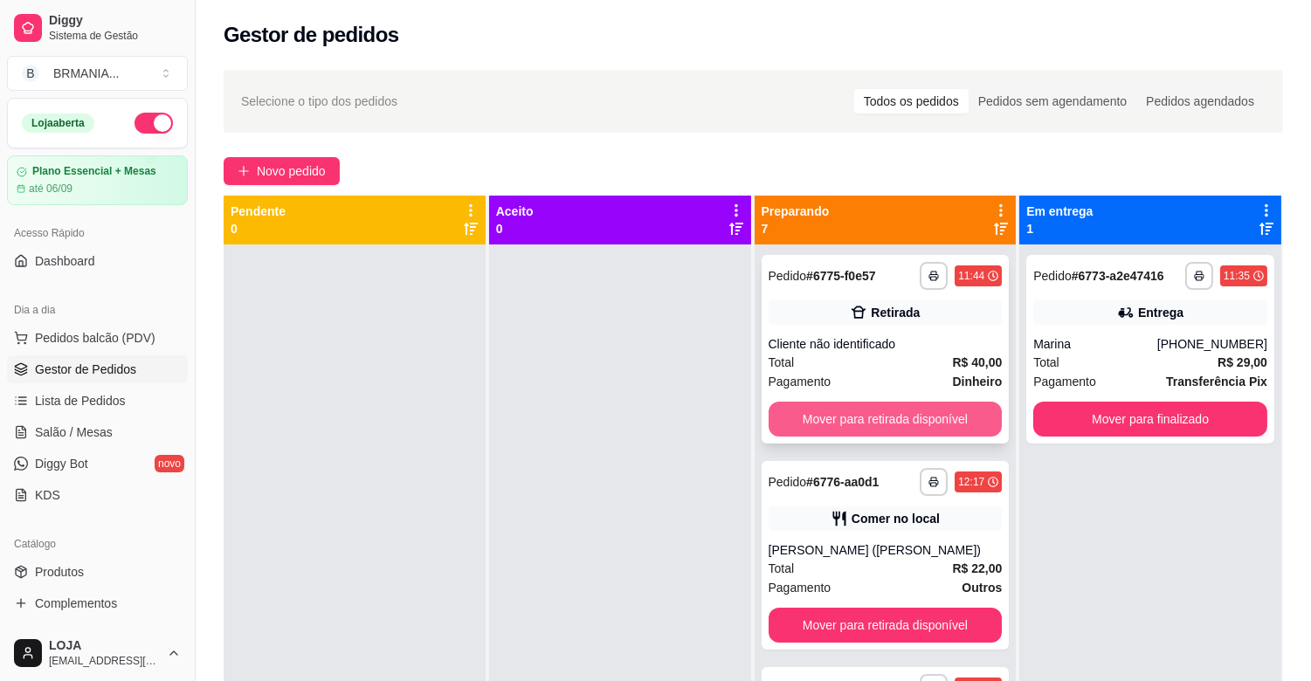
click at [845, 413] on button "Mover para retirada disponível" at bounding box center [885, 419] width 234 height 35
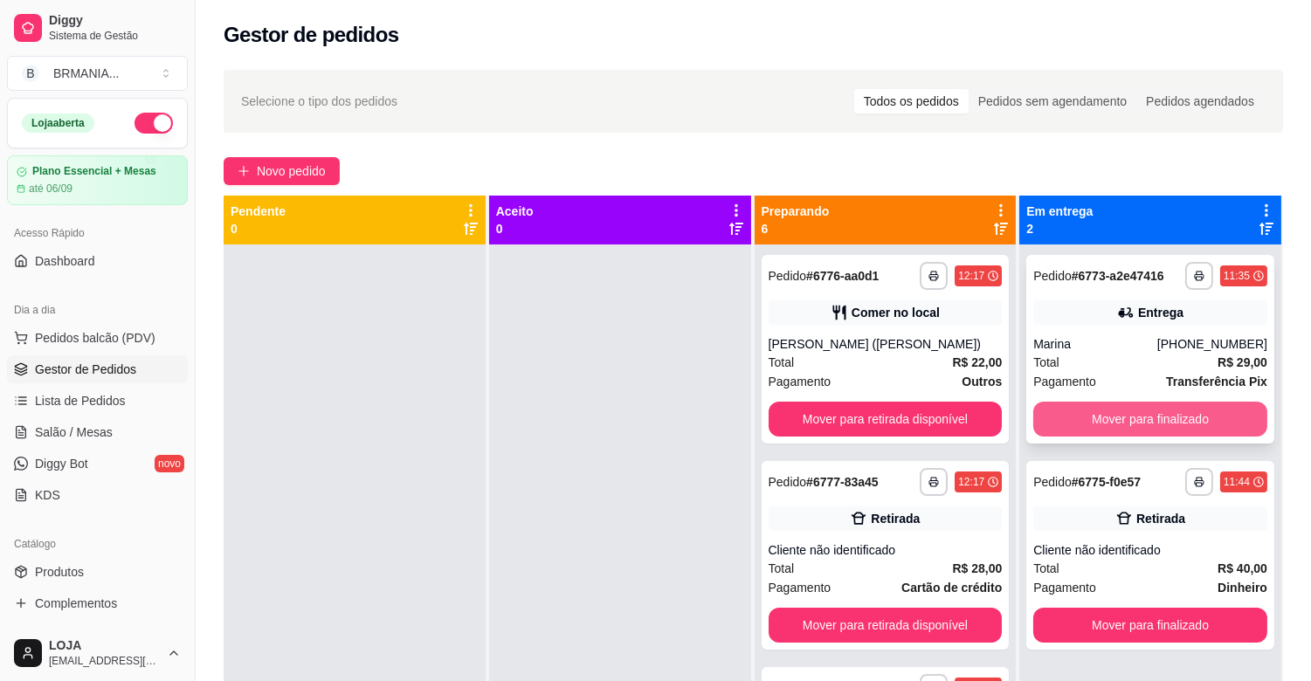
click at [1049, 414] on button "Mover para finalizado" at bounding box center [1150, 419] width 234 height 35
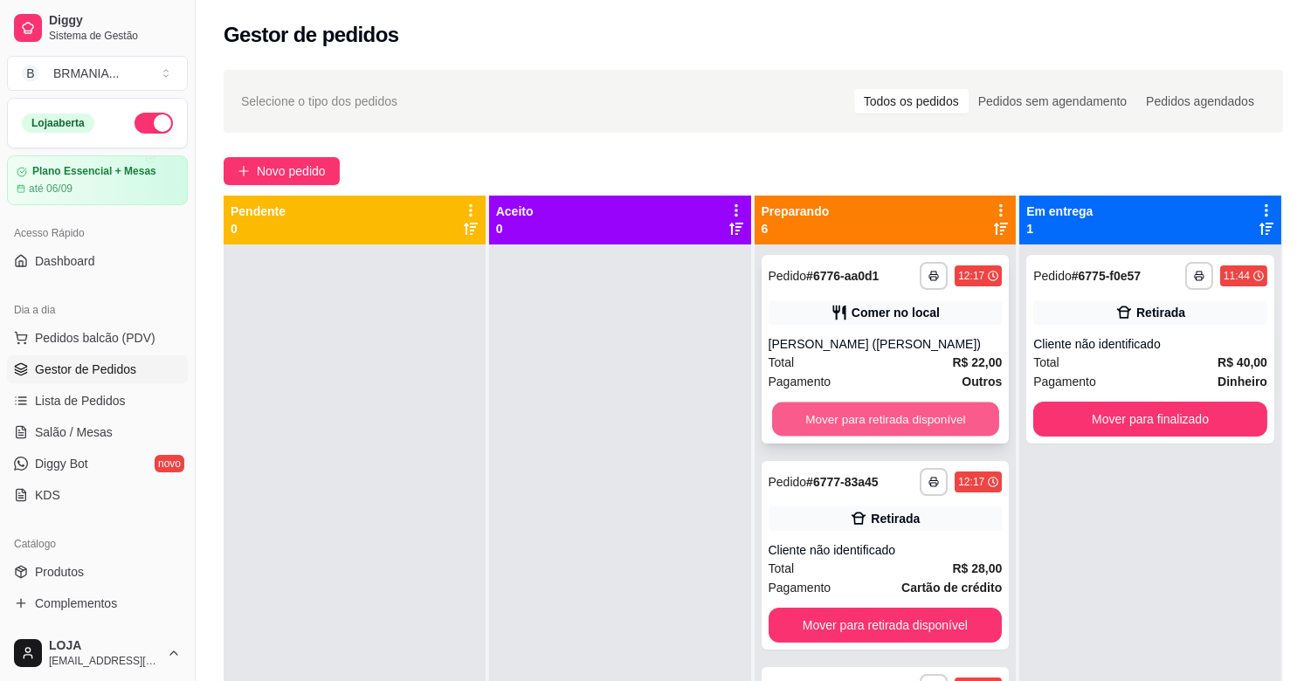
click at [827, 422] on button "Mover para retirada disponível" at bounding box center [885, 420] width 227 height 34
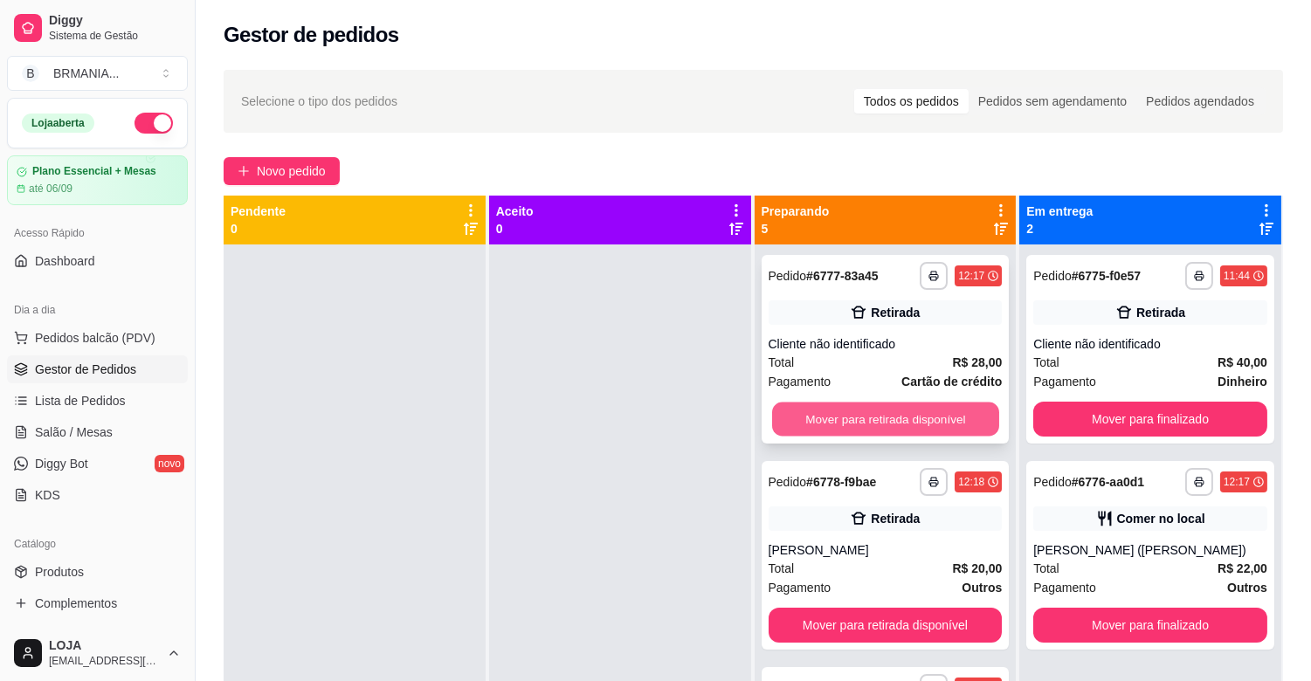
click at [851, 421] on button "Mover para retirada disponível" at bounding box center [885, 420] width 227 height 34
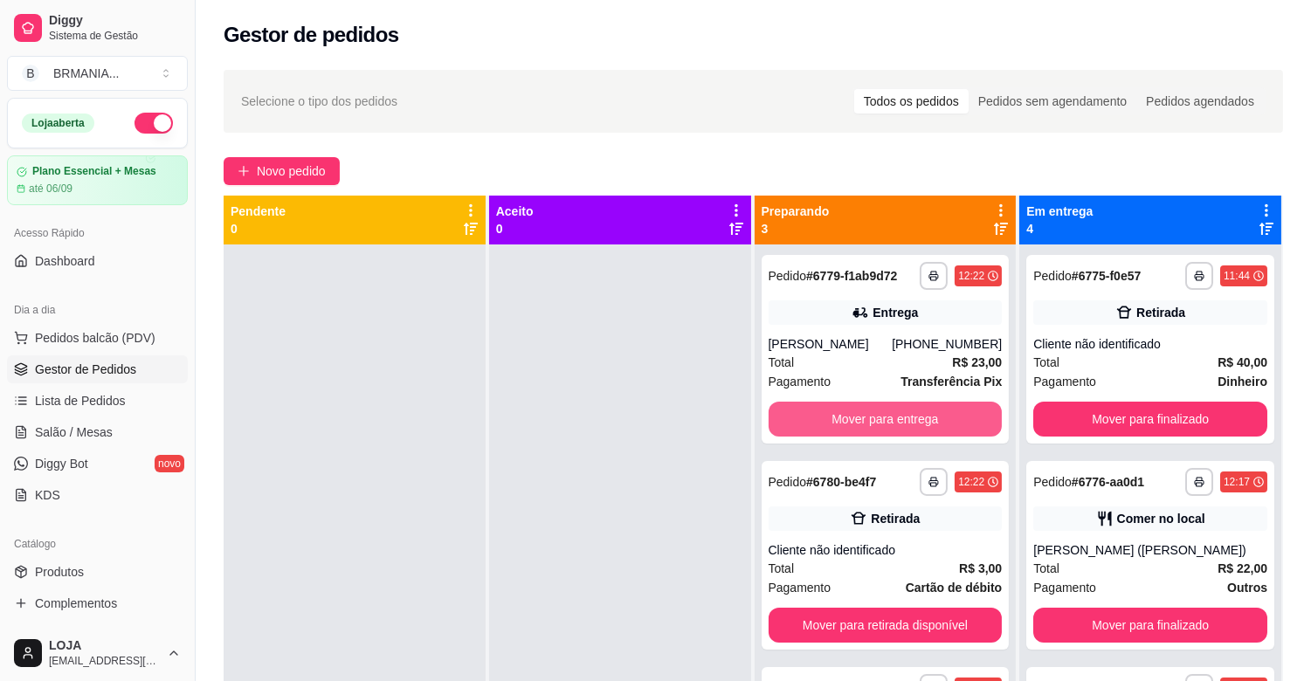
click at [851, 421] on button "Mover para entrega" at bounding box center [885, 419] width 234 height 35
click at [851, 421] on div "Mover para entrega" at bounding box center [885, 419] width 234 height 35
click at [893, 415] on button "Mover para entrega" at bounding box center [885, 419] width 234 height 35
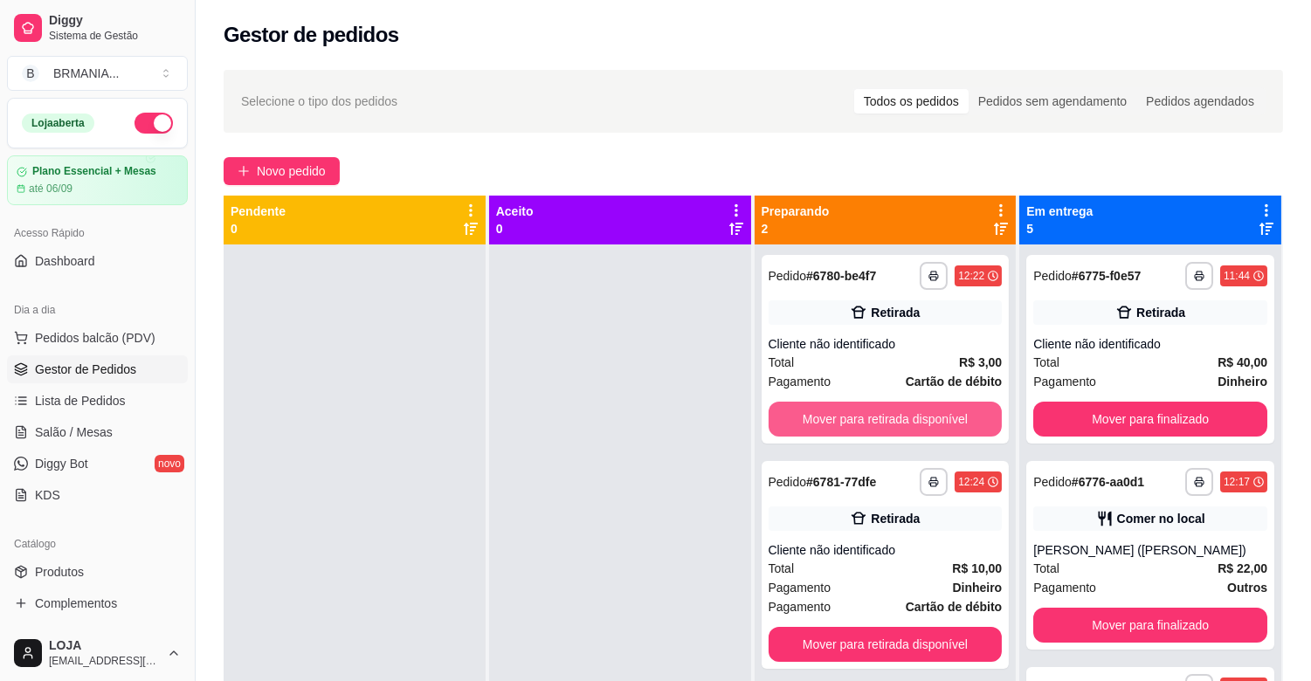
click at [893, 415] on button "Mover para retirada disponível" at bounding box center [885, 419] width 234 height 35
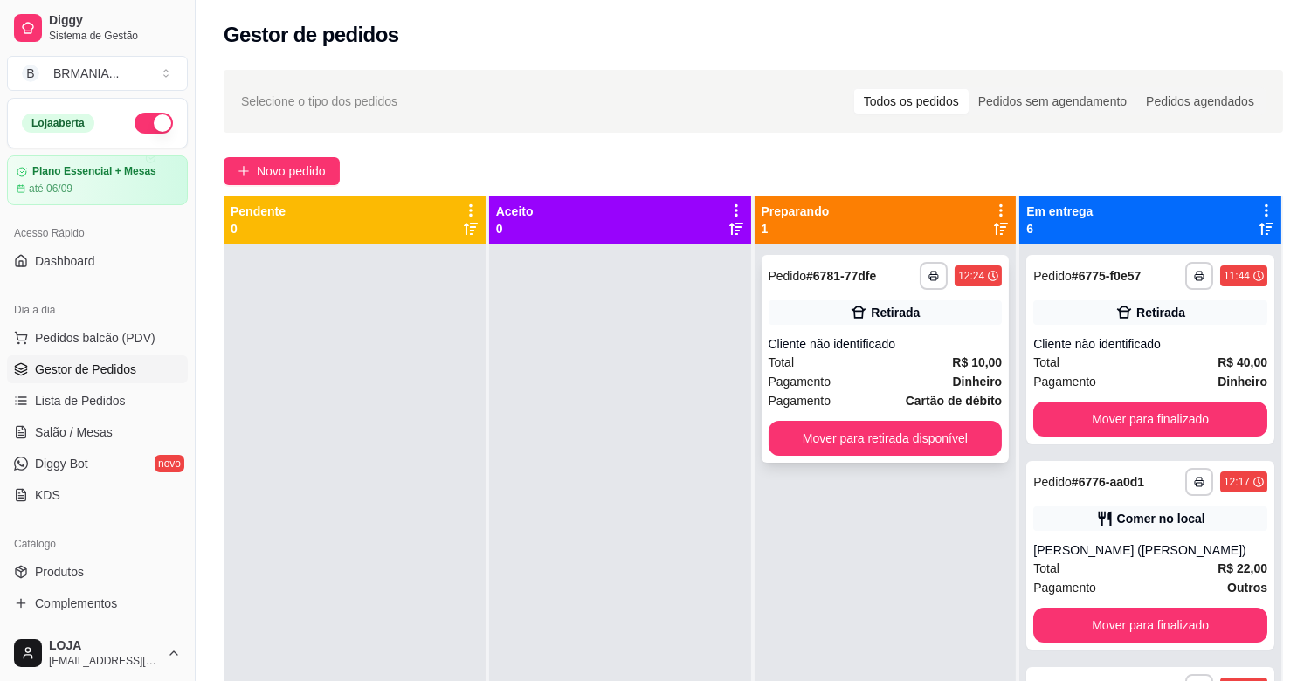
click at [894, 415] on div "**********" at bounding box center [885, 359] width 248 height 208
click at [920, 439] on button "Mover para retirada disponível" at bounding box center [885, 438] width 234 height 35
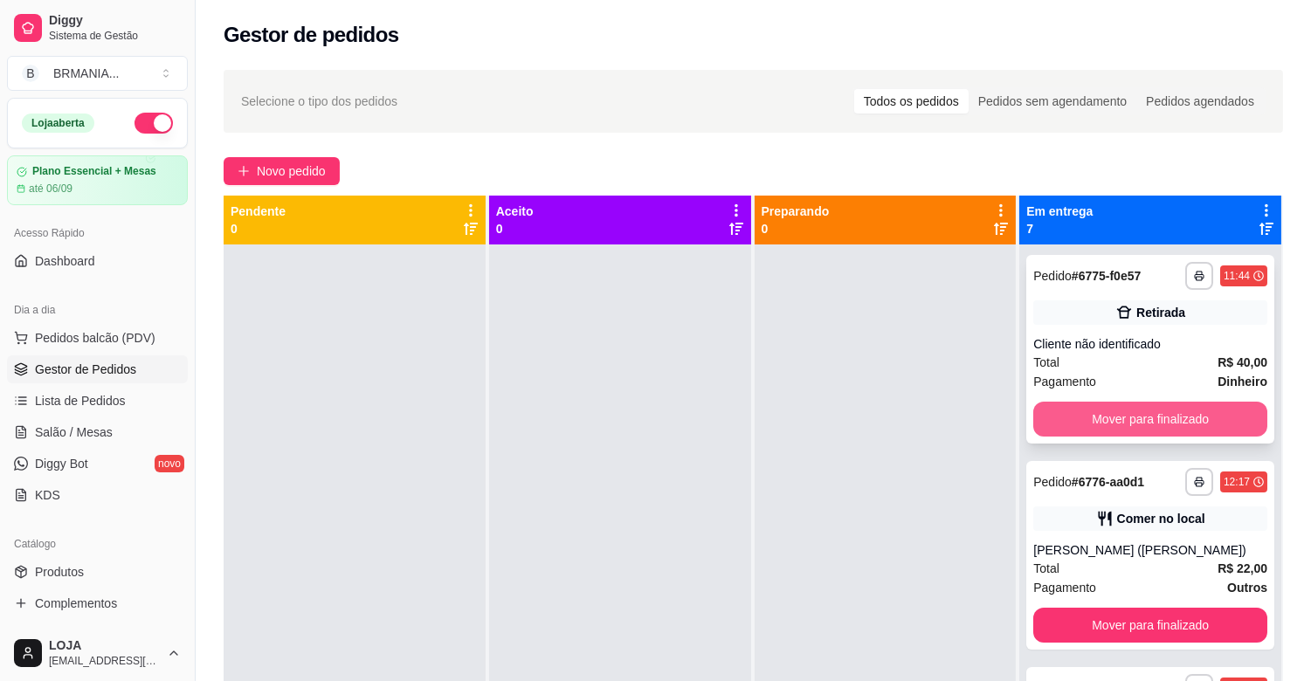
click at [1154, 429] on button "Mover para finalizado" at bounding box center [1150, 419] width 234 height 35
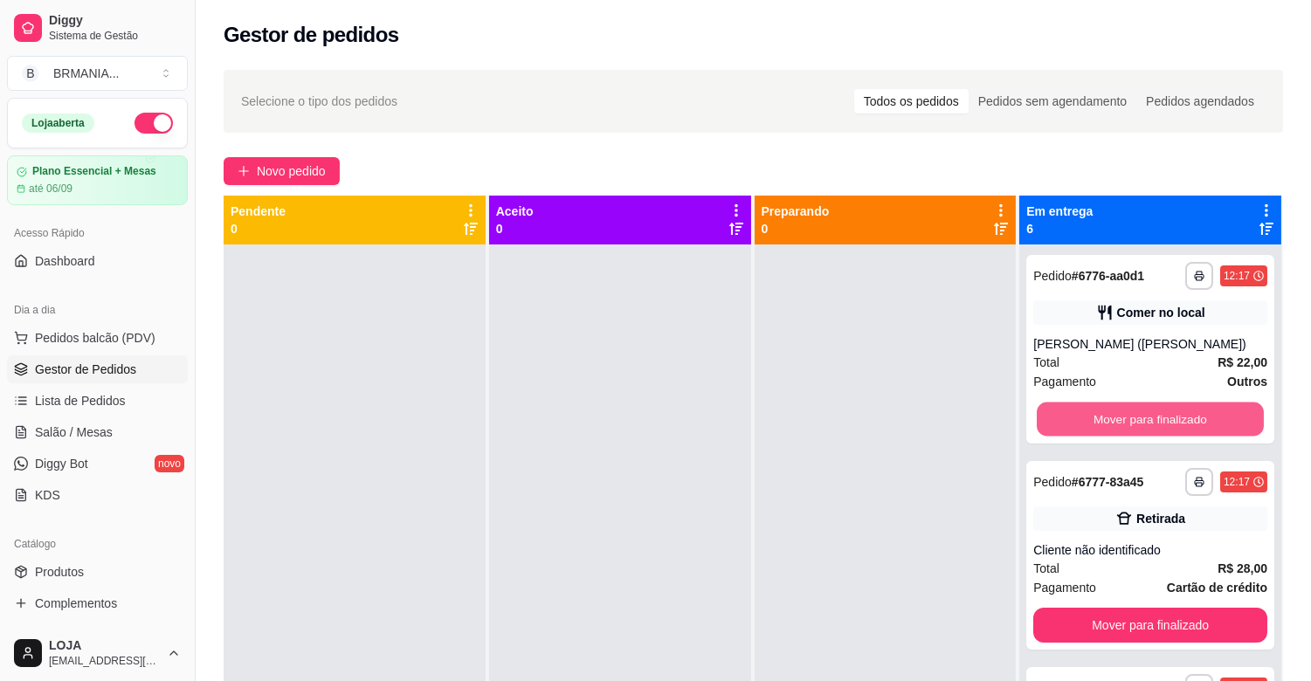
click at [1154, 429] on button "Mover para finalizado" at bounding box center [1150, 420] width 227 height 34
click at [1154, 429] on button "Mover para finalizado" at bounding box center [1150, 419] width 234 height 35
click at [1154, 426] on button "Mover para finalizado" at bounding box center [1150, 419] width 234 height 35
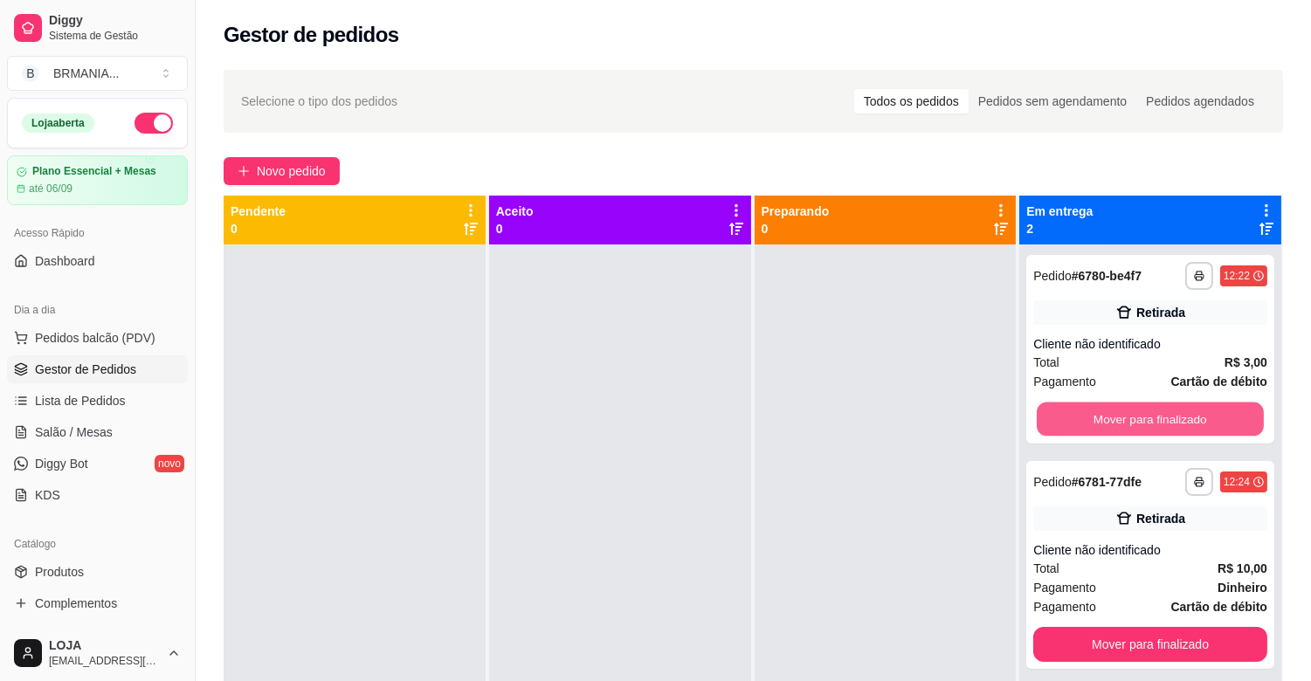
click at [1154, 425] on button "Mover para finalizado" at bounding box center [1150, 420] width 227 height 34
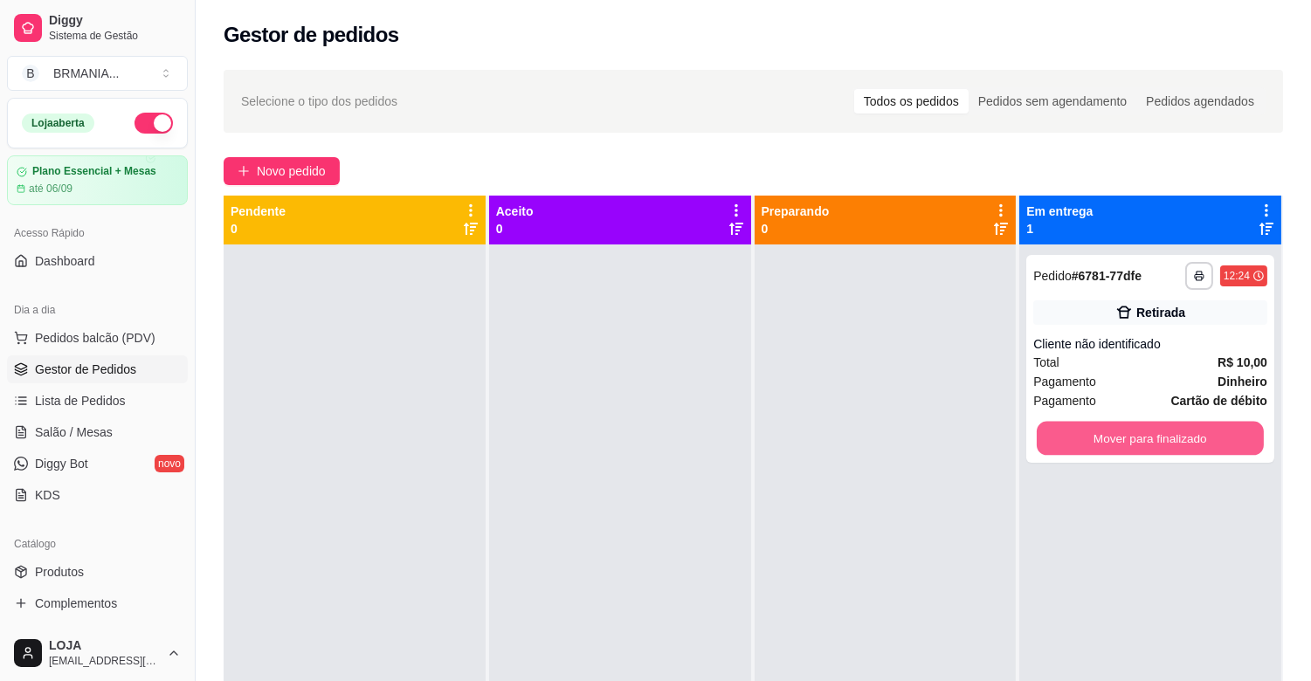
click at [1158, 425] on button "Mover para finalizado" at bounding box center [1150, 439] width 227 height 34
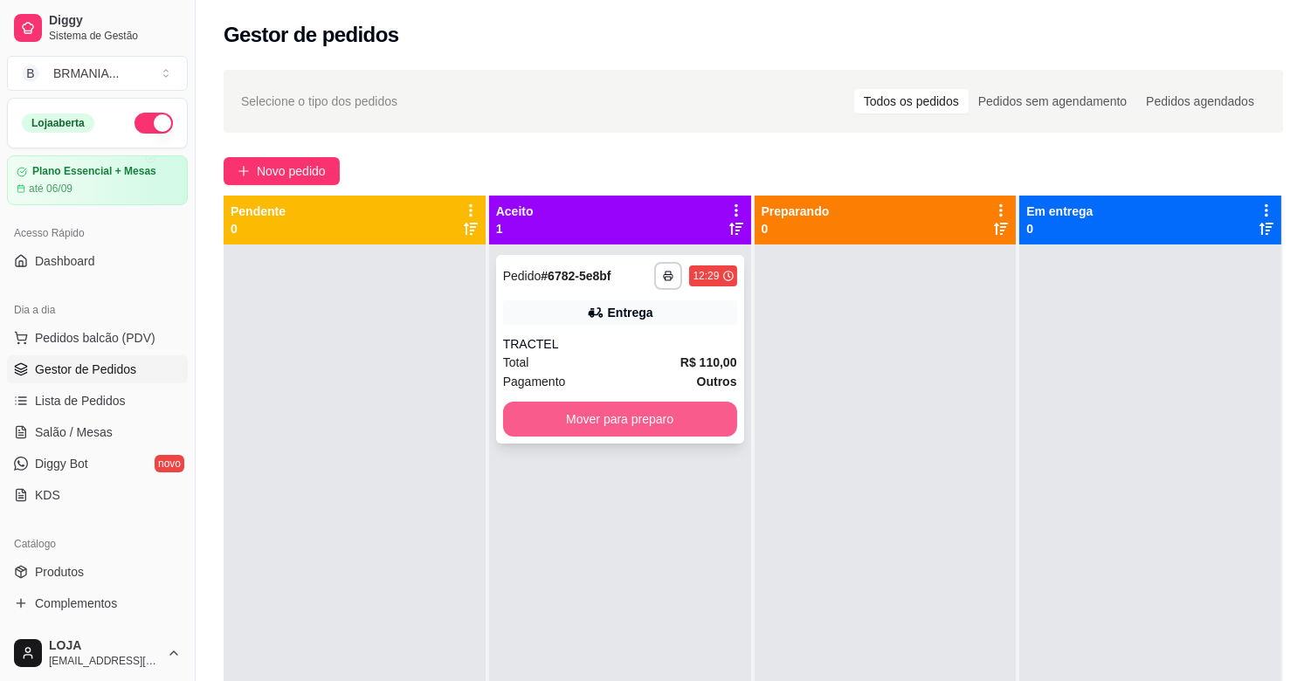
click at [660, 421] on button "Mover para preparo" at bounding box center [620, 419] width 234 height 35
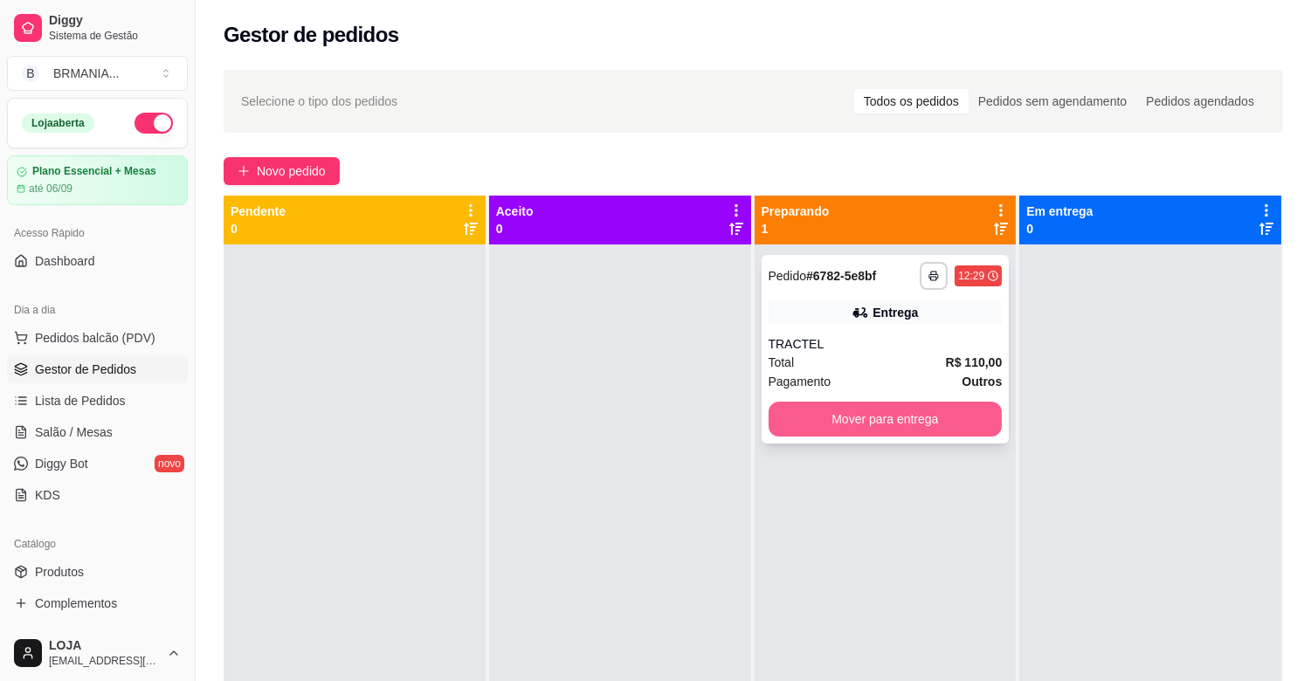
click at [903, 426] on button "Mover para entrega" at bounding box center [885, 419] width 234 height 35
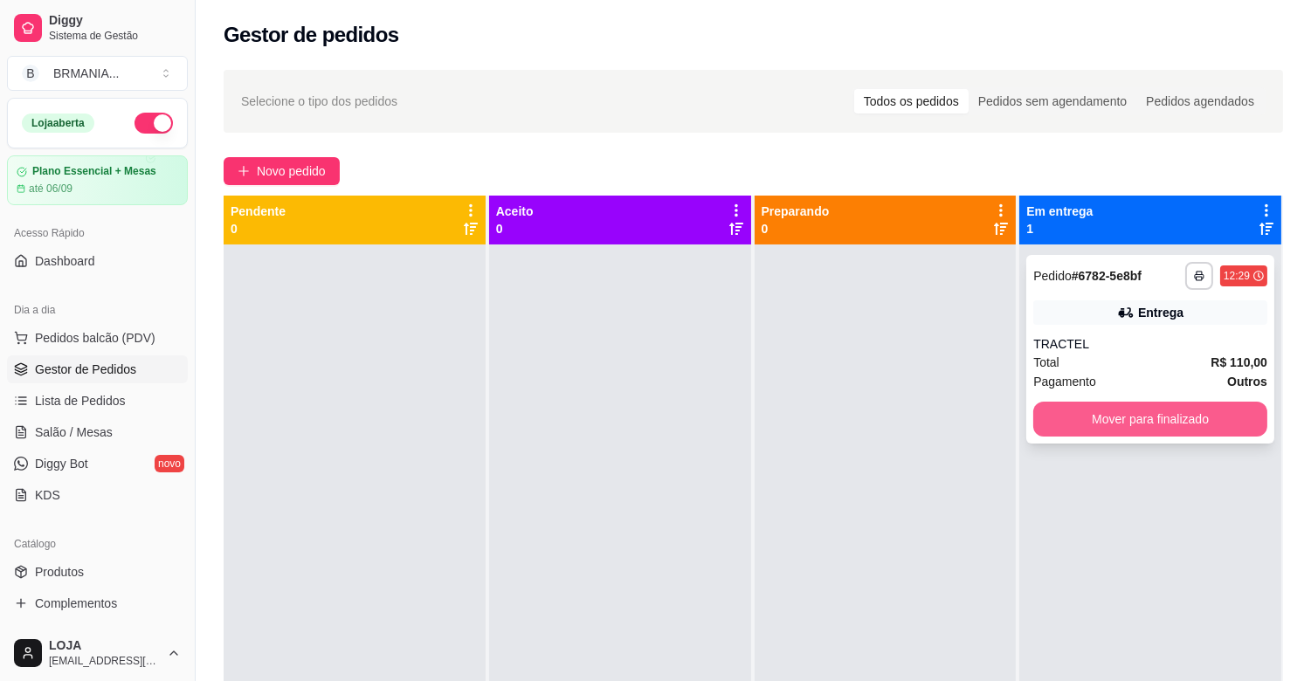
click at [1081, 410] on button "Mover para finalizado" at bounding box center [1150, 419] width 234 height 35
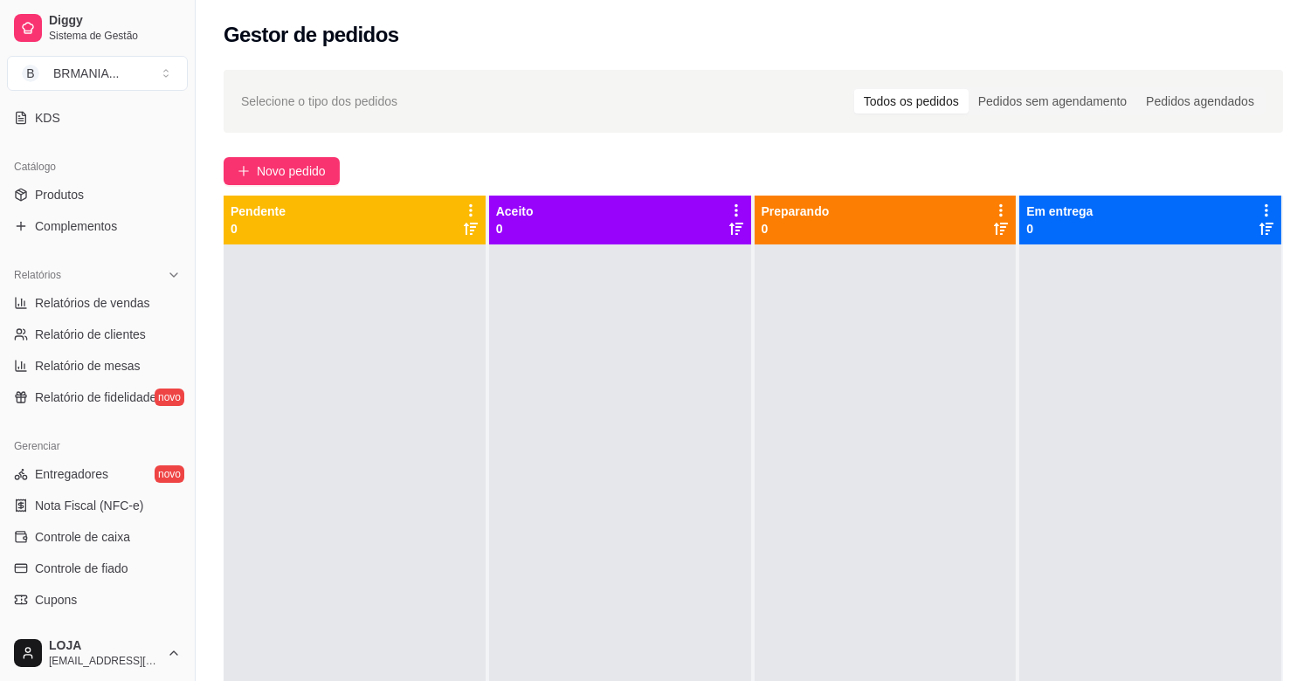
scroll to position [575, 0]
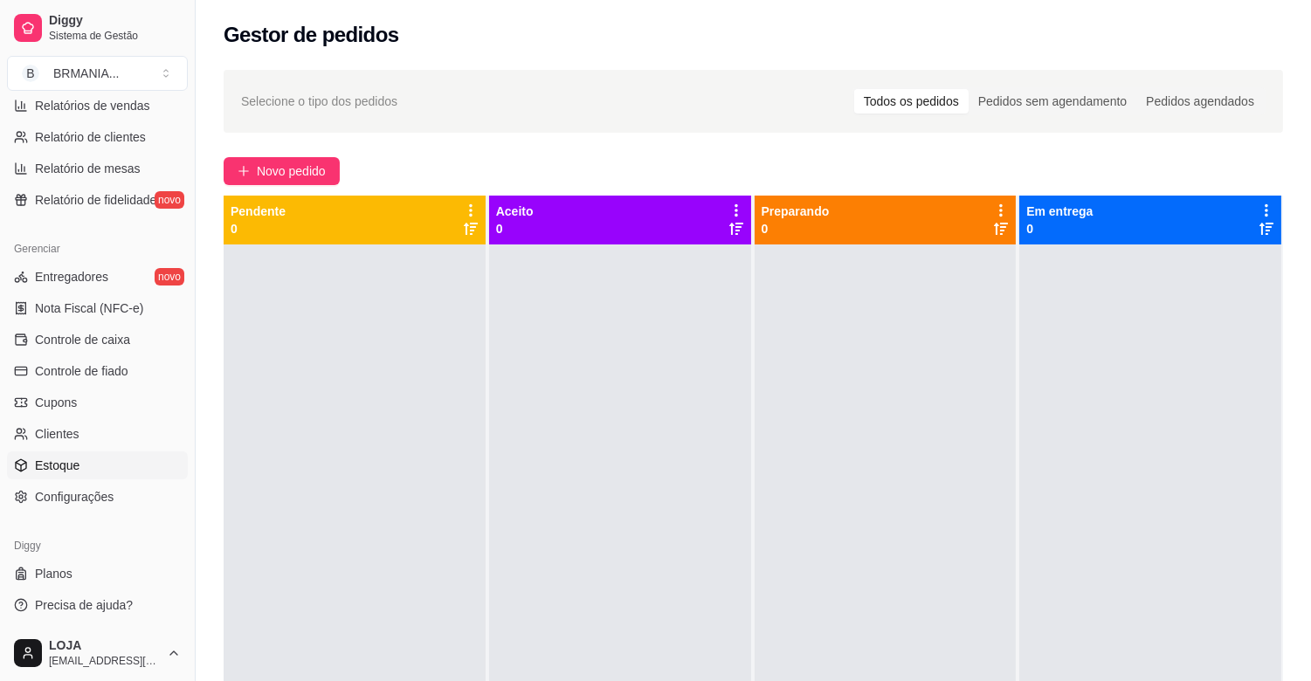
click at [76, 468] on span "Estoque" at bounding box center [57, 465] width 45 height 17
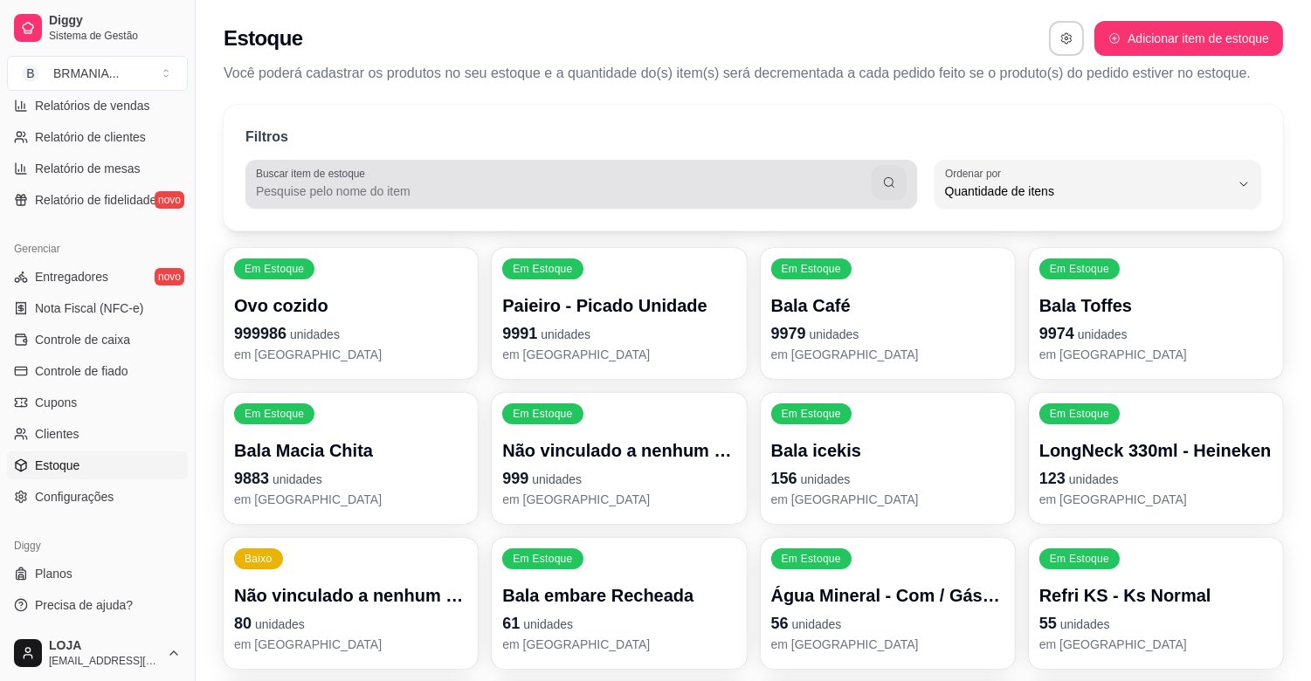
click at [326, 173] on label "Buscar item de estoque" at bounding box center [313, 173] width 115 height 15
click at [326, 183] on input "Buscar item de estoque" at bounding box center [564, 191] width 616 height 17
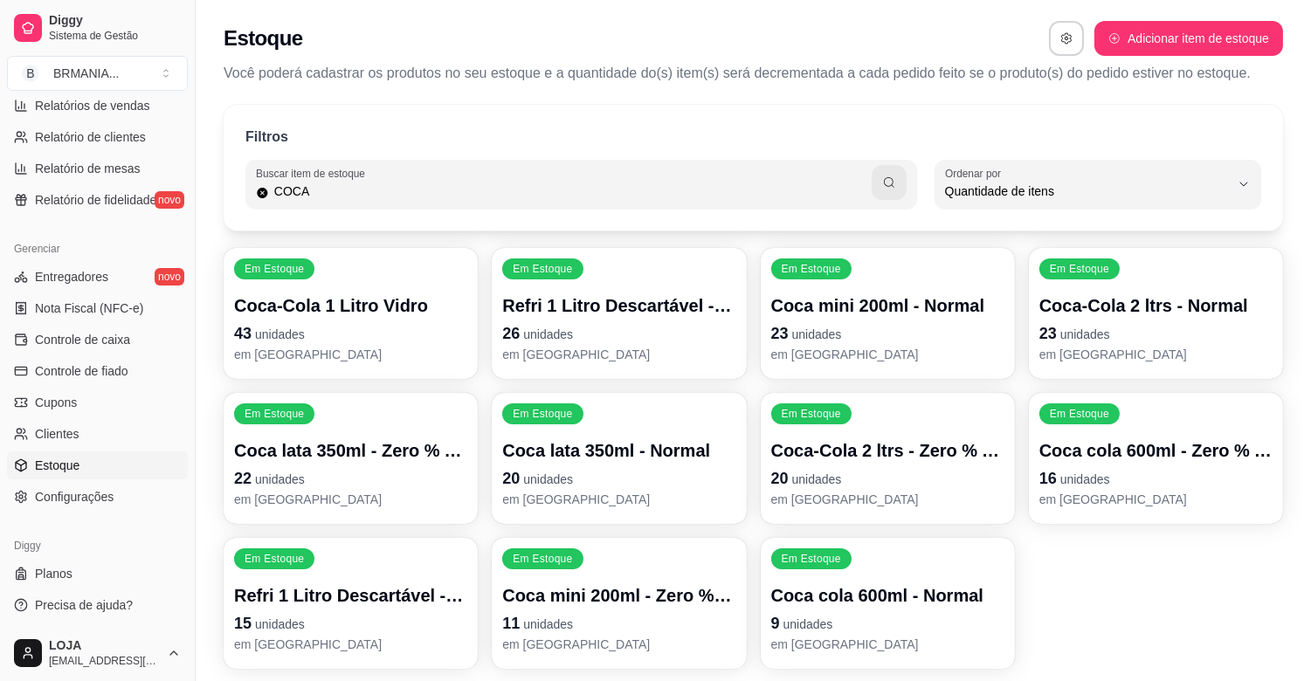
click at [1147, 323] on p "23 unidades" at bounding box center [1155, 333] width 233 height 24
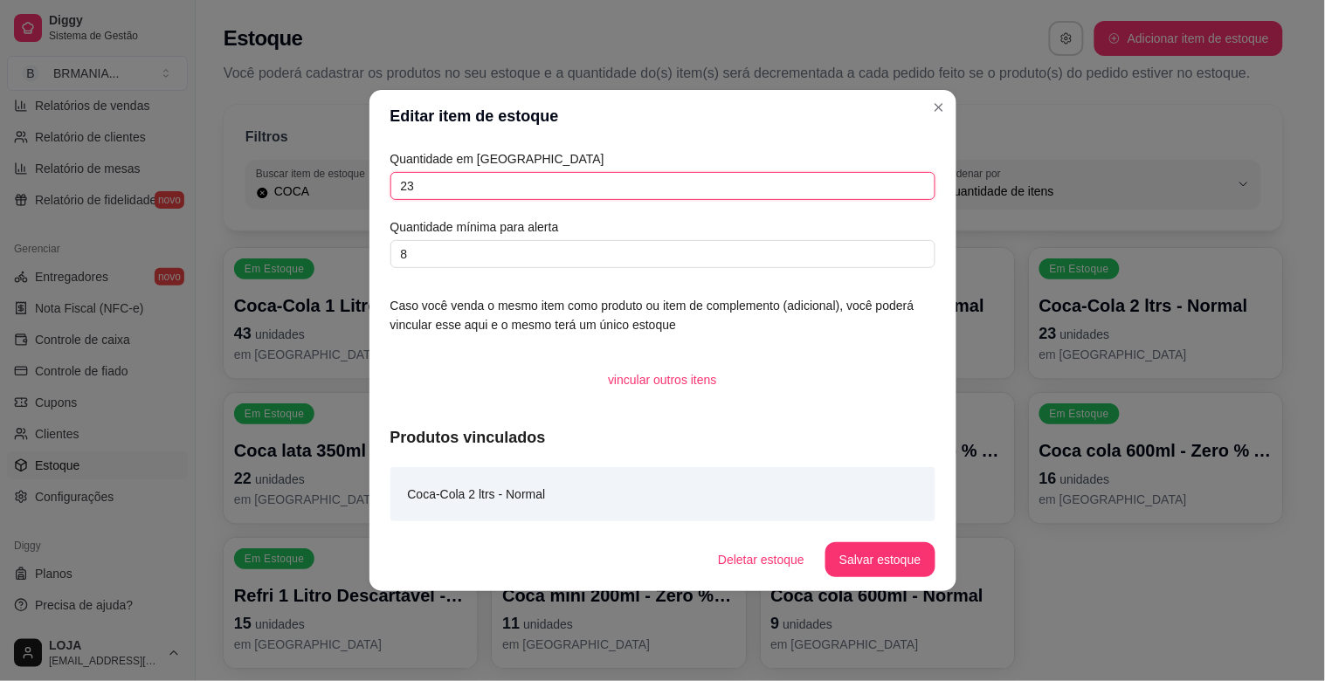
click at [458, 190] on input "23" at bounding box center [662, 186] width 545 height 28
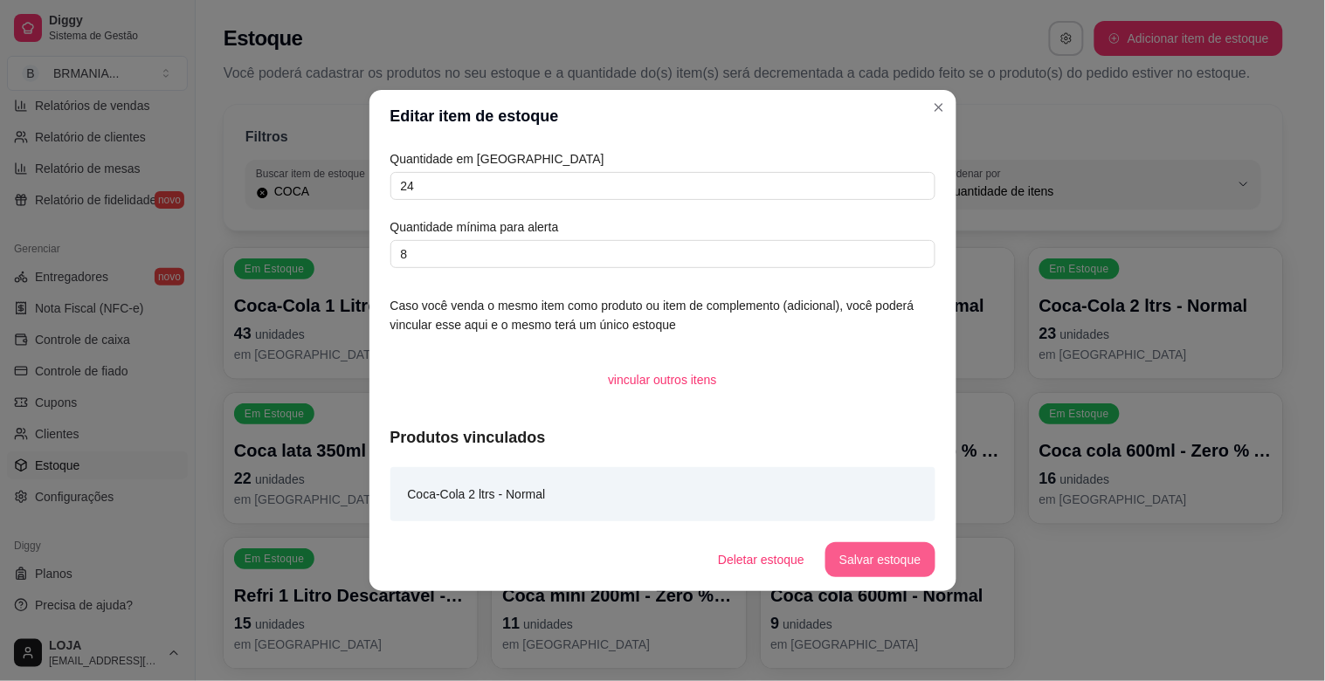
click at [902, 559] on button "Salvar estoque" at bounding box center [879, 559] width 109 height 35
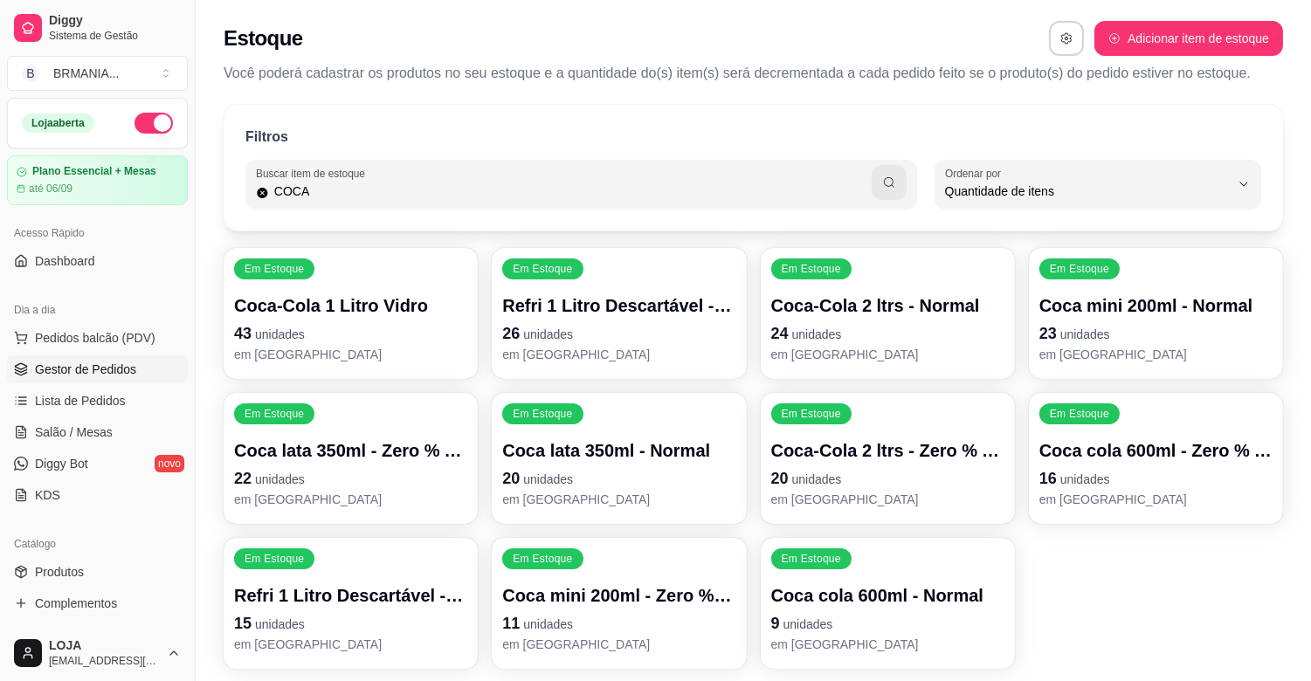
click at [115, 370] on span "Gestor de Pedidos" at bounding box center [85, 369] width 101 height 17
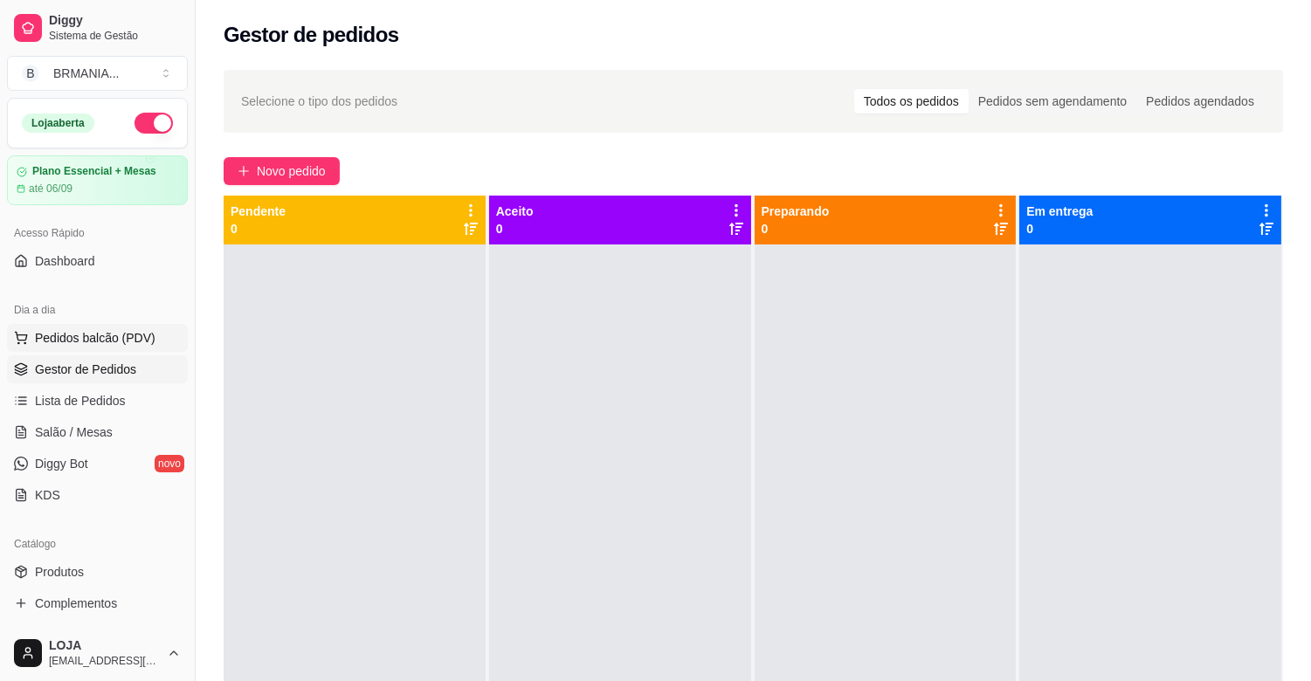
click at [106, 345] on span "Pedidos balcão (PDV)" at bounding box center [95, 337] width 121 height 17
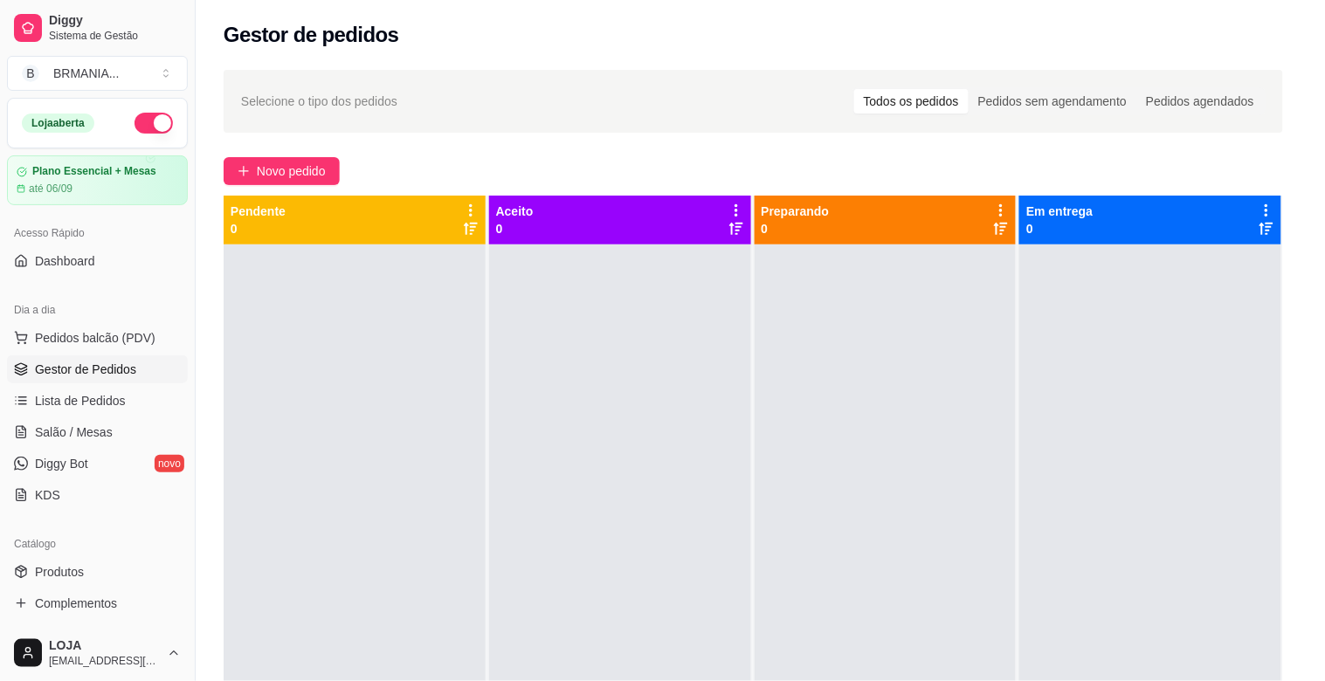
click at [501, 65] on div "MARMITEX COMPLETO" at bounding box center [519, 56] width 131 height 44
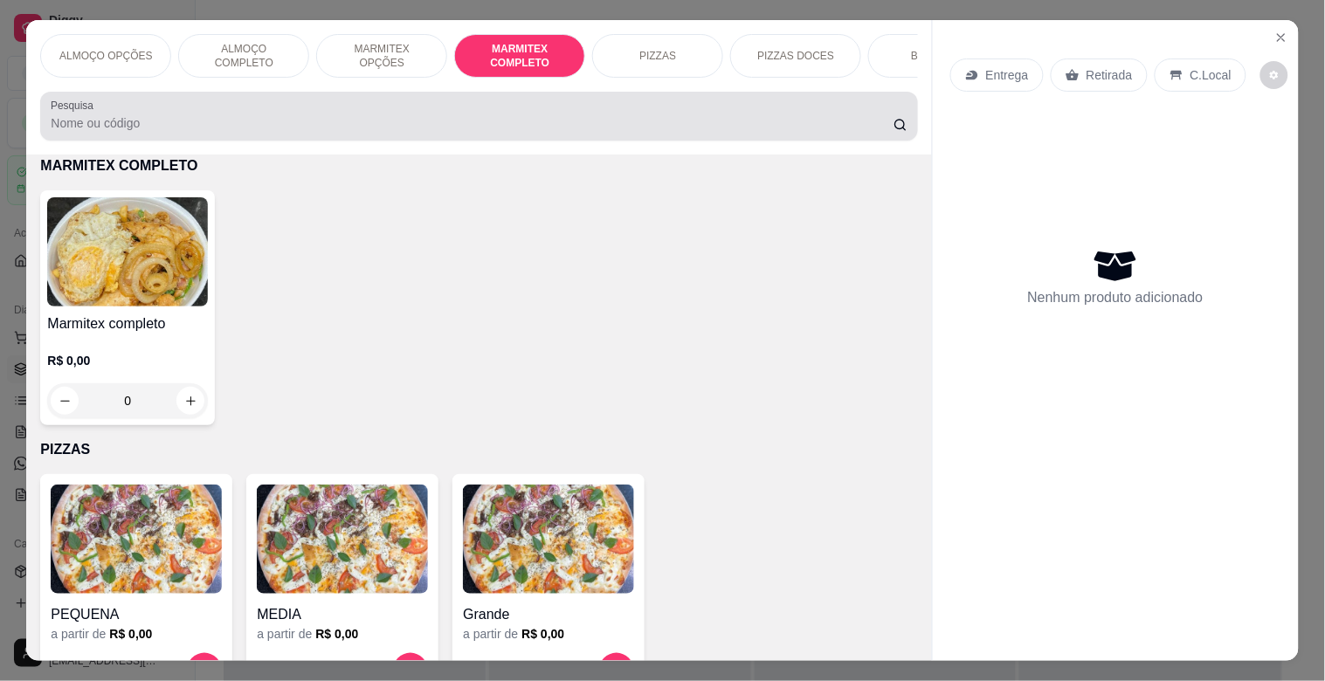
scroll to position [42, 0]
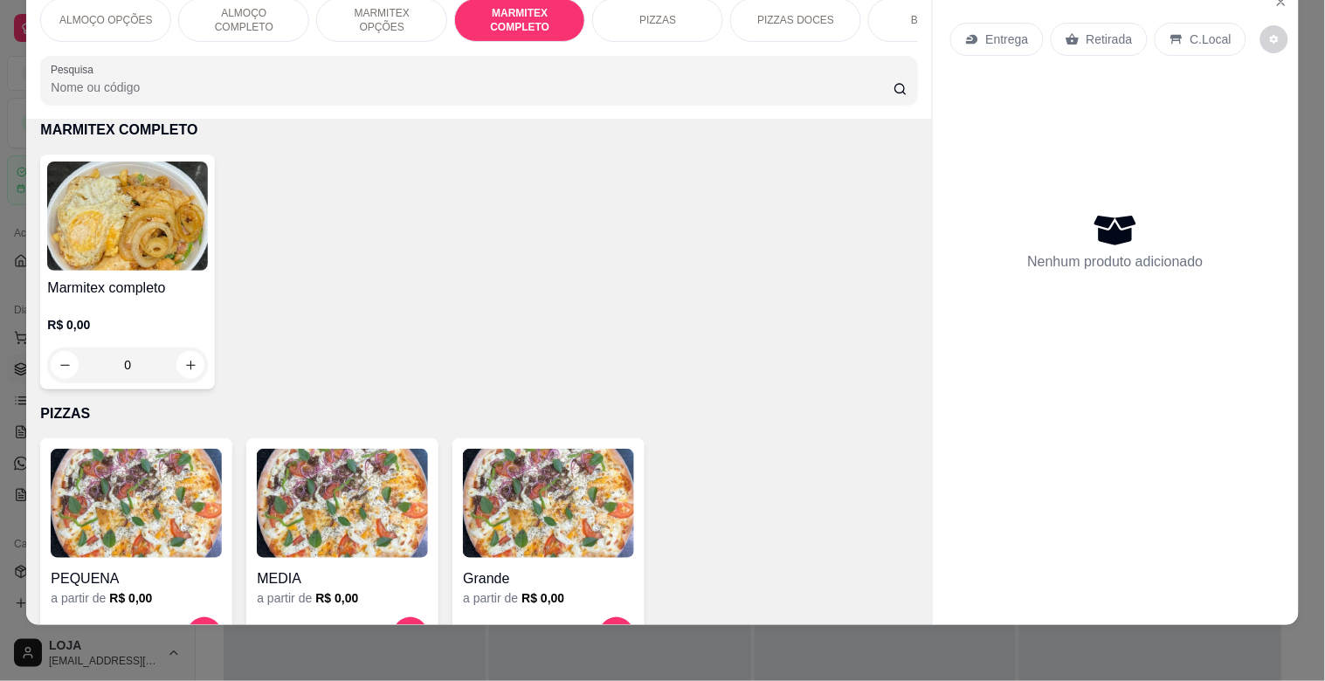
click at [132, 219] on img at bounding box center [127, 216] width 161 height 109
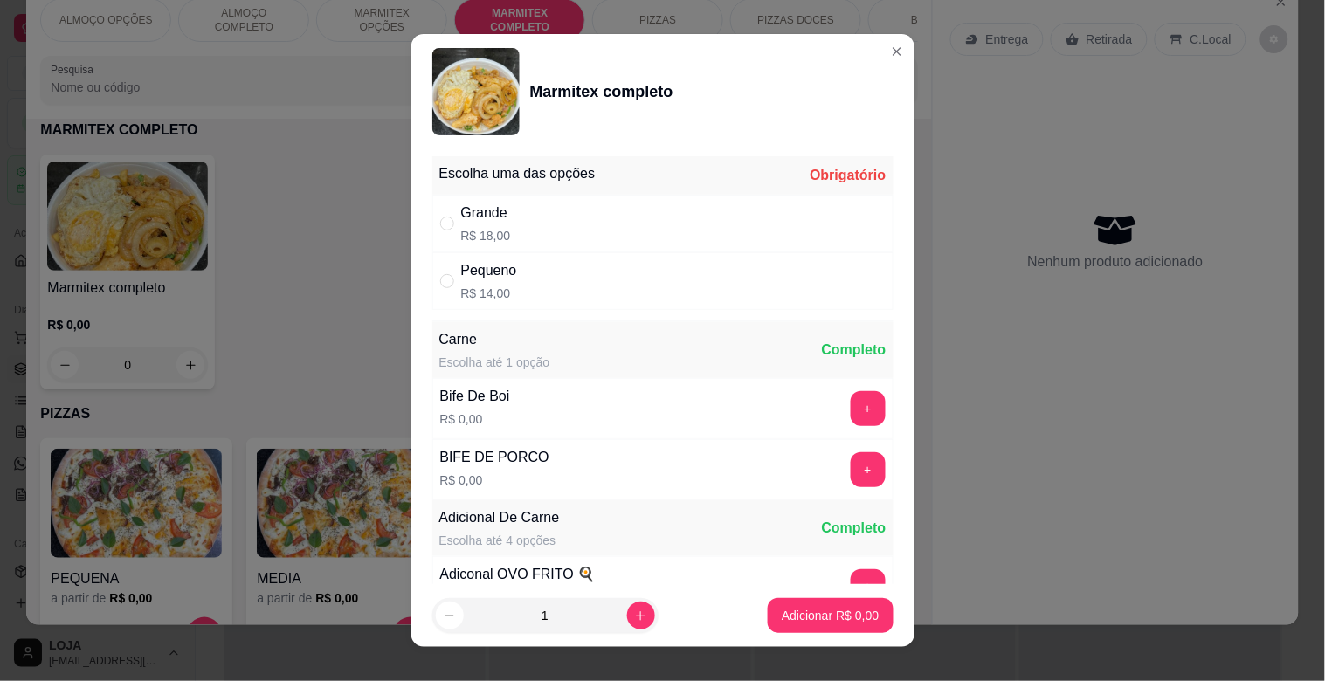
click at [493, 272] on div "Pequeno" at bounding box center [489, 270] width 56 height 21
click at [851, 416] on button "+" at bounding box center [868, 408] width 35 height 35
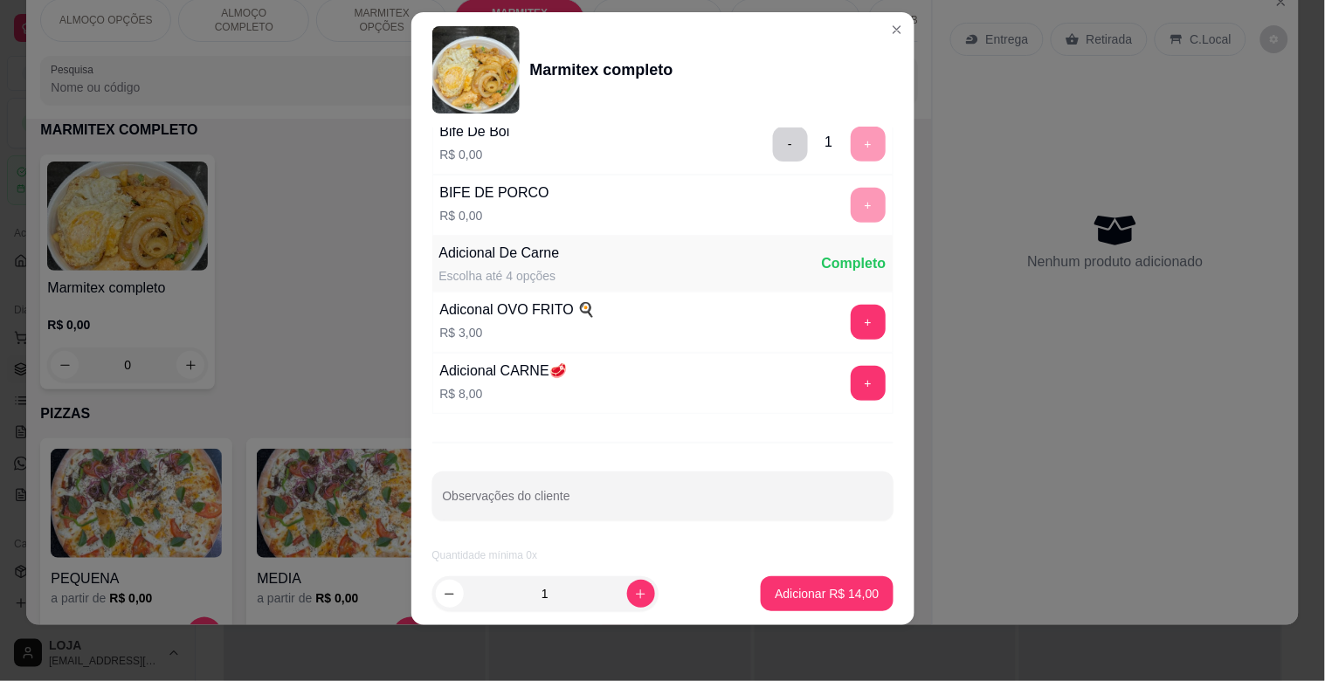
scroll to position [245, 0]
click at [634, 588] on icon "increase-product-quantity" at bounding box center [640, 594] width 13 height 13
click at [796, 596] on p "Adicionar R$ 28,00" at bounding box center [826, 593] width 101 height 17
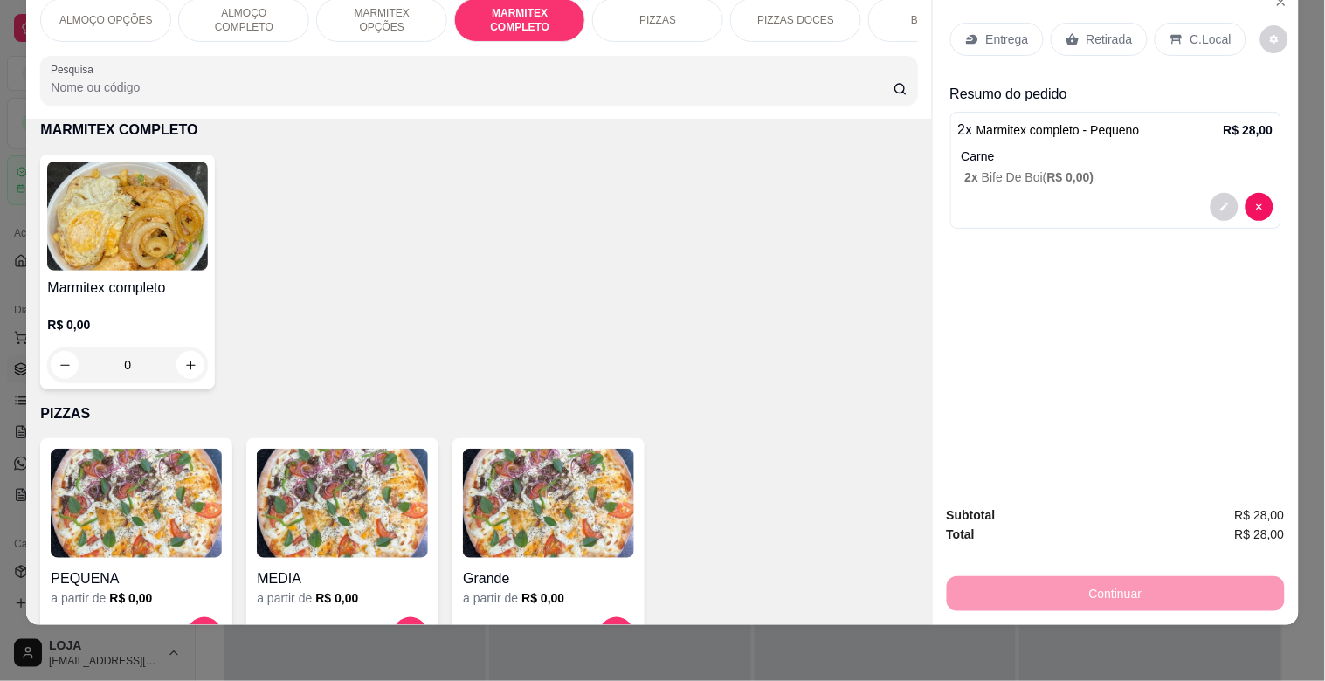
click at [1090, 37] on div "Retirada" at bounding box center [1099, 39] width 97 height 33
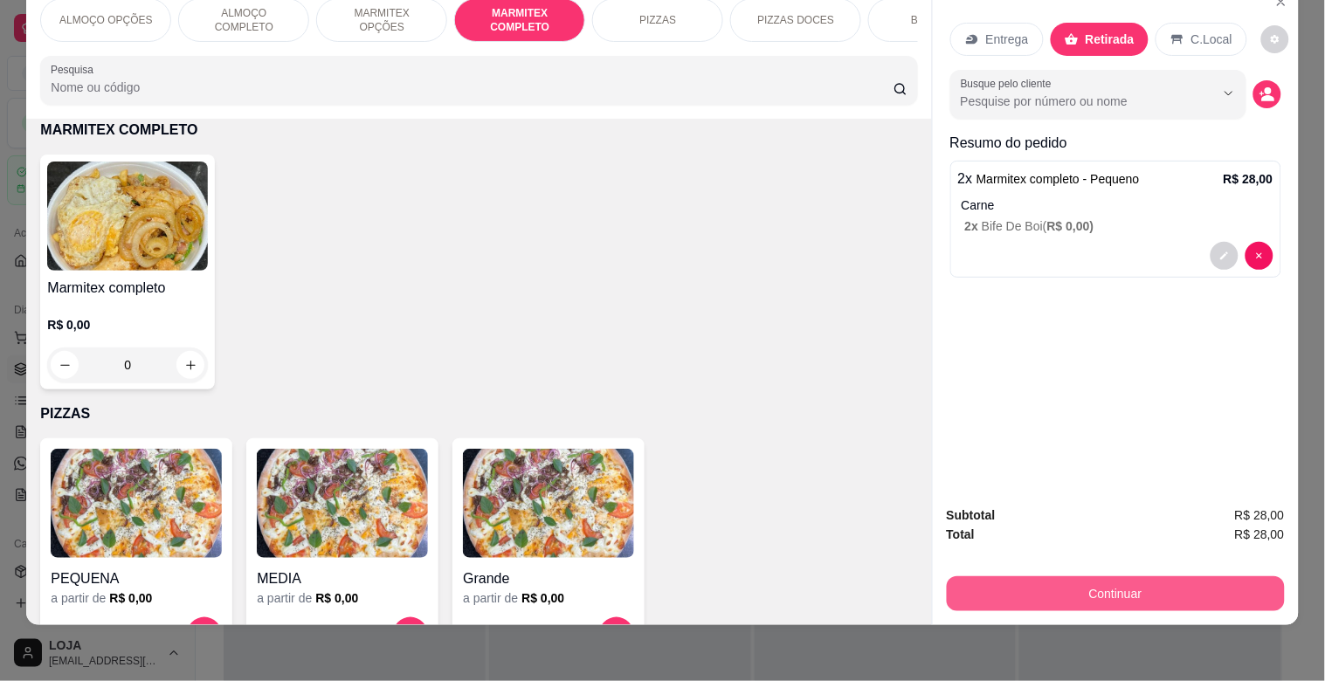
click at [1144, 581] on button "Continuar" at bounding box center [1116, 593] width 338 height 35
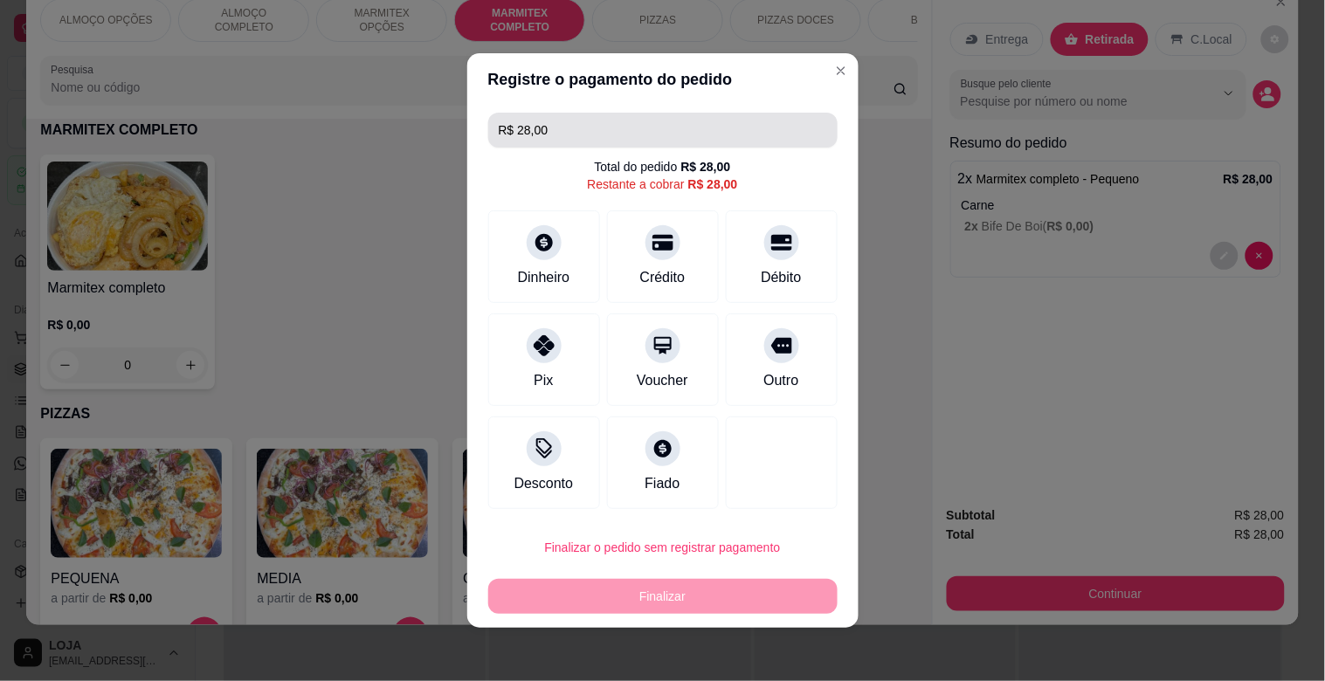
click at [559, 134] on input "R$ 28,00" at bounding box center [663, 130] width 328 height 35
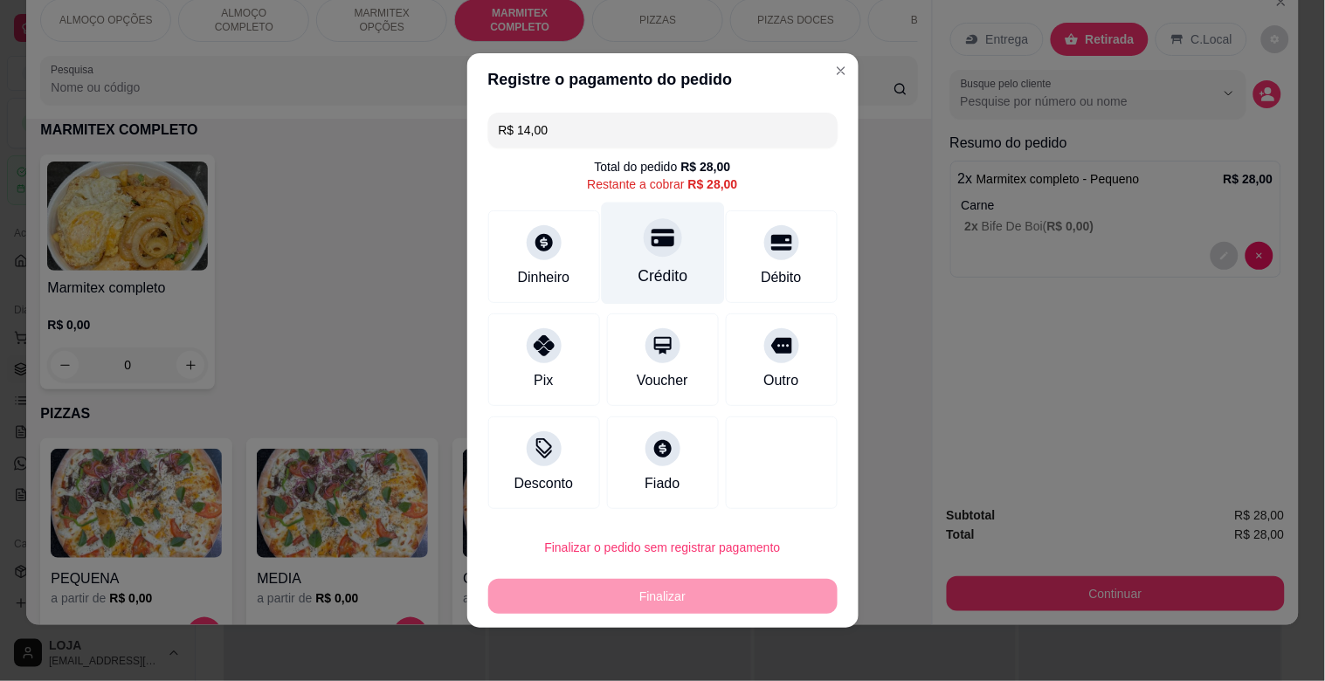
click at [650, 274] on div "Crédito" at bounding box center [662, 276] width 50 height 23
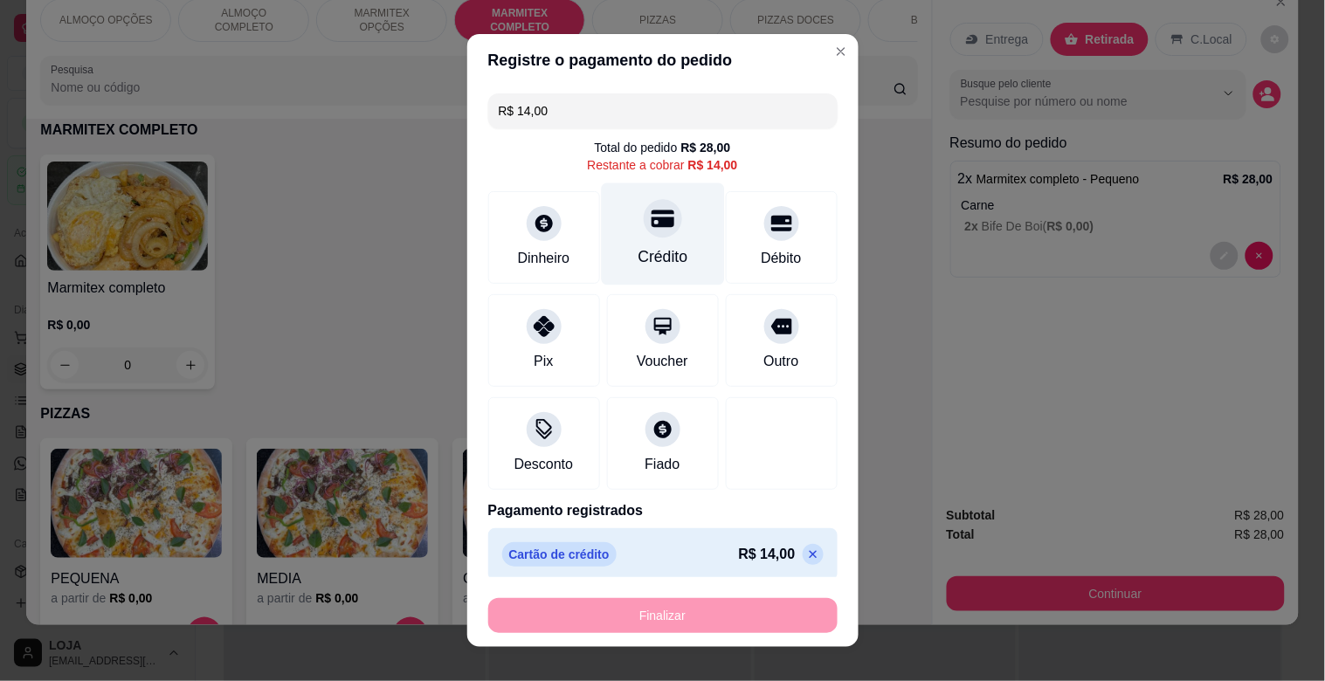
click at [650, 266] on div "Crédito" at bounding box center [662, 256] width 50 height 23
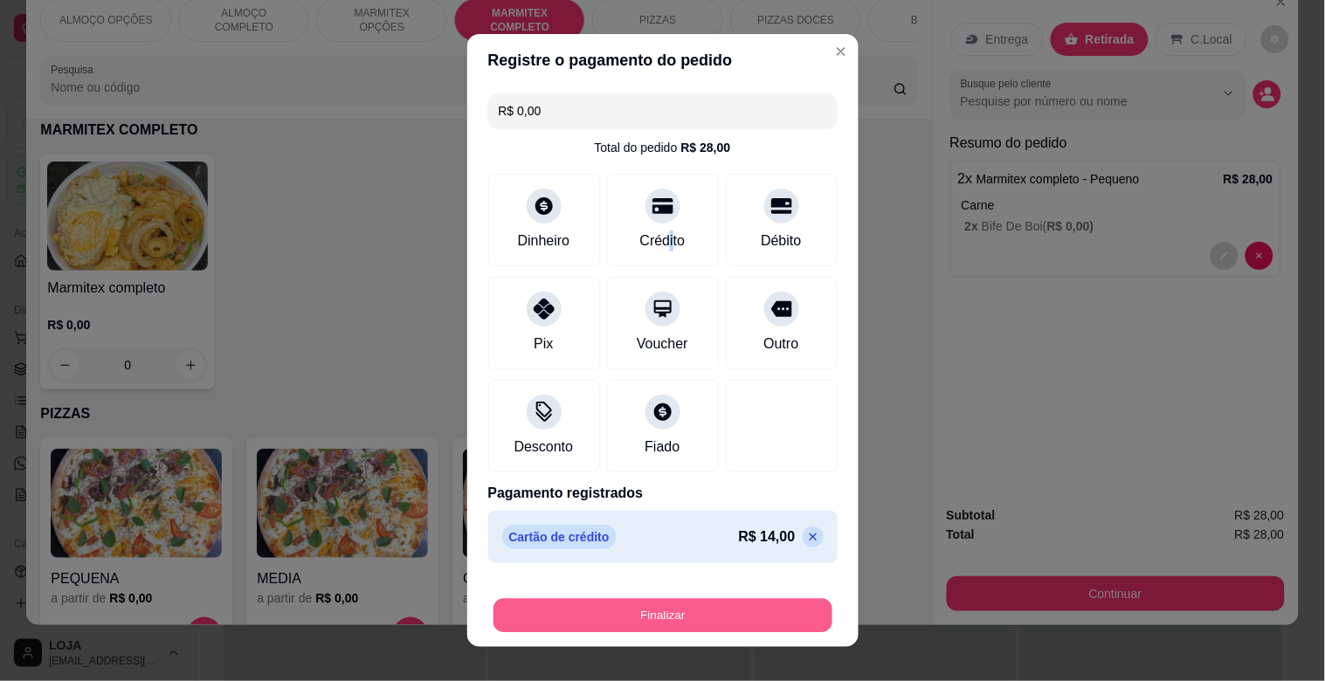
click at [630, 612] on button "Finalizar" at bounding box center [662, 616] width 339 height 34
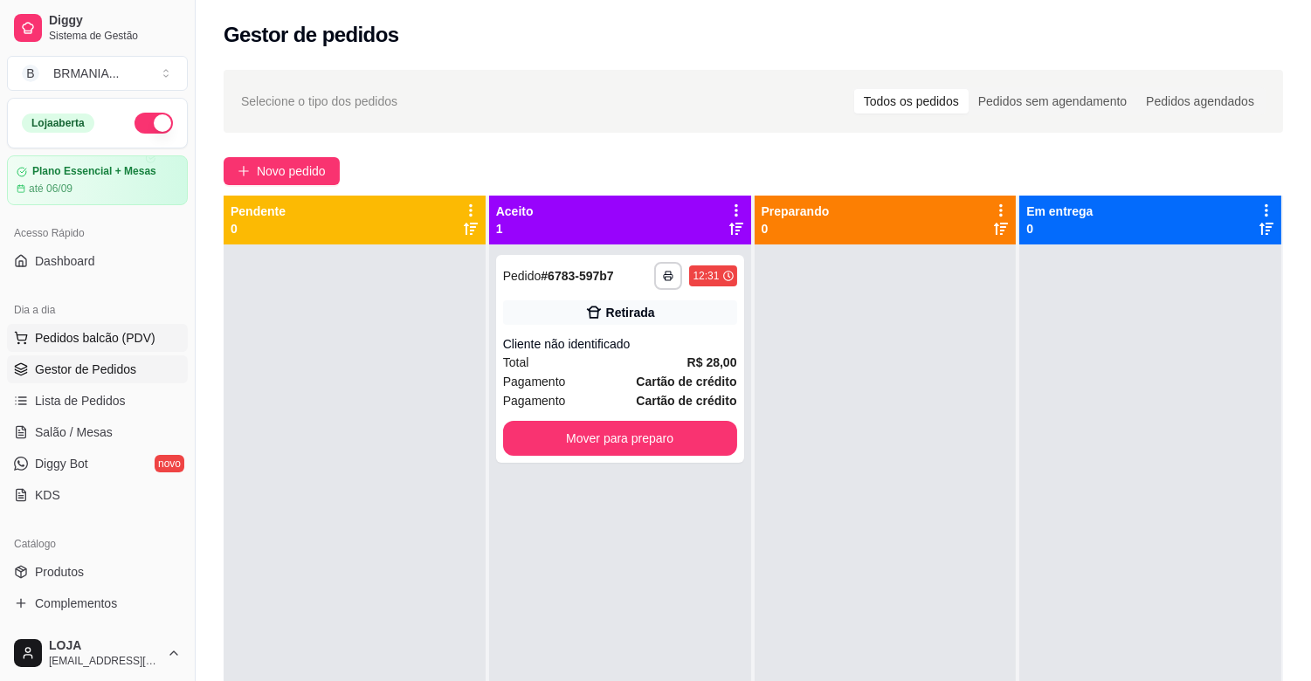
click at [133, 345] on span "Pedidos balcão (PDV)" at bounding box center [95, 337] width 121 height 17
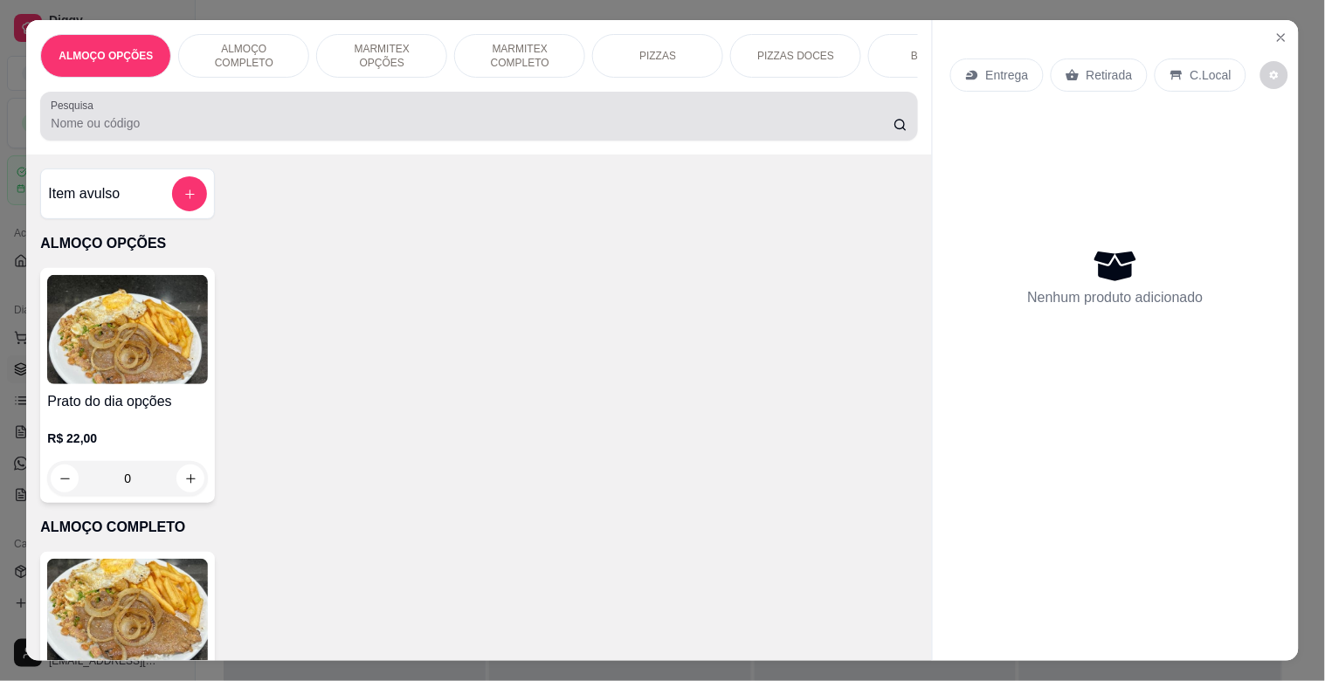
click at [224, 120] on div at bounding box center [479, 116] width 856 height 35
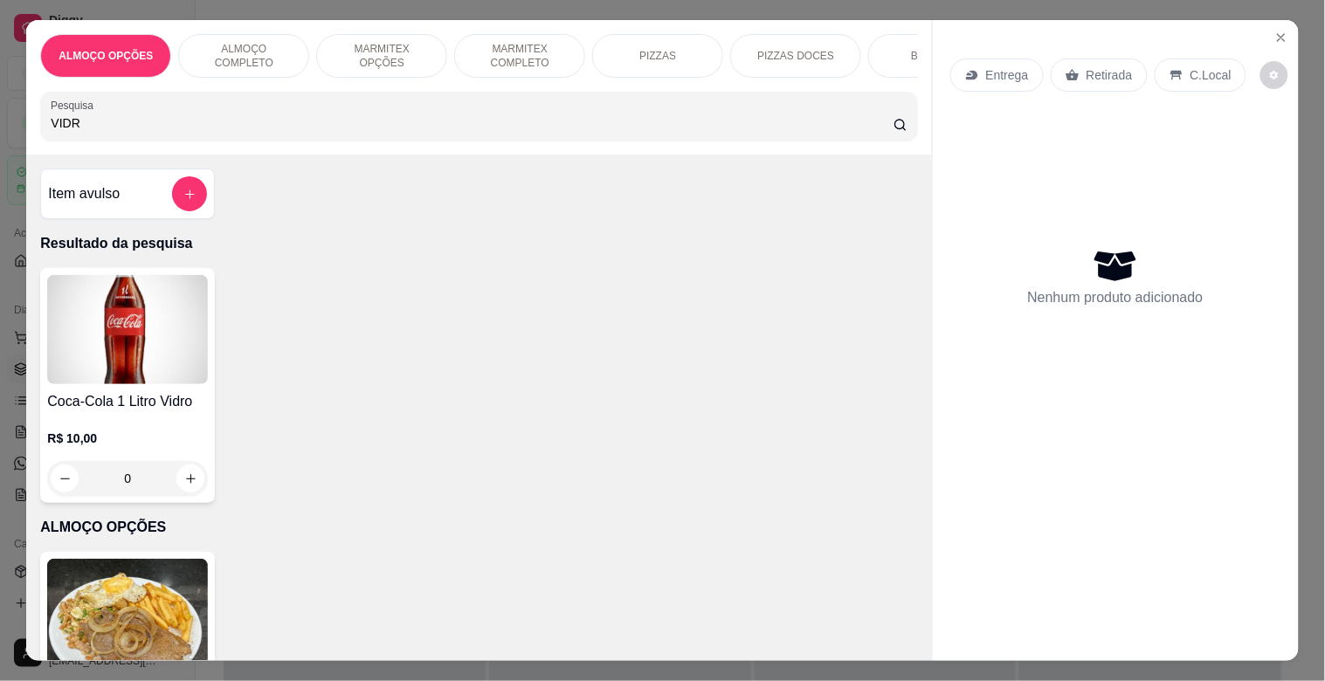
click at [155, 349] on img at bounding box center [127, 329] width 161 height 109
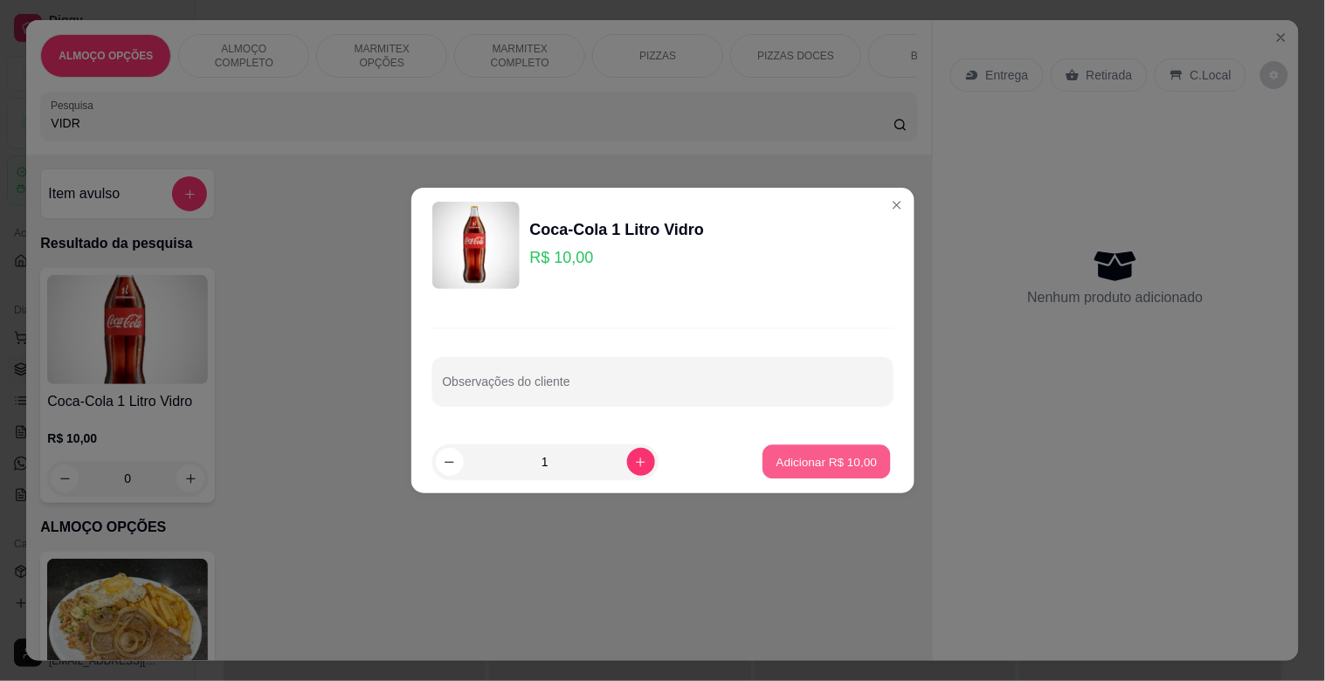
click at [813, 457] on p "Adicionar R$ 10,00" at bounding box center [826, 461] width 101 height 17
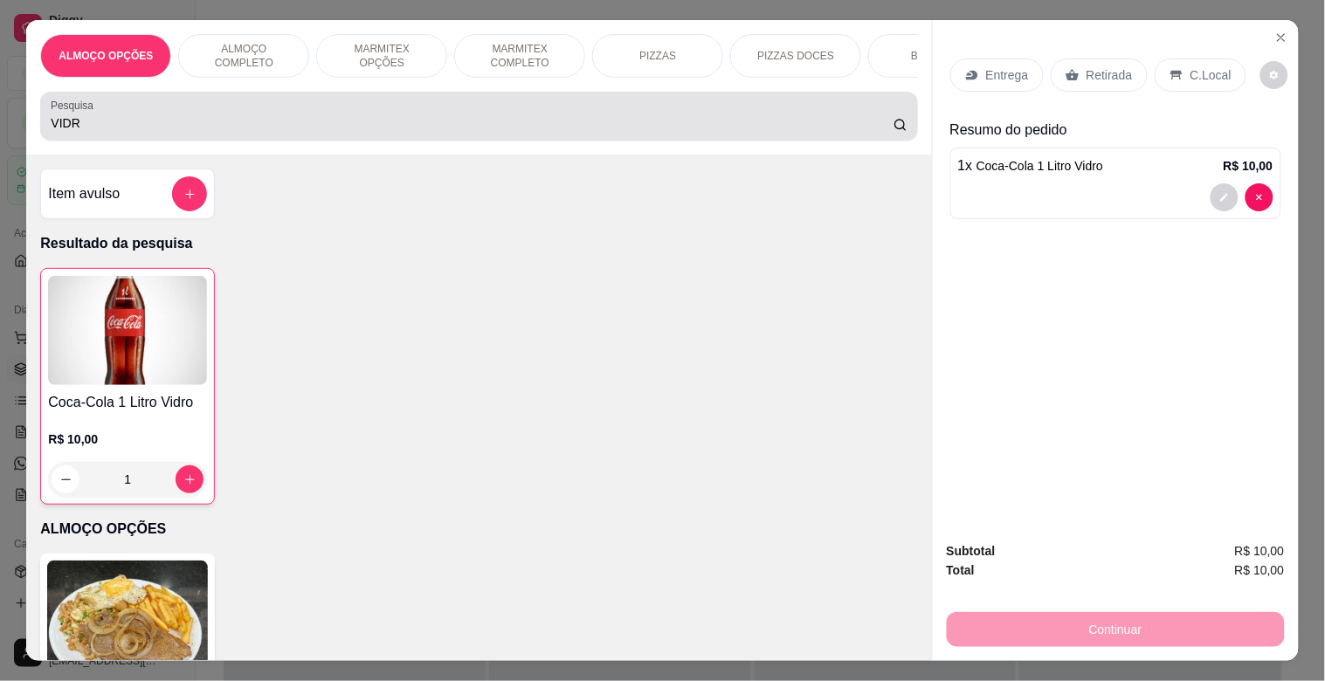
click at [217, 128] on input "VIDR" at bounding box center [472, 122] width 843 height 17
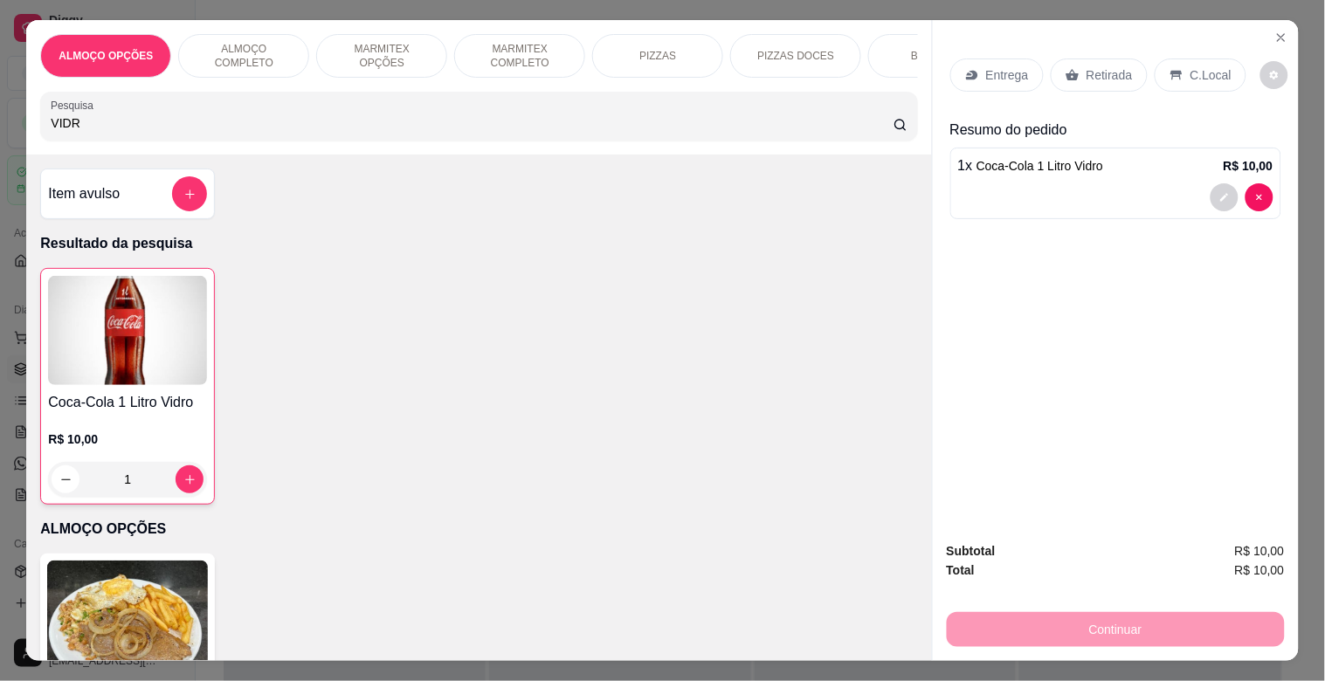
click at [217, 126] on input "VIDR" at bounding box center [472, 122] width 843 height 17
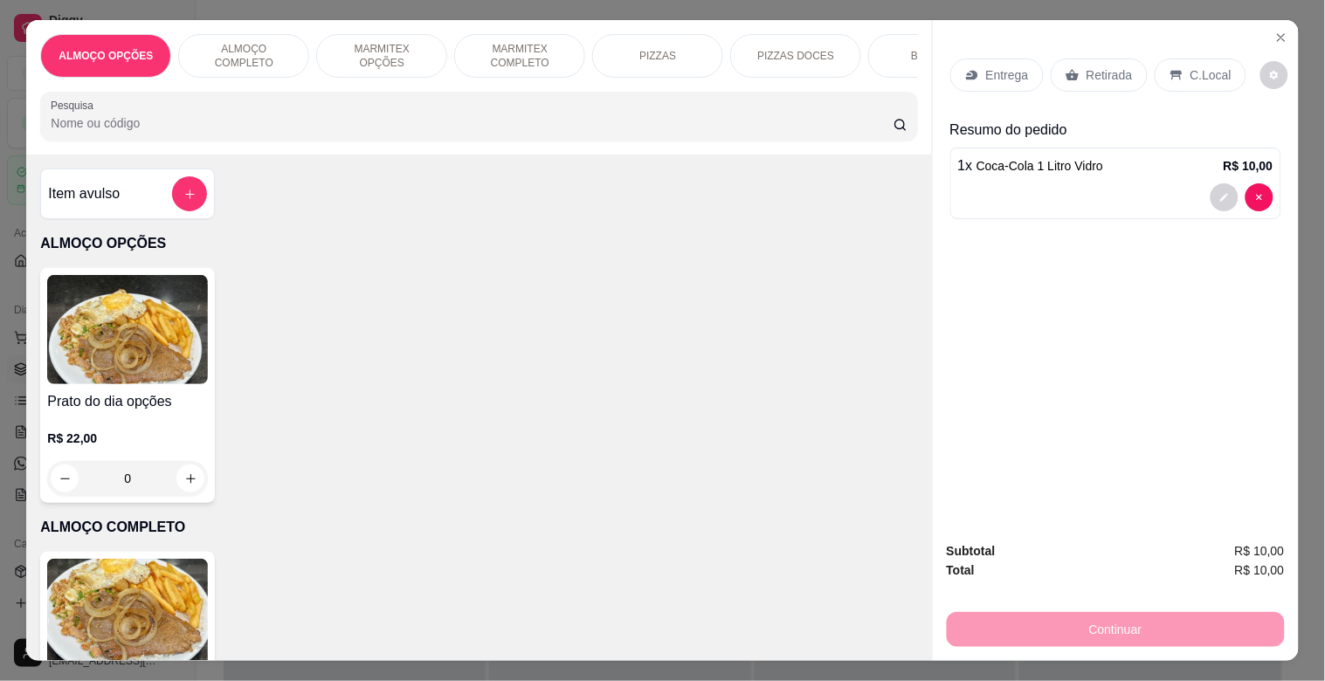
click at [186, 609] on img at bounding box center [127, 613] width 161 height 109
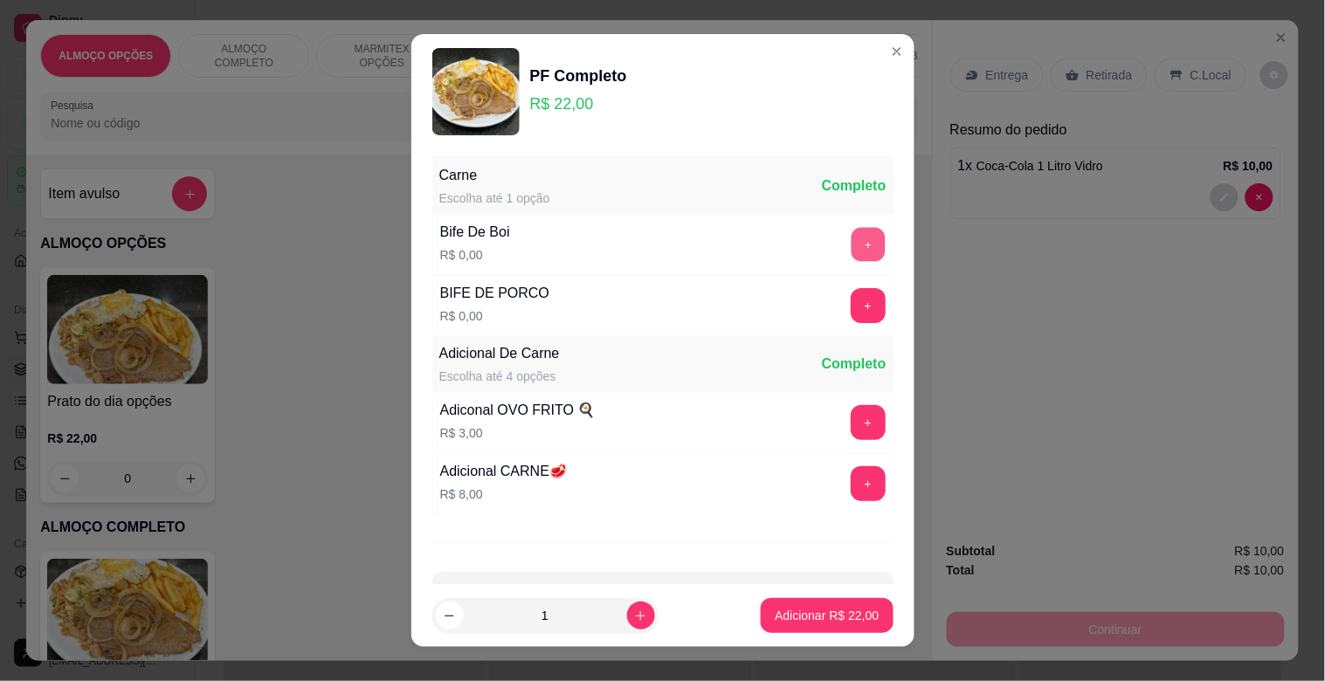
click at [851, 240] on button "+" at bounding box center [868, 245] width 34 height 34
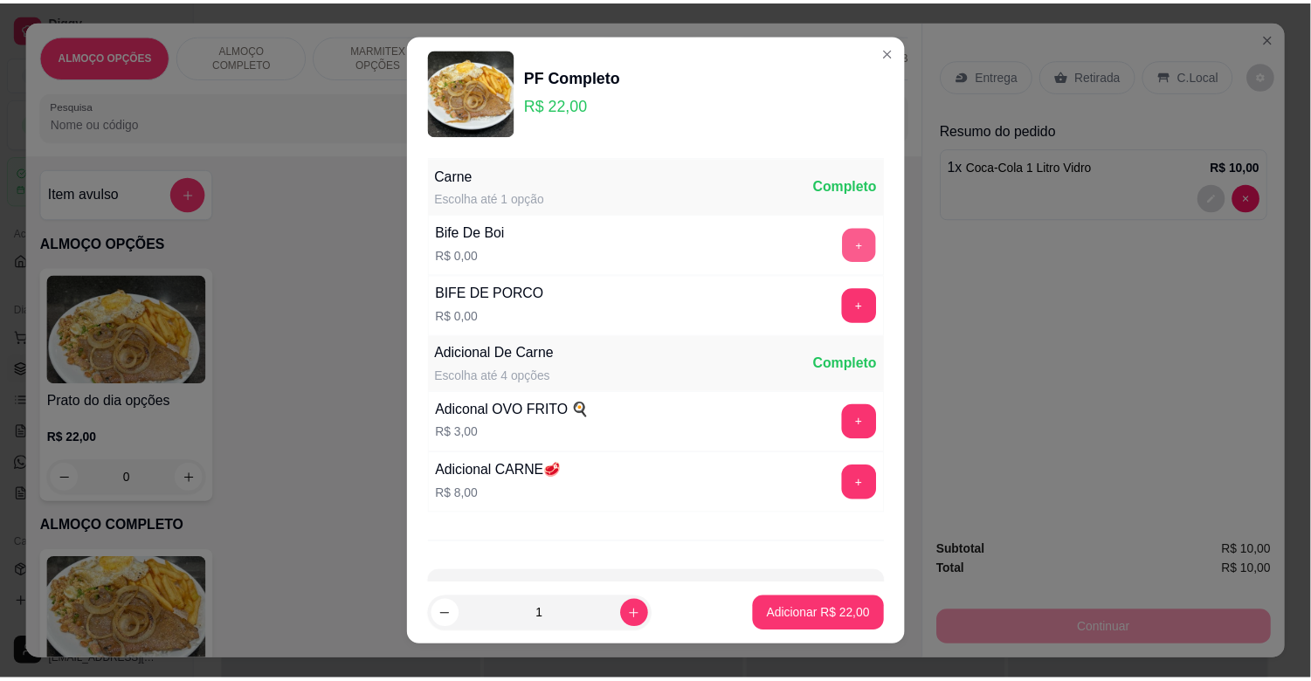
scroll to position [62, 0]
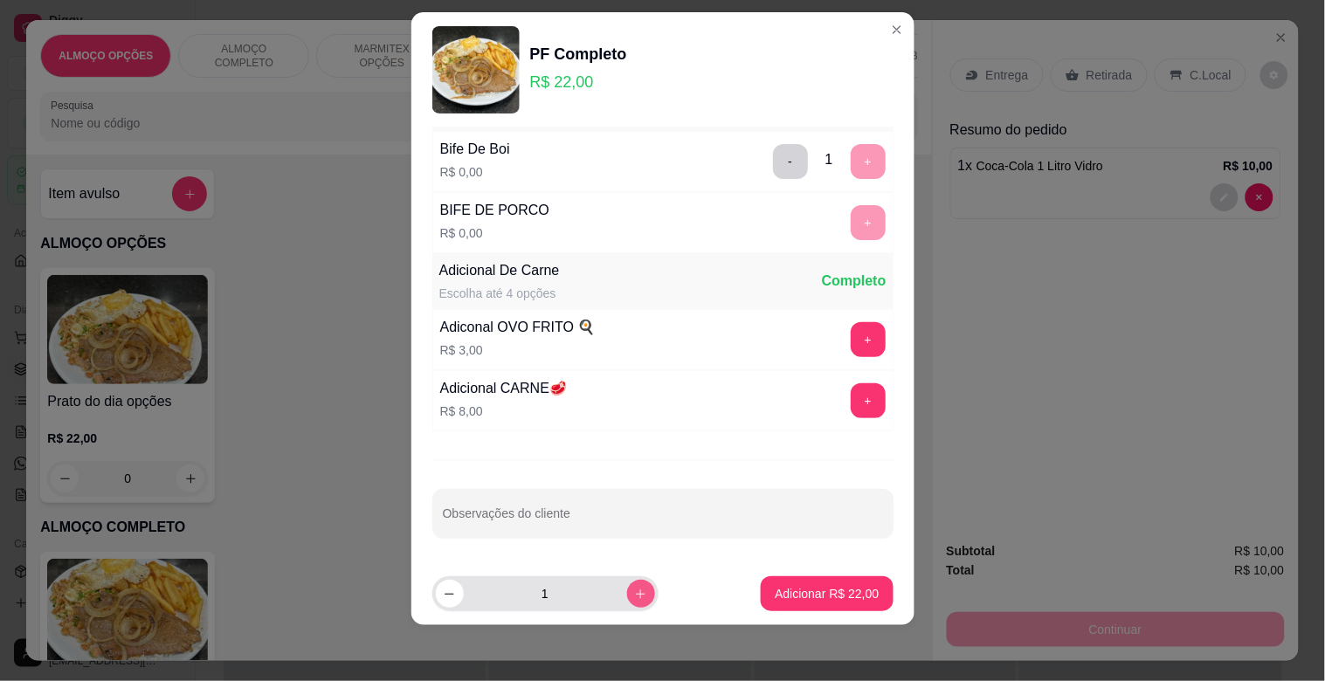
click at [634, 591] on icon "increase-product-quantity" at bounding box center [640, 594] width 13 height 13
click at [840, 591] on p "Adicionar R$ 44,00" at bounding box center [827, 593] width 104 height 17
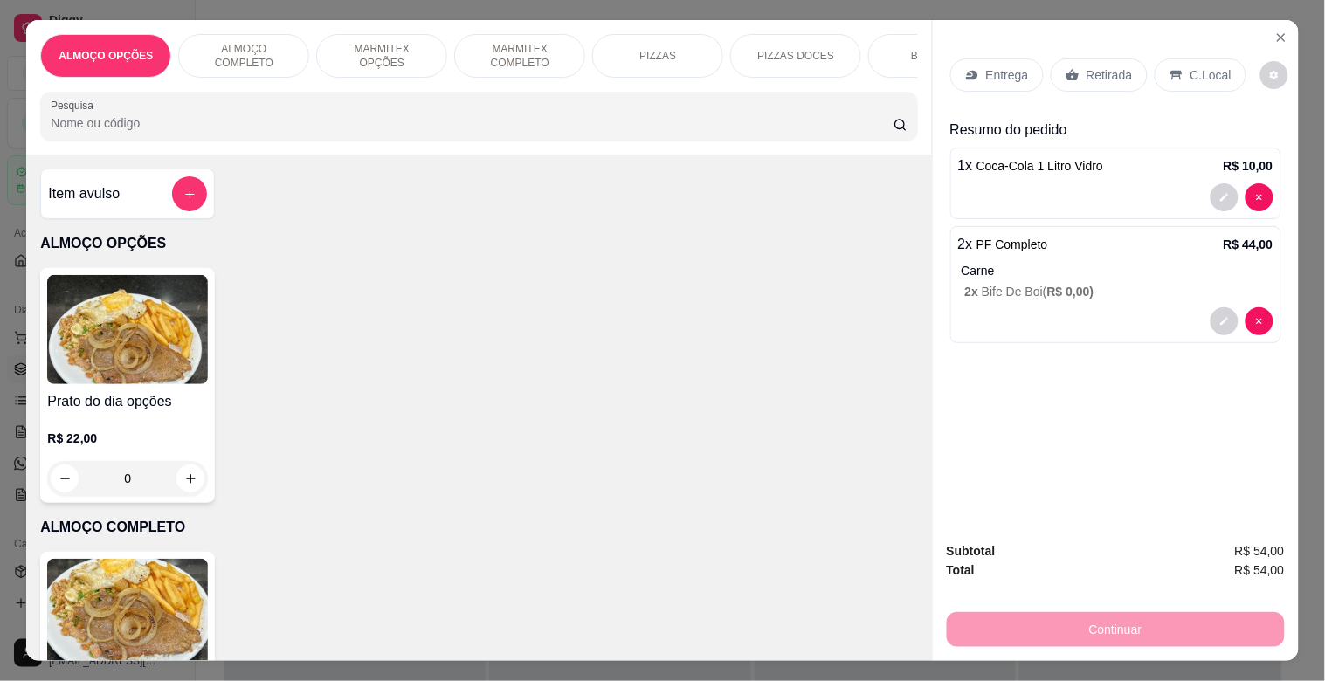
click at [1190, 72] on p "C.Local" at bounding box center [1210, 74] width 41 height 17
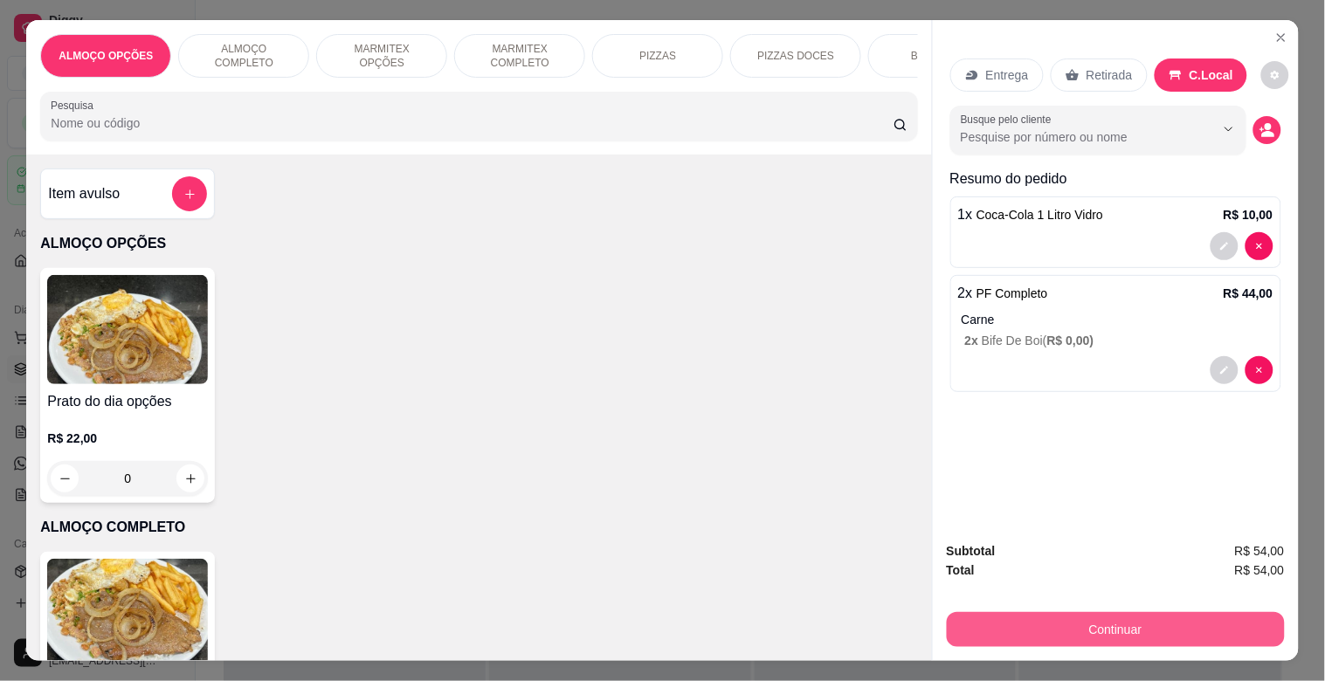
click at [1121, 617] on button "Continuar" at bounding box center [1116, 629] width 338 height 35
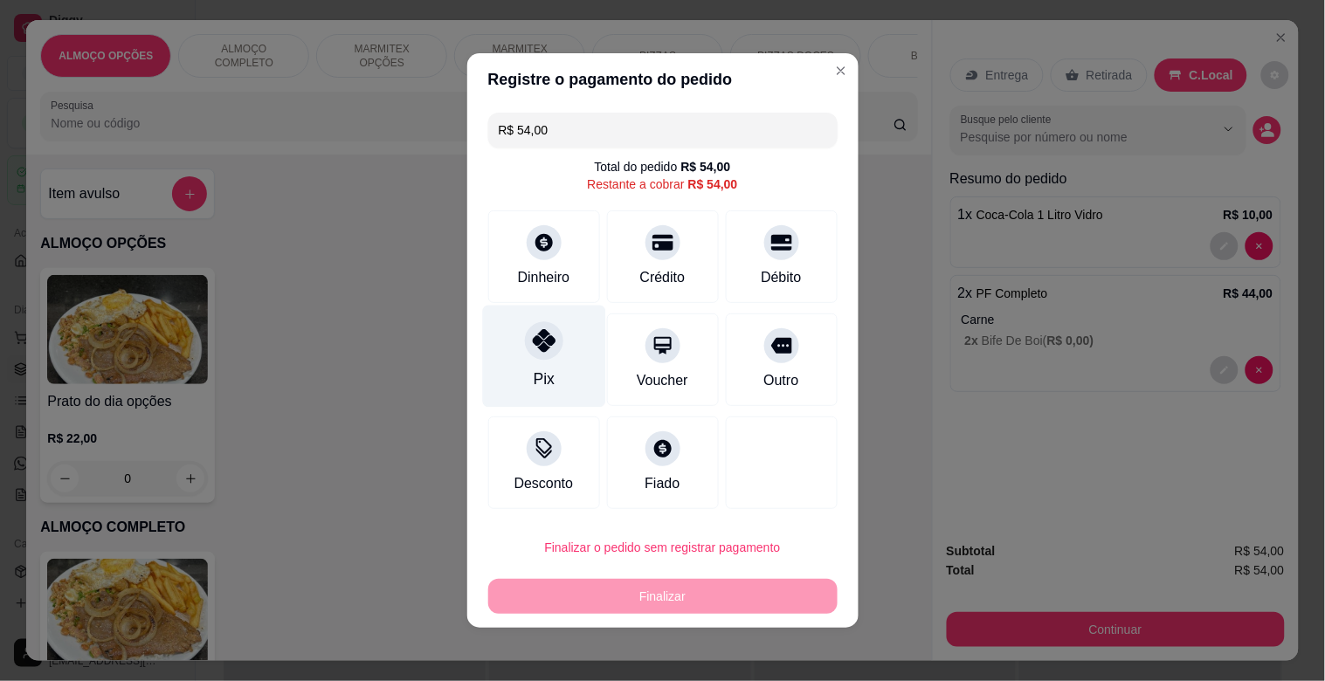
click at [512, 369] on div "Pix" at bounding box center [543, 357] width 123 height 102
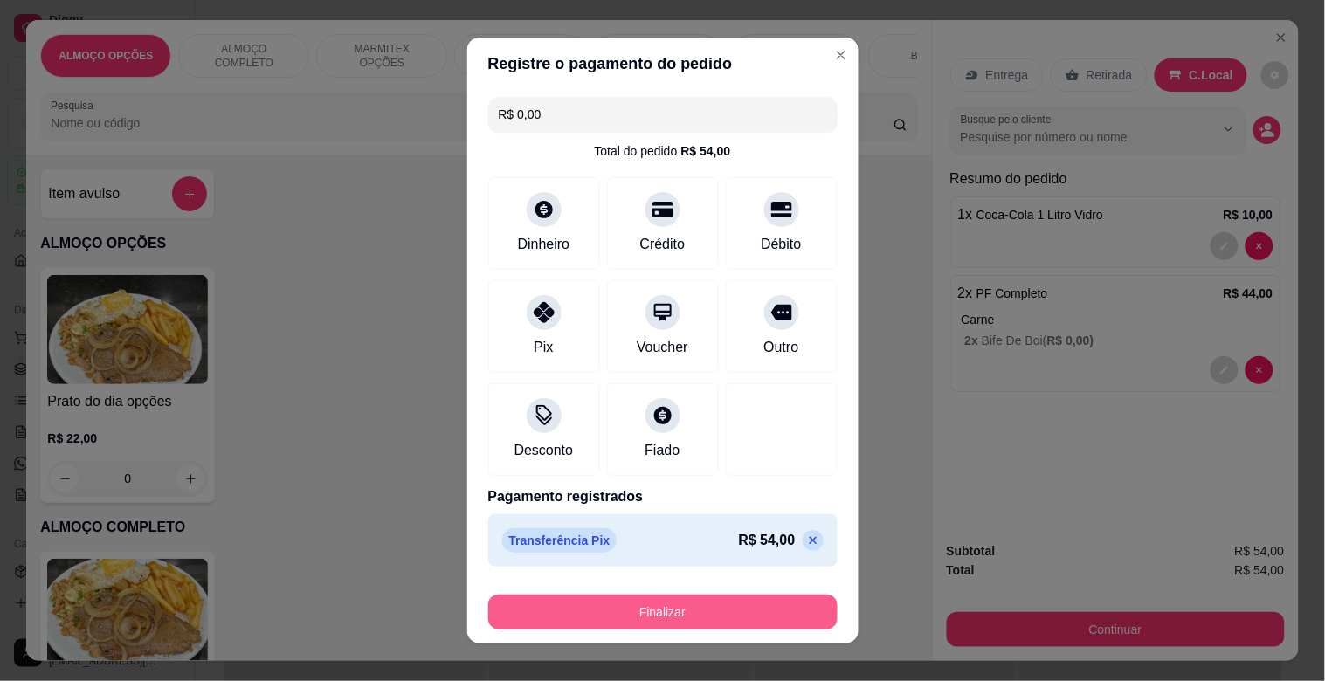
click at [702, 601] on button "Finalizar" at bounding box center [662, 612] width 349 height 35
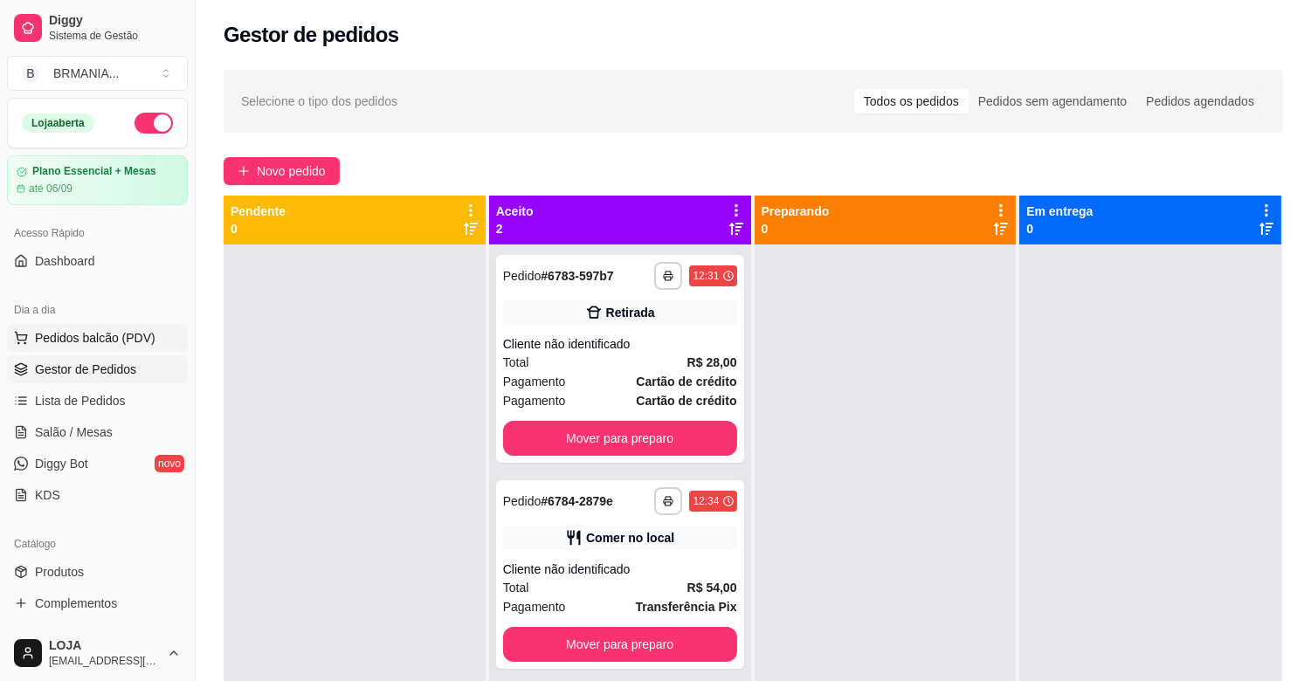
click at [124, 329] on span "Pedidos balcão (PDV)" at bounding box center [95, 337] width 121 height 17
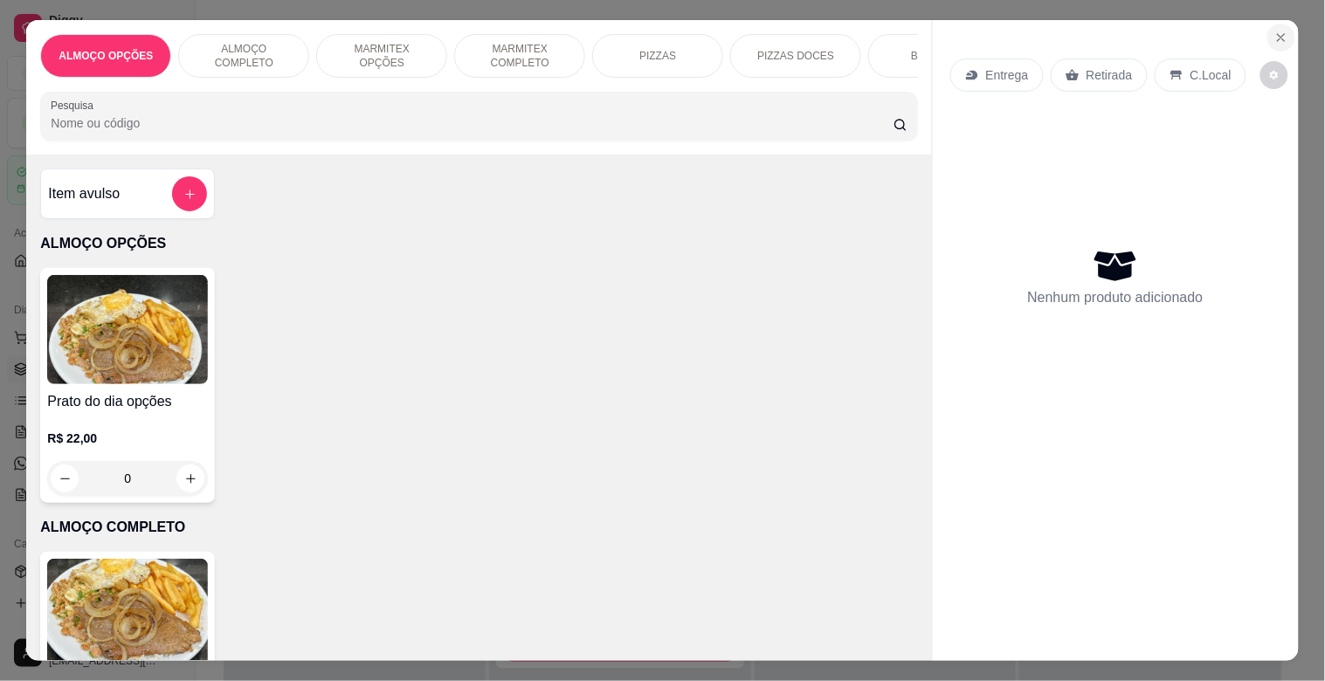
click at [1274, 37] on icon "Close" at bounding box center [1281, 38] width 14 height 14
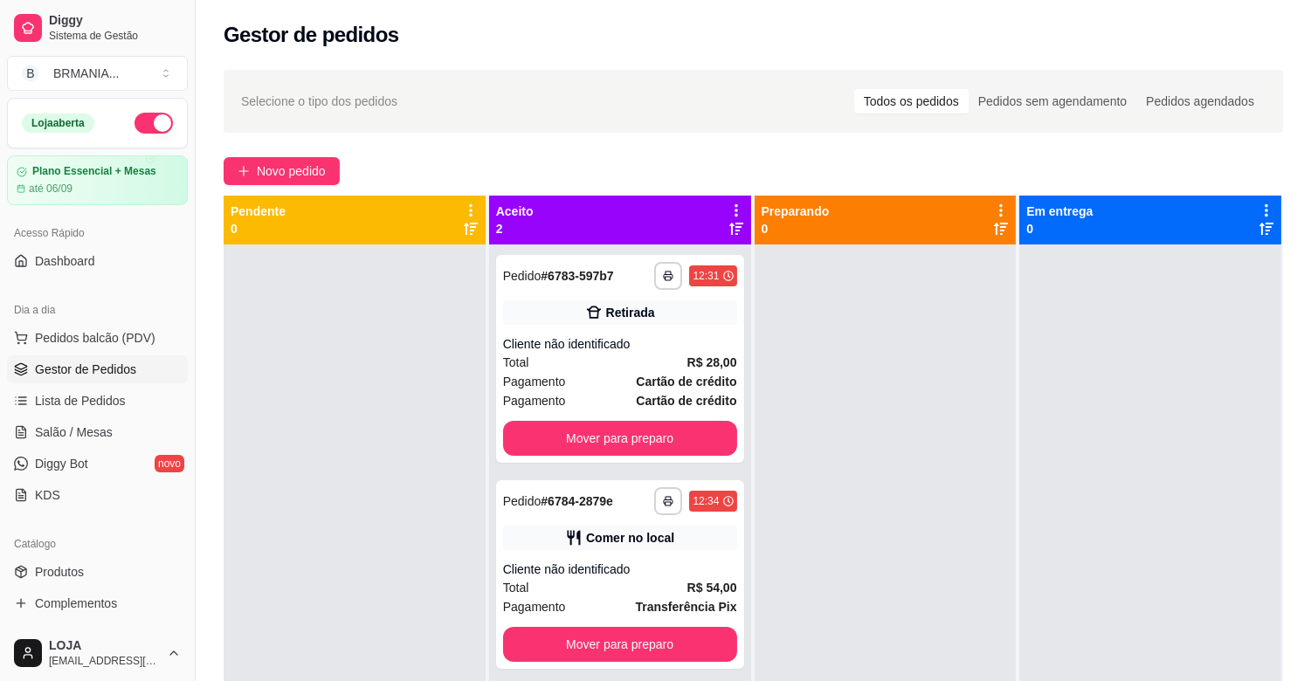
drag, startPoint x: 188, startPoint y: 329, endPoint x: 301, endPoint y: 348, distance: 115.0
click at [301, 348] on div "**********" at bounding box center [655, 474] width 1311 height 948
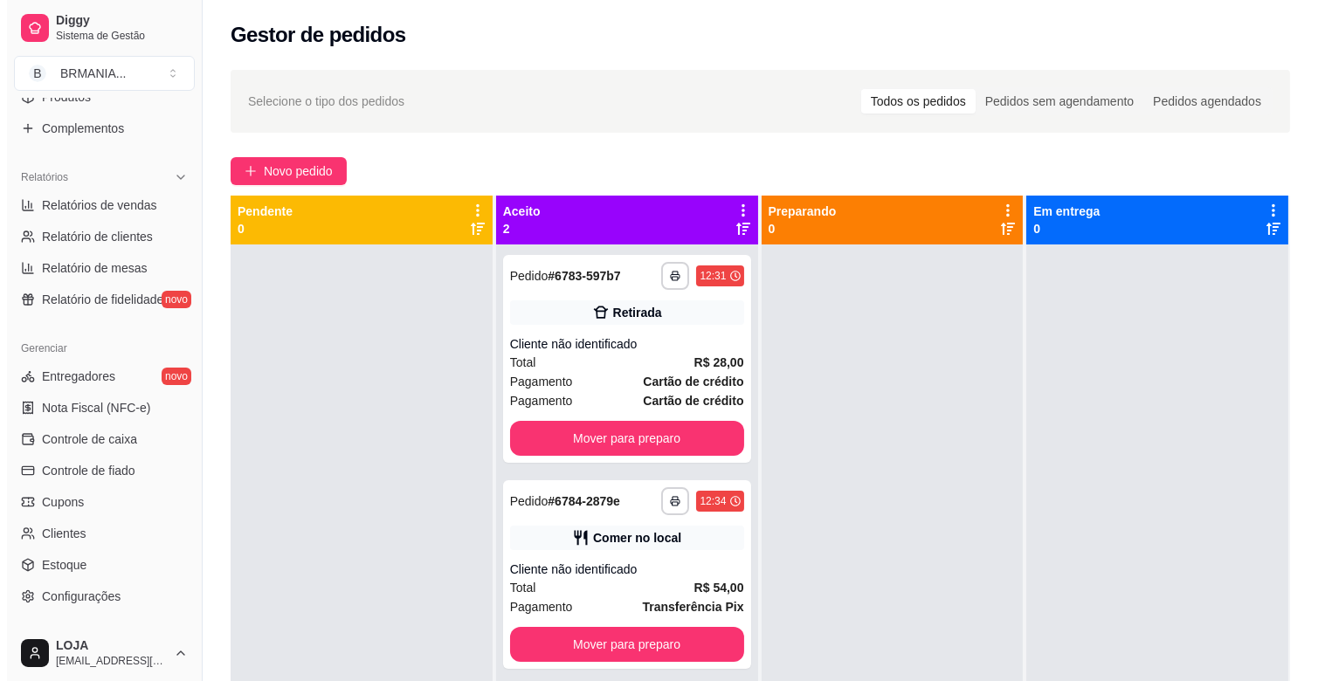
scroll to position [575, 0]
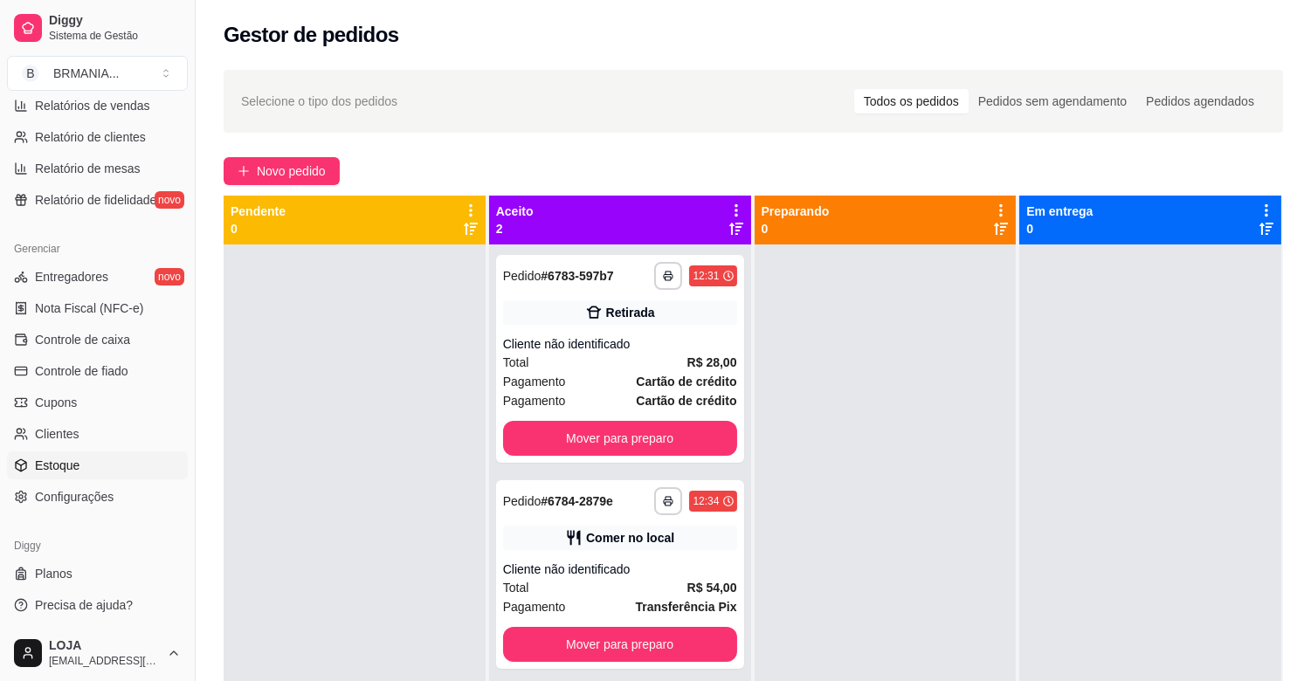
click at [77, 459] on span "Estoque" at bounding box center [57, 465] width 45 height 17
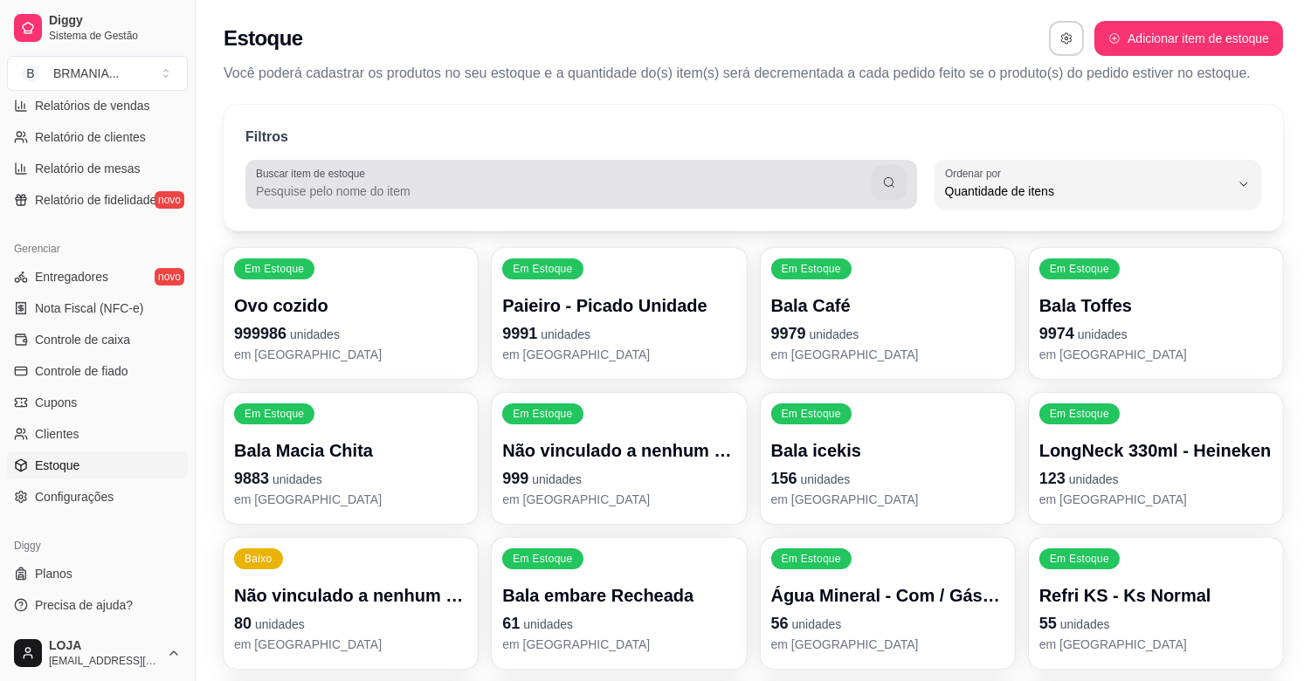
click at [313, 203] on div "Buscar item de estoque" at bounding box center [581, 184] width 672 height 49
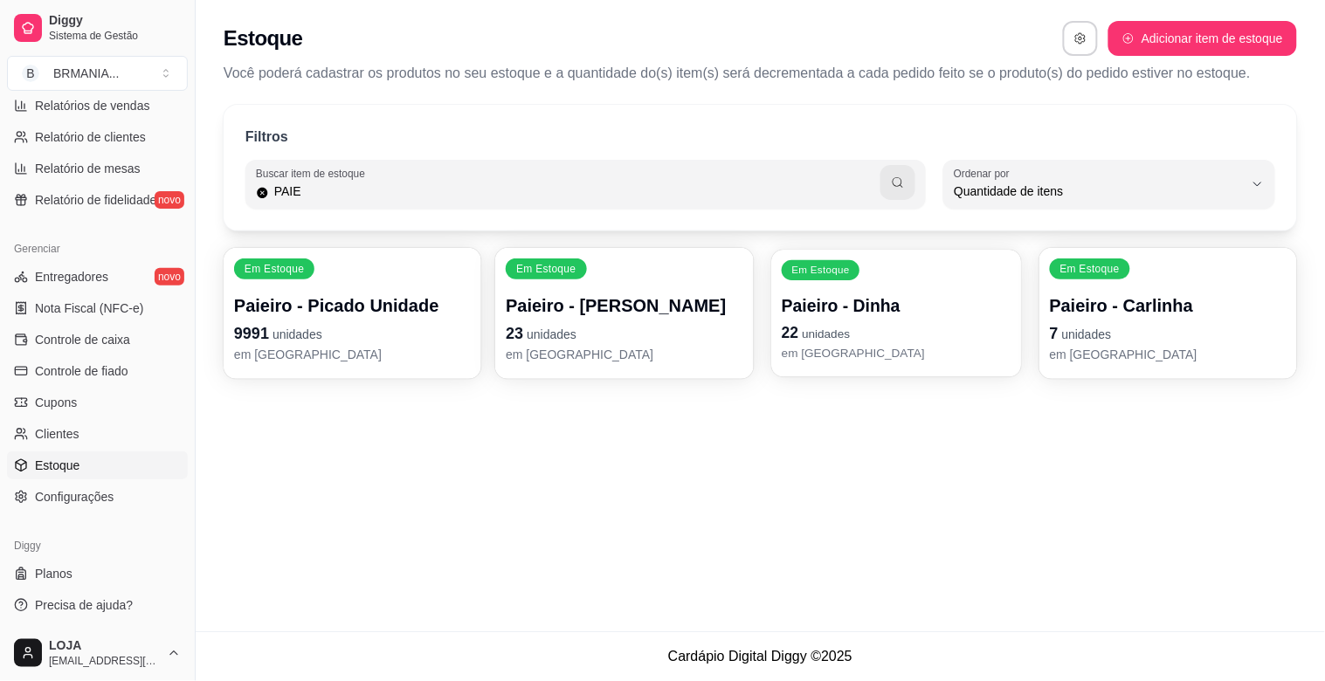
click at [848, 332] on span "unidades" at bounding box center [826, 334] width 48 height 14
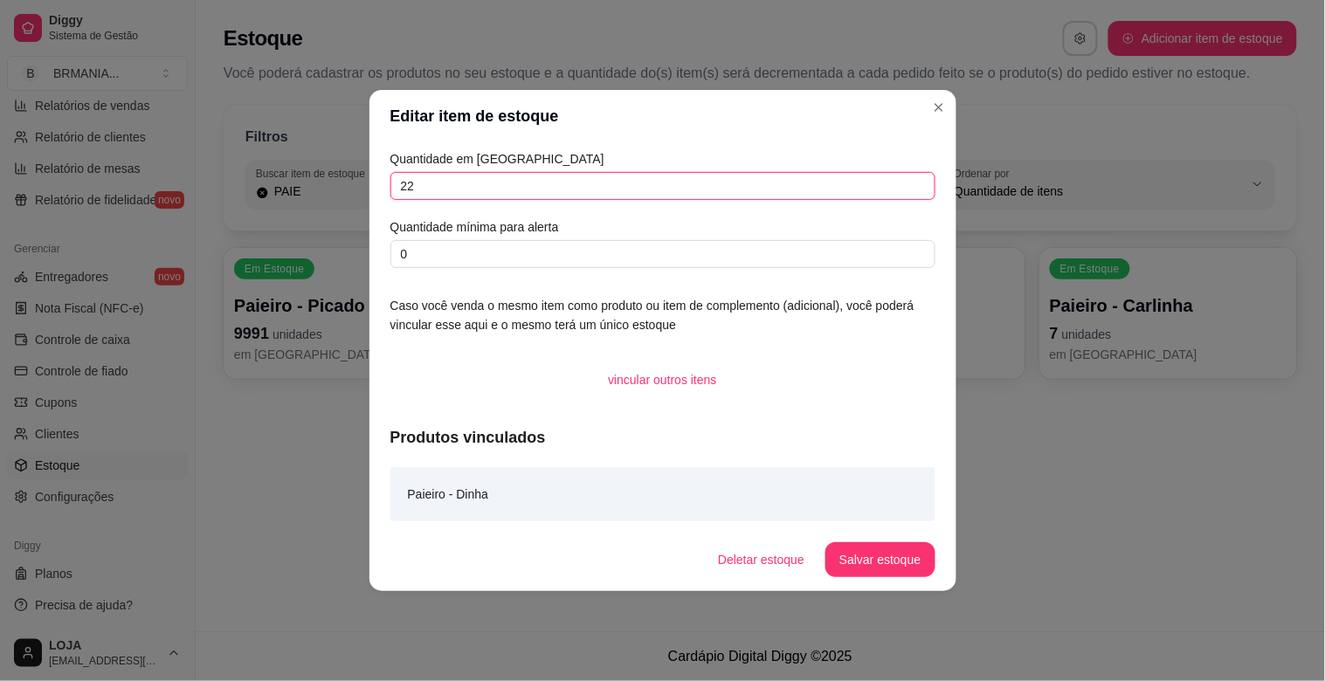
click at [491, 183] on input "22" at bounding box center [662, 186] width 545 height 28
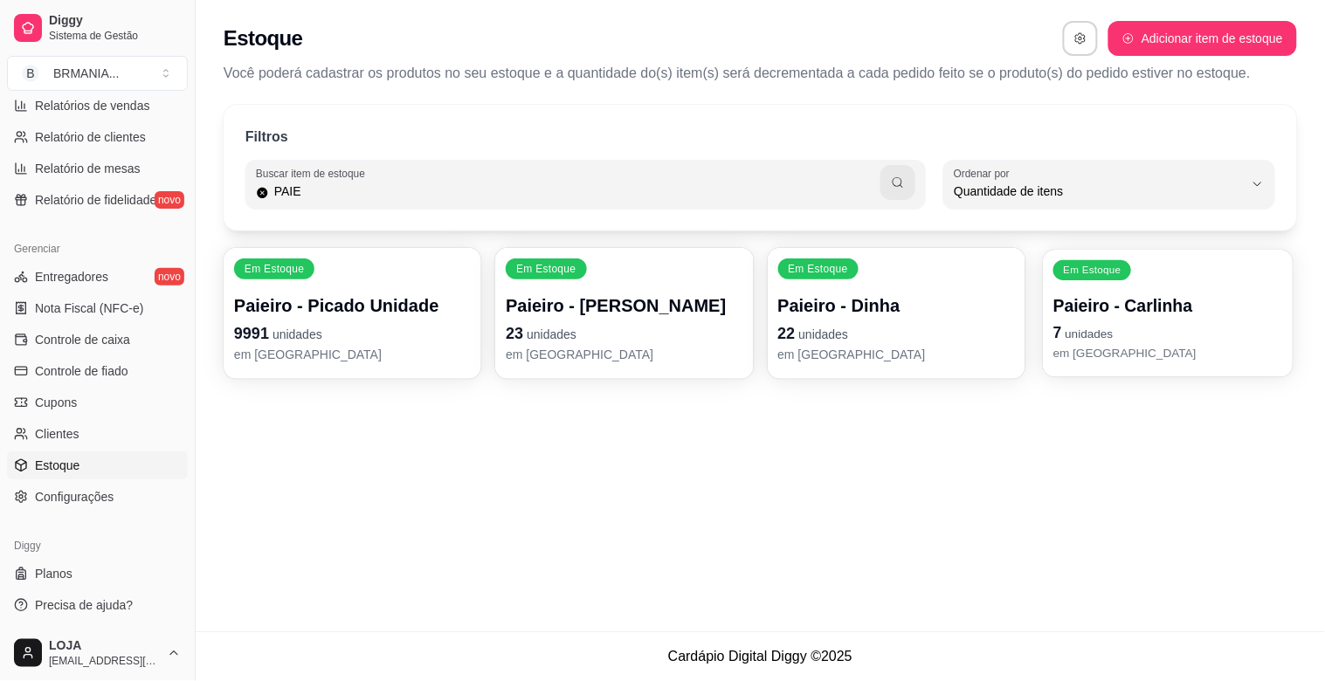
click at [1119, 351] on p "em [GEOGRAPHIC_DATA]" at bounding box center [1168, 353] width 230 height 17
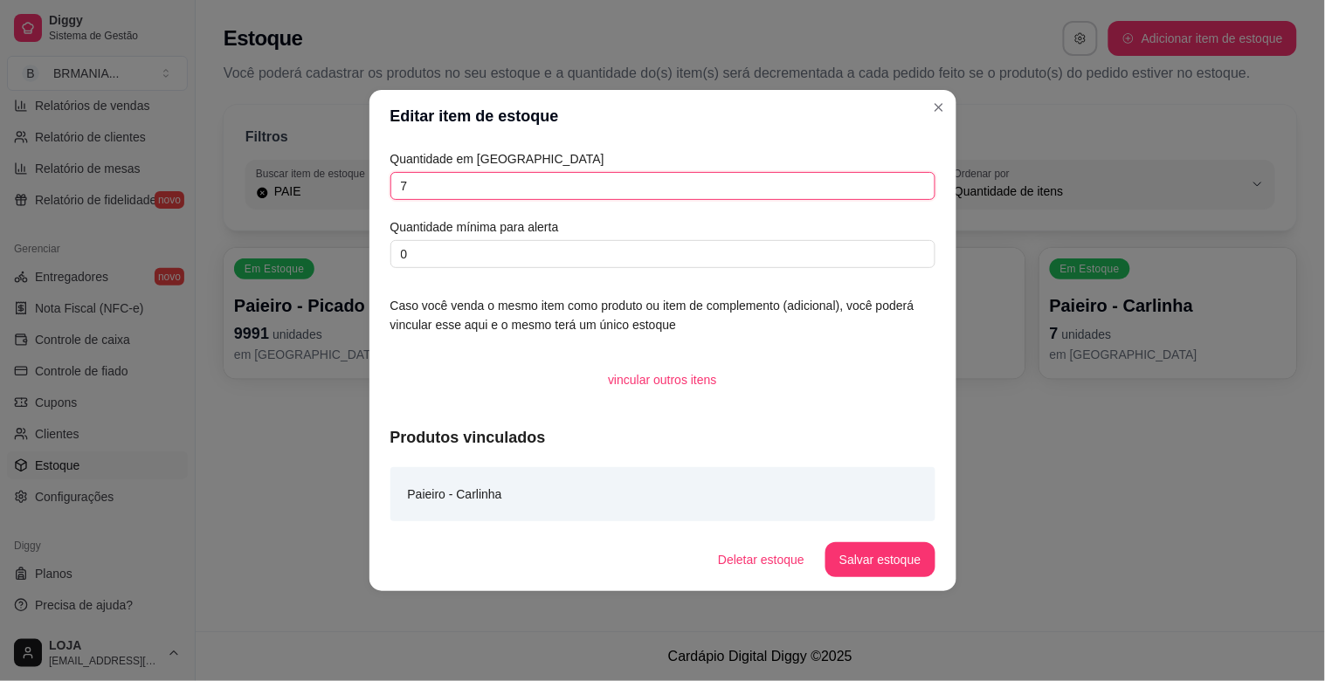
click at [596, 183] on input "7" at bounding box center [662, 186] width 545 height 28
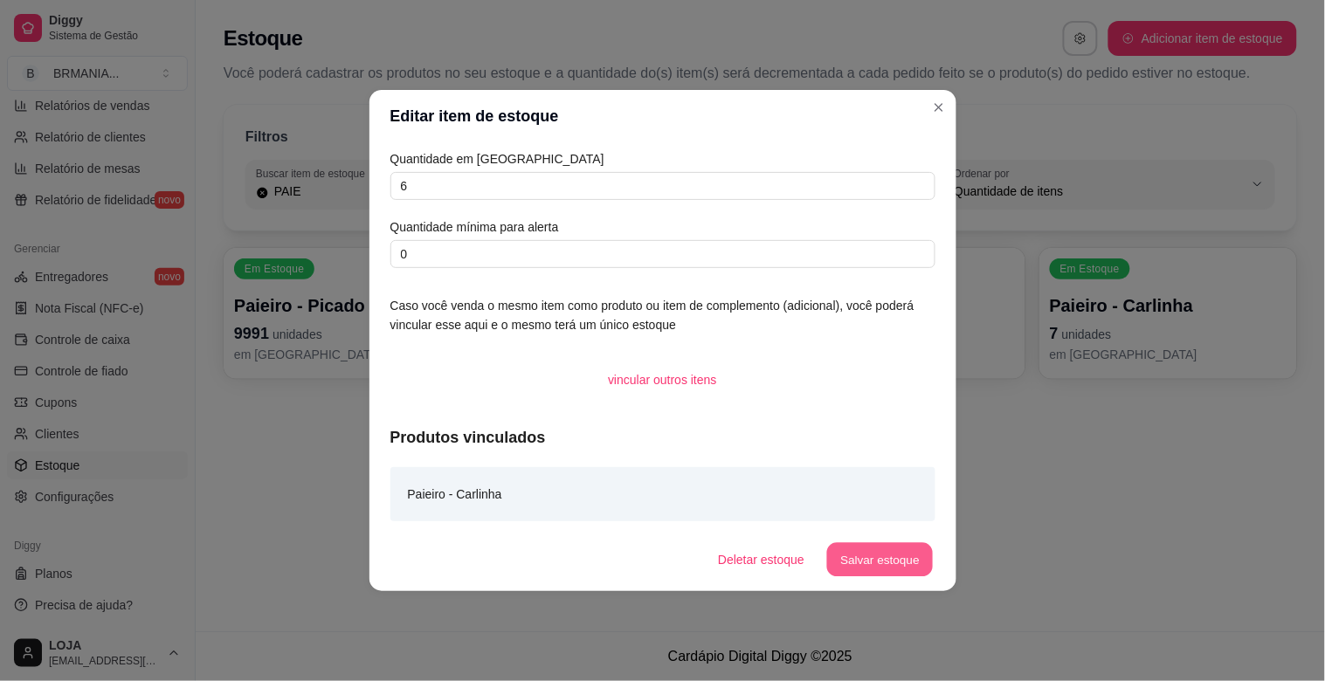
click at [898, 562] on button "Salvar estoque" at bounding box center [880, 560] width 107 height 34
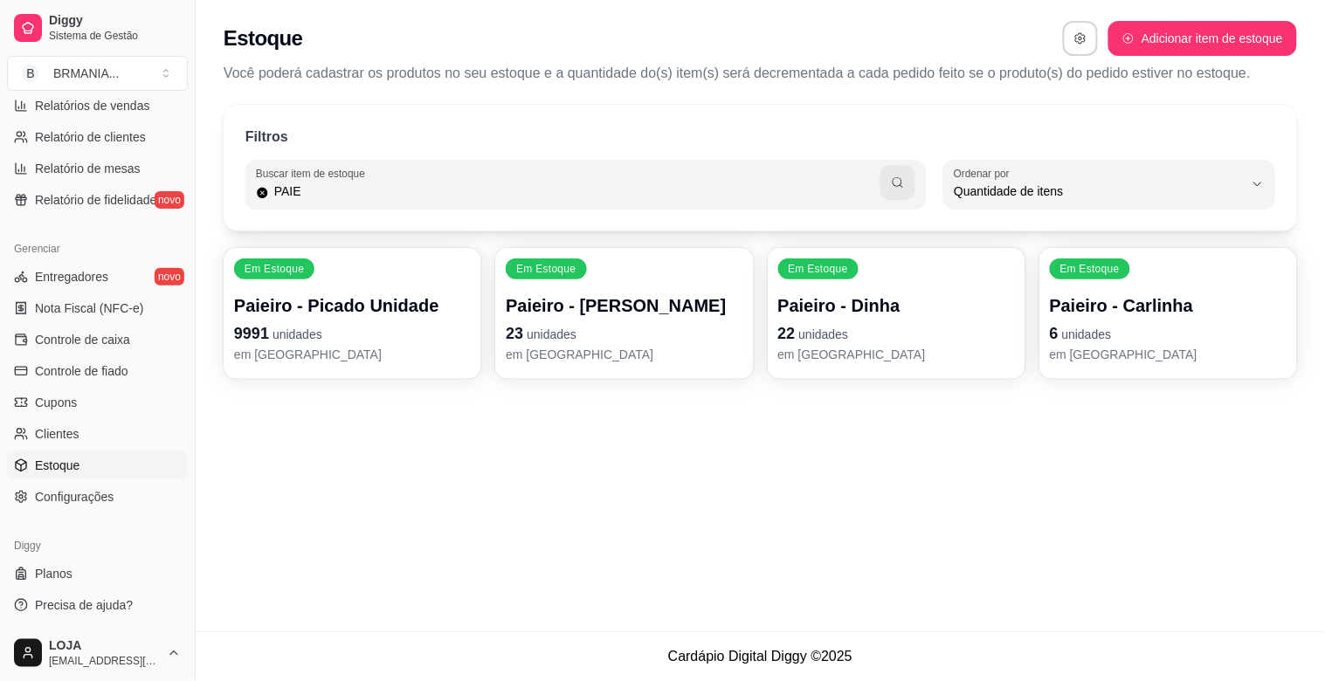
click at [871, 346] on p "em [GEOGRAPHIC_DATA]" at bounding box center [896, 354] width 237 height 17
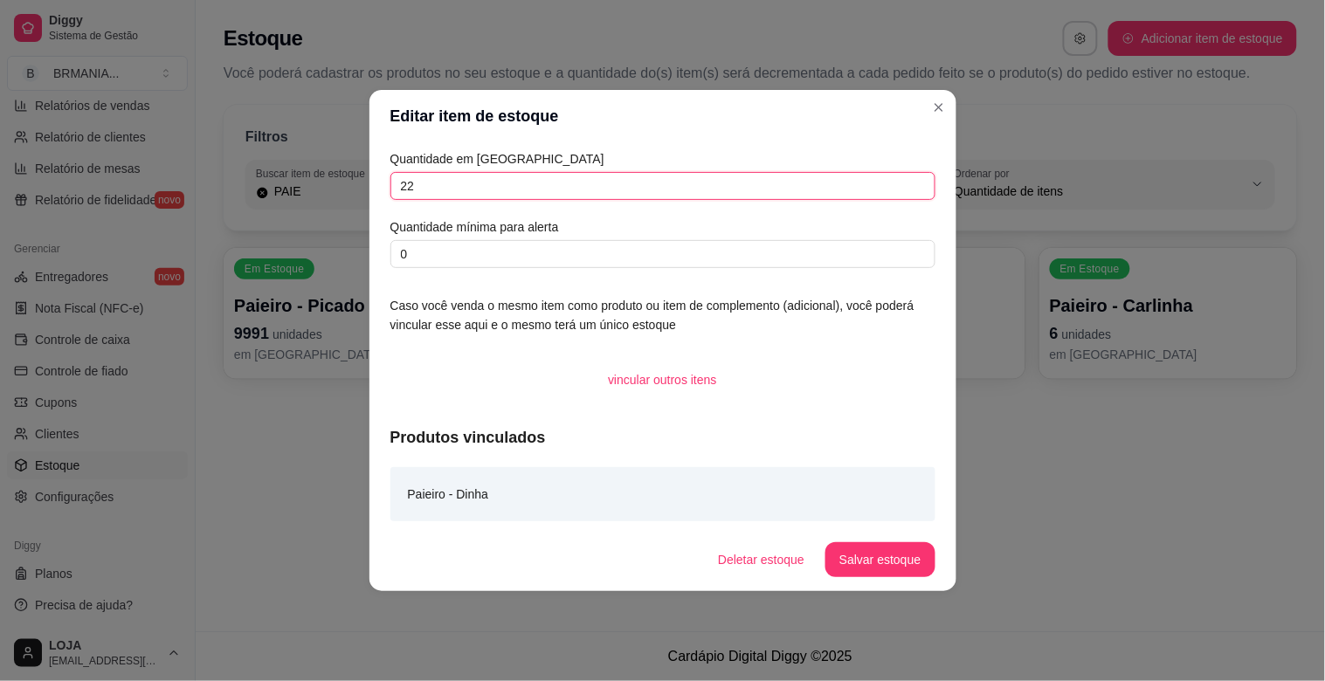
click at [455, 189] on input "22" at bounding box center [662, 186] width 545 height 28
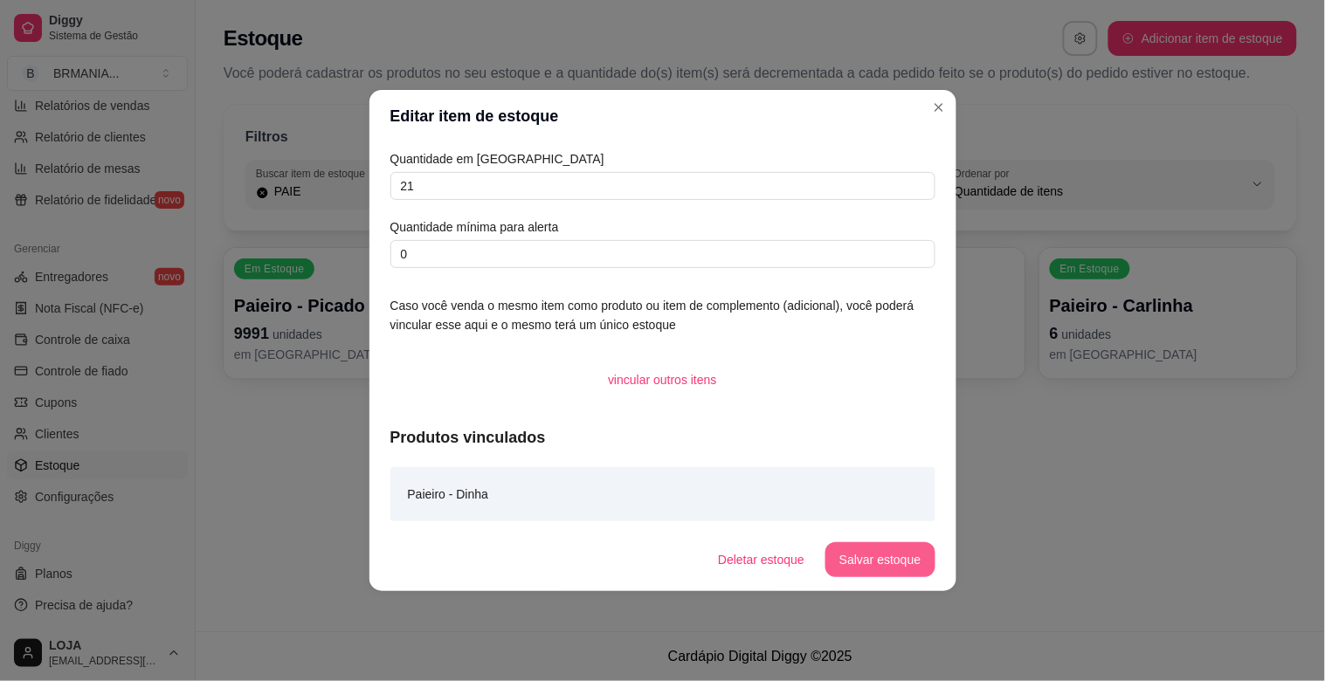
click at [900, 560] on button "Salvar estoque" at bounding box center [879, 559] width 109 height 35
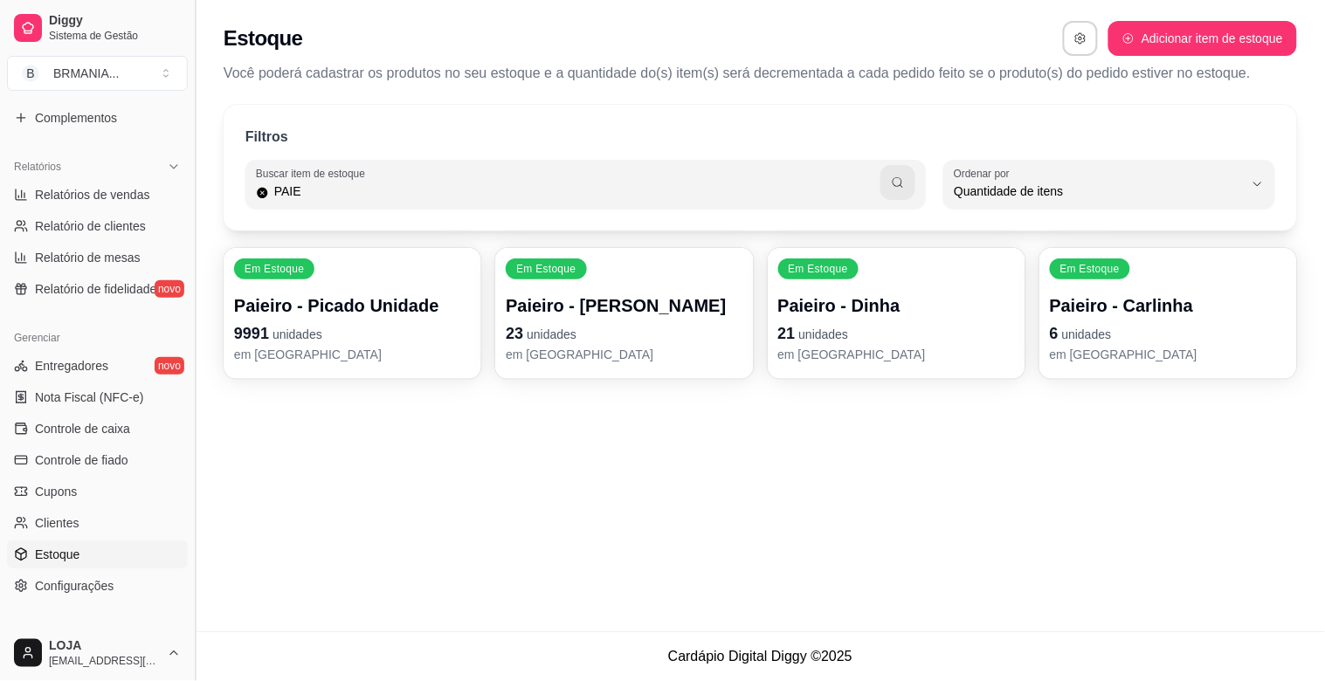
scroll to position [403, 0]
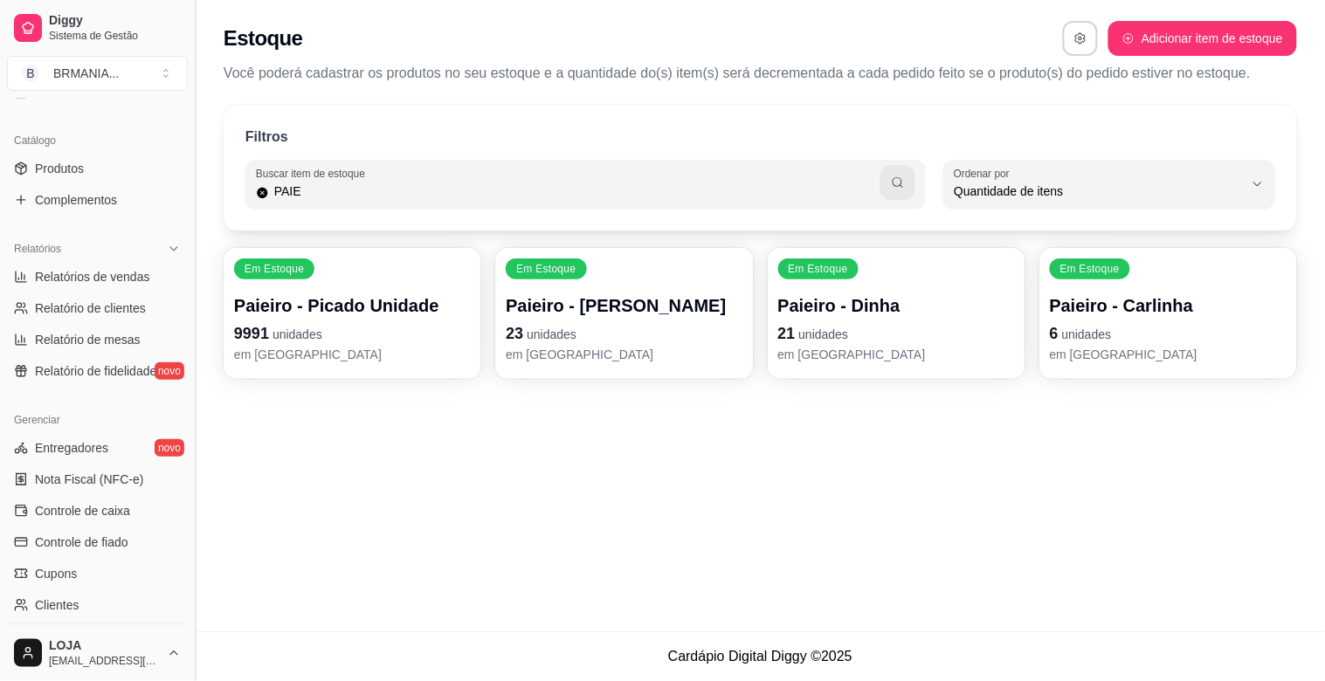
drag, startPoint x: 193, startPoint y: 245, endPoint x: 188, endPoint y: 225, distance: 20.8
click at [181, 178] on div "Diggy Sistema de Gestão B BRMANIA ... Loja aberta Plano Essencial + Mesas até 0…" at bounding box center [97, 340] width 195 height 681
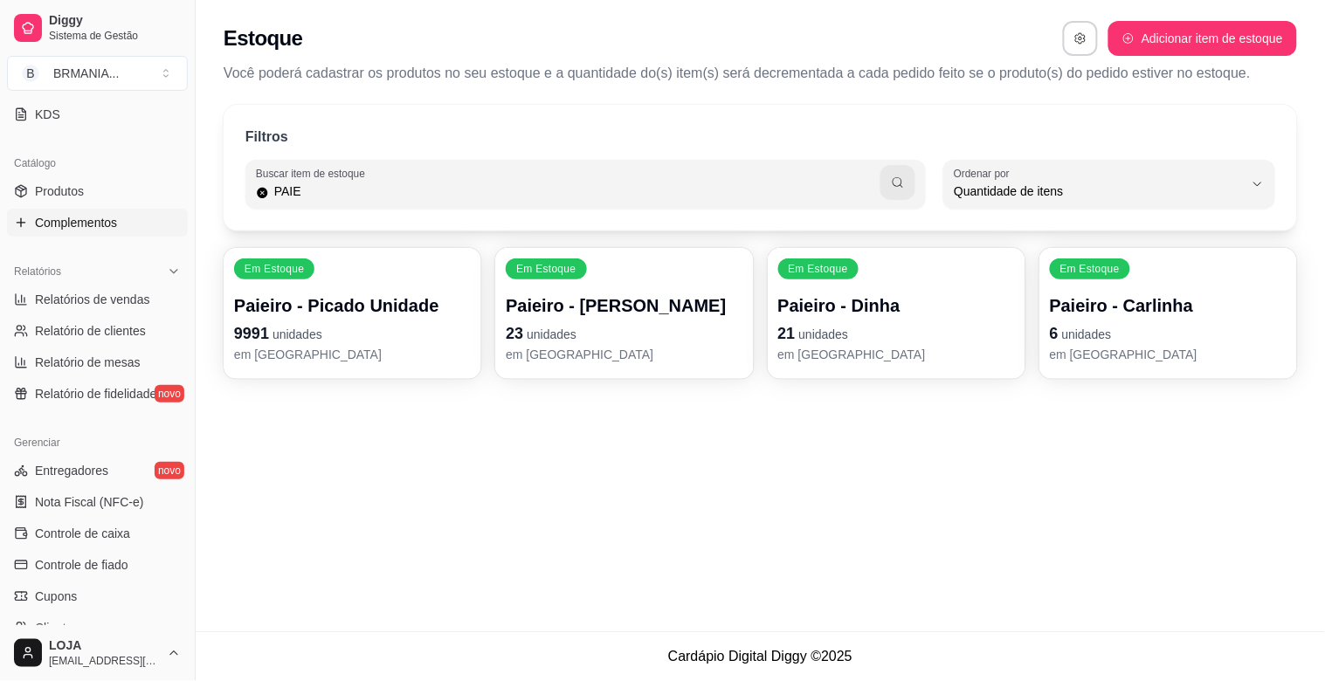
drag, startPoint x: 201, startPoint y: 131, endPoint x: 168, endPoint y: 217, distance: 91.8
click at [168, 217] on div "Diggy Sistema de Gestão B BRMANIA ... Loja aberta Plano Essencial + Mesas até 0…" at bounding box center [97, 340] width 195 height 681
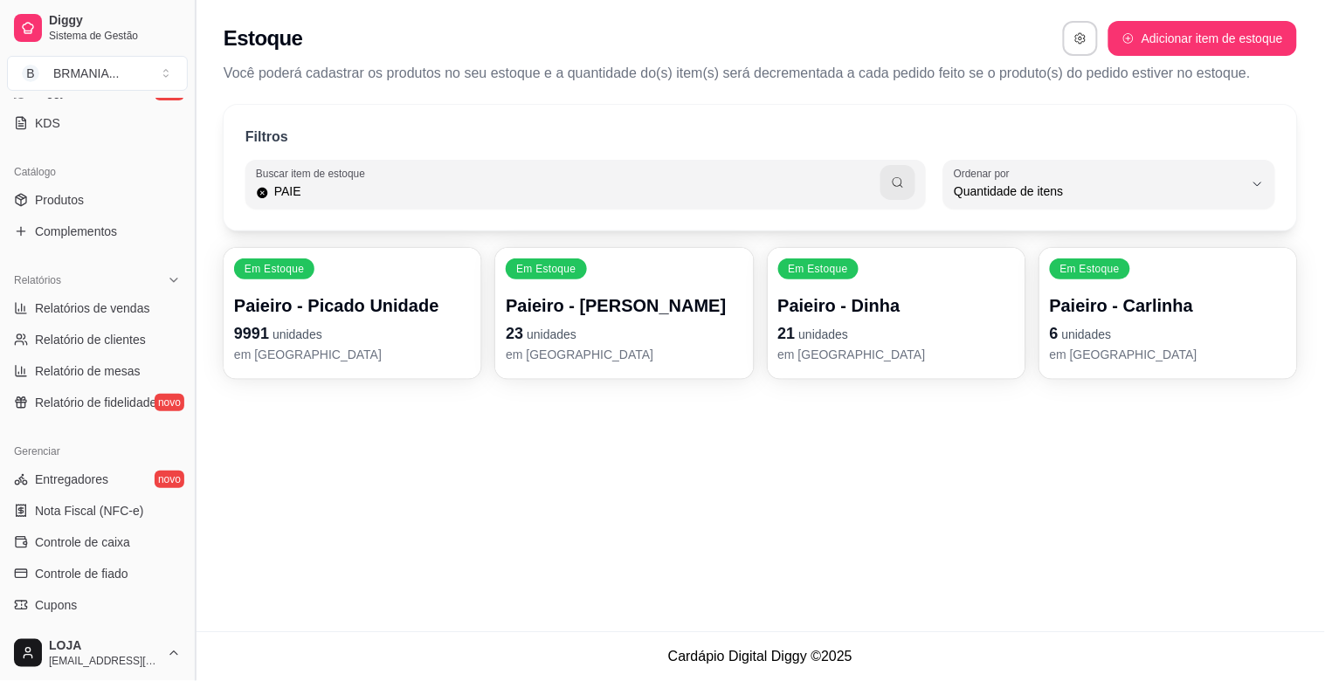
drag, startPoint x: 193, startPoint y: 300, endPoint x: 196, endPoint y: 242, distance: 57.7
click at [196, 241] on button "Toggle Sidebar" at bounding box center [195, 340] width 14 height 681
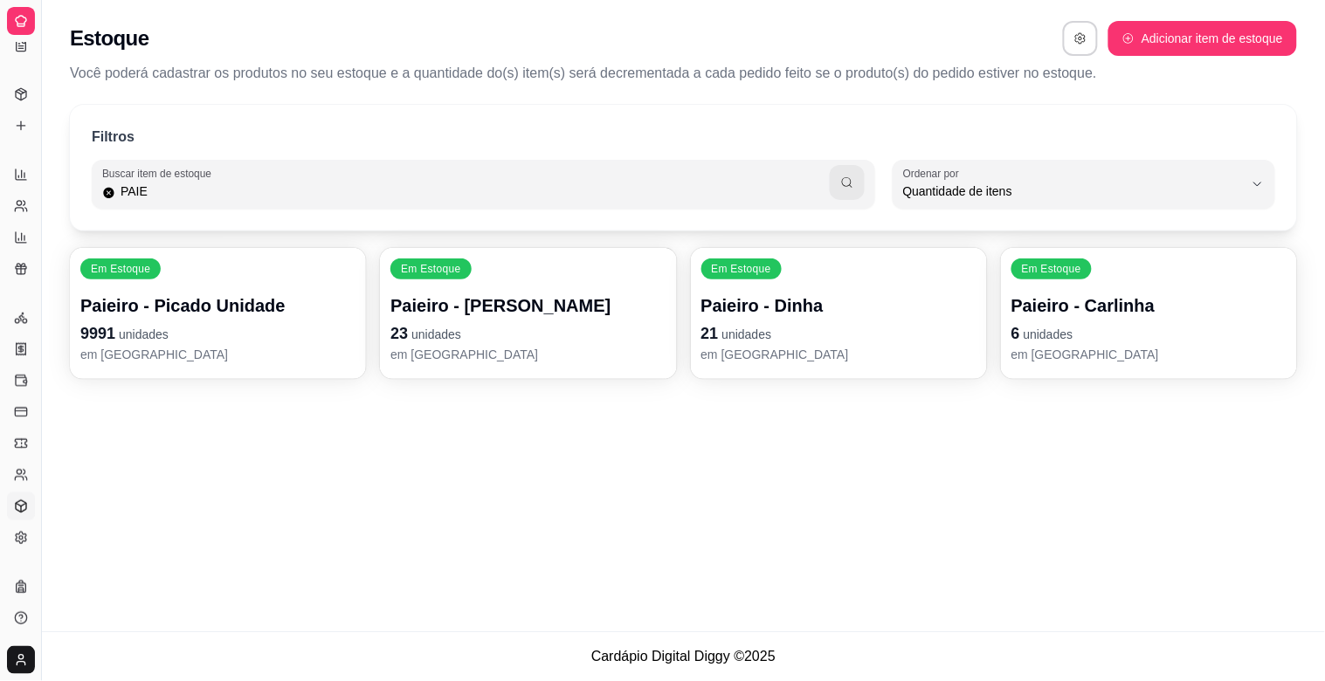
scroll to position [211, 0]
click at [41, 381] on button "Toggle Sidebar" at bounding box center [41, 340] width 14 height 681
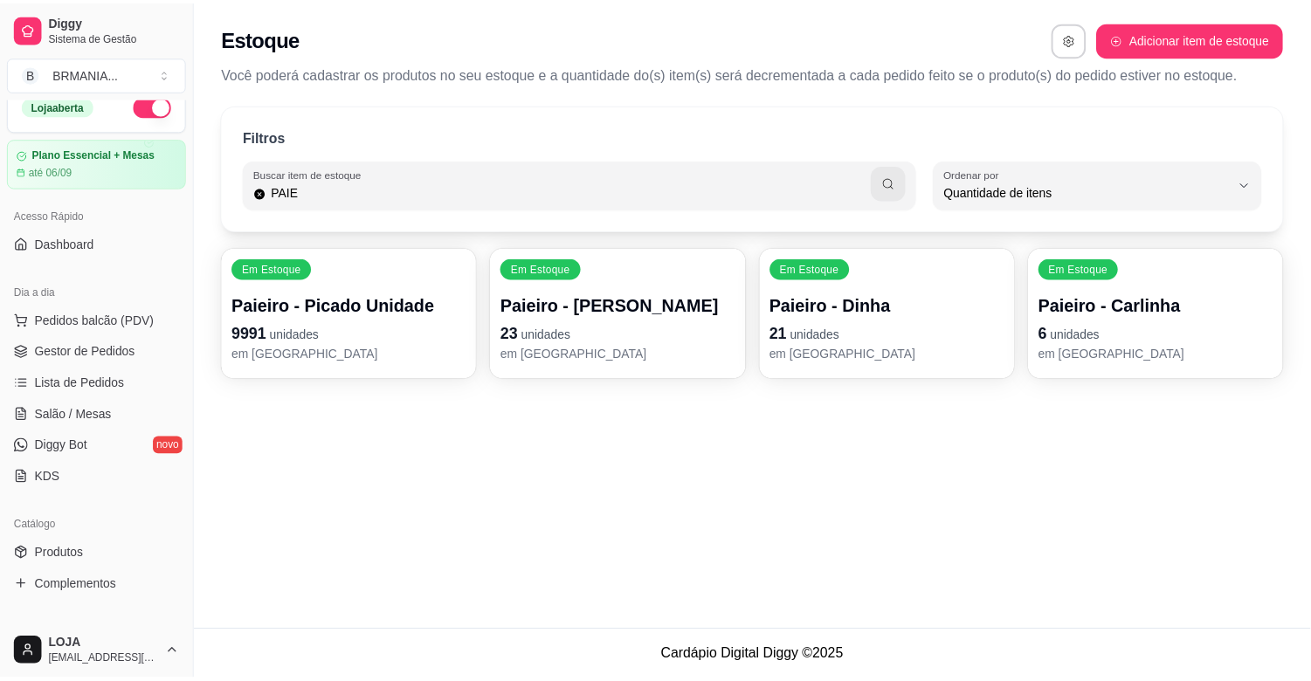
scroll to position [0, 0]
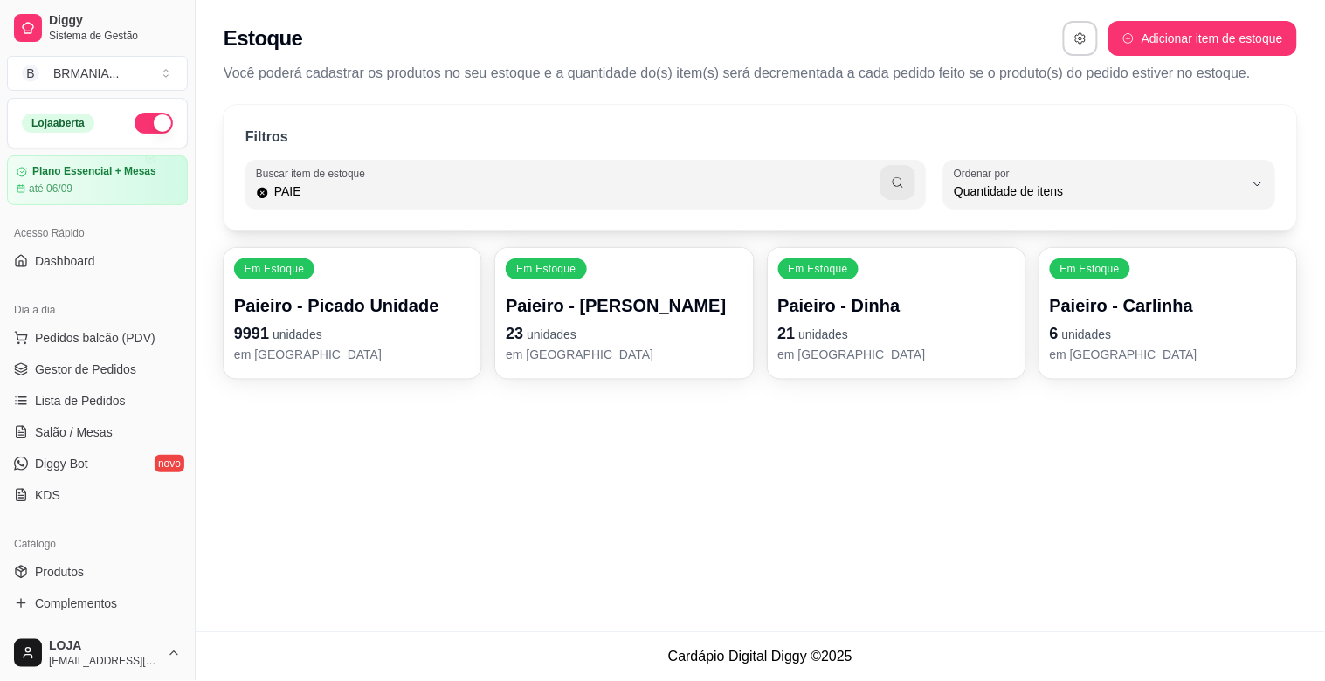
drag, startPoint x: 179, startPoint y: 258, endPoint x: 179, endPoint y: 236, distance: 21.8
click at [179, 252] on div "Acesso Rápido Dashboard" at bounding box center [97, 247] width 195 height 70
click at [179, 232] on div "Acesso Rápido Dashboard" at bounding box center [97, 247] width 195 height 70
click at [126, 354] on ul "Pedidos balcão (PDV) Gestor de Pedidos Lista de Pedidos Salão / Mesas Diggy Bot…" at bounding box center [97, 416] width 181 height 185
click at [129, 362] on span "Gestor de Pedidos" at bounding box center [85, 369] width 101 height 17
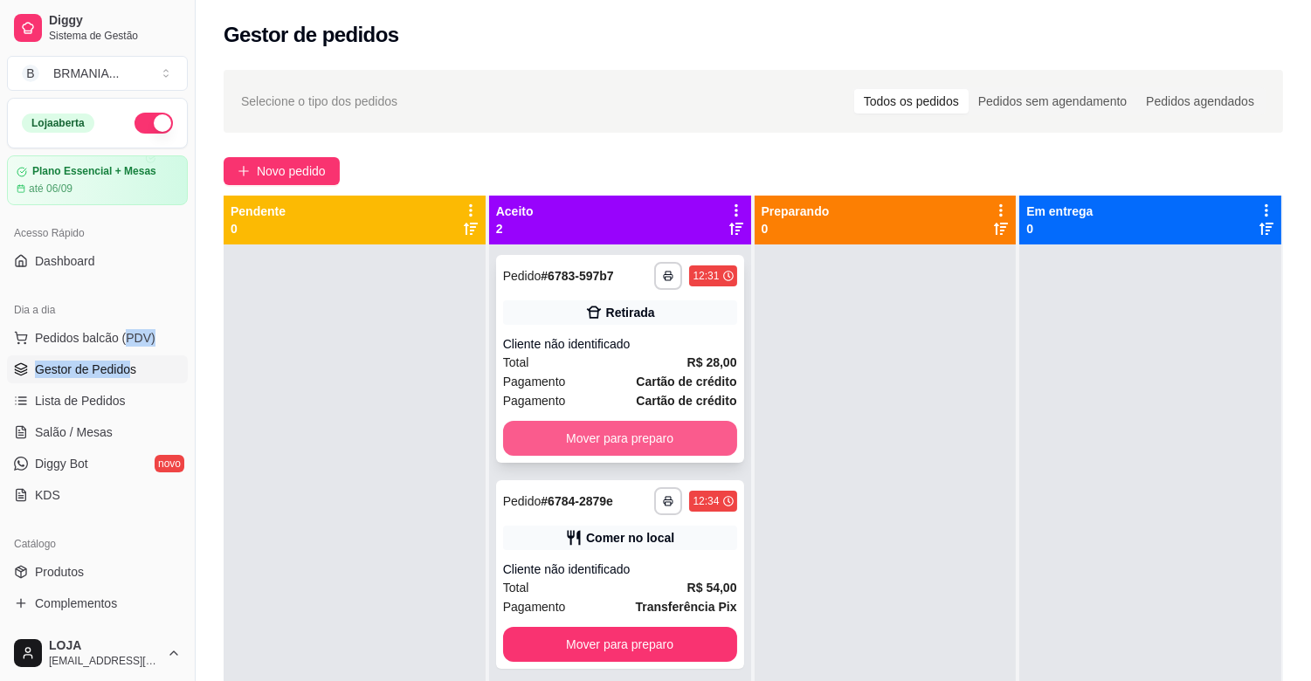
click at [630, 441] on button "Mover para preparo" at bounding box center [620, 438] width 234 height 35
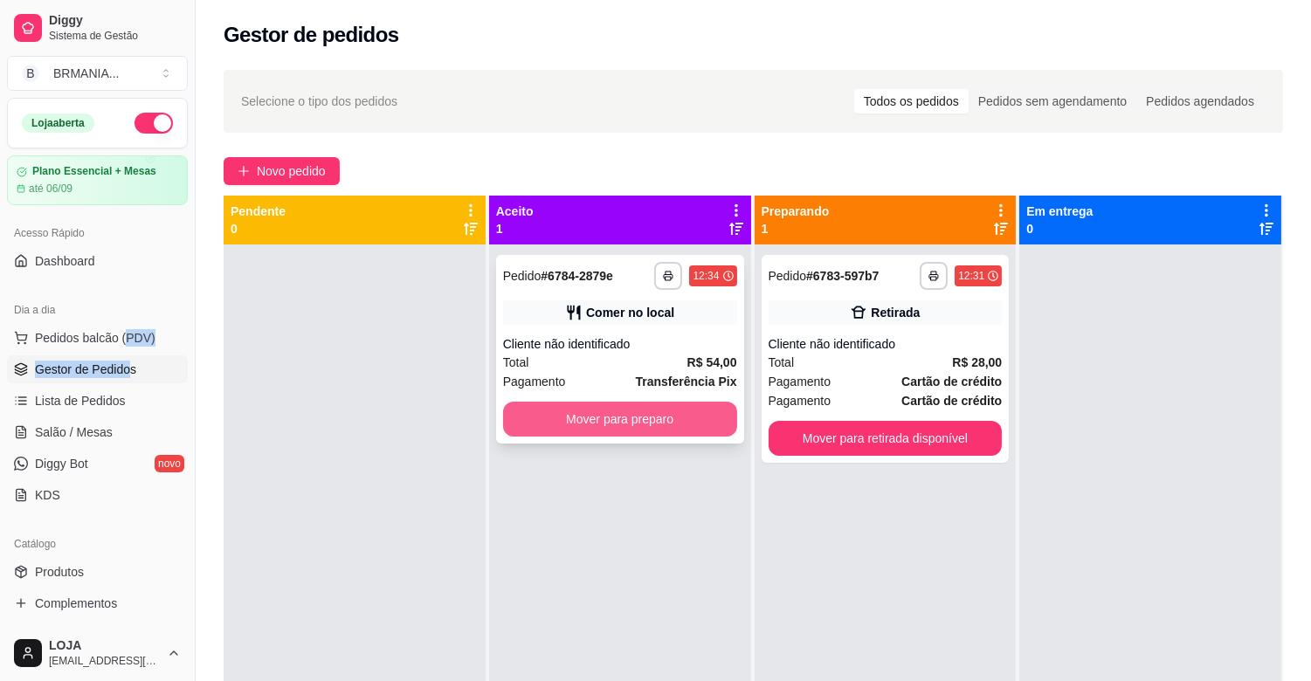
click at [635, 424] on button "Mover para preparo" at bounding box center [620, 419] width 234 height 35
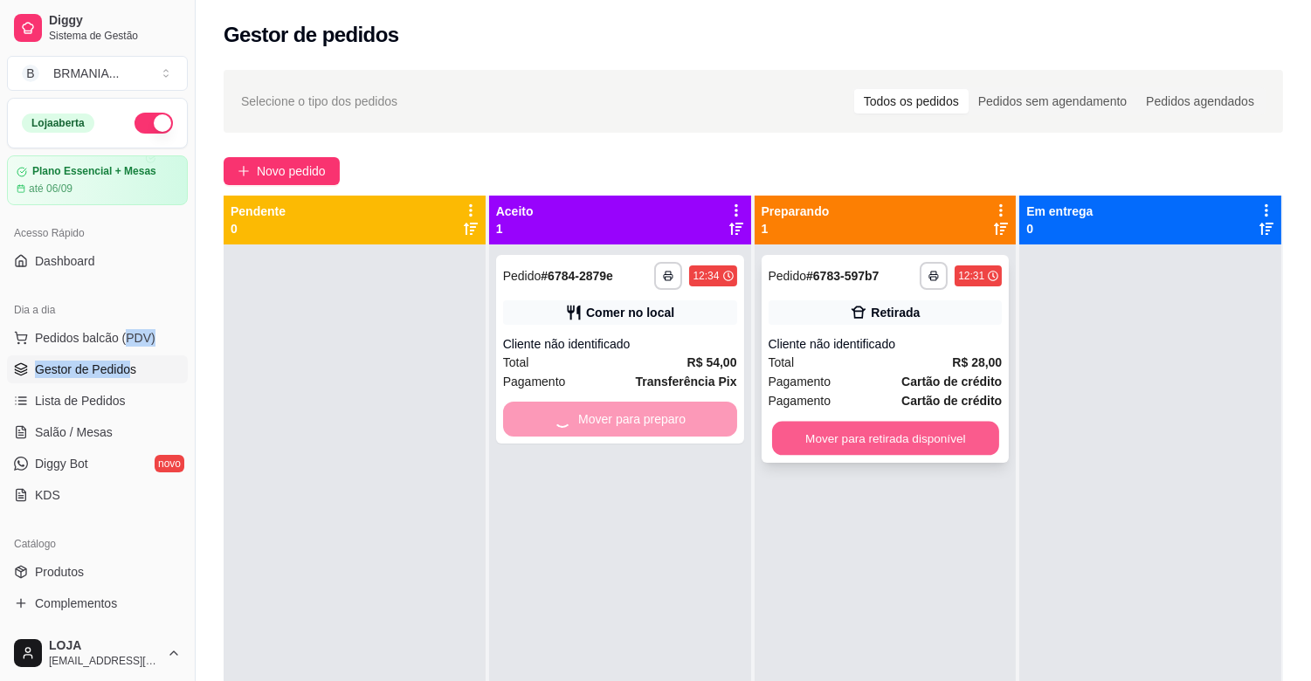
click at [871, 429] on button "Mover para retirada disponível" at bounding box center [885, 439] width 227 height 34
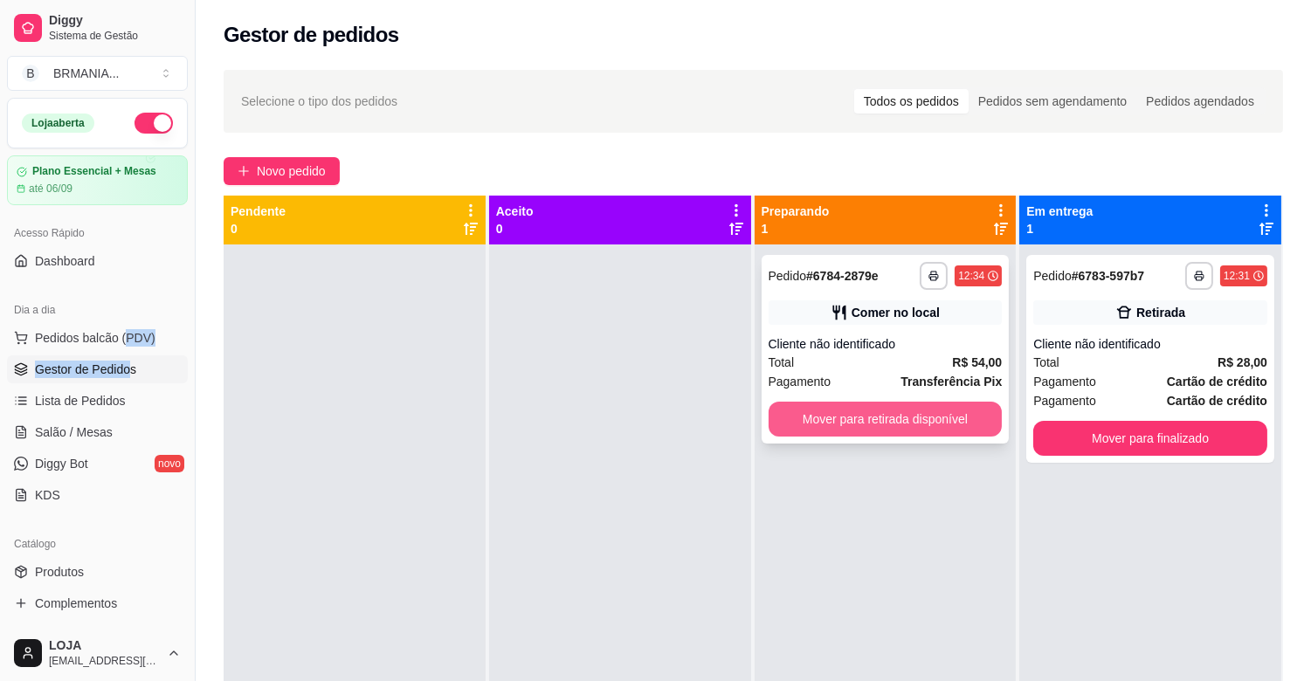
click at [878, 423] on button "Mover para retirada disponível" at bounding box center [885, 419] width 234 height 35
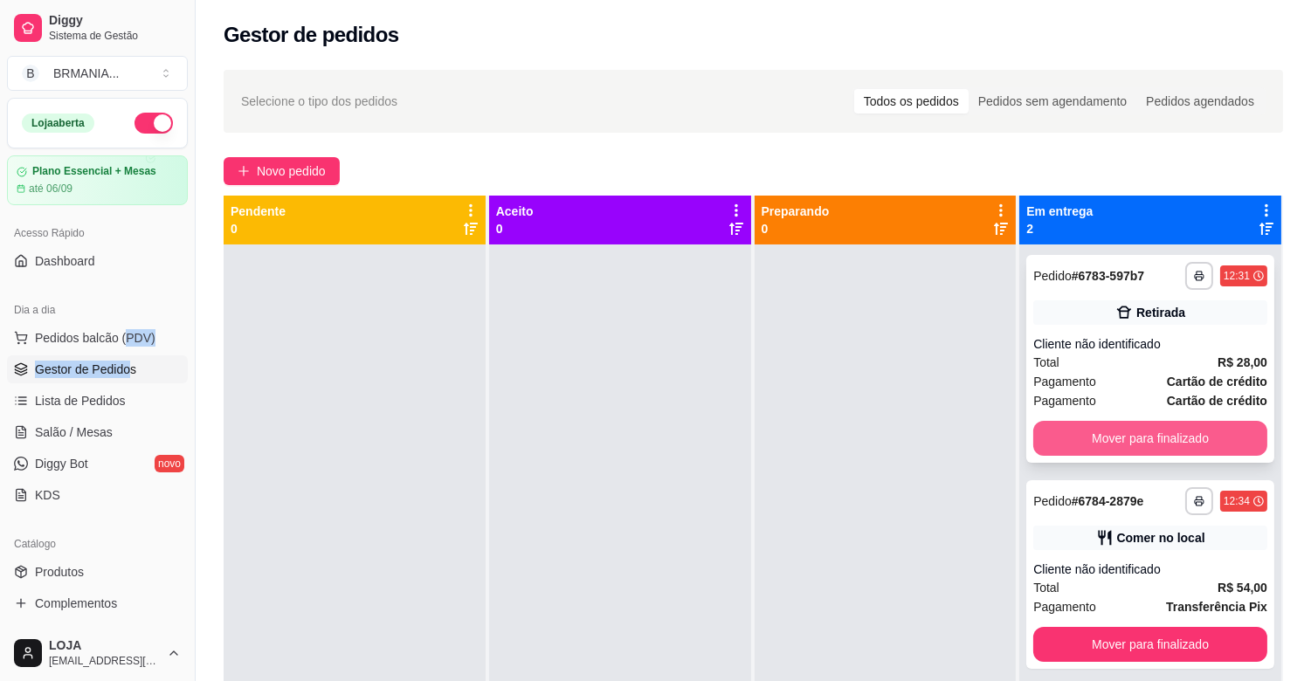
click at [1140, 425] on button "Mover para finalizado" at bounding box center [1150, 438] width 234 height 35
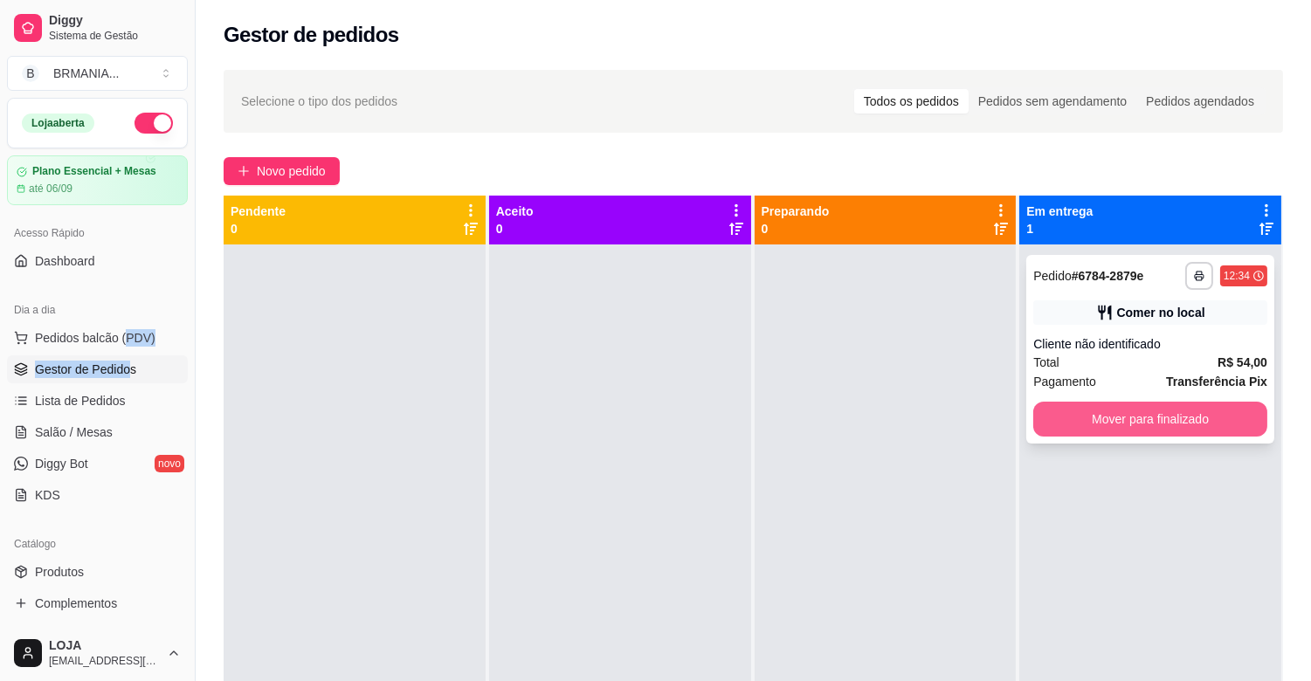
click at [1140, 417] on button "Mover para finalizado" at bounding box center [1150, 419] width 234 height 35
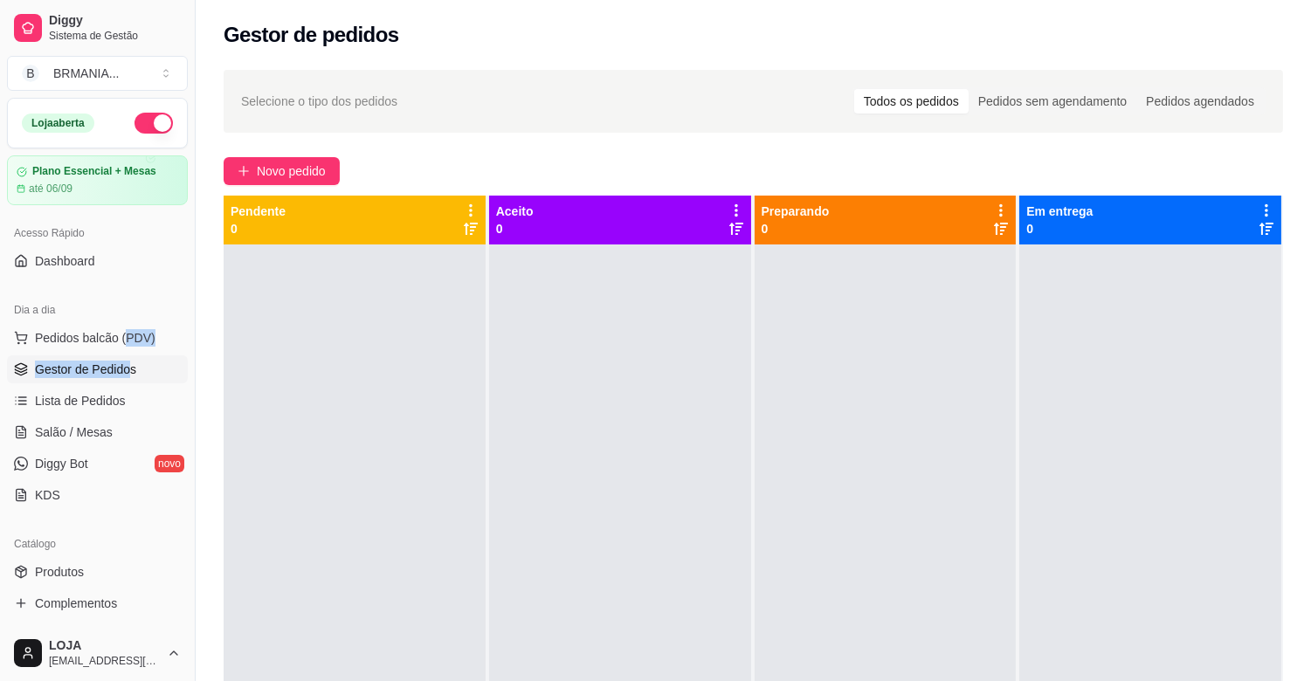
click at [100, 368] on span "Gestor de Pedidos" at bounding box center [85, 369] width 101 height 17
click at [282, 412] on div at bounding box center [355, 585] width 262 height 681
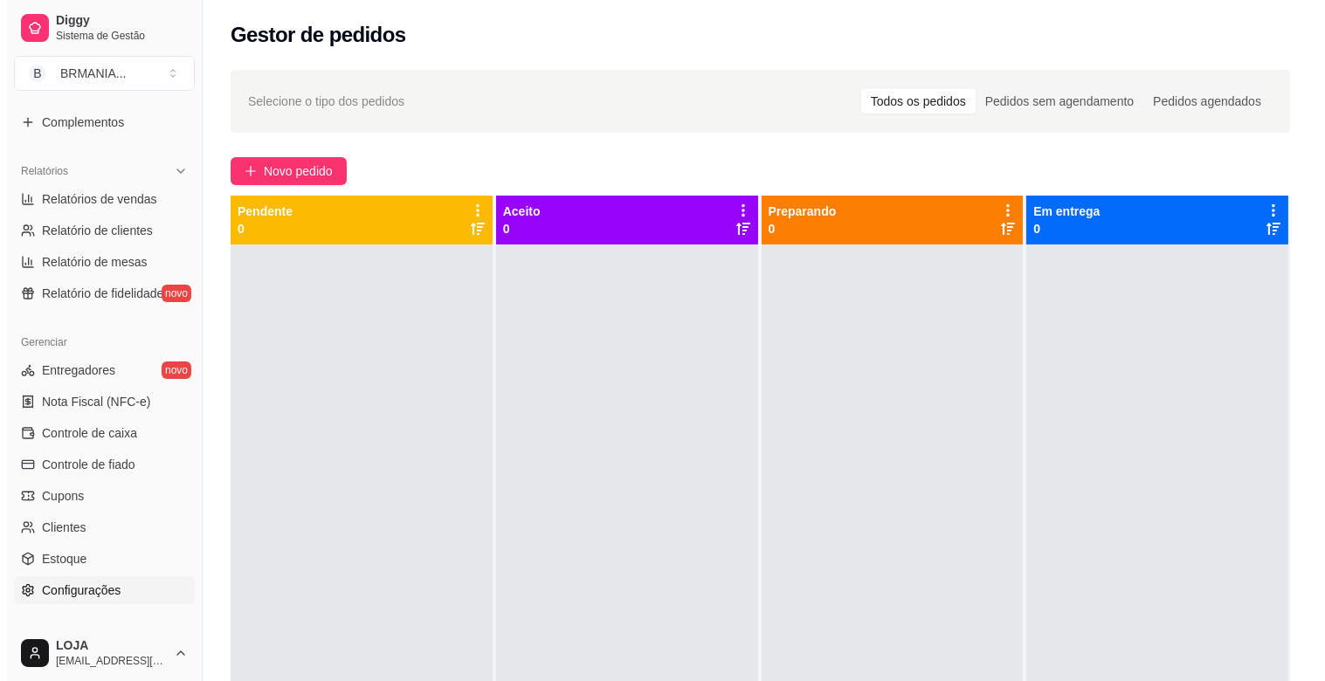
scroll to position [507, 0]
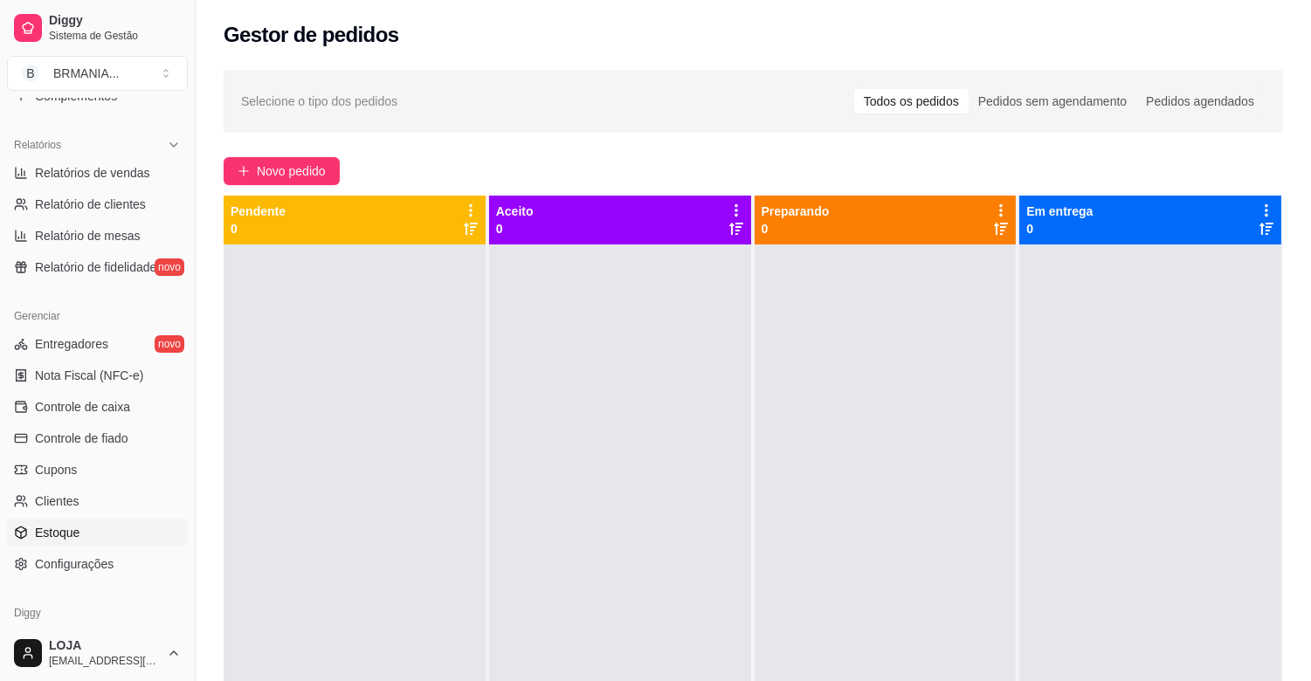
click at [64, 528] on span "Estoque" at bounding box center [57, 532] width 45 height 17
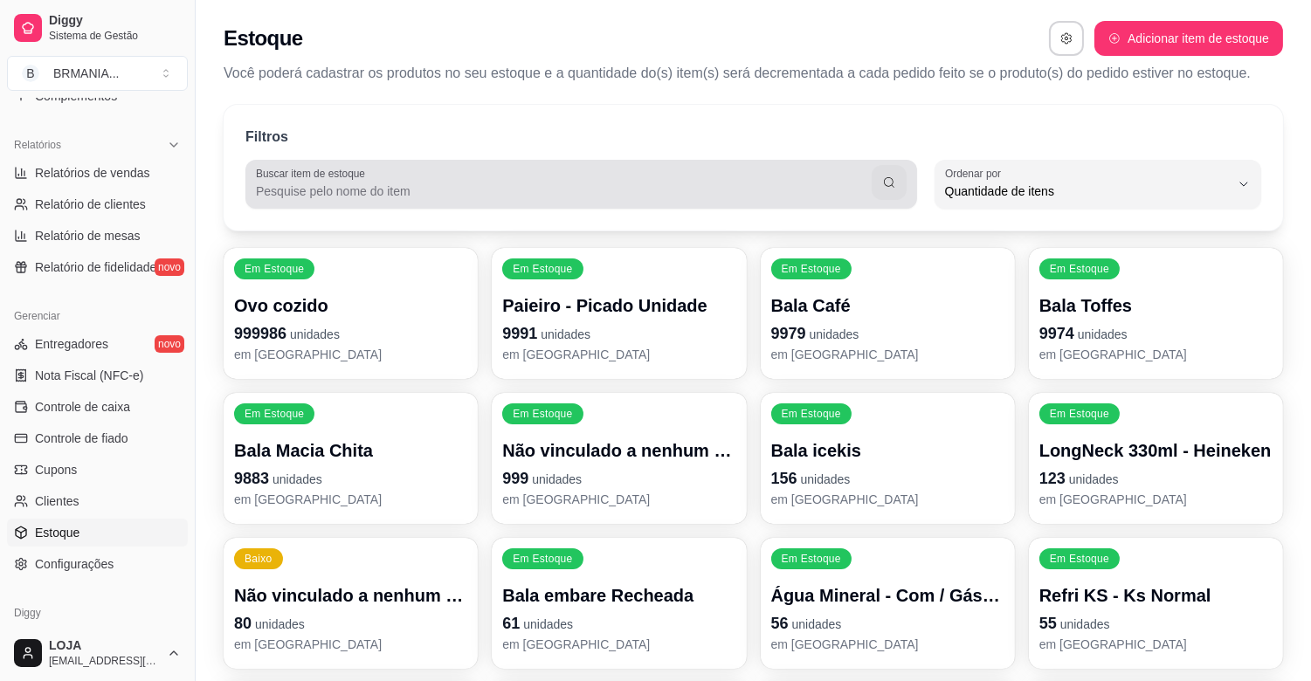
click at [302, 203] on div "Buscar item de estoque" at bounding box center [581, 184] width 672 height 49
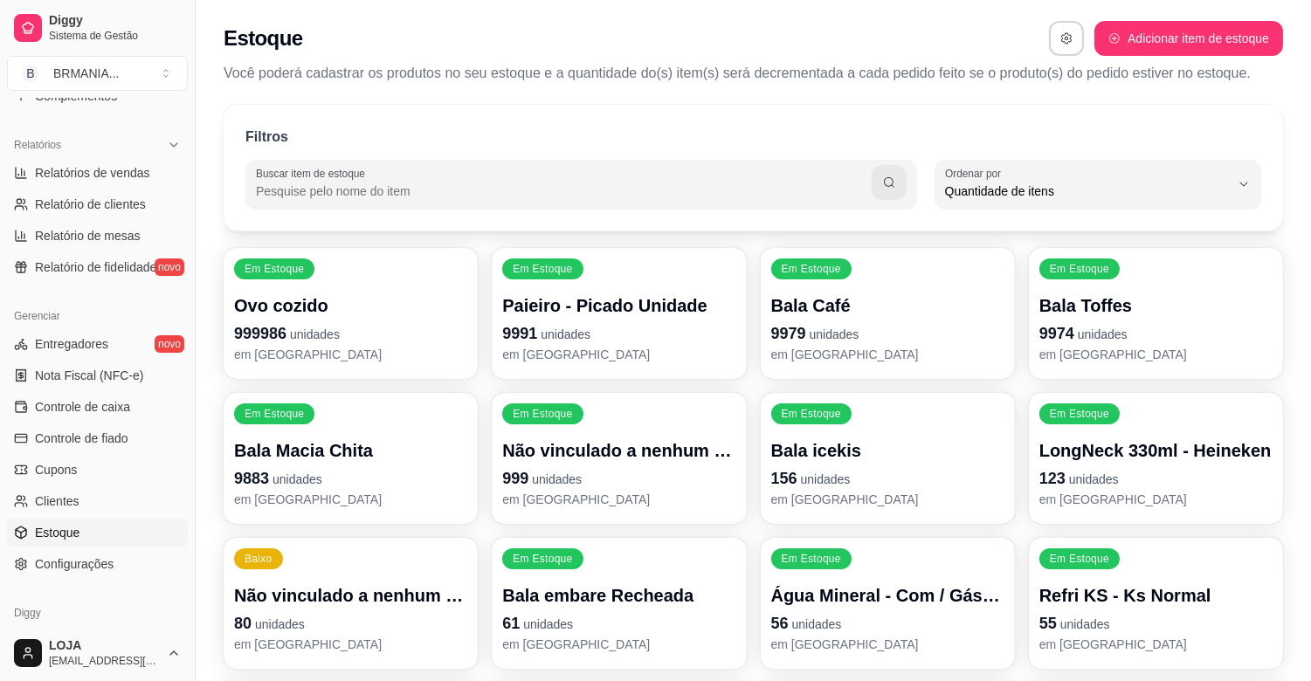
click at [302, 203] on div "Buscar item de estoque" at bounding box center [581, 184] width 672 height 49
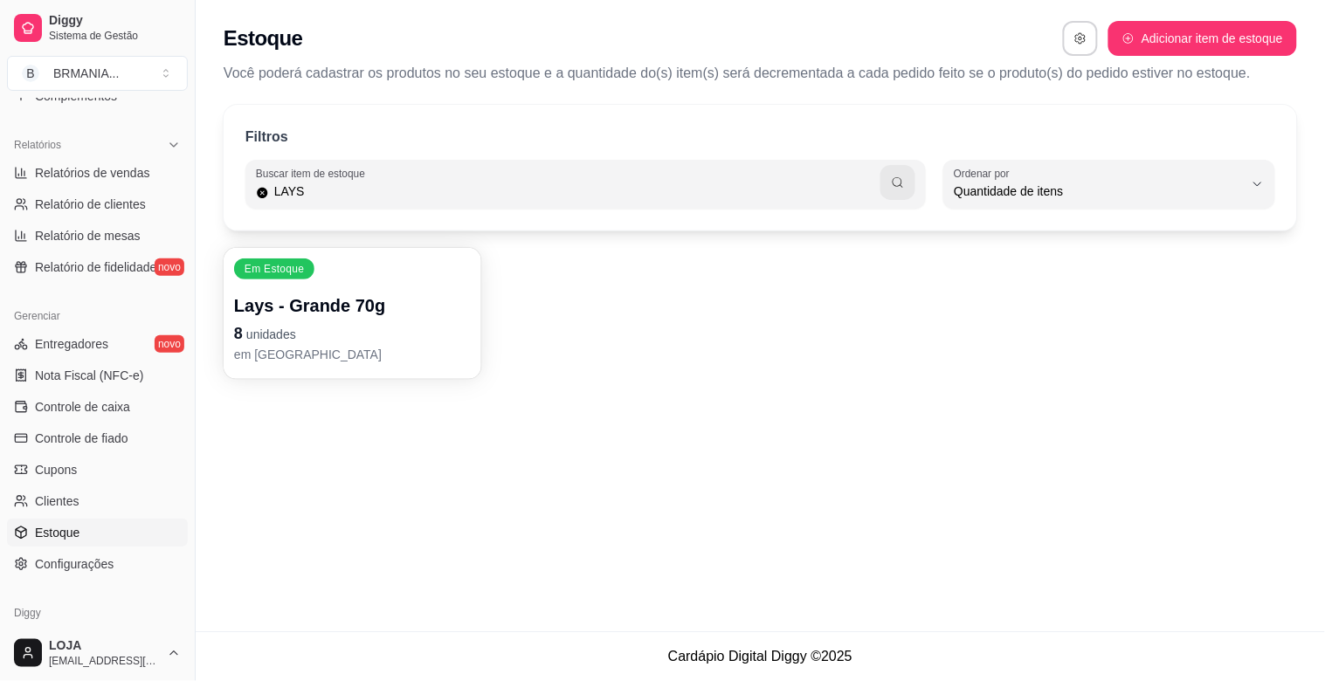
click at [369, 320] on div "Lays - Grande 70g 8 unidades em [GEOGRAPHIC_DATA]" at bounding box center [352, 328] width 237 height 70
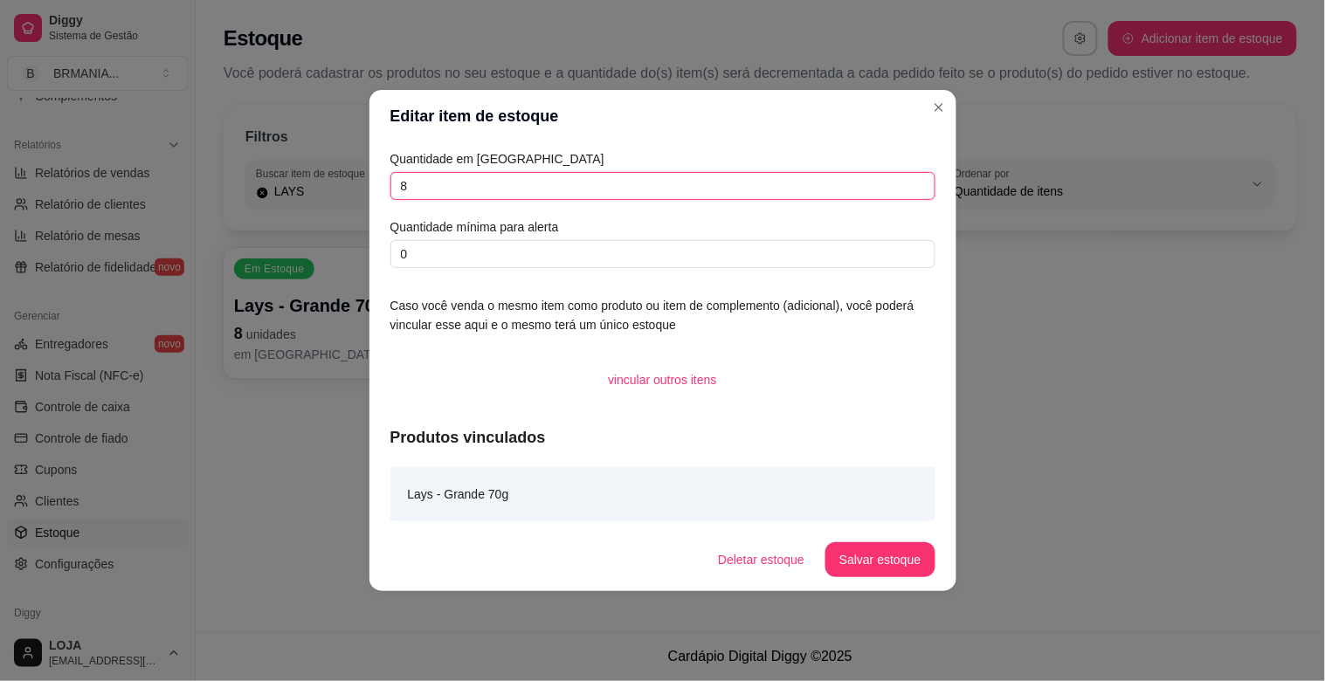
click at [490, 190] on input "8" at bounding box center [662, 186] width 545 height 28
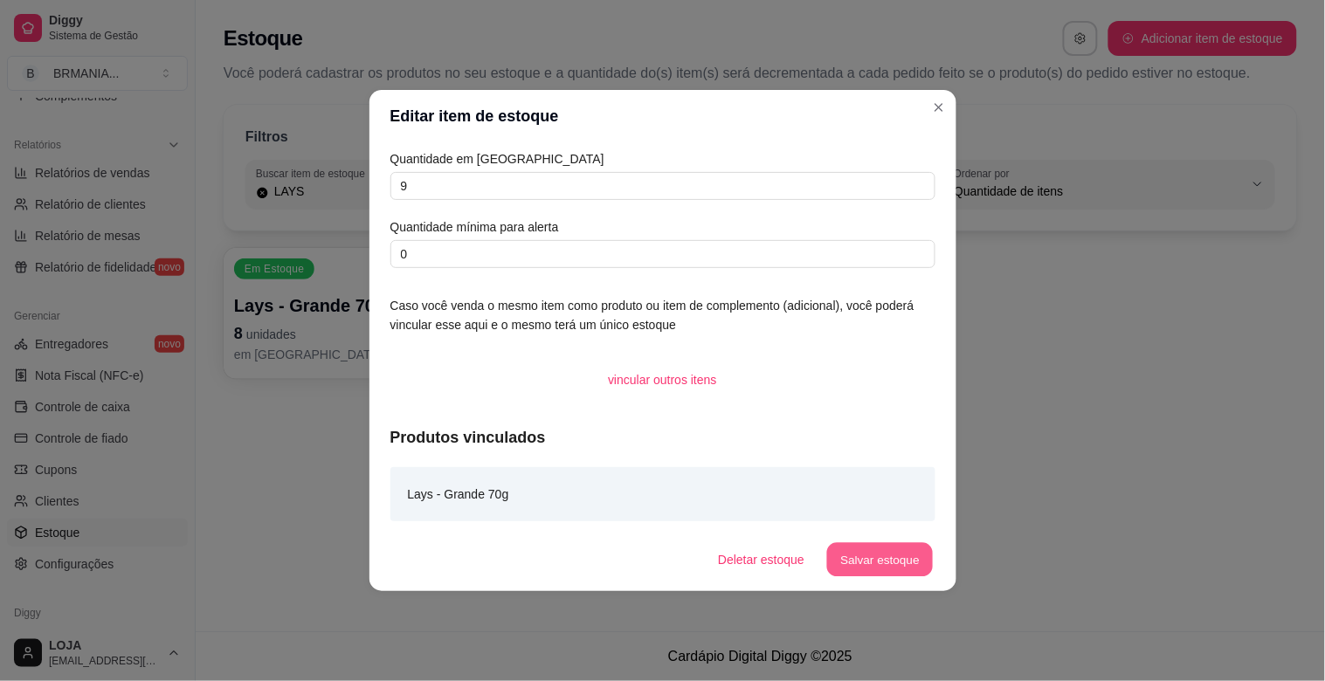
click at [914, 572] on button "Salvar estoque" at bounding box center [880, 560] width 107 height 34
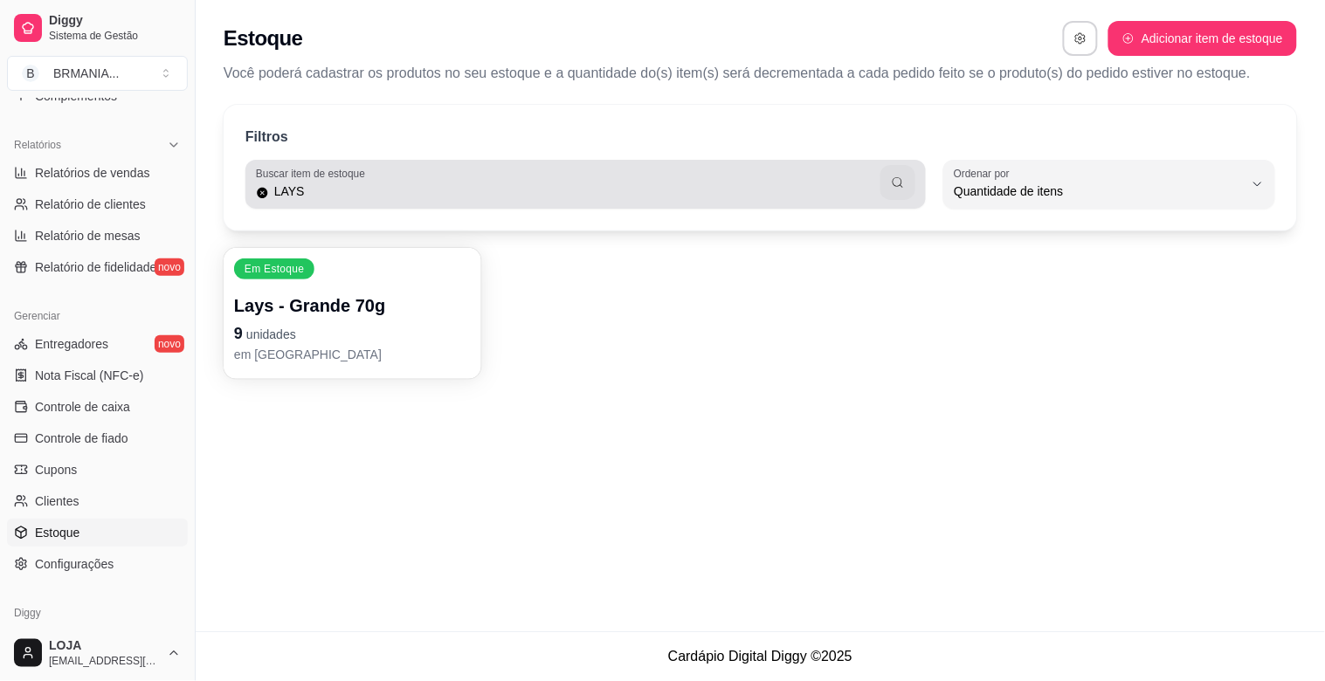
click at [351, 179] on label "Buscar item de estoque" at bounding box center [313, 173] width 115 height 15
click at [351, 183] on input "LAYS" at bounding box center [575, 191] width 612 height 17
click at [349, 182] on div "LAYS" at bounding box center [585, 184] width 659 height 35
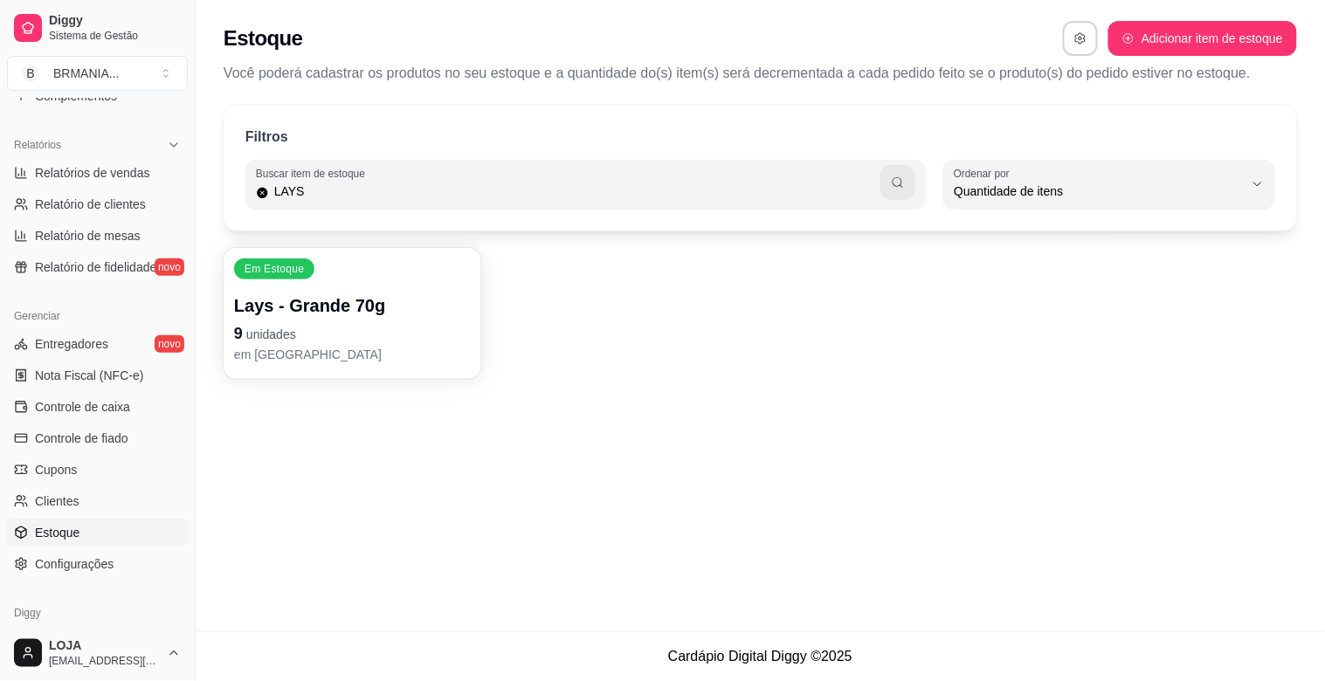
click at [319, 197] on input "LAYS" at bounding box center [575, 191] width 612 height 17
click at [386, 356] on p "em [GEOGRAPHIC_DATA]" at bounding box center [353, 353] width 230 height 17
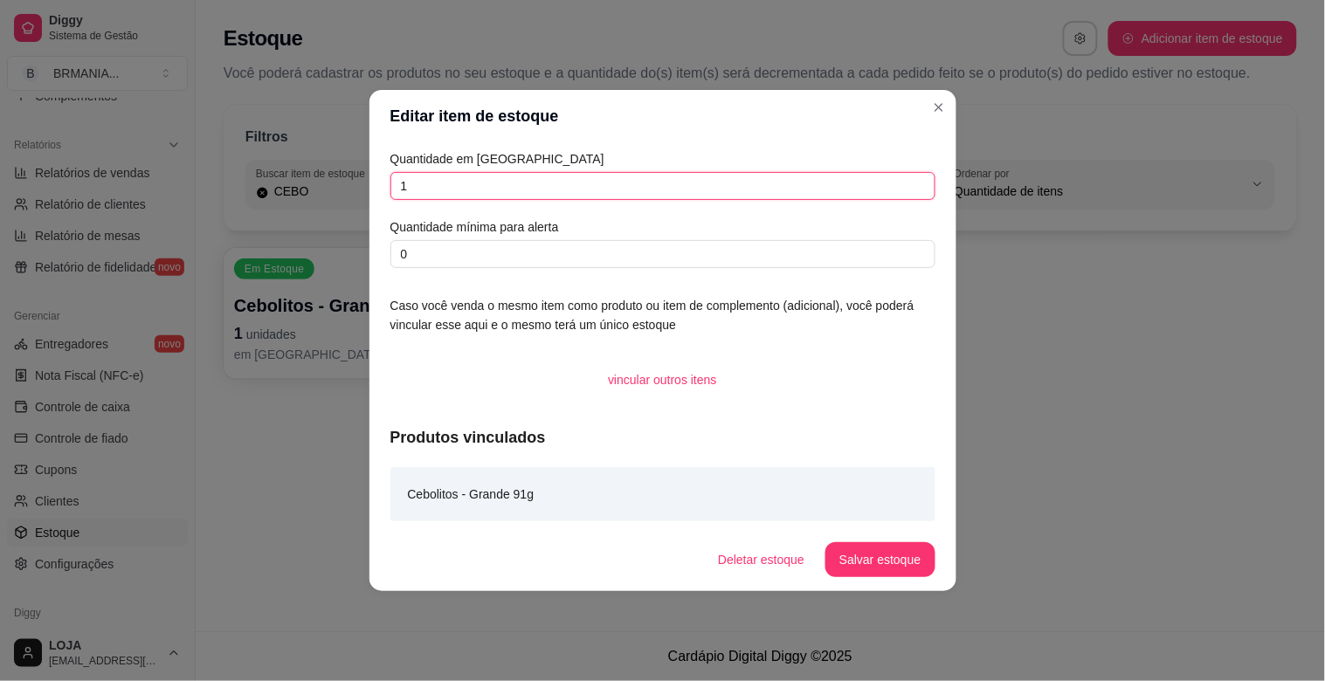
click at [477, 192] on input "1" at bounding box center [662, 186] width 545 height 28
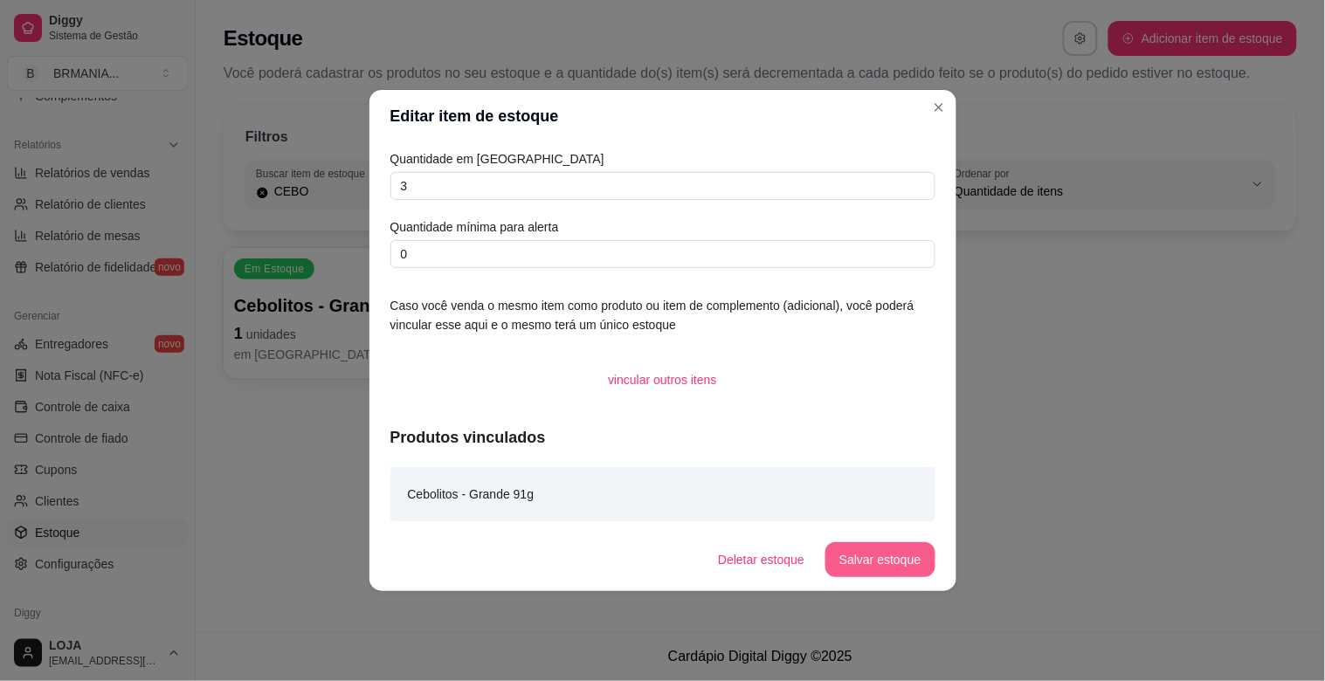
click at [895, 564] on button "Salvar estoque" at bounding box center [879, 559] width 109 height 35
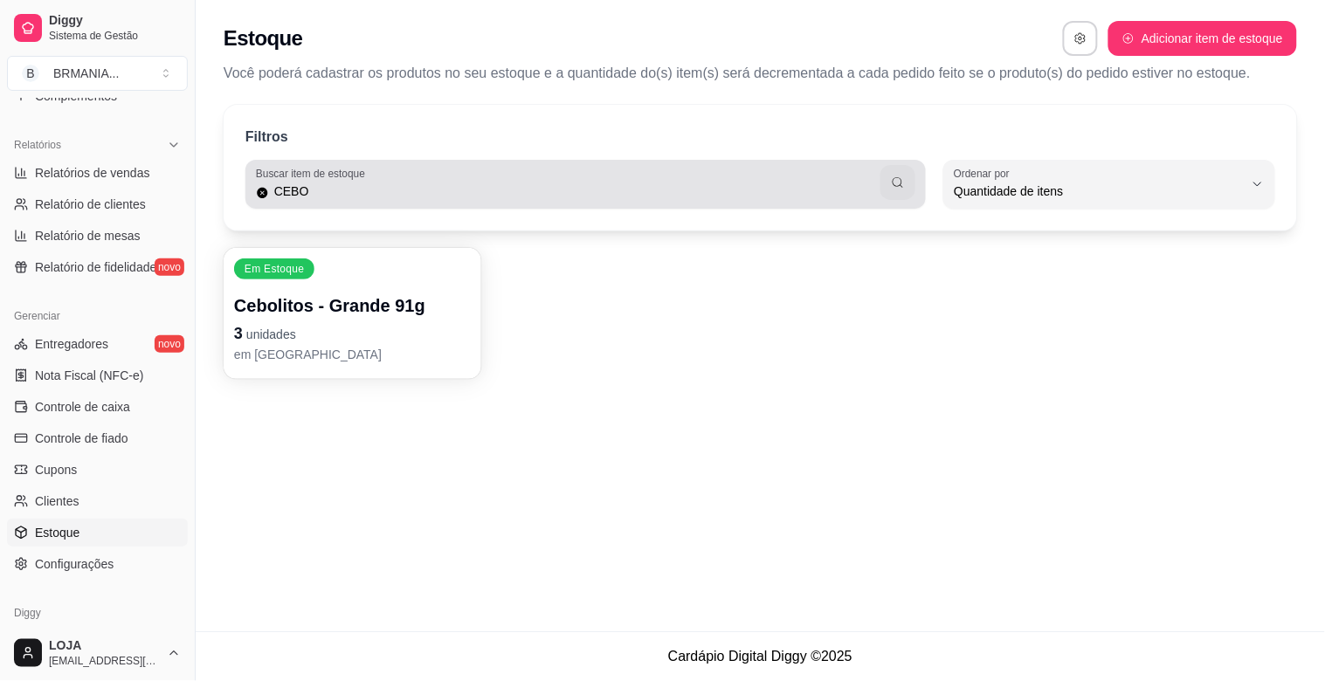
click at [312, 189] on input "CEBO" at bounding box center [575, 191] width 612 height 17
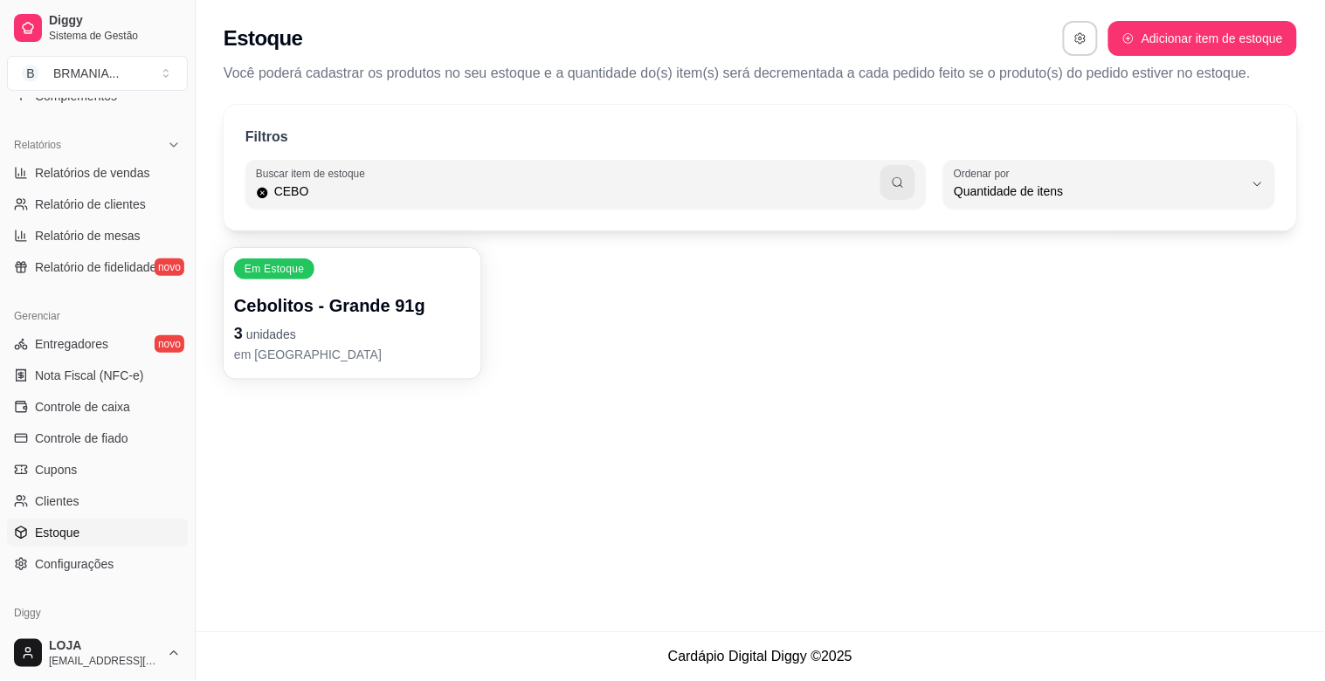
click at [312, 189] on input "CEBO" at bounding box center [575, 191] width 612 height 17
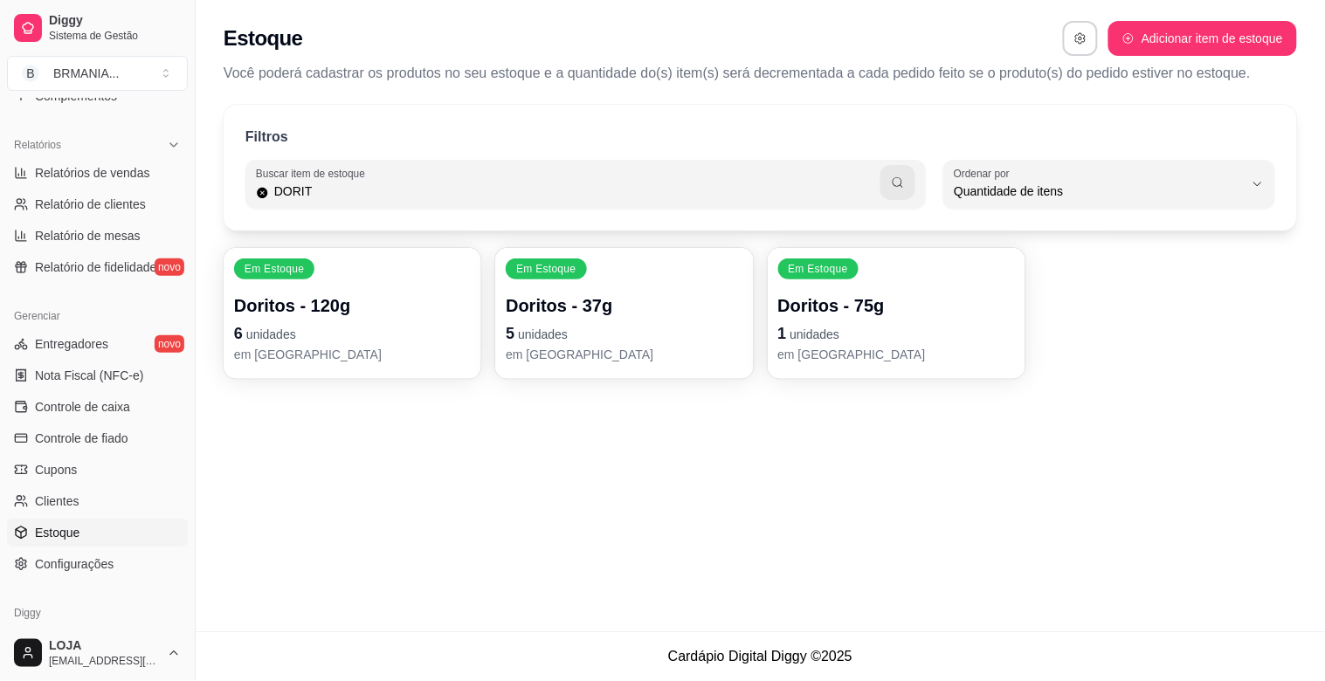
click at [363, 324] on p "6 unidades" at bounding box center [352, 333] width 237 height 24
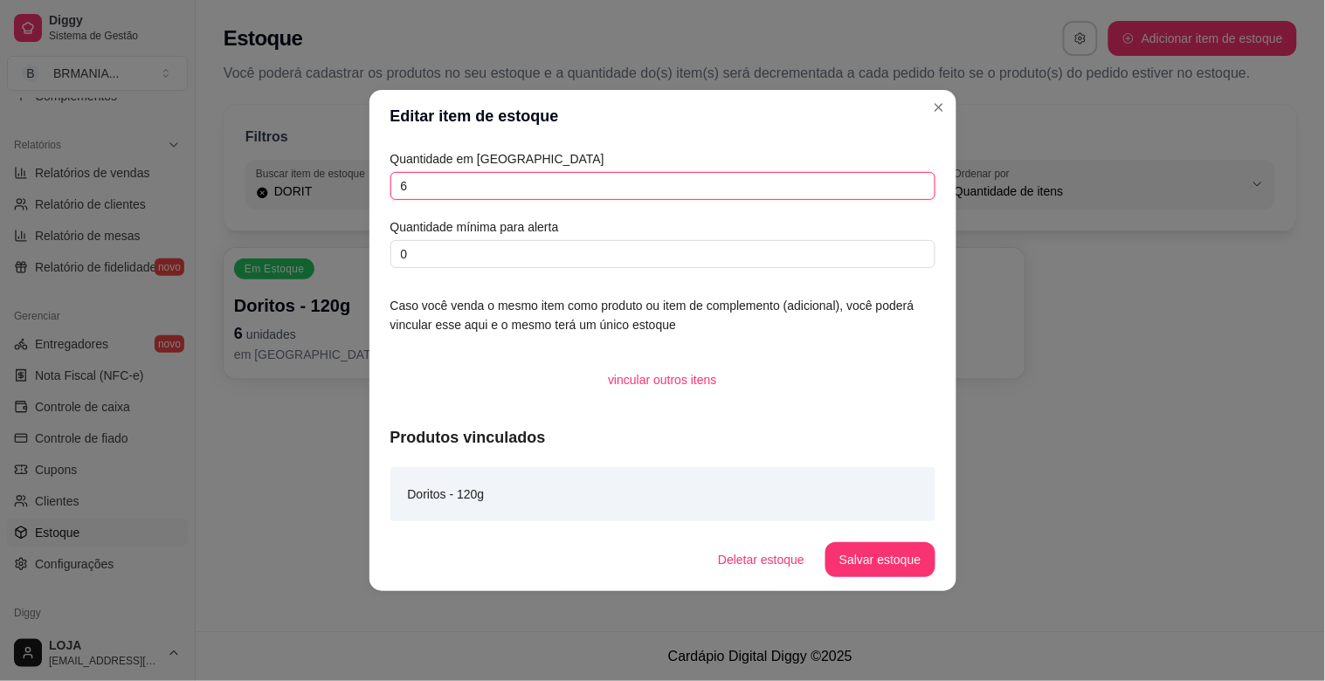
click at [434, 193] on input "6" at bounding box center [662, 186] width 545 height 28
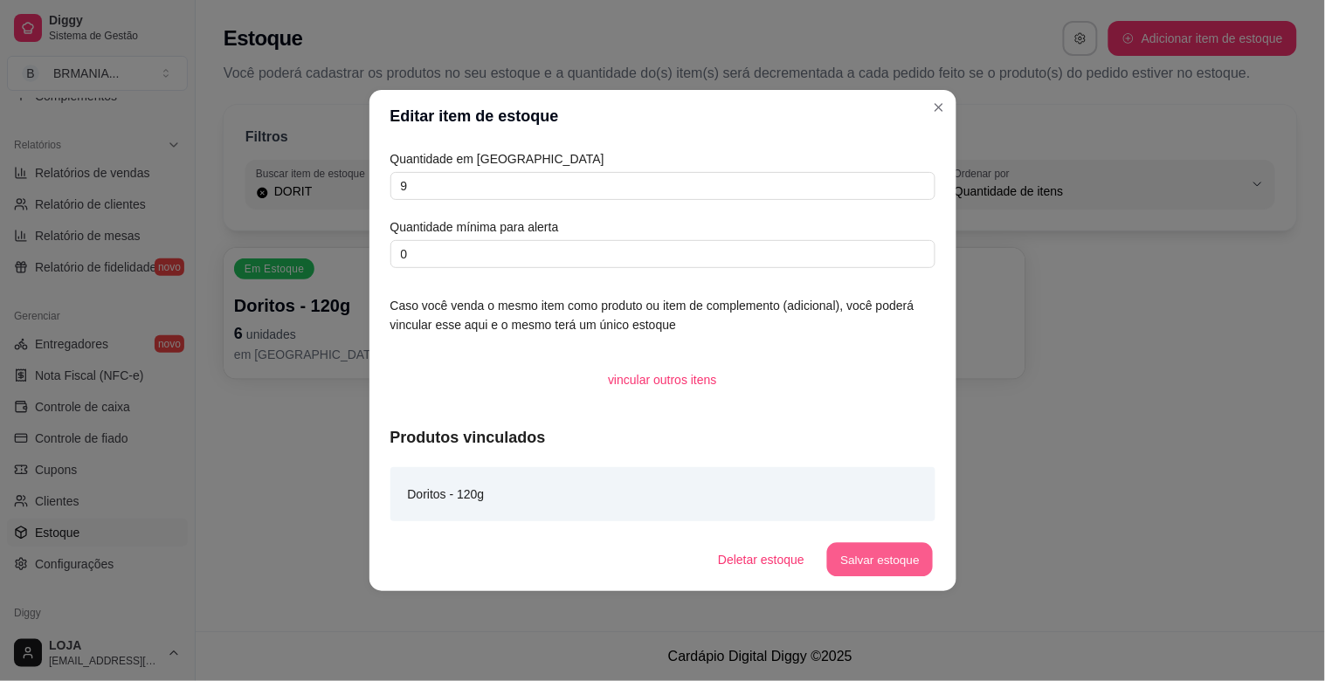
click at [897, 562] on button "Salvar estoque" at bounding box center [880, 560] width 107 height 34
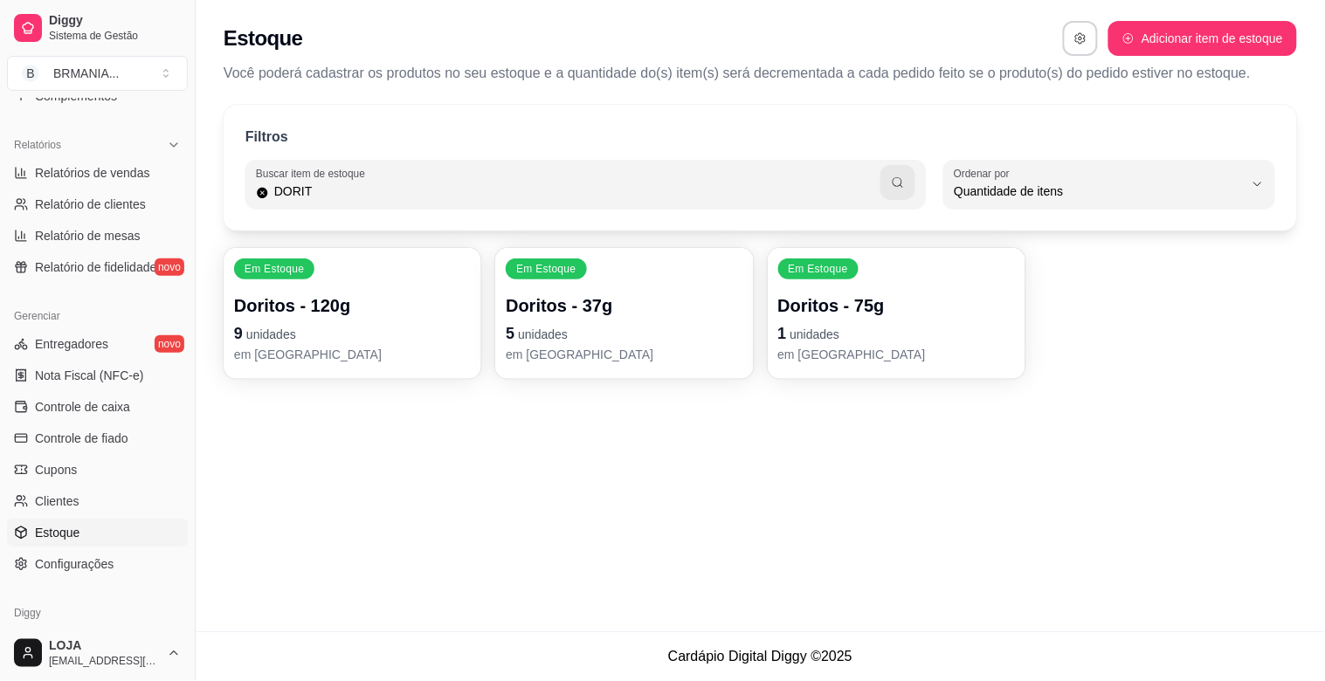
click at [865, 342] on p "1 unidades" at bounding box center [896, 333] width 237 height 24
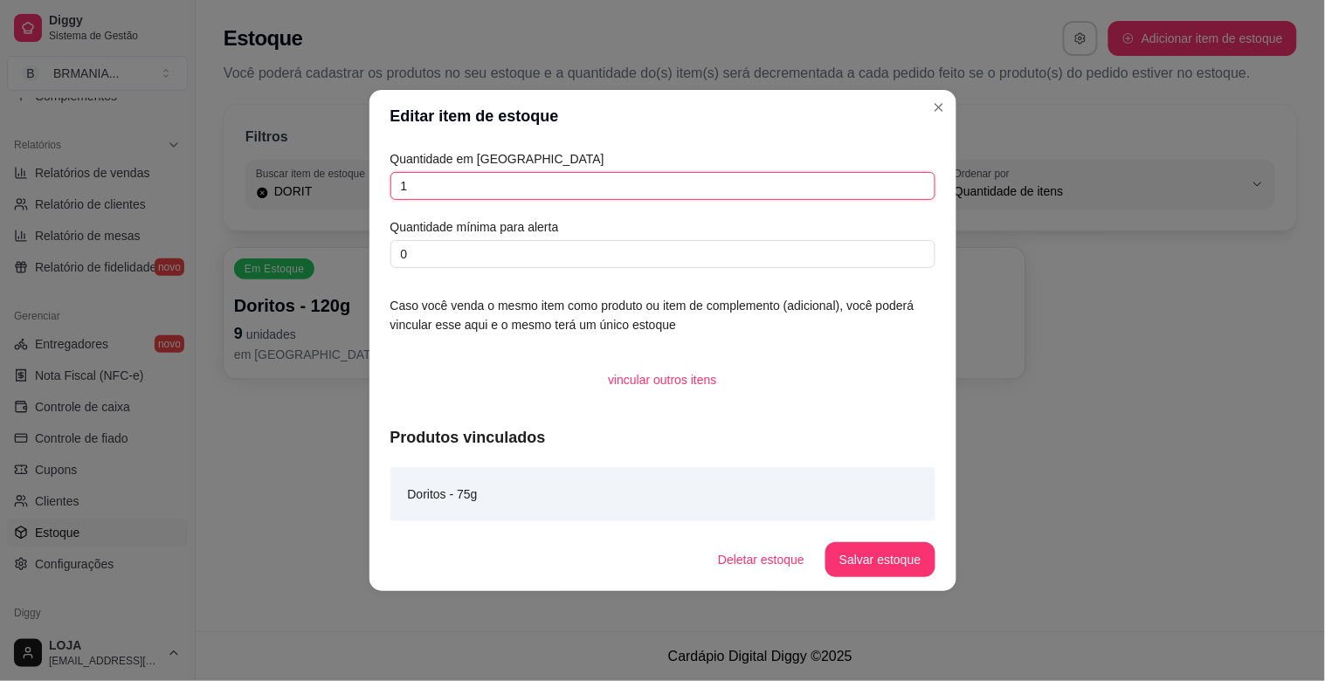
click at [513, 185] on input "1" at bounding box center [662, 186] width 545 height 28
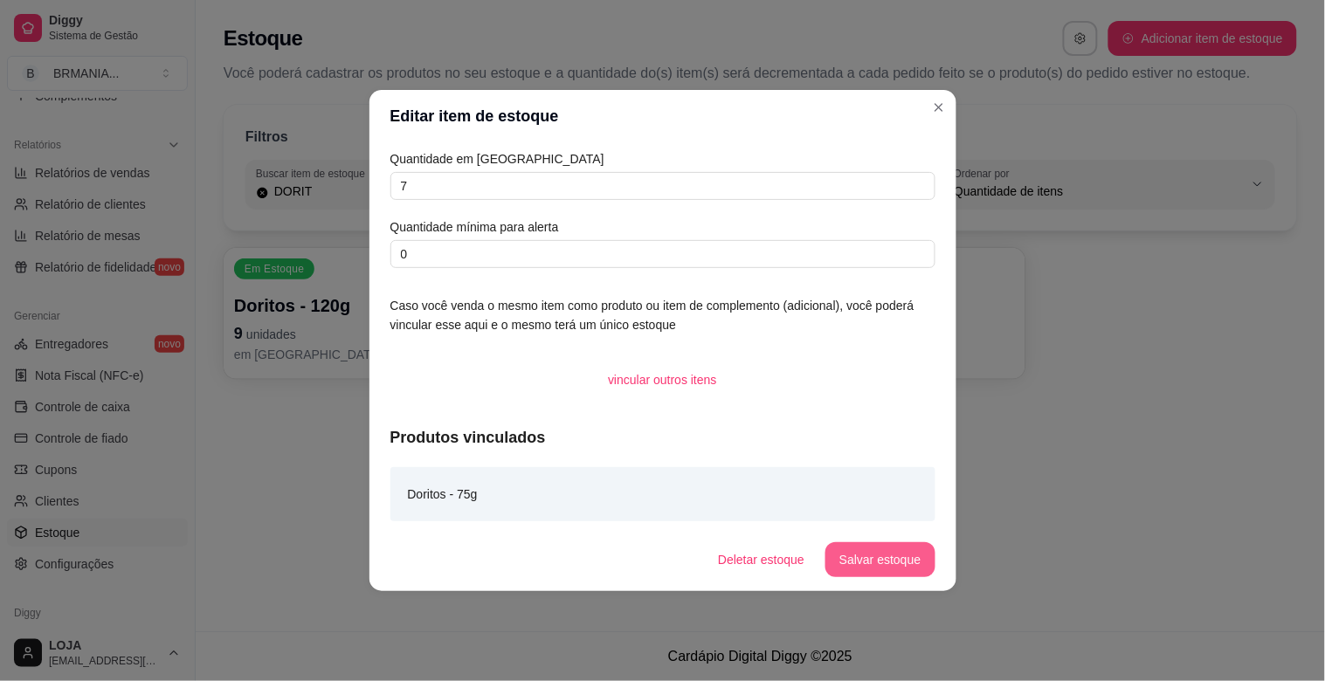
click at [882, 569] on button "Salvar estoque" at bounding box center [879, 559] width 109 height 35
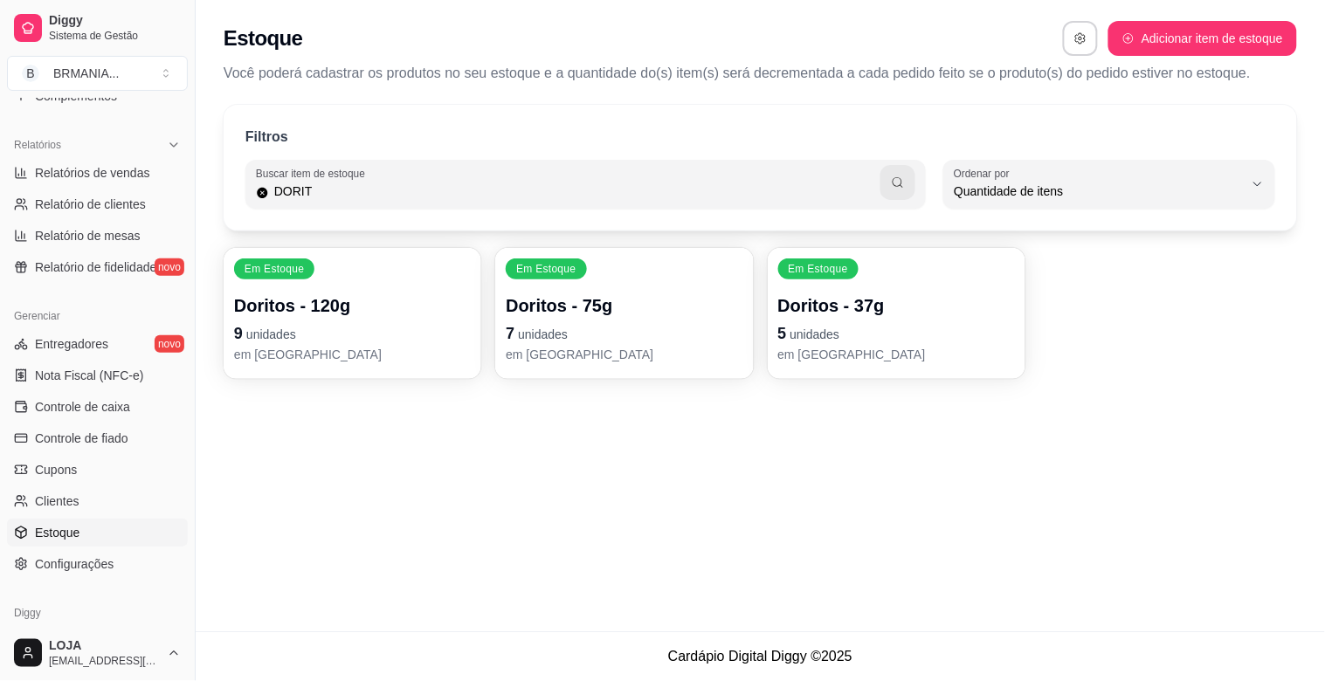
click at [320, 195] on input "DORIT" at bounding box center [575, 191] width 612 height 17
click at [848, 327] on p "2 unidades" at bounding box center [896, 333] width 237 height 24
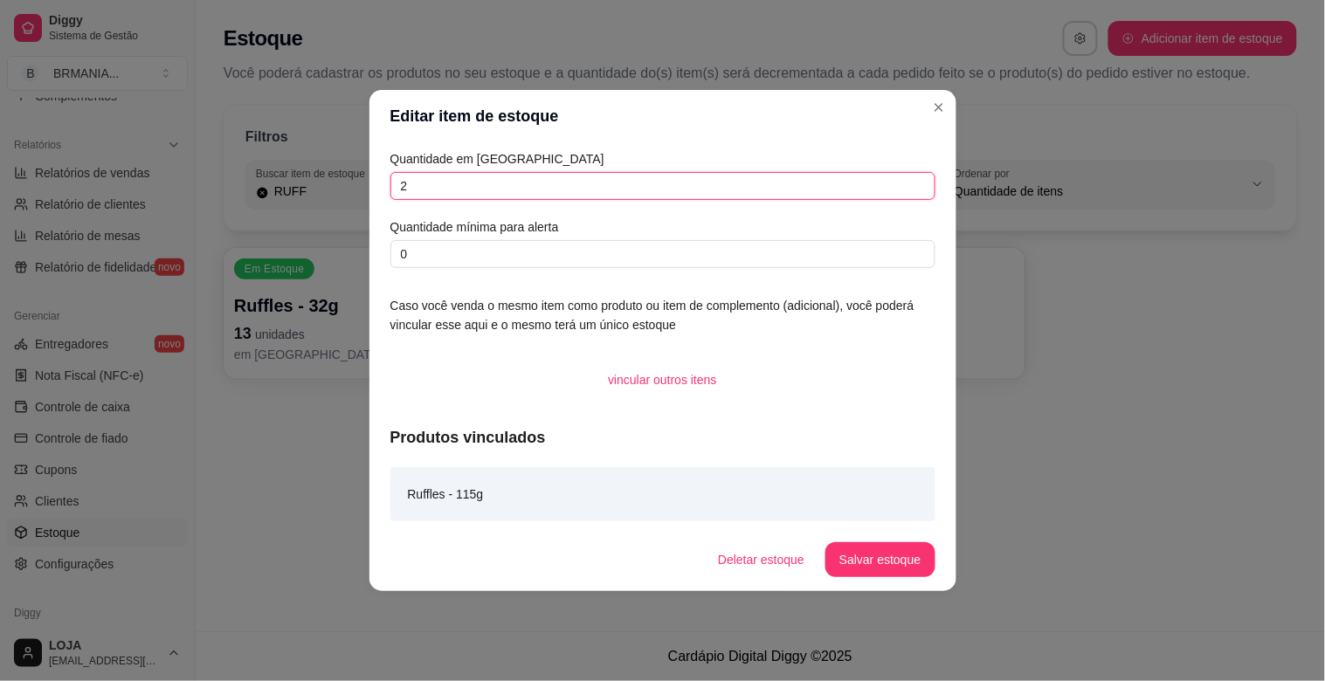
click at [569, 172] on input "2" at bounding box center [662, 186] width 545 height 28
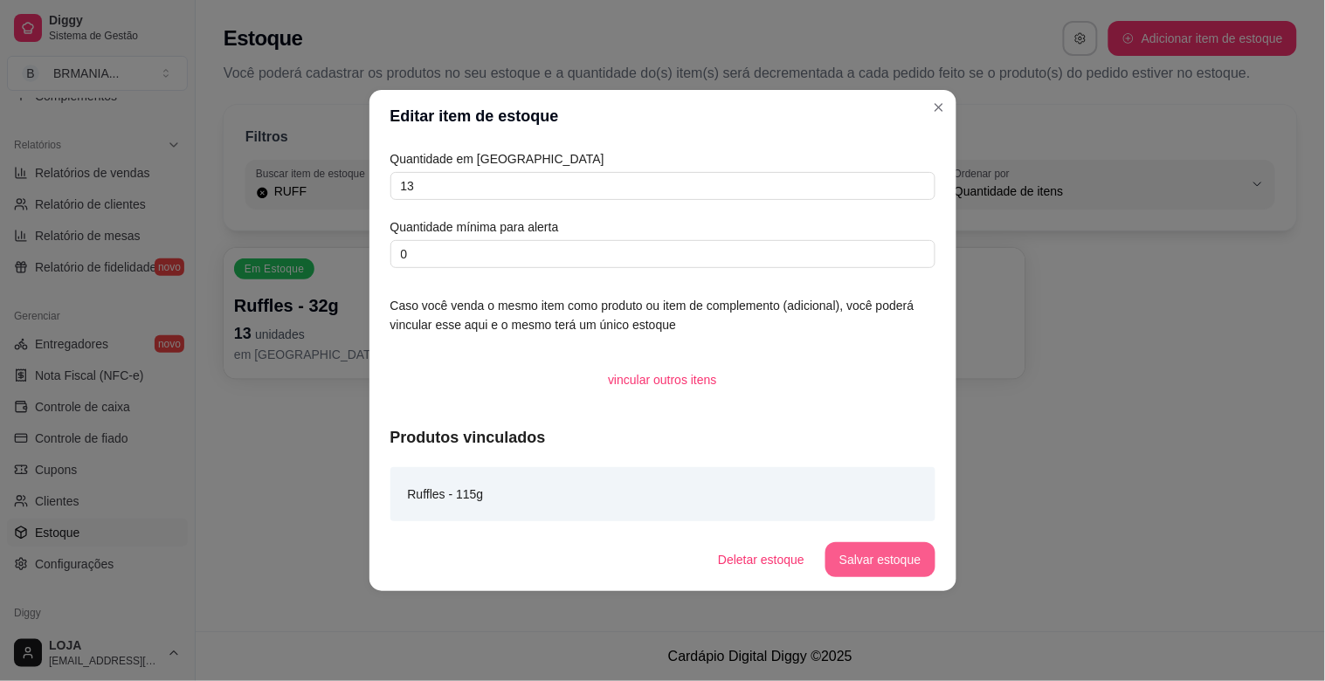
click at [896, 557] on button "Salvar estoque" at bounding box center [879, 559] width 109 height 35
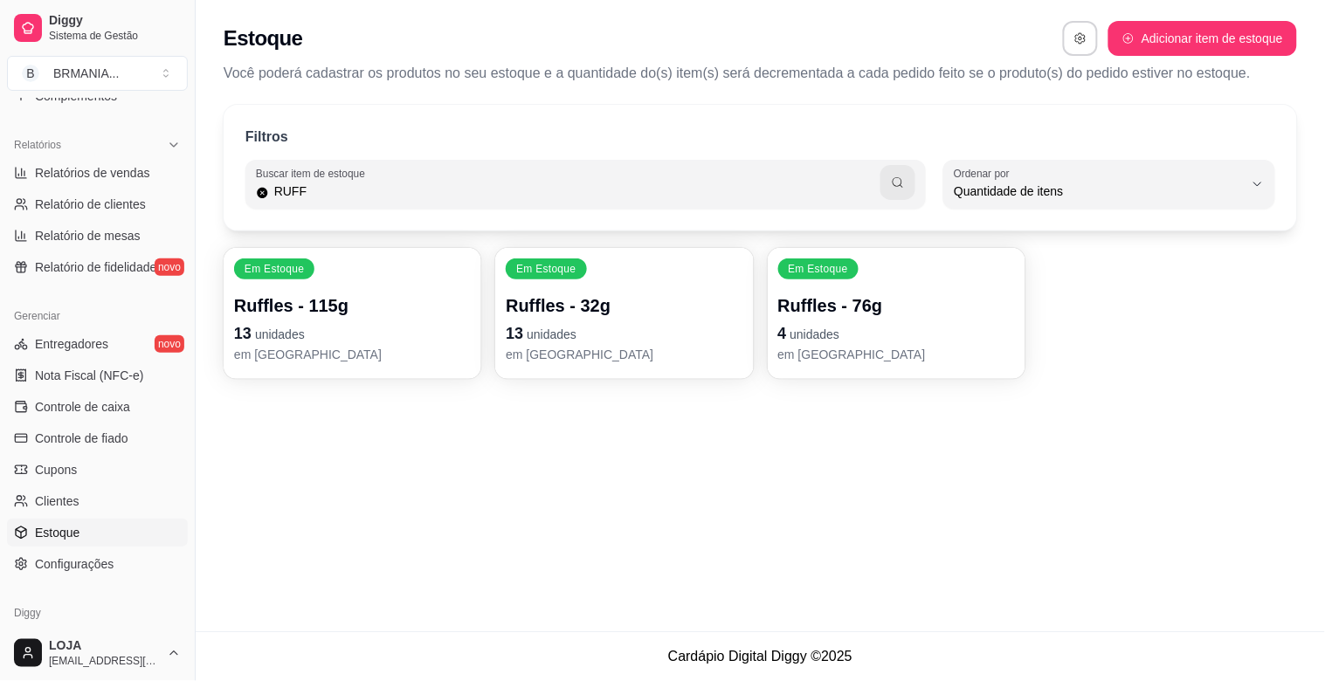
click at [595, 321] on p "13 unidades" at bounding box center [624, 333] width 237 height 24
click at [286, 339] on span "unidades" at bounding box center [280, 334] width 50 height 14
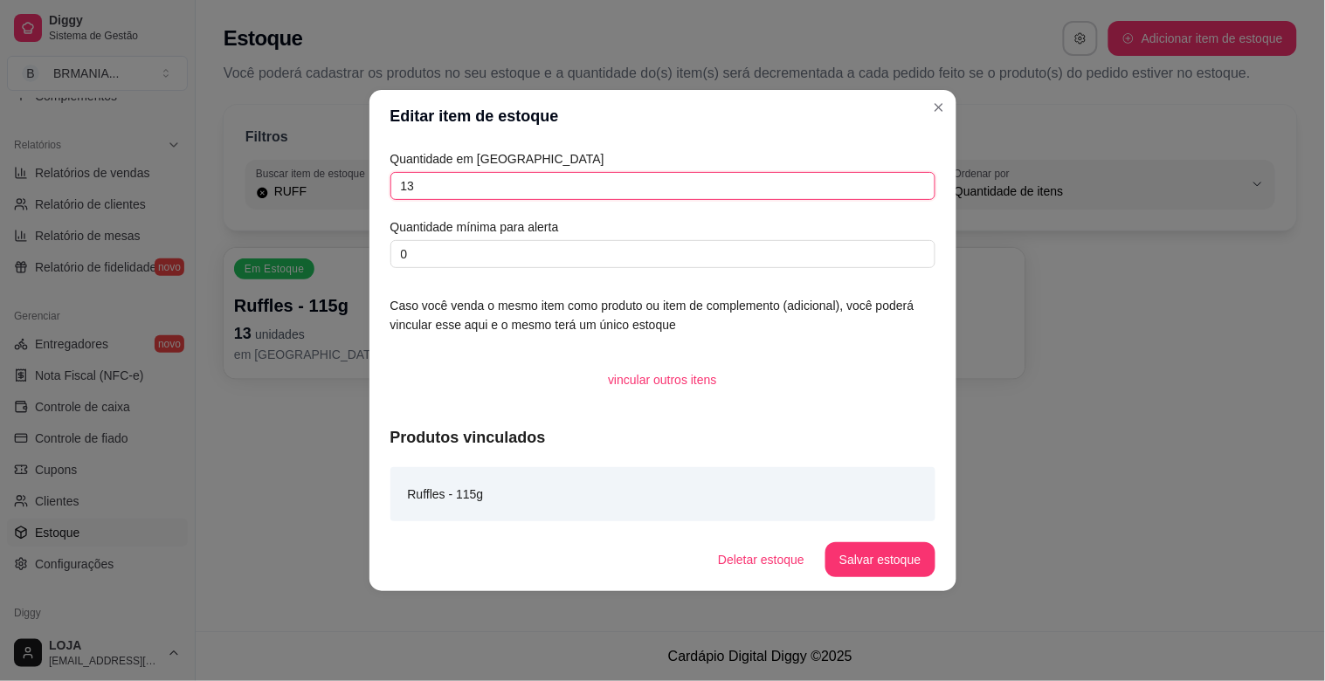
click at [446, 187] on input "13" at bounding box center [662, 186] width 545 height 28
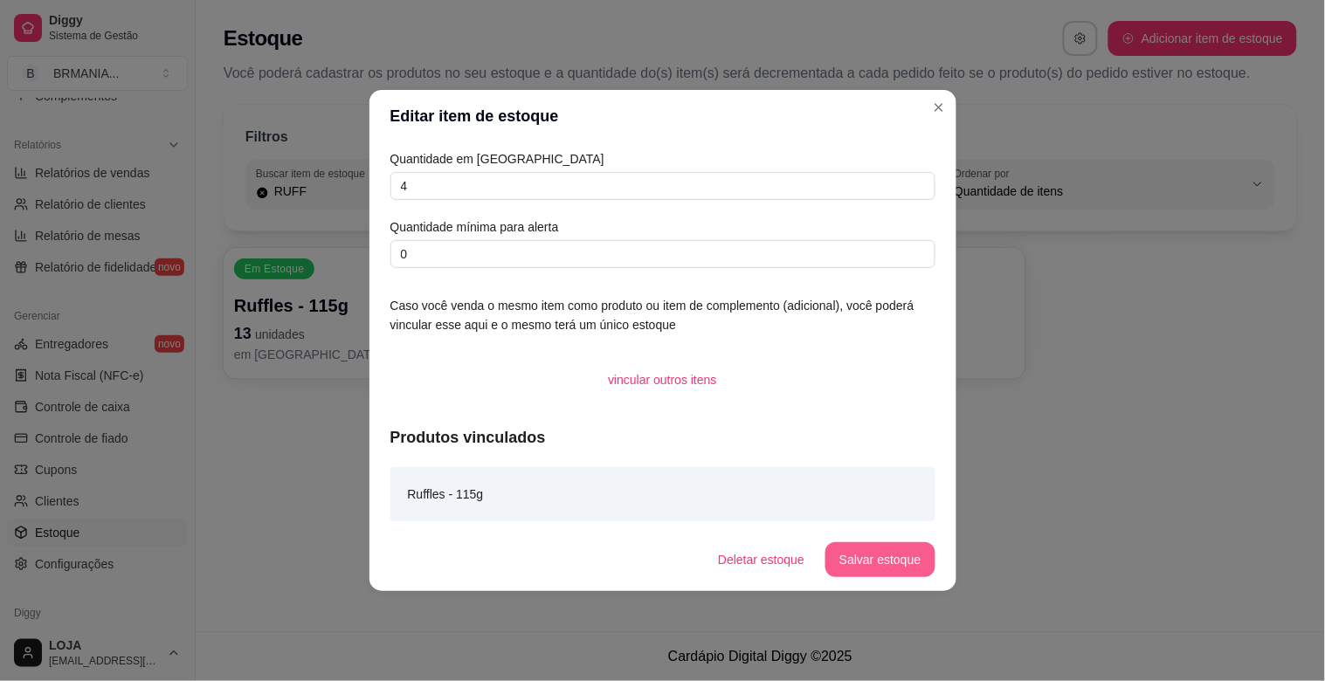
click at [878, 557] on button "Salvar estoque" at bounding box center [879, 559] width 109 height 35
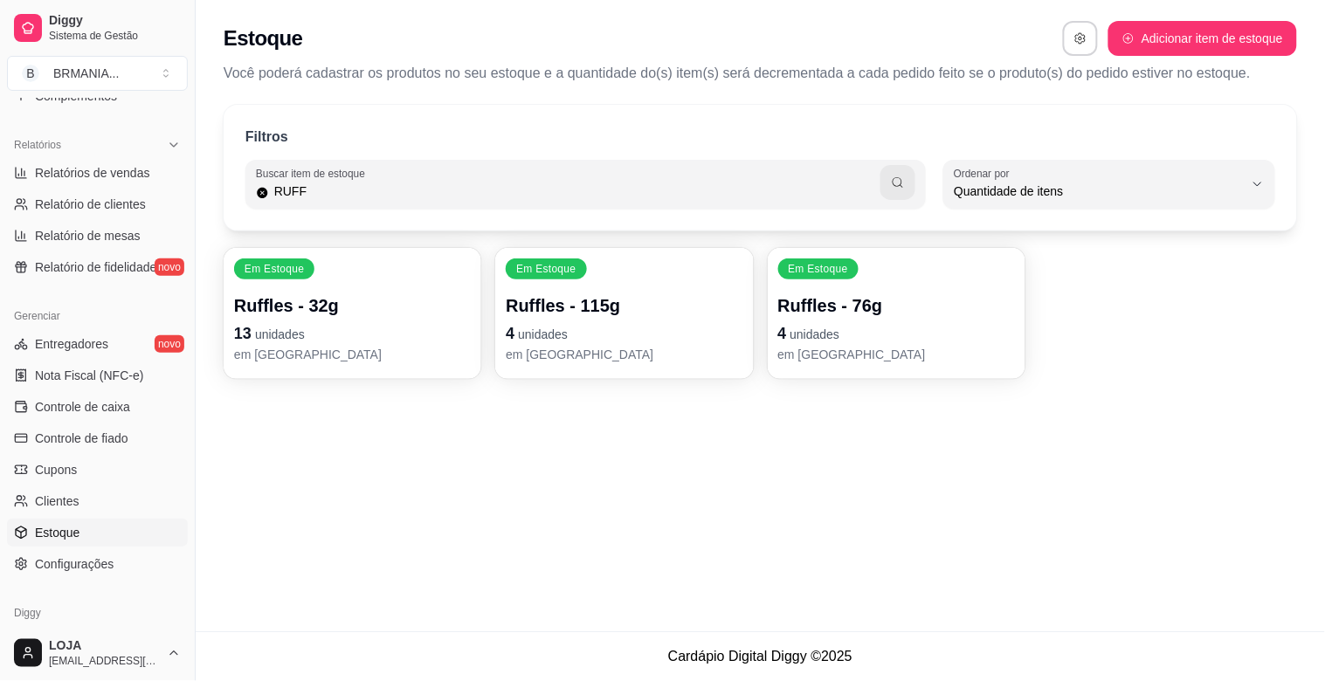
click at [330, 198] on input "RUFF" at bounding box center [575, 191] width 612 height 17
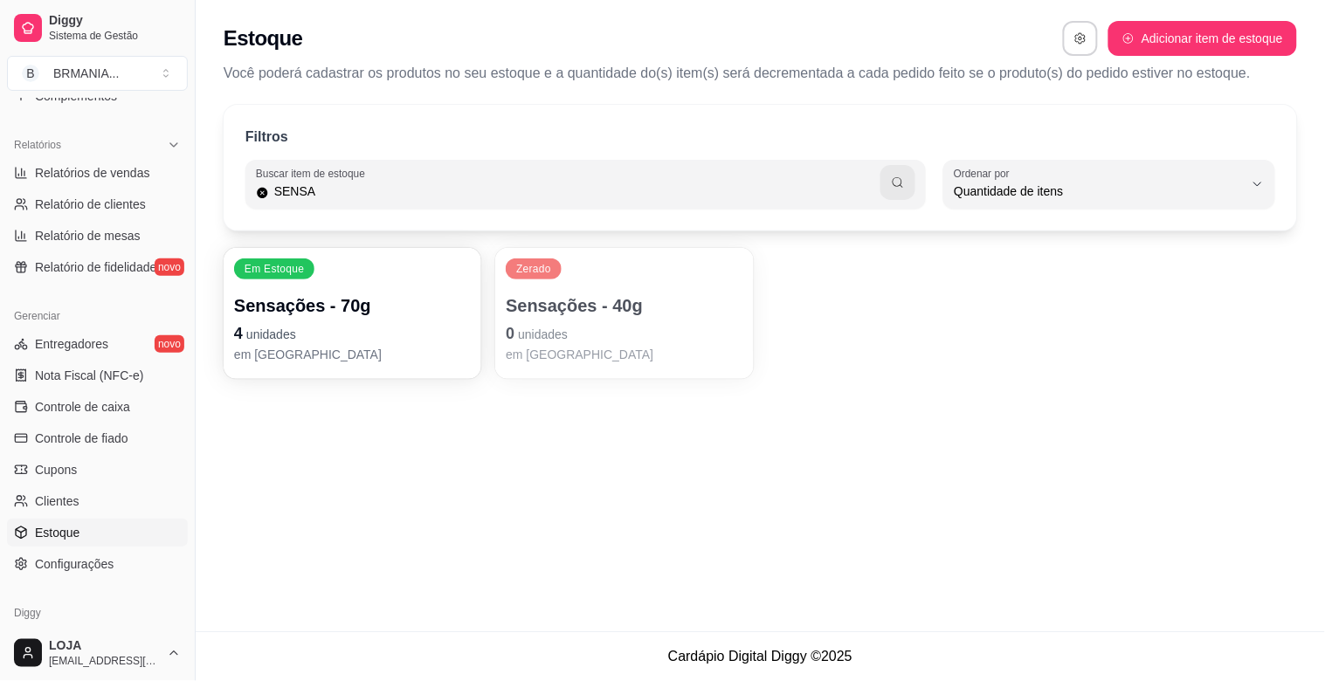
click at [363, 356] on div "Sensações - 70g 4 unidades em [GEOGRAPHIC_DATA]" at bounding box center [352, 328] width 237 height 70
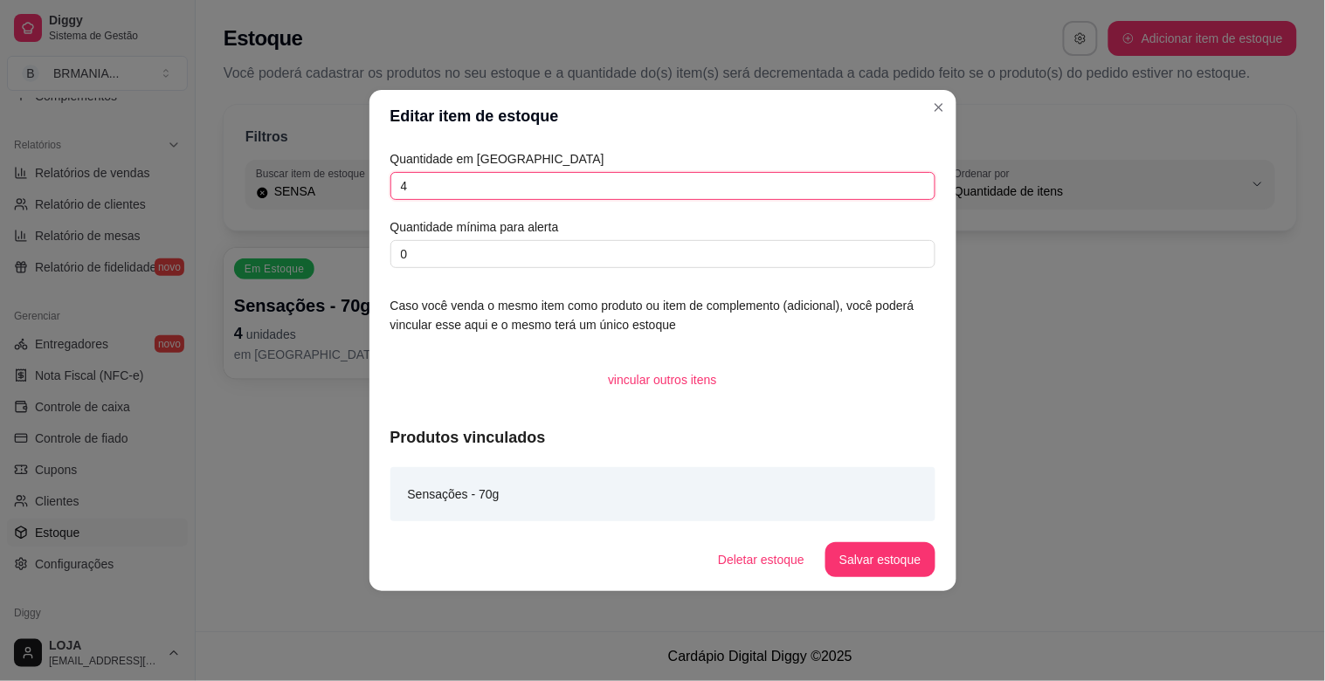
click at [476, 196] on input "4" at bounding box center [662, 186] width 545 height 28
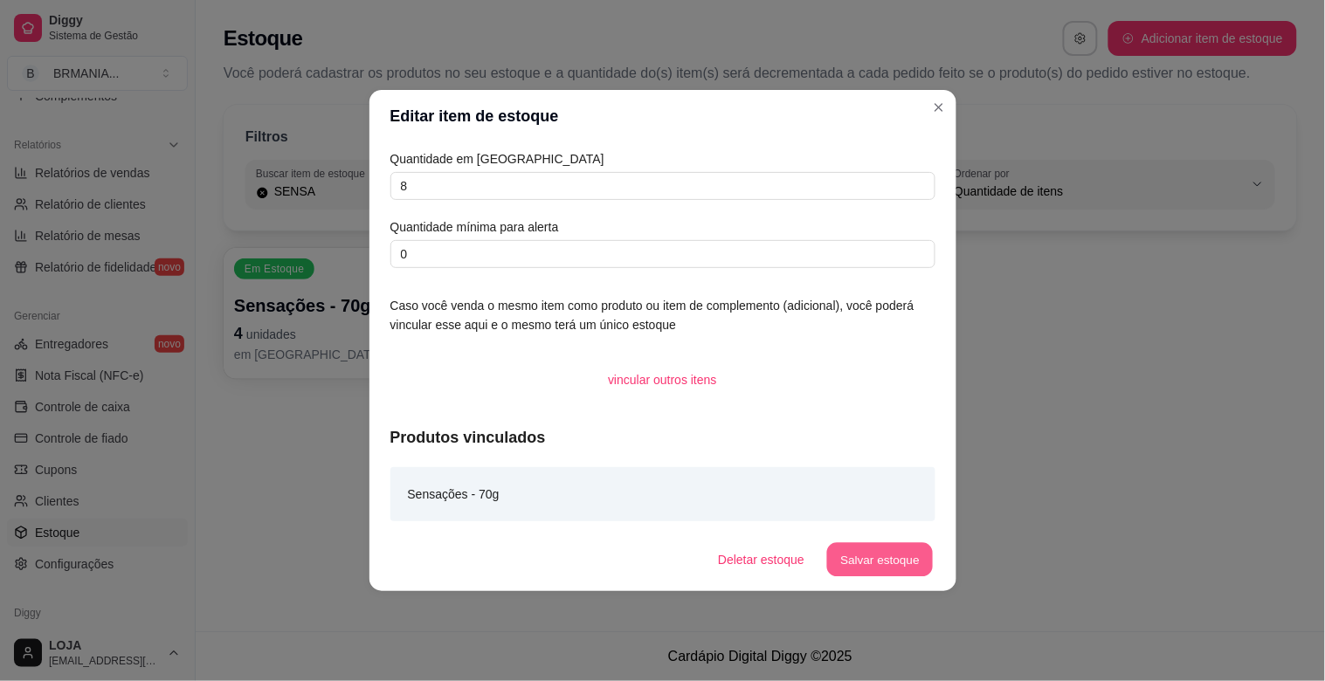
click at [915, 573] on button "Salvar estoque" at bounding box center [880, 560] width 107 height 34
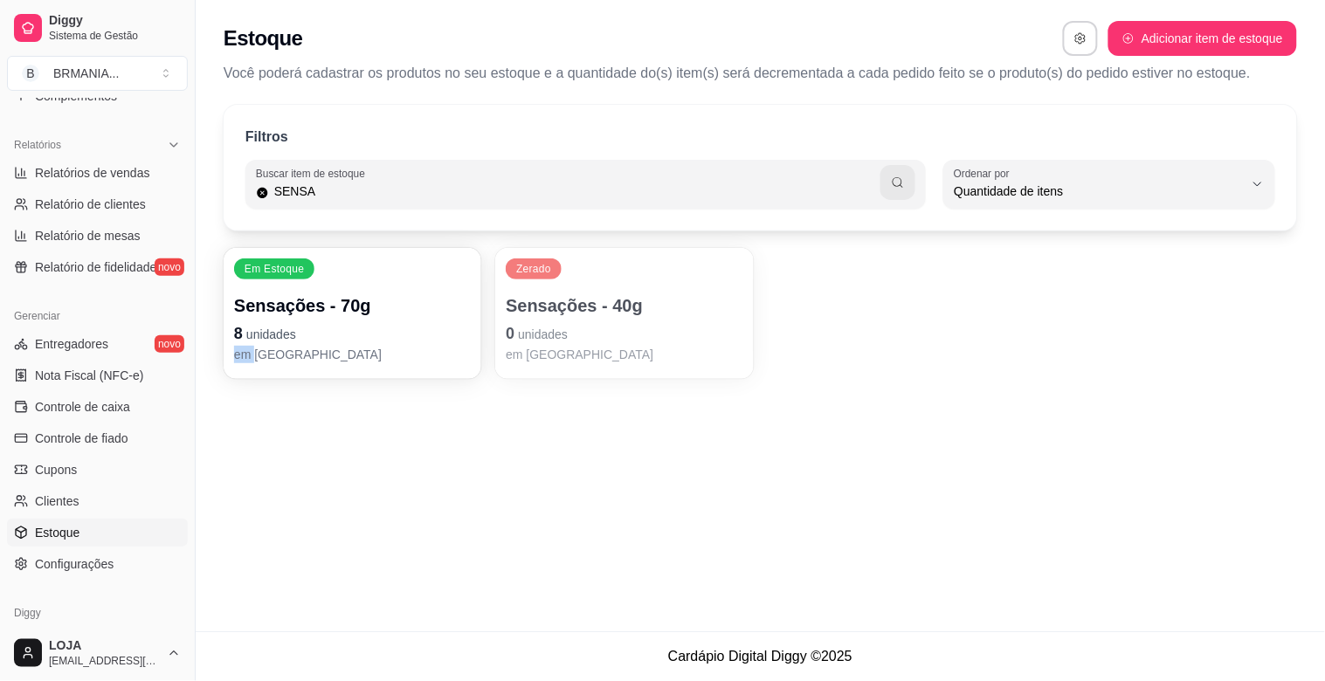
click at [230, 443] on div "Estoque Adicionar item de estoque Você poderá cadastrar os produtos no seu esto…" at bounding box center [760, 315] width 1129 height 631
click at [317, 187] on input "SENSA" at bounding box center [575, 191] width 612 height 17
click at [320, 341] on p "2 unidades" at bounding box center [352, 333] width 237 height 24
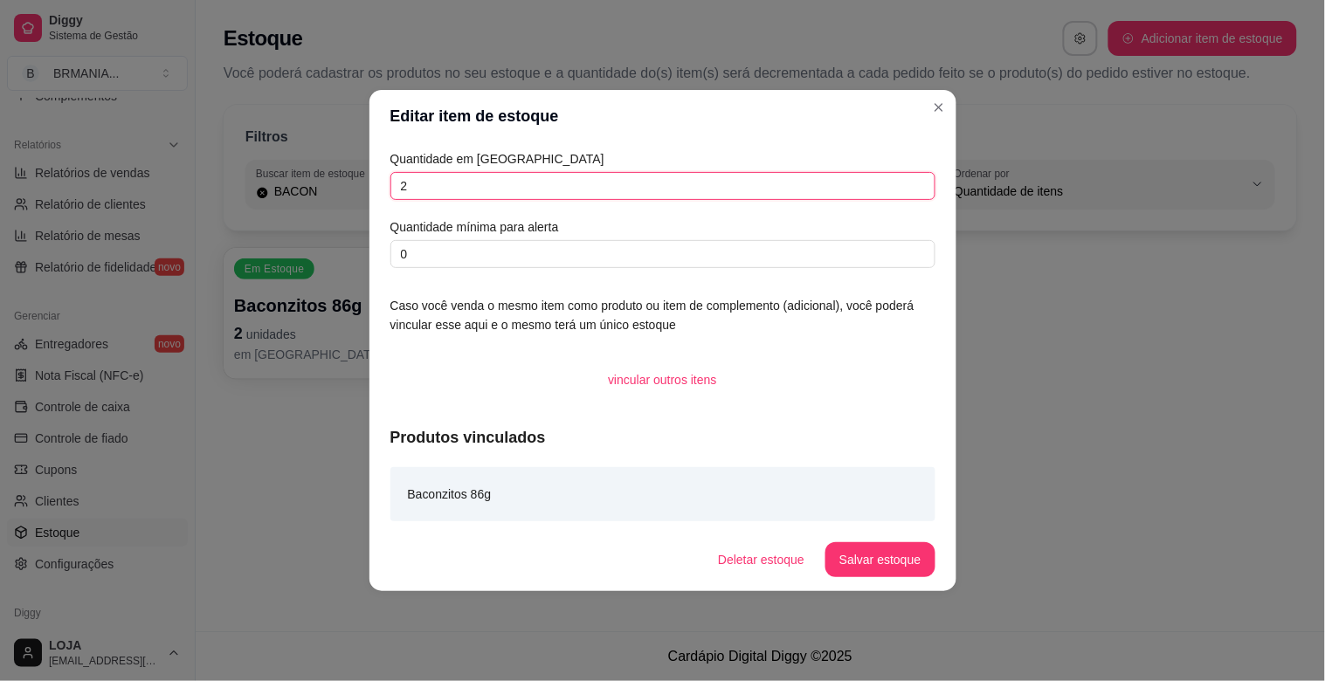
click at [451, 195] on input "2" at bounding box center [662, 186] width 545 height 28
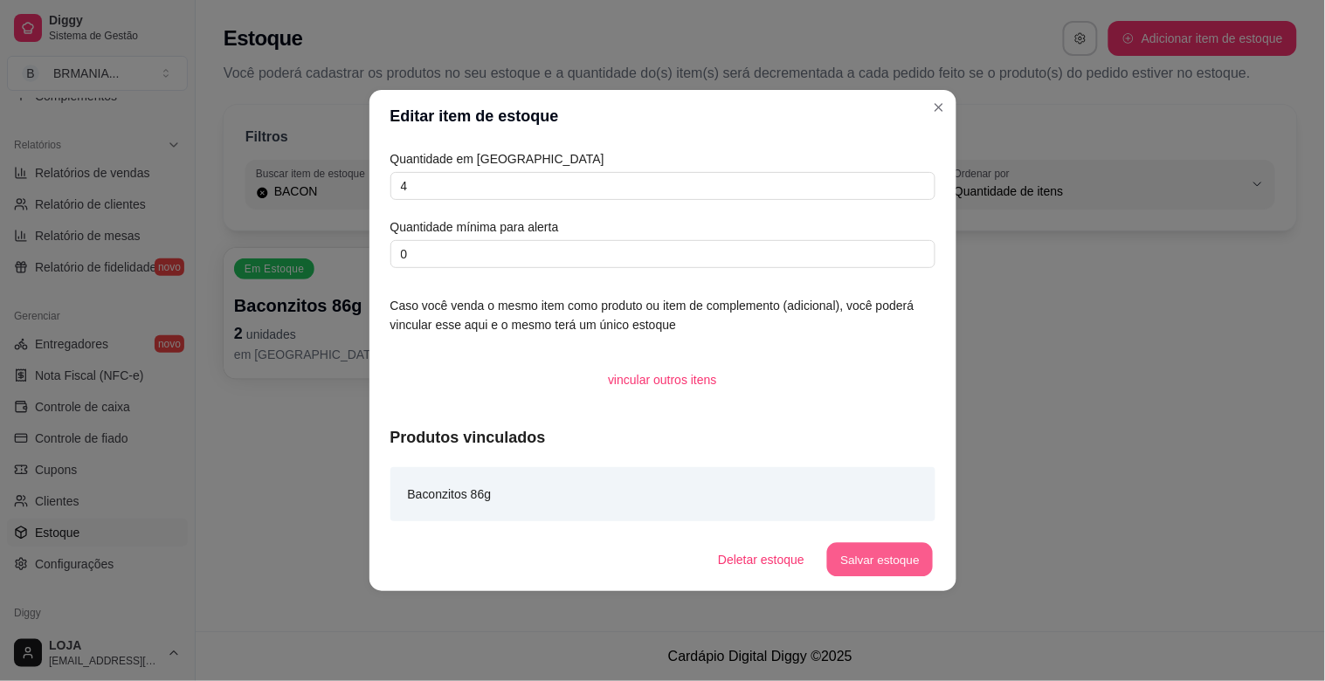
click at [906, 562] on button "Salvar estoque" at bounding box center [880, 560] width 107 height 34
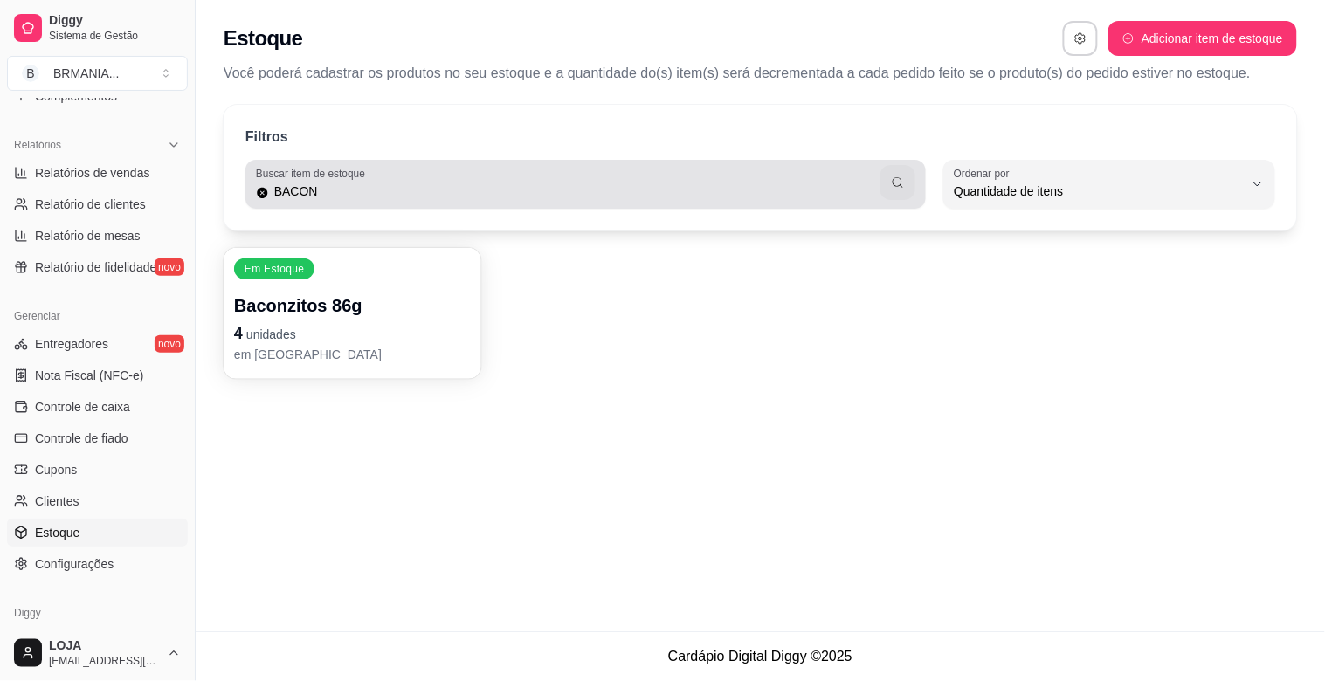
click at [367, 202] on div "Buscar item de estoque BACON" at bounding box center [585, 184] width 680 height 49
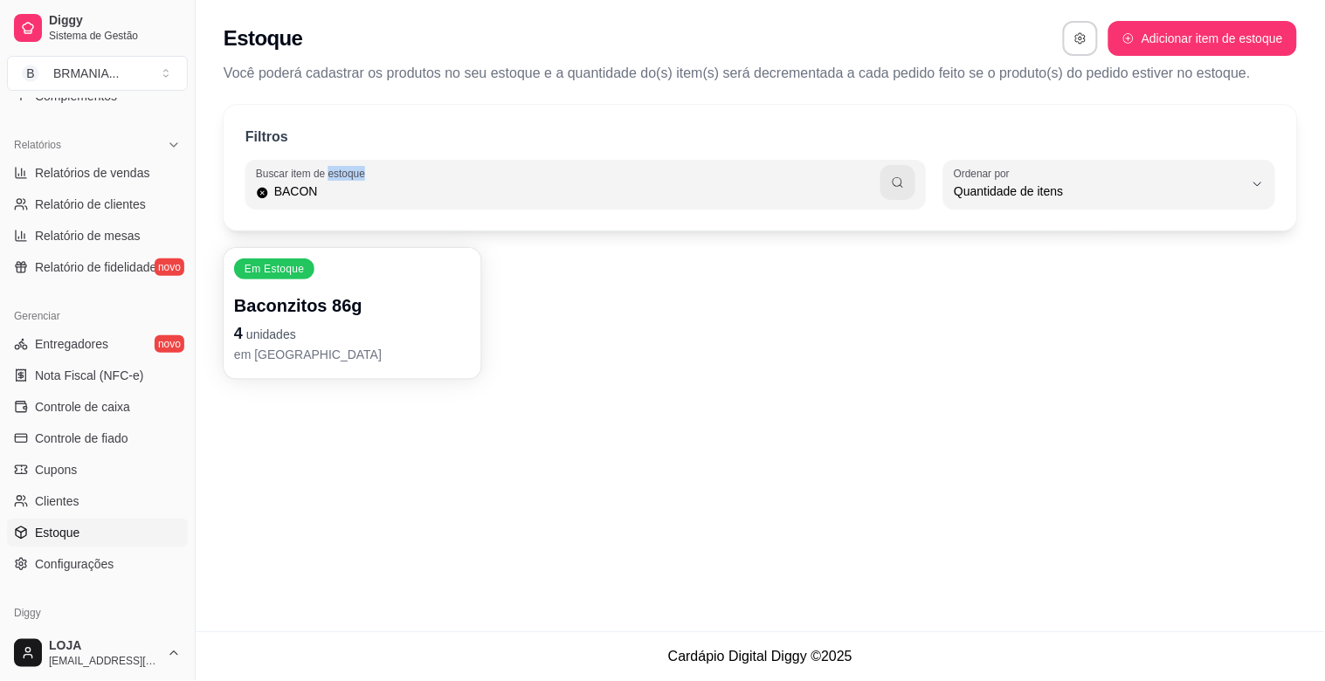
click at [367, 202] on div "Buscar item de estoque BACON" at bounding box center [585, 184] width 680 height 49
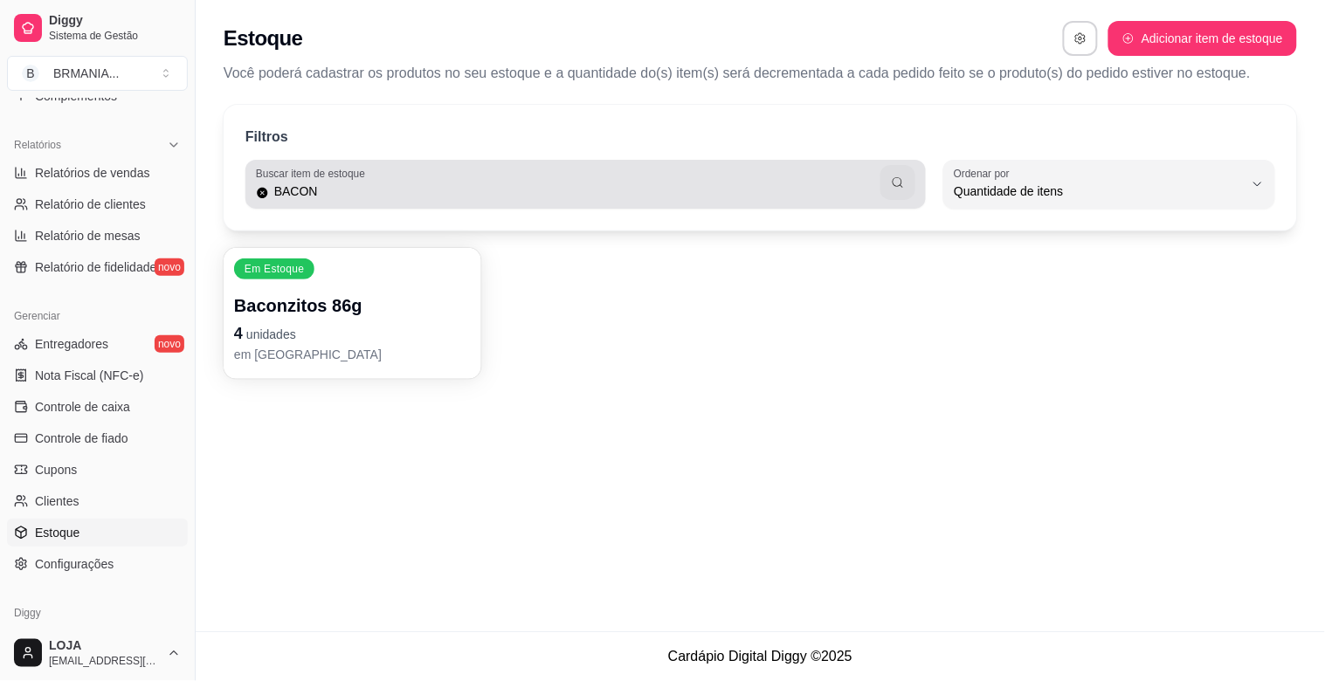
click at [327, 204] on div "Buscar item de estoque BACON" at bounding box center [585, 184] width 680 height 49
click at [327, 197] on div "BACON" at bounding box center [585, 184] width 659 height 35
click at [327, 196] on input "BACON" at bounding box center [575, 191] width 612 height 17
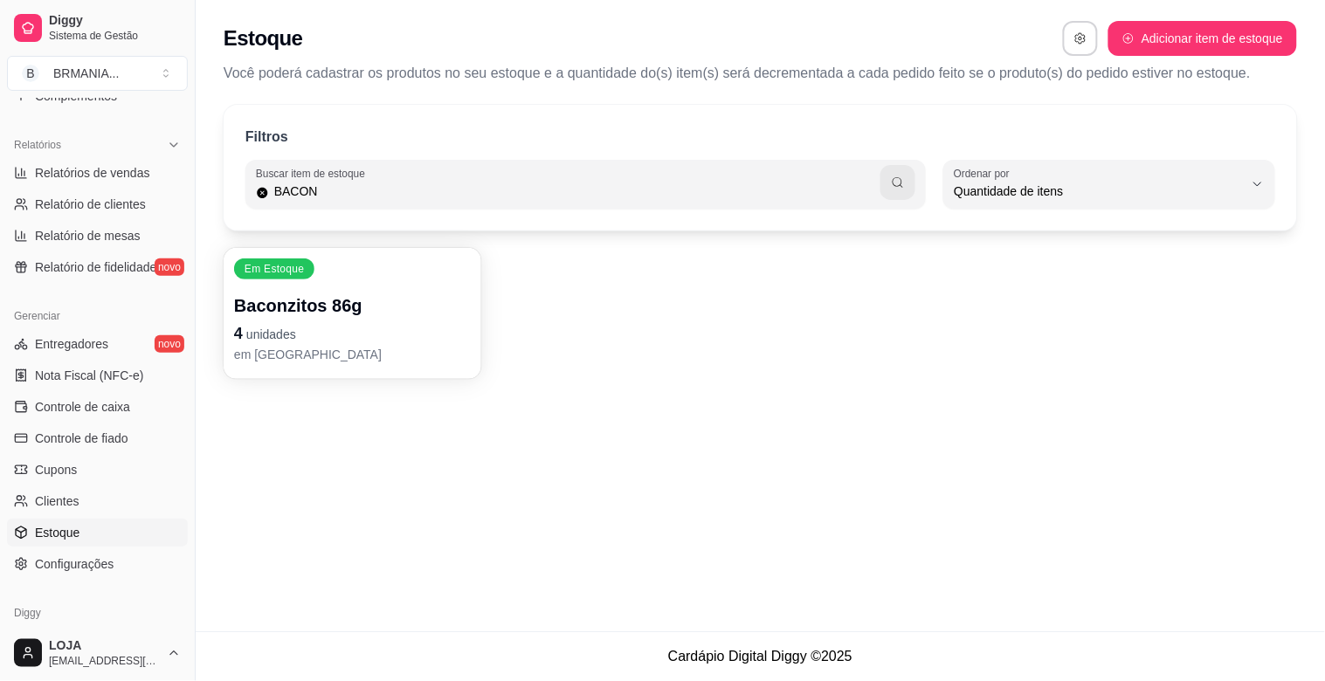
click at [327, 196] on input "BACON" at bounding box center [575, 191] width 612 height 17
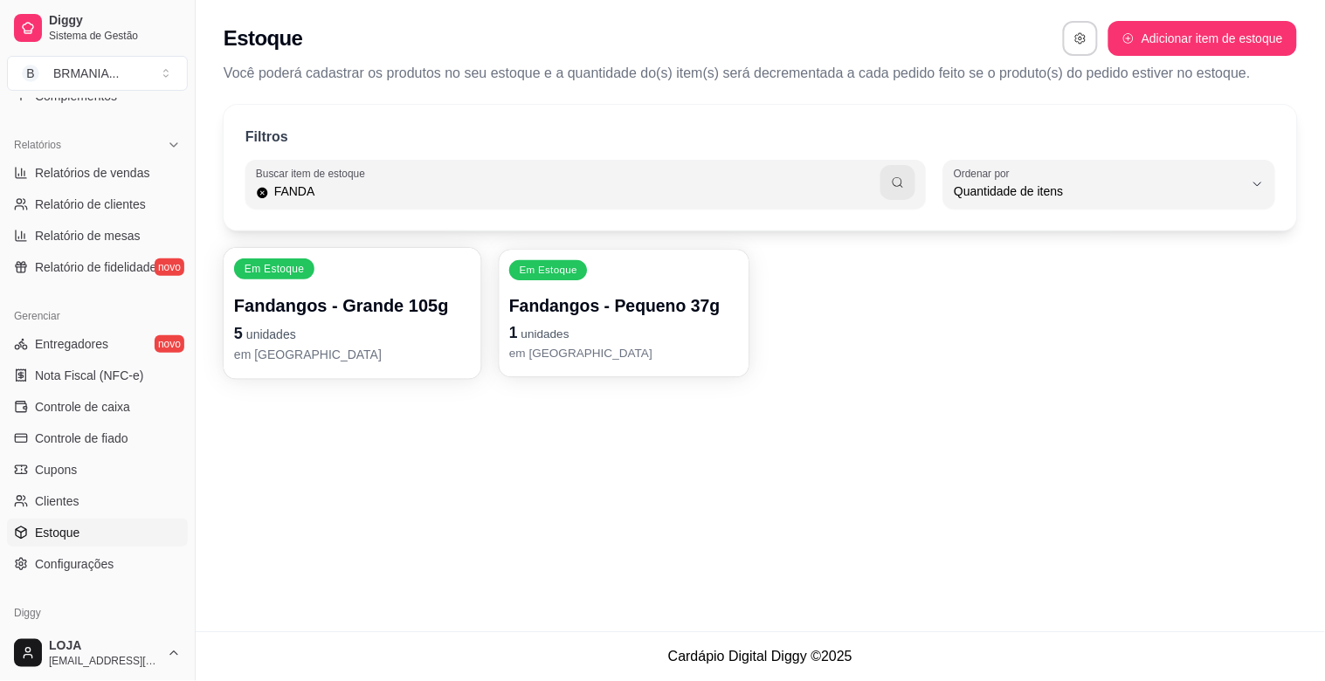
click at [667, 339] on p "1 unidades" at bounding box center [624, 333] width 230 height 24
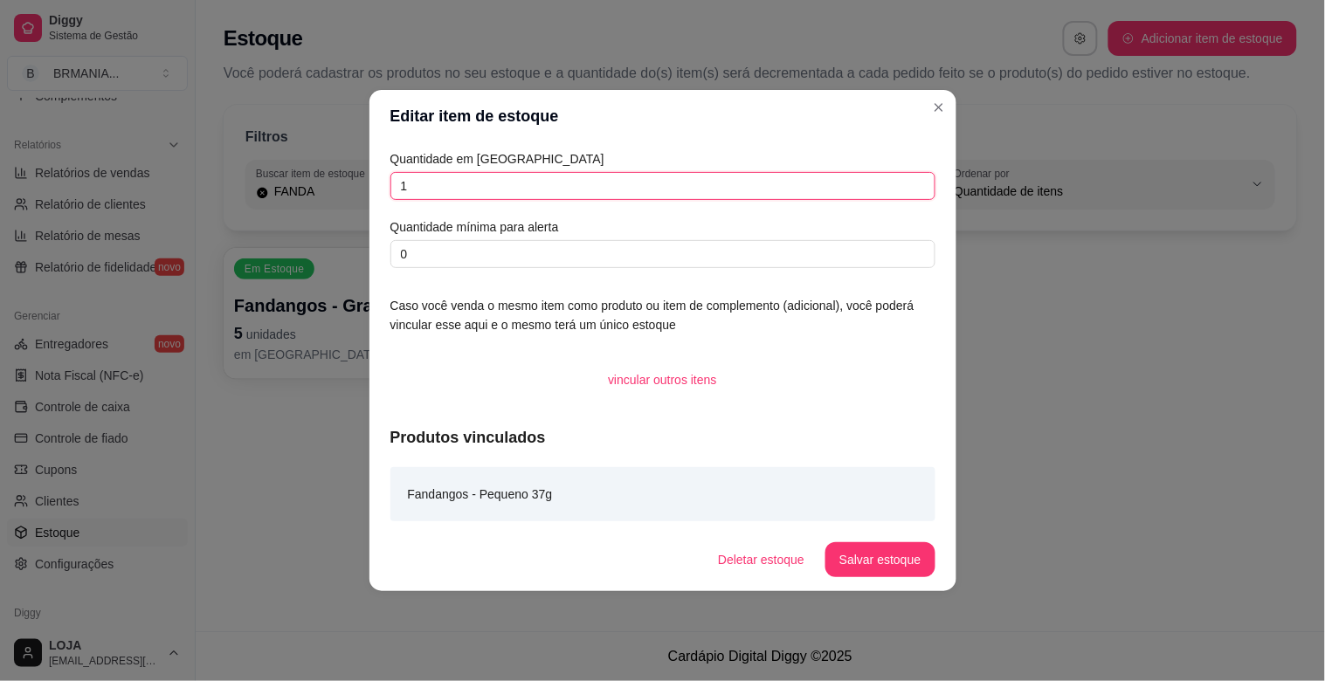
click at [459, 185] on input "1" at bounding box center [662, 186] width 545 height 28
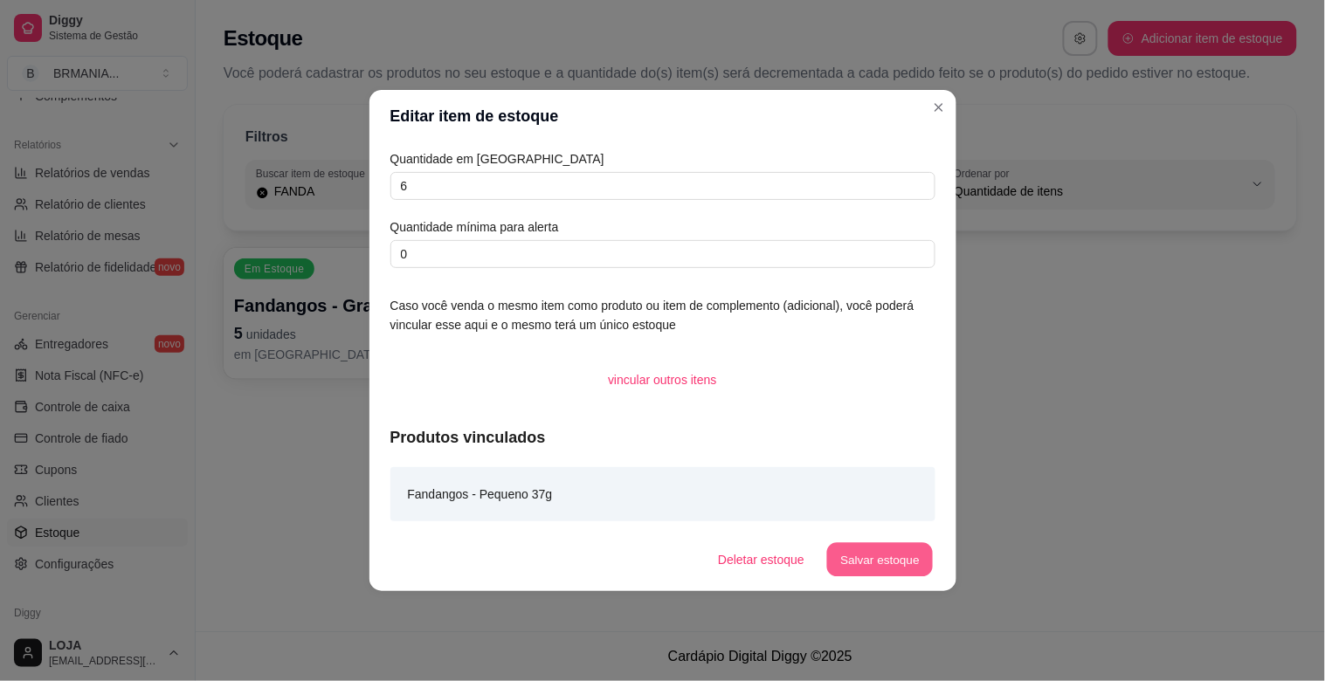
click at [885, 555] on button "Salvar estoque" at bounding box center [880, 560] width 107 height 34
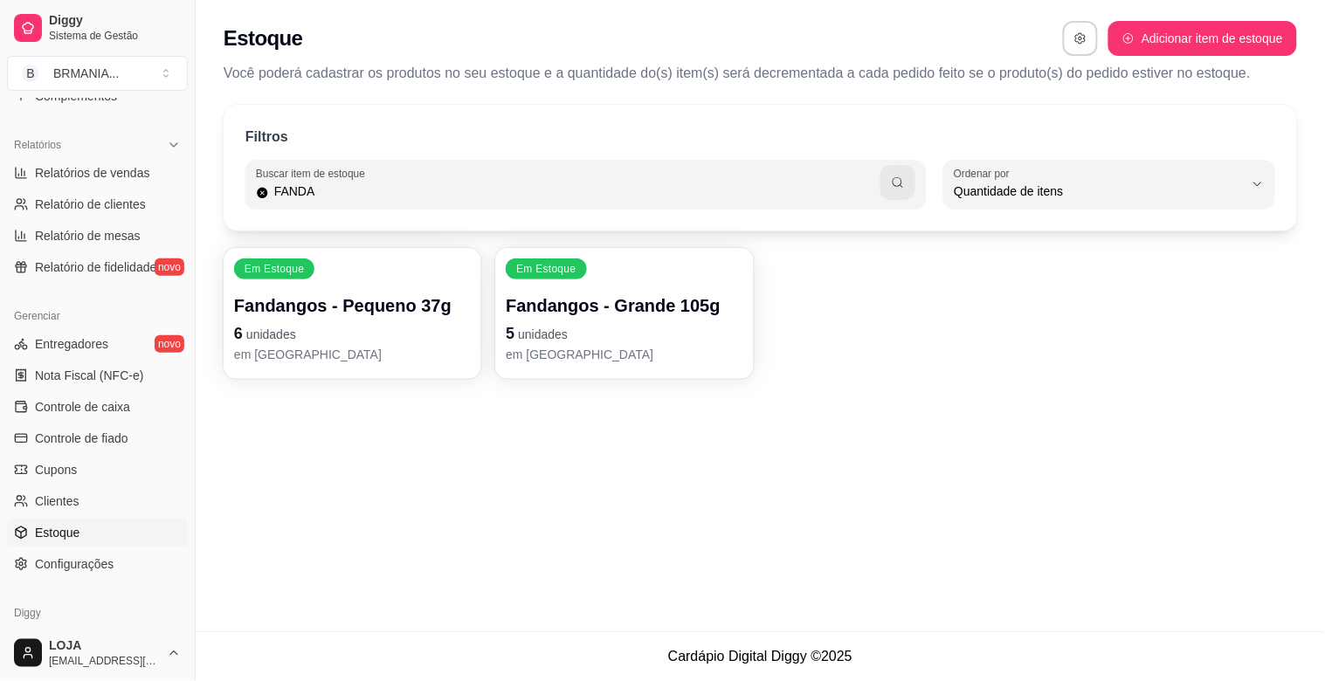
click at [330, 190] on input "FANDA" at bounding box center [575, 191] width 612 height 17
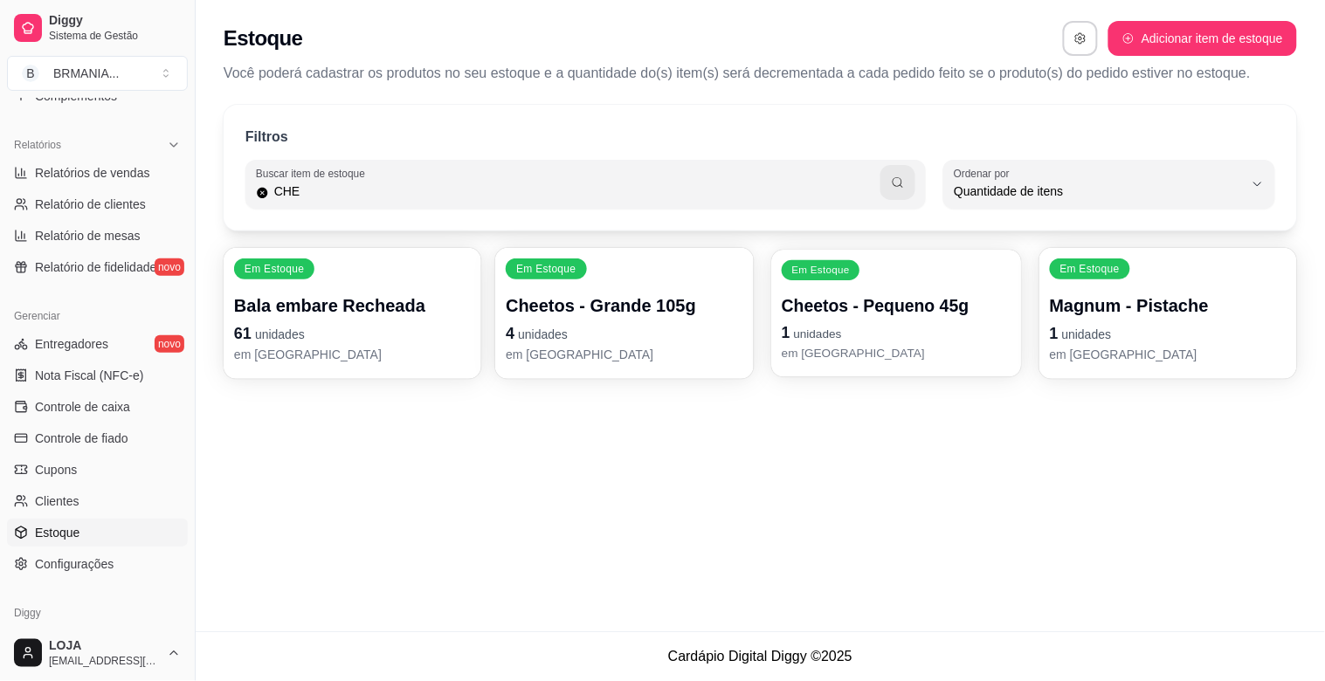
click at [870, 338] on p "1 unidades" at bounding box center [897, 333] width 230 height 24
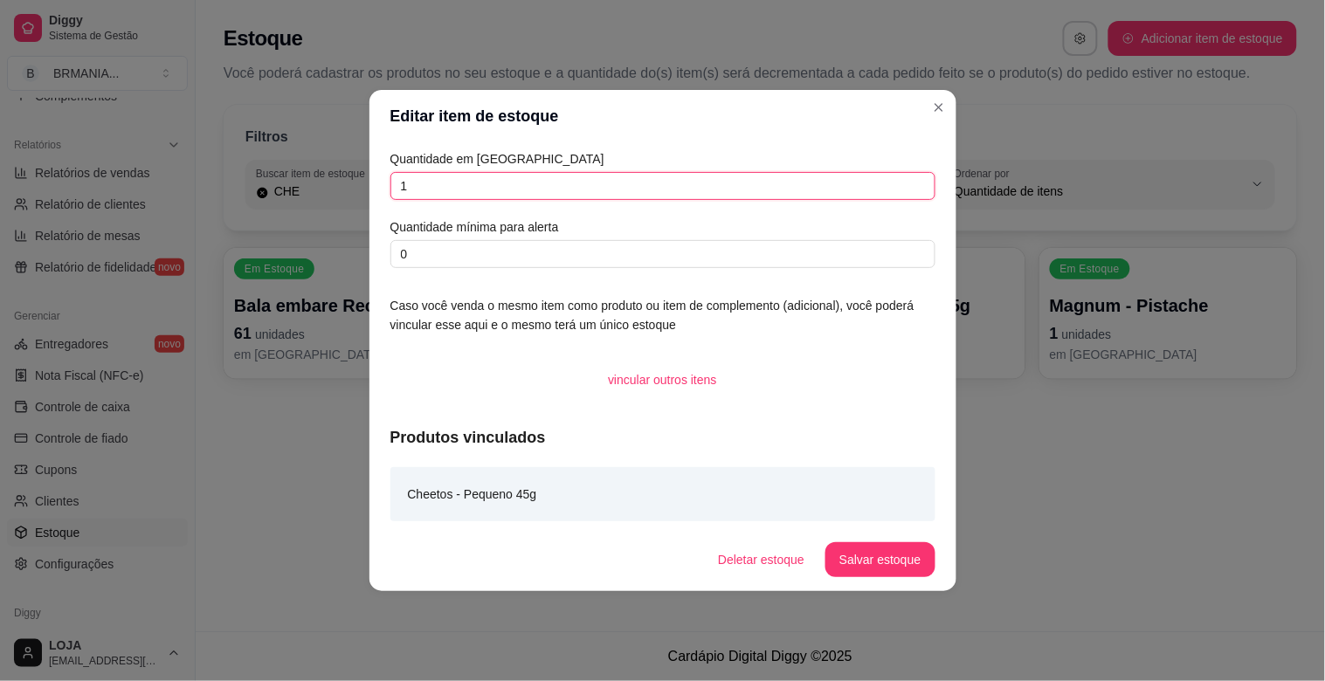
click at [528, 183] on input "1" at bounding box center [662, 186] width 545 height 28
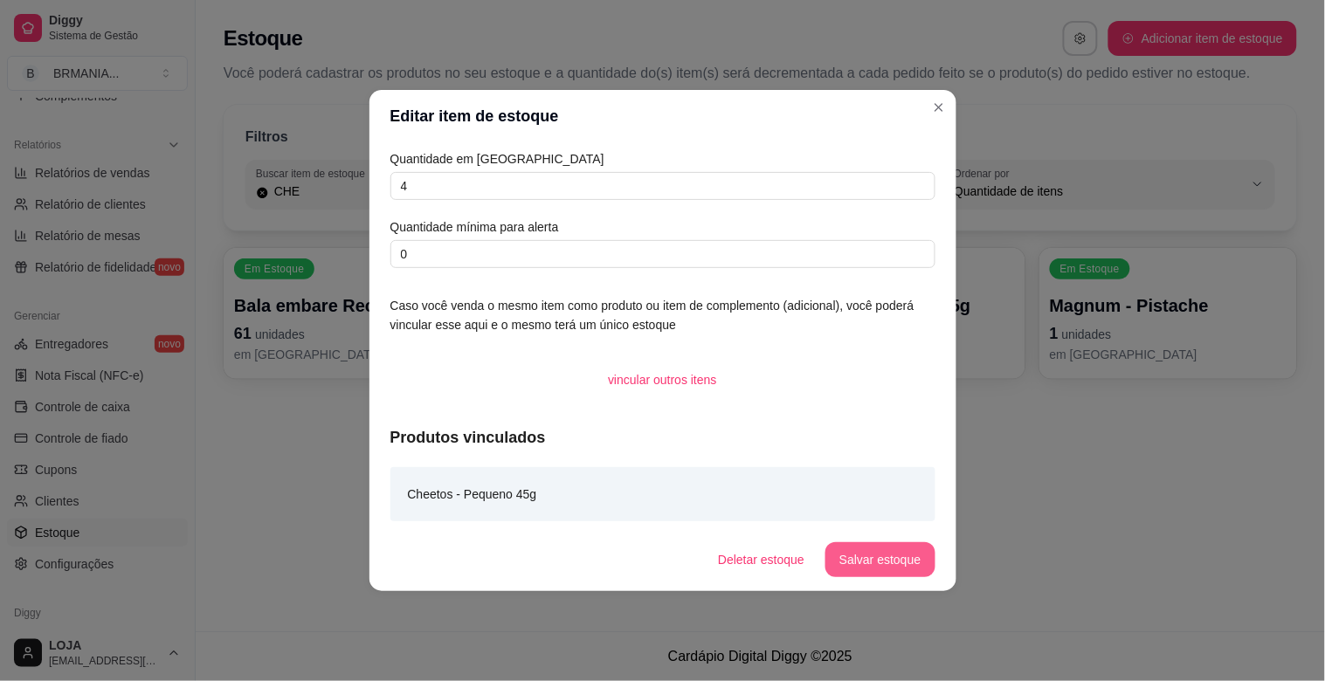
click at [900, 552] on button "Salvar estoque" at bounding box center [879, 559] width 109 height 35
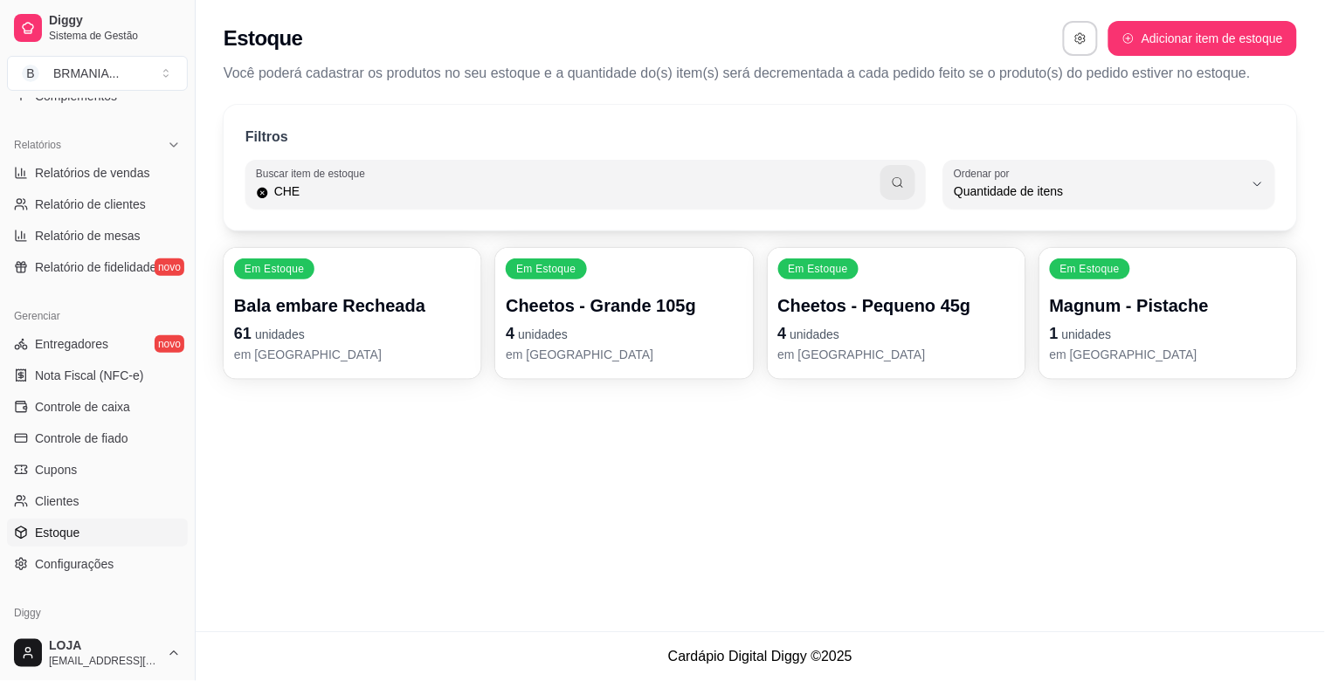
click at [563, 346] on p "em [GEOGRAPHIC_DATA]" at bounding box center [624, 354] width 237 height 17
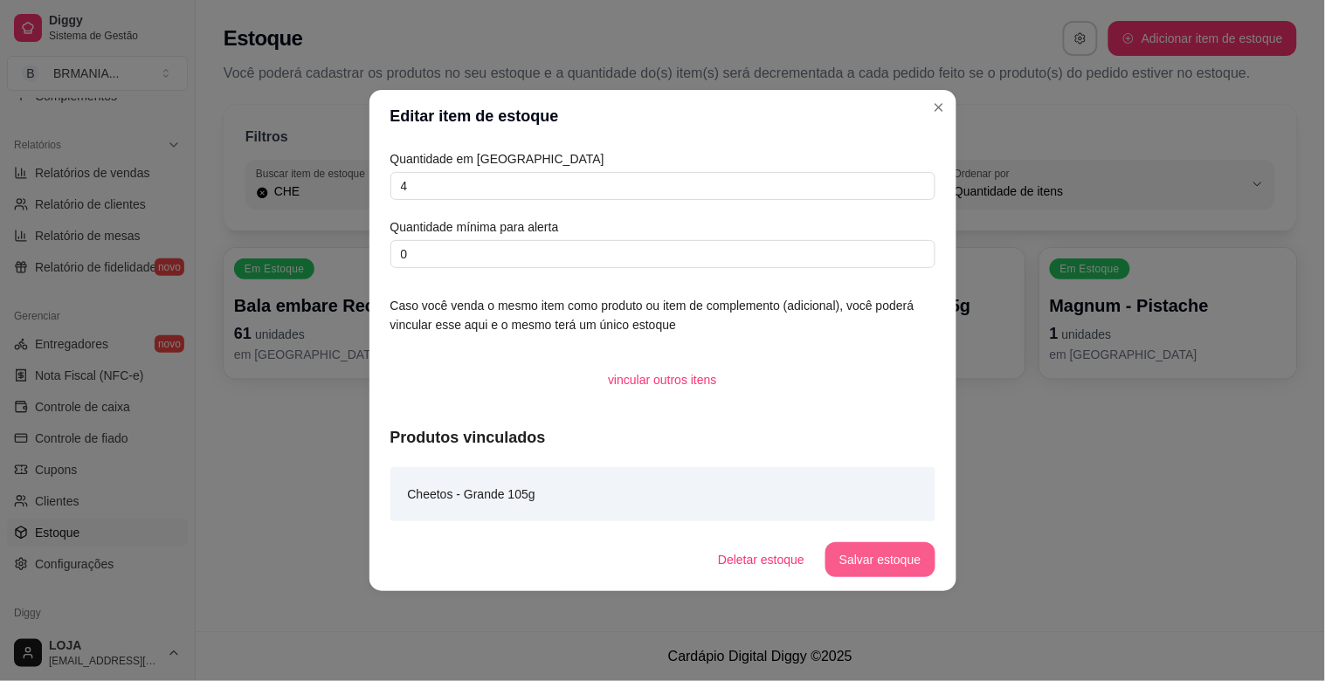
click at [892, 554] on button "Salvar estoque" at bounding box center [879, 559] width 109 height 35
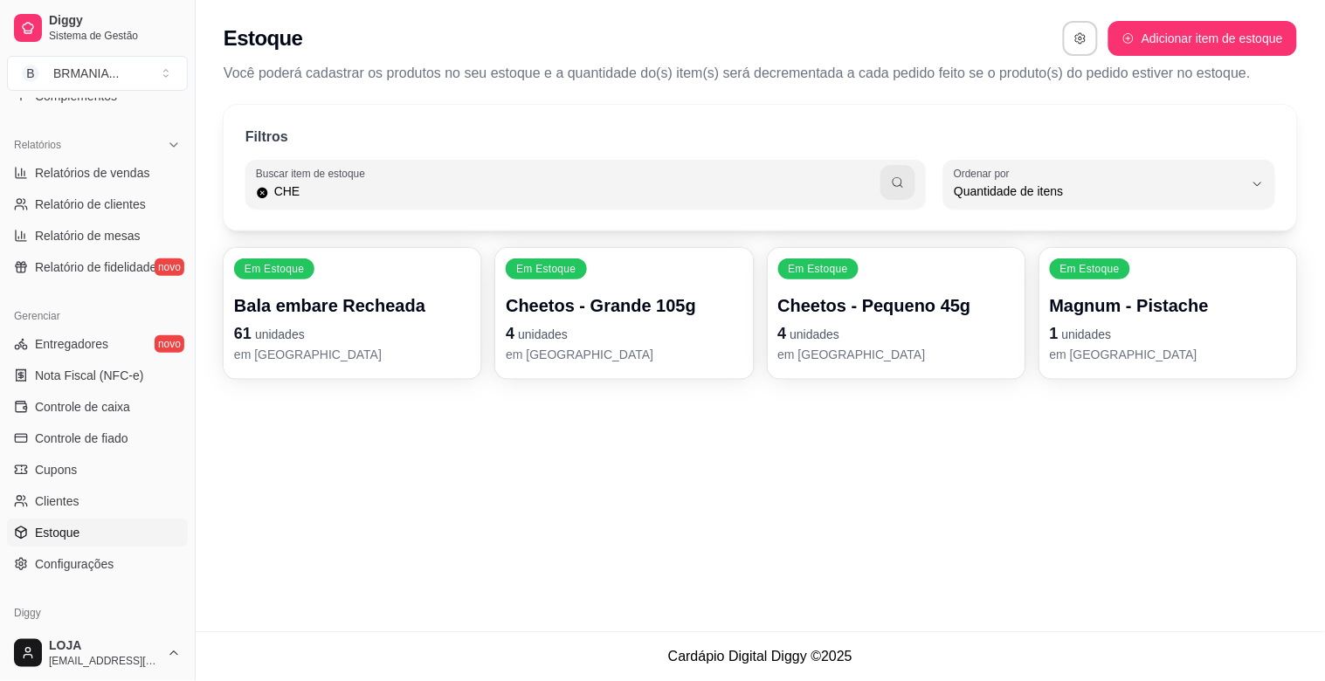
click at [1171, 326] on p "1 unidades" at bounding box center [1168, 333] width 237 height 24
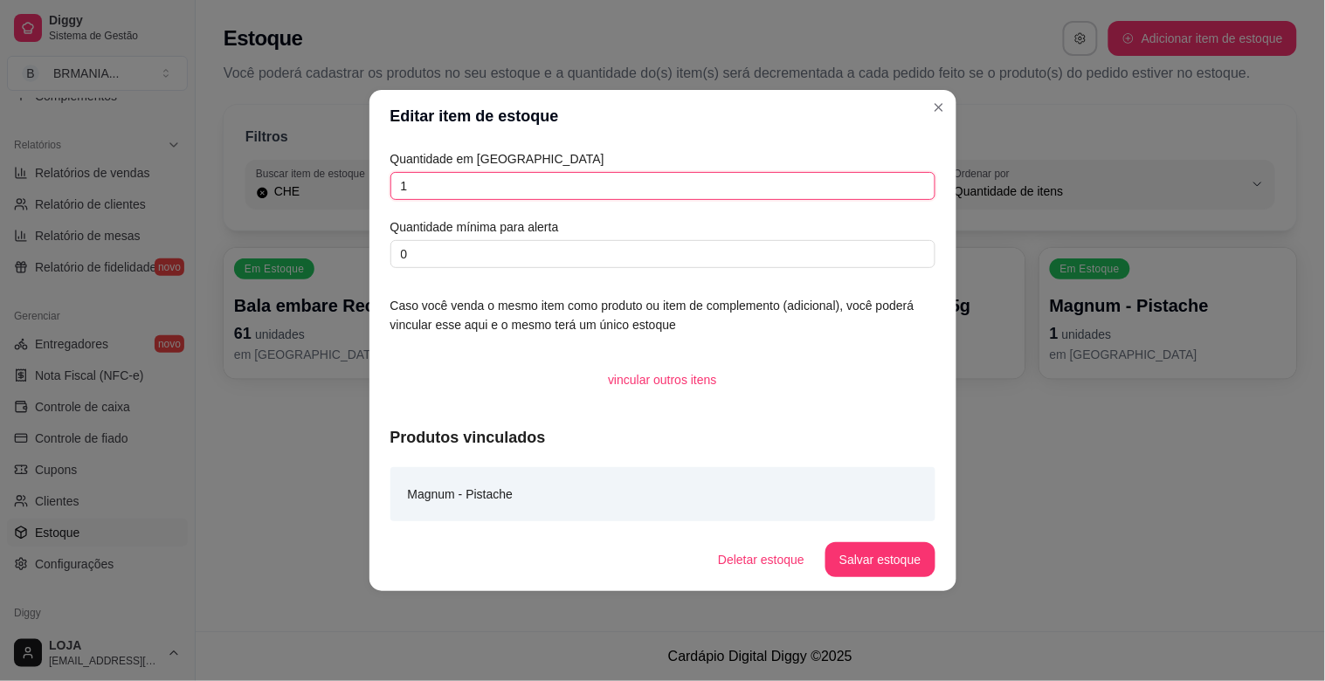
click at [633, 184] on input "1" at bounding box center [662, 186] width 545 height 28
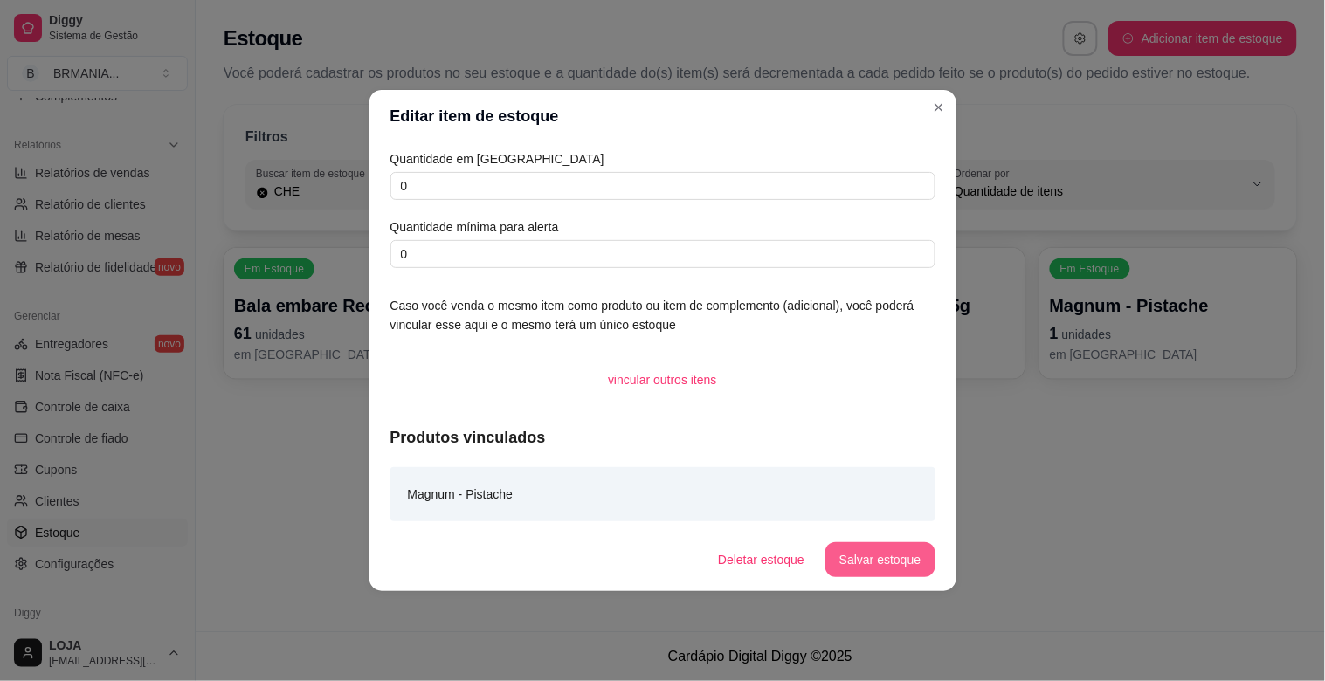
click at [884, 560] on button "Salvar estoque" at bounding box center [879, 559] width 109 height 35
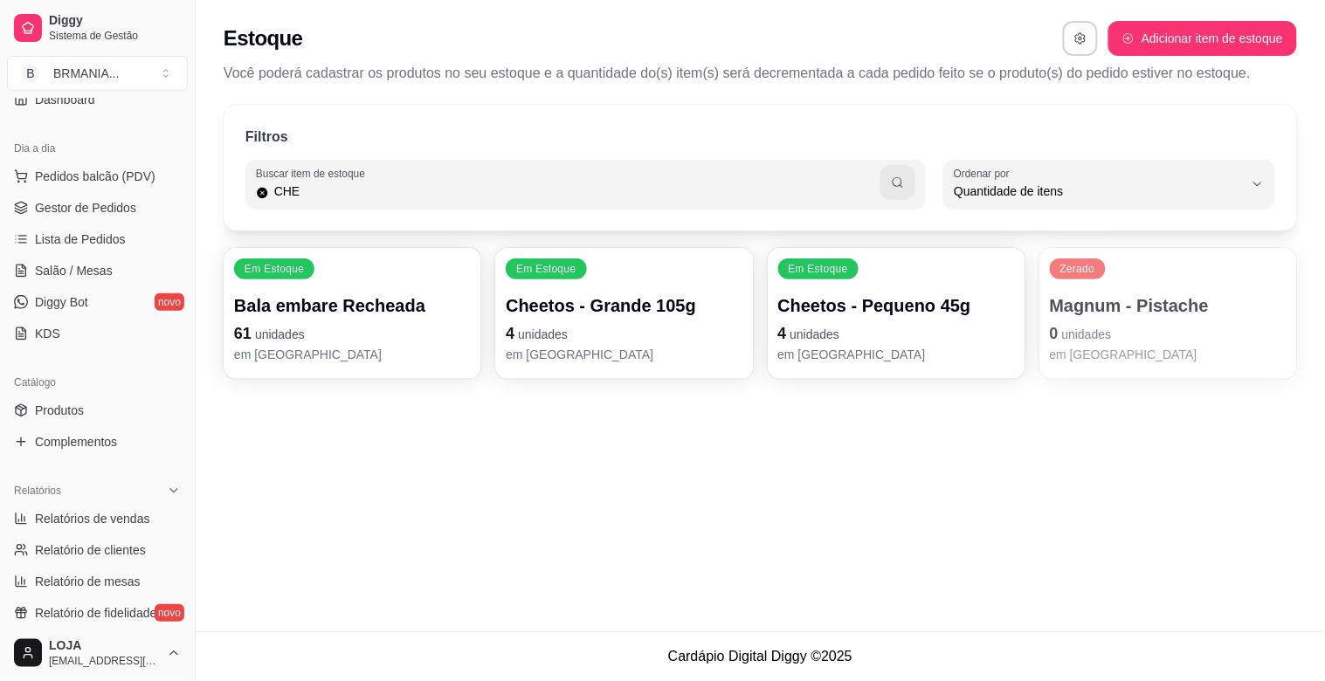
scroll to position [3, 0]
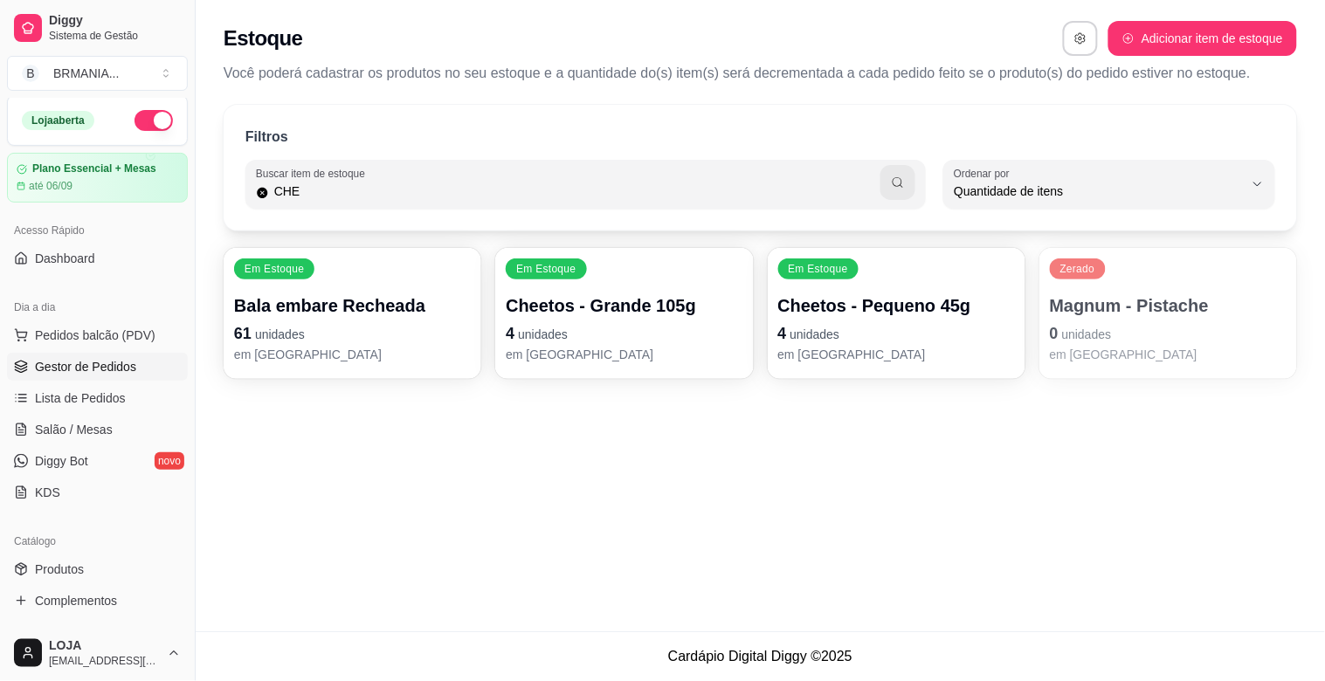
click at [124, 367] on span "Gestor de Pedidos" at bounding box center [85, 366] width 101 height 17
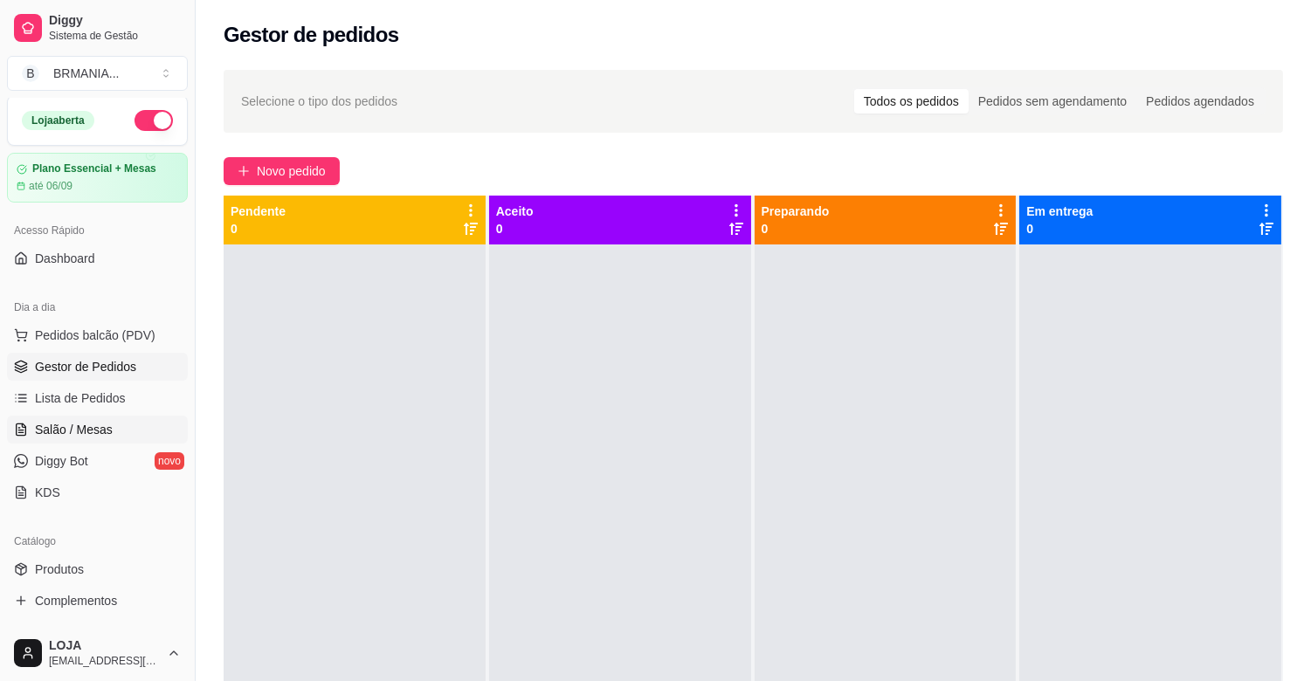
click at [85, 433] on span "Salão / Mesas" at bounding box center [74, 429] width 78 height 17
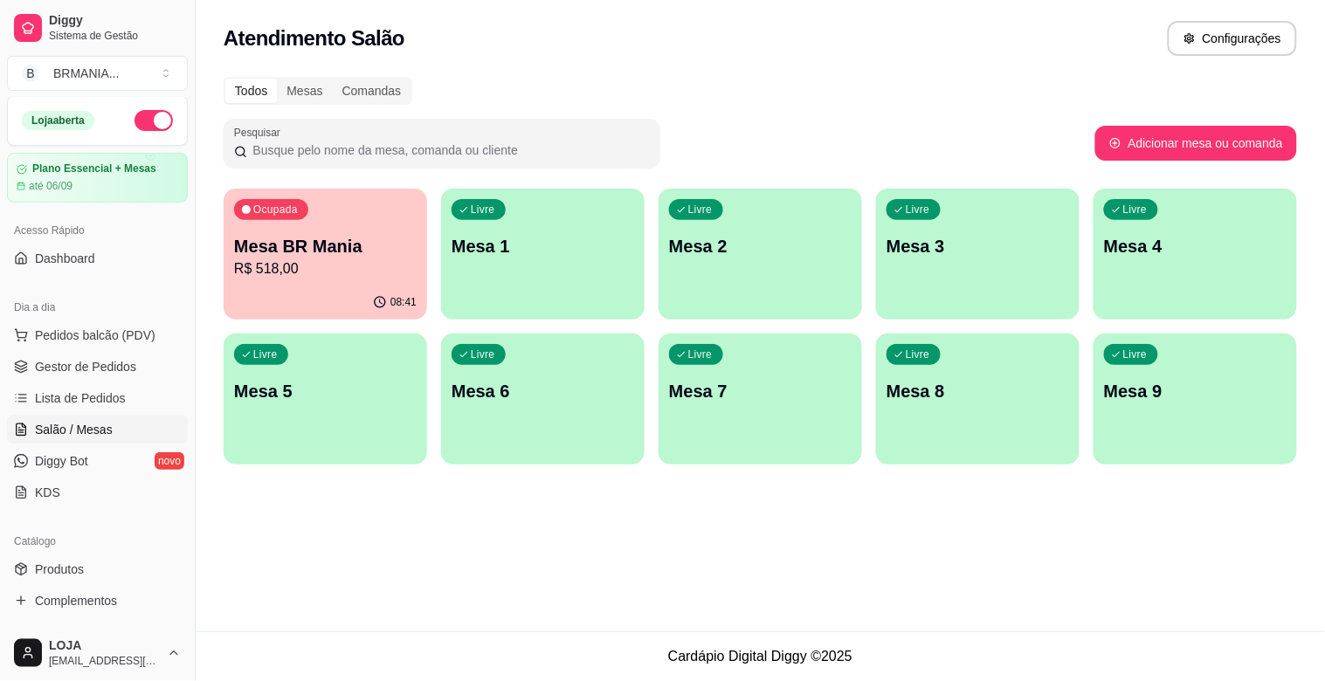
click at [527, 243] on p "Mesa 1" at bounding box center [542, 246] width 183 height 24
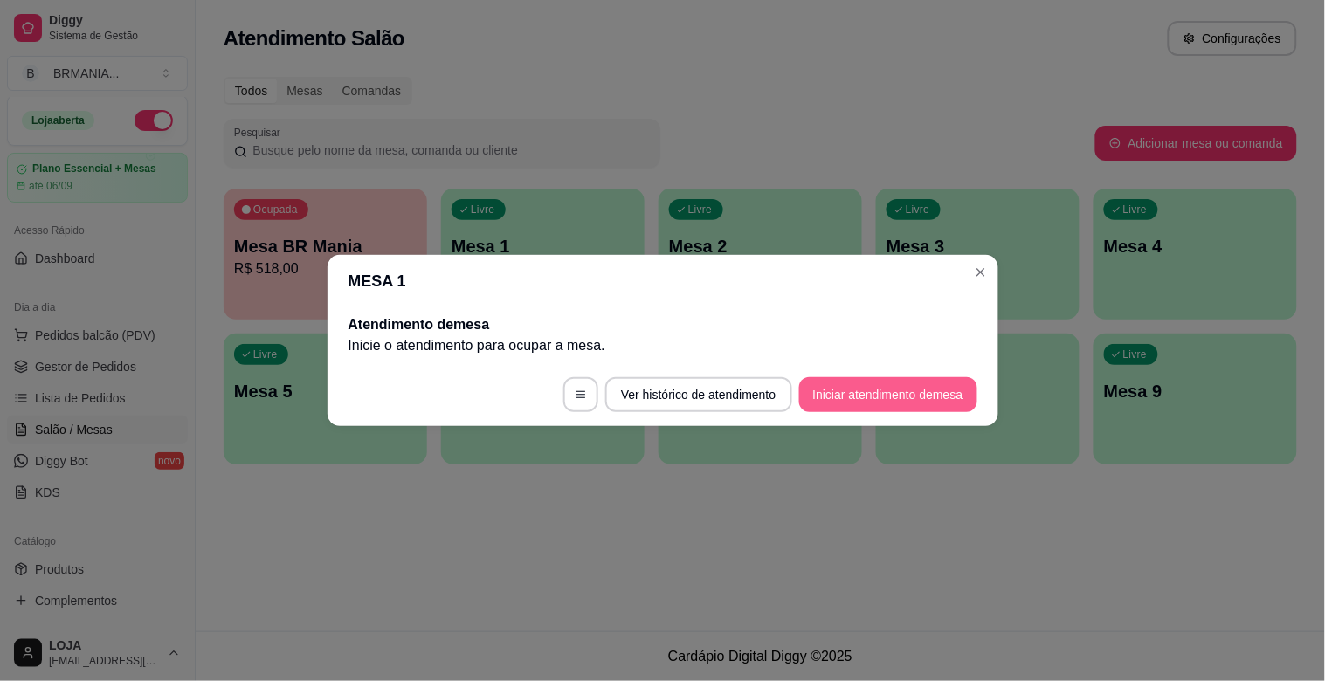
click at [871, 387] on button "Iniciar atendimento de mesa" at bounding box center [888, 394] width 178 height 35
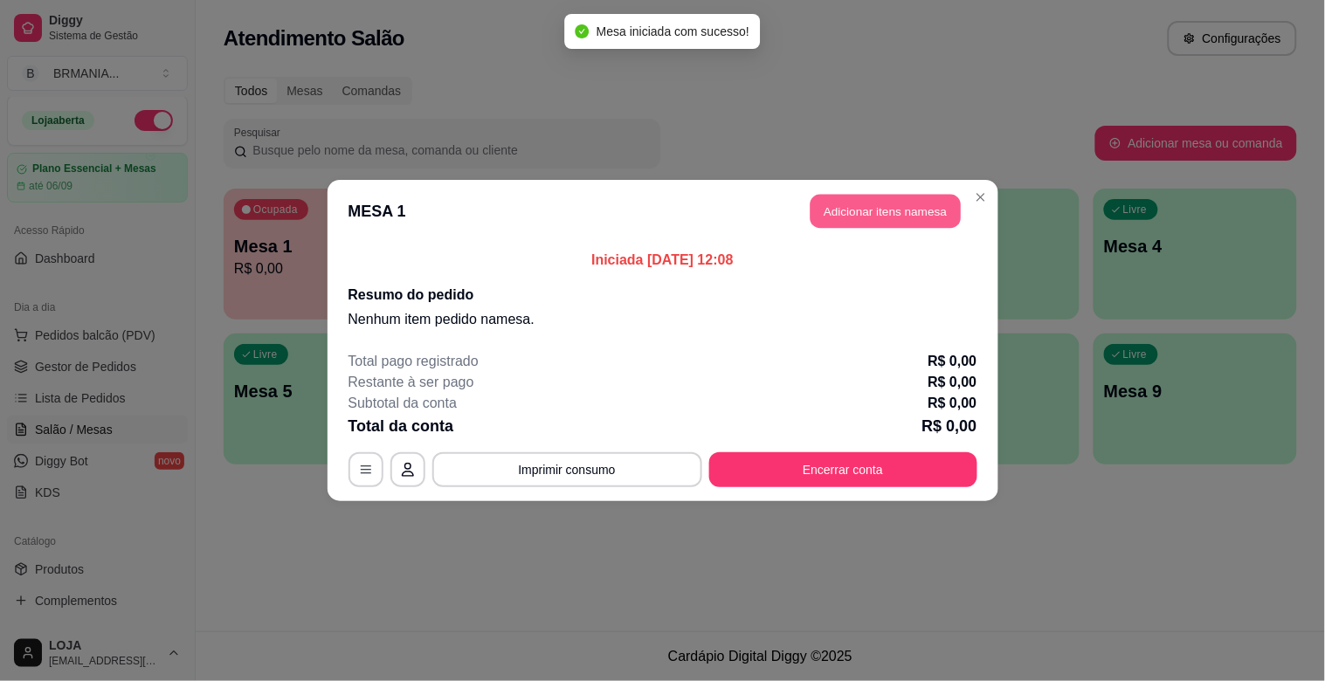
click at [832, 205] on button "Adicionar itens na mesa" at bounding box center [885, 212] width 150 height 34
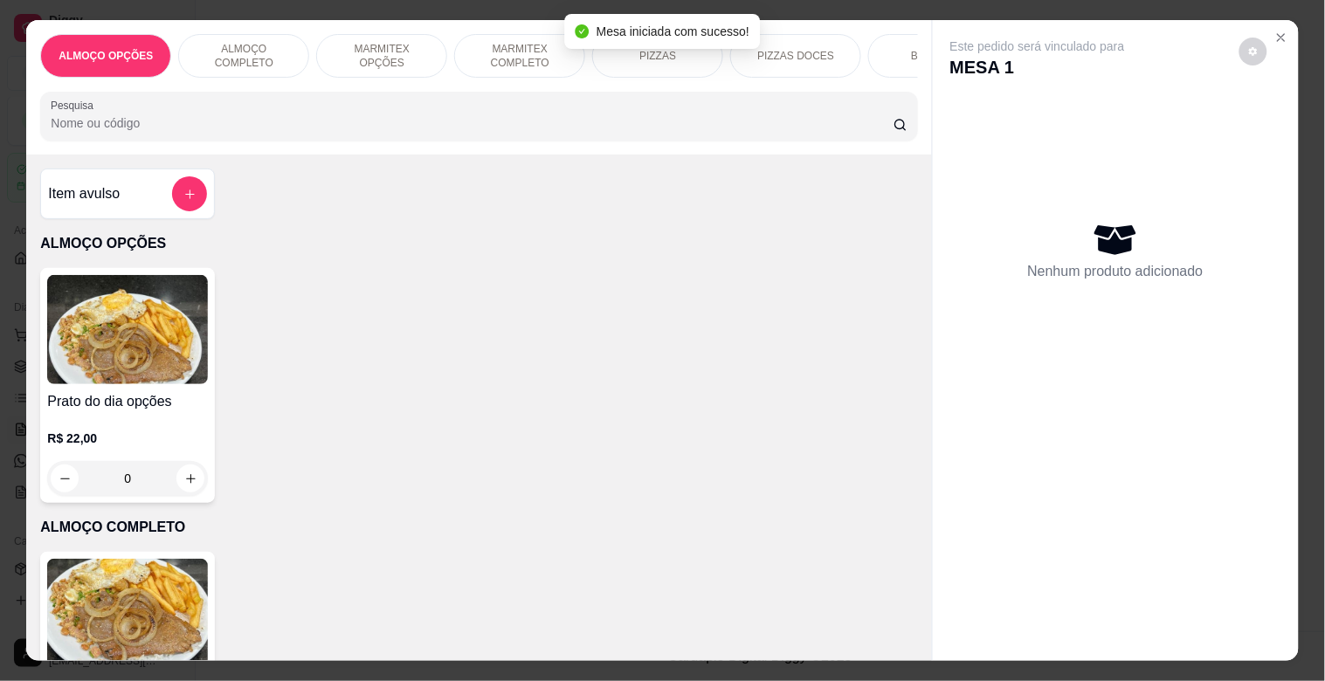
click at [291, 155] on div "ALMOÇO OPÇÕES ALMOÇO COMPLETO MARMITEX OPÇÕES MARMITEX COMPLETO PIZZAS PIZZAS D…" at bounding box center [478, 87] width 905 height 134
click at [277, 132] on input "Pesquisa" at bounding box center [472, 122] width 843 height 17
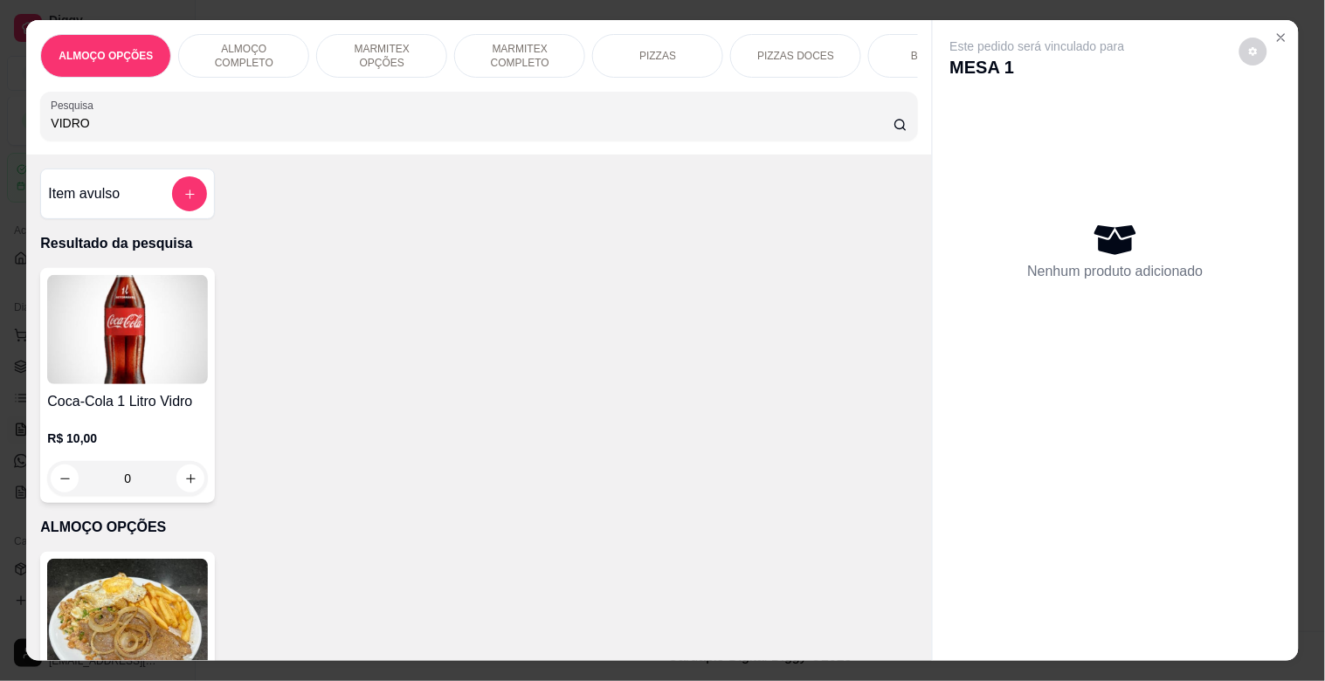
click at [110, 333] on img at bounding box center [127, 329] width 161 height 109
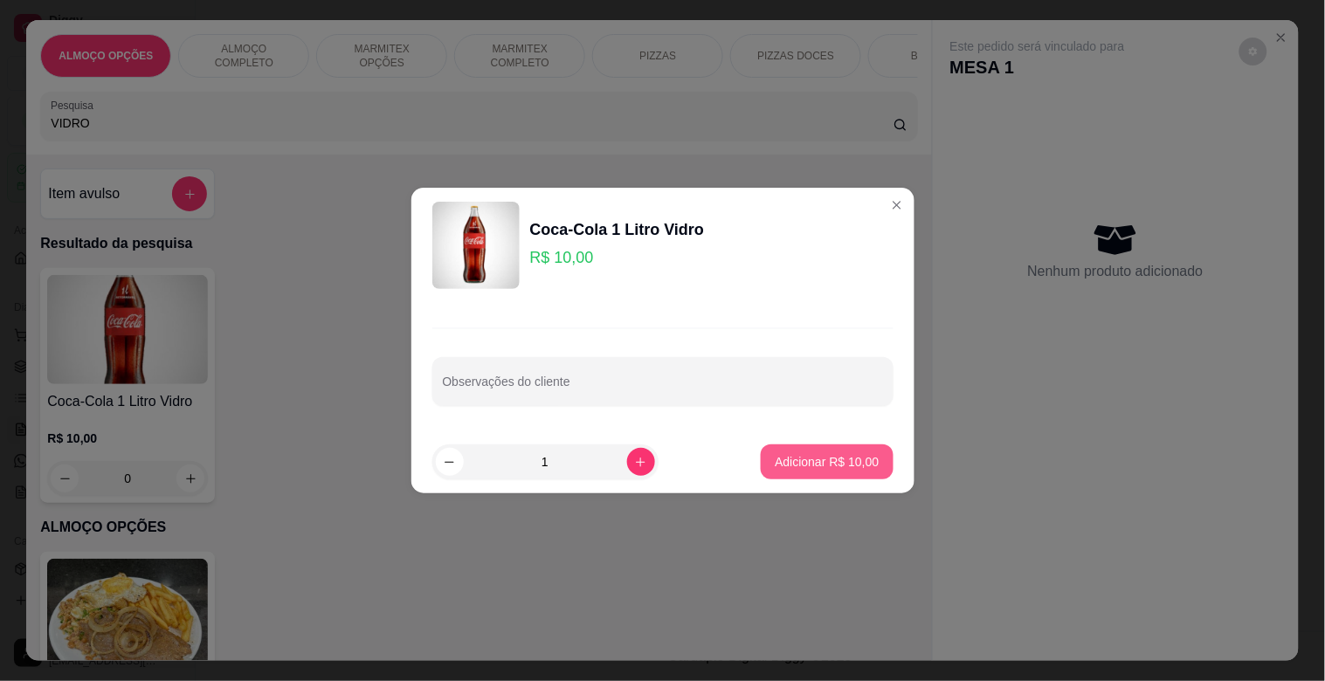
click at [799, 458] on p "Adicionar R$ 10,00" at bounding box center [827, 461] width 104 height 17
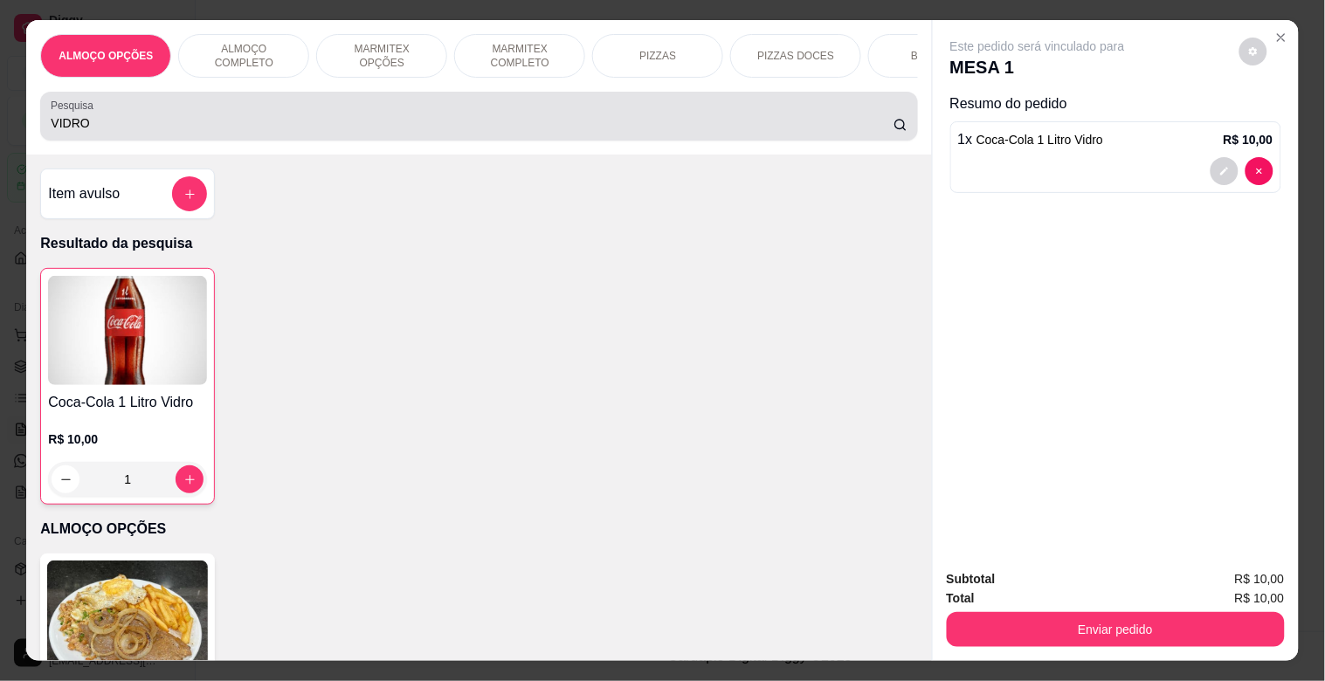
click at [334, 129] on input "VIDRO" at bounding box center [472, 122] width 843 height 17
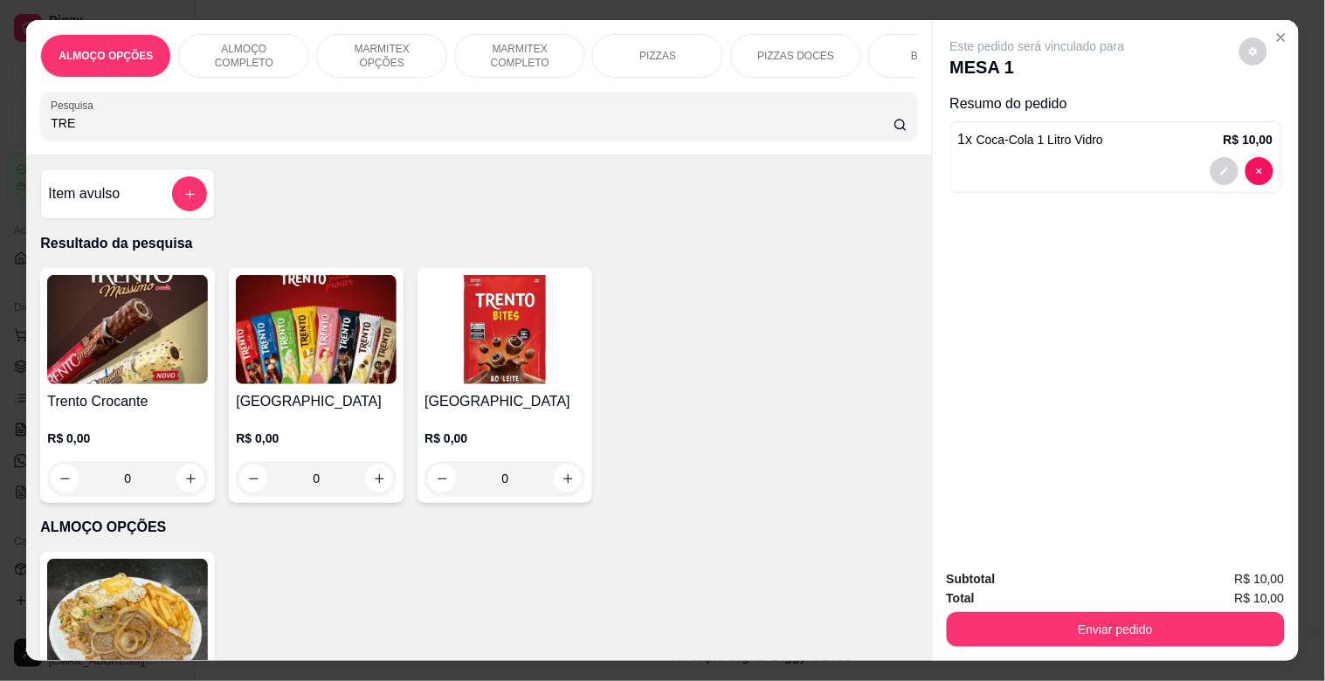
click at [269, 400] on h4 "[GEOGRAPHIC_DATA]" at bounding box center [316, 401] width 161 height 21
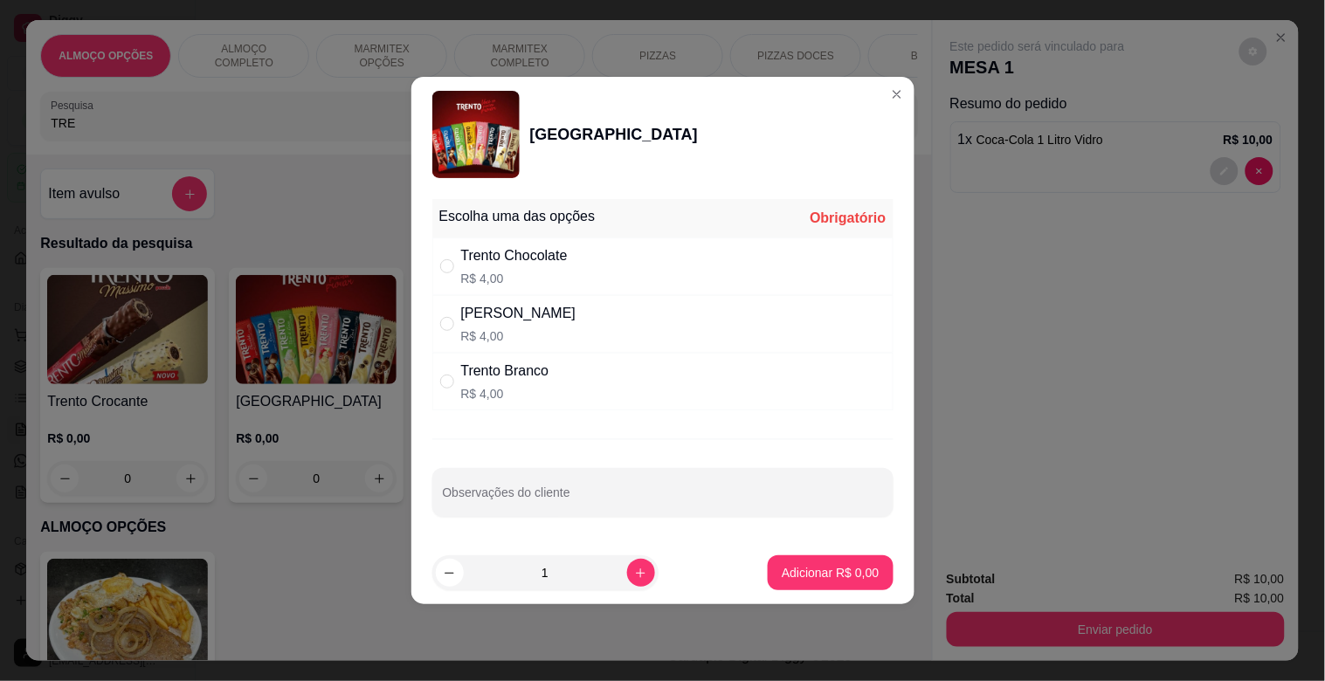
click at [493, 300] on div "[PERSON_NAME] R$ 4,00" at bounding box center [662, 324] width 461 height 58
click at [807, 587] on button "Adicionar R$ 4,00" at bounding box center [829, 573] width 121 height 34
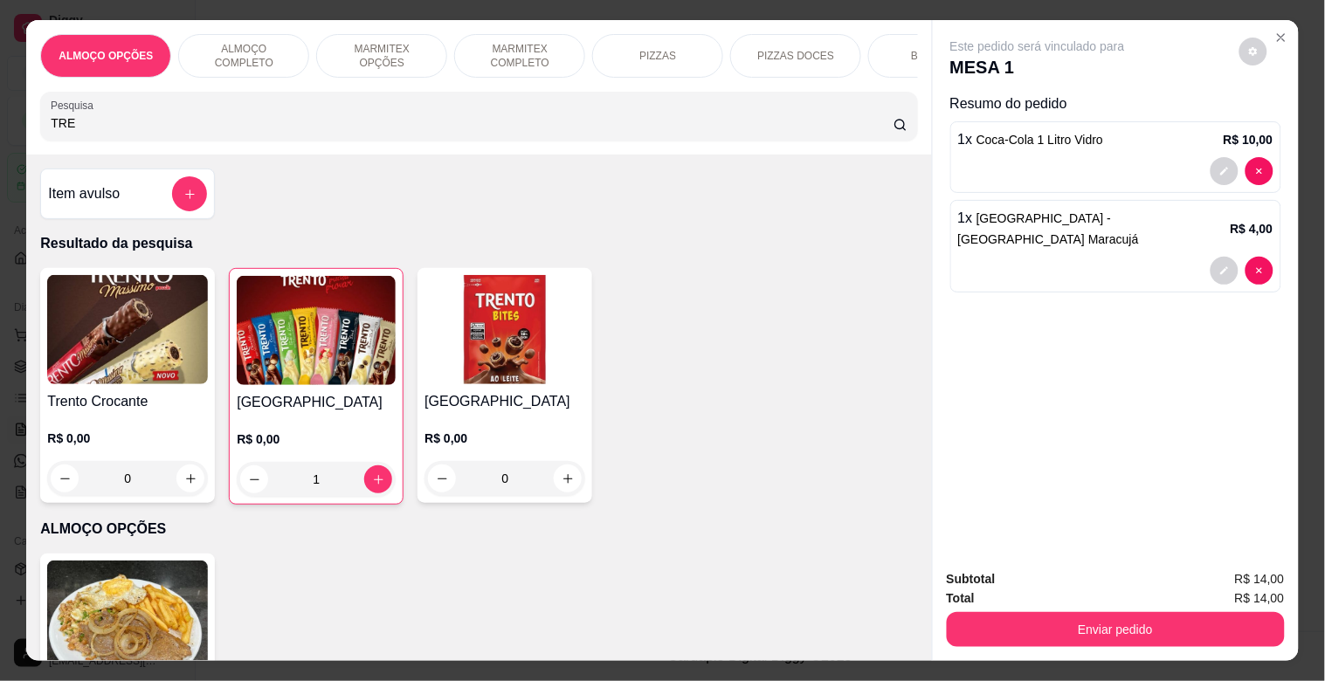
click at [189, 124] on input "TRE" at bounding box center [472, 122] width 843 height 17
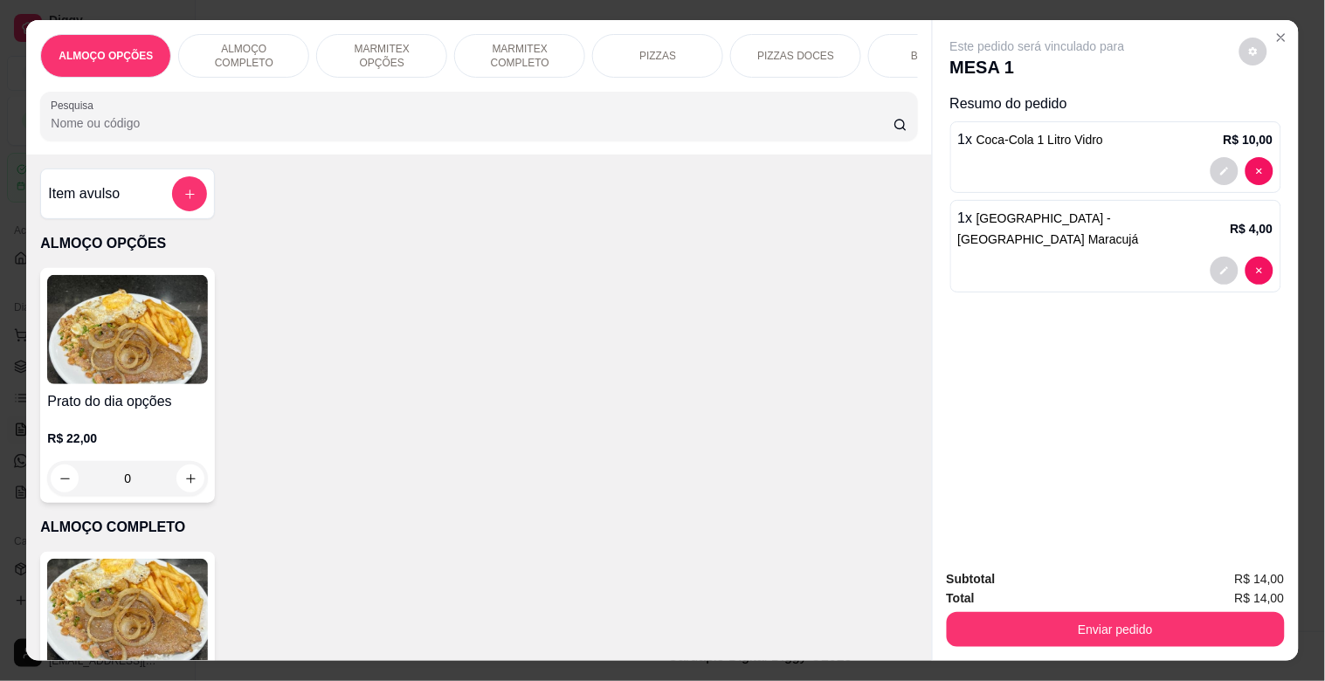
click at [154, 617] on img at bounding box center [127, 613] width 161 height 109
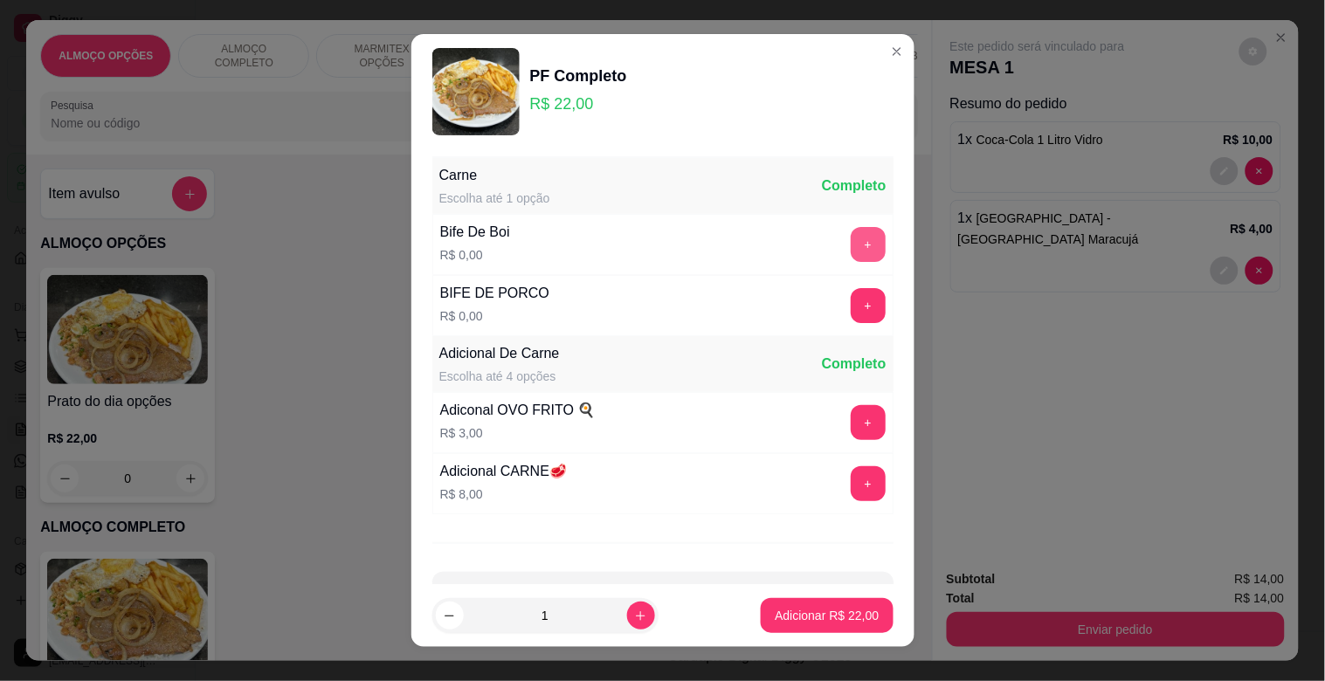
click at [851, 252] on button "+" at bounding box center [868, 244] width 35 height 35
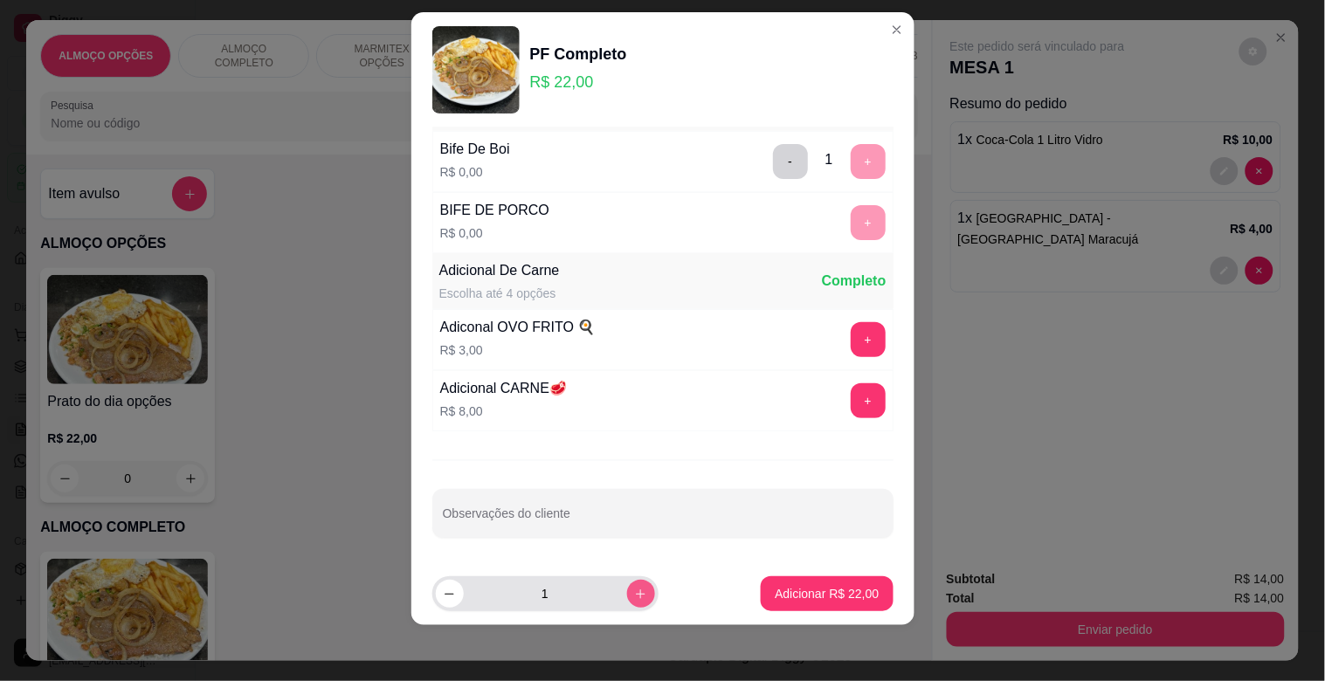
click at [627, 585] on button "increase-product-quantity" at bounding box center [641, 594] width 28 height 28
click at [634, 588] on icon "increase-product-quantity" at bounding box center [640, 594] width 13 height 13
click at [790, 596] on p "Adicionar R$ 66,00" at bounding box center [827, 593] width 104 height 17
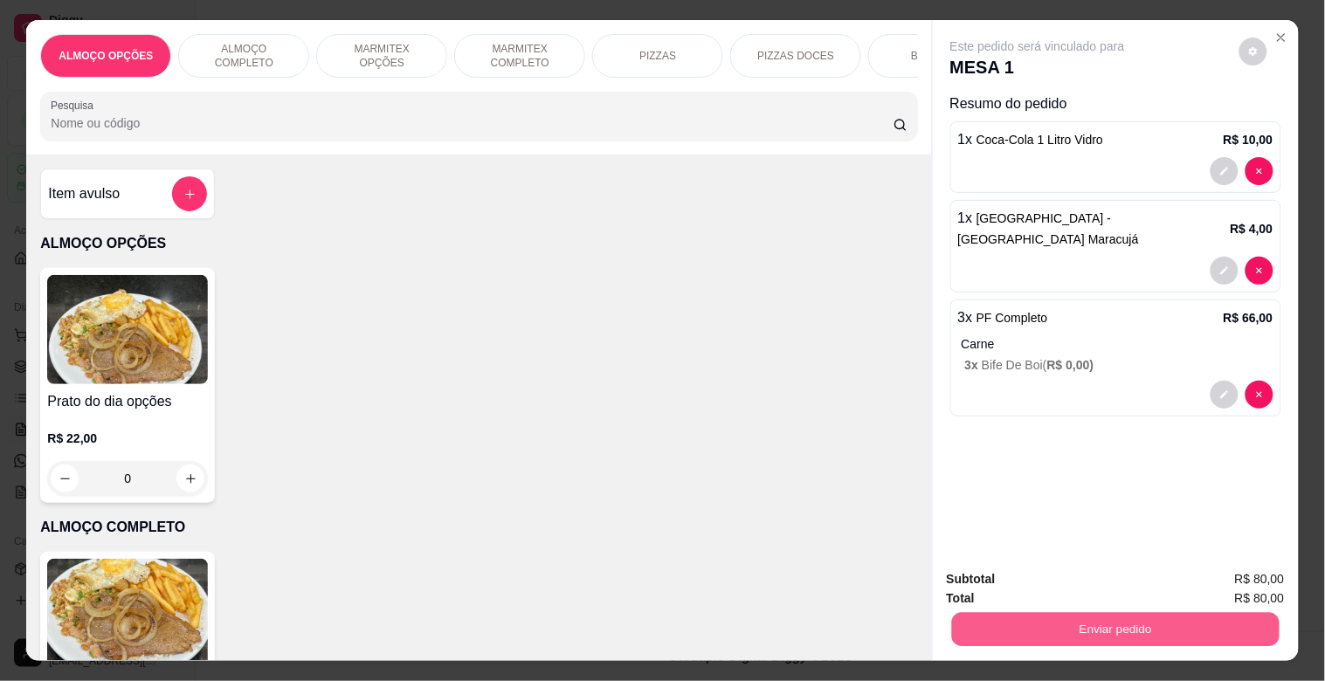
click at [1145, 617] on button "Enviar pedido" at bounding box center [1114, 629] width 327 height 34
click at [1026, 578] on button "Não registrar e enviar pedido" at bounding box center [1057, 578] width 176 height 32
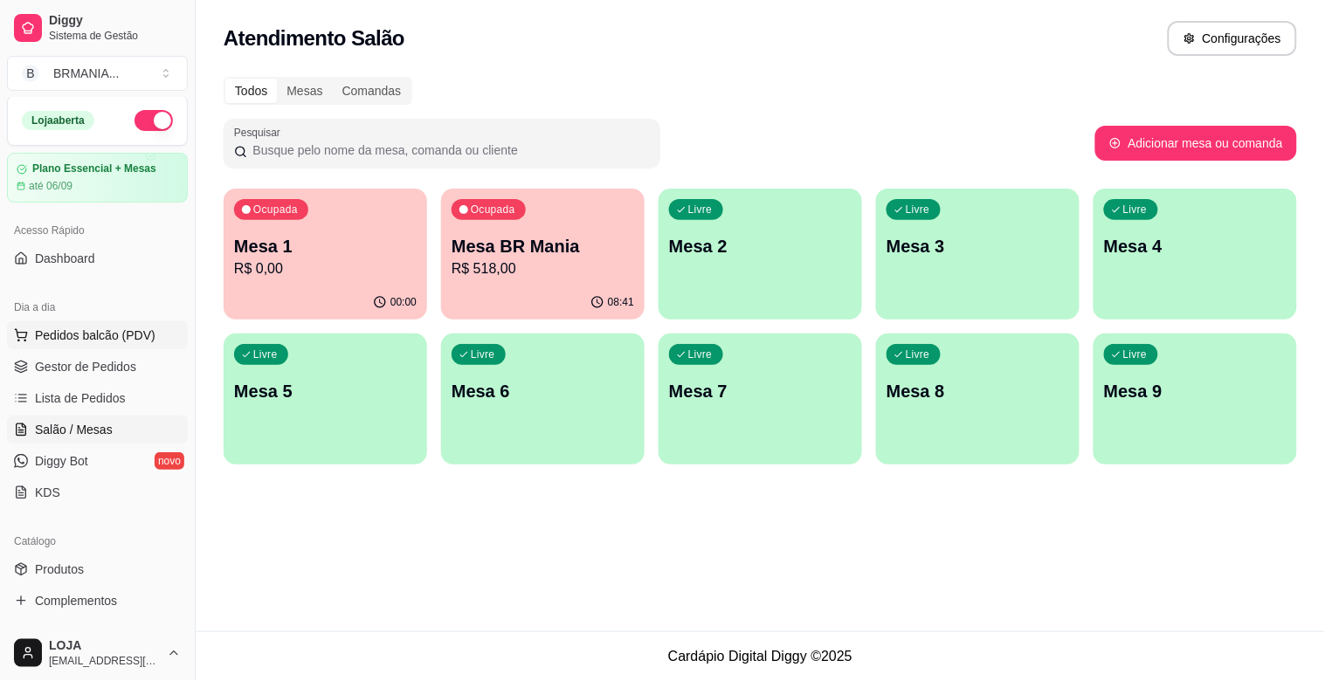
click at [59, 341] on span "Pedidos balcão (PDV)" at bounding box center [95, 335] width 121 height 17
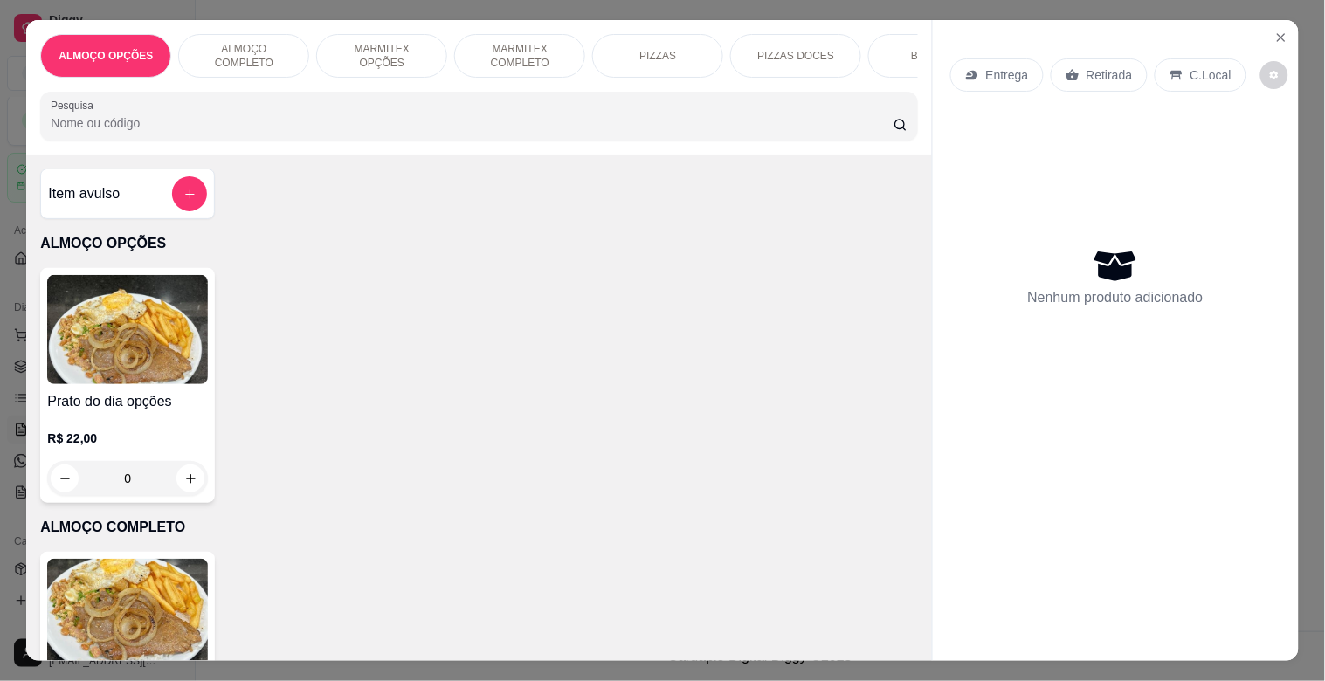
click at [480, 45] on p "MARMITEX COMPLETO" at bounding box center [519, 56] width 101 height 28
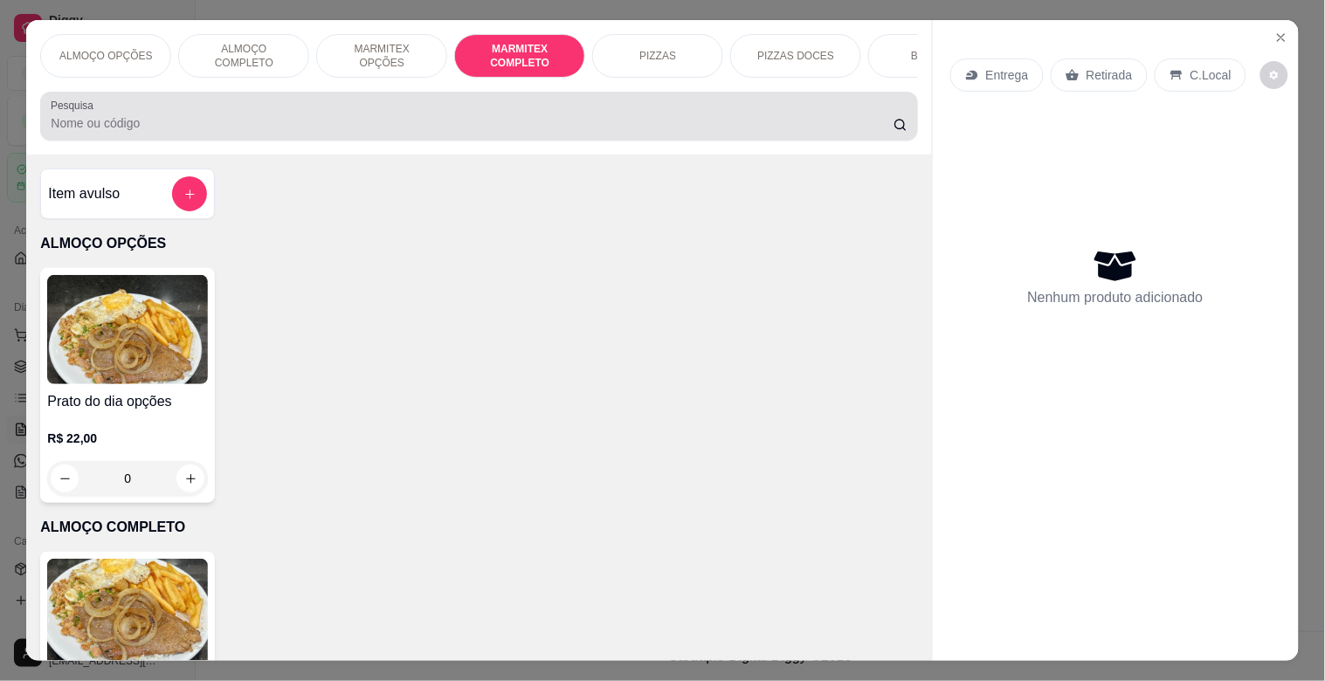
scroll to position [42, 0]
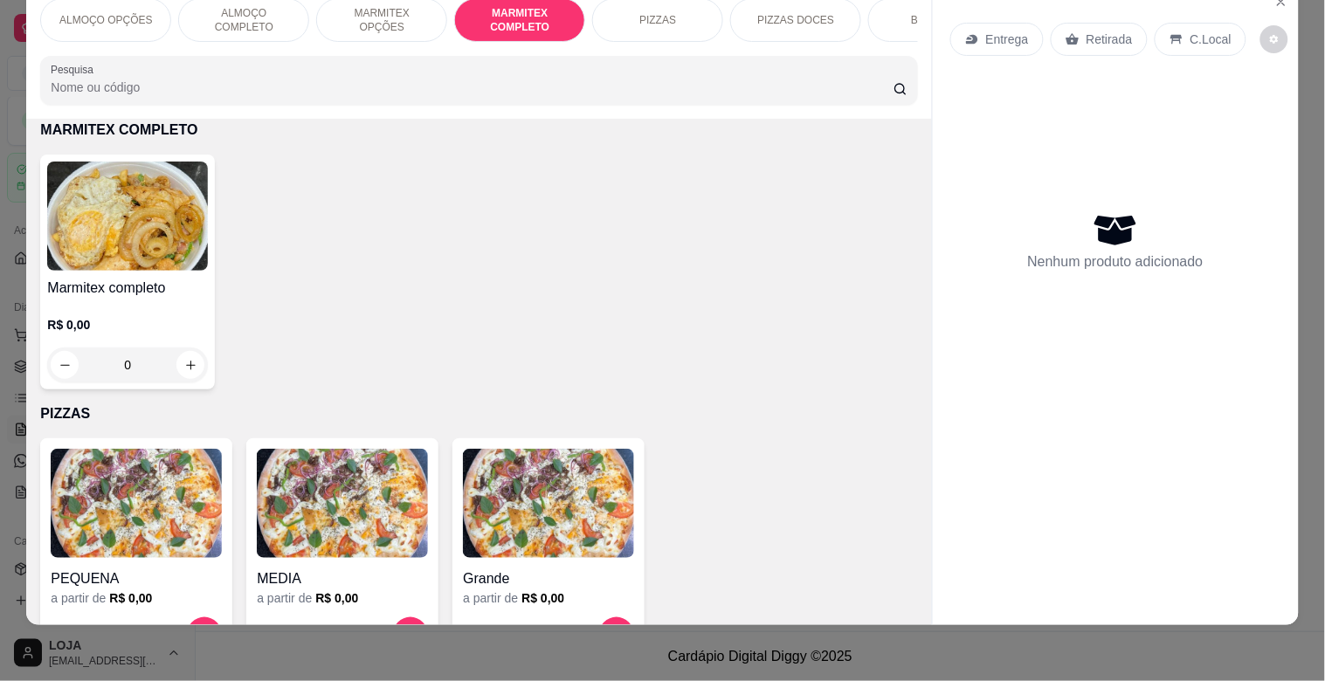
click at [122, 282] on h4 "Marmitex completo" at bounding box center [127, 288] width 161 height 21
drag, startPoint x: 548, startPoint y: 293, endPoint x: 693, endPoint y: 327, distance: 148.1
click at [551, 293] on div "Pequeno R$ 14,00" at bounding box center [661, 281] width 461 height 58
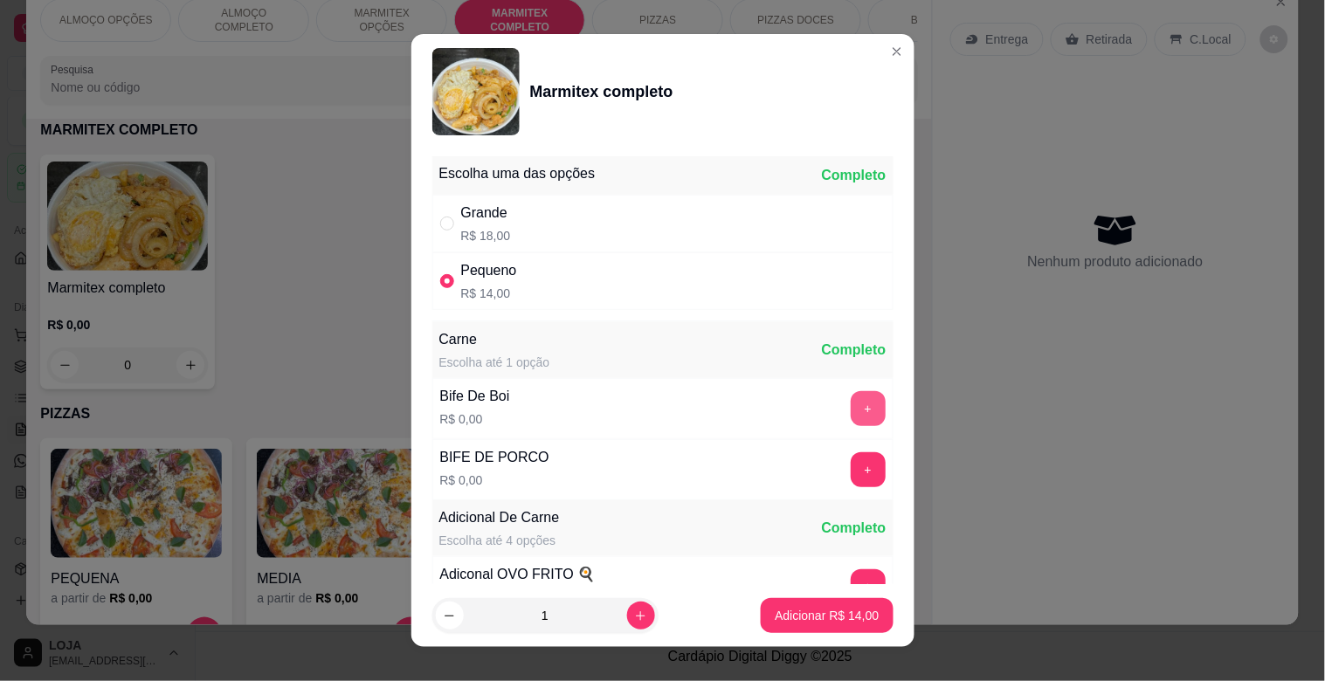
click at [851, 405] on button "+" at bounding box center [868, 408] width 35 height 35
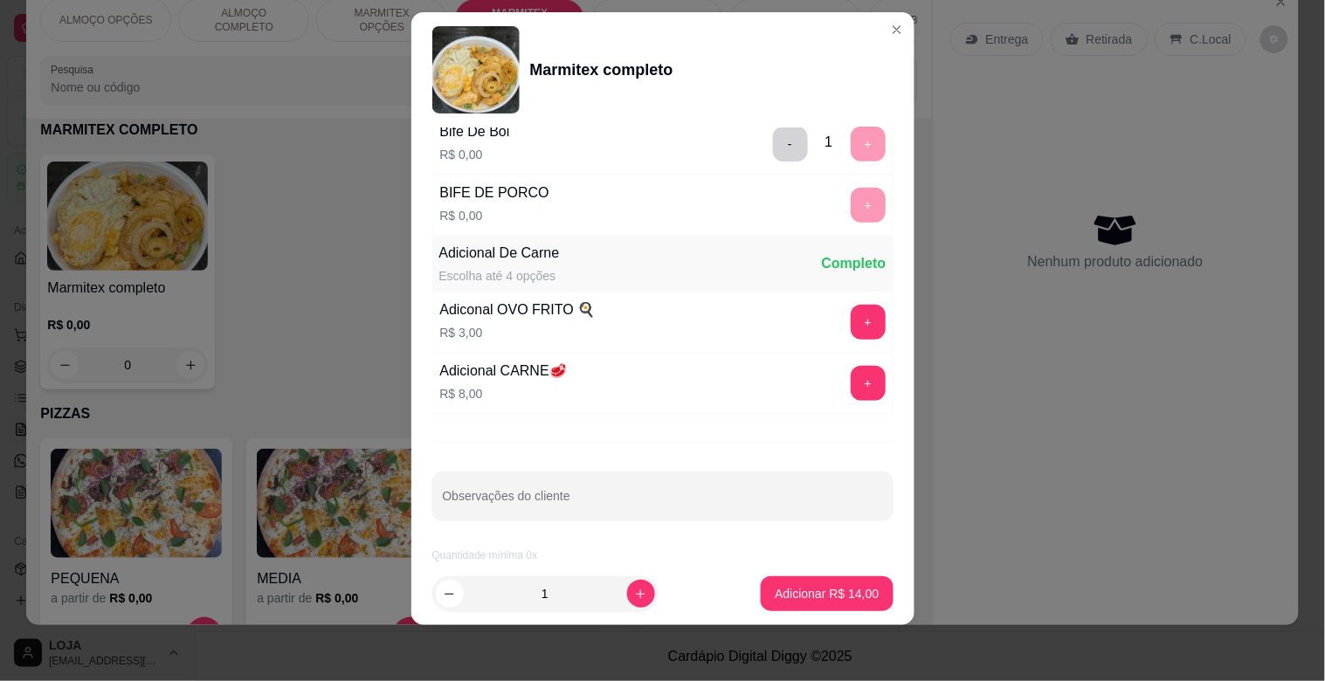
scroll to position [245, 0]
click at [810, 589] on p "Adicionar R$ 14,00" at bounding box center [827, 593] width 104 height 17
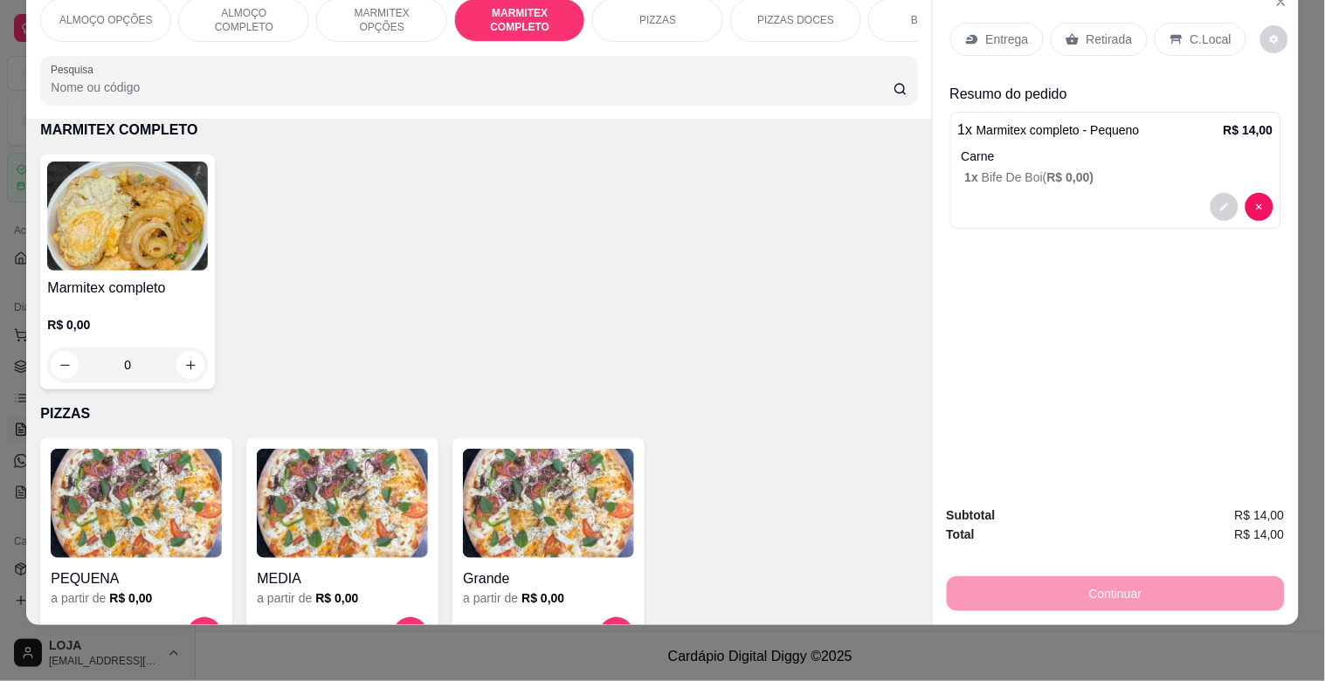
click at [1113, 31] on p "Retirada" at bounding box center [1109, 39] width 46 height 17
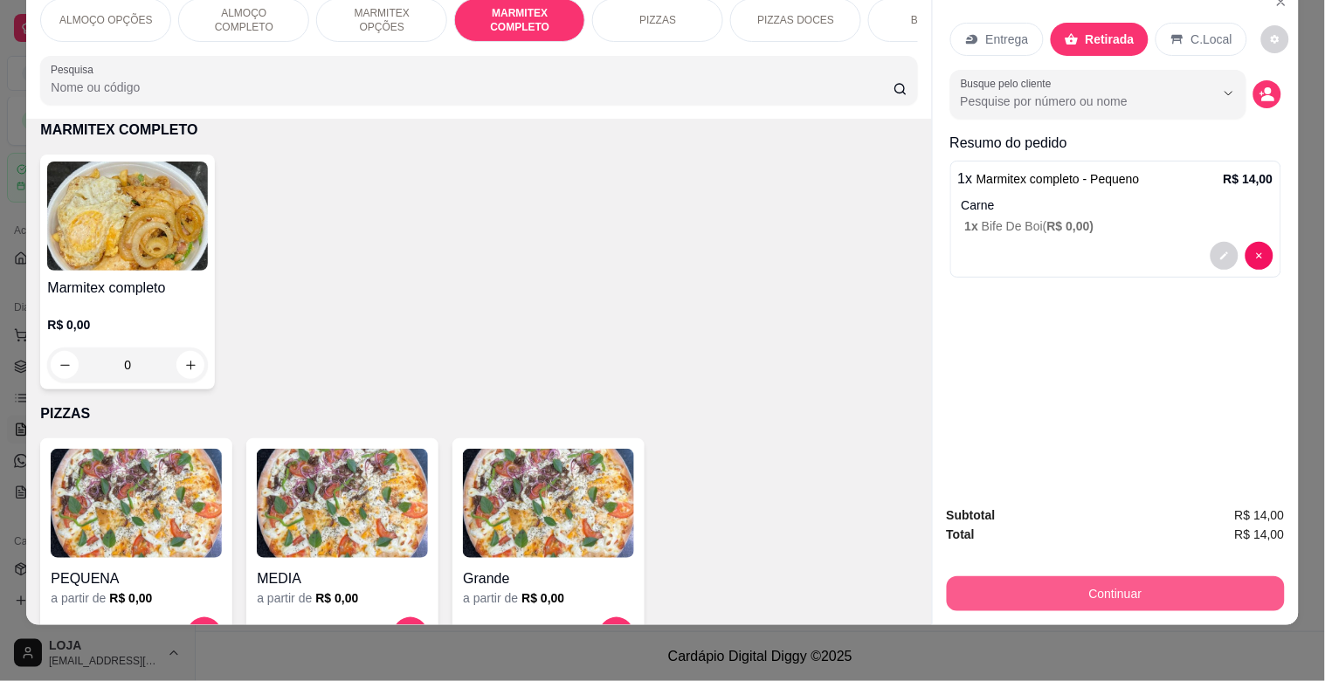
click at [1095, 576] on button "Continuar" at bounding box center [1116, 593] width 338 height 35
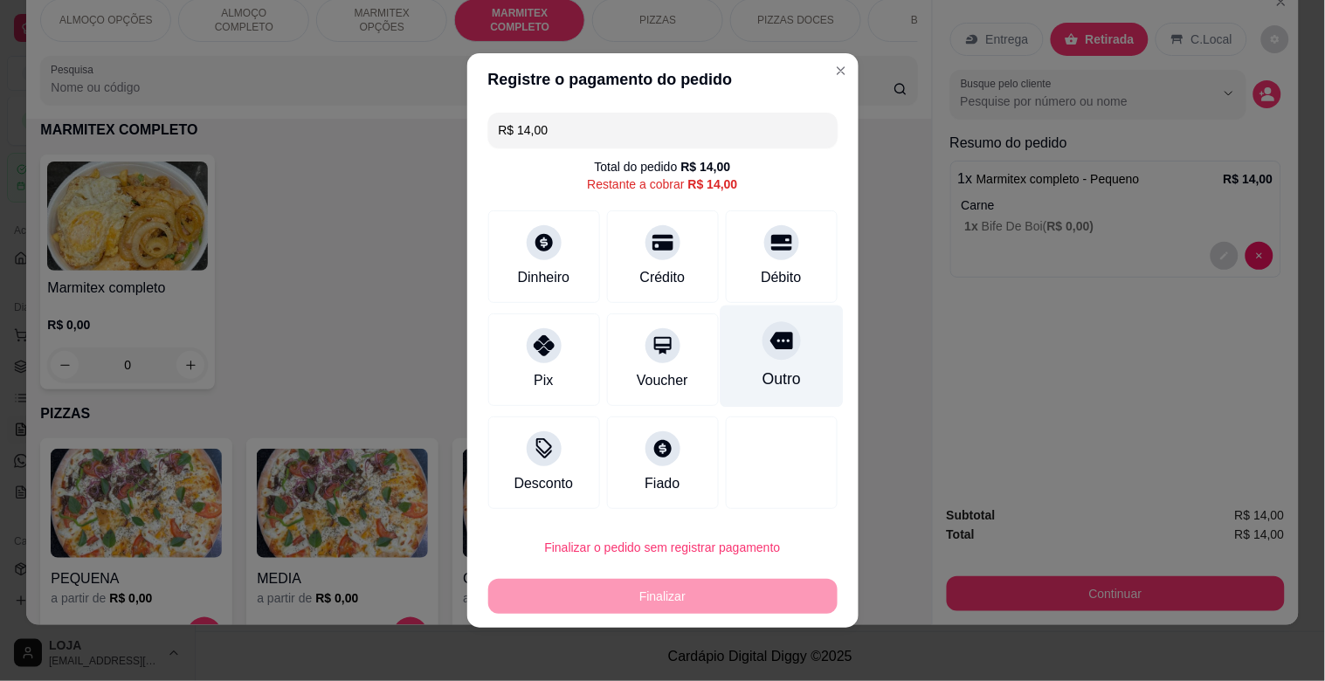
drag, startPoint x: 773, startPoint y: 251, endPoint x: 782, endPoint y: 334, distance: 83.4
click at [775, 258] on div "Débito" at bounding box center [782, 256] width 112 height 93
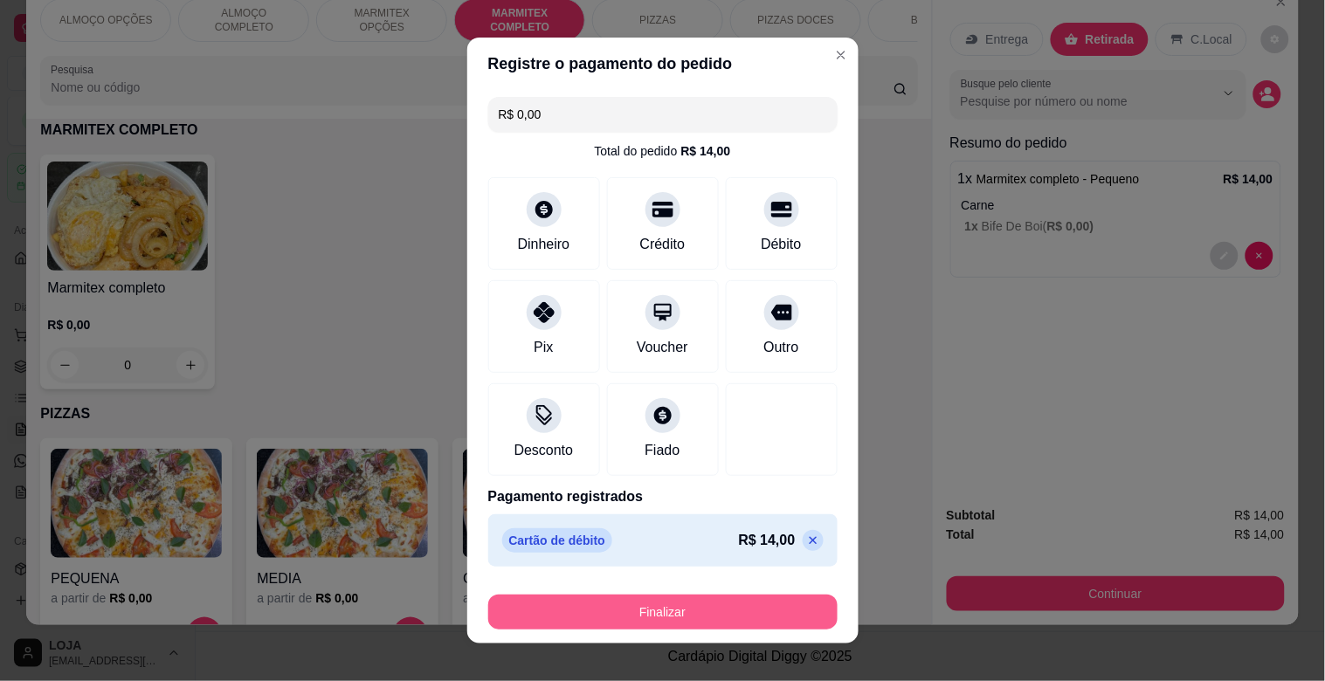
click at [694, 617] on button "Finalizar" at bounding box center [662, 612] width 349 height 35
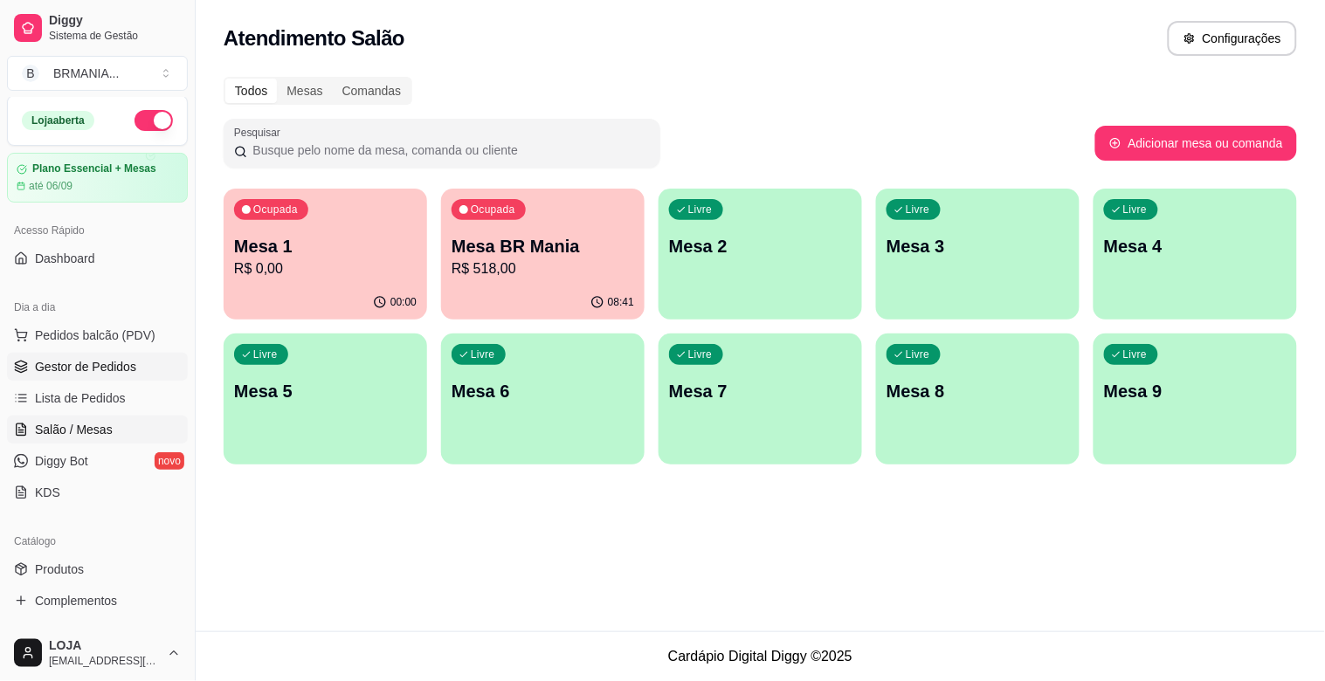
click at [79, 371] on span "Gestor de Pedidos" at bounding box center [85, 366] width 101 height 17
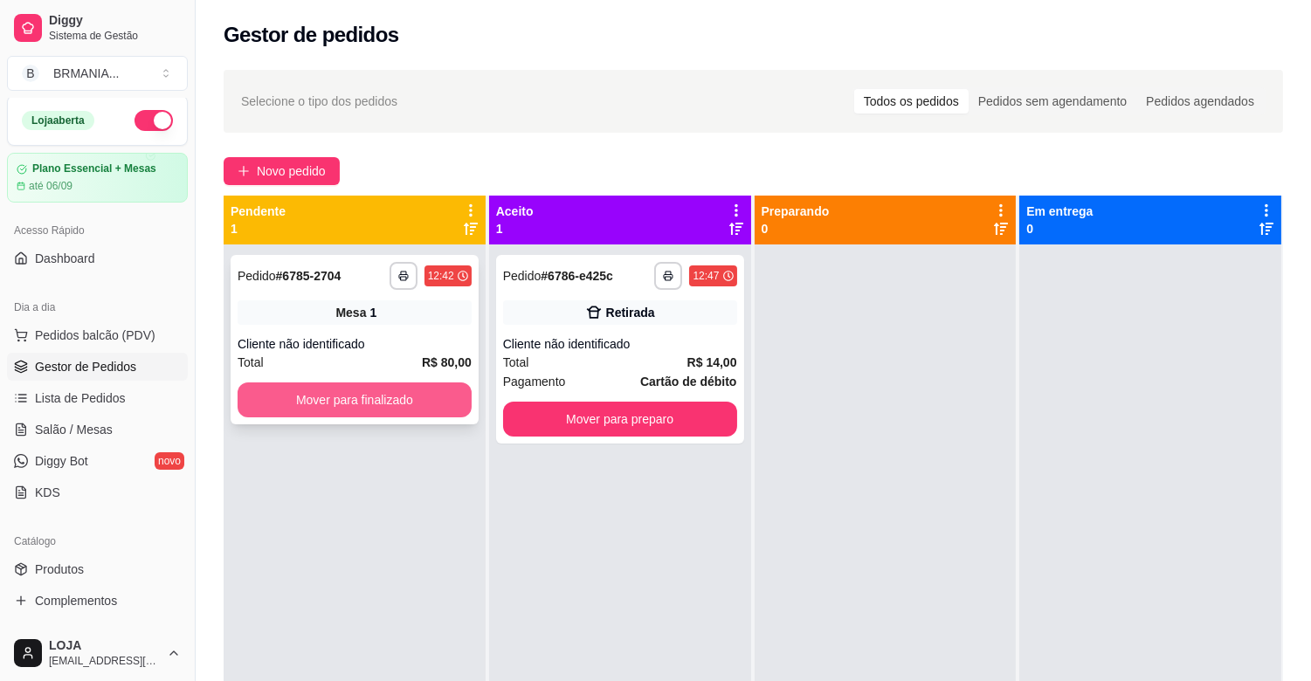
click at [346, 403] on button "Mover para finalizado" at bounding box center [355, 399] width 234 height 35
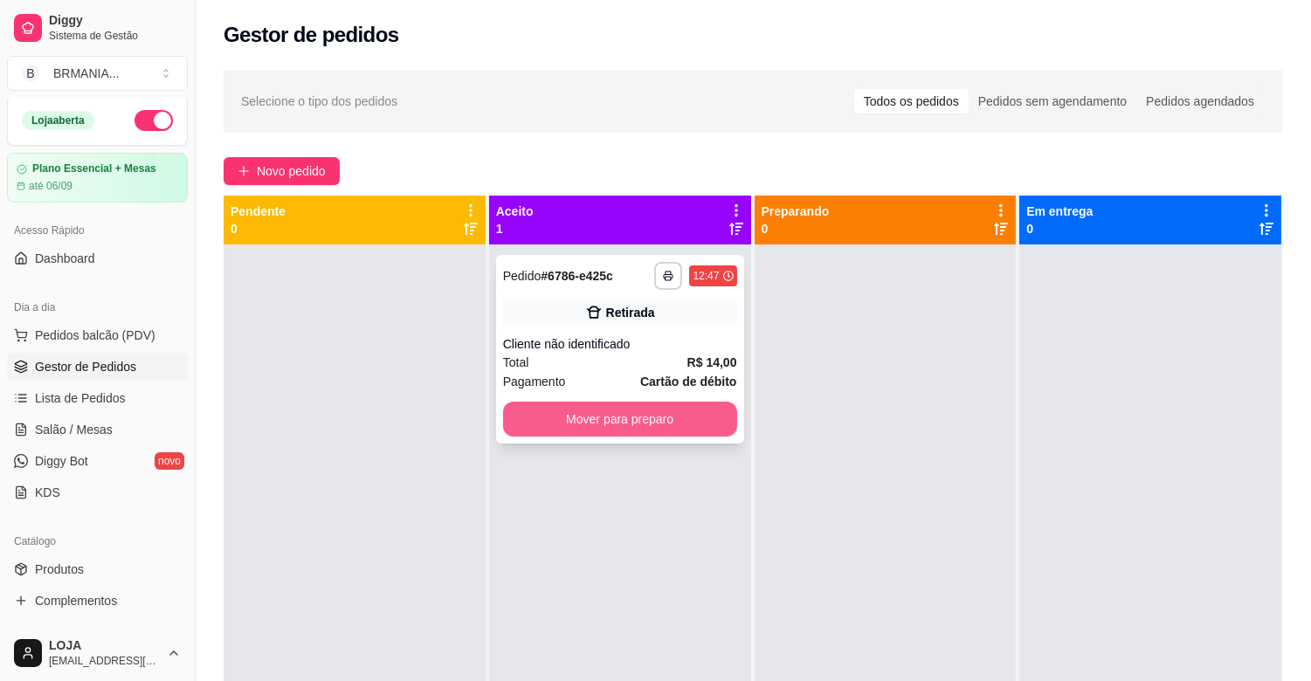
click at [617, 423] on button "Mover para preparo" at bounding box center [620, 419] width 234 height 35
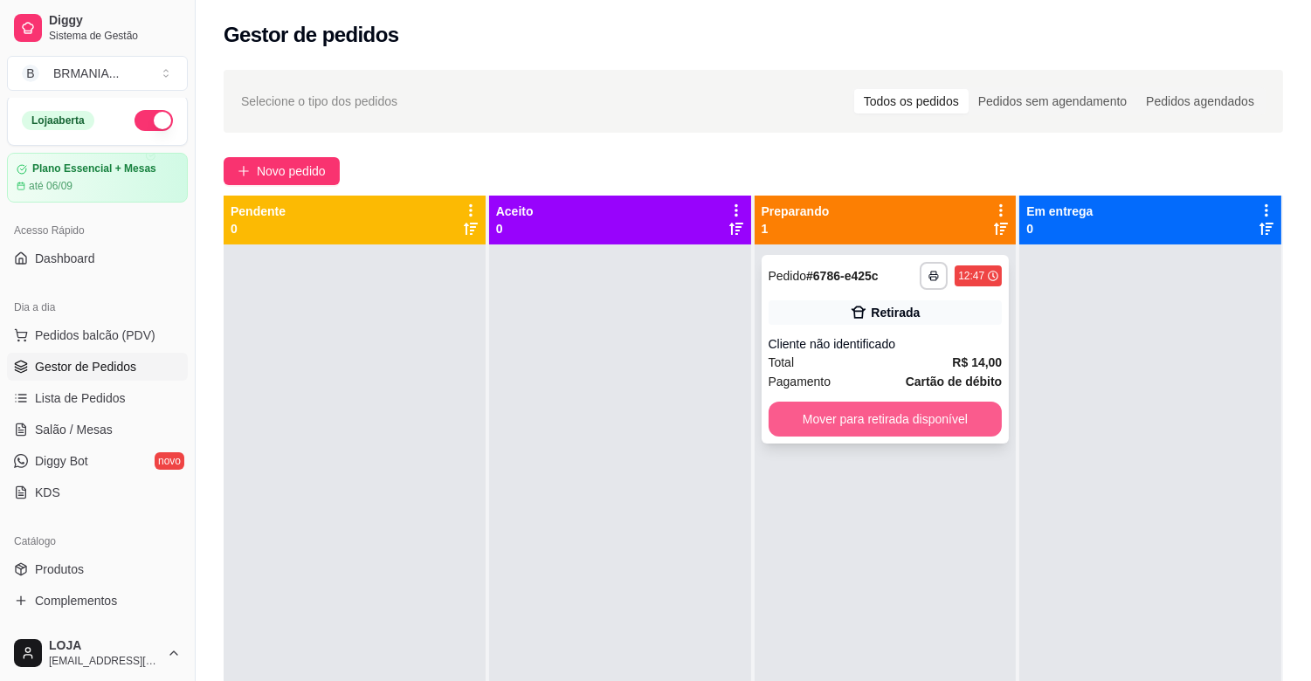
click at [896, 417] on button "Mover para retirada disponível" at bounding box center [885, 419] width 234 height 35
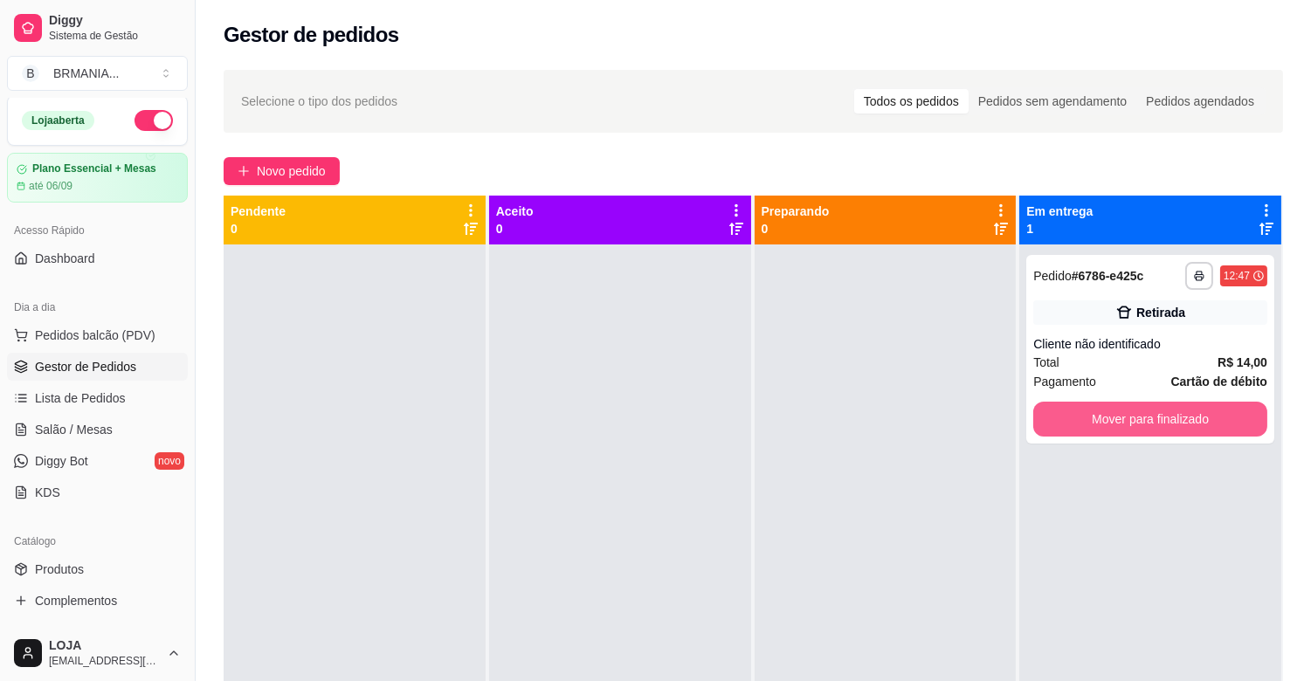
click at [1106, 413] on button "Mover para finalizado" at bounding box center [1150, 419] width 234 height 35
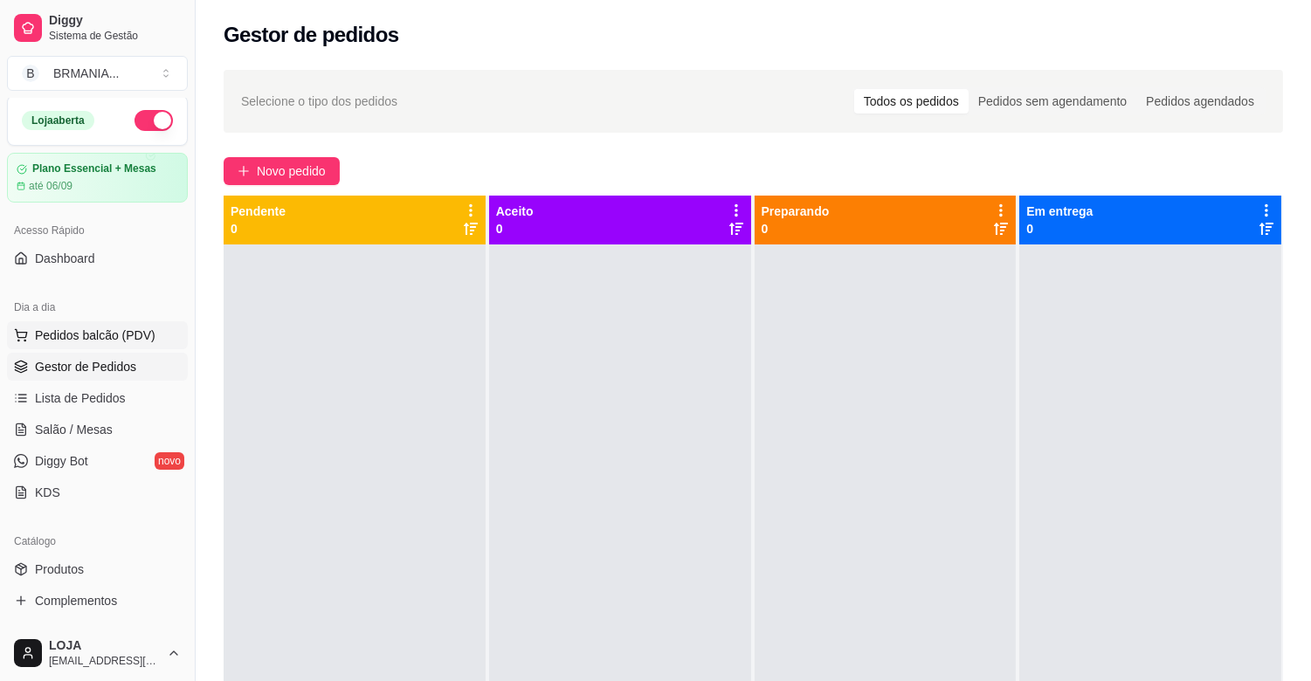
click at [72, 338] on span "Pedidos balcão (PDV)" at bounding box center [95, 335] width 121 height 17
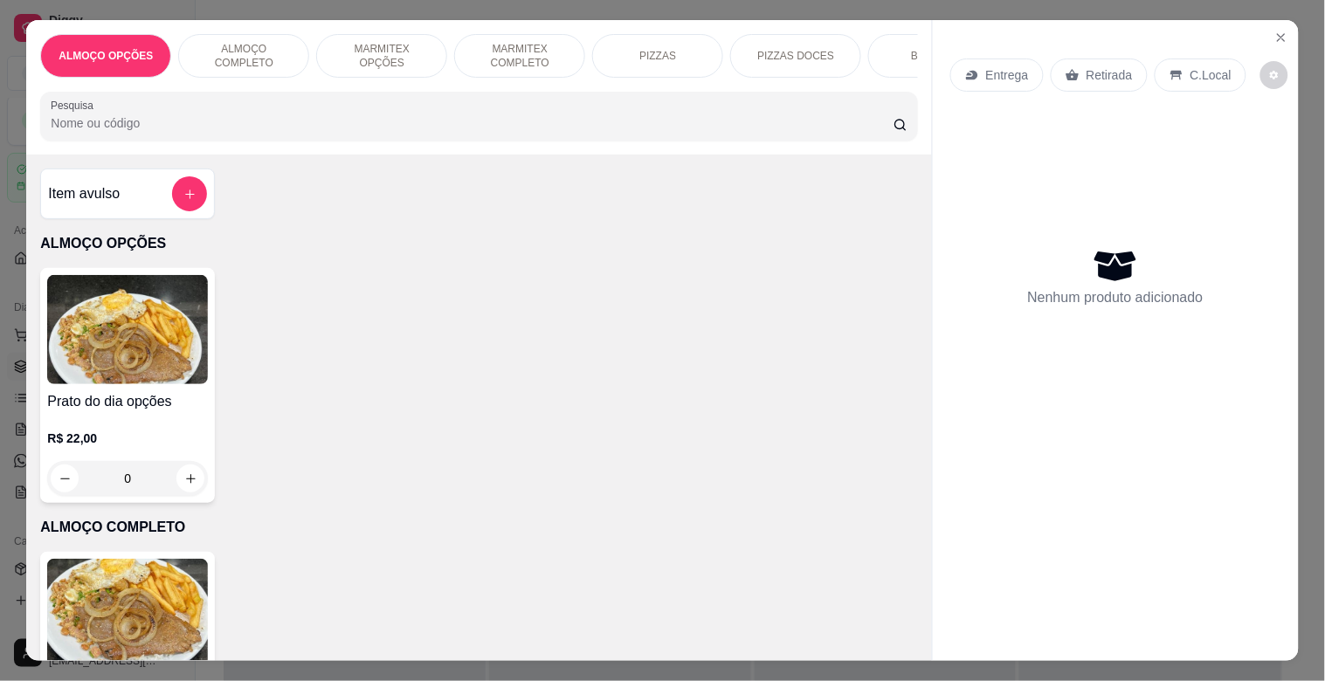
click at [503, 52] on p "MARMITEX COMPLETO" at bounding box center [519, 56] width 101 height 28
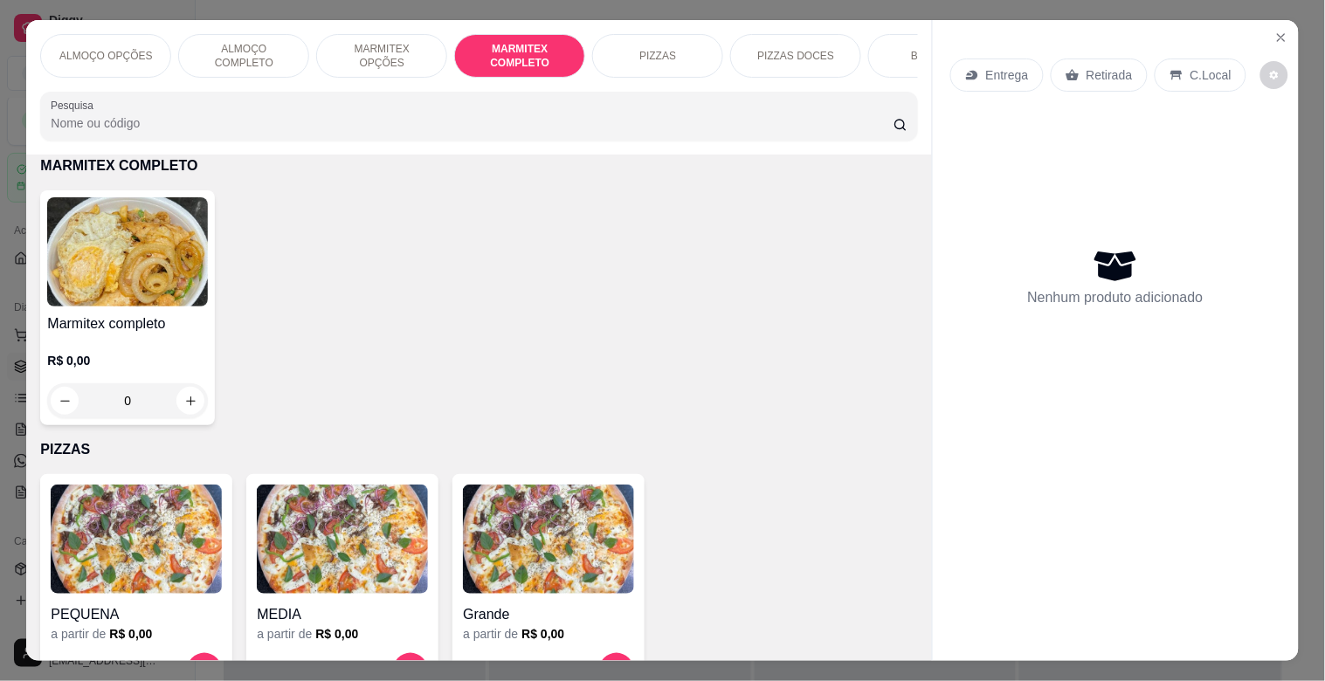
scroll to position [42, 0]
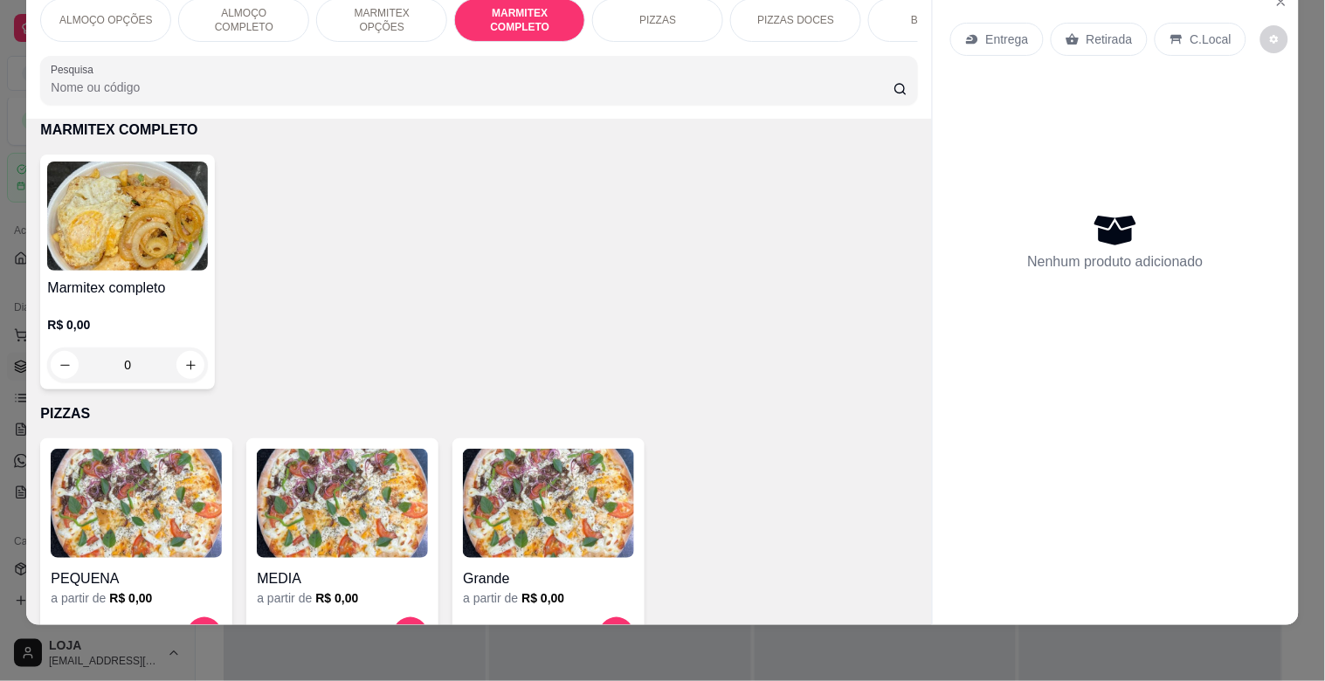
click at [176, 247] on img at bounding box center [127, 216] width 161 height 109
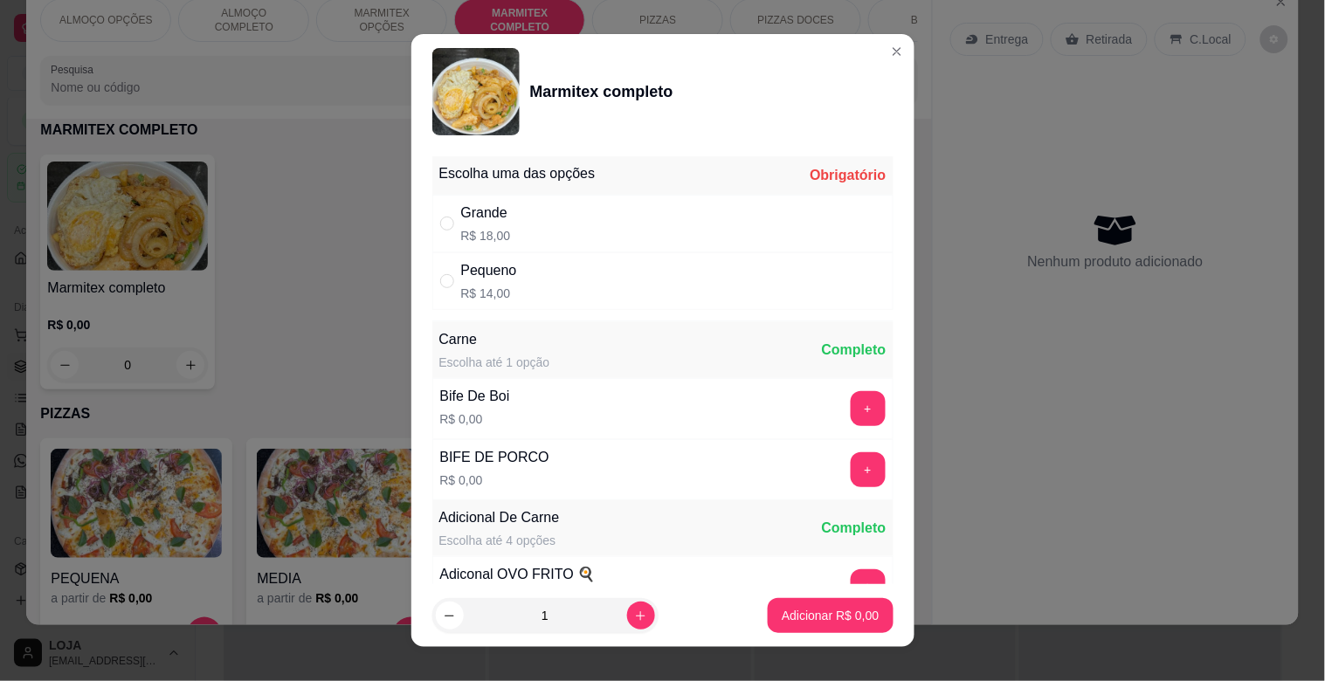
click at [495, 243] on p "R$ 18,00" at bounding box center [486, 235] width 50 height 17
click at [520, 291] on div "Pequeno R$ 14,00" at bounding box center [662, 281] width 461 height 58
click at [851, 415] on button "+" at bounding box center [868, 408] width 35 height 35
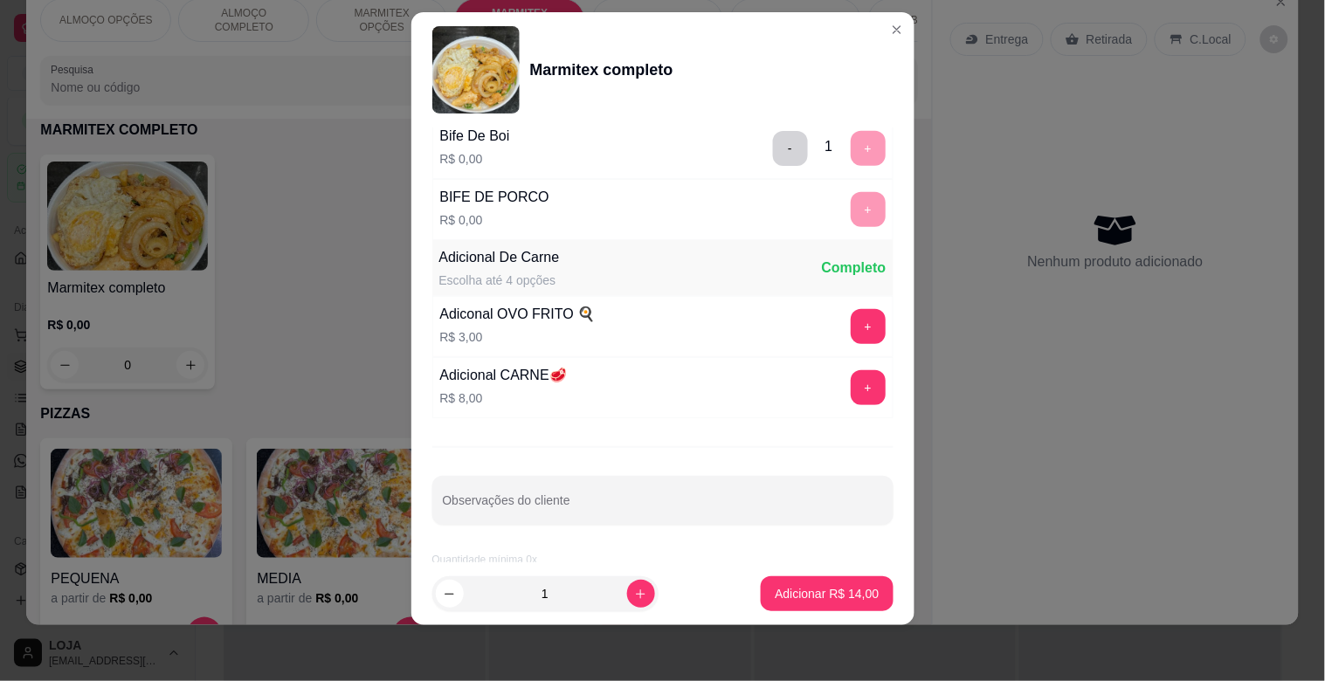
scroll to position [245, 0]
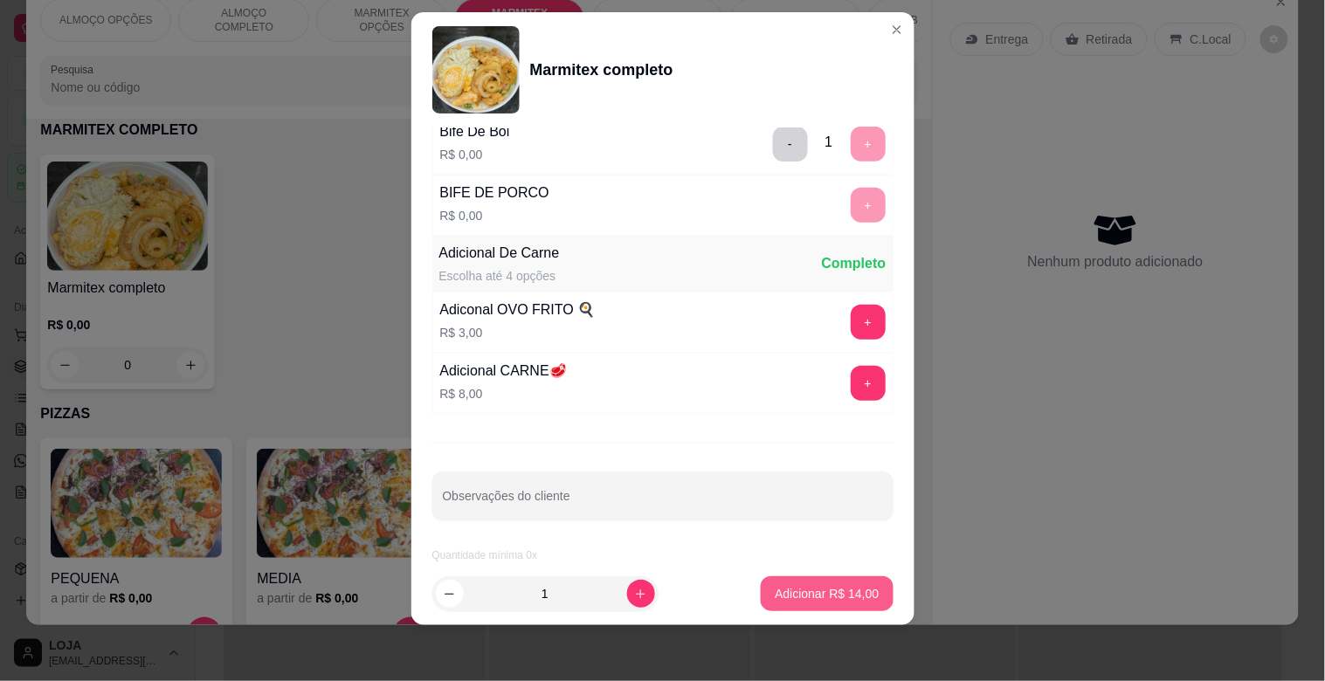
click at [808, 598] on p "Adicionar R$ 14,00" at bounding box center [827, 593] width 104 height 17
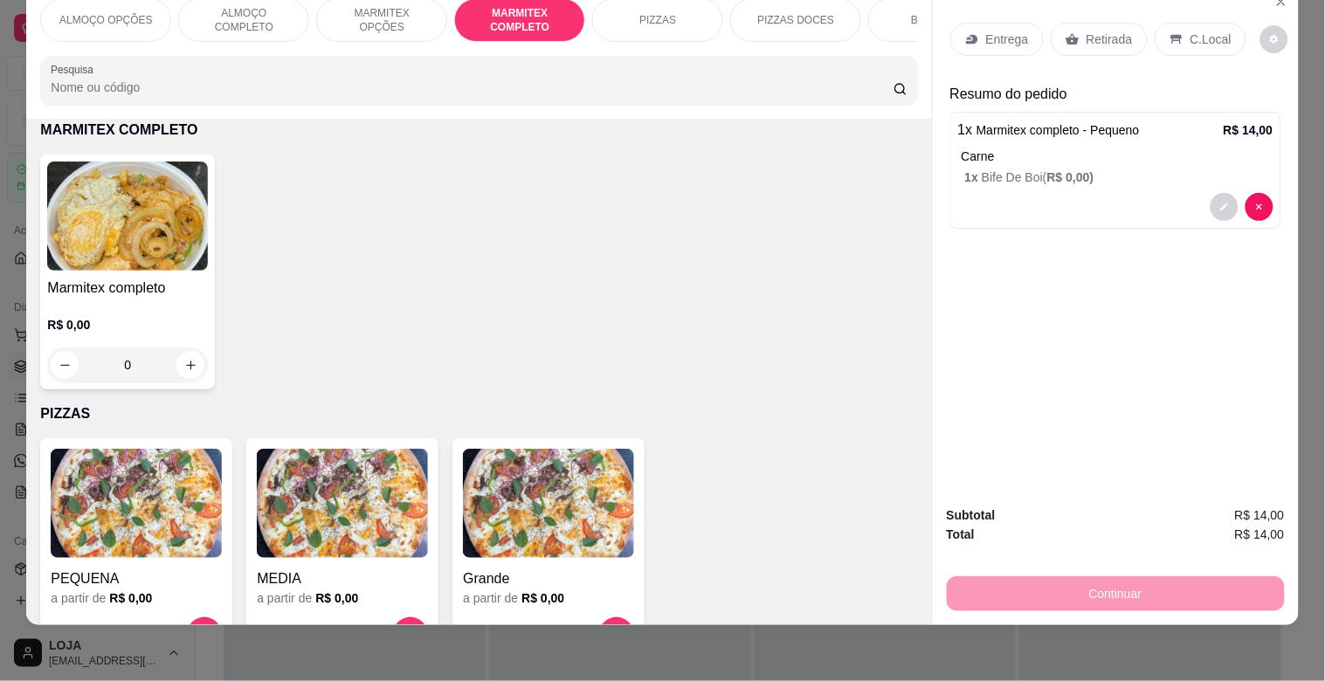
click at [1101, 31] on p "Retirada" at bounding box center [1109, 39] width 46 height 17
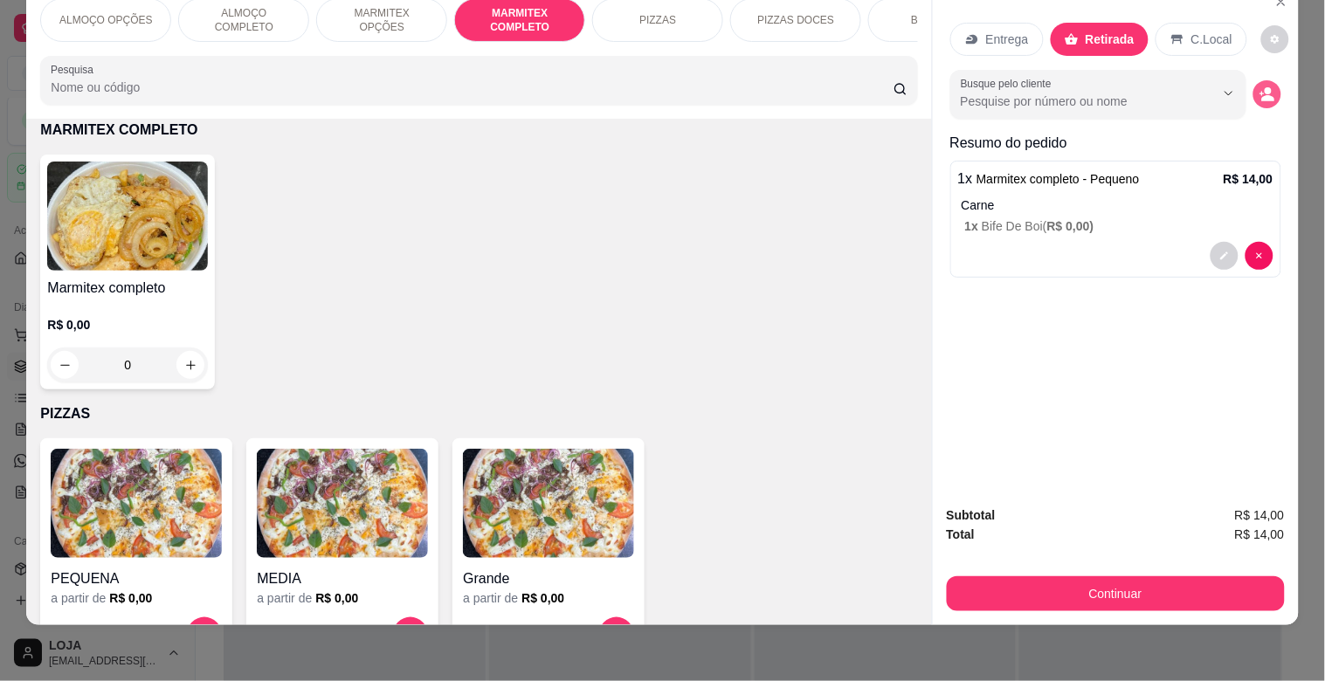
click at [1259, 86] on icon "decrease-product-quantity" at bounding box center [1267, 94] width 16 height 16
click at [997, 217] on p "1 x Bife De Boi ( R$ 0,00 )" at bounding box center [1119, 225] width 308 height 17
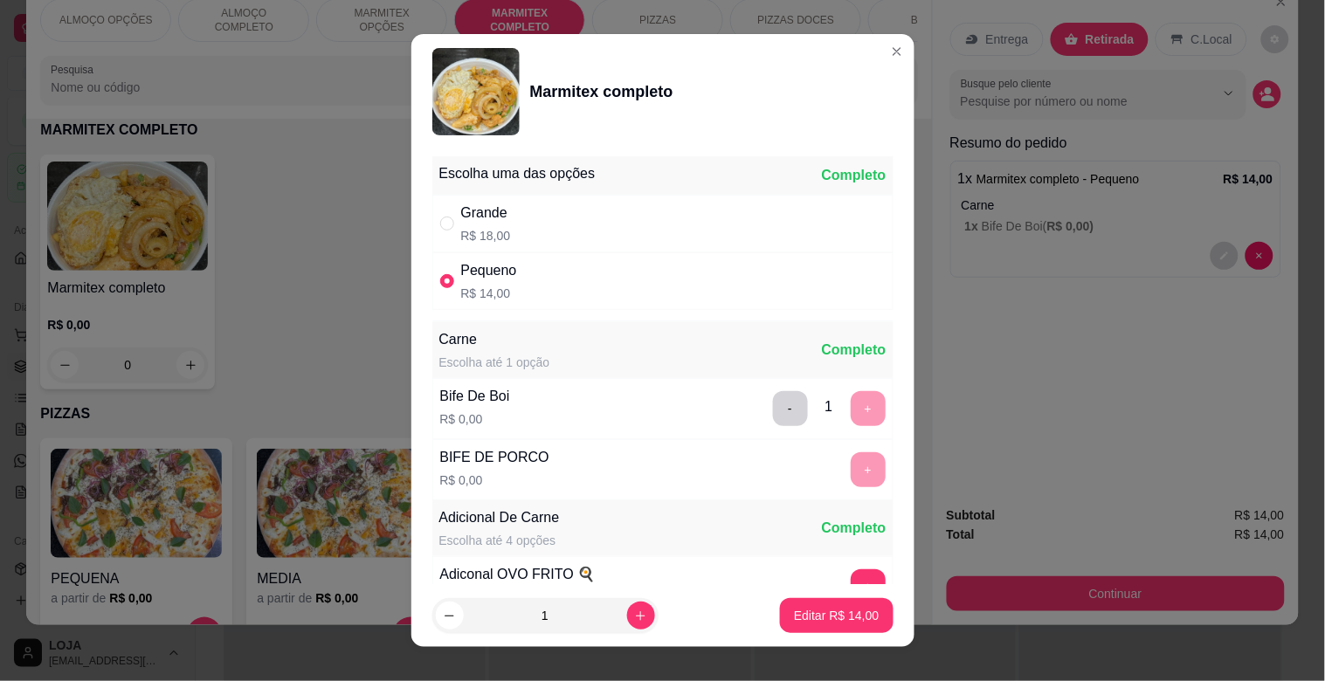
click at [503, 231] on div "Grande R$ 18,00" at bounding box center [662, 224] width 461 height 58
click at [828, 620] on p "Editar R$ 18,00" at bounding box center [837, 615] width 82 height 17
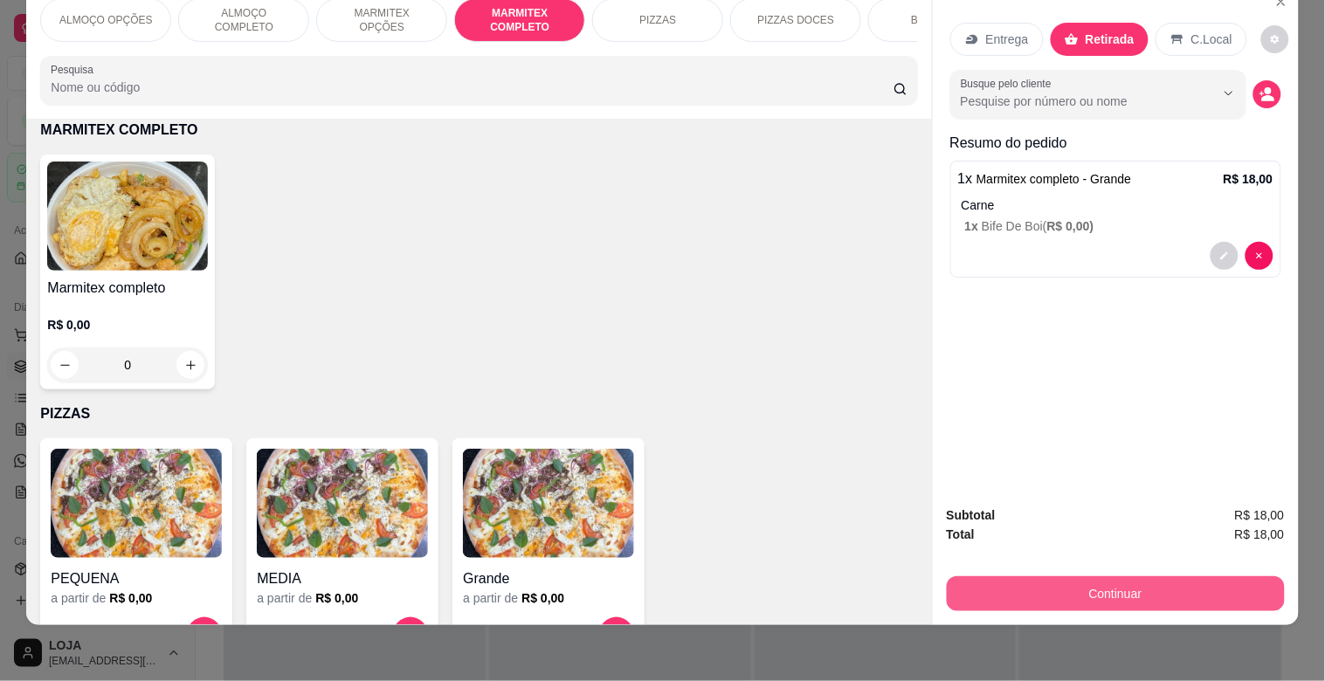
click at [1147, 576] on button "Continuar" at bounding box center [1116, 593] width 338 height 35
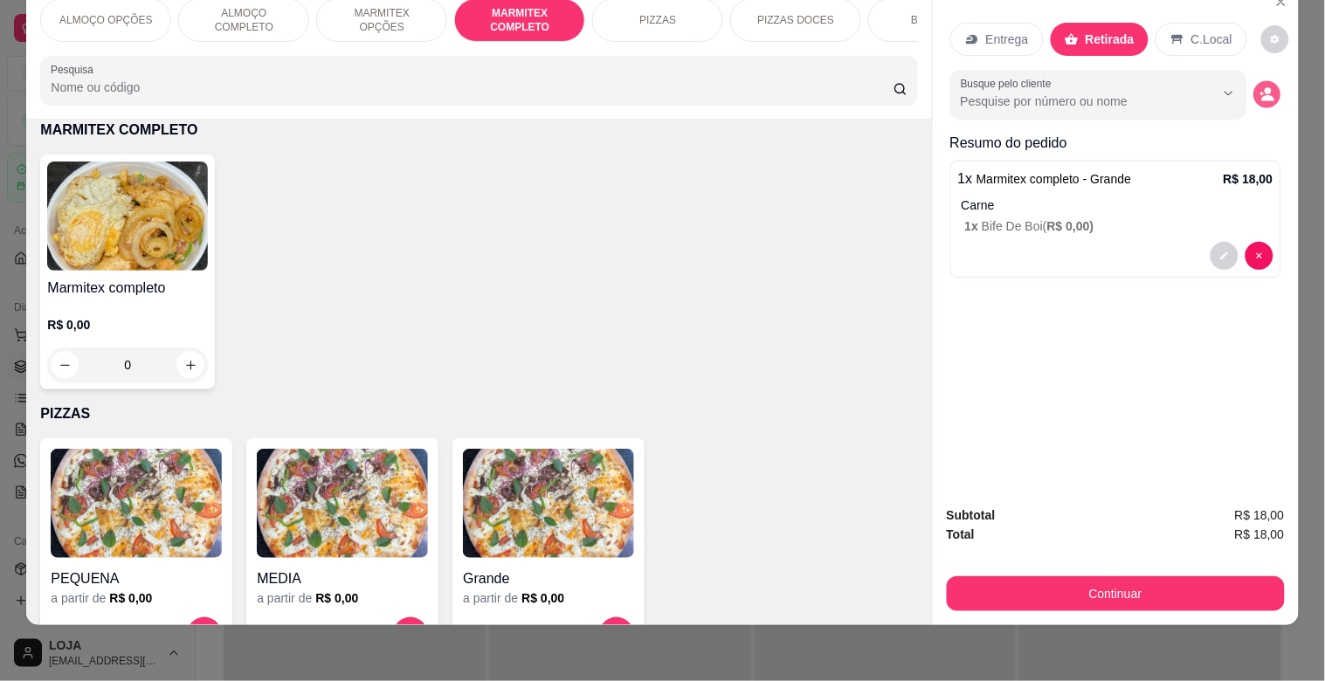
click at [1253, 81] on button "decrease-product-quantity" at bounding box center [1266, 94] width 27 height 27
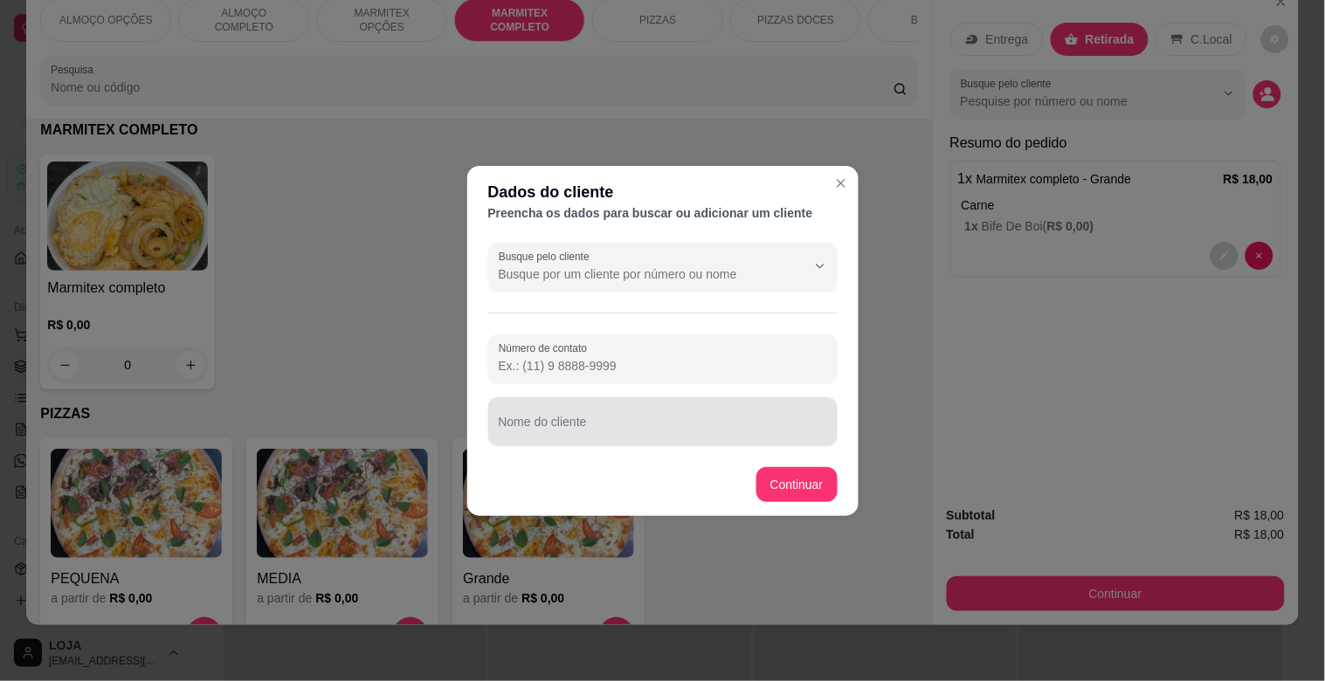
click at [600, 416] on div at bounding box center [663, 421] width 328 height 35
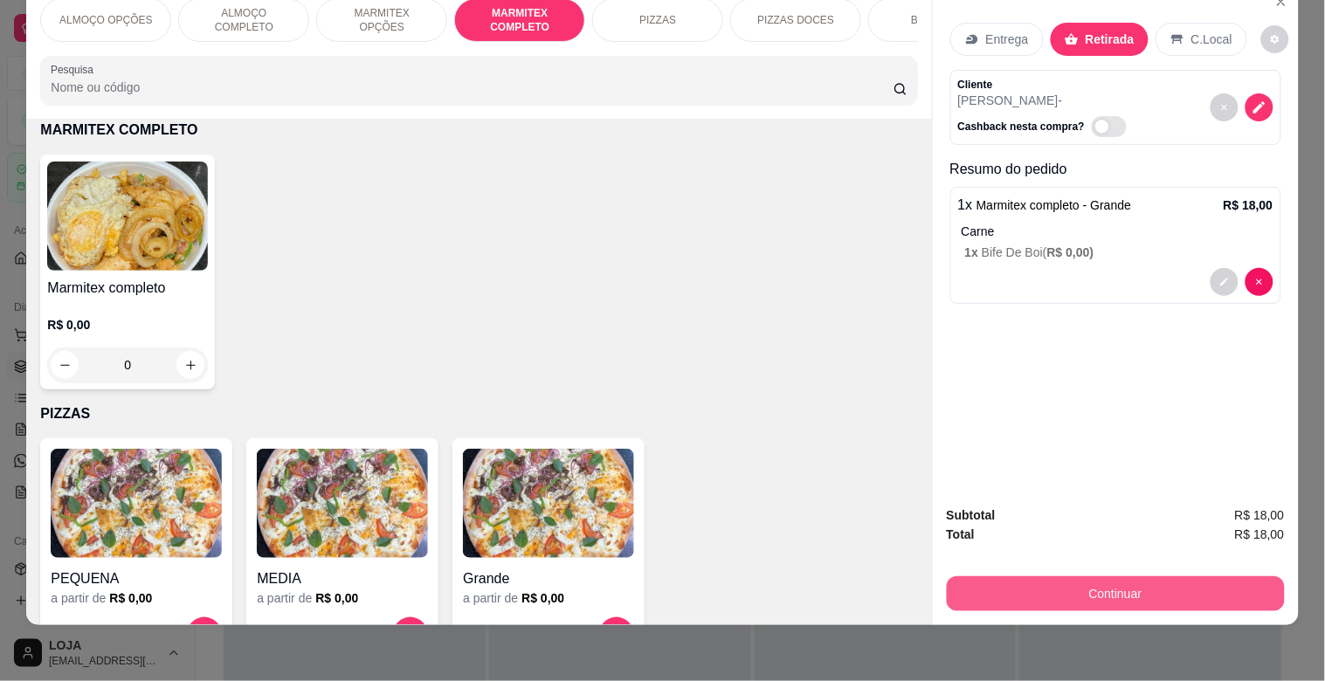
click at [1124, 583] on button "Continuar" at bounding box center [1116, 593] width 338 height 35
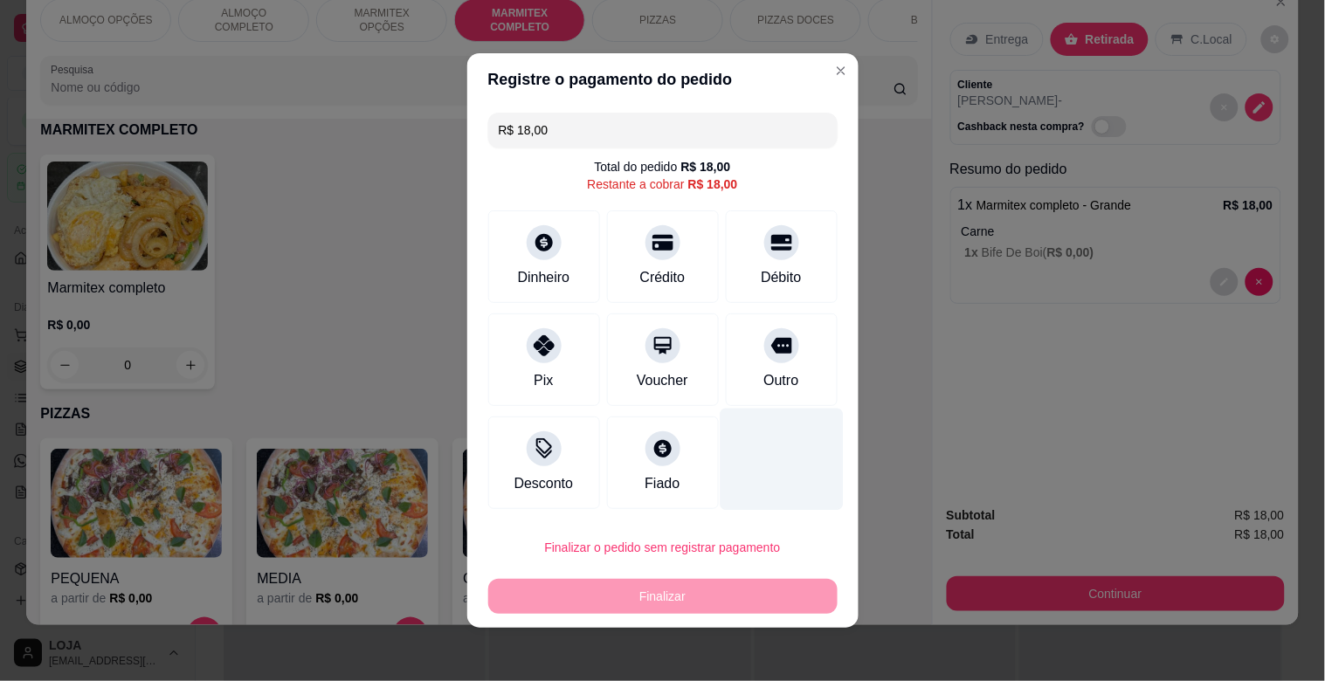
drag, startPoint x: 790, startPoint y: 350, endPoint x: 783, endPoint y: 407, distance: 57.2
click at [790, 352] on div "Outro" at bounding box center [782, 360] width 112 height 93
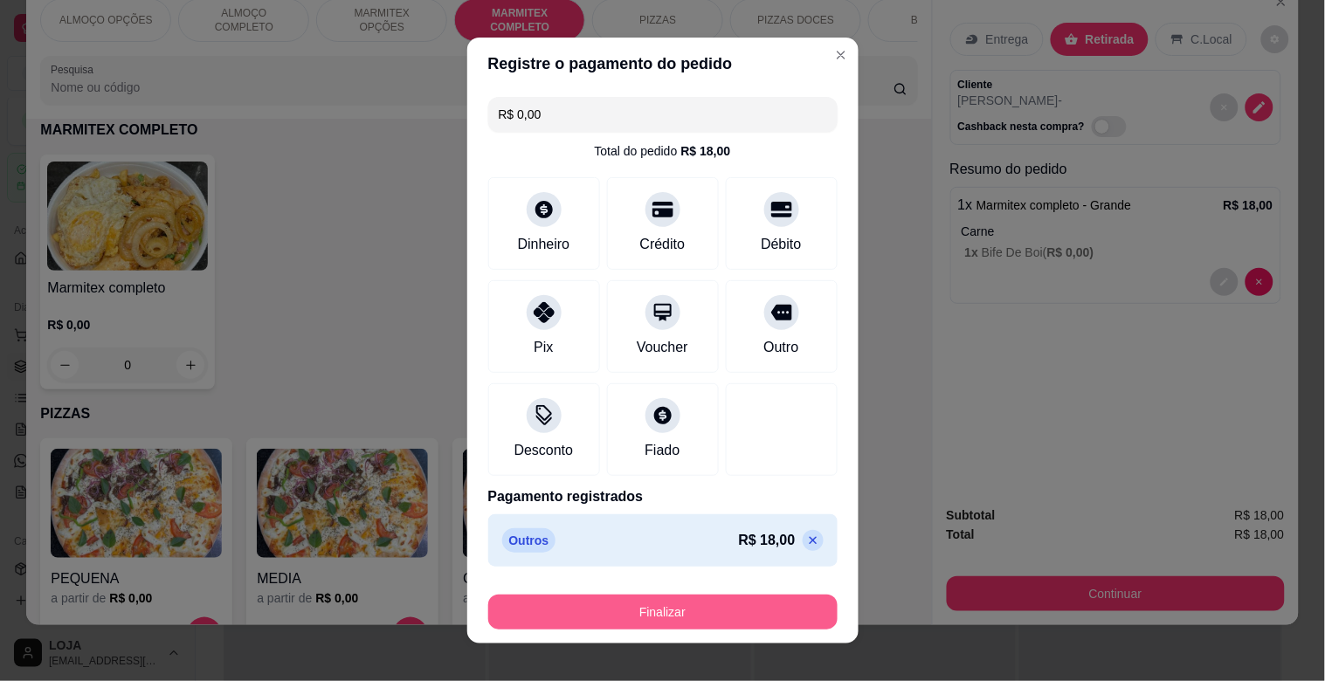
click at [686, 612] on button "Finalizar" at bounding box center [662, 612] width 349 height 35
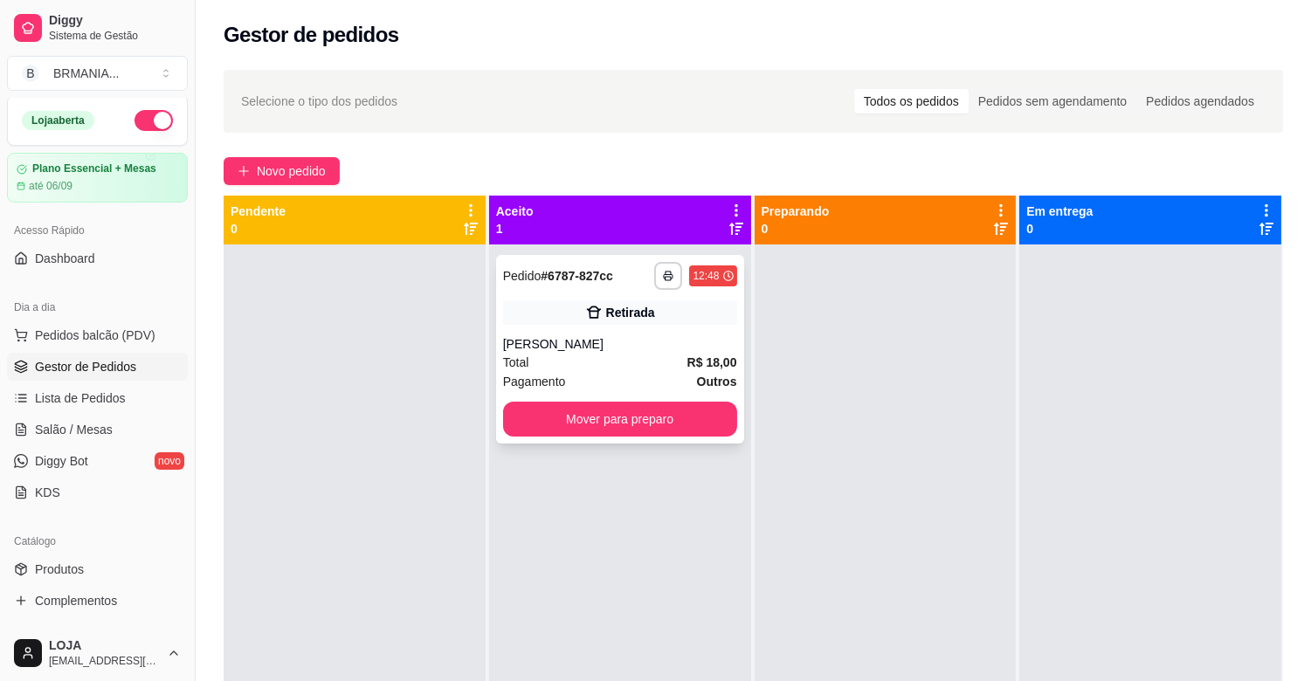
click at [624, 368] on div "Total R$ 18,00" at bounding box center [620, 362] width 234 height 19
click at [666, 275] on icon "button" at bounding box center [668, 276] width 10 height 10
click at [635, 334] on button "IMPRESSORA" at bounding box center [616, 336] width 122 height 27
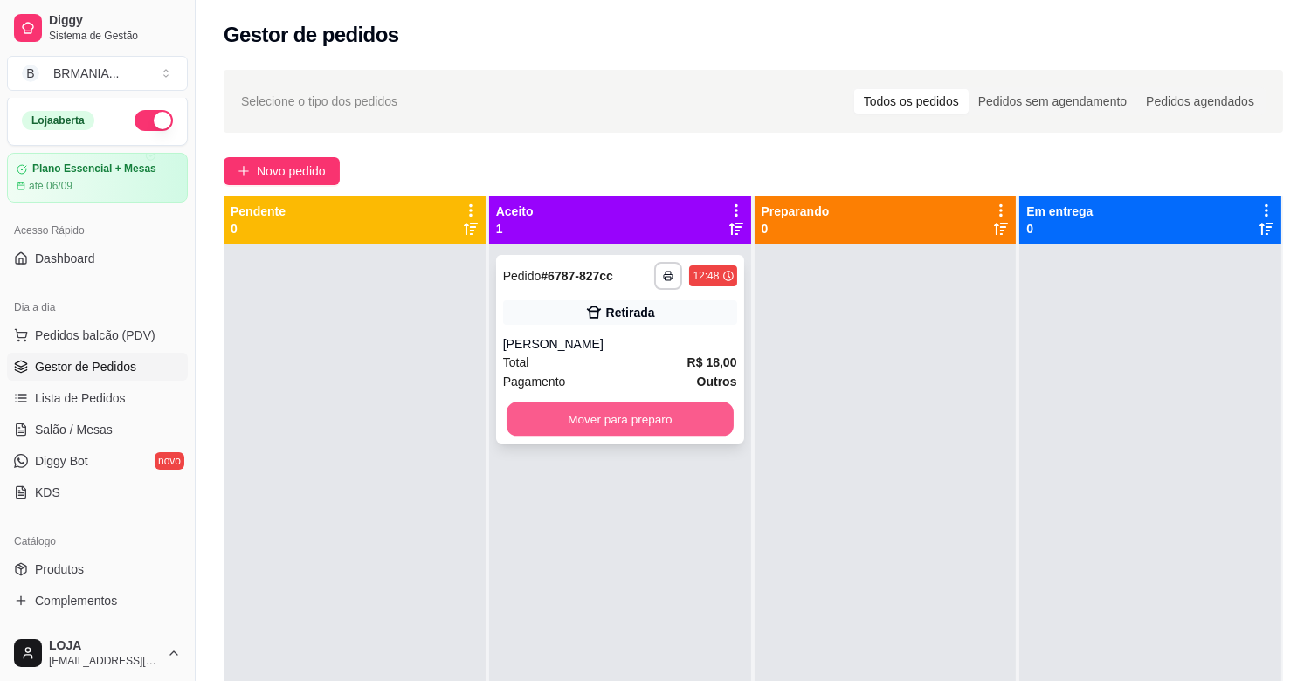
click at [651, 423] on button "Mover para preparo" at bounding box center [620, 420] width 227 height 34
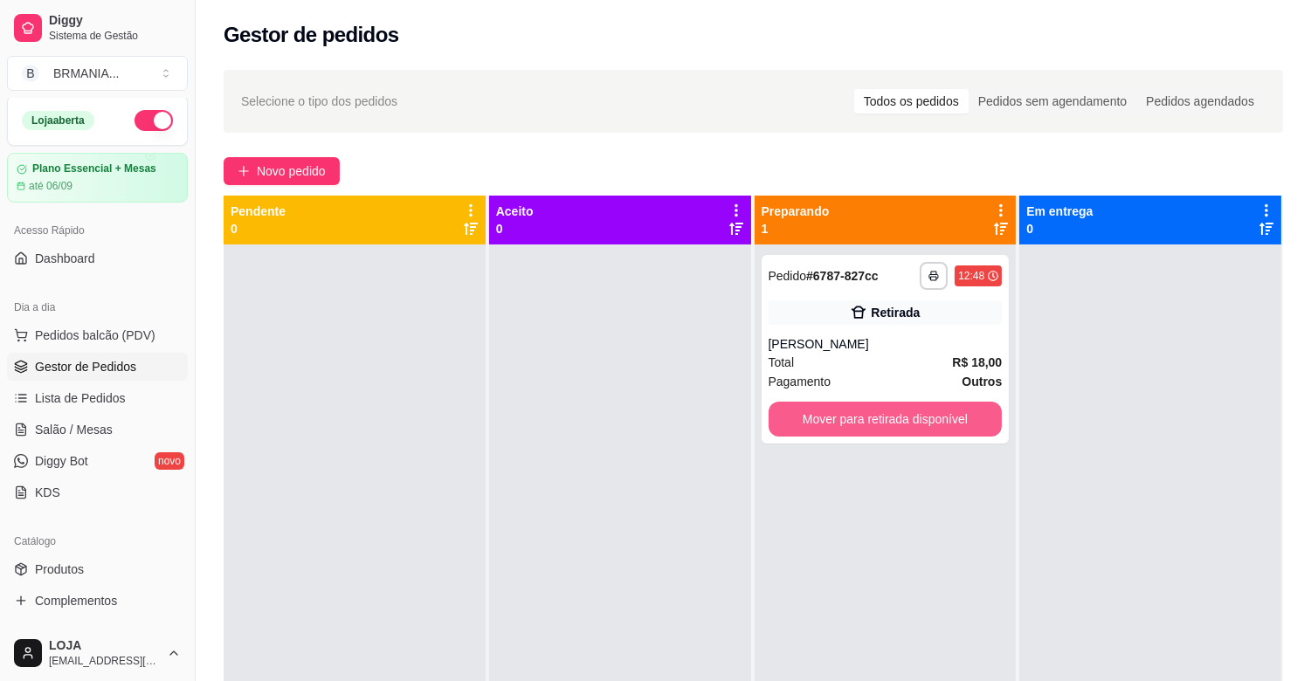
click at [887, 411] on button "Mover para retirada disponível" at bounding box center [885, 419] width 234 height 35
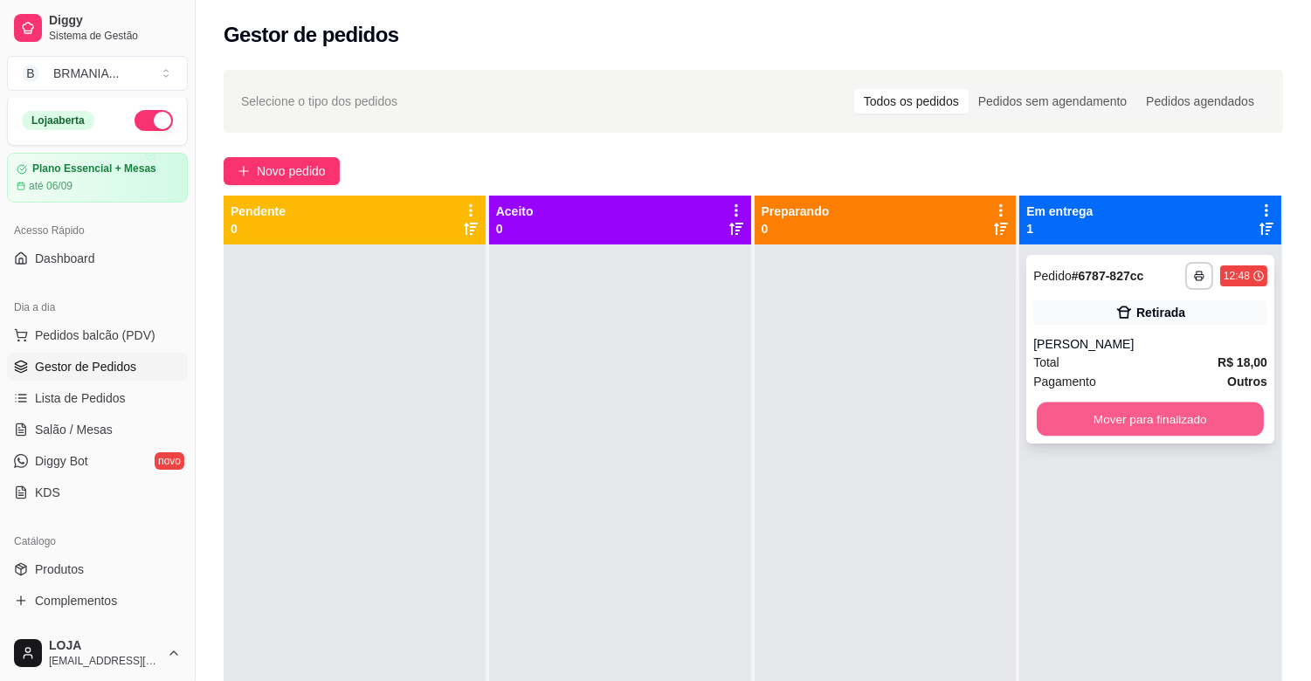
click at [1189, 411] on button "Mover para finalizado" at bounding box center [1150, 420] width 227 height 34
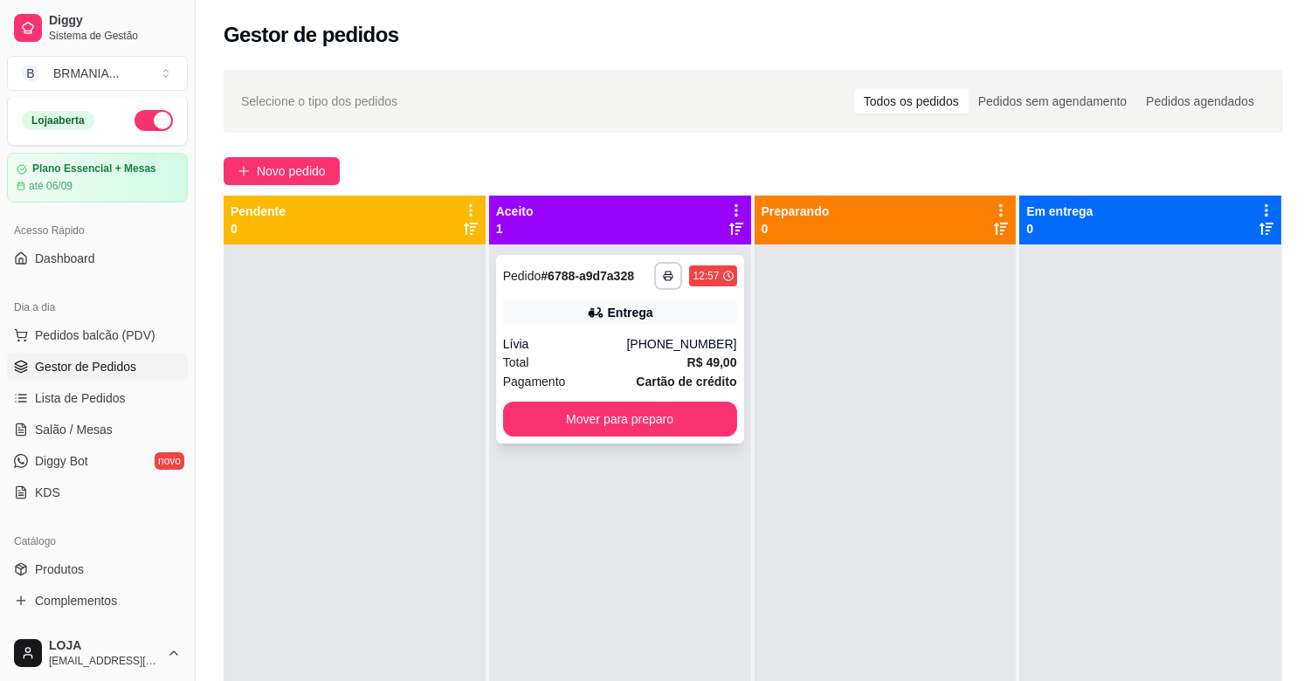
click at [627, 343] on div "Lívia" at bounding box center [565, 343] width 124 height 17
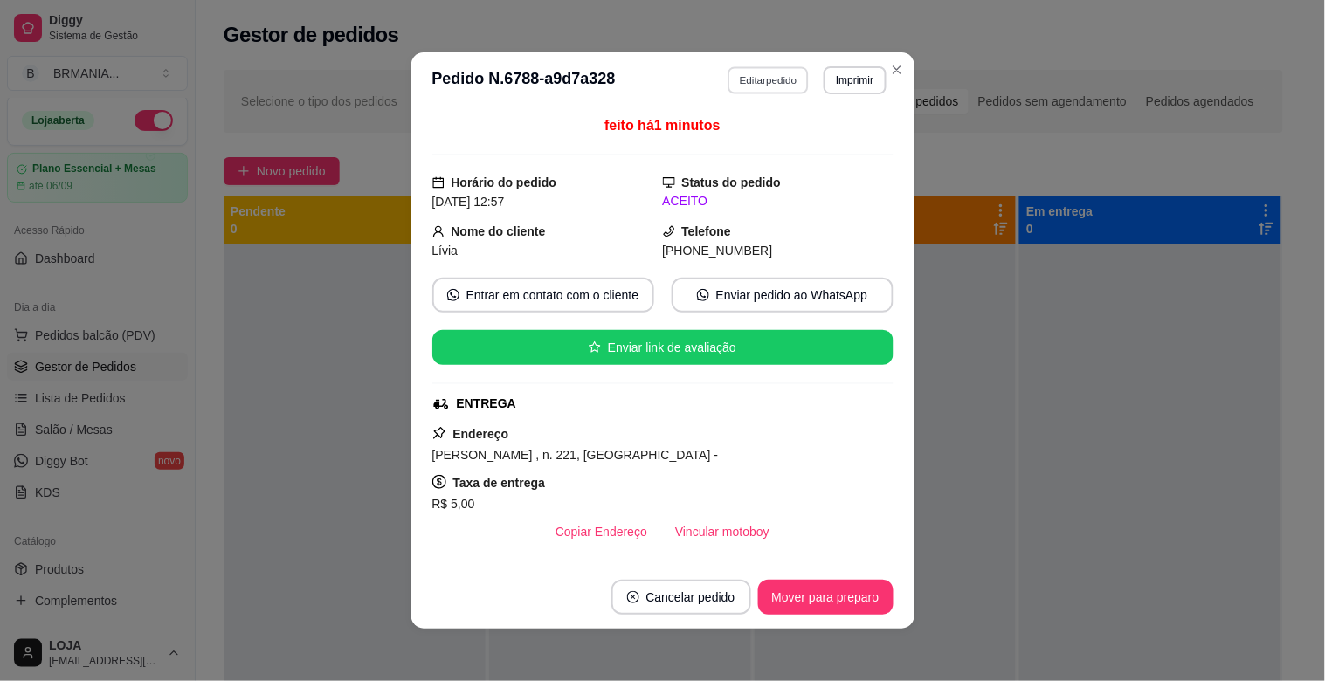
click at [772, 80] on button "Editar pedido" at bounding box center [767, 79] width 81 height 27
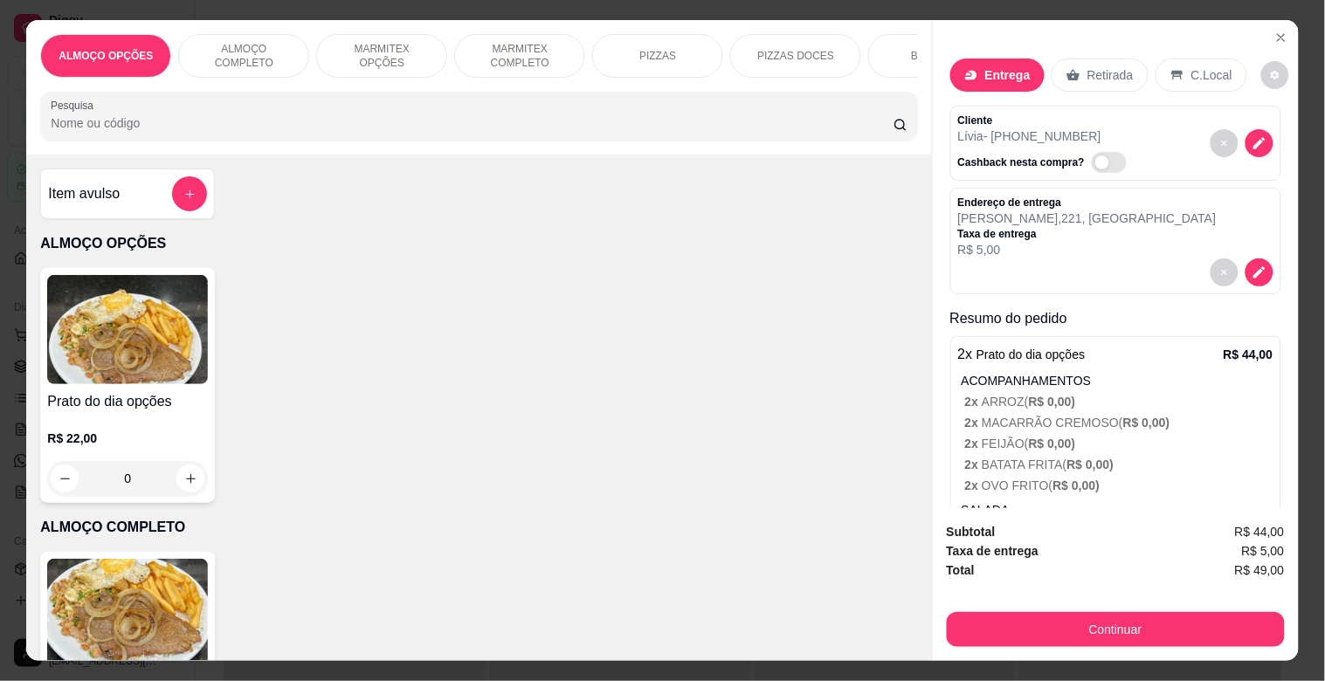
scroll to position [65, 0]
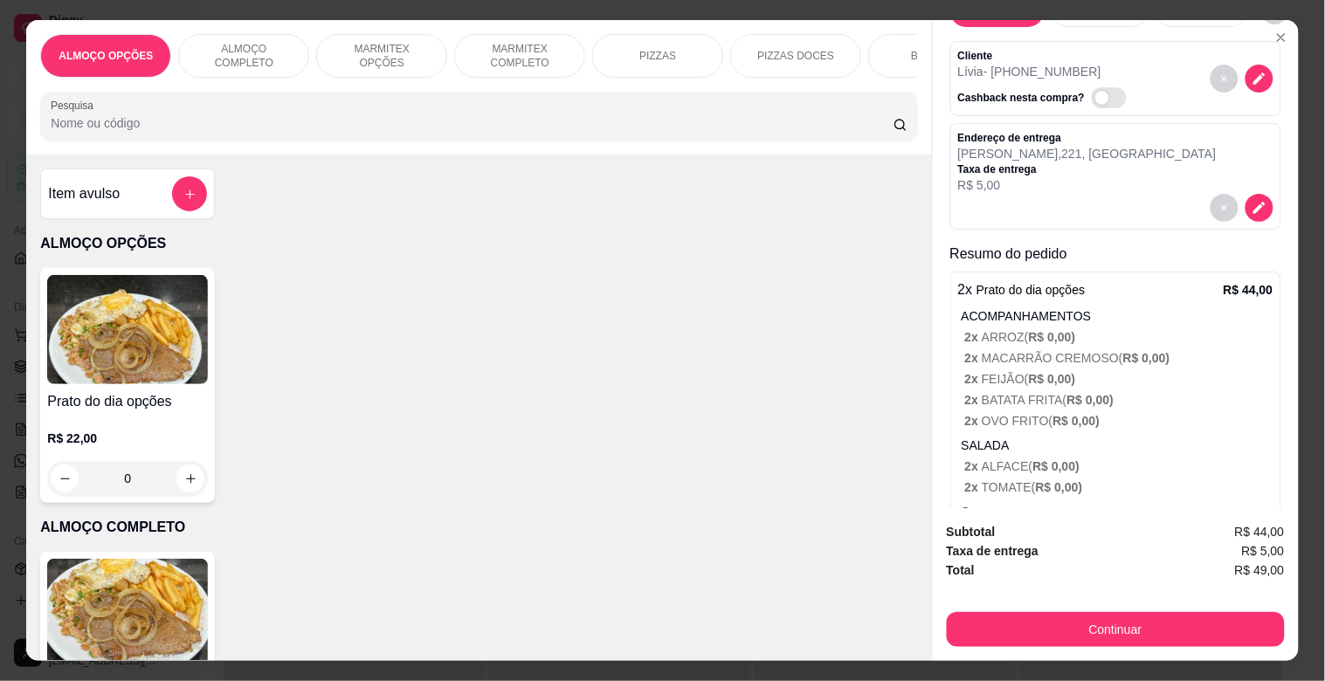
click at [1275, 309] on div "Entrega Retirada C.Local Cliente [PERSON_NAME] - [PHONE_NUMBER] Cashback nesta …" at bounding box center [1116, 263] width 366 height 487
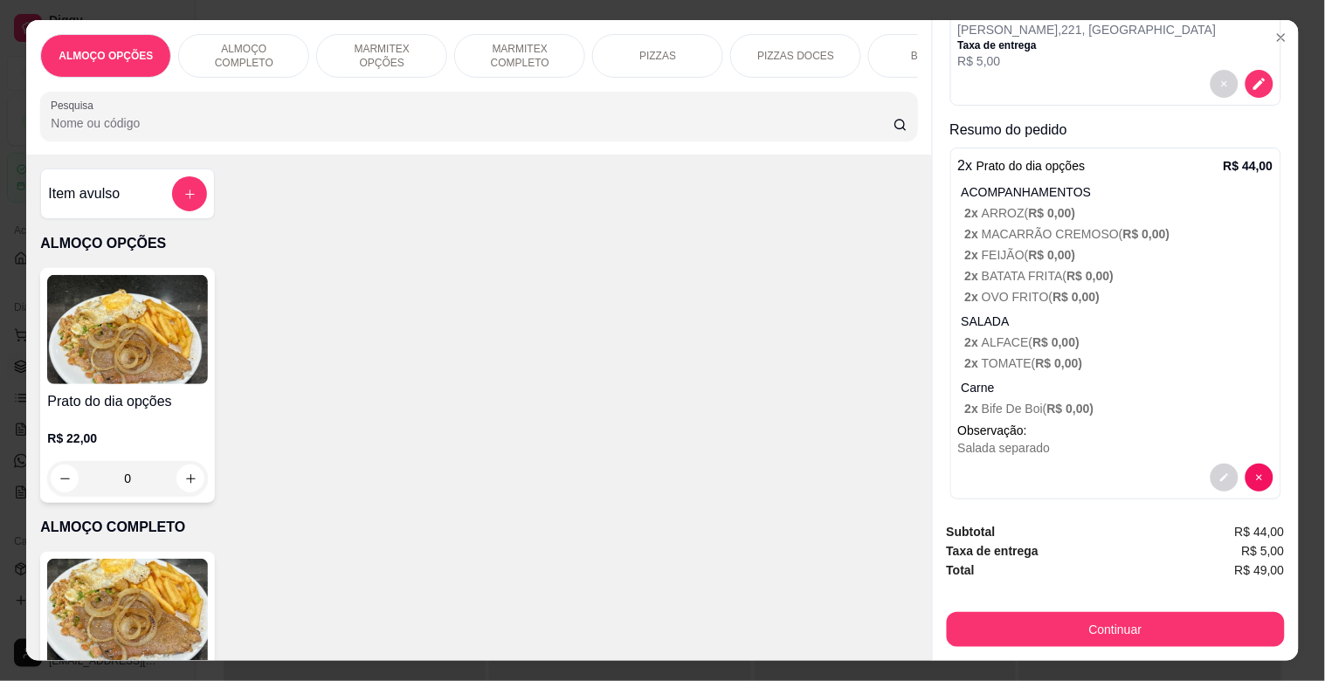
scroll to position [71, 0]
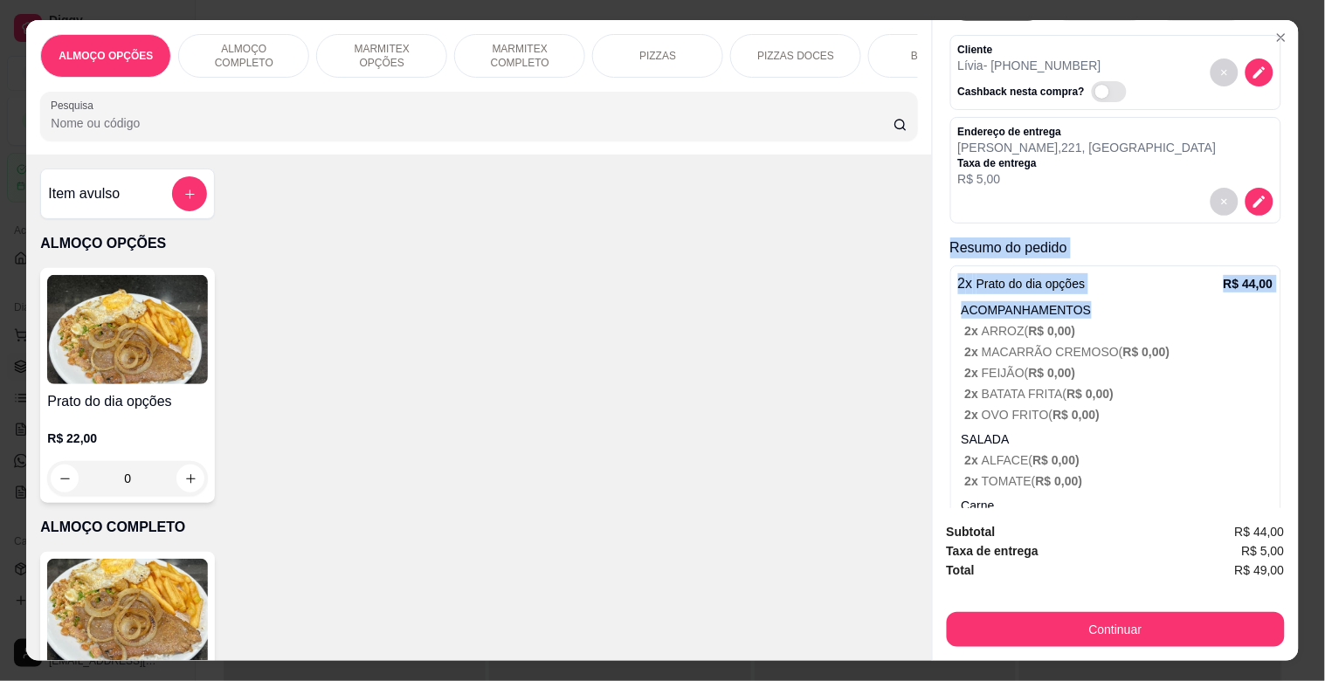
drag, startPoint x: 1266, startPoint y: 198, endPoint x: 1200, endPoint y: 222, distance: 70.4
click at [1266, 197] on div "Entrega Retirada C.Local Cliente [PERSON_NAME] - [PHONE_NUMBER] Cashback nesta …" at bounding box center [1116, 263] width 366 height 487
drag, startPoint x: 1233, startPoint y: 251, endPoint x: 1226, endPoint y: 258, distance: 10.5
click at [1233, 252] on div "Resumo do pedido 2 x Prato do dia opções R$ 44,00 ACOMPANHAMENTOS 2 x ARROZ ( R…" at bounding box center [1115, 431] width 331 height 387
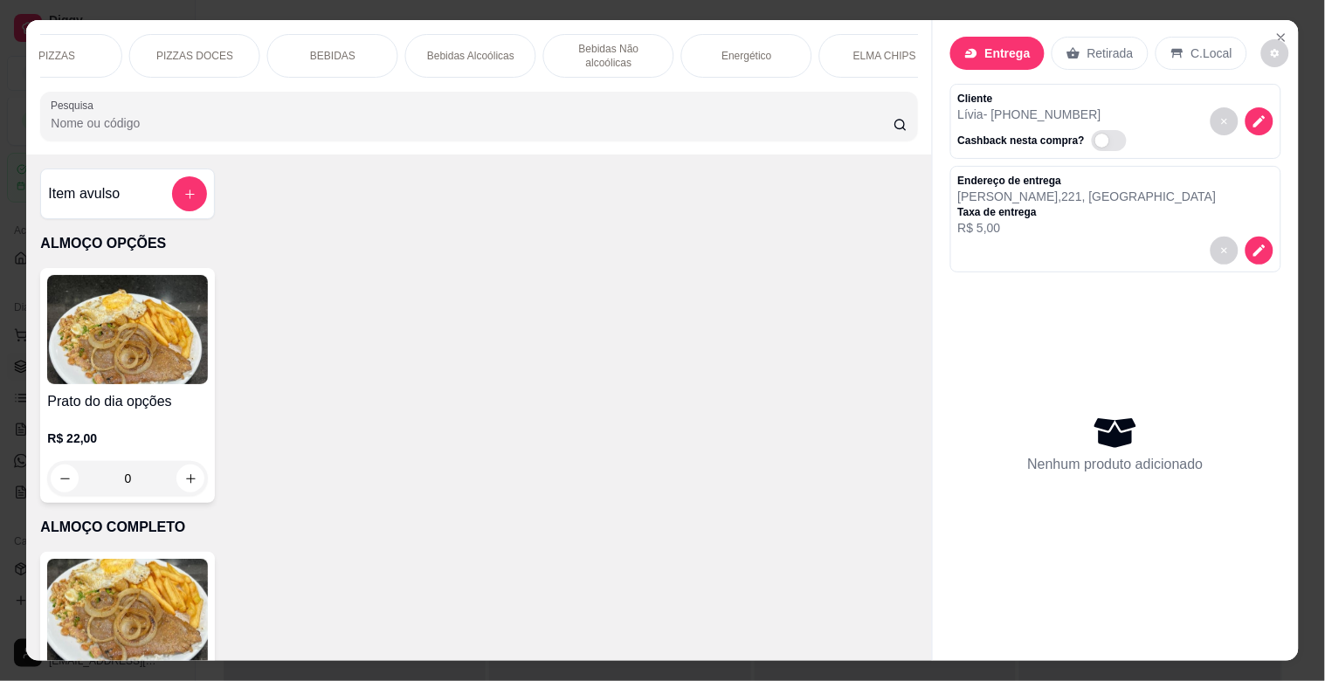
scroll to position [0, 0]
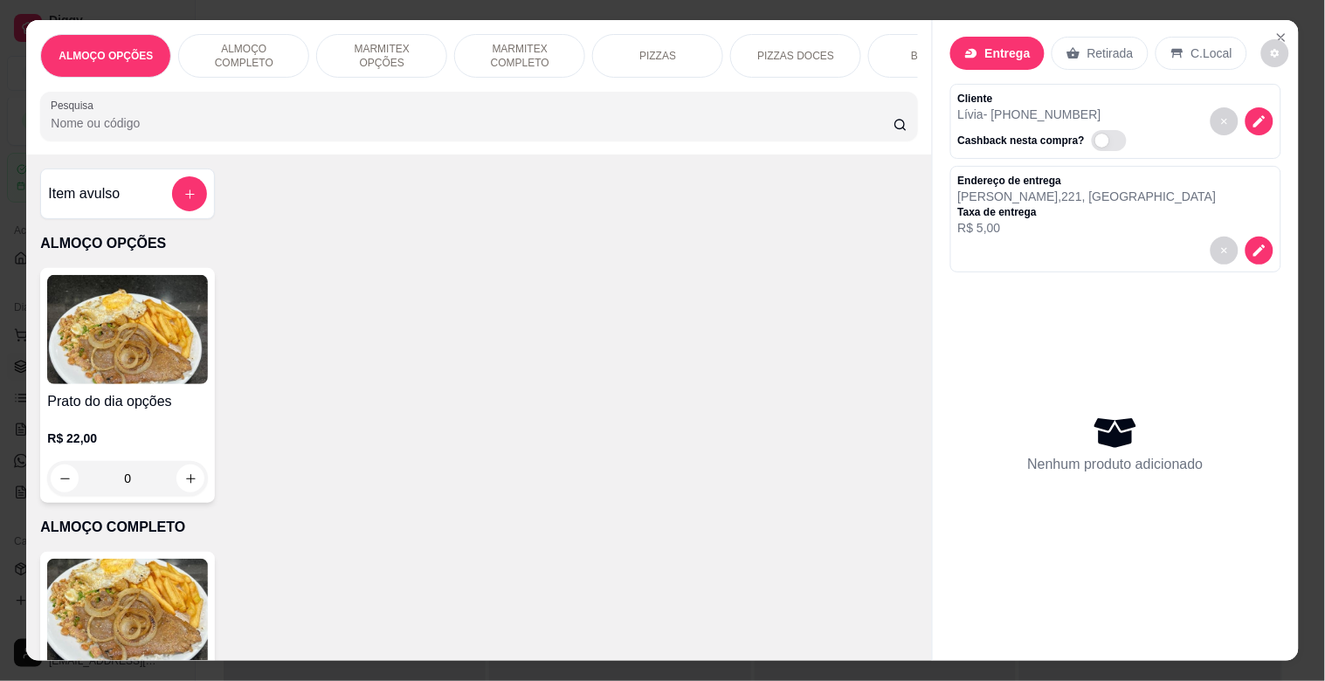
click at [507, 64] on div "MARMITEX COMPLETO" at bounding box center [519, 56] width 131 height 44
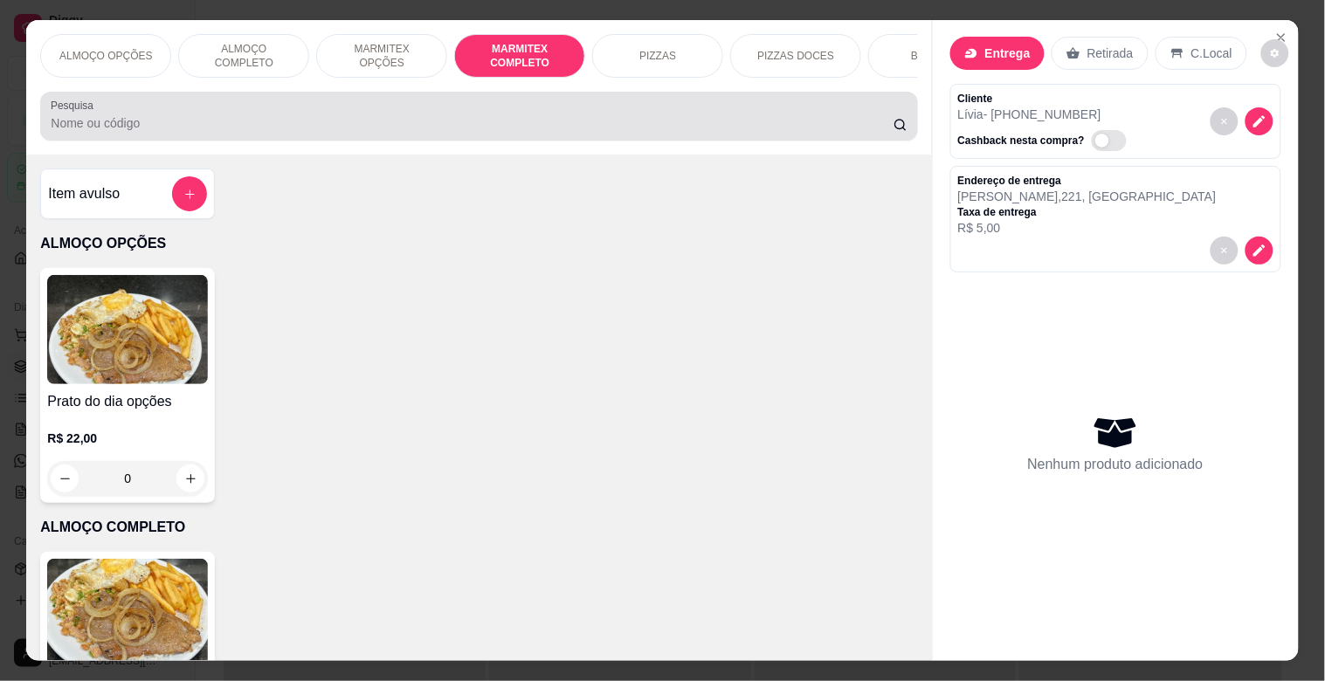
scroll to position [42, 0]
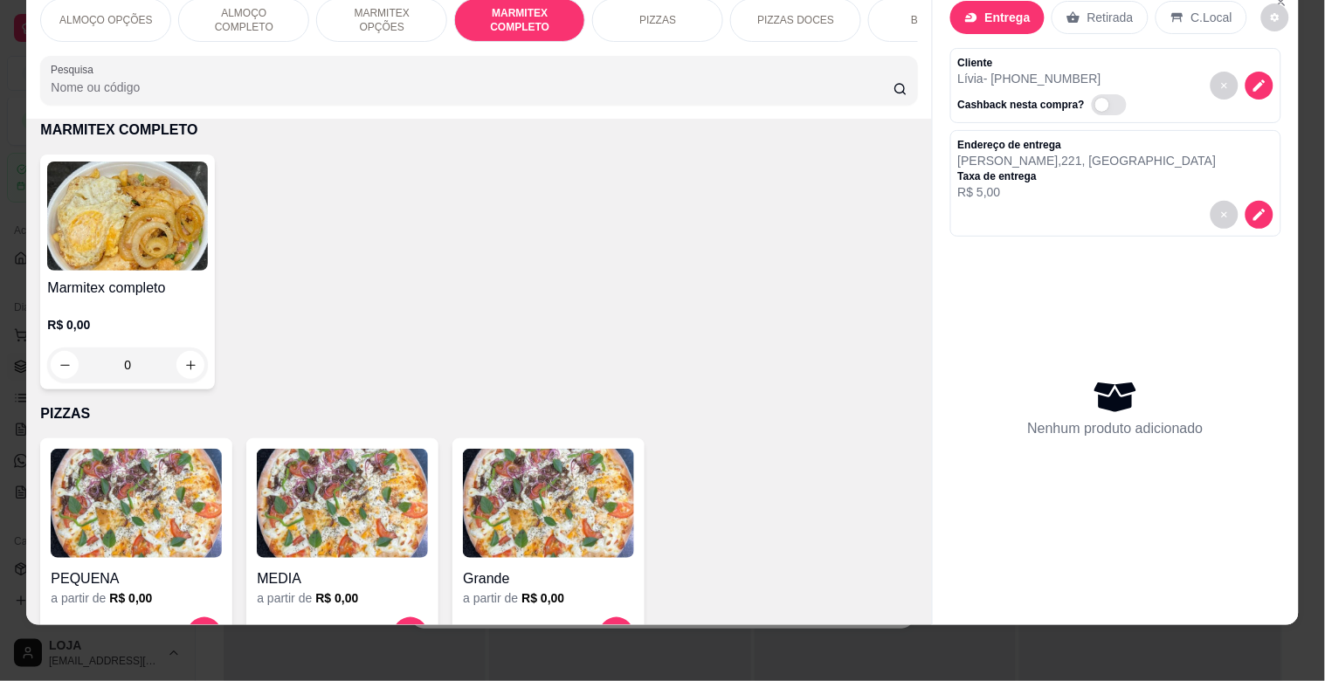
click at [177, 204] on img at bounding box center [127, 216] width 161 height 109
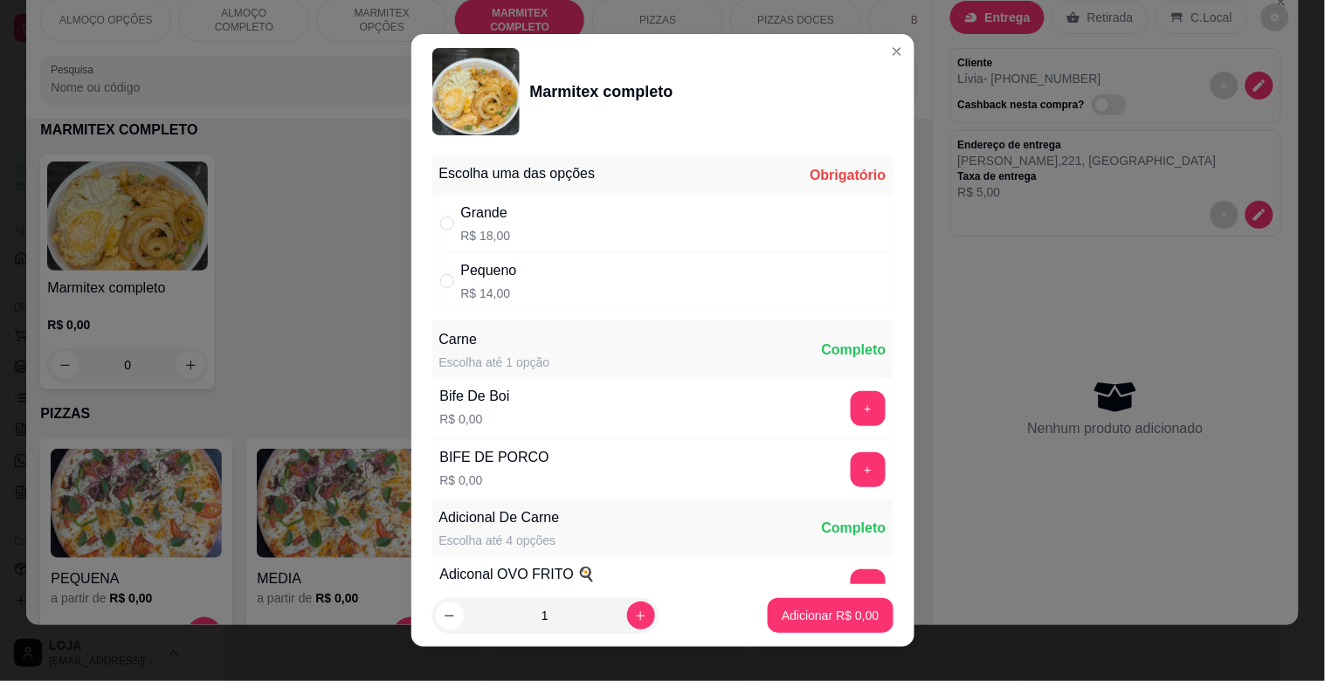
click at [596, 238] on div "Grande R$ 18,00" at bounding box center [662, 224] width 461 height 58
click at [851, 414] on button "+" at bounding box center [868, 408] width 35 height 35
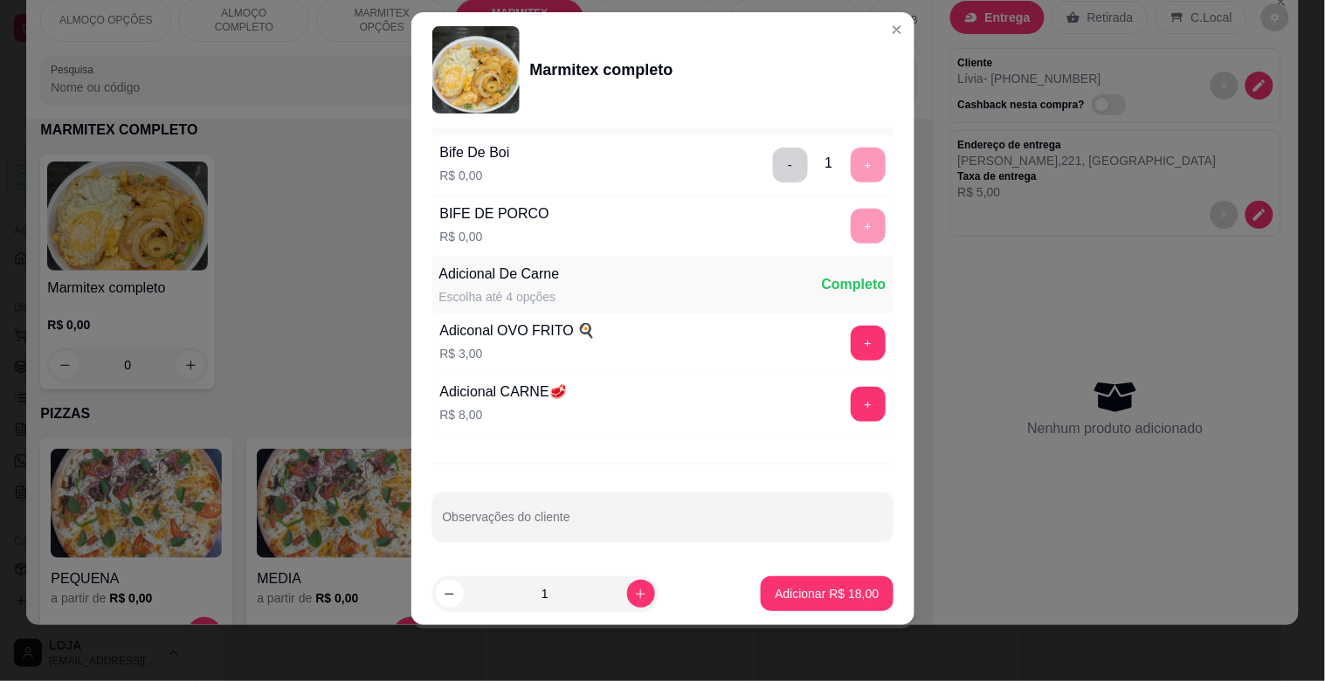
scroll to position [245, 0]
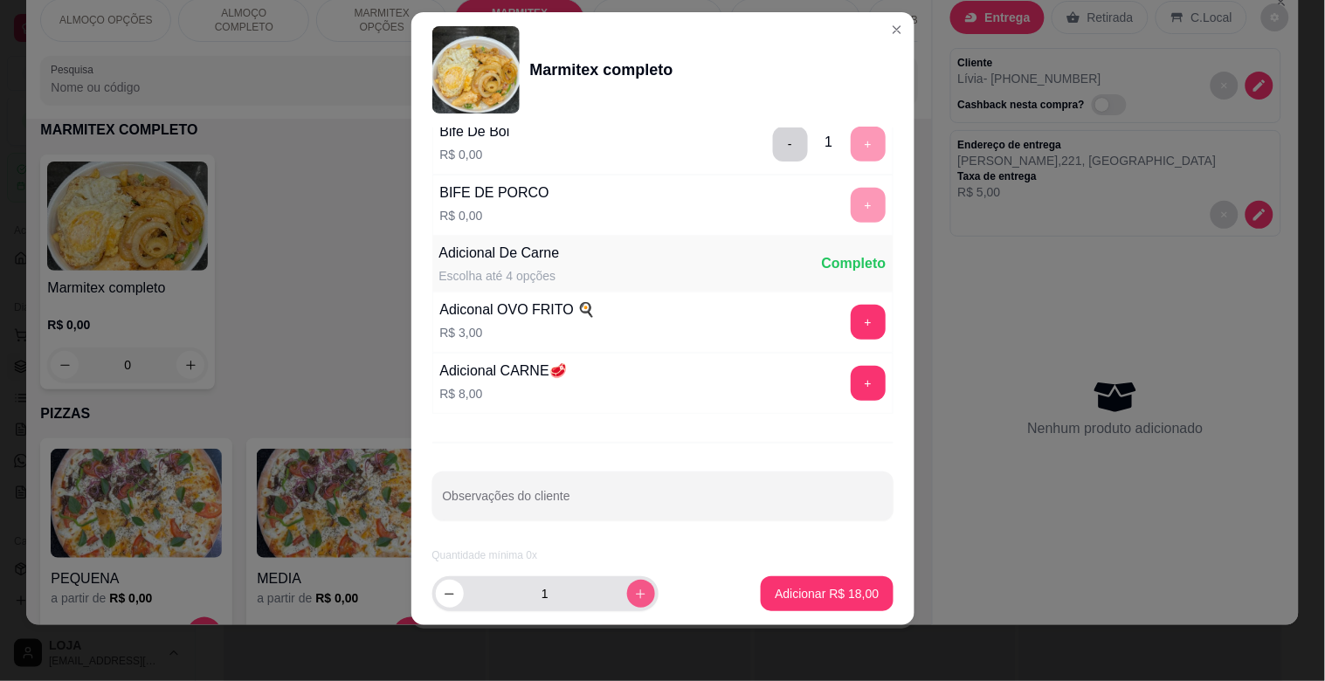
click at [631, 591] on button "increase-product-quantity" at bounding box center [641, 594] width 28 height 28
click at [825, 601] on p "Adicionar R$ 36,00" at bounding box center [827, 593] width 104 height 17
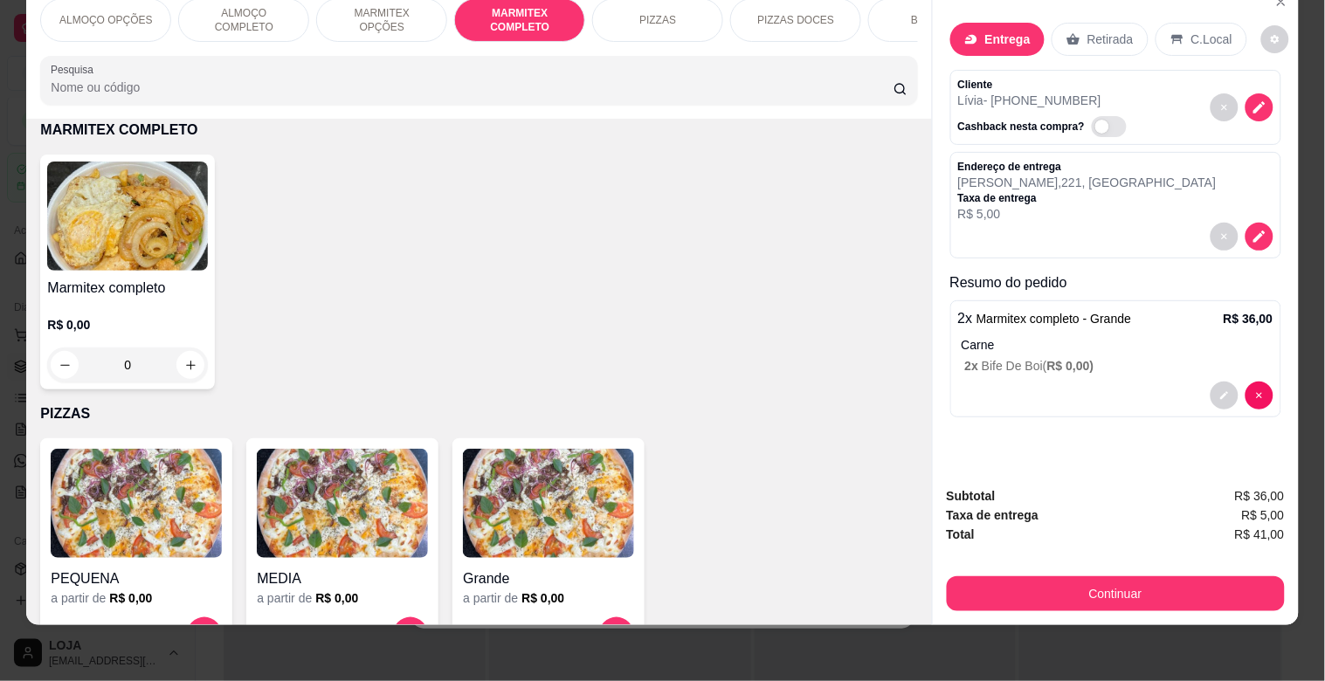
scroll to position [0, 0]
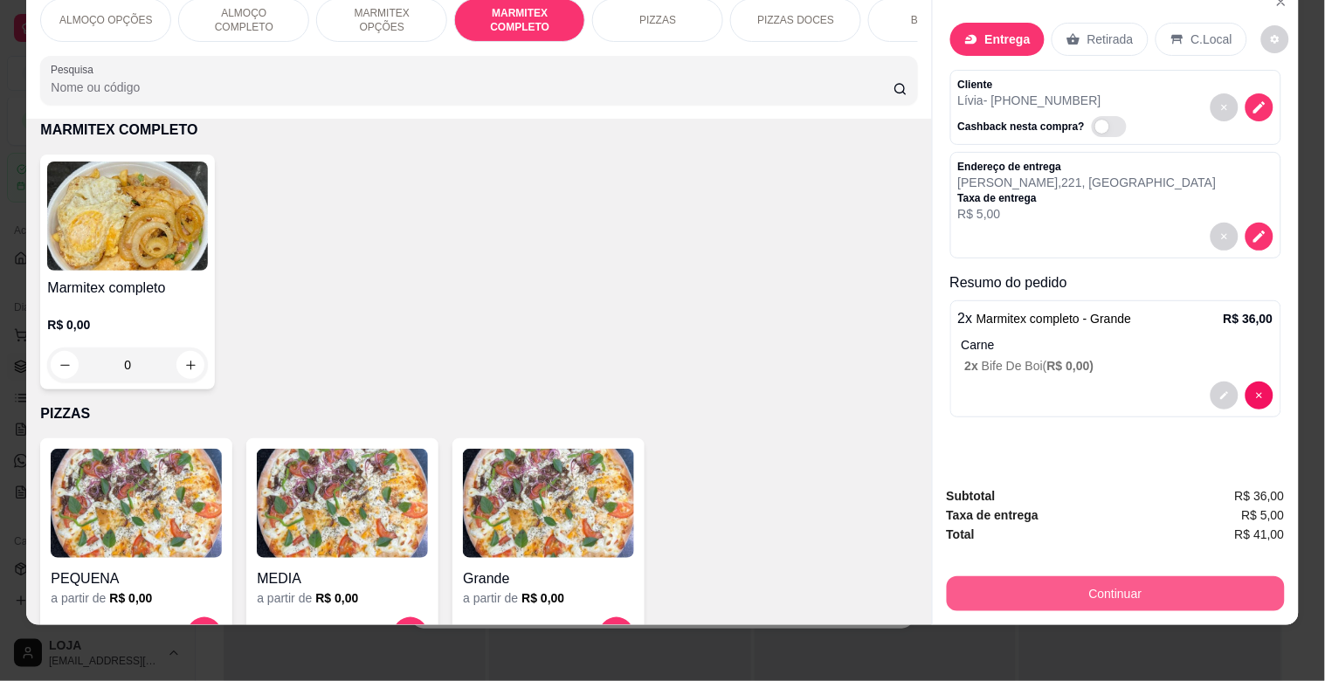
click at [1070, 579] on button "Continuar" at bounding box center [1116, 593] width 338 height 35
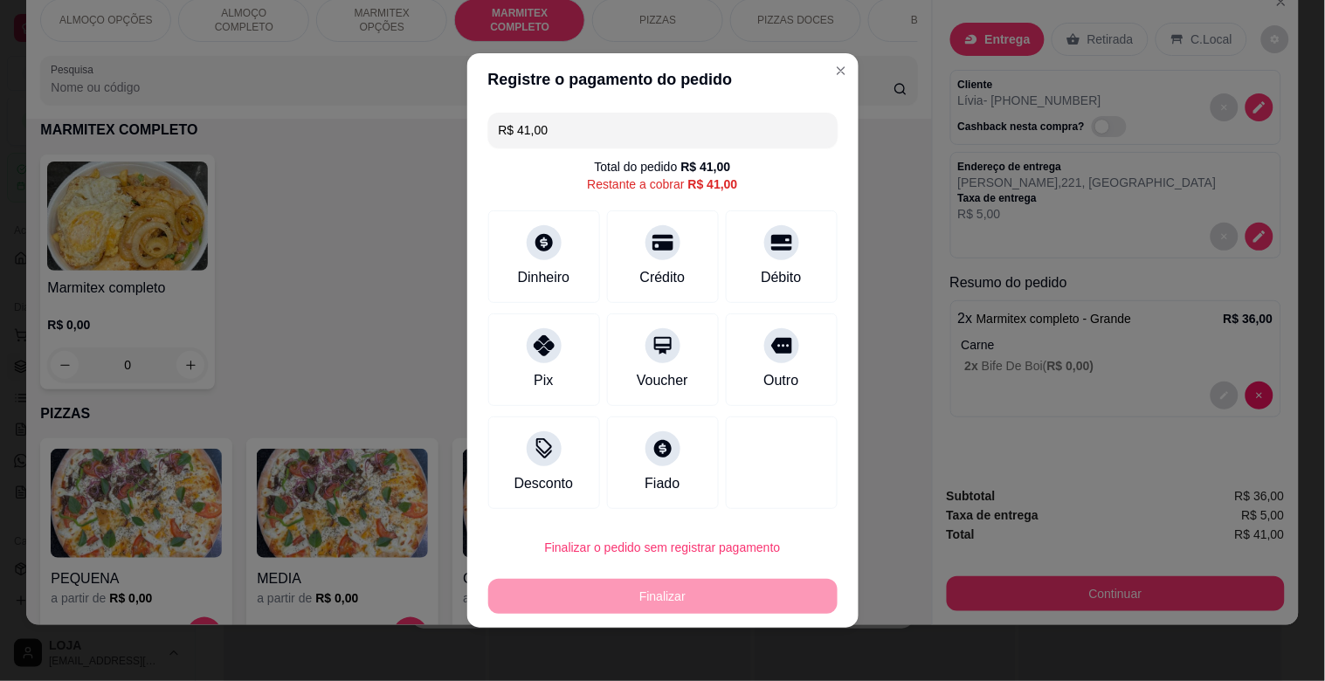
drag, startPoint x: 638, startPoint y: 256, endPoint x: 709, endPoint y: 381, distance: 143.5
click at [637, 257] on div "Crédito" at bounding box center [663, 256] width 112 height 93
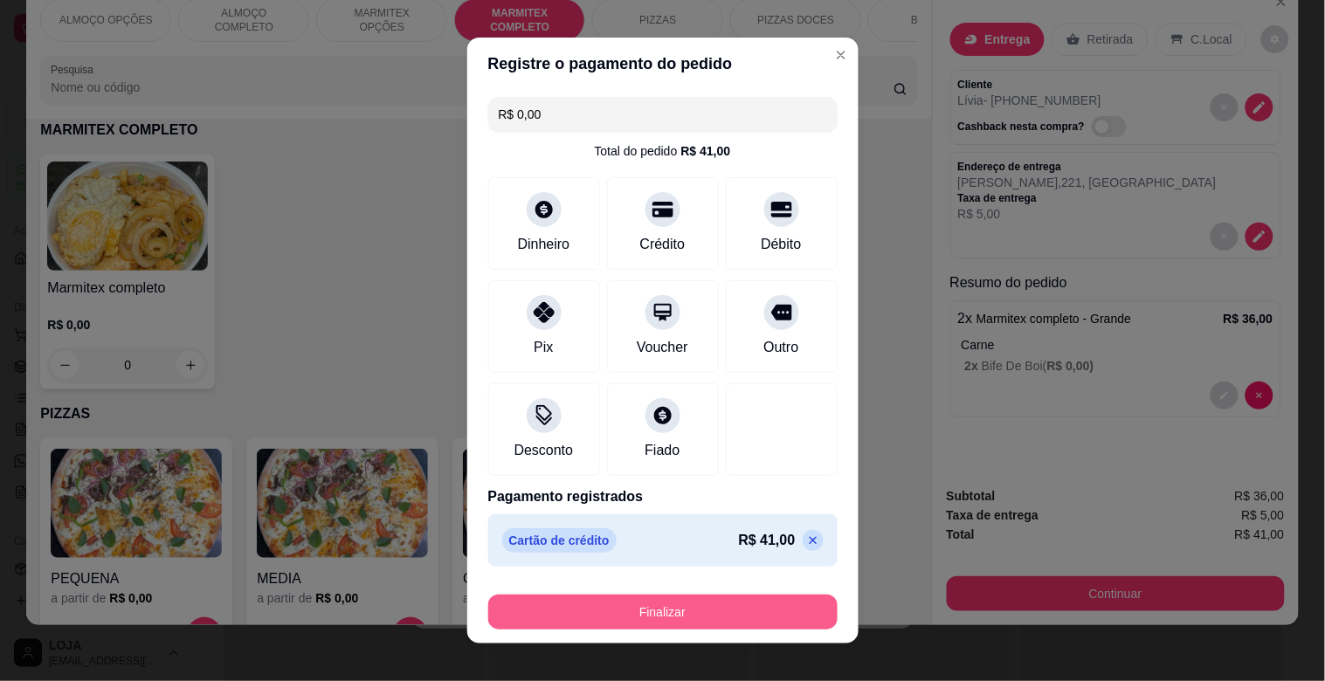
click at [665, 623] on button "Finalizar" at bounding box center [662, 612] width 349 height 35
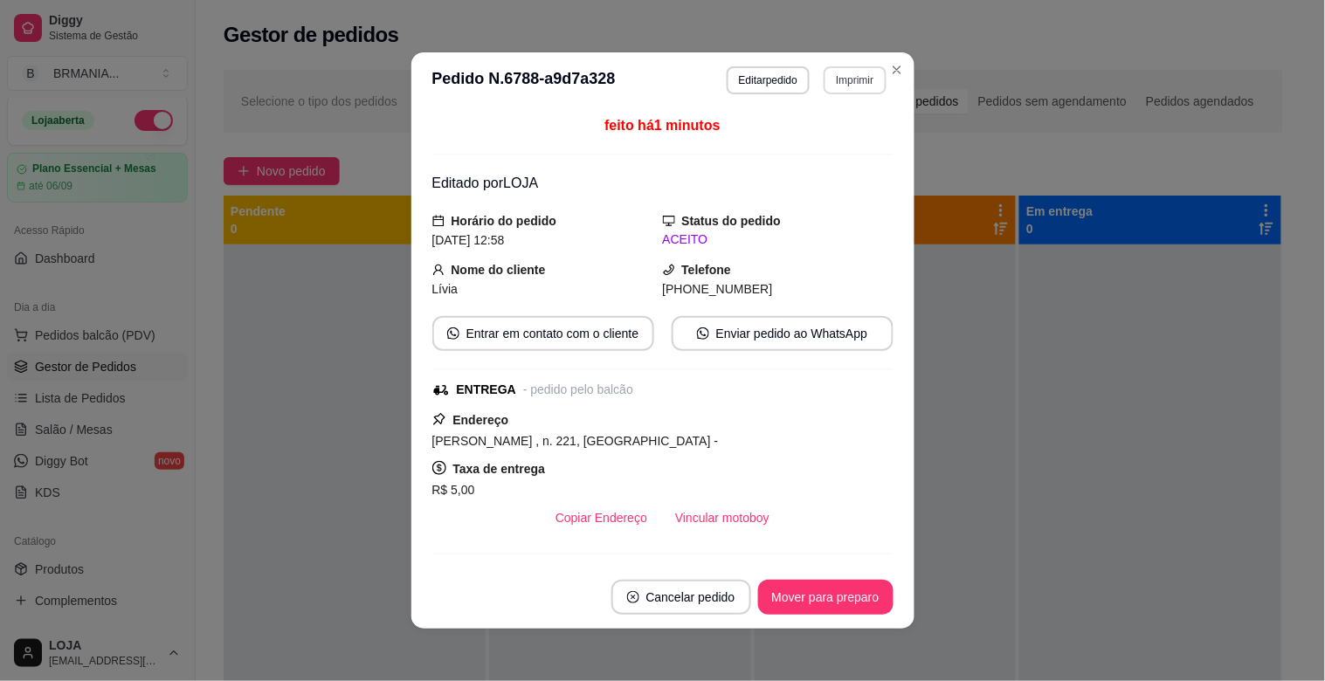
click at [847, 79] on button "Imprimir" at bounding box center [855, 80] width 62 height 28
click at [824, 143] on button "IMPRESSORA" at bounding box center [832, 134] width 101 height 23
click at [835, 601] on button "Mover para preparo" at bounding box center [825, 598] width 131 height 34
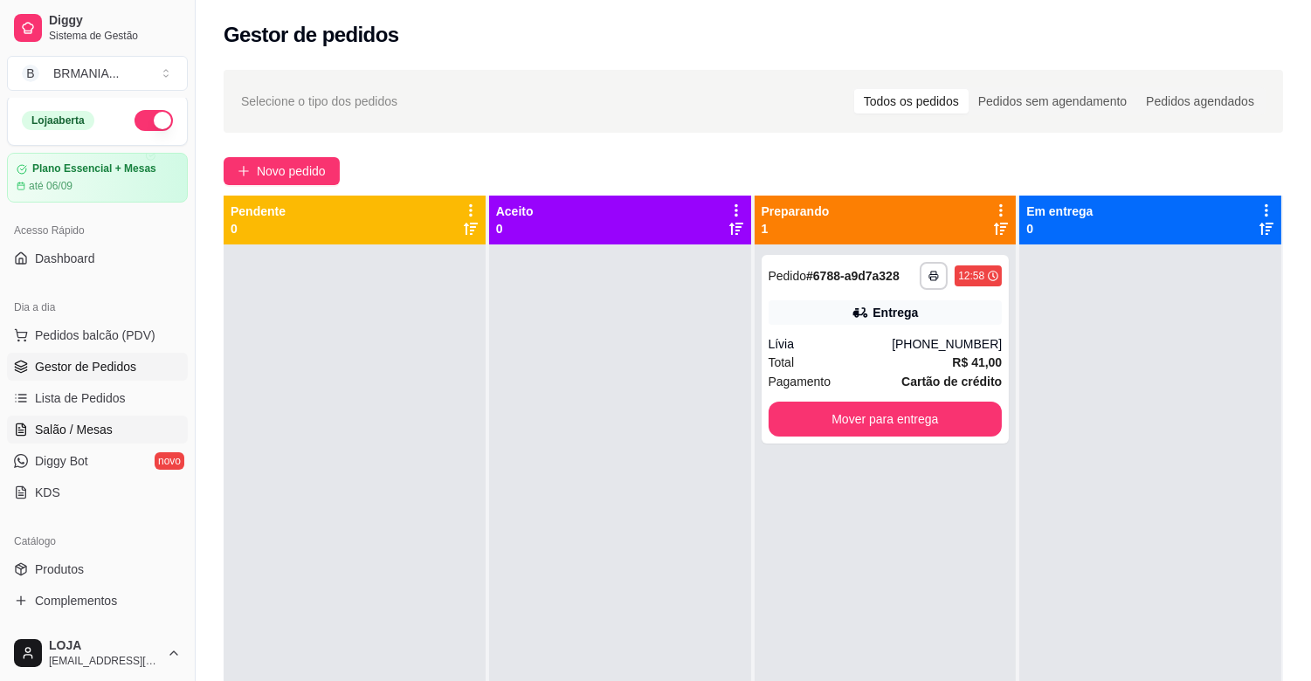
click at [89, 428] on span "Salão / Mesas" at bounding box center [74, 429] width 78 height 17
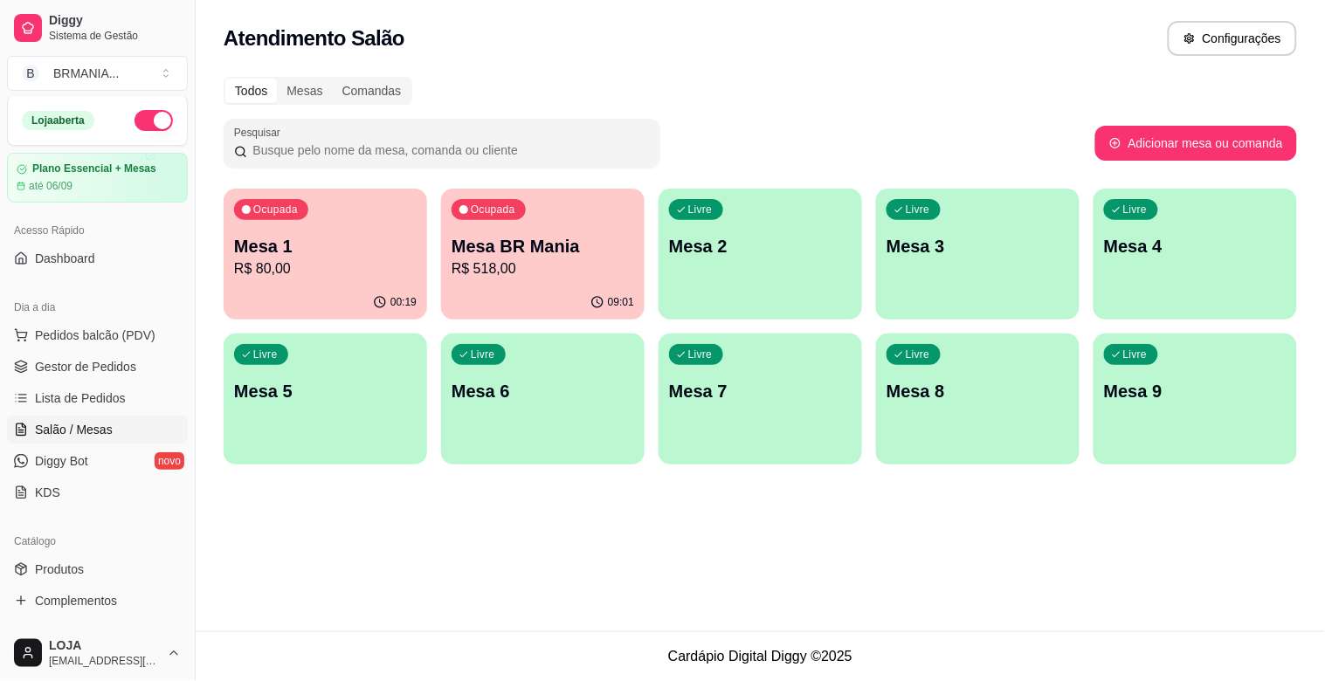
click at [286, 280] on div "Ocupada Mesa 1 R$ 80,00" at bounding box center [325, 237] width 203 height 97
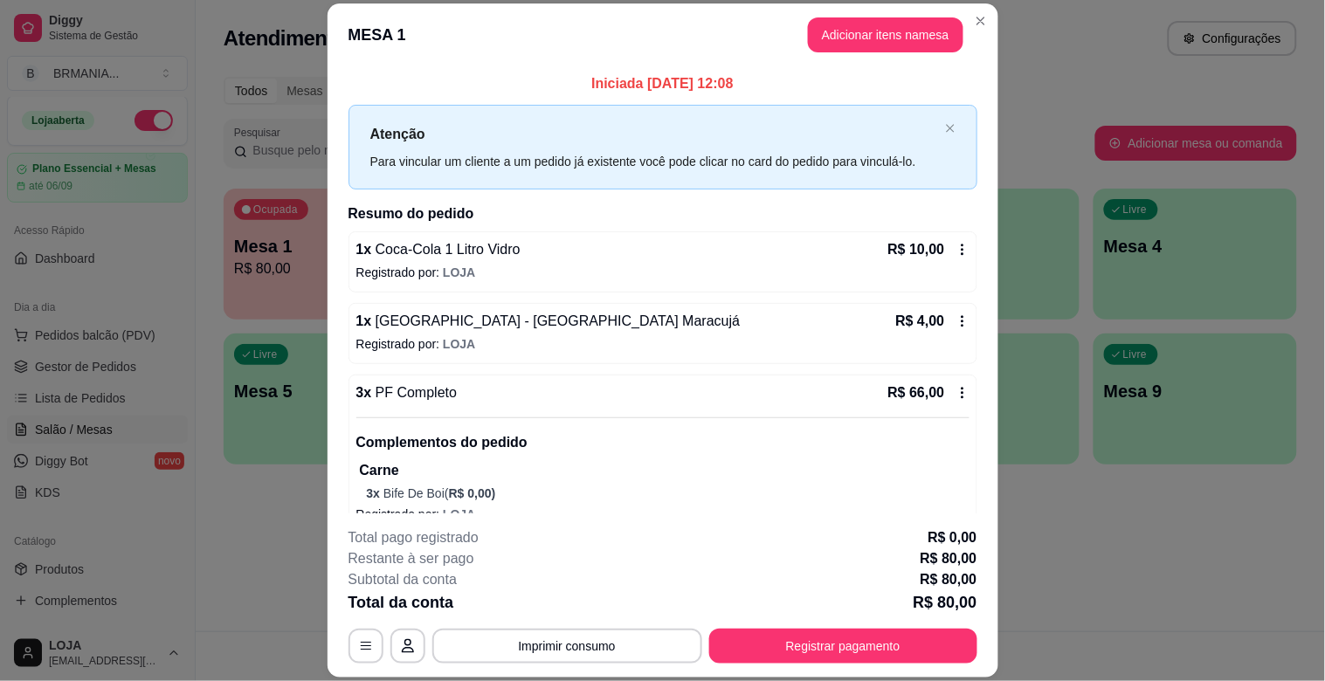
click at [498, 607] on div "Total da conta R$ 80,00" at bounding box center [662, 602] width 629 height 24
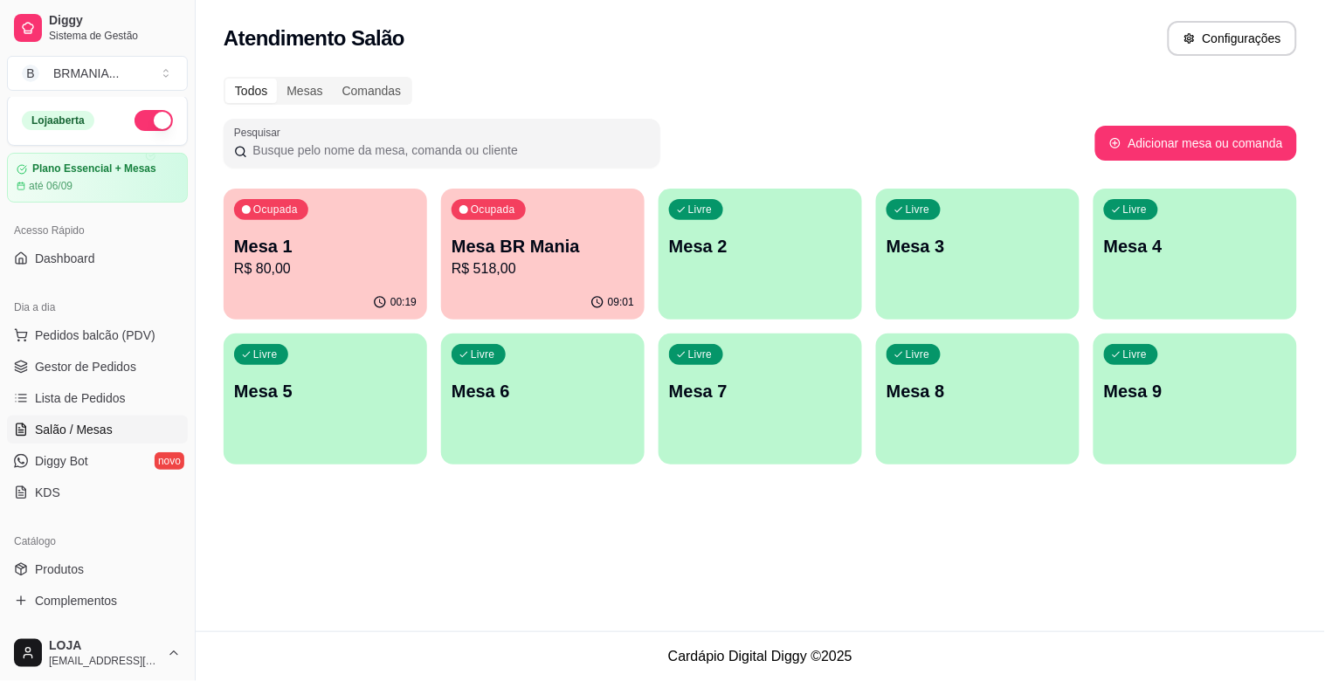
click at [494, 289] on div "09:01" at bounding box center [542, 303] width 203 height 34
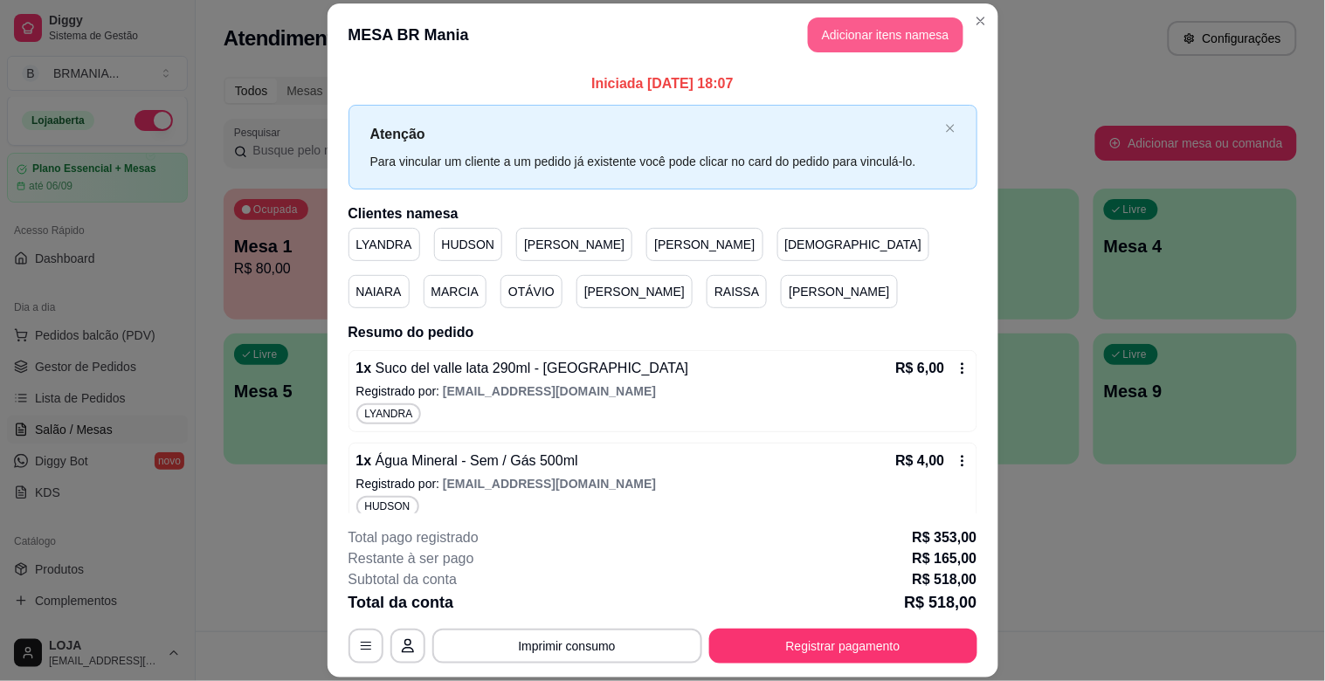
click at [863, 39] on button "Adicionar itens na mesa" at bounding box center [885, 34] width 155 height 35
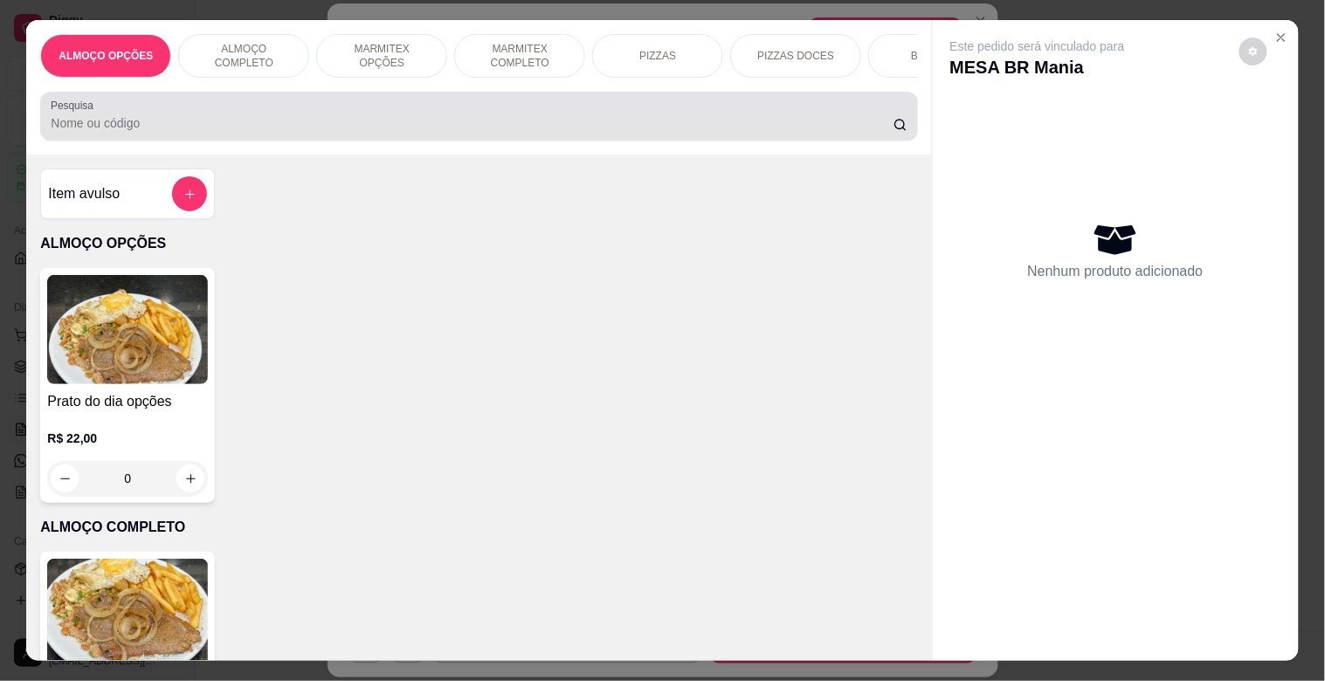
click at [576, 141] on div "Pesquisa" at bounding box center [478, 116] width 877 height 49
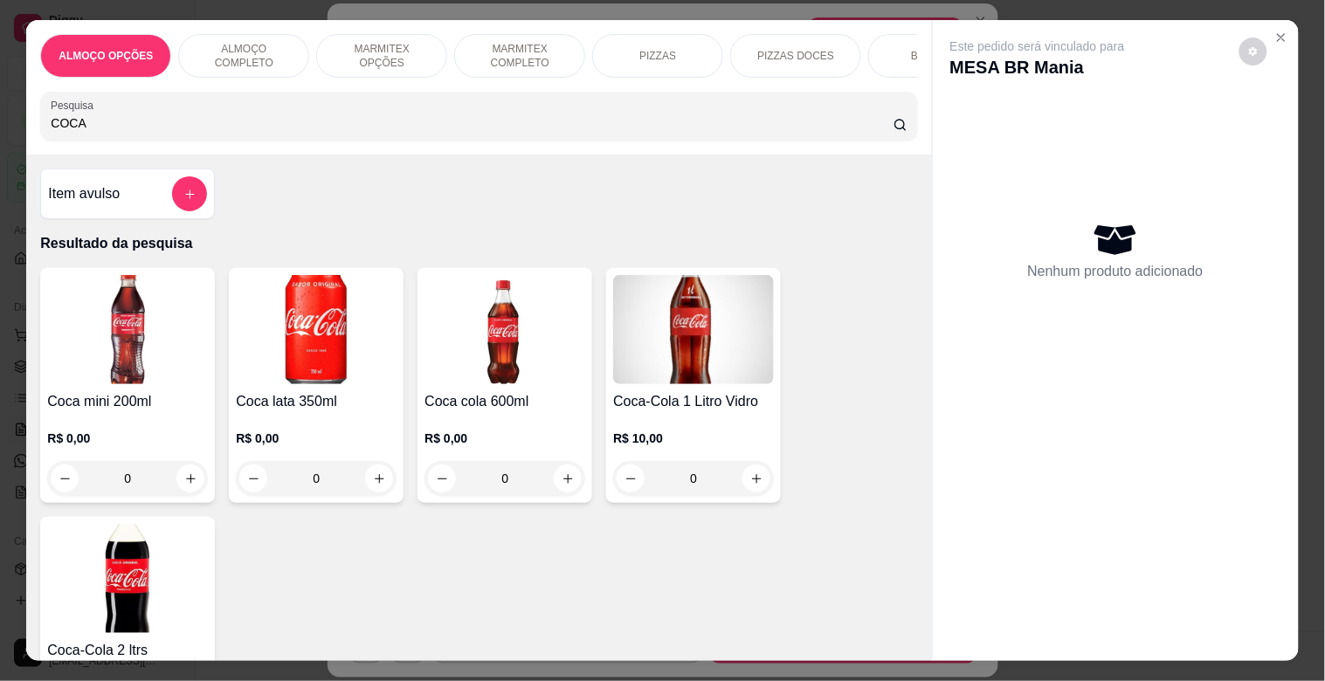
click at [102, 603] on img at bounding box center [127, 578] width 161 height 109
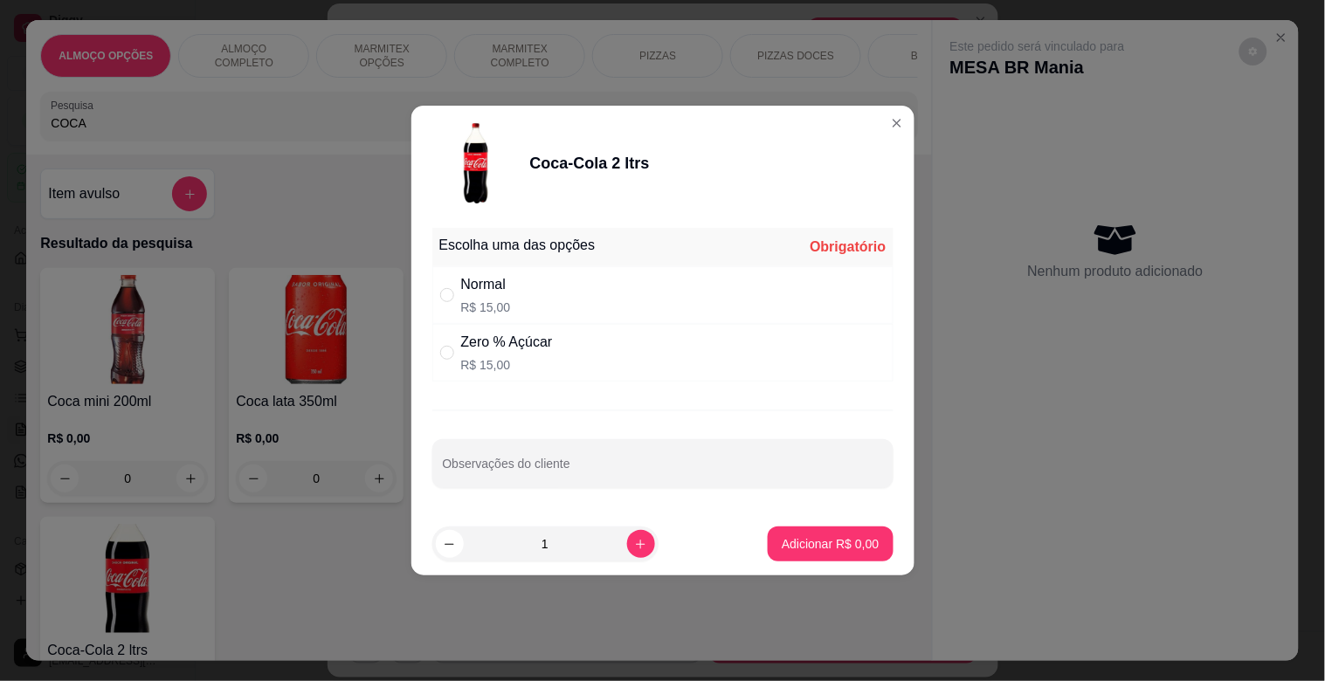
click at [493, 337] on div "Zero % Açúcar" at bounding box center [507, 342] width 92 height 21
click at [809, 554] on button "Adicionar R$ 15,00" at bounding box center [827, 544] width 132 height 35
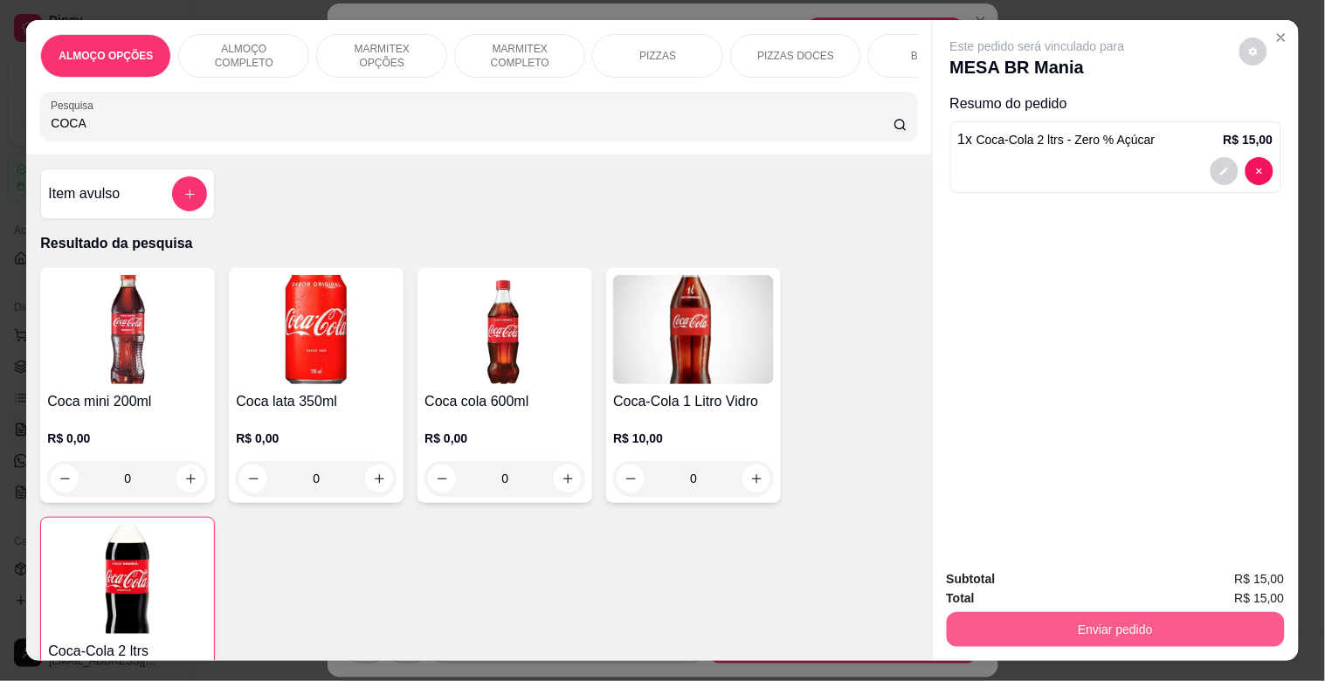
click at [1168, 617] on button "Enviar pedido" at bounding box center [1116, 629] width 338 height 35
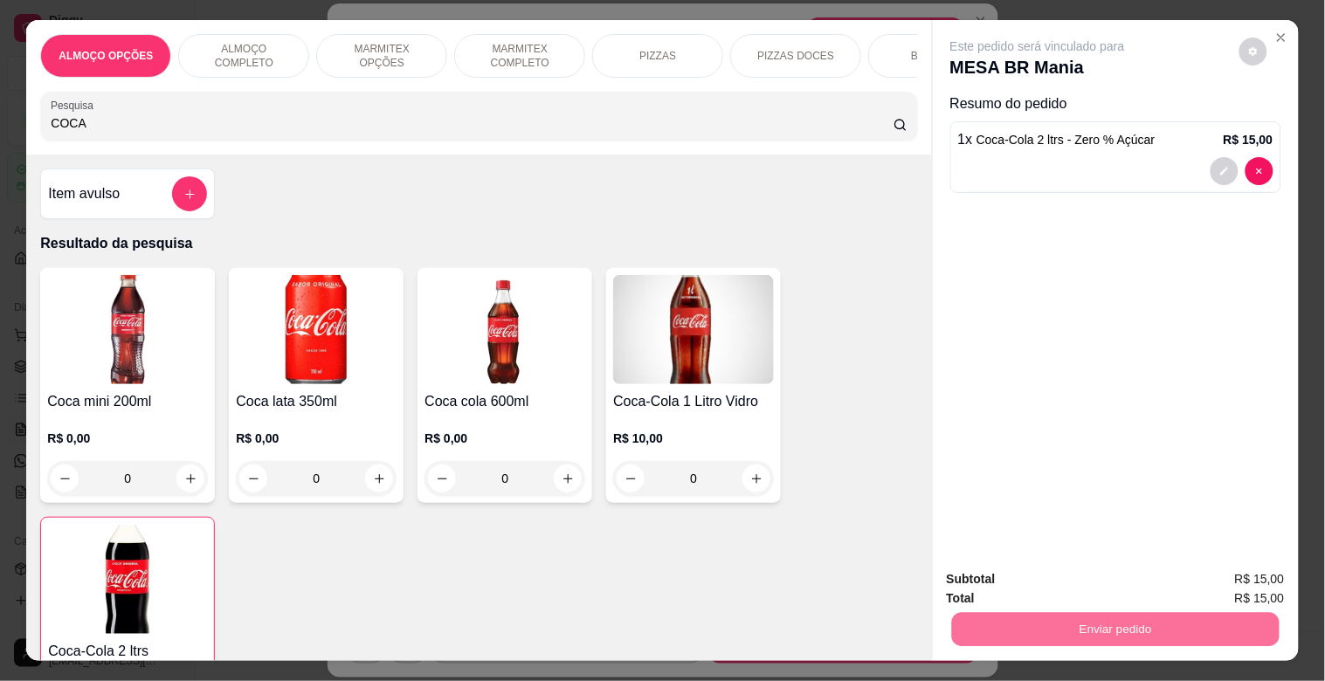
click at [1196, 577] on button "Sim, quero registrar" at bounding box center [1224, 578] width 126 height 32
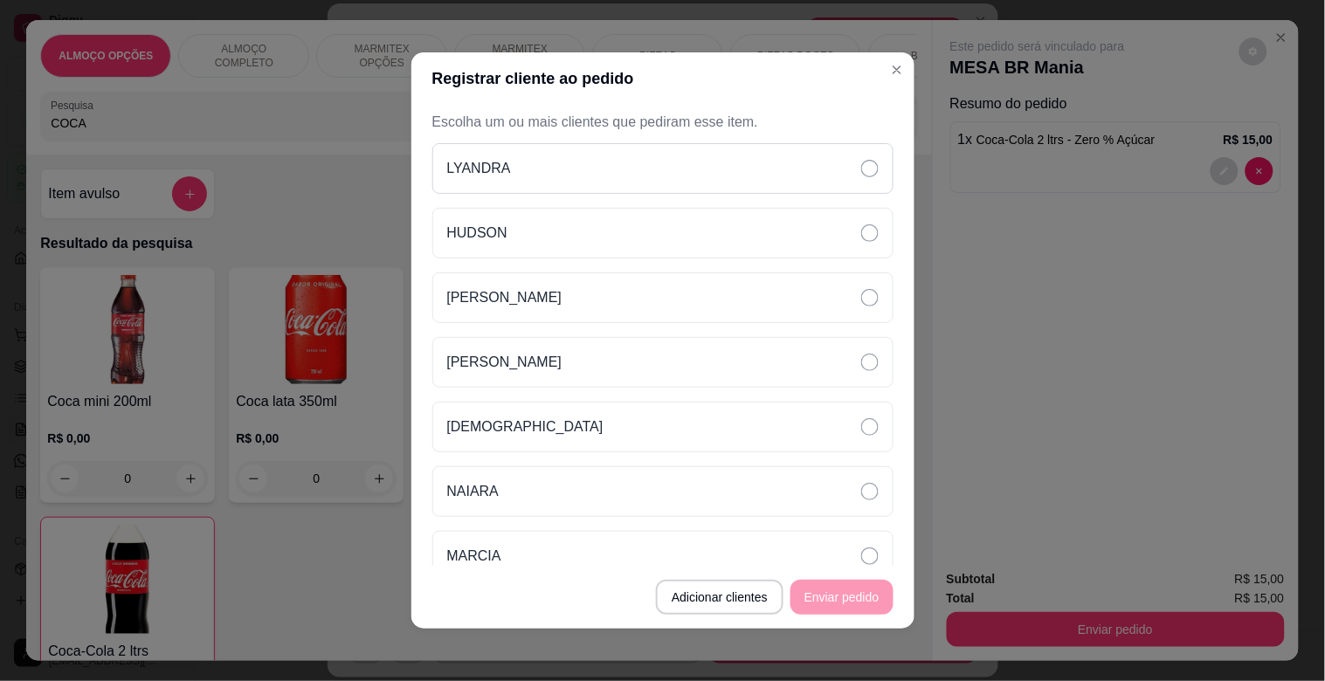
click at [605, 176] on div "LYANDRA" at bounding box center [662, 168] width 461 height 51
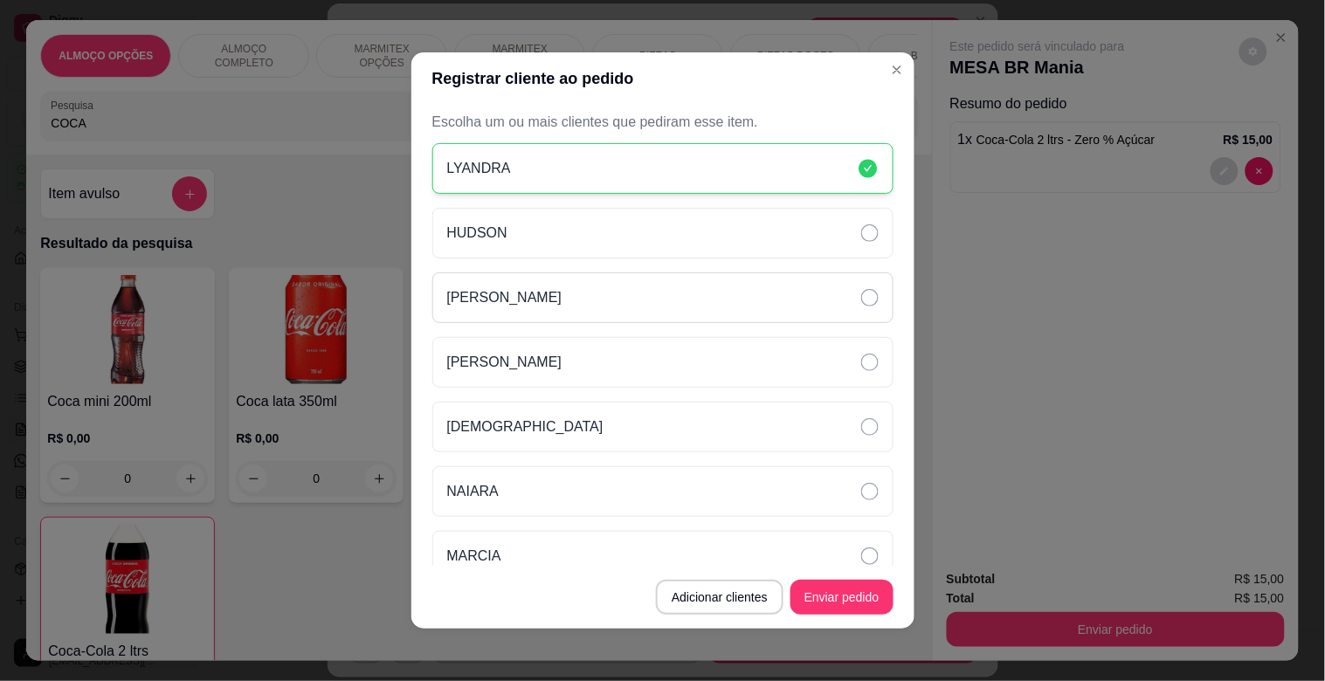
click at [499, 310] on div "[PERSON_NAME]" at bounding box center [662, 297] width 461 height 51
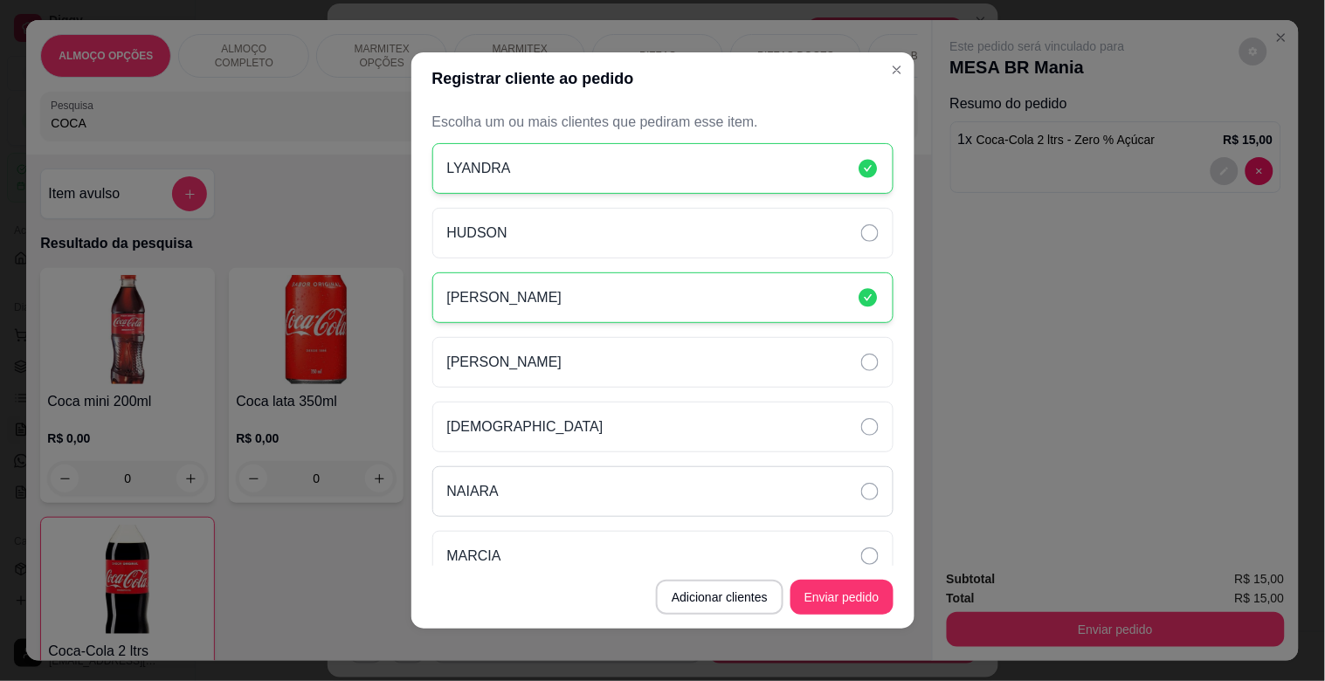
click at [530, 502] on div "NAIARA" at bounding box center [662, 491] width 461 height 51
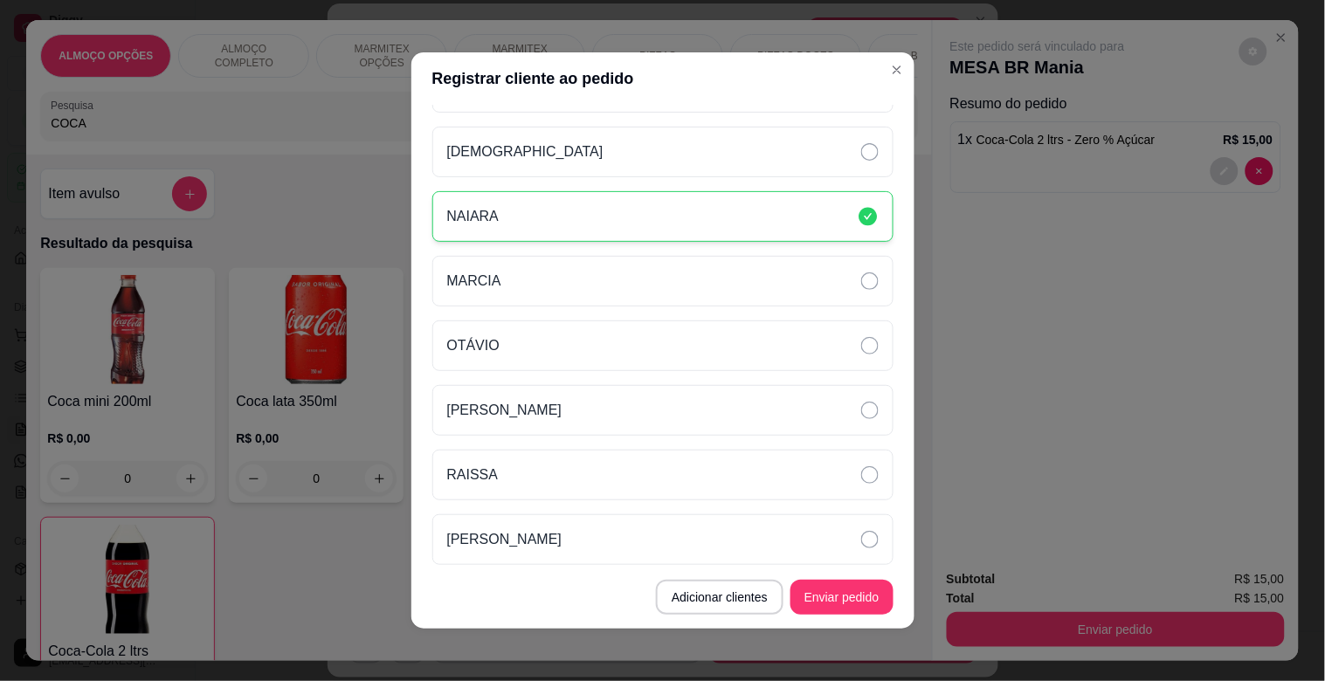
scroll to position [277, 0]
click at [568, 335] on div "OTÁVIO" at bounding box center [662, 344] width 461 height 51
click at [578, 486] on div "RAISSA" at bounding box center [662, 473] width 461 height 51
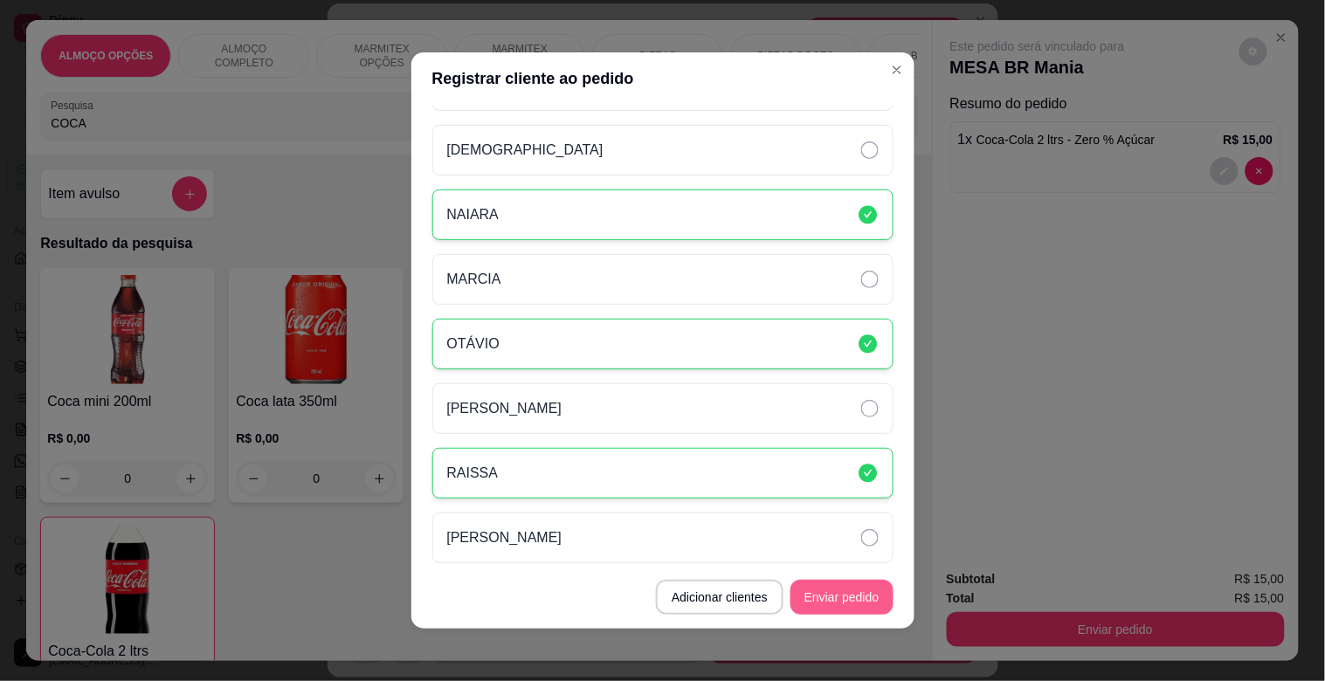
click at [824, 596] on button "Enviar pedido" at bounding box center [841, 597] width 103 height 35
click at [824, 596] on footer "Adicionar clientes Enviar pedido" at bounding box center [662, 597] width 503 height 63
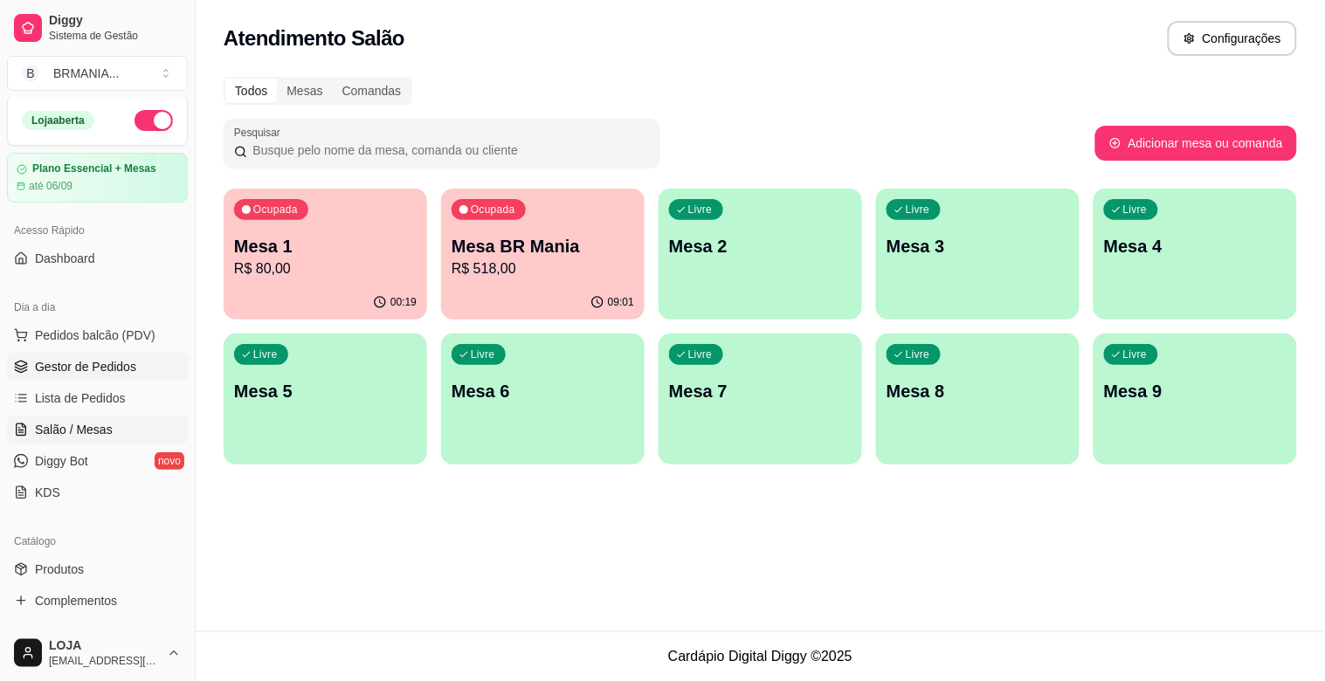
click at [114, 374] on span "Gestor de Pedidos" at bounding box center [85, 366] width 101 height 17
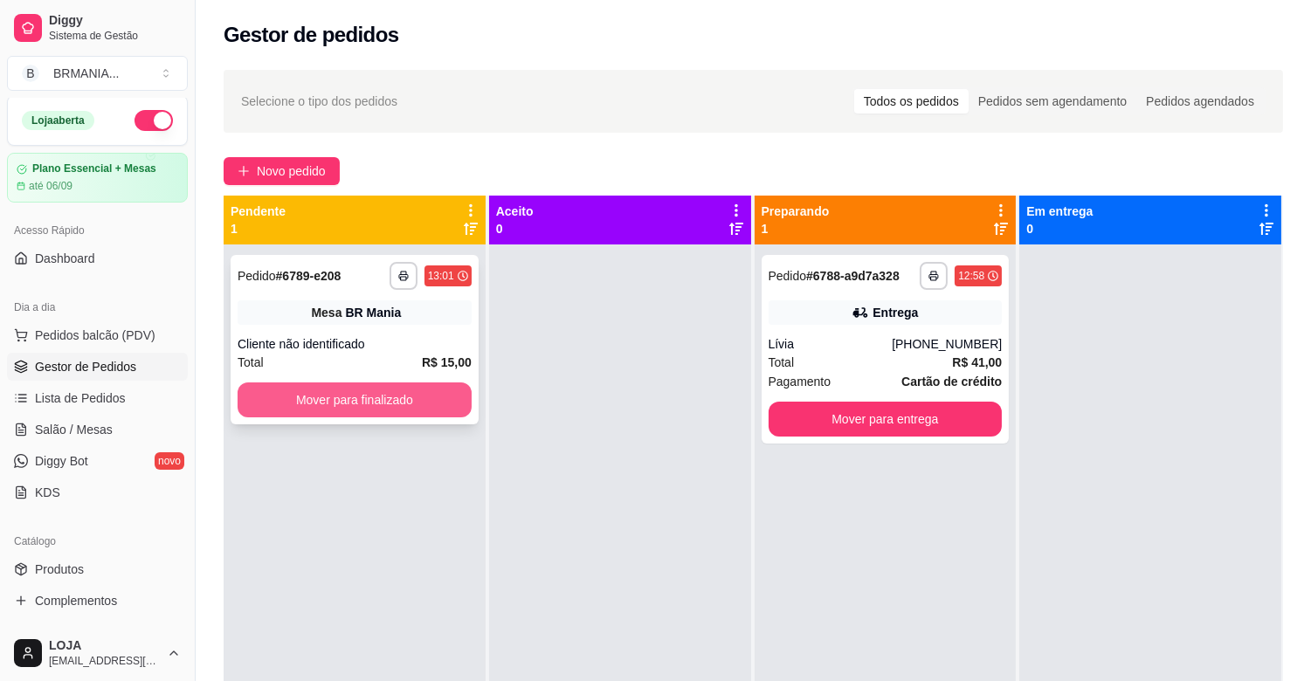
click at [362, 403] on button "Mover para finalizado" at bounding box center [355, 399] width 234 height 35
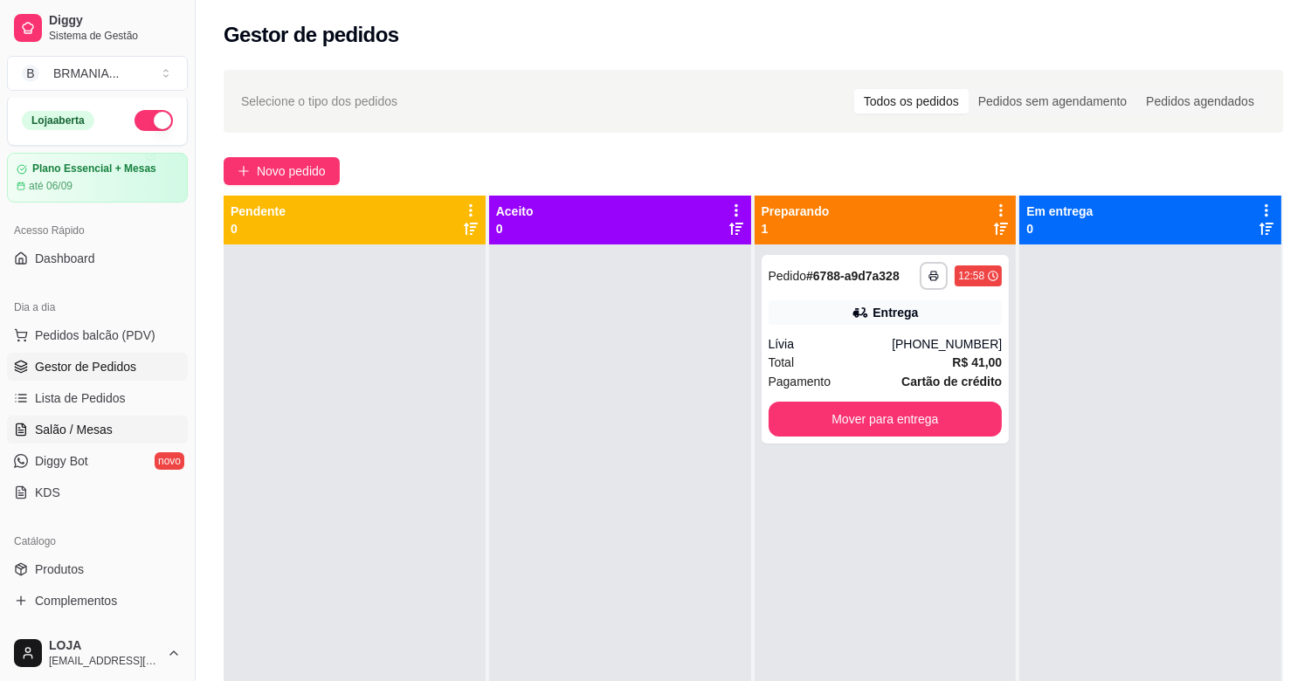
click at [92, 421] on span "Salão / Mesas" at bounding box center [74, 429] width 78 height 17
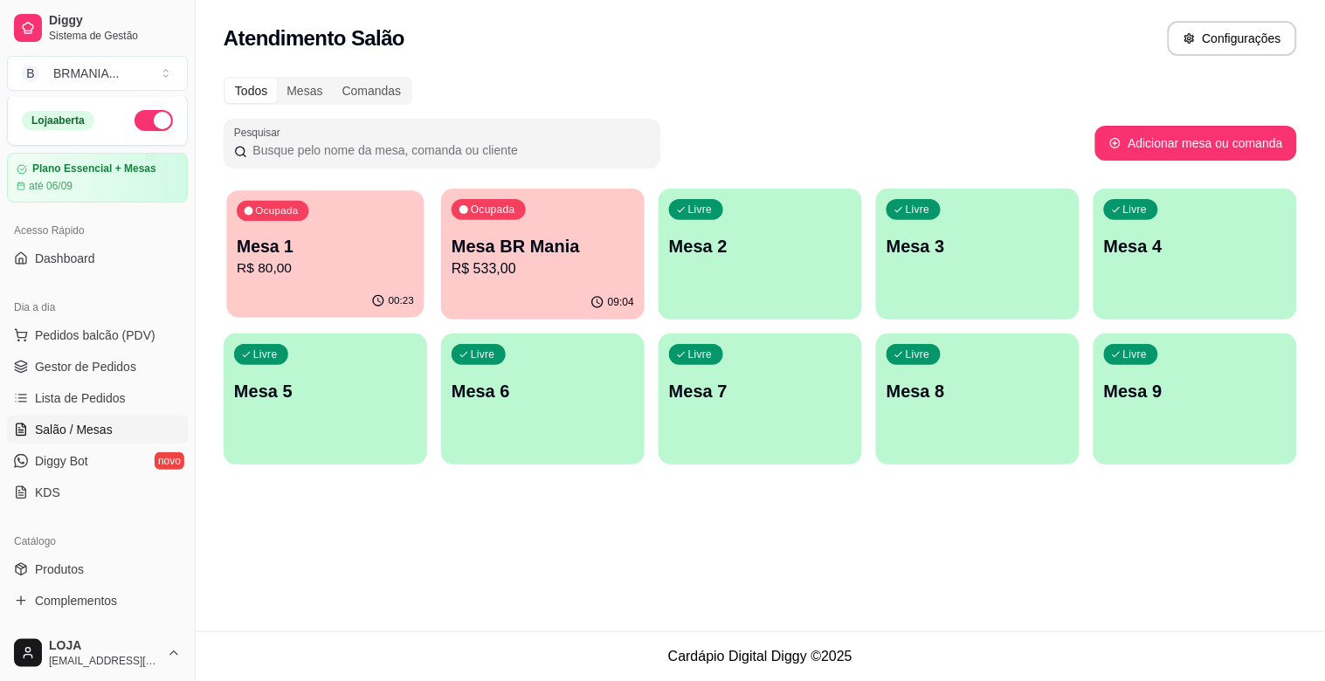
click at [350, 224] on div "Ocupada Mesa 1 R$ 80,00" at bounding box center [324, 237] width 197 height 94
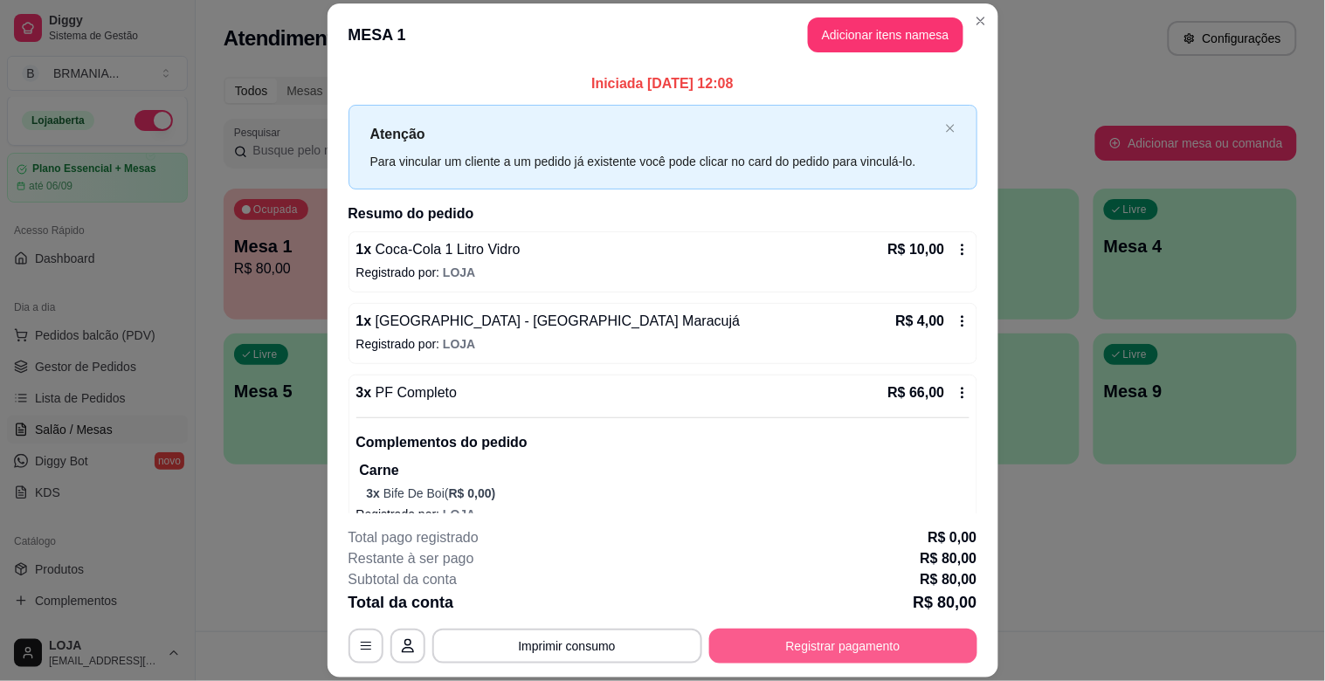
click at [810, 644] on button "Registrar pagamento" at bounding box center [843, 646] width 268 height 35
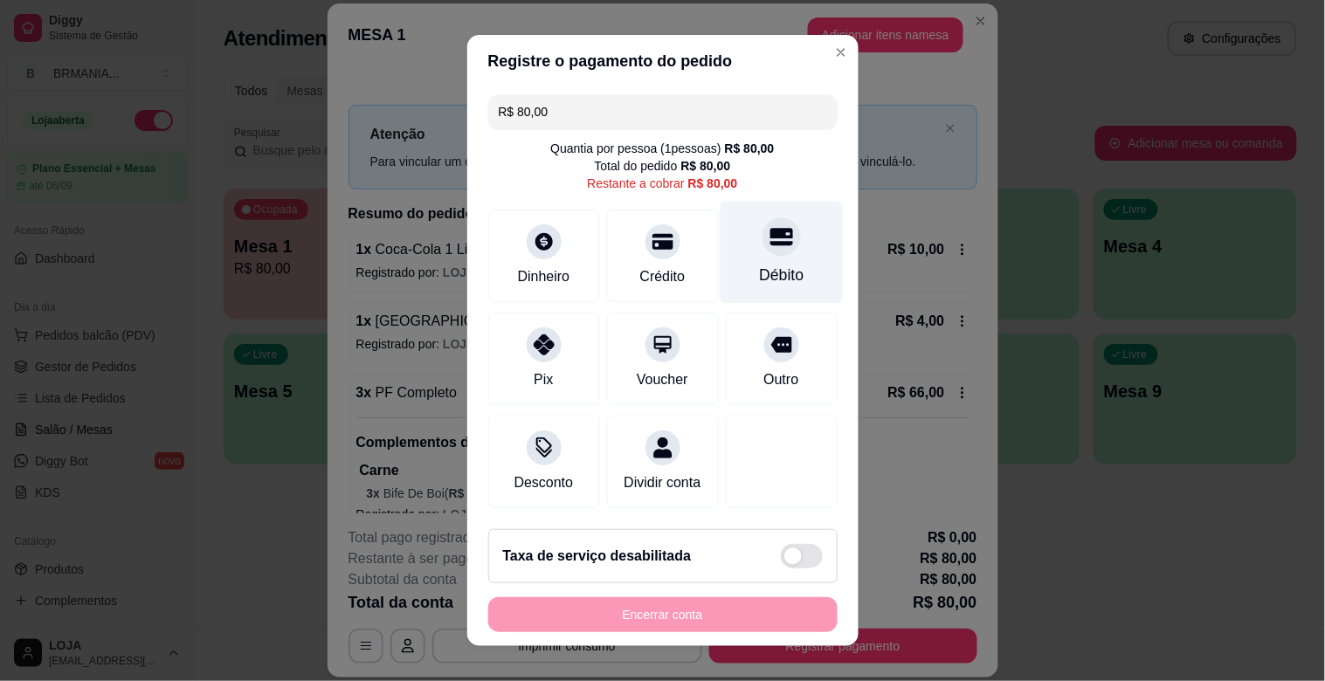
click at [762, 264] on div "Débito" at bounding box center [781, 275] width 45 height 23
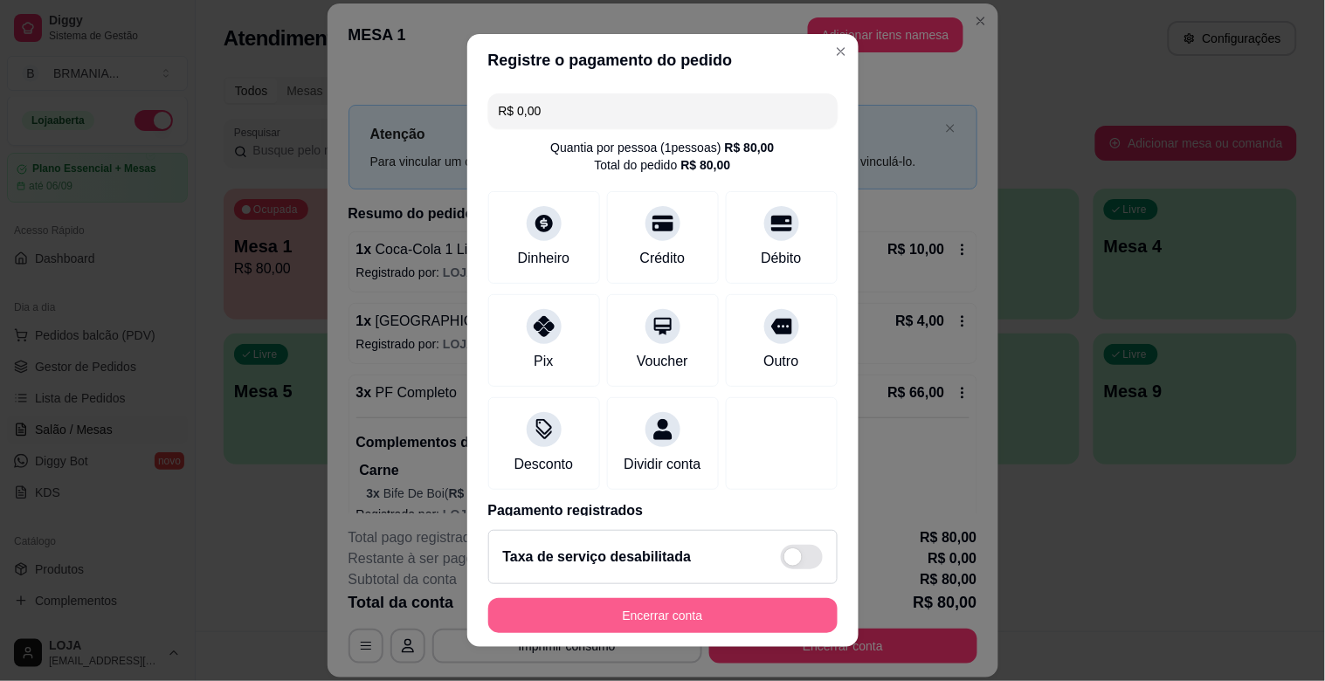
click at [644, 617] on button "Encerrar conta" at bounding box center [662, 615] width 349 height 35
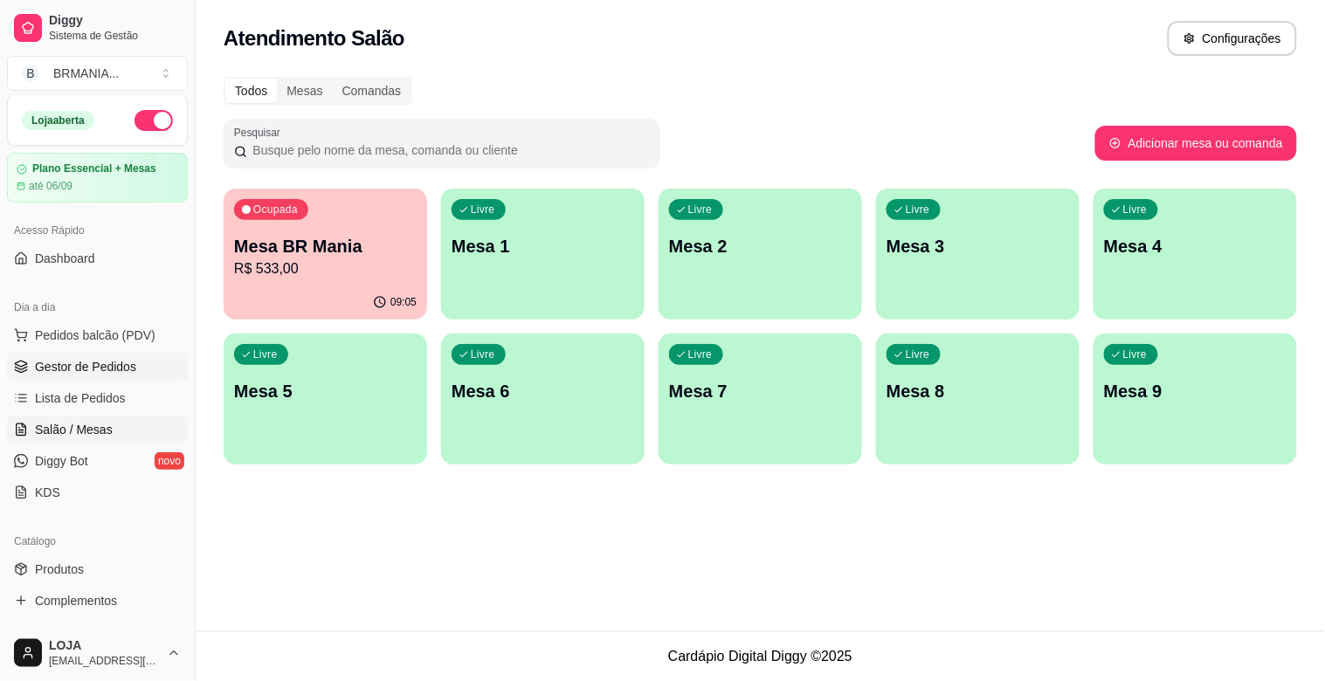
click at [87, 365] on span "Gestor de Pedidos" at bounding box center [85, 366] width 101 height 17
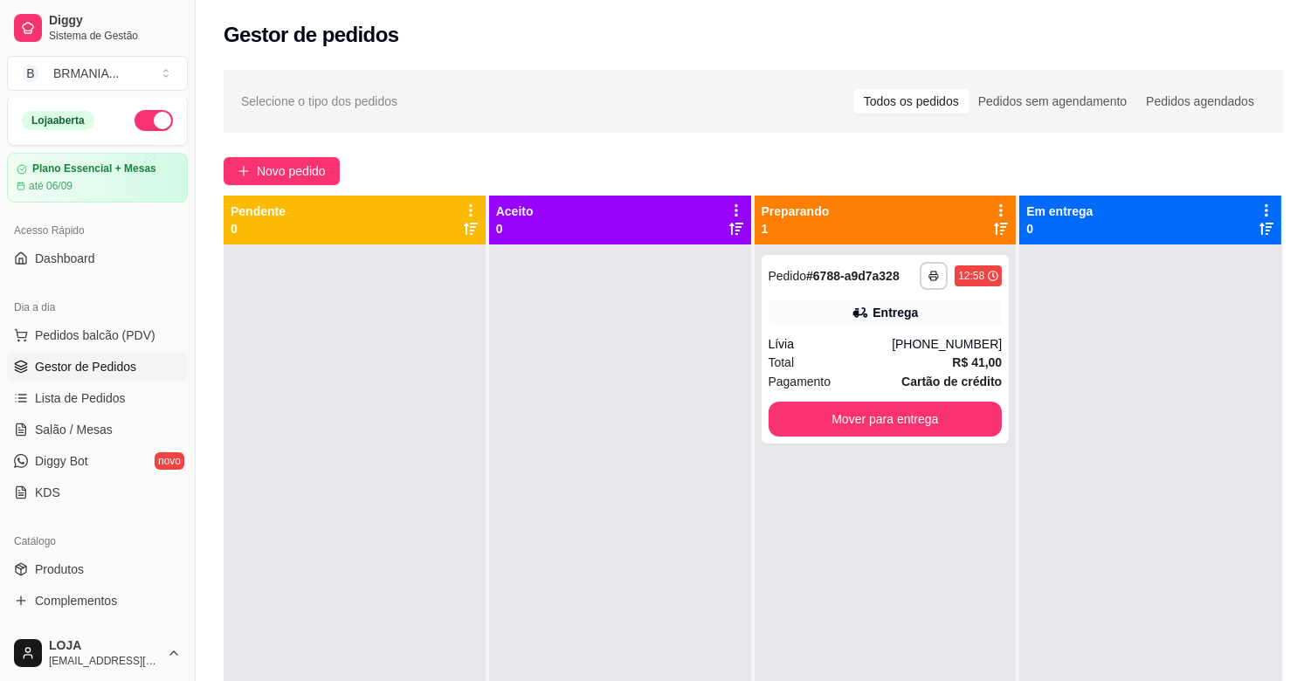
click at [211, 482] on div "**********" at bounding box center [753, 478] width 1115 height 838
click at [879, 408] on button "Mover para entrega" at bounding box center [885, 420] width 227 height 34
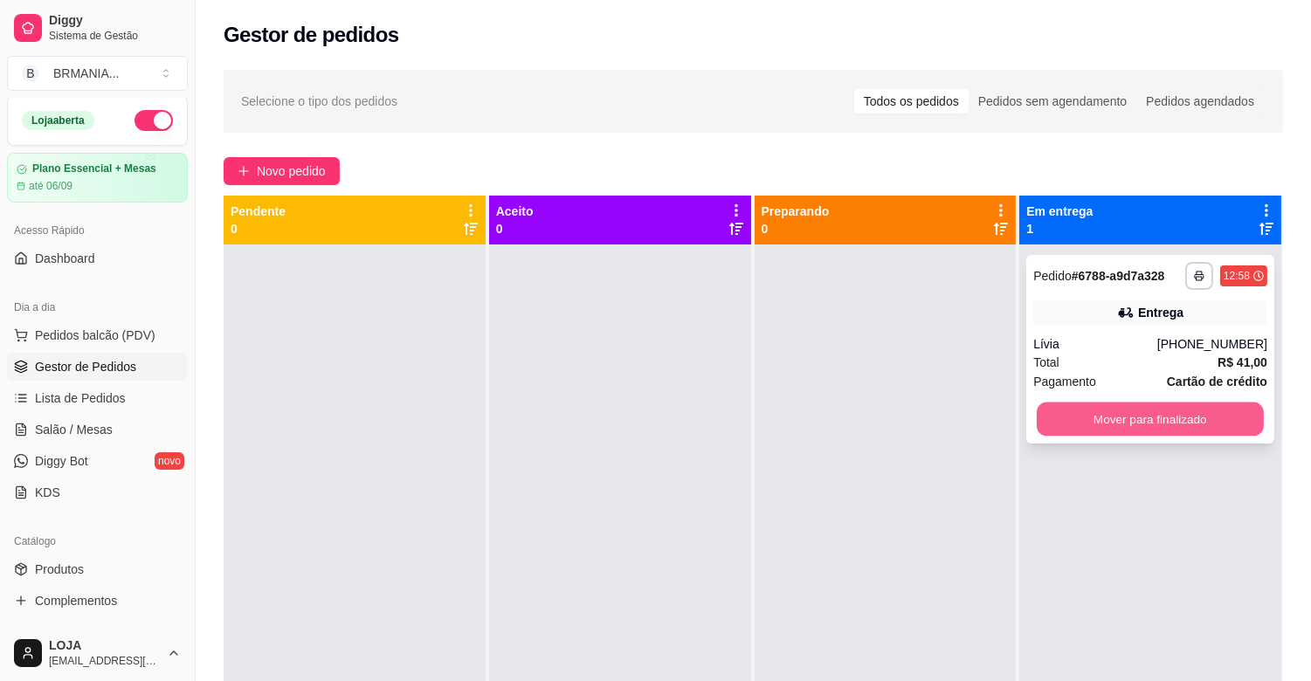
click at [1211, 410] on button "Mover para finalizado" at bounding box center [1150, 420] width 227 height 34
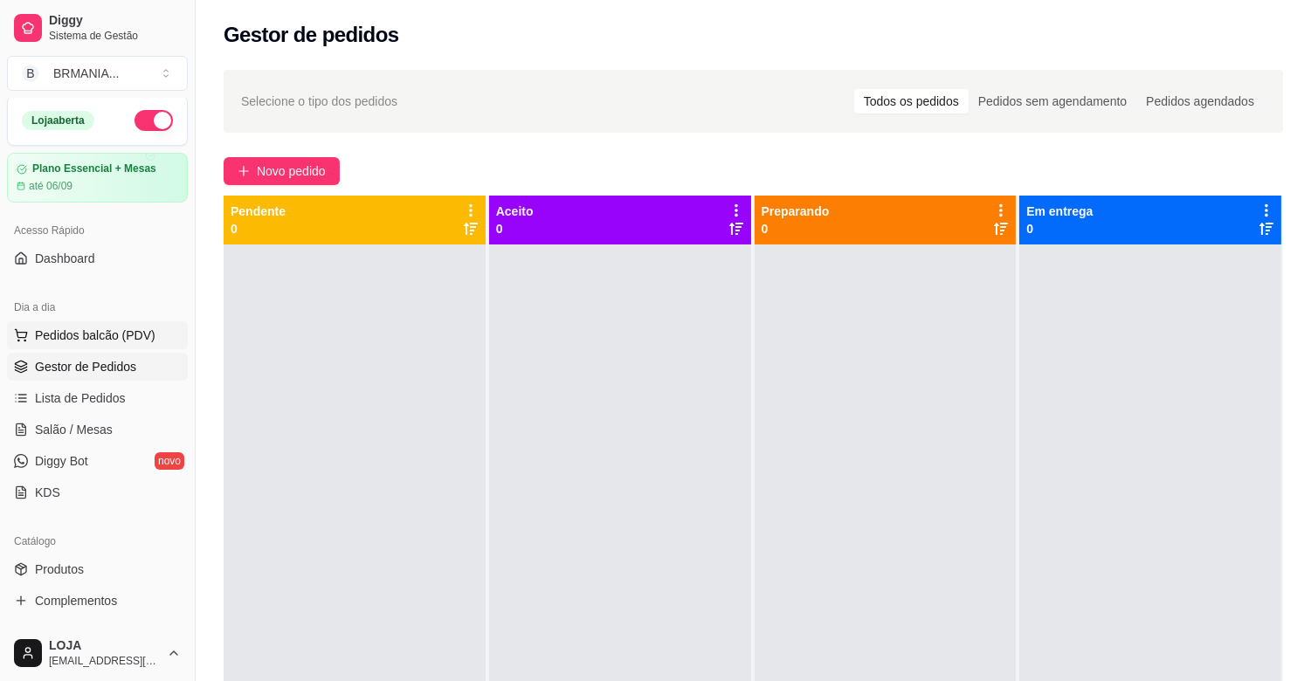
click at [107, 325] on button "Pedidos balcão (PDV)" at bounding box center [97, 335] width 181 height 28
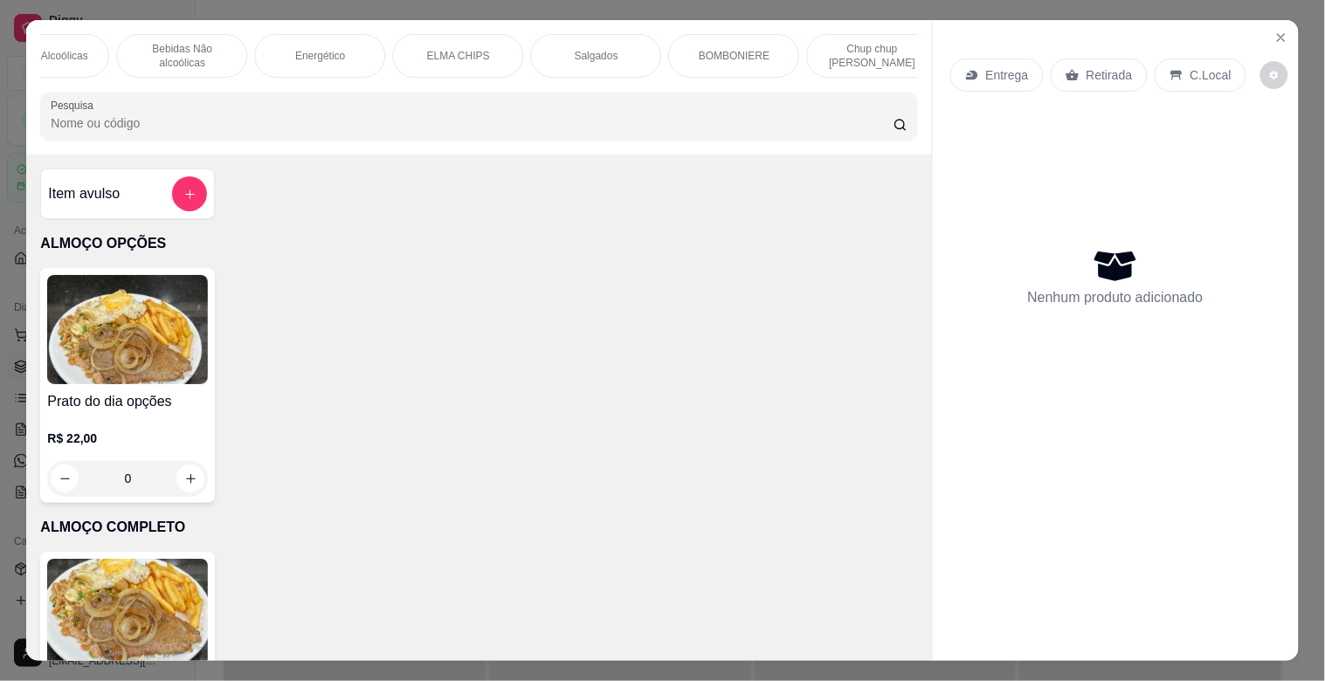
scroll to position [0, 1149]
click at [617, 20] on div "ALMOÇO OPÇÕES ALMOÇO COMPLETO MARMITEX OPÇÕES MARMITEX COMPLETO PIZZAS PIZZAS D…" at bounding box center [478, 87] width 905 height 134
click at [476, 57] on div "Salgados" at bounding box center [474, 56] width 131 height 44
click at [476, 92] on div "Pesquisa" at bounding box center [478, 116] width 877 height 49
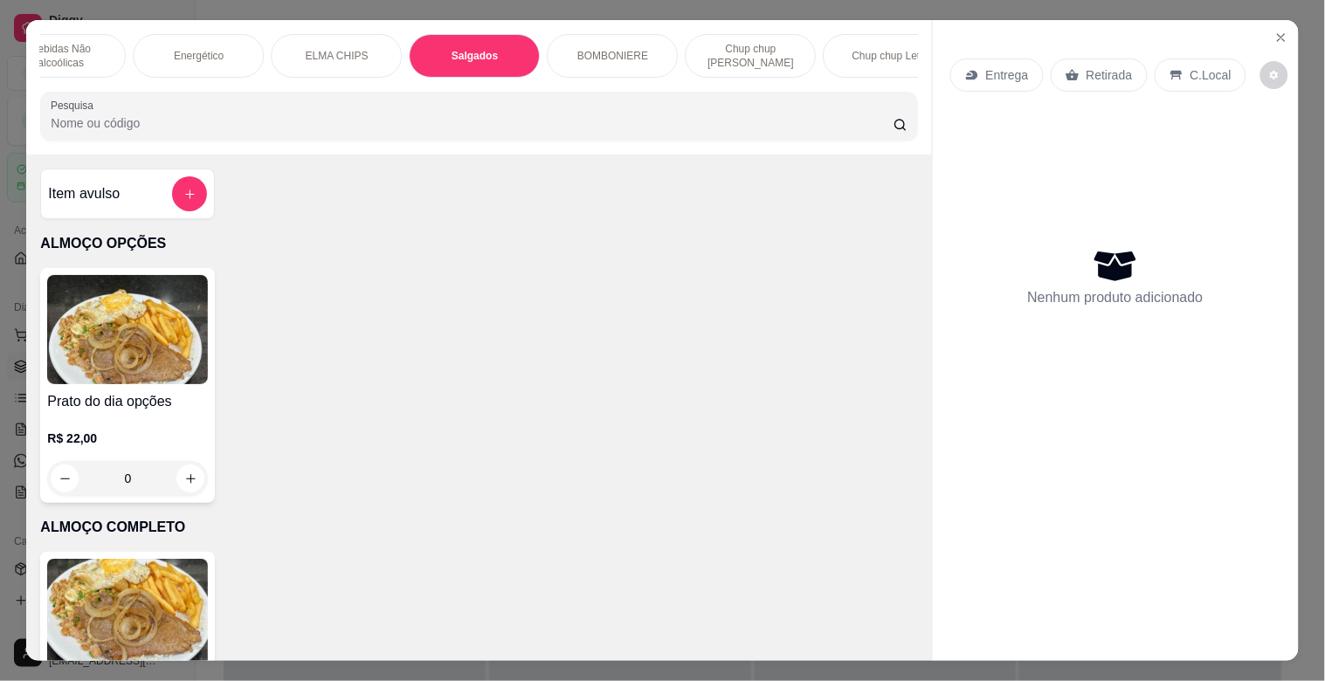
scroll to position [42, 0]
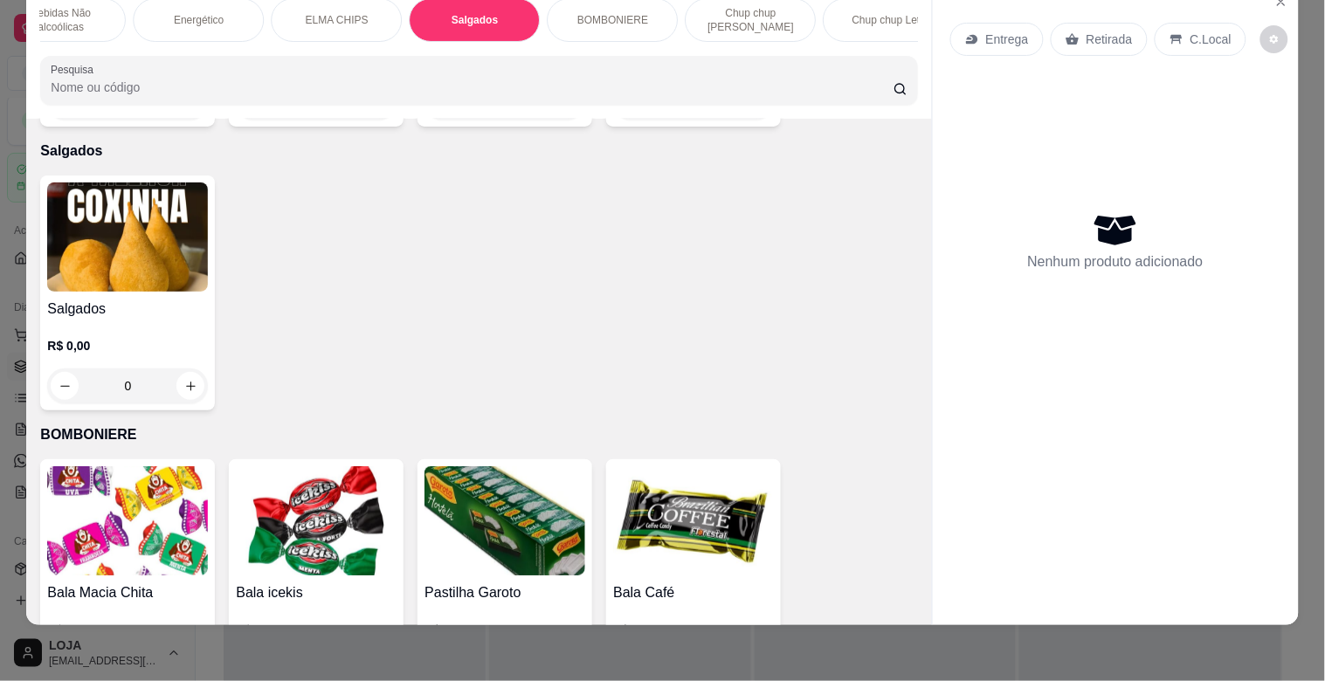
click at [47, 255] on img at bounding box center [127, 237] width 161 height 109
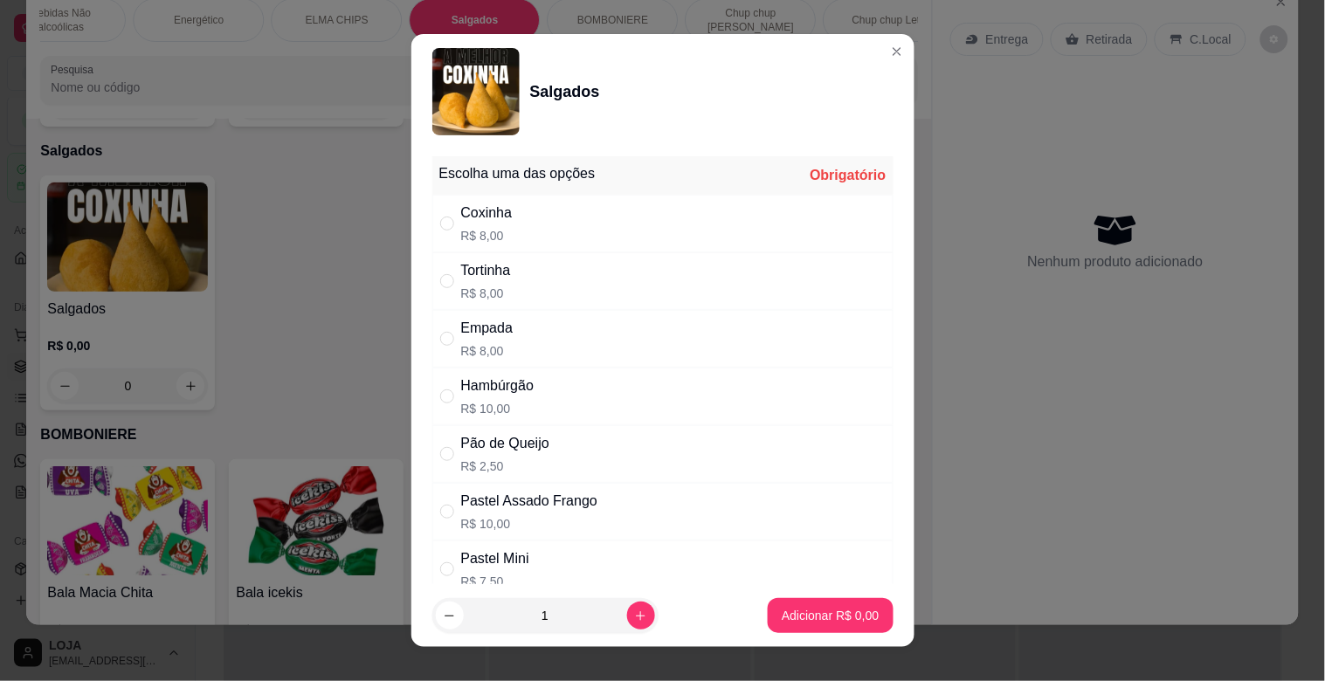
drag, startPoint x: 617, startPoint y: 273, endPoint x: 810, endPoint y: 379, distance: 220.0
click at [617, 273] on div "Tortinha R$ 8,00" at bounding box center [662, 281] width 461 height 58
click at [782, 608] on p "Adicionar R$ 8,00" at bounding box center [830, 615] width 97 height 17
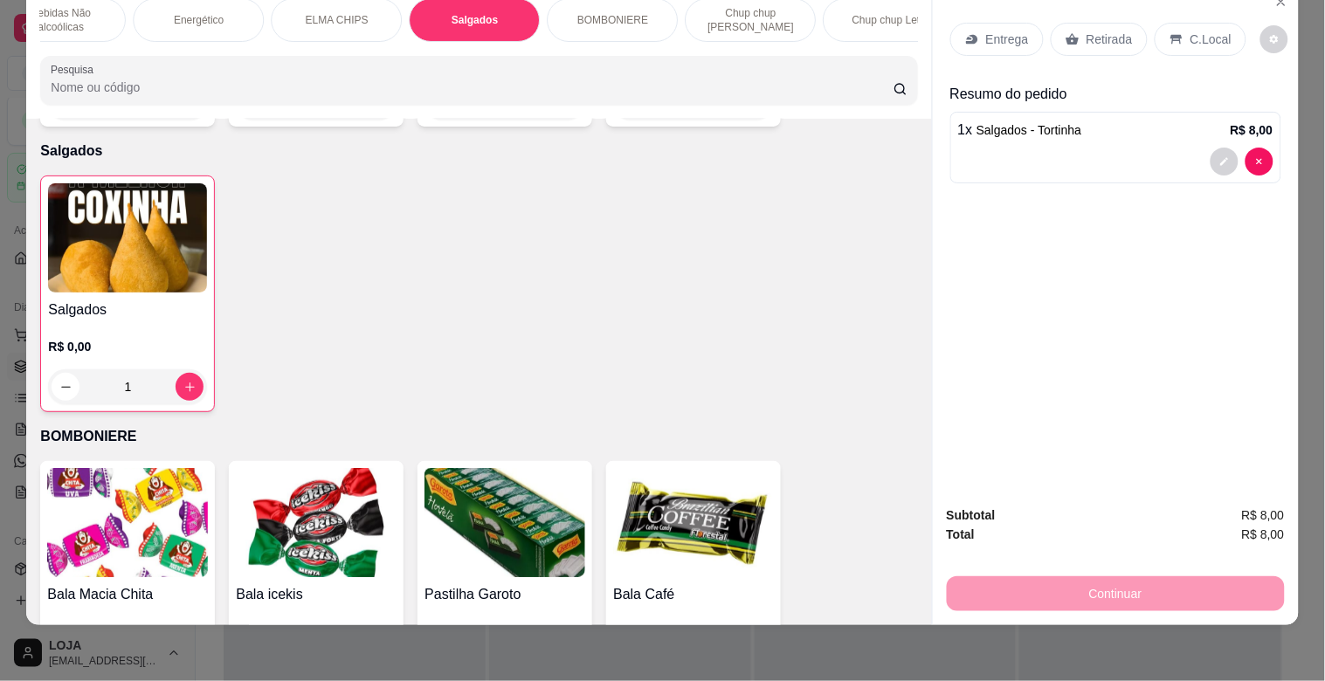
click at [1090, 31] on p "Retirada" at bounding box center [1109, 39] width 46 height 17
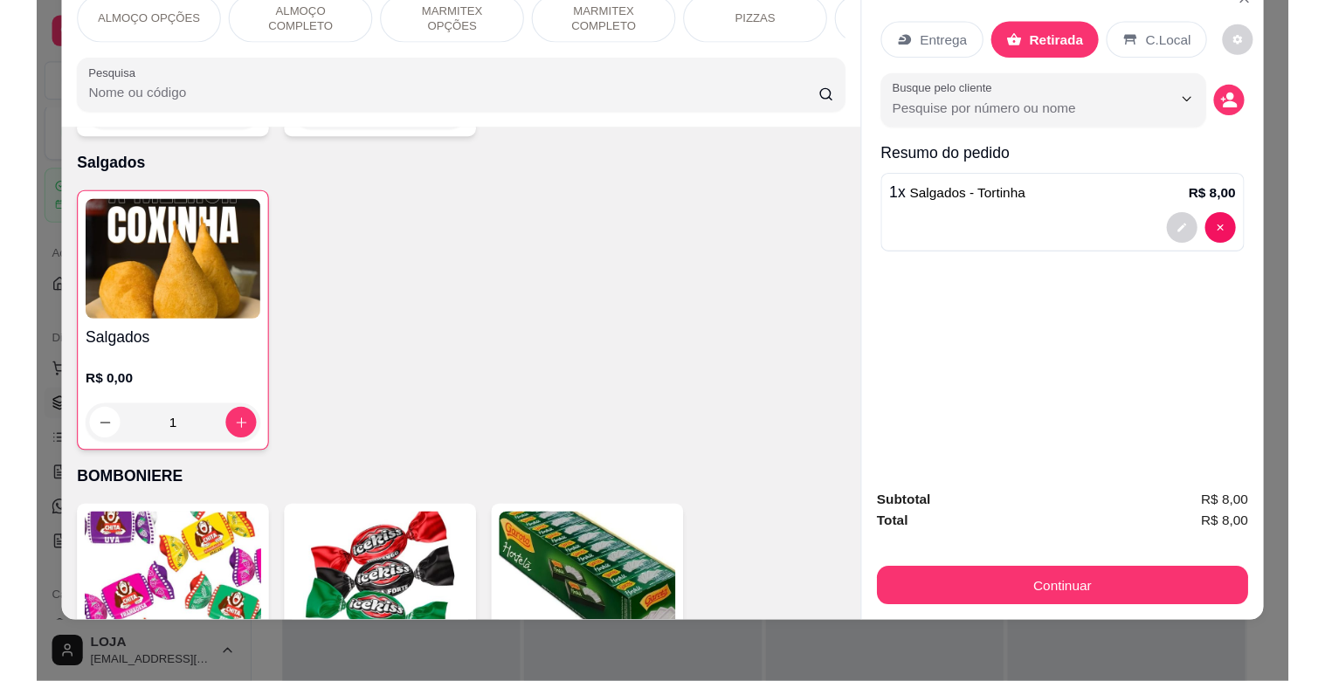
scroll to position [5233, 0]
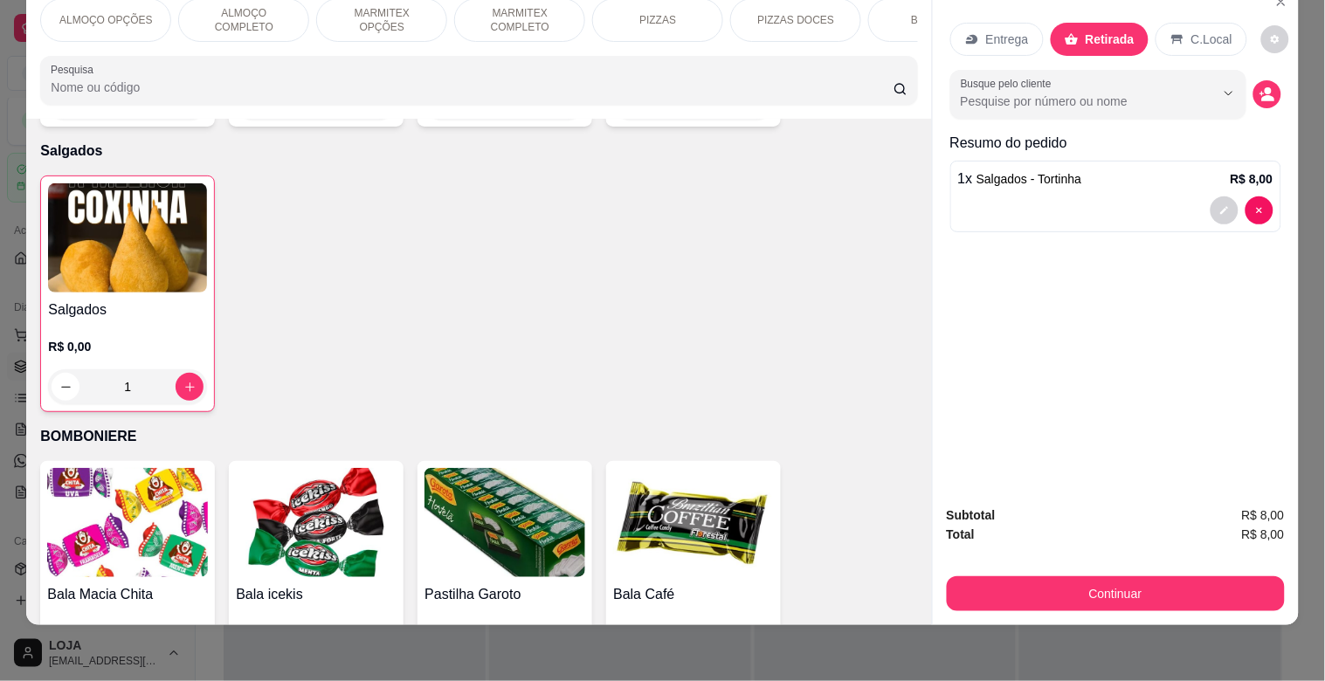
click at [888, 4] on div "BEBIDAS" at bounding box center [933, 20] width 131 height 44
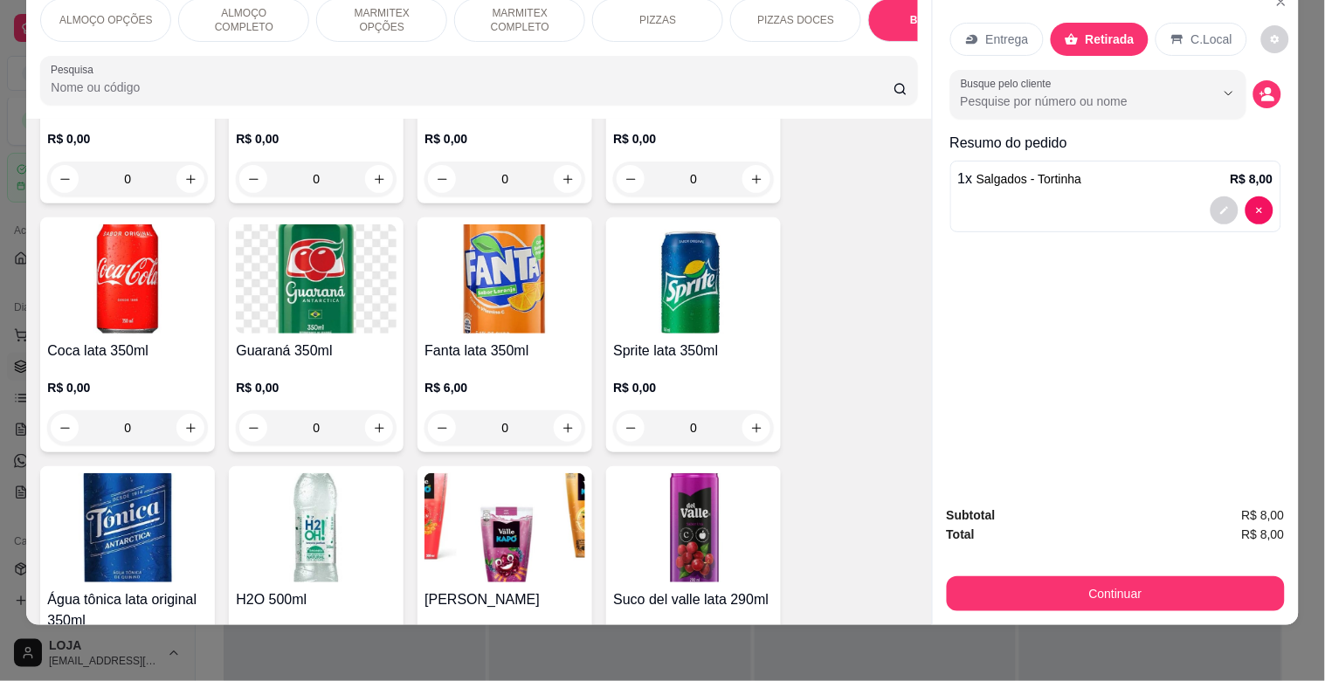
scroll to position [2038, 0]
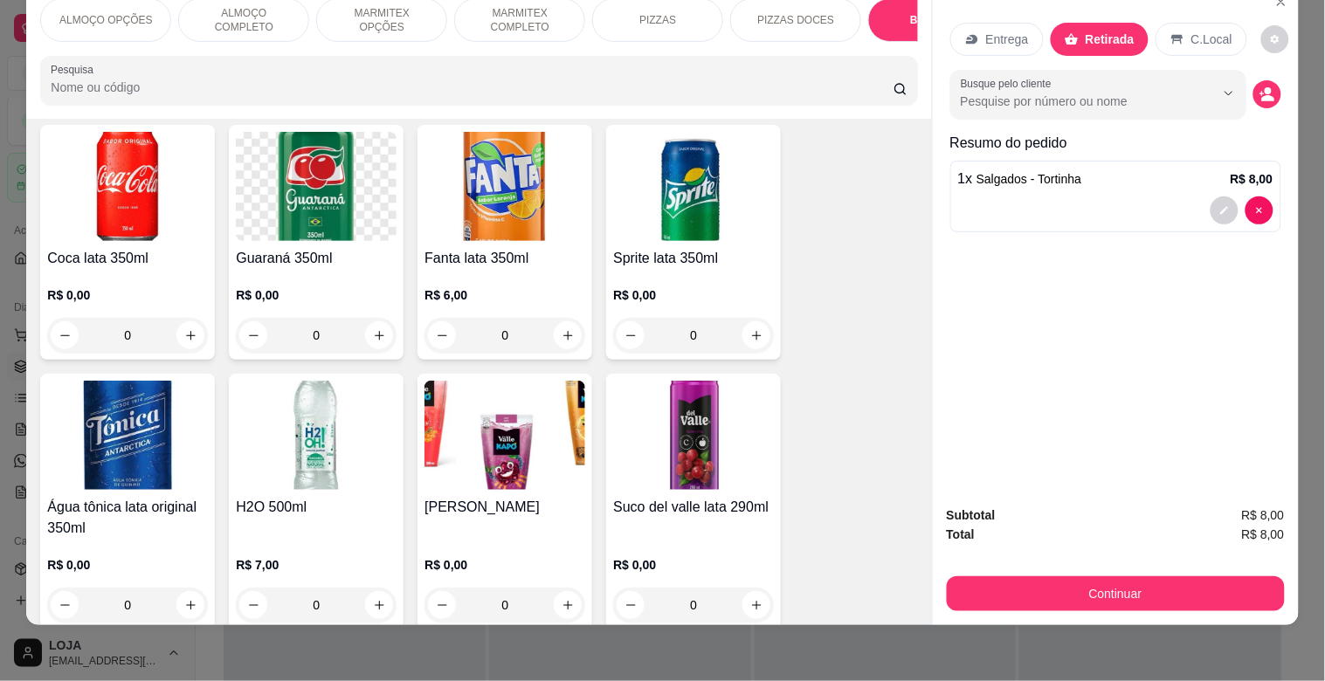
click at [484, 425] on img at bounding box center [504, 435] width 161 height 109
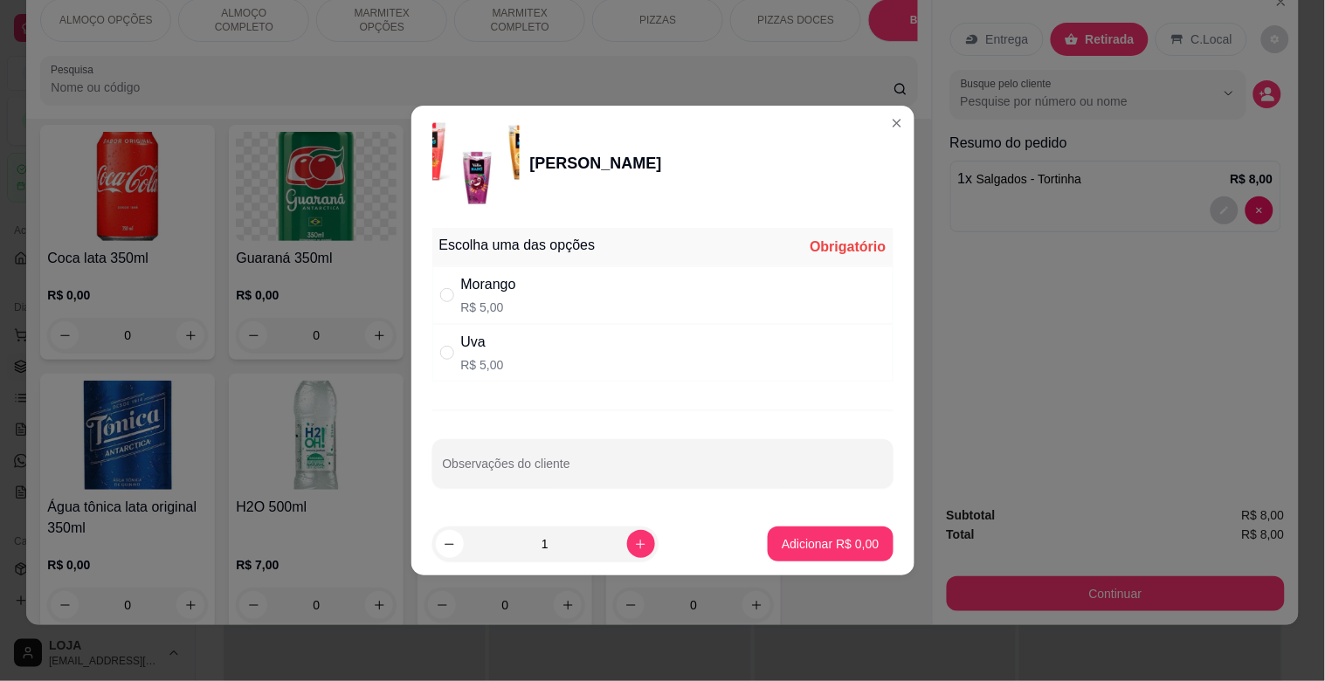
click at [661, 309] on div "Morango R$ 5,00" at bounding box center [662, 295] width 461 height 58
click at [860, 529] on button "Adicionar R$ 5,00" at bounding box center [830, 544] width 125 height 35
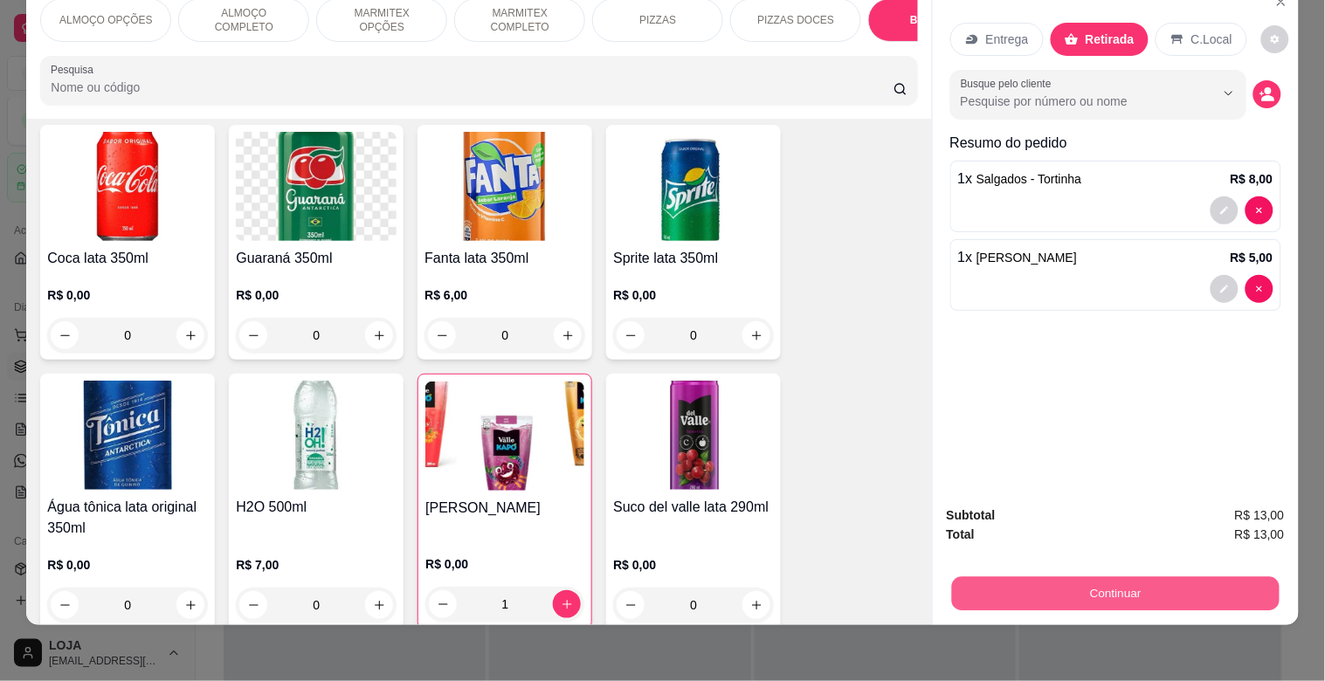
click at [1058, 588] on button "Continuar" at bounding box center [1114, 593] width 327 height 34
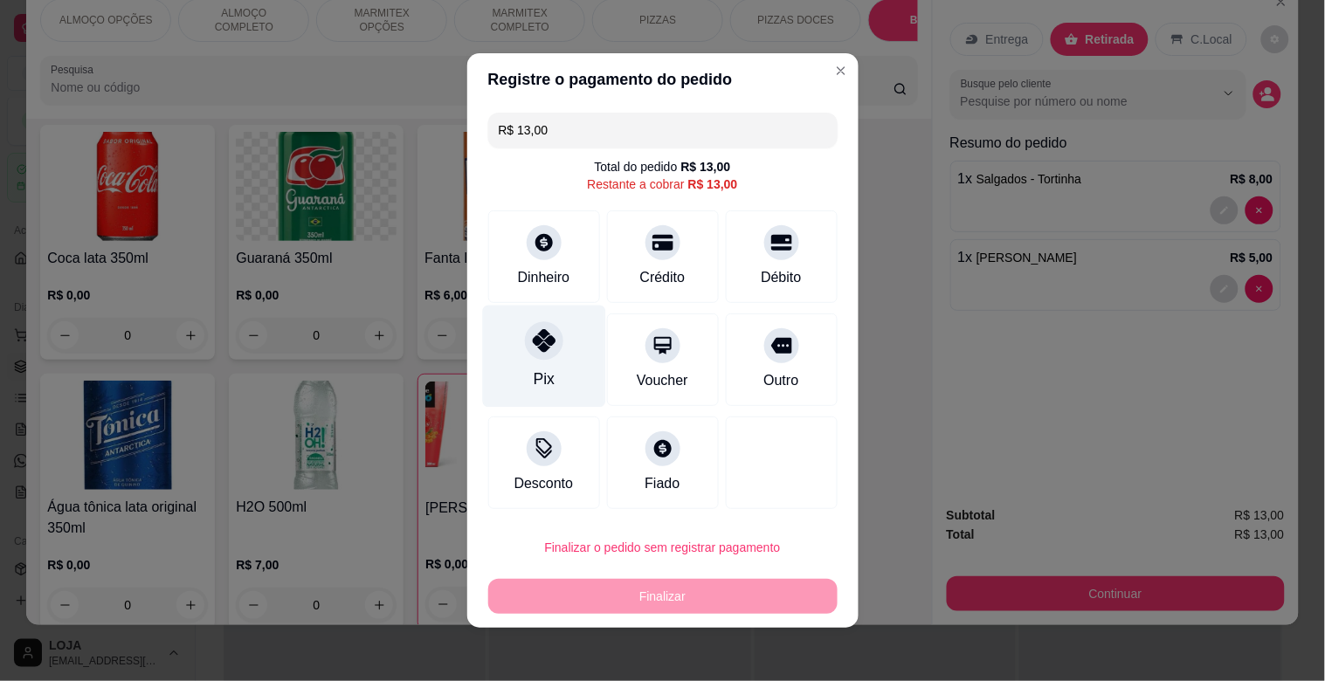
click at [521, 356] on div "Pix" at bounding box center [543, 357] width 123 height 102
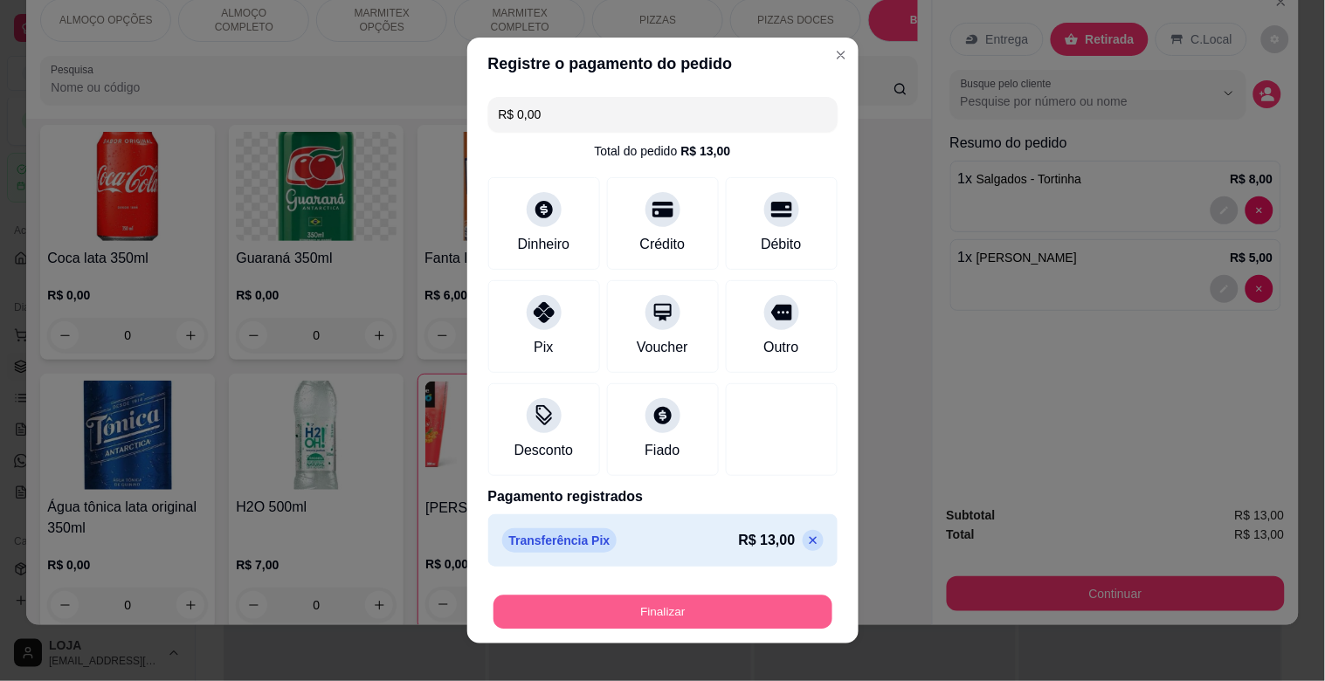
click at [786, 620] on button "Finalizar" at bounding box center [662, 613] width 339 height 34
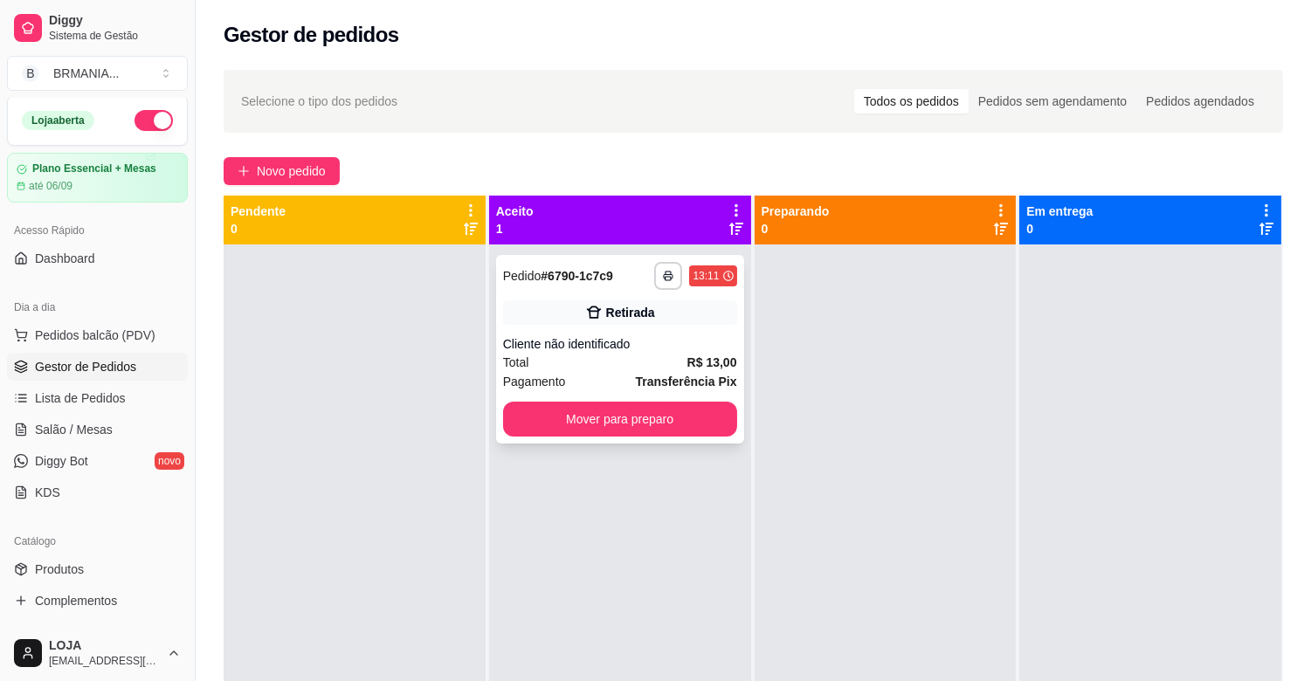
click at [612, 393] on div "**********" at bounding box center [620, 349] width 248 height 189
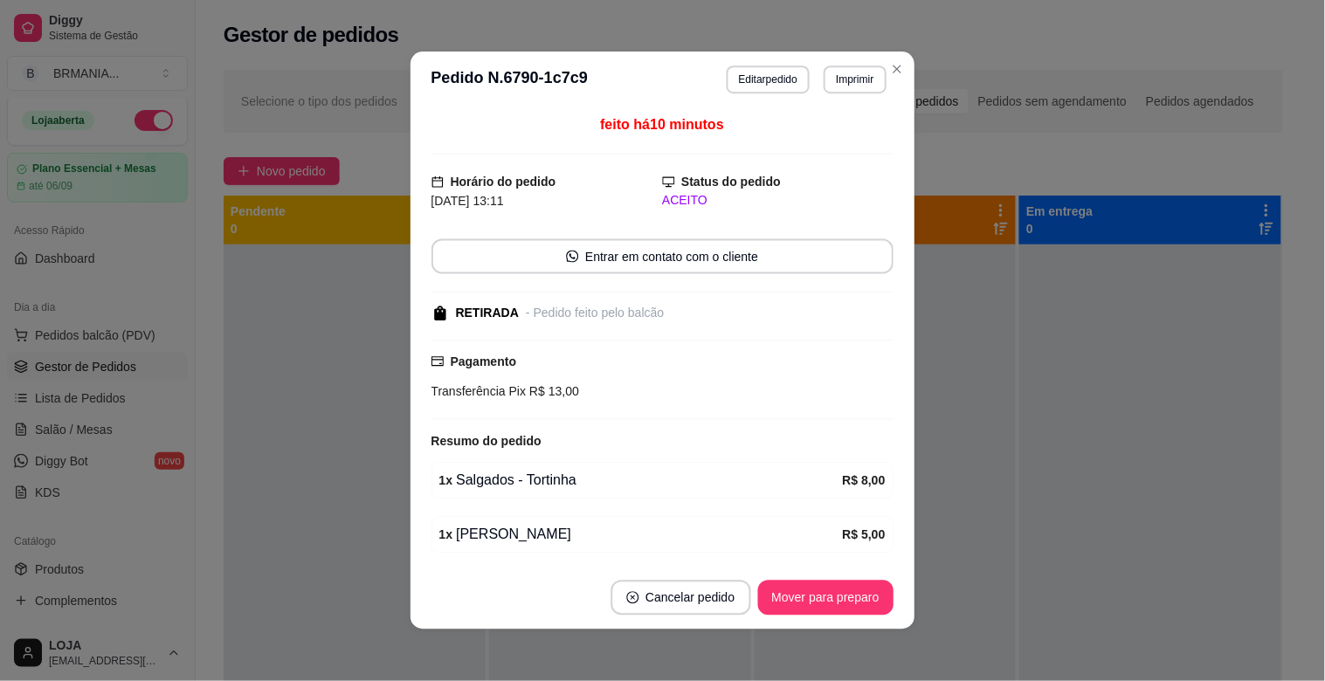
click at [614, 405] on div "Pagamento Transferência Pix R$ 13,00" at bounding box center [662, 380] width 462 height 80
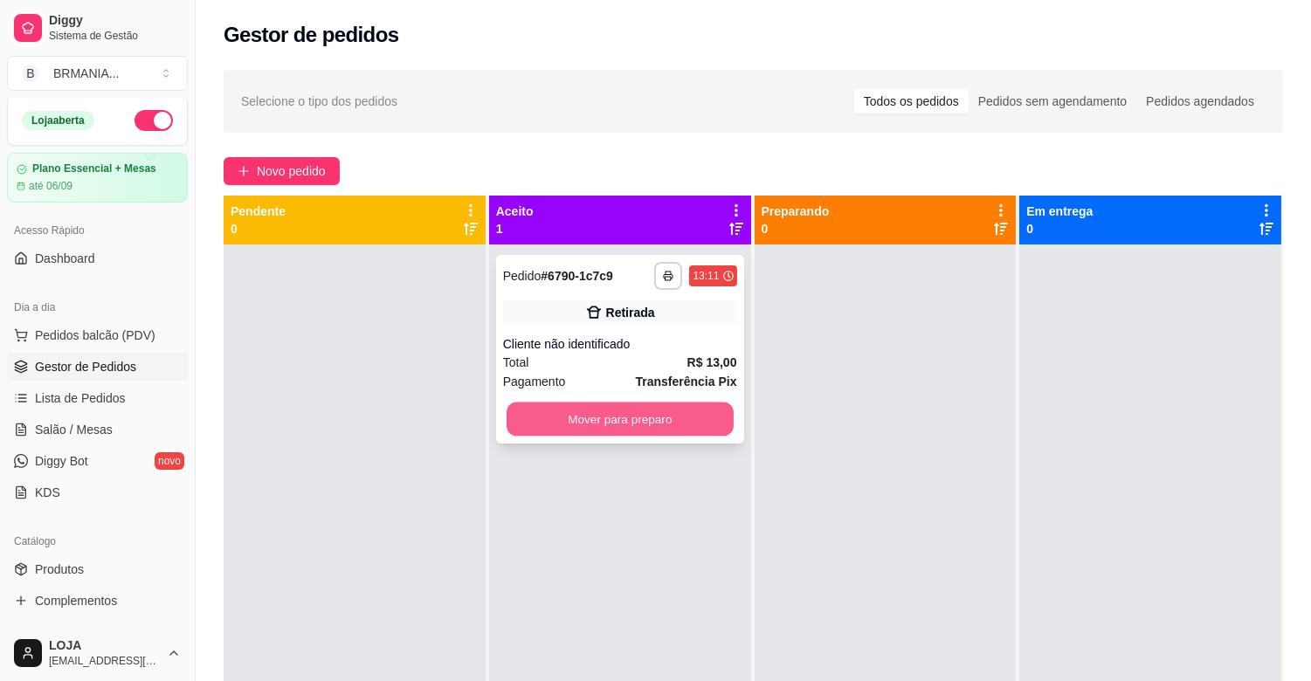
click at [540, 433] on button "Mover para preparo" at bounding box center [620, 420] width 227 height 34
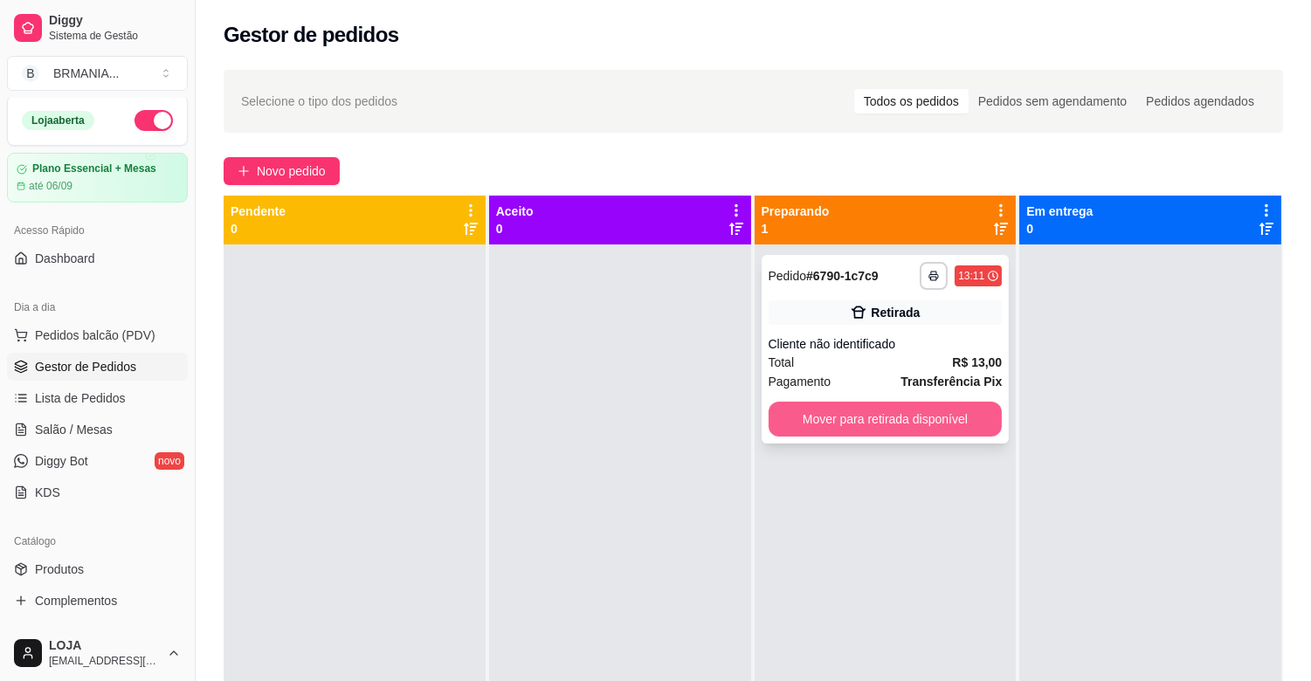
click at [877, 415] on button "Mover para retirada disponível" at bounding box center [885, 419] width 234 height 35
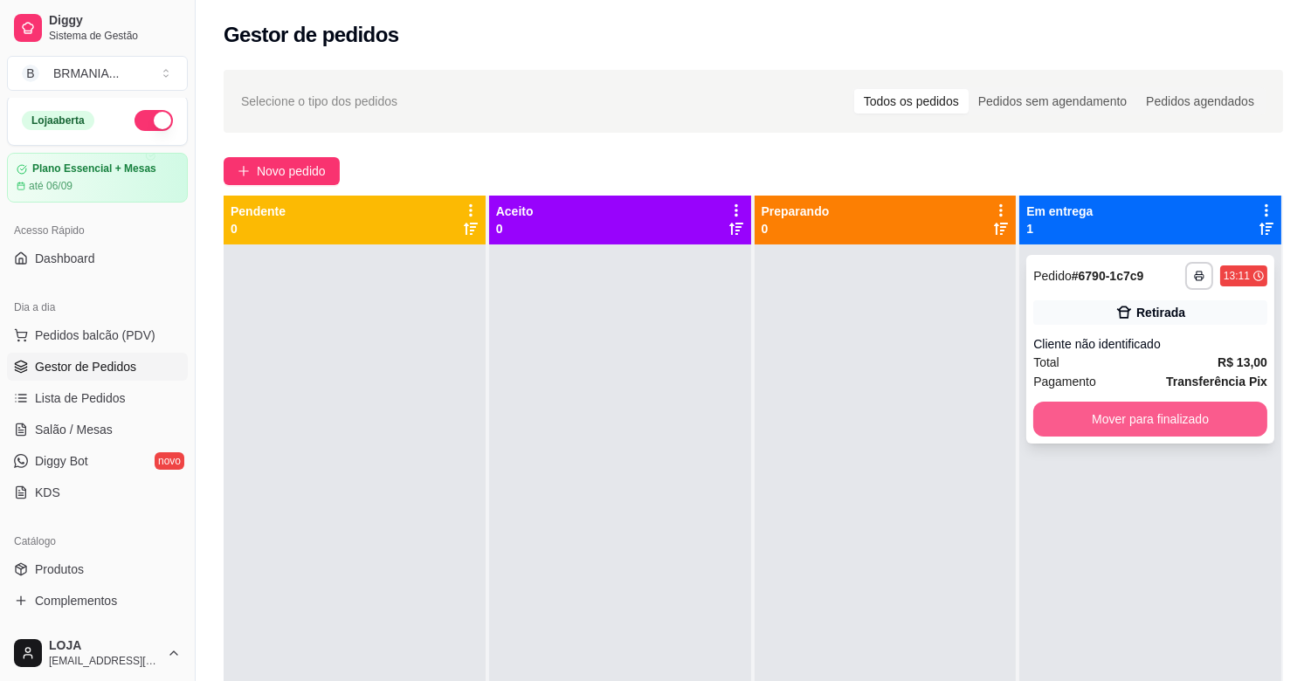
click at [1112, 419] on button "Mover para finalizado" at bounding box center [1150, 419] width 234 height 35
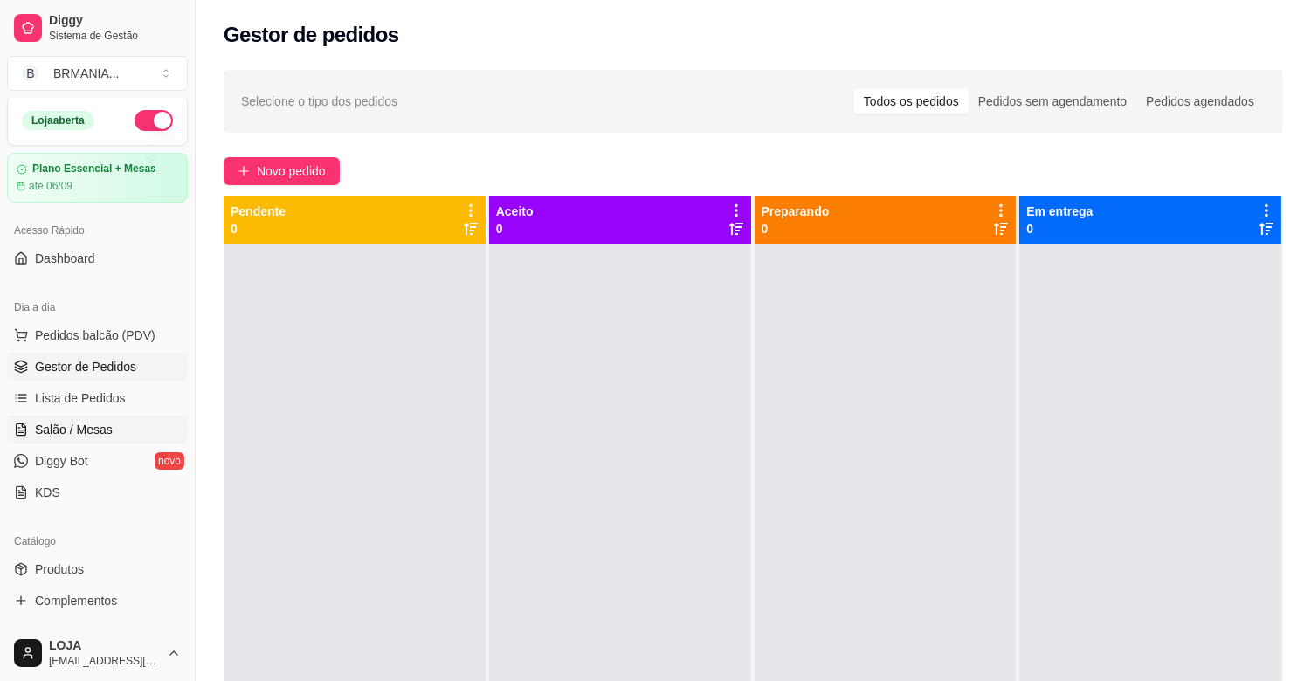
click at [87, 431] on span "Salão / Mesas" at bounding box center [74, 429] width 78 height 17
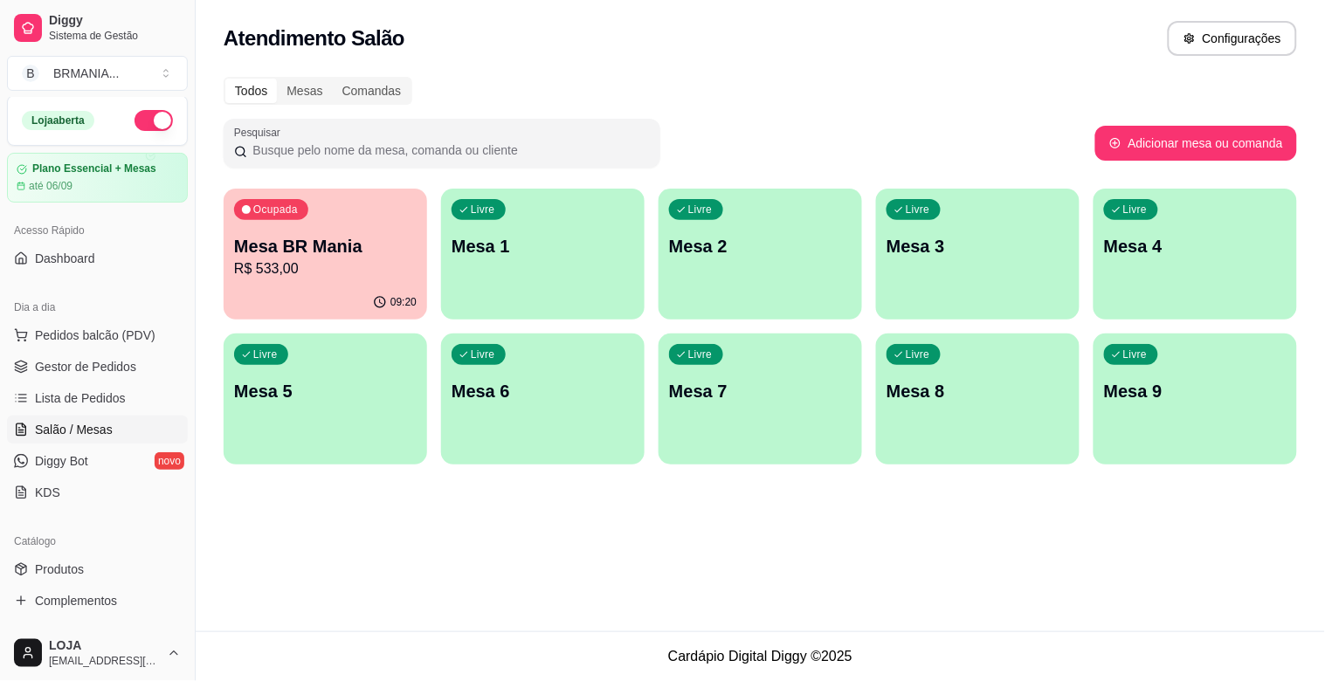
click at [530, 285] on div "Livre Mesa 1" at bounding box center [542, 244] width 203 height 110
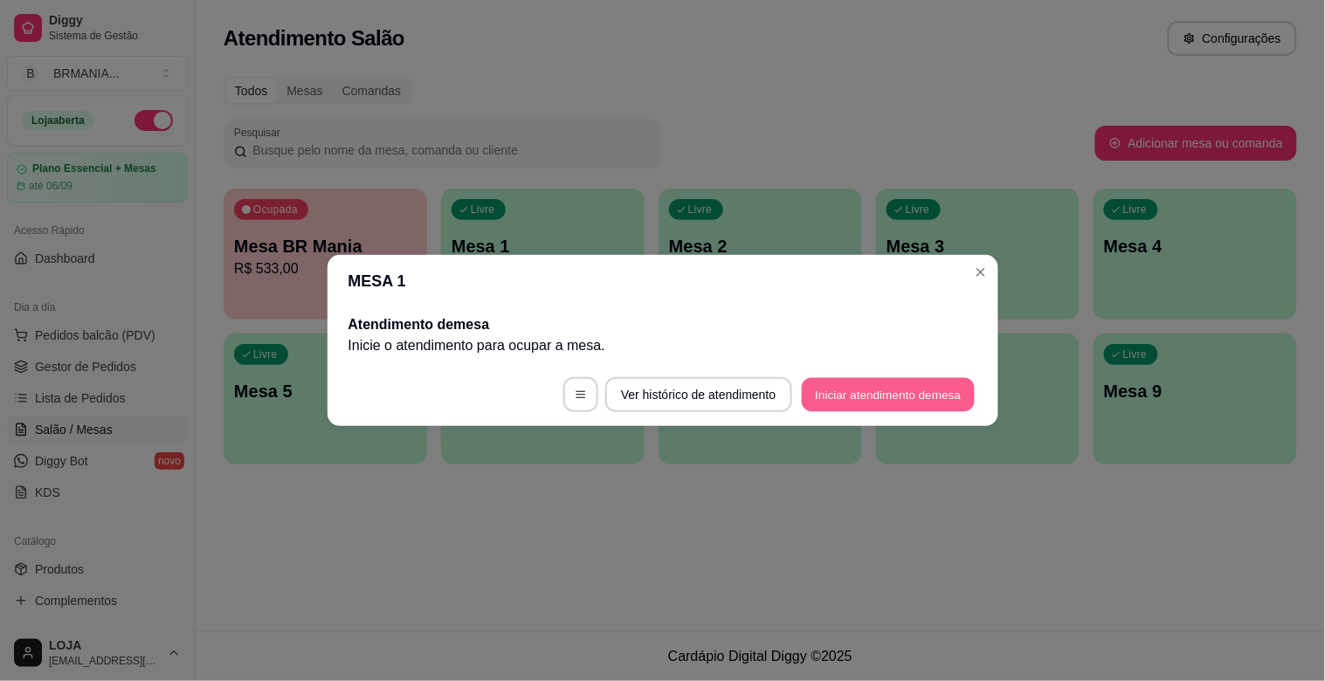
click at [876, 398] on button "Iniciar atendimento de mesa" at bounding box center [888, 395] width 173 height 34
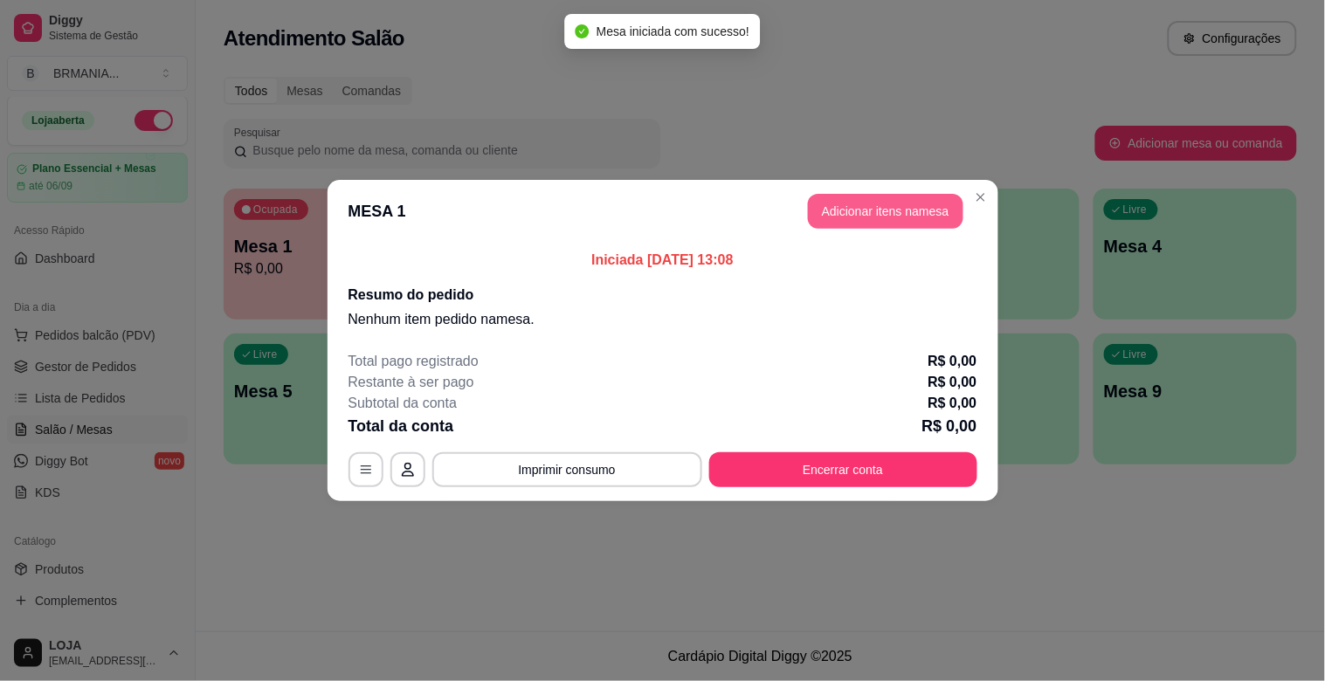
click at [871, 203] on button "Adicionar itens na mesa" at bounding box center [885, 211] width 155 height 35
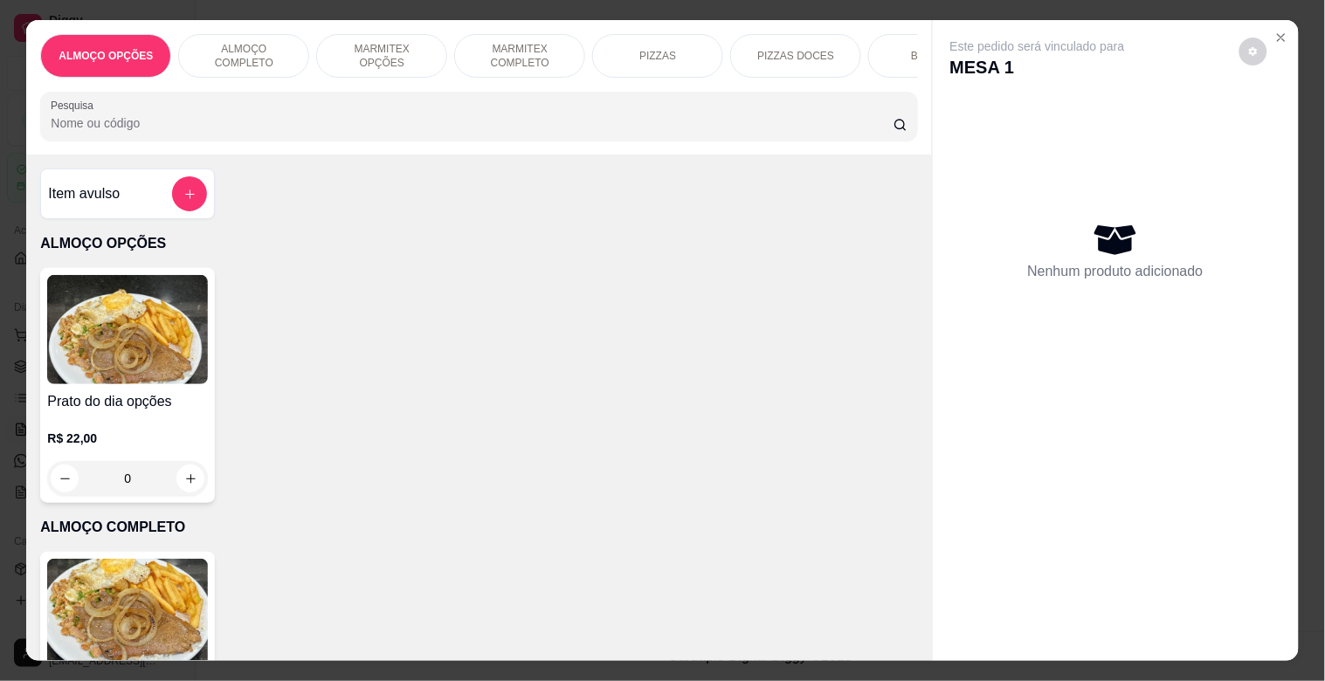
click at [137, 583] on img at bounding box center [127, 613] width 161 height 109
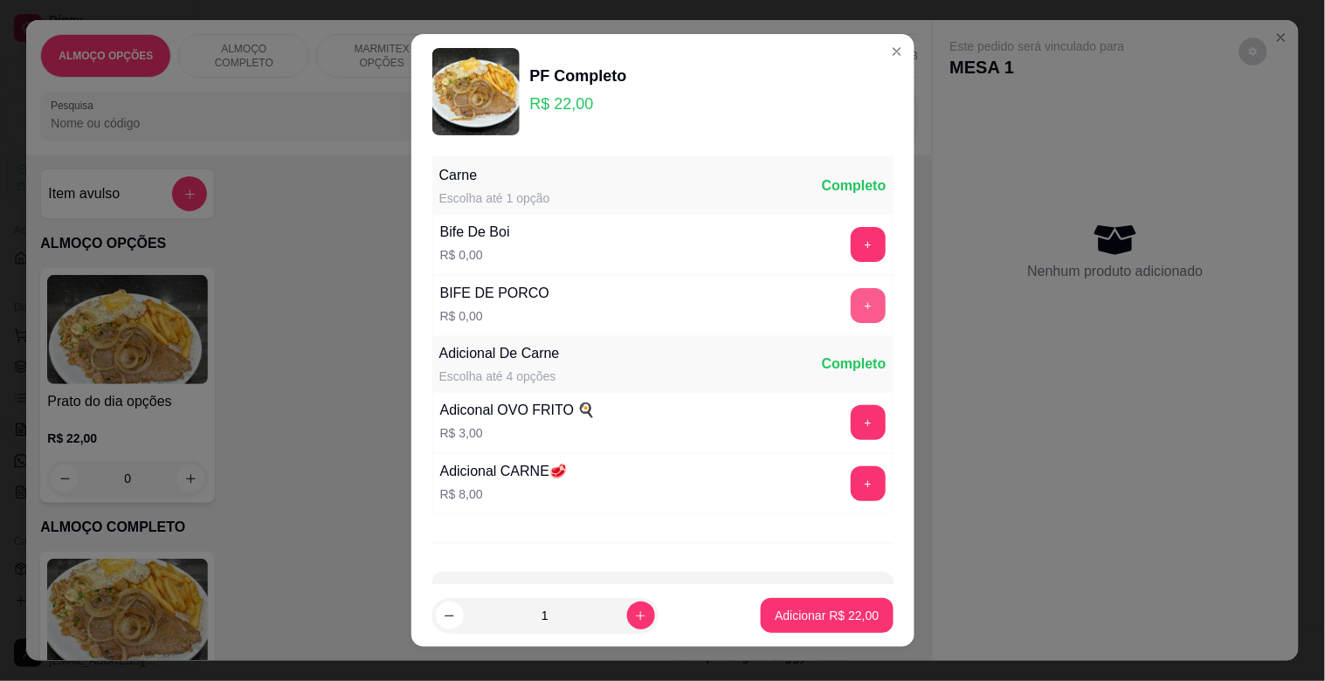
click at [851, 306] on button "+" at bounding box center [868, 305] width 35 height 35
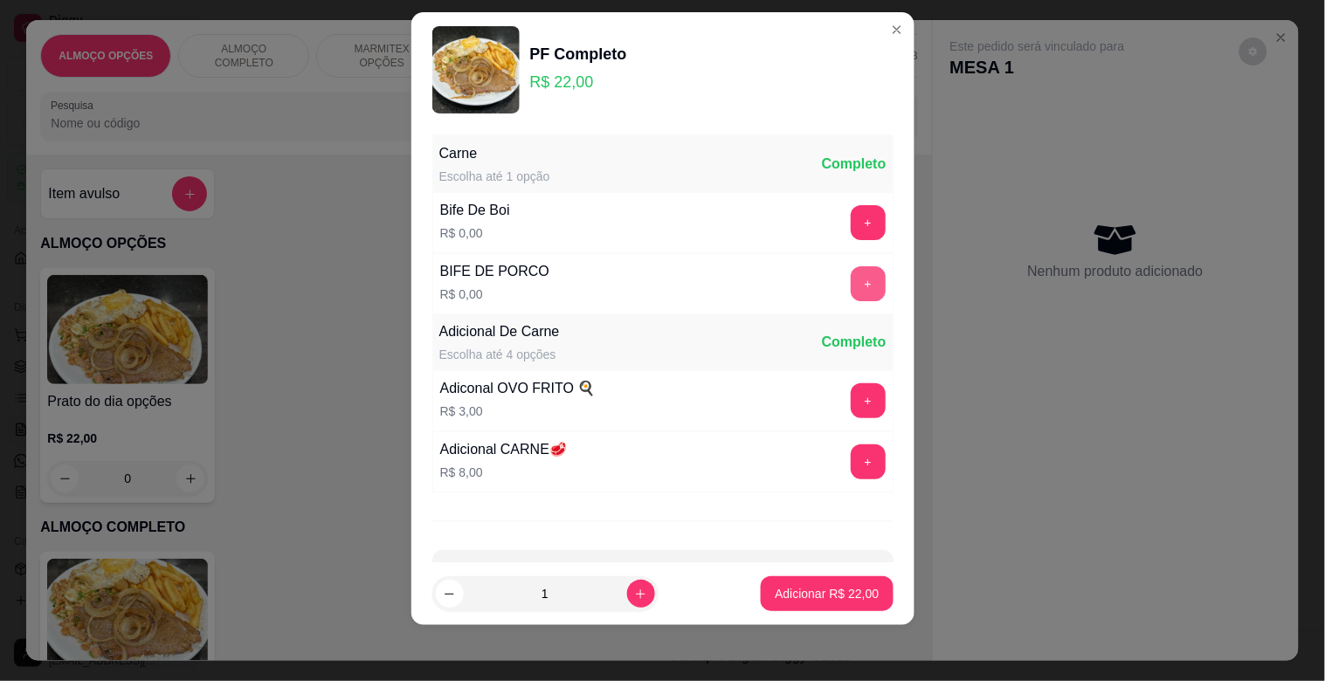
scroll to position [62, 0]
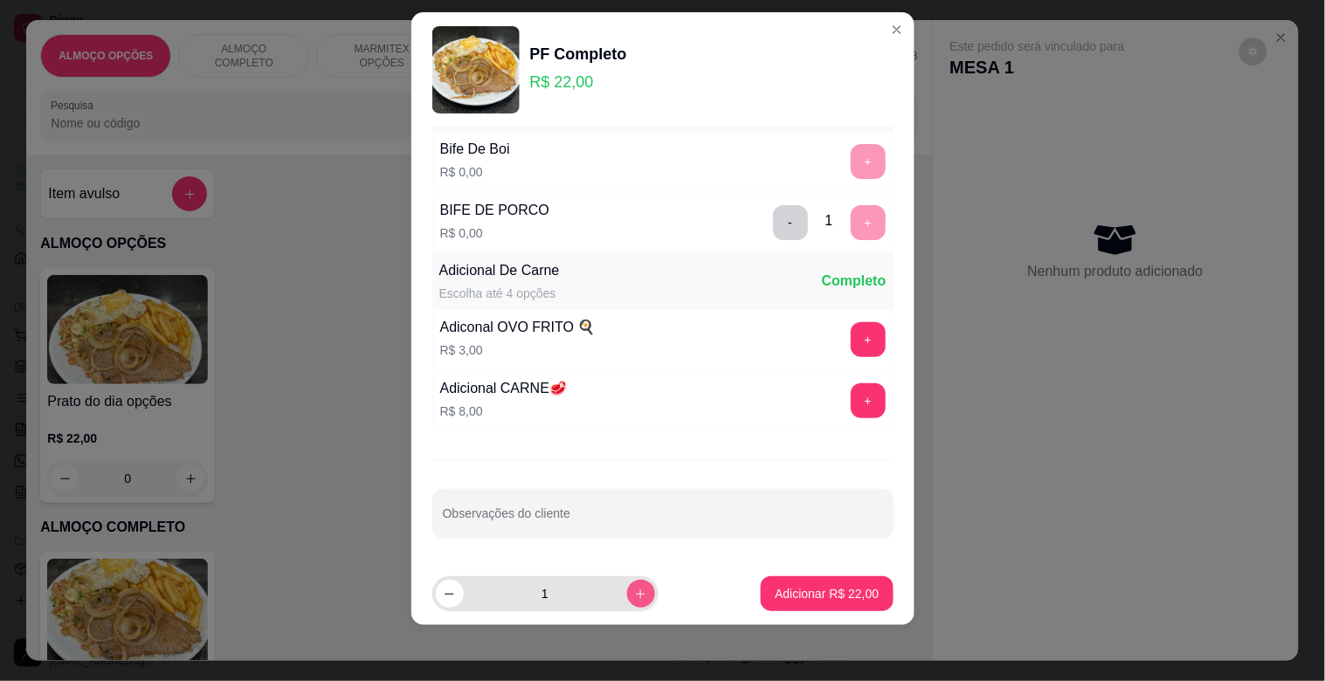
click at [634, 595] on icon "increase-product-quantity" at bounding box center [640, 594] width 13 height 13
click at [824, 596] on p "Adicionar R$ 44,00" at bounding box center [827, 593] width 104 height 17
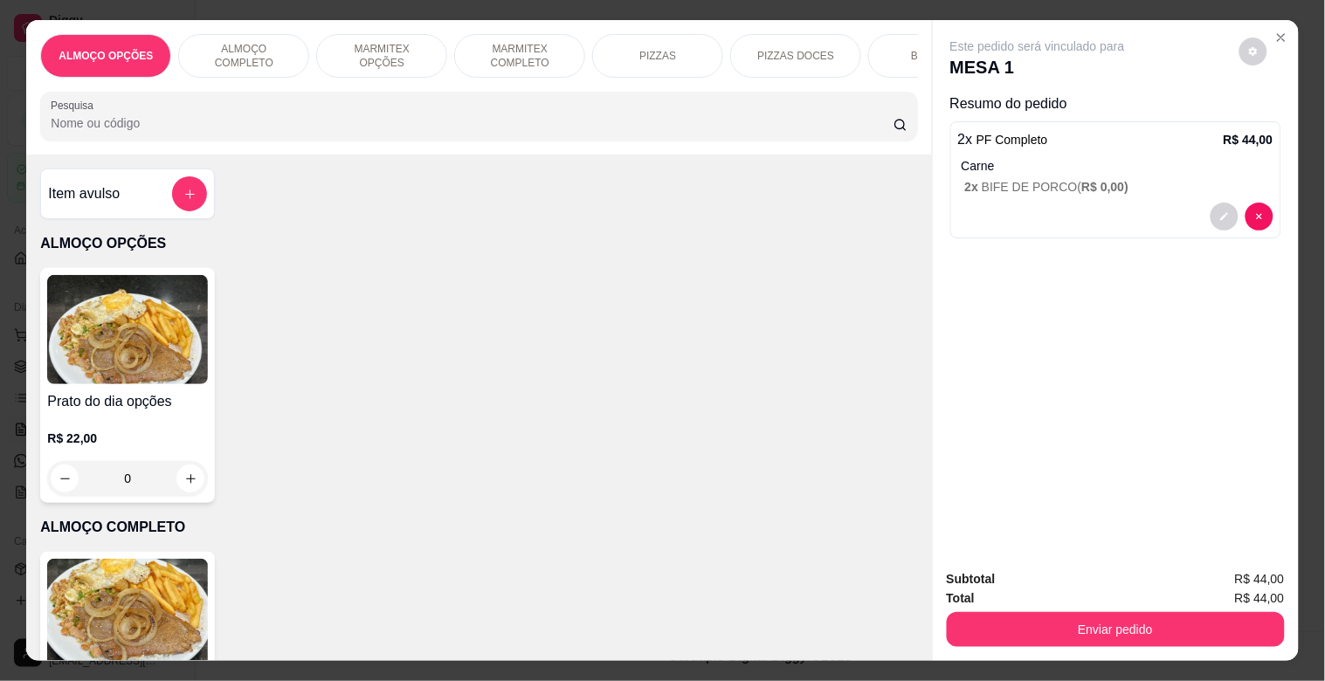
click at [149, 589] on img at bounding box center [127, 613] width 161 height 109
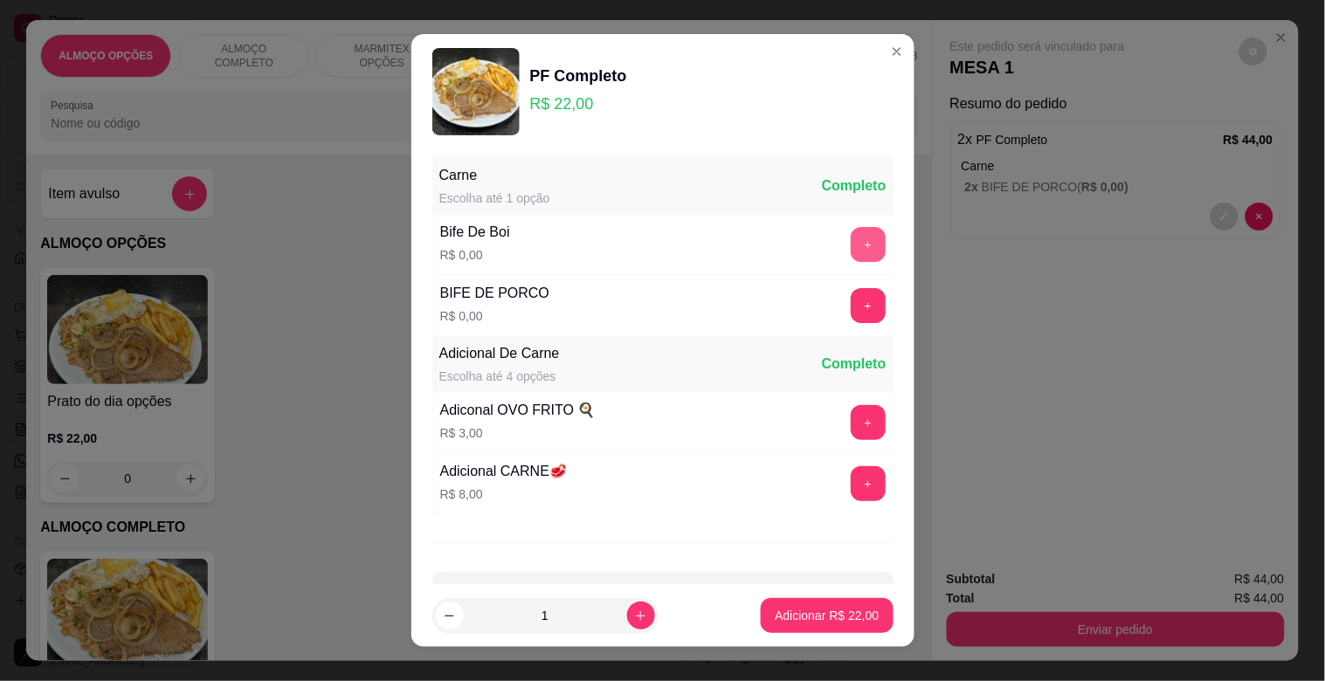
click at [851, 243] on button "+" at bounding box center [868, 244] width 35 height 35
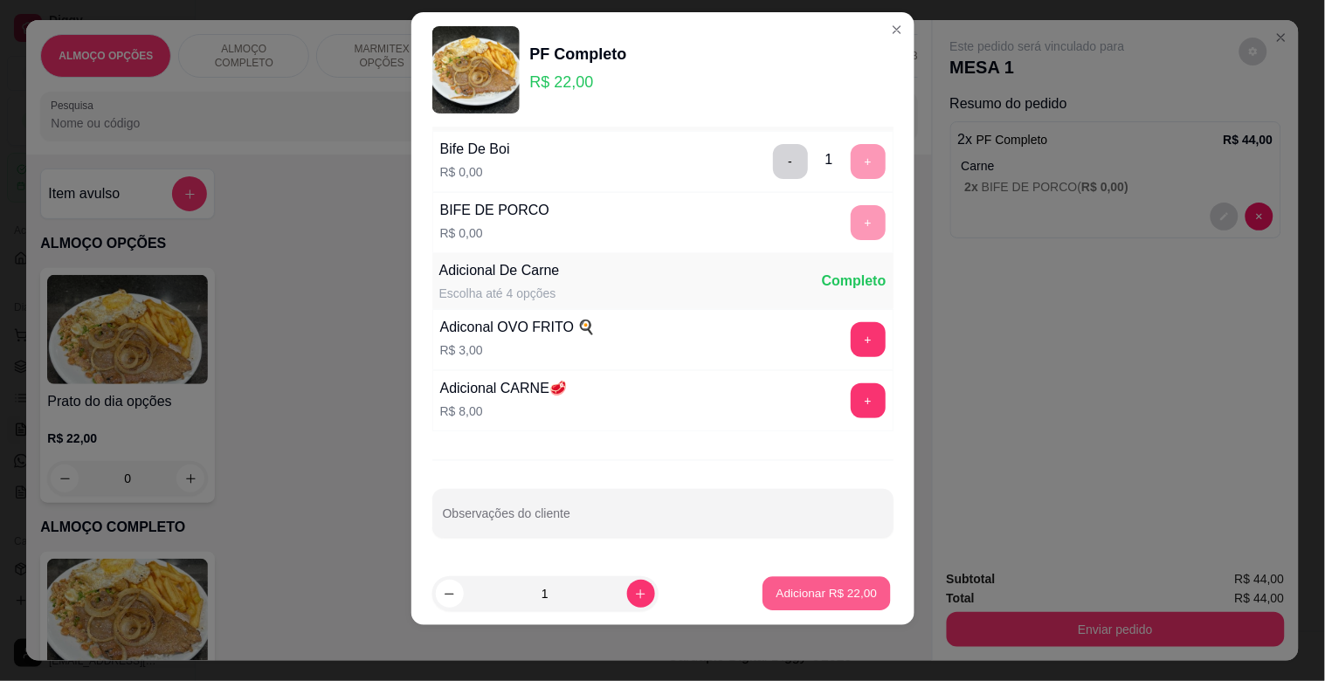
click at [804, 599] on p "Adicionar R$ 22,00" at bounding box center [826, 593] width 101 height 17
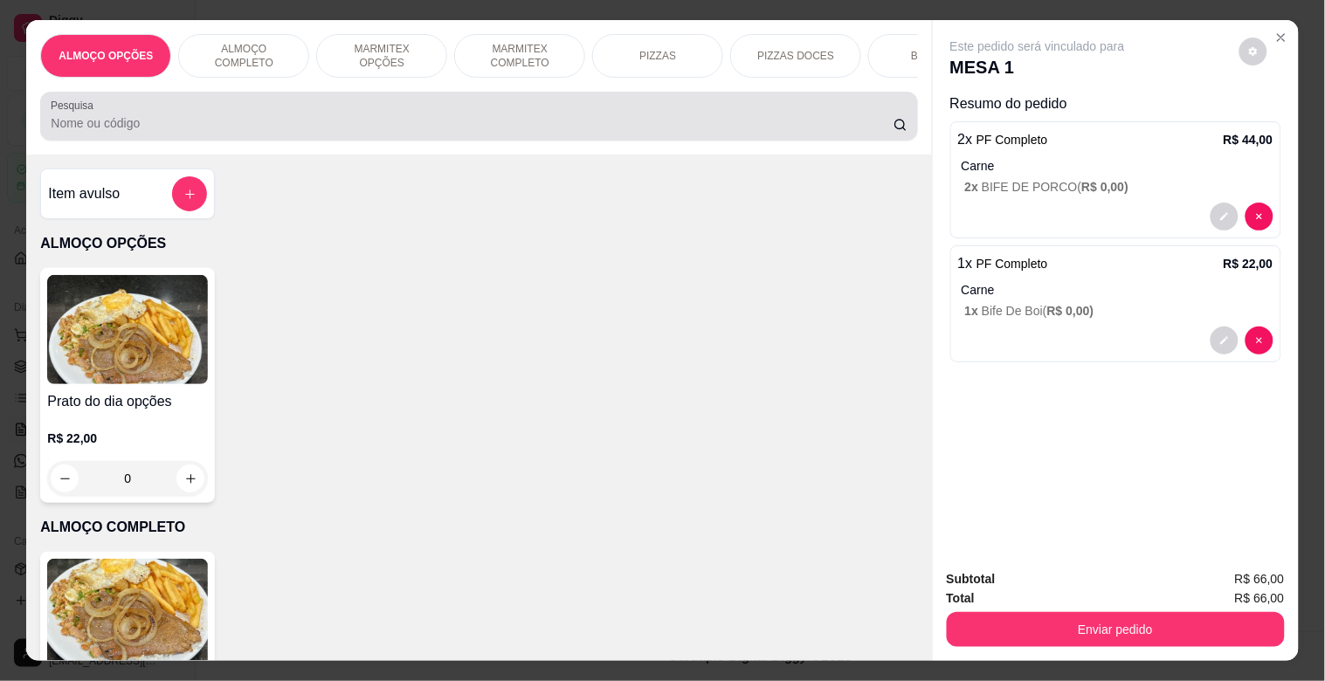
click at [446, 141] on div "Pesquisa" at bounding box center [478, 116] width 877 height 49
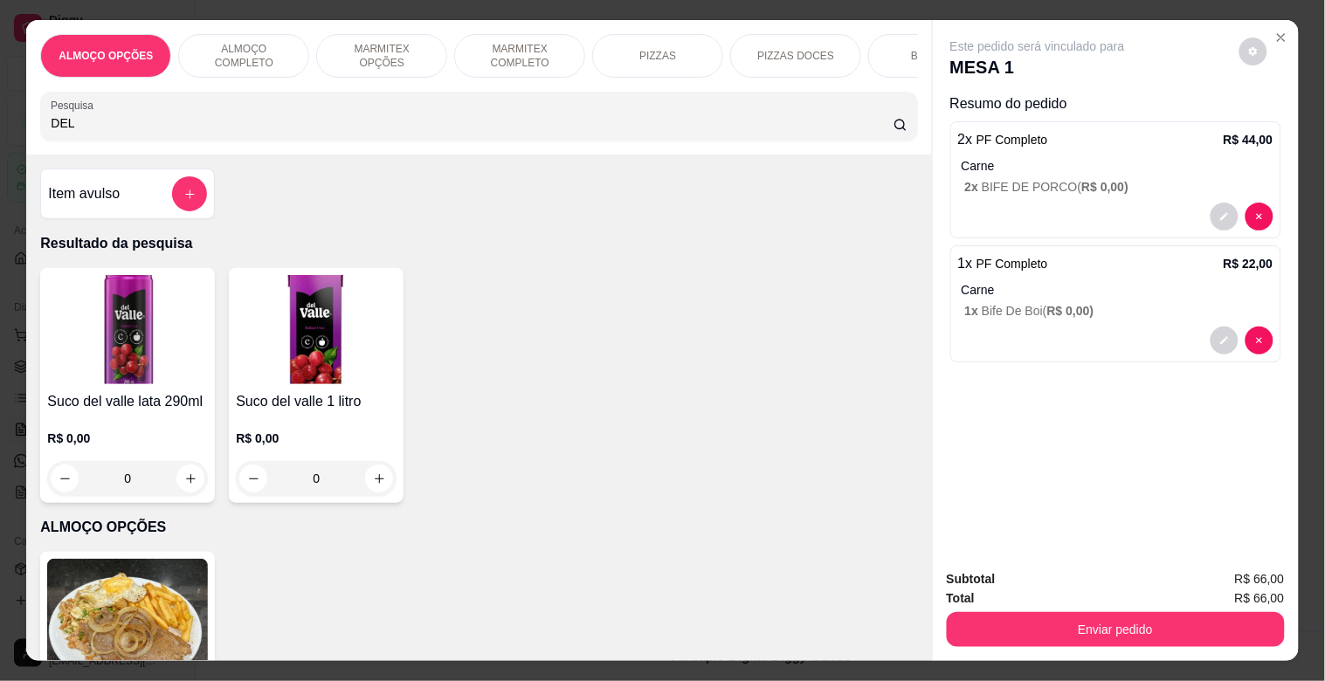
click at [106, 411] on h4 "Suco del valle lata 290ml" at bounding box center [127, 401] width 161 height 21
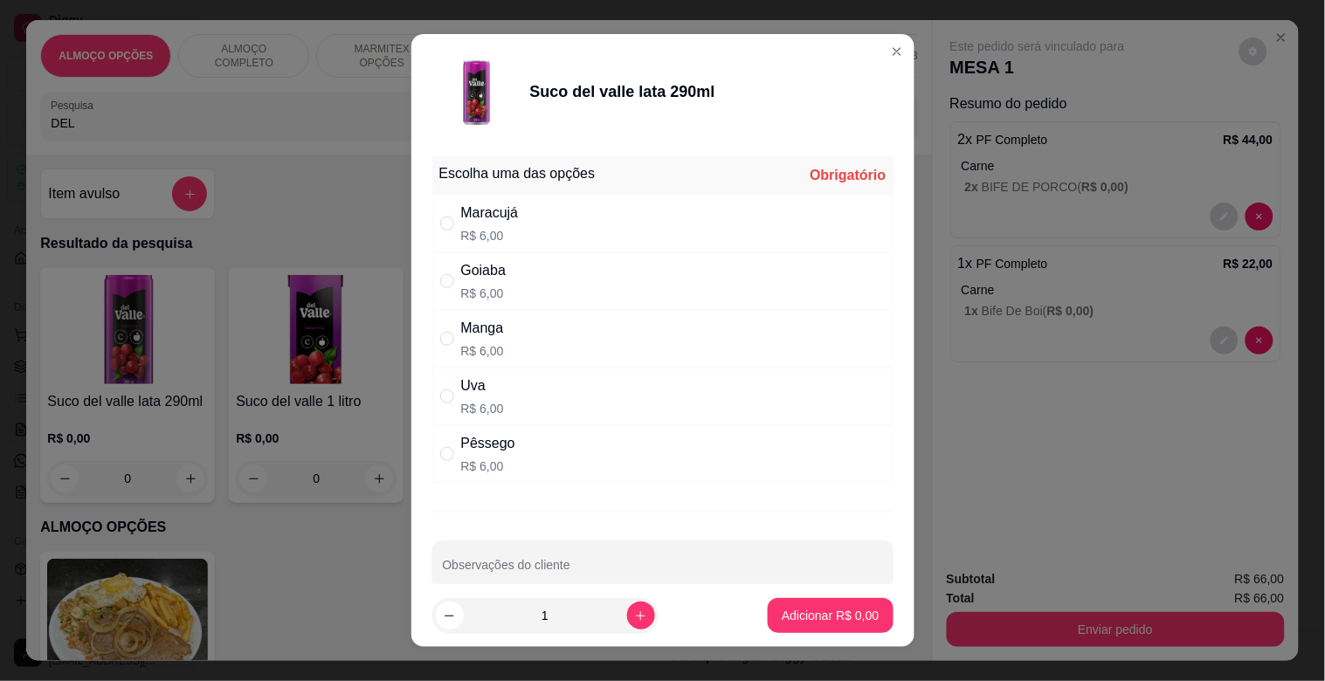
drag, startPoint x: 548, startPoint y: 231, endPoint x: 741, endPoint y: 457, distance: 296.7
click at [553, 231] on div "Maracujá R$ 6,00" at bounding box center [662, 224] width 461 height 58
click at [485, 337] on div "Manga" at bounding box center [482, 328] width 43 height 21
radio input "false"
radio input "true"
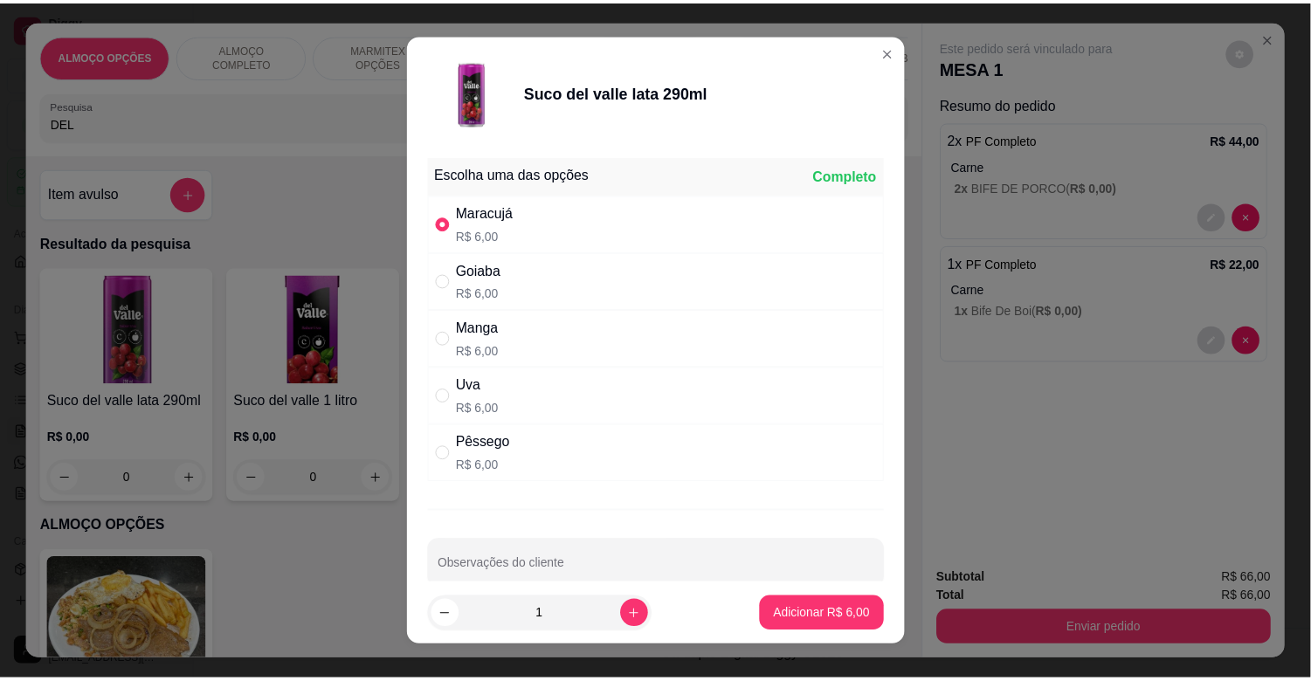
scroll to position [3, 0]
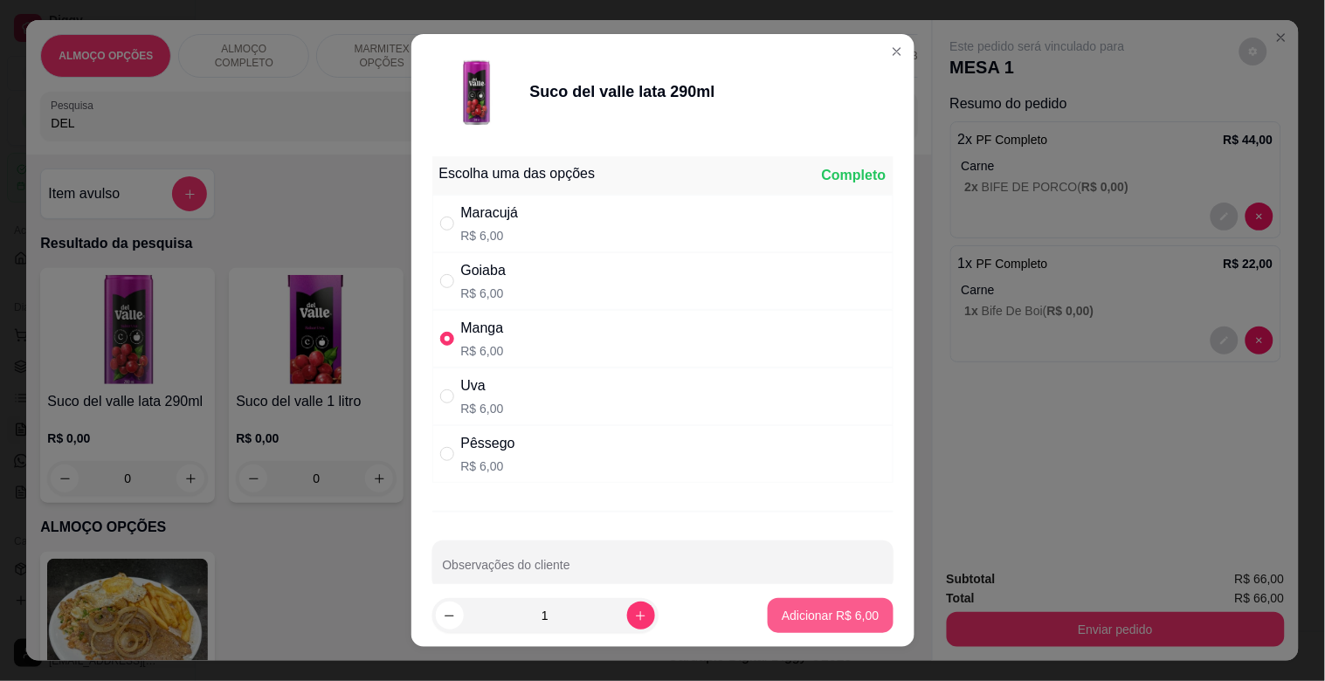
click at [789, 623] on p "Adicionar R$ 6,00" at bounding box center [830, 615] width 97 height 17
type input "1"
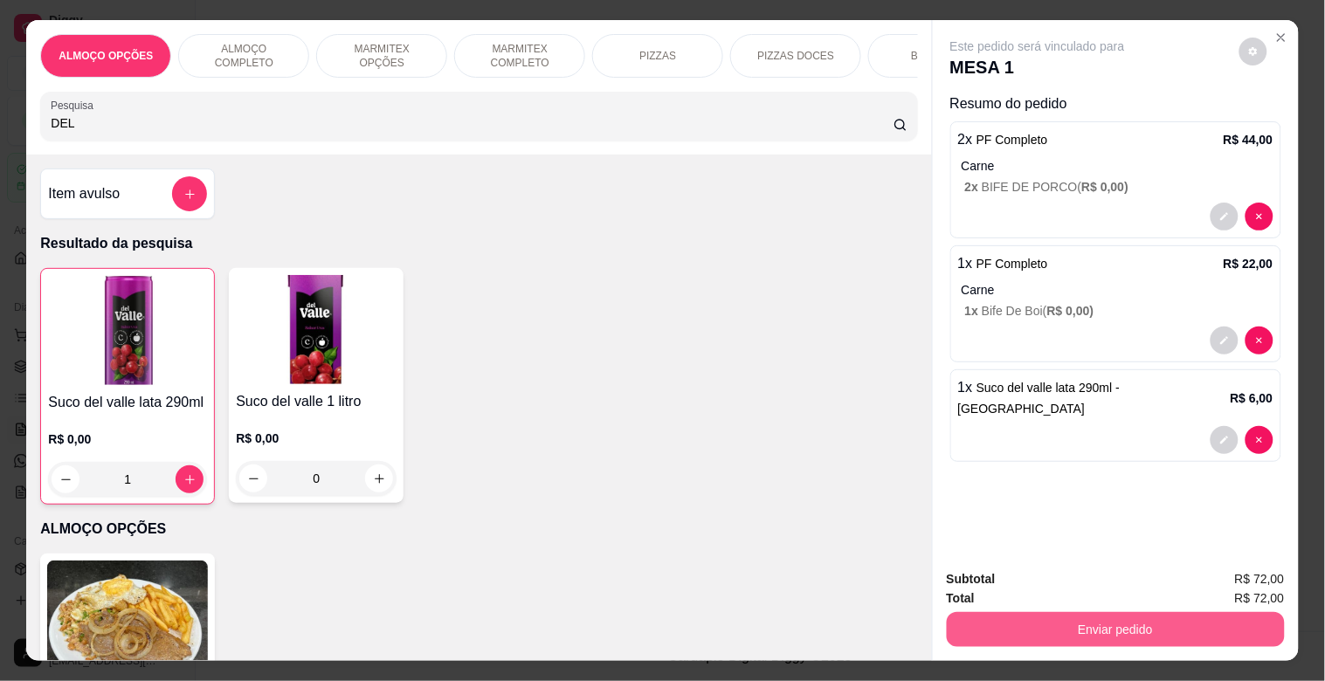
click at [1177, 624] on button "Enviar pedido" at bounding box center [1116, 629] width 338 height 35
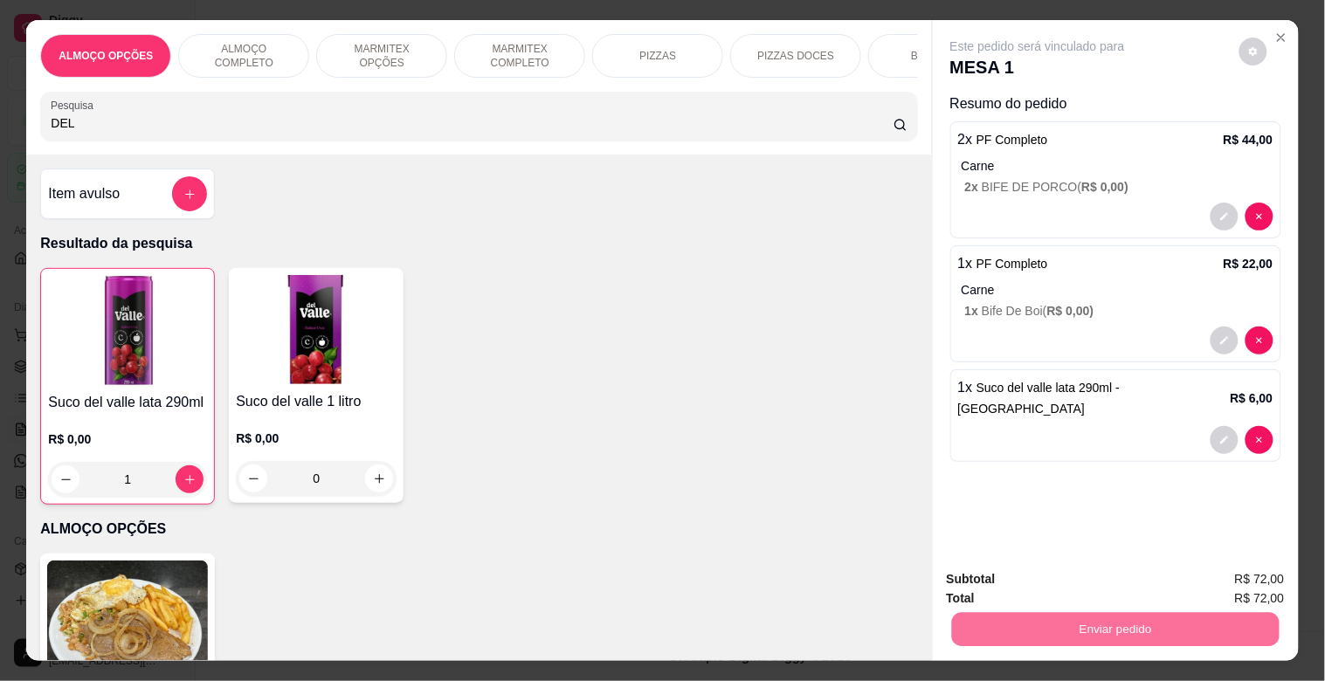
click at [1027, 586] on button "Não registrar e enviar pedido" at bounding box center [1058, 578] width 182 height 33
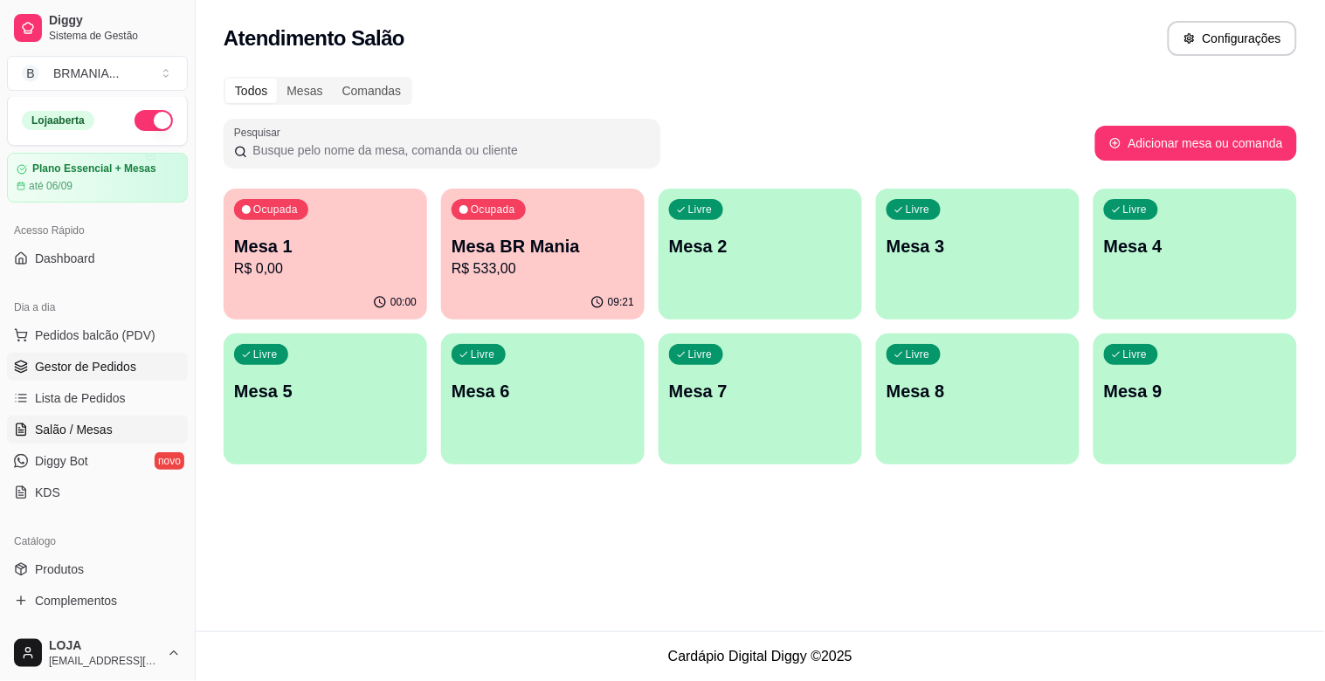
click at [100, 367] on span "Gestor de Pedidos" at bounding box center [85, 366] width 101 height 17
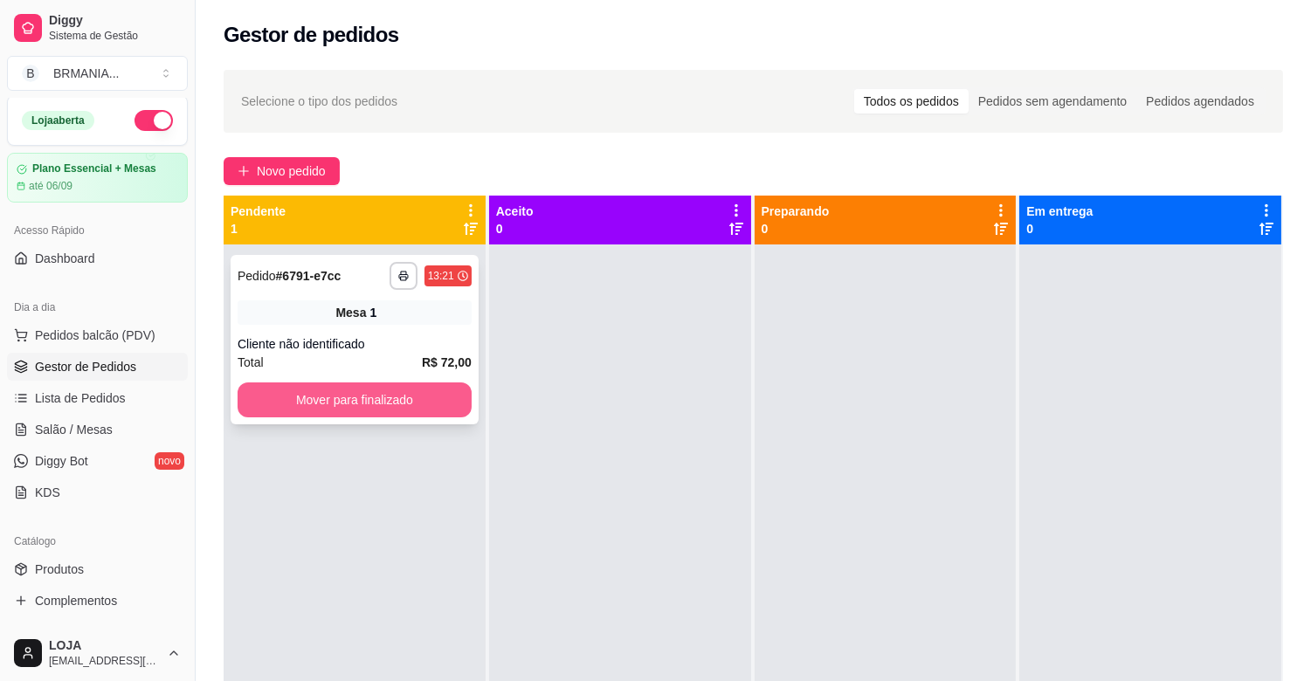
click at [382, 390] on button "Mover para finalizado" at bounding box center [355, 399] width 234 height 35
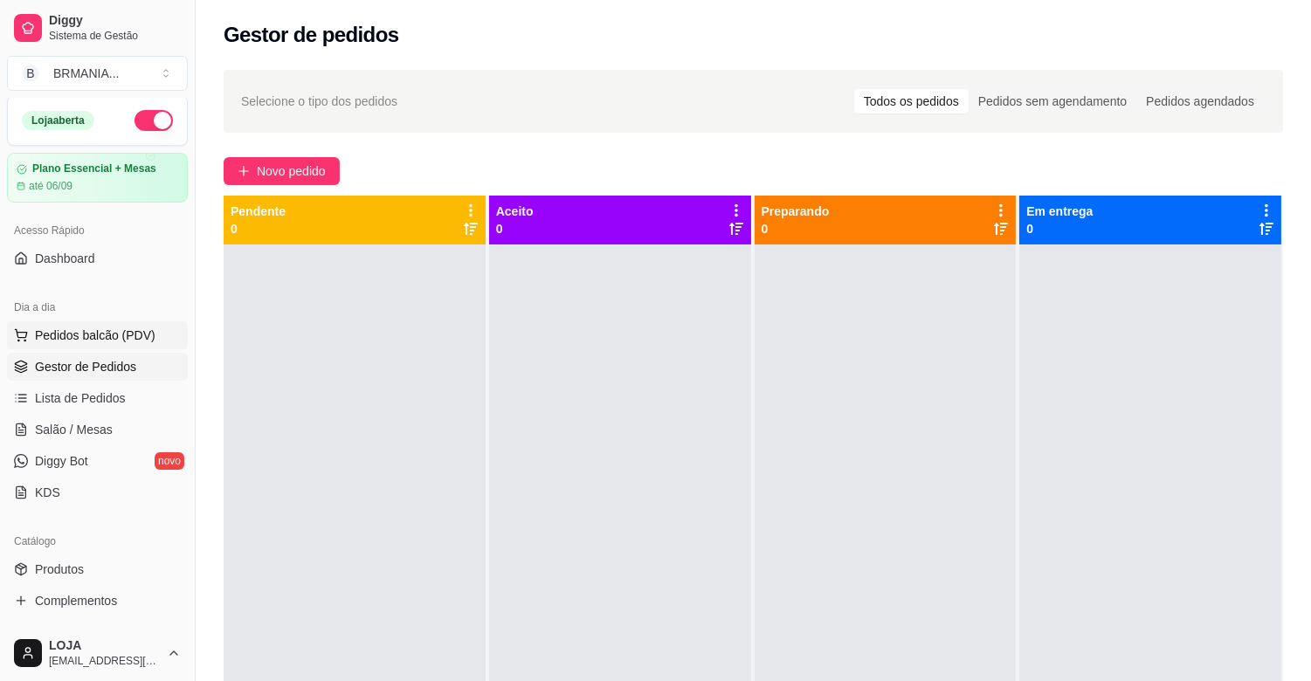
click at [96, 334] on span "Pedidos balcão (PDV)" at bounding box center [95, 335] width 121 height 17
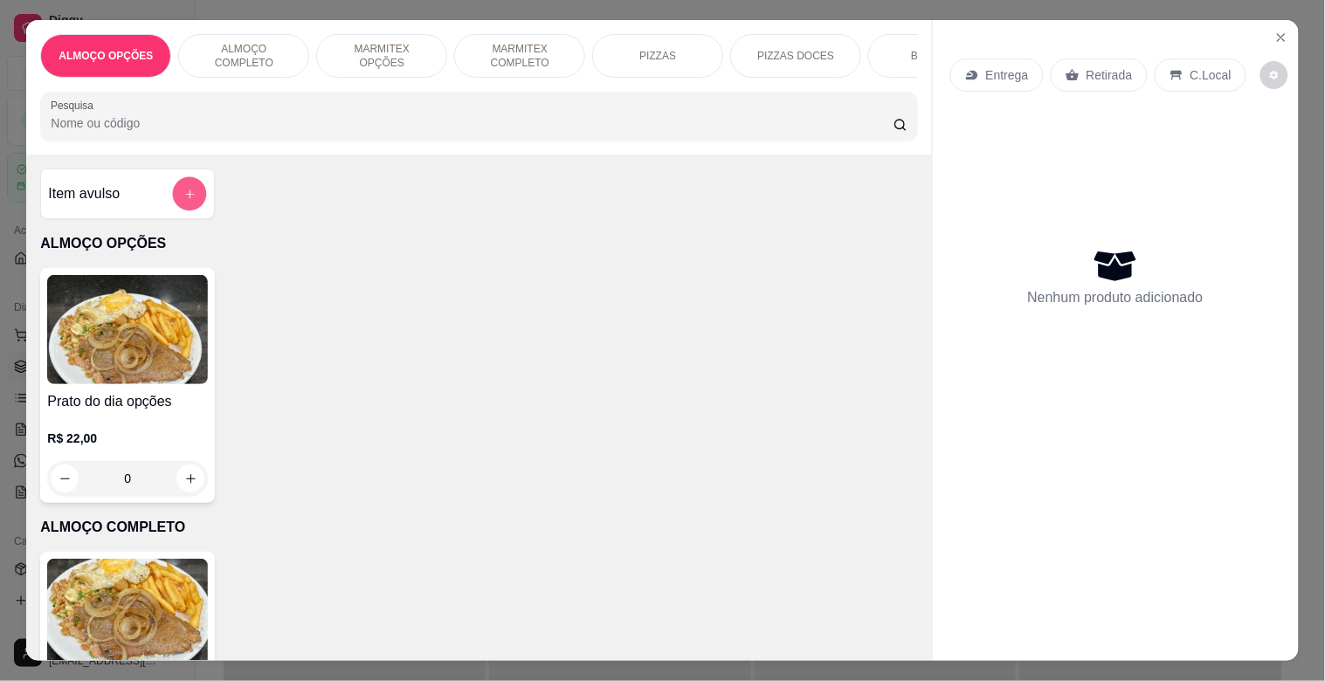
click at [183, 196] on icon "add-separate-item" at bounding box center [189, 194] width 13 height 13
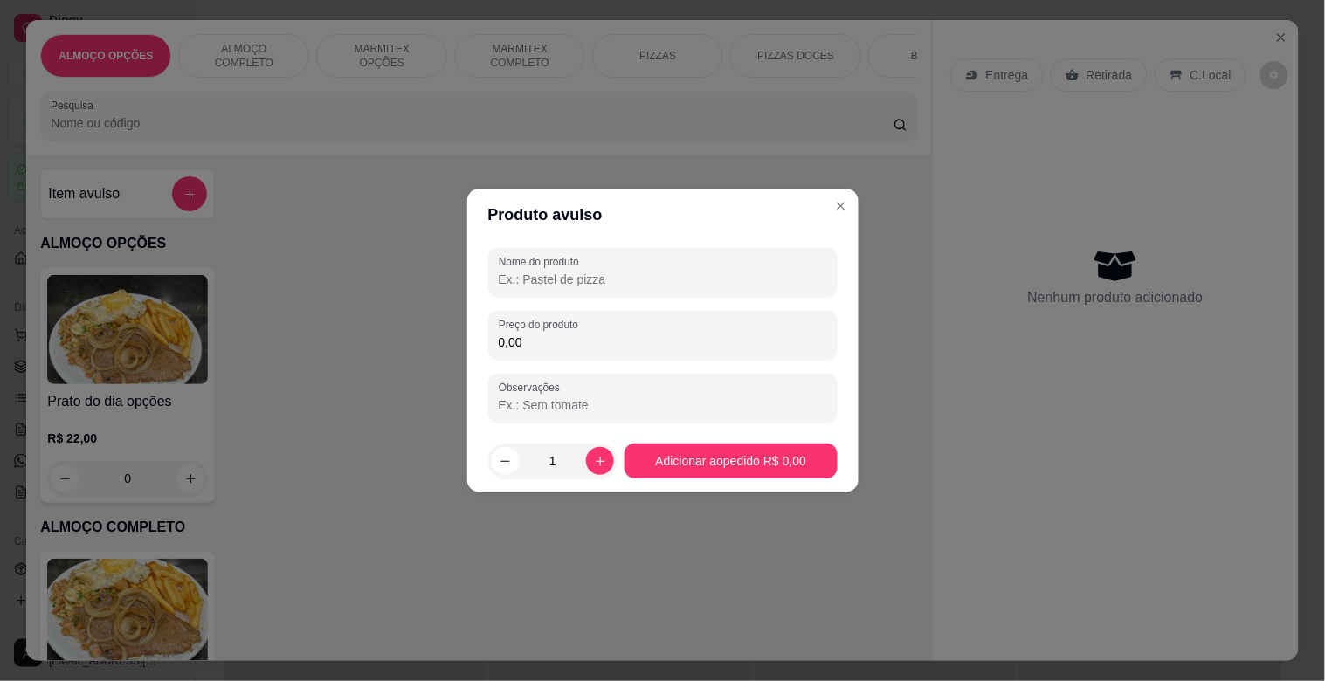
click at [546, 281] on input "Nome do produto" at bounding box center [663, 279] width 328 height 17
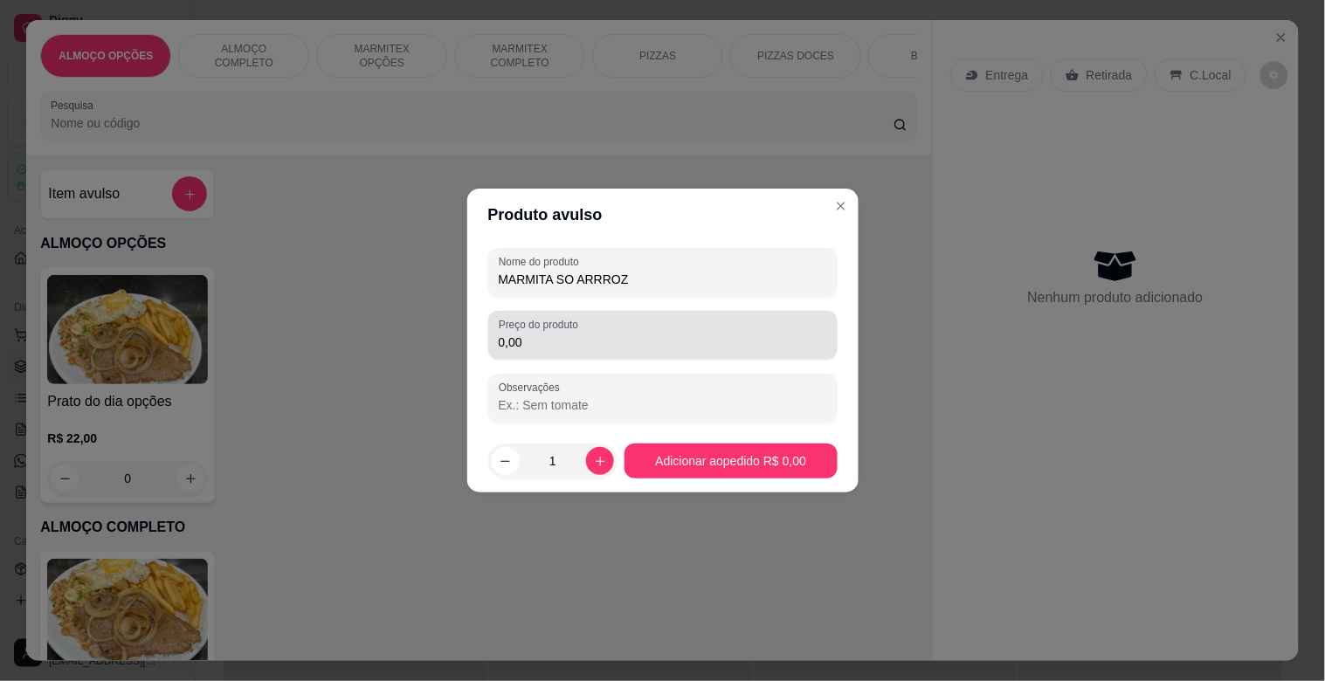
type input "MARMITA SO ARRROZ"
click at [678, 355] on div "Preço do produto 0,00" at bounding box center [662, 335] width 349 height 49
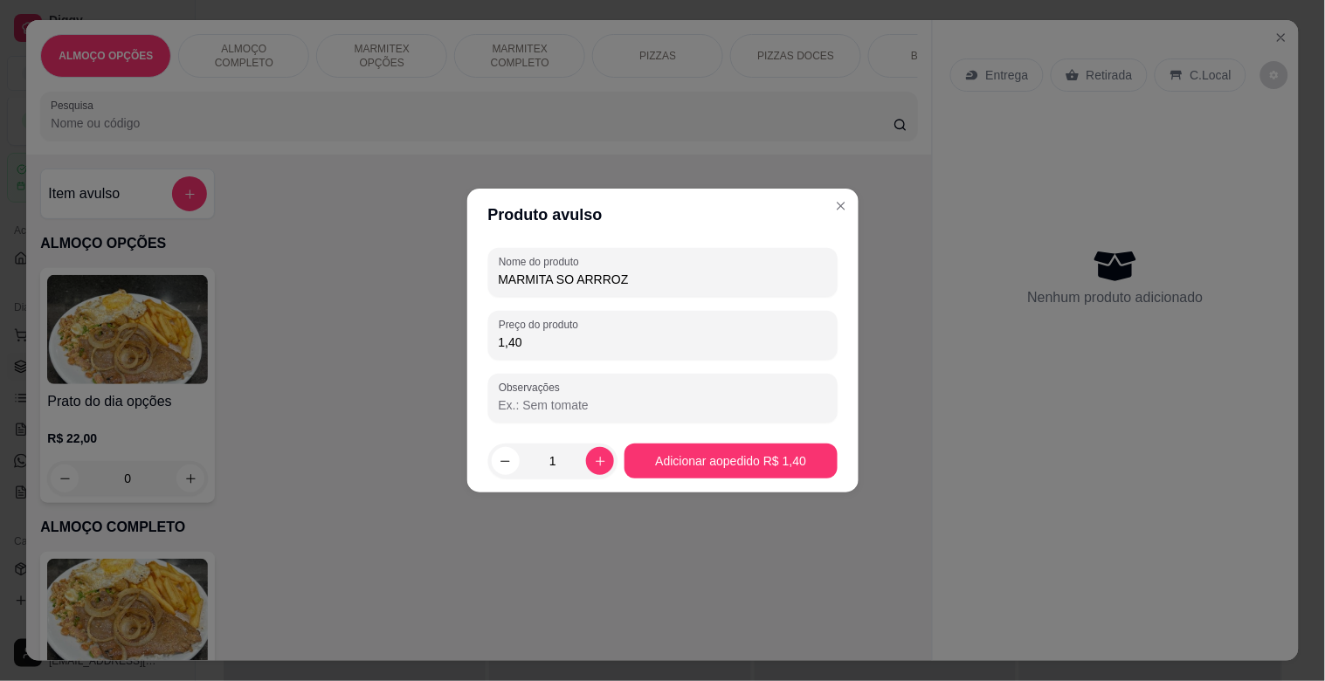
type input "14,00"
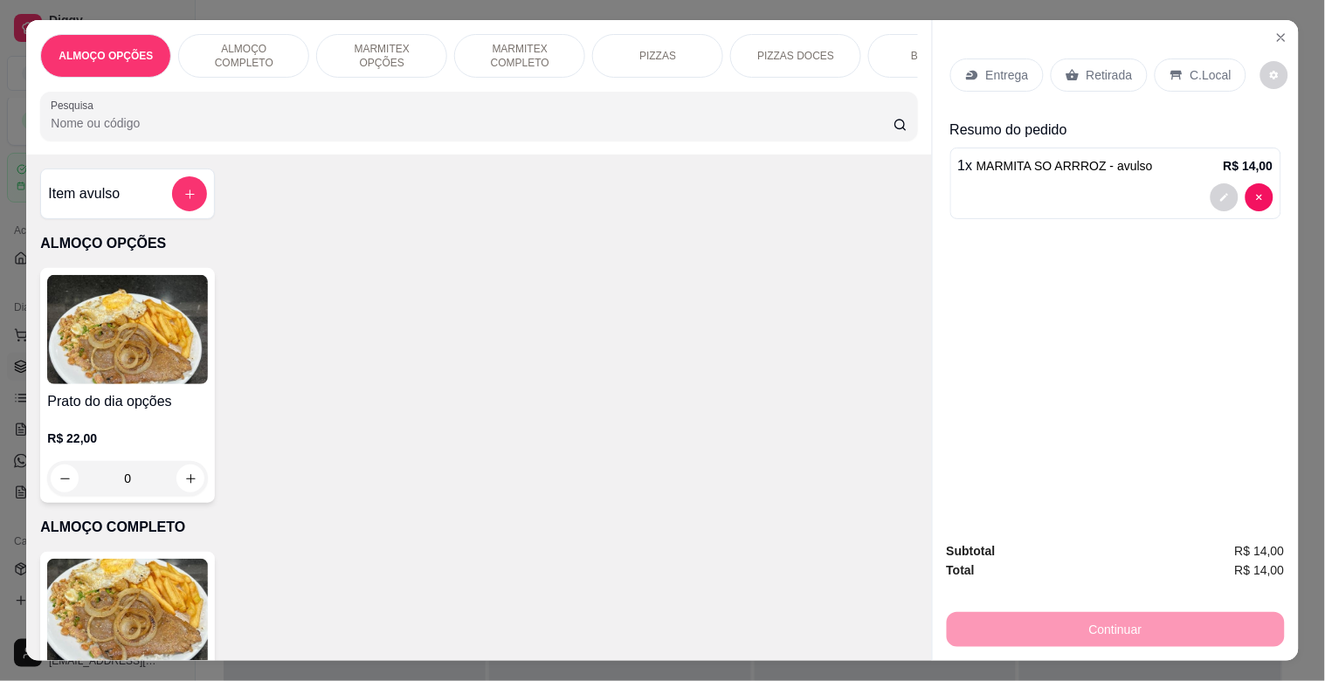
click at [994, 74] on p "Entrega" at bounding box center [1007, 74] width 43 height 17
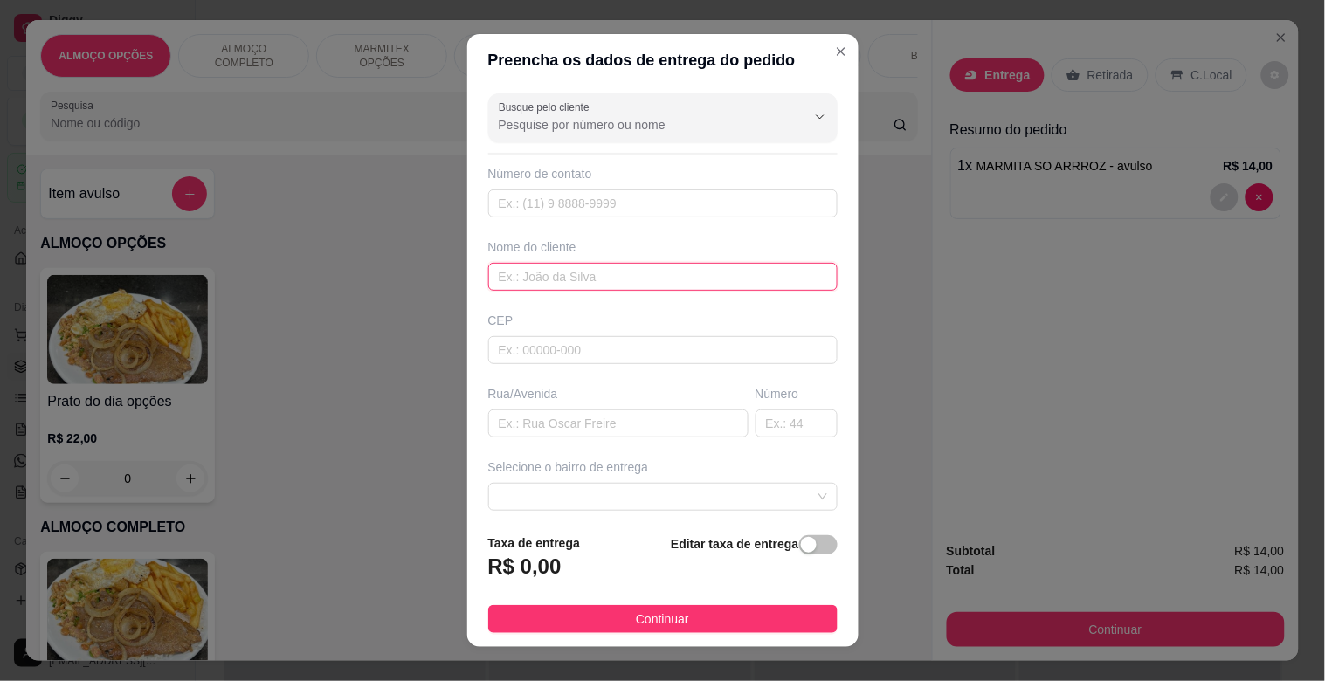
click at [550, 282] on input "text" at bounding box center [662, 277] width 349 height 28
type input "JEFERSON"
drag, startPoint x: 798, startPoint y: 547, endPoint x: 706, endPoint y: 574, distance: 96.4
click at [799, 547] on span "button" at bounding box center [818, 544] width 38 height 19
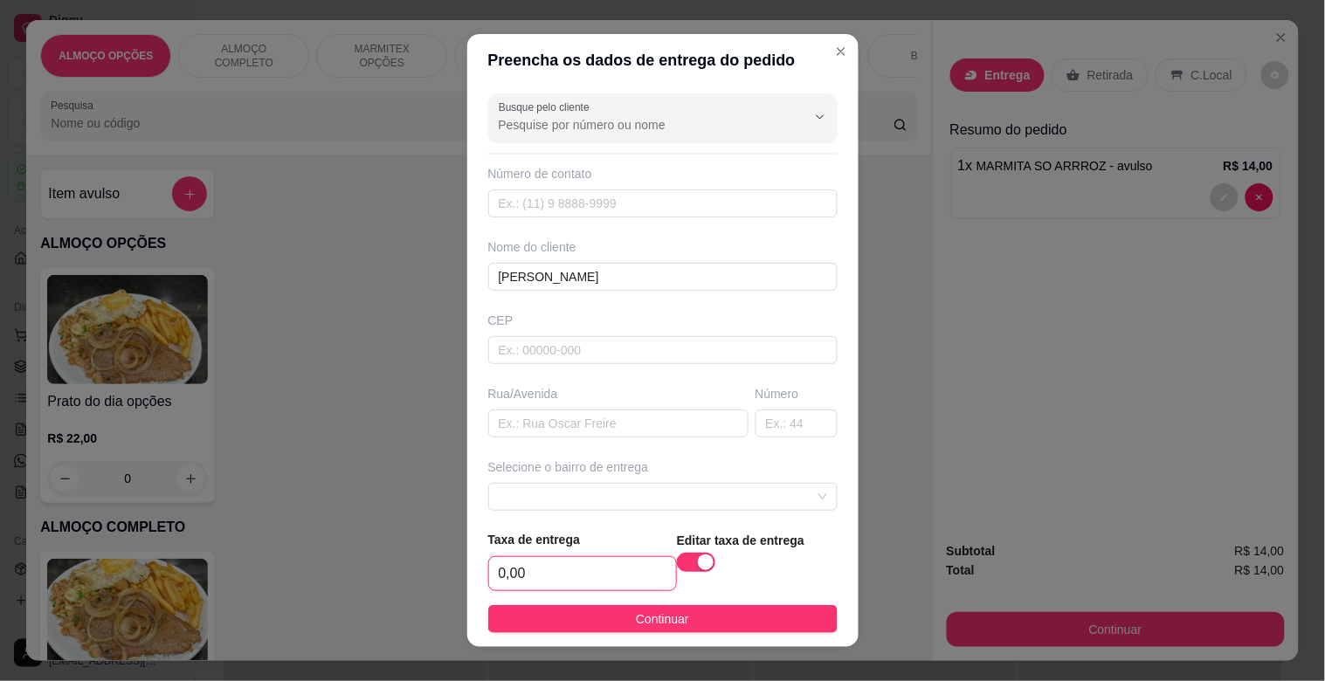
click at [553, 575] on input "0,00" at bounding box center [582, 573] width 187 height 33
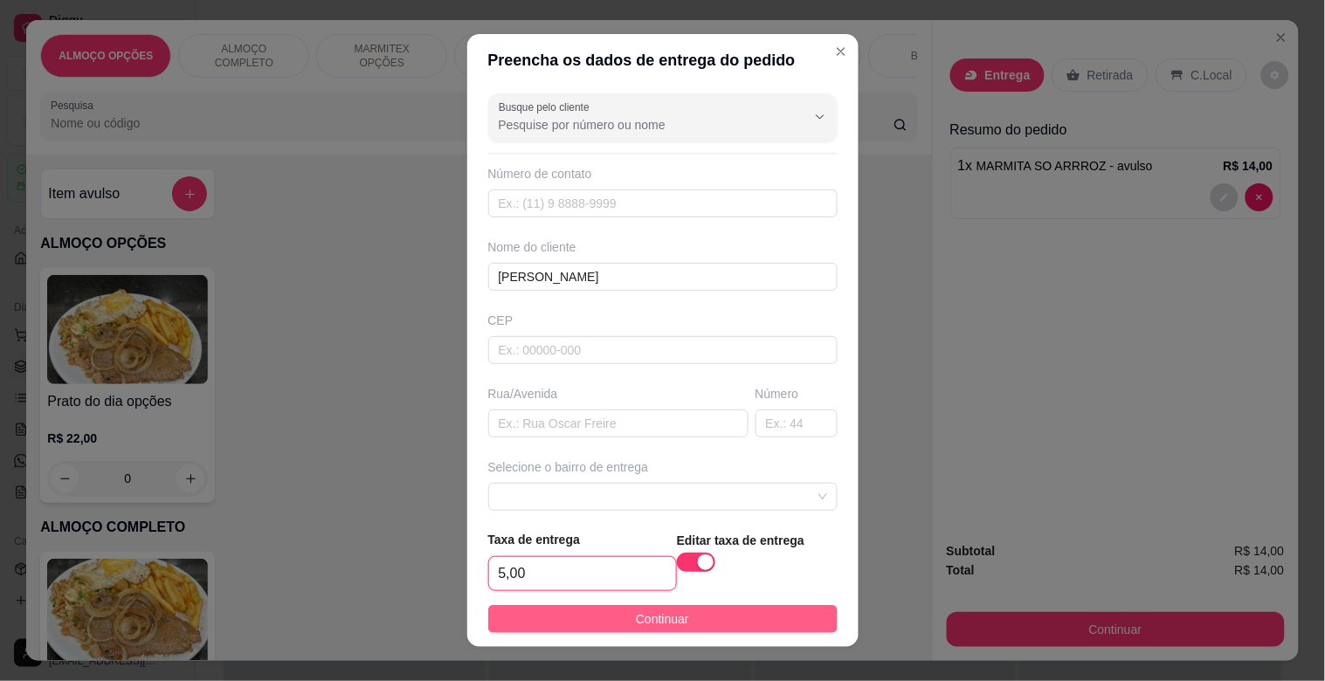
type input "5,00"
click at [662, 621] on span "Continuar" at bounding box center [662, 619] width 53 height 19
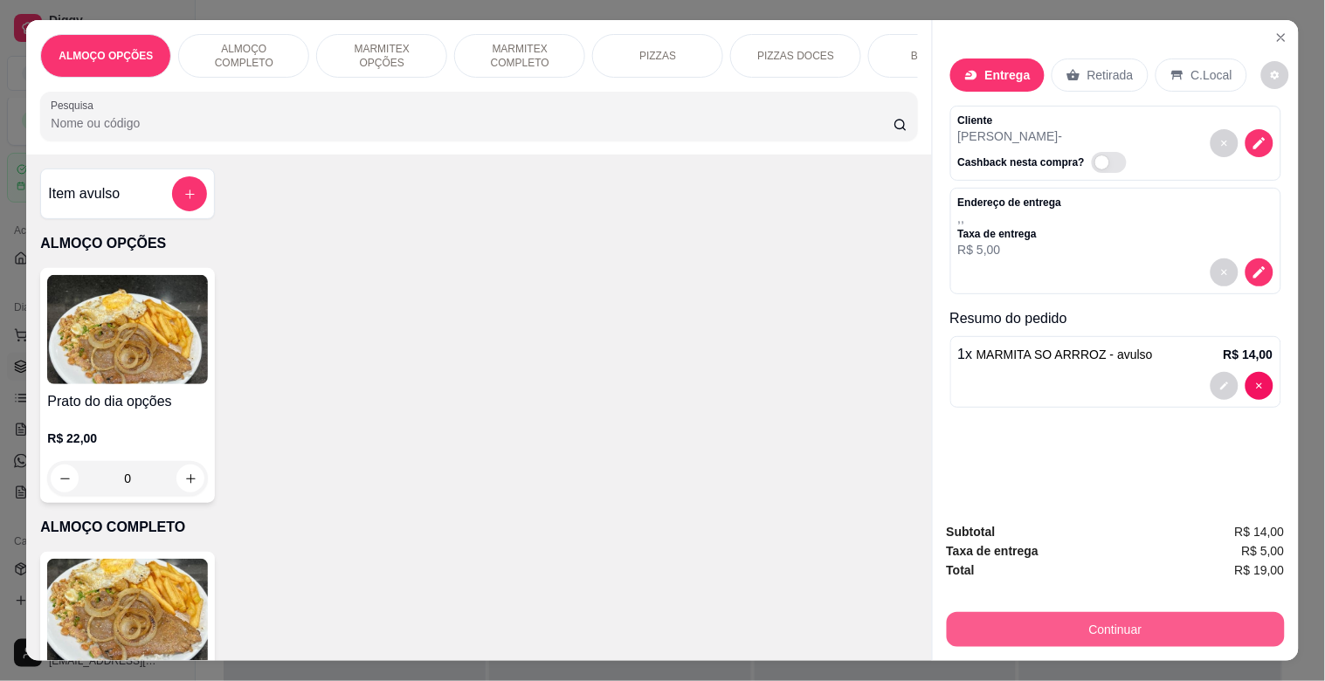
click at [1135, 625] on button "Continuar" at bounding box center [1116, 629] width 338 height 35
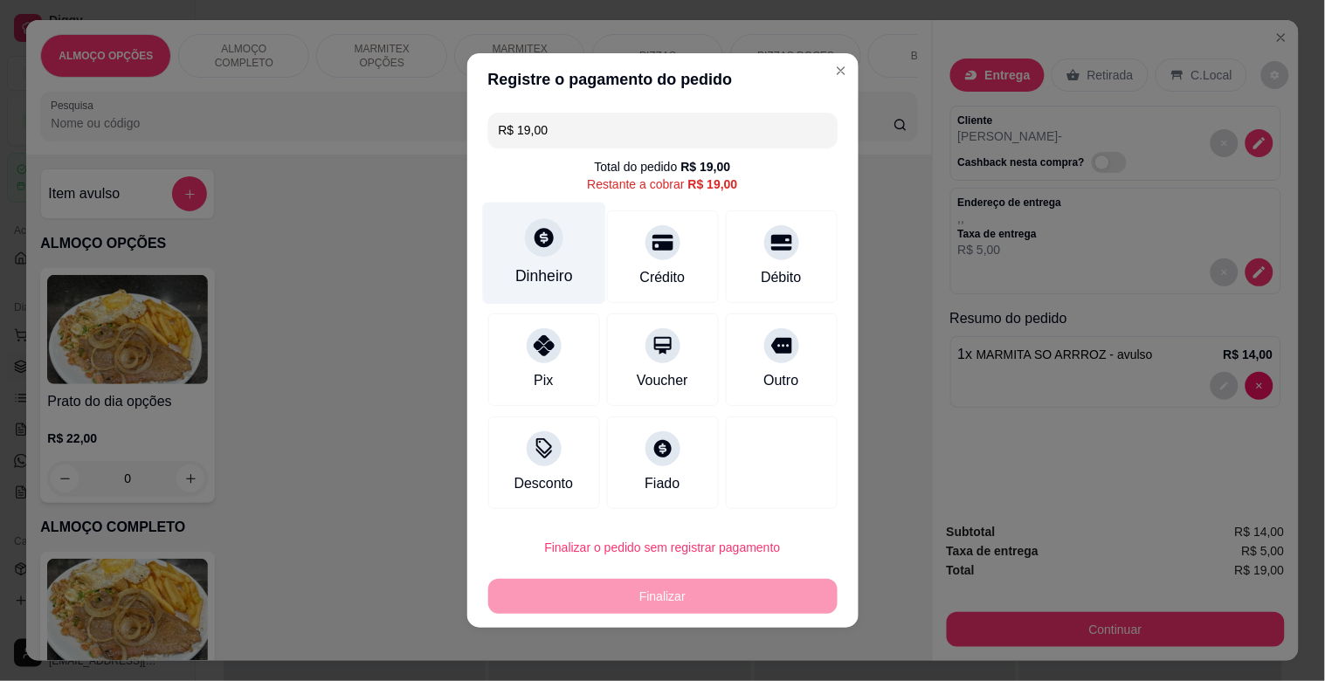
click at [511, 253] on div "Dinheiro" at bounding box center [543, 254] width 123 height 102
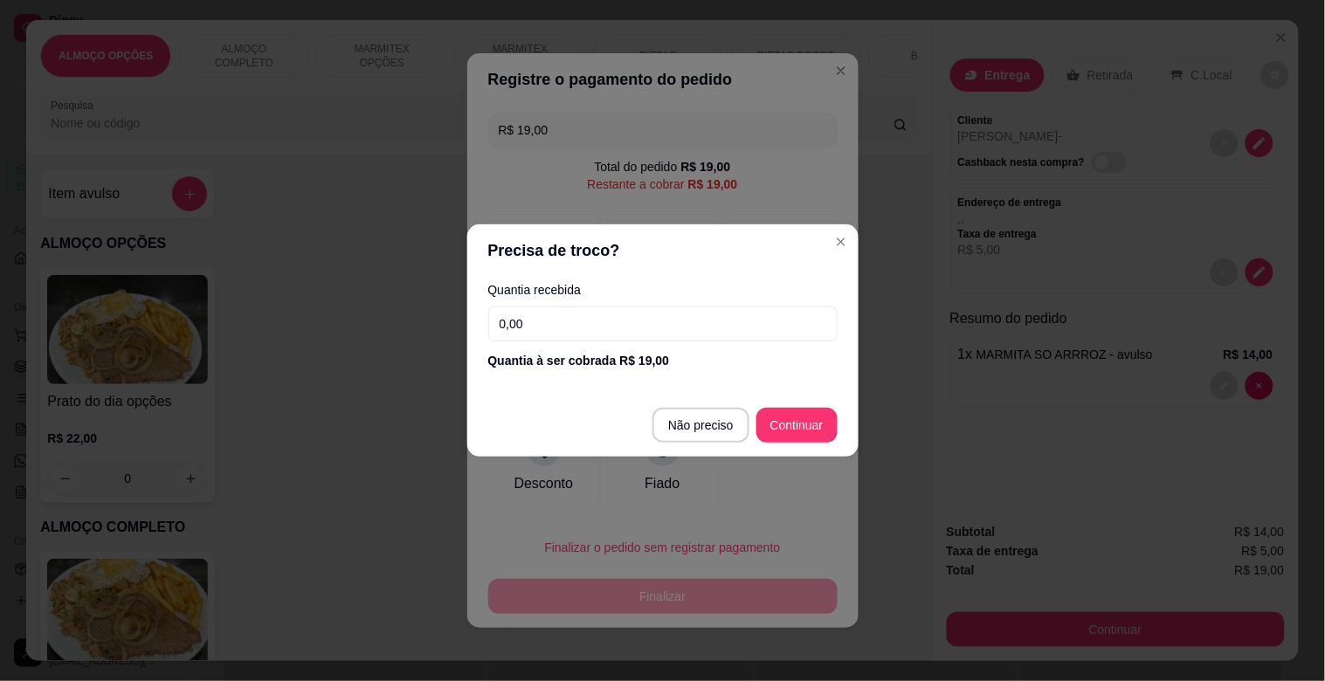
click at [572, 342] on div "Quantia recebida 0,00 Quantia à ser cobrada R$ 19,00" at bounding box center [662, 327] width 391 height 100
click at [564, 325] on input "0,00" at bounding box center [662, 324] width 349 height 35
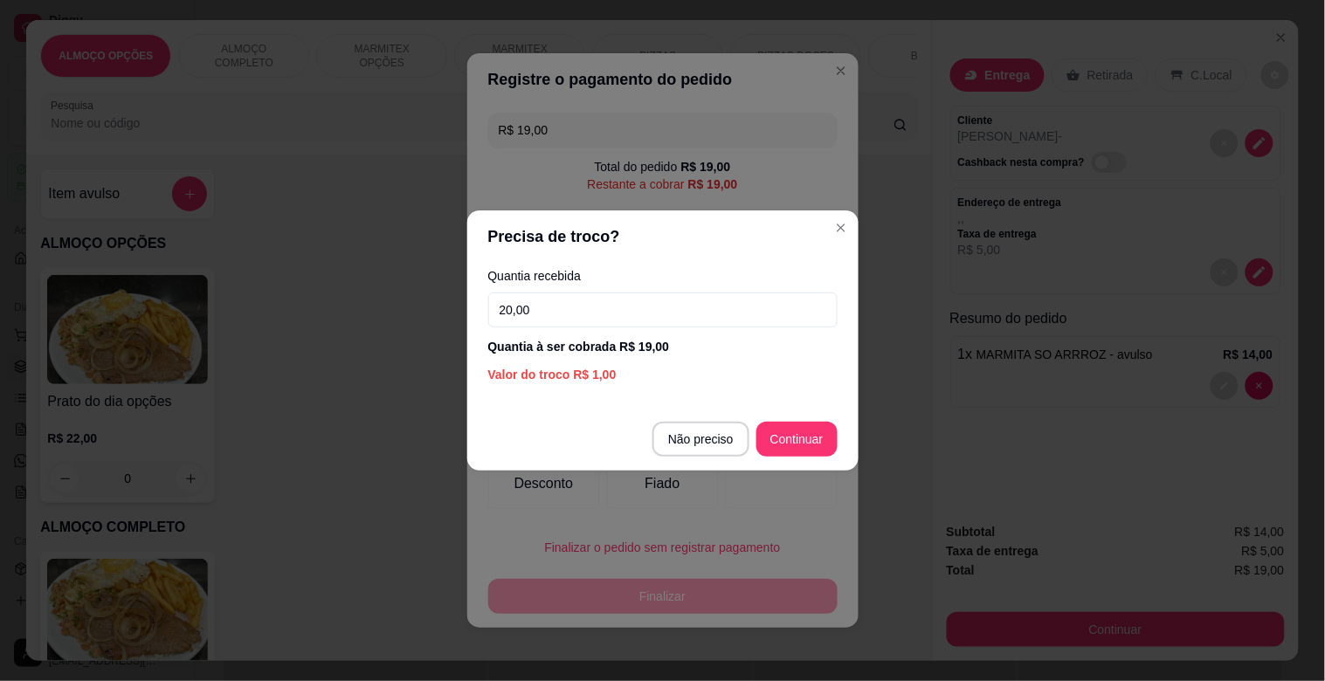
type input "20,00"
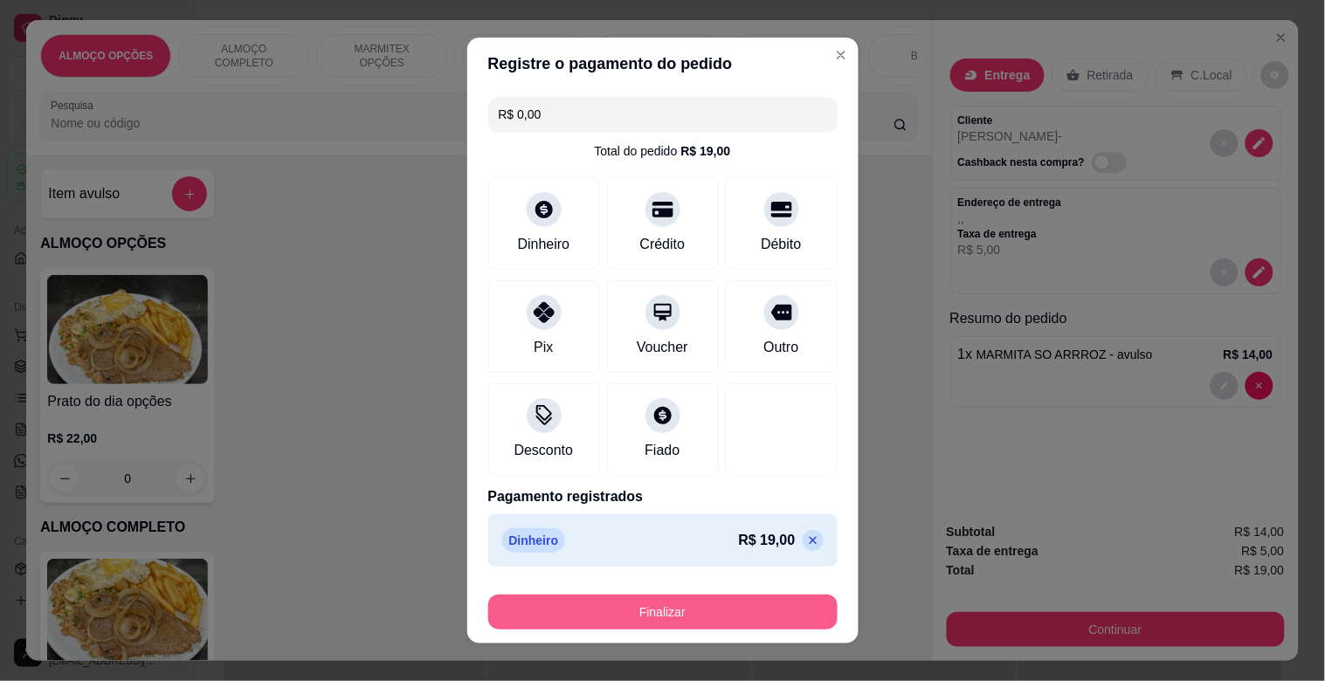
click at [718, 617] on button "Finalizar" at bounding box center [662, 612] width 349 height 35
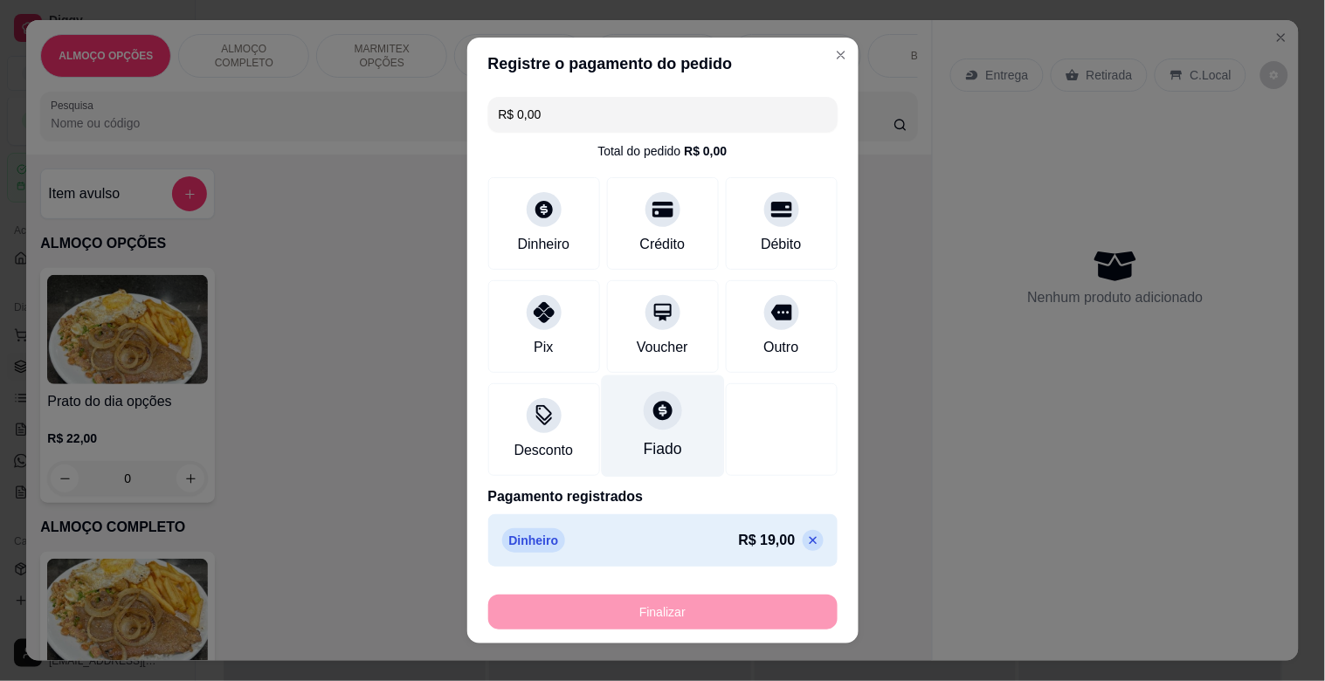
type input "-R$ 19,00"
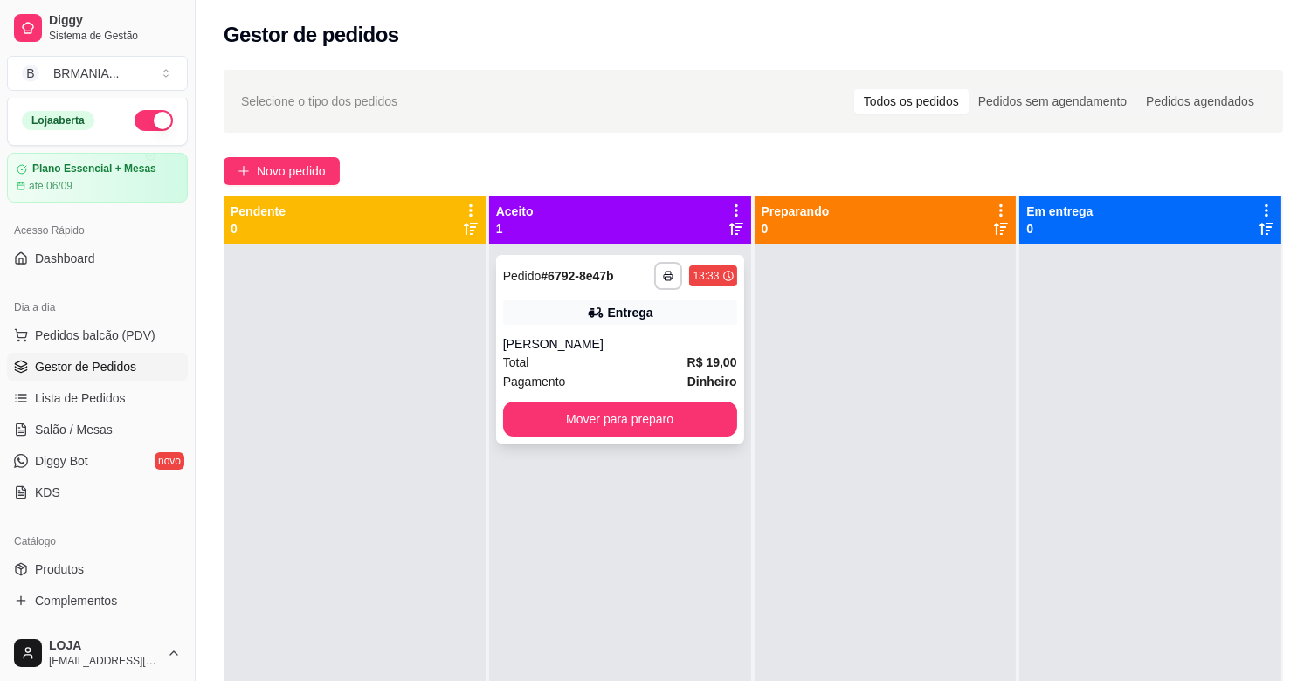
click at [677, 416] on button "Mover para preparo" at bounding box center [620, 419] width 234 height 35
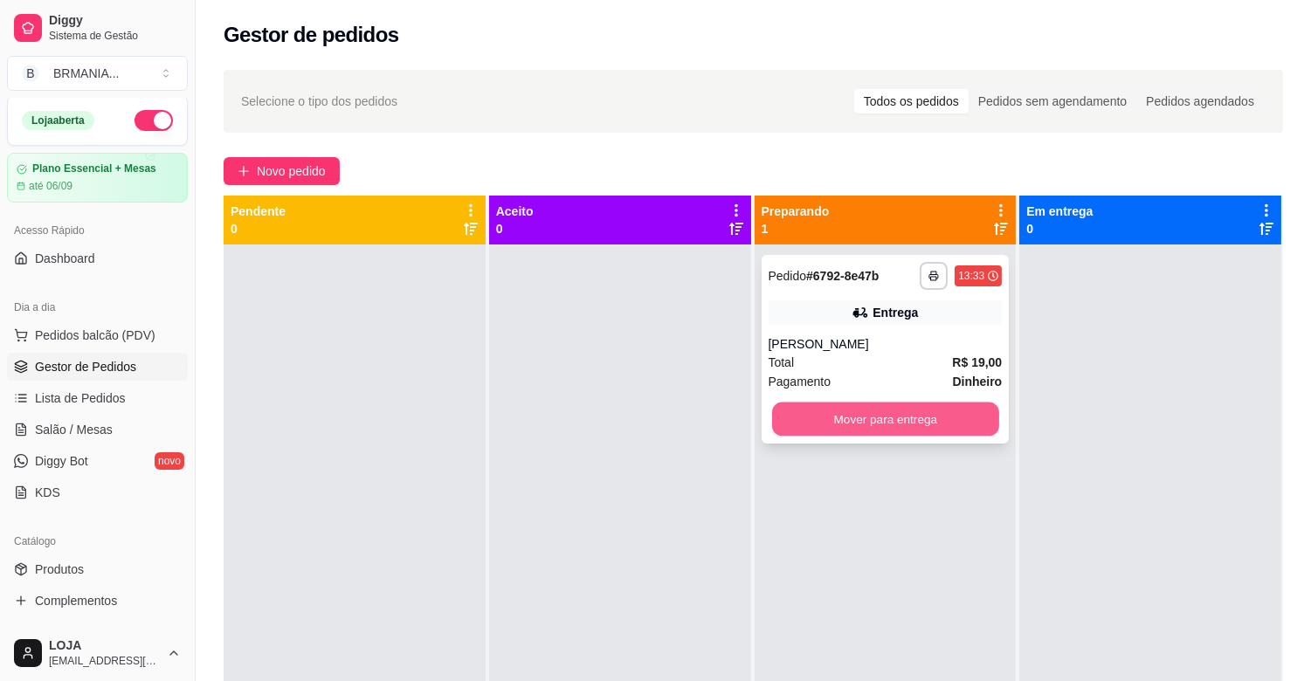
click at [883, 429] on button "Mover para entrega" at bounding box center [885, 420] width 227 height 34
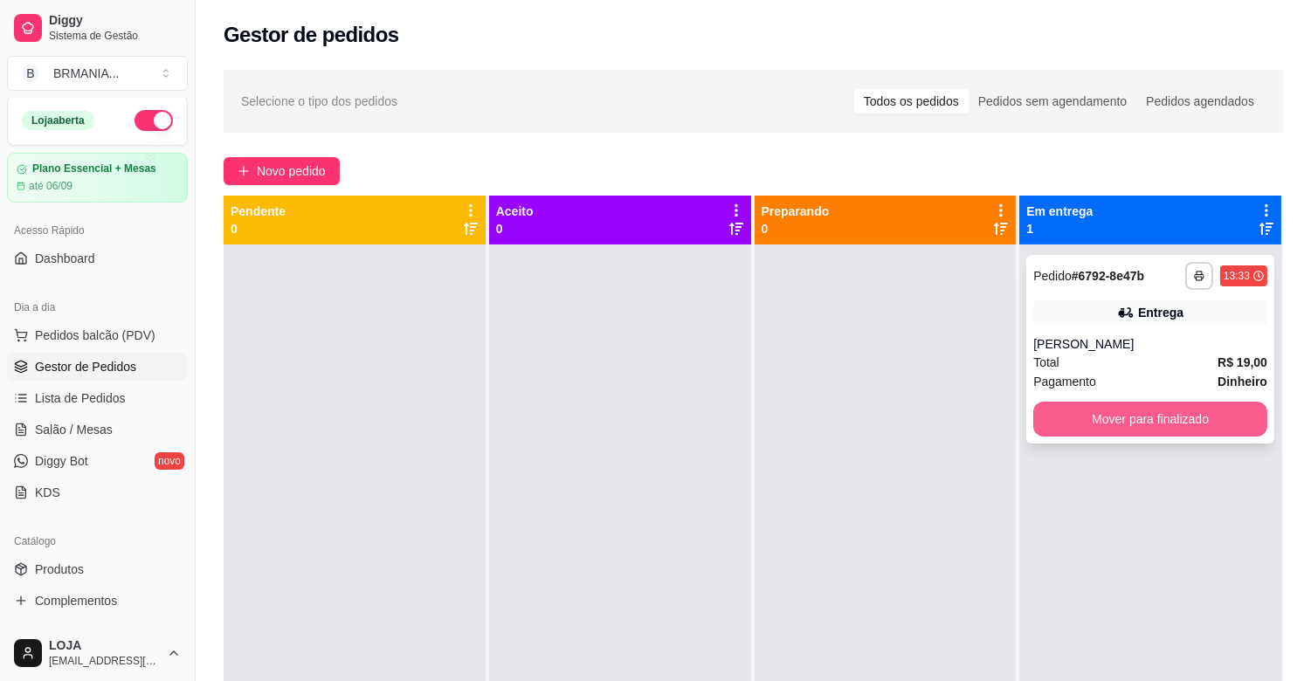
click at [1045, 417] on button "Mover para finalizado" at bounding box center [1150, 419] width 234 height 35
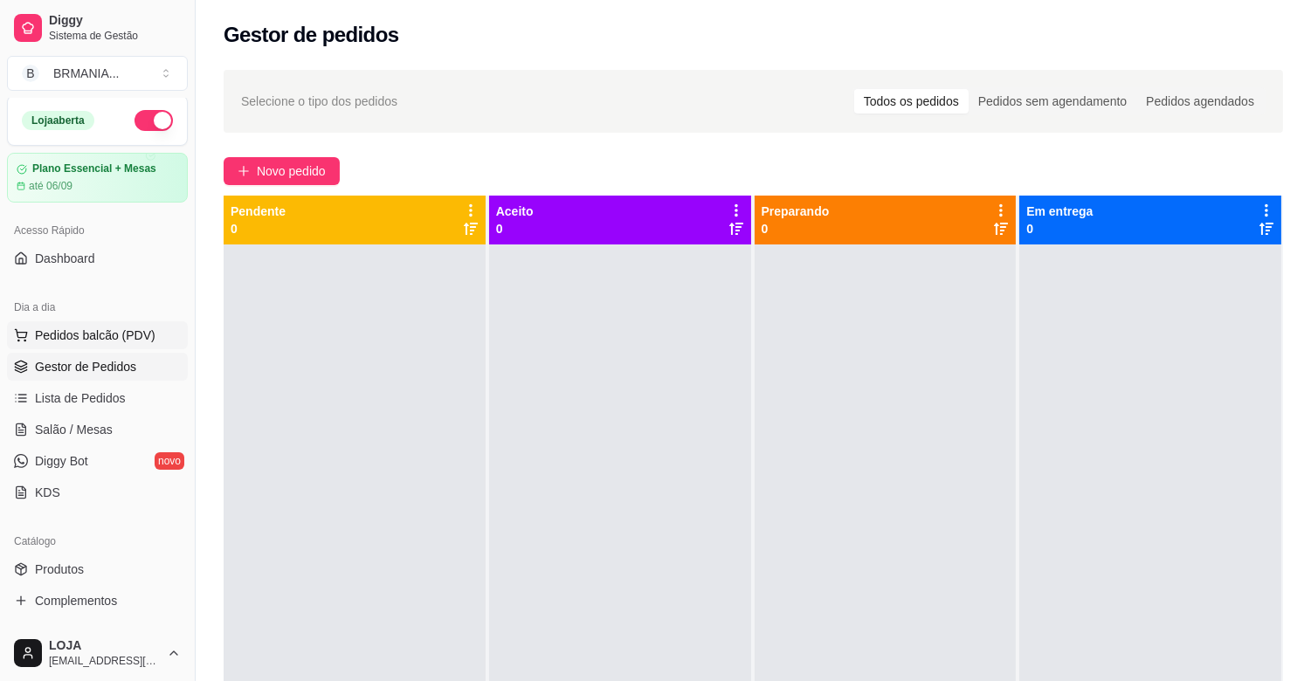
click at [166, 346] on button "Pedidos balcão (PDV)" at bounding box center [97, 335] width 181 height 28
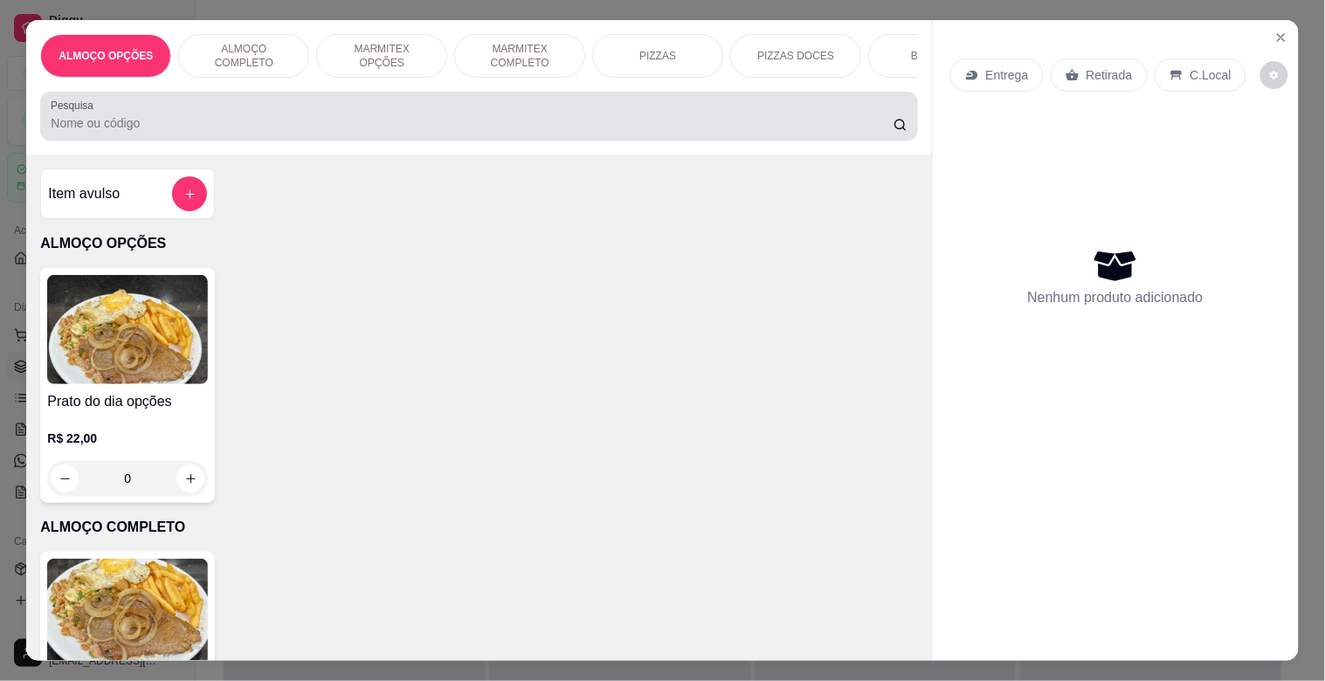
click at [348, 134] on div at bounding box center [479, 116] width 856 height 35
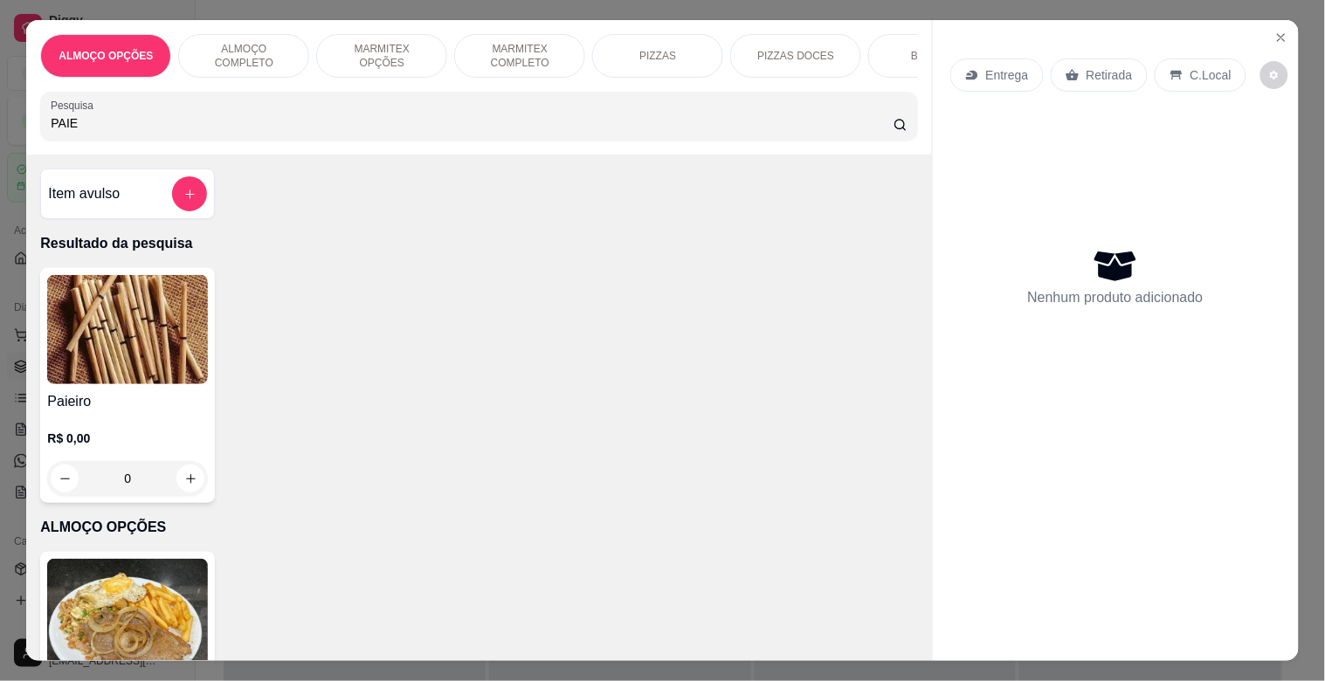
type input "PAIE"
click at [154, 334] on img at bounding box center [127, 329] width 161 height 109
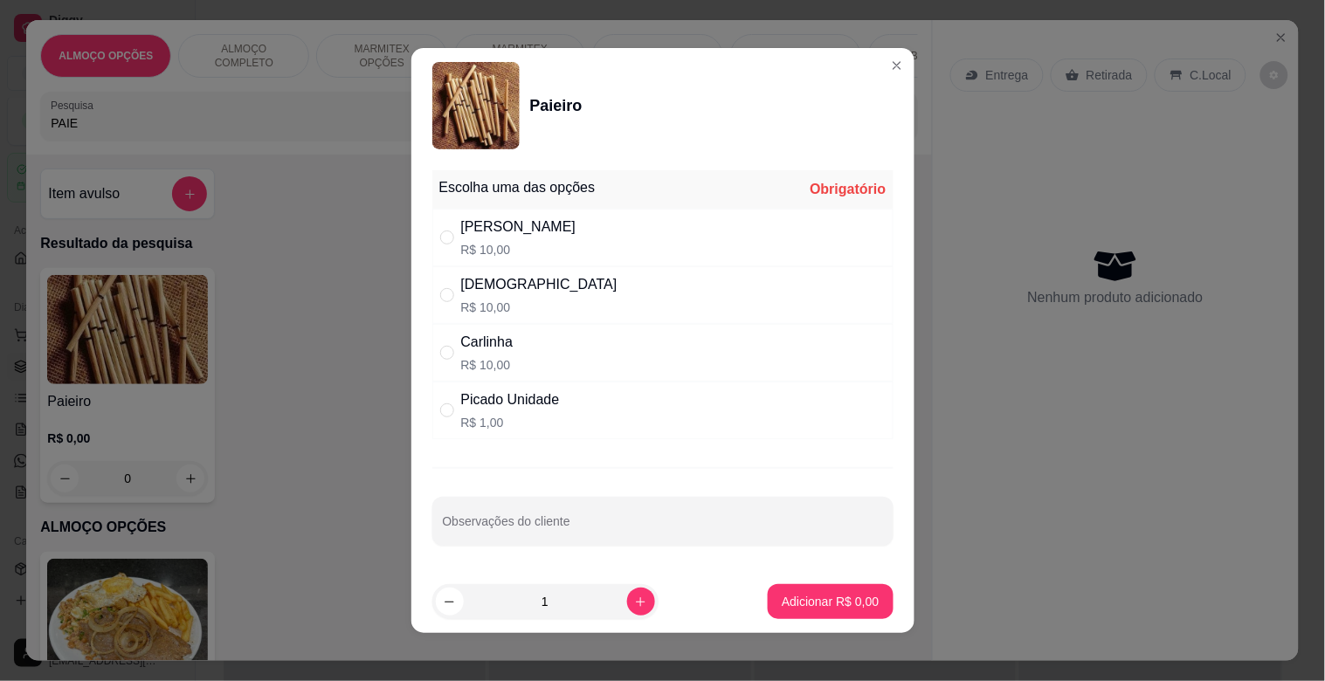
drag, startPoint x: 589, startPoint y: 289, endPoint x: 601, endPoint y: 300, distance: 16.1
click at [590, 289] on div "Dinha R$ 10,00" at bounding box center [662, 295] width 461 height 58
radio input "true"
click at [821, 609] on p "Adicionar R$ 10,00" at bounding box center [827, 601] width 104 height 17
type input "1"
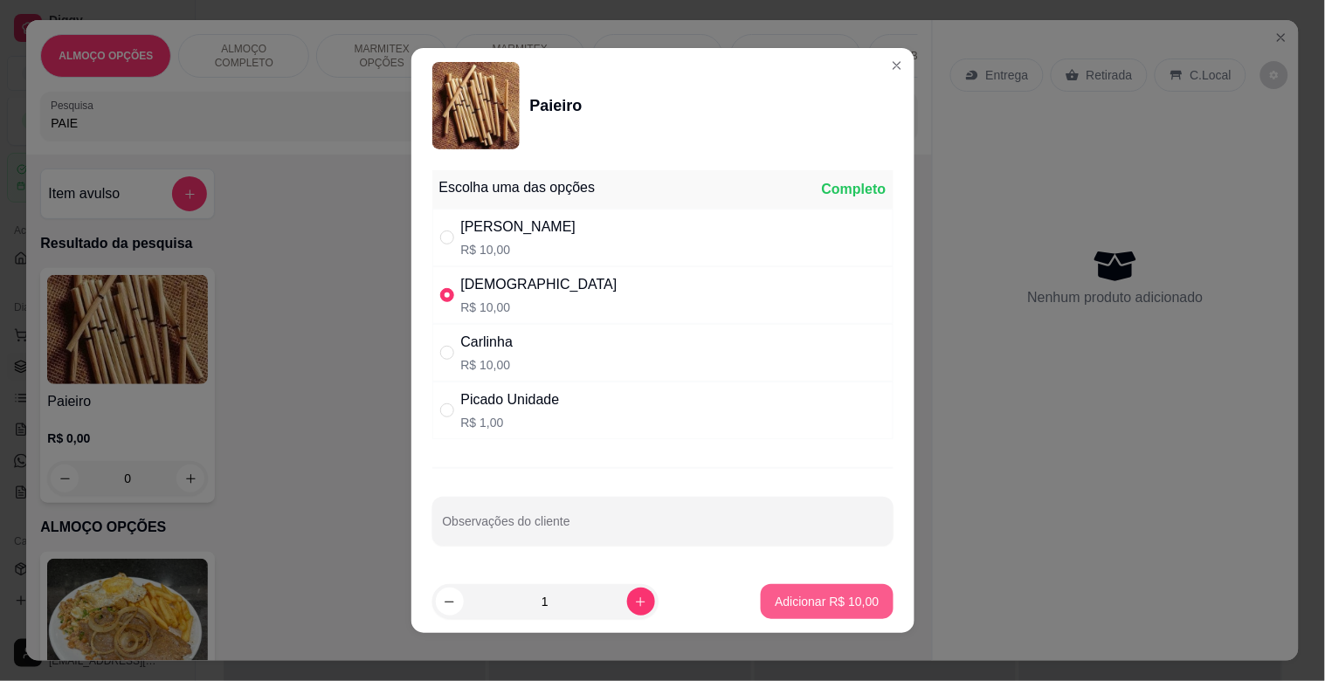
type input "1"
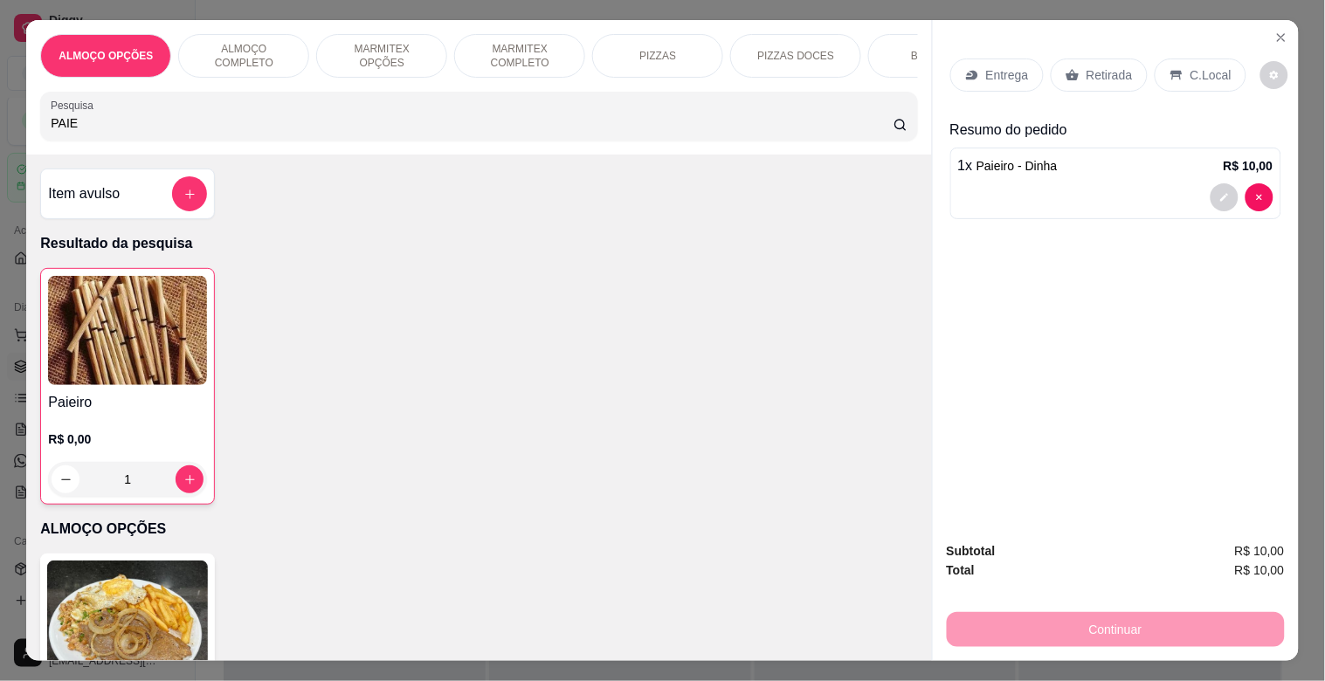
drag, startPoint x: 1050, startPoint y: 66, endPoint x: 1153, endPoint y: 181, distance: 154.0
click at [1053, 66] on div "Retirada" at bounding box center [1099, 75] width 97 height 33
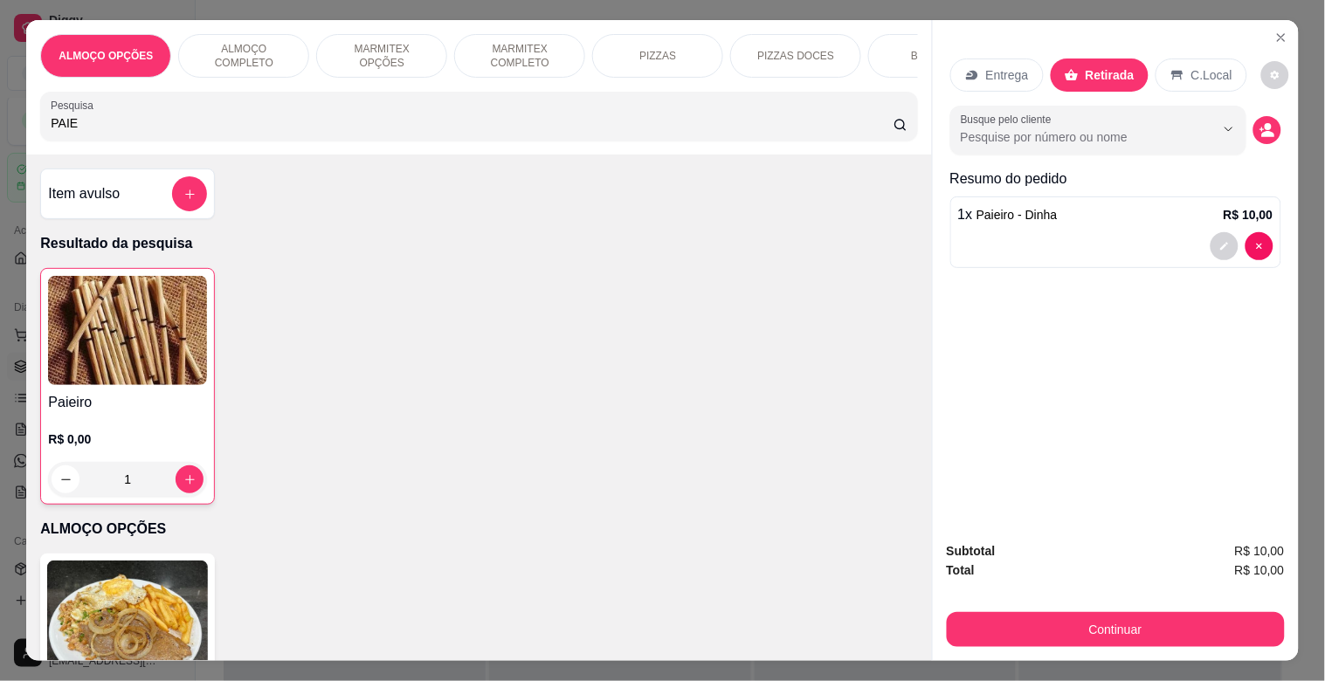
click at [1133, 626] on button "Continuar" at bounding box center [1116, 629] width 338 height 35
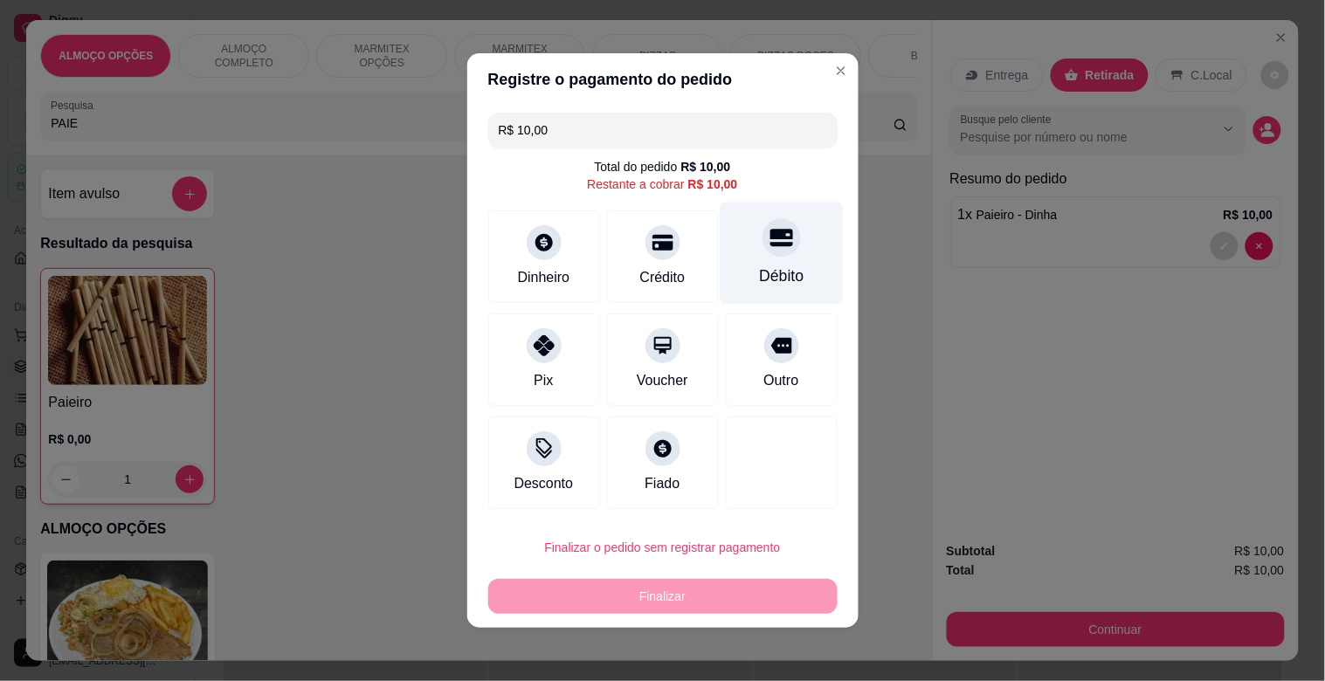
click at [759, 280] on div "Débito" at bounding box center [781, 276] width 45 height 23
type input "R$ 0,00"
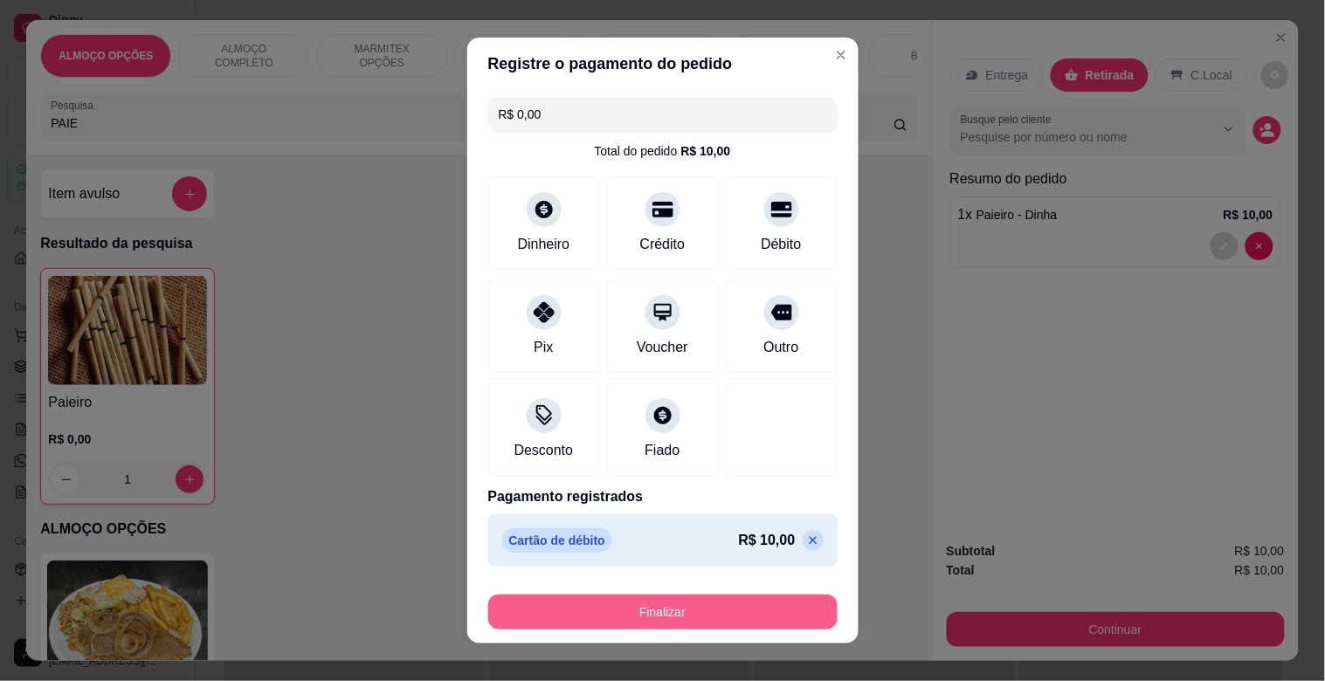
click at [731, 611] on button "Finalizar" at bounding box center [662, 612] width 349 height 35
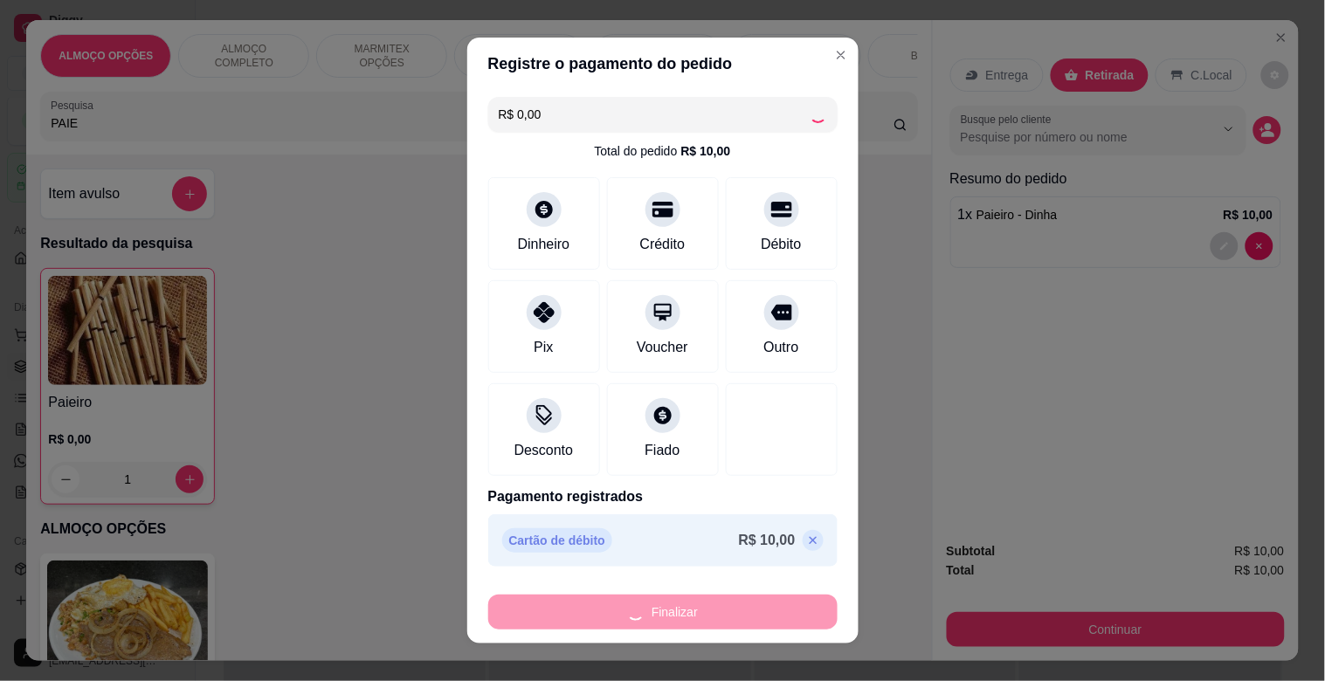
type input "0"
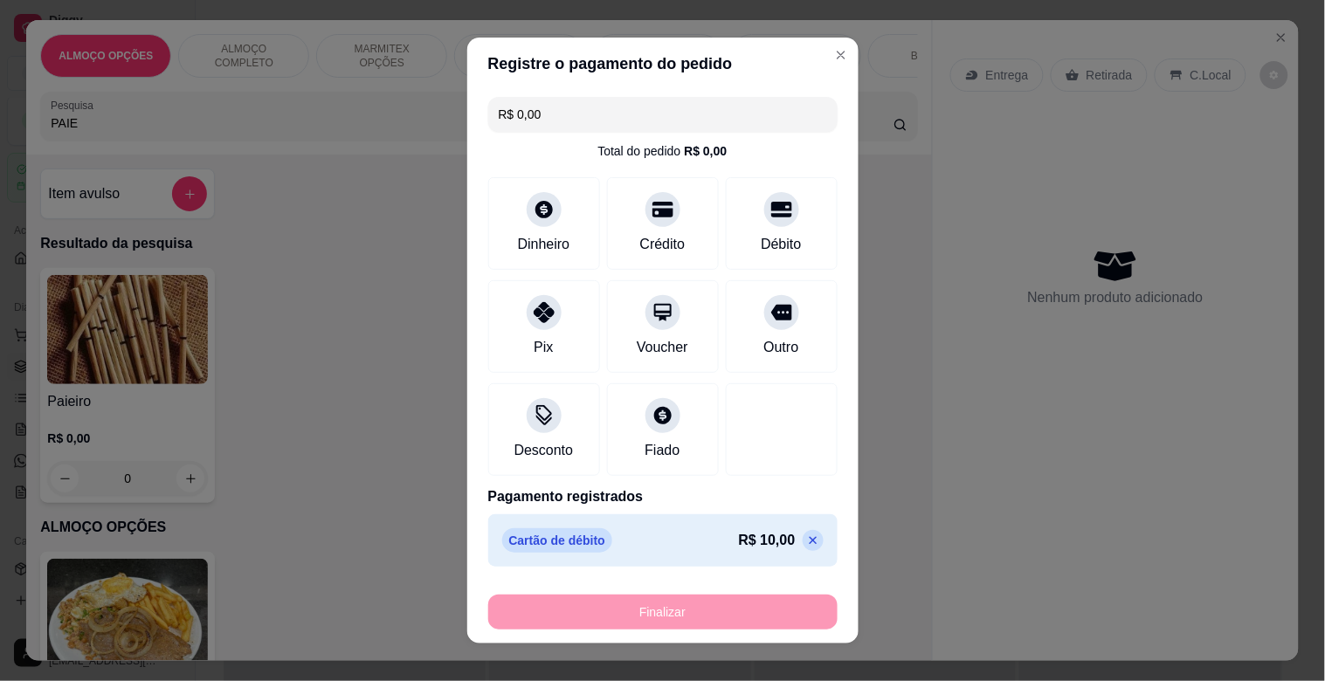
type input "-R$ 10,00"
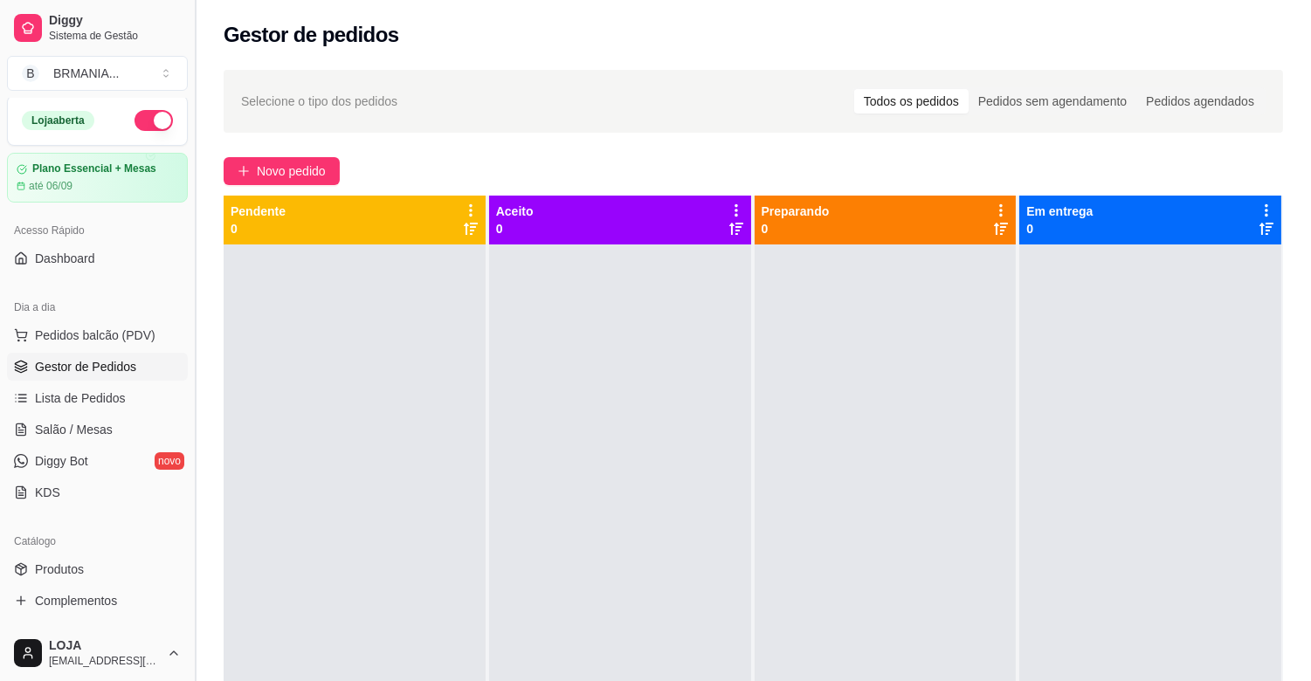
scroll to position [64, 0]
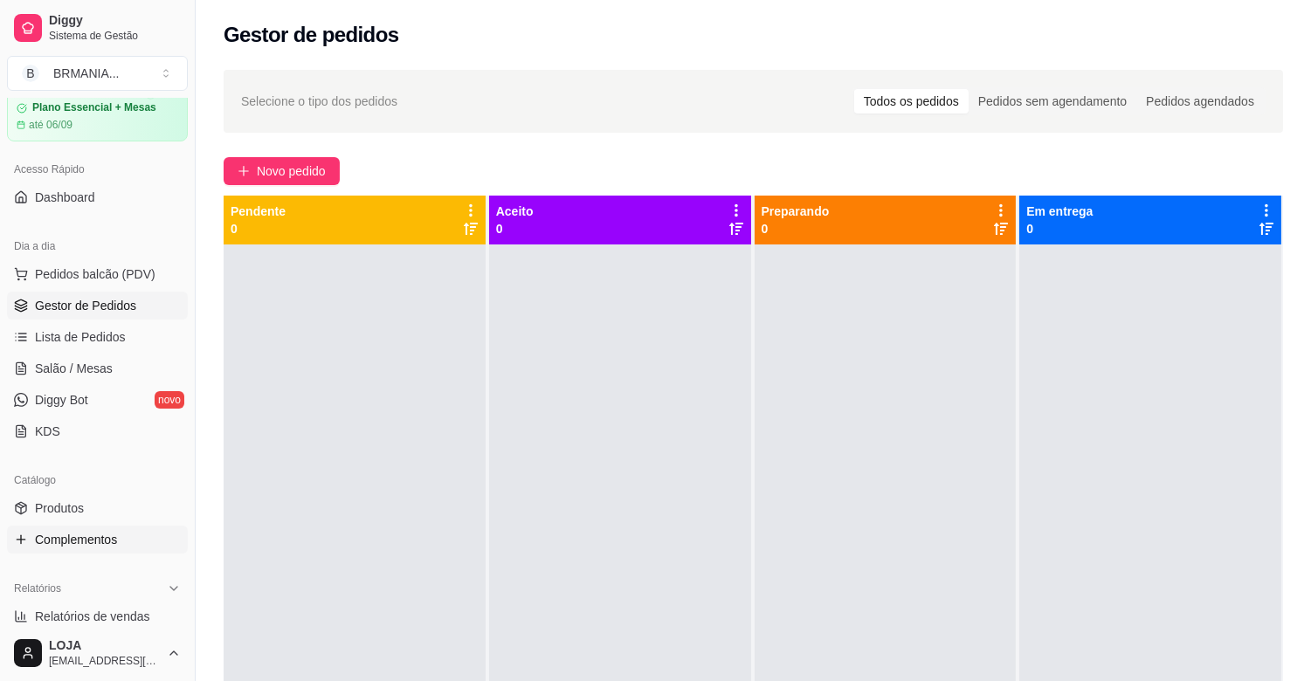
click at [114, 542] on span "Complementos" at bounding box center [76, 539] width 82 height 17
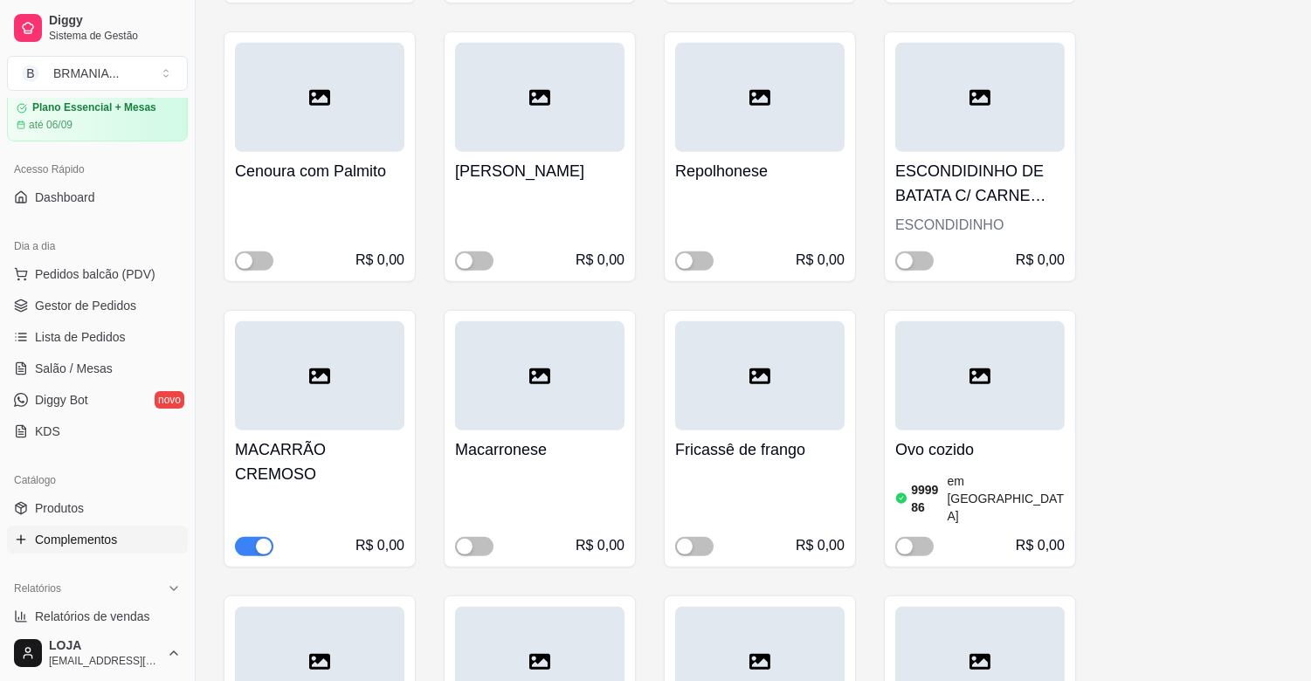
scroll to position [1785, 0]
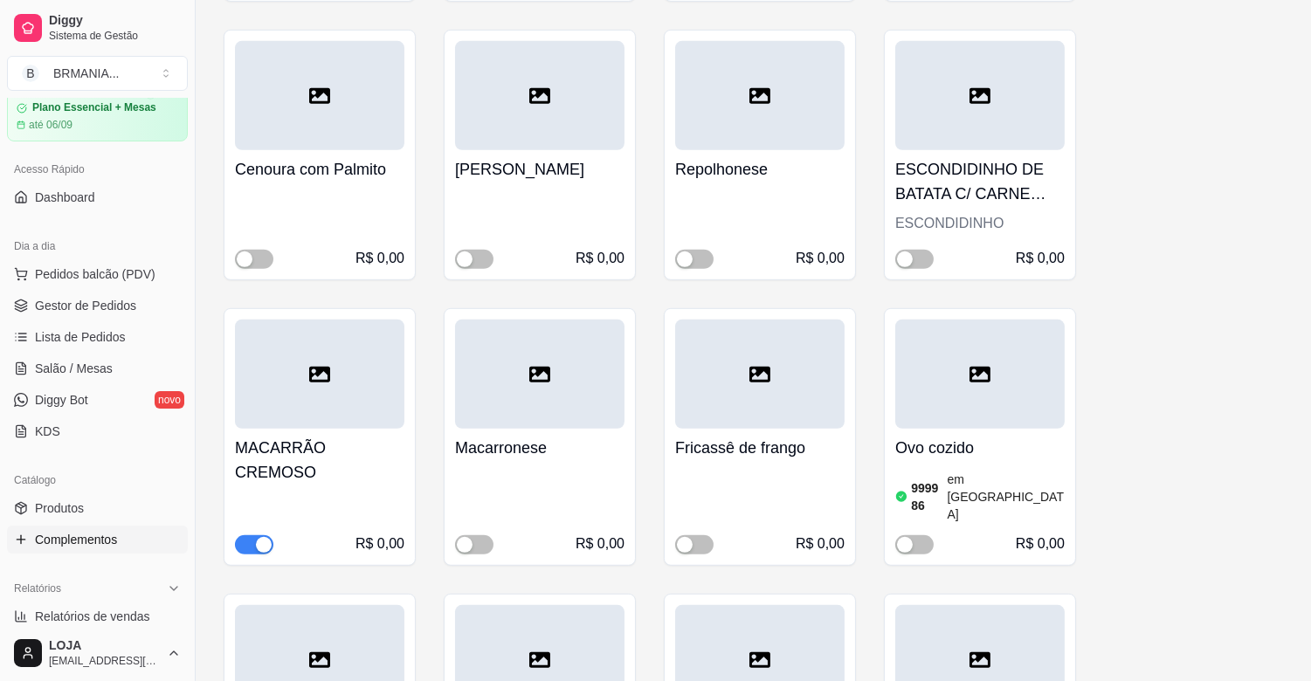
click at [251, 535] on span "button" at bounding box center [254, 544] width 38 height 19
click at [82, 302] on span "Gestor de Pedidos" at bounding box center [85, 305] width 101 height 17
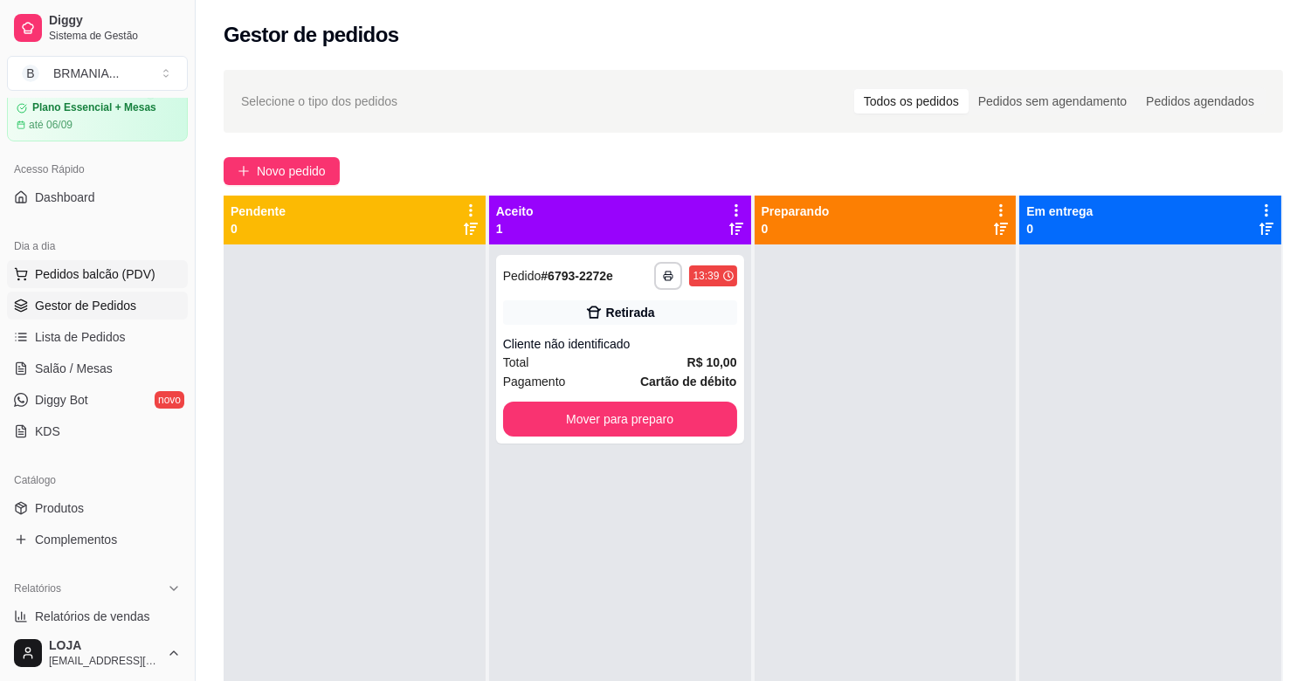
click at [116, 271] on span "Pedidos balcão (PDV)" at bounding box center [95, 273] width 121 height 17
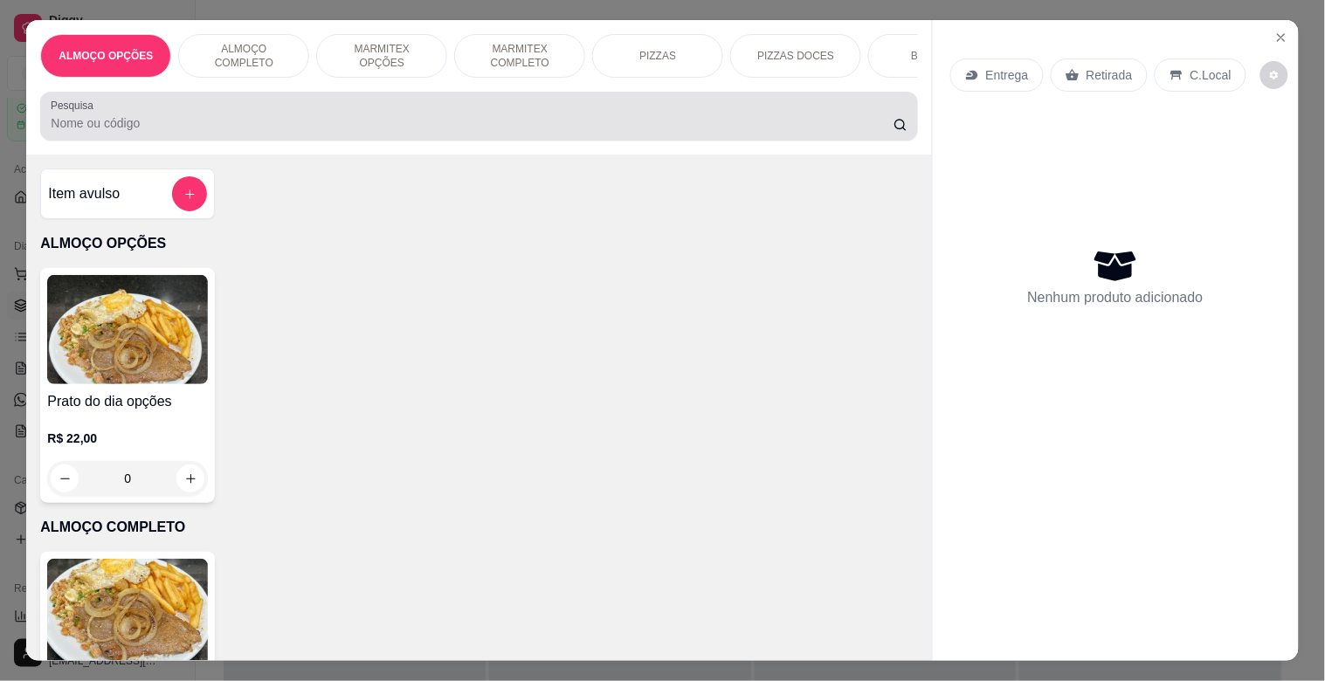
click at [224, 141] on div "Pesquisa" at bounding box center [478, 116] width 877 height 49
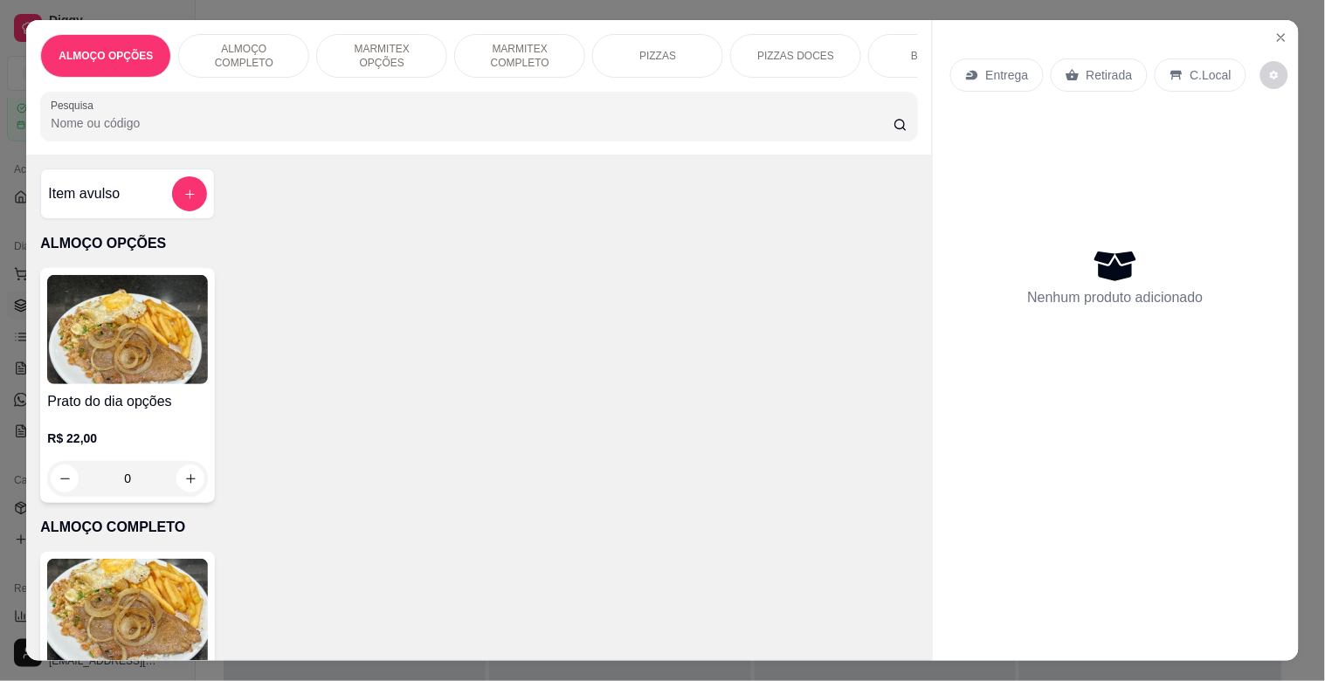
click at [522, 134] on div at bounding box center [479, 116] width 856 height 35
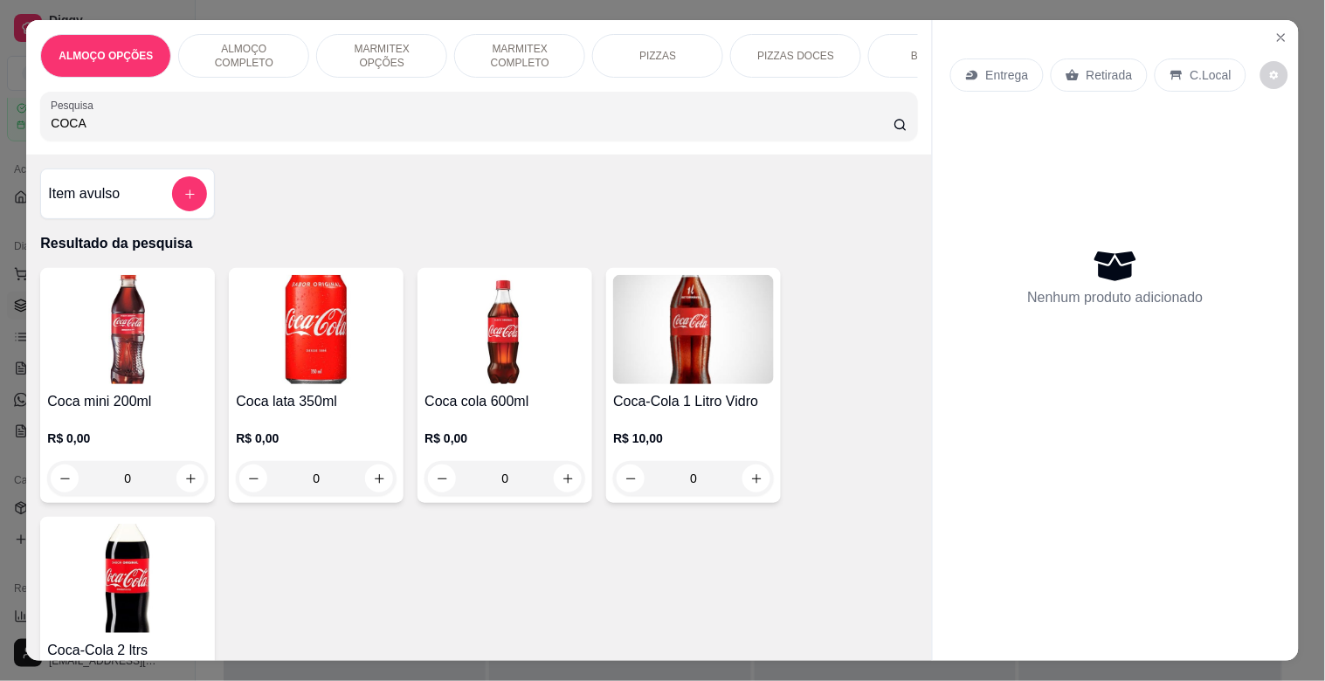
type input "COCA"
click at [129, 376] on img at bounding box center [127, 329] width 161 height 109
click at [483, 363] on p "R$ 3,00" at bounding box center [505, 364] width 91 height 17
radio input "true"
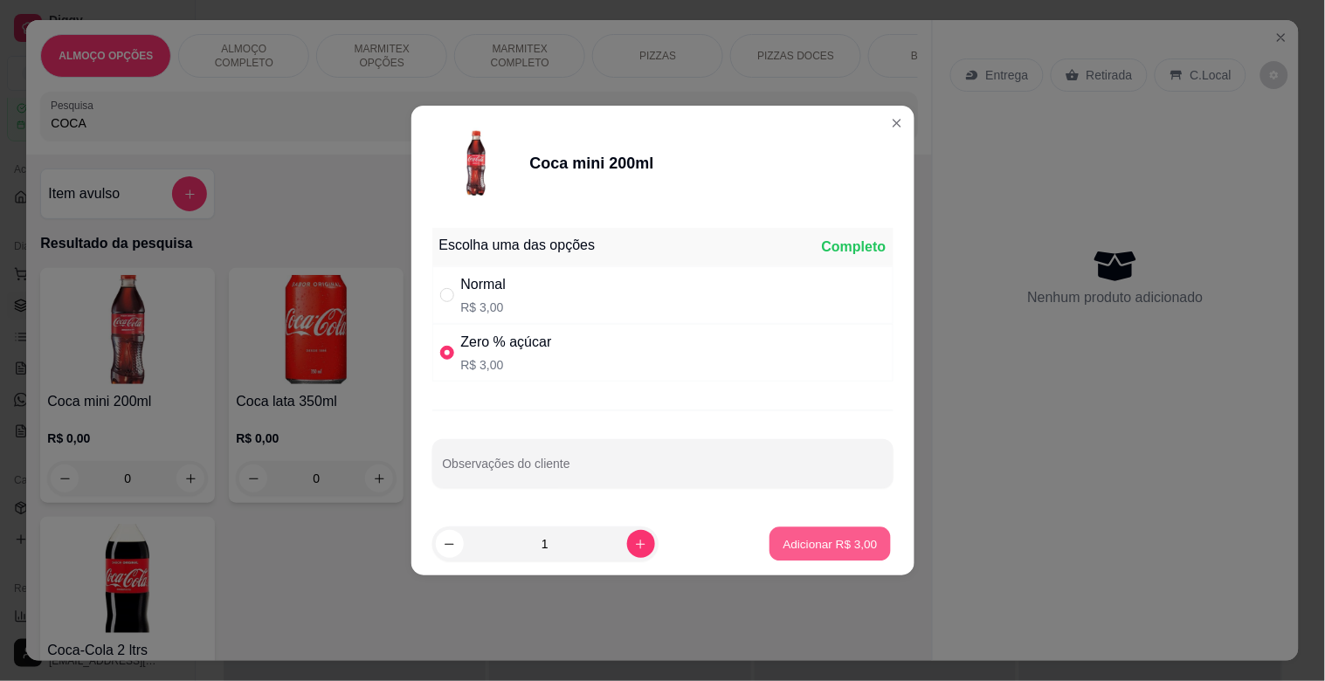
click at [860, 555] on button "Adicionar R$ 3,00" at bounding box center [829, 544] width 121 height 34
type input "1"
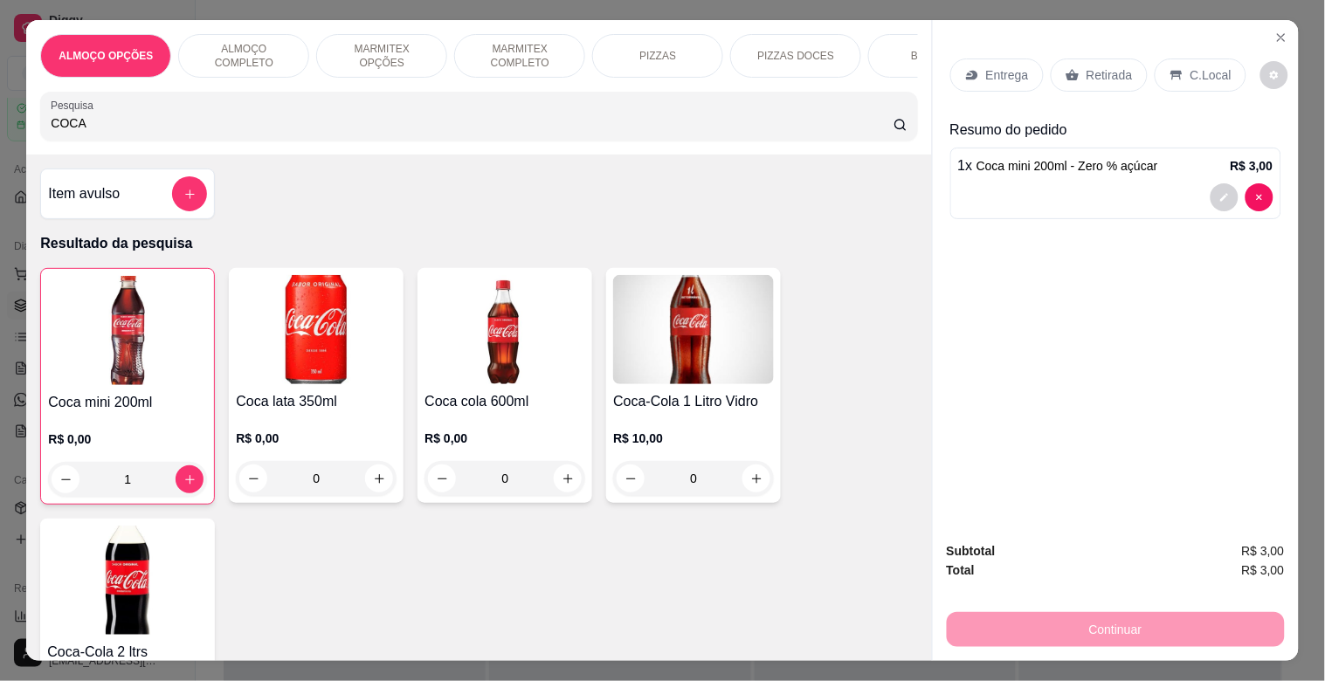
click at [300, 93] on div "ALMOÇO OPÇÕES ALMOÇO COMPLETO MARMITEX OPÇÕES MARMITEX COMPLETO PIZZAS PIZZAS D…" at bounding box center [478, 87] width 905 height 134
click at [315, 126] on input "COCA" at bounding box center [472, 122] width 843 height 17
type input "C"
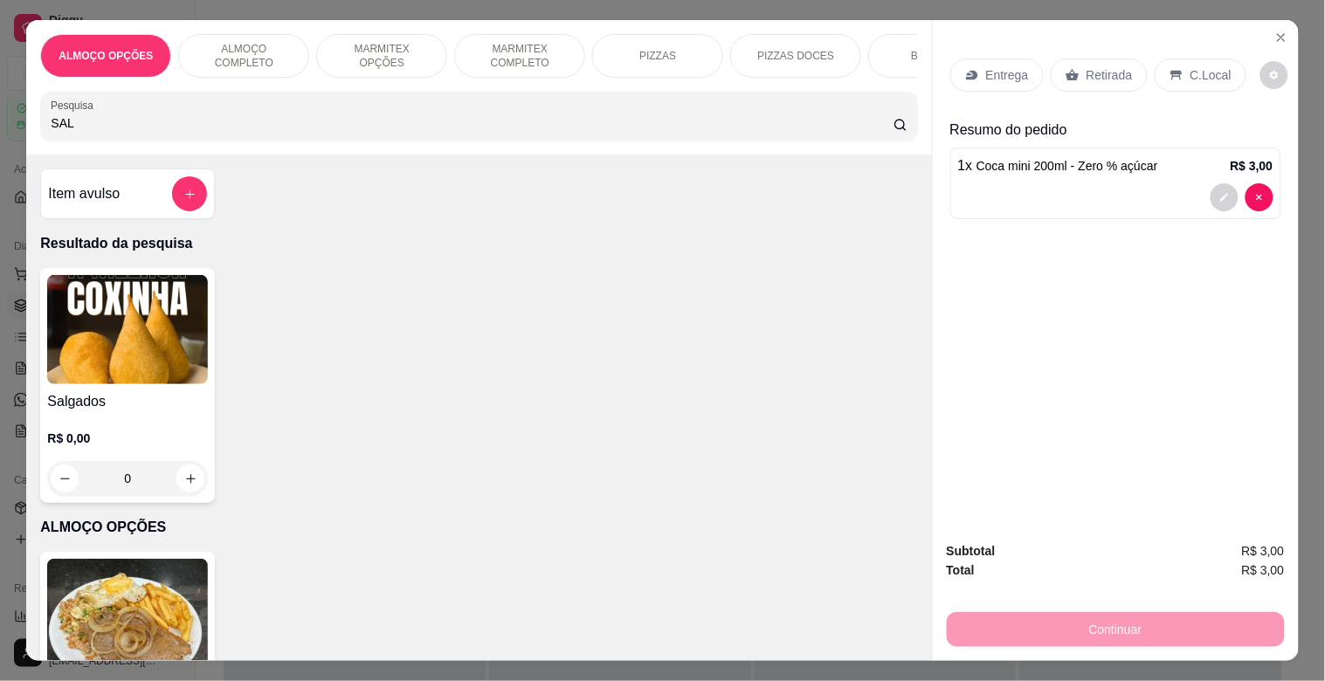
type input "SAL"
click at [186, 308] on img at bounding box center [127, 329] width 161 height 109
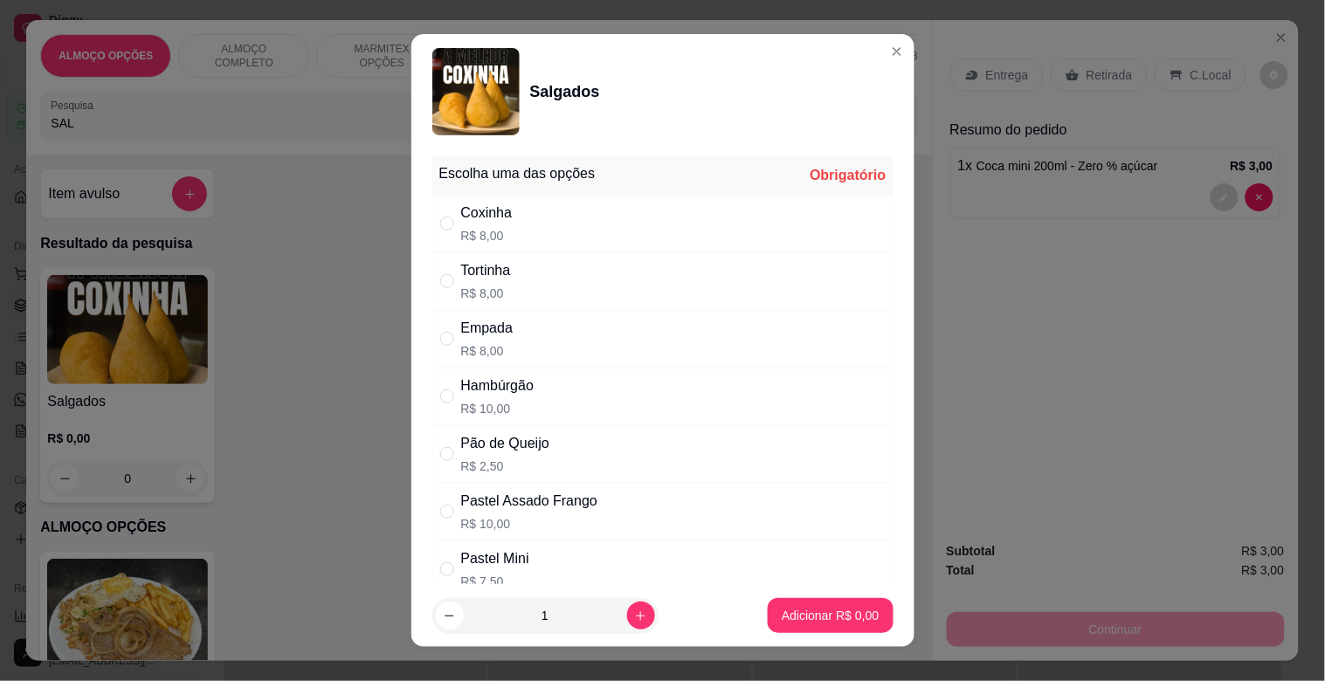
click at [573, 410] on div "Hambúrgão R$ 10,00" at bounding box center [662, 397] width 461 height 58
radio input "true"
click at [792, 605] on button "Adicionar R$ 10,00" at bounding box center [827, 616] width 128 height 34
type input "1"
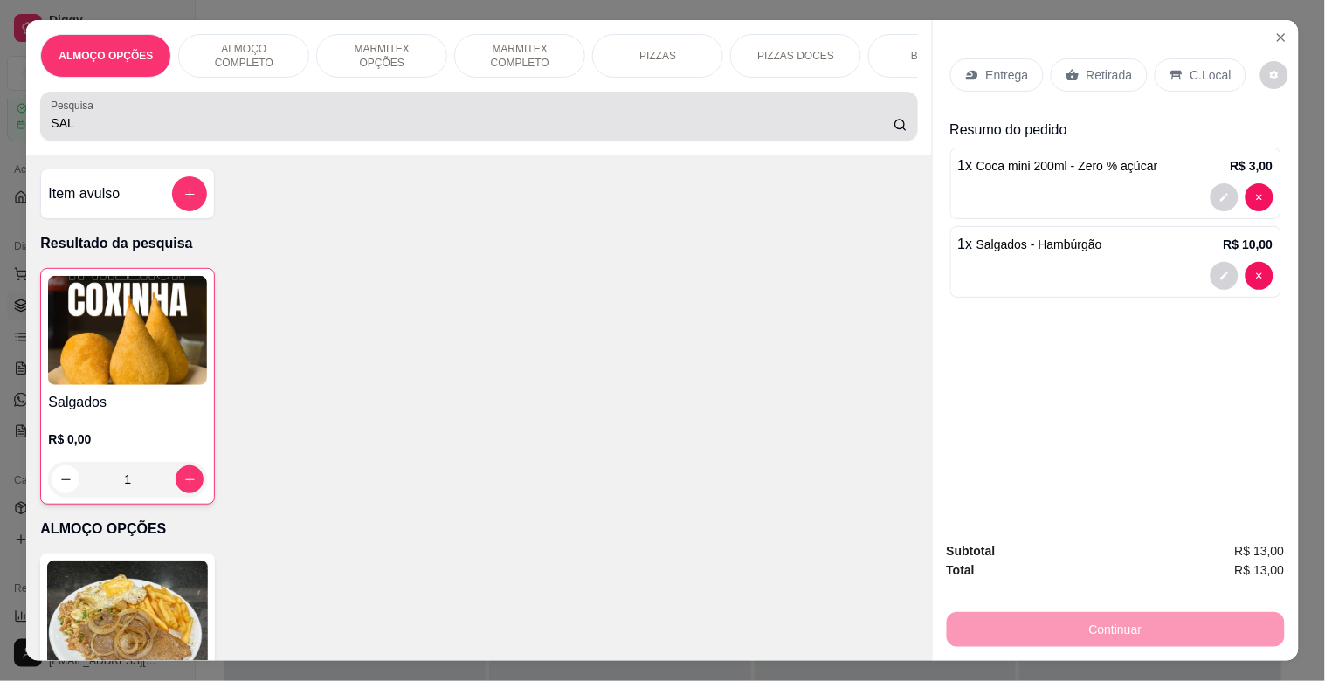
click at [404, 129] on input "SAL" at bounding box center [472, 122] width 843 height 17
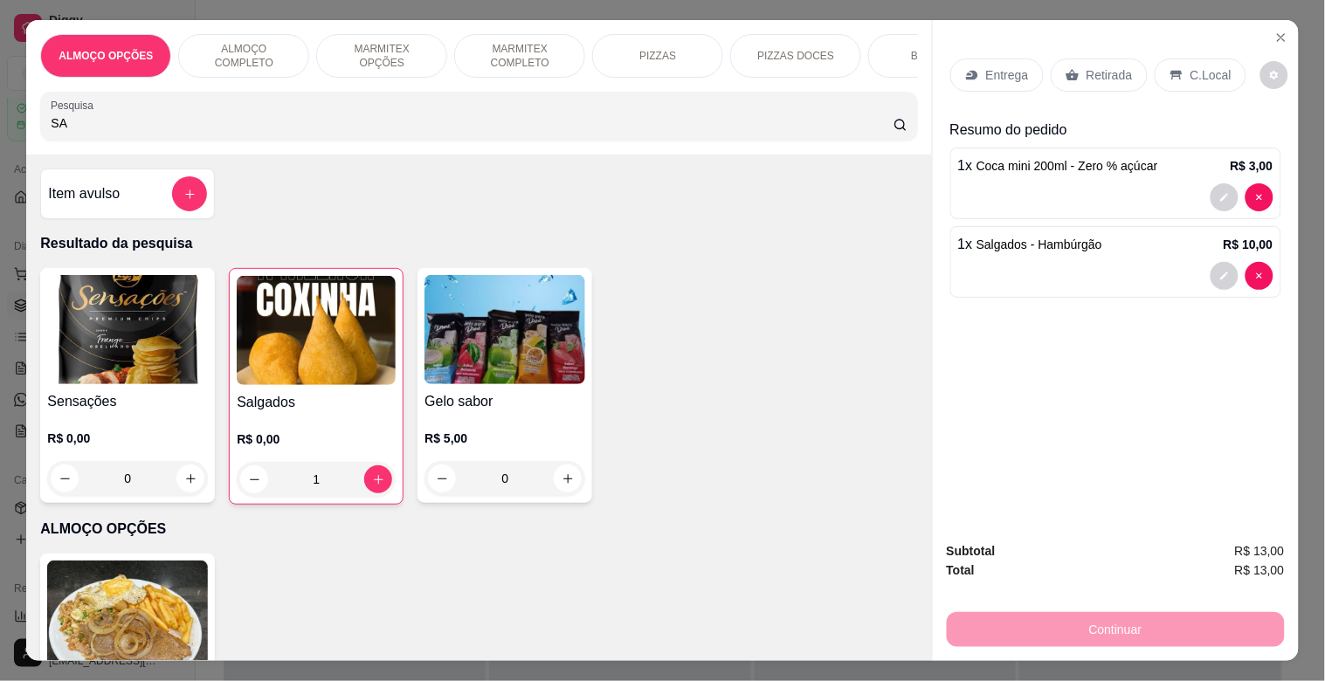
type input "S"
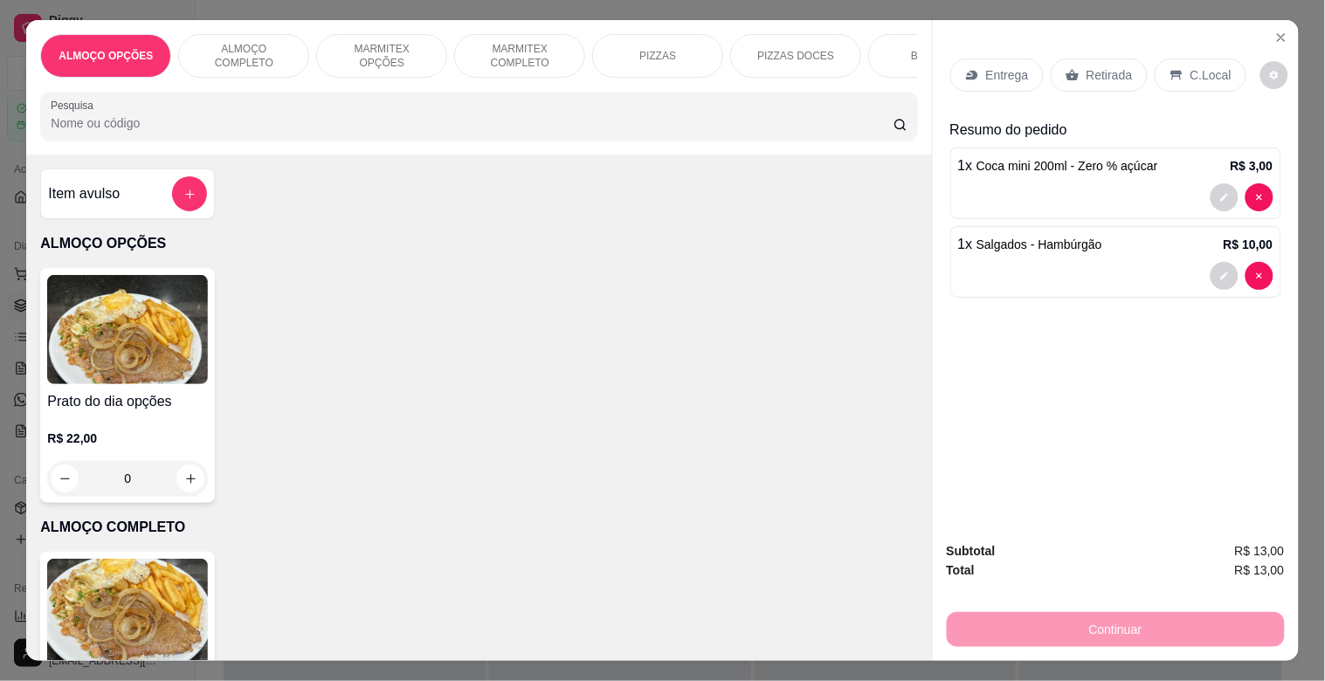
type input "O"
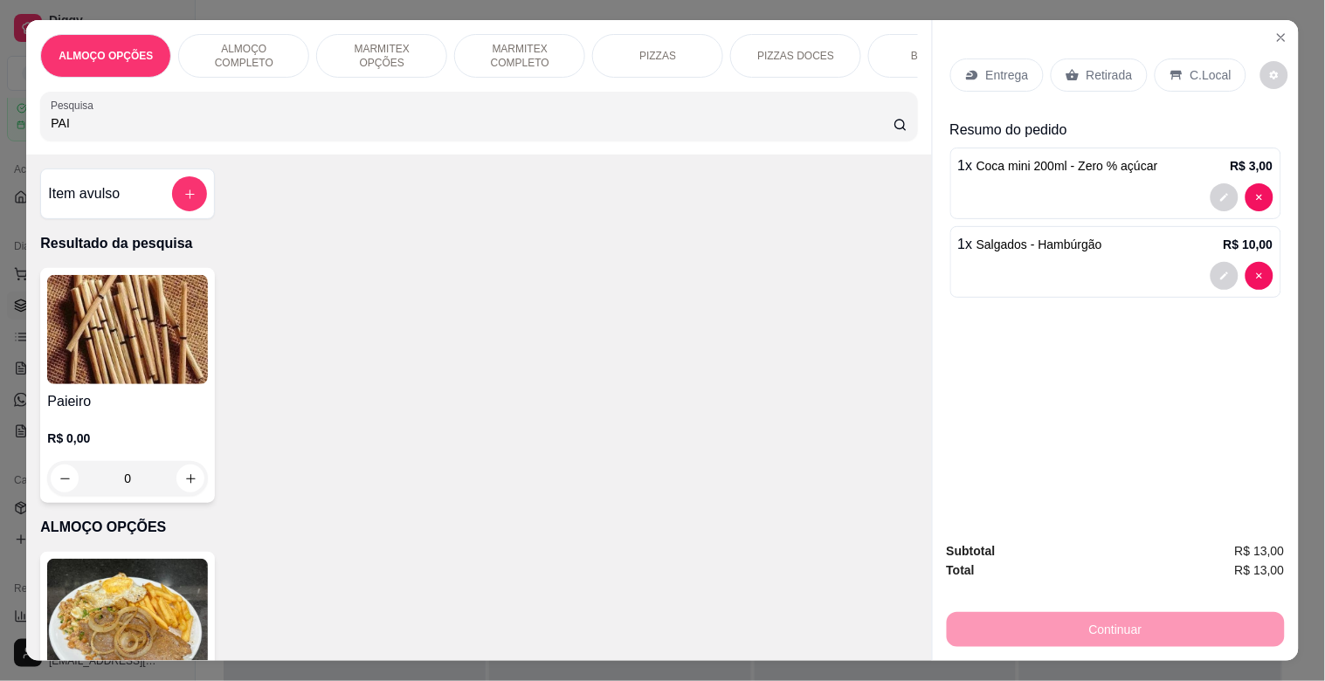
type input "PAI"
click at [169, 403] on h4 "Paieiro" at bounding box center [127, 401] width 161 height 21
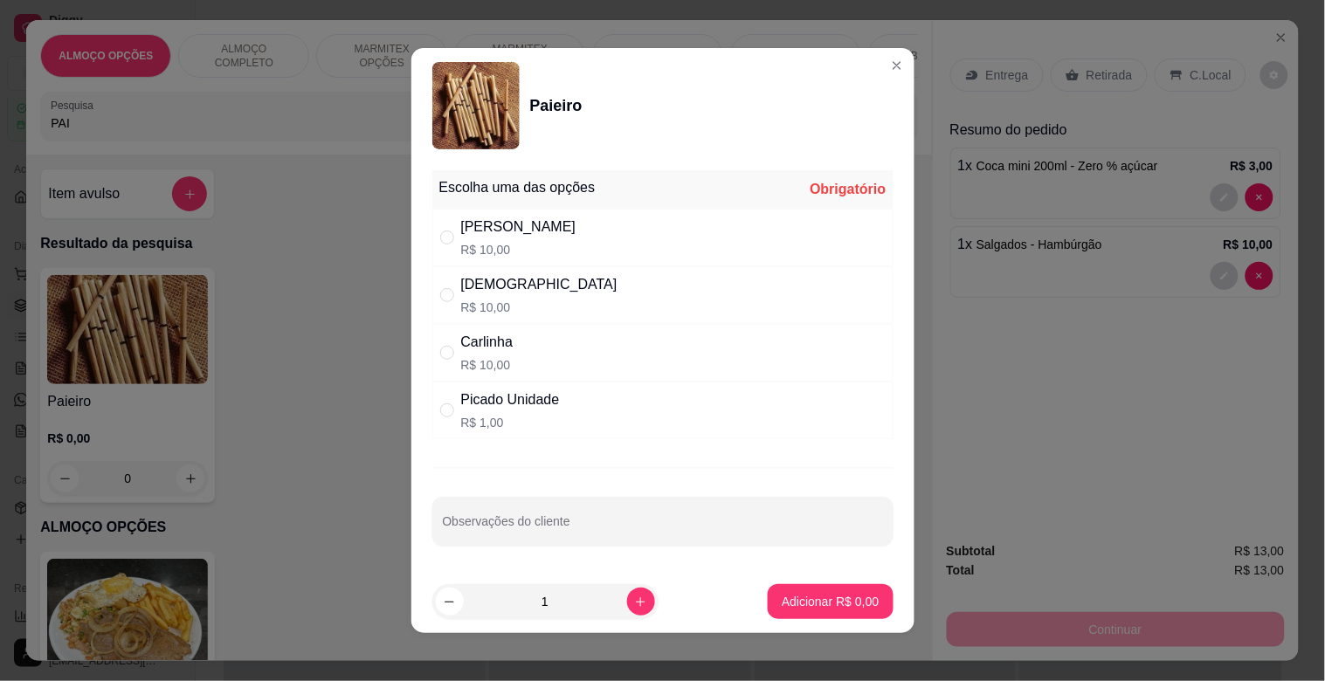
click at [482, 282] on div "[DEMOGRAPHIC_DATA]" at bounding box center [539, 284] width 156 height 21
radio input "true"
click at [830, 596] on p "Adicionar R$ 10,00" at bounding box center [826, 601] width 101 height 17
type input "1"
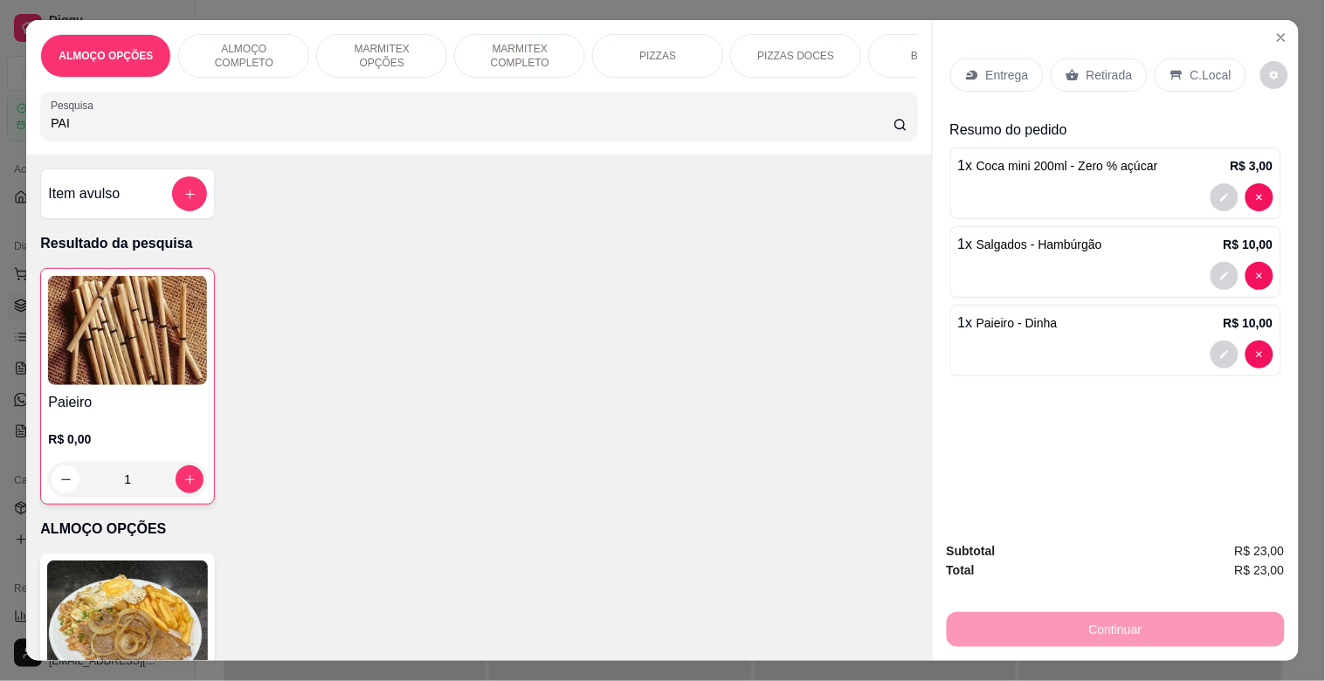
click at [1124, 637] on div "Continuar" at bounding box center [1116, 627] width 338 height 39
click at [1085, 81] on div "Retirada" at bounding box center [1099, 75] width 97 height 33
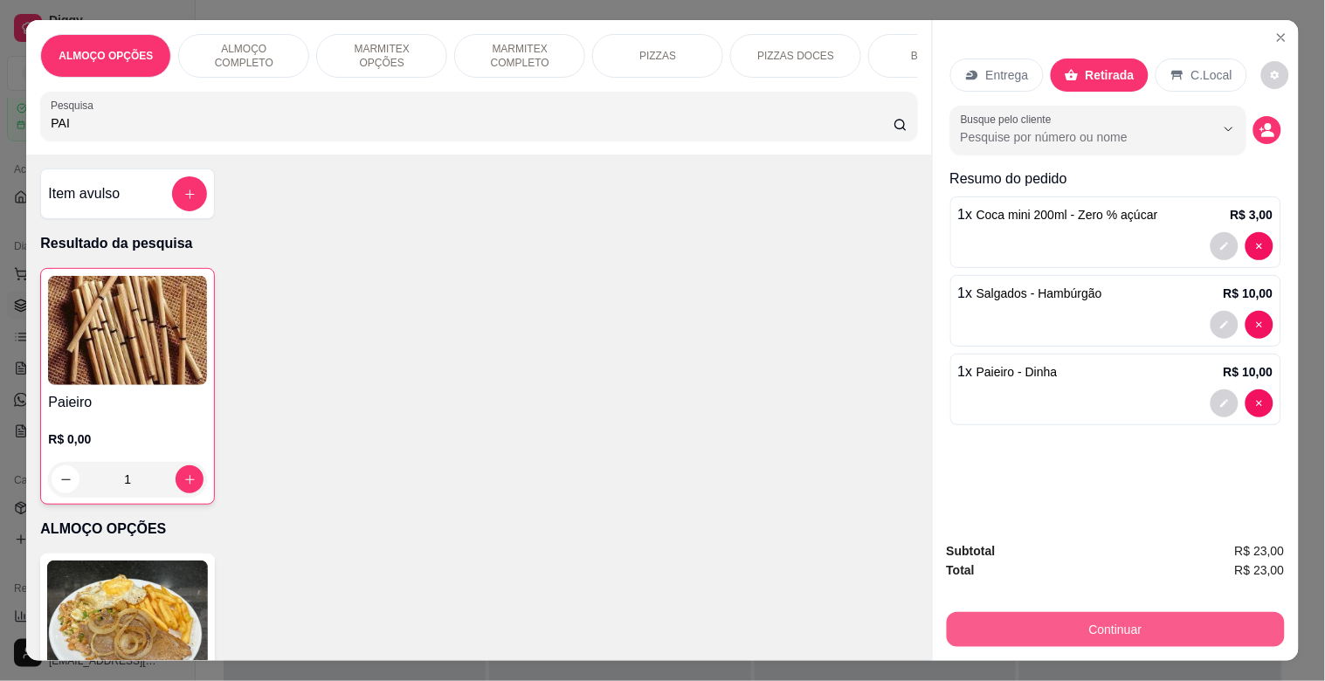
click at [1111, 632] on button "Continuar" at bounding box center [1116, 629] width 338 height 35
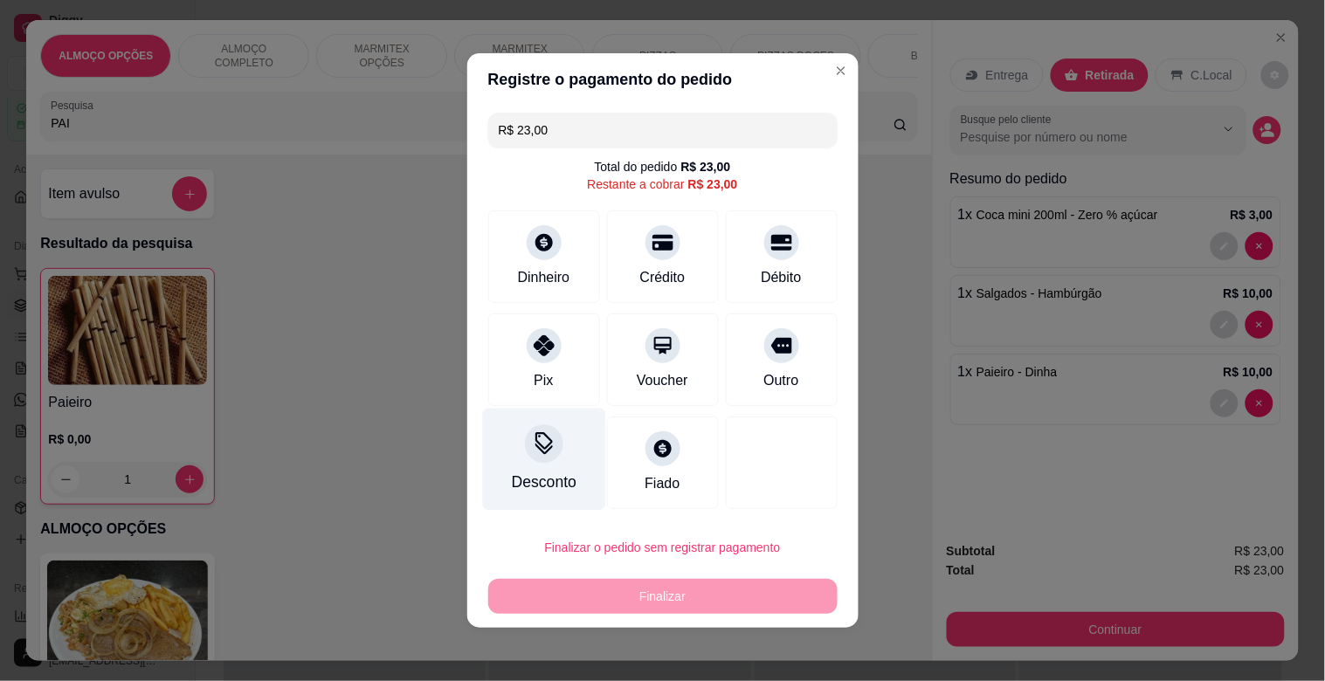
click at [526, 483] on div "Desconto" at bounding box center [543, 482] width 65 height 23
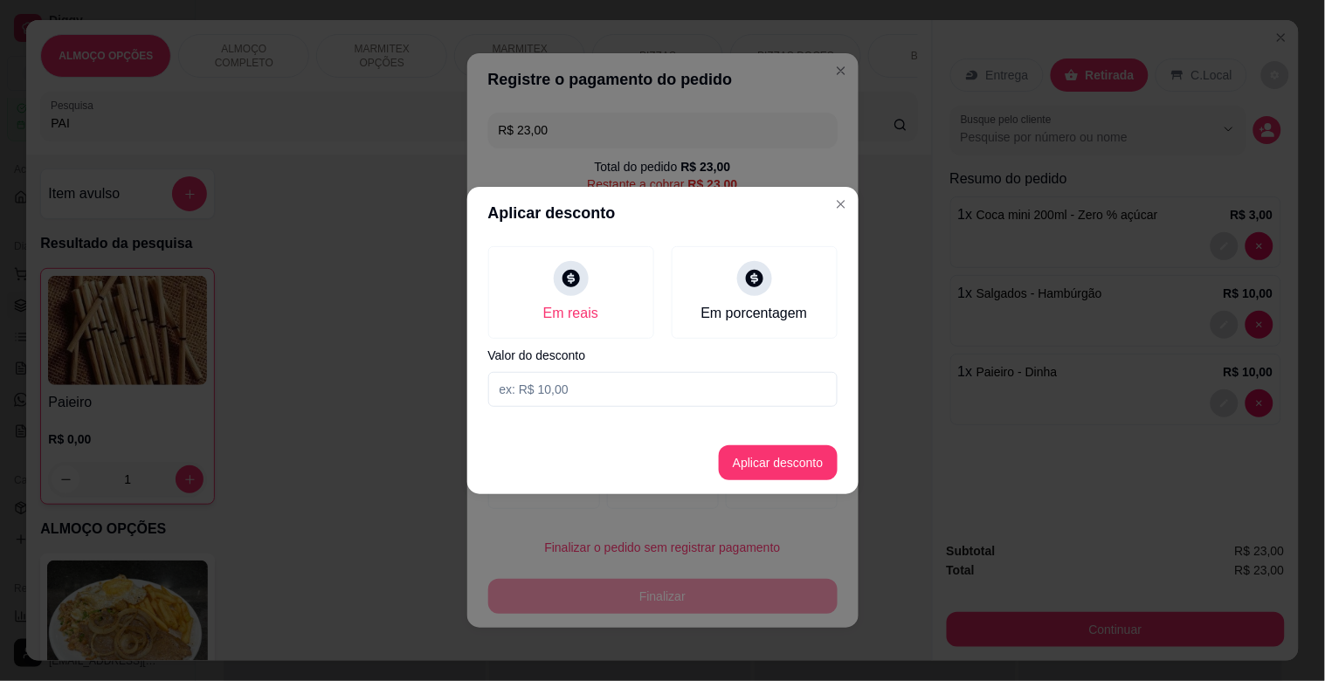
click at [568, 382] on input at bounding box center [662, 389] width 349 height 35
type input "1,00"
click at [752, 480] on footer "Aplicar desconto" at bounding box center [662, 462] width 391 height 63
click at [800, 455] on button "Aplicar desconto" at bounding box center [777, 463] width 114 height 34
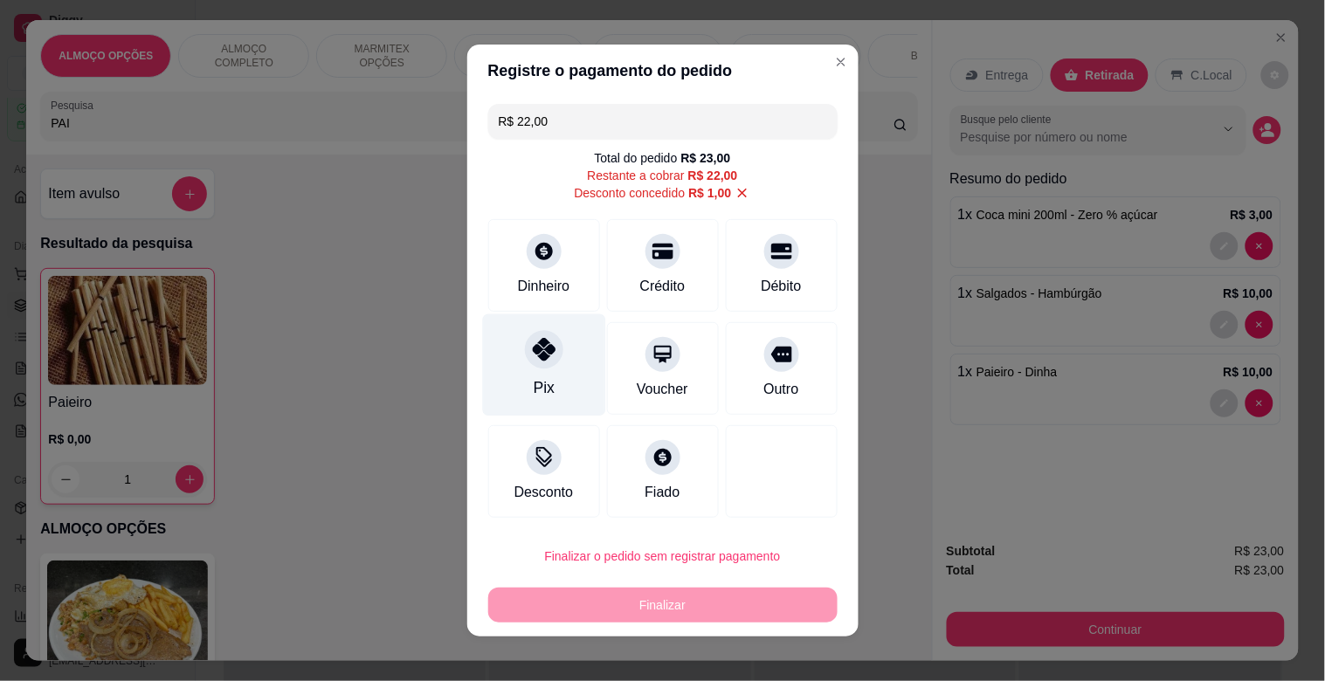
drag, startPoint x: 546, startPoint y: 360, endPoint x: 568, endPoint y: 370, distance: 24.2
click at [557, 354] on div "Pix" at bounding box center [543, 365] width 123 height 102
type input "R$ 0,00"
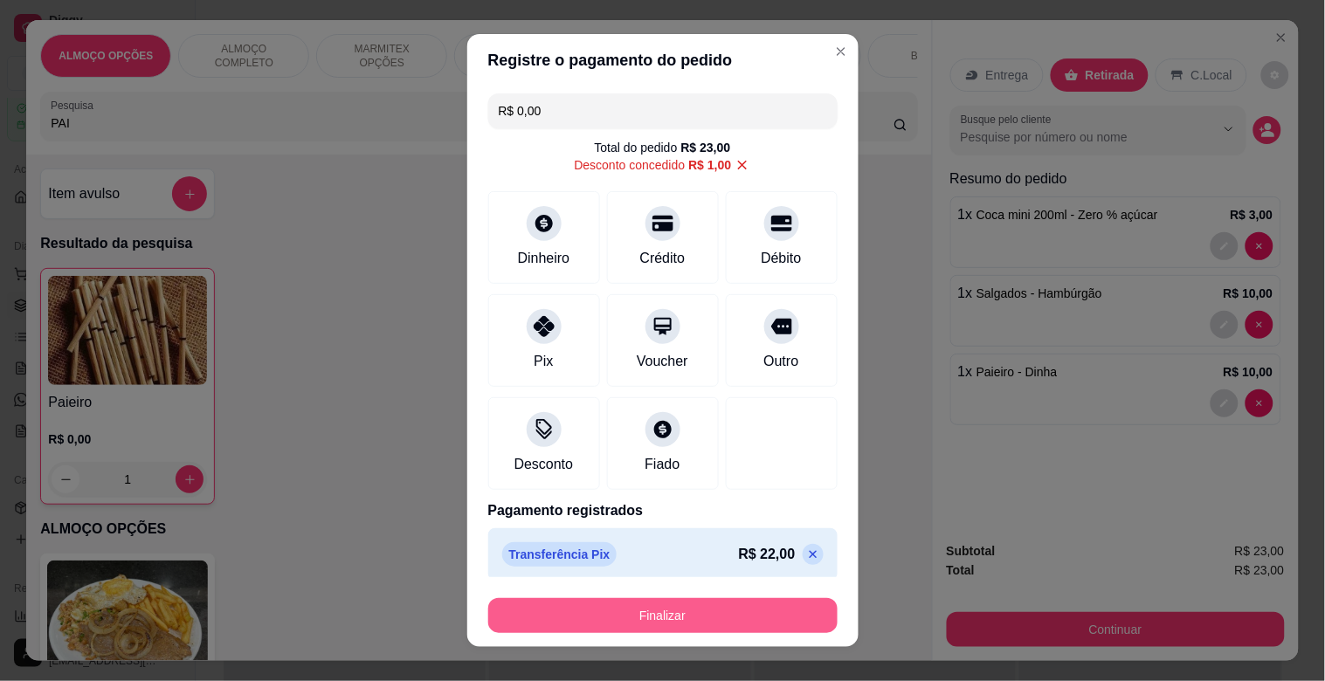
click at [644, 621] on button "Finalizar" at bounding box center [662, 615] width 349 height 35
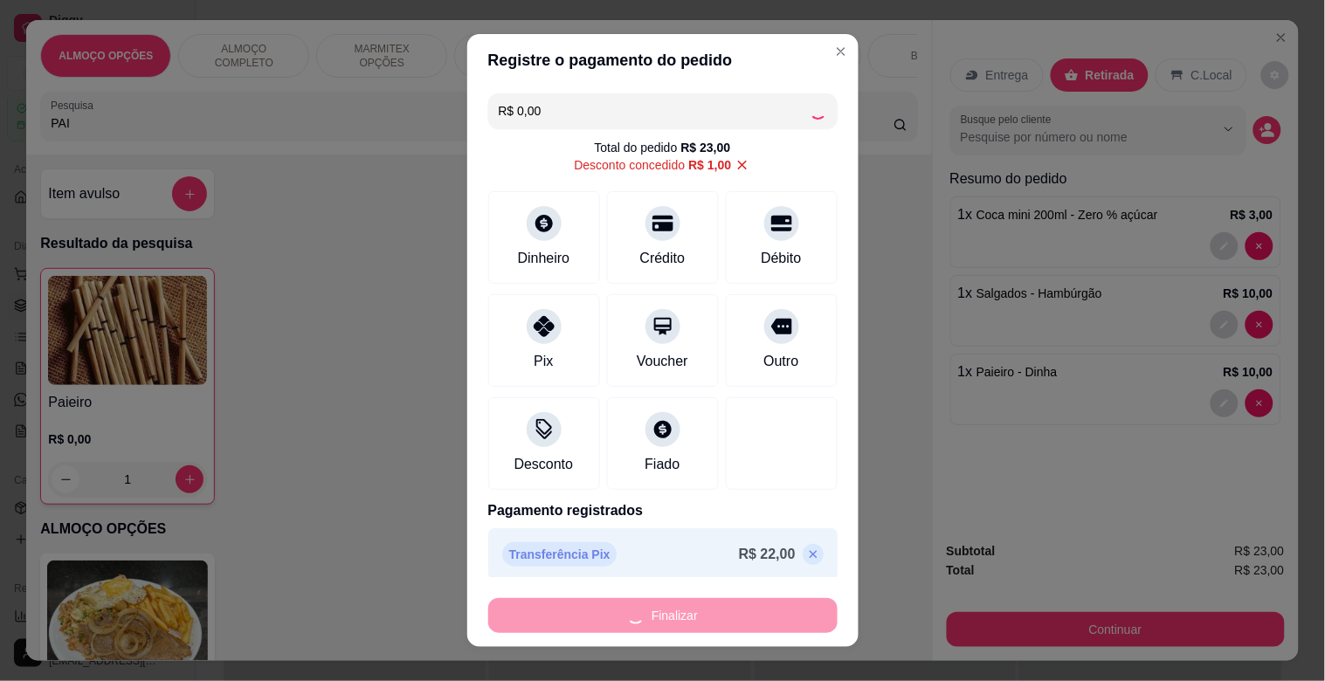
type input "0"
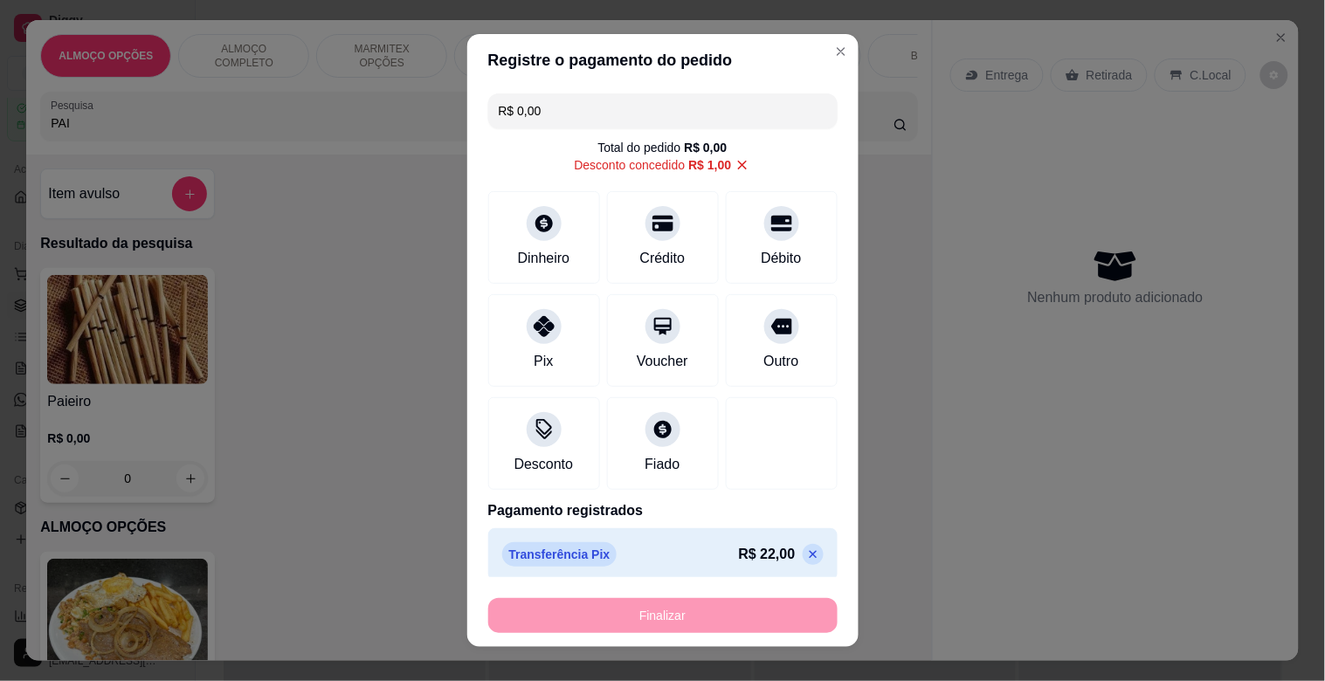
type input "-R$ 23,00"
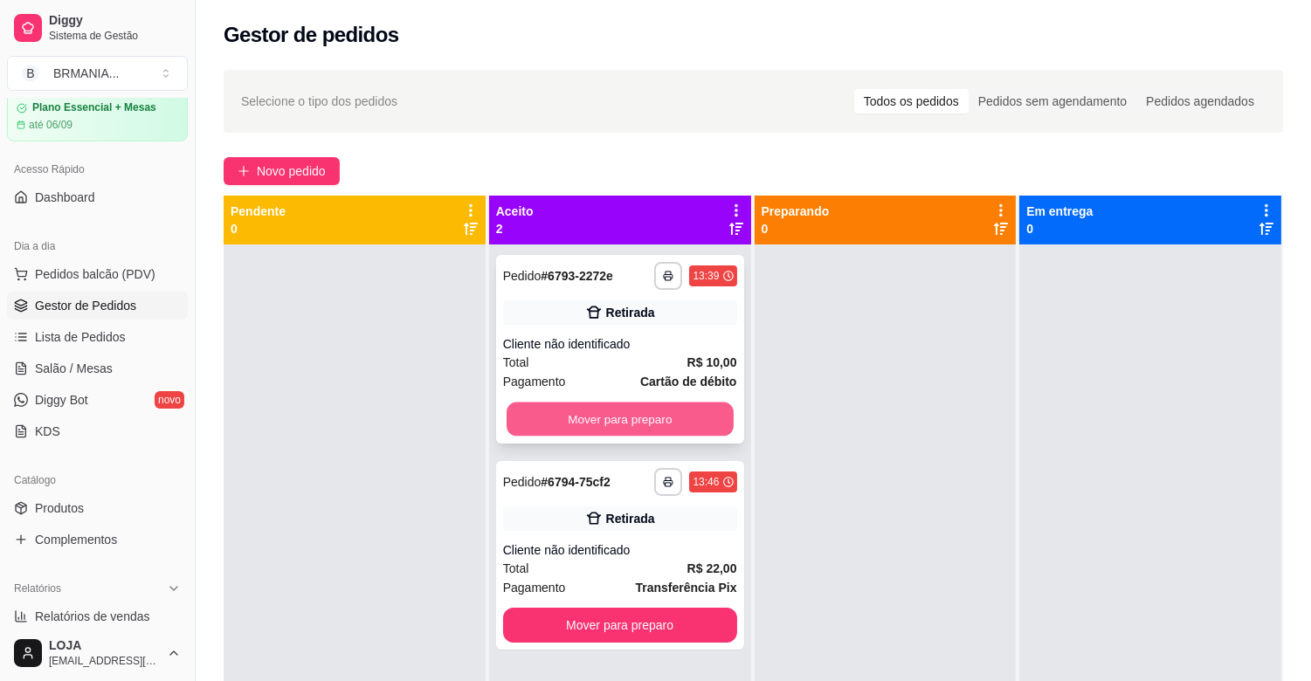
click at [669, 429] on button "Mover para preparo" at bounding box center [620, 420] width 227 height 34
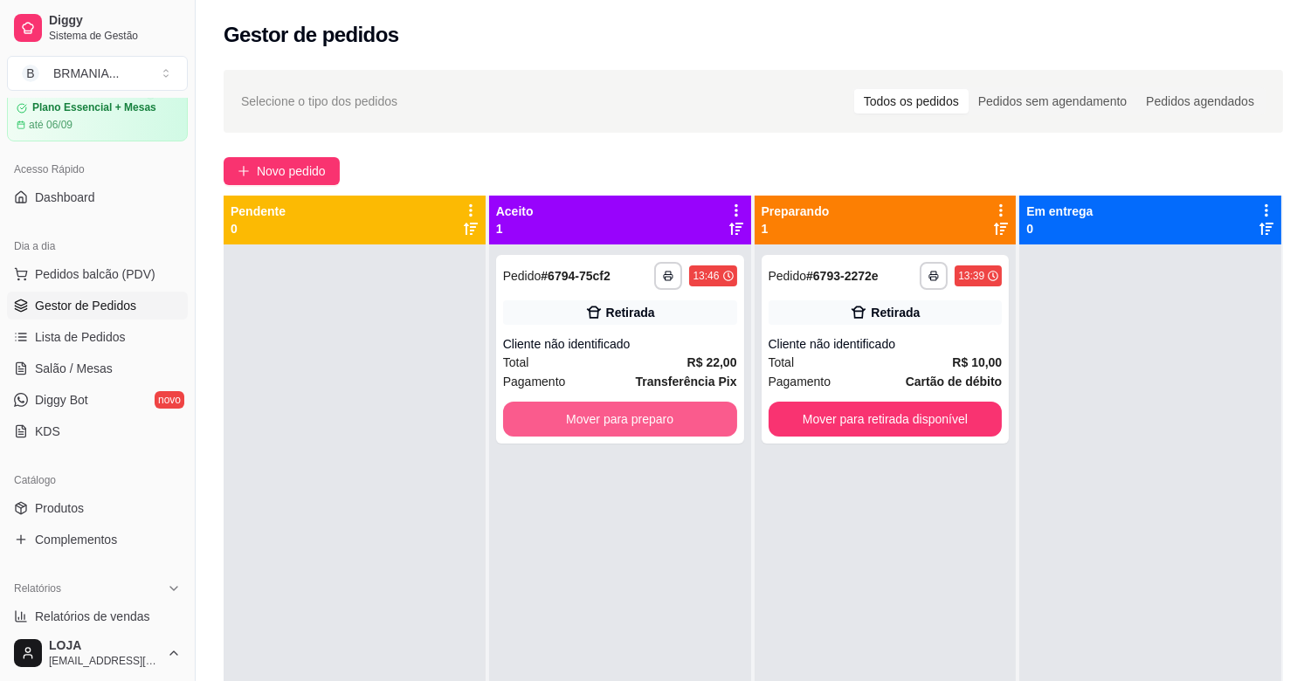
click at [666, 429] on button "Mover para preparo" at bounding box center [620, 419] width 234 height 35
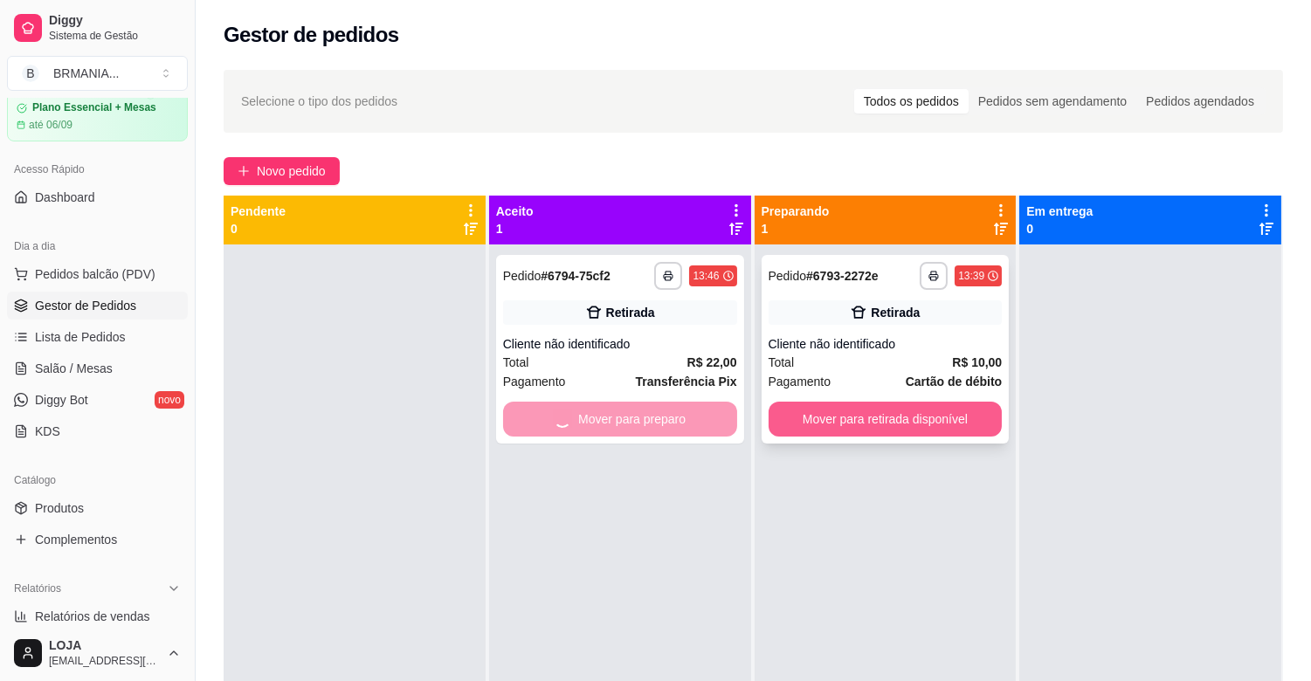
click at [860, 422] on button "Mover para retirada disponível" at bounding box center [885, 419] width 234 height 35
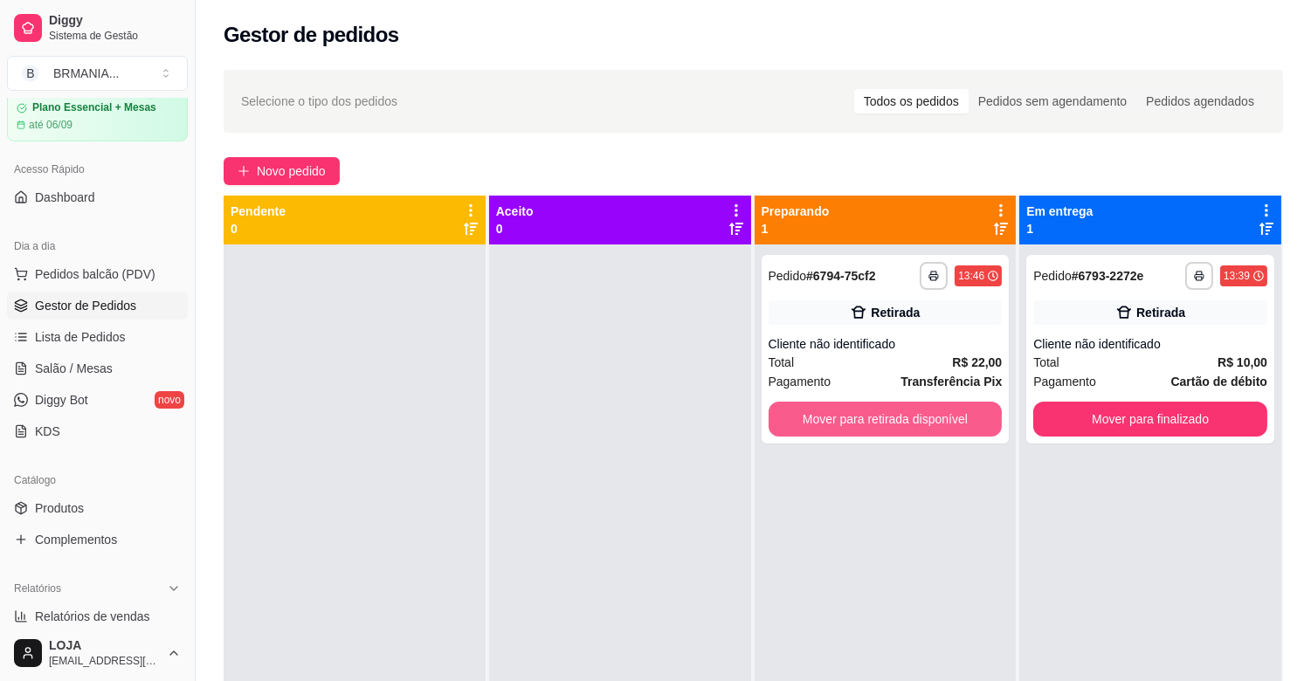
click at [879, 417] on button "Mover para retirada disponível" at bounding box center [885, 419] width 234 height 35
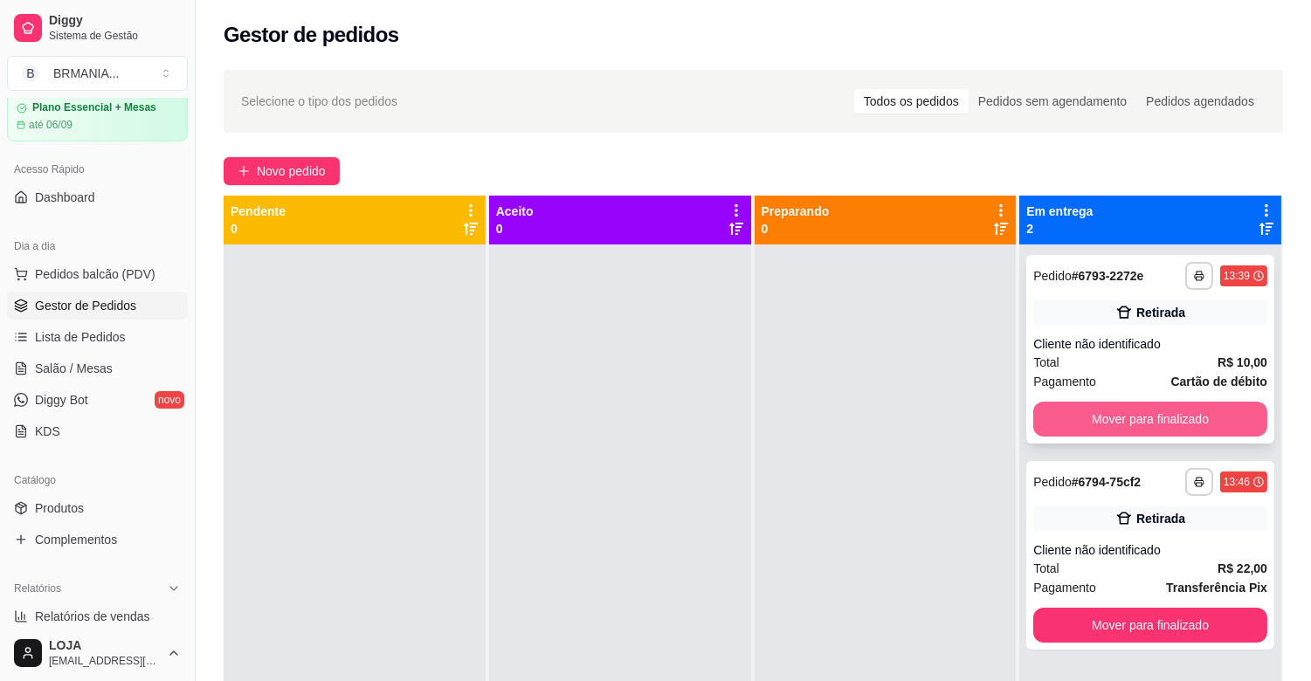
click at [1042, 409] on button "Mover para finalizado" at bounding box center [1150, 419] width 234 height 35
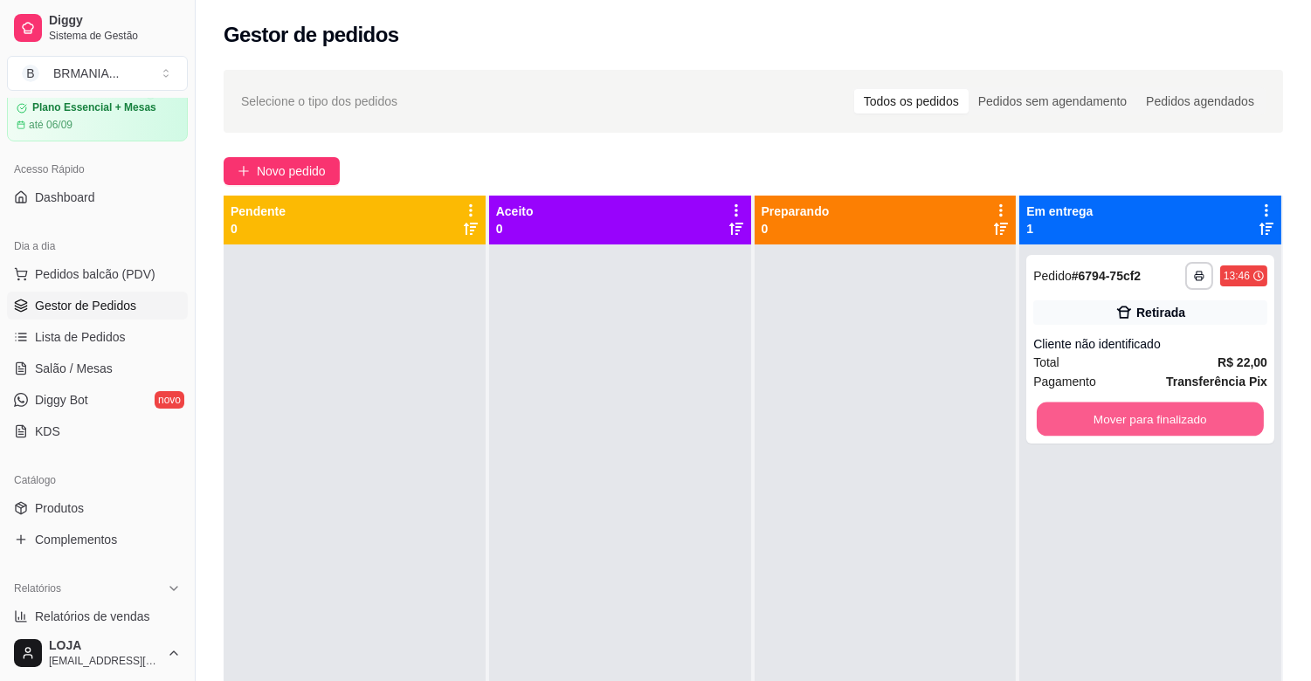
click at [1039, 409] on button "Mover para finalizado" at bounding box center [1150, 420] width 227 height 34
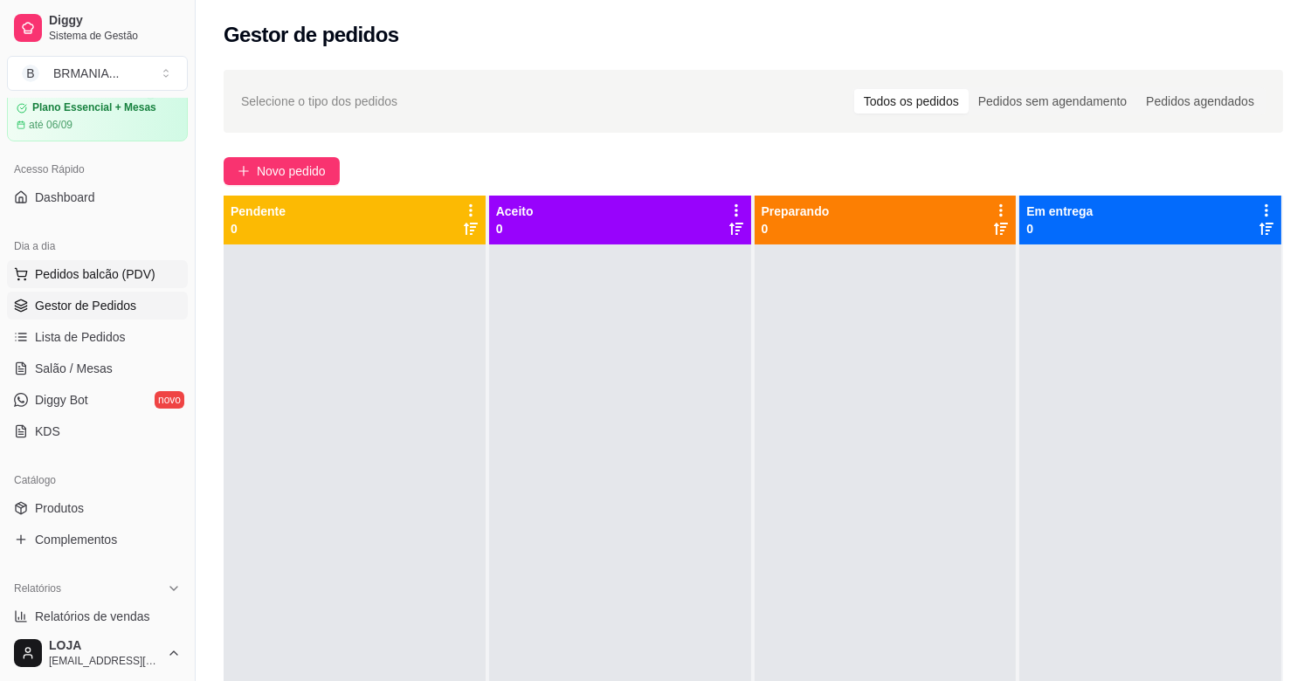
drag, startPoint x: 132, startPoint y: 247, endPoint x: 133, endPoint y: 262, distance: 14.9
click at [133, 260] on div "Dia a dia Pedidos balcão (PDV) Gestor de Pedidos Lista de Pedidos Salão / Mesas…" at bounding box center [97, 338] width 195 height 227
click at [133, 262] on button "Pedidos balcão (PDV)" at bounding box center [97, 274] width 181 height 28
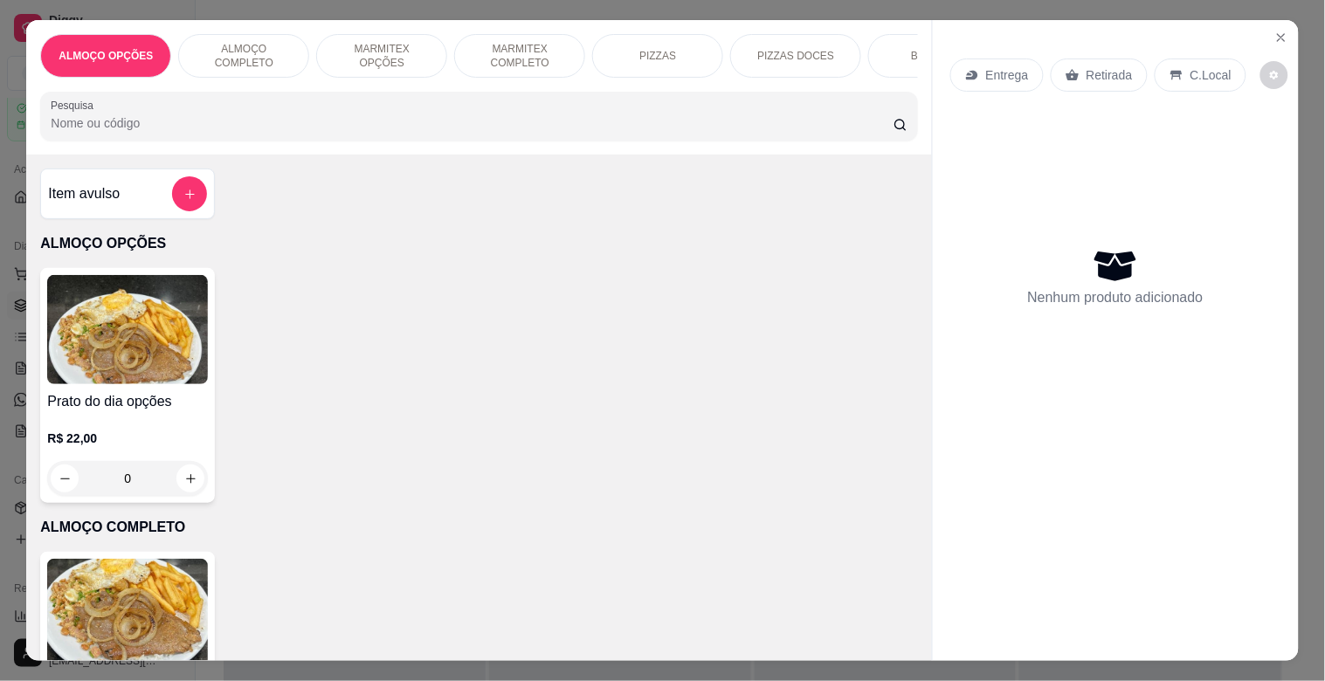
click at [540, 59] on p "MARMITEX COMPLETO" at bounding box center [519, 56] width 101 height 28
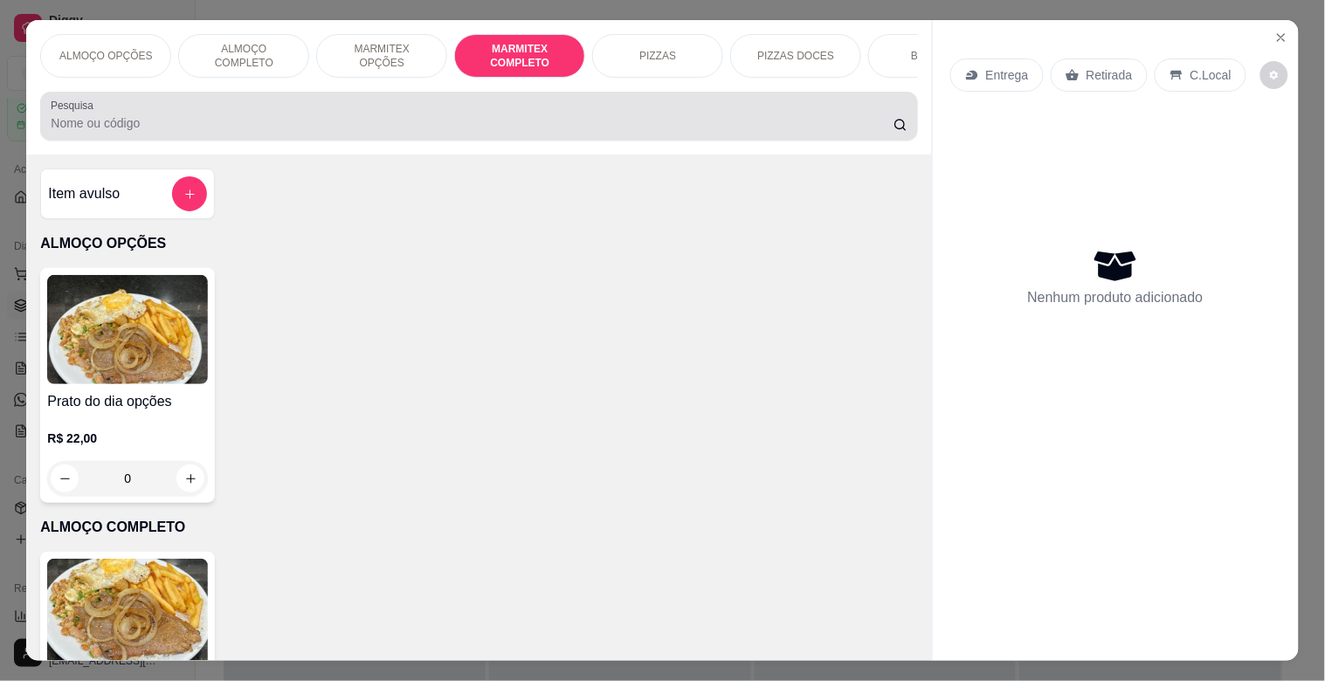
scroll to position [42, 0]
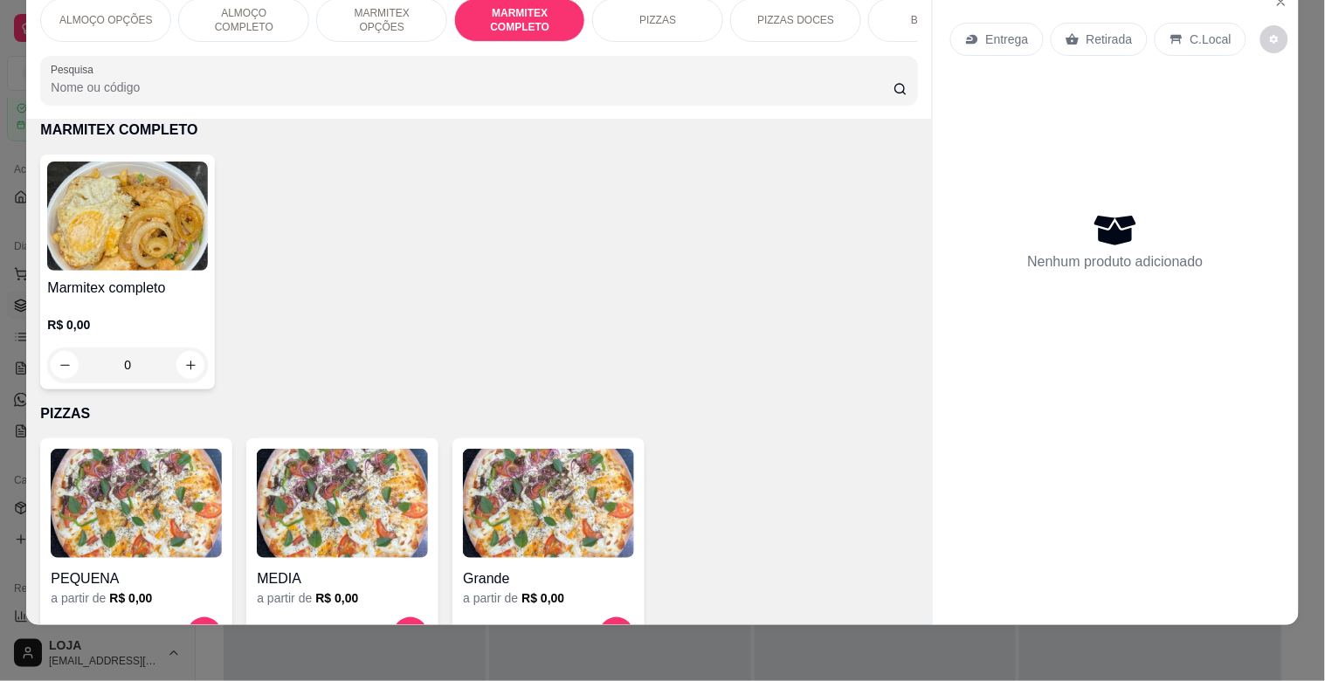
click at [118, 318] on p "R$ 0,00" at bounding box center [127, 324] width 161 height 17
click at [513, 242] on div "Grande R$ 18,00" at bounding box center [662, 224] width 462 height 58
radio input "true"
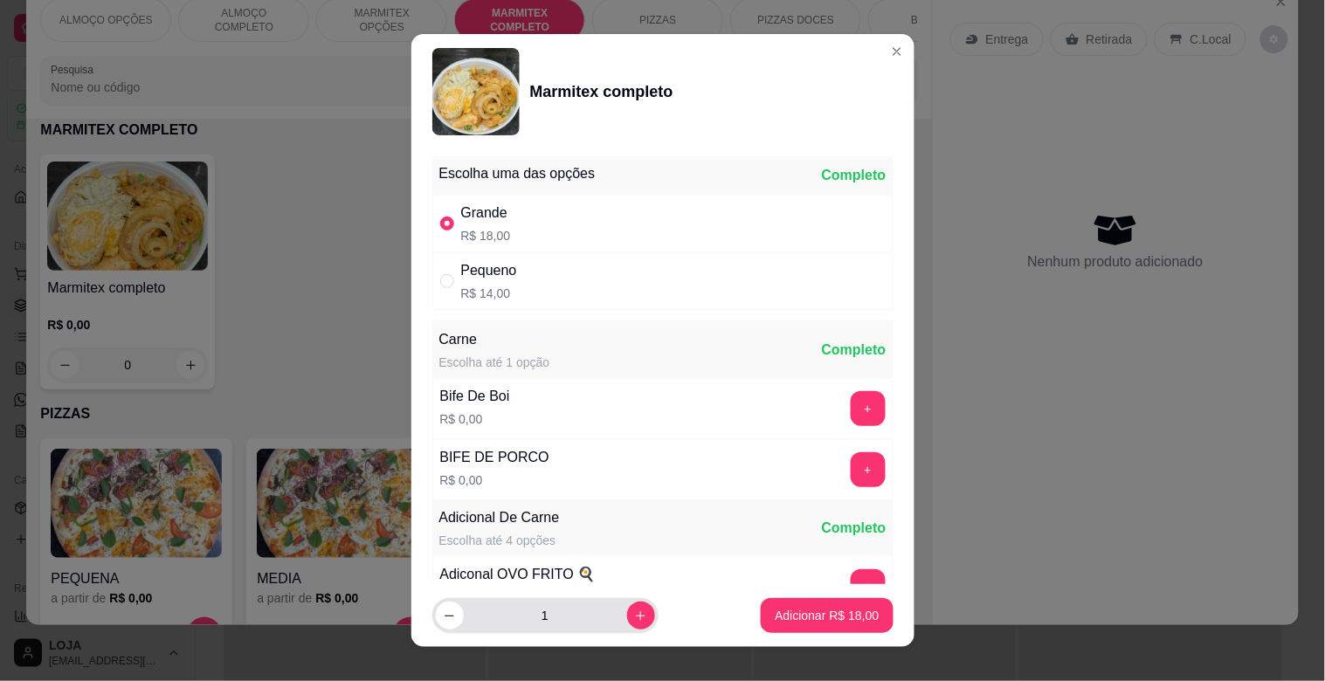
click at [630, 611] on button "increase-product-quantity" at bounding box center [641, 616] width 28 height 28
type input "3"
click at [778, 614] on p "Adicionar R$ 54,00" at bounding box center [826, 615] width 101 height 17
type input "3"
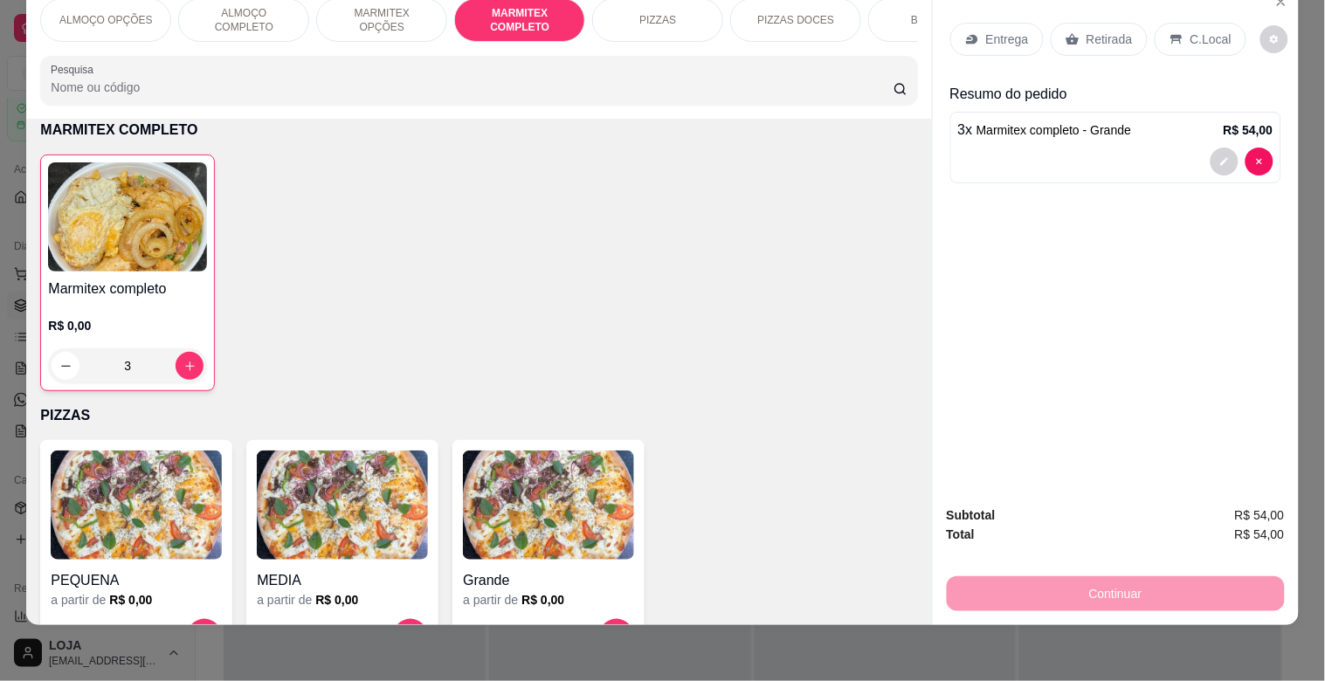
click at [390, 93] on input "Pesquisa" at bounding box center [472, 87] width 843 height 17
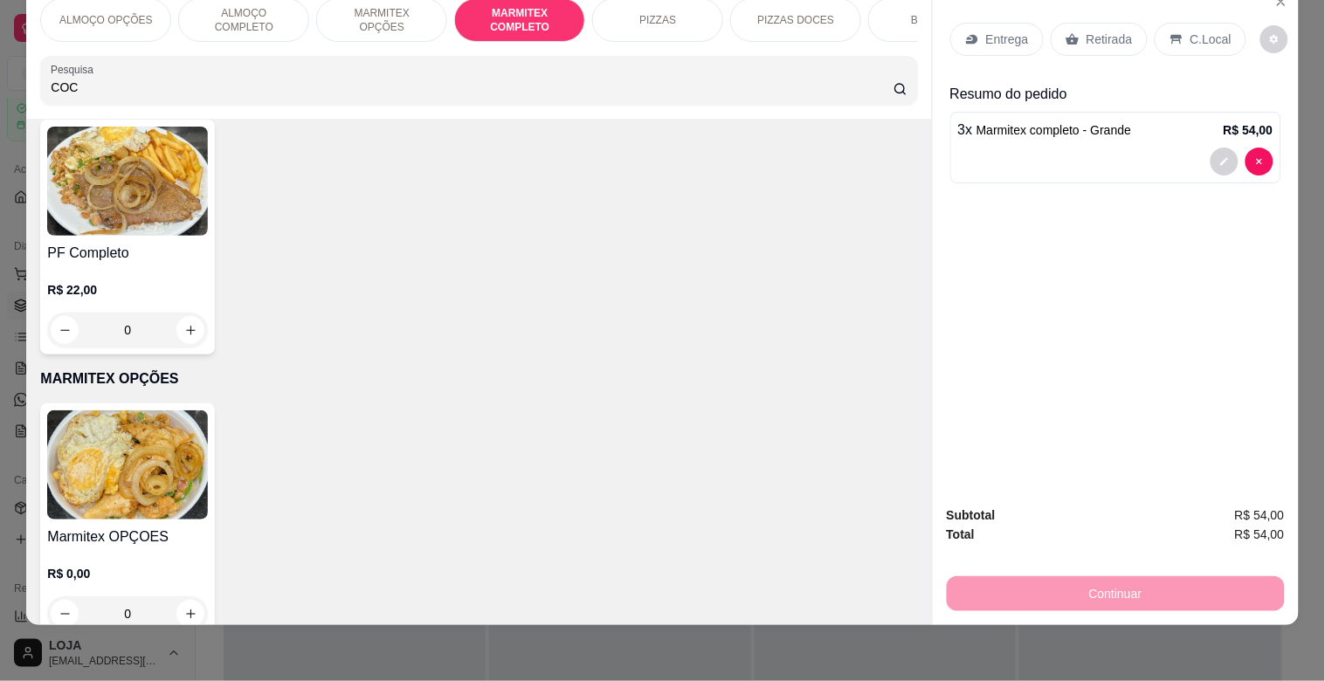
scroll to position [1462, 0]
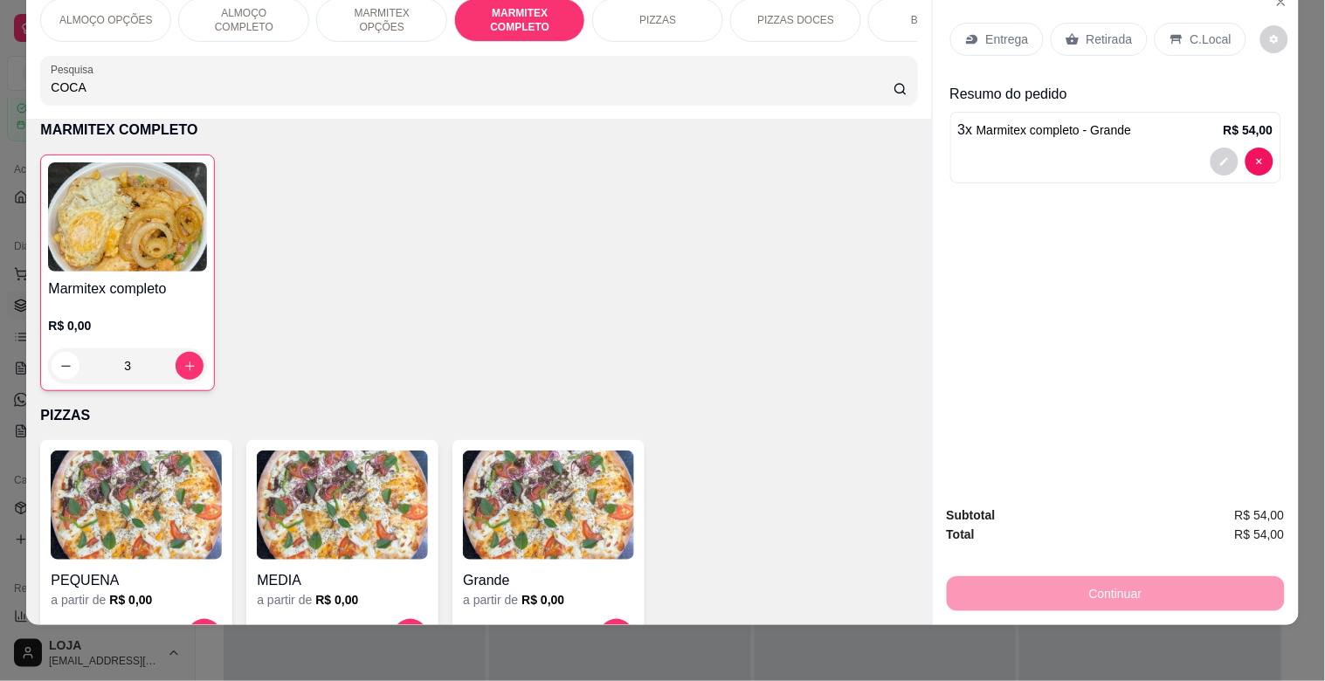
type input "COCA"
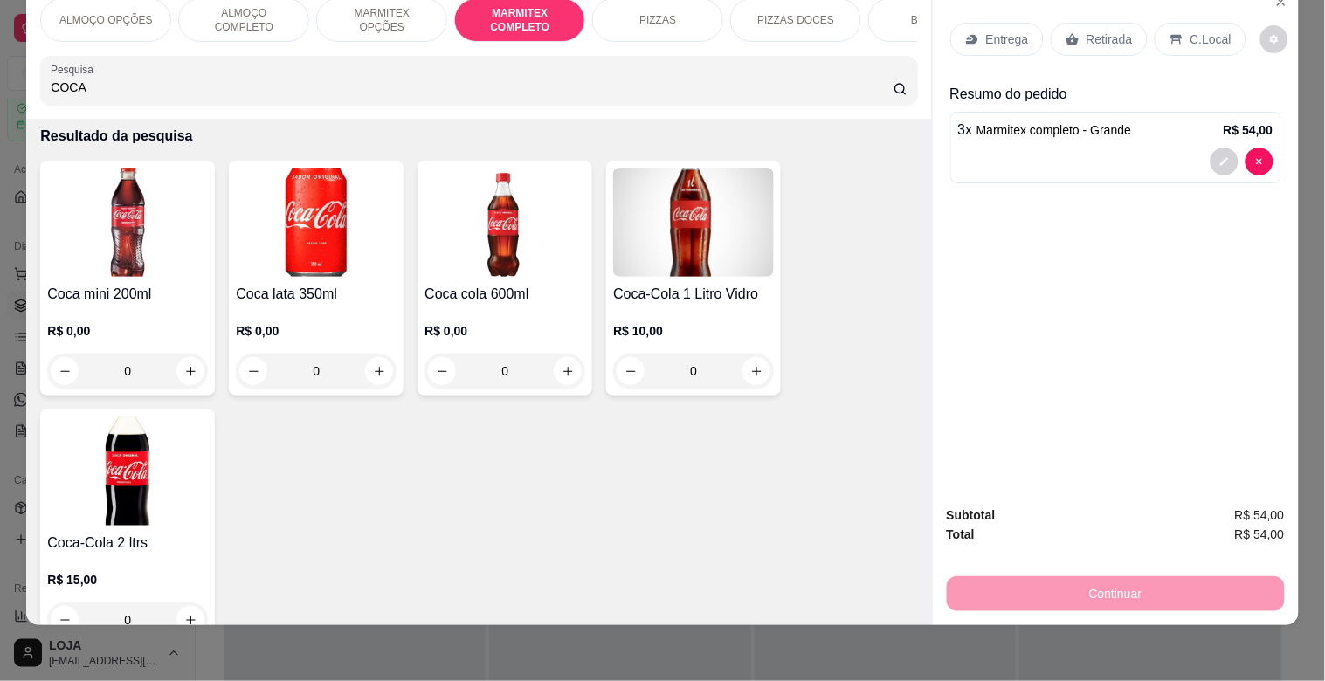
scroll to position [0, 0]
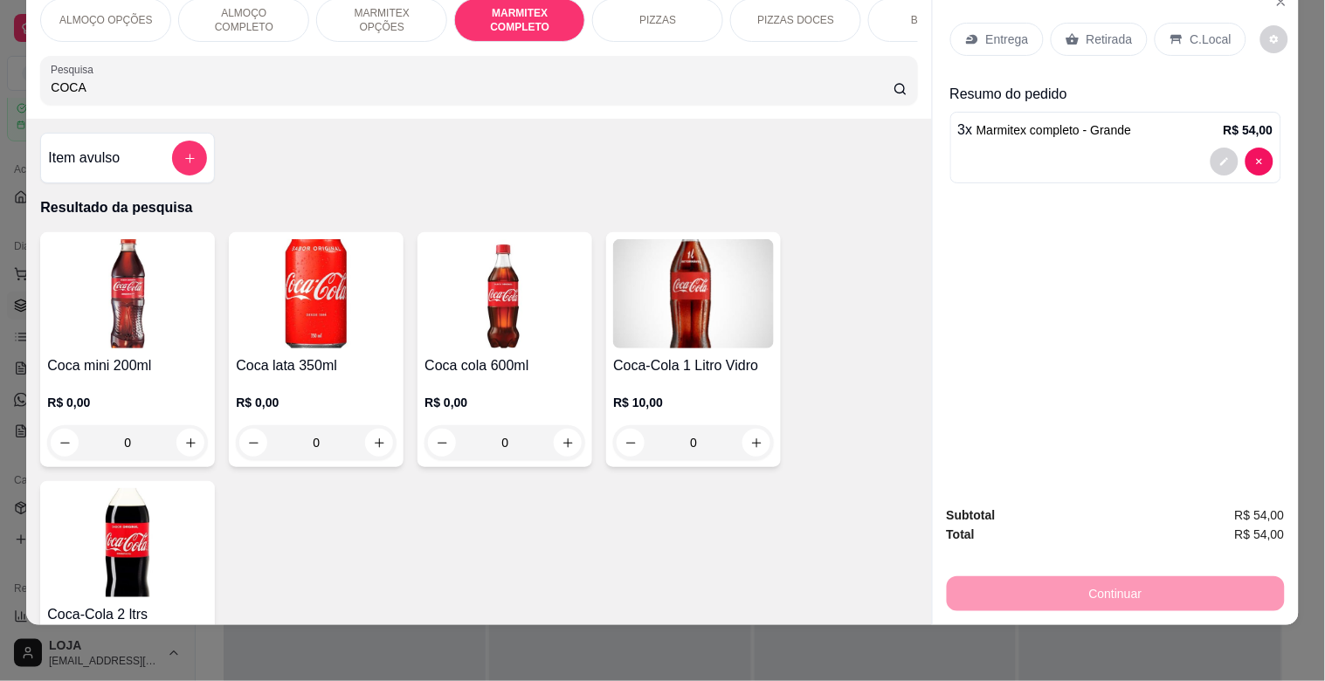
click at [133, 560] on img at bounding box center [127, 542] width 161 height 109
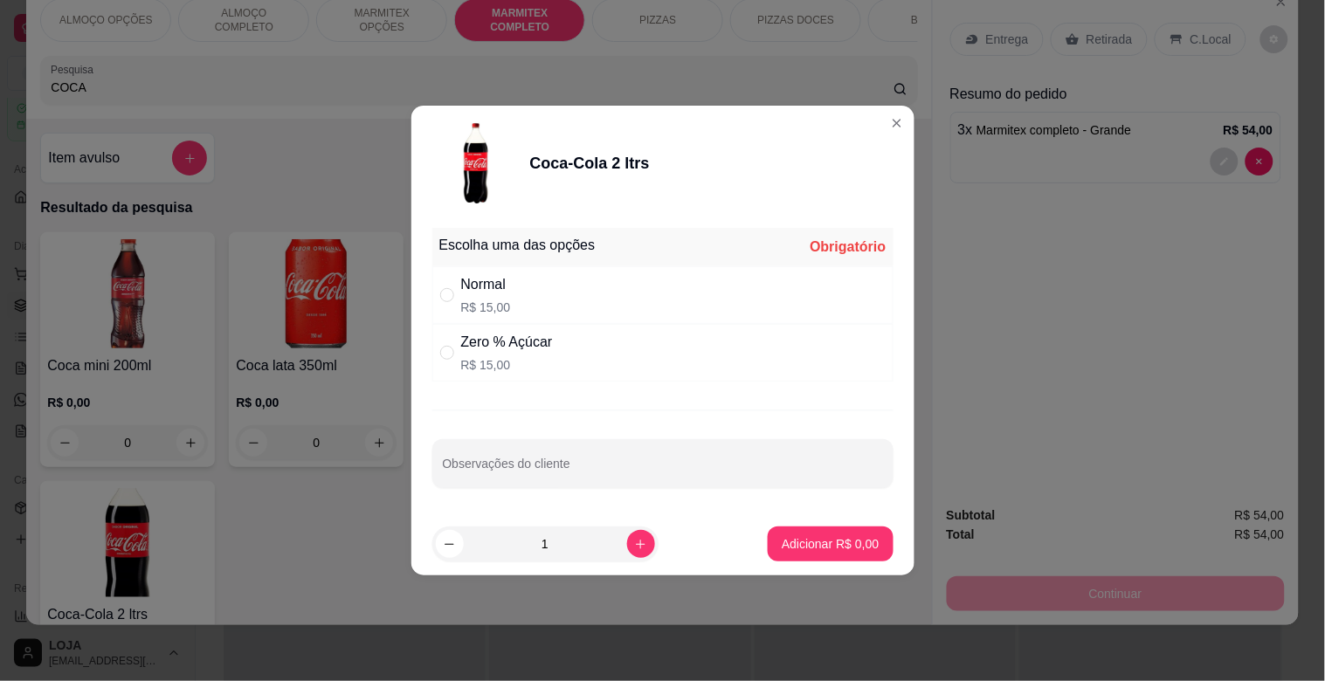
click at [560, 293] on div "Normal R$ 15,00" at bounding box center [662, 295] width 461 height 58
radio input "true"
click at [800, 543] on p "Adicionar R$ 15,00" at bounding box center [827, 543] width 104 height 17
type input "1"
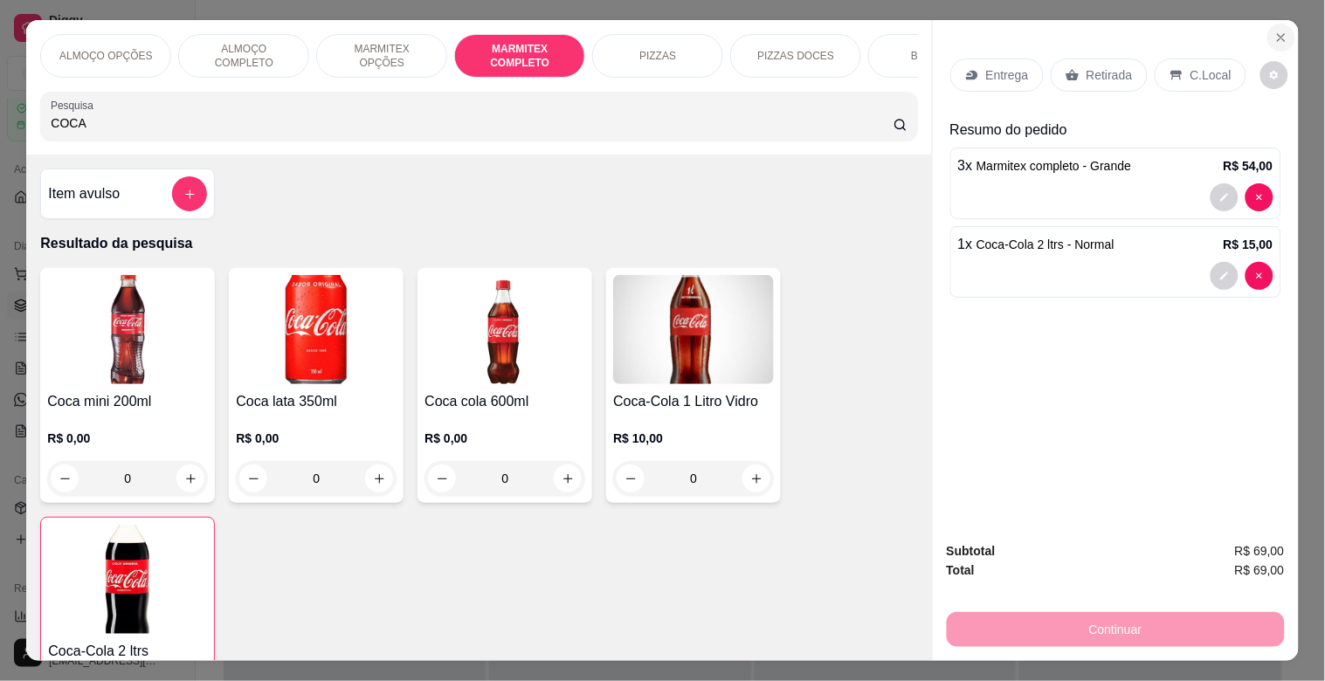
click at [1279, 31] on icon "Close" at bounding box center [1281, 38] width 14 height 14
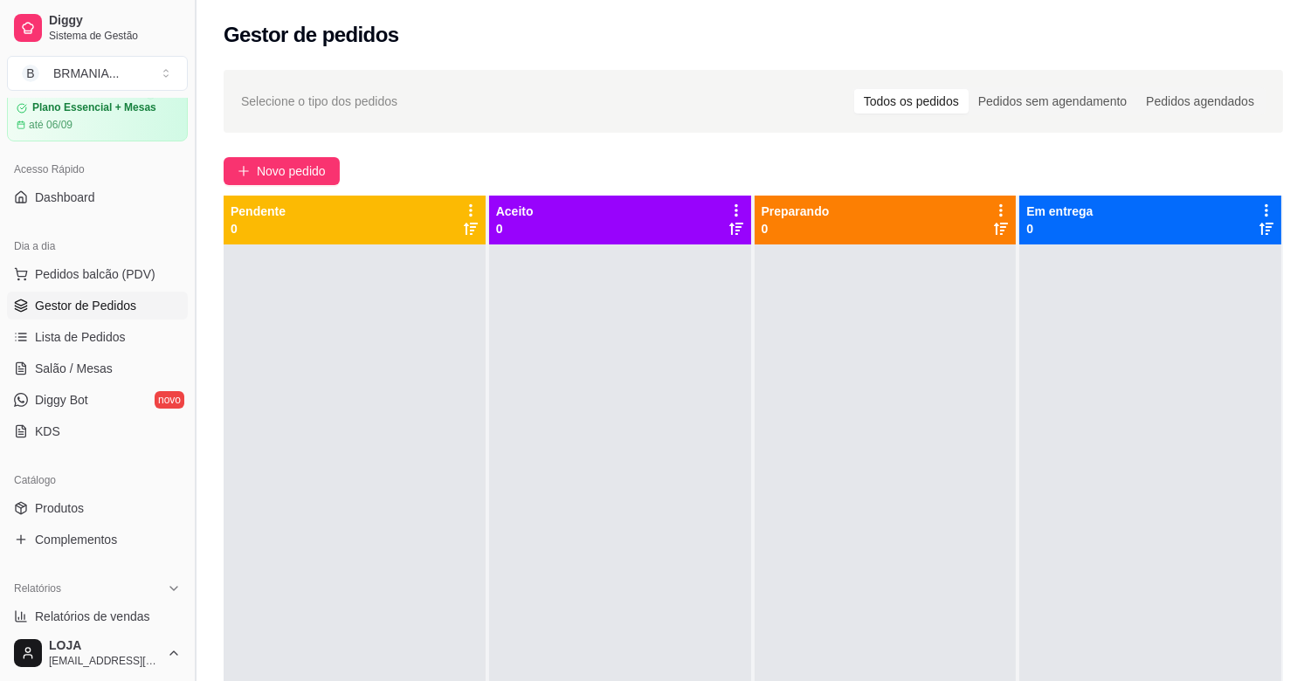
drag, startPoint x: 190, startPoint y: 251, endPoint x: 195, endPoint y: 217, distance: 34.5
click at [195, 217] on button "Toggle Sidebar" at bounding box center [195, 340] width 14 height 681
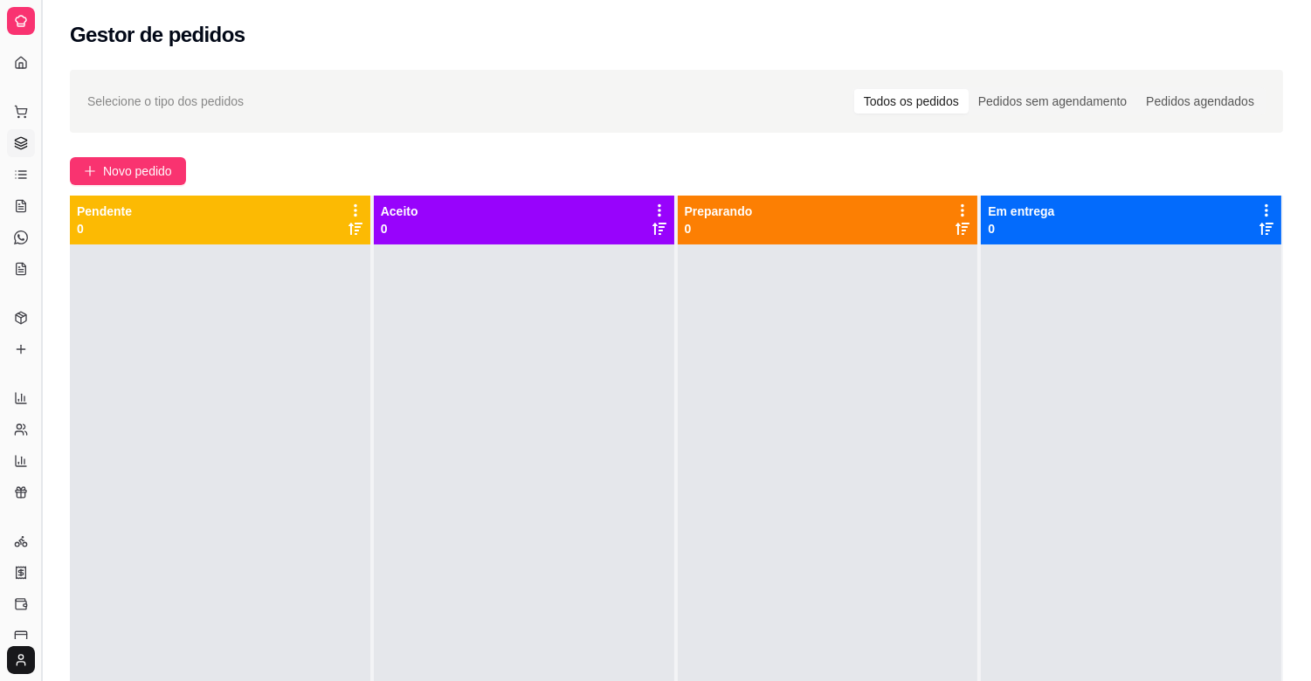
click at [45, 276] on button "Toggle Sidebar" at bounding box center [41, 340] width 14 height 681
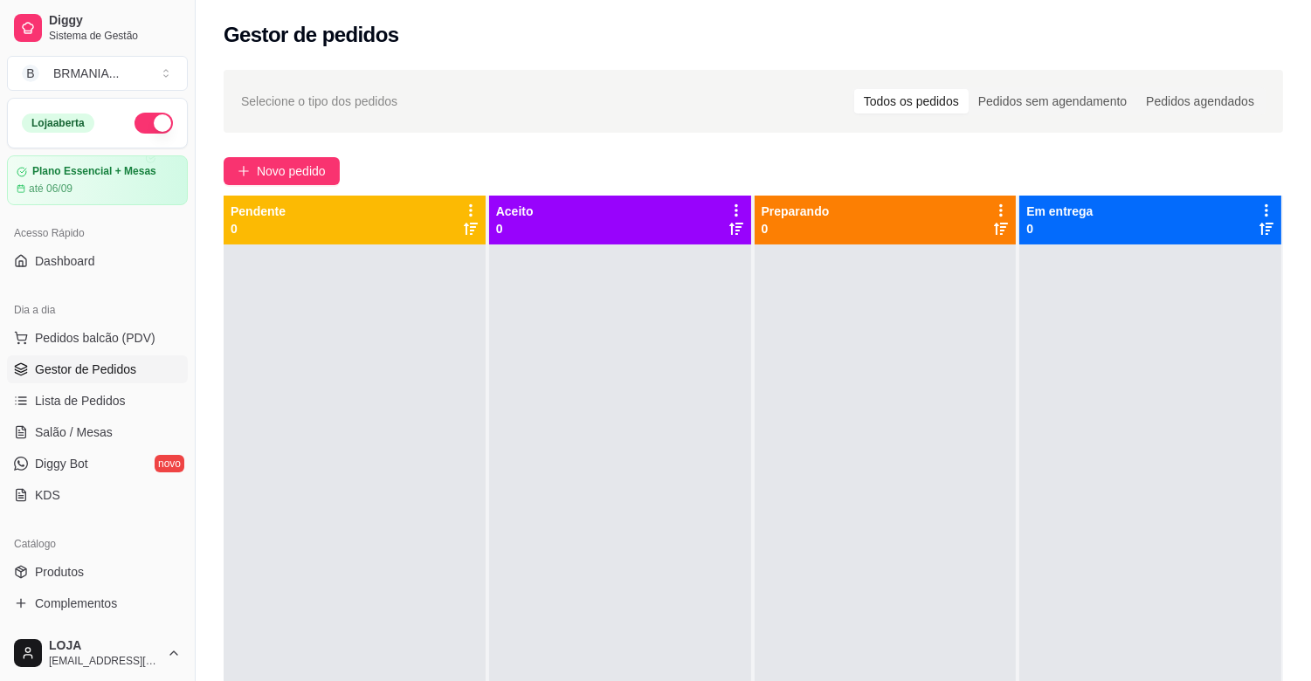
click at [136, 127] on button "button" at bounding box center [153, 123] width 38 height 21
click at [100, 337] on span "Pedidos balcão (PDV)" at bounding box center [95, 337] width 121 height 17
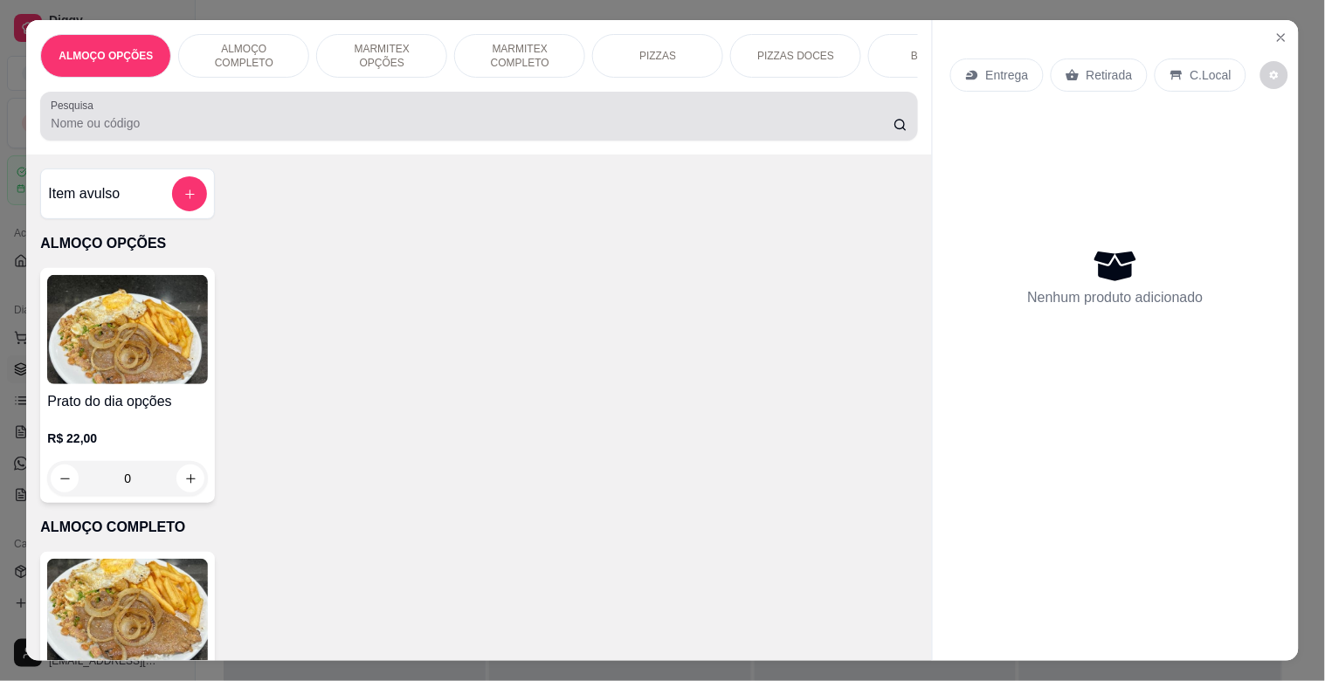
click at [314, 131] on input "Pesquisa" at bounding box center [472, 122] width 843 height 17
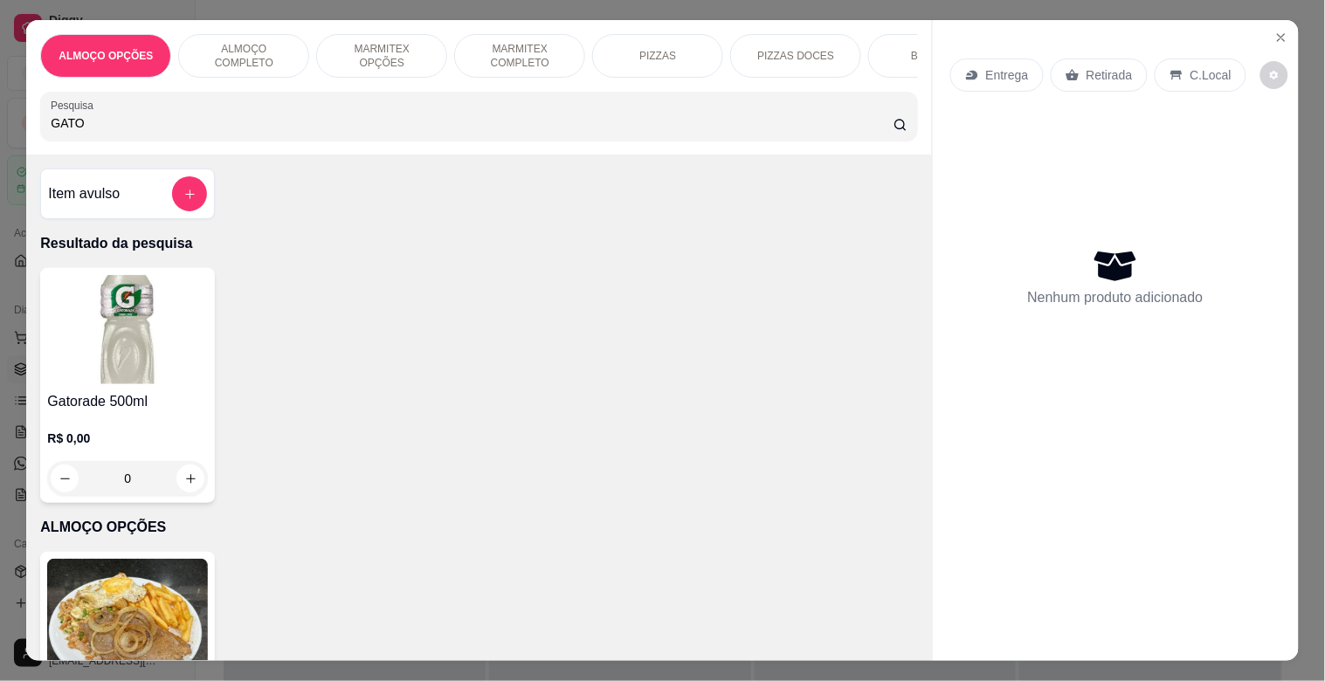
type input "GATO"
click at [199, 294] on img at bounding box center [127, 329] width 161 height 109
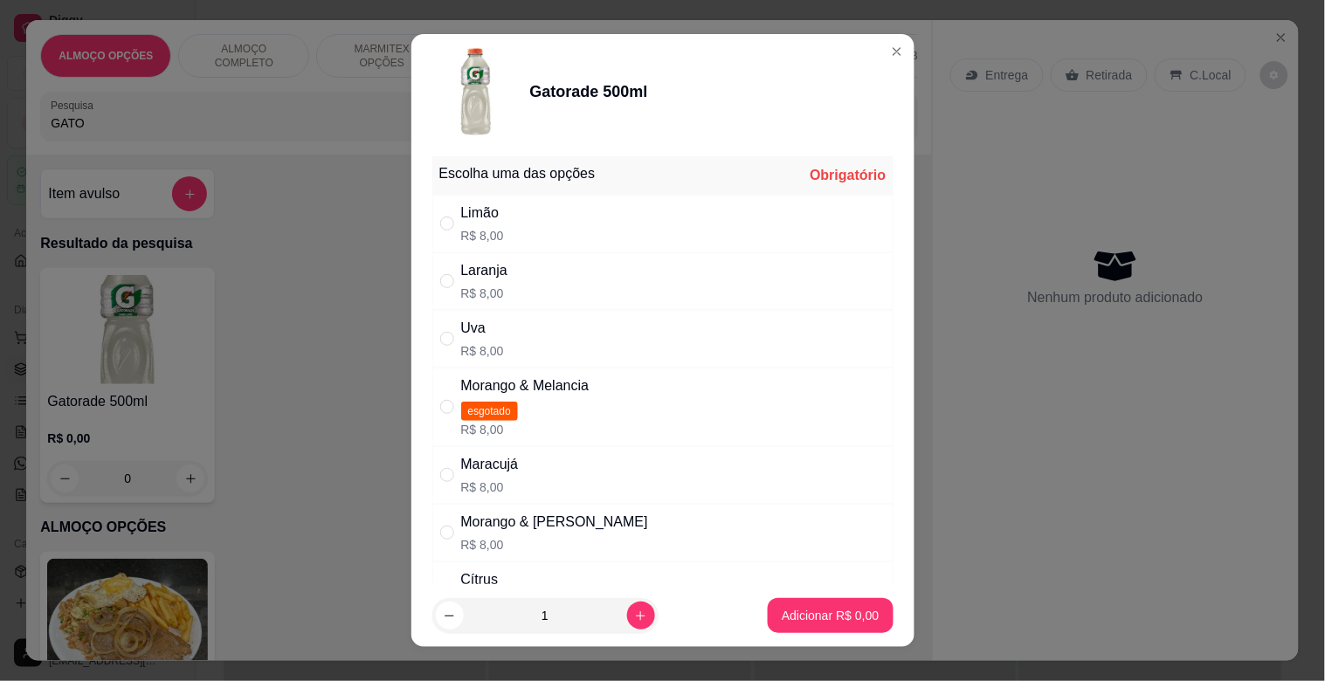
drag, startPoint x: 564, startPoint y: 465, endPoint x: 658, endPoint y: 518, distance: 108.3
click at [566, 464] on div "Maracujá R$ 8,00" at bounding box center [662, 475] width 461 height 58
radio input "true"
drag, startPoint x: 827, startPoint y: 596, endPoint x: 830, endPoint y: 609, distance: 12.5
click at [830, 607] on footer "1 Adicionar R$ 8,00" at bounding box center [662, 615] width 503 height 63
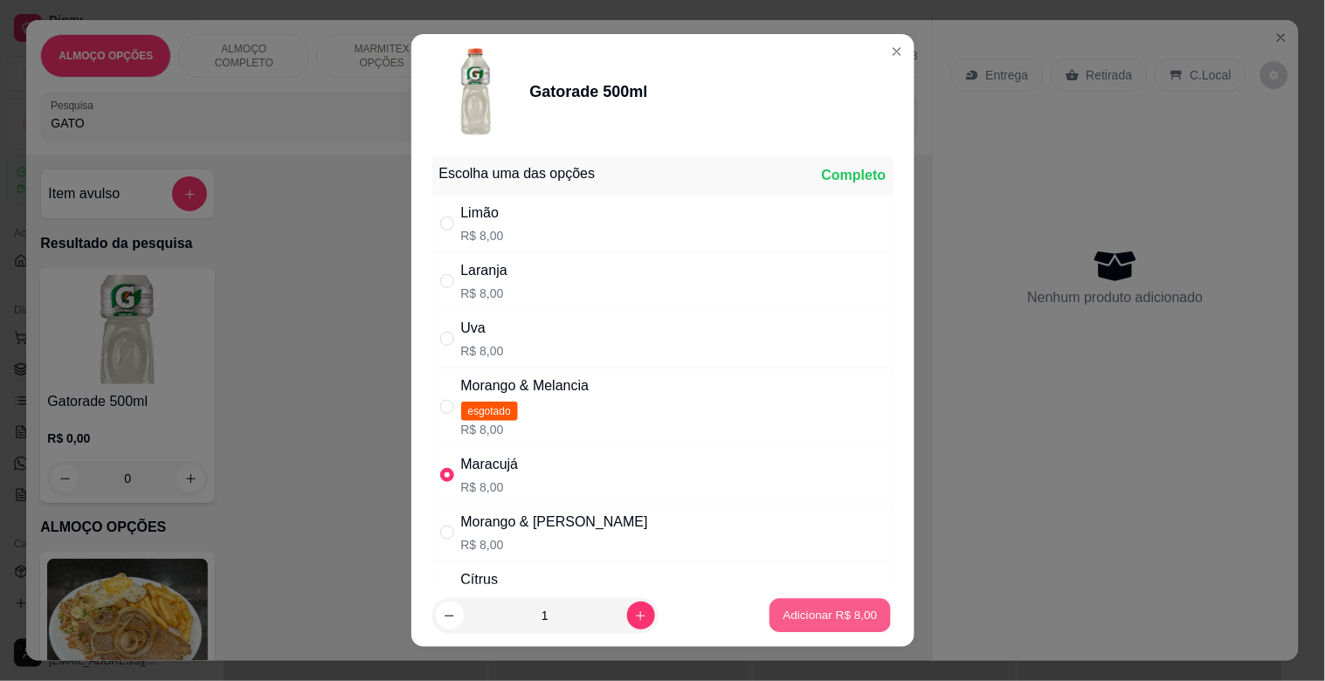
click at [830, 614] on p "Adicionar R$ 8,00" at bounding box center [830, 615] width 94 height 17
type input "1"
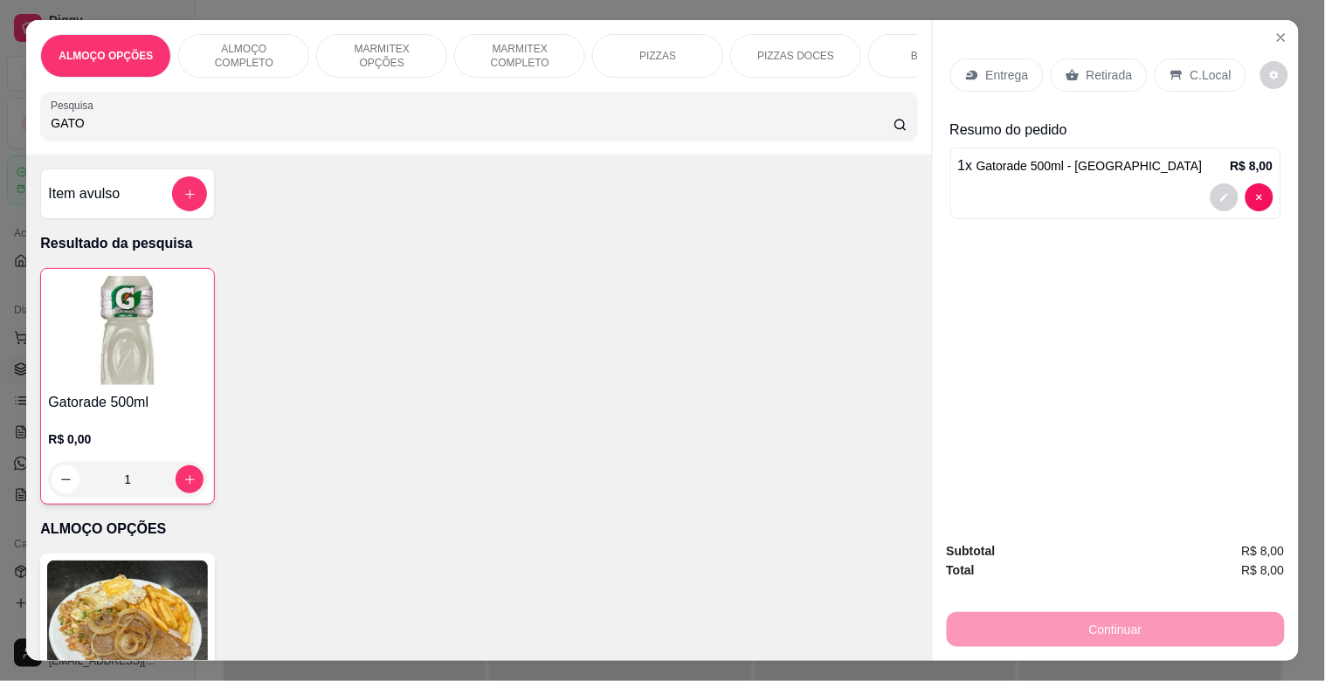
click at [1107, 59] on div "Retirada" at bounding box center [1099, 75] width 97 height 33
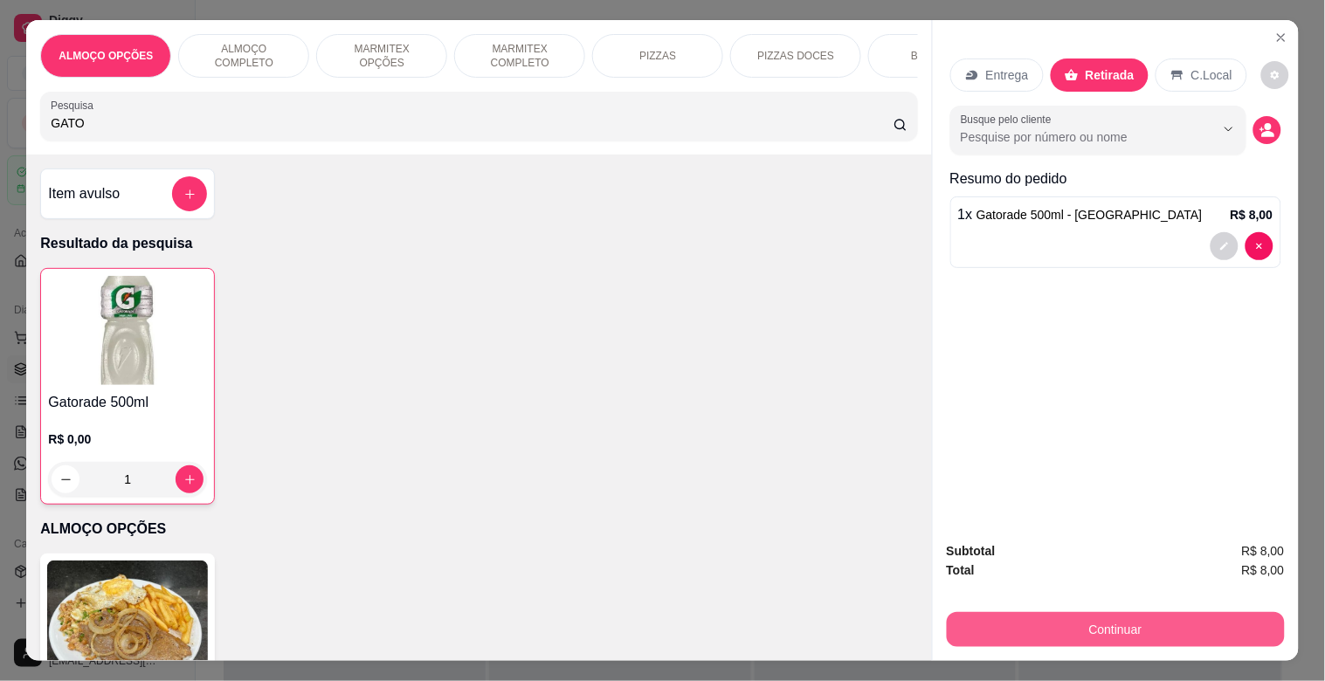
click at [1136, 633] on button "Continuar" at bounding box center [1116, 629] width 338 height 35
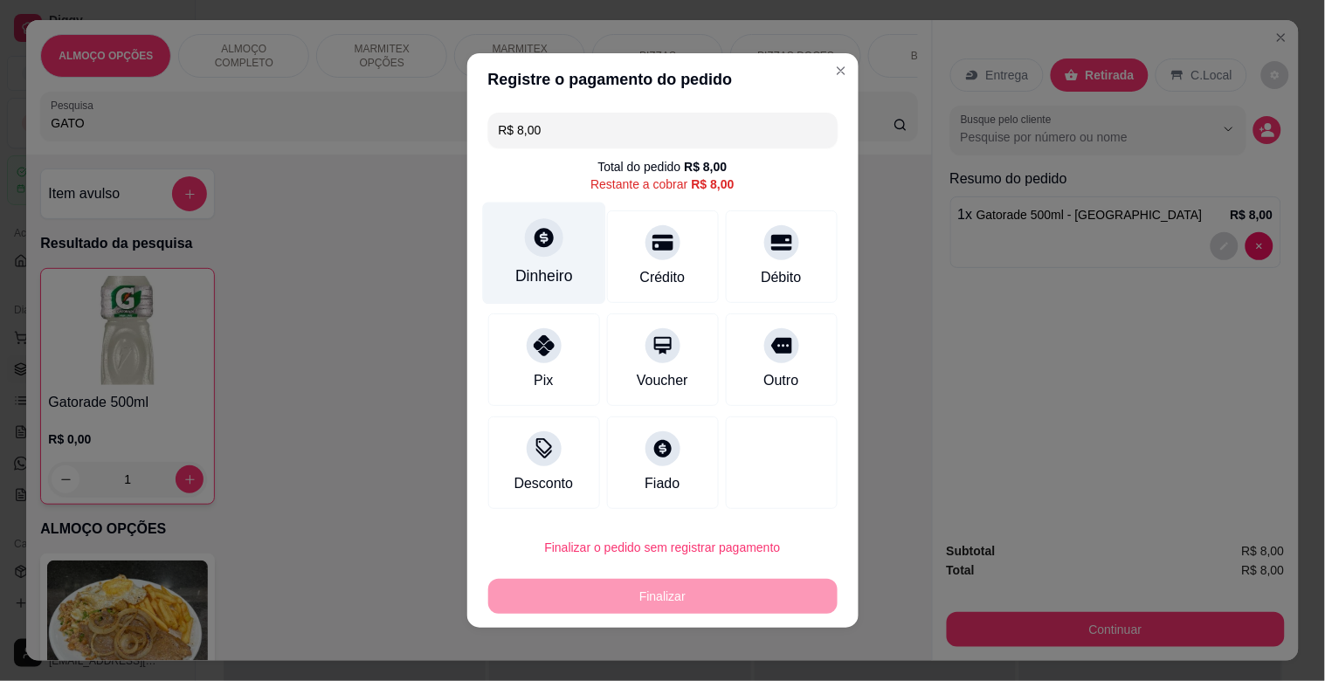
click at [511, 233] on div "Dinheiro" at bounding box center [543, 254] width 123 height 102
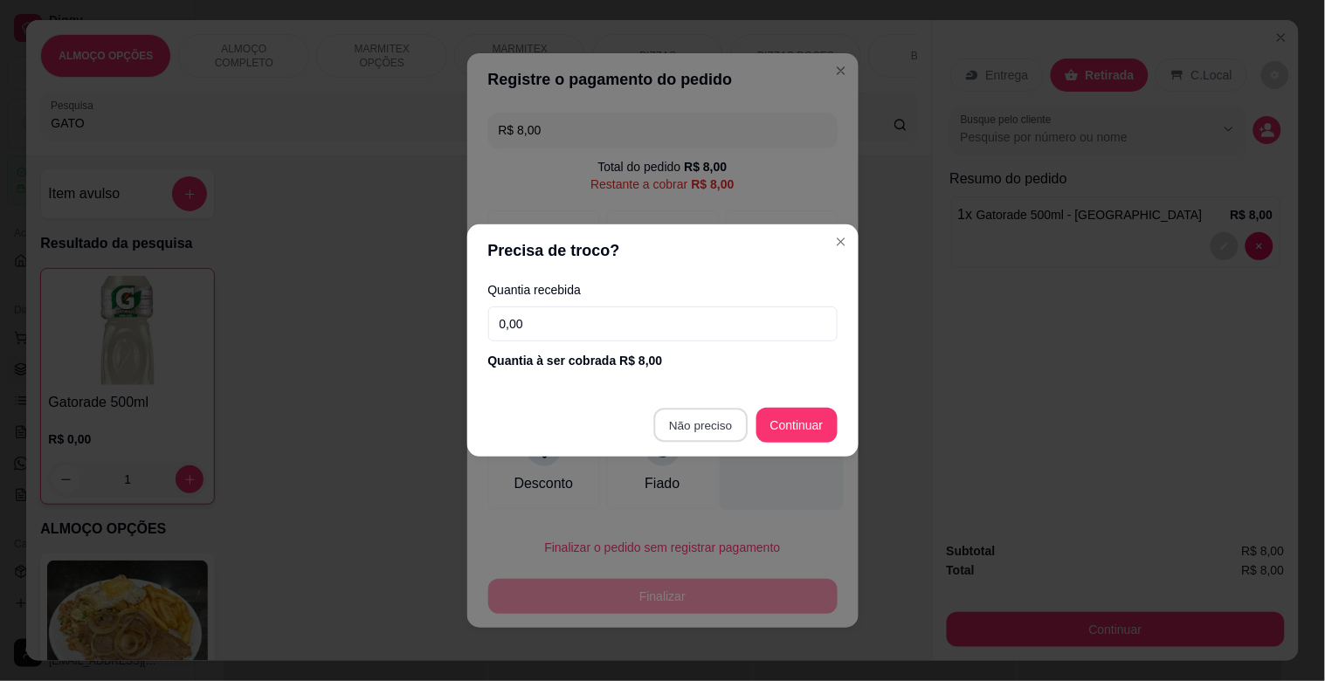
type input "R$ 0,00"
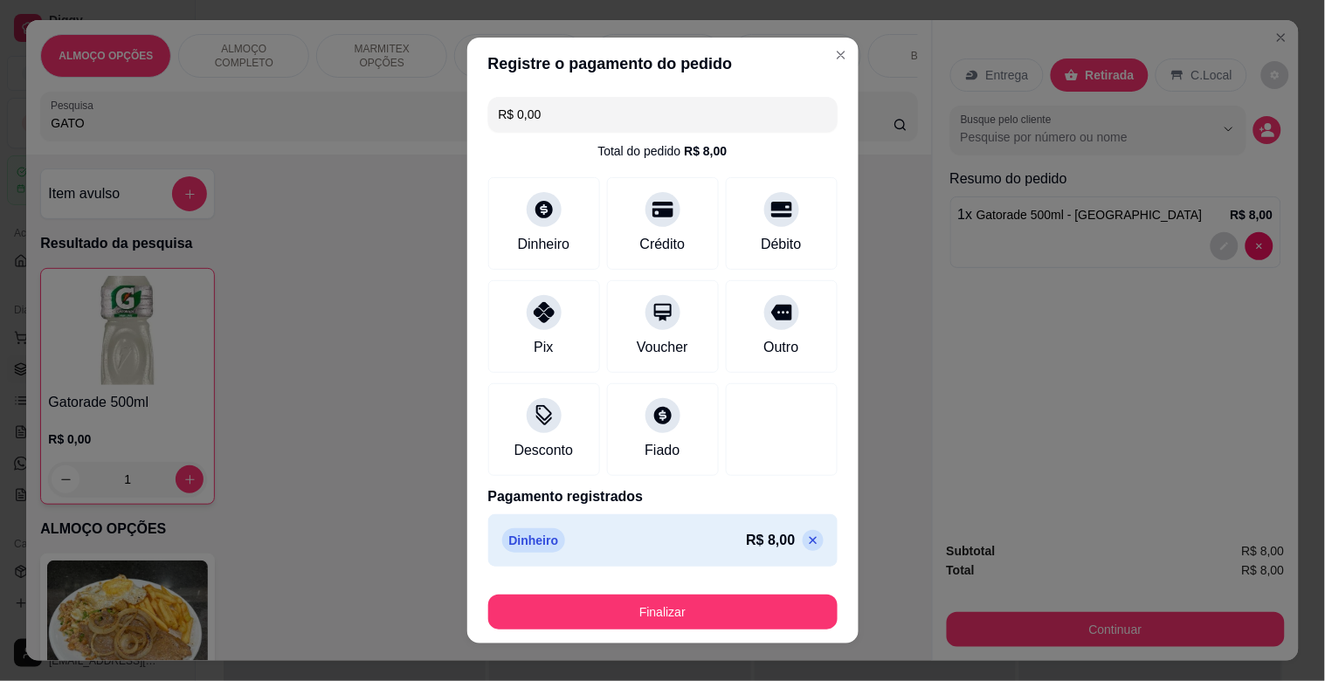
click at [618, 632] on footer "Finalizar" at bounding box center [662, 609] width 391 height 70
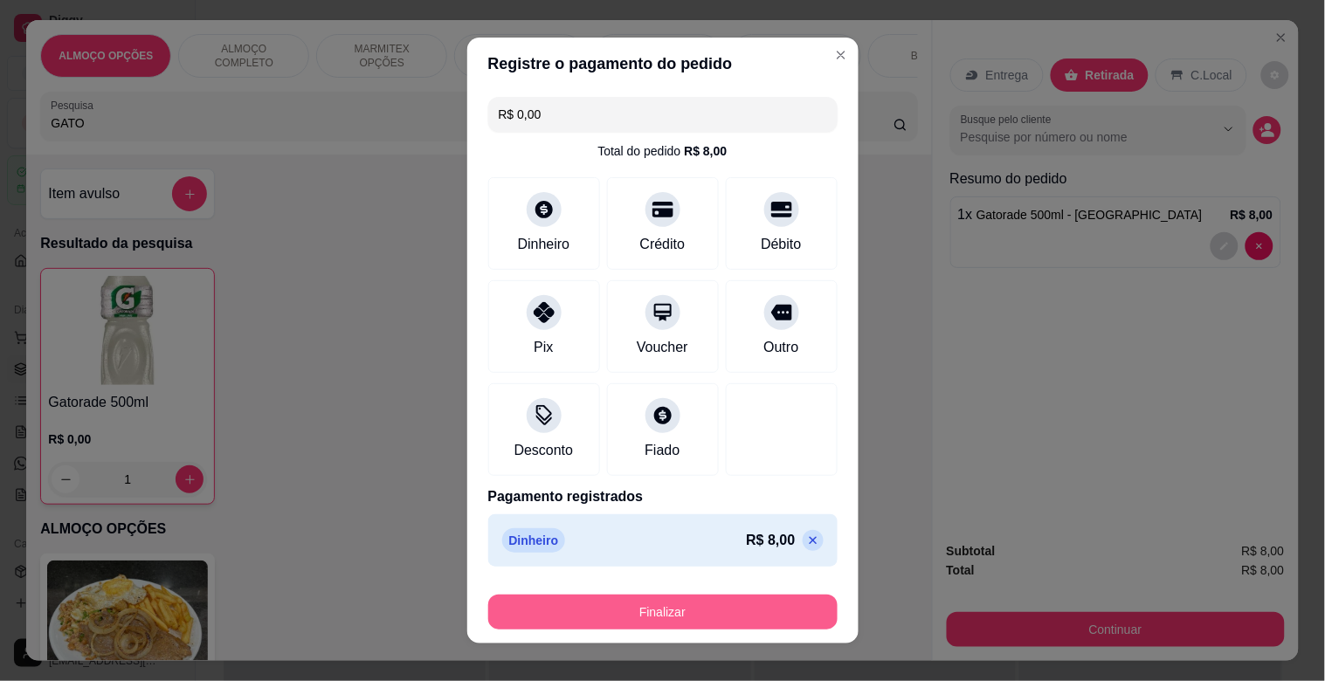
click at [618, 616] on button "Finalizar" at bounding box center [662, 612] width 349 height 35
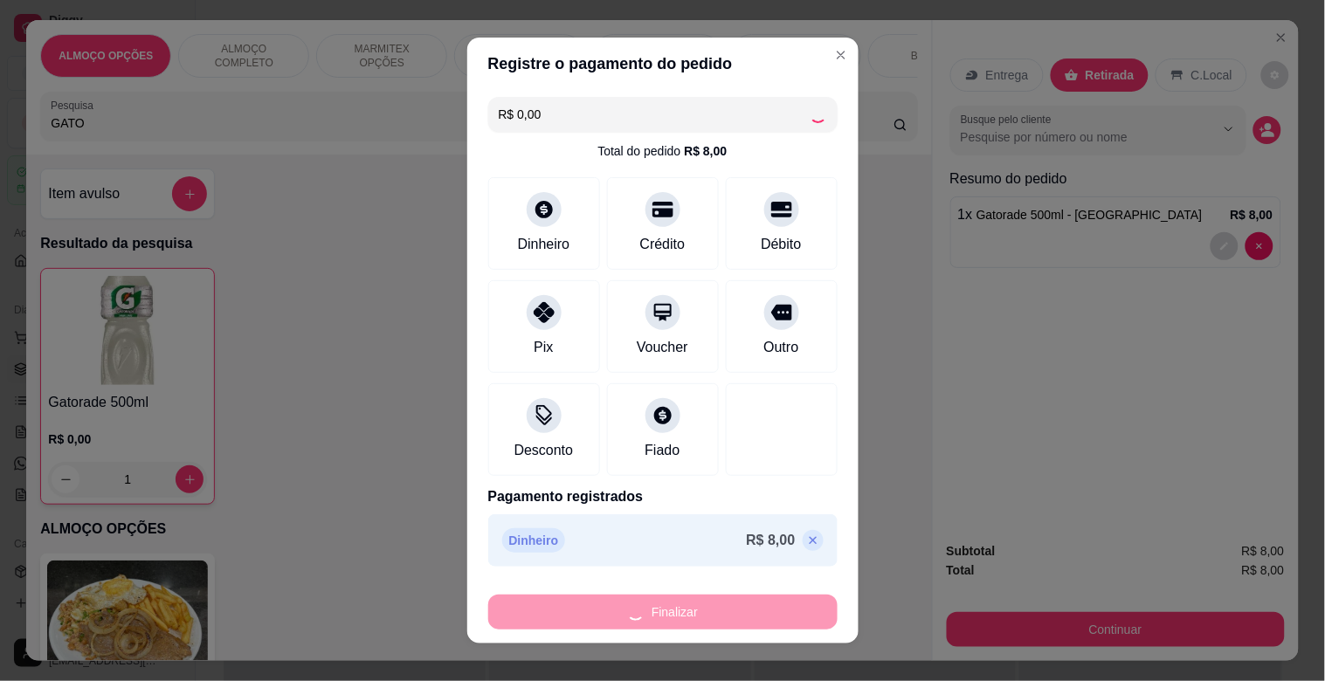
type input "0"
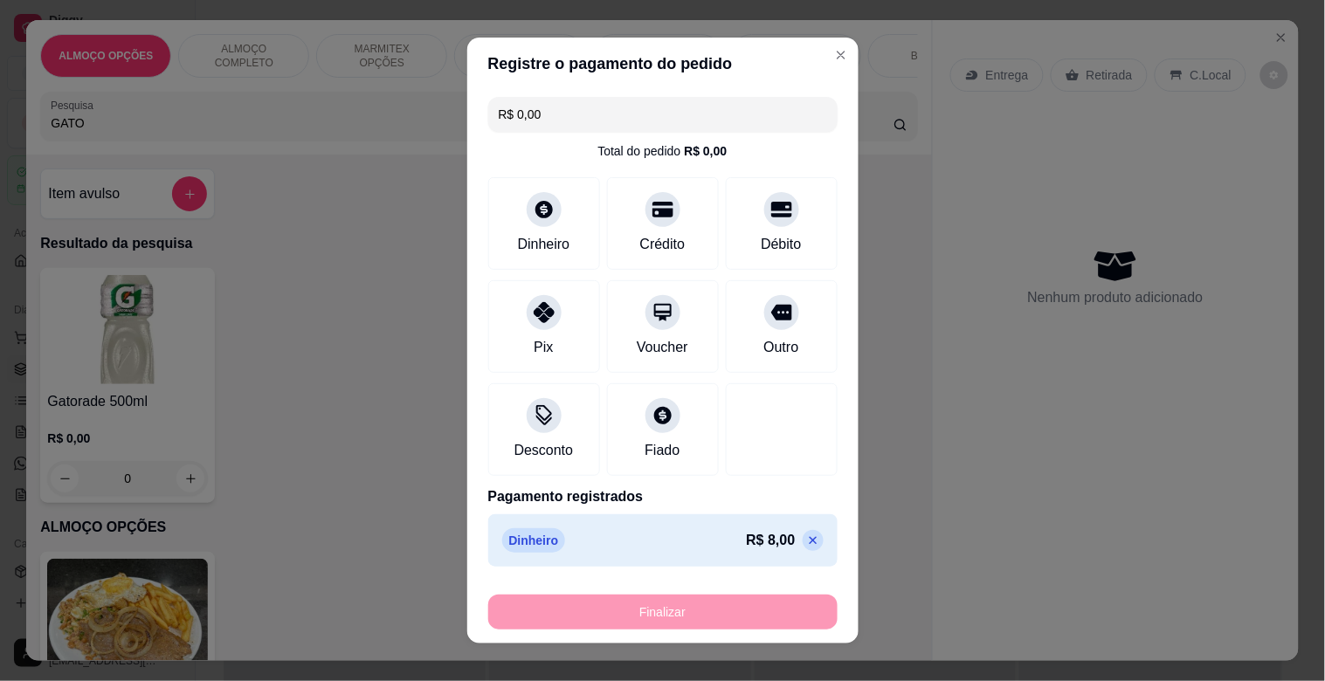
type input "-R$ 8,00"
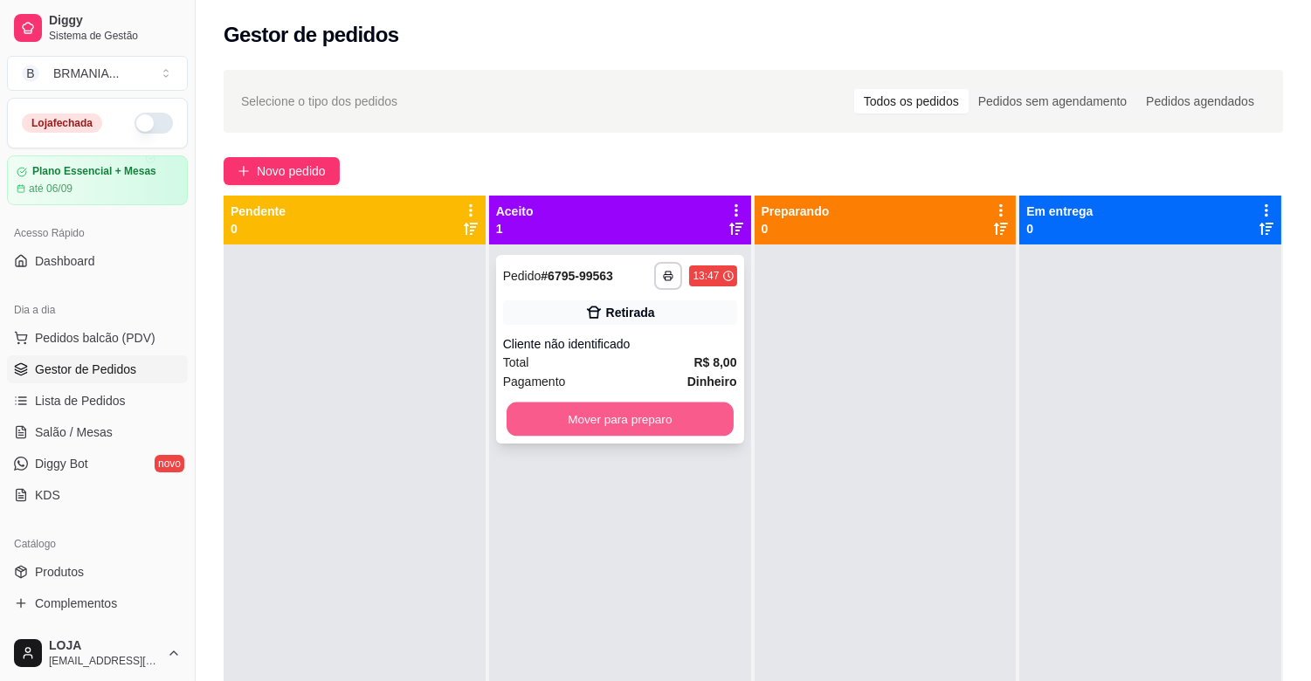
click at [623, 422] on button "Mover para preparo" at bounding box center [620, 420] width 227 height 34
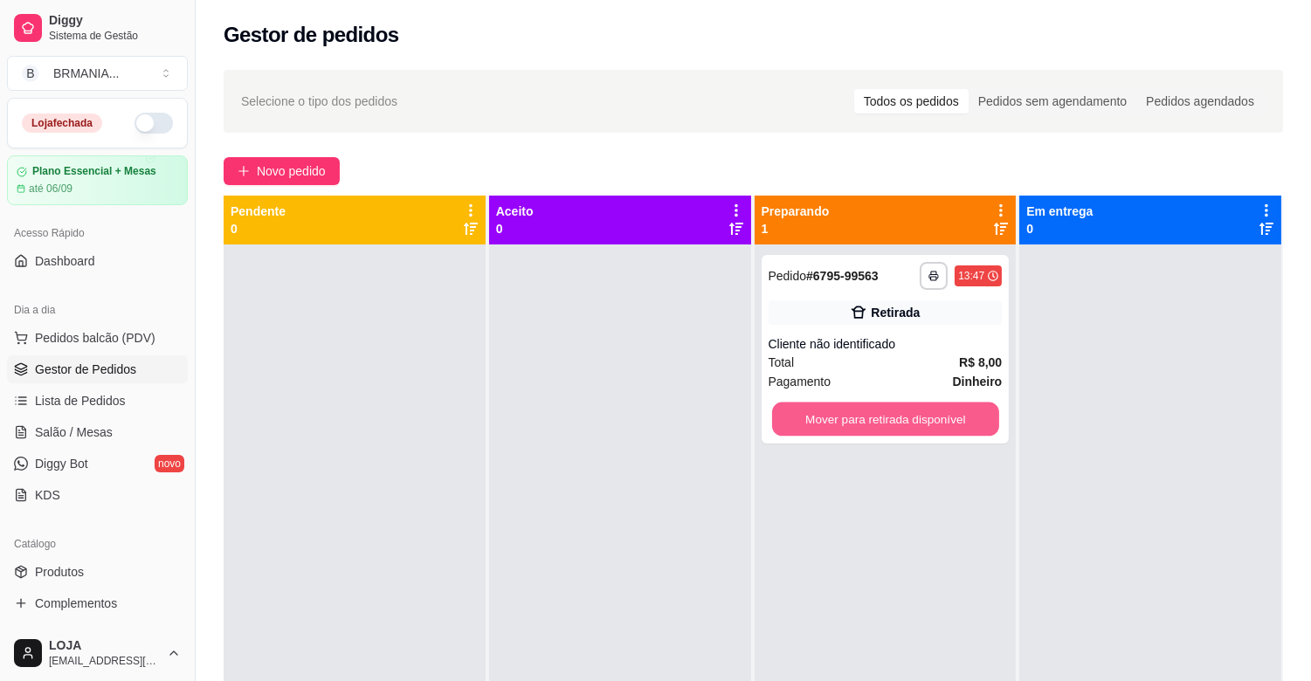
click at [843, 417] on button "Mover para retirada disponível" at bounding box center [885, 420] width 227 height 34
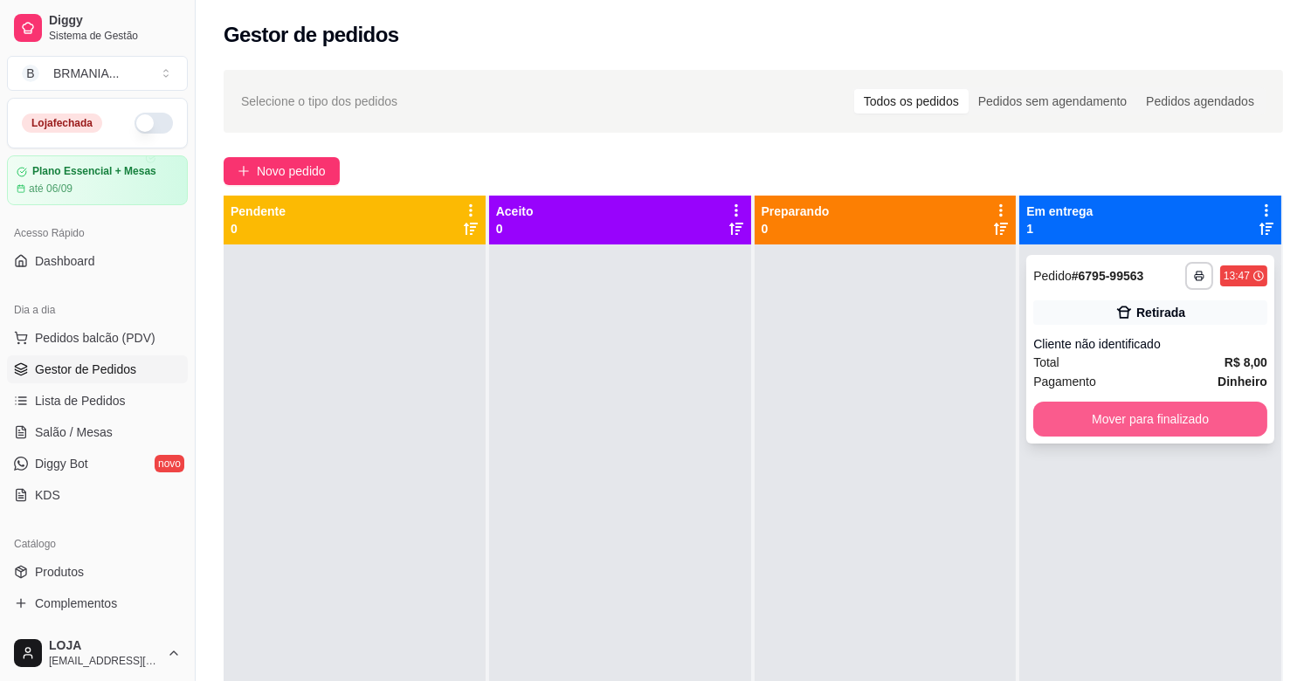
click at [1055, 410] on button "Mover para finalizado" at bounding box center [1150, 419] width 234 height 35
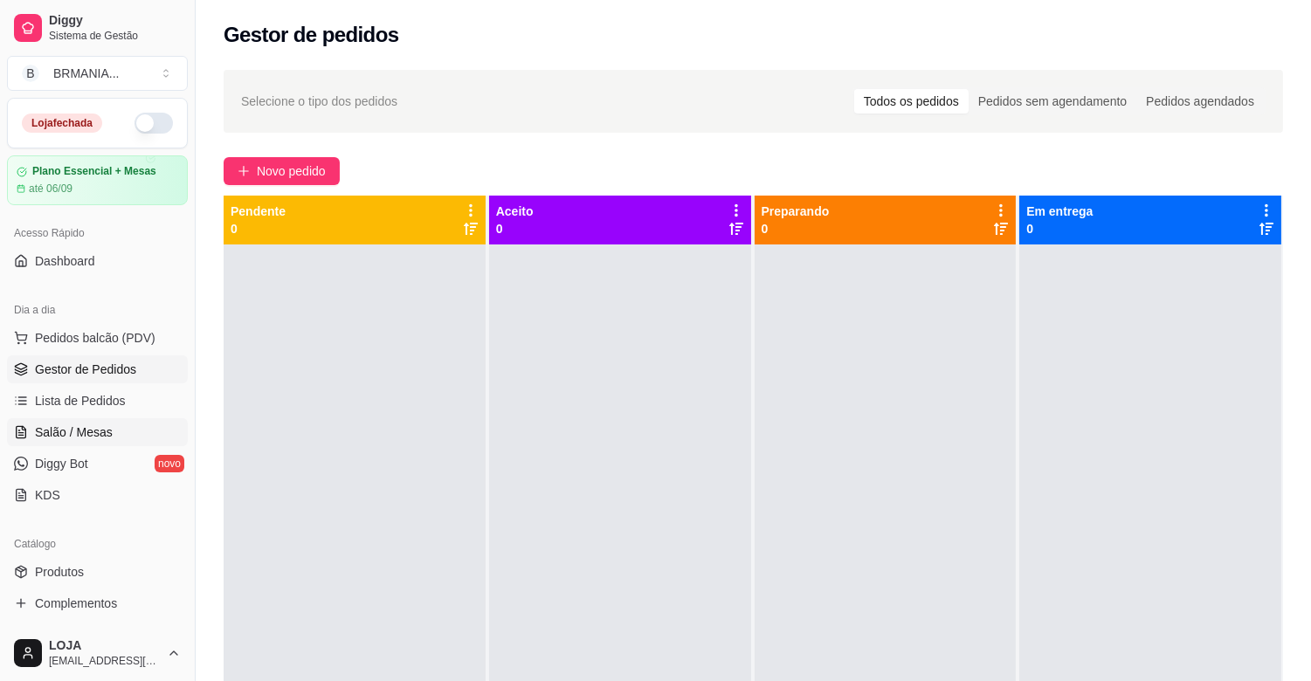
click at [80, 435] on span "Salão / Mesas" at bounding box center [74, 432] width 78 height 17
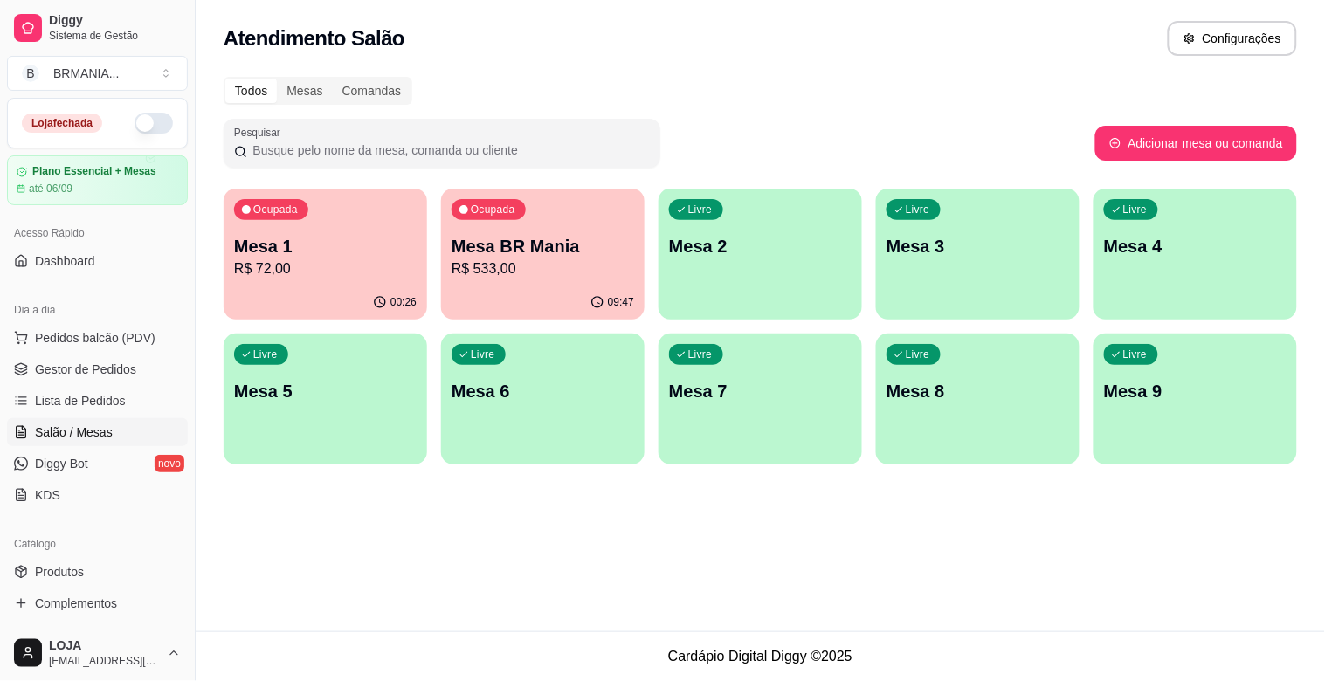
click at [344, 286] on div "00:26" at bounding box center [325, 303] width 203 height 34
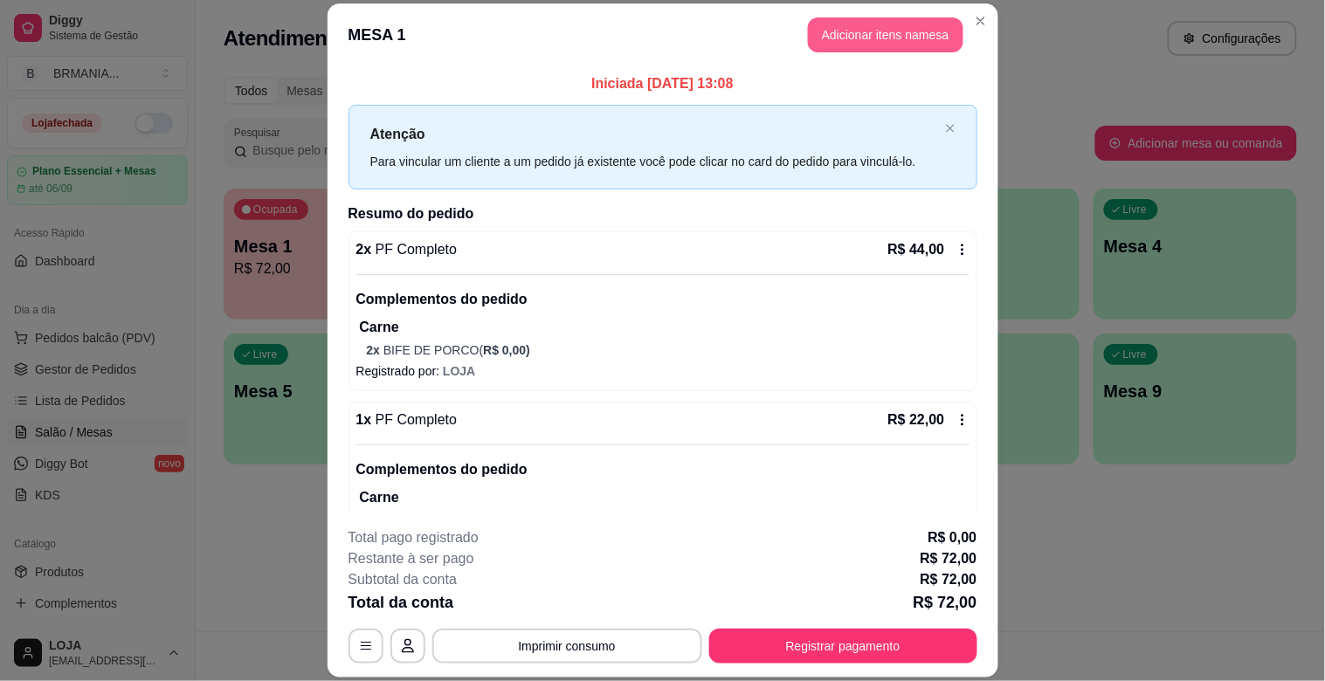
click at [911, 39] on button "Adicionar itens na mesa" at bounding box center [885, 34] width 155 height 35
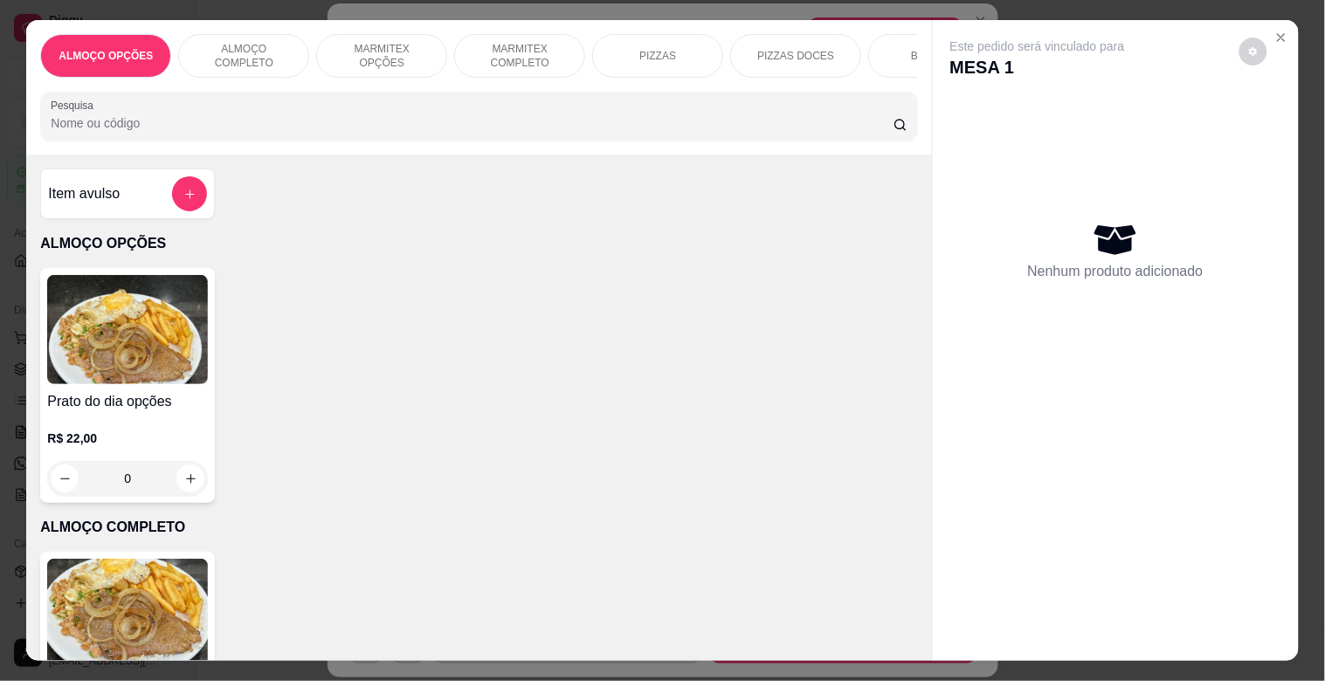
click at [394, 154] on div "ALMOÇO OPÇÕES ALMOÇO COMPLETO MARMITEX OPÇÕES MARMITEX COMPLETO PIZZAS PIZZAS D…" at bounding box center [478, 87] width 905 height 134
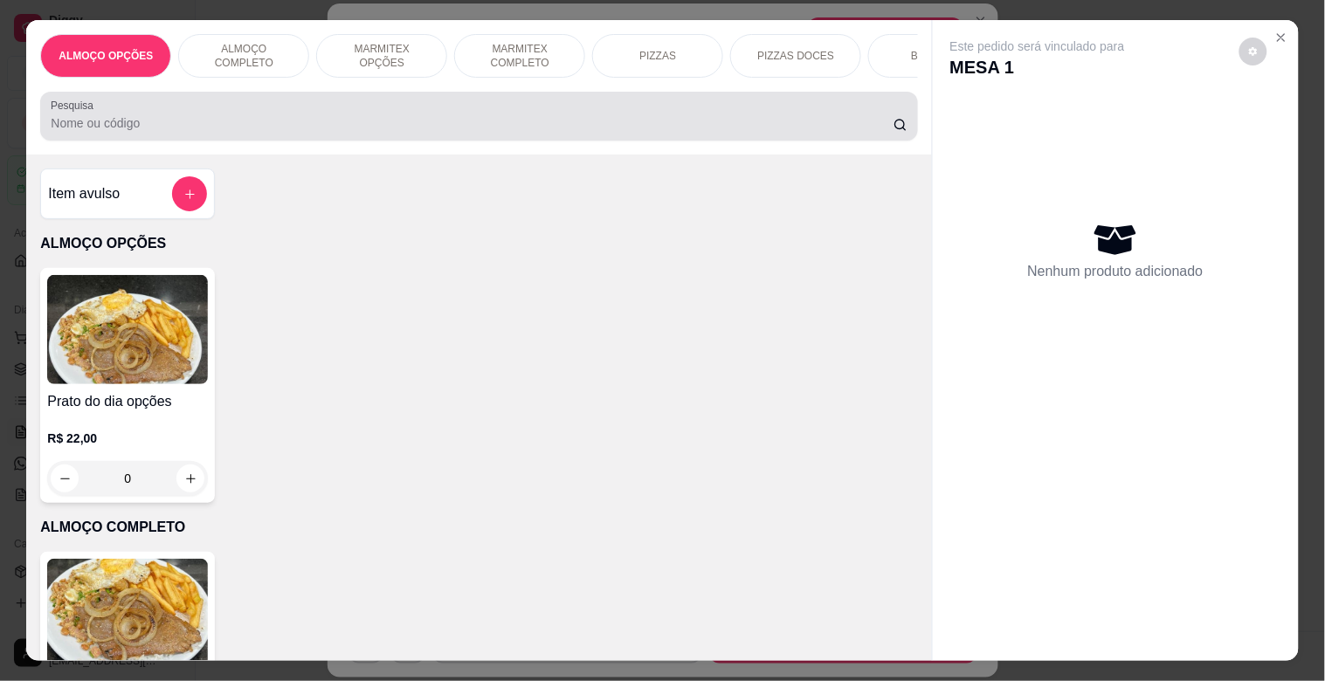
click at [399, 128] on input "Pesquisa" at bounding box center [472, 122] width 843 height 17
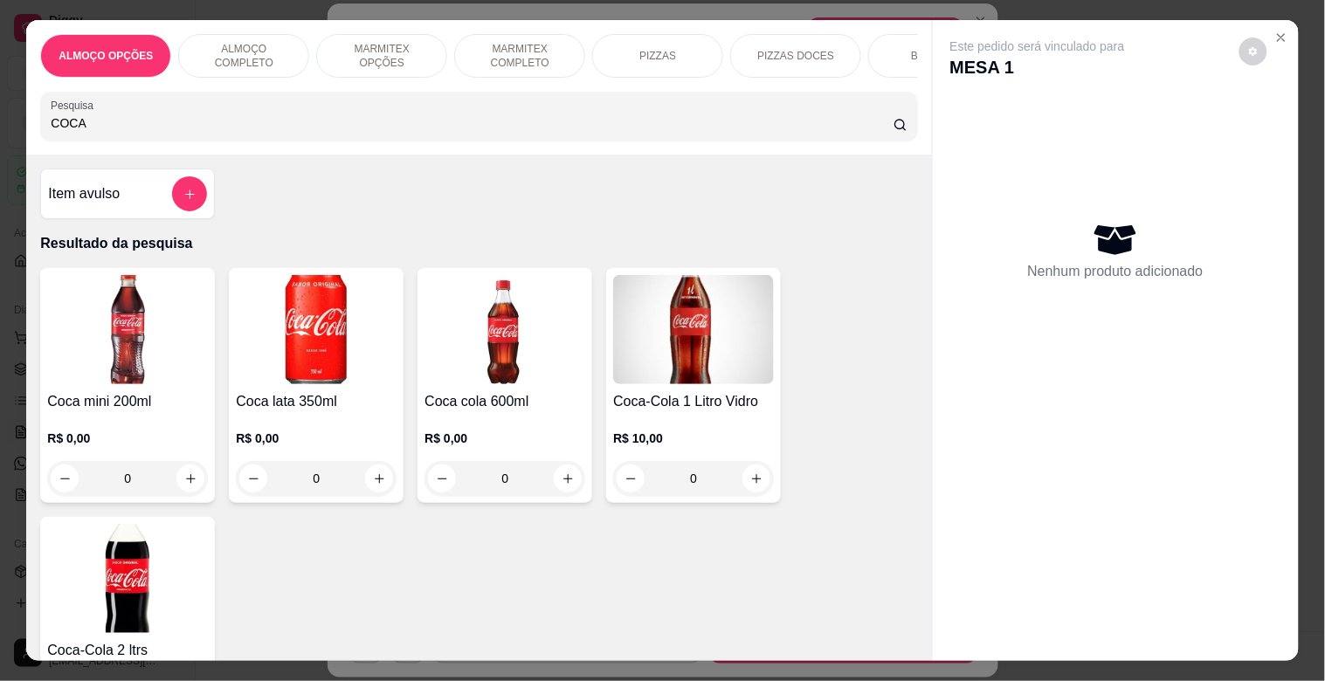
type input "COCA"
click at [315, 408] on h4 "Coca lata 350ml" at bounding box center [316, 401] width 161 height 21
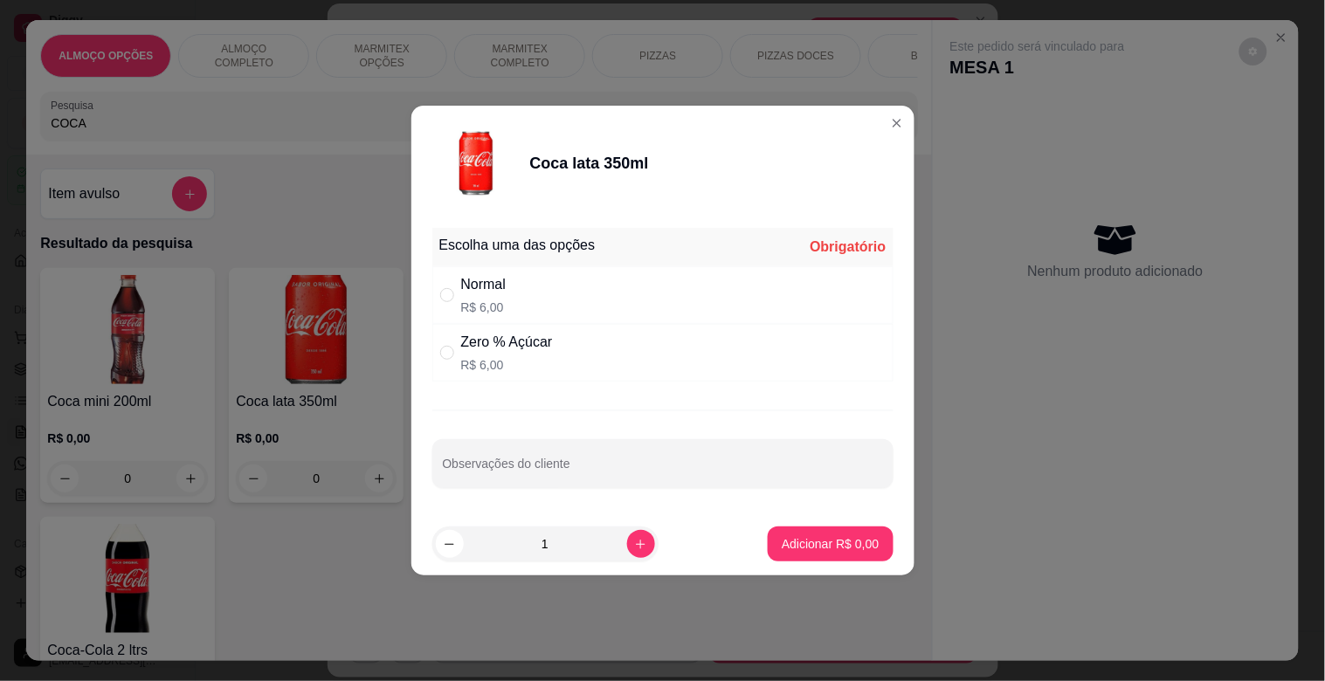
click at [542, 289] on div "Normal R$ 6,00" at bounding box center [662, 295] width 461 height 58
radio input "true"
click at [627, 544] on button "increase-product-quantity" at bounding box center [641, 544] width 28 height 28
type input "2"
click at [842, 538] on p "Adicionar R$ 12,00" at bounding box center [827, 543] width 104 height 17
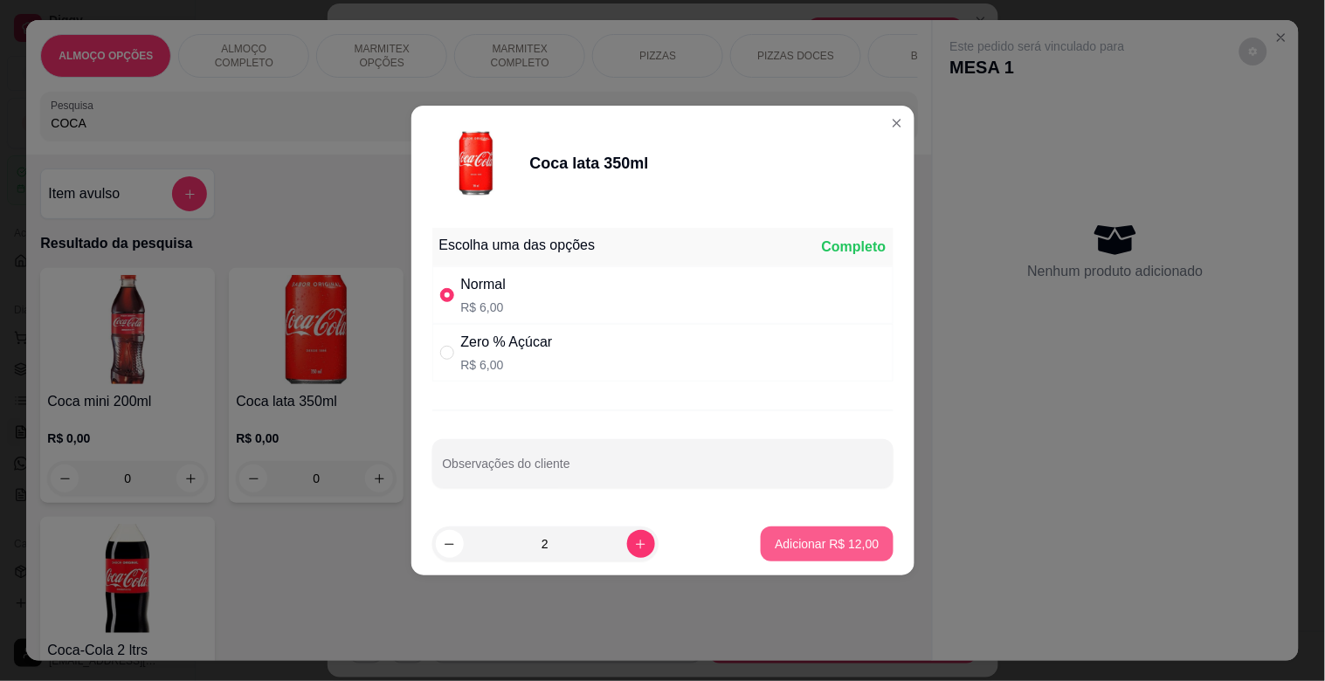
type input "2"
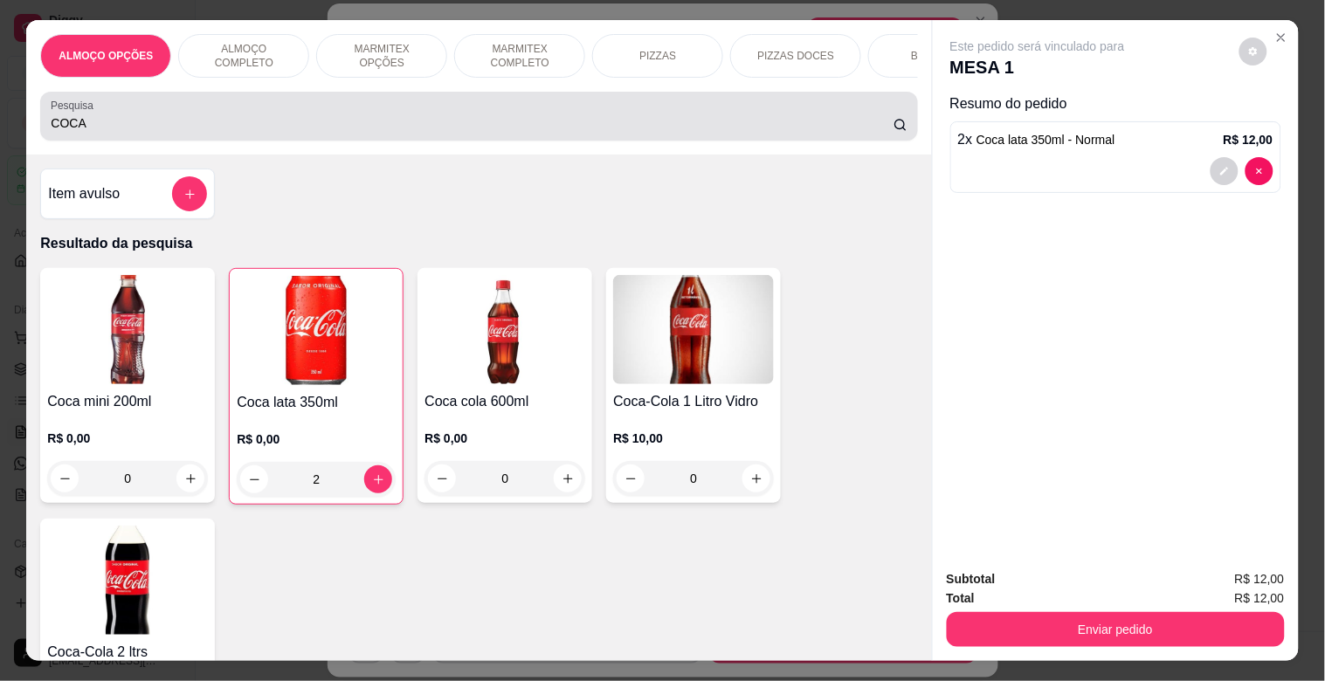
click at [288, 128] on input "COCA" at bounding box center [472, 122] width 843 height 17
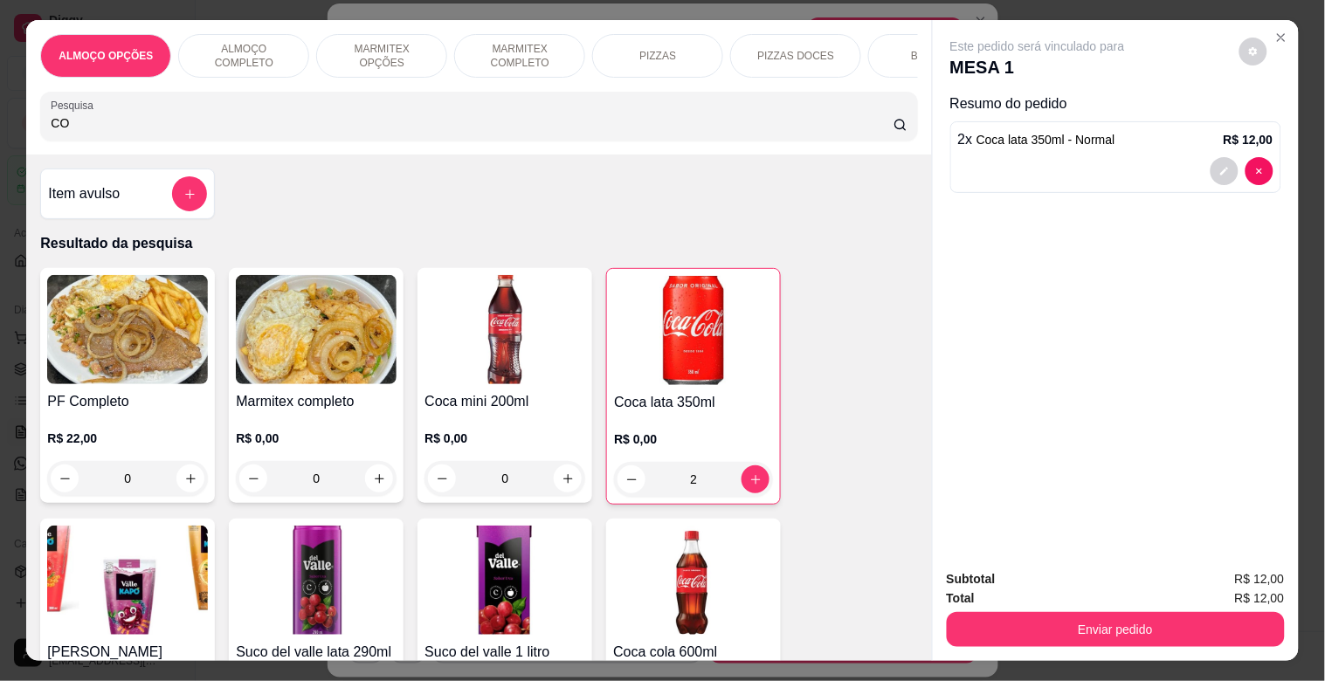
type input "C"
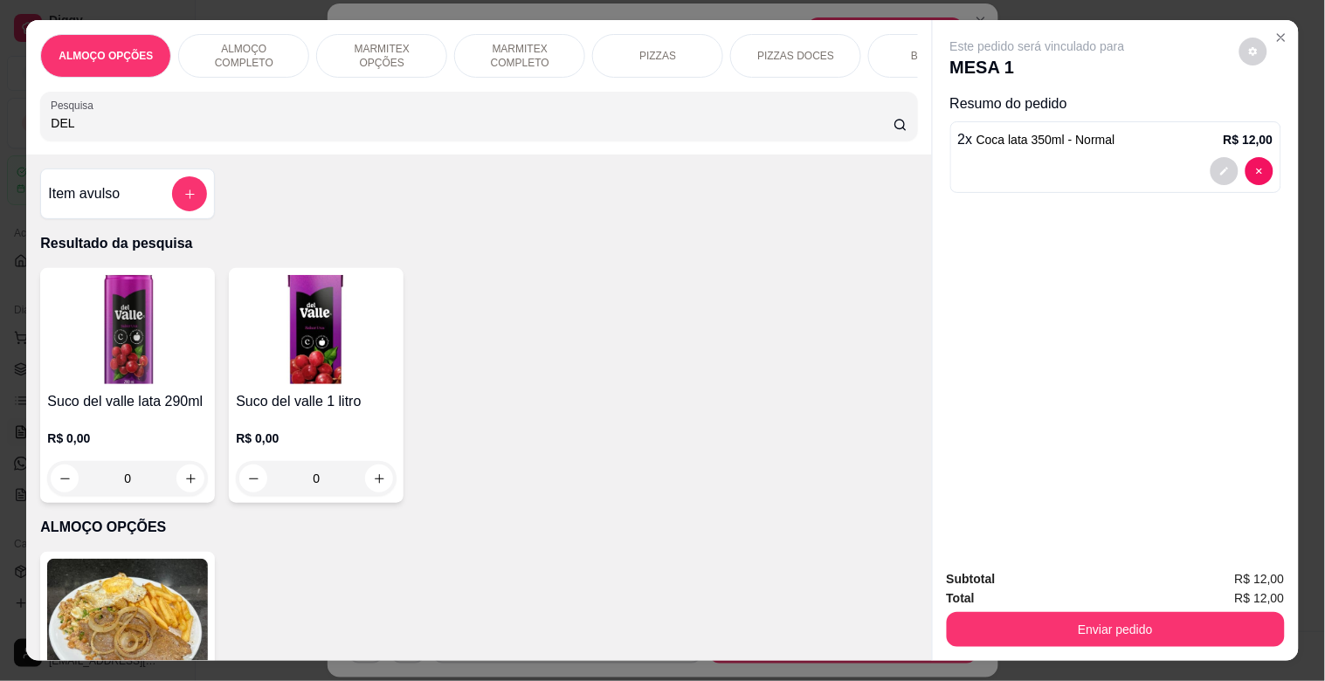
type input "DEL"
click at [158, 406] on h4 "Suco del valle lata 290ml" at bounding box center [127, 401] width 161 height 21
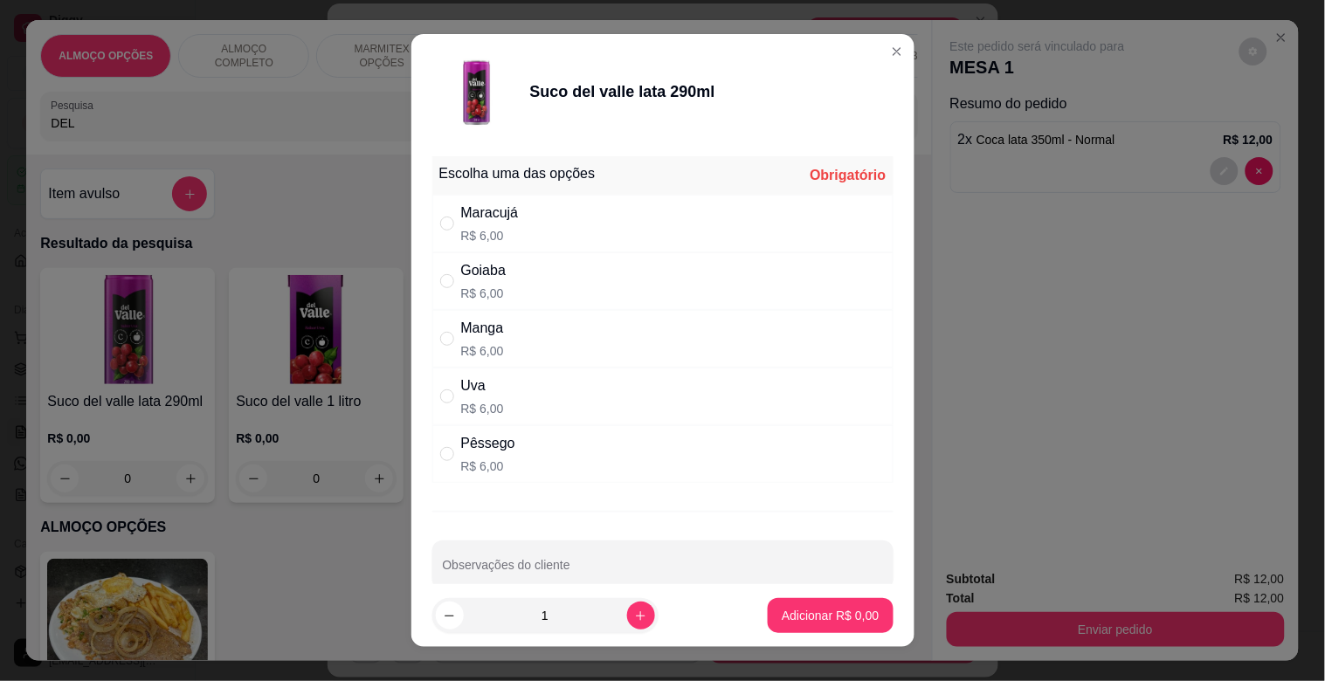
click at [515, 469] on div "Pêssego R$ 6,00" at bounding box center [662, 454] width 461 height 58
radio input "true"
click at [832, 615] on p "Adicionar R$ 6,00" at bounding box center [830, 615] width 97 height 17
type input "1"
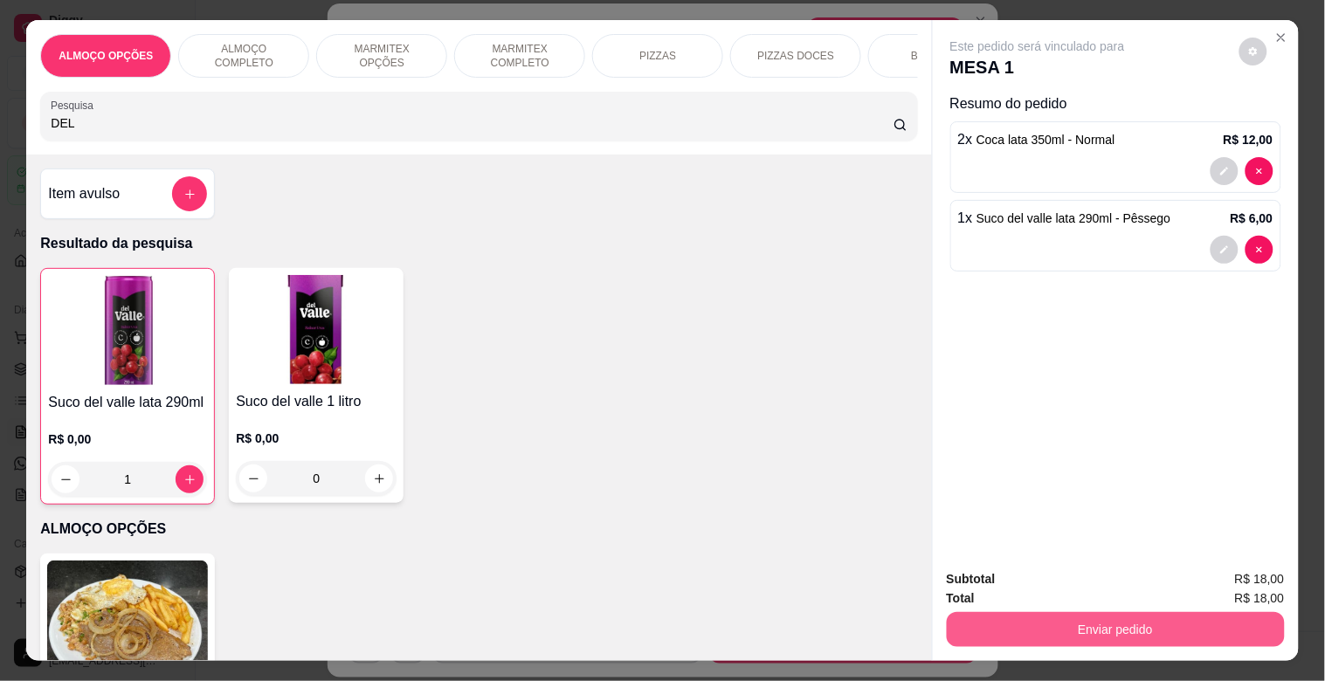
click at [1120, 618] on button "Enviar pedido" at bounding box center [1116, 629] width 338 height 35
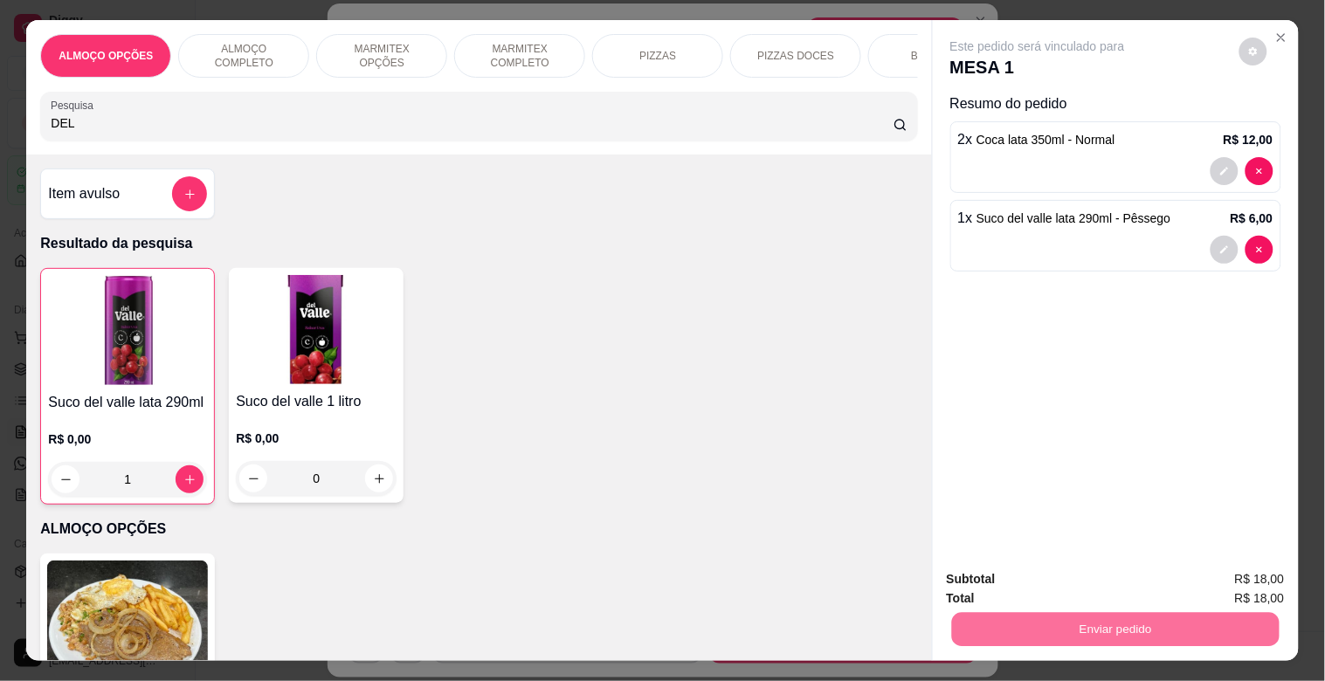
click at [1072, 580] on button "Não registrar e enviar pedido" at bounding box center [1058, 578] width 182 height 33
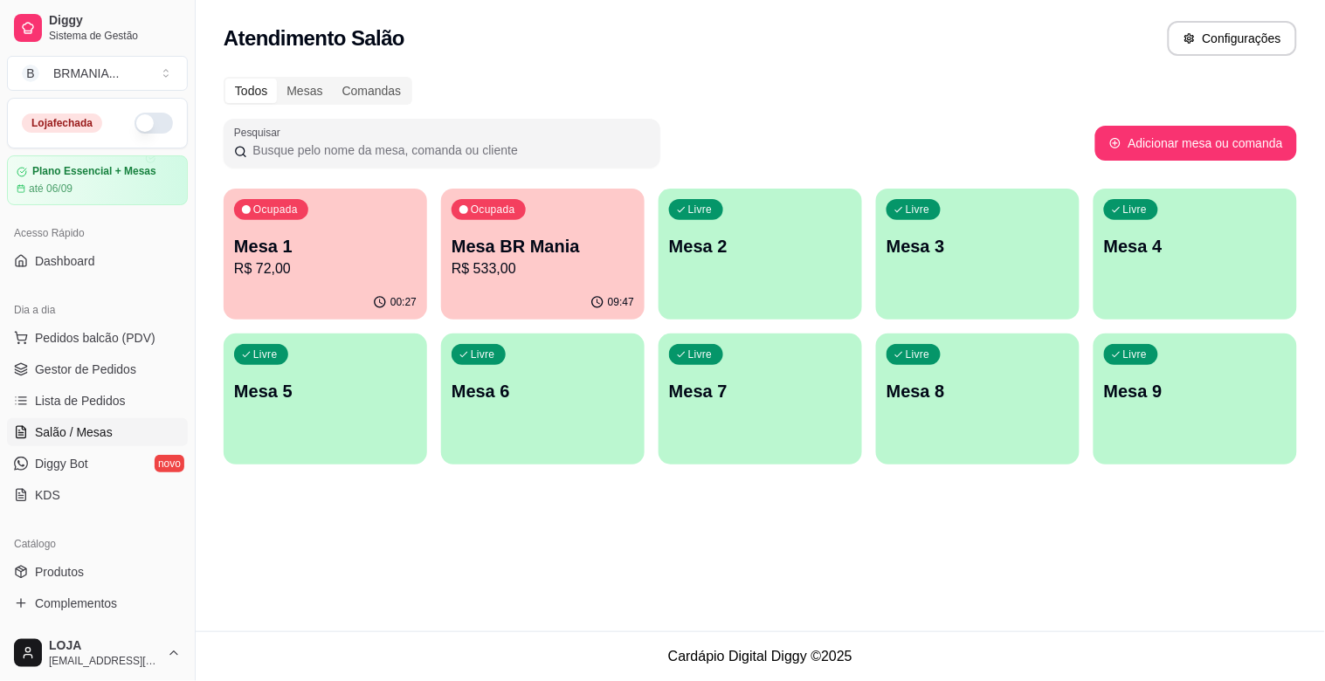
click at [348, 275] on p "R$ 72,00" at bounding box center [325, 268] width 183 height 21
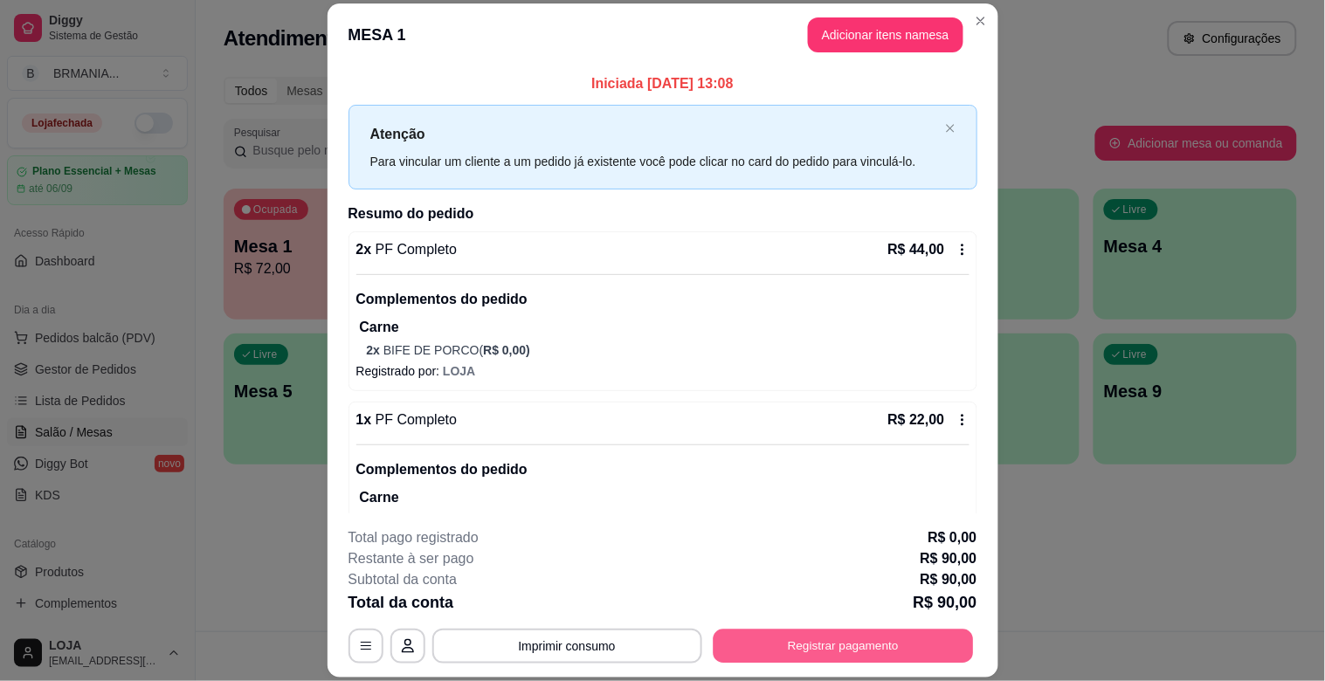
click at [839, 643] on button "Registrar pagamento" at bounding box center [843, 647] width 260 height 34
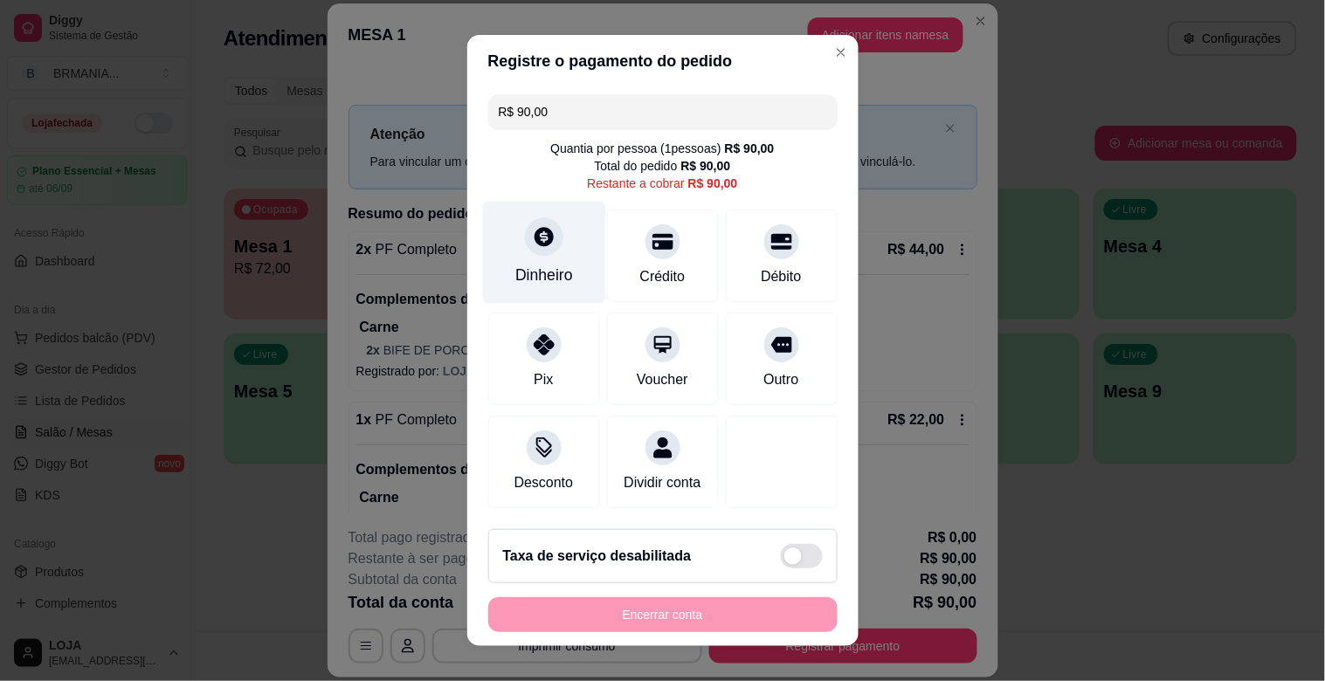
click at [520, 275] on div "Dinheiro" at bounding box center [544, 275] width 58 height 23
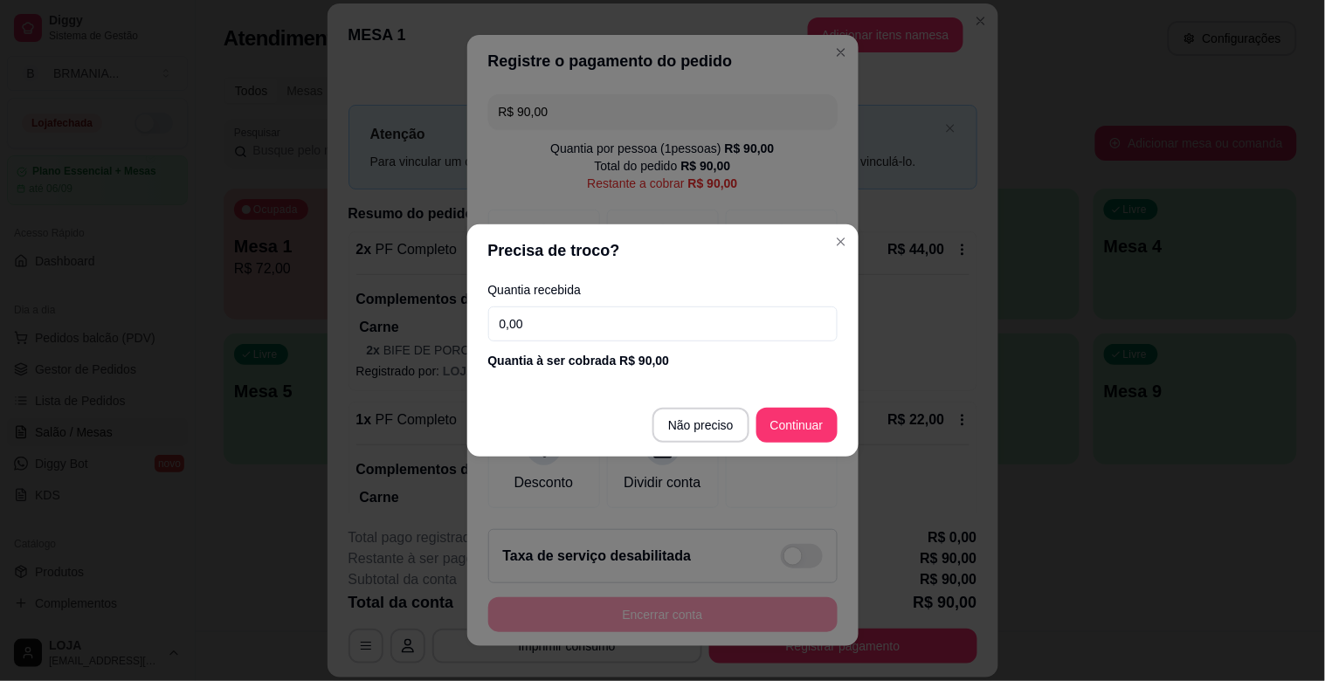
click at [581, 324] on input "0,00" at bounding box center [662, 324] width 349 height 35
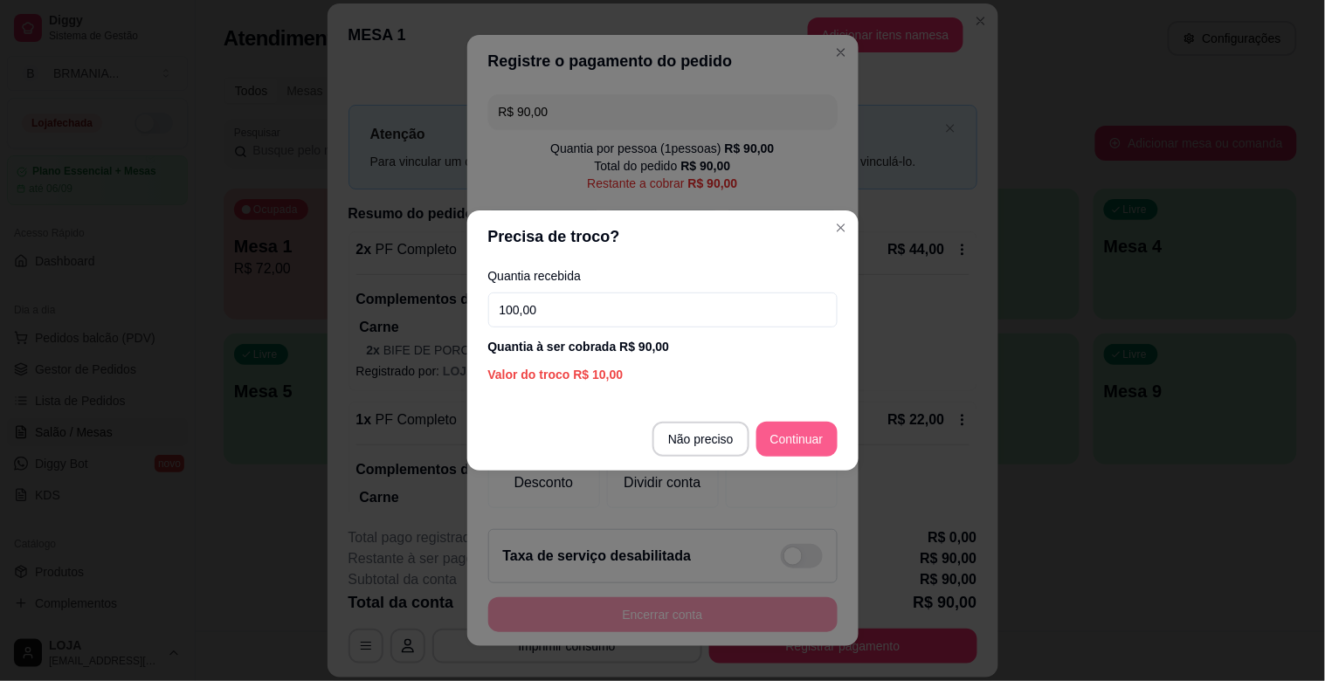
type input "100,00"
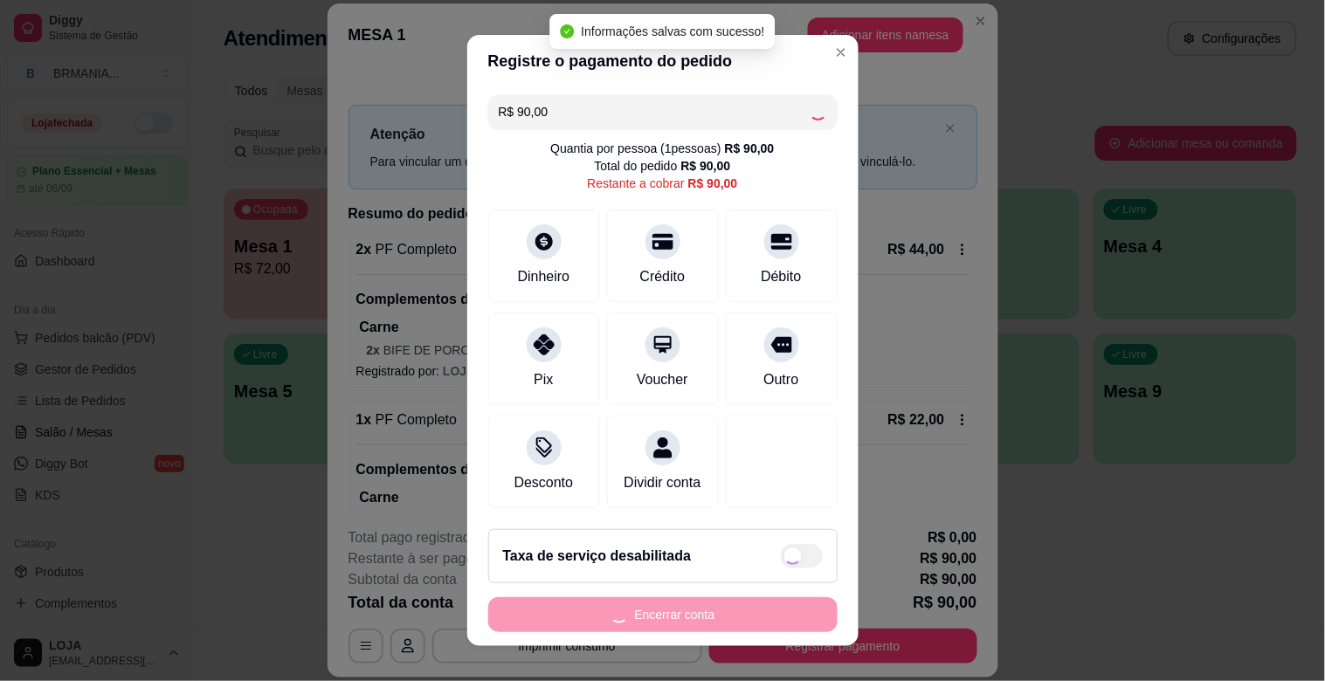
type input "R$ 0,00"
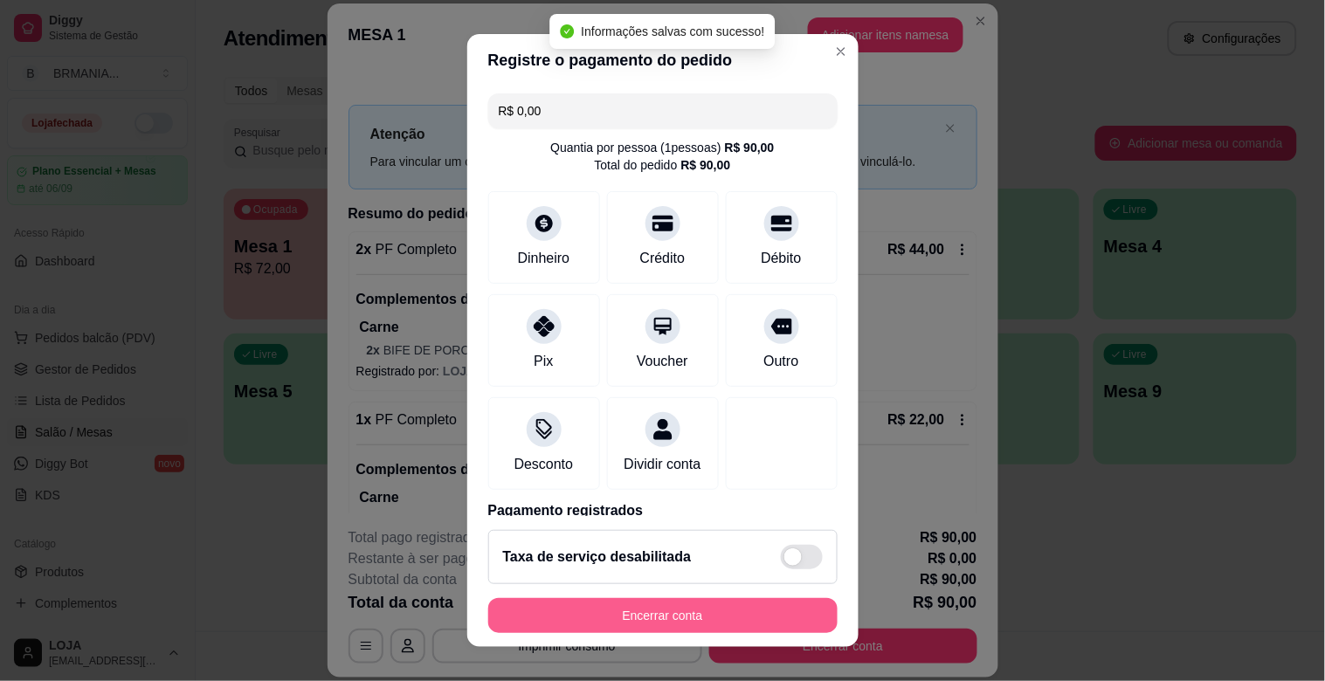
click at [671, 617] on button "Encerrar conta" at bounding box center [662, 615] width 349 height 35
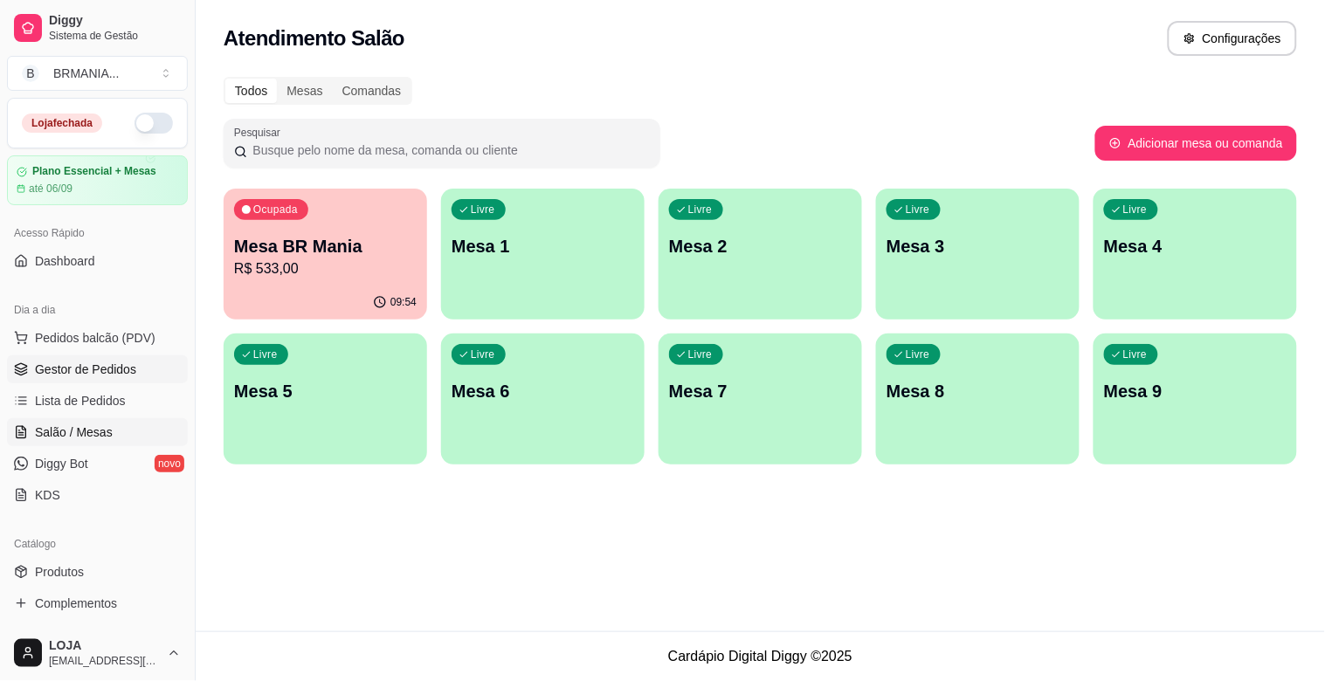
click at [120, 373] on span "Gestor de Pedidos" at bounding box center [85, 369] width 101 height 17
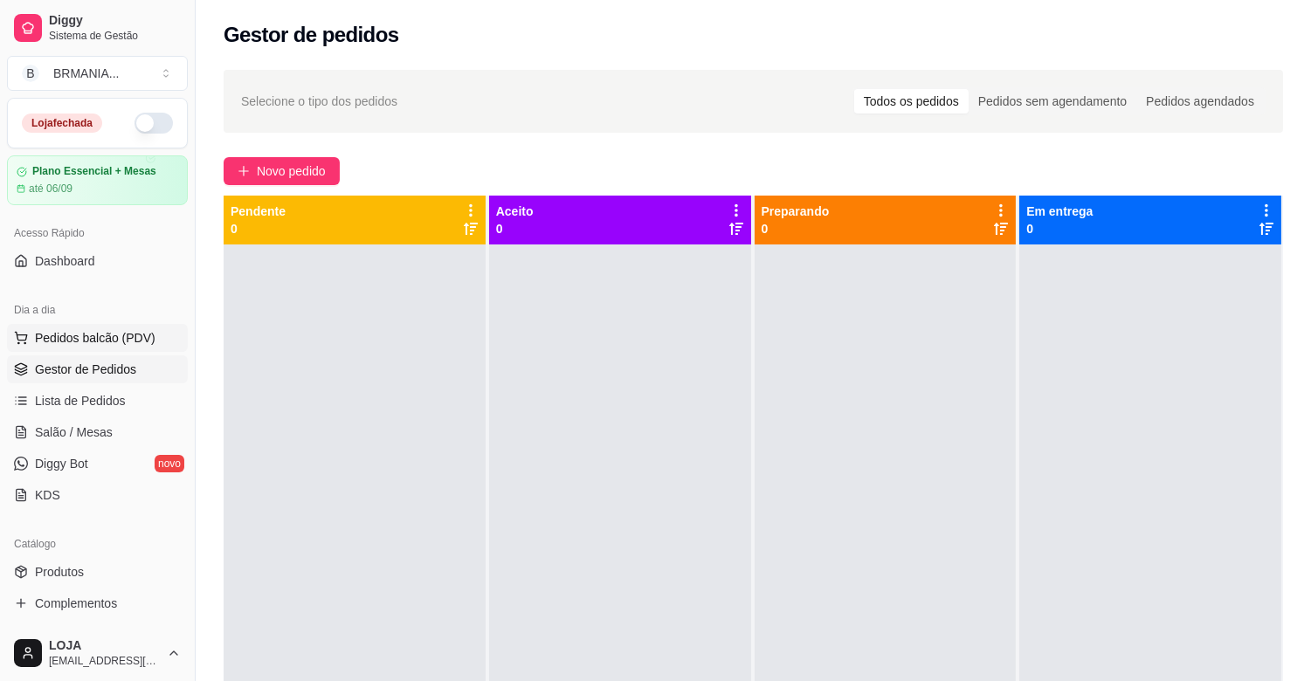
click at [125, 324] on button "Pedidos balcão (PDV)" at bounding box center [97, 338] width 181 height 28
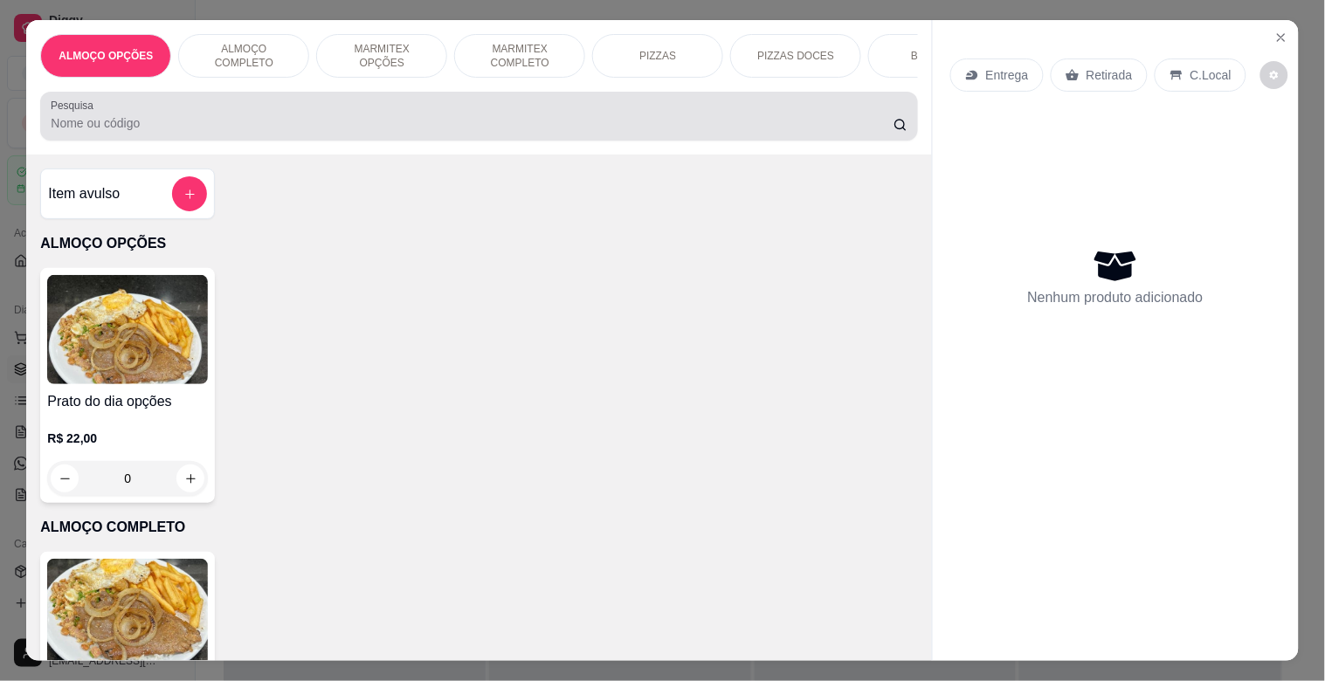
click at [404, 127] on input "Pesquisa" at bounding box center [472, 122] width 843 height 17
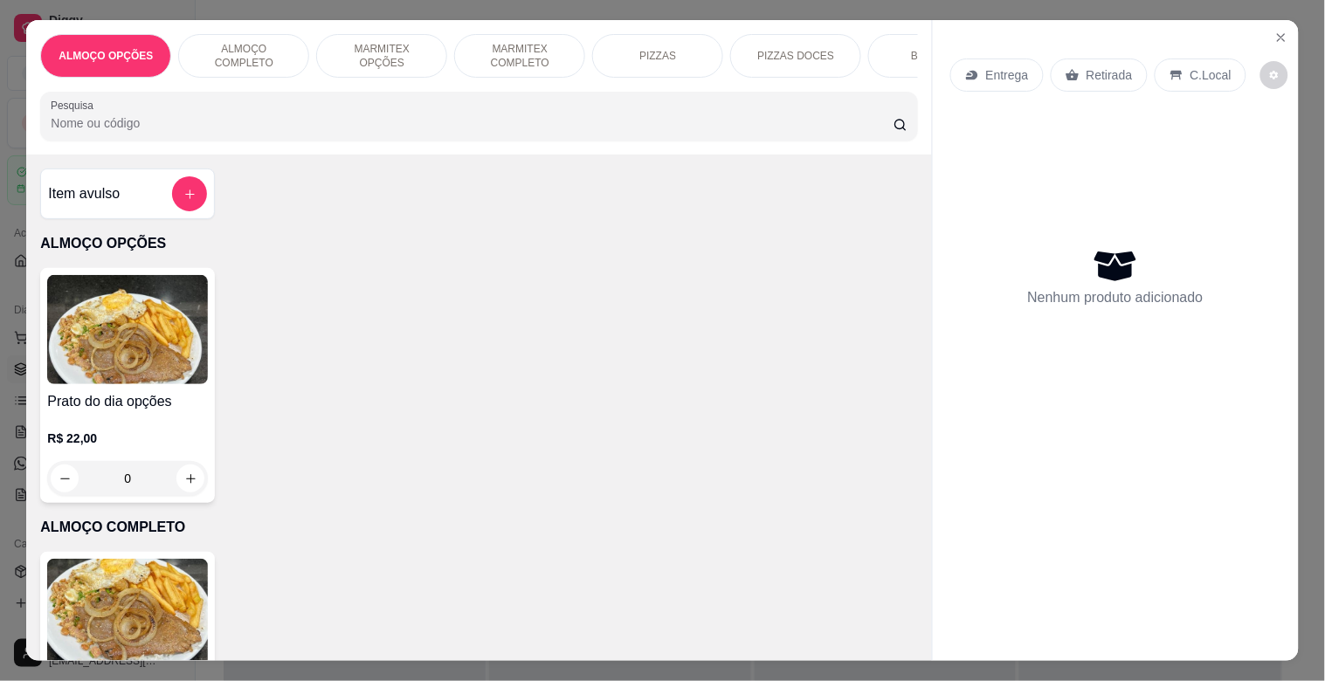
click at [487, 59] on p "MARMITEX COMPLETO" at bounding box center [519, 56] width 101 height 28
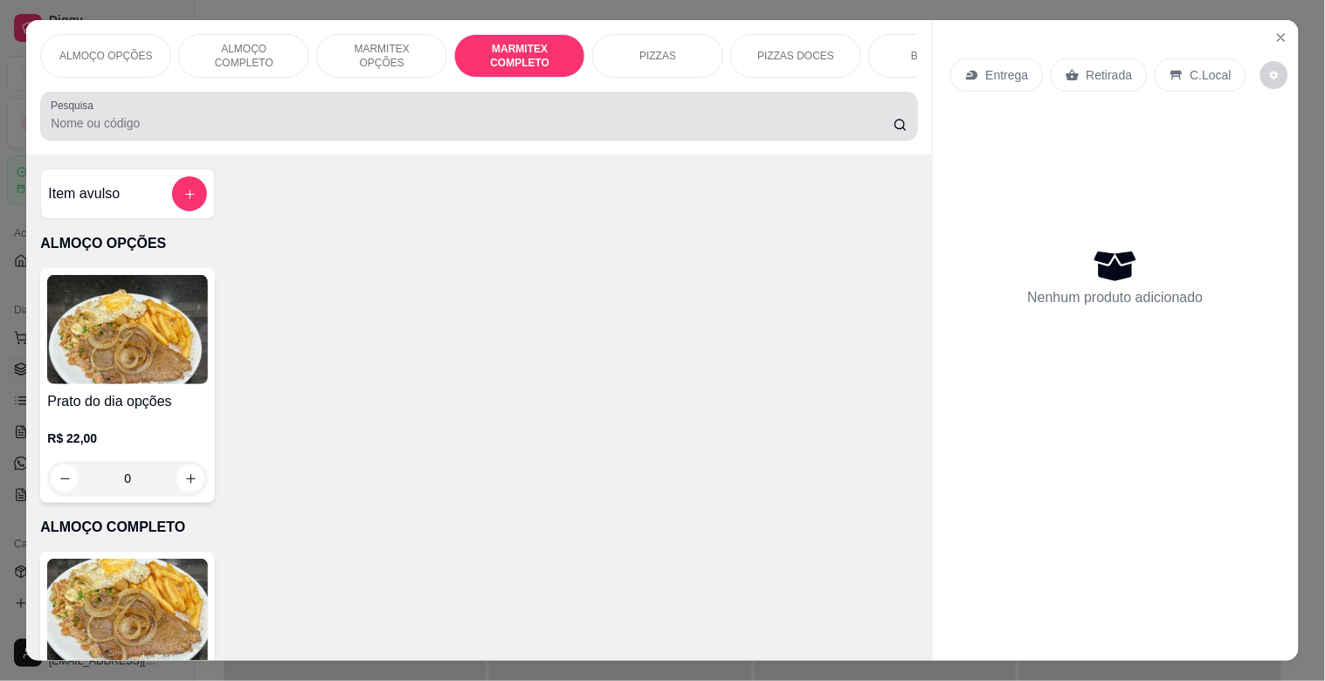
scroll to position [42, 0]
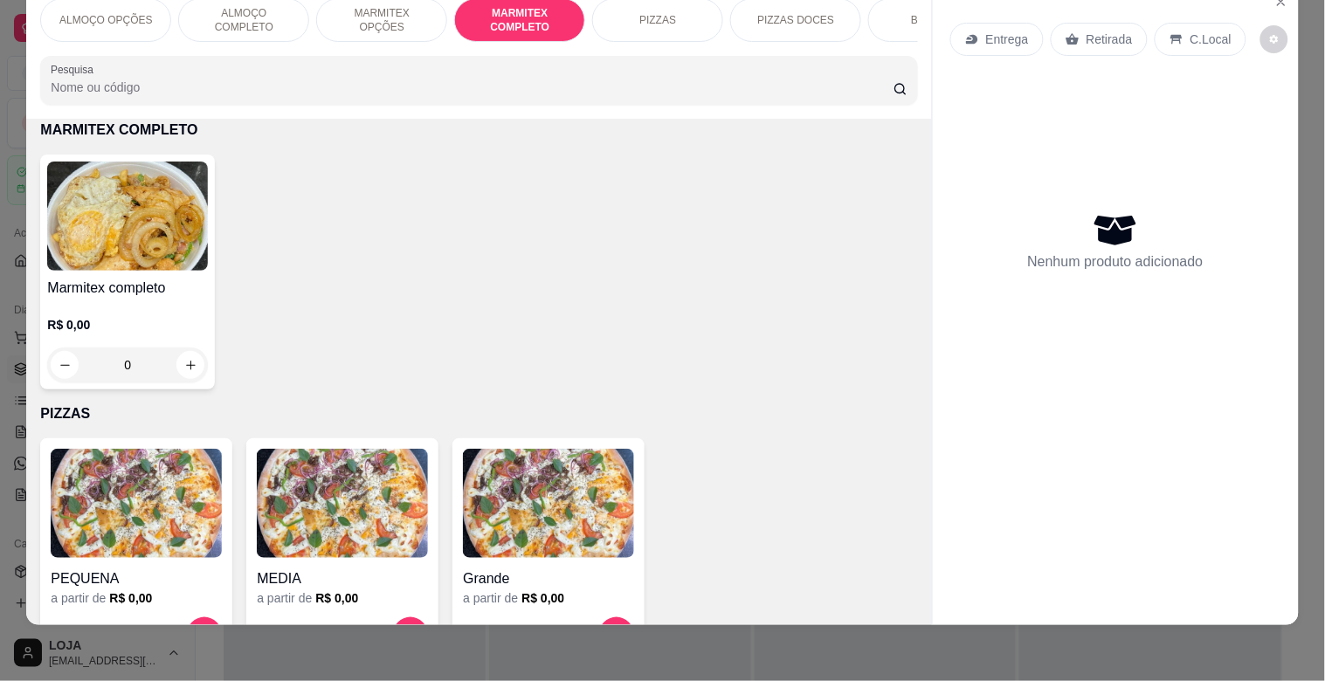
click at [195, 223] on div "Marmitex completo R$ 0,00 0" at bounding box center [127, 272] width 175 height 235
click at [173, 240] on img at bounding box center [127, 216] width 161 height 109
click at [480, 215] on div "Grande" at bounding box center [485, 213] width 50 height 21
radio input "true"
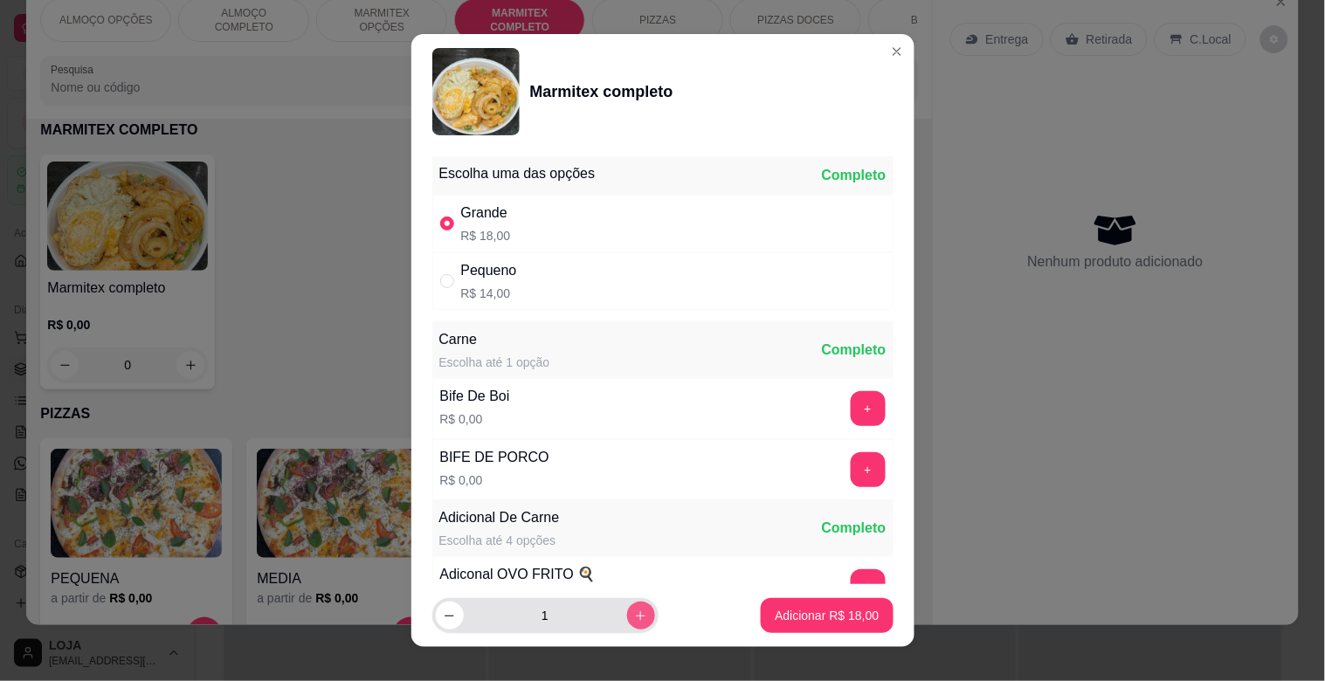
click at [634, 611] on icon "increase-product-quantity" at bounding box center [640, 616] width 13 height 13
click at [636, 611] on icon "increase-product-quantity" at bounding box center [641, 616] width 10 height 10
type input "3"
click at [787, 609] on p "Adicionar R$ 54,00" at bounding box center [827, 615] width 104 height 17
type input "3"
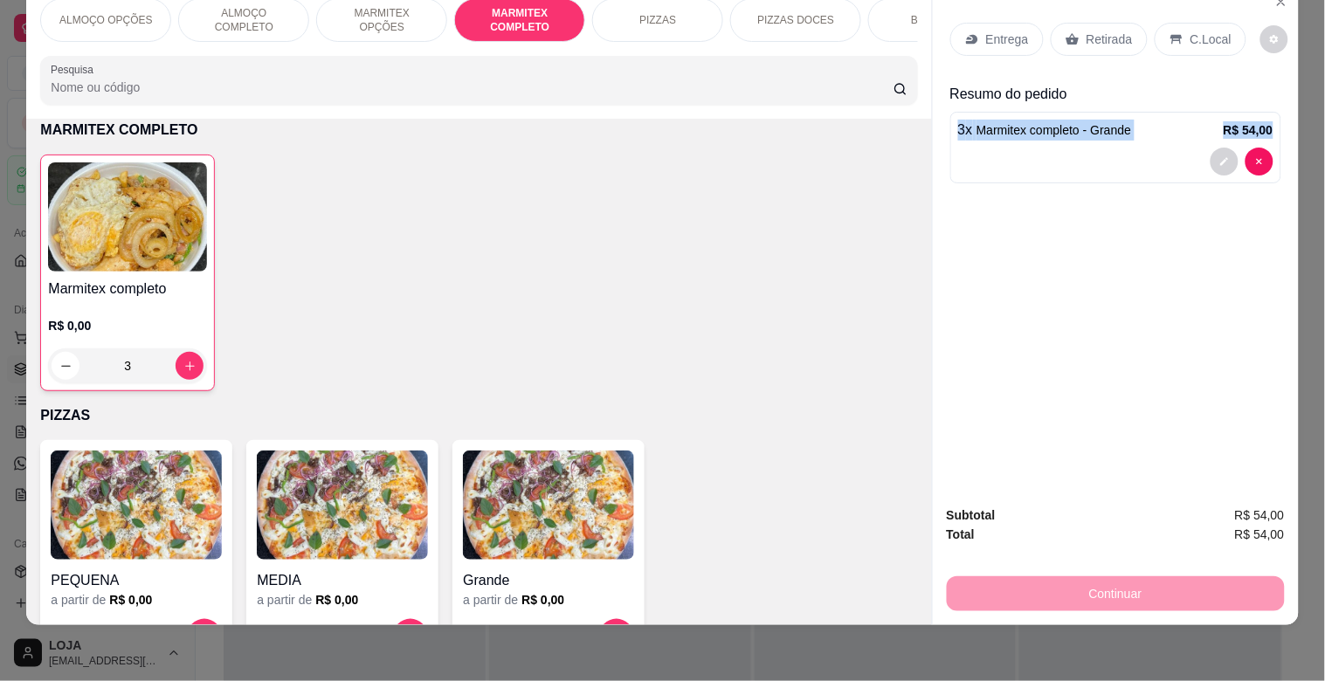
scroll to position [870, 0]
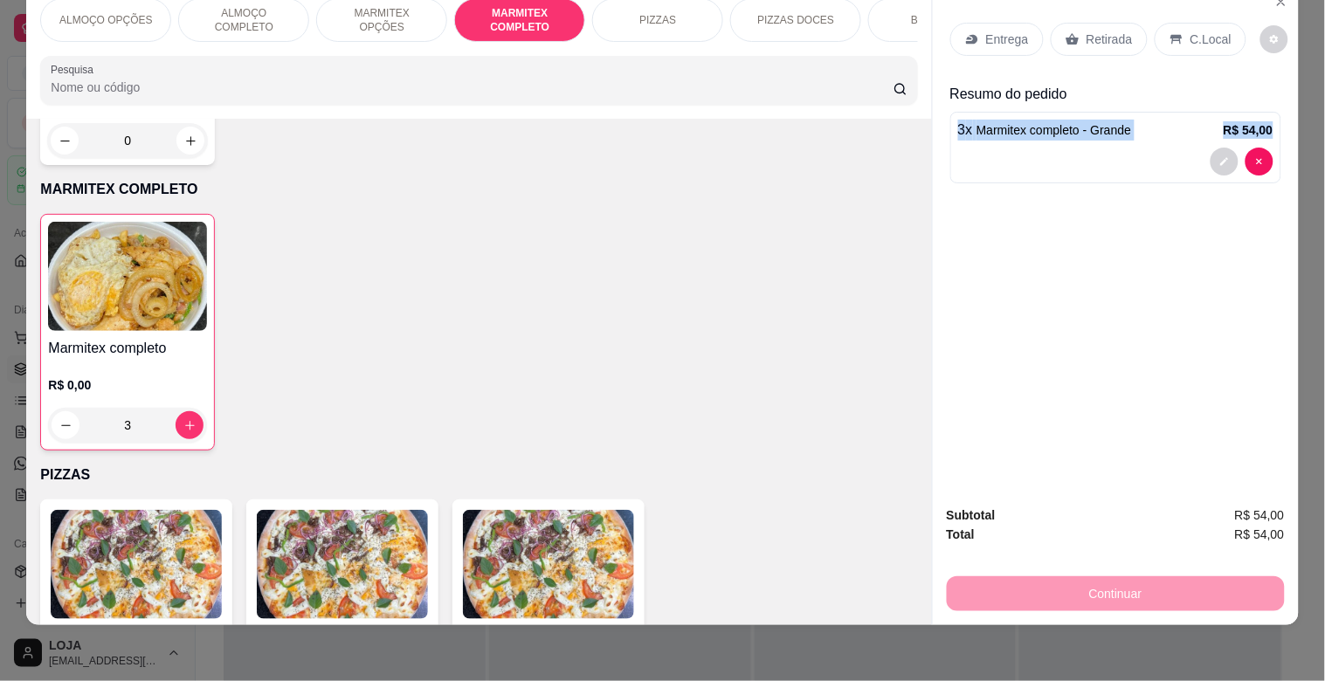
click at [933, 120] on div "Entrega Retirada C.Local Resumo do pedido 3 x Marmitex completo - Grande R$ 54,…" at bounding box center [1116, 237] width 366 height 507
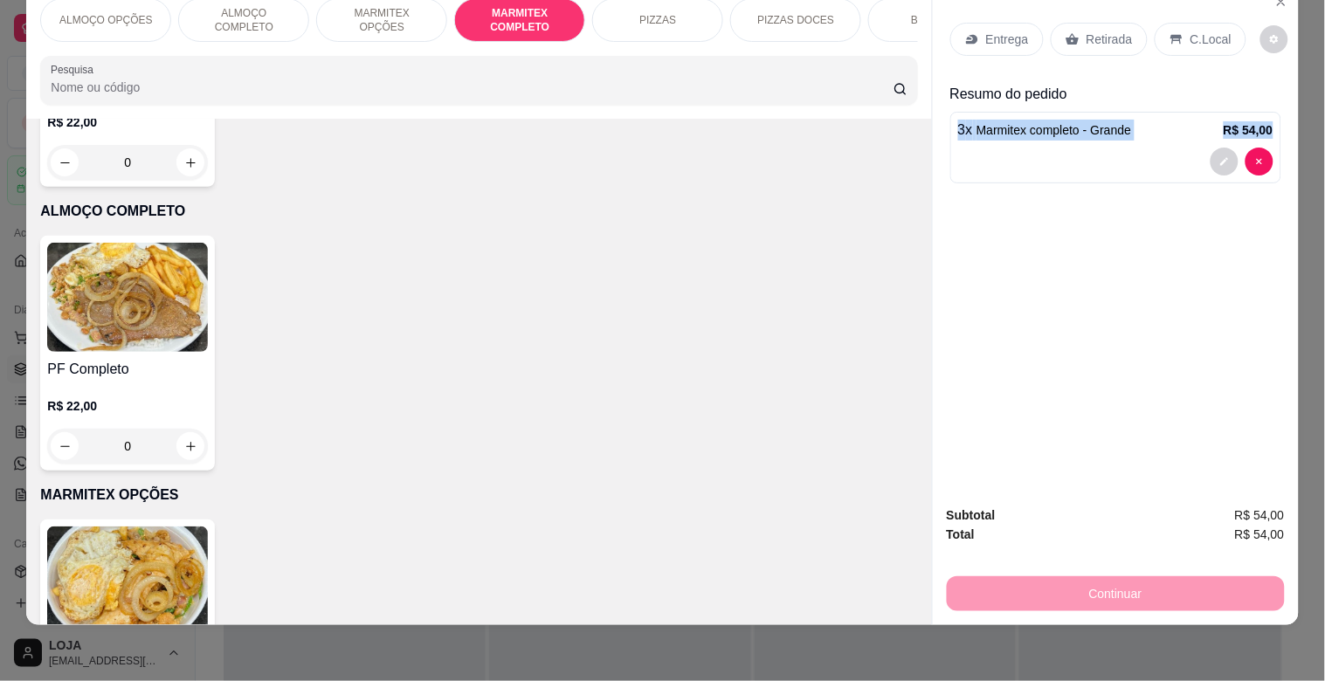
scroll to position [0, 768]
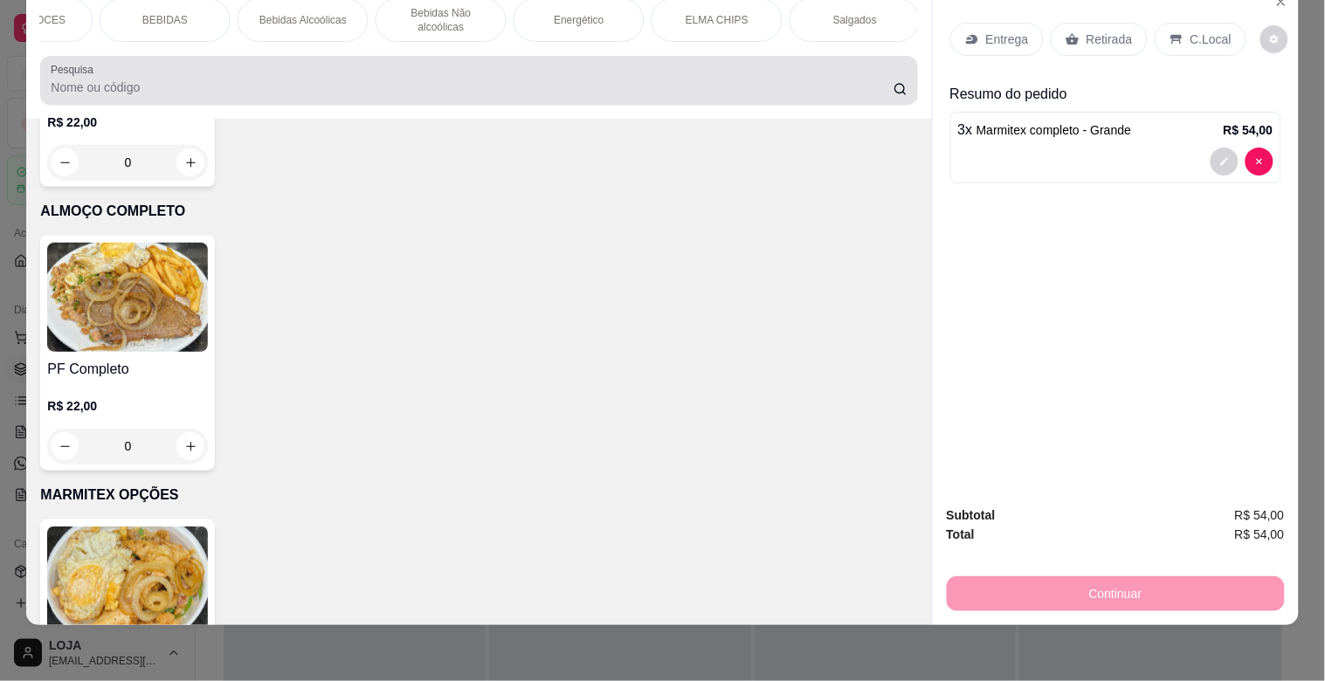
click at [618, 72] on div at bounding box center [479, 80] width 856 height 35
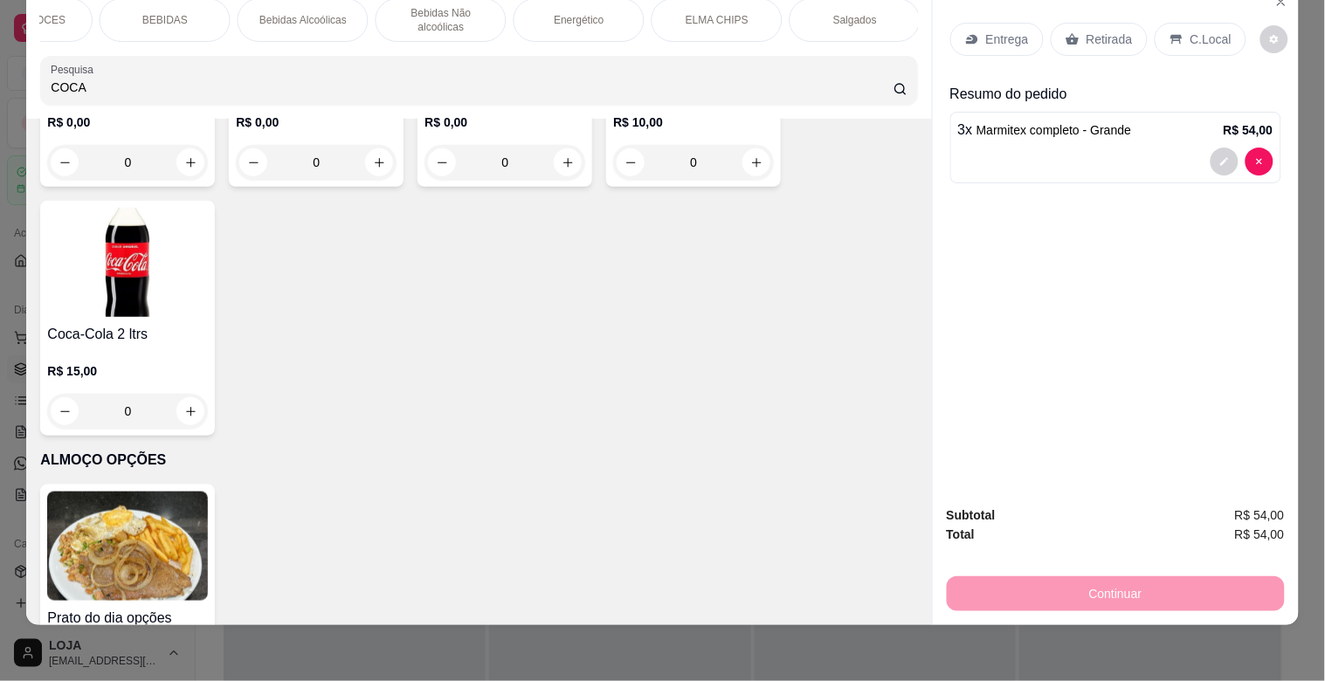
scroll to position [813, 0]
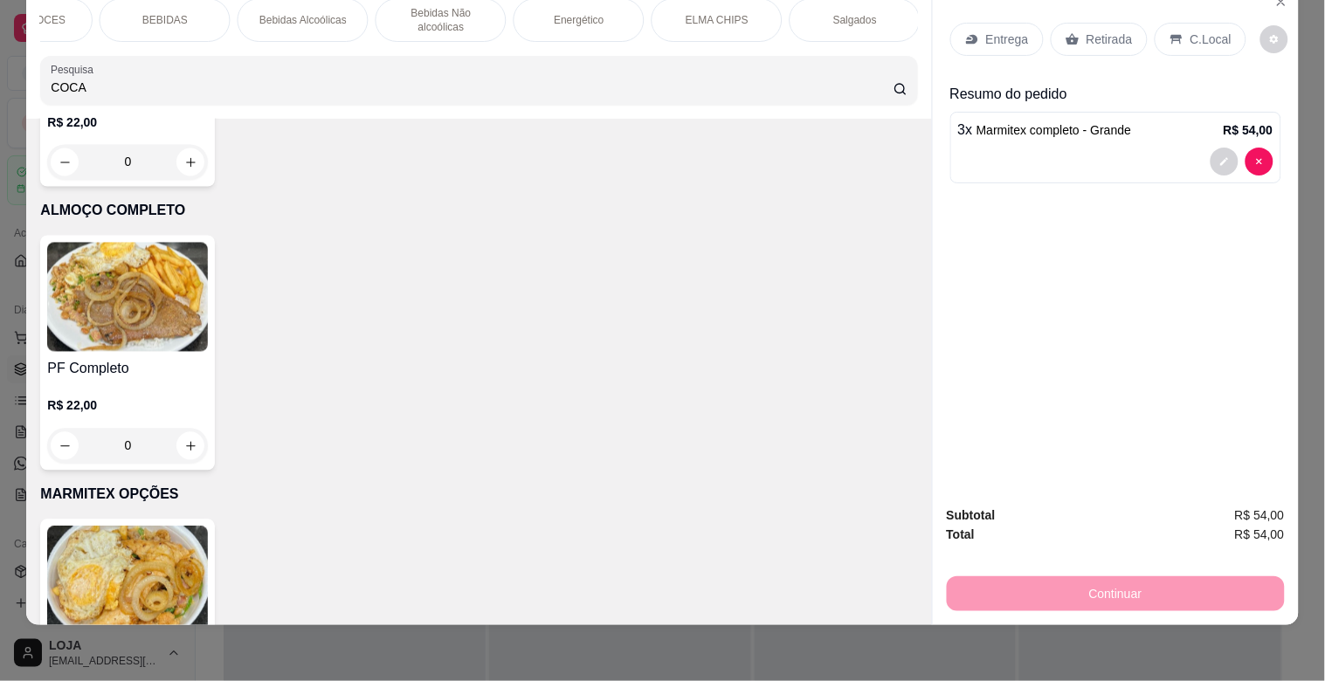
type input "COCA"
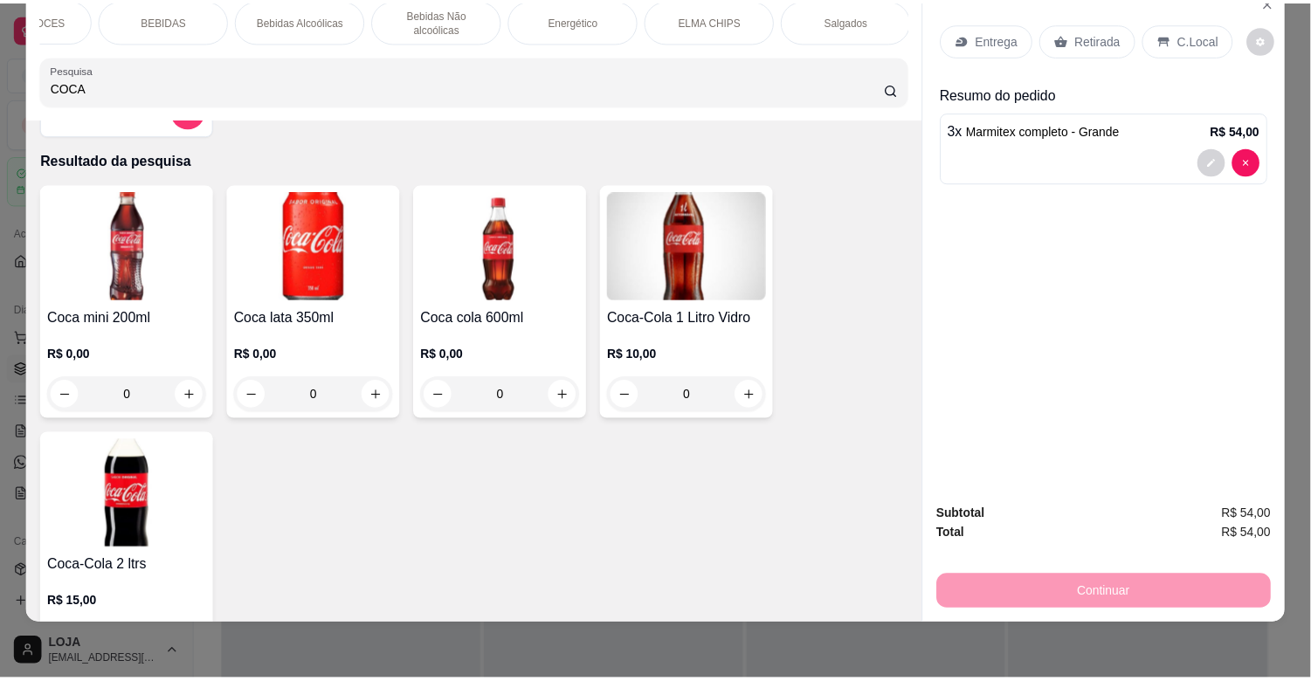
scroll to position [0, 0]
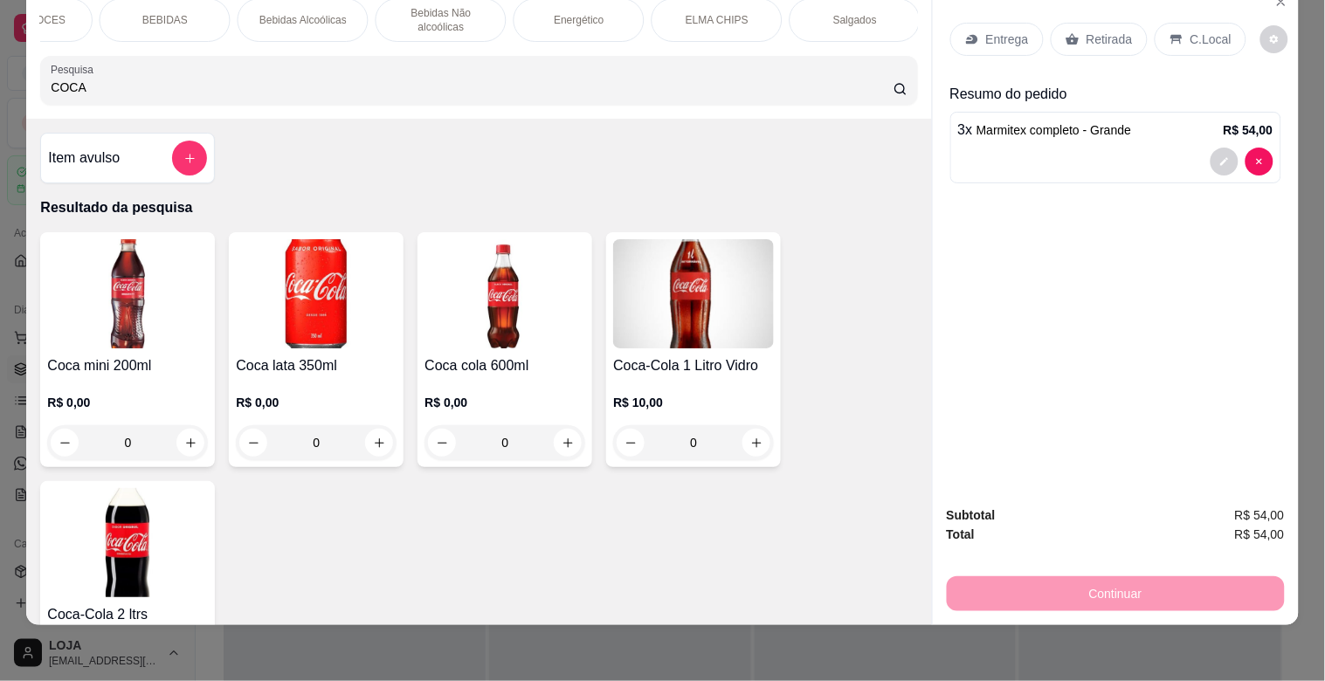
click at [138, 554] on img at bounding box center [127, 542] width 161 height 109
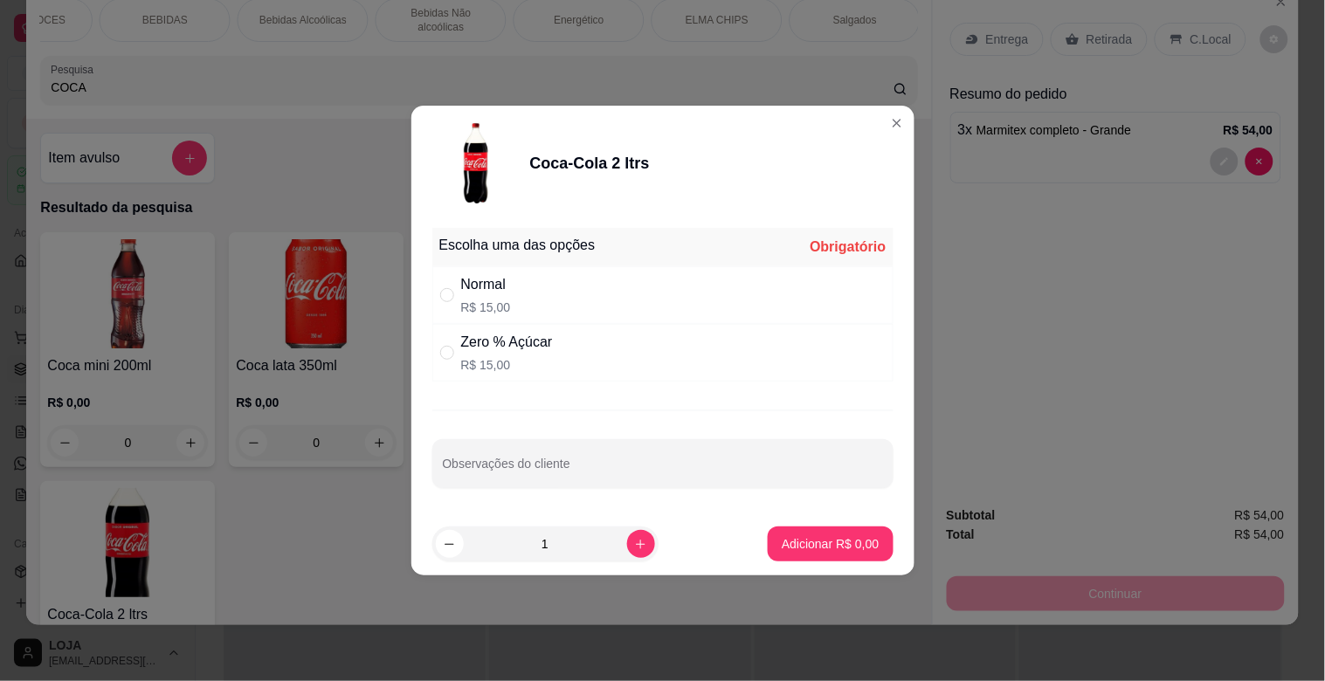
click at [507, 292] on div "Normal" at bounding box center [486, 284] width 50 height 21
radio input "true"
click at [788, 548] on p "Adicionar R$ 15,00" at bounding box center [826, 543] width 101 height 17
type input "1"
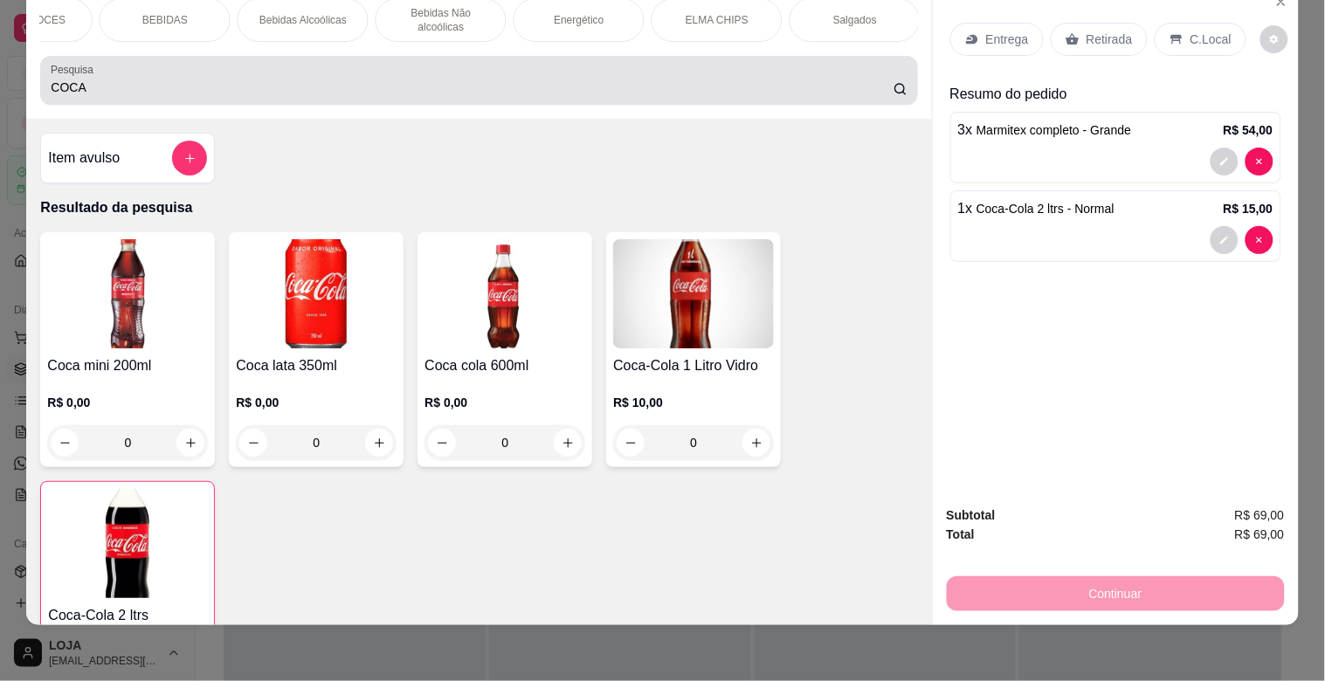
click at [342, 76] on div "COCA" at bounding box center [479, 80] width 856 height 35
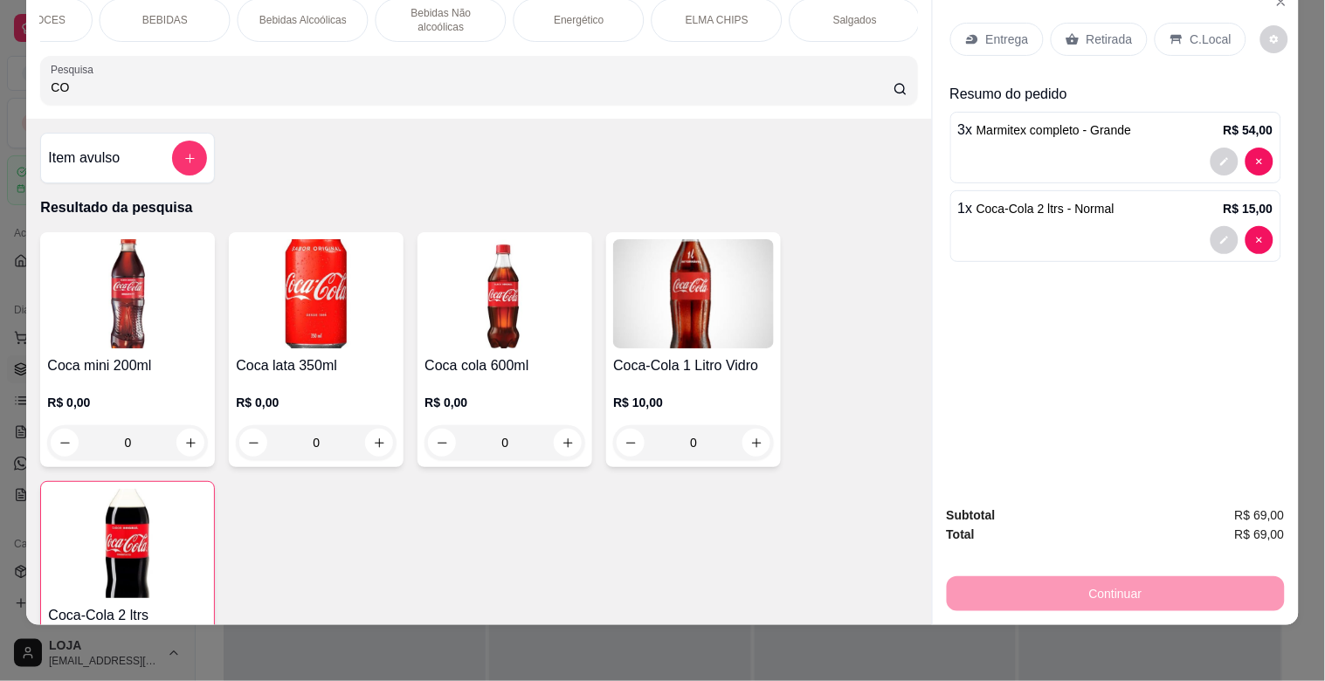
type input "C"
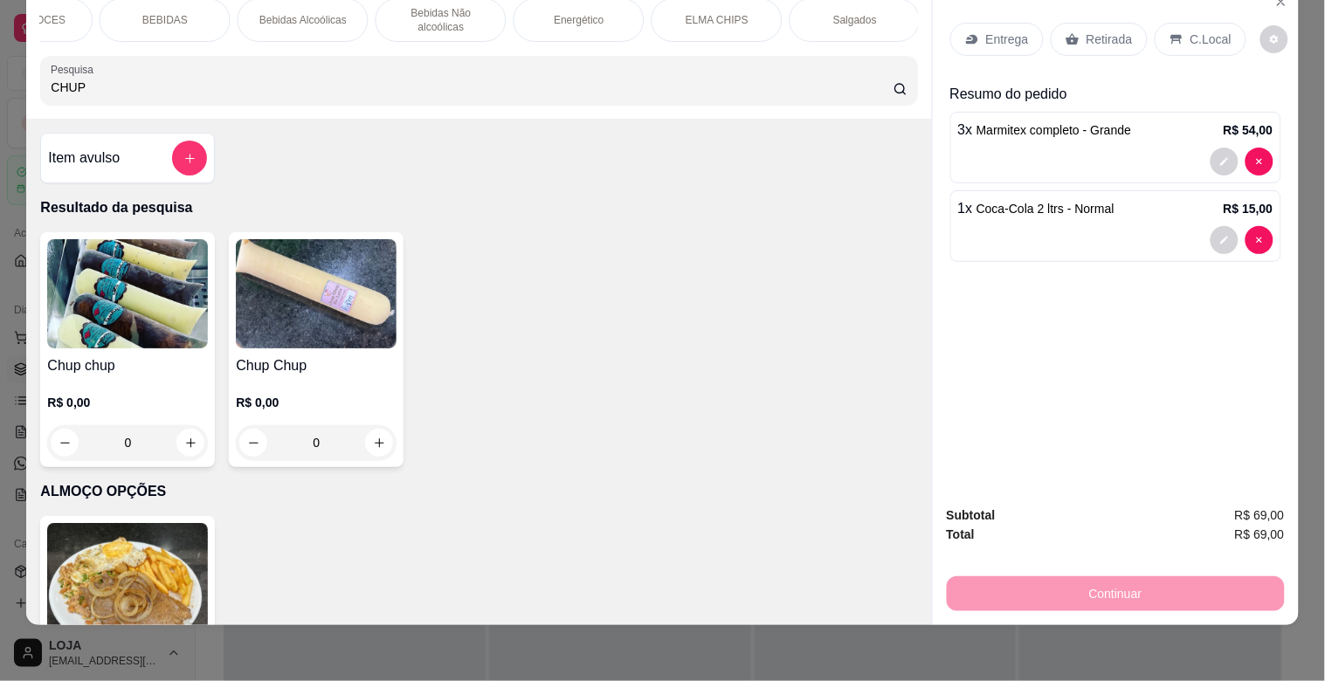
type input "CHUP"
click at [309, 330] on img at bounding box center [316, 293] width 161 height 109
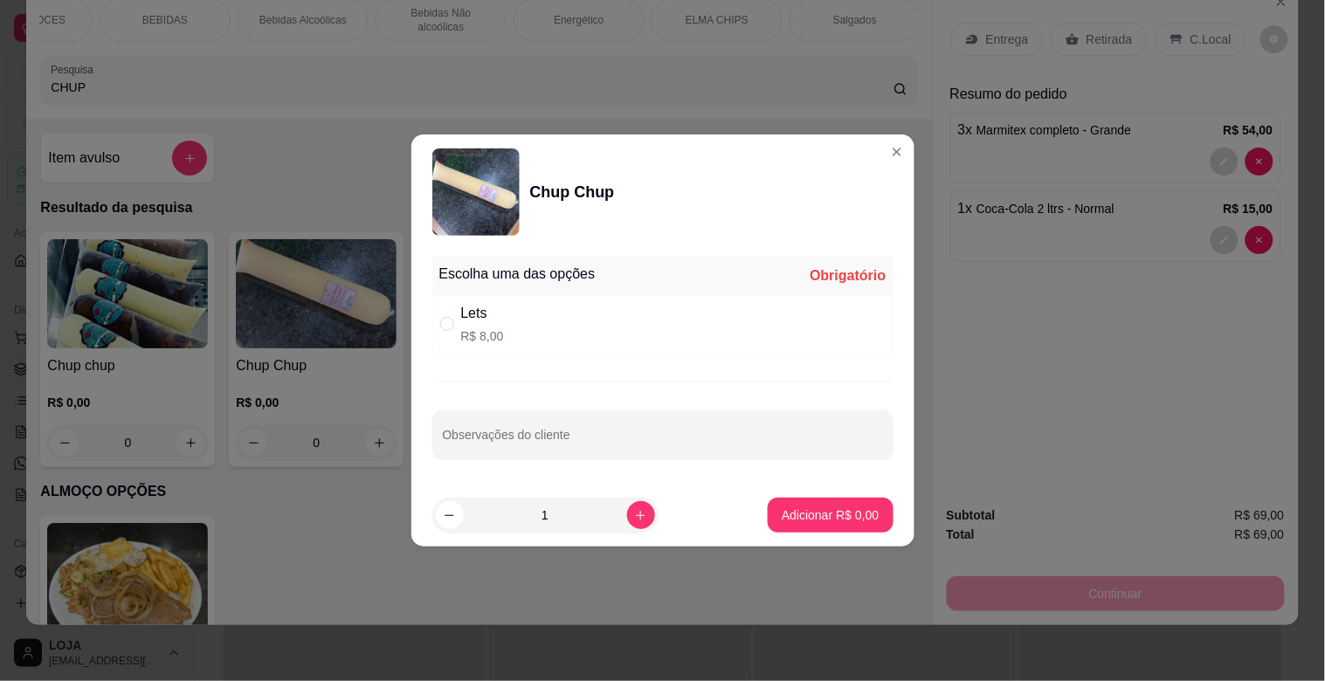
click at [655, 344] on div "Lets R$ 8,00" at bounding box center [662, 324] width 461 height 58
radio input "true"
click at [816, 513] on p "Adicionar R$ 8,00" at bounding box center [830, 515] width 97 height 17
type input "1"
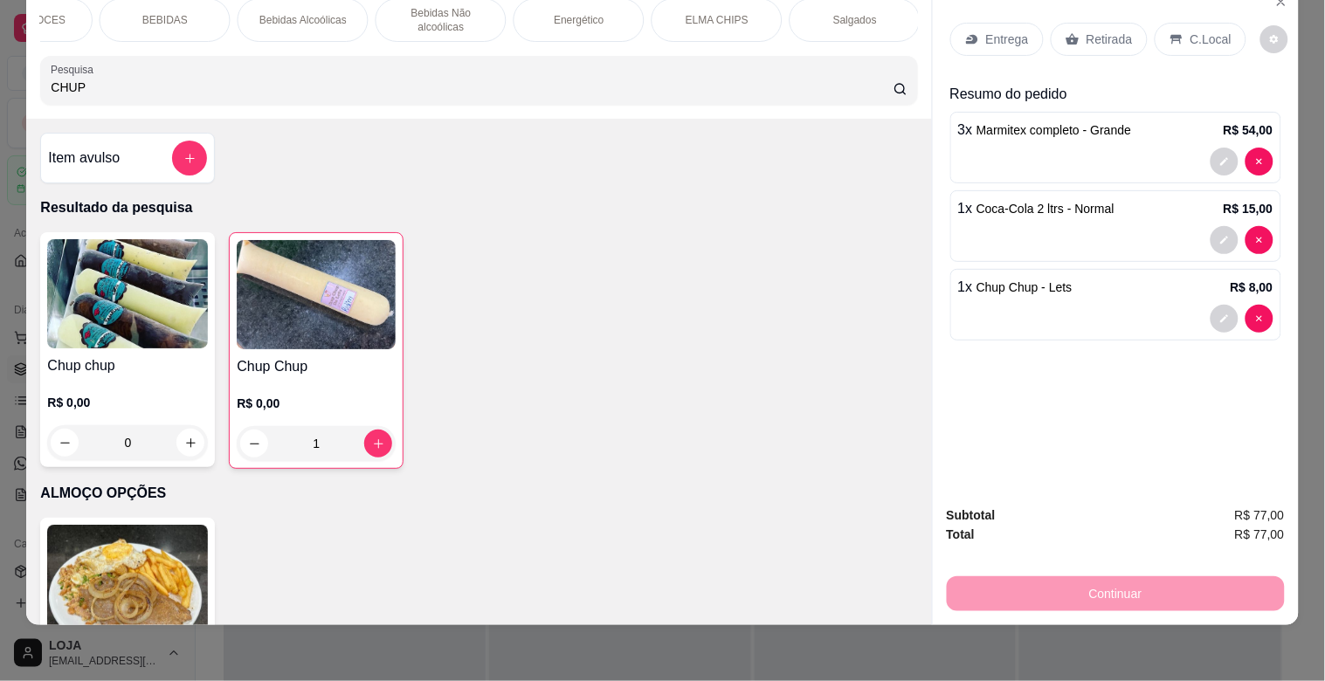
click at [1175, 31] on div "C.Local" at bounding box center [1200, 39] width 92 height 33
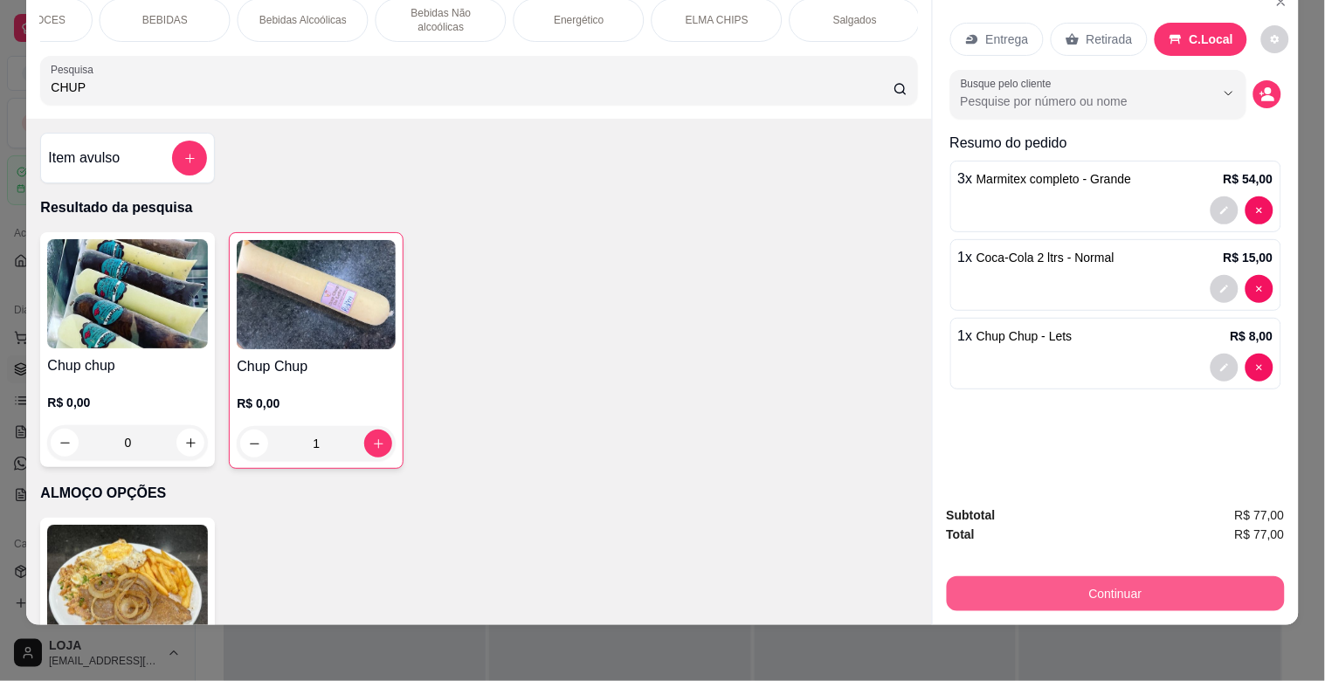
click at [1099, 576] on button "Continuar" at bounding box center [1116, 593] width 338 height 35
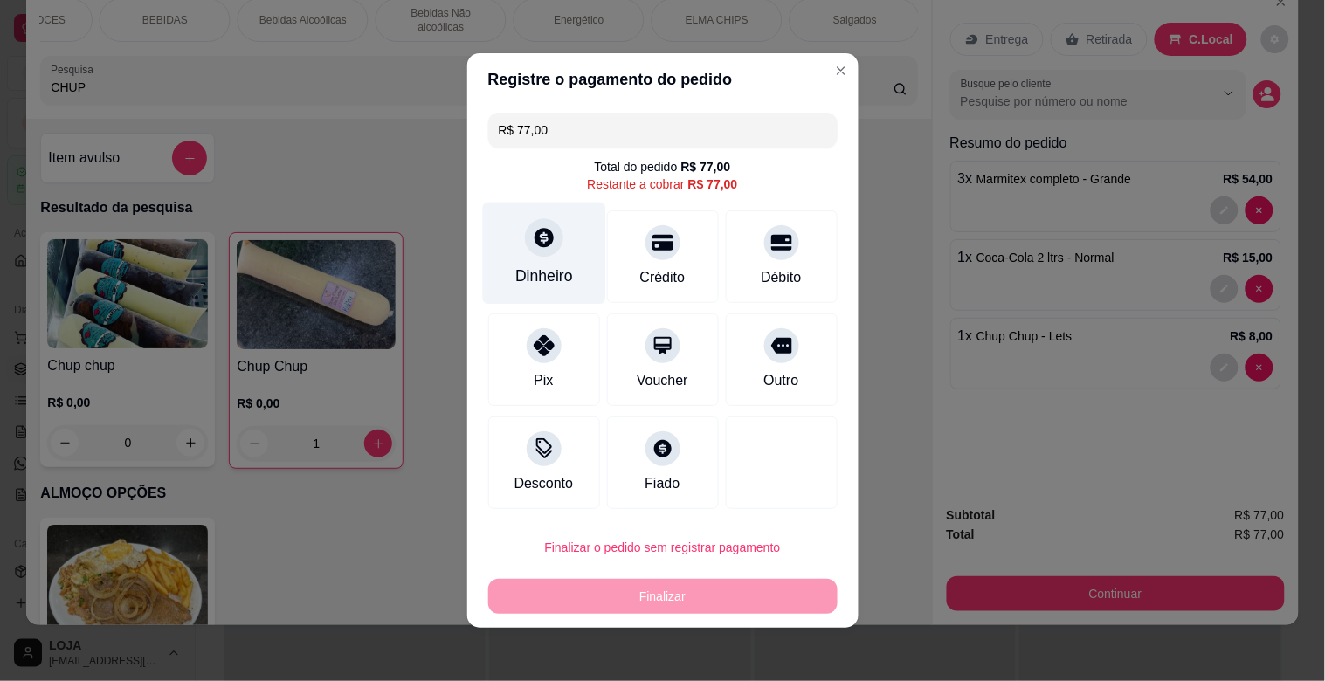
click at [544, 257] on div "Dinheiro" at bounding box center [543, 254] width 123 height 102
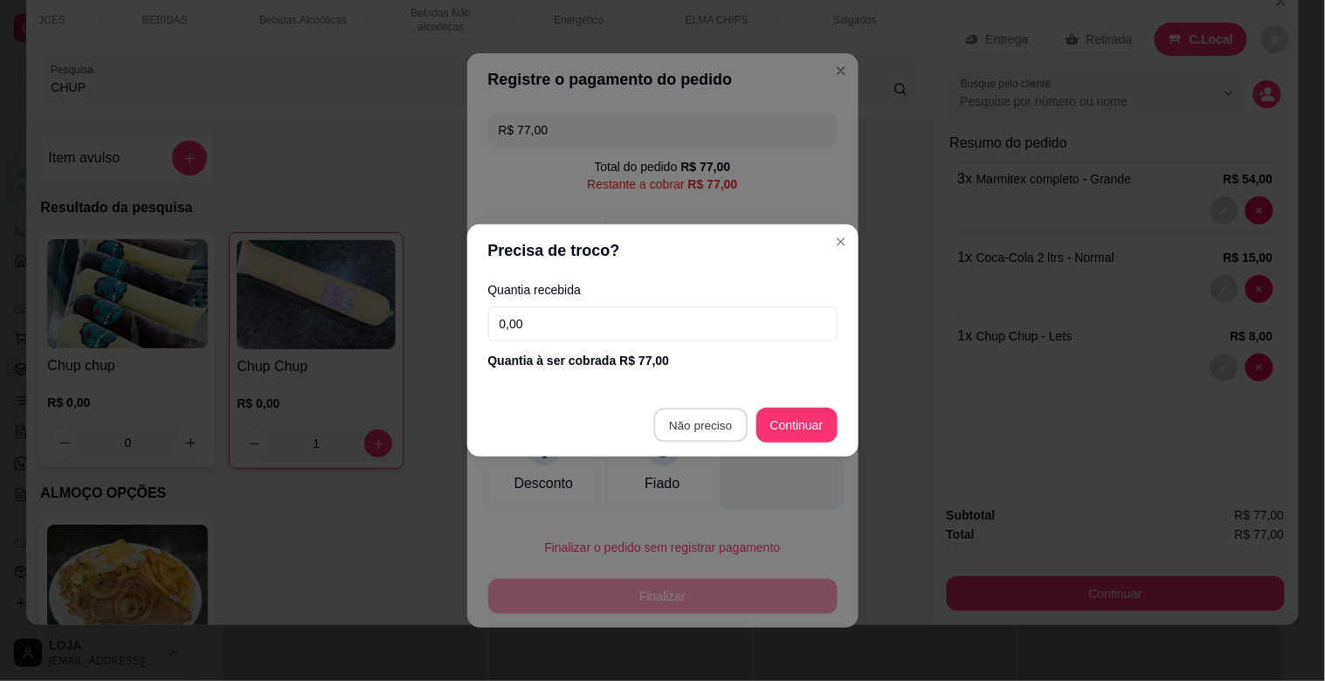
type input "R$ 0,00"
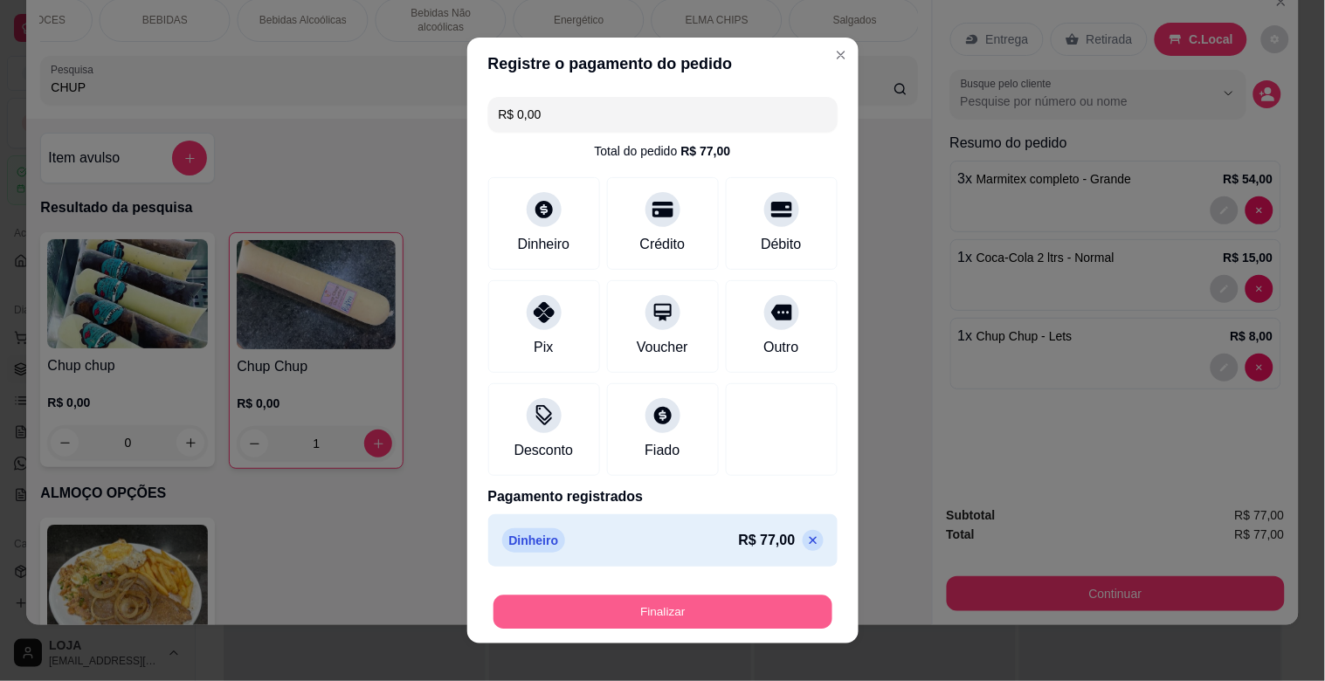
click at [716, 603] on button "Finalizar" at bounding box center [662, 613] width 339 height 34
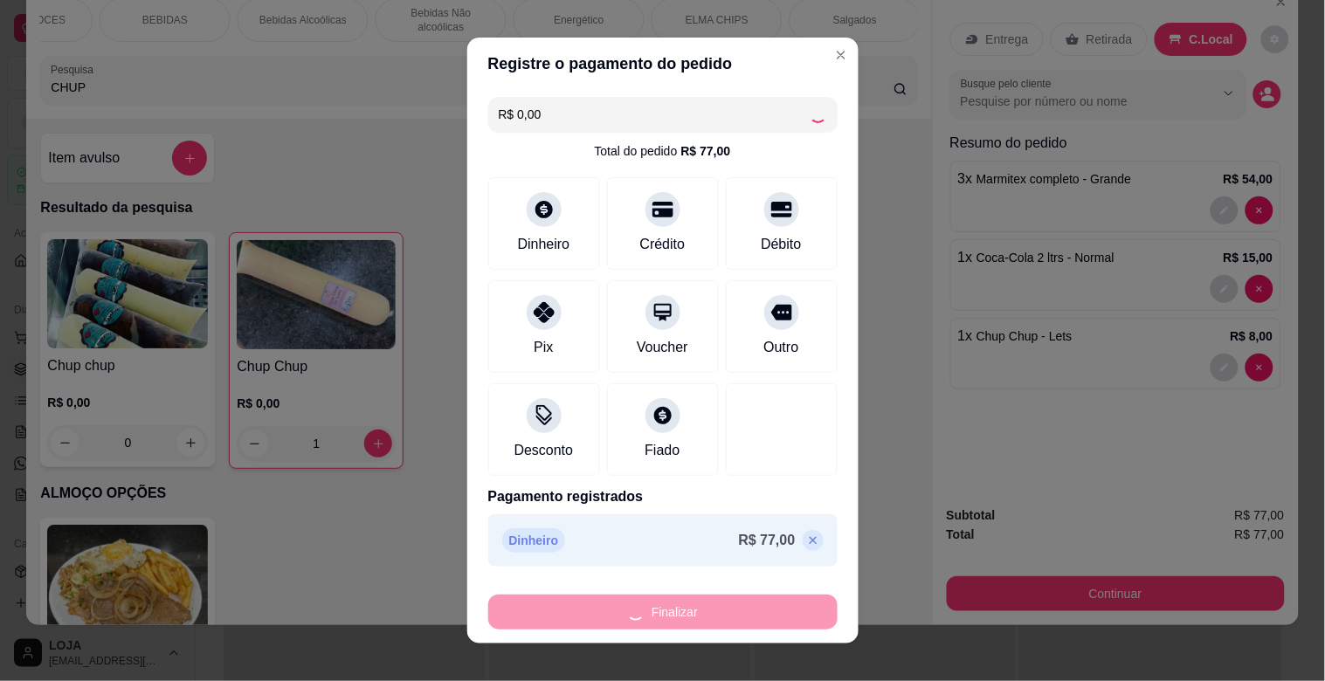
type input "0"
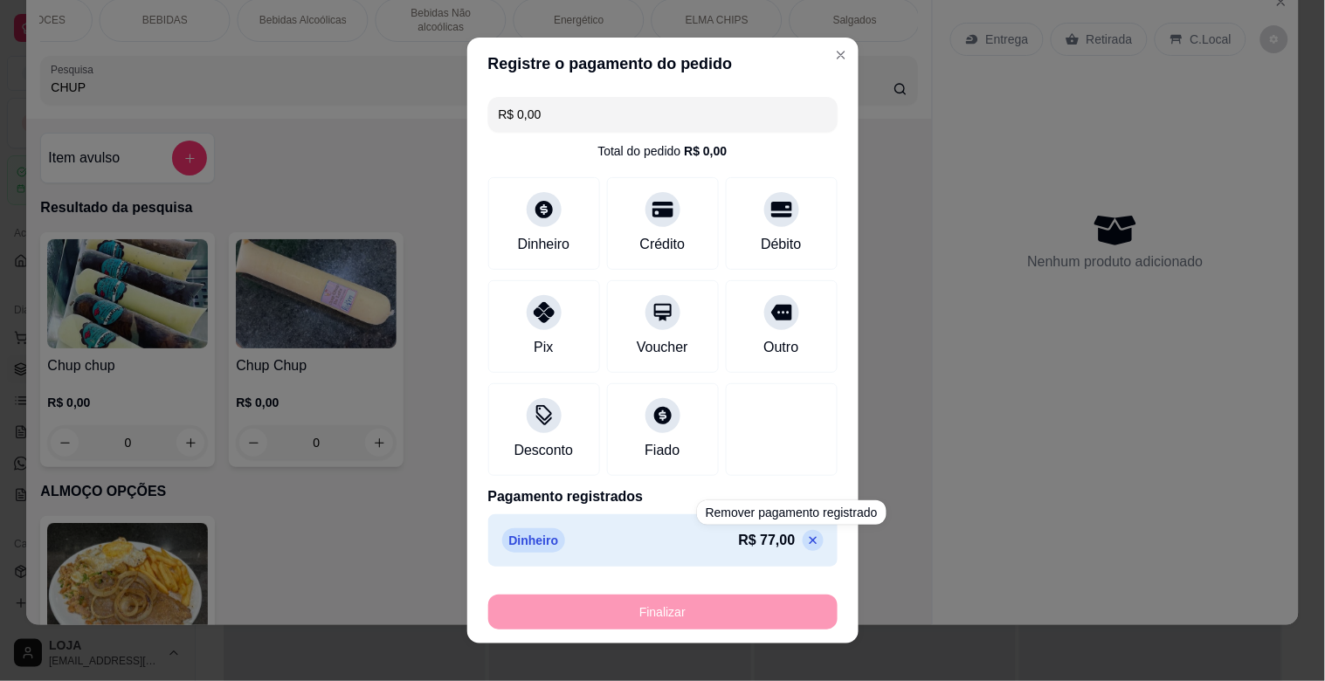
type input "-R$ 77,00"
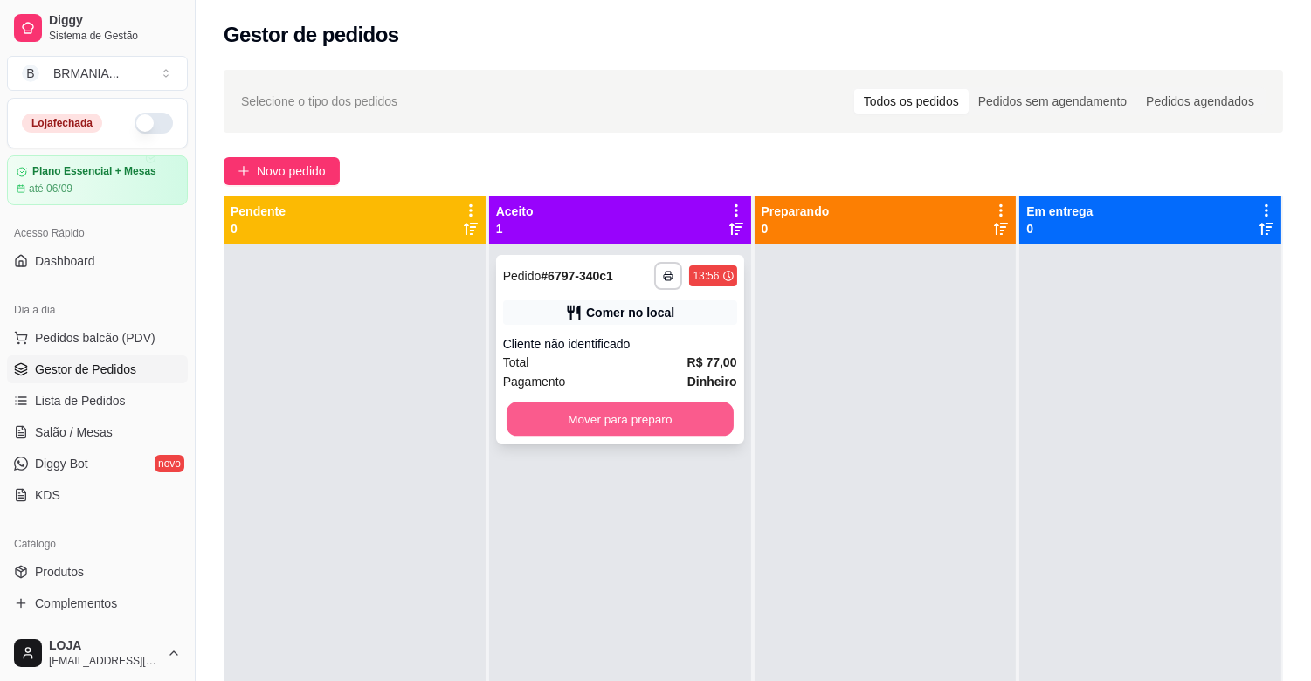
click at [644, 425] on button "Mover para preparo" at bounding box center [620, 420] width 227 height 34
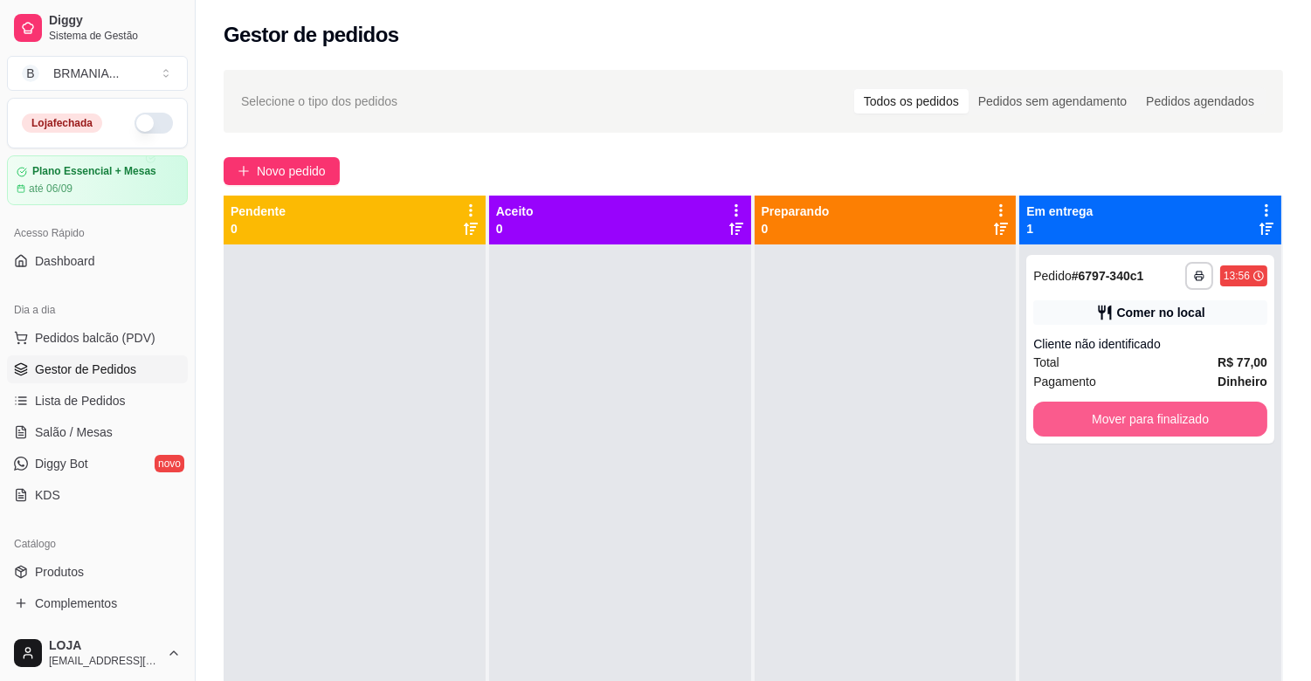
click at [1061, 414] on button "Mover para finalizado" at bounding box center [1150, 419] width 234 height 35
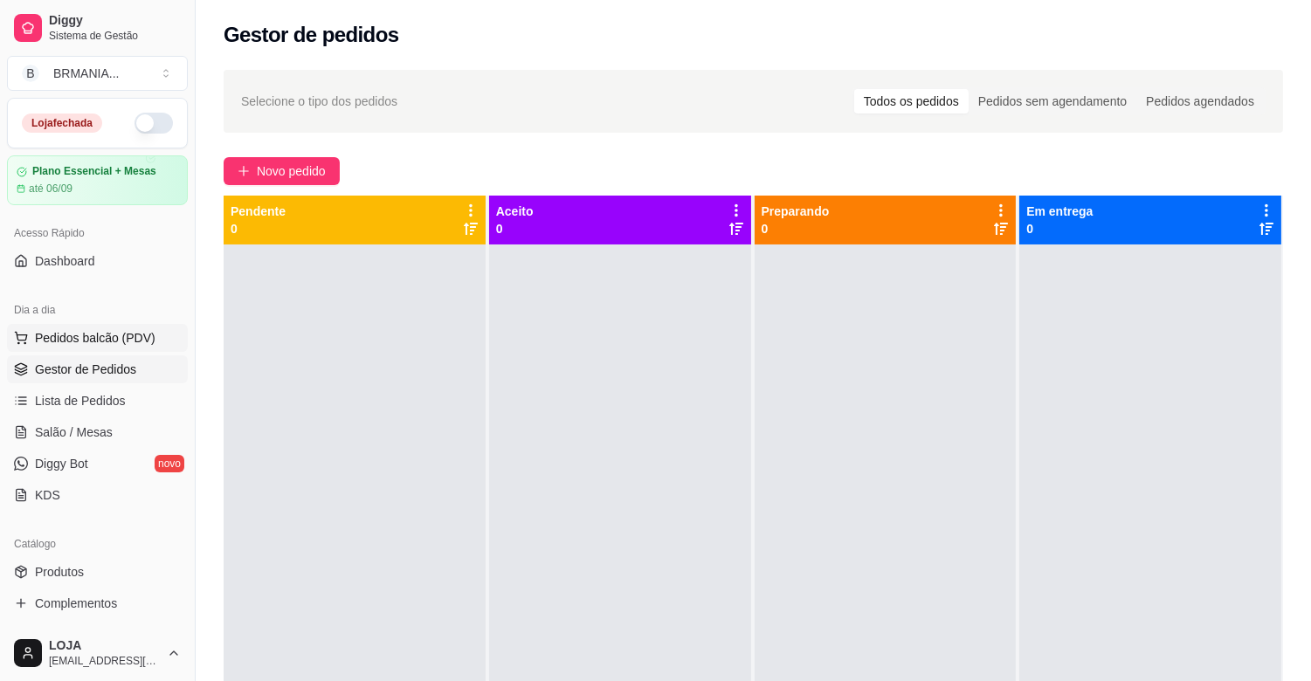
click at [103, 338] on span "Pedidos balcão (PDV)" at bounding box center [95, 337] width 121 height 17
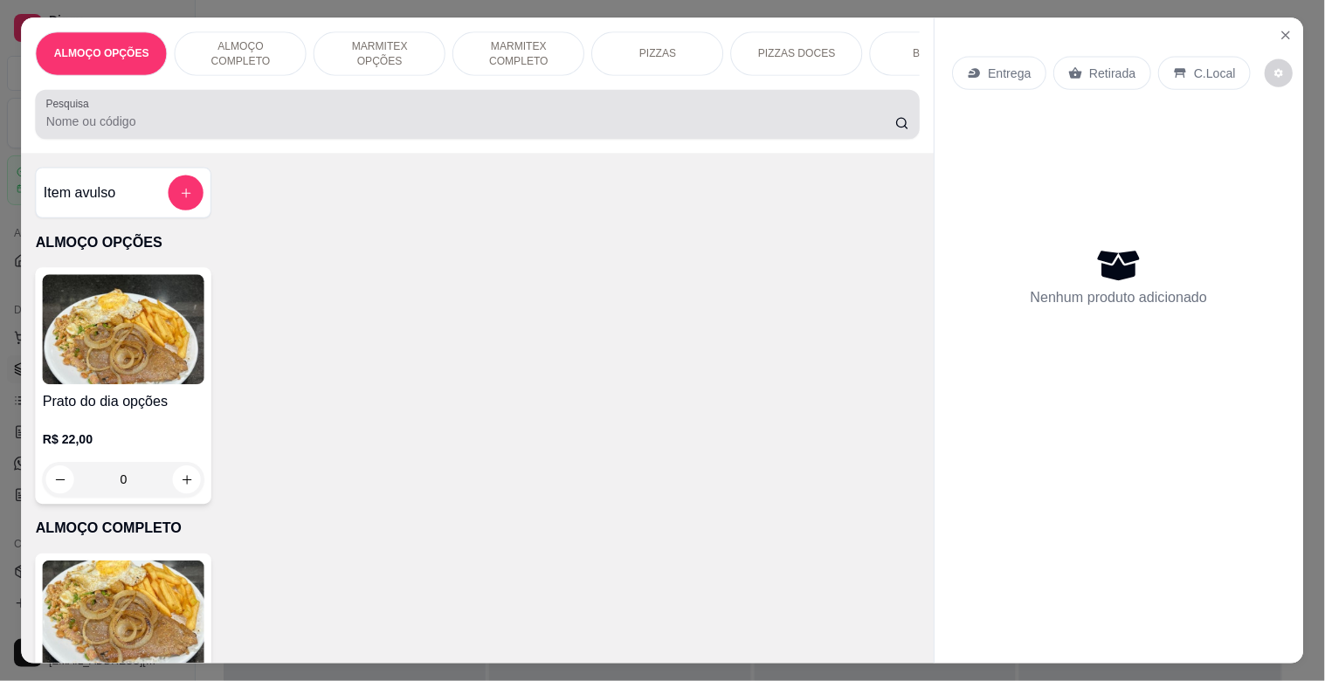
click at [344, 125] on input "Pesquisa" at bounding box center [470, 121] width 849 height 17
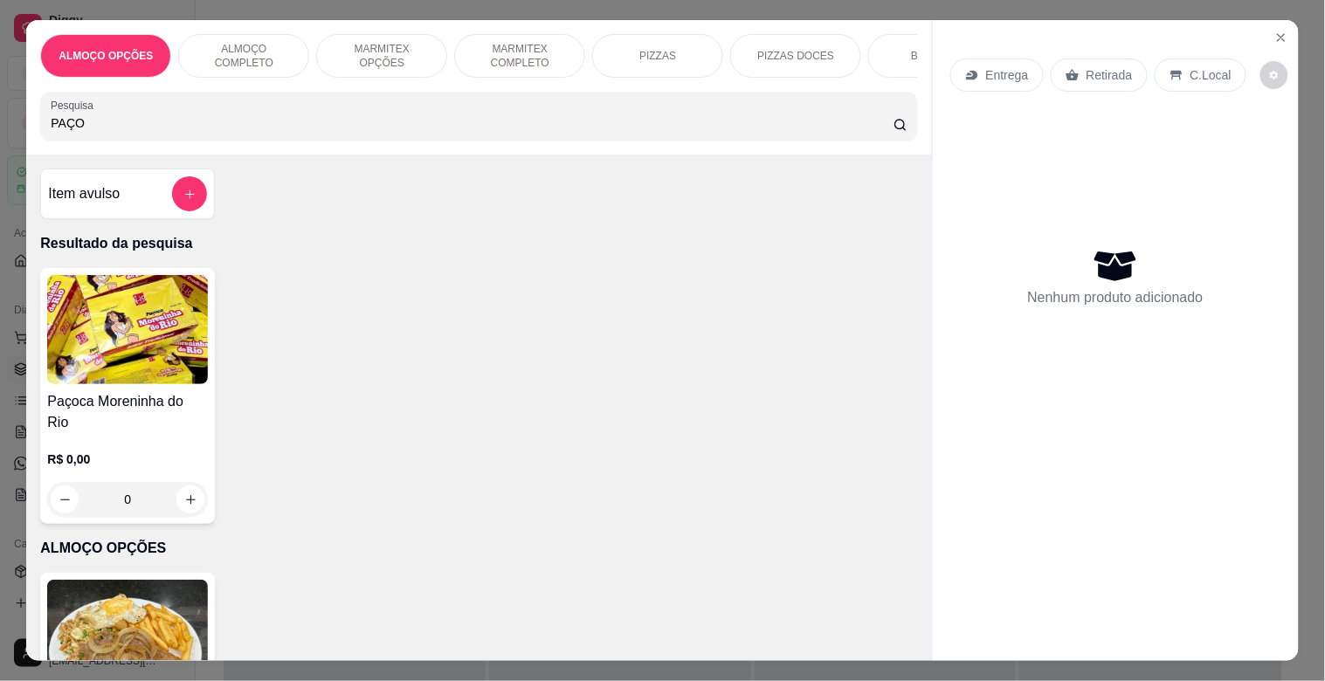
type input "PAÇO"
click at [65, 393] on div "Paçoca Moreninha do Rio R$ 0,00 0" at bounding box center [127, 396] width 175 height 256
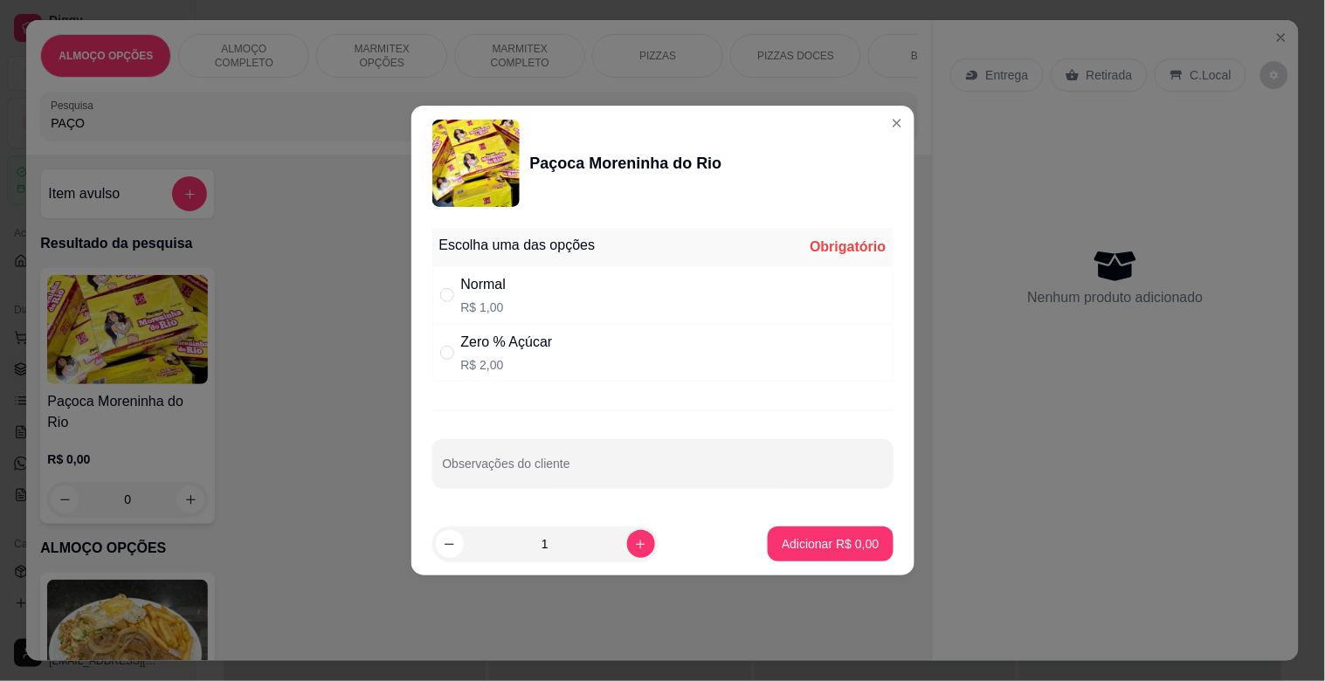
click at [544, 300] on div "Normal R$ 1,00" at bounding box center [662, 295] width 461 height 58
radio input "true"
click at [634, 538] on icon "increase-product-quantity" at bounding box center [640, 544] width 13 height 13
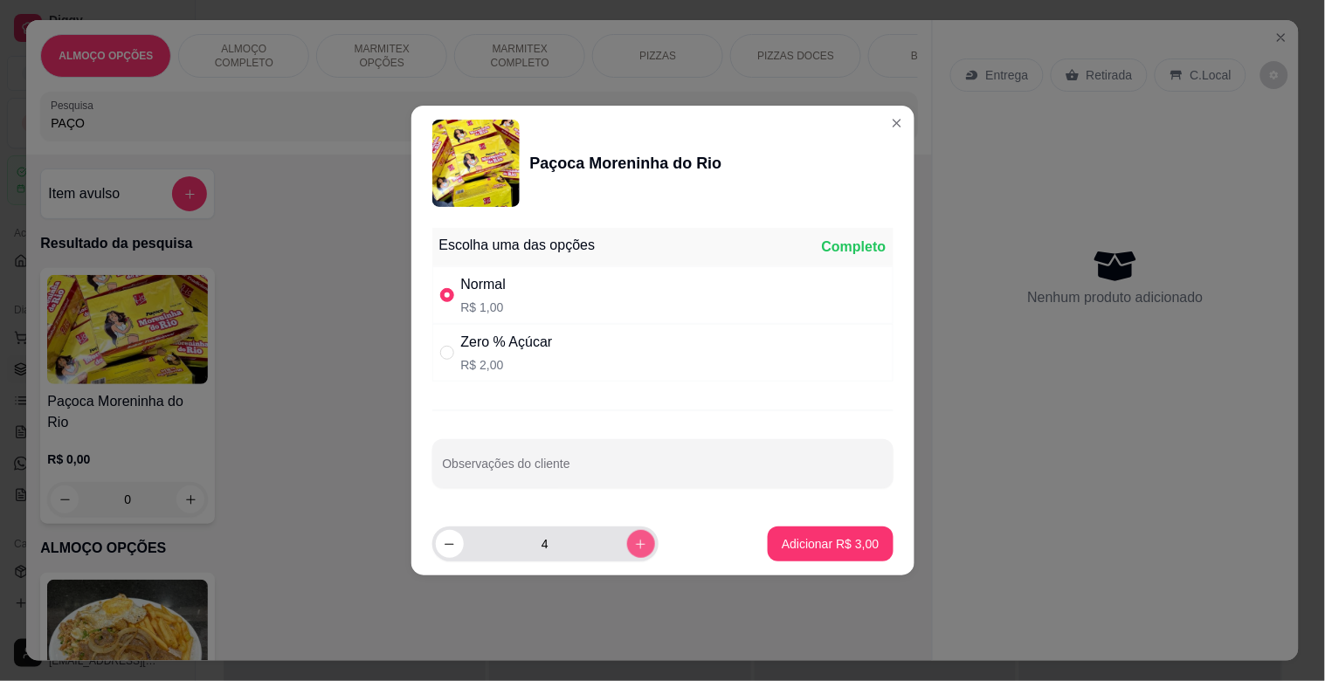
click at [627, 536] on button "increase-product-quantity" at bounding box center [641, 544] width 28 height 28
type input "7"
click at [838, 543] on p "Adicionar R$ 7,00" at bounding box center [830, 543] width 97 height 17
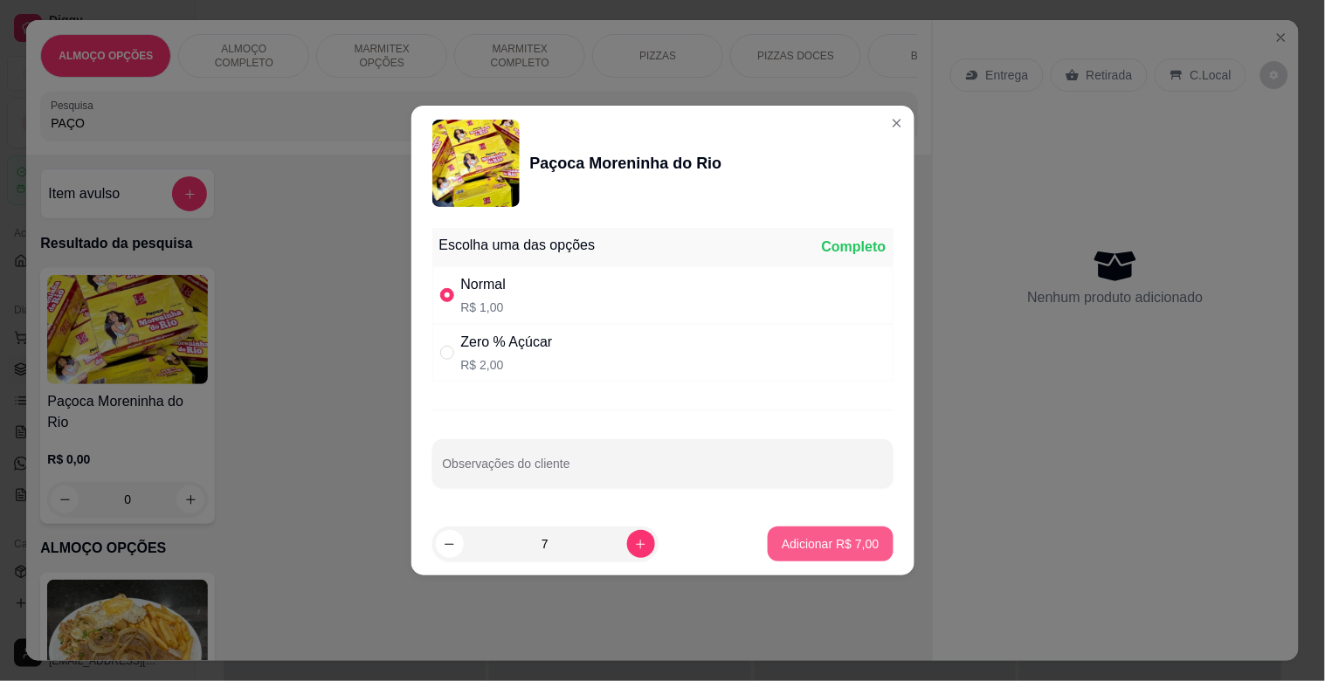
type input "7"
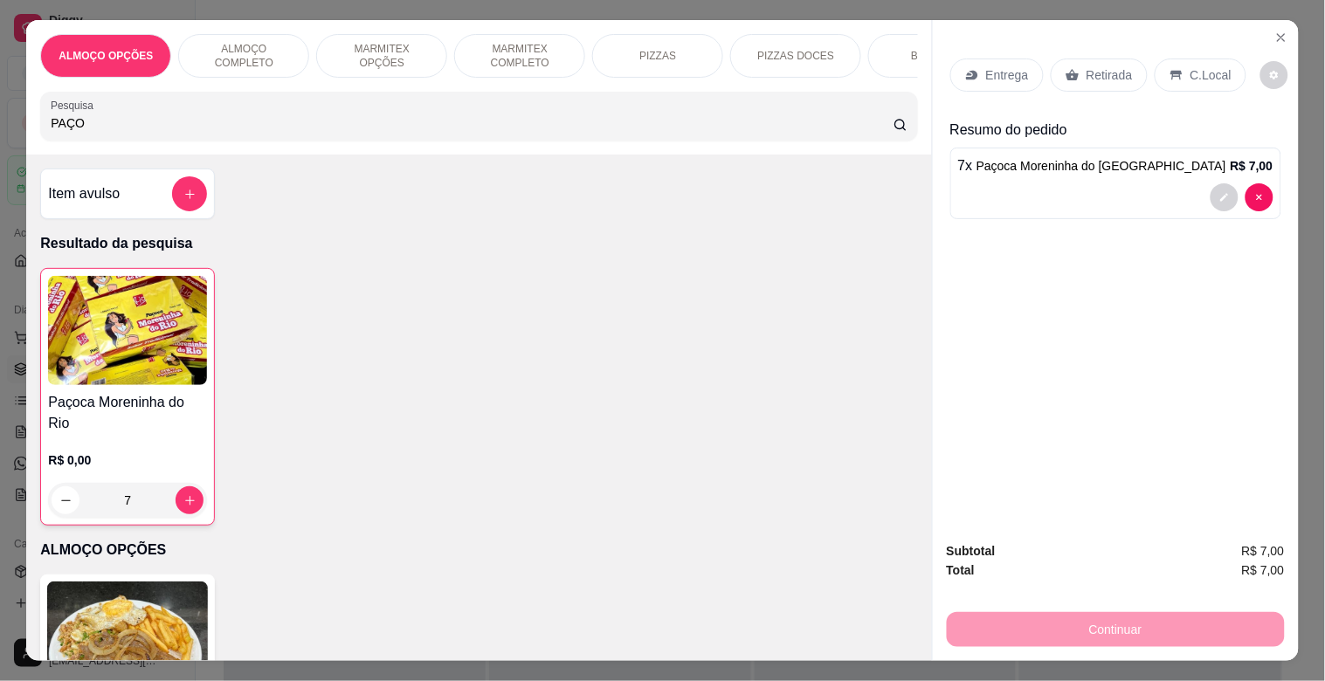
click at [1092, 72] on p "Retirada" at bounding box center [1109, 74] width 46 height 17
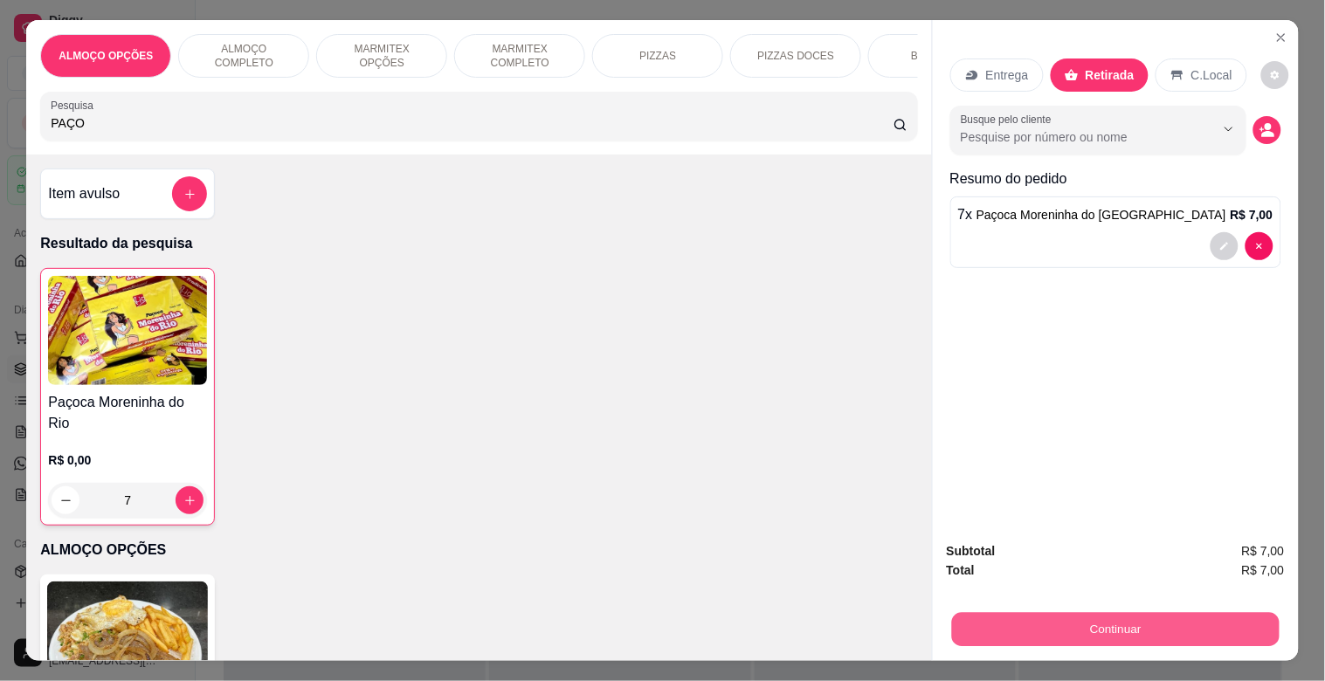
click at [1114, 612] on button "Continuar" at bounding box center [1114, 629] width 327 height 34
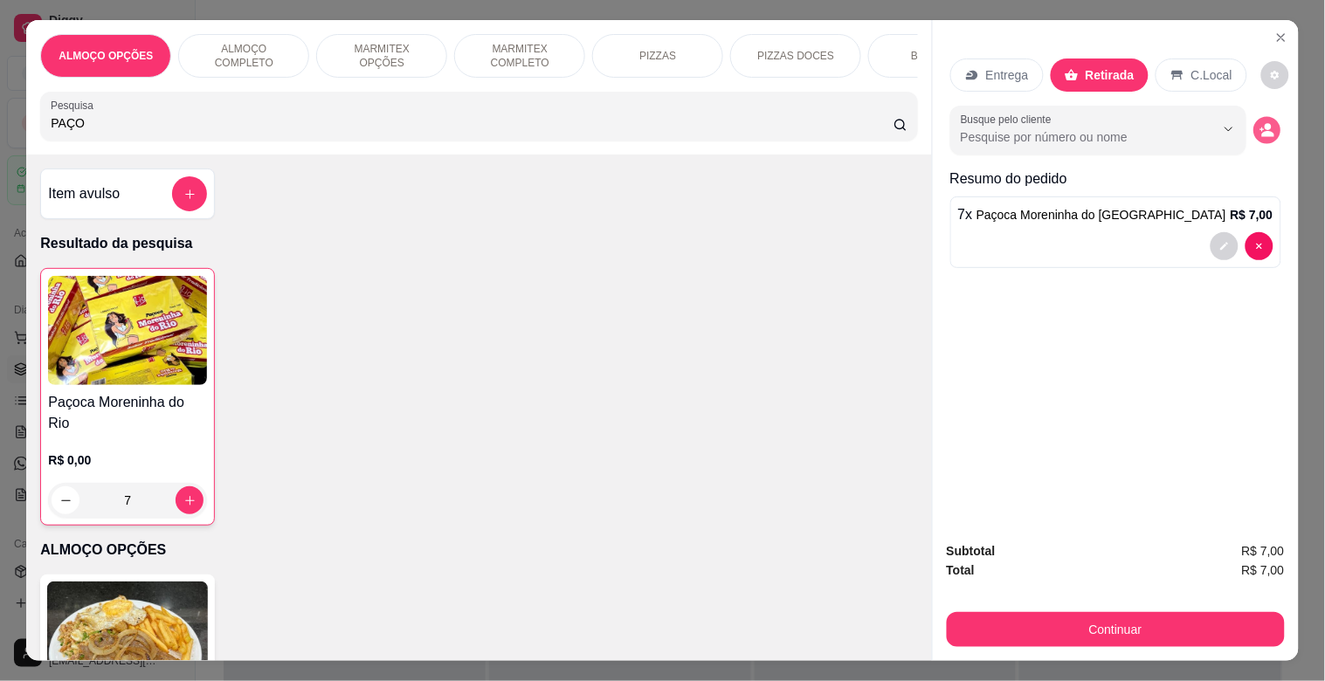
click at [1270, 126] on button "decrease-product-quantity" at bounding box center [1266, 130] width 27 height 27
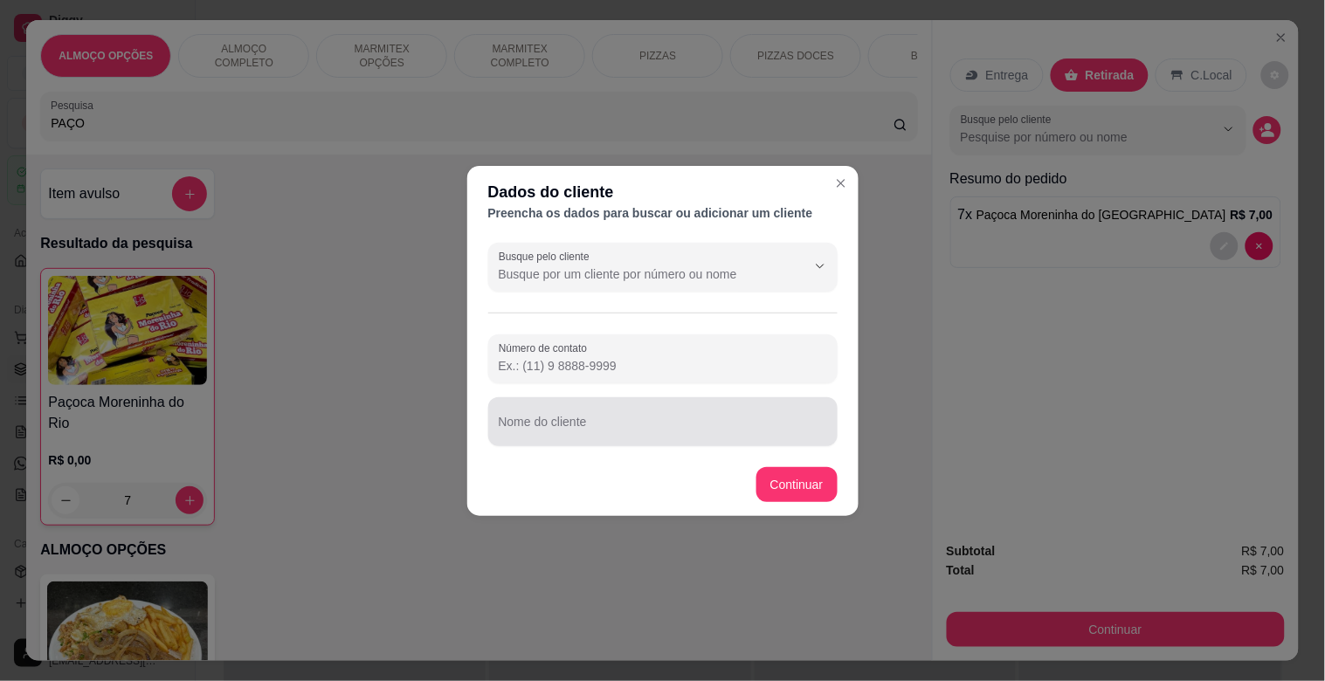
click at [633, 432] on input "Nome do cliente" at bounding box center [663, 428] width 328 height 17
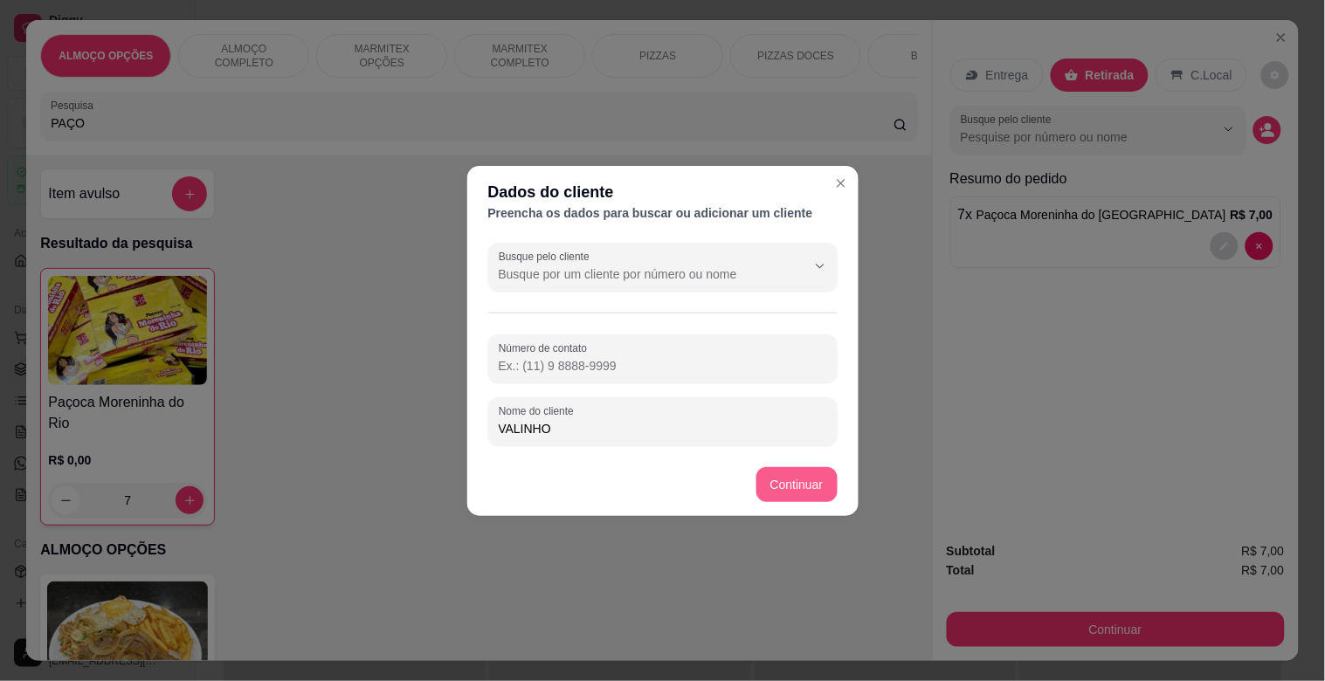
type input "VALINHO"
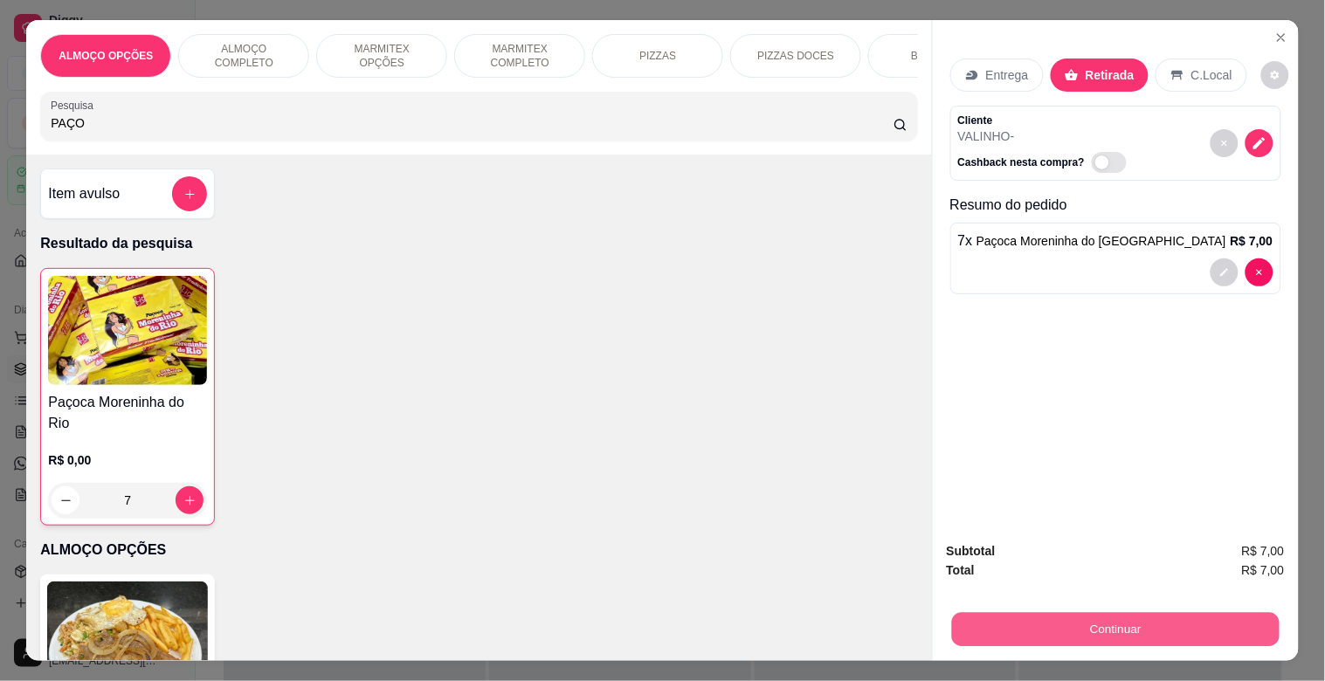
click at [1147, 625] on button "Continuar" at bounding box center [1114, 629] width 327 height 34
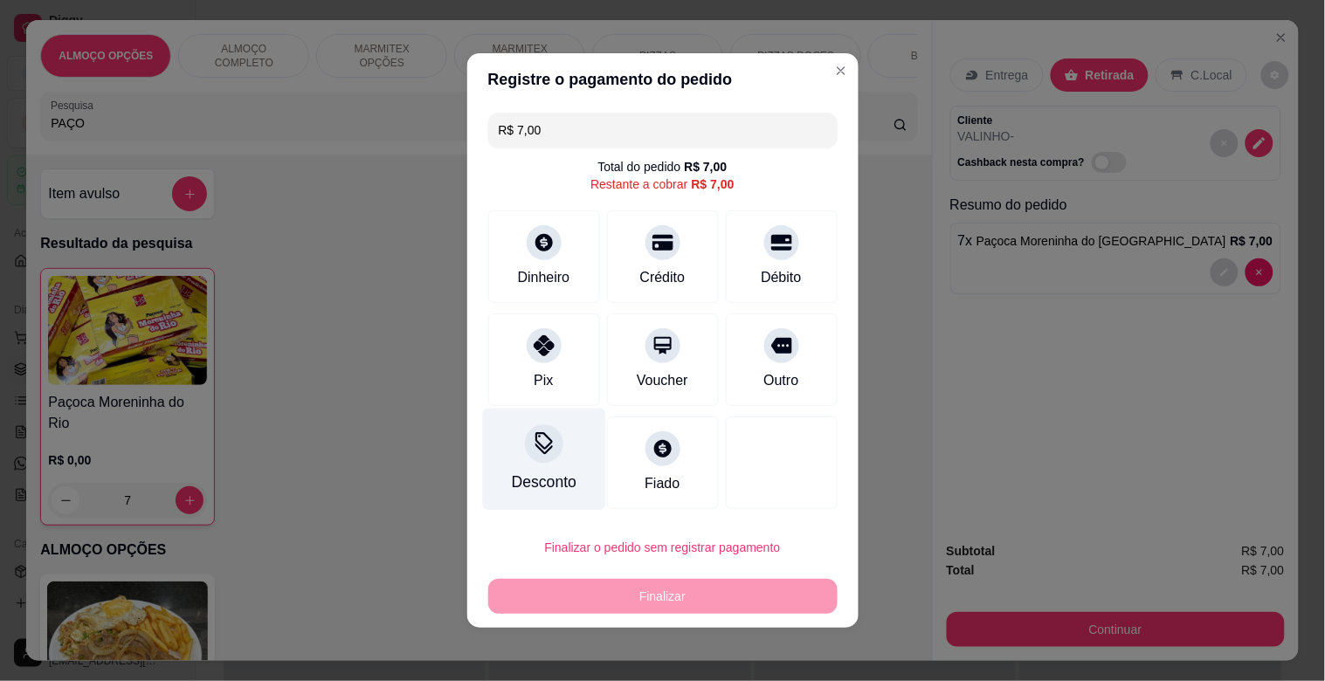
click at [515, 440] on div "Desconto" at bounding box center [543, 460] width 123 height 102
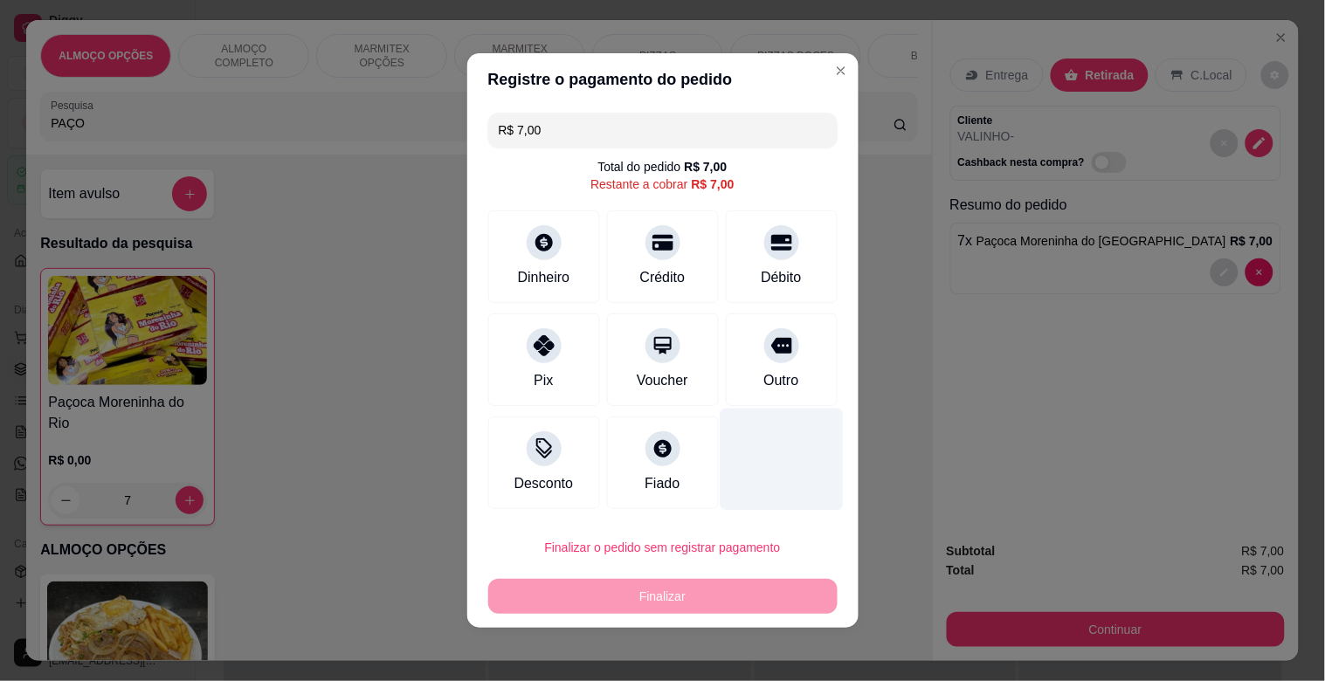
click at [748, 396] on div "Outro" at bounding box center [782, 360] width 112 height 93
type input "R$ 0,00"
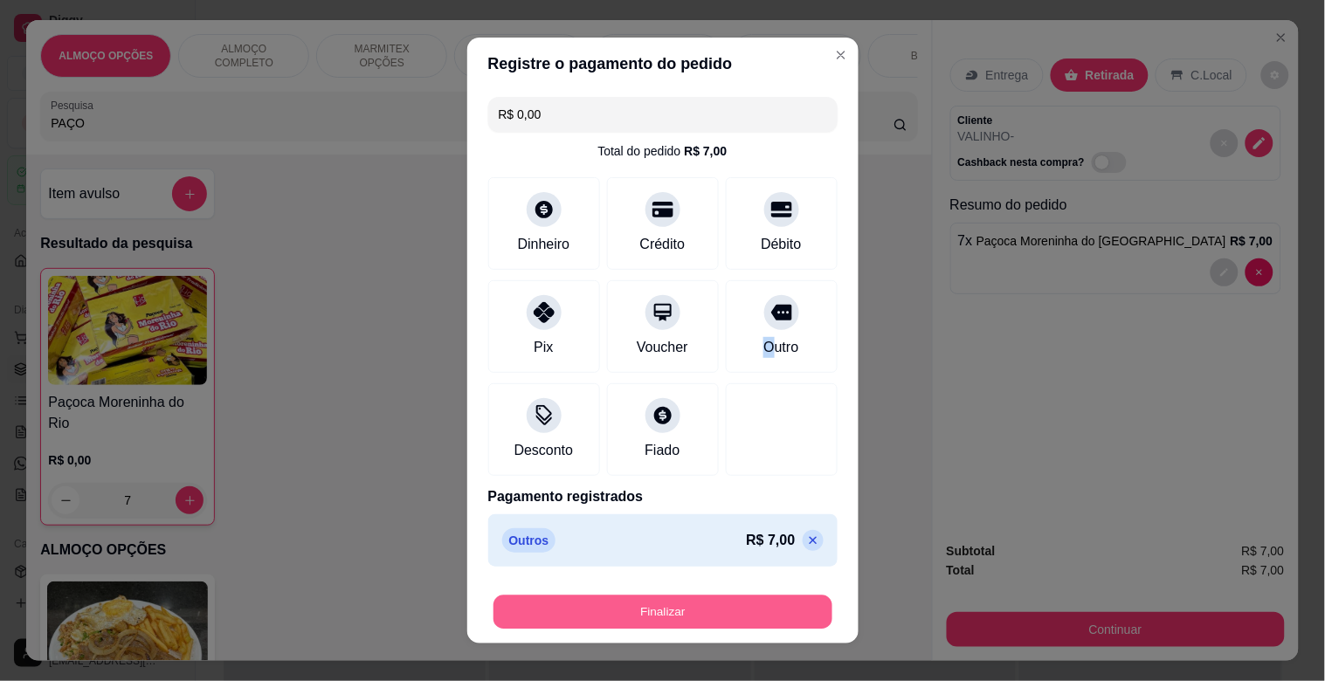
click at [653, 606] on button "Finalizar" at bounding box center [662, 613] width 339 height 34
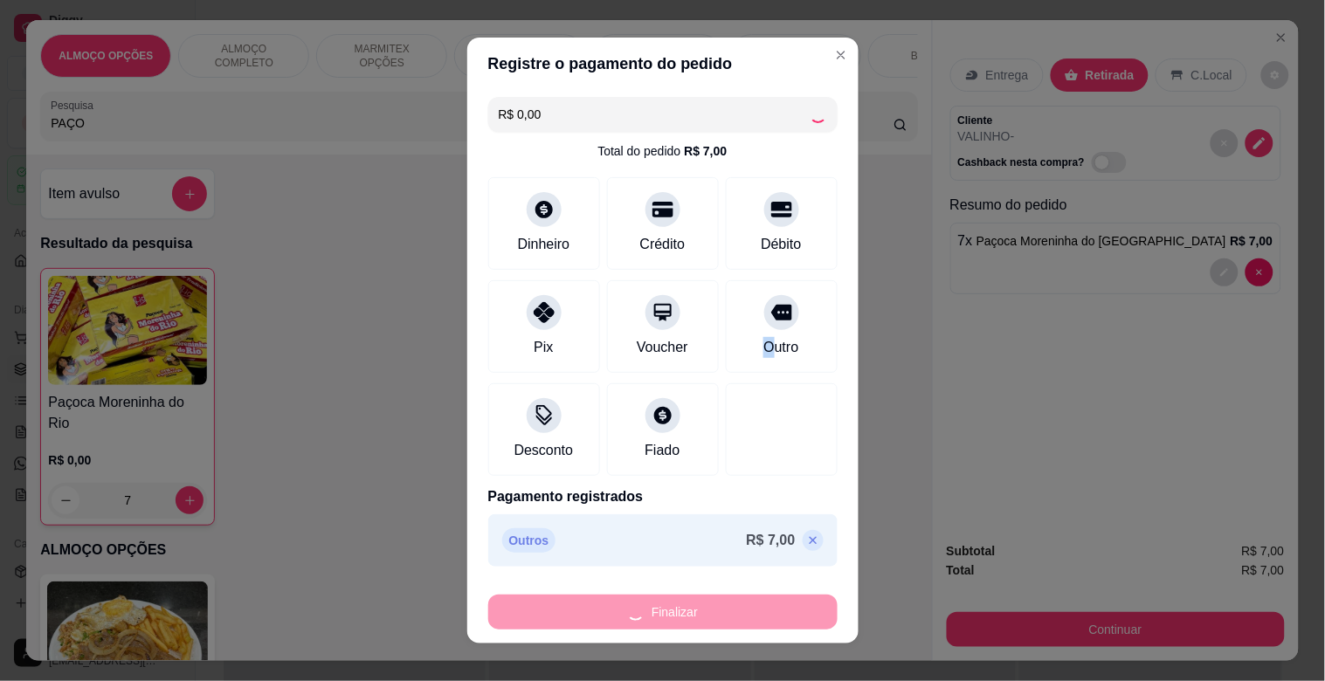
type input "0"
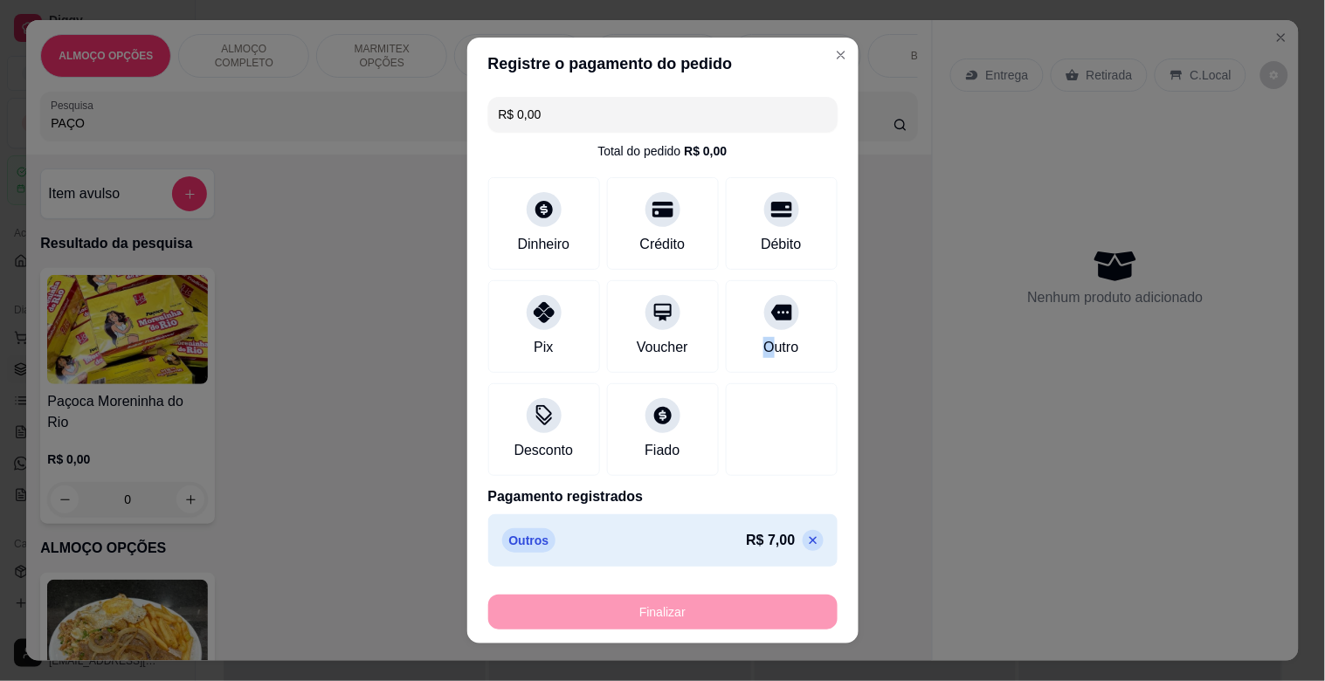
type input "-R$ 7,00"
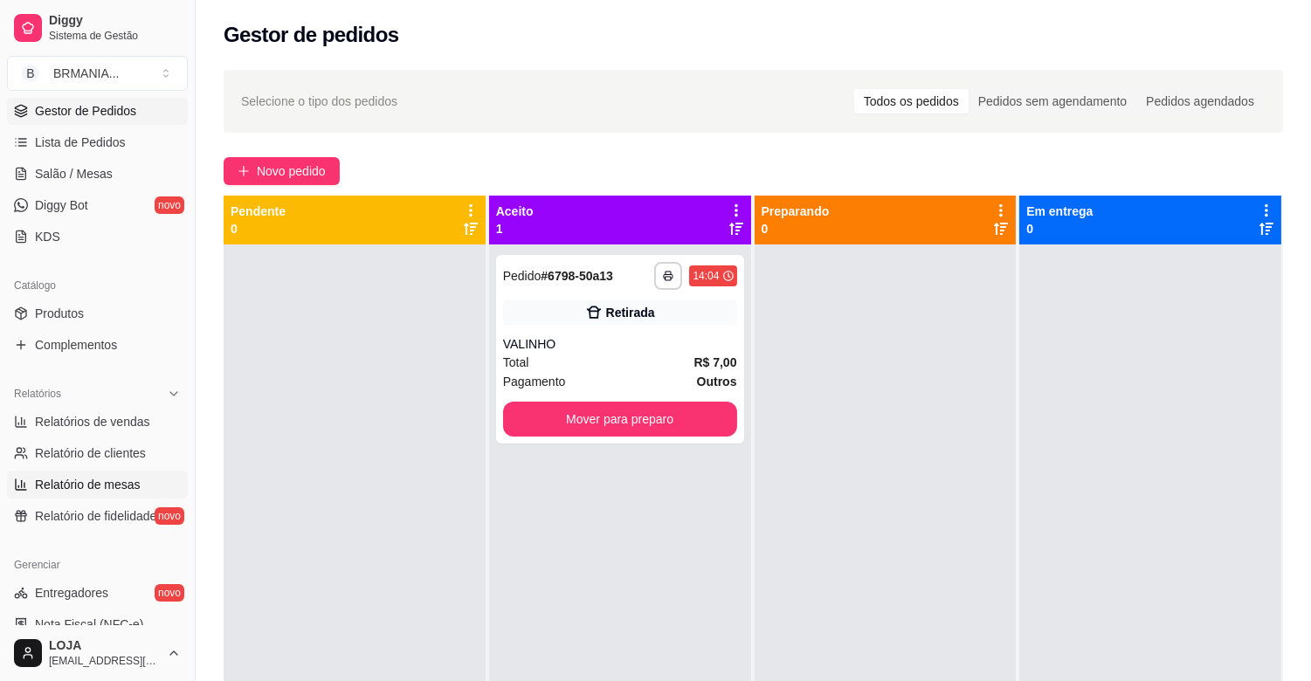
scroll to position [262, 0]
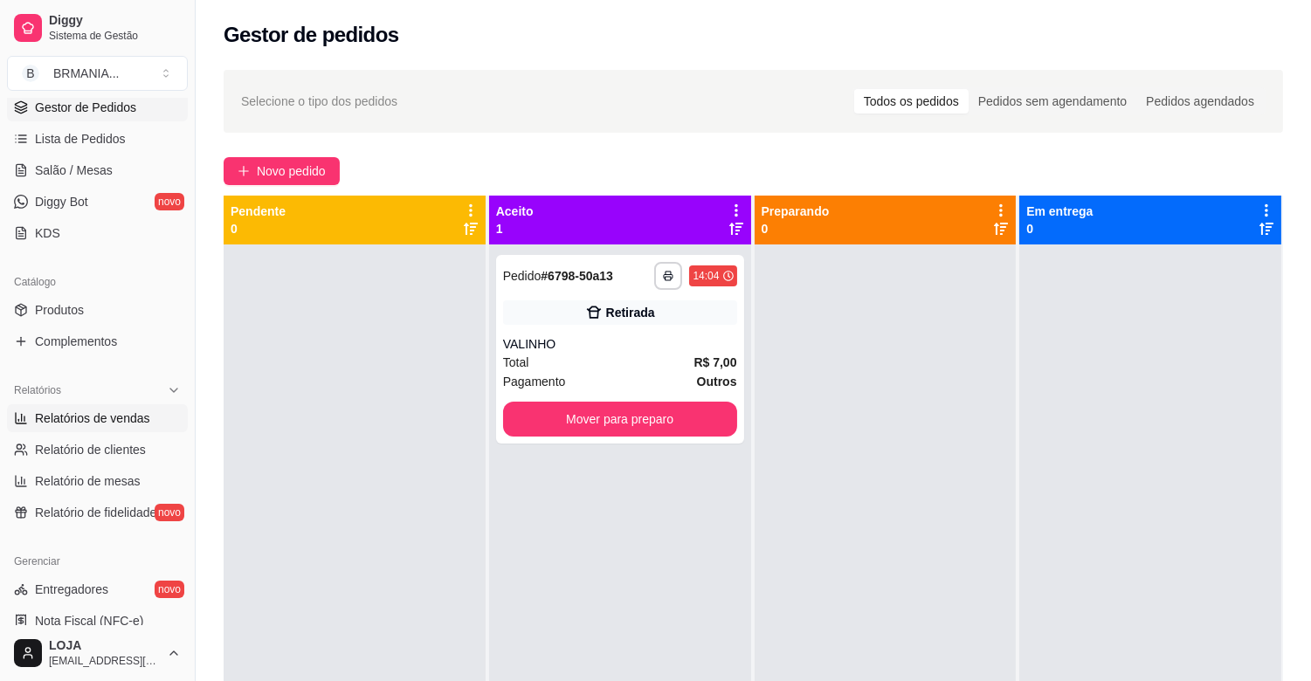
click at [102, 405] on link "Relatórios de vendas" at bounding box center [97, 418] width 181 height 28
select select "ALL"
select select "0"
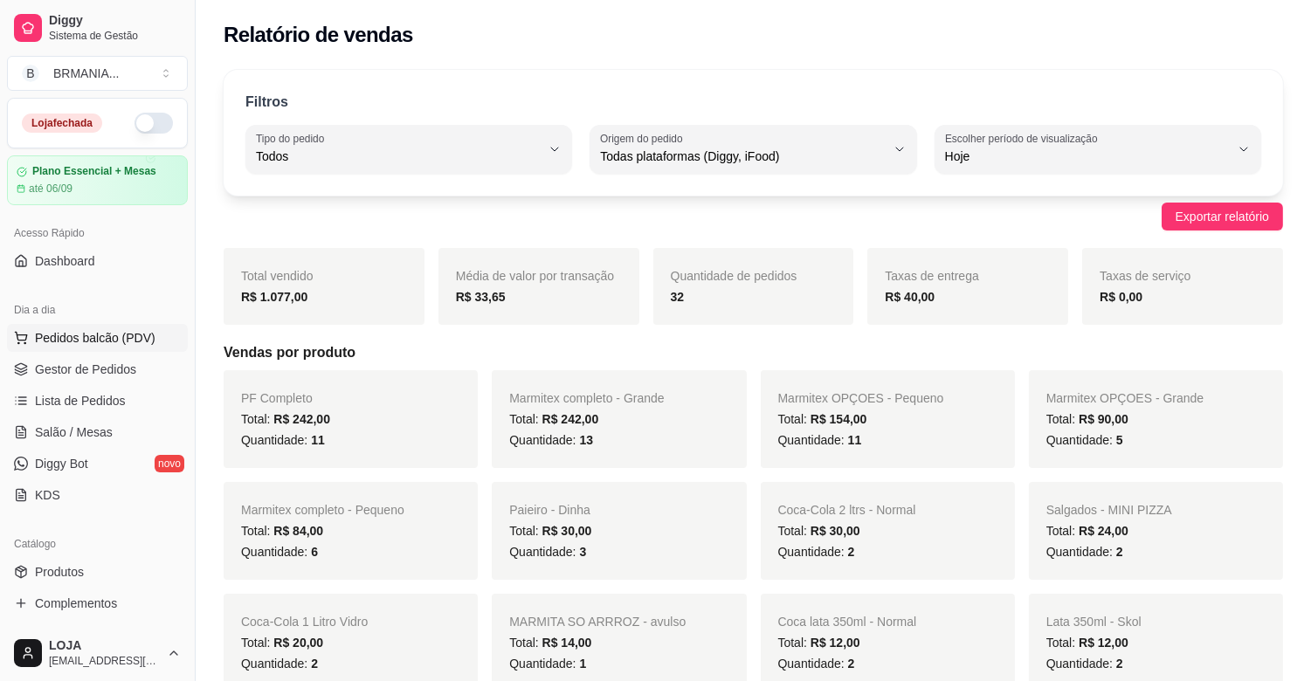
click at [109, 337] on span "Pedidos balcão (PDV)" at bounding box center [95, 337] width 121 height 17
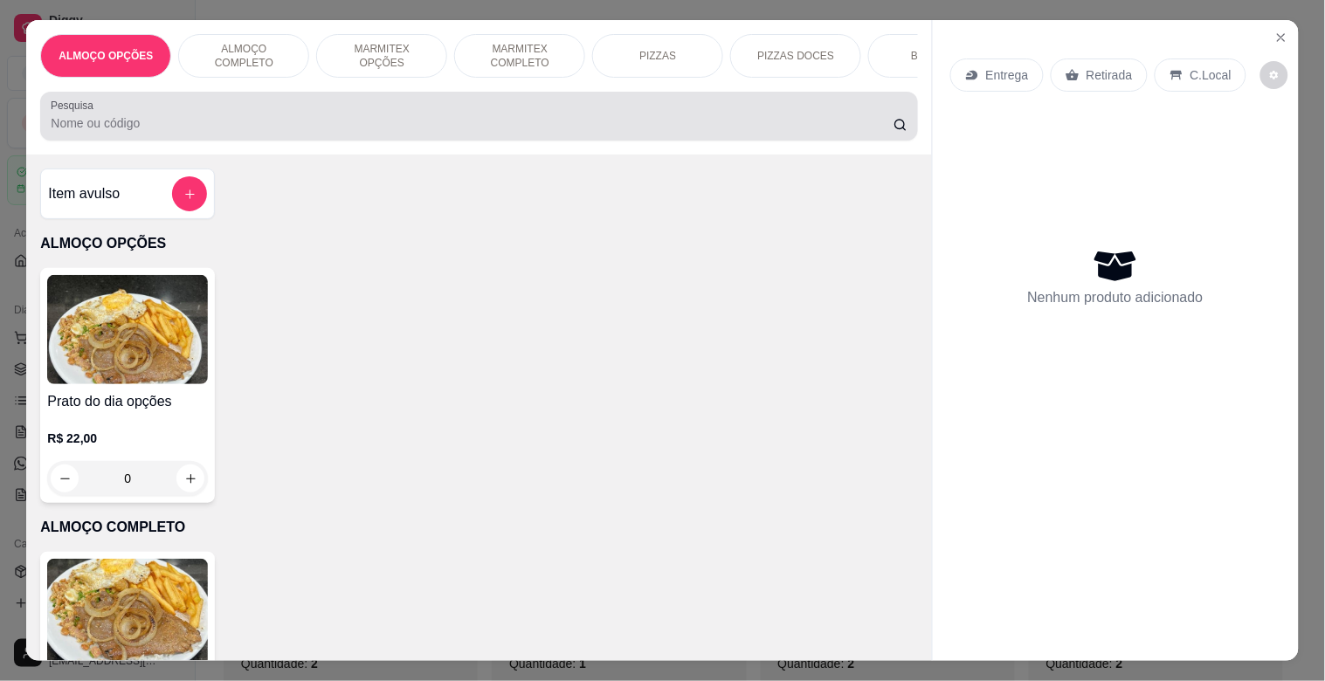
click at [326, 134] on div at bounding box center [479, 116] width 856 height 35
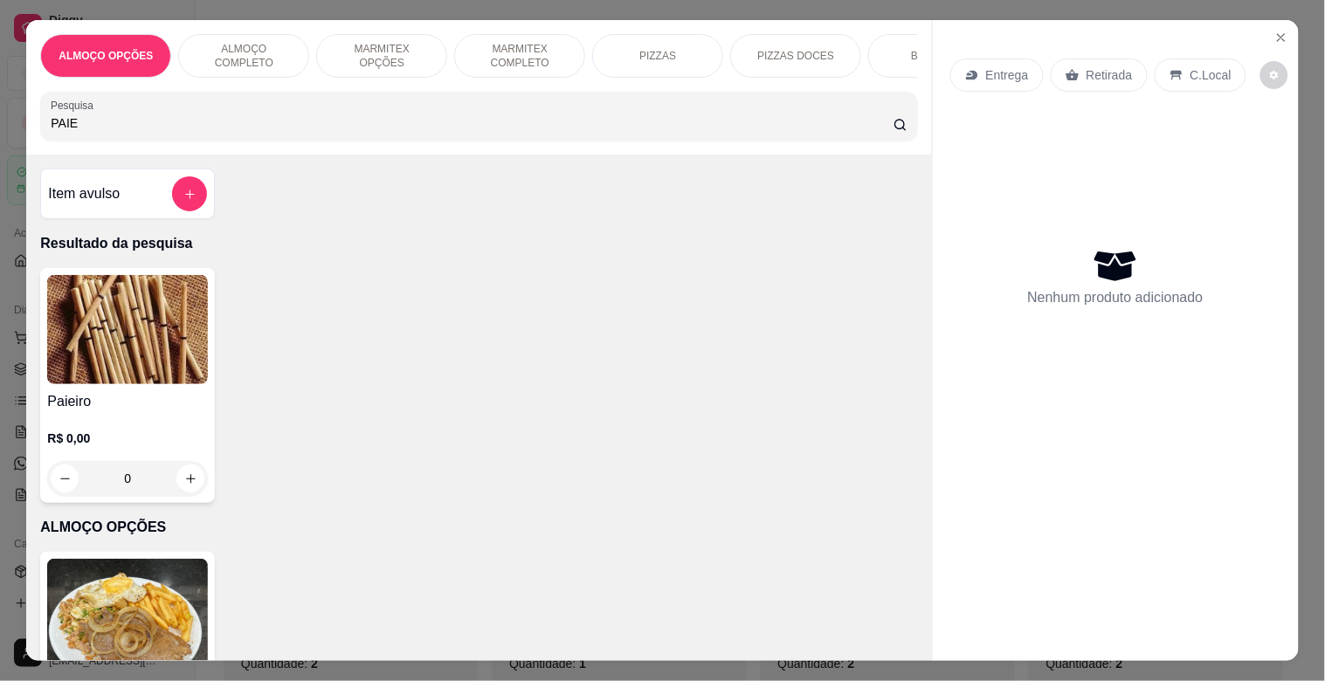
type input "PAIE"
click at [92, 396] on div "Paieiro R$ 0,00 0" at bounding box center [127, 385] width 175 height 235
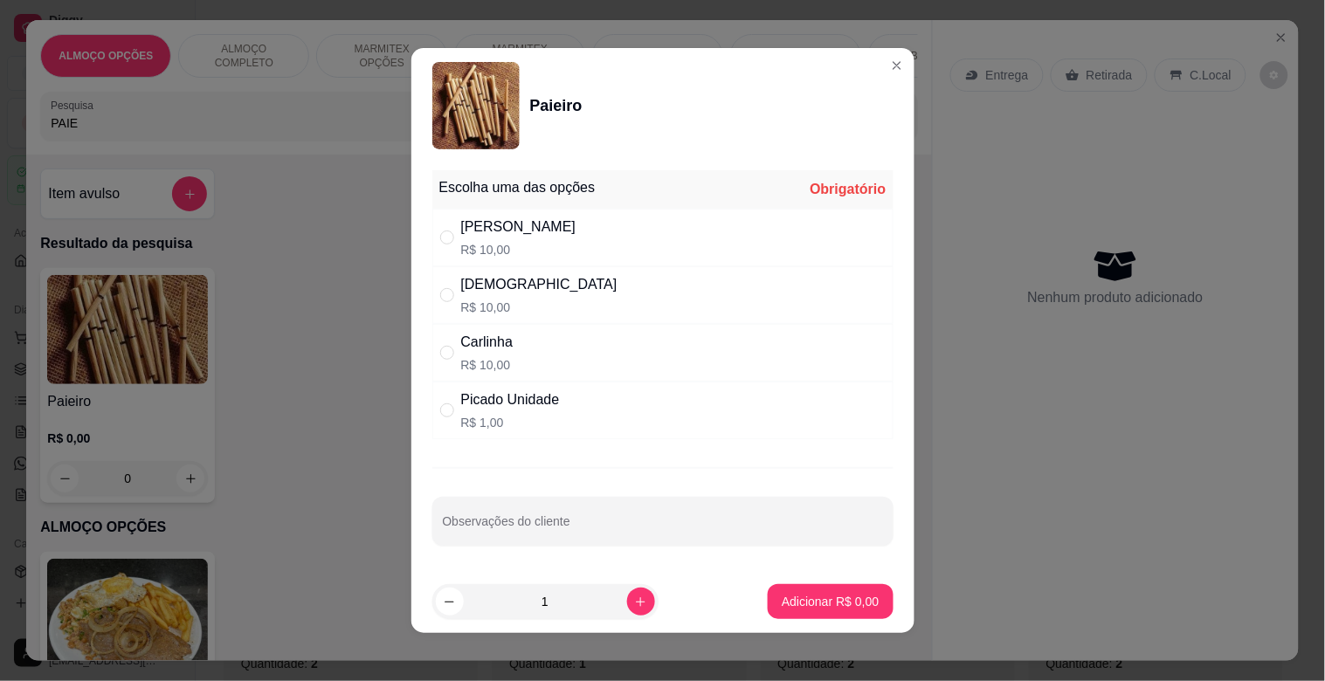
click at [534, 307] on div "Dinha R$ 10,00" at bounding box center [662, 295] width 461 height 58
radio input "true"
click at [782, 614] on button "Adicionar R$ 10,00" at bounding box center [827, 601] width 132 height 35
type input "1"
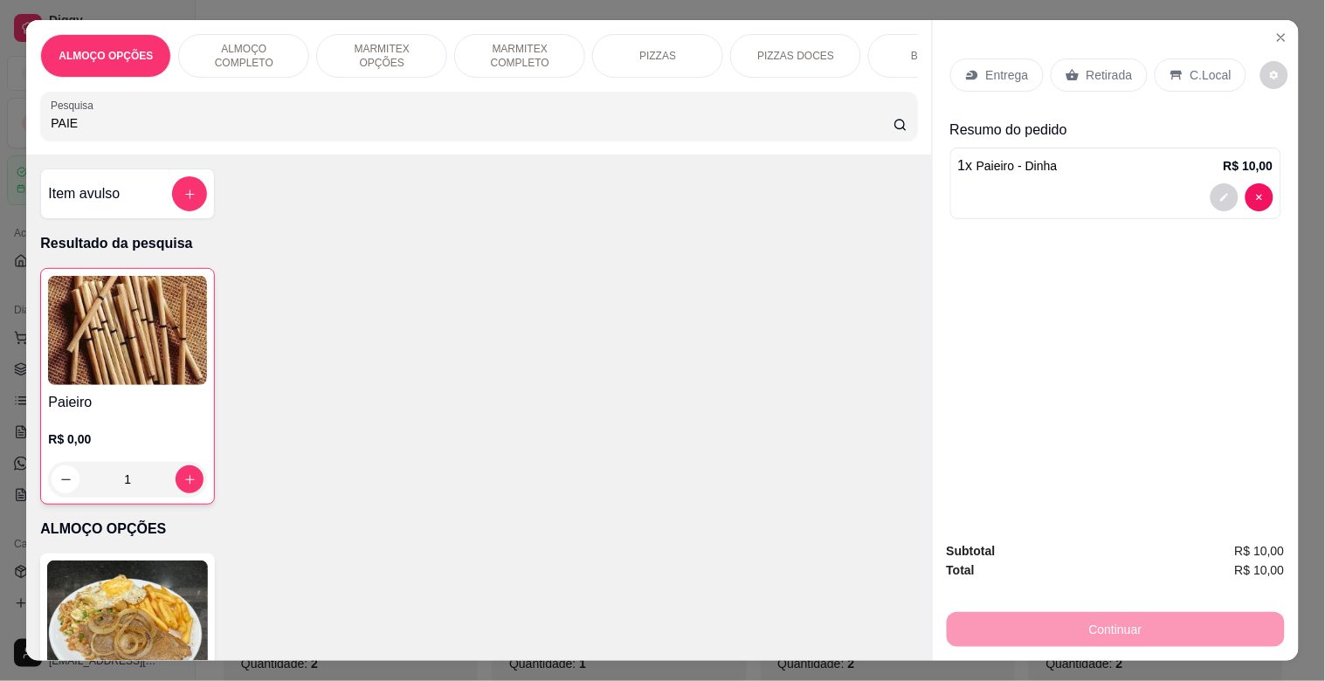
click at [1086, 66] on p "Retirada" at bounding box center [1109, 74] width 46 height 17
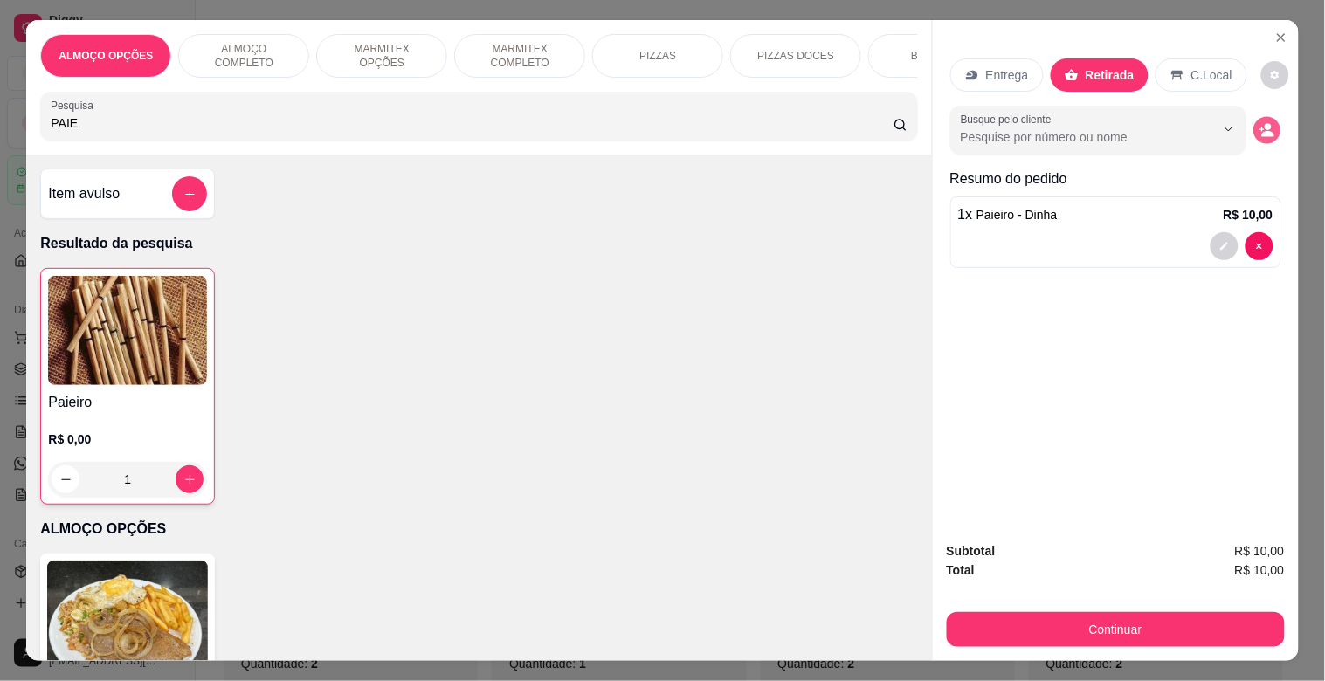
click at [1262, 131] on icon "decrease-product-quantity" at bounding box center [1268, 134] width 12 height 6
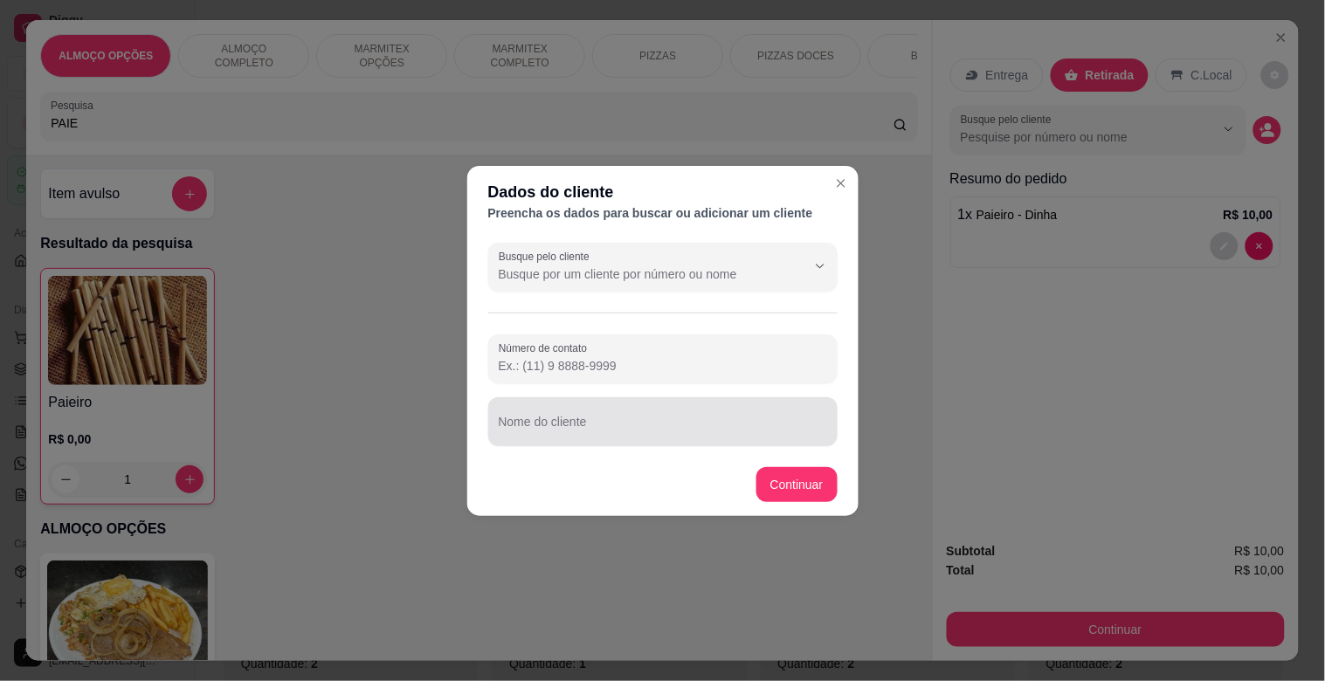
click at [563, 434] on input "Nome do cliente" at bounding box center [663, 428] width 328 height 17
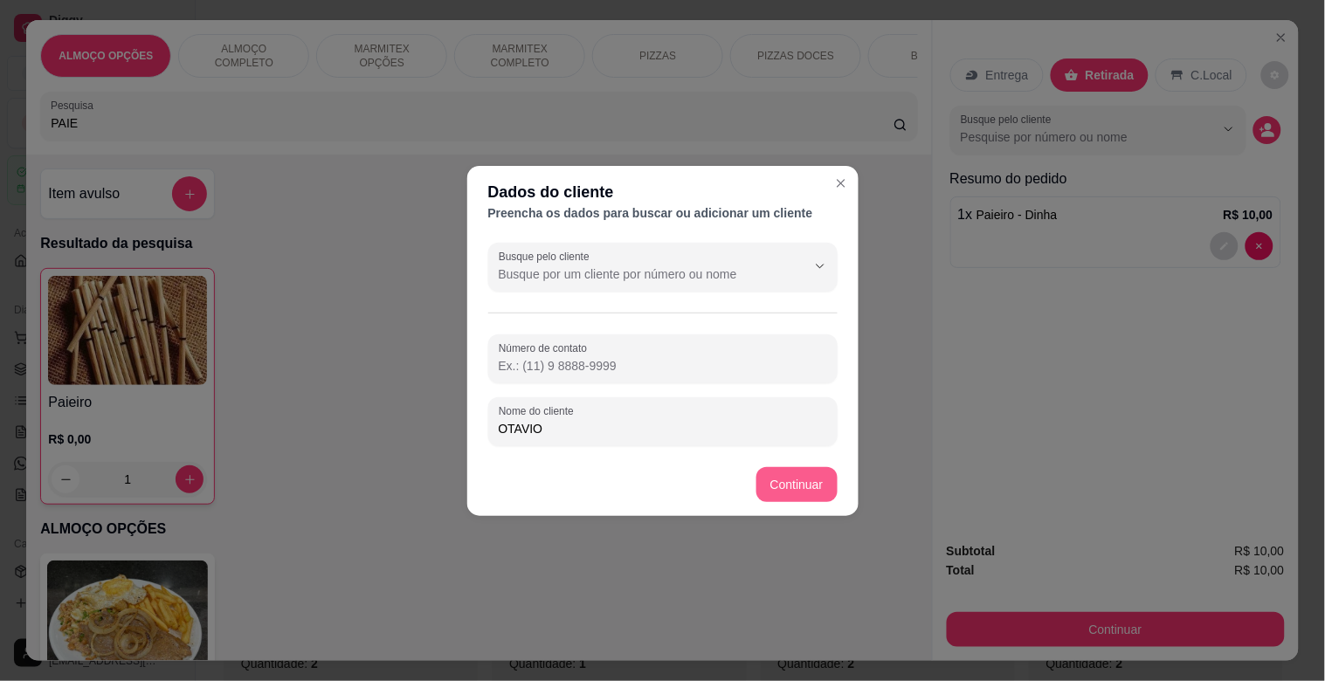
type input "OTAVIO"
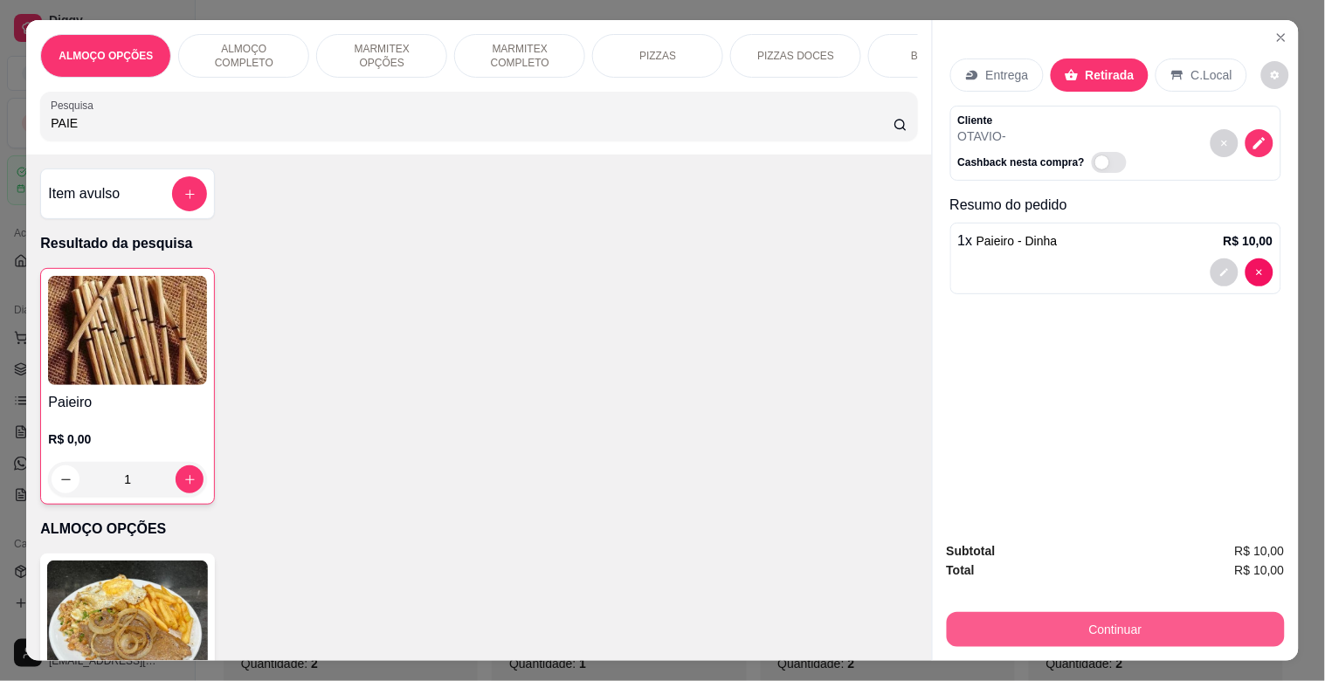
click at [1107, 631] on button "Continuar" at bounding box center [1116, 629] width 338 height 35
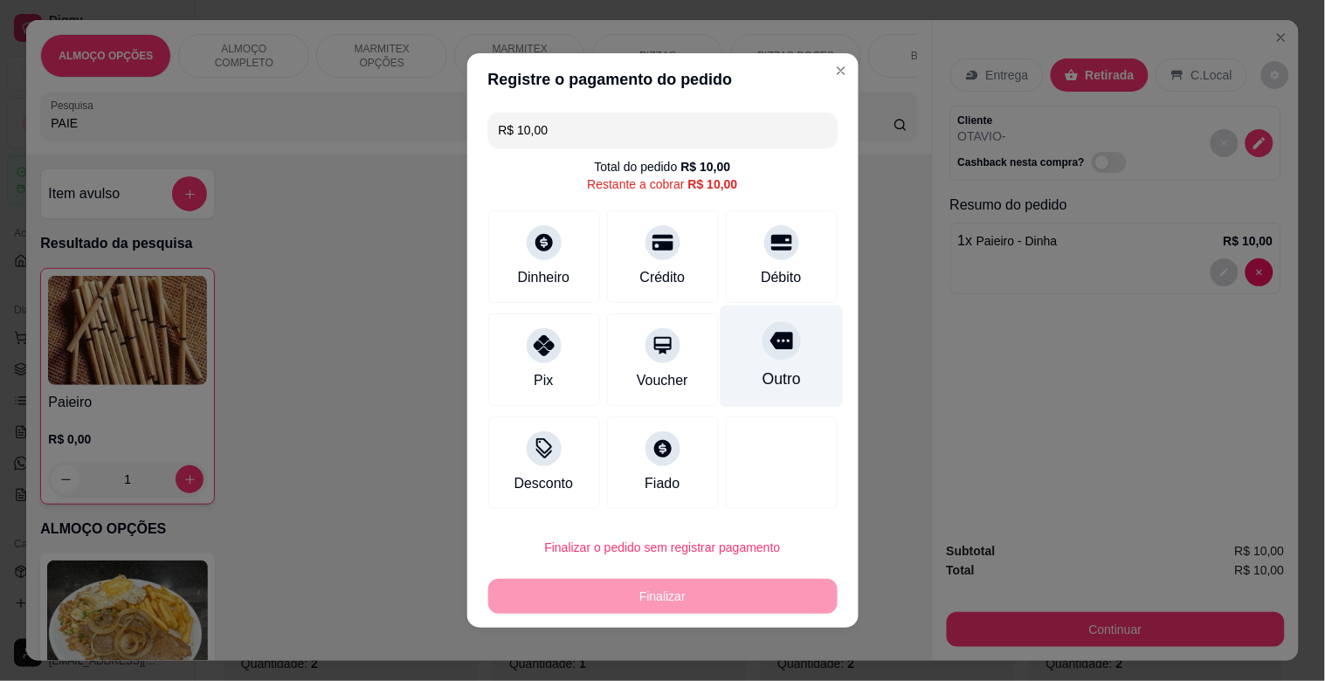
click at [762, 367] on div "Outro" at bounding box center [781, 357] width 123 height 102
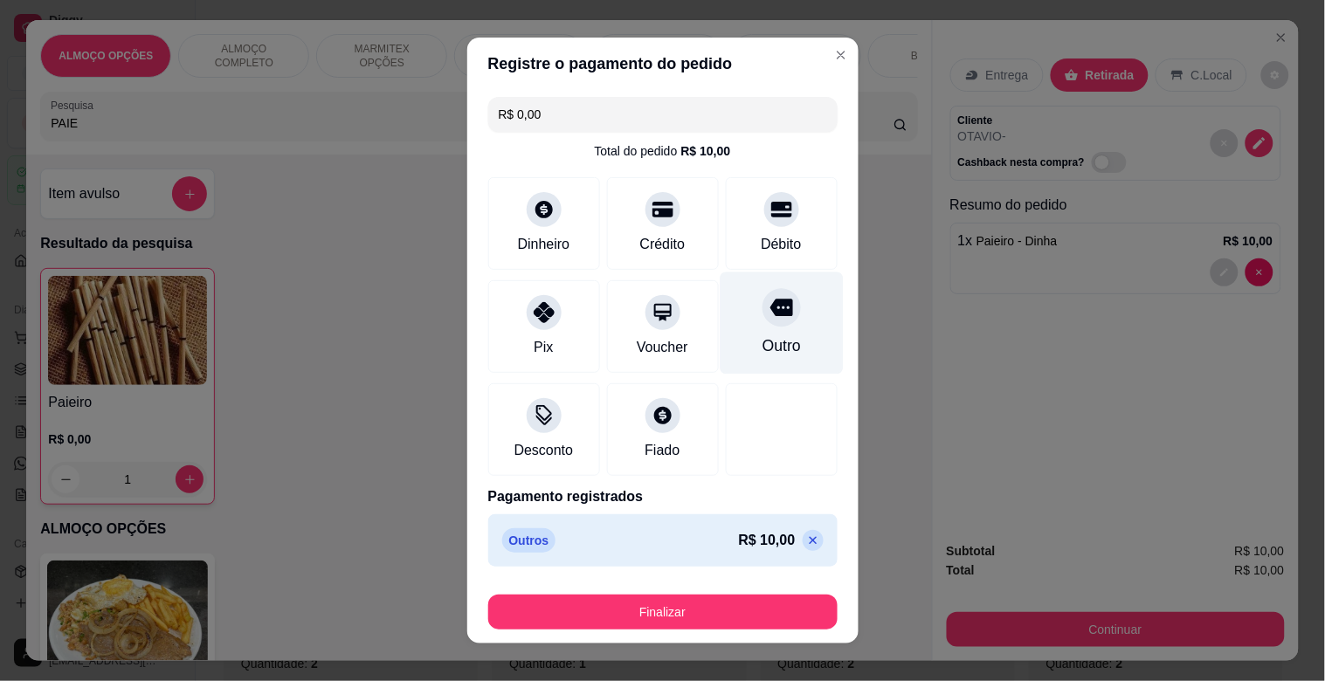
type input "R$ 0,00"
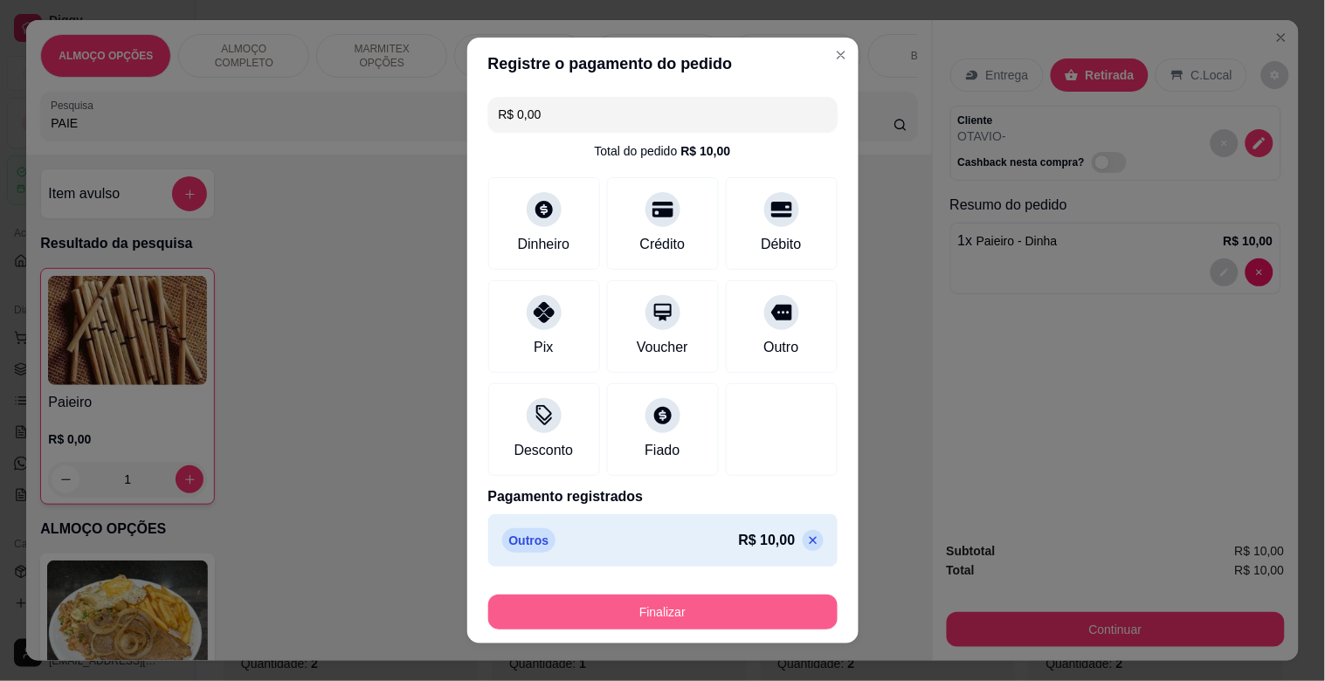
click at [626, 597] on button "Finalizar" at bounding box center [662, 612] width 349 height 35
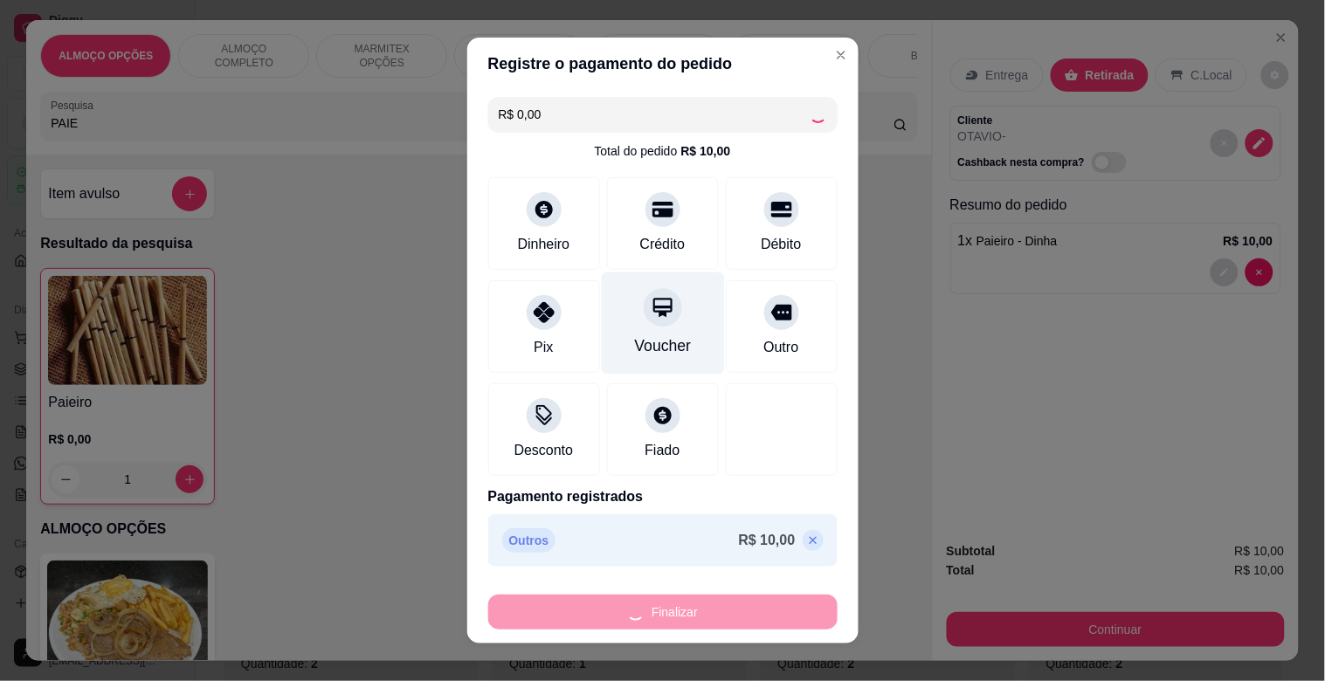
type input "0"
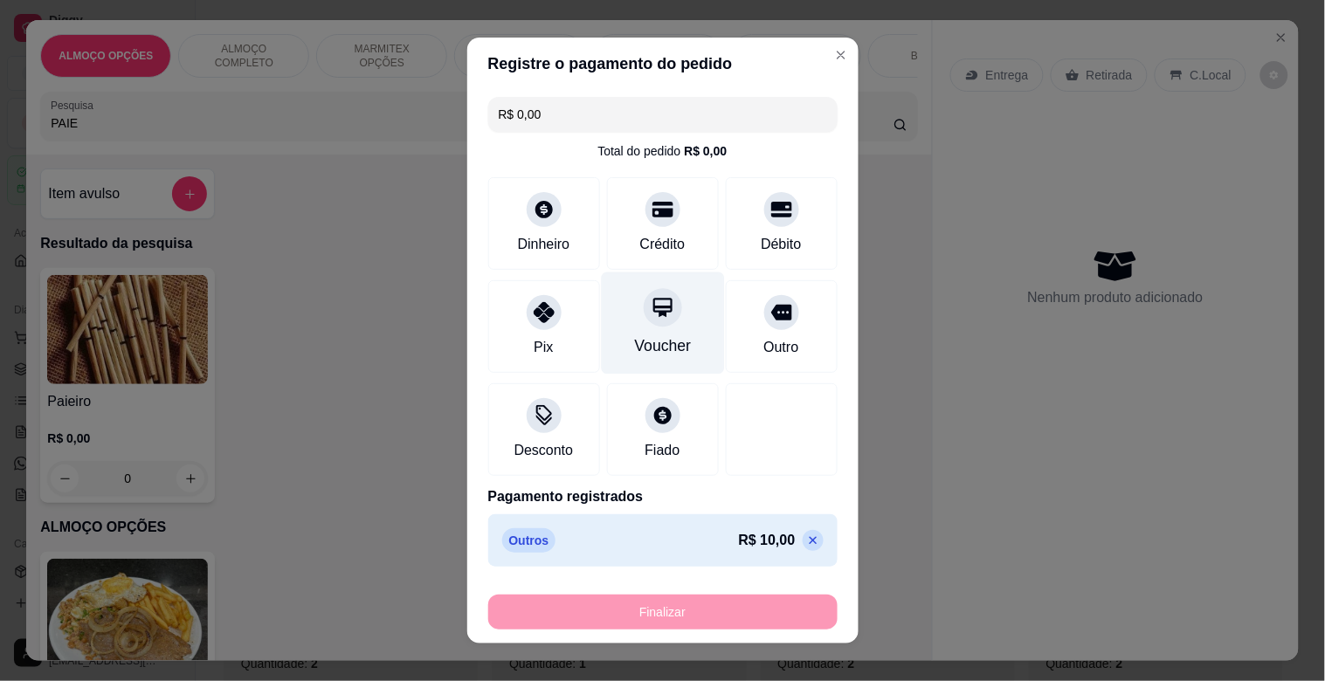
type input "-R$ 10,00"
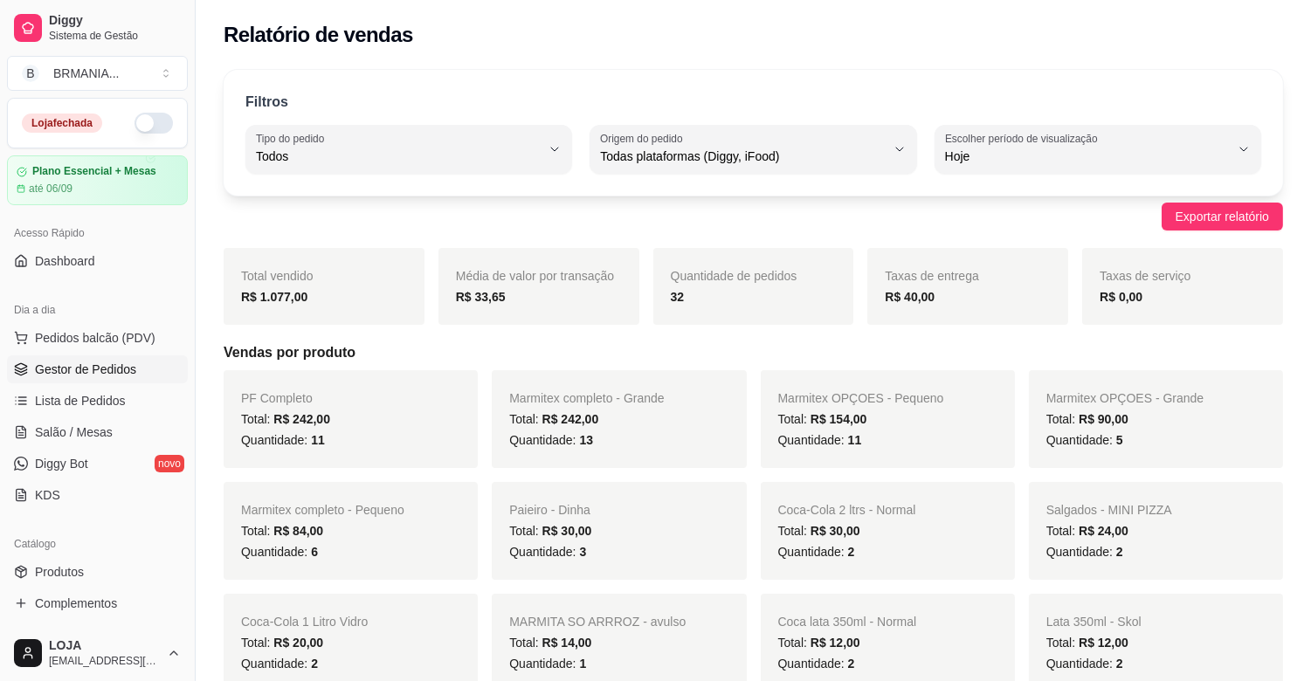
click at [114, 365] on span "Gestor de Pedidos" at bounding box center [85, 369] width 101 height 17
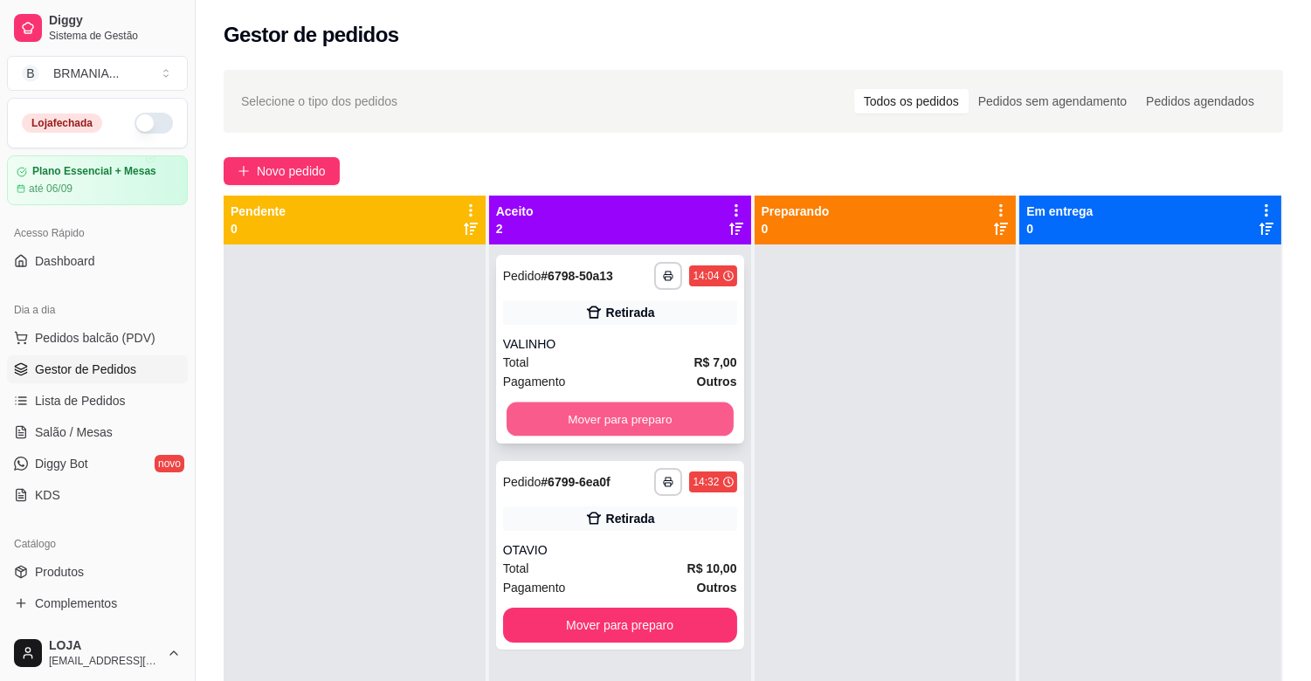
click at [642, 424] on button "Mover para preparo" at bounding box center [620, 420] width 227 height 34
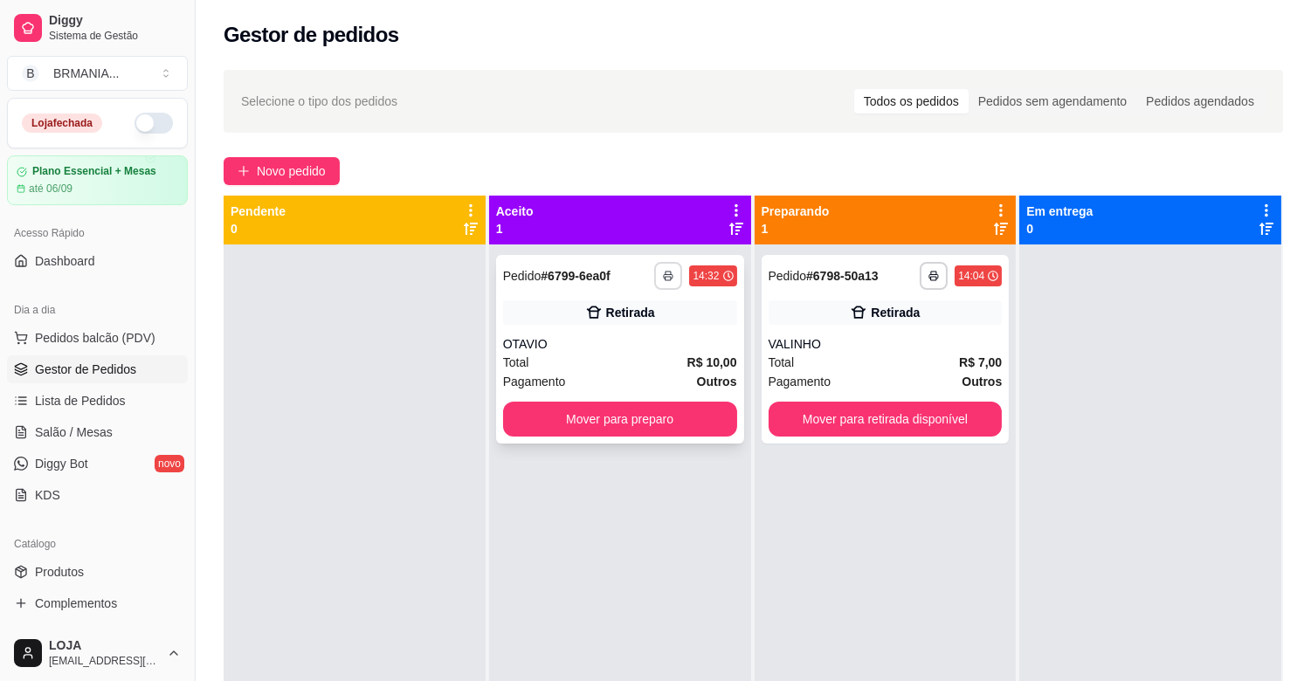
click at [666, 273] on polyline "button" at bounding box center [667, 273] width 5 height 3
click at [618, 341] on button "IMPRESSORA" at bounding box center [617, 337] width 127 height 28
click at [631, 412] on button "Mover para preparo" at bounding box center [620, 419] width 234 height 35
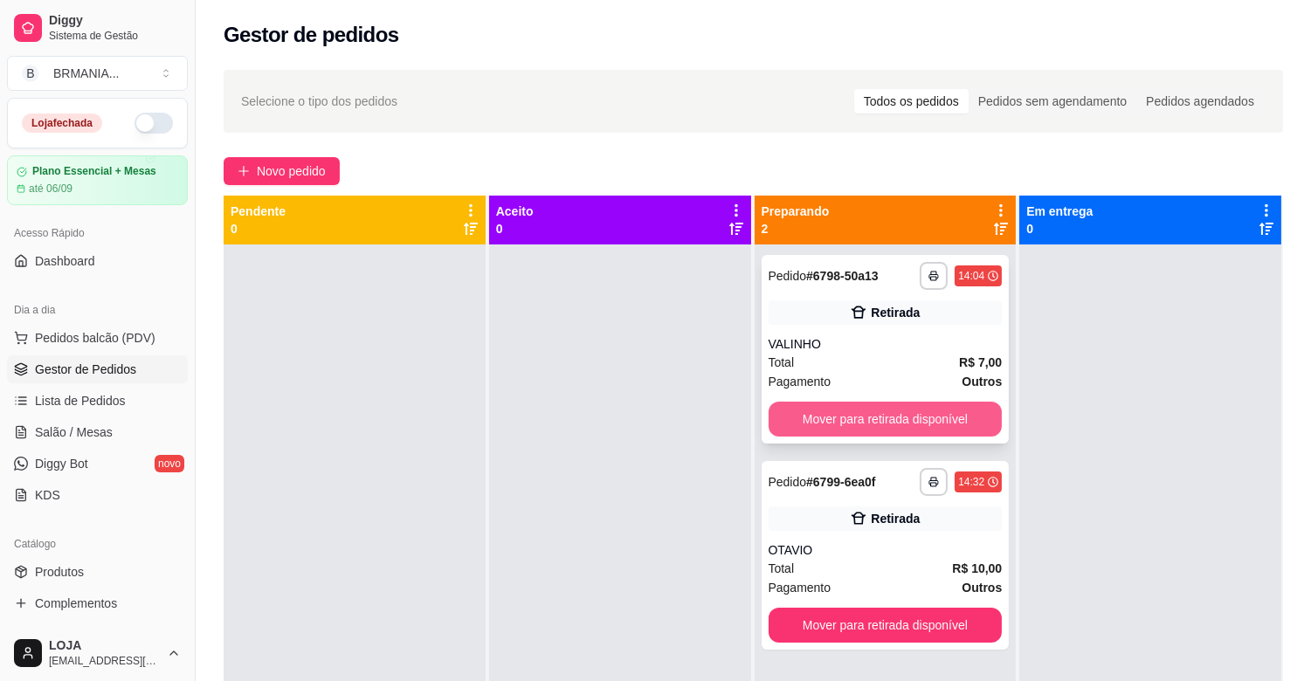
click at [865, 413] on button "Mover para retirada disponível" at bounding box center [885, 419] width 234 height 35
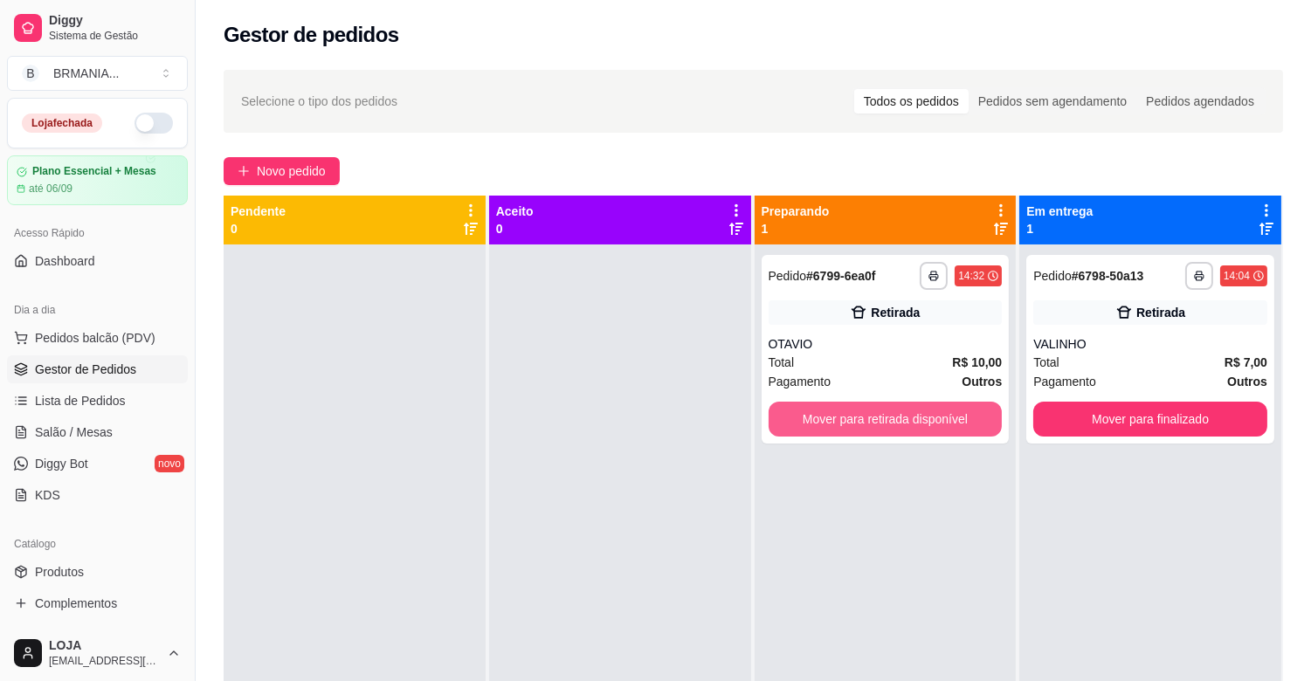
click at [870, 417] on button "Mover para retirada disponível" at bounding box center [885, 419] width 234 height 35
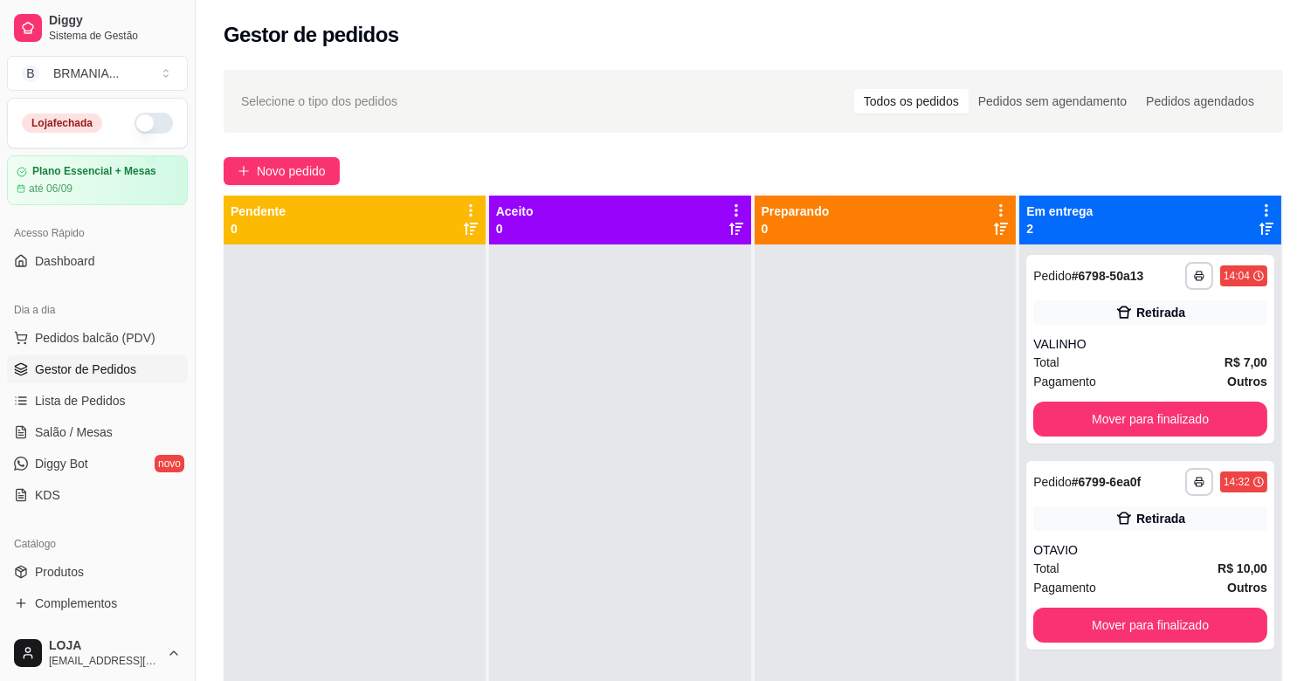
click at [870, 417] on div at bounding box center [886, 585] width 262 height 681
click at [123, 336] on span "Pedidos balcão (PDV)" at bounding box center [95, 337] width 121 height 17
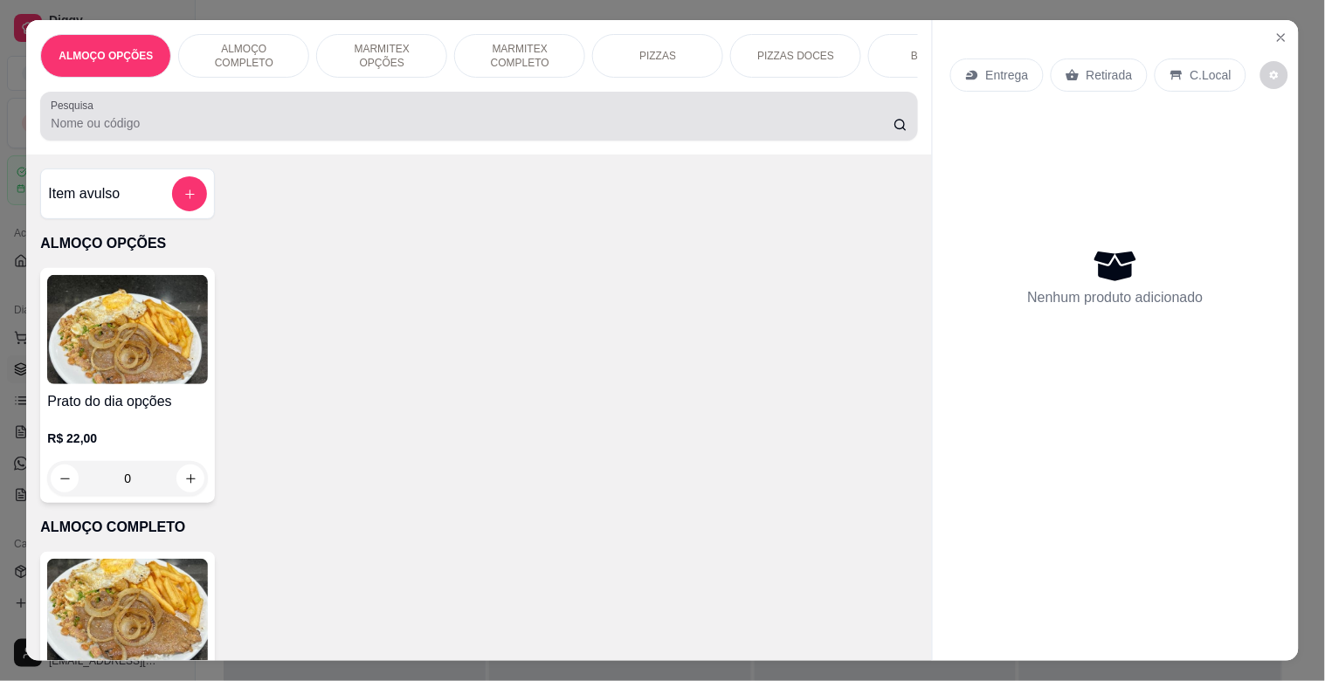
click at [394, 132] on input "Pesquisa" at bounding box center [472, 122] width 843 height 17
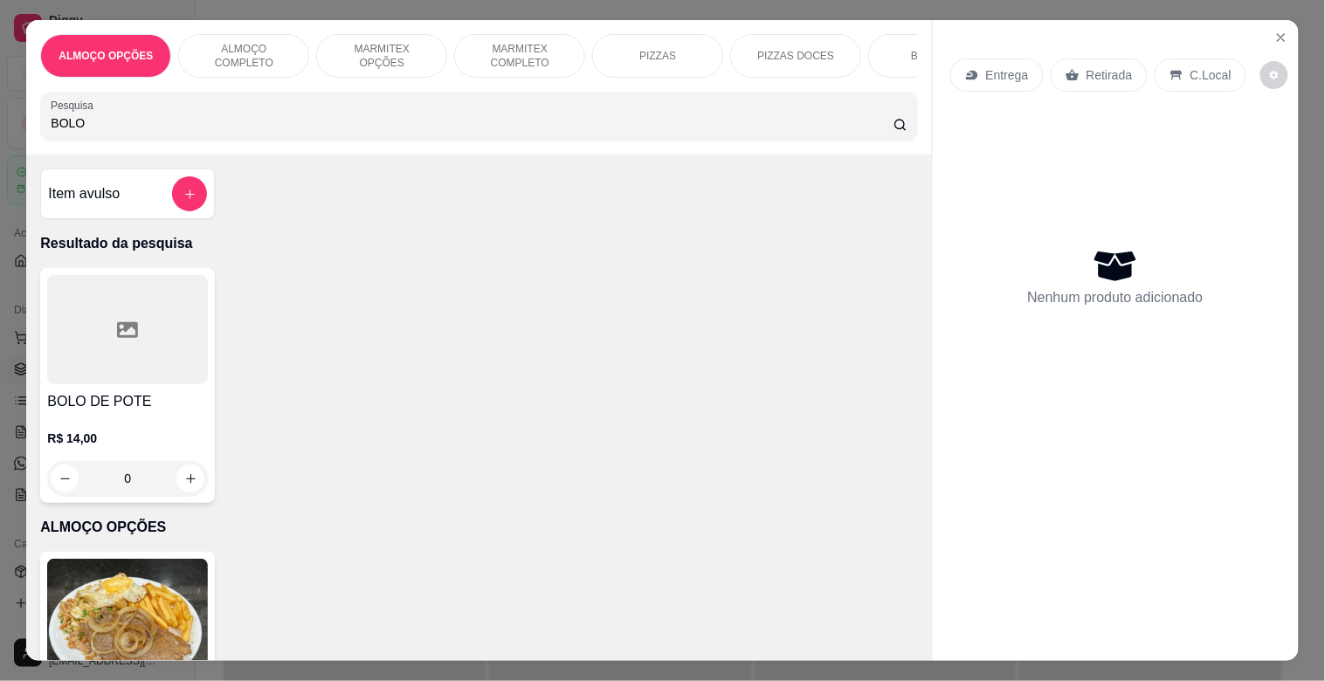
type input "BOLO"
click at [167, 350] on div at bounding box center [127, 329] width 161 height 109
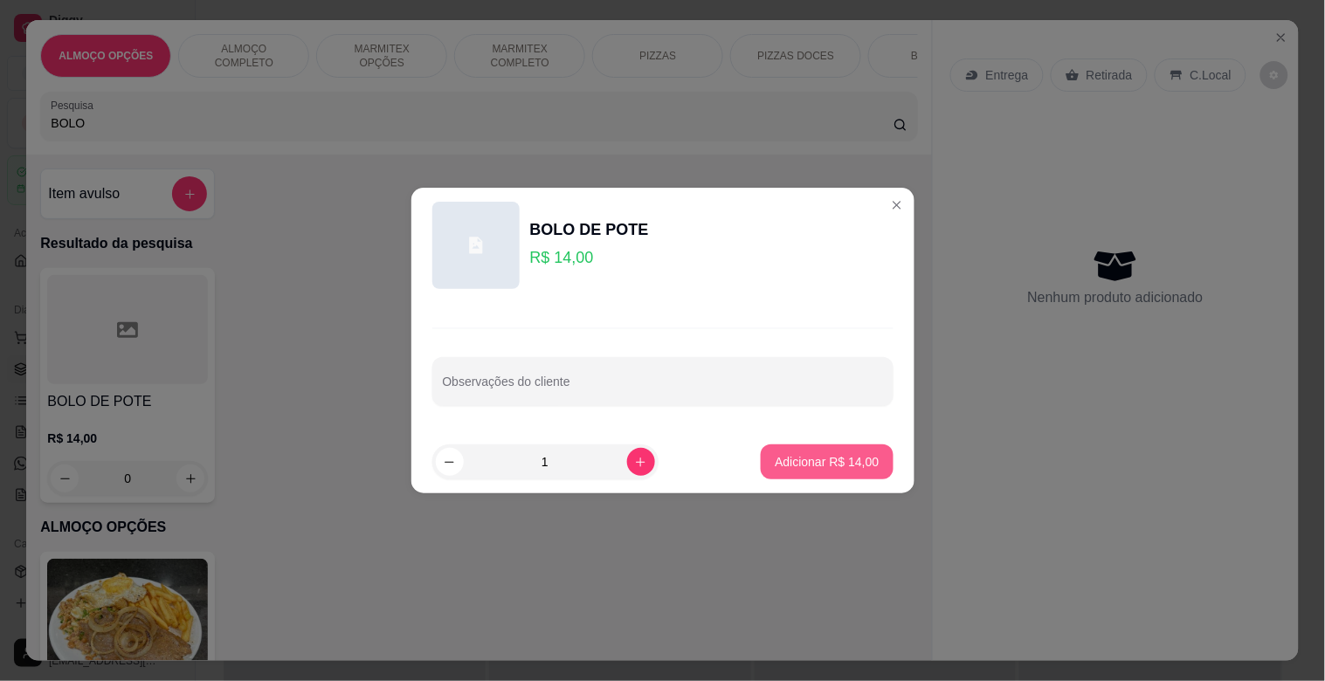
click at [796, 456] on p "Adicionar R$ 14,00" at bounding box center [827, 461] width 104 height 17
type input "1"
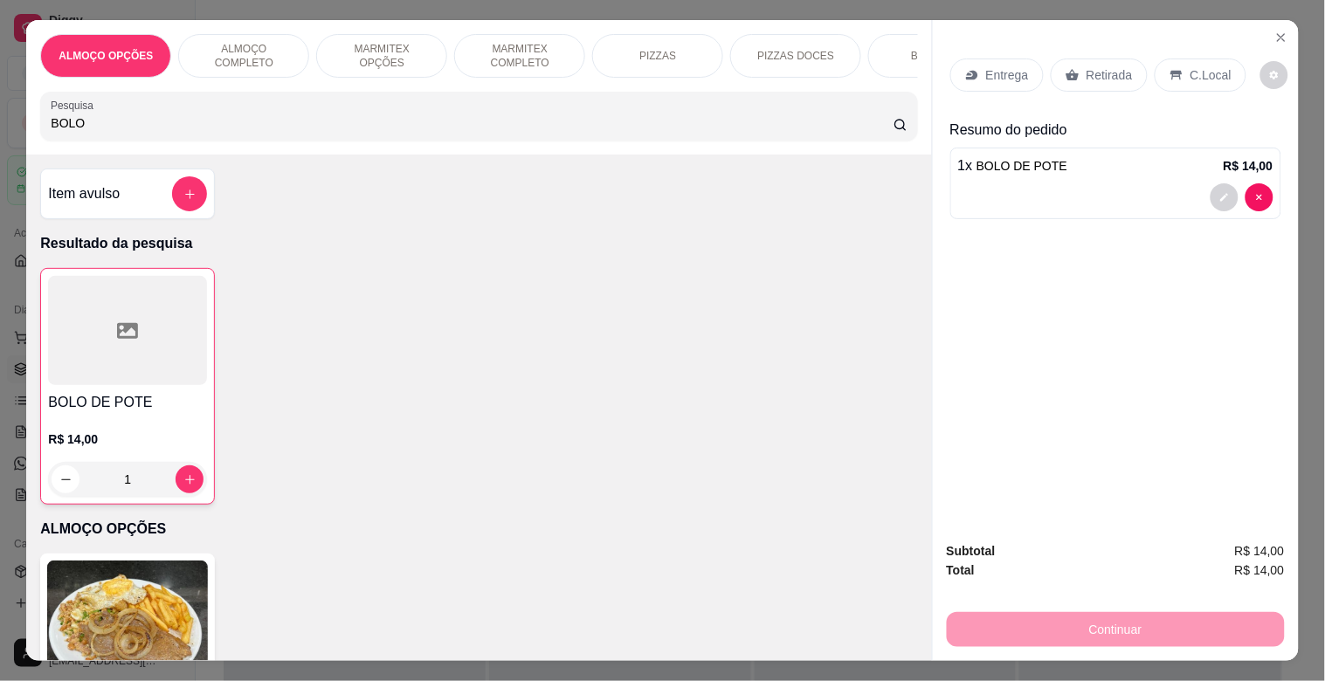
click at [1107, 67] on p "Retirada" at bounding box center [1109, 74] width 46 height 17
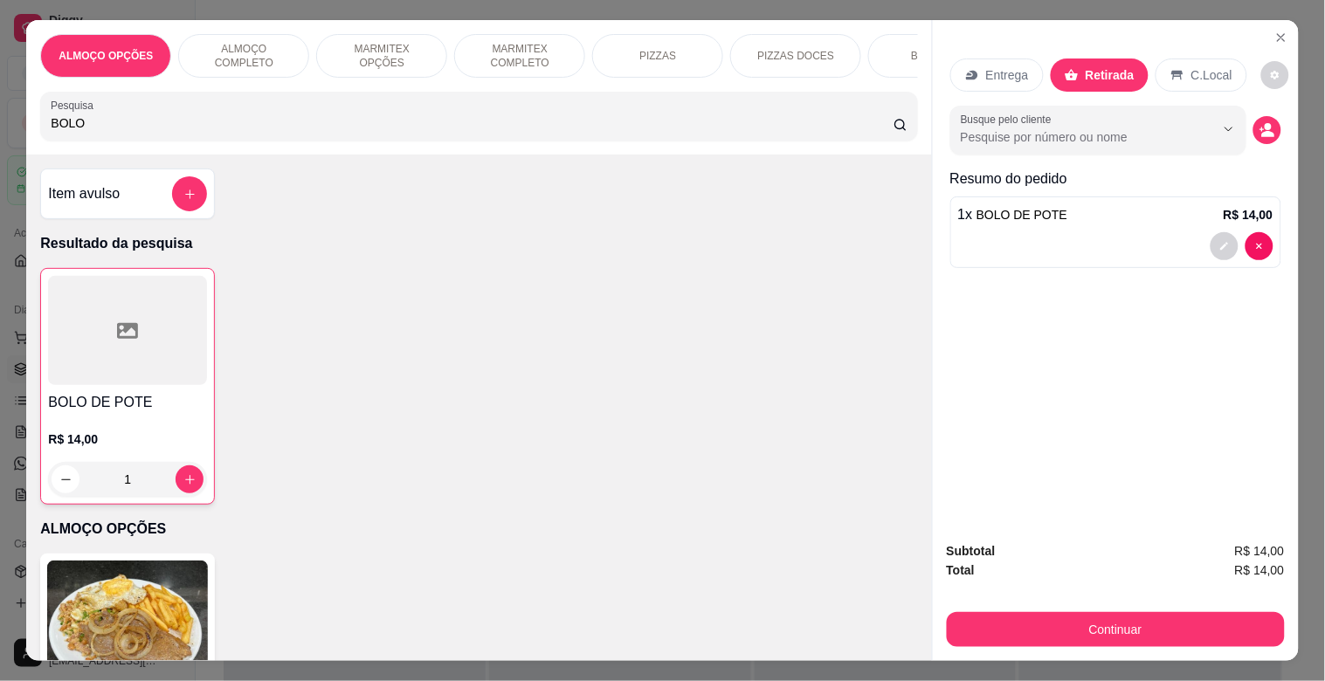
click at [1210, 248] on div at bounding box center [1241, 246] width 63 height 28
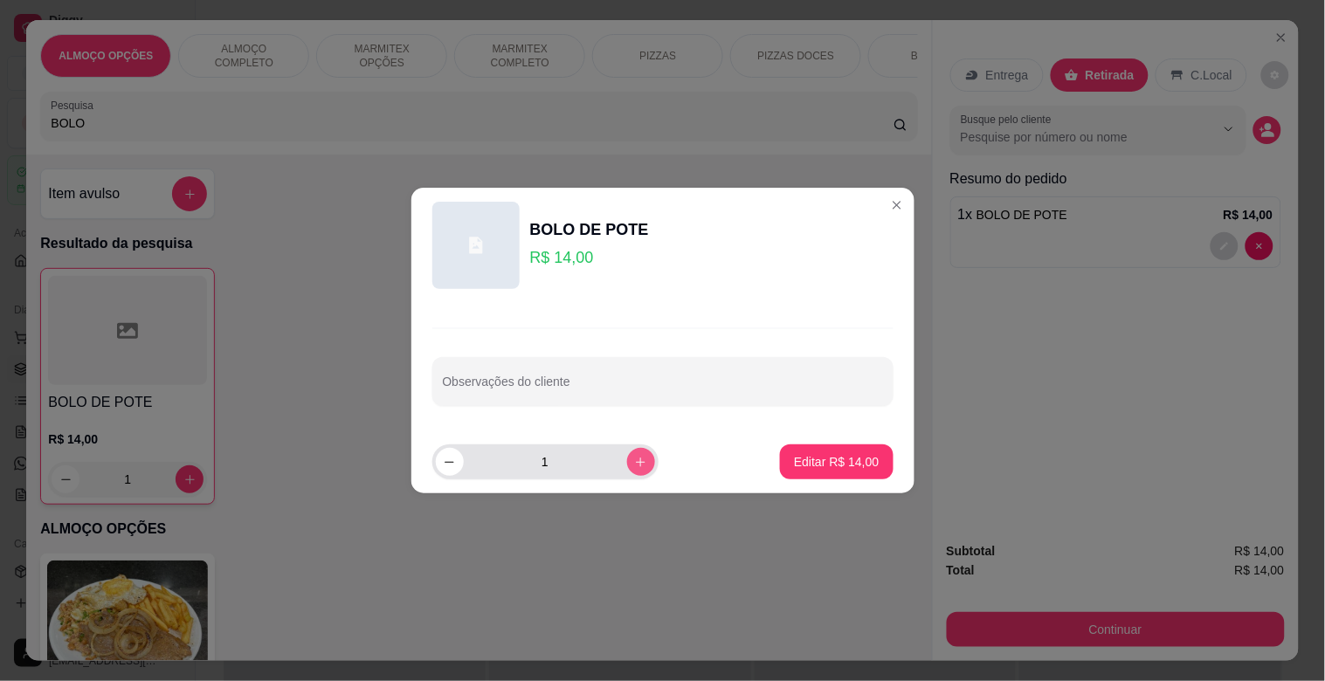
click at [634, 459] on icon "increase-product-quantity" at bounding box center [640, 462] width 13 height 13
type input "2"
click at [816, 451] on button "Editar R$ 28,00" at bounding box center [836, 461] width 113 height 35
type input "2"
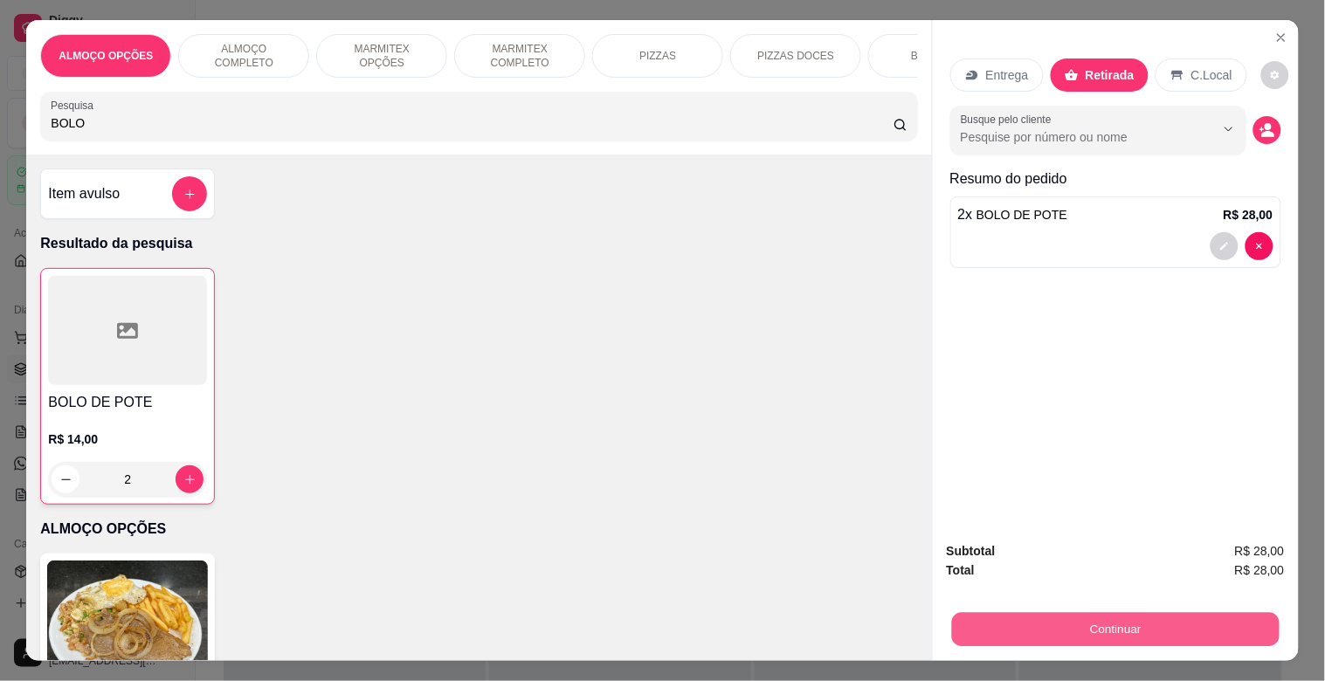
click at [1105, 624] on button "Continuar" at bounding box center [1114, 629] width 327 height 34
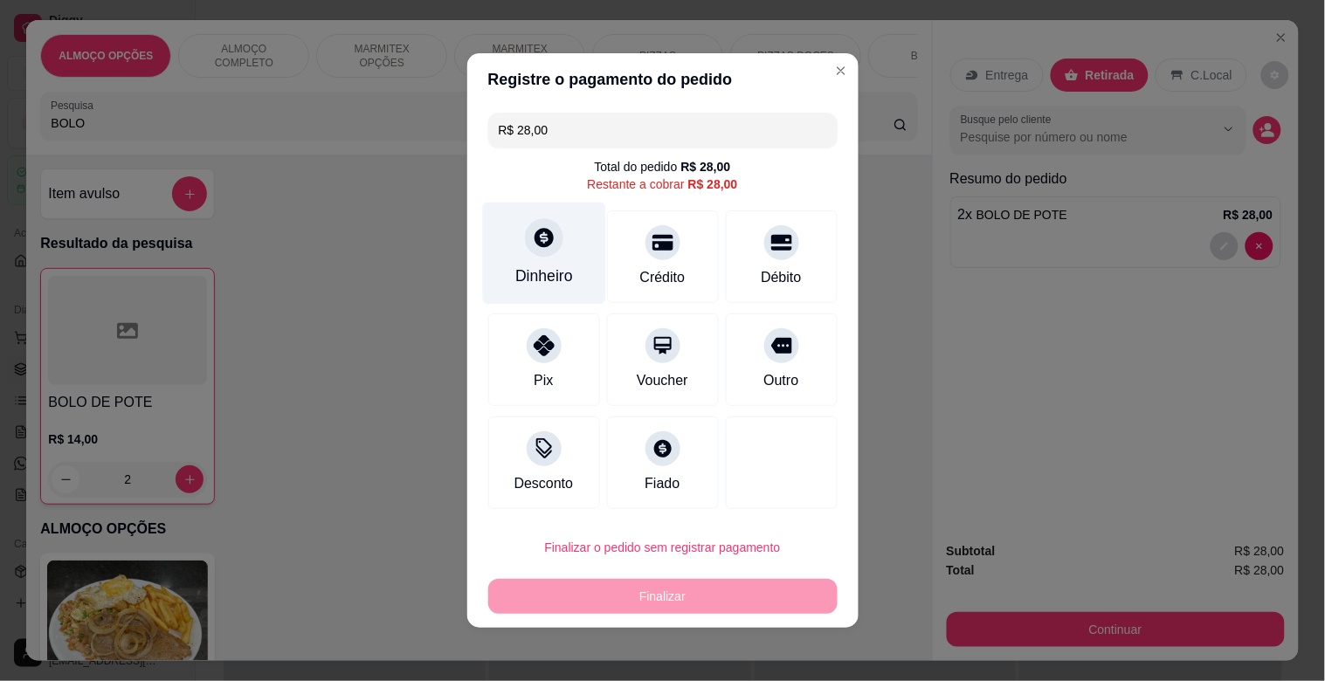
click at [559, 259] on div "Dinheiro" at bounding box center [543, 254] width 123 height 102
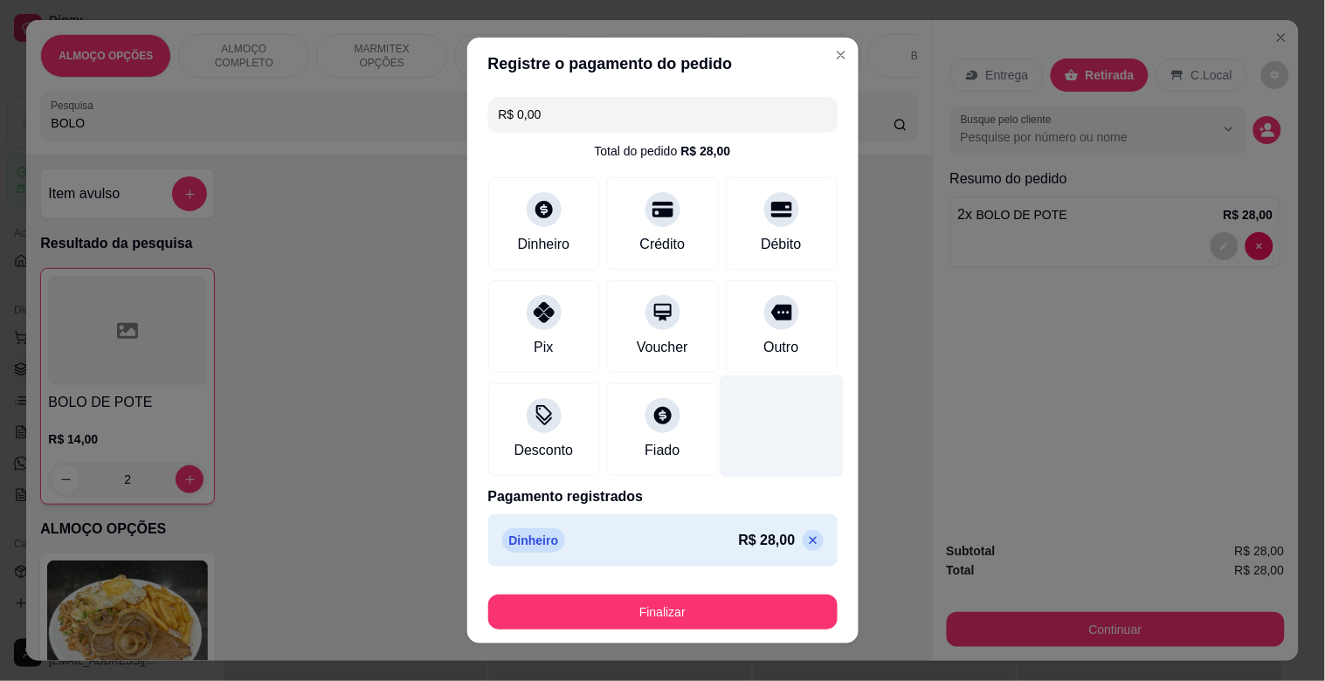
type input "R$ 0,00"
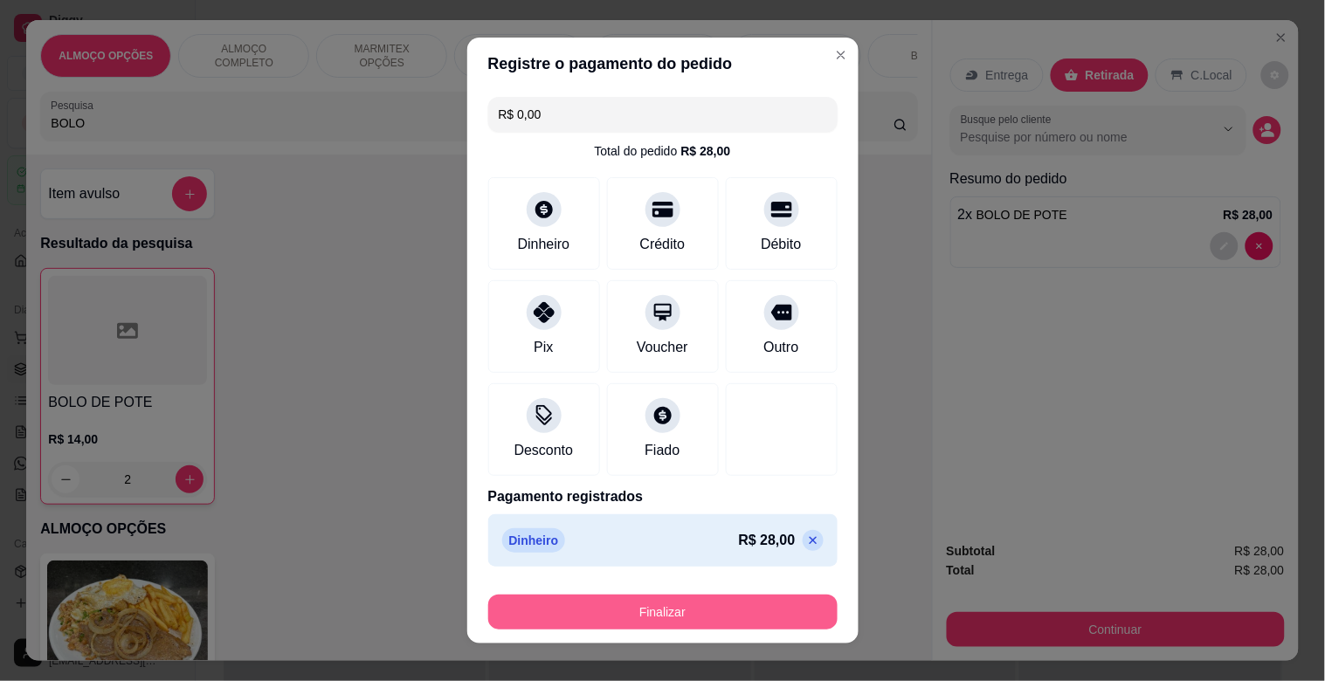
click at [655, 612] on button "Finalizar" at bounding box center [662, 612] width 349 height 35
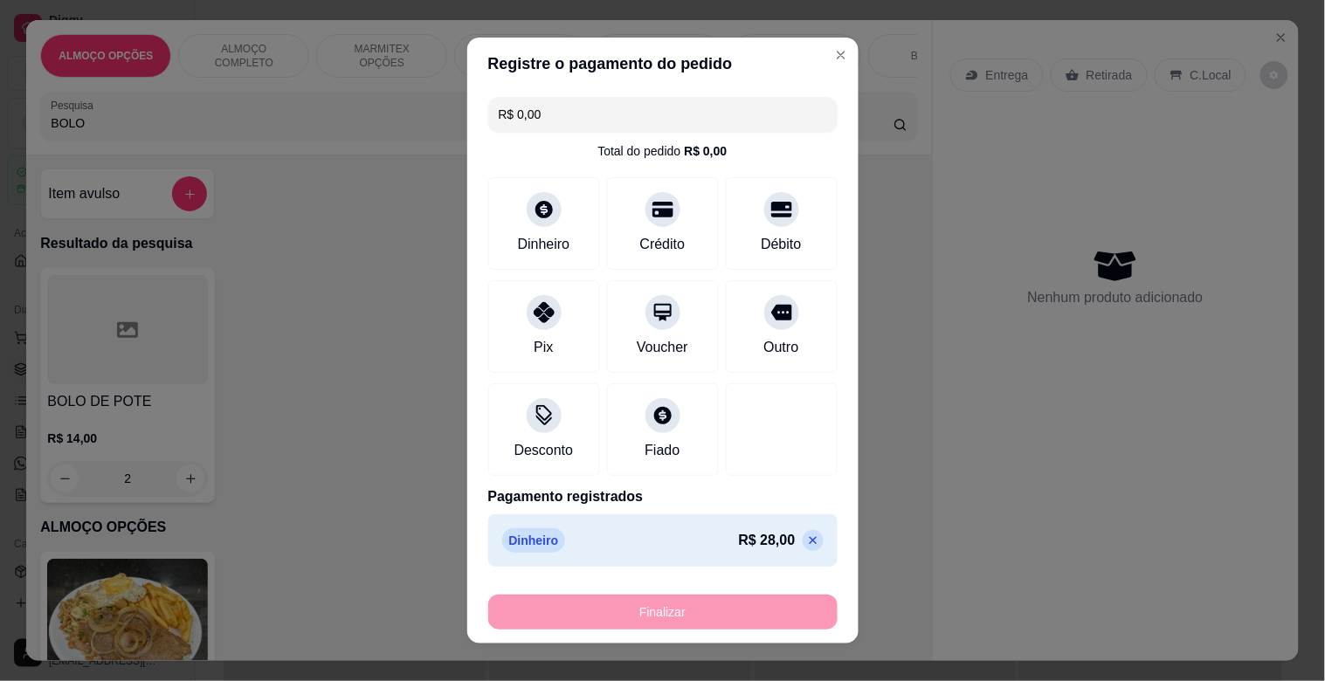
type input "0"
type input "-R$ 28,00"
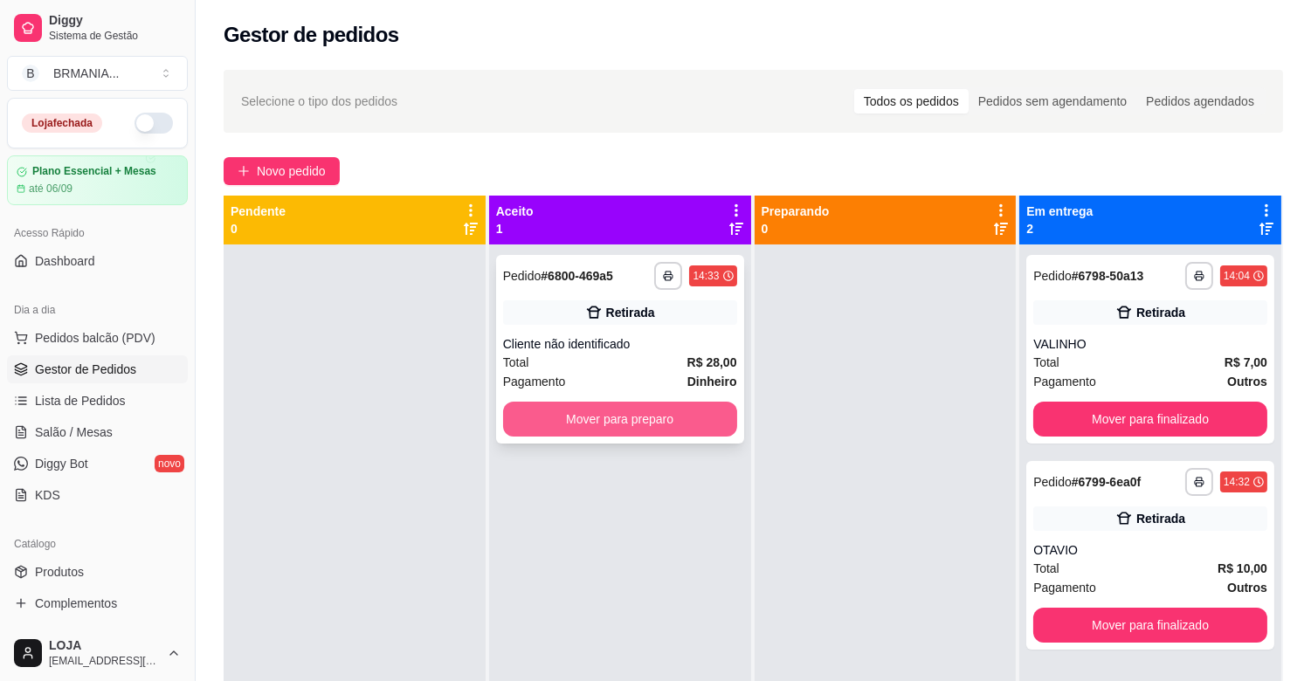
click at [616, 422] on button "Mover para preparo" at bounding box center [620, 419] width 234 height 35
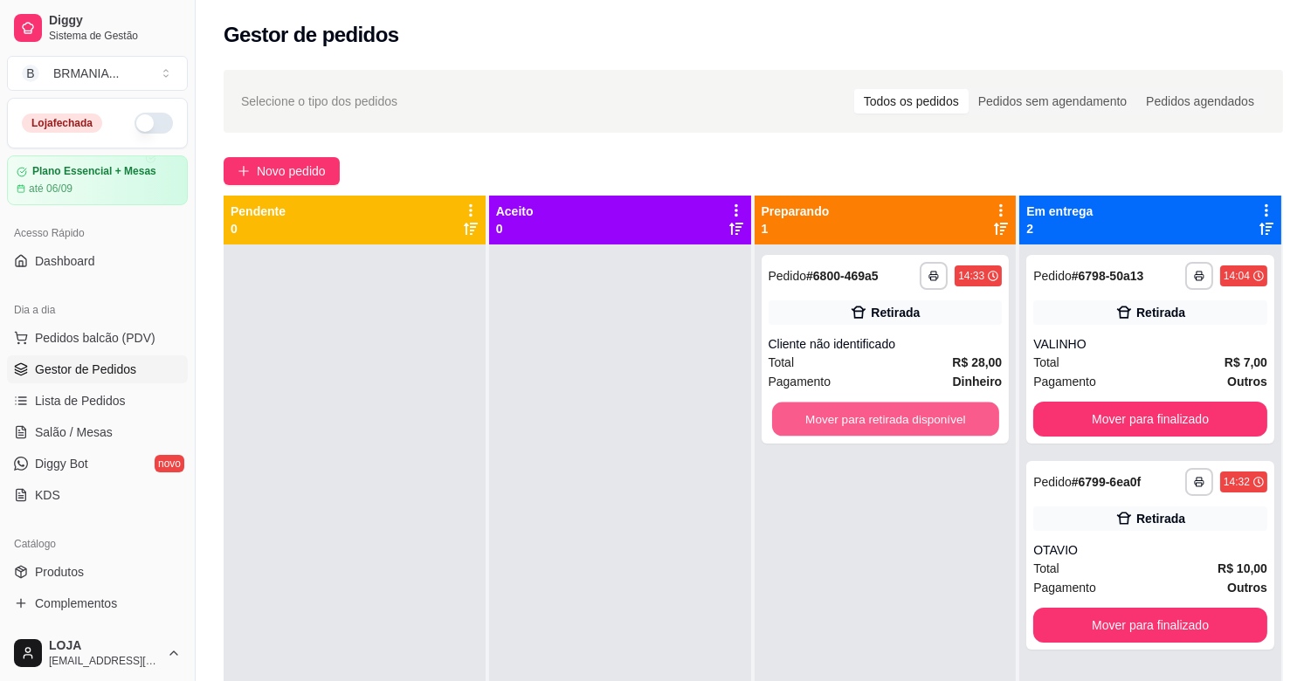
click at [787, 420] on button "Mover para retirada disponível" at bounding box center [885, 420] width 227 height 34
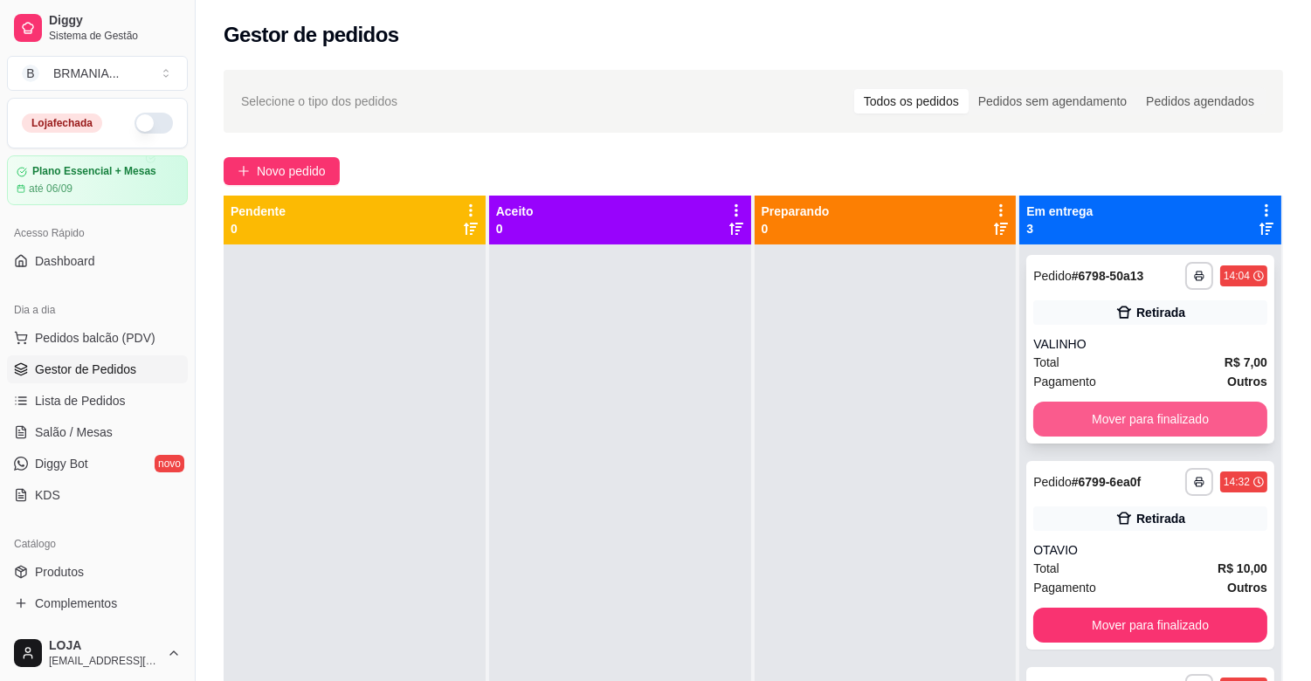
click at [1144, 424] on button "Mover para finalizado" at bounding box center [1150, 419] width 234 height 35
click at [1140, 422] on button "Mover para finalizado" at bounding box center [1150, 420] width 227 height 34
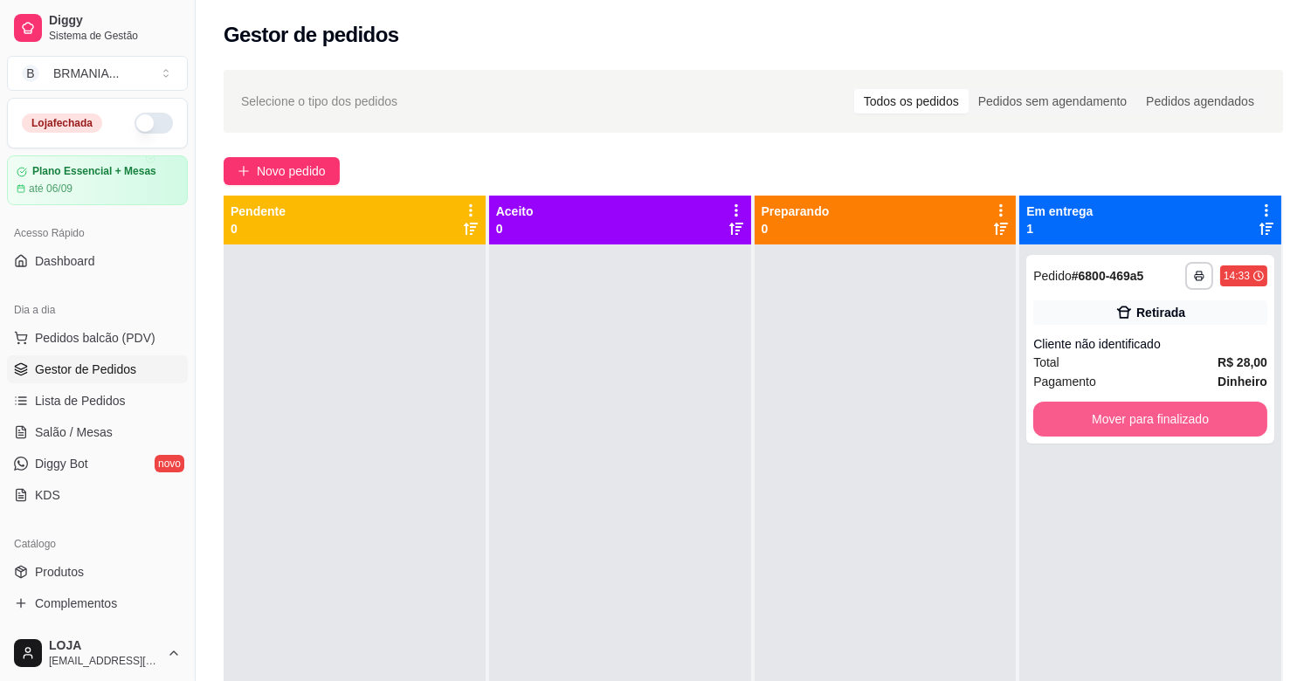
click at [1140, 422] on button "Mover para finalizado" at bounding box center [1150, 419] width 234 height 35
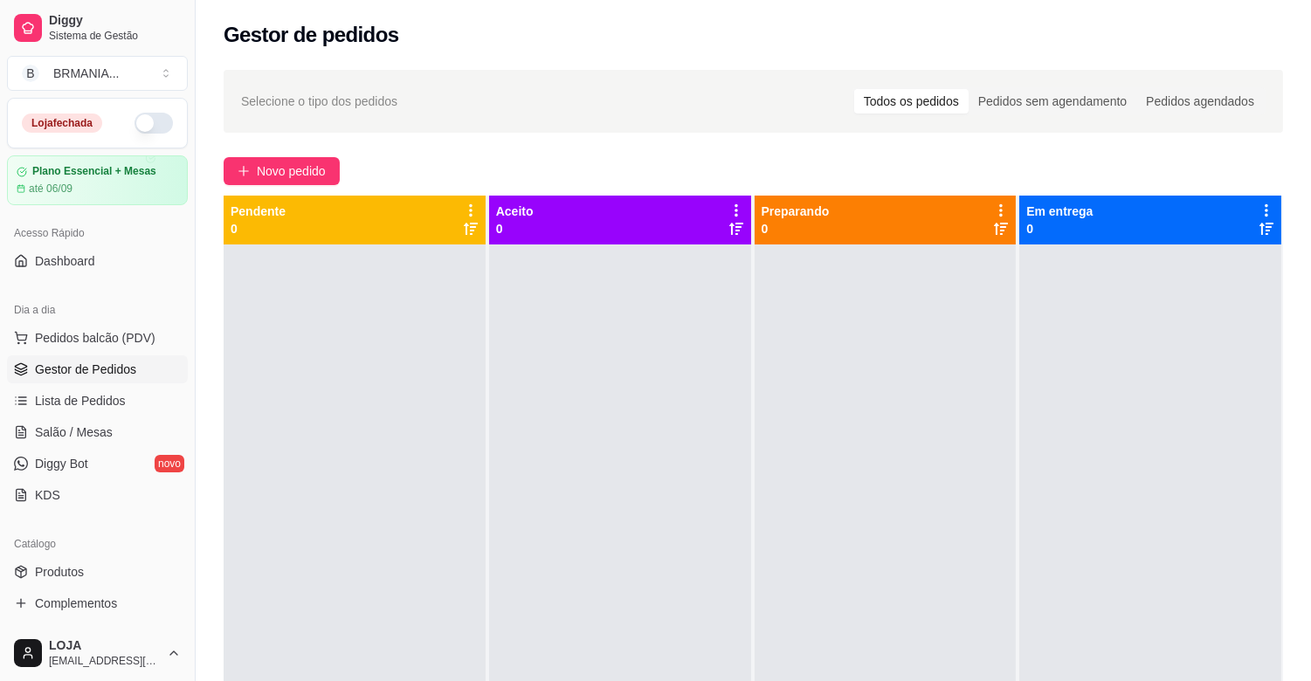
drag, startPoint x: 189, startPoint y: 293, endPoint x: 248, endPoint y: 311, distance: 61.9
click at [292, 307] on div "Diggy Sistema de Gestão B BRMANIA ... Loja fechada Plano Essencial + Mesas até …" at bounding box center [655, 474] width 1311 height 948
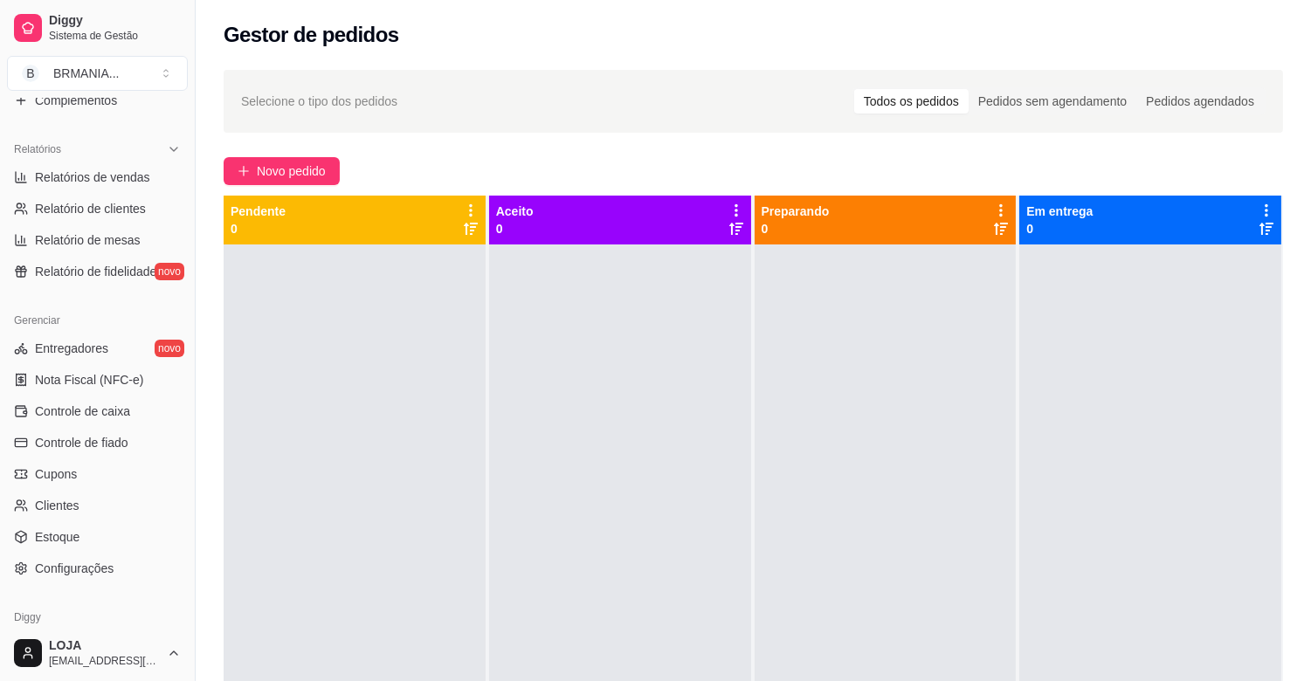
click at [189, 533] on button "Toggle Sidebar" at bounding box center [195, 340] width 14 height 681
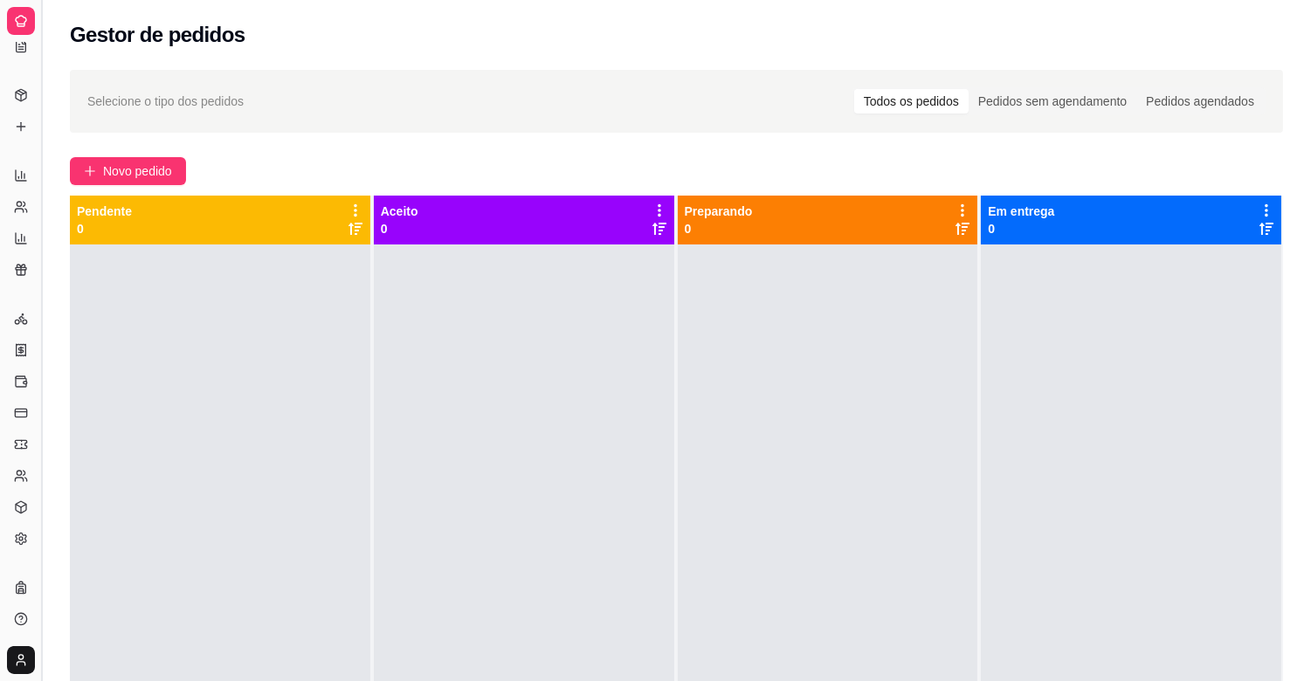
click at [47, 393] on button "Toggle Sidebar" at bounding box center [41, 340] width 14 height 681
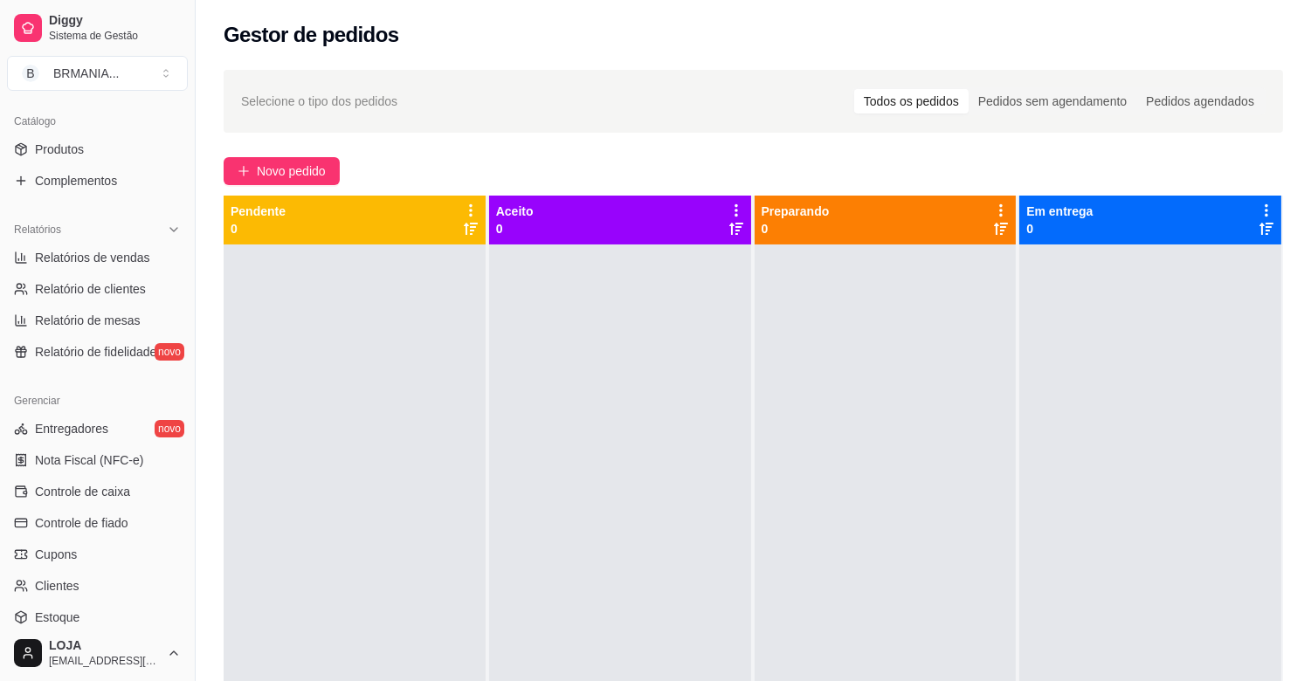
scroll to position [396, 0]
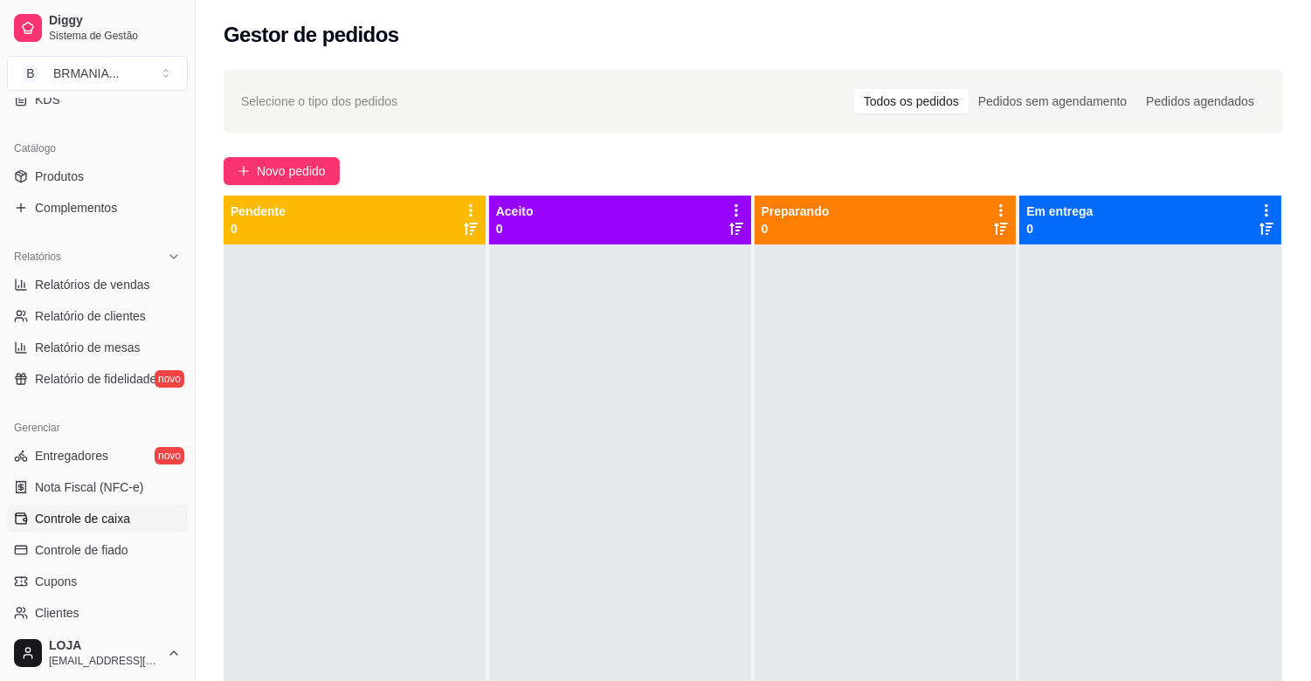
click at [105, 513] on span "Controle de caixa" at bounding box center [82, 518] width 95 height 17
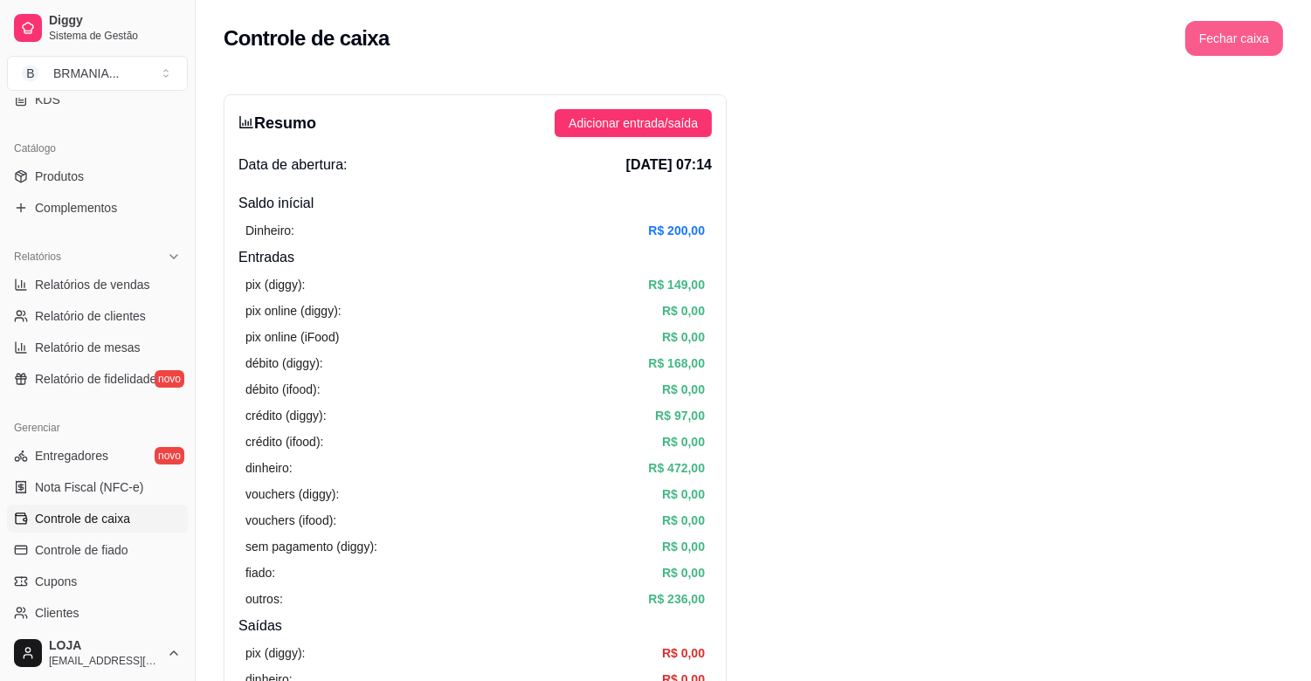
click at [1243, 41] on button "Fechar caixa" at bounding box center [1234, 38] width 98 height 35
